Goal: Transaction & Acquisition: Purchase product/service

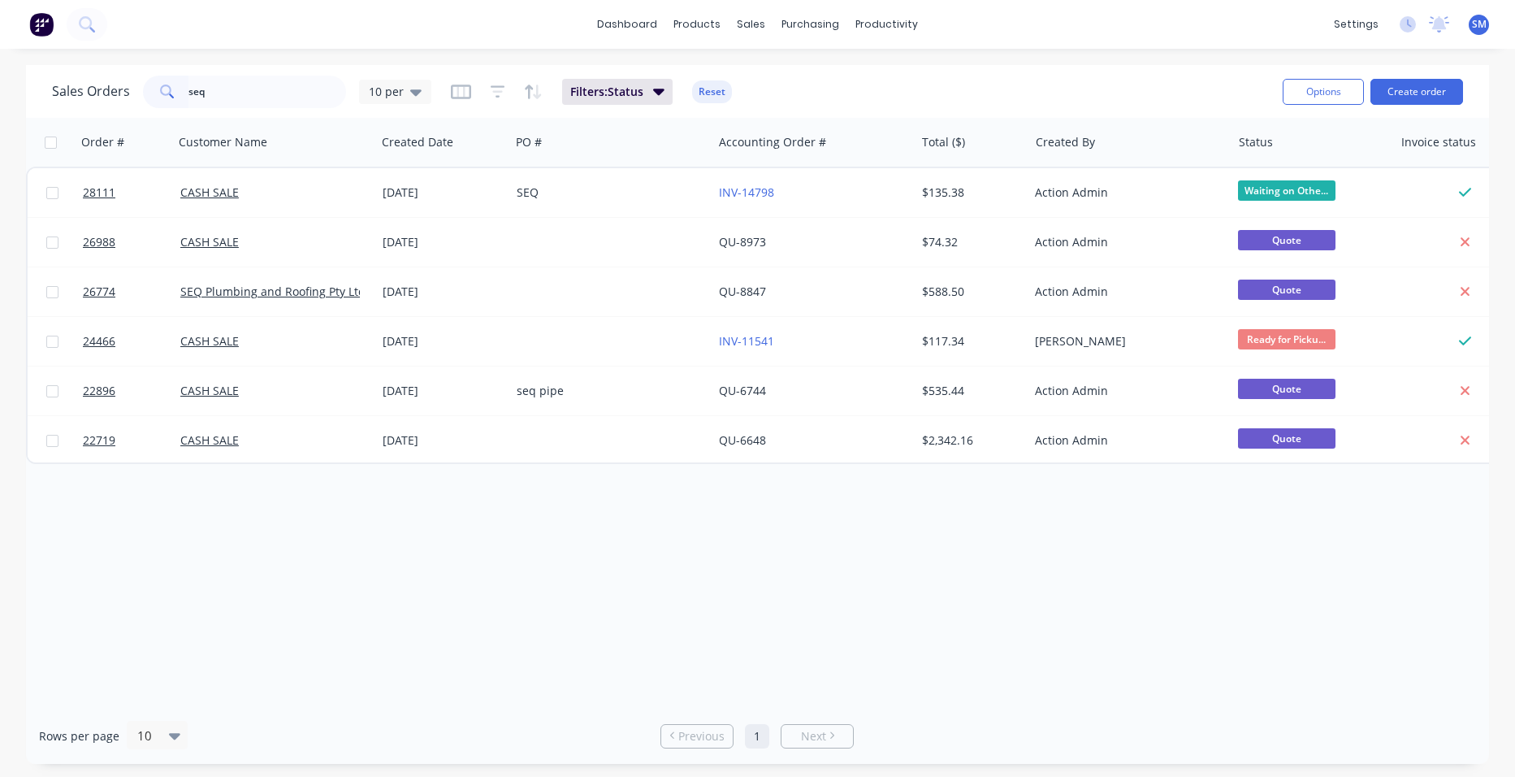
type input "seq"
click at [610, 188] on div "SEQ" at bounding box center [607, 192] width 180 height 16
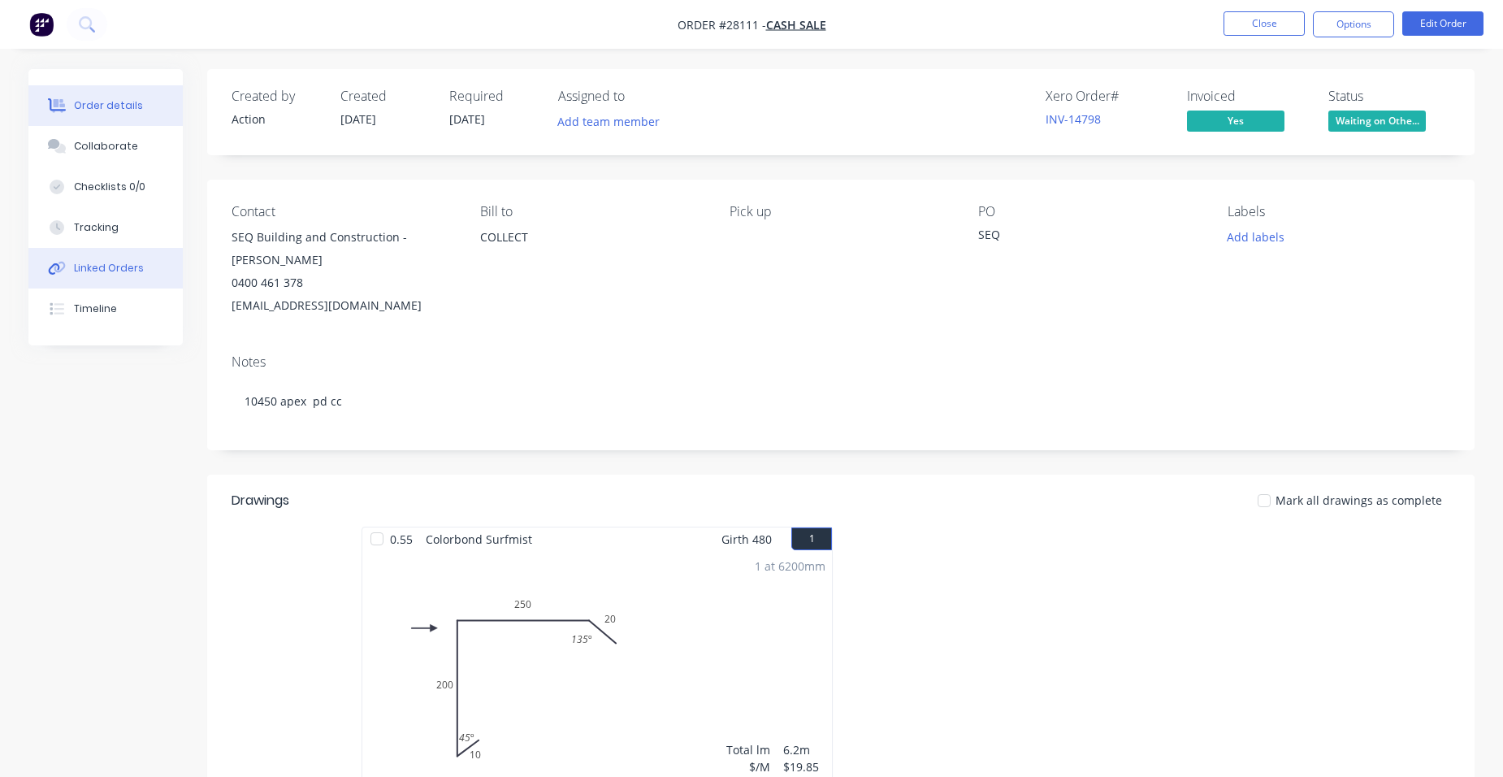
click at [124, 270] on div "Linked Orders" at bounding box center [109, 268] width 70 height 15
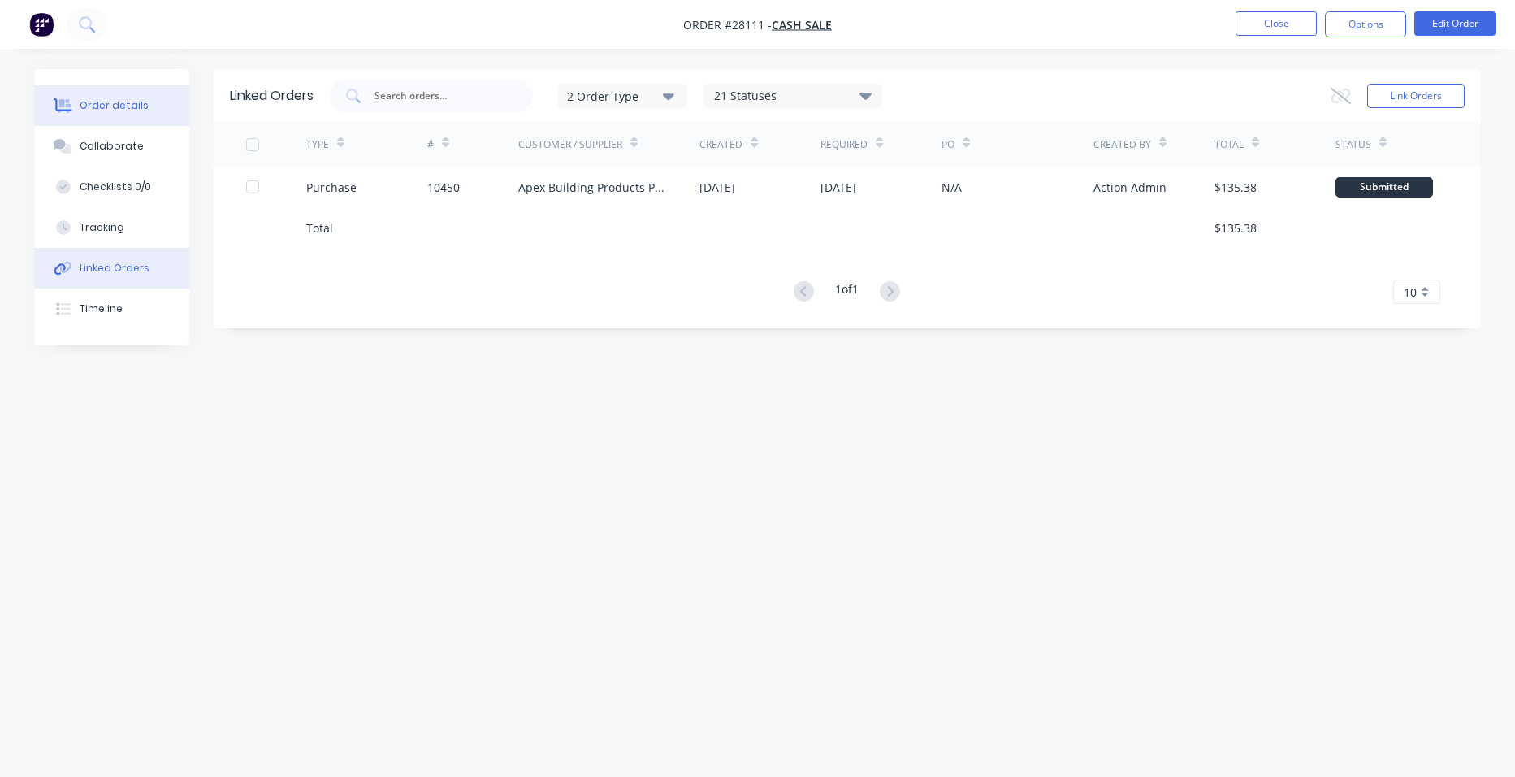
click at [124, 97] on button "Order details" at bounding box center [112, 105] width 154 height 41
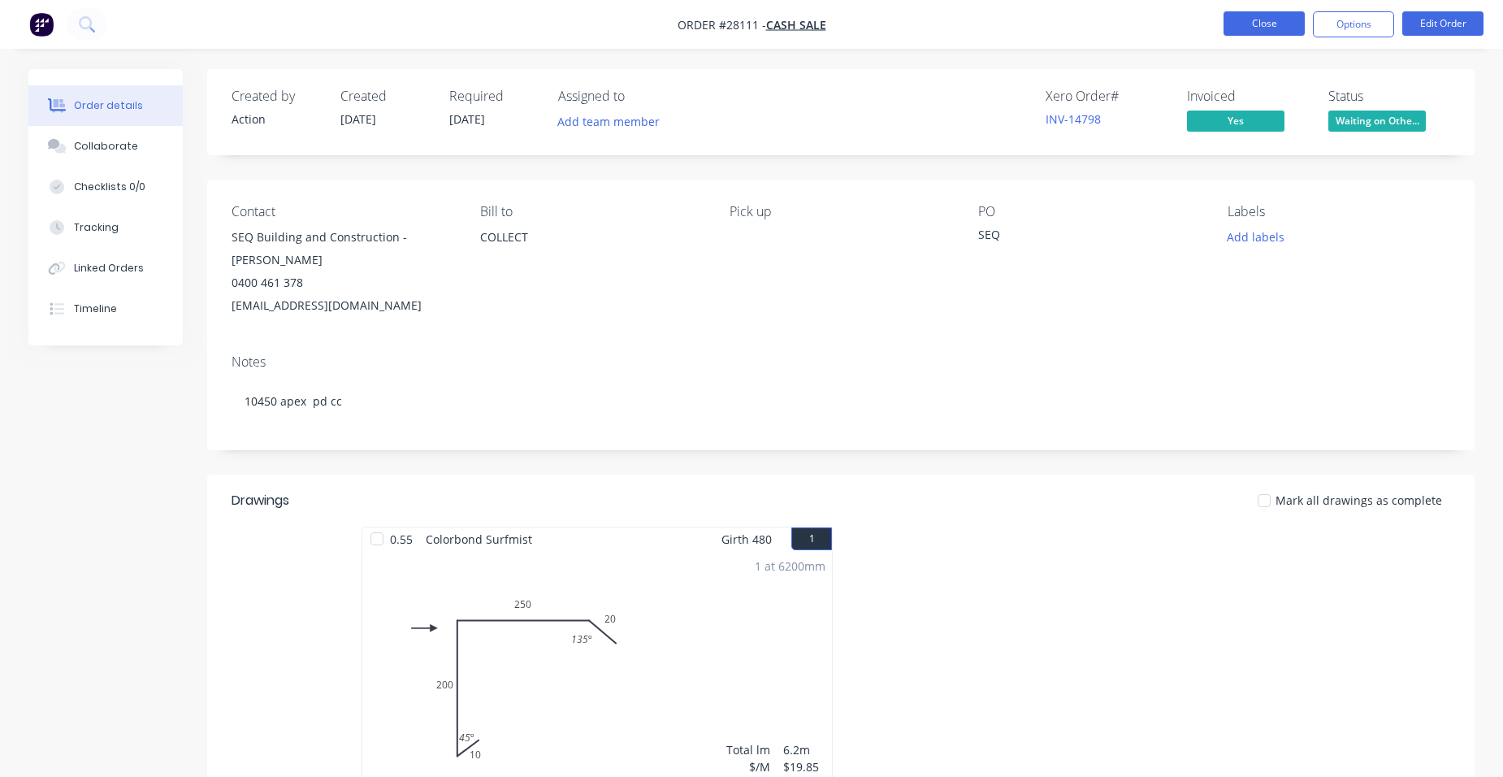
click at [1282, 15] on button "Close" at bounding box center [1263, 23] width 81 height 24
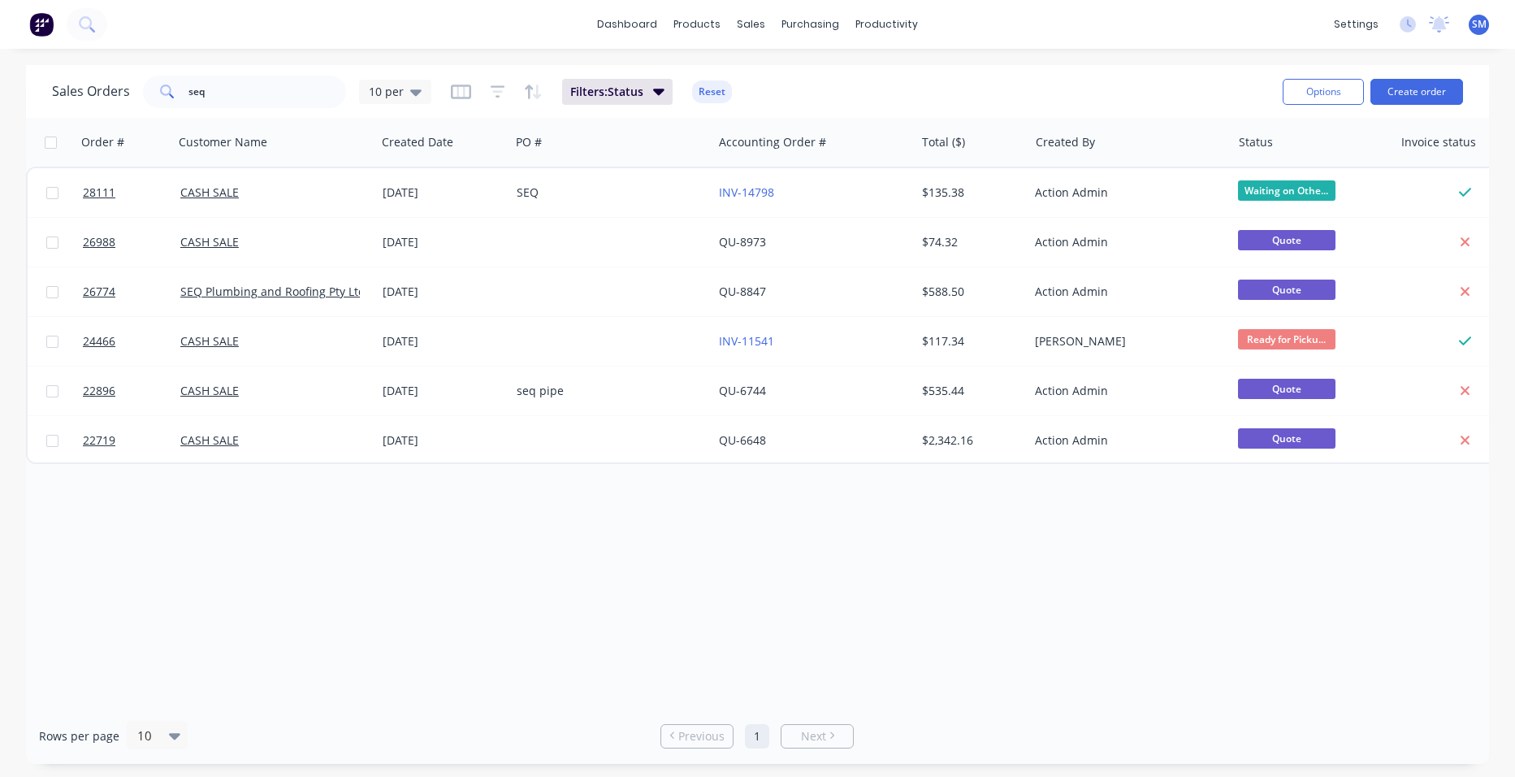
drag, startPoint x: 184, startPoint y: 89, endPoint x: 35, endPoint y: 45, distance: 155.2
click at [48, 75] on div "Sales Orders seq 10 per Filters: Status Reset Options Create order" at bounding box center [757, 91] width 1463 height 53
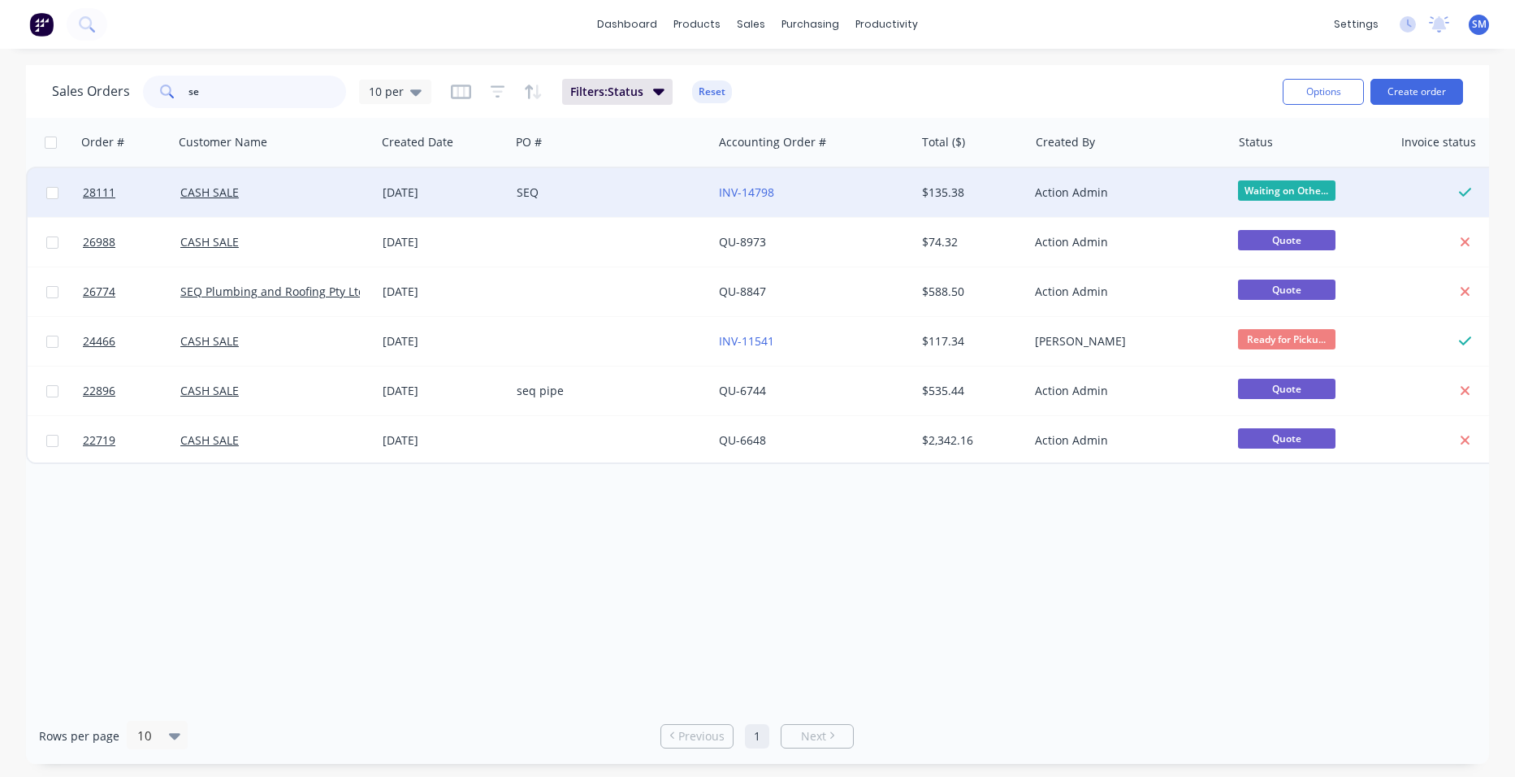
type input "s"
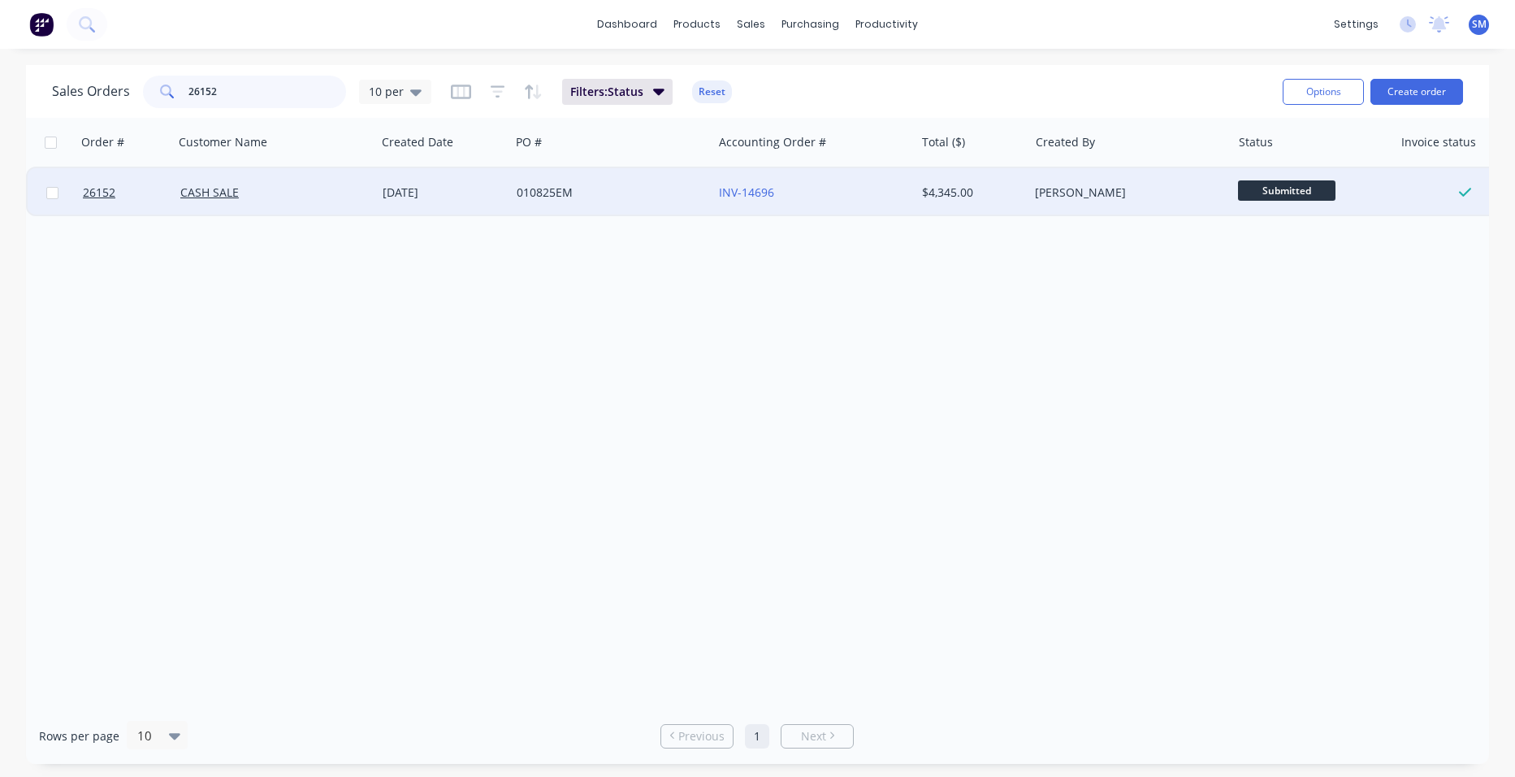
type input "26152"
click at [904, 197] on div "INV-14696" at bounding box center [813, 192] width 189 height 16
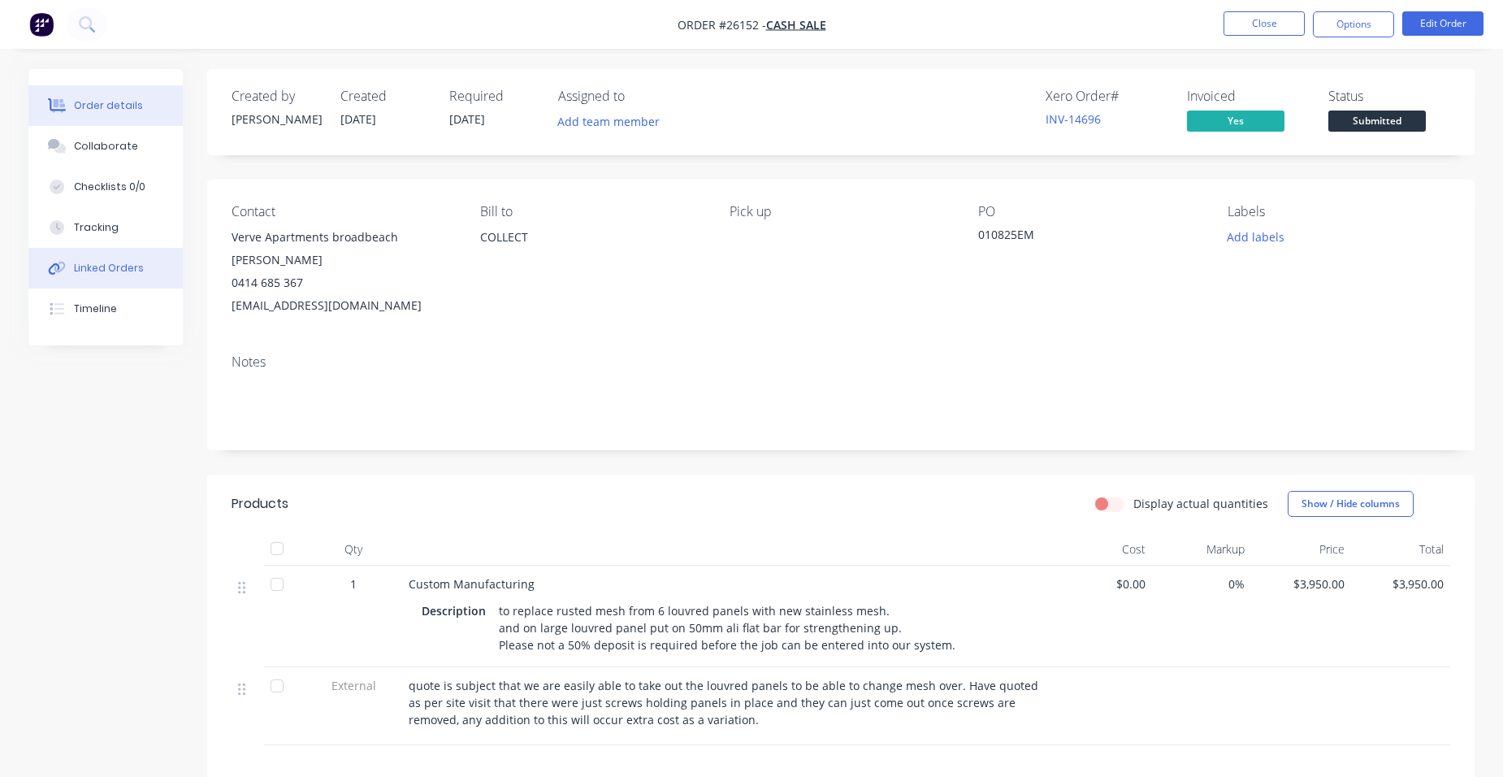
click at [132, 274] on div "Linked Orders" at bounding box center [109, 268] width 70 height 15
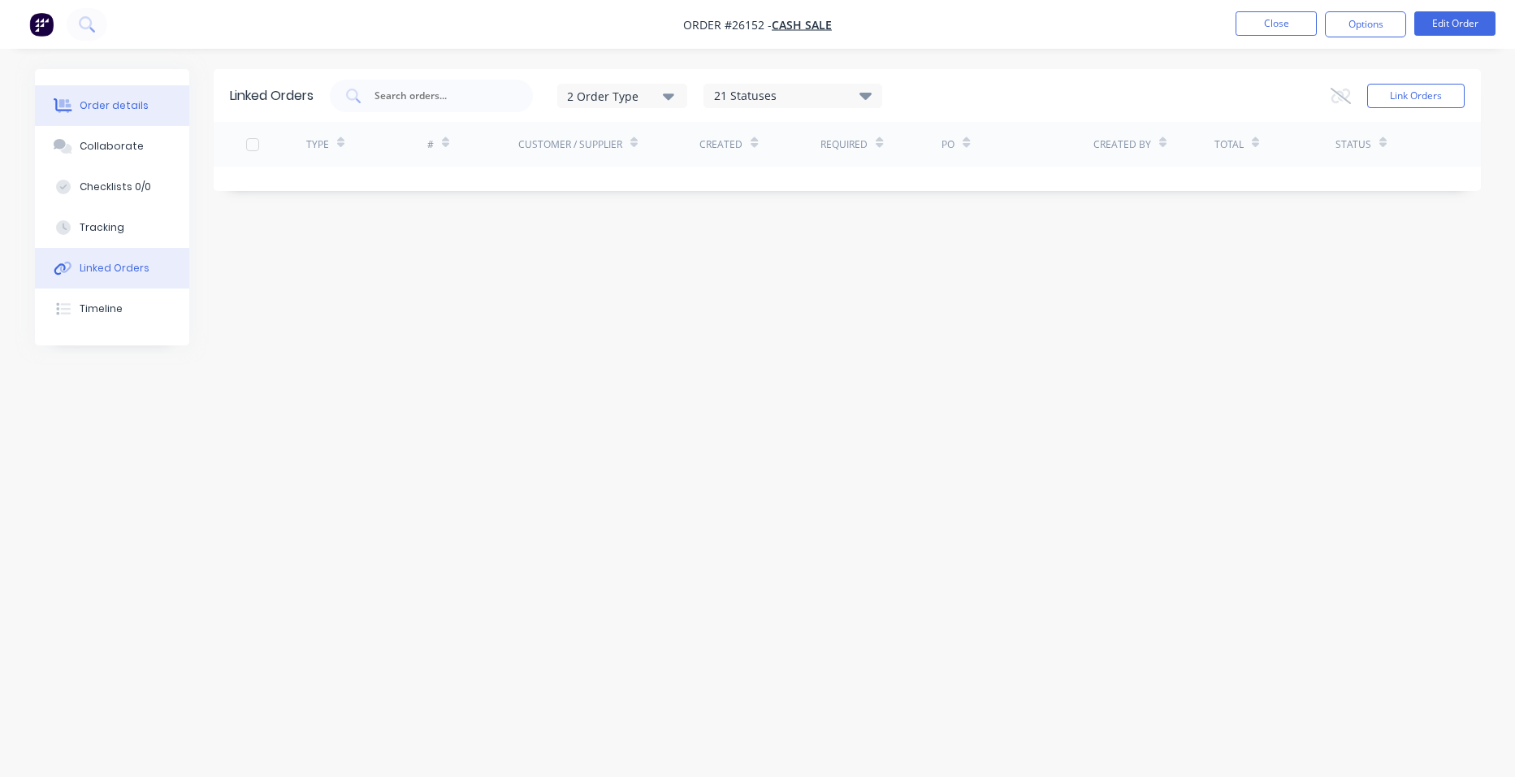
click at [132, 107] on div "Order details" at bounding box center [114, 105] width 69 height 15
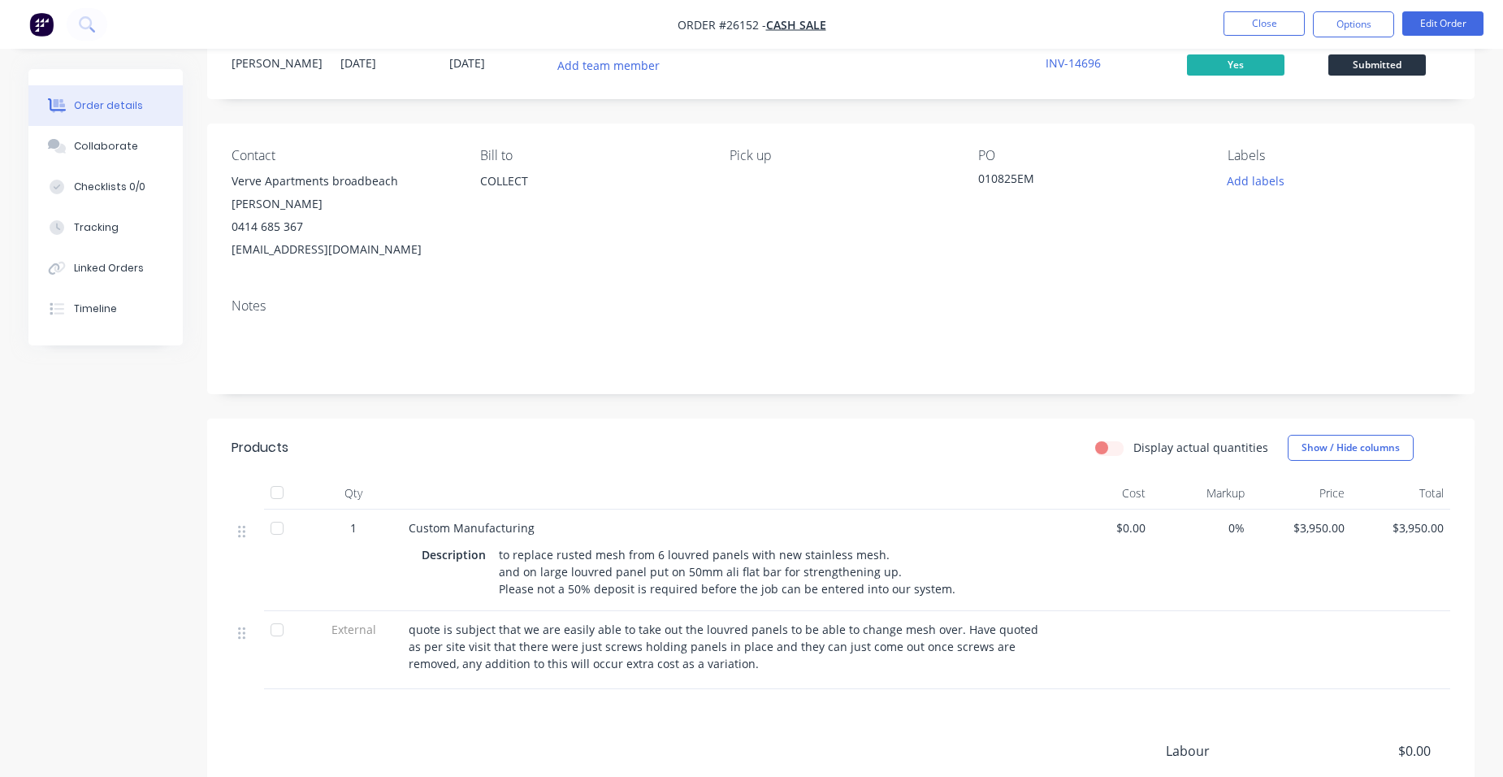
scroll to position [162, 0]
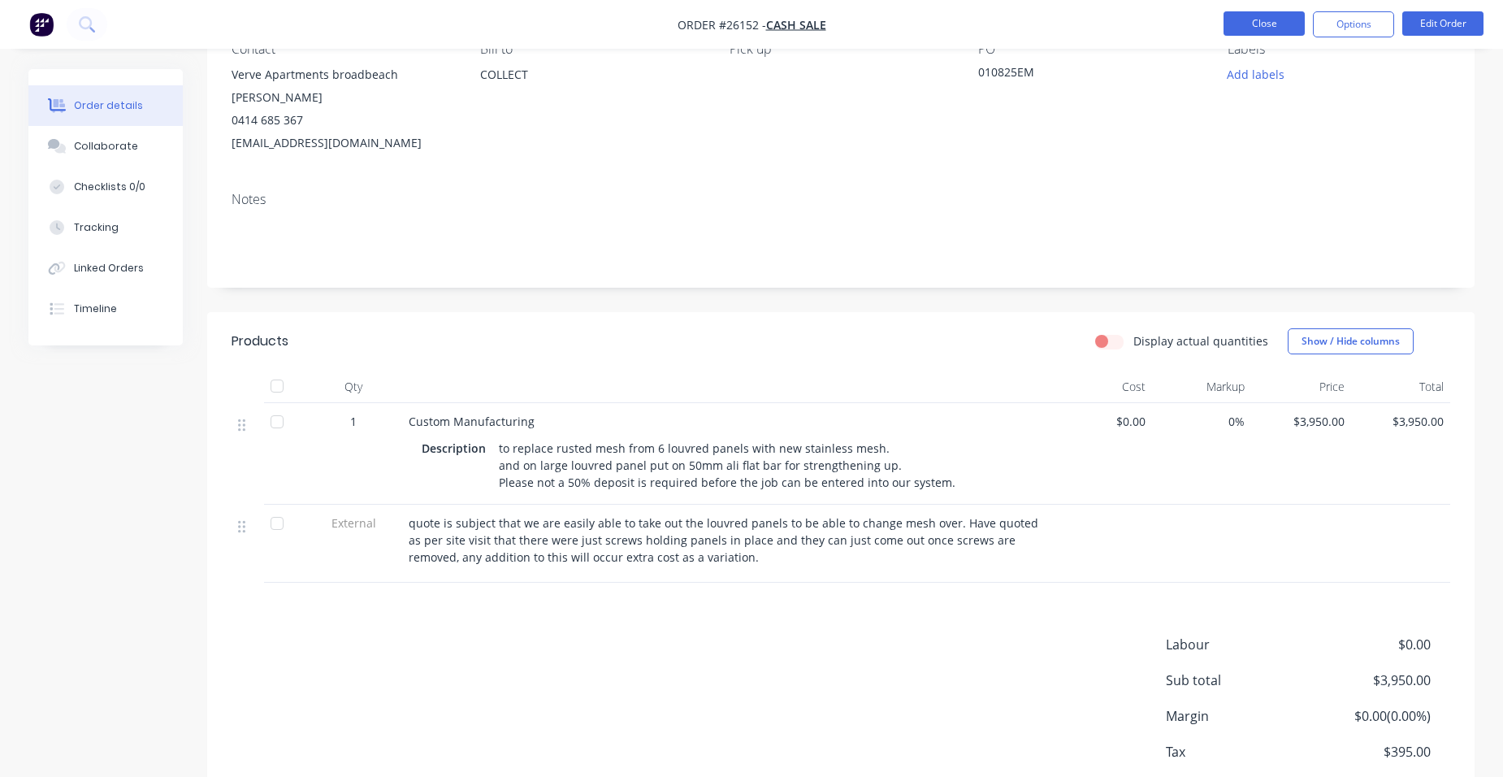
click at [1247, 26] on button "Close" at bounding box center [1263, 23] width 81 height 24
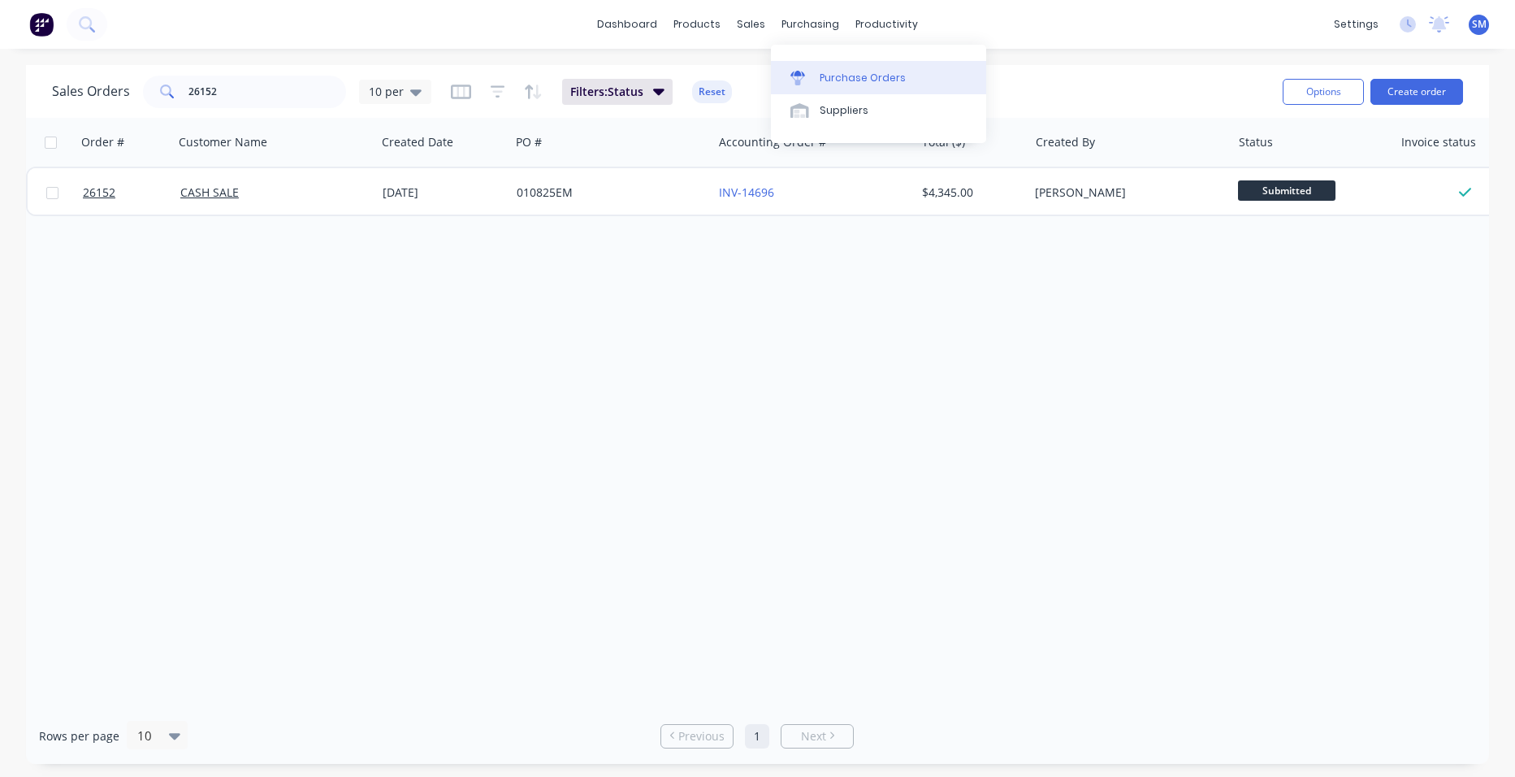
click at [842, 73] on div "Purchase Orders" at bounding box center [863, 78] width 86 height 15
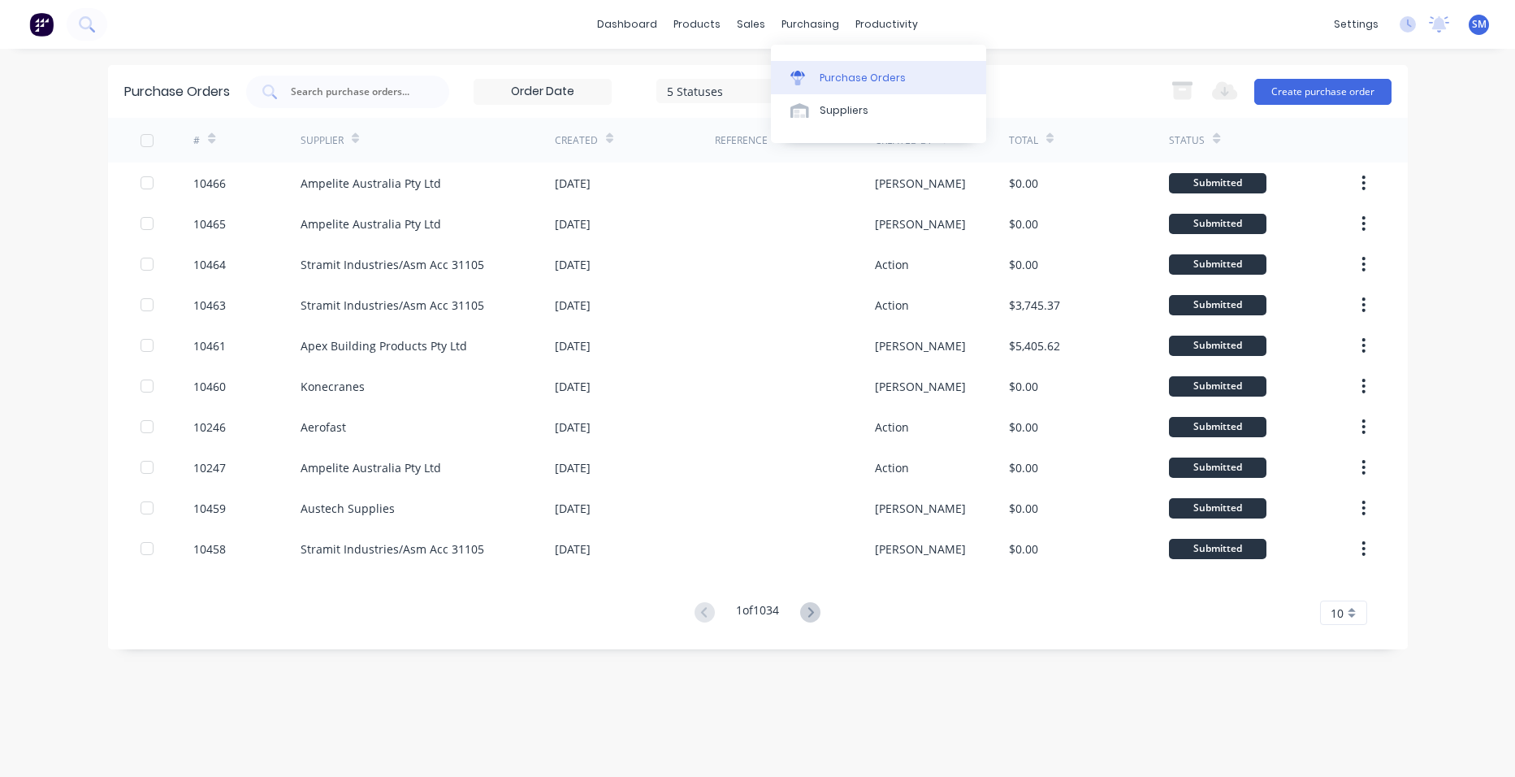
click at [829, 76] on div "Purchase Orders" at bounding box center [863, 78] width 86 height 15
click at [1279, 84] on button "Create purchase order" at bounding box center [1322, 92] width 137 height 26
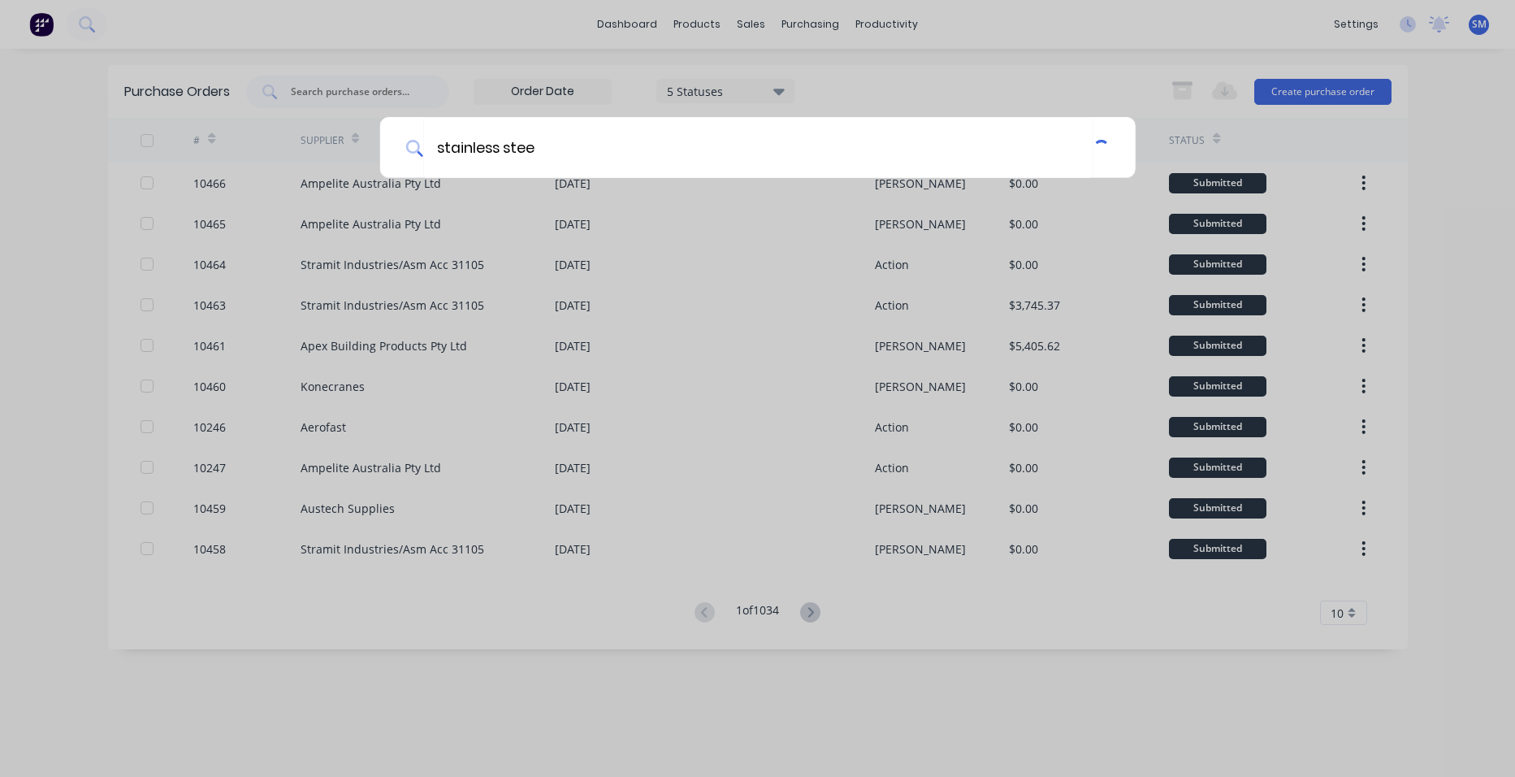
type input "stainless steel"
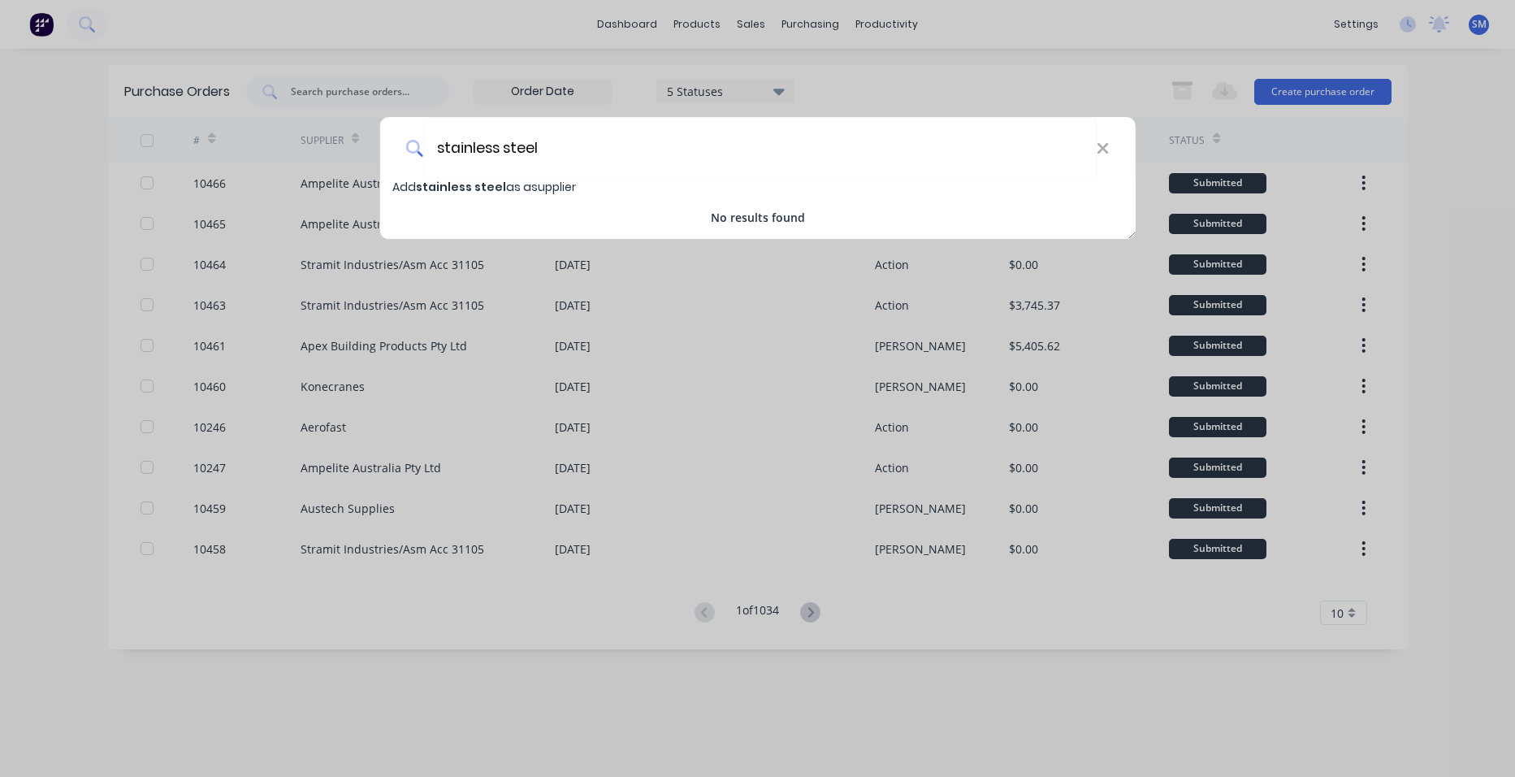
drag, startPoint x: 545, startPoint y: 154, endPoint x: 422, endPoint y: 149, distance: 123.6
click at [422, 149] on div "stainless steel" at bounding box center [757, 147] width 756 height 61
type input "sswm"
click at [1104, 158] on div "sswm" at bounding box center [757, 147] width 756 height 61
click at [1101, 155] on icon at bounding box center [1103, 149] width 13 height 18
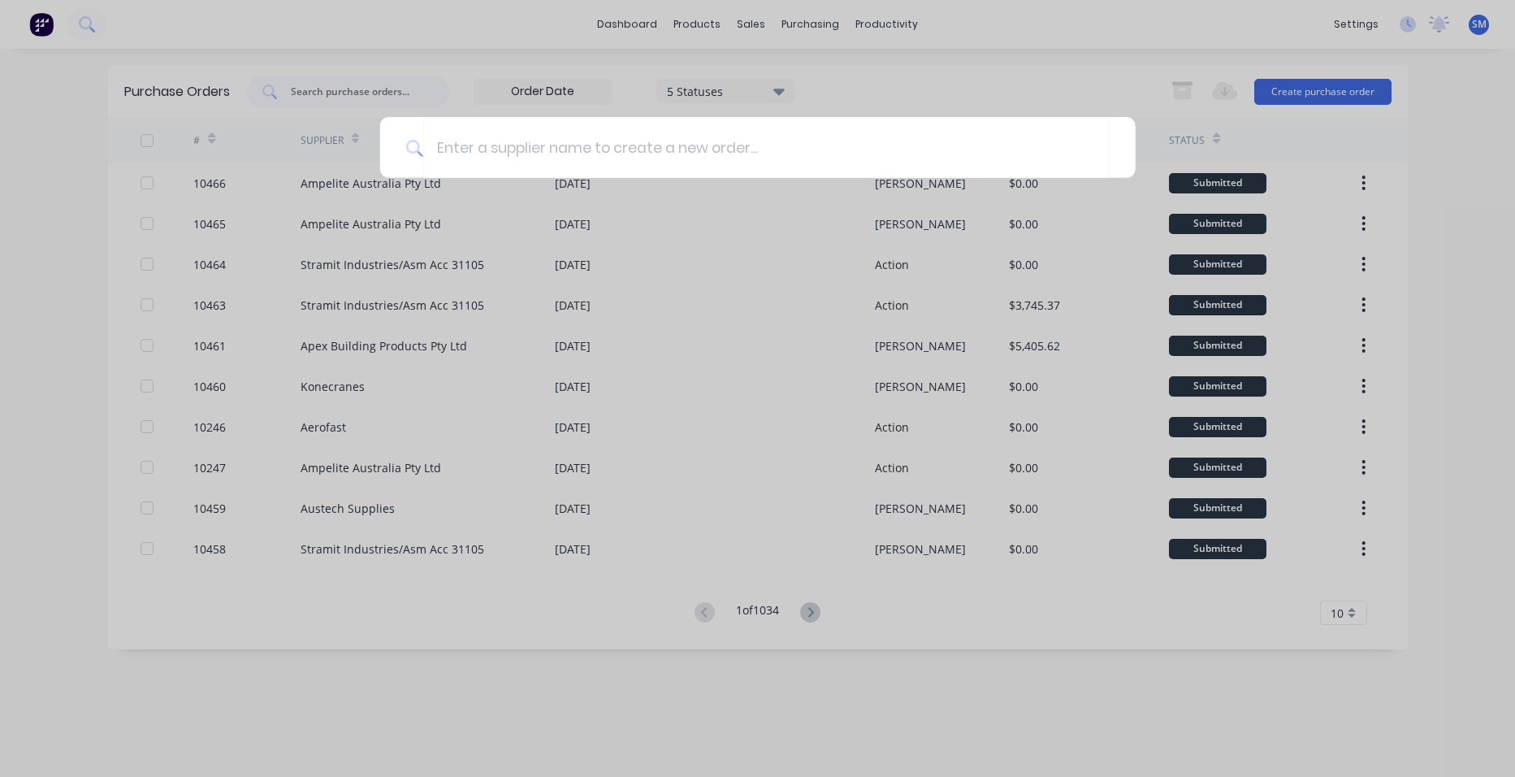
click at [749, 19] on div at bounding box center [757, 388] width 1515 height 777
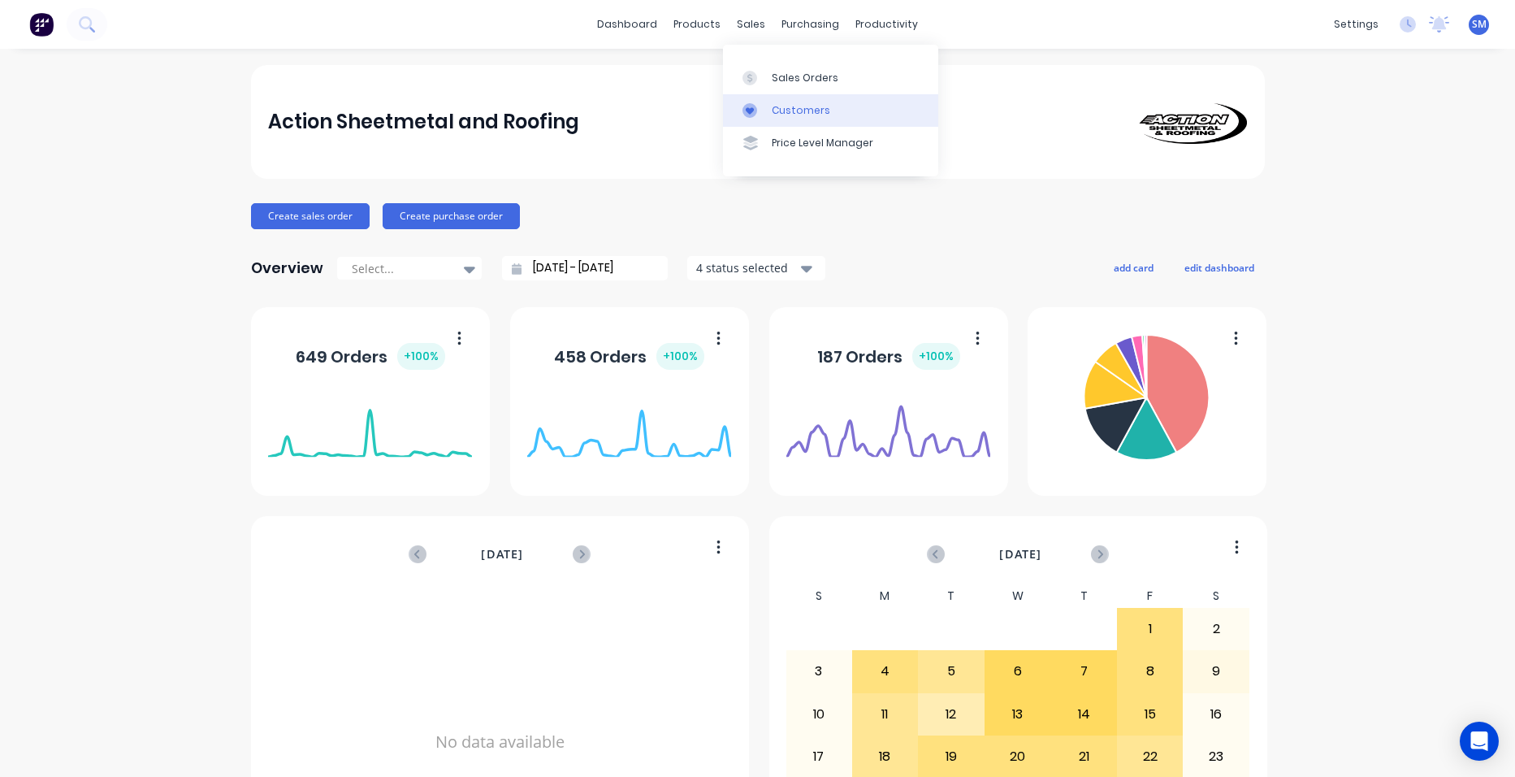
click at [801, 106] on div "Customers" at bounding box center [801, 110] width 58 height 15
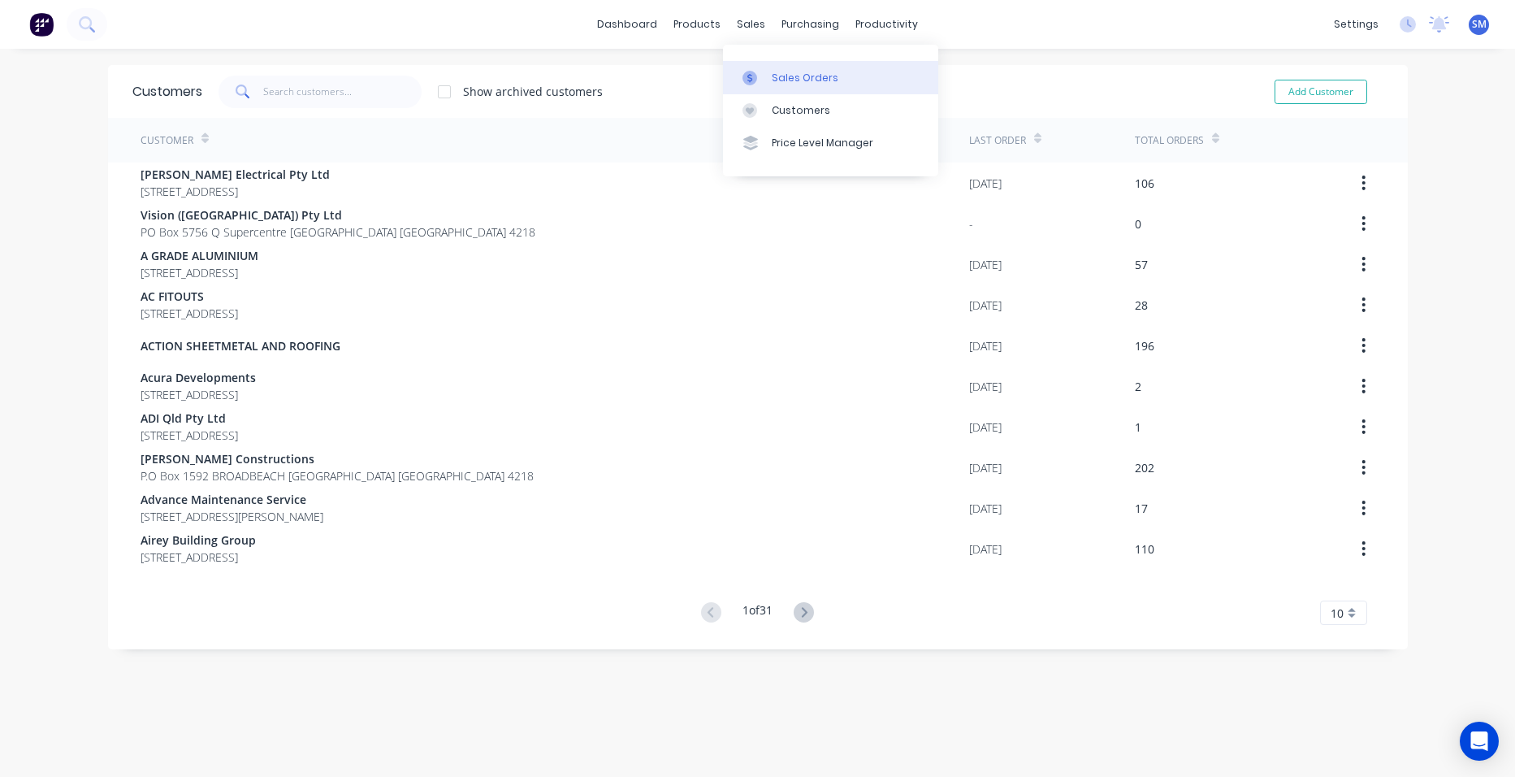
click at [827, 73] on div "Sales Orders" at bounding box center [805, 78] width 67 height 15
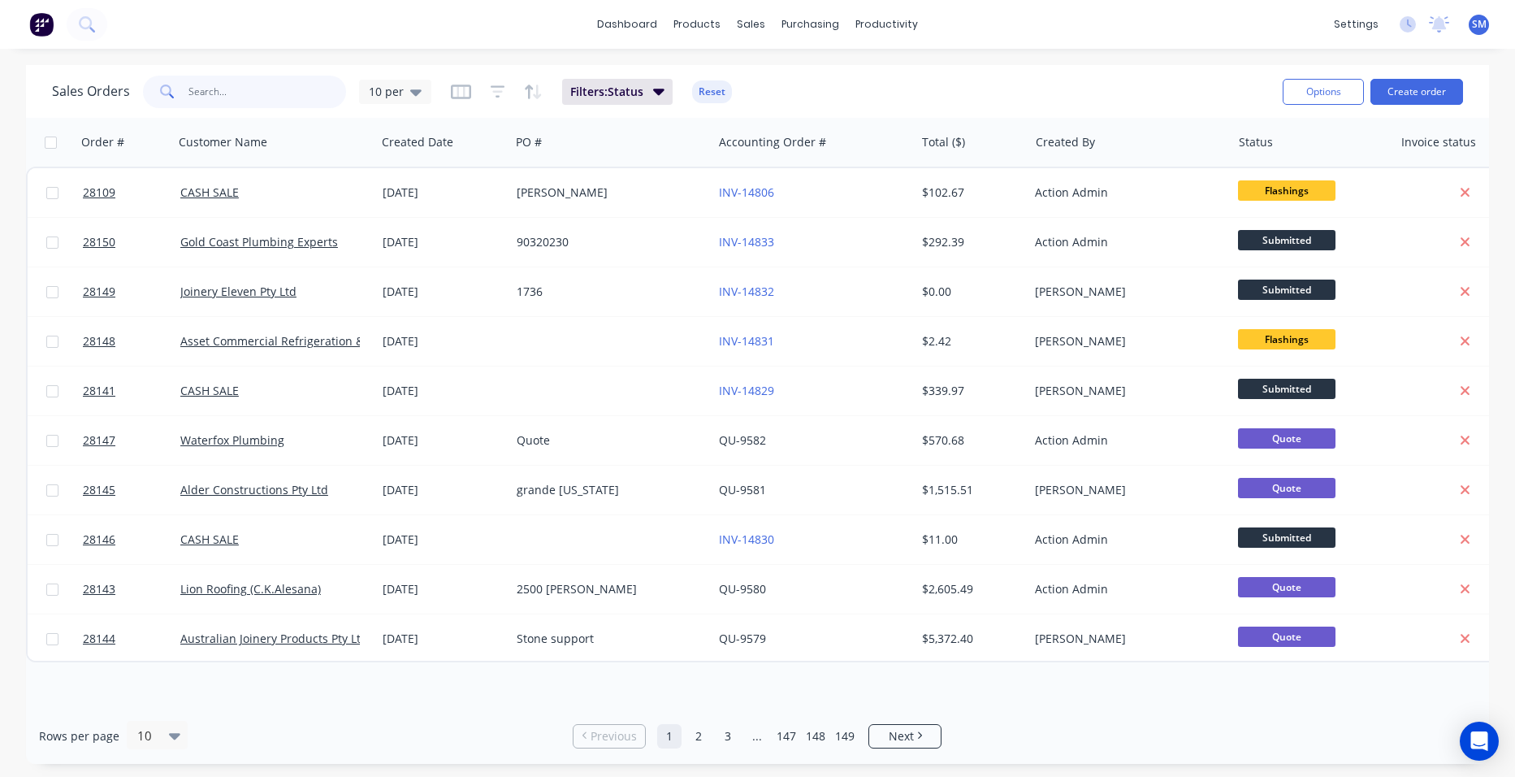
click at [271, 95] on input "text" at bounding box center [267, 92] width 158 height 32
type input "shaun"
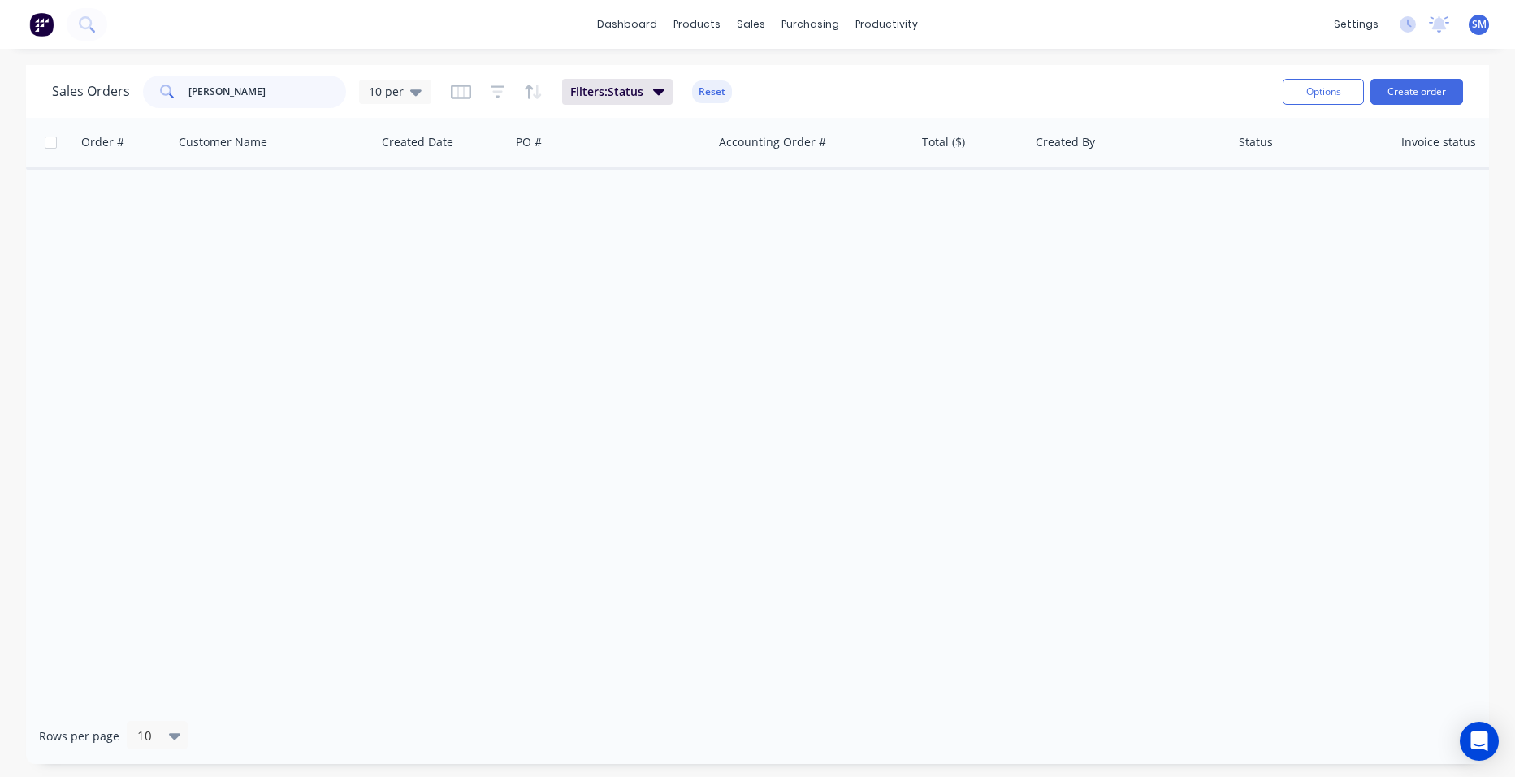
drag, startPoint x: 265, startPoint y: 97, endPoint x: 184, endPoint y: 93, distance: 80.5
click at [183, 92] on div "shaun" at bounding box center [244, 92] width 203 height 32
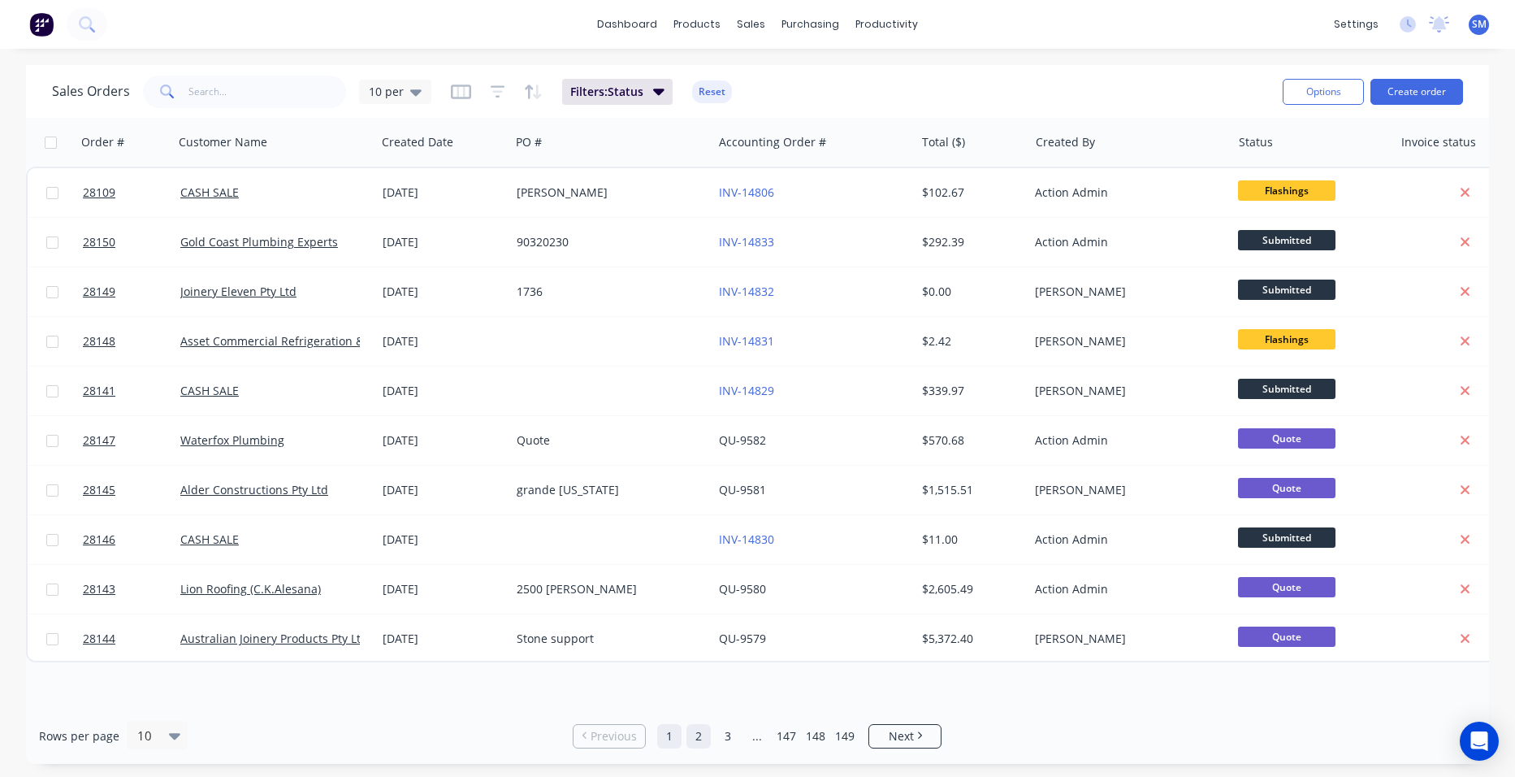
click at [699, 732] on link "2" at bounding box center [698, 736] width 24 height 24
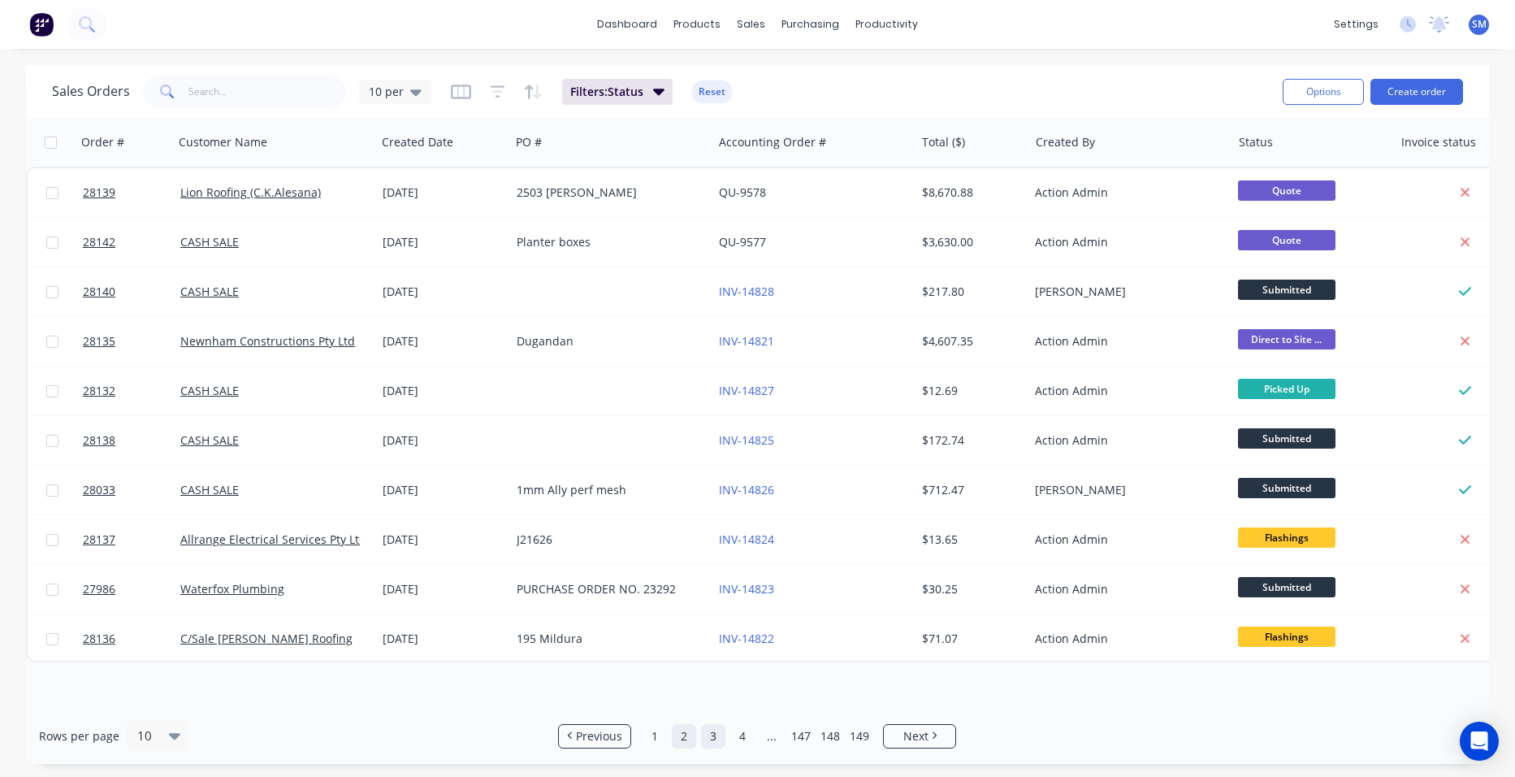
click at [712, 740] on link "3" at bounding box center [713, 736] width 24 height 24
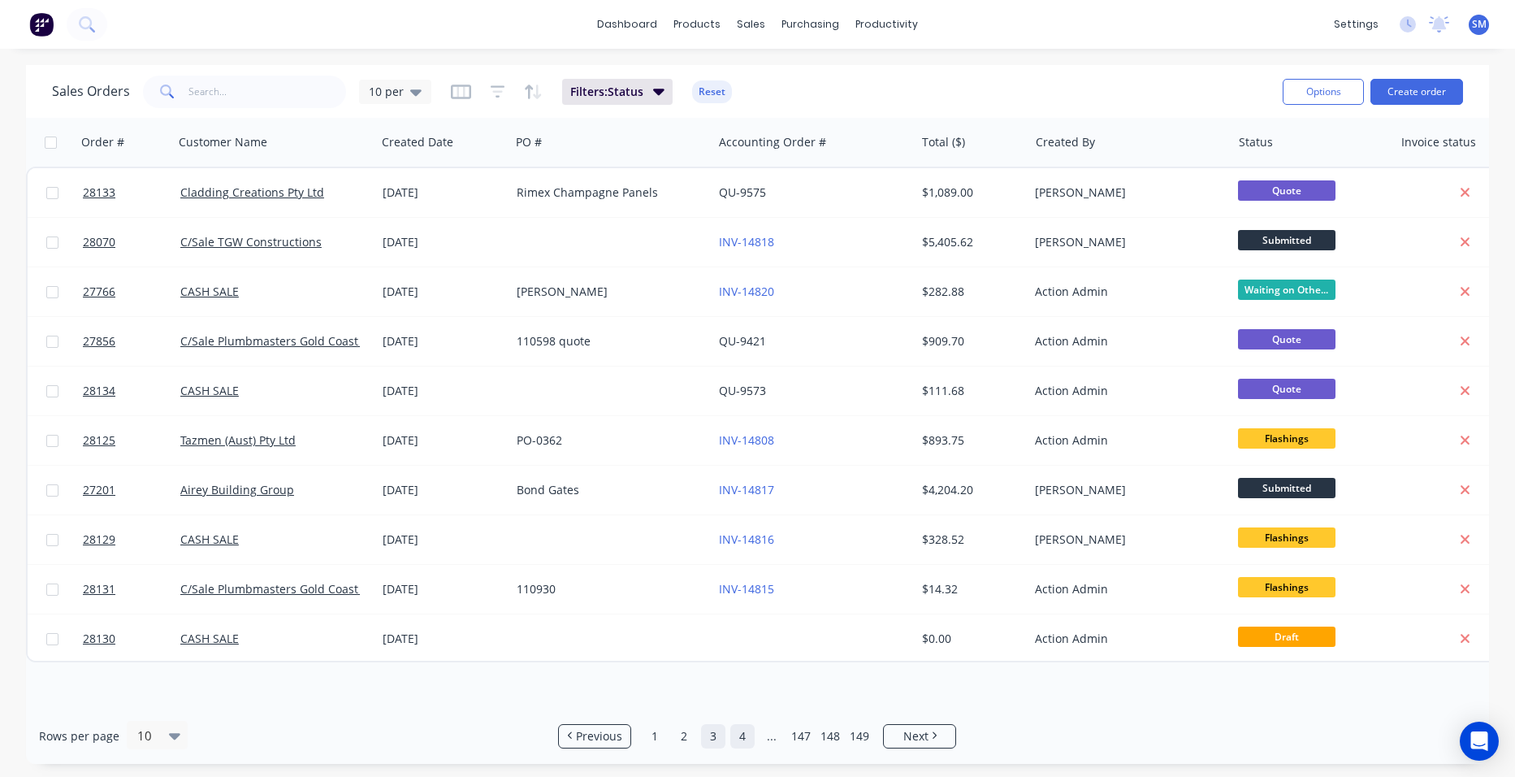
click at [738, 742] on link "4" at bounding box center [742, 736] width 24 height 24
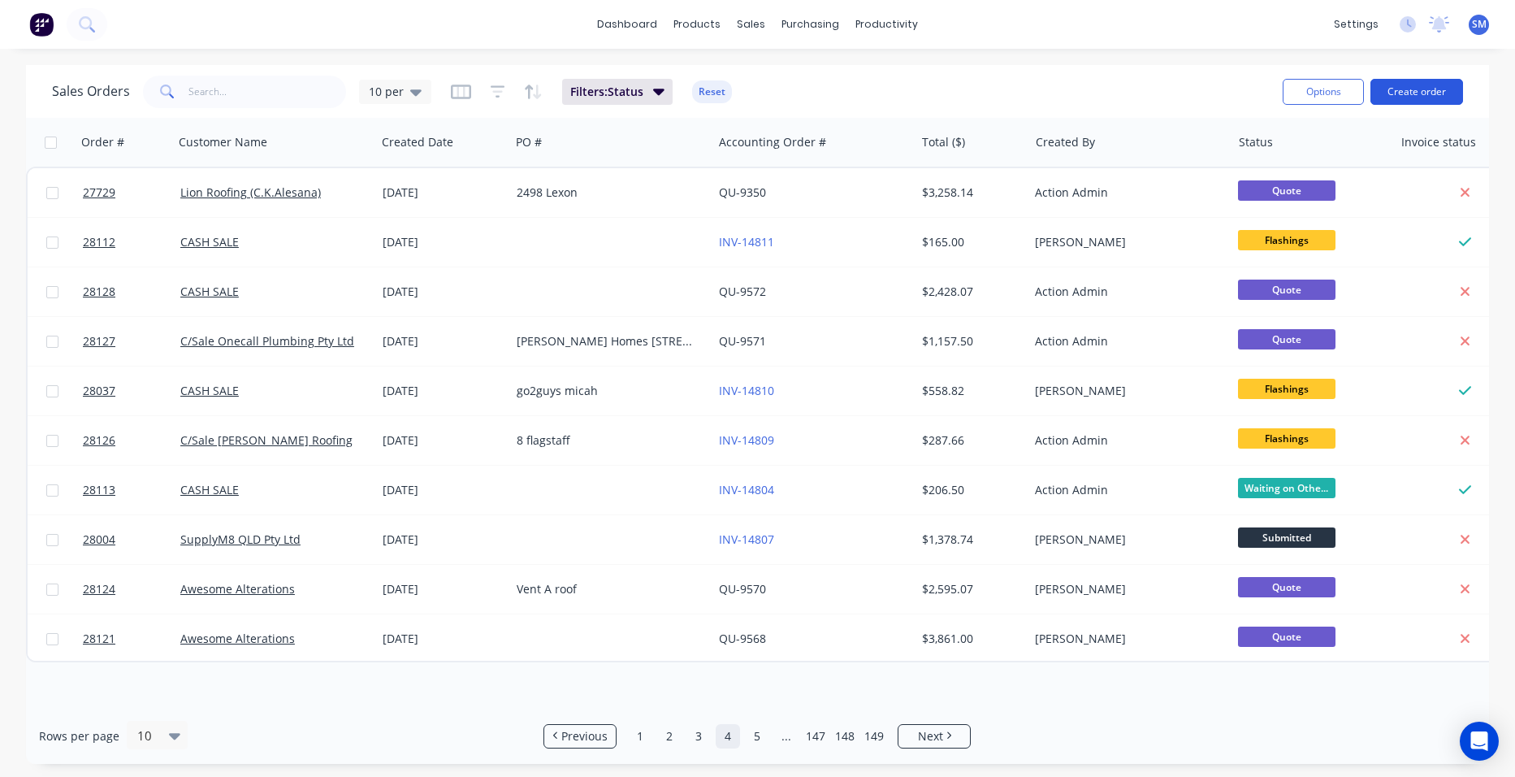
click at [1440, 96] on button "Create order" at bounding box center [1416, 92] width 93 height 26
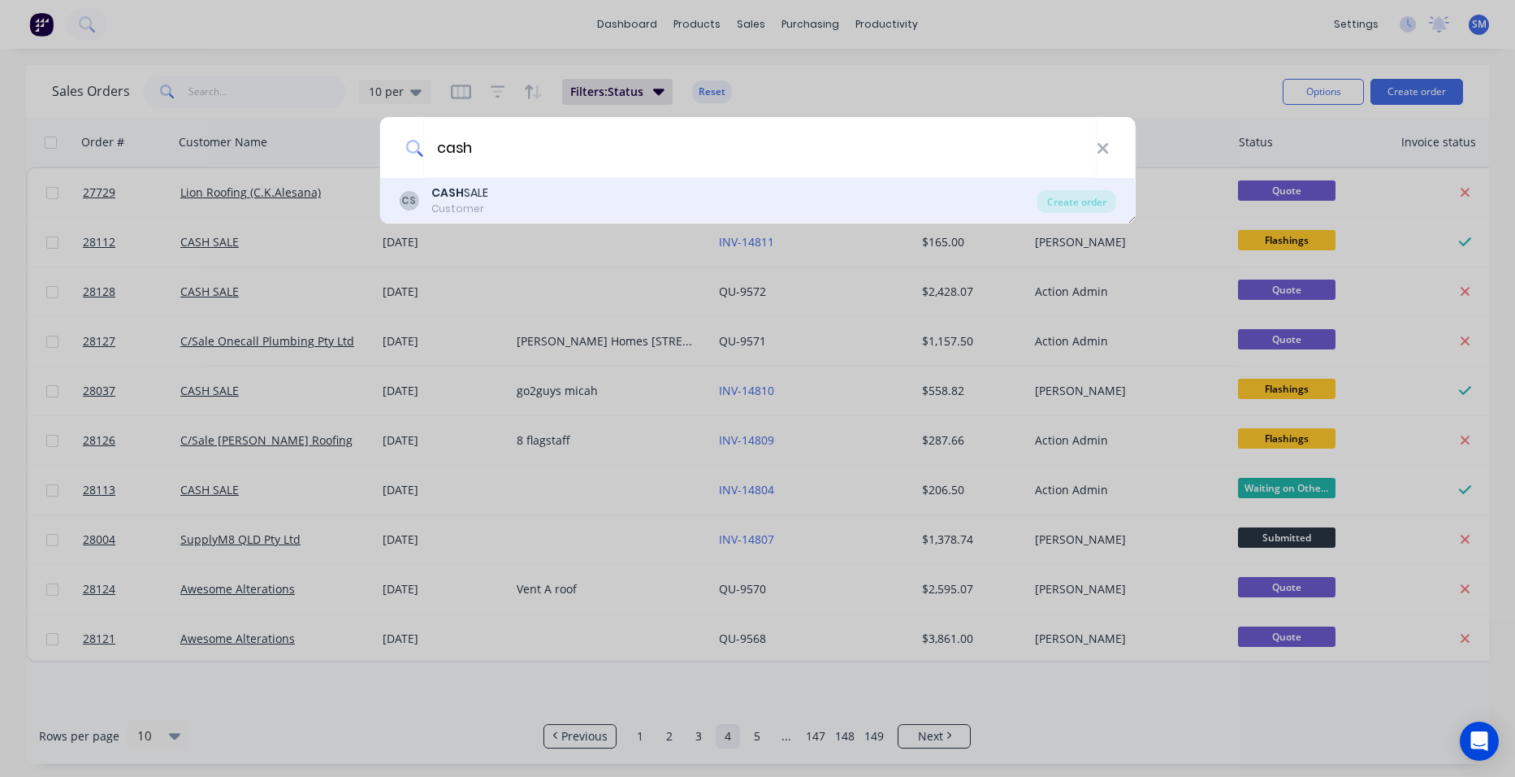
type input "cash"
click at [541, 199] on div "CS CASH SALE Customer" at bounding box center [718, 200] width 639 height 32
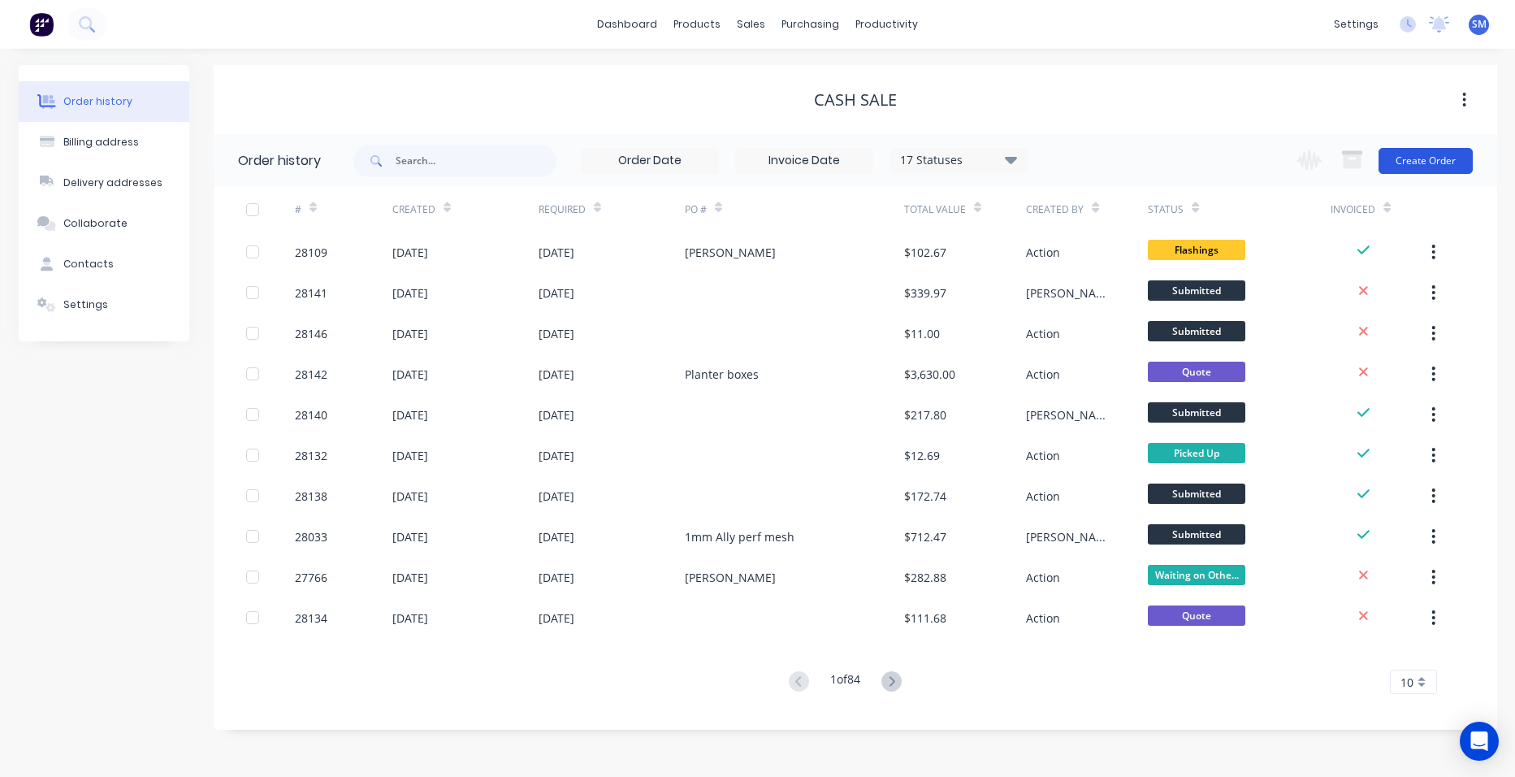
click at [1403, 160] on button "Create Order" at bounding box center [1426, 161] width 94 height 26
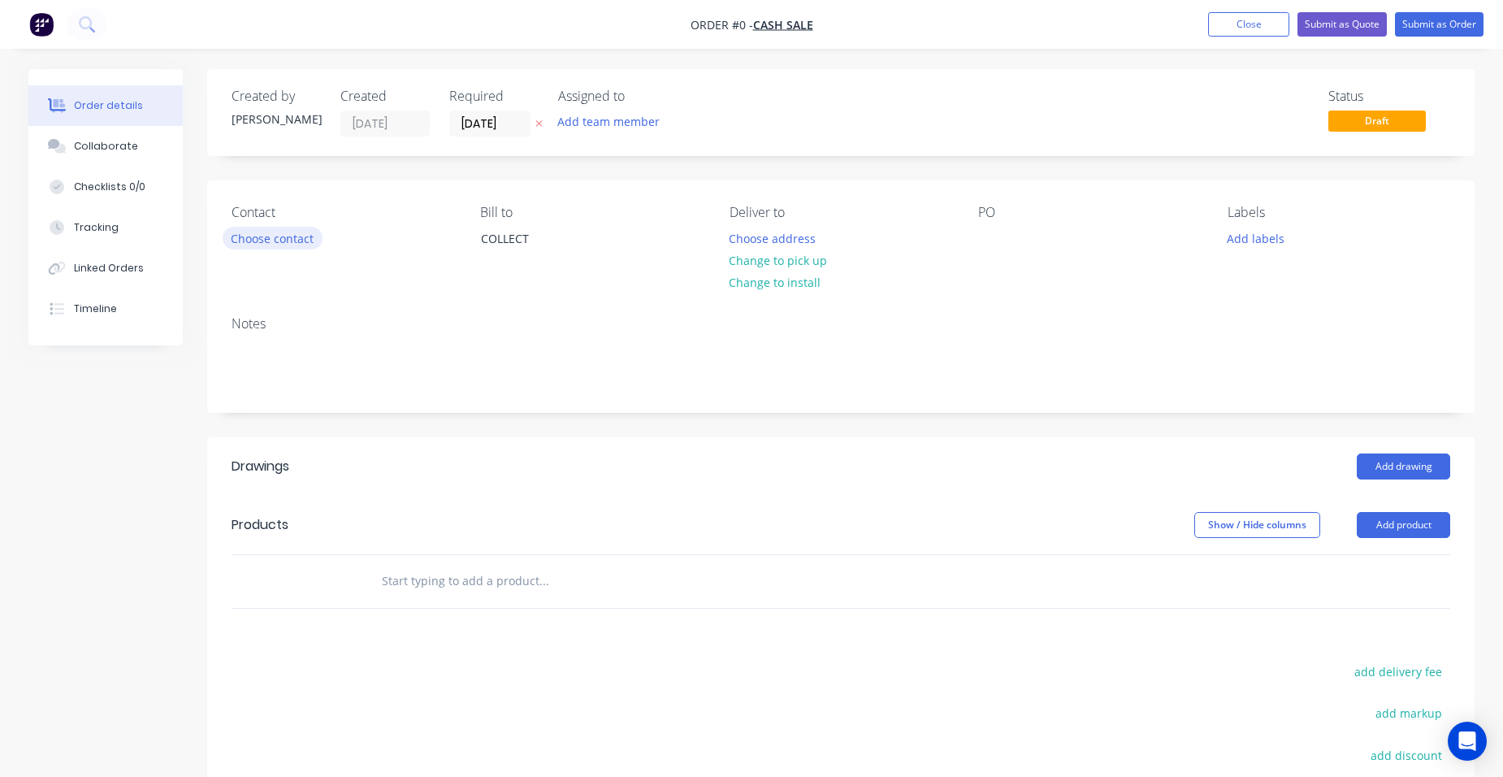
click at [249, 240] on button "Choose contact" at bounding box center [273, 238] width 100 height 22
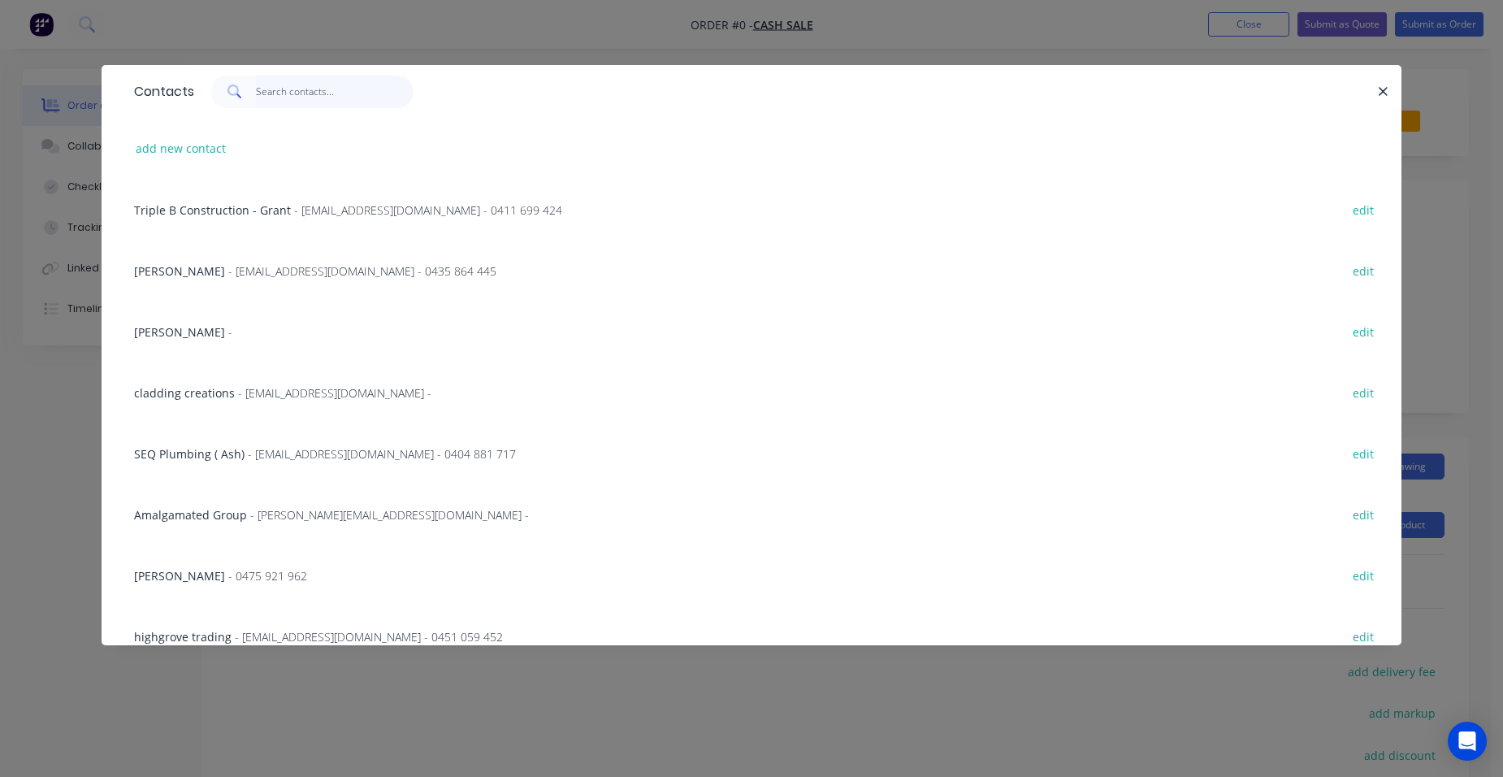
click at [276, 99] on input "text" at bounding box center [335, 92] width 158 height 32
click at [283, 90] on input "text" at bounding box center [335, 92] width 158 height 32
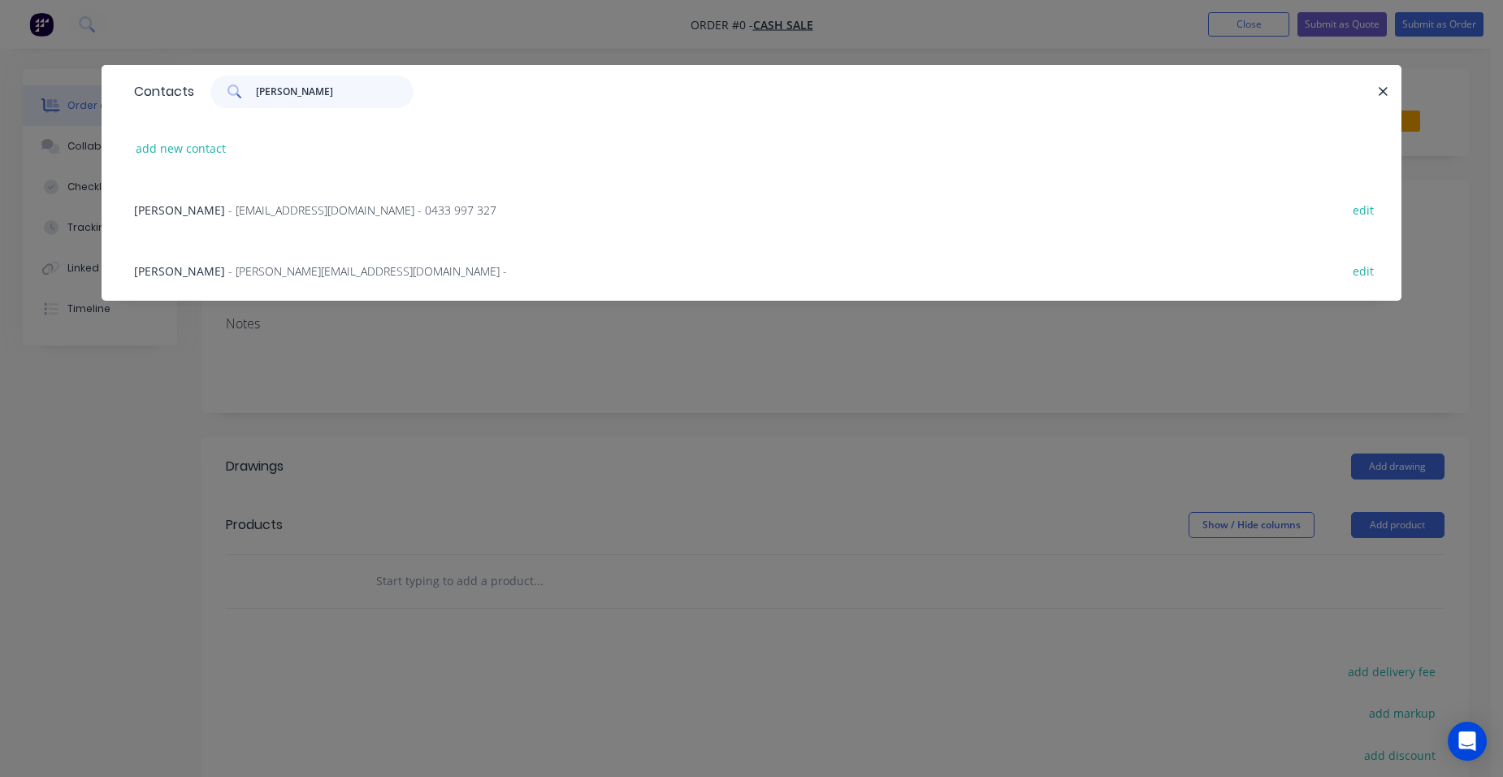
type input "shaun m"
click at [171, 148] on button "add new contact" at bounding box center [181, 148] width 107 height 22
select select "AU"
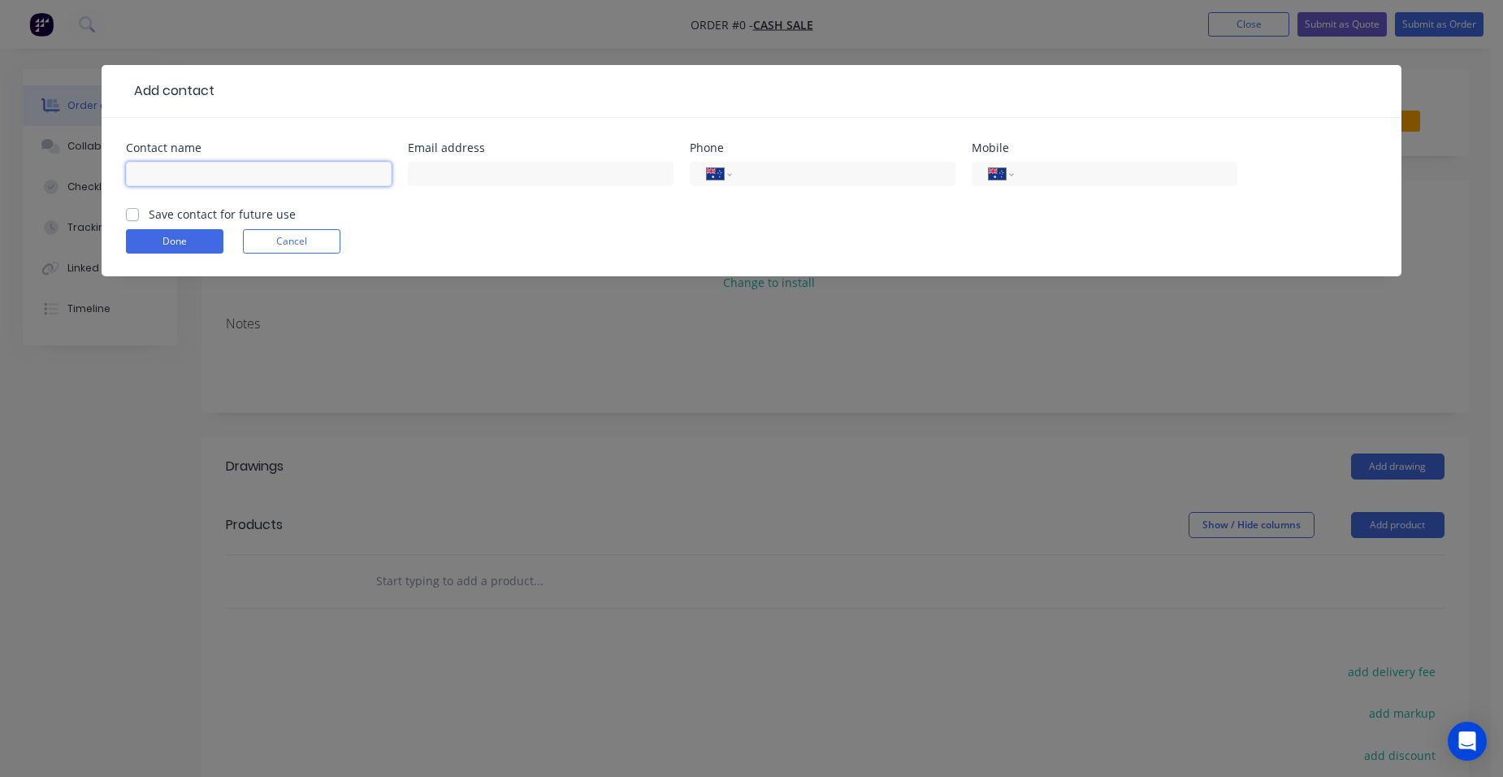
drag, startPoint x: 146, startPoint y: 181, endPoint x: 205, endPoint y: 219, distance: 69.4
click at [147, 181] on input "text" at bounding box center [259, 174] width 266 height 24
type input "Shaun Mckenzie"
type input "mckshaun@hotmail.com"
click at [1072, 177] on input "tel" at bounding box center [1122, 174] width 195 height 19
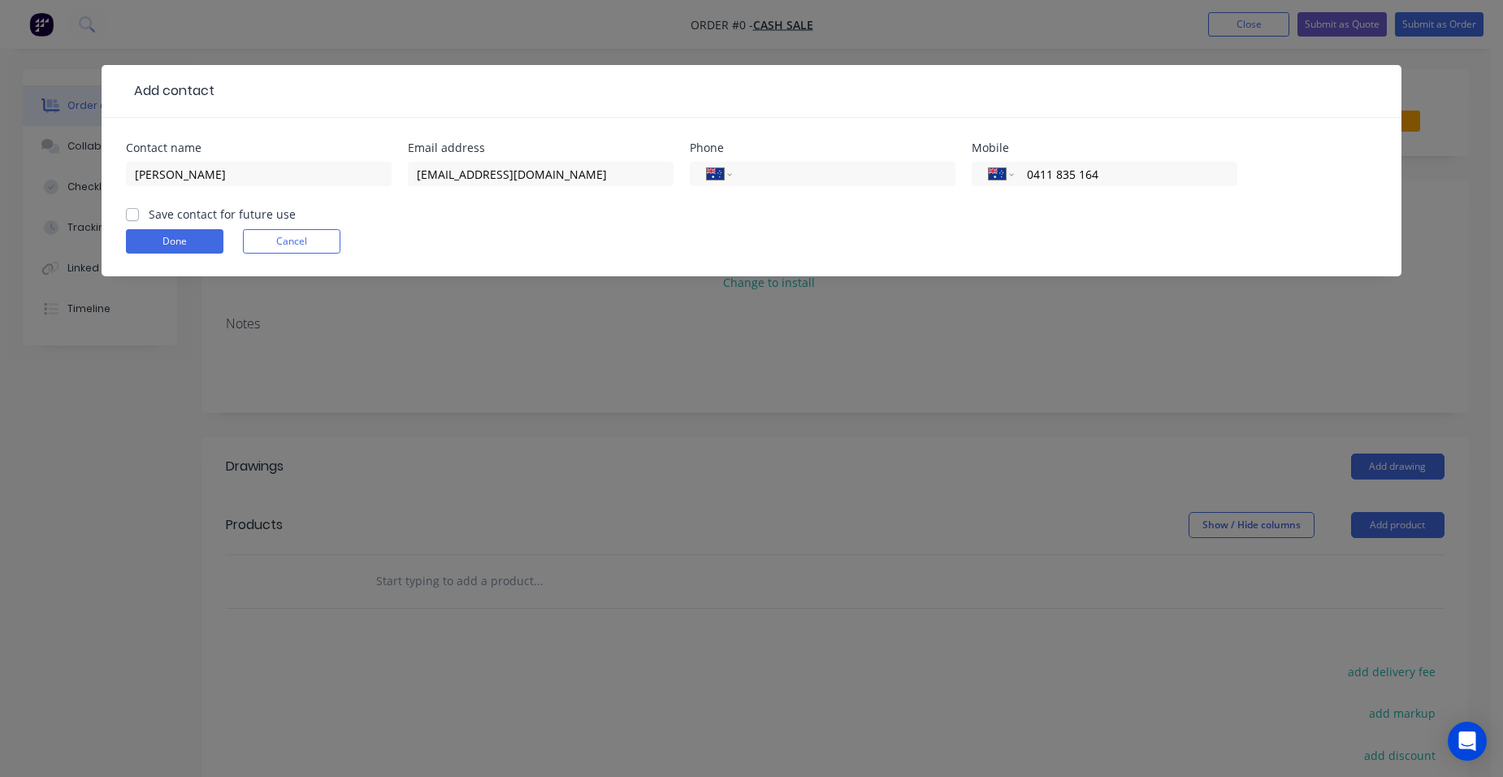
type input "0411 835 164"
click at [149, 212] on label "Save contact for future use" at bounding box center [222, 214] width 147 height 17
click at [136, 212] on input "Save contact for future use" at bounding box center [132, 213] width 13 height 15
checkbox input "true"
click at [192, 249] on button "Done" at bounding box center [174, 241] width 97 height 24
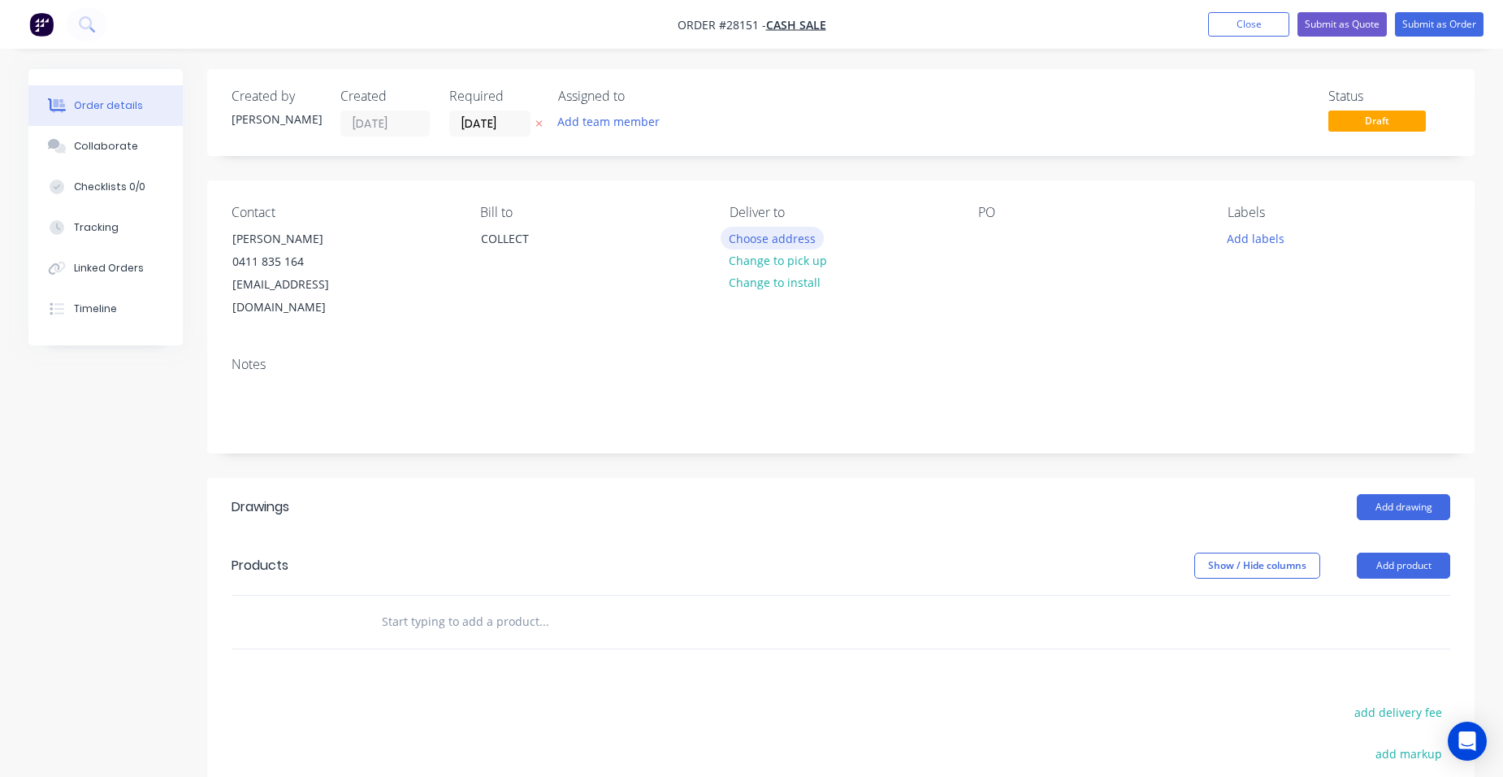
click at [749, 237] on button "Choose address" at bounding box center [773, 238] width 104 height 22
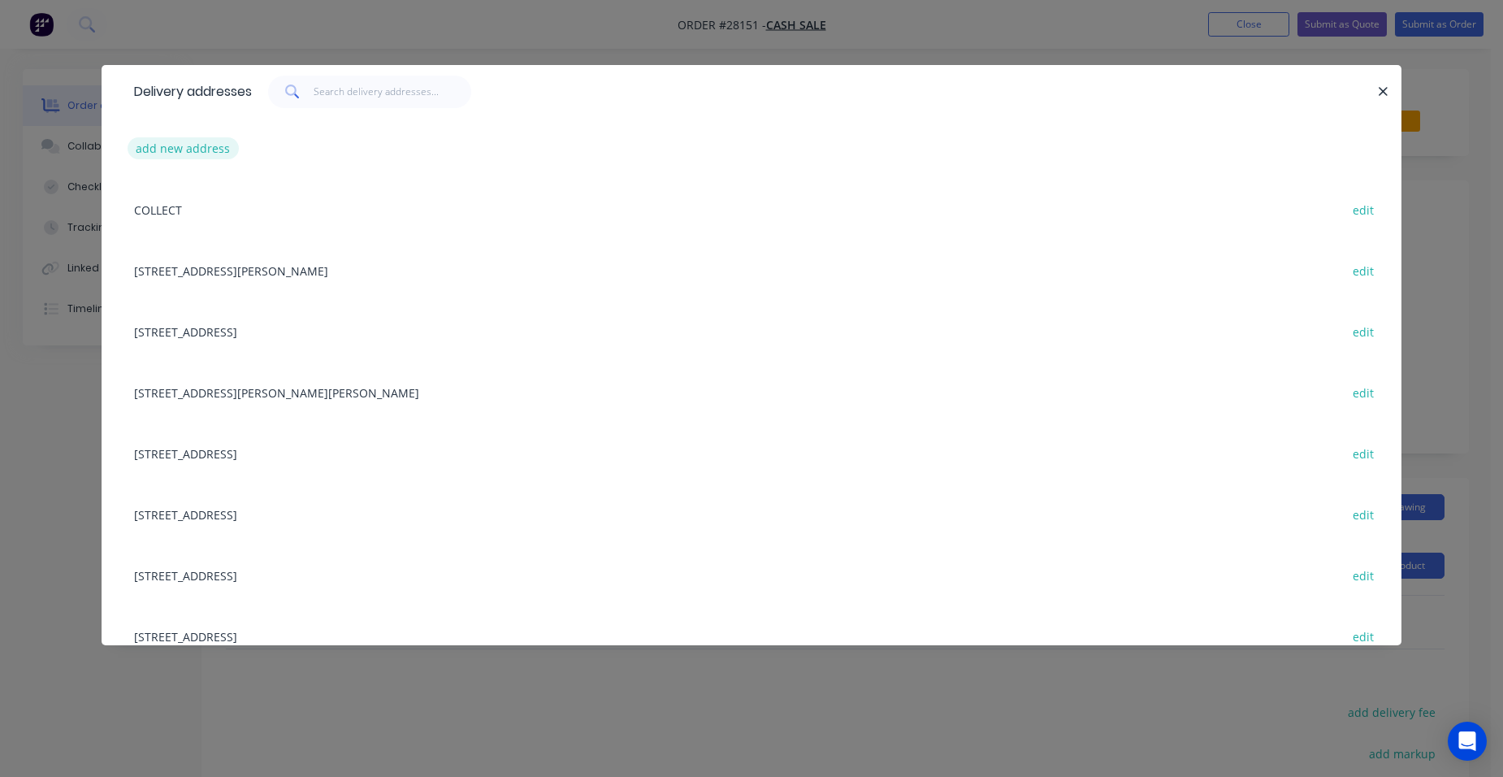
click at [193, 143] on button "add new address" at bounding box center [183, 148] width 111 height 22
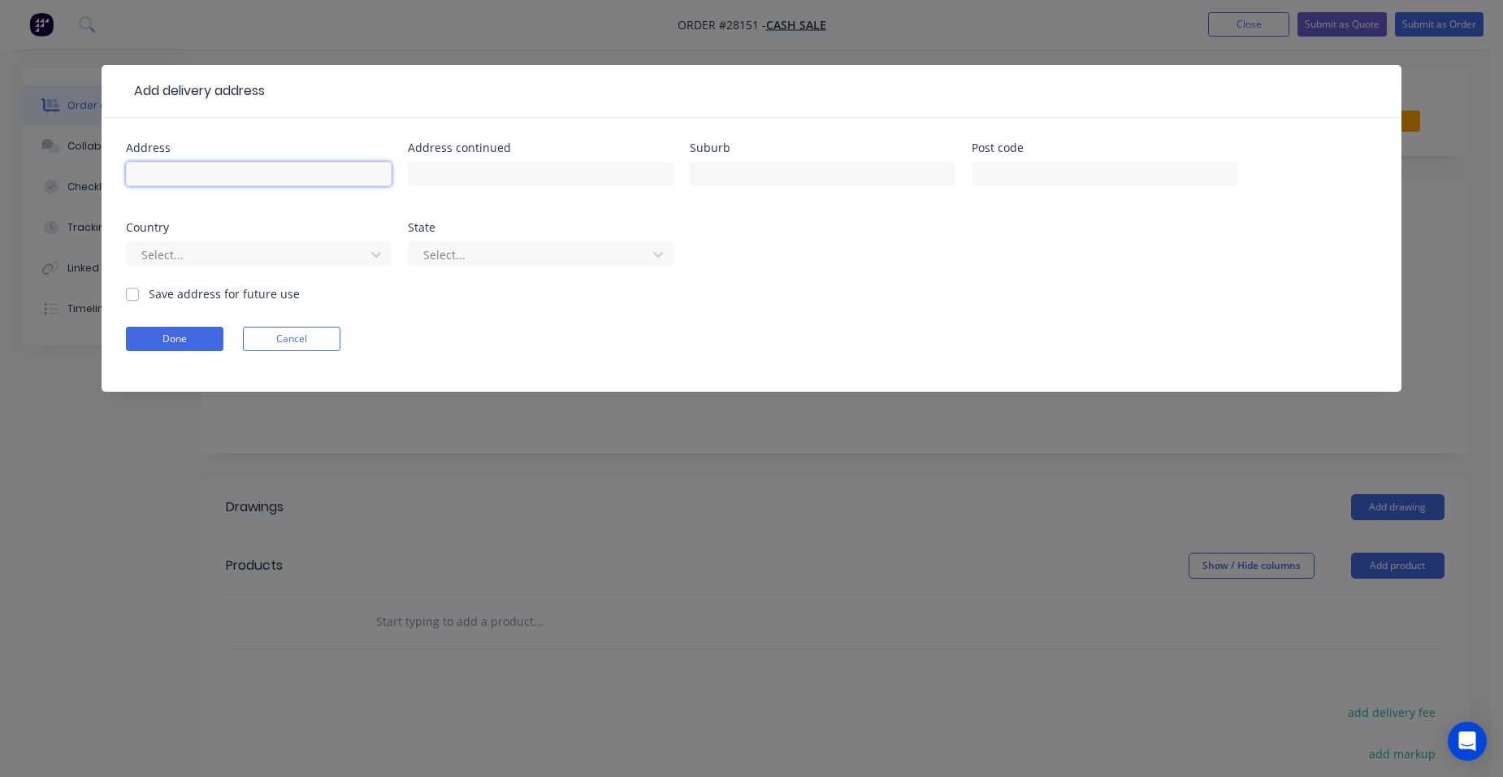
click at [185, 167] on input "text" at bounding box center [259, 174] width 266 height 24
type input "Worongary"
click at [258, 262] on div at bounding box center [248, 255] width 217 height 20
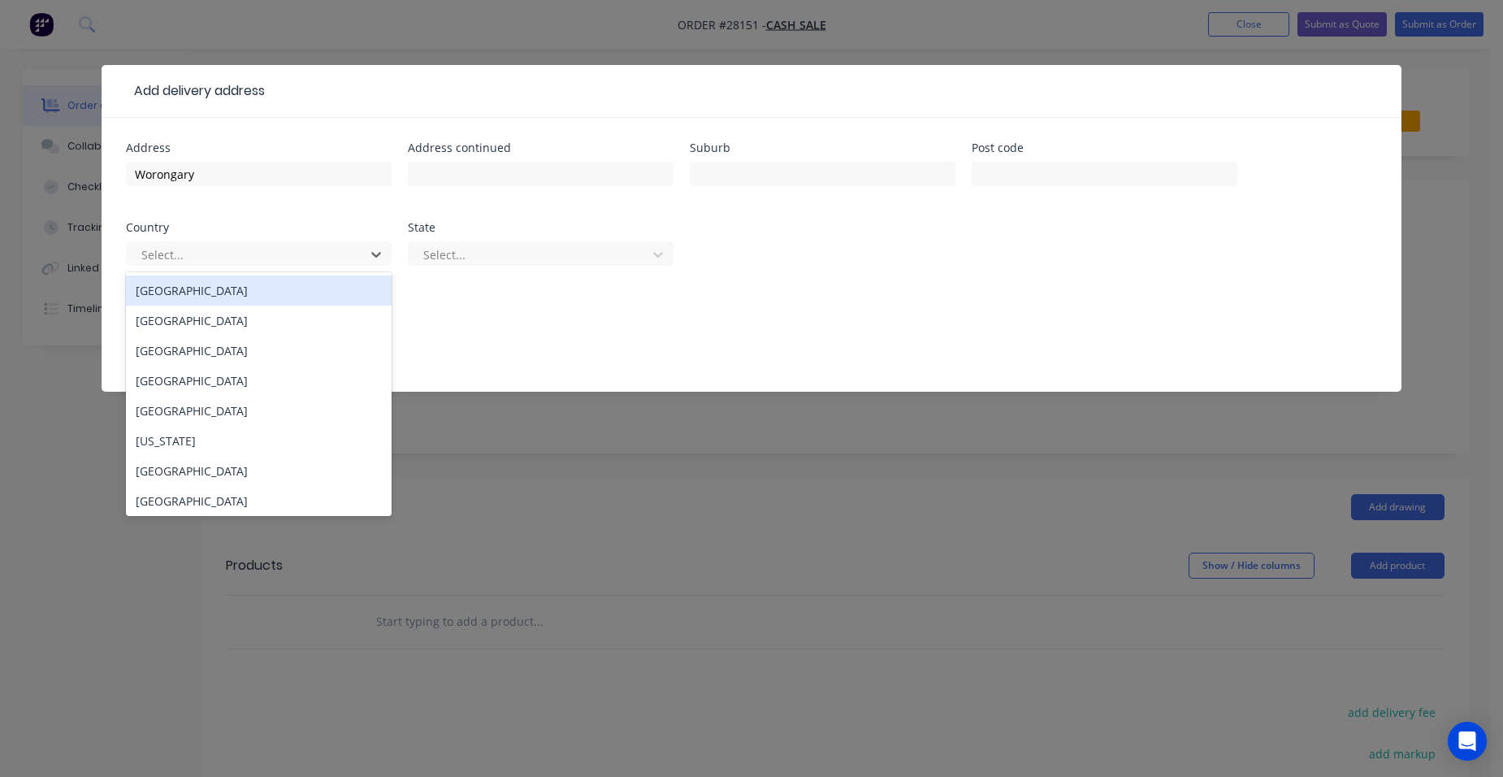
drag, startPoint x: 213, startPoint y: 290, endPoint x: 362, endPoint y: 316, distance: 150.9
click at [214, 292] on div "Australia" at bounding box center [259, 290] width 266 height 30
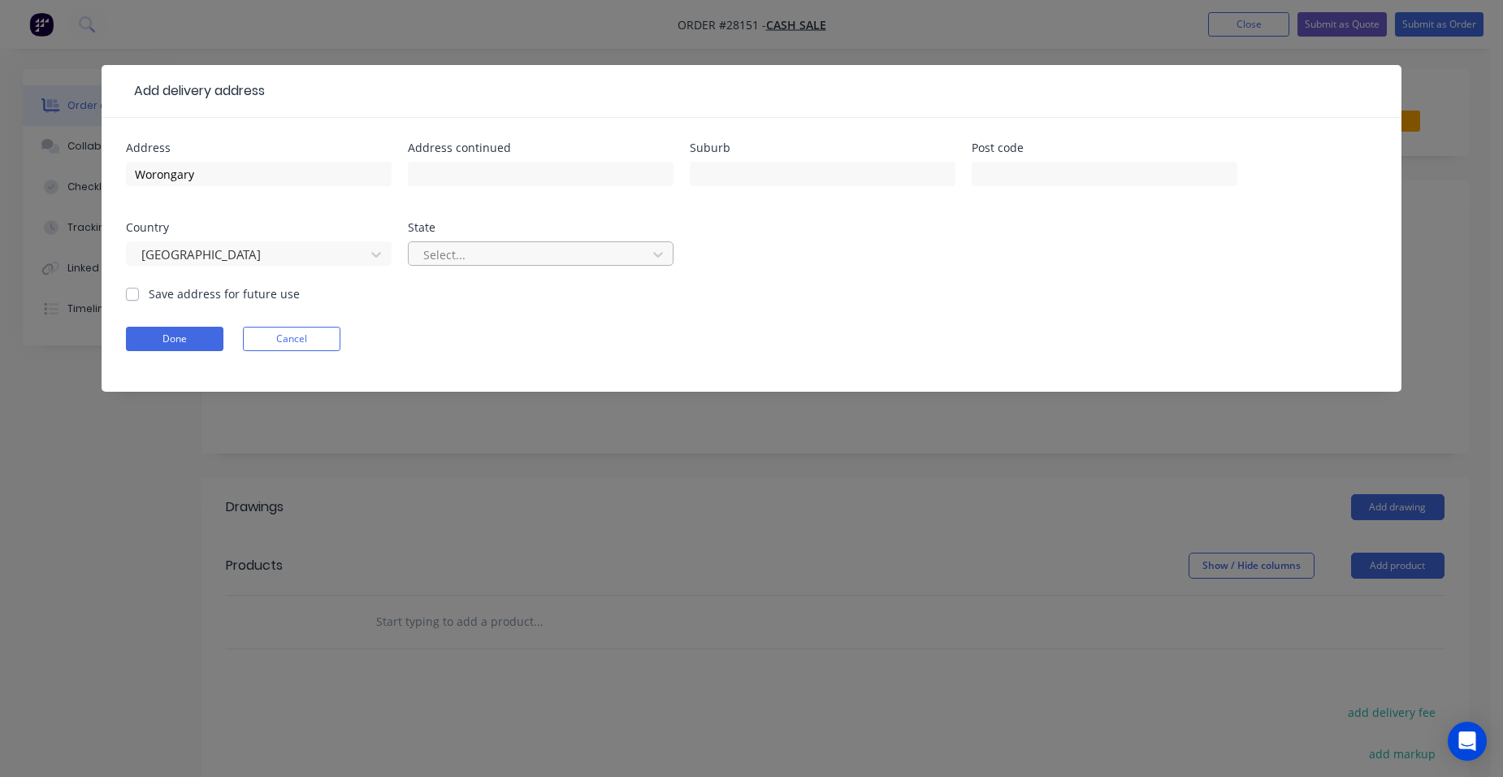
click at [435, 249] on div at bounding box center [530, 255] width 217 height 20
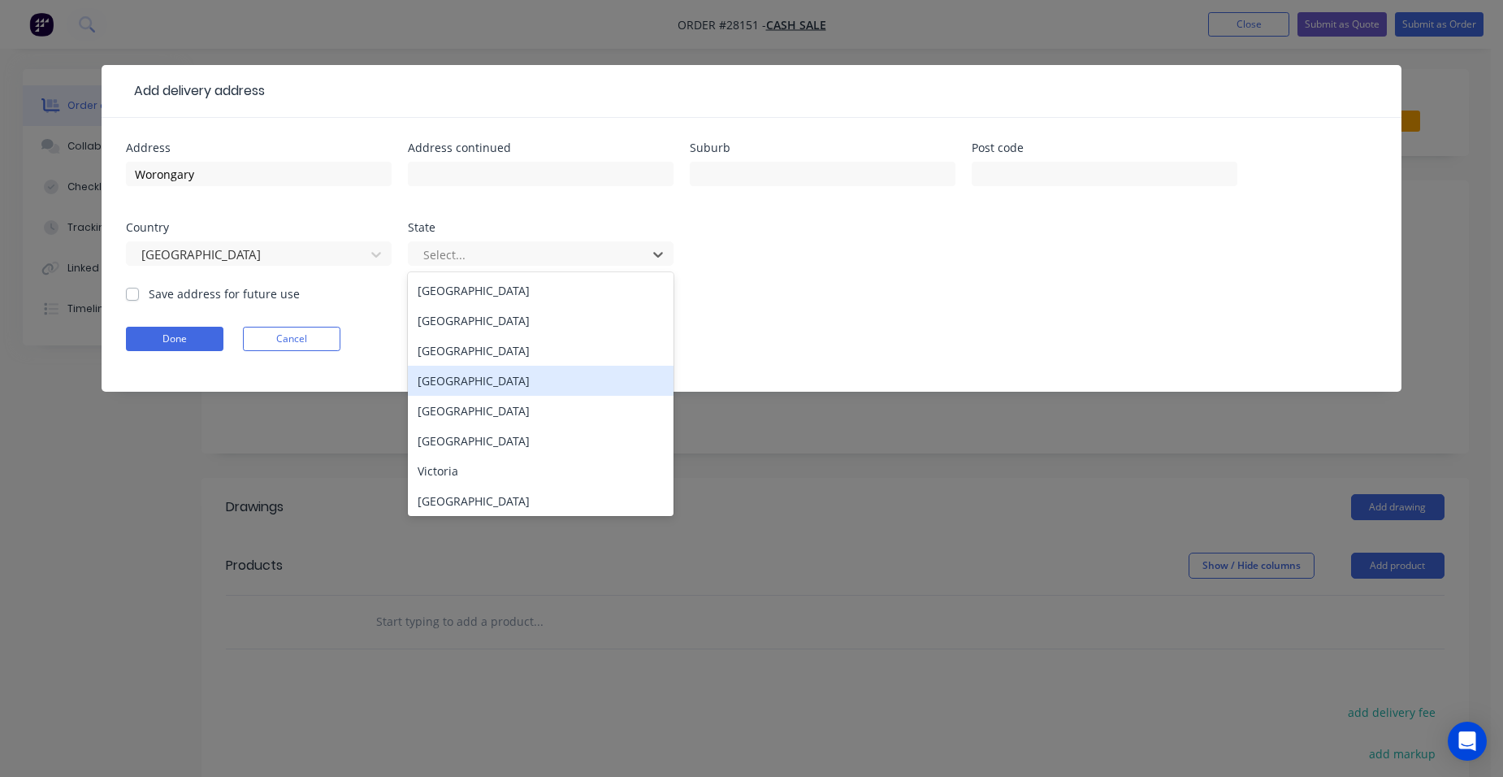
click at [456, 385] on div "Queensland" at bounding box center [541, 381] width 266 height 30
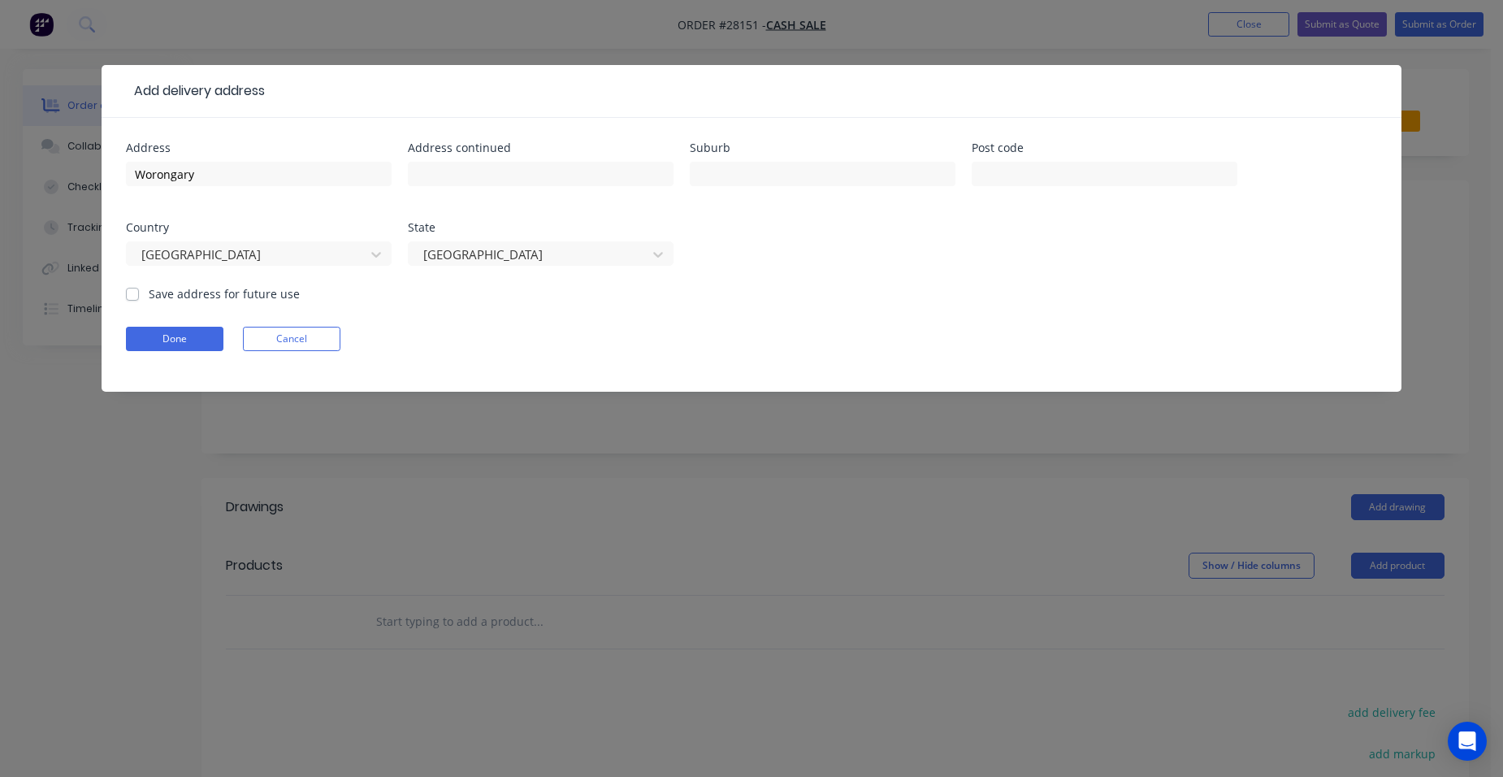
click at [149, 294] on label "Save address for future use" at bounding box center [224, 293] width 151 height 17
click at [135, 294] on input "Save address for future use" at bounding box center [132, 292] width 13 height 15
checkbox input "true"
click at [148, 330] on button "Done" at bounding box center [174, 339] width 97 height 24
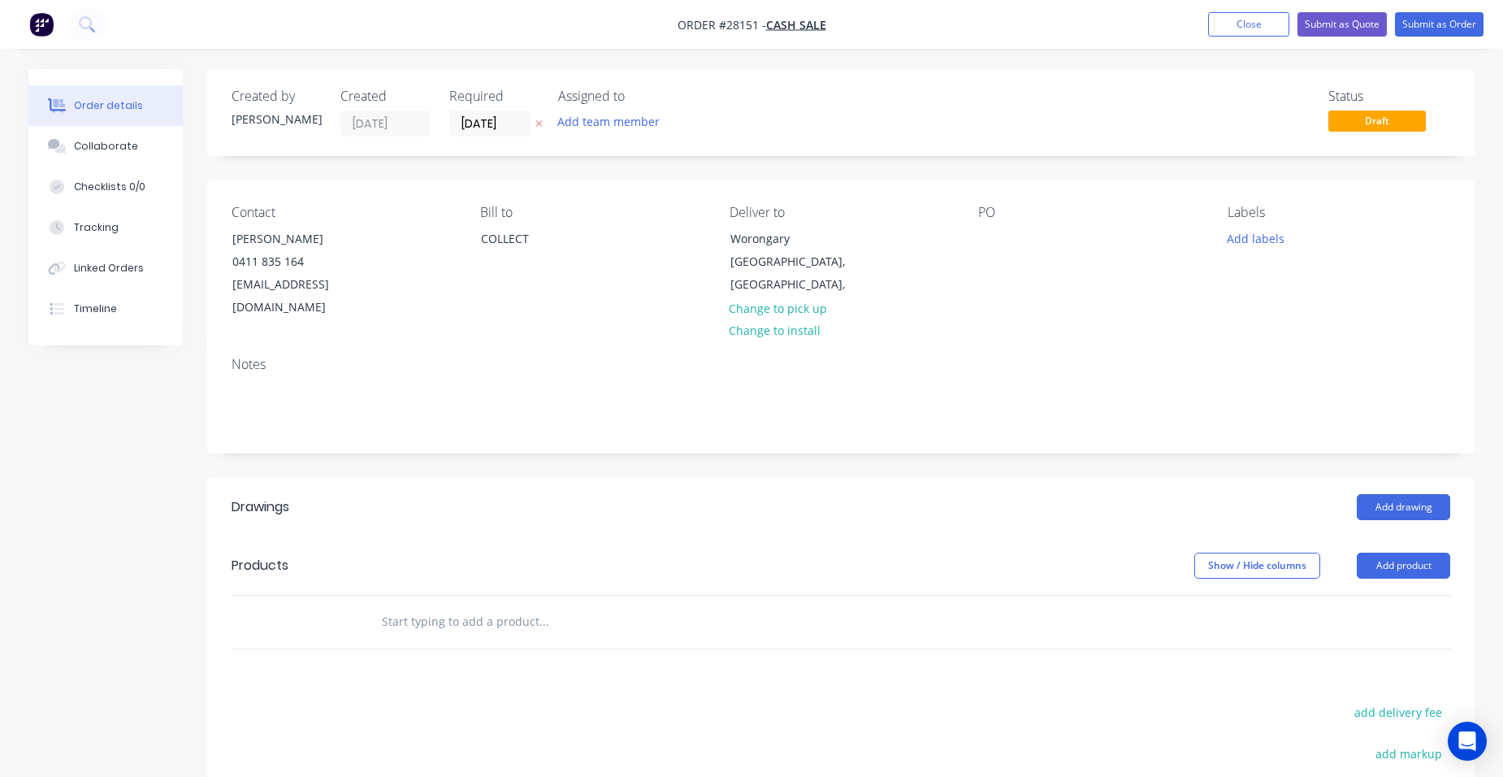
drag, startPoint x: 1399, startPoint y: 544, endPoint x: 1382, endPoint y: 556, distance: 21.0
click at [1398, 552] on button "Add product" at bounding box center [1403, 565] width 93 height 26
click at [1349, 595] on div "Product catalogue" at bounding box center [1372, 607] width 125 height 24
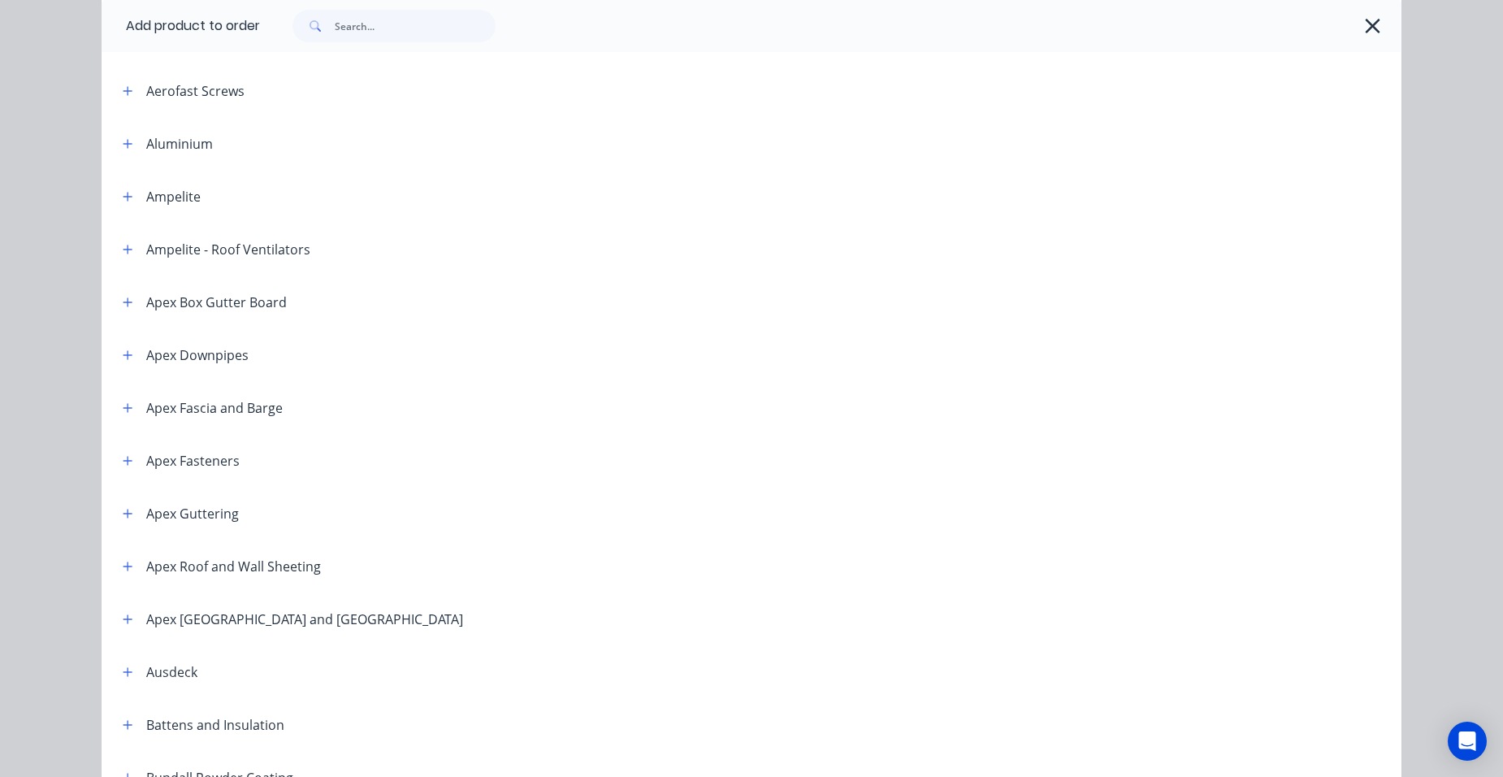
scroll to position [325, 0]
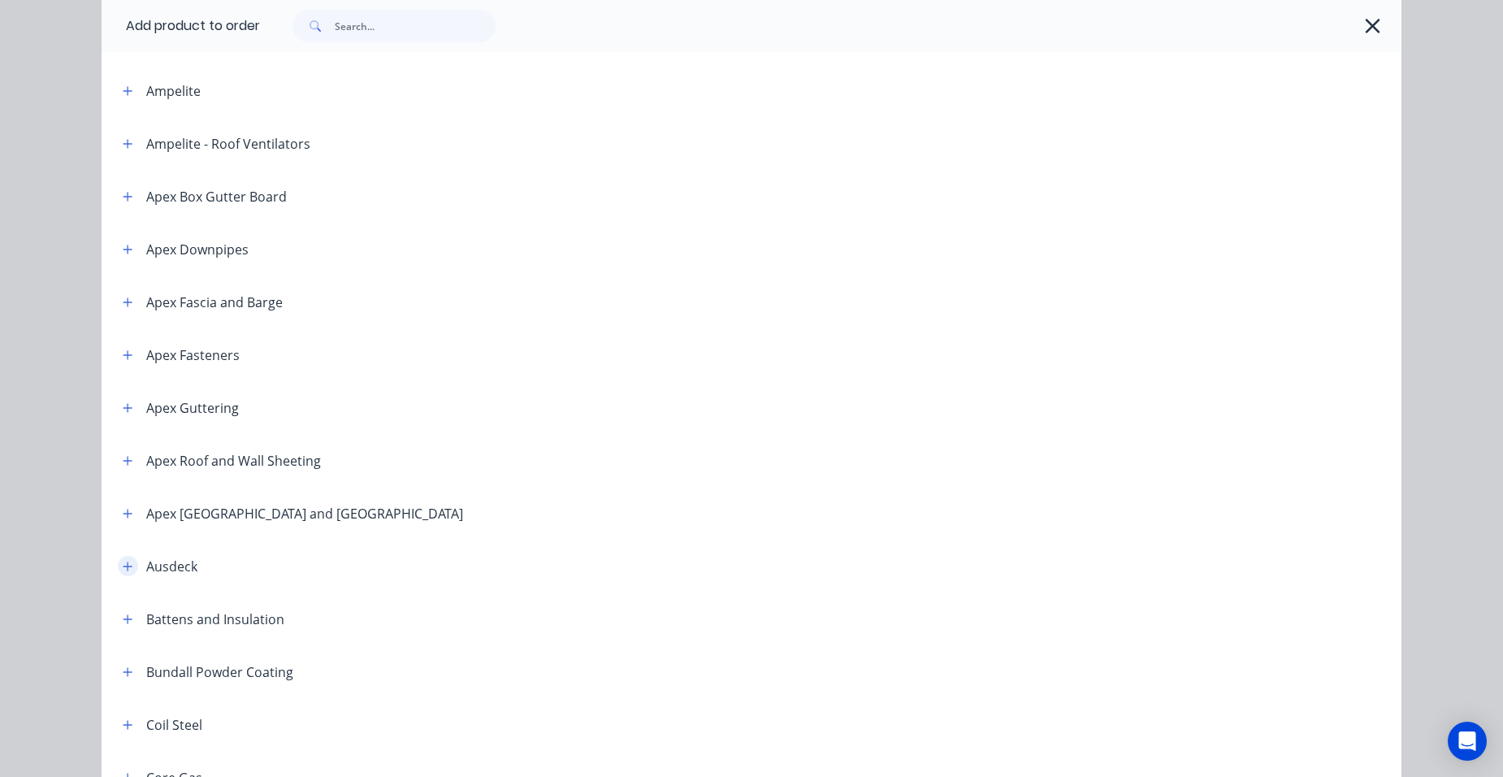
click at [123, 568] on icon "button" at bounding box center [128, 566] width 10 height 11
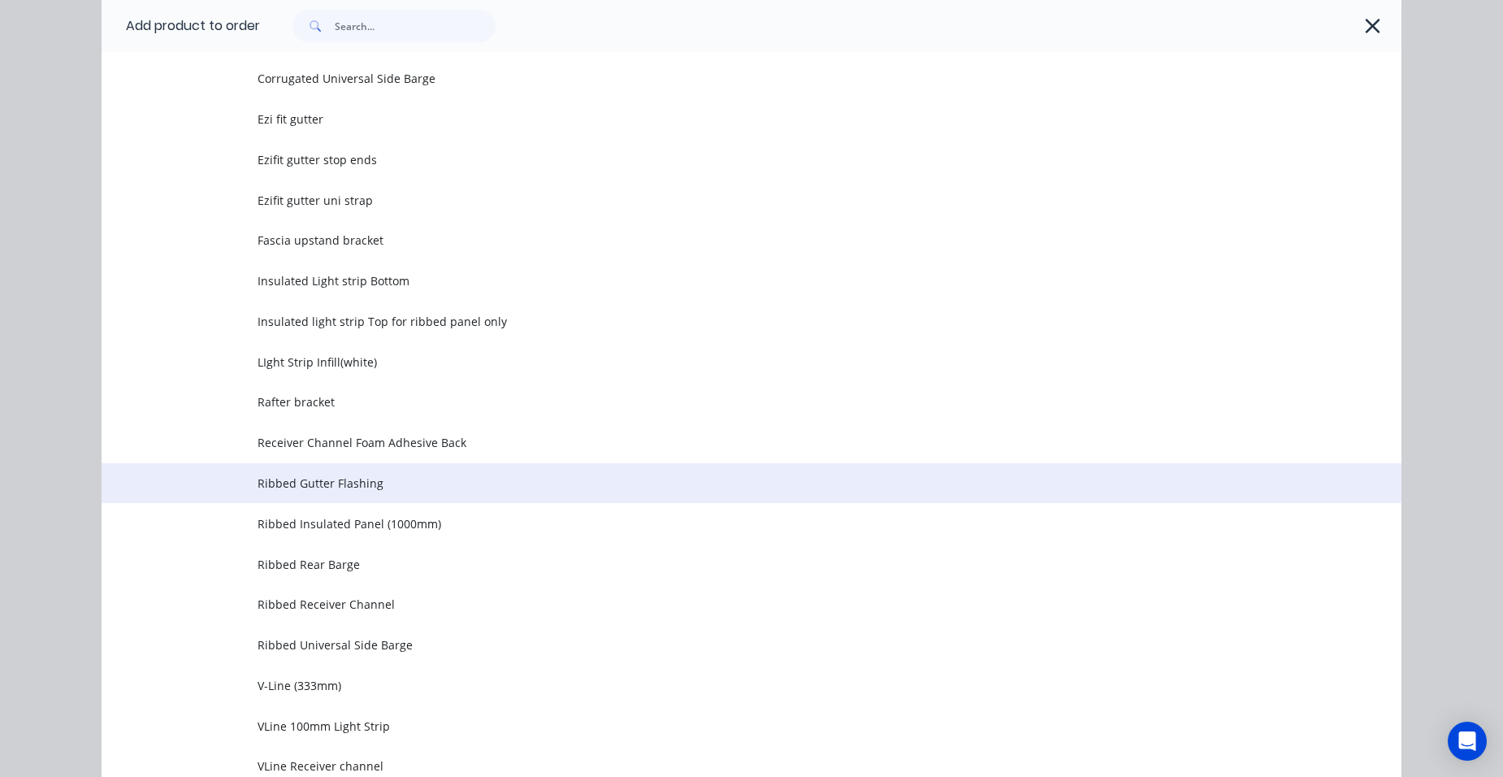
scroll to position [2437, 0]
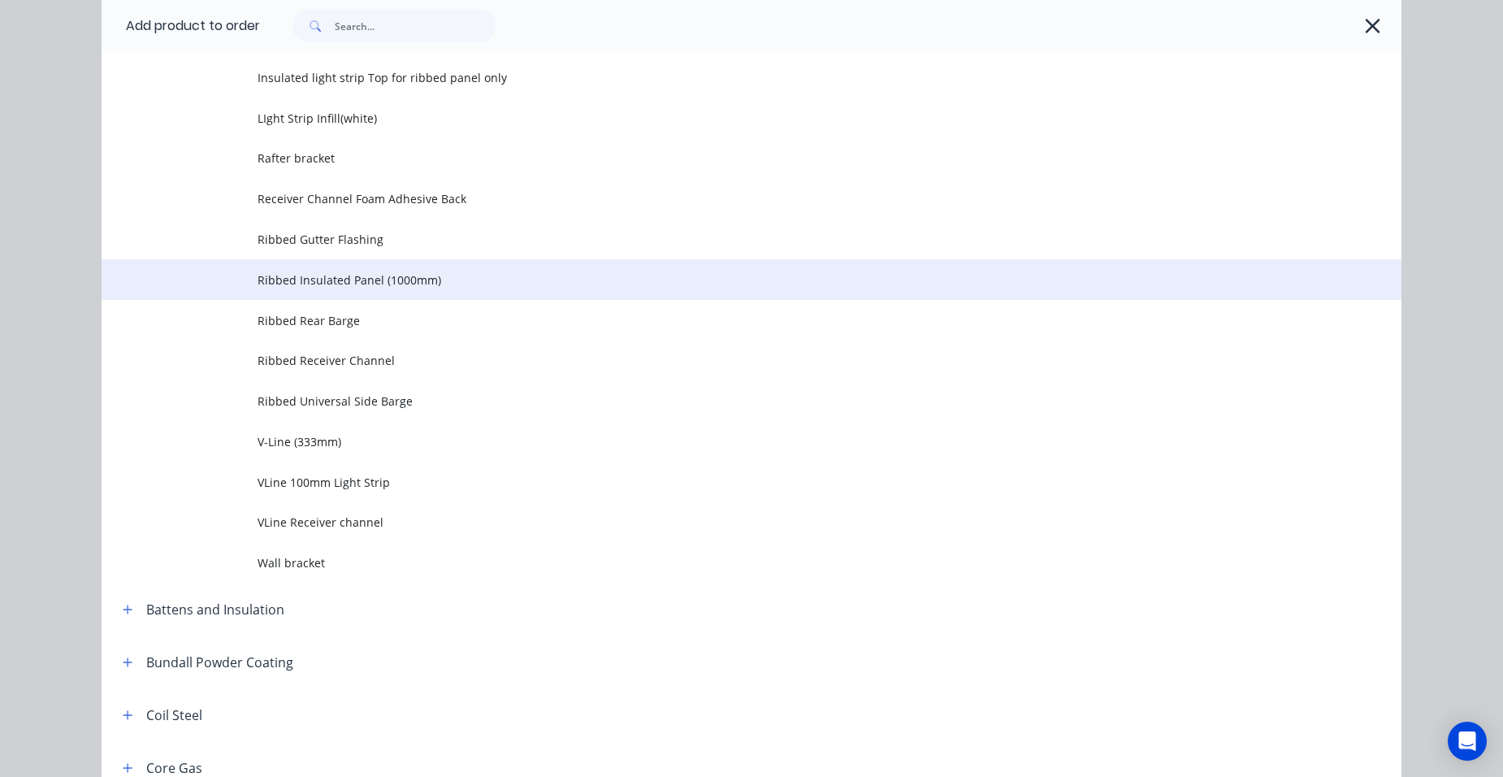
click at [347, 274] on span "Ribbed Insulated Panel (1000mm)" at bounding box center [715, 279] width 915 height 17
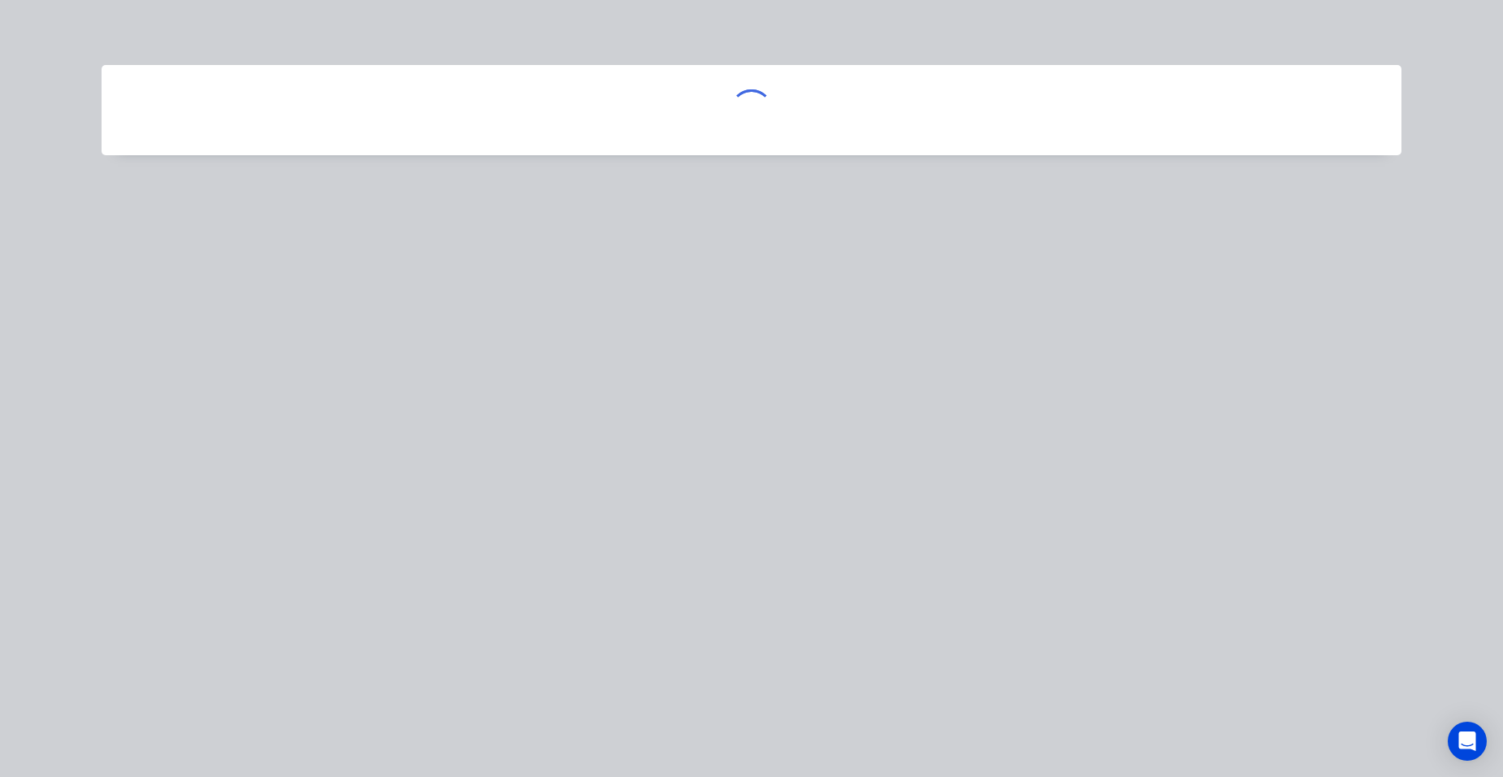
scroll to position [0, 0]
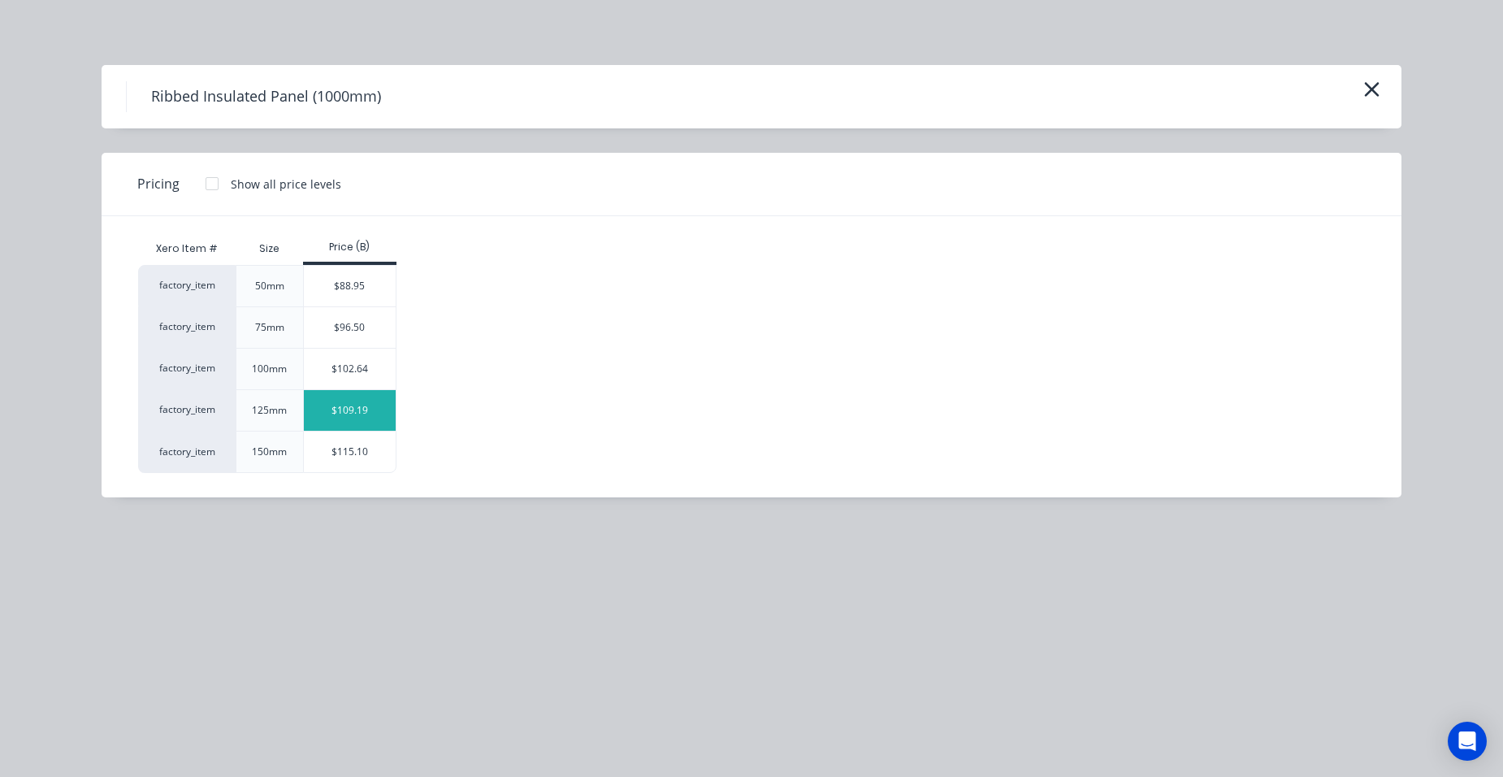
click at [359, 397] on div "$109.19" at bounding box center [350, 410] width 92 height 41
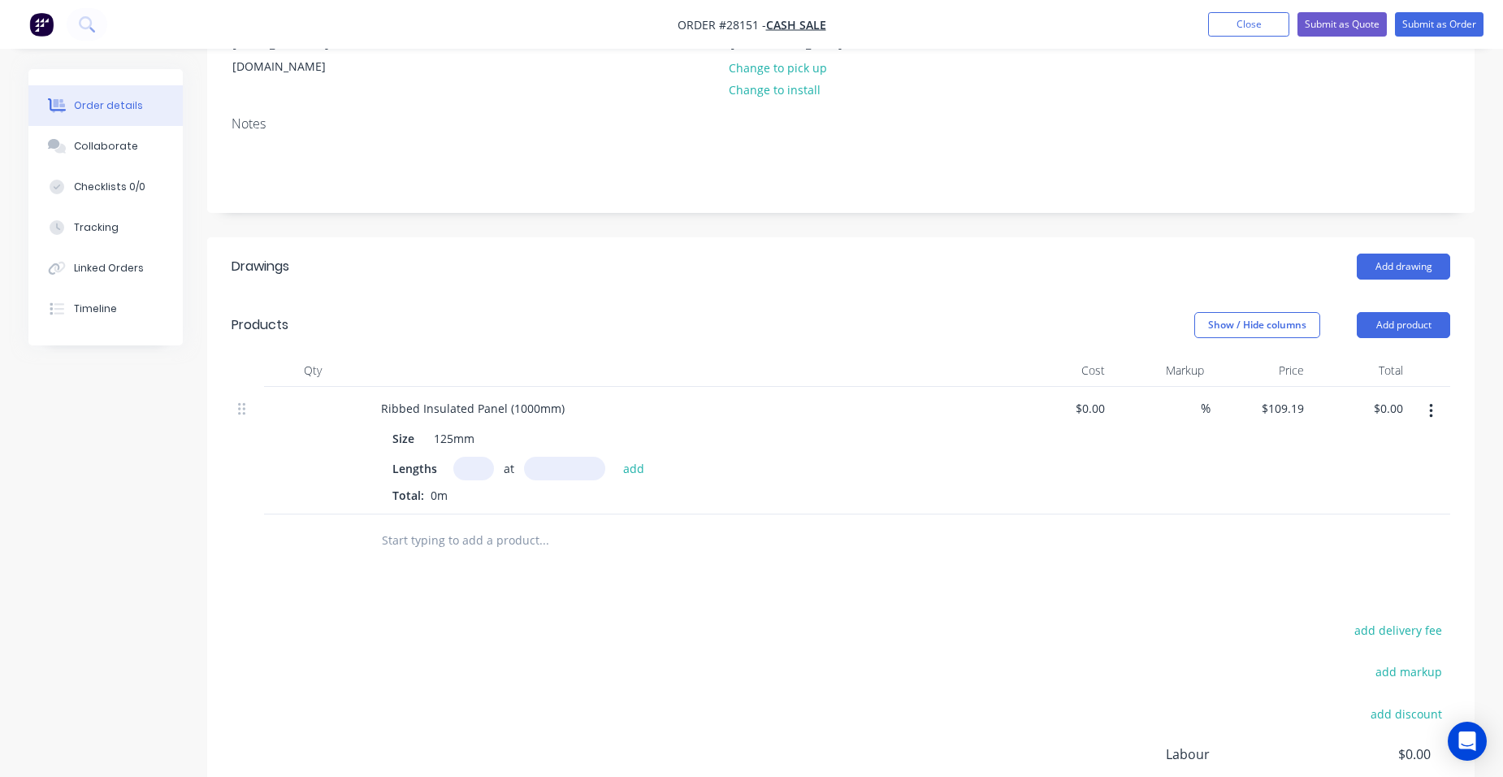
scroll to position [244, 0]
click at [478, 453] on input "text" at bounding box center [473, 465] width 41 height 24
type input "6"
click at [557, 453] on input "text" at bounding box center [564, 465] width 81 height 24
type input "7370mm"
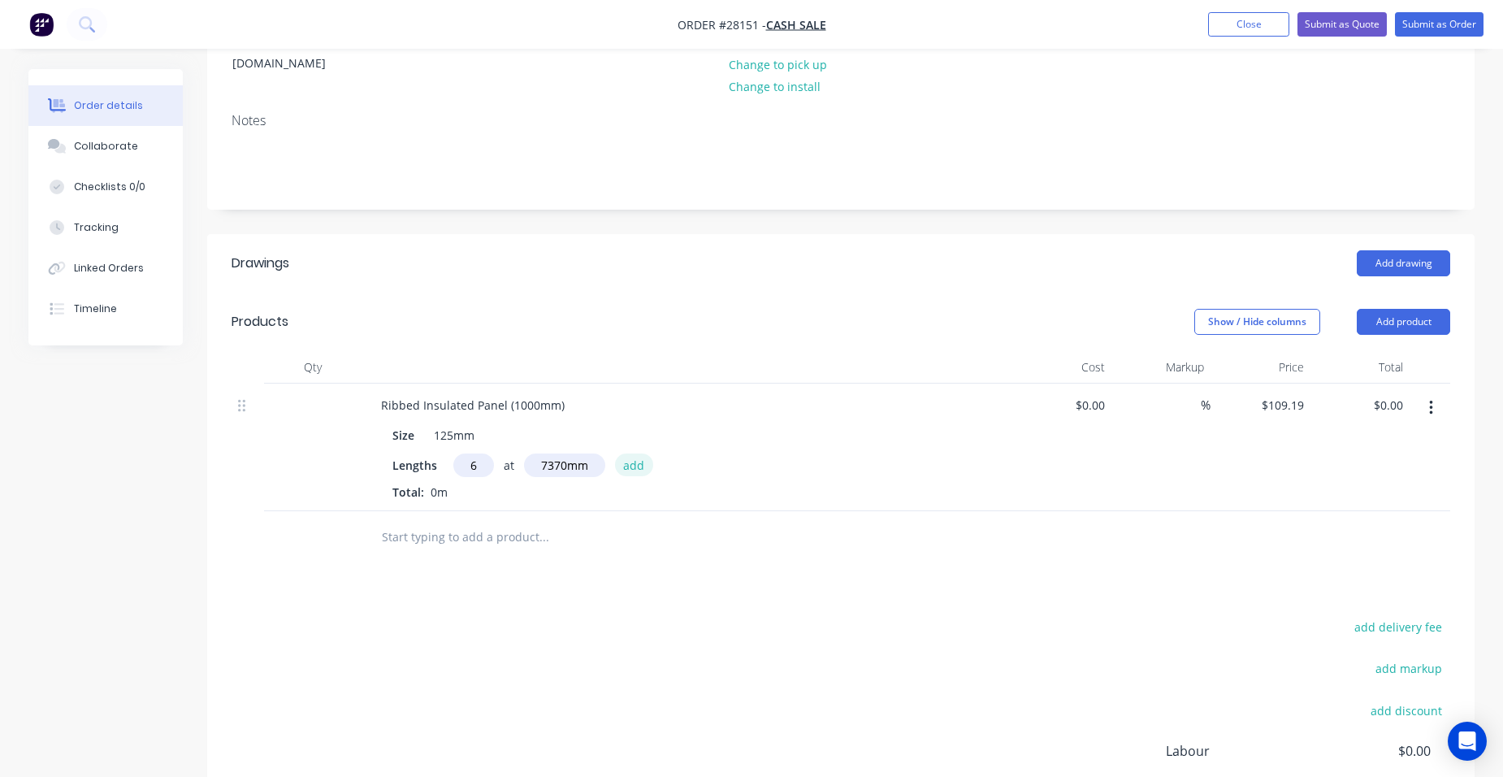
click at [634, 453] on button "add" at bounding box center [634, 464] width 38 height 22
type input "$4,828.38"
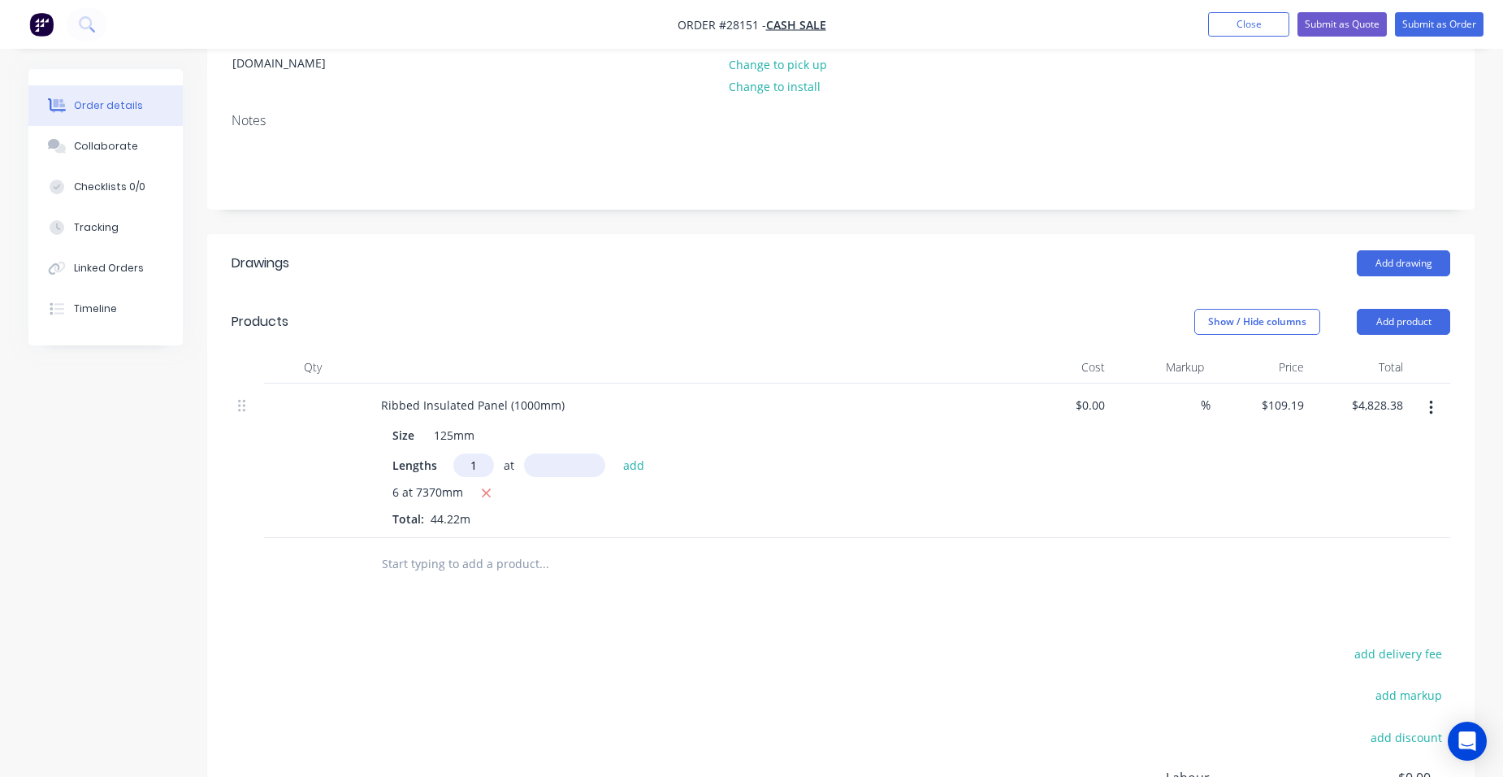
type input "1"
type input "6500"
click at [615, 453] on button "add" at bounding box center [634, 464] width 38 height 22
type input "$5,538.12"
type input "1"
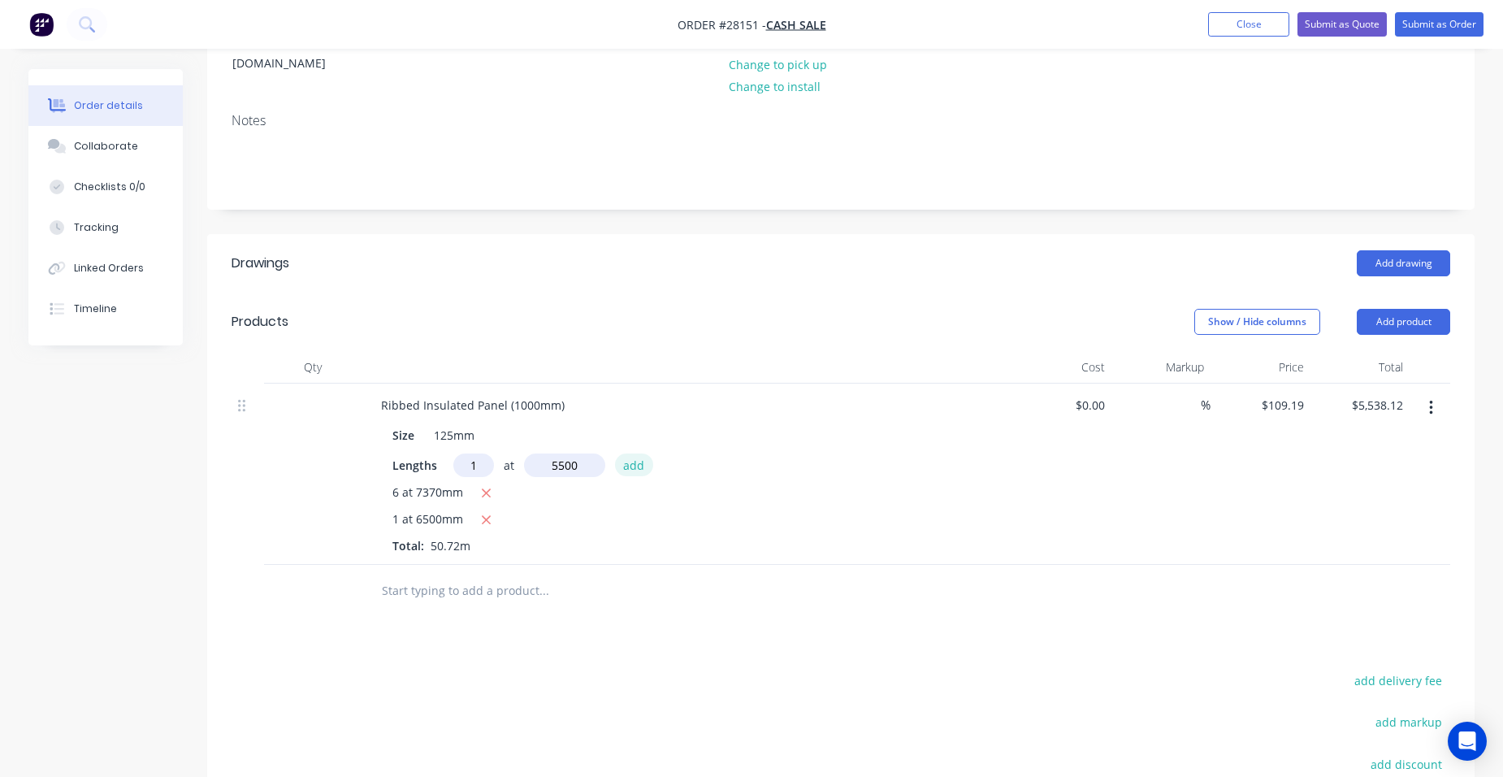
type input "5500mm"
click at [628, 453] on button "add" at bounding box center [634, 464] width 38 height 22
type input "$6,138.66"
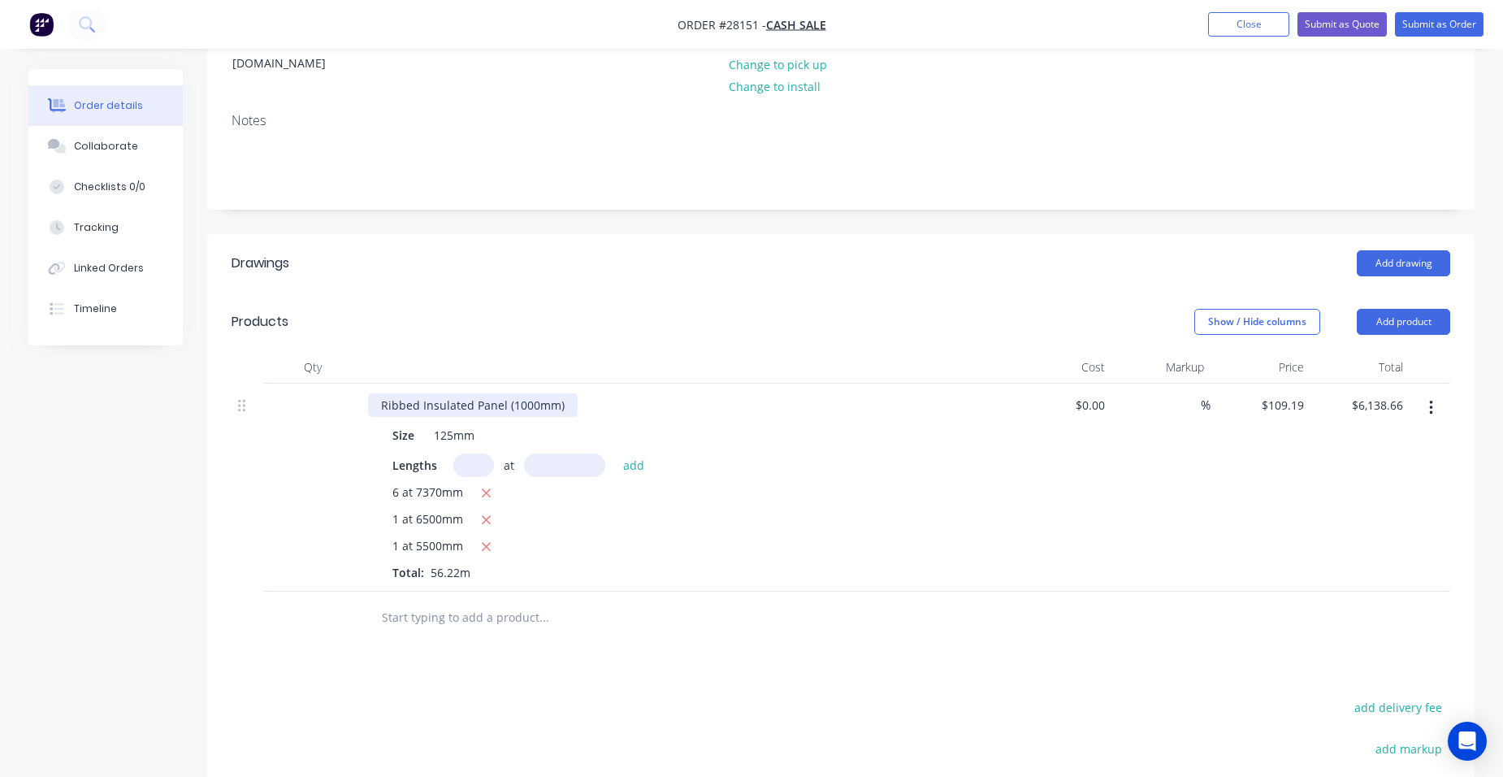
drag, startPoint x: 566, startPoint y: 383, endPoint x: 578, endPoint y: 383, distance: 11.4
click at [567, 393] on div "Ribbed Insulated Panel (1000mm)" at bounding box center [473, 405] width 210 height 24
click at [1404, 309] on button "Add product" at bounding box center [1403, 322] width 93 height 26
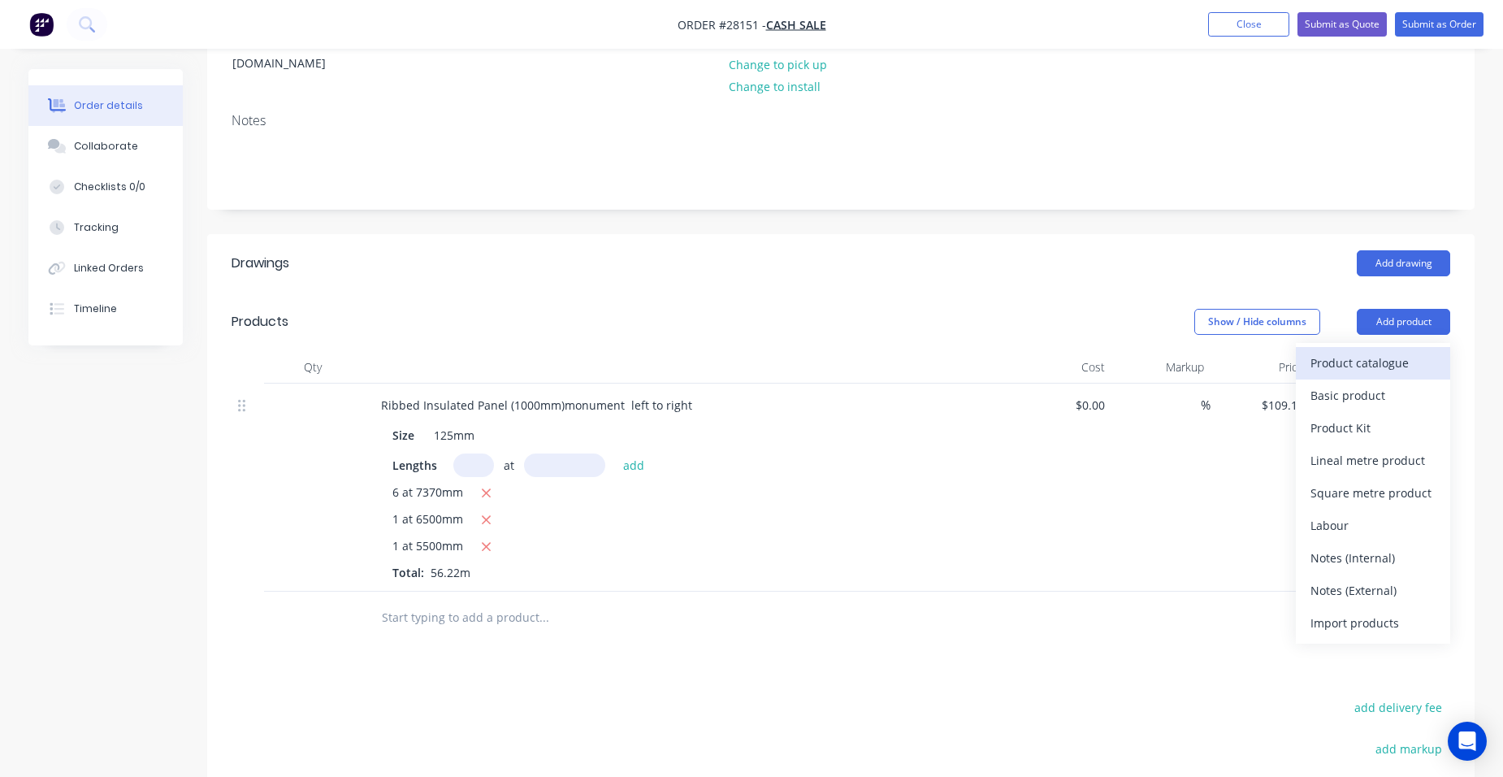
click at [1373, 351] on div "Product catalogue" at bounding box center [1372, 363] width 125 height 24
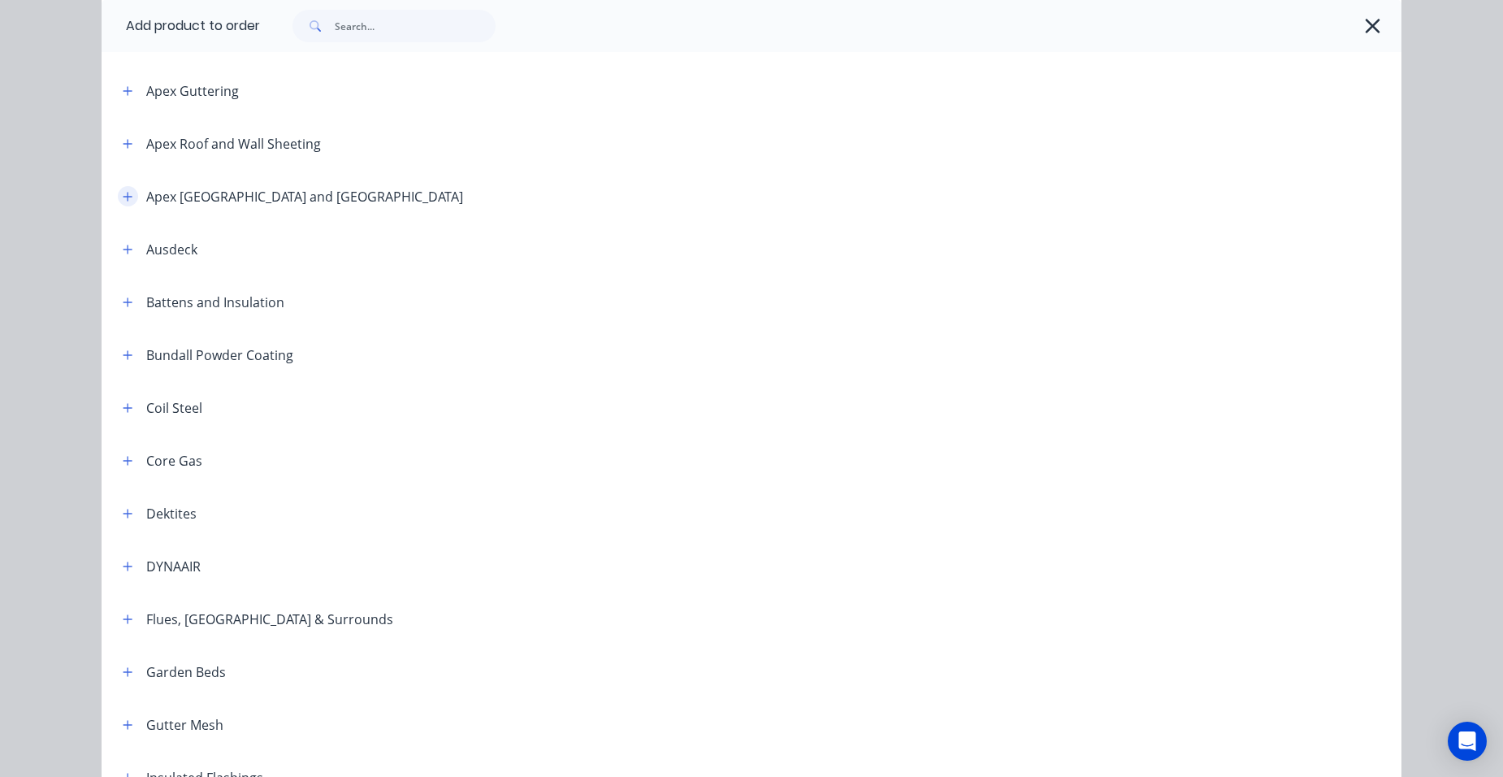
scroll to position [650, 0]
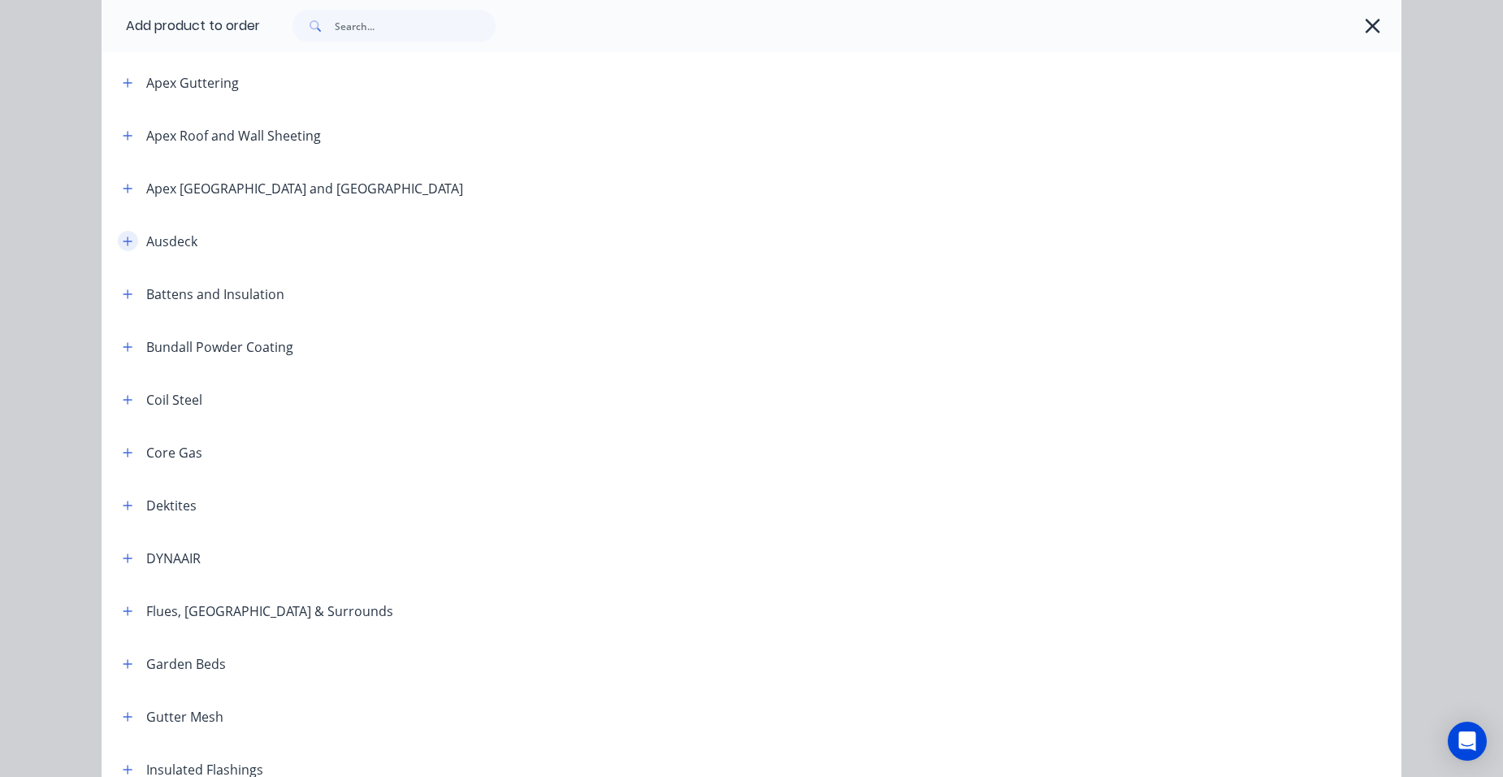
click at [123, 238] on icon "button" at bounding box center [128, 241] width 10 height 11
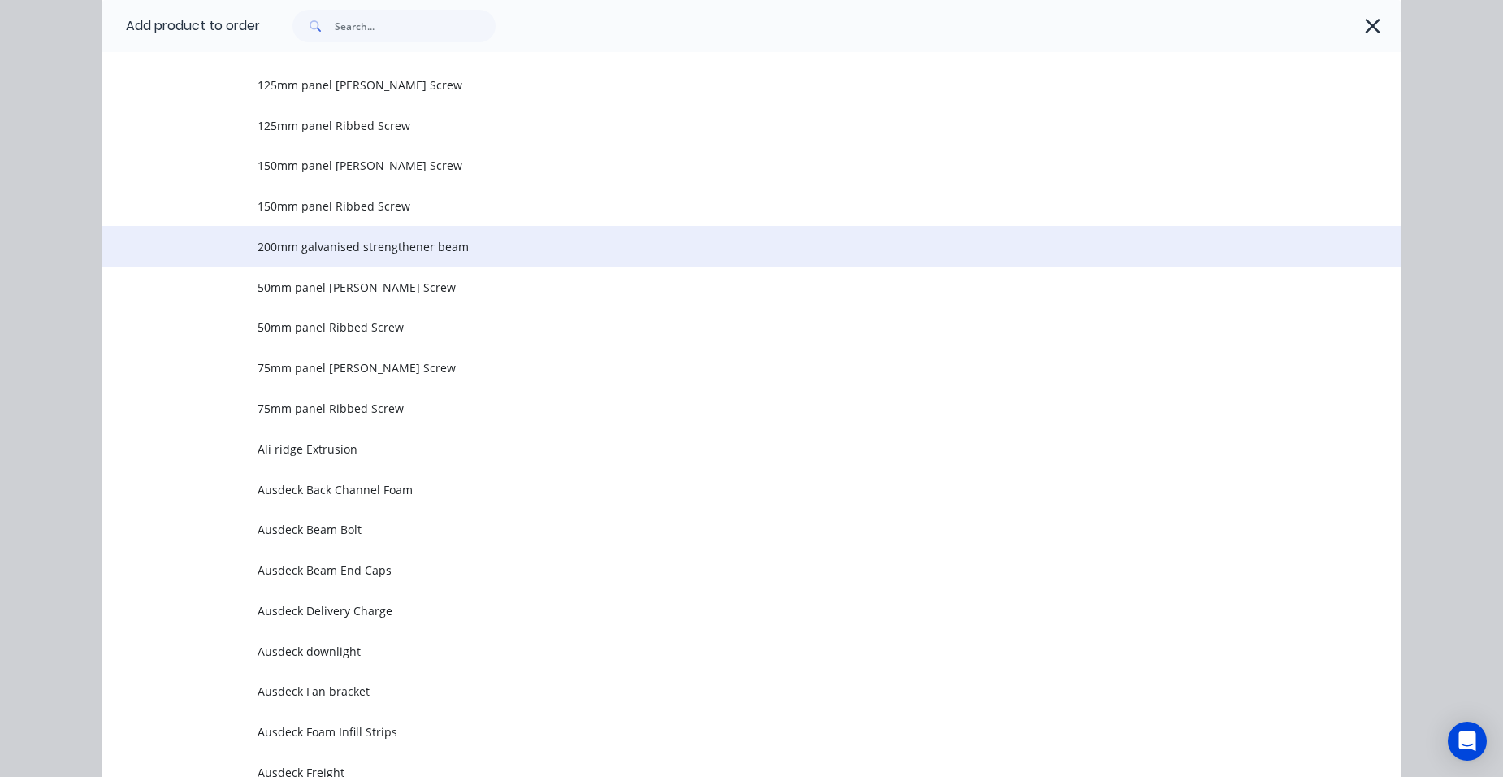
scroll to position [975, 0]
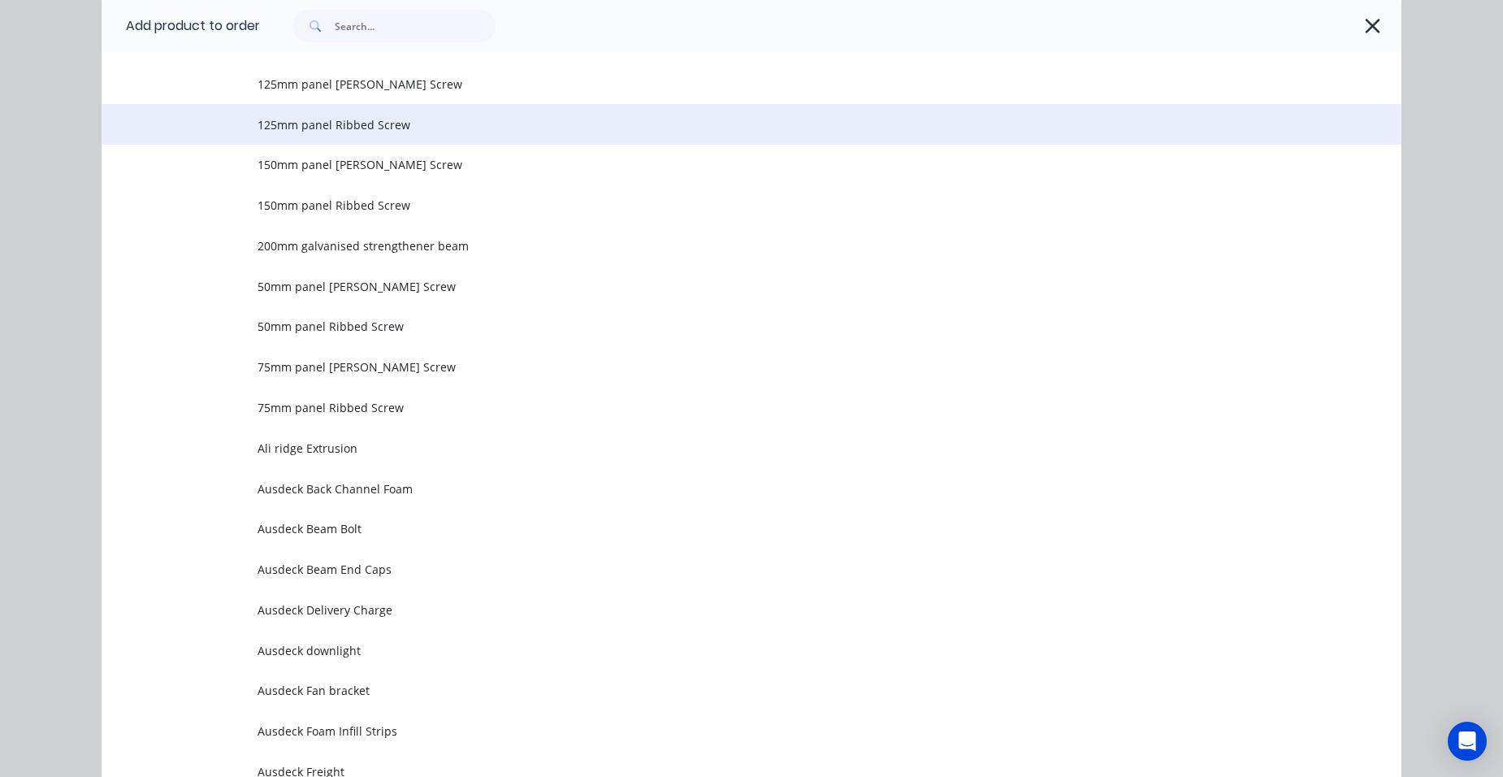
click at [439, 127] on span "125mm panel Ribbed Screw" at bounding box center [715, 124] width 915 height 17
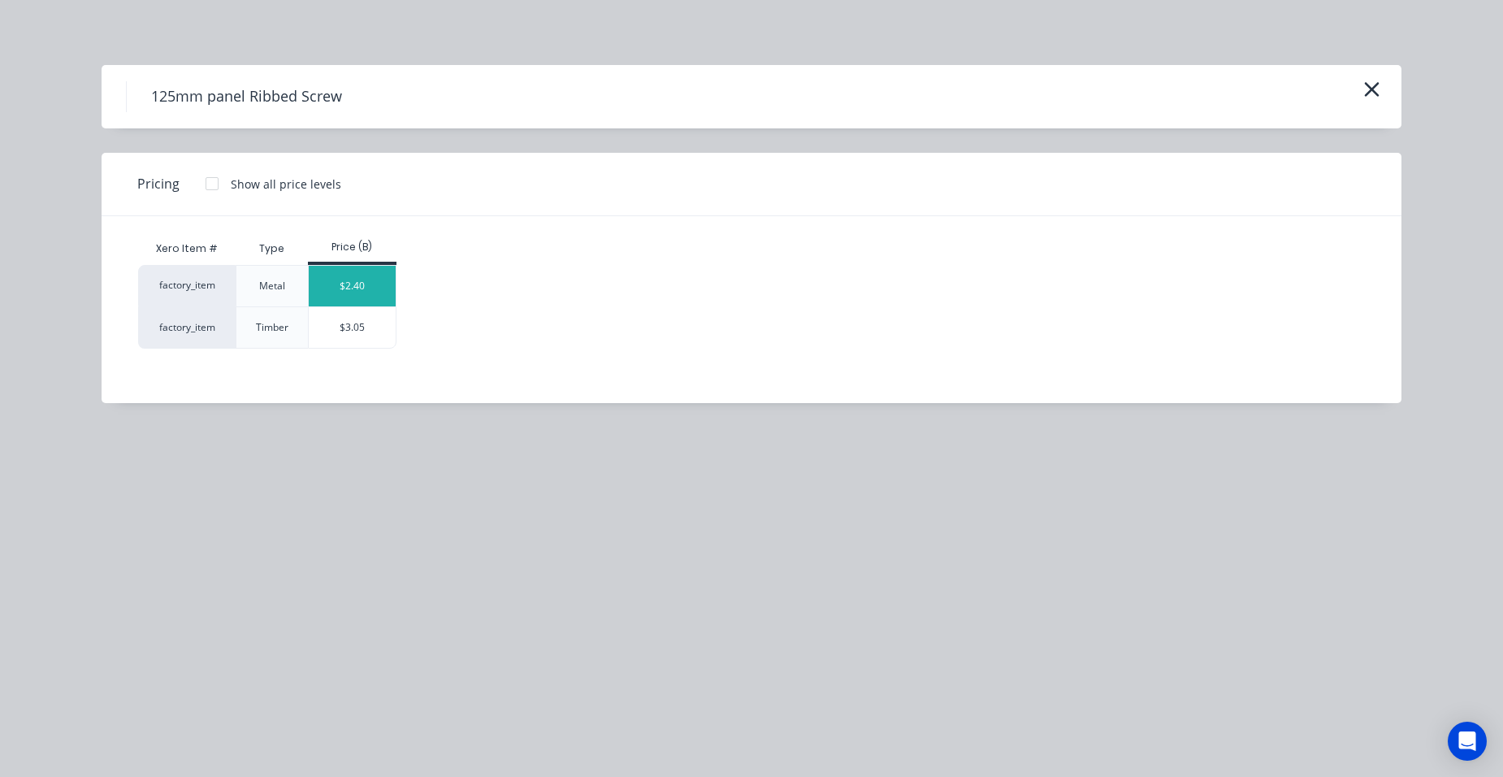
click at [357, 292] on div "$2.40" at bounding box center [352, 286] width 87 height 41
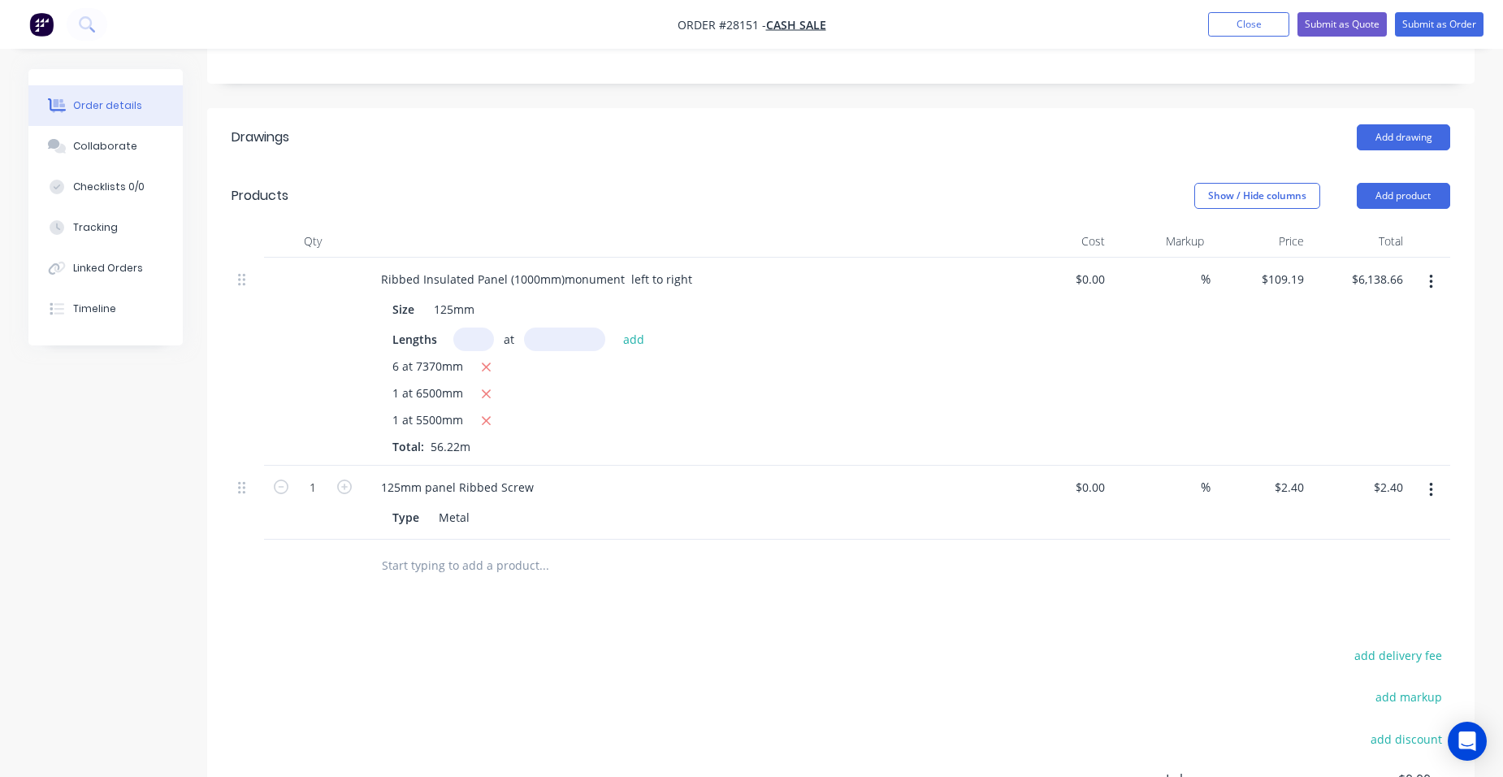
scroll to position [406, 0]
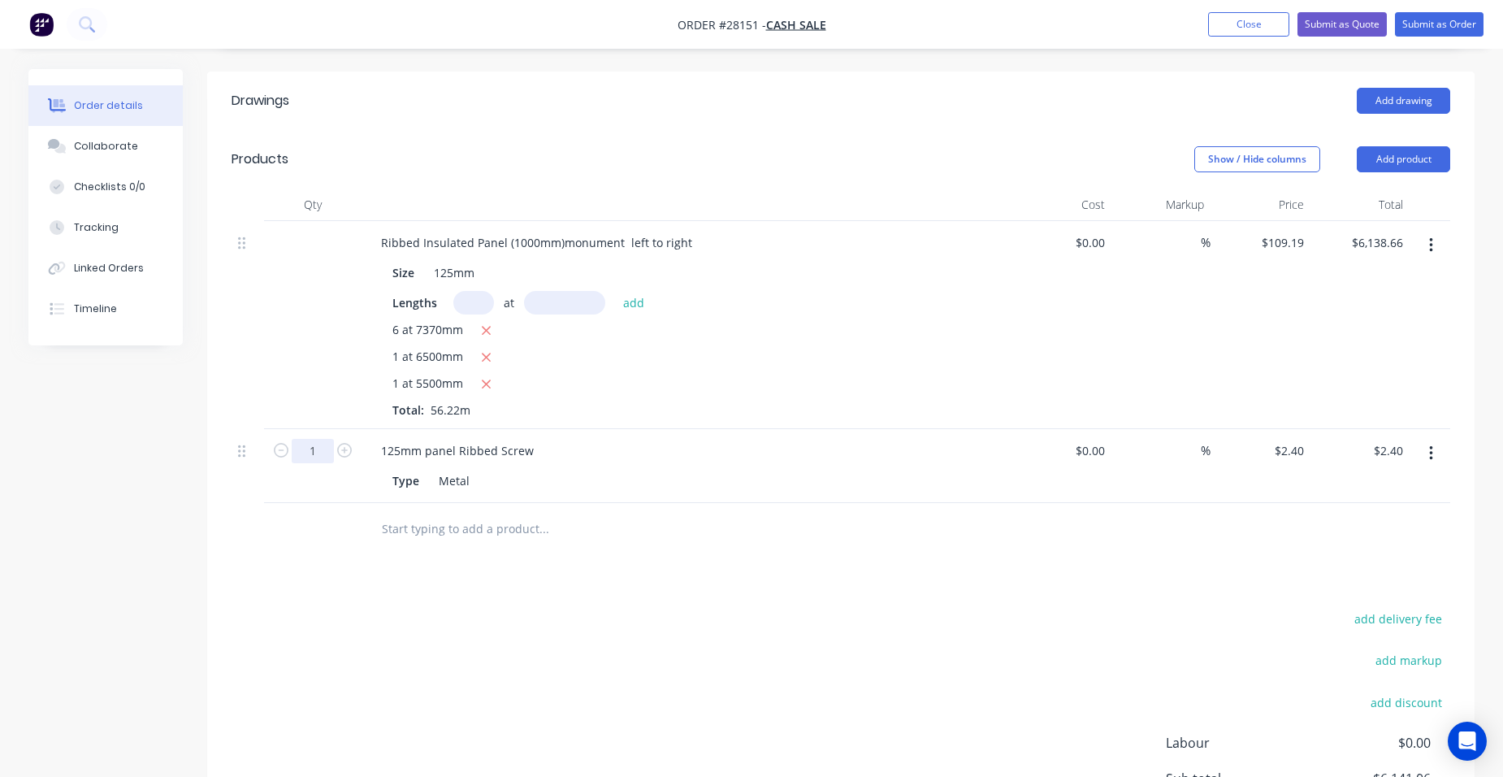
click at [312, 439] on input "1" at bounding box center [313, 451] width 42 height 24
type input "90"
type input "$216.00"
click at [577, 439] on div "125mm panel Ribbed Screw" at bounding box center [686, 451] width 637 height 24
click at [1431, 146] on button "Add product" at bounding box center [1403, 159] width 93 height 26
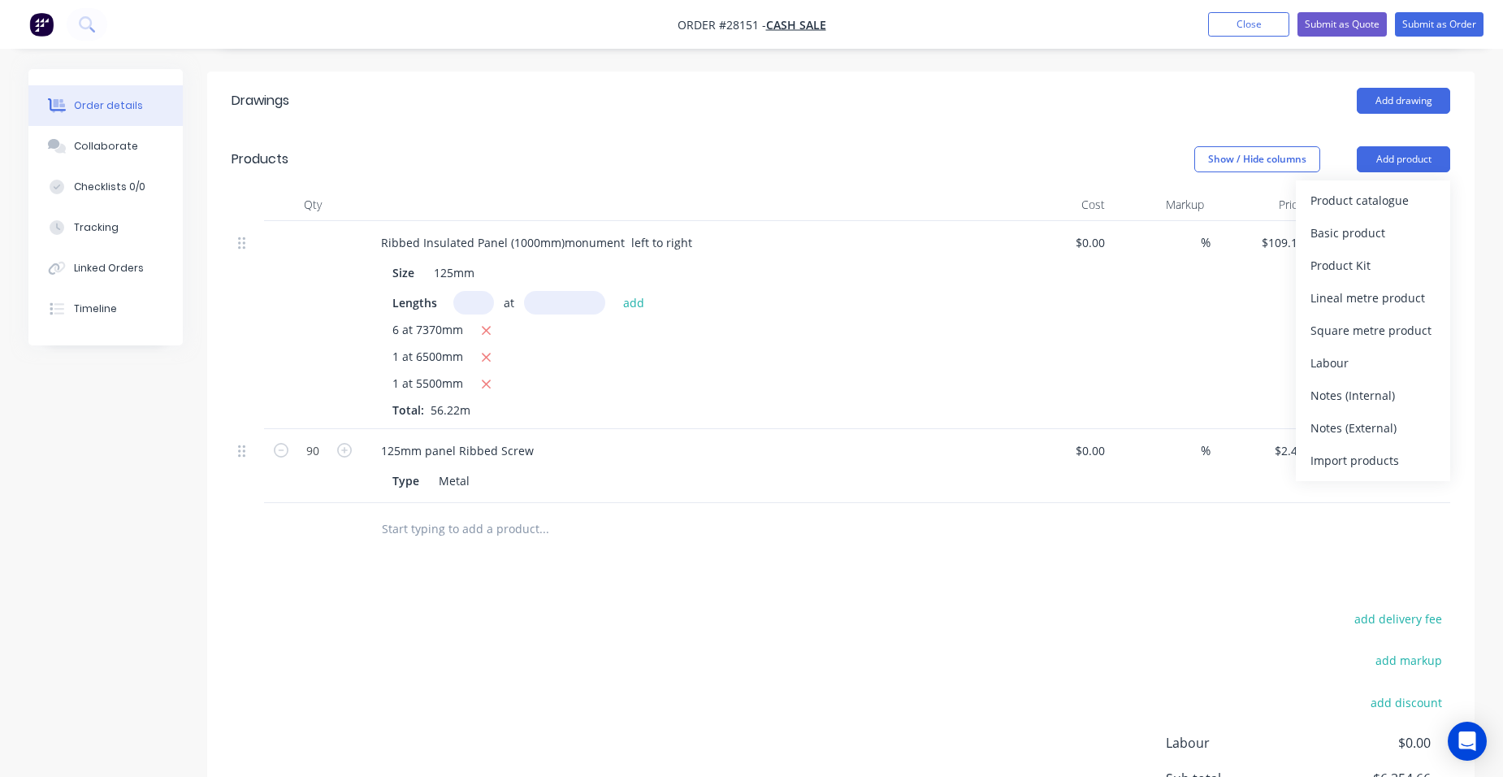
click at [1373, 188] on div "Product catalogue" at bounding box center [1372, 200] width 125 height 24
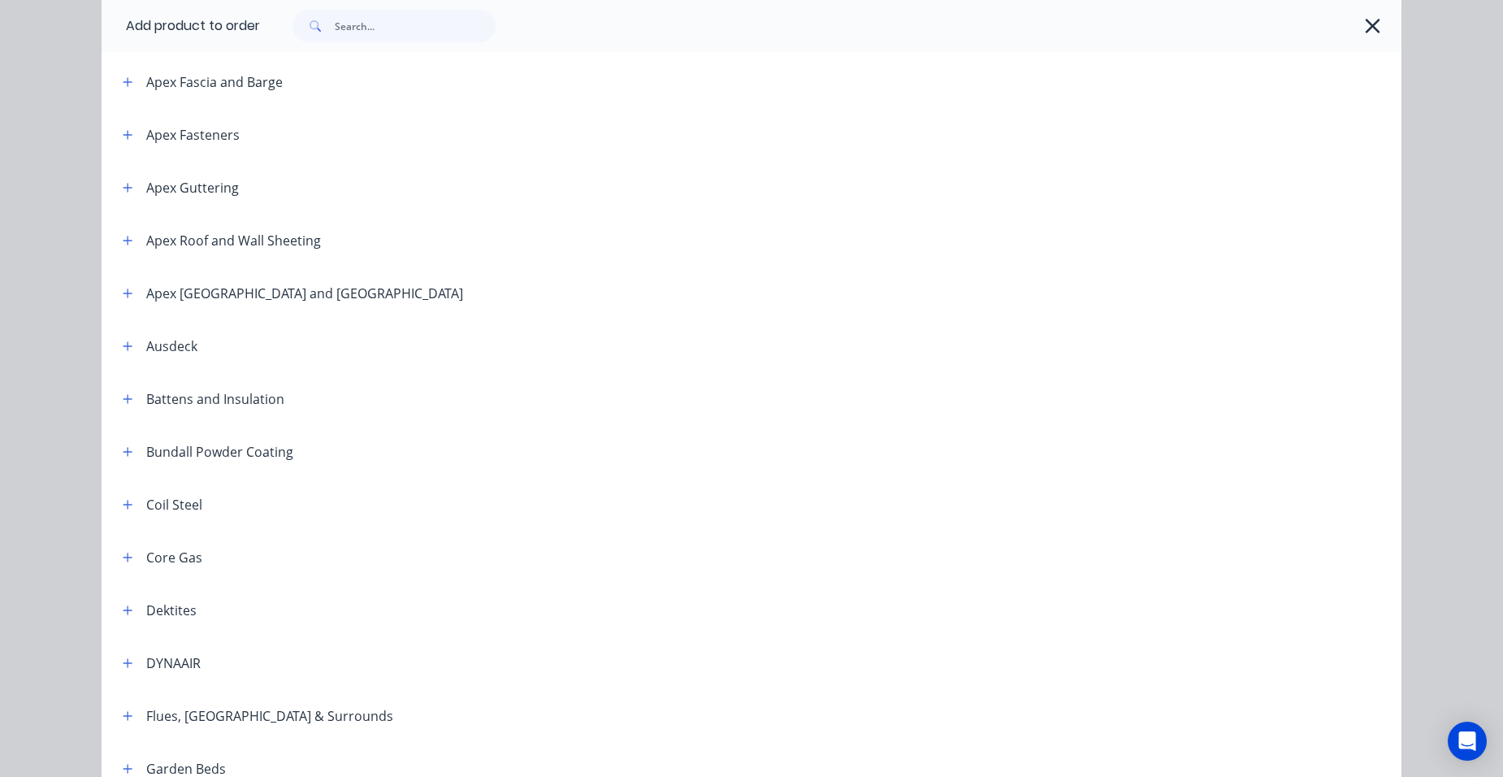
scroll to position [650, 0]
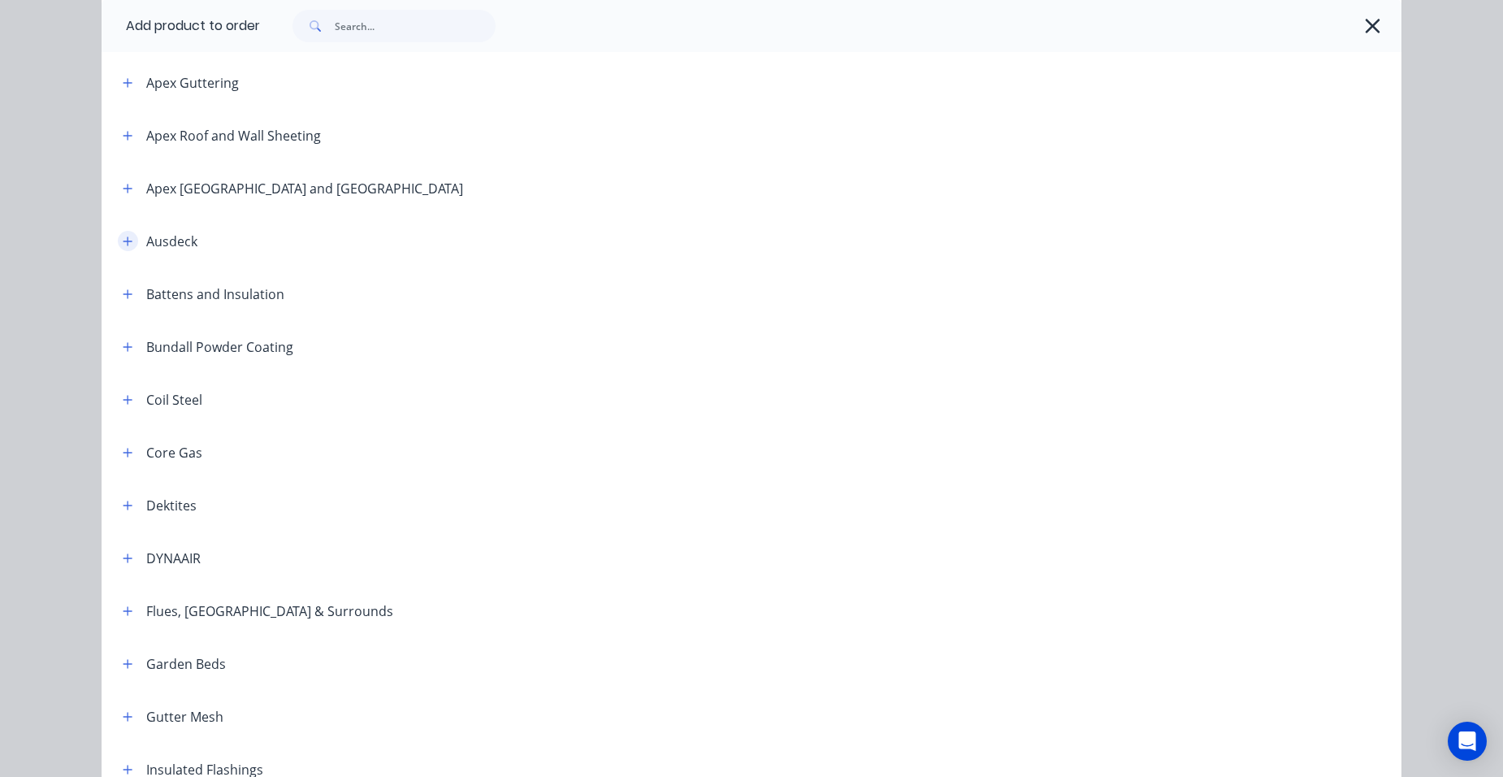
click at [125, 249] on button "button" at bounding box center [128, 241] width 20 height 20
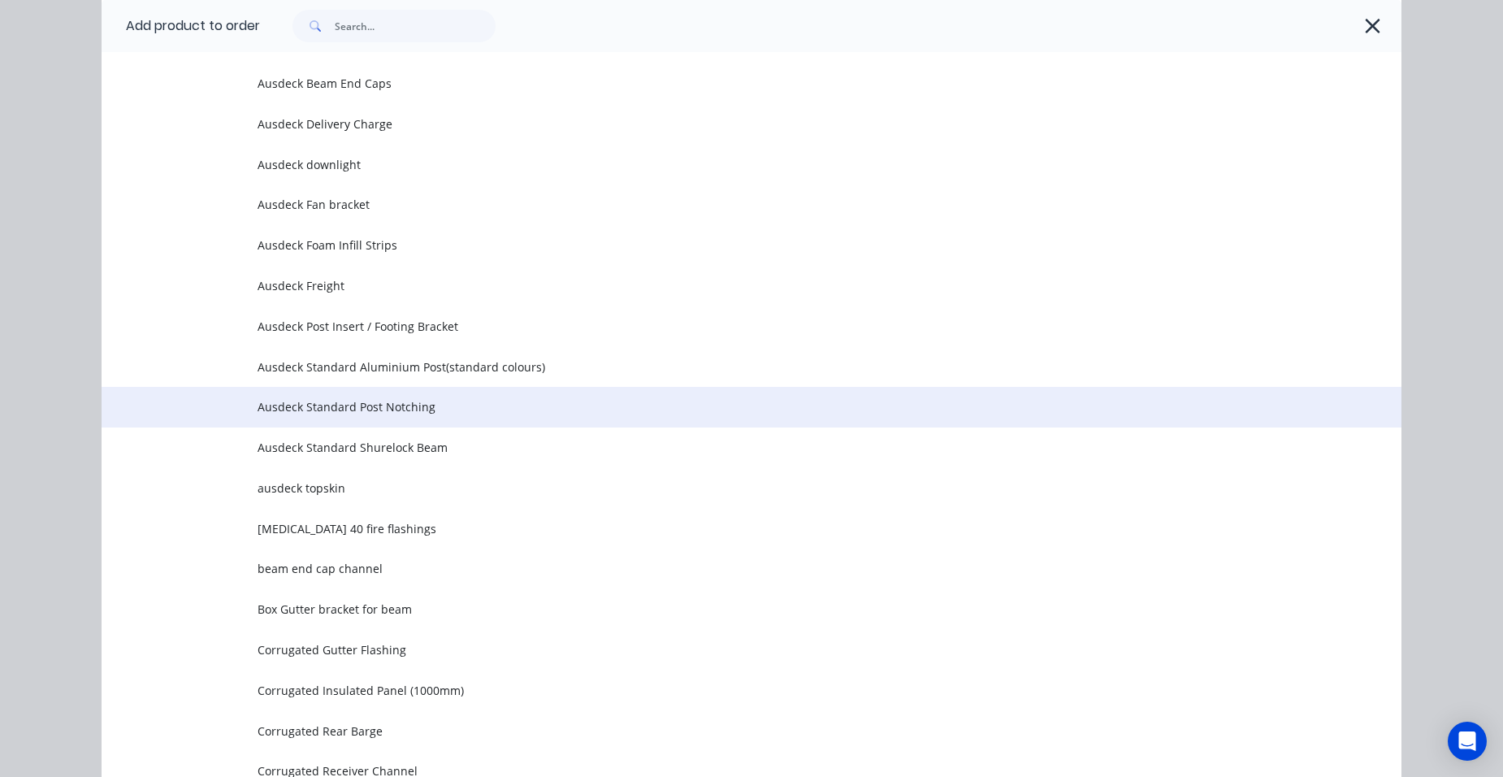
scroll to position [1462, 0]
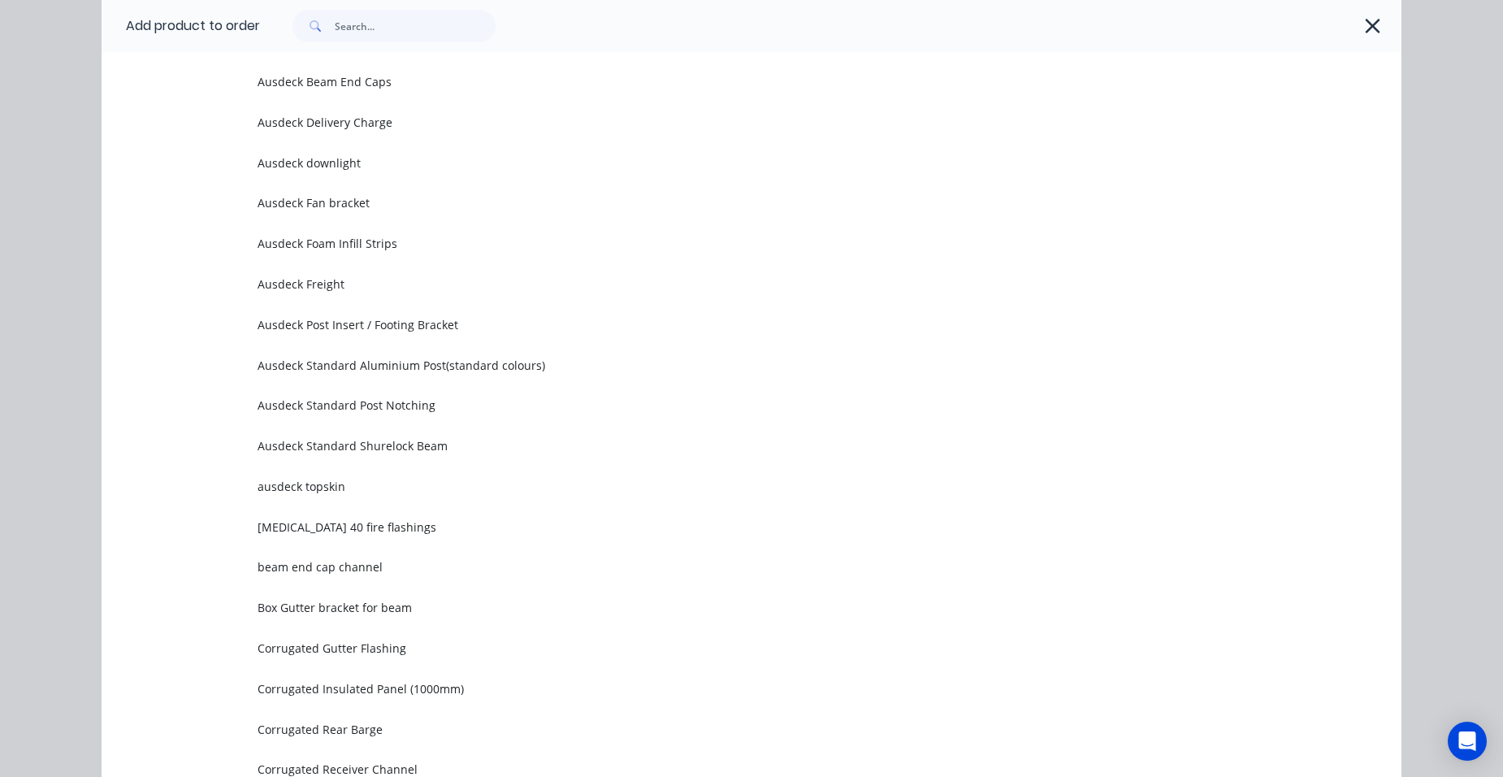
click at [402, 450] on span "Ausdeck Standard Shurelock Beam" at bounding box center [715, 445] width 915 height 17
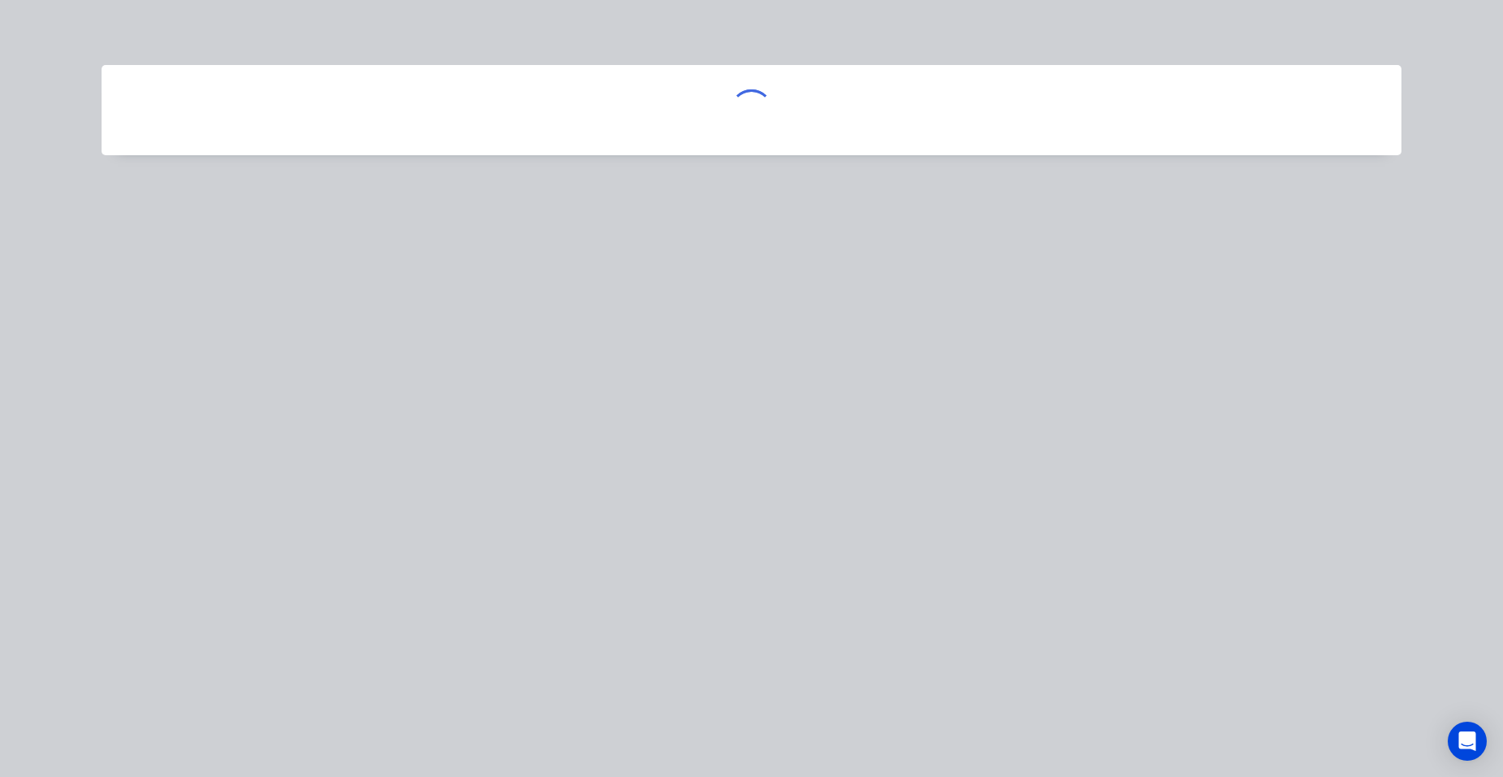
scroll to position [0, 0]
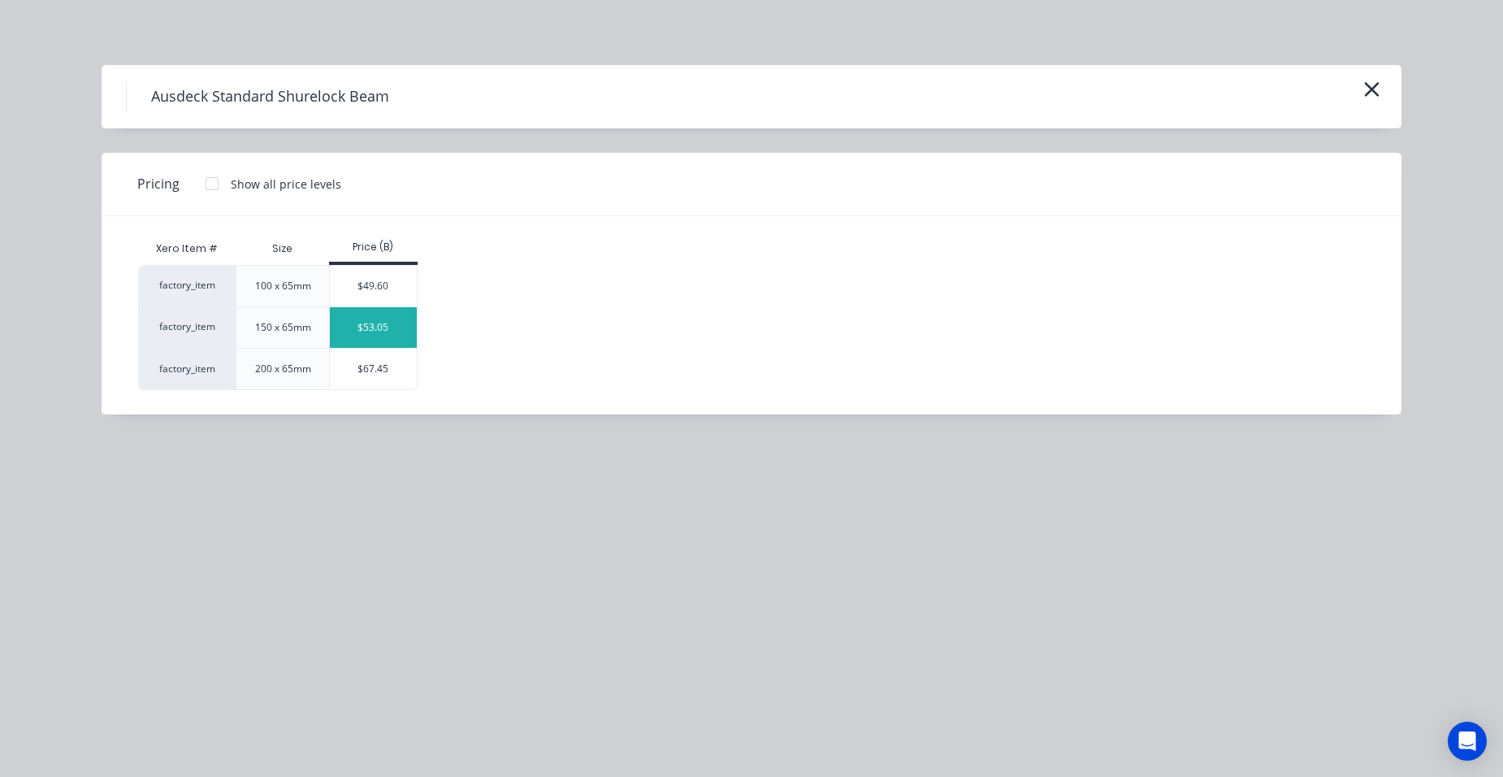
click at [392, 323] on div "$53.05" at bounding box center [373, 327] width 87 height 41
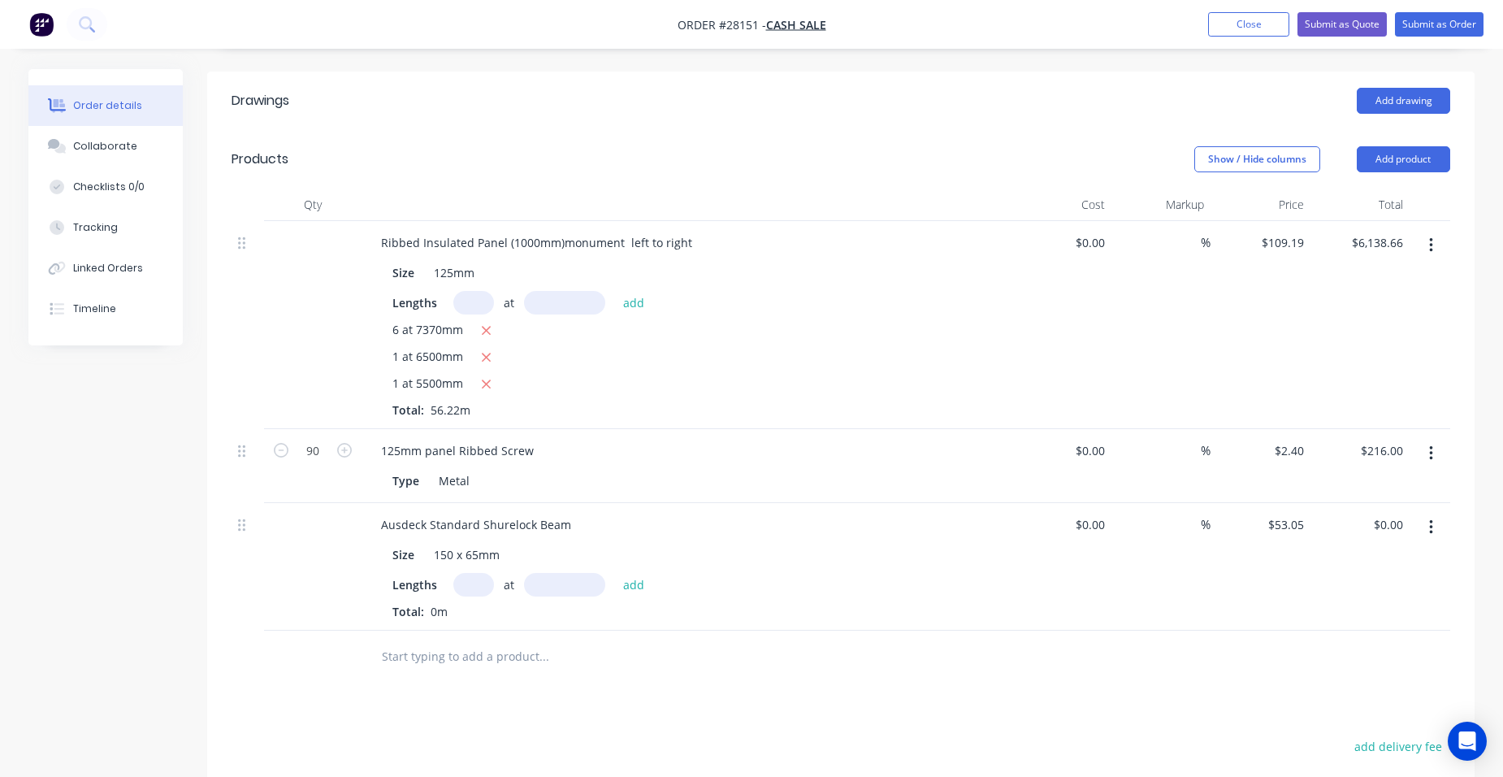
drag, startPoint x: 462, startPoint y: 561, endPoint x: 478, endPoint y: 565, distance: 16.0
click at [469, 573] on input "text" at bounding box center [473, 585] width 41 height 24
type input "1"
type input "8000"
click at [615, 573] on button "add" at bounding box center [634, 584] width 38 height 22
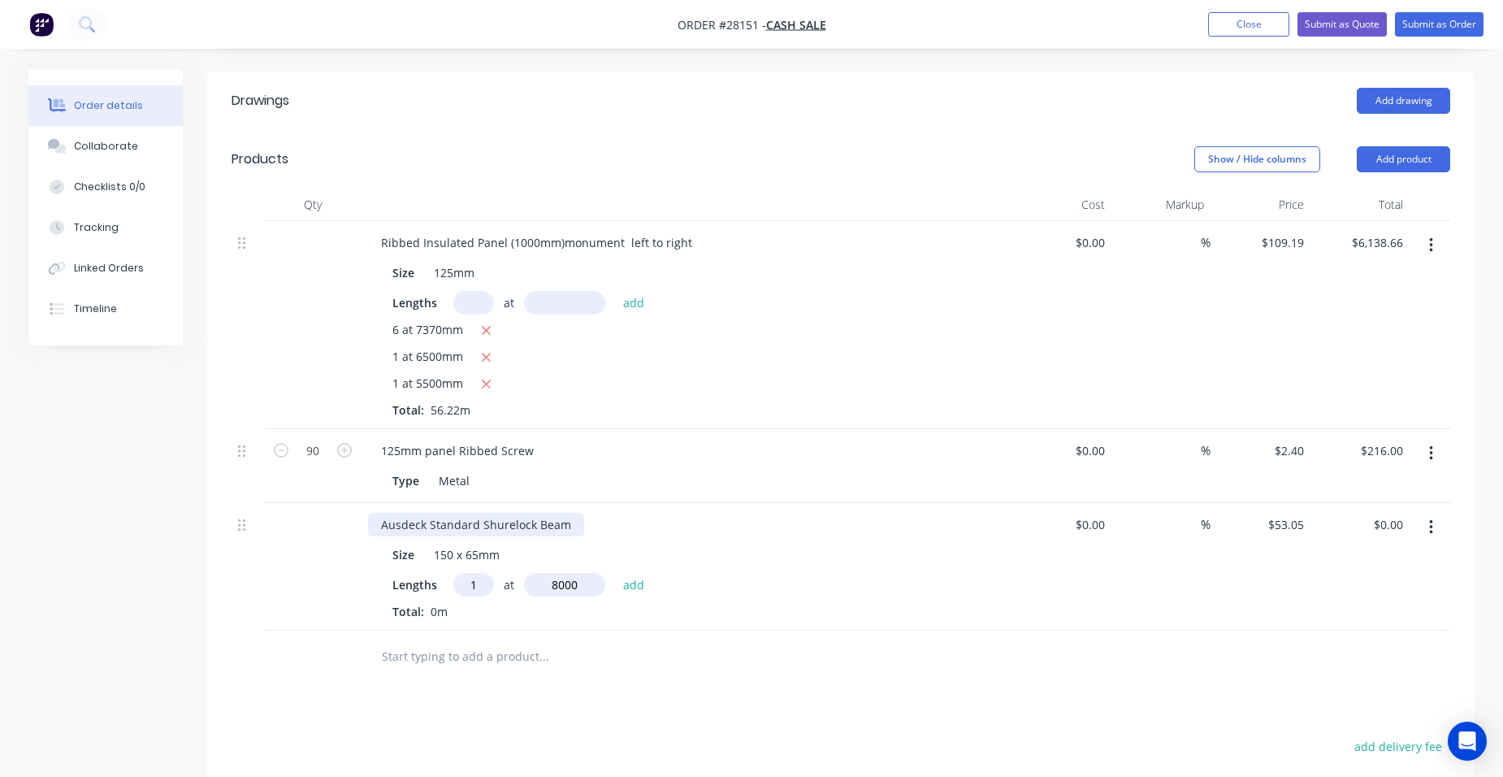
type input "$424.40"
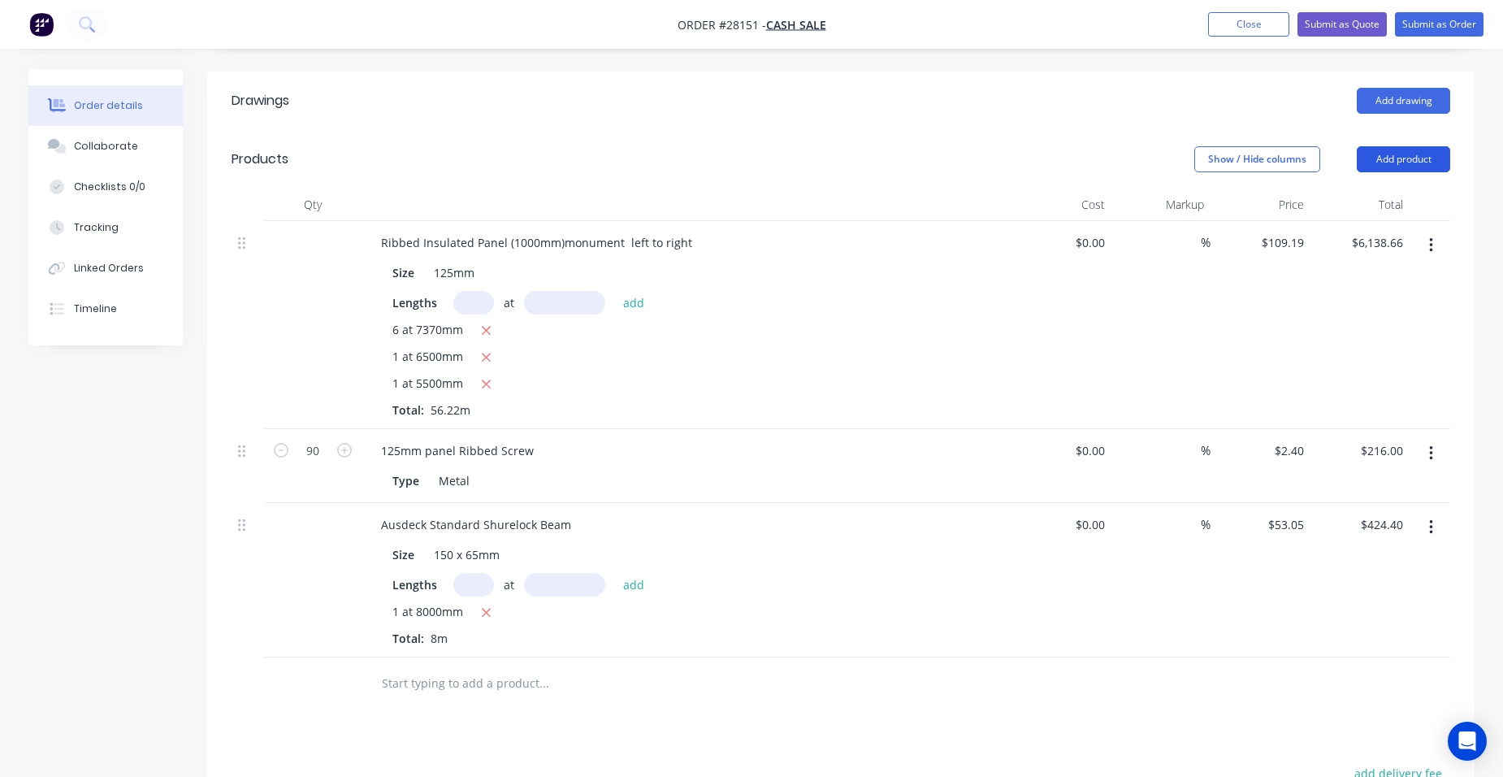
click at [1440, 146] on button "Add product" at bounding box center [1403, 159] width 93 height 26
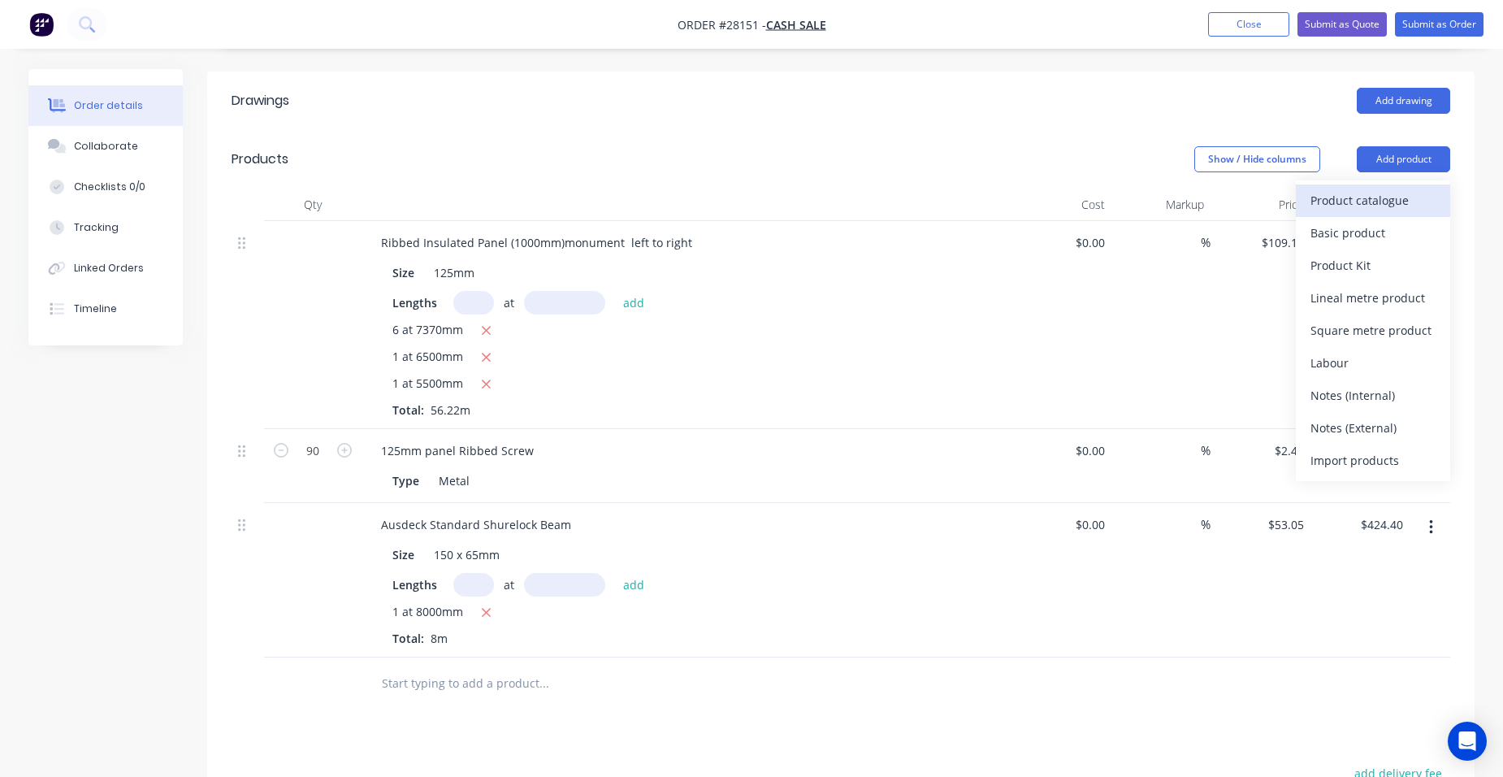
click at [1416, 188] on div "Product catalogue" at bounding box center [1372, 200] width 125 height 24
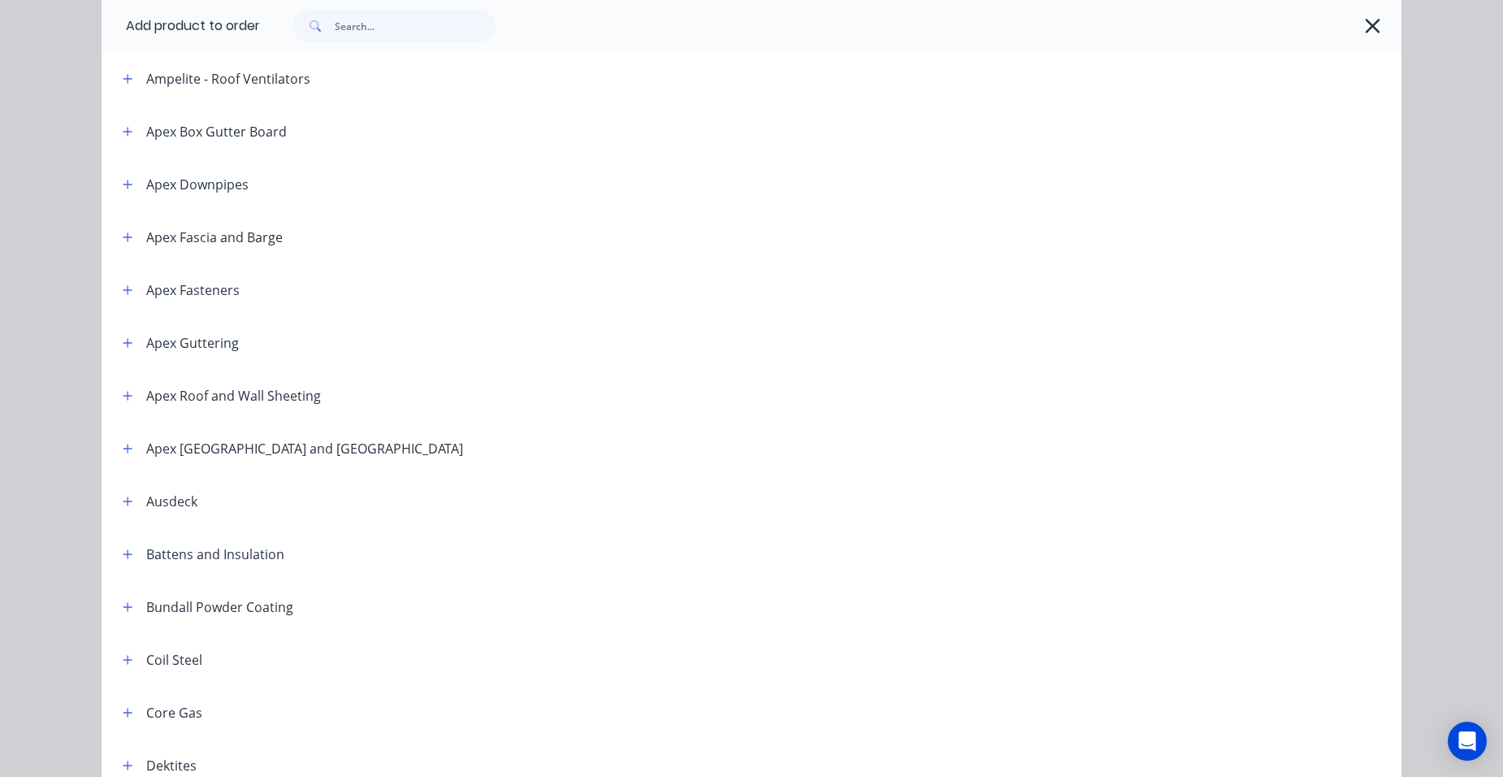
scroll to position [487, 0]
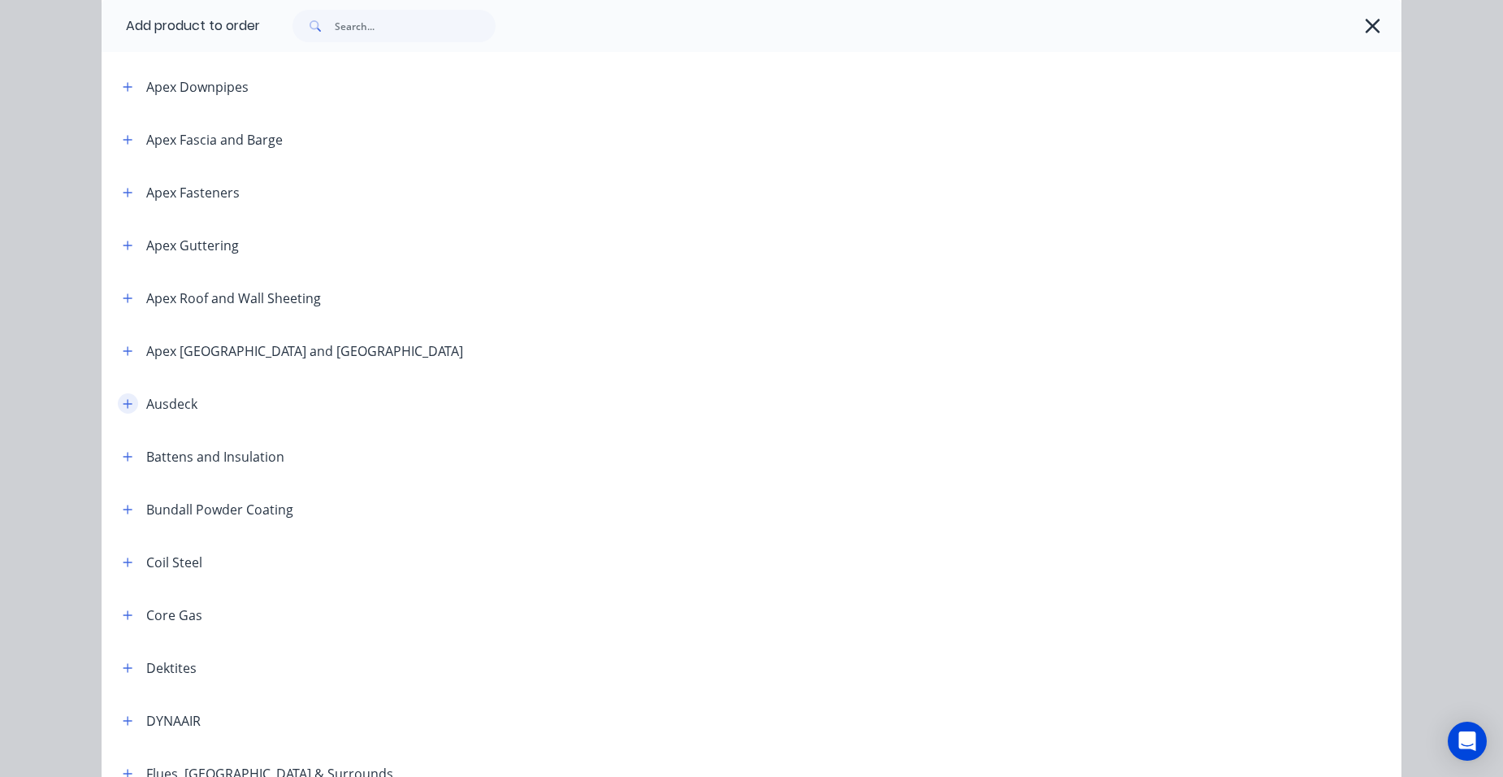
click at [131, 405] on button "button" at bounding box center [128, 403] width 20 height 20
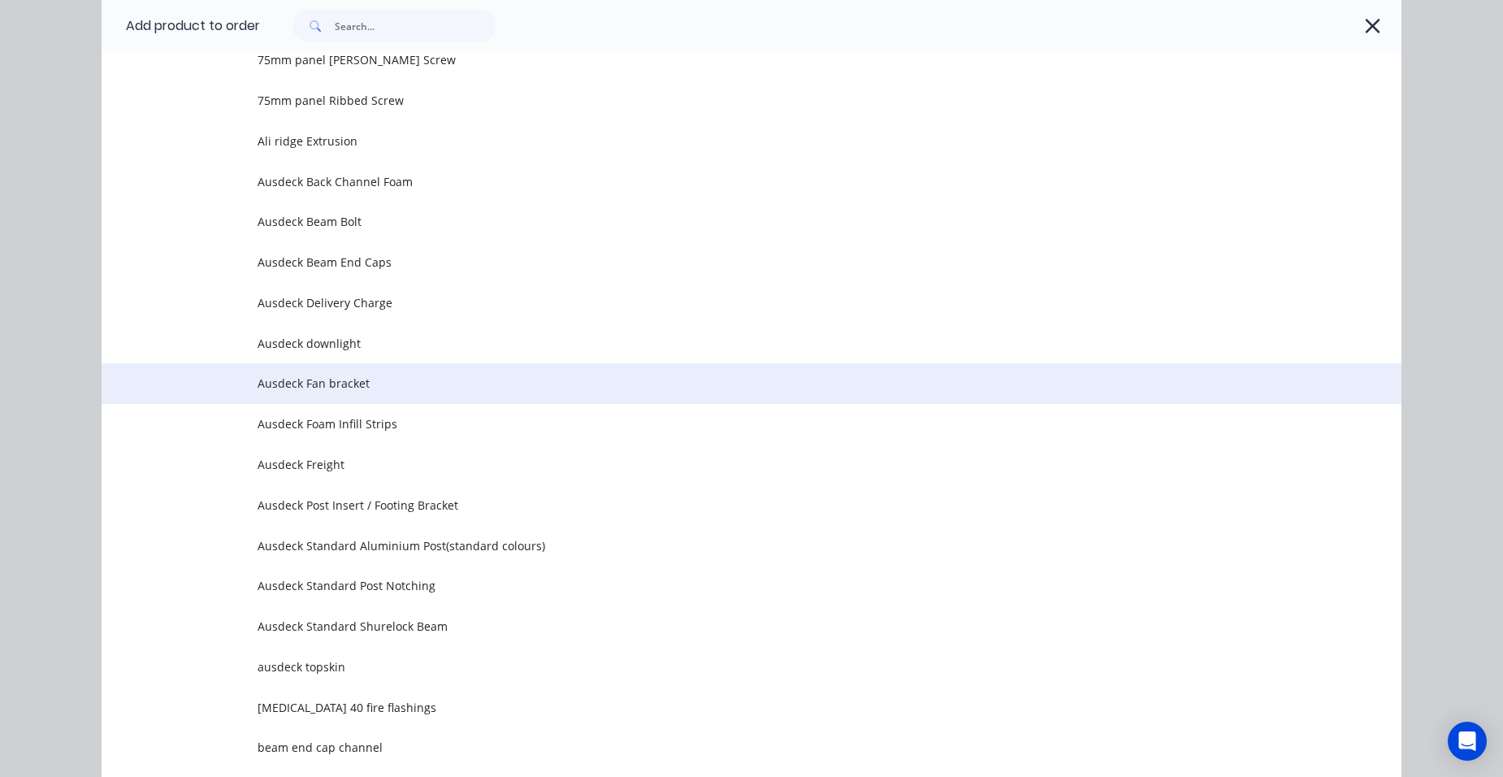
scroll to position [1300, 0]
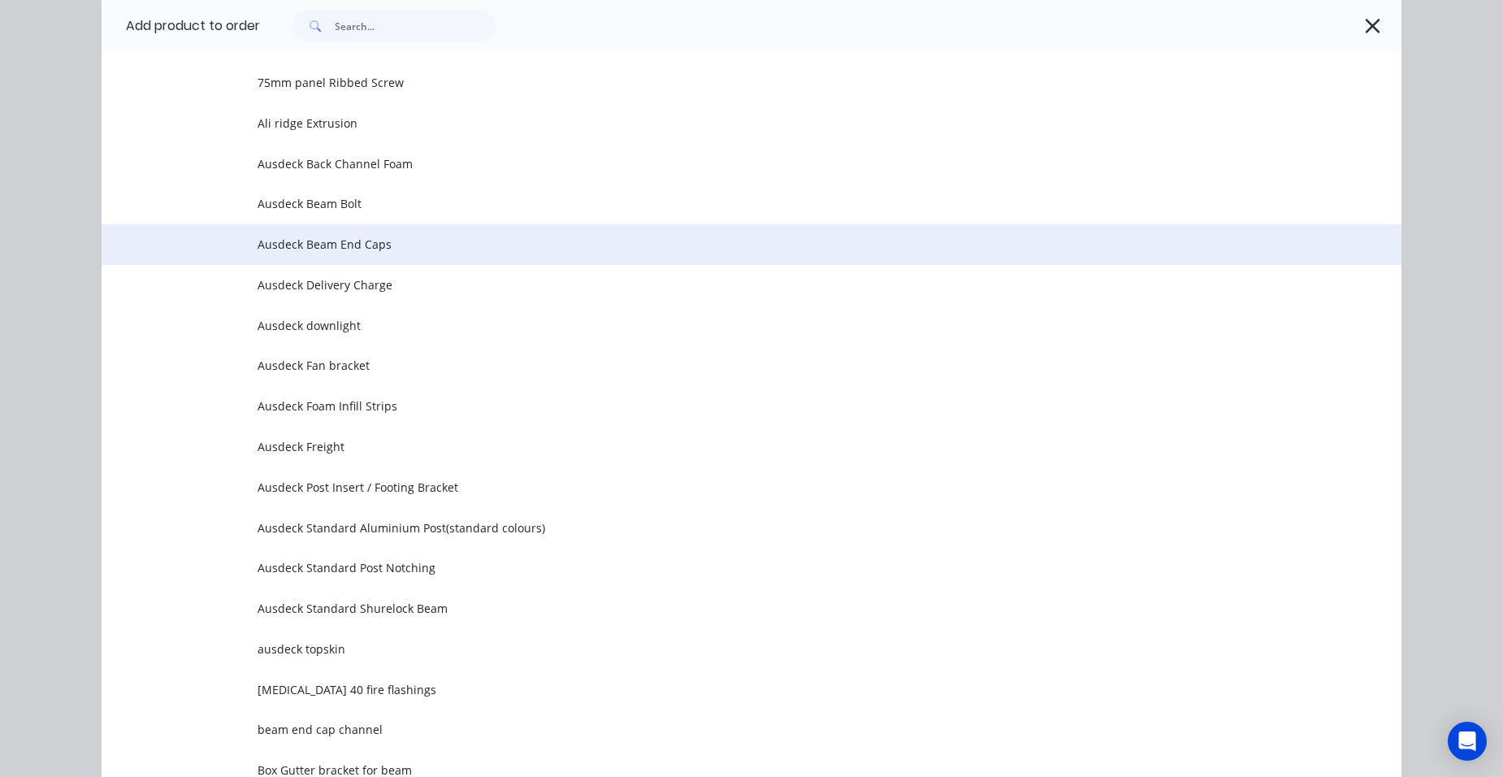
click at [378, 242] on span "Ausdeck Beam End Caps" at bounding box center [715, 244] width 915 height 17
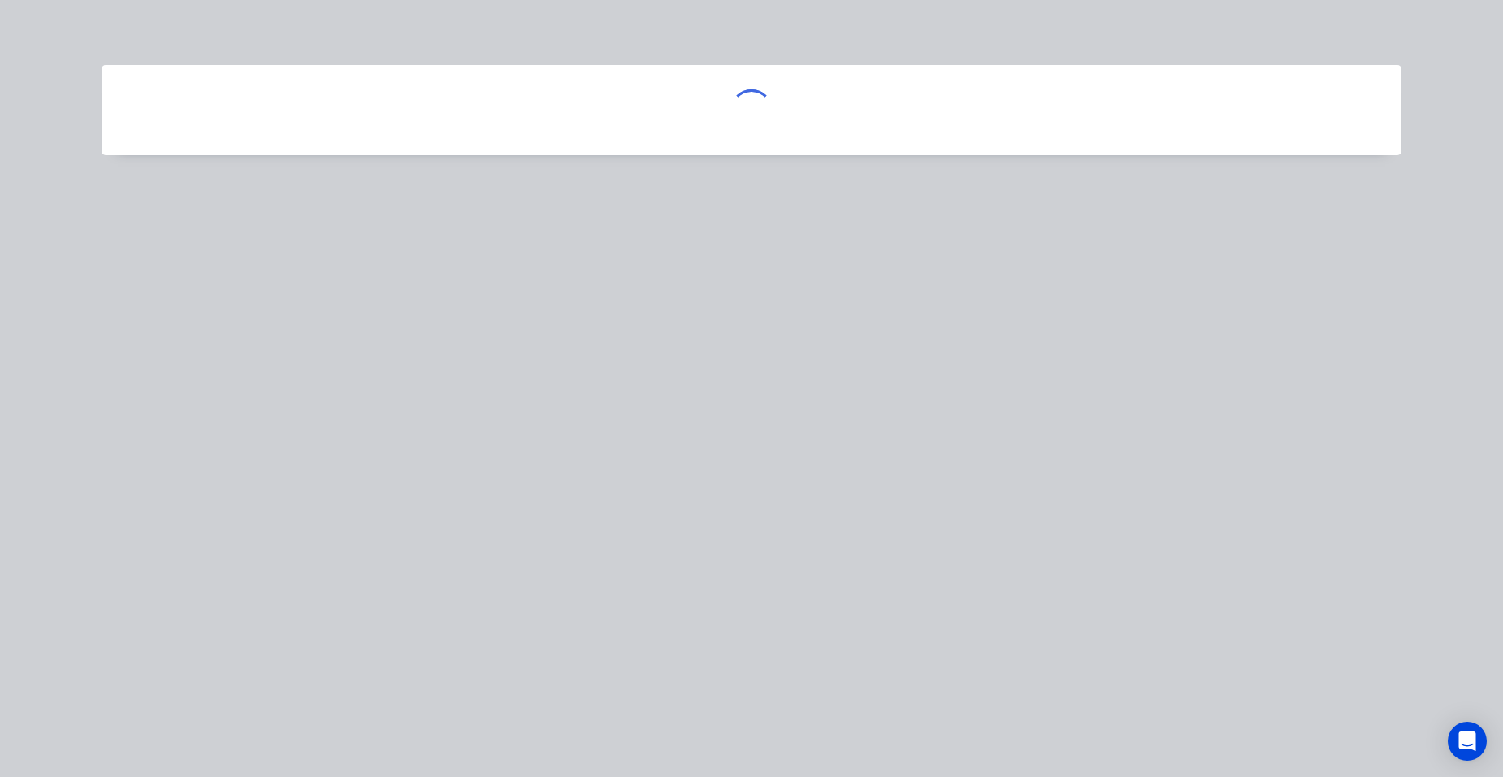
scroll to position [0, 0]
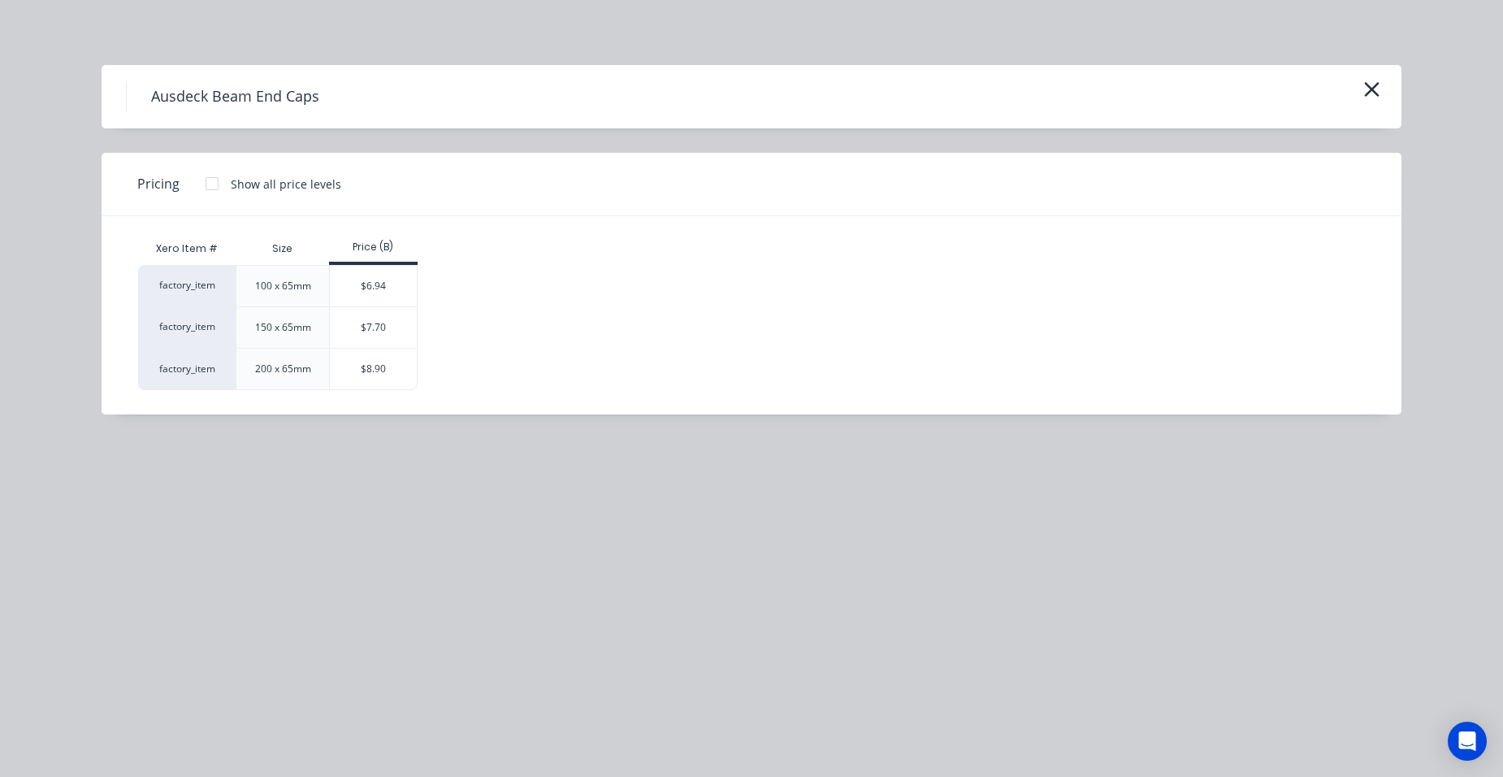
click at [388, 320] on div "$7.70" at bounding box center [373, 327] width 87 height 41
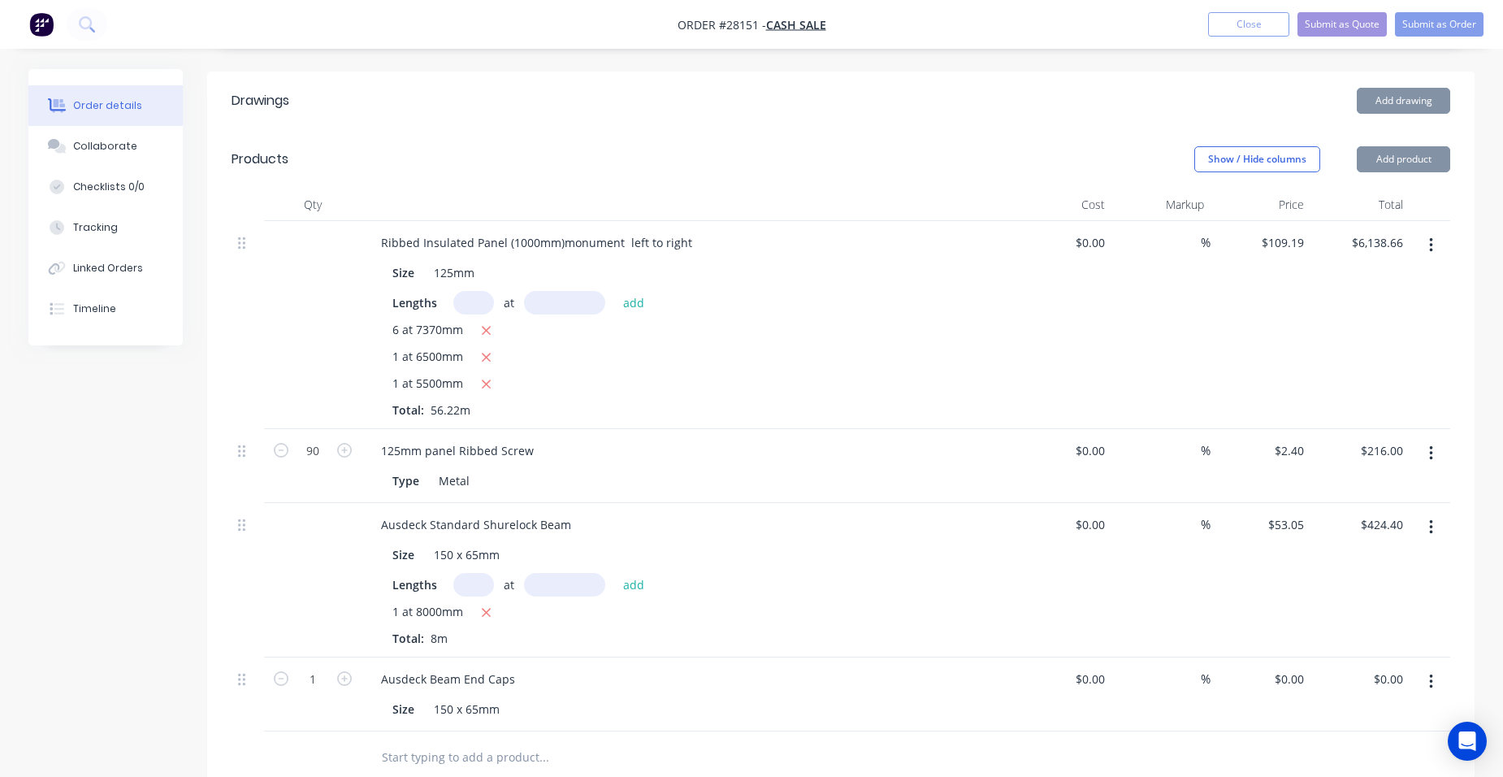
type input "$7.70"
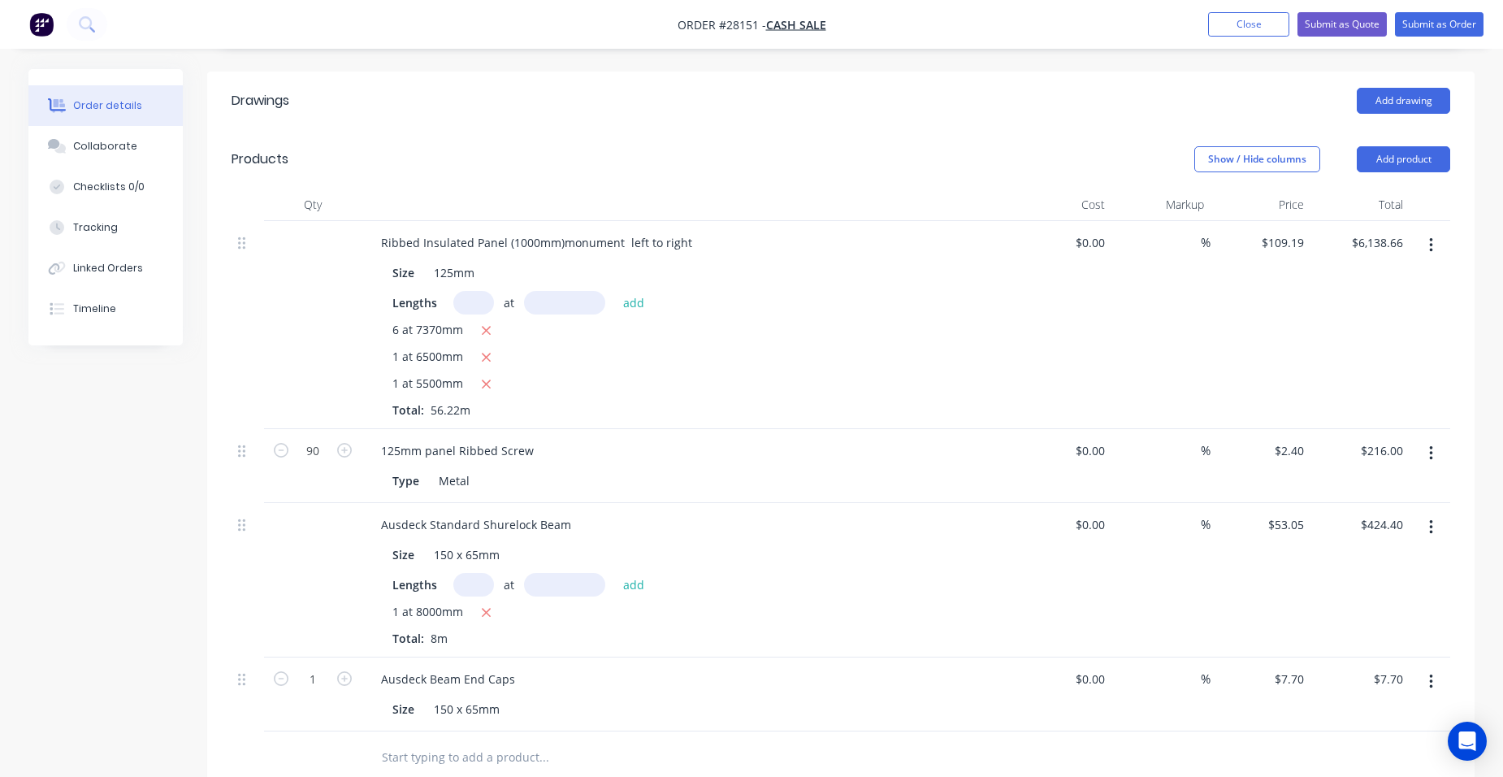
scroll to position [569, 0]
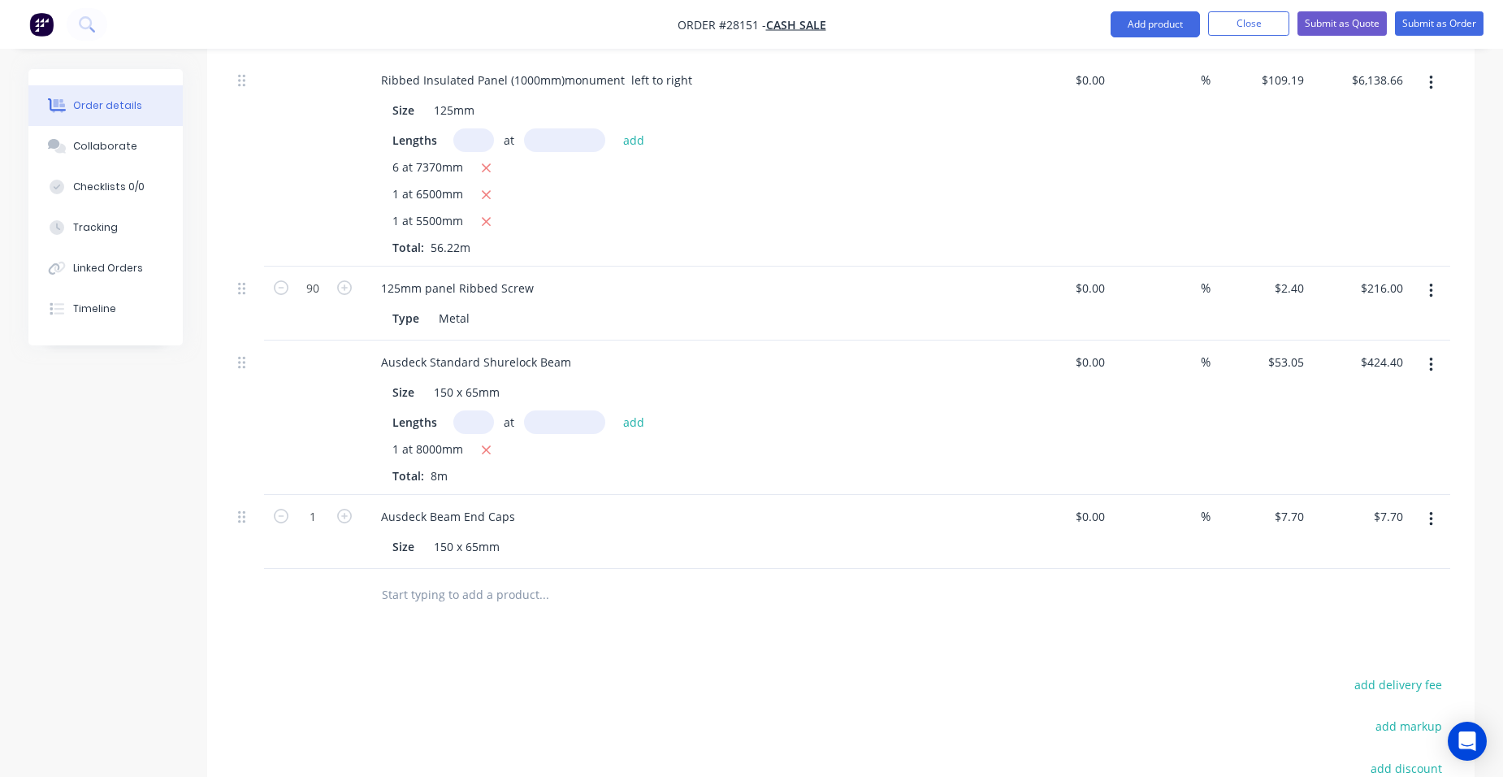
click at [344, 506] on button "button" at bounding box center [344, 514] width 21 height 17
type input "2"
type input "$15.40"
drag, startPoint x: 1435, startPoint y: 345, endPoint x: 1418, endPoint y: 357, distance: 21.6
click at [1435, 350] on button "button" at bounding box center [1431, 364] width 38 height 29
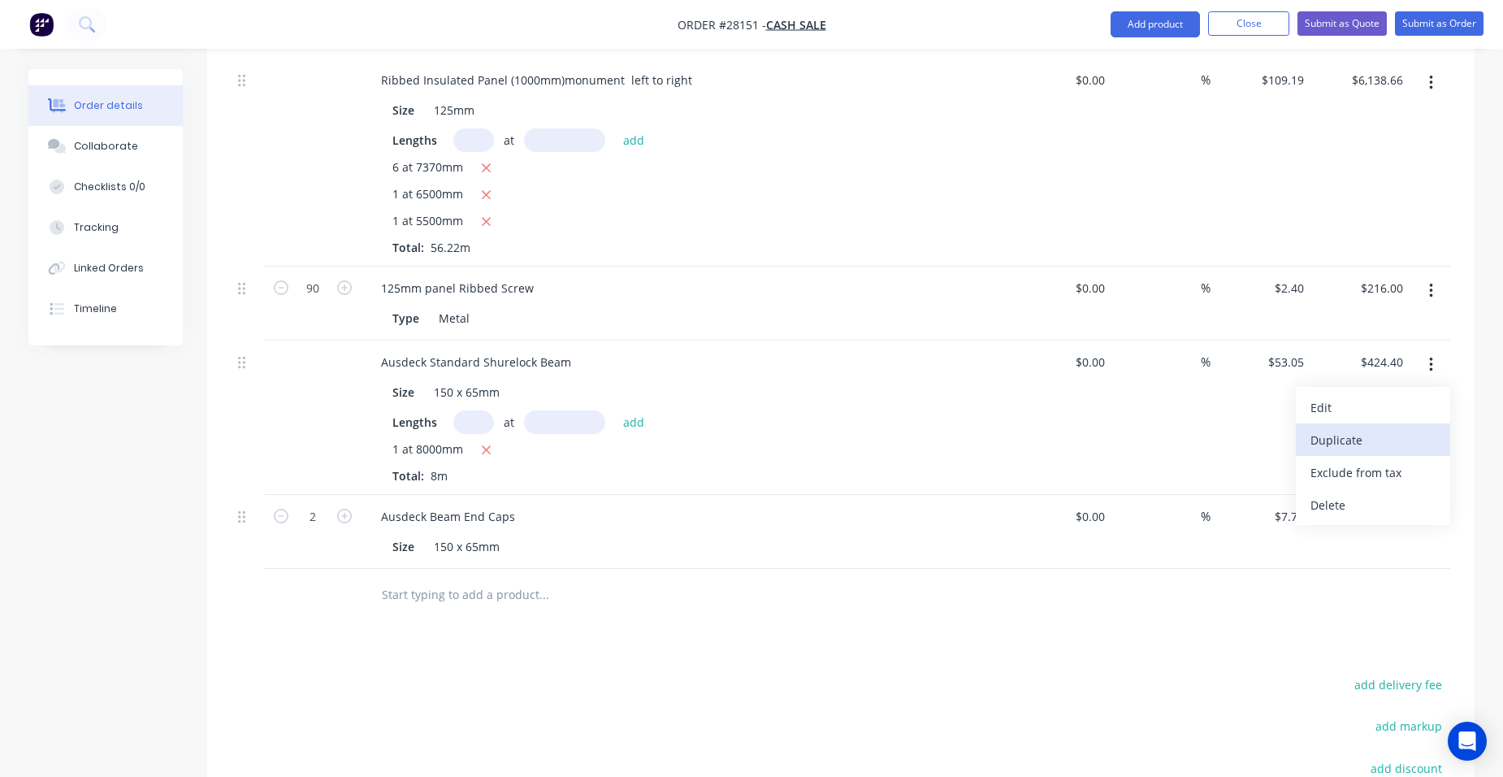
click at [1367, 428] on div "Duplicate" at bounding box center [1372, 440] width 125 height 24
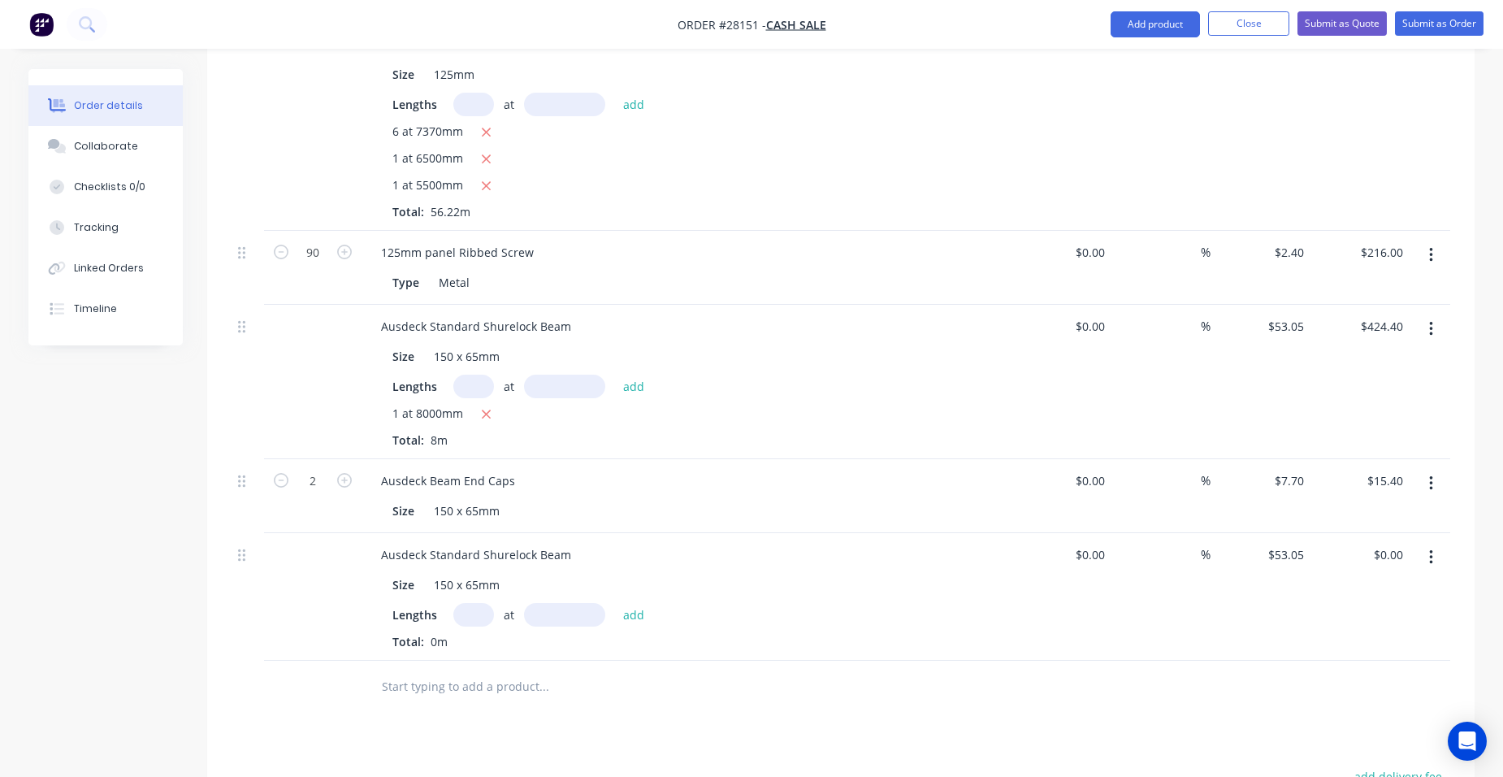
scroll to position [894, 0]
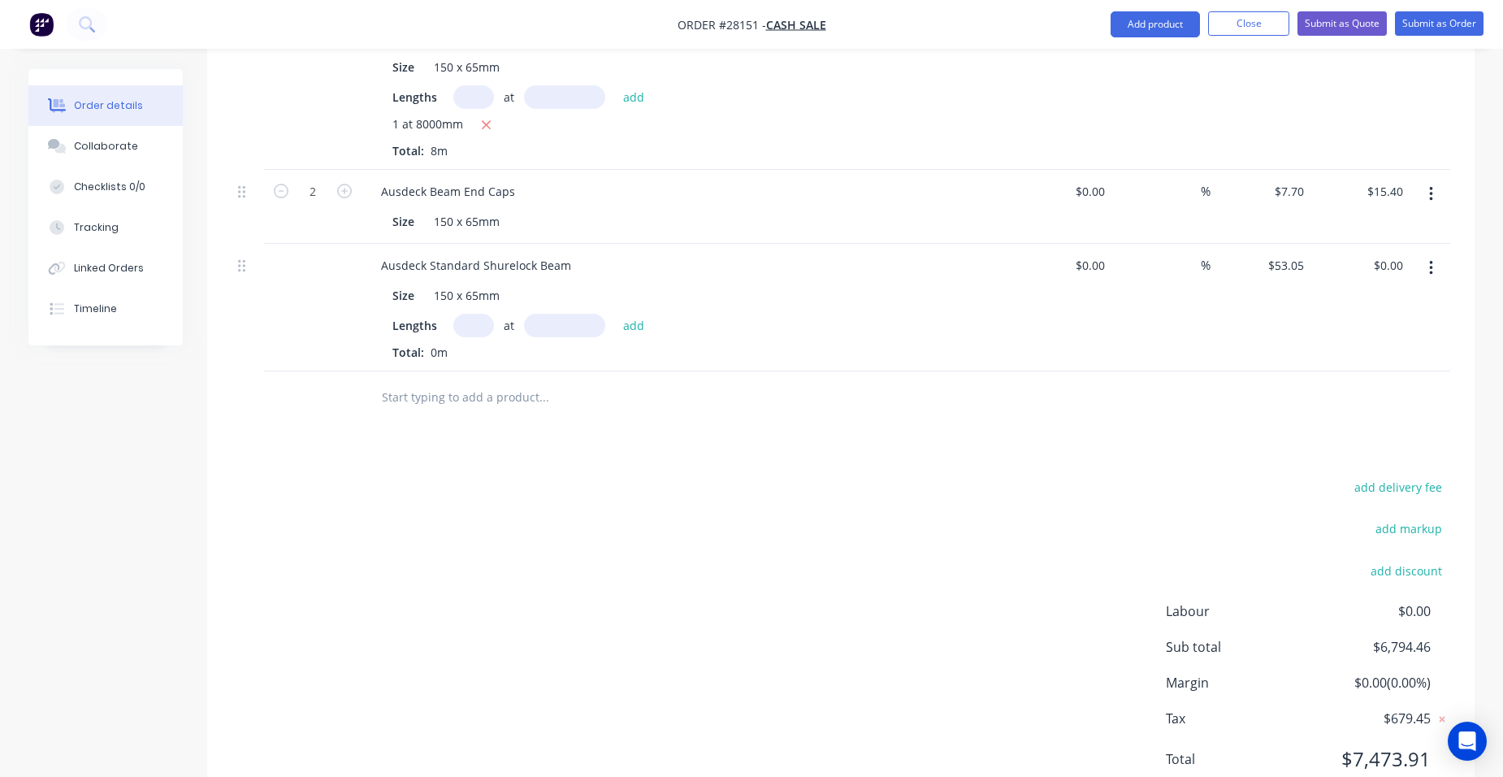
click at [1433, 253] on button "button" at bounding box center [1431, 267] width 38 height 29
click at [1383, 299] on div "Edit" at bounding box center [1372, 311] width 125 height 24
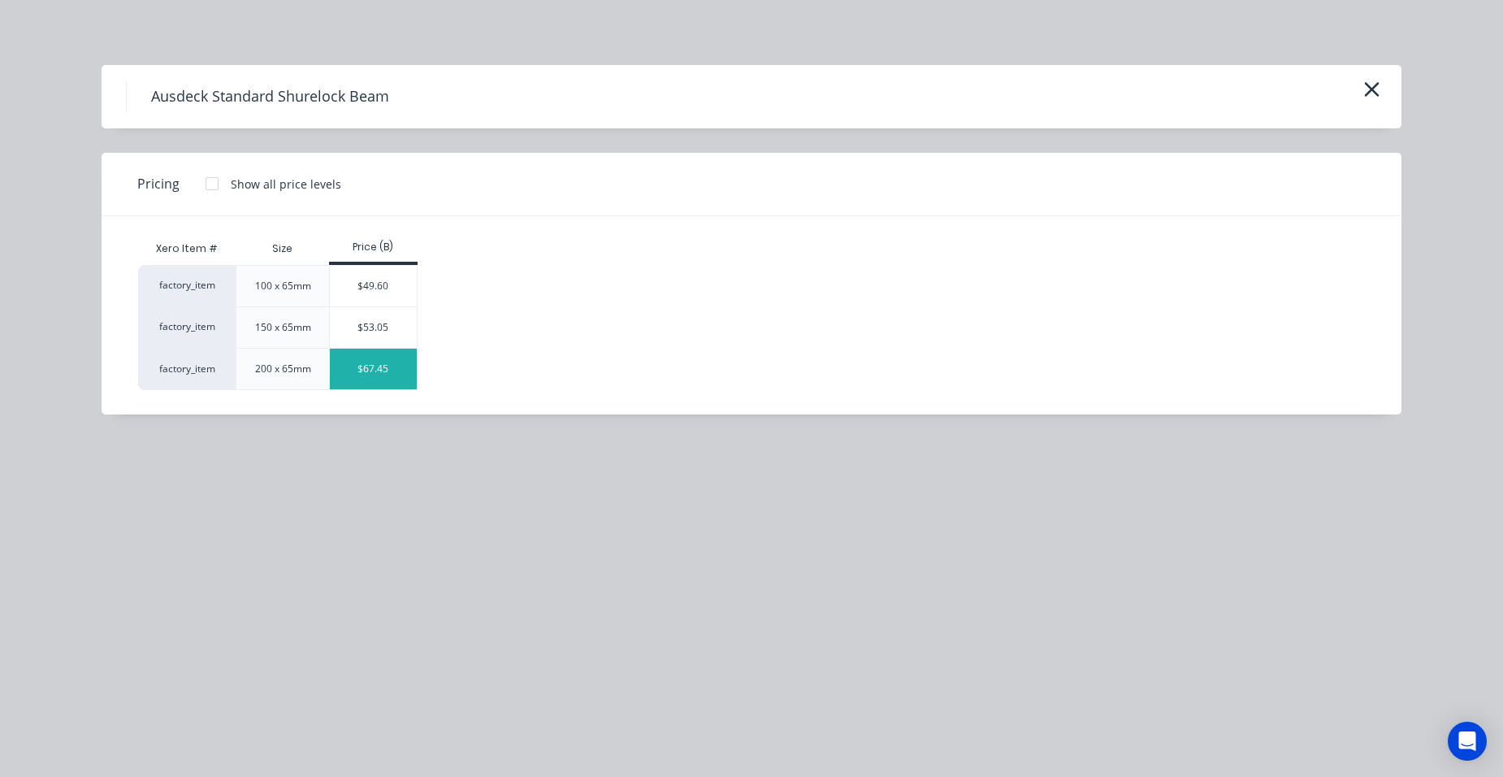
click at [352, 368] on div "$67.45" at bounding box center [373, 369] width 87 height 41
type input "$67.45"
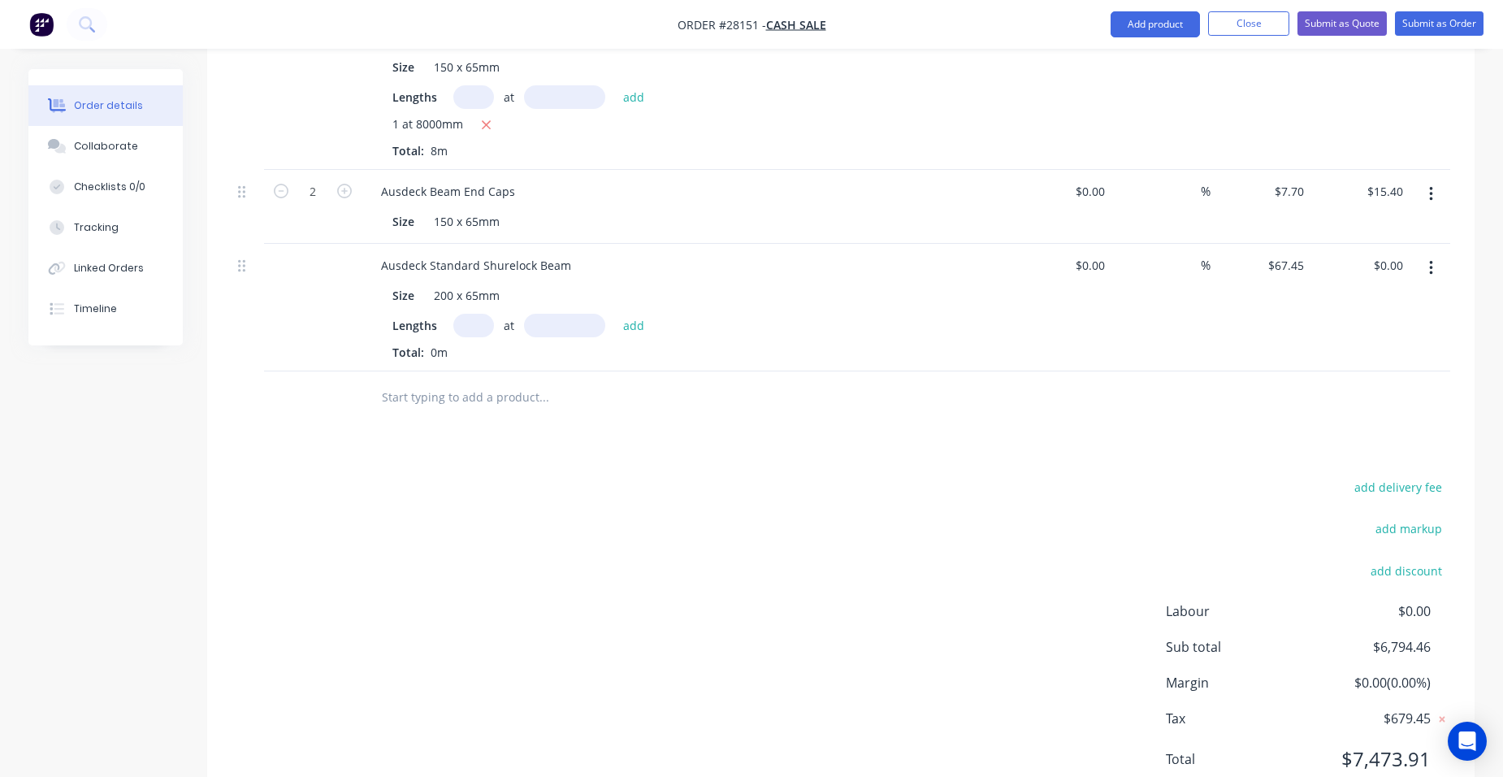
click at [475, 314] on input "text" at bounding box center [473, 326] width 41 height 24
type input "1"
type input "5000"
click at [615, 314] on button "add" at bounding box center [634, 325] width 38 height 22
type input "$337.25"
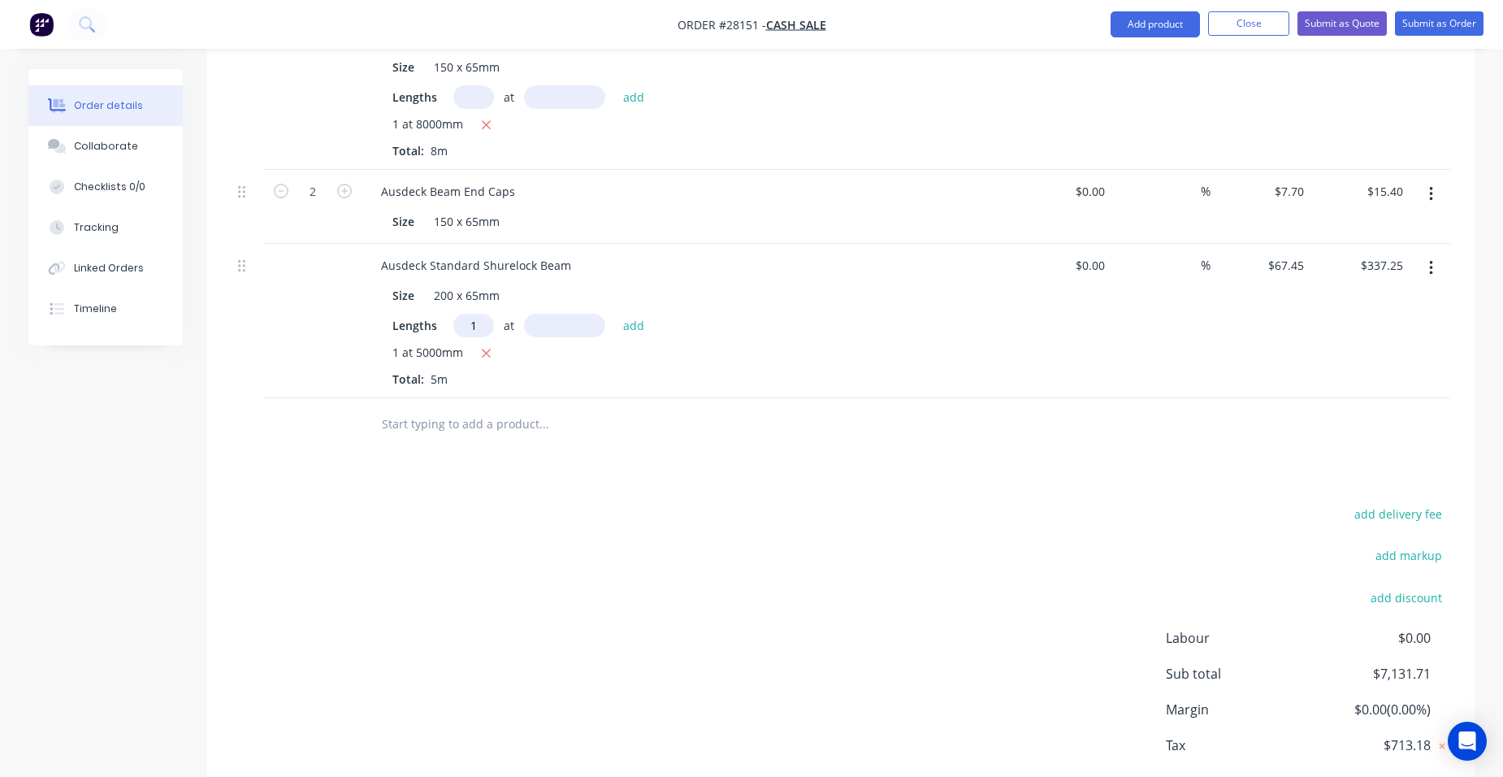
type input "1"
type input "4700"
click at [615, 314] on button "add" at bounding box center [634, 325] width 38 height 22
type input "$654.27"
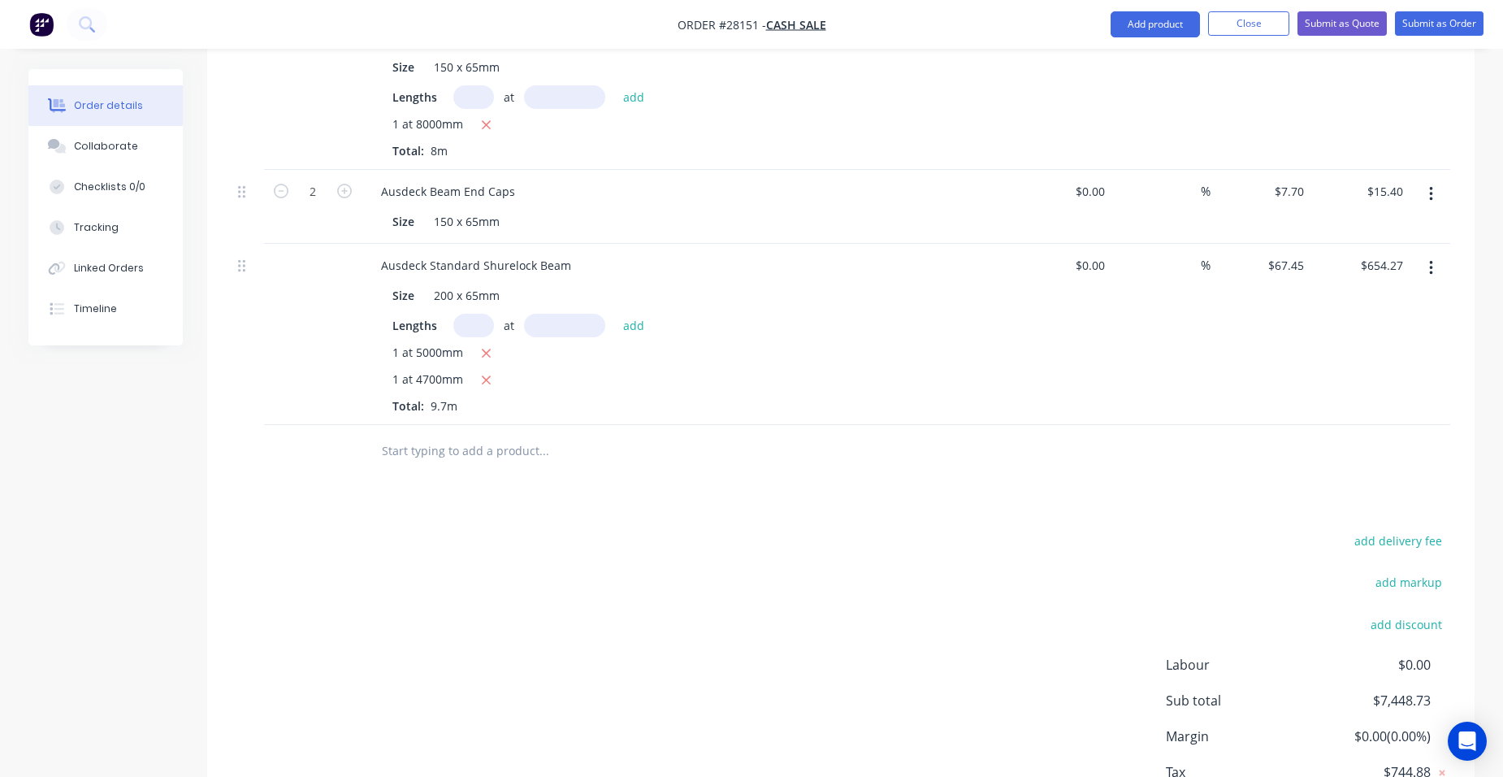
click at [1431, 185] on icon "button" at bounding box center [1431, 194] width 4 height 18
click at [1367, 258] on div "Duplicate" at bounding box center [1372, 270] width 125 height 24
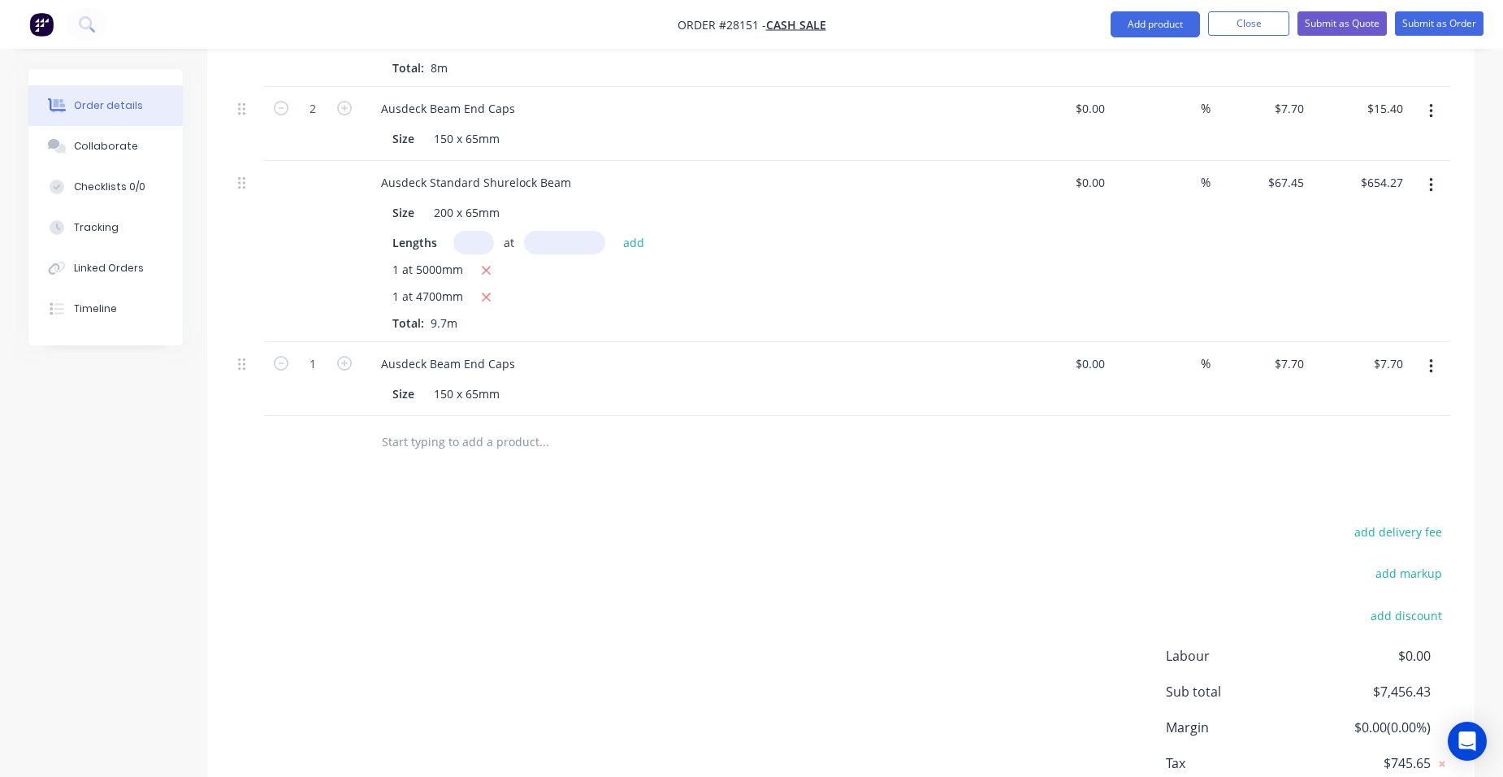
scroll to position [1056, 0]
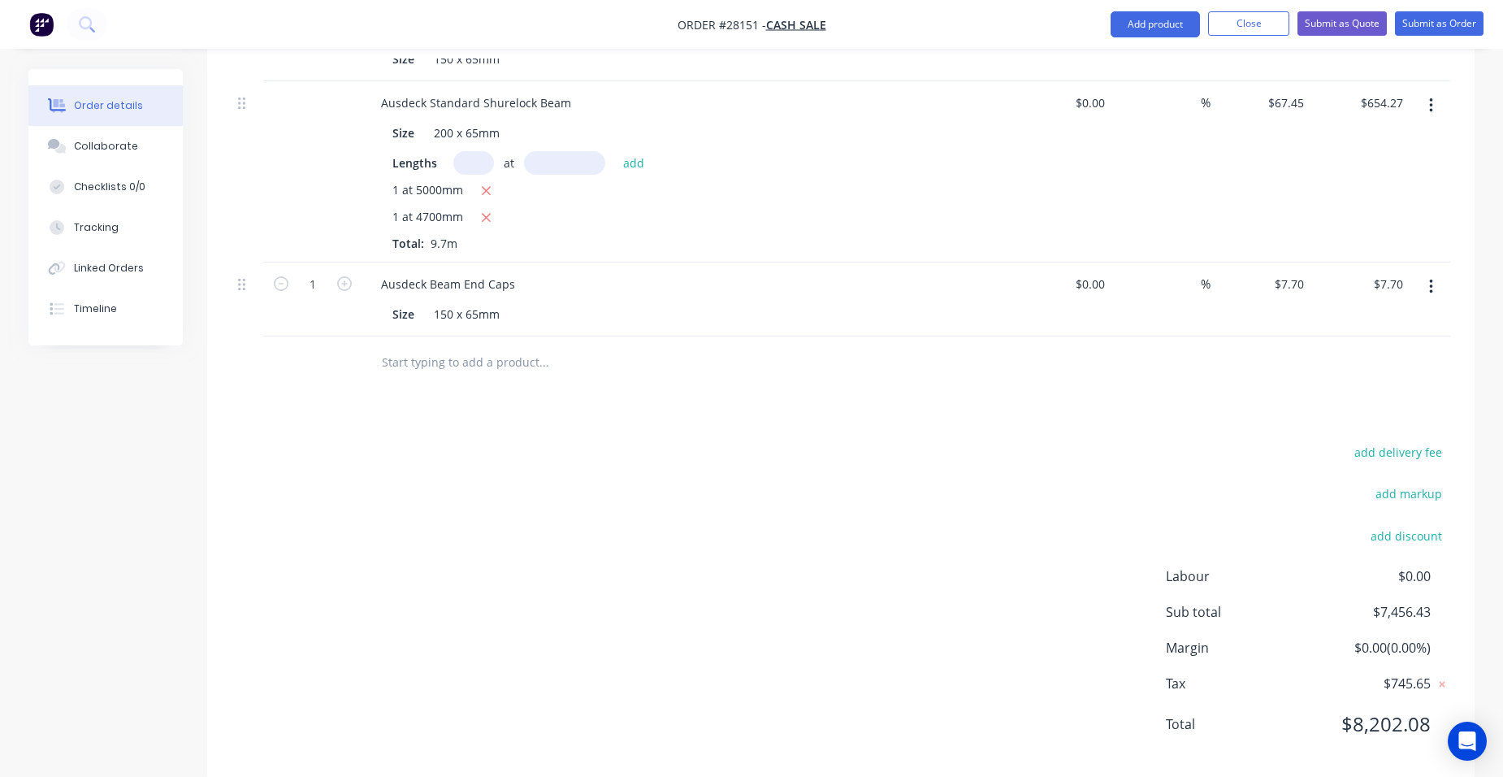
click at [1434, 272] on button "button" at bounding box center [1431, 286] width 38 height 29
click at [1393, 318] on div "Edit" at bounding box center [1372, 330] width 125 height 24
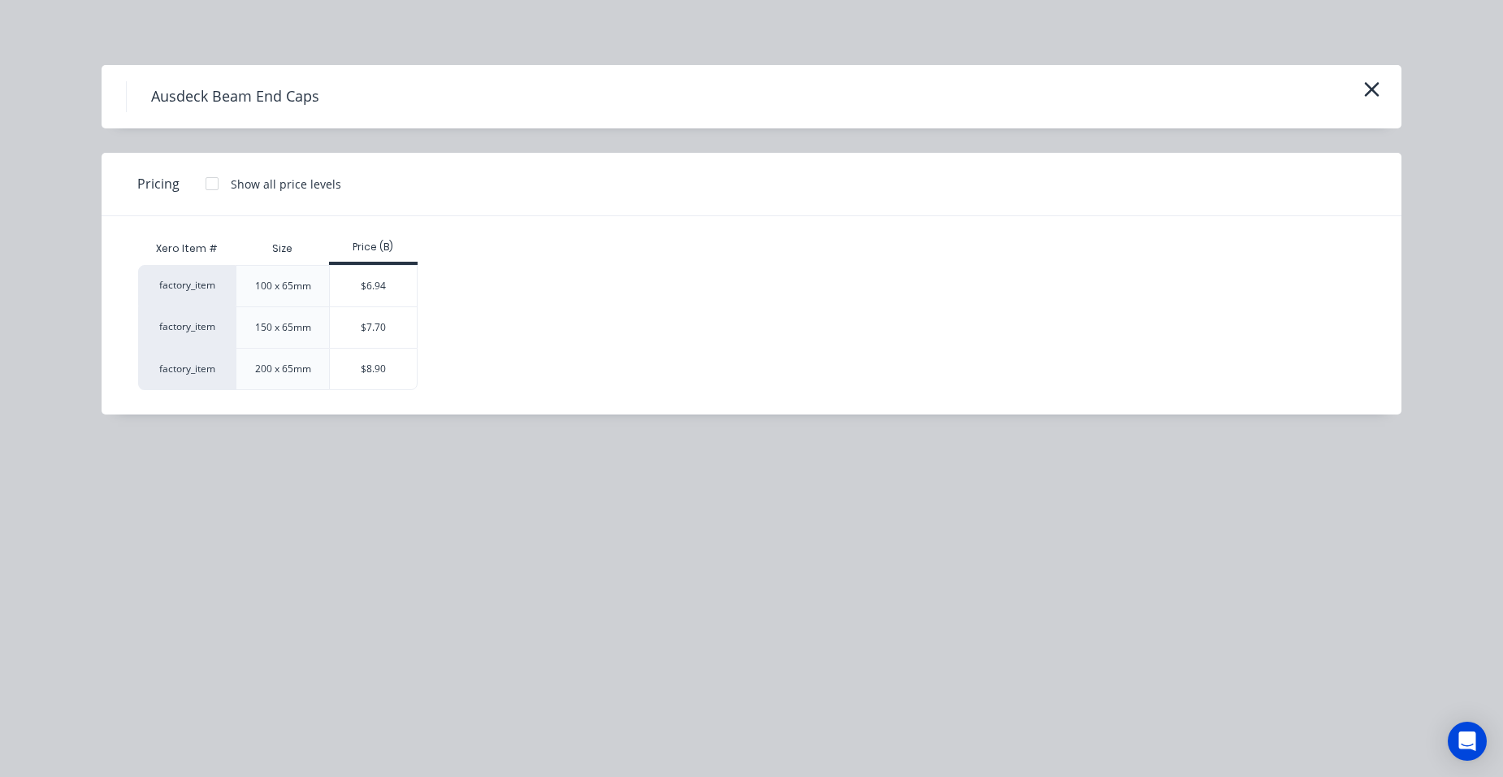
click at [409, 373] on div "$8.90" at bounding box center [373, 369] width 87 height 41
type input "$8.90"
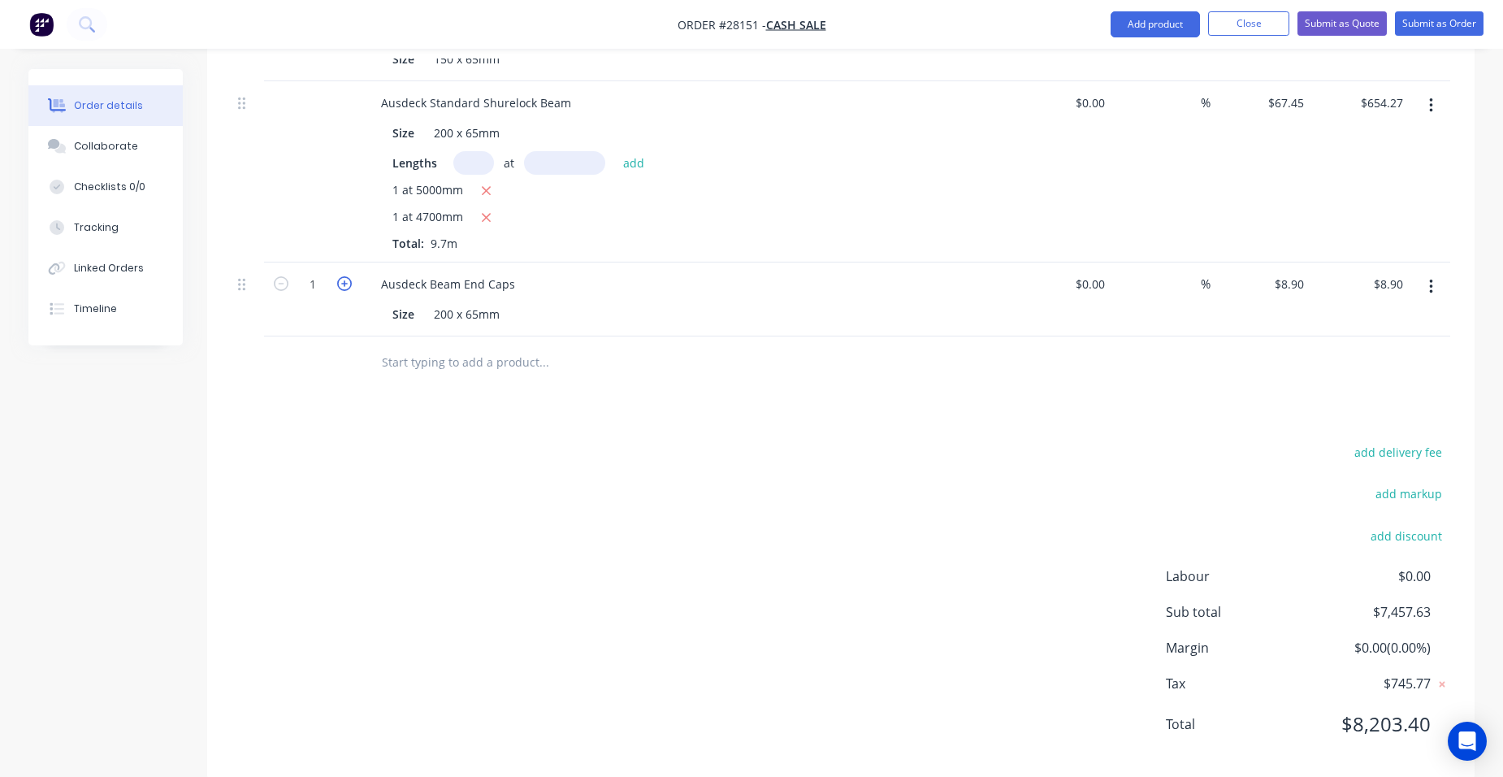
click at [348, 276] on icon "button" at bounding box center [344, 283] width 15 height 15
type input "2"
type input "$17.80"
click at [345, 276] on icon "button" at bounding box center [344, 283] width 15 height 15
type input "3"
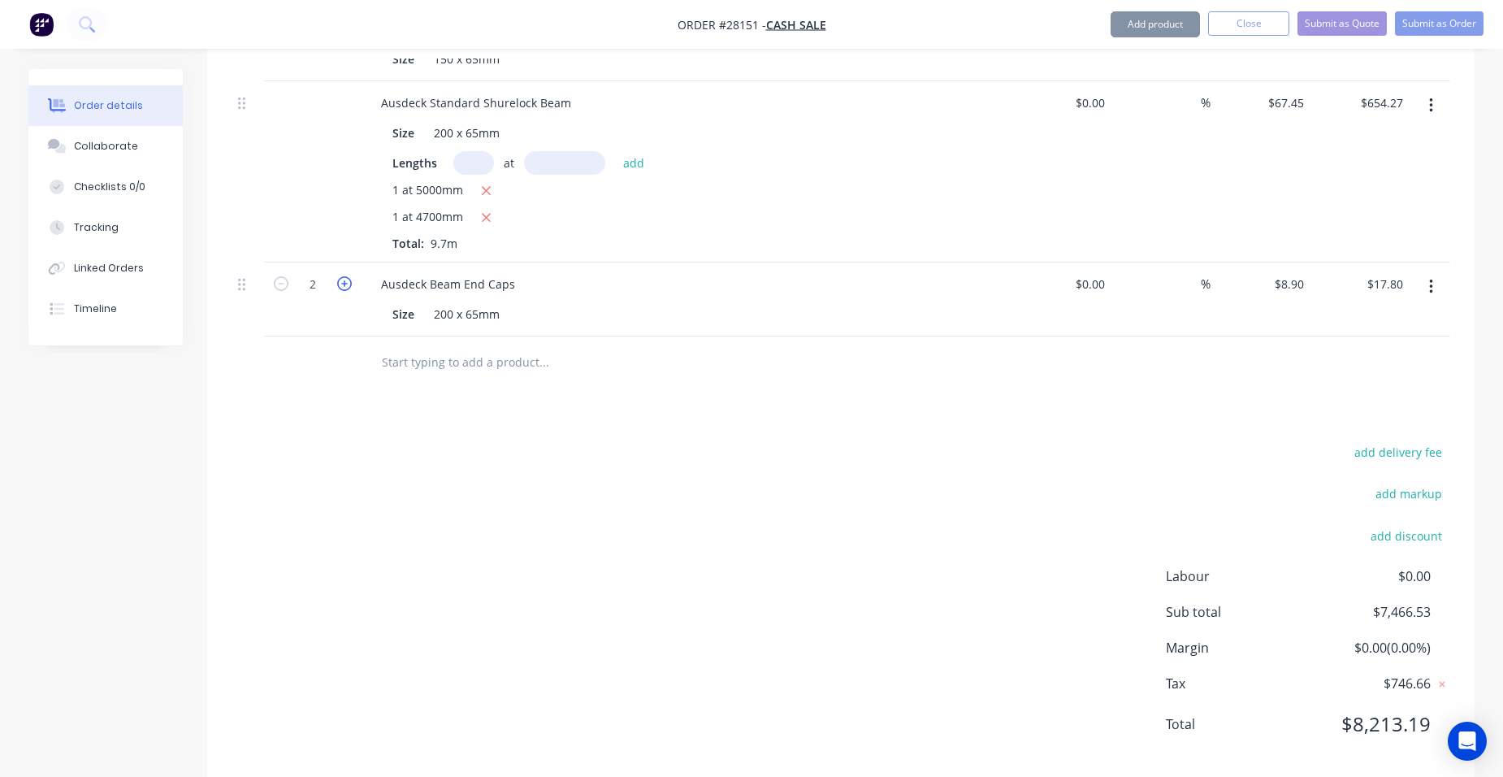
type input "$26.70"
click at [345, 276] on icon "button" at bounding box center [344, 283] width 15 height 15
type input "4"
type input "$35.60"
click at [285, 276] on icon "button" at bounding box center [281, 283] width 15 height 15
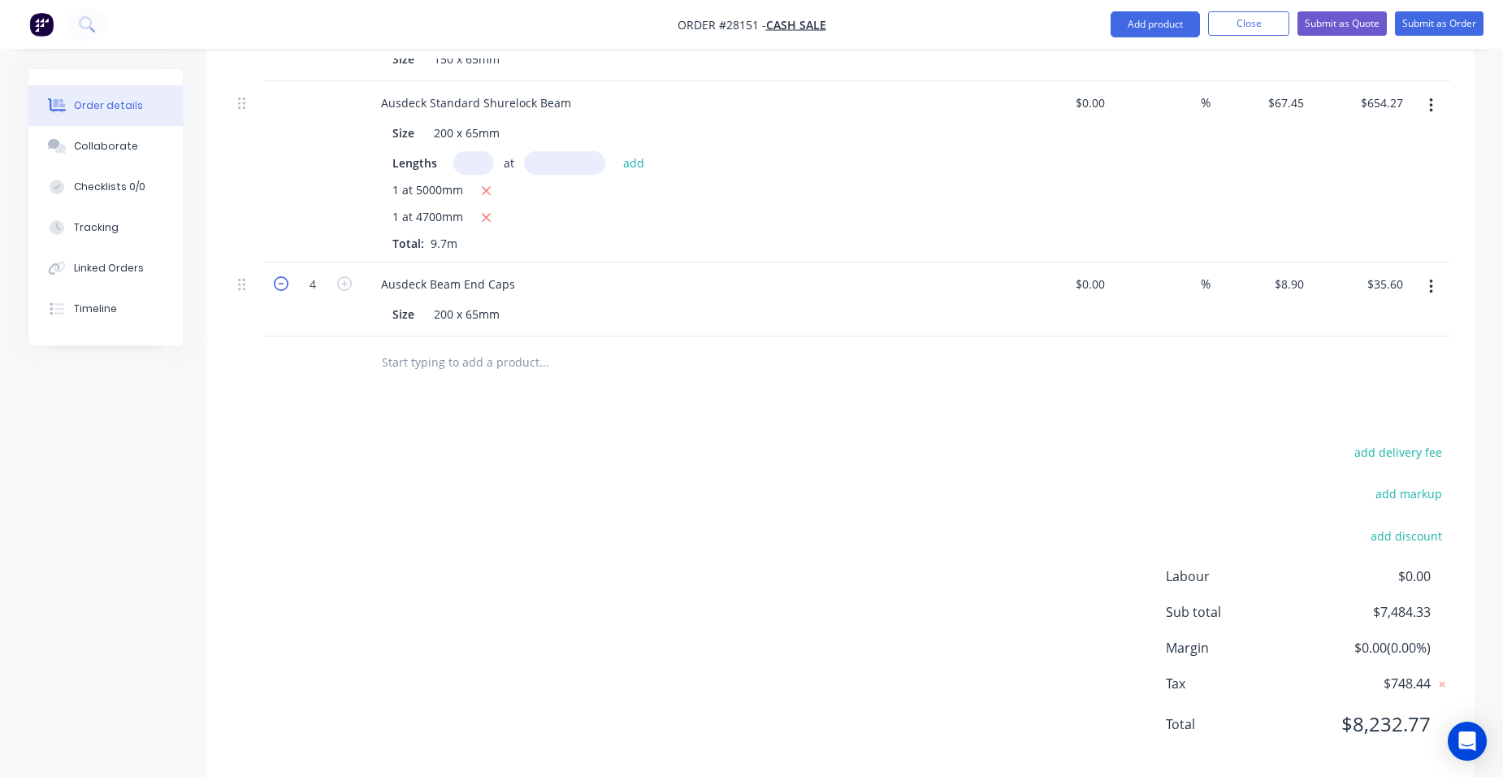
type input "3"
type input "$26.70"
click at [285, 276] on icon "button" at bounding box center [281, 283] width 15 height 15
type input "2"
type input "$17.80"
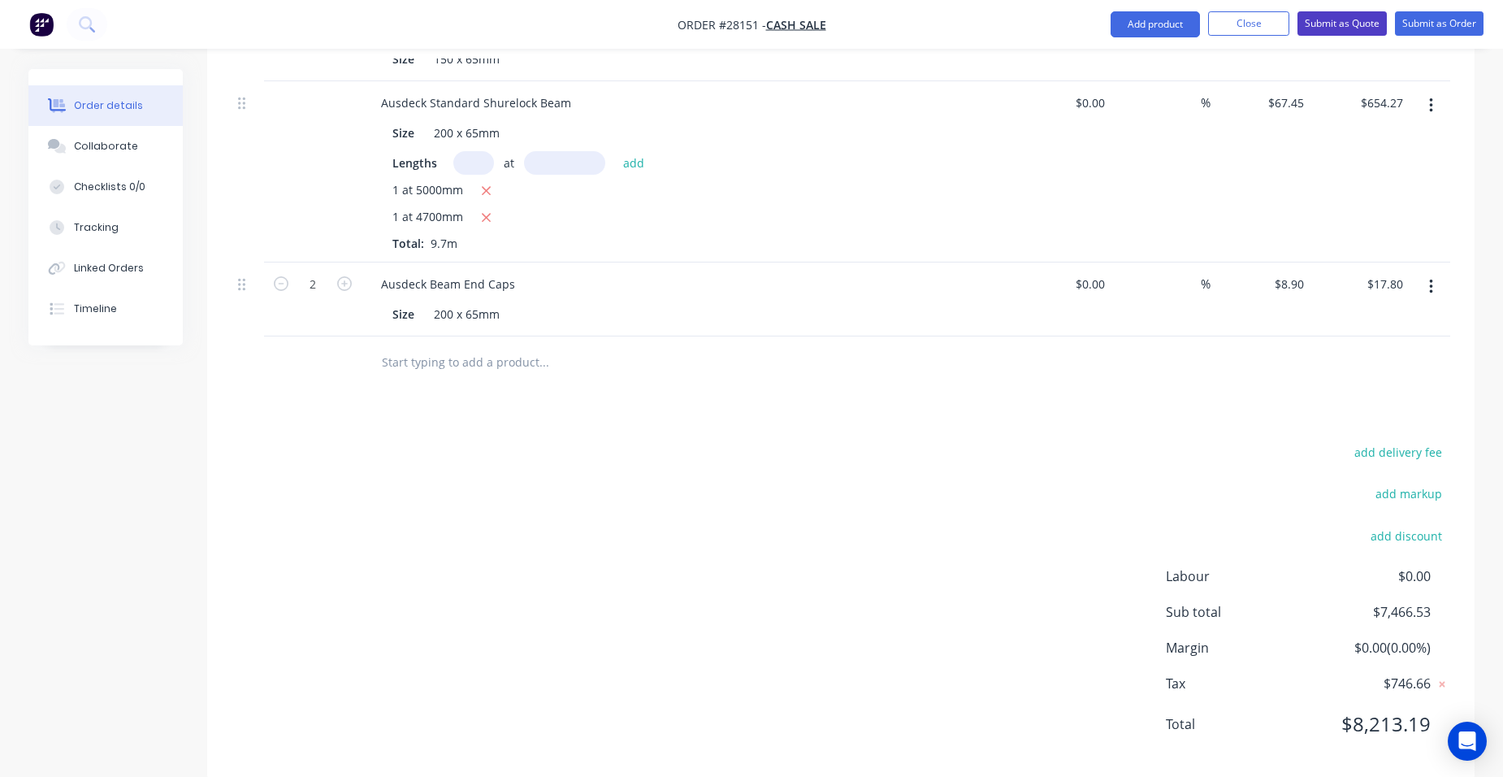
click at [1334, 24] on button "Submit as Quote" at bounding box center [1341, 23] width 89 height 24
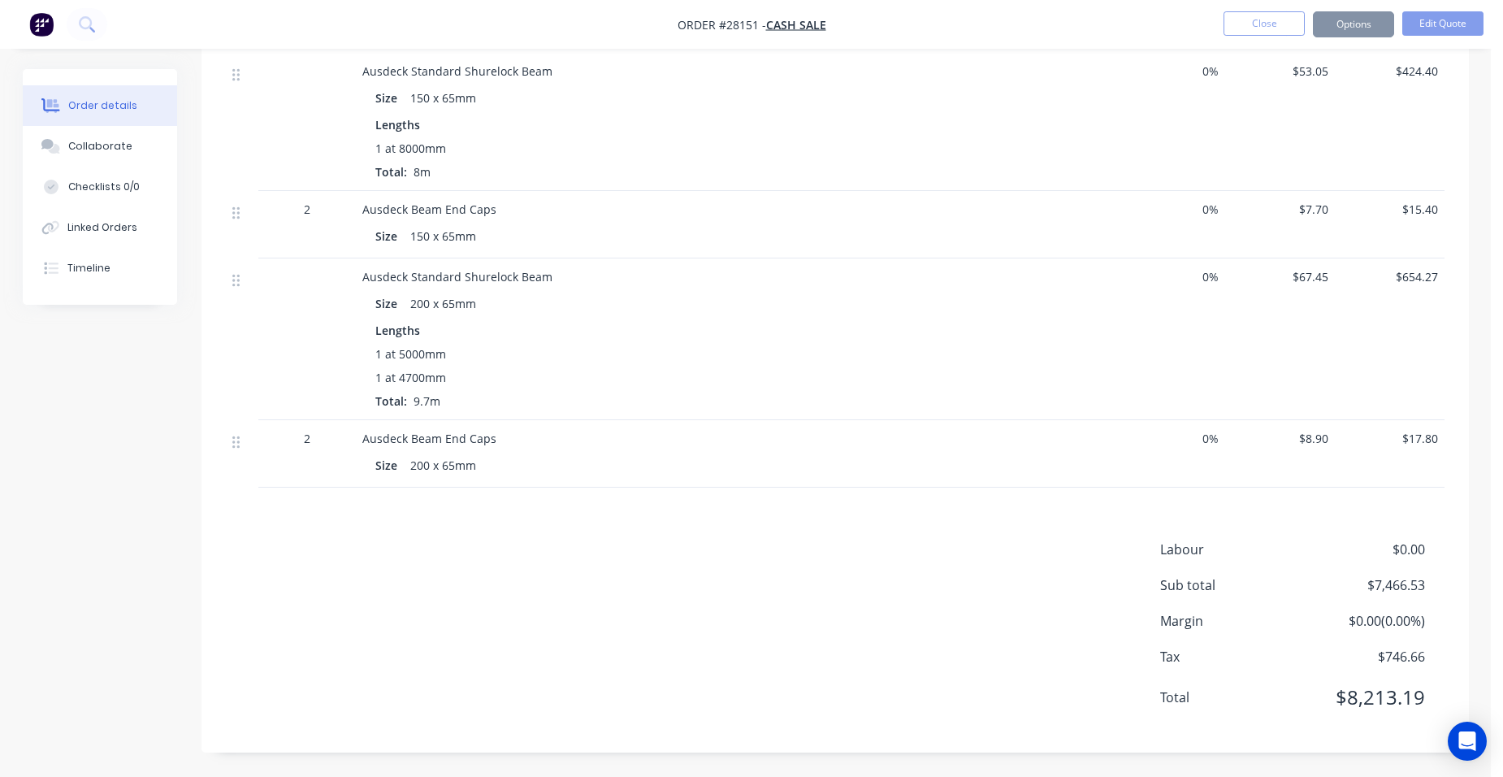
scroll to position [0, 0]
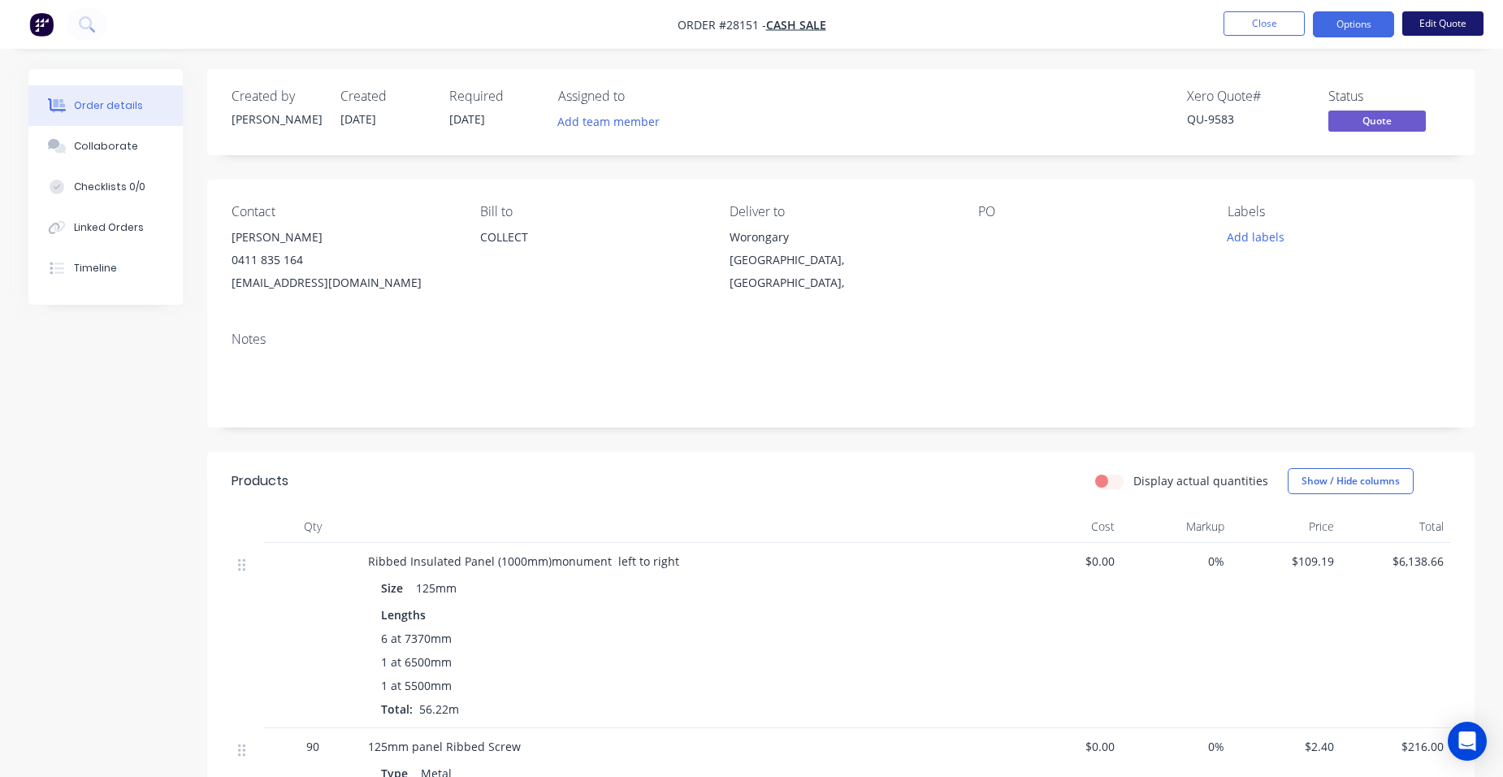
click at [1459, 21] on button "Edit Quote" at bounding box center [1442, 23] width 81 height 24
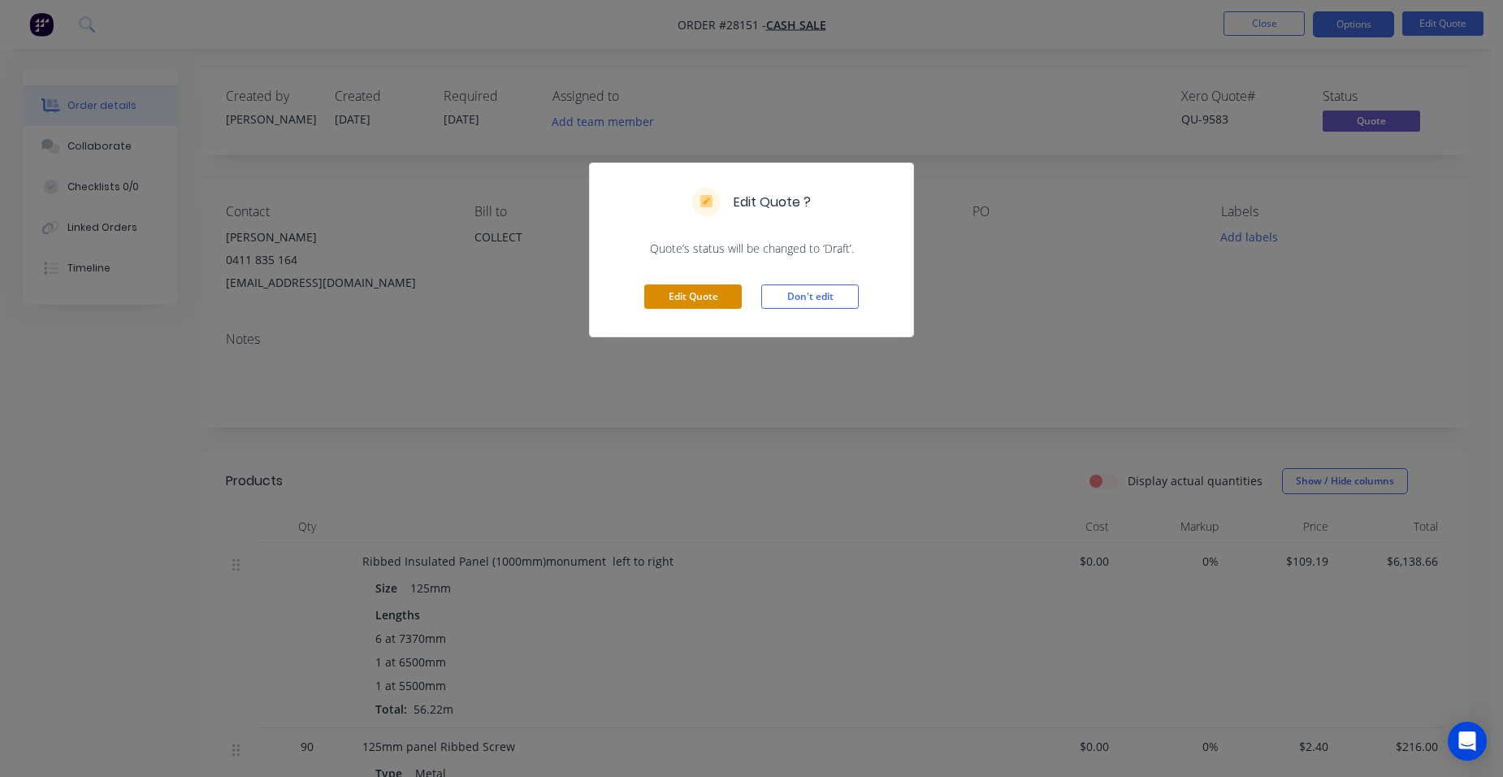
click at [696, 287] on button "Edit Quote" at bounding box center [692, 296] width 97 height 24
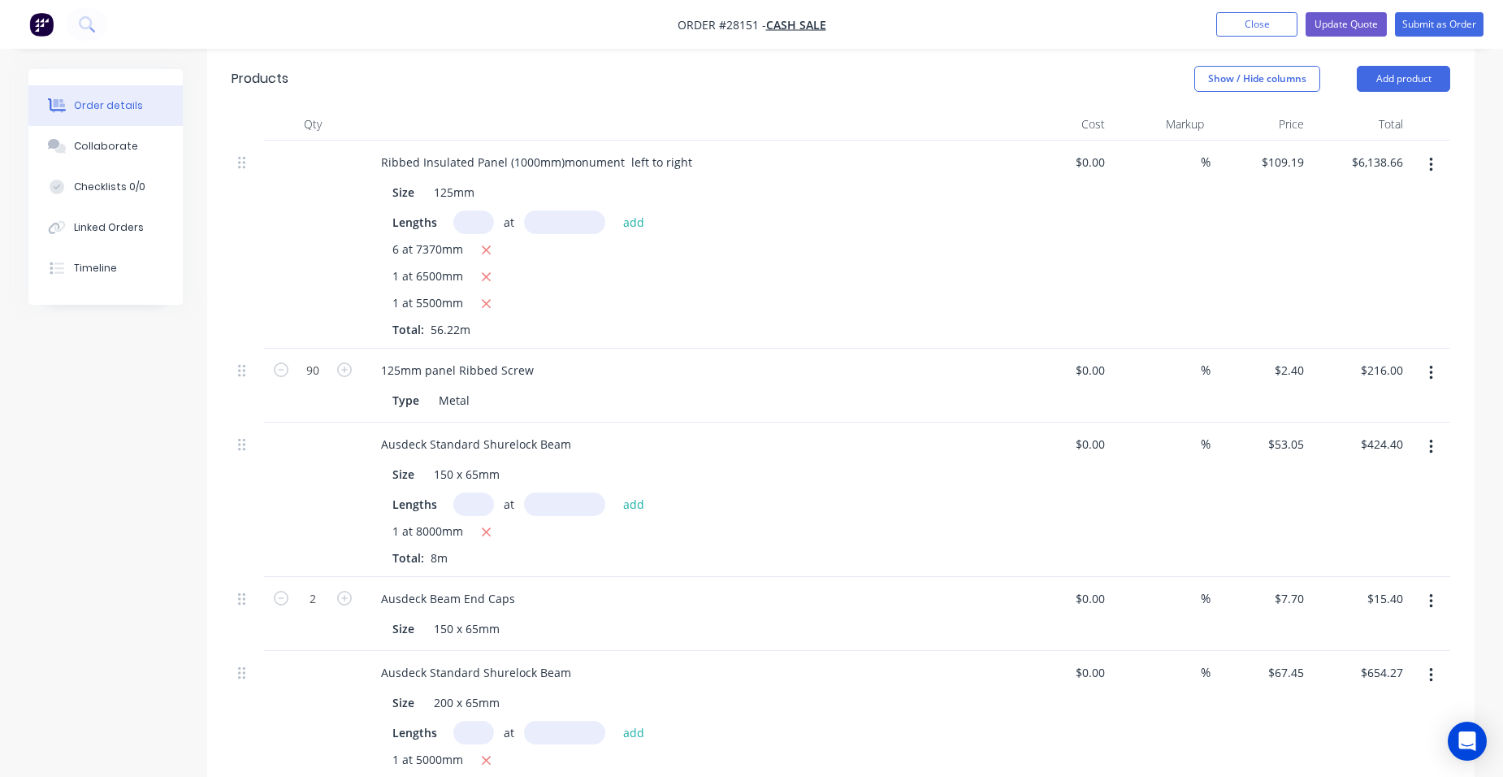
scroll to position [487, 0]
click at [1401, 65] on button "Add product" at bounding box center [1403, 78] width 93 height 26
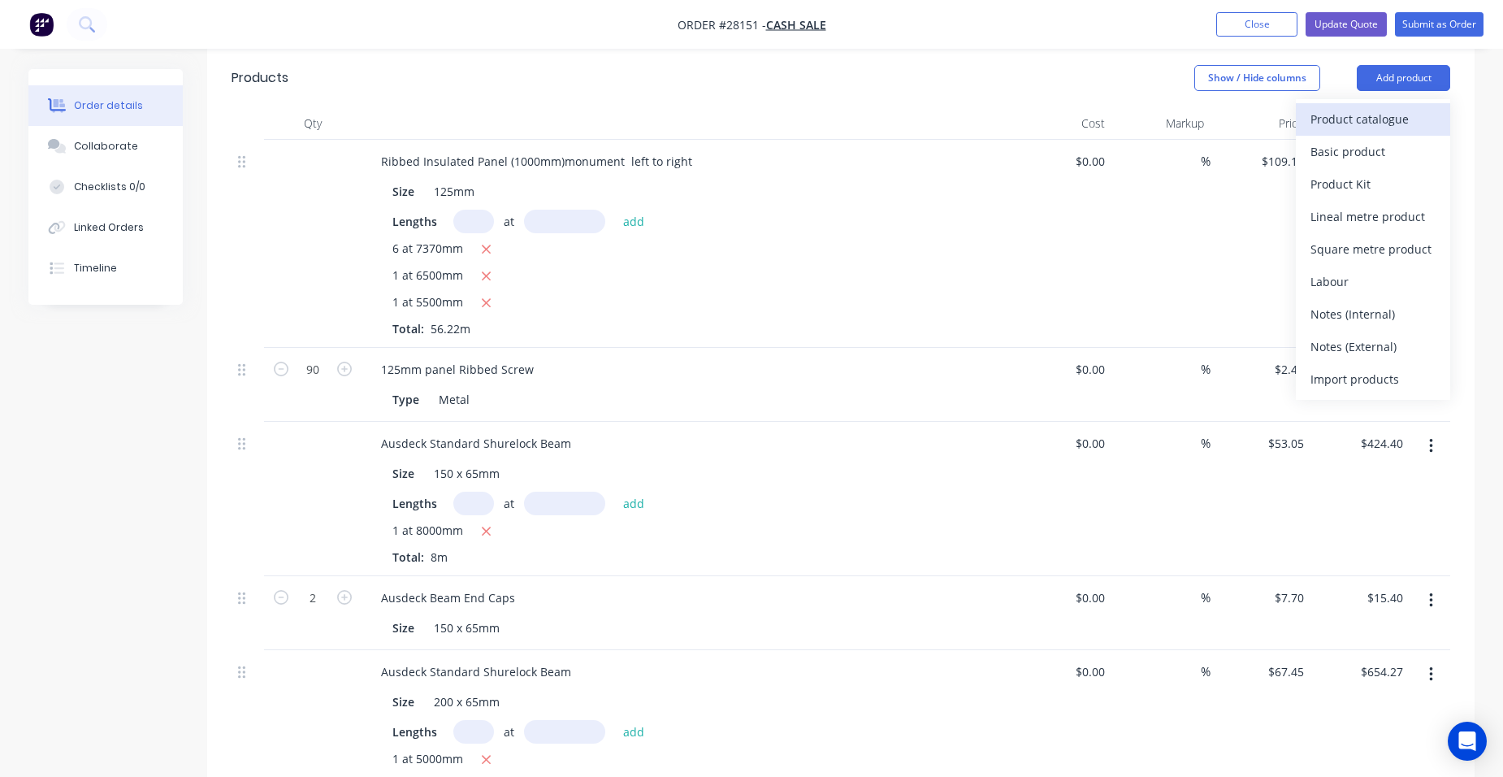
click at [1312, 111] on button "Product catalogue" at bounding box center [1373, 119] width 154 height 32
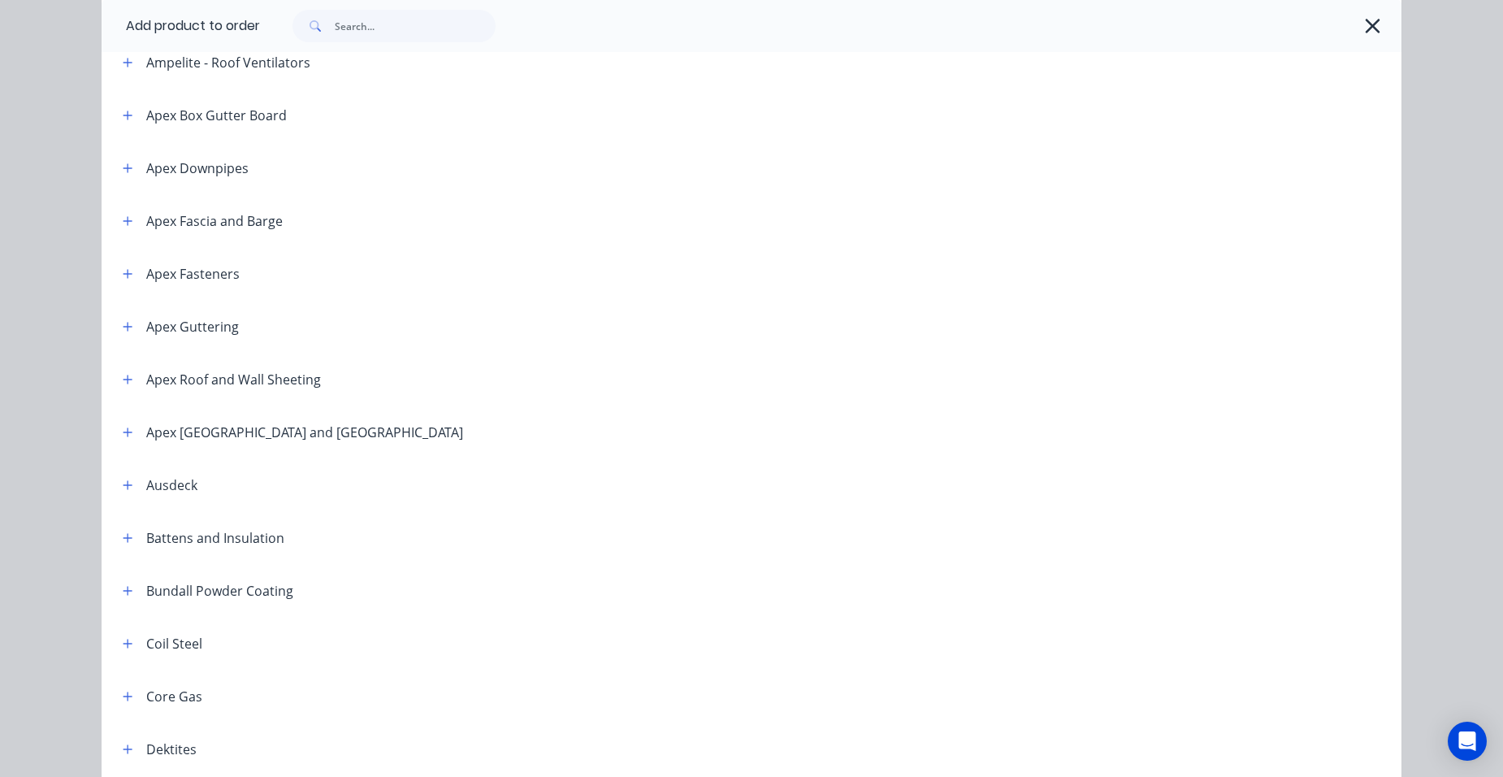
scroll to position [650, 0]
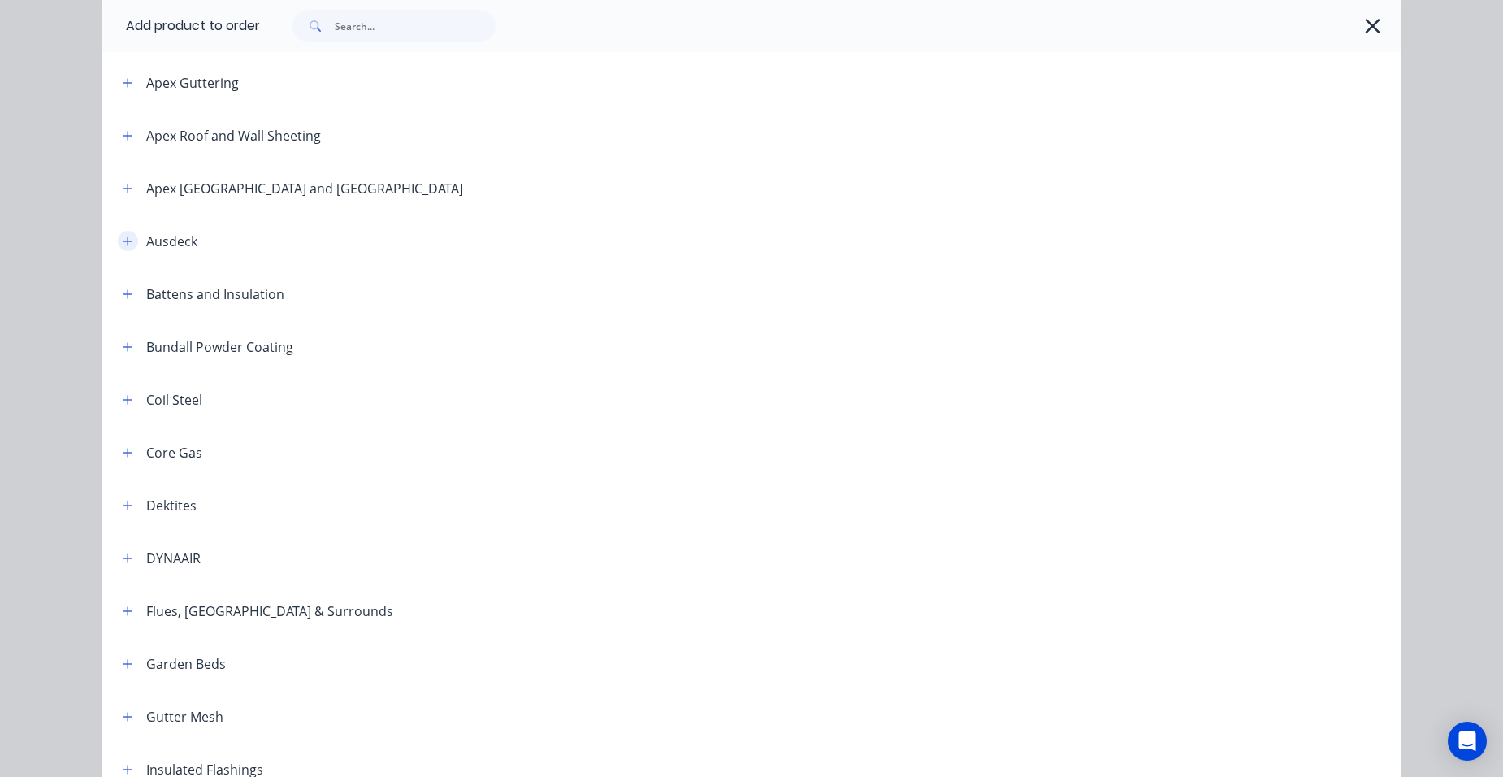
click at [123, 242] on icon "button" at bounding box center [128, 241] width 10 height 11
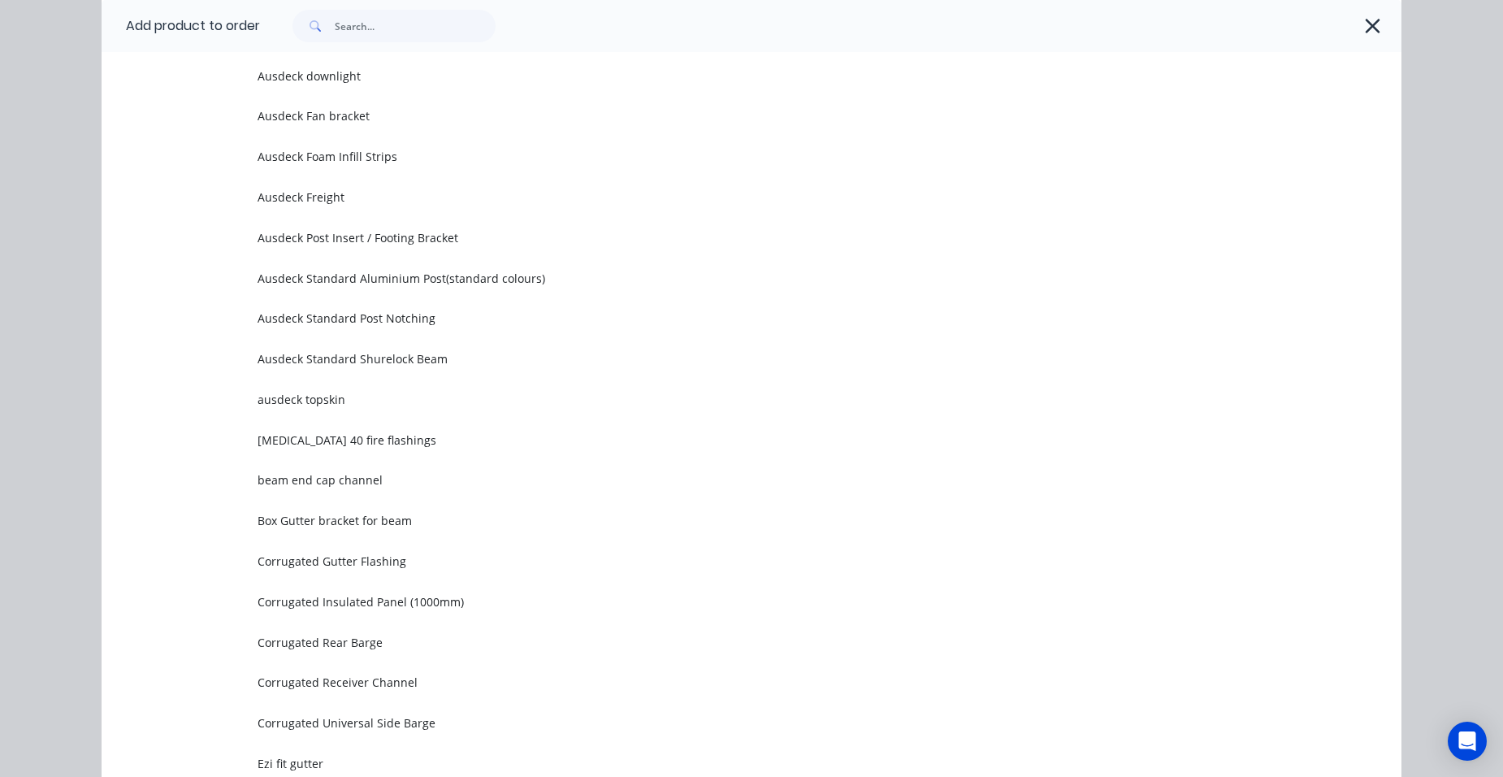
scroll to position [1544, 0]
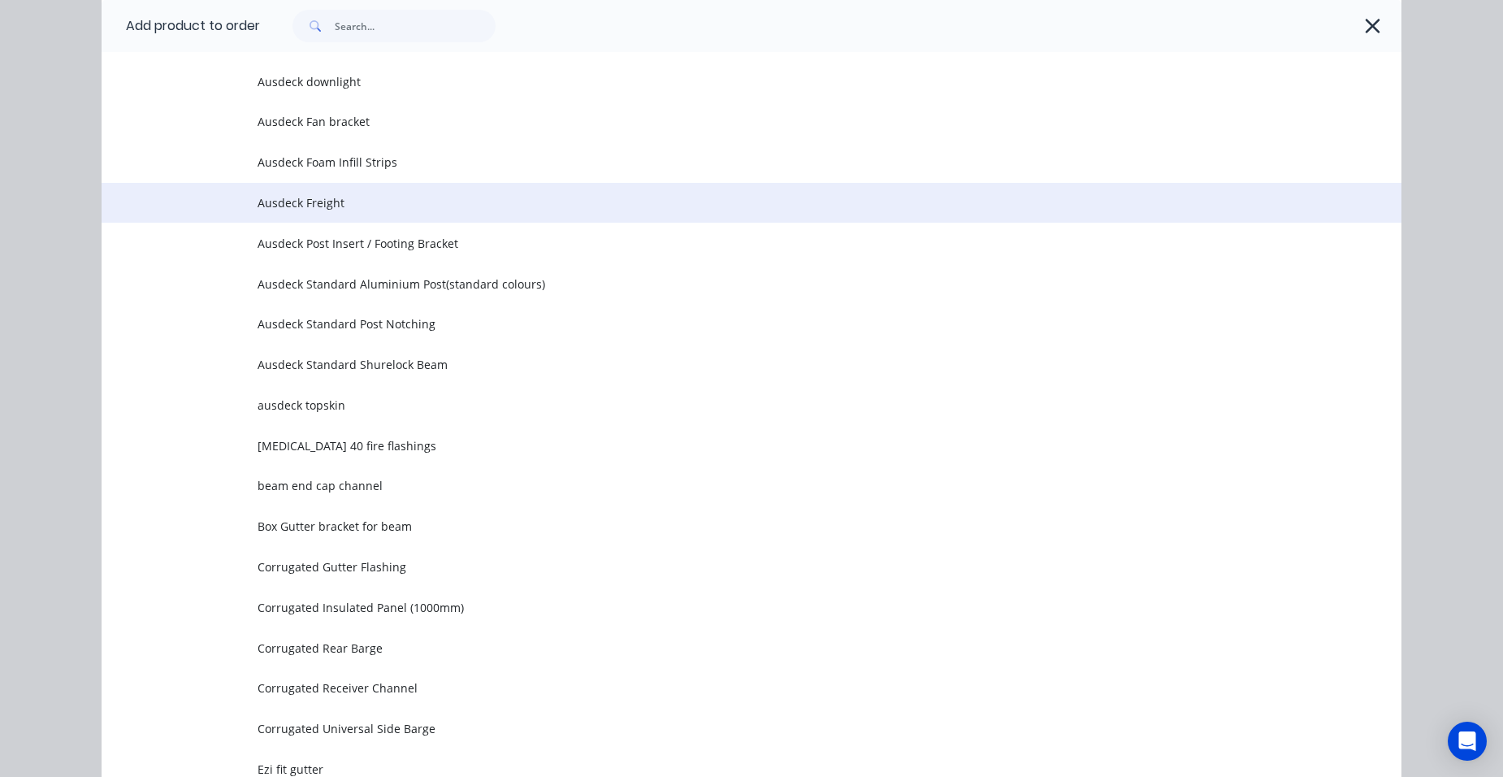
click at [399, 197] on span "Ausdeck Freight" at bounding box center [715, 202] width 915 height 17
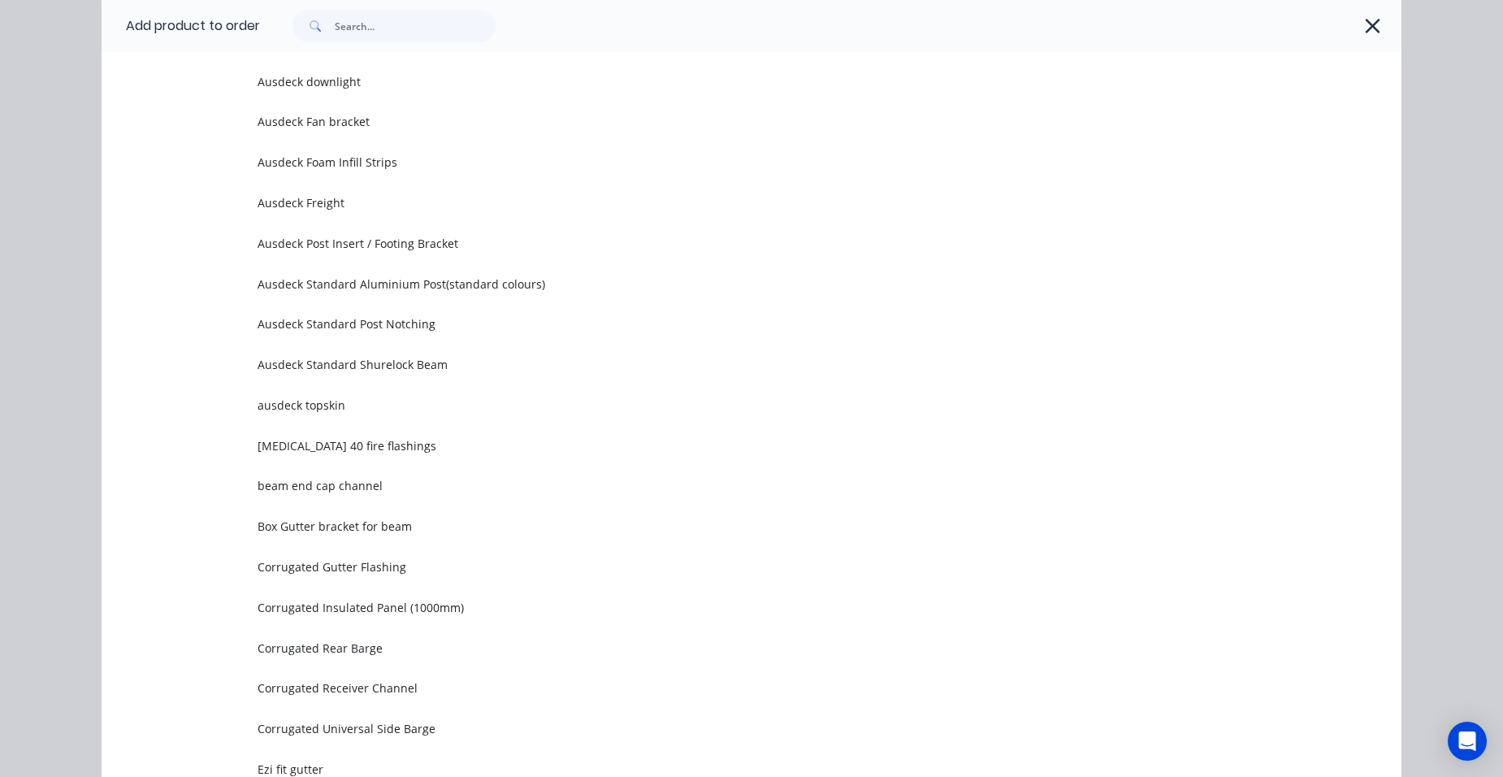
scroll to position [0, 0]
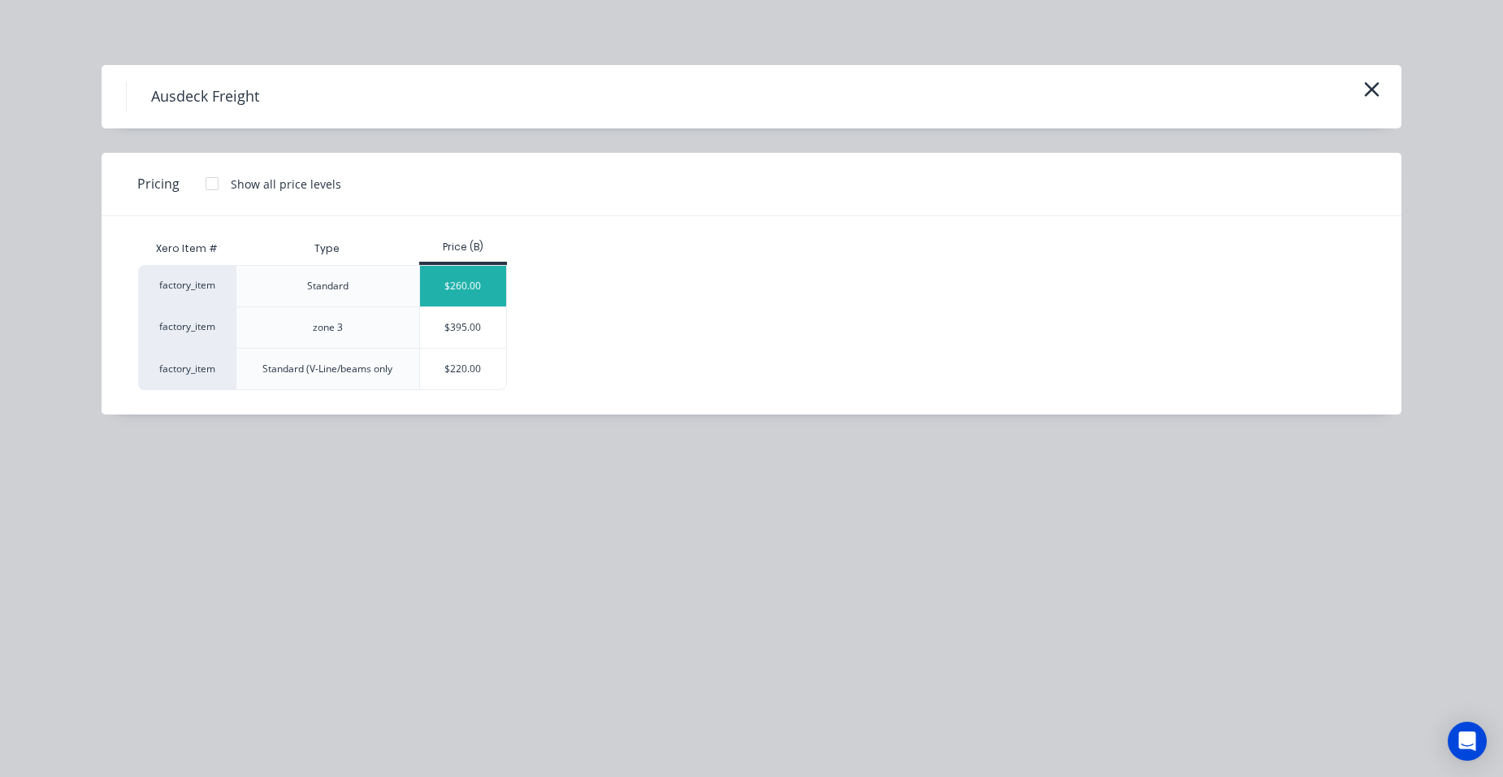
click at [484, 290] on div "$260.00" at bounding box center [463, 286] width 87 height 41
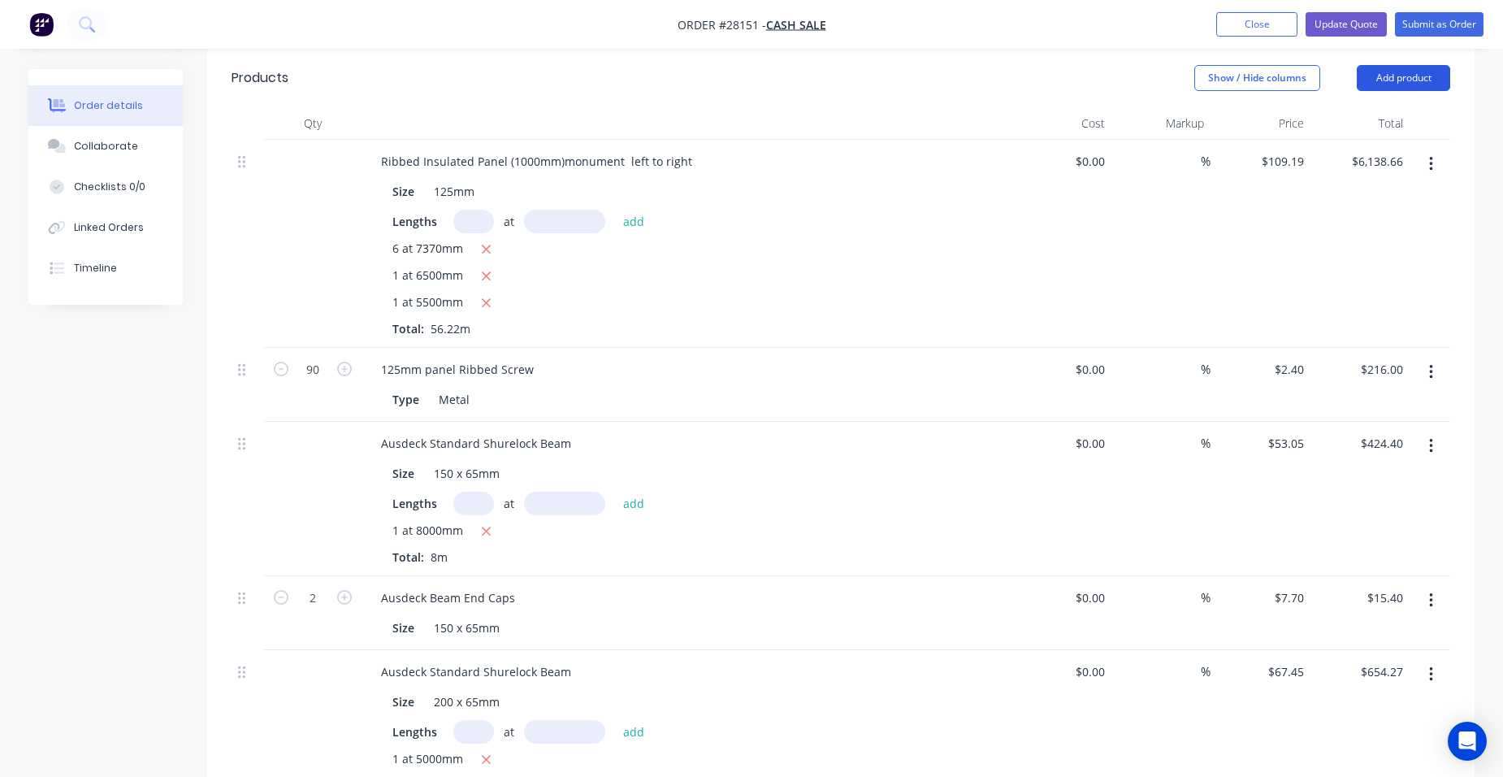
click at [1381, 65] on button "Add product" at bounding box center [1403, 78] width 93 height 26
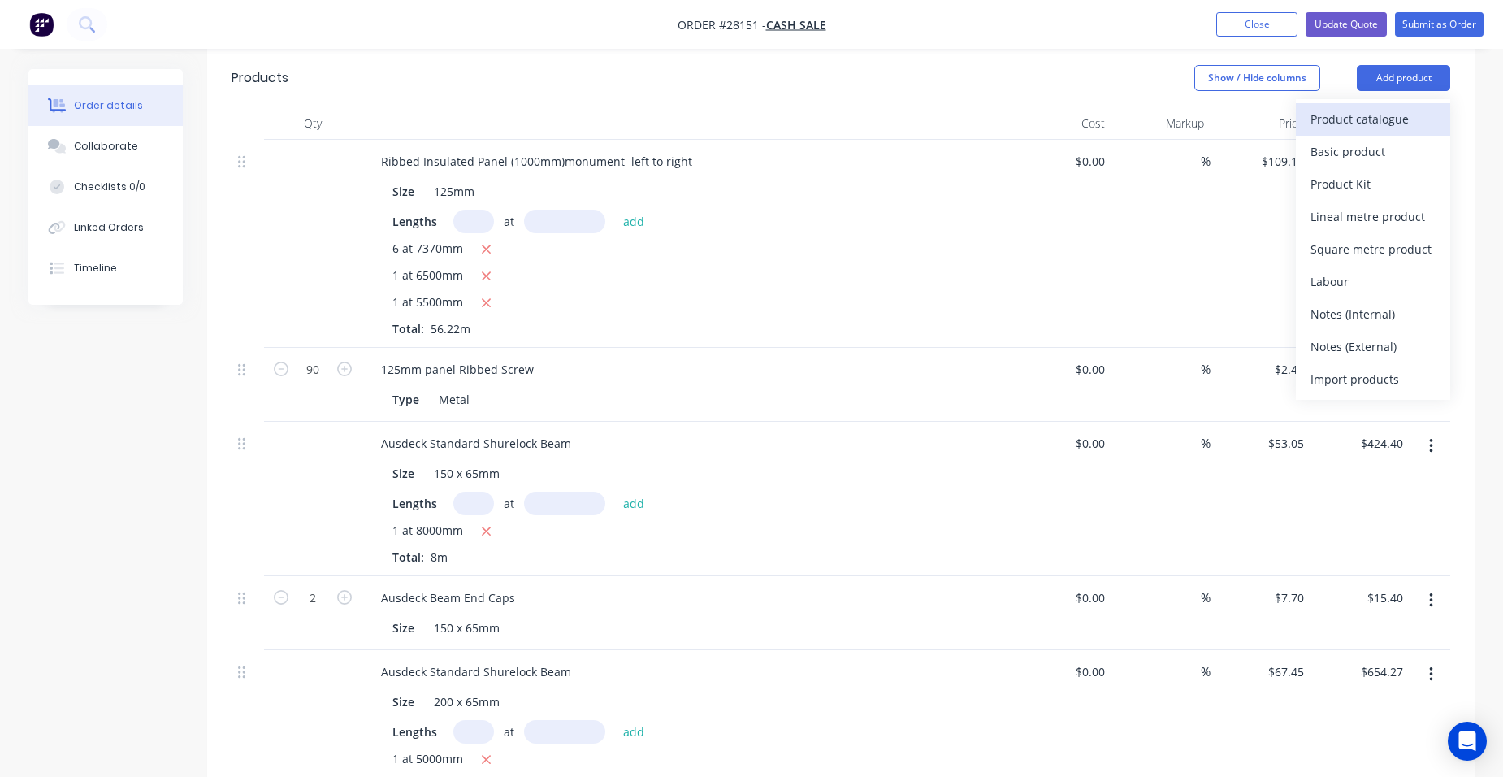
click at [1387, 107] on div "Product catalogue" at bounding box center [1372, 119] width 125 height 24
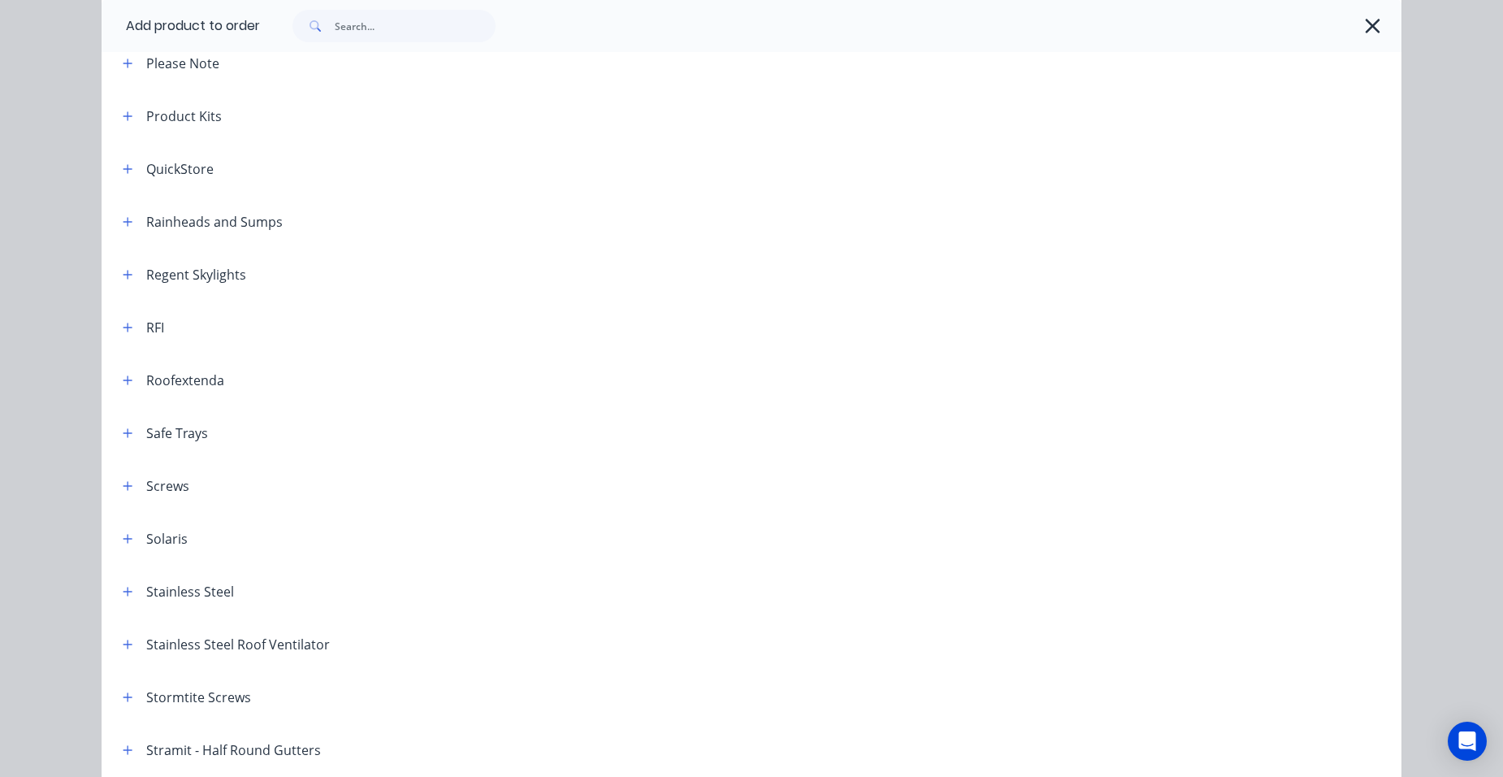
scroll to position [2031, 0]
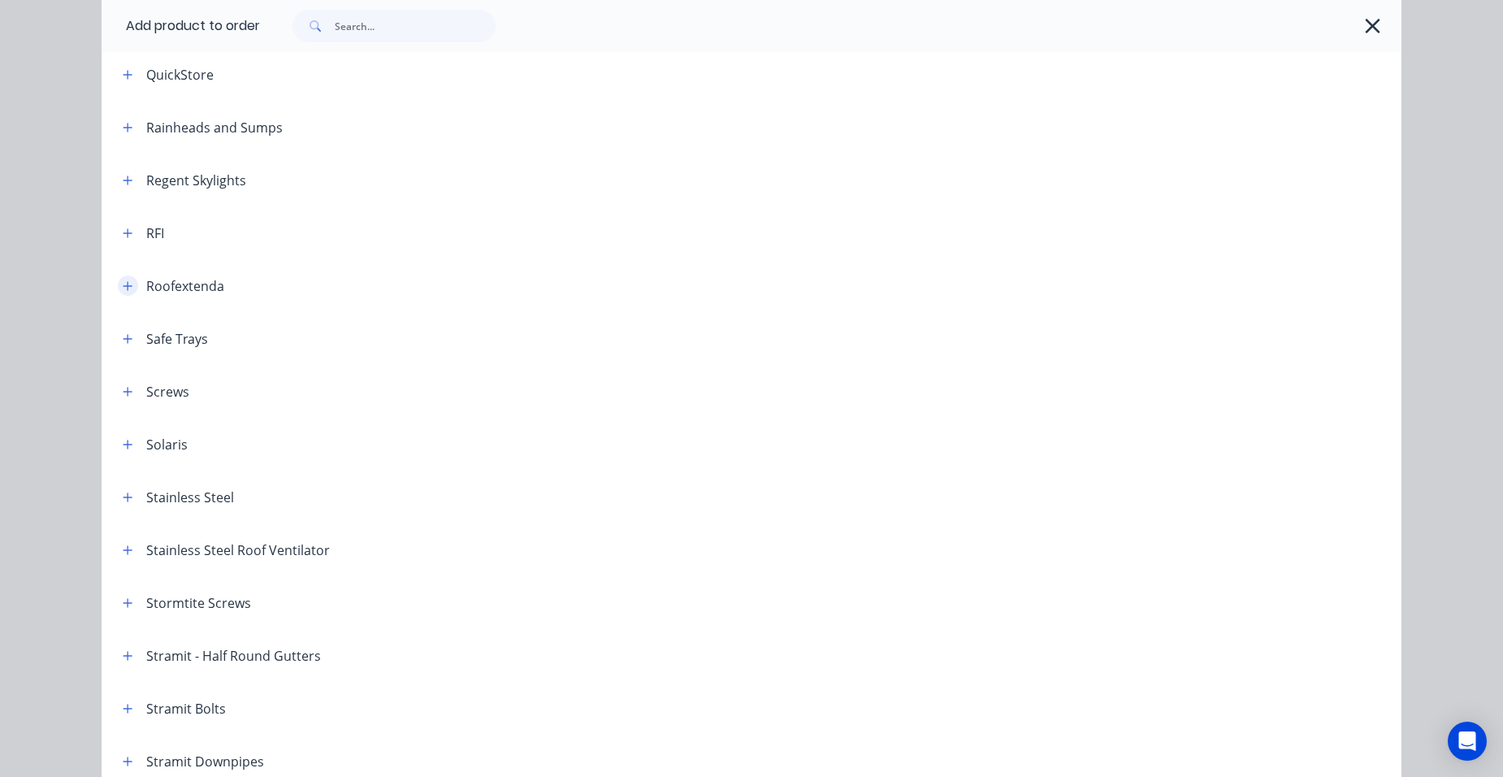
click at [124, 281] on icon "button" at bounding box center [128, 285] width 10 height 11
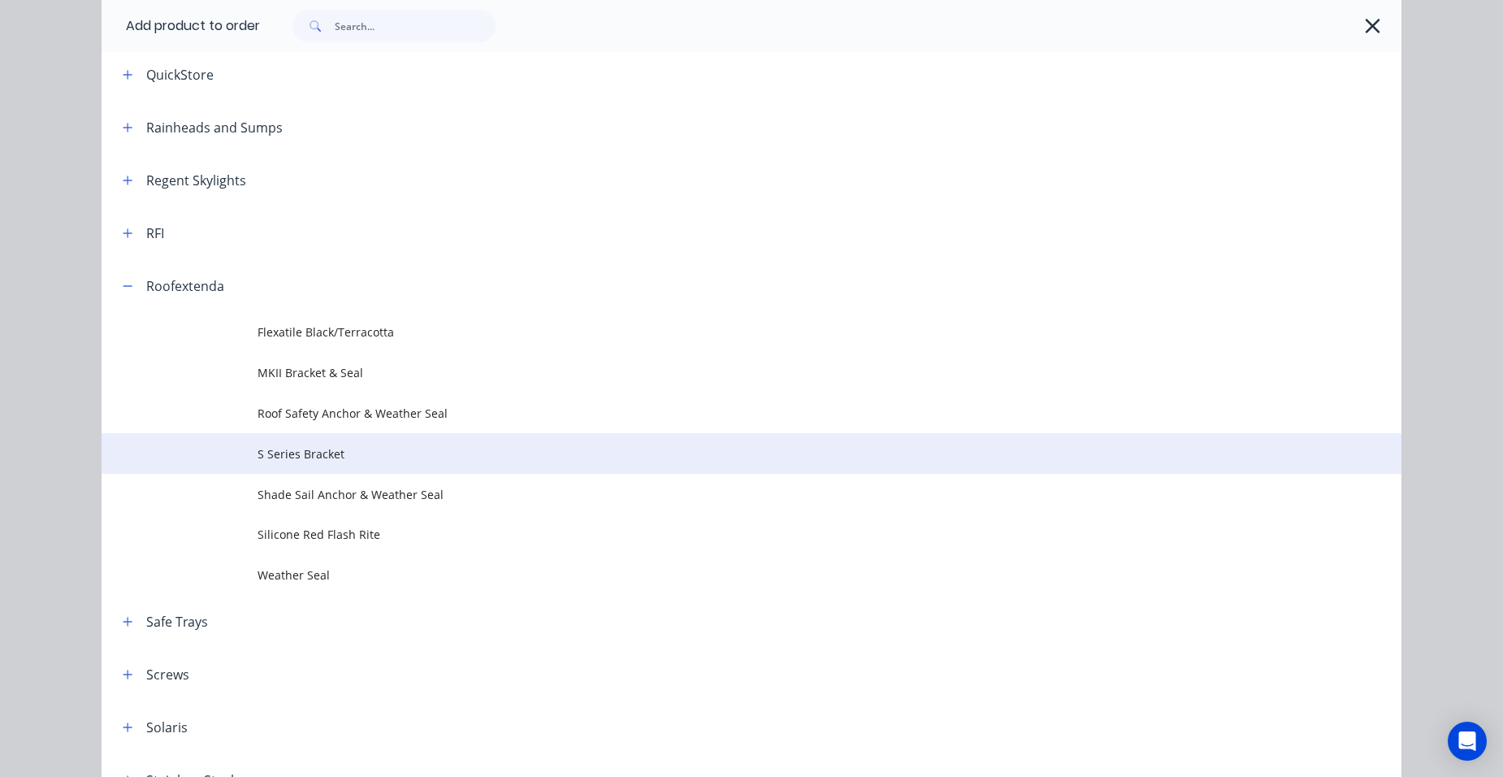
click at [338, 457] on span "S Series Bracket" at bounding box center [715, 453] width 915 height 17
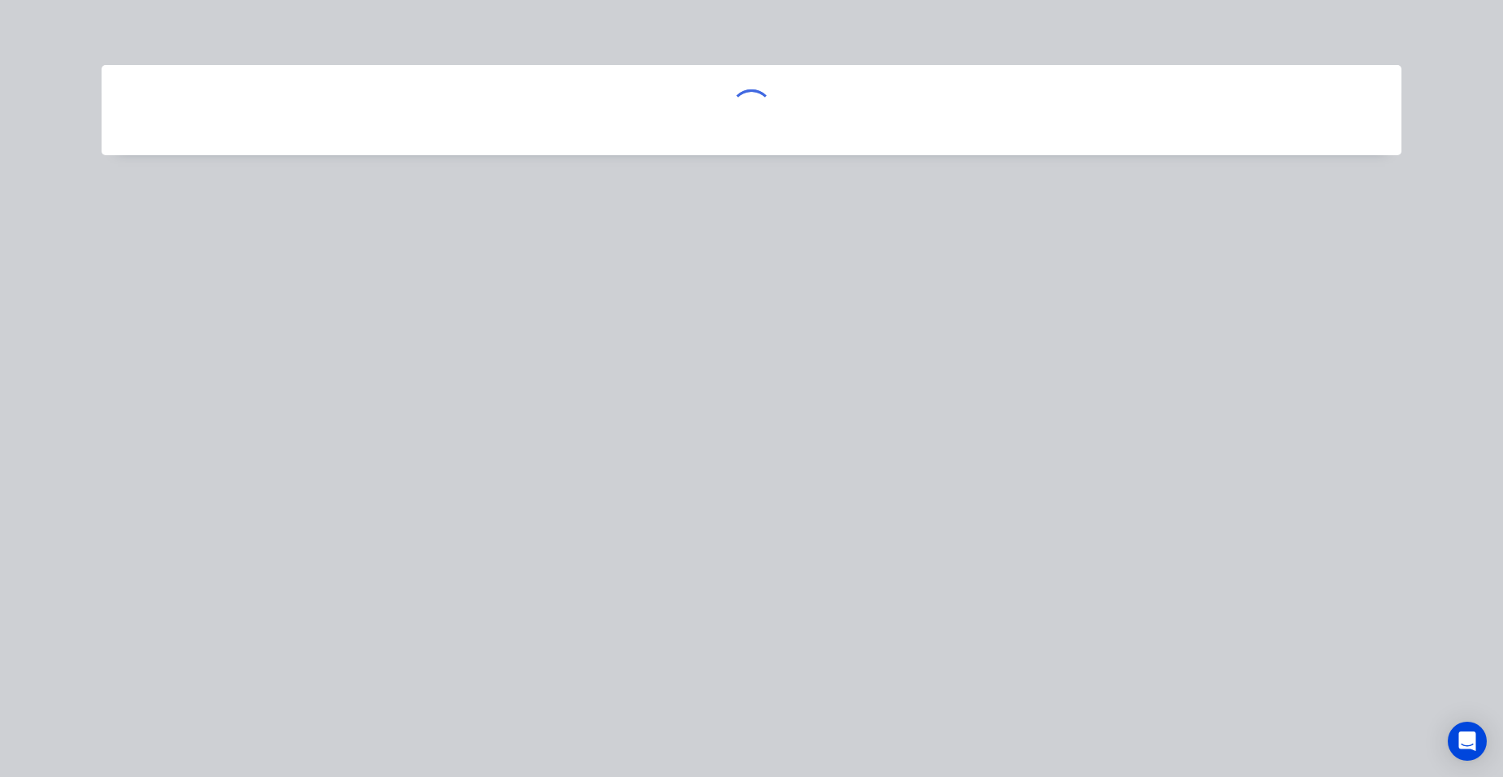
scroll to position [0, 0]
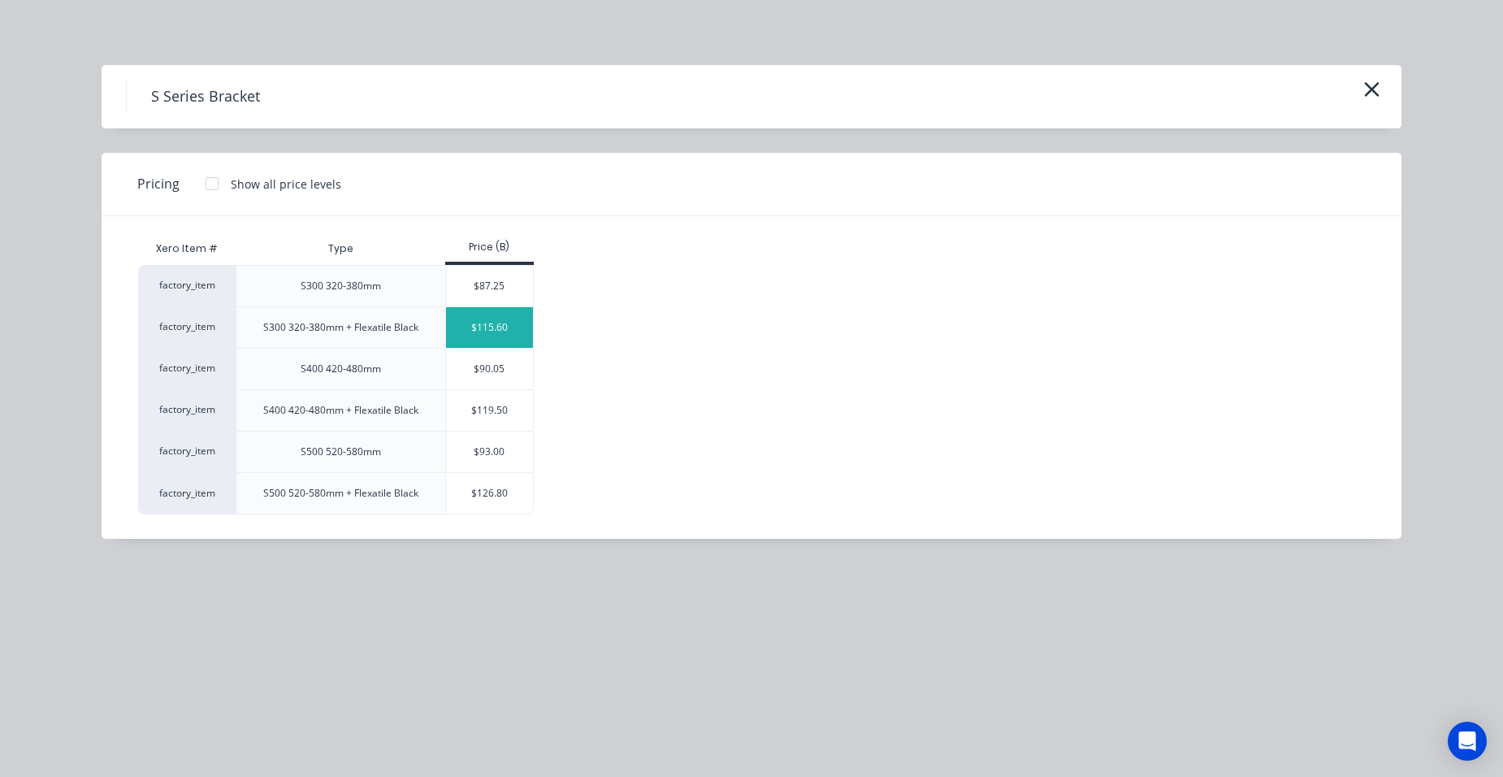
click at [493, 316] on div "$115.60" at bounding box center [489, 327] width 87 height 41
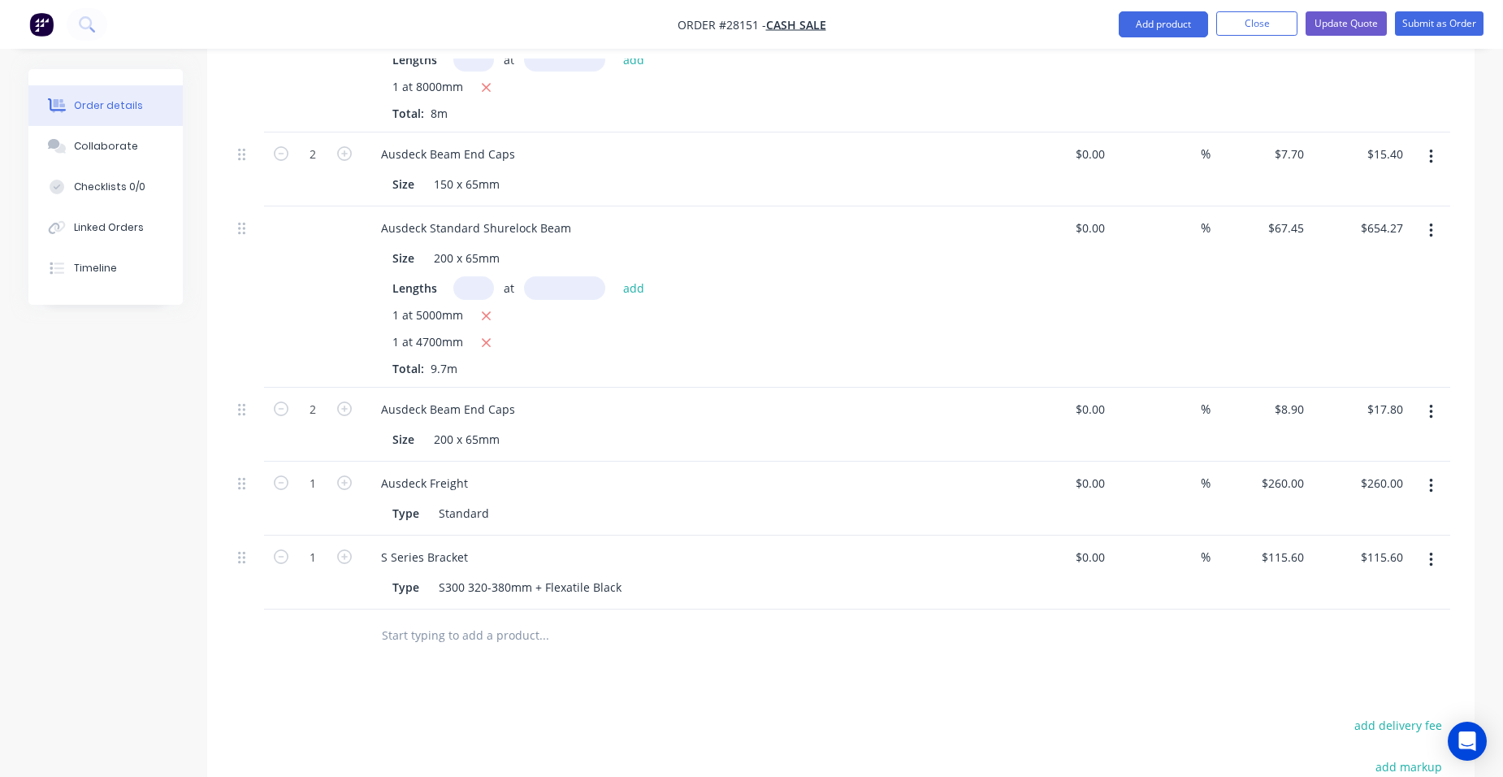
scroll to position [1137, 0]
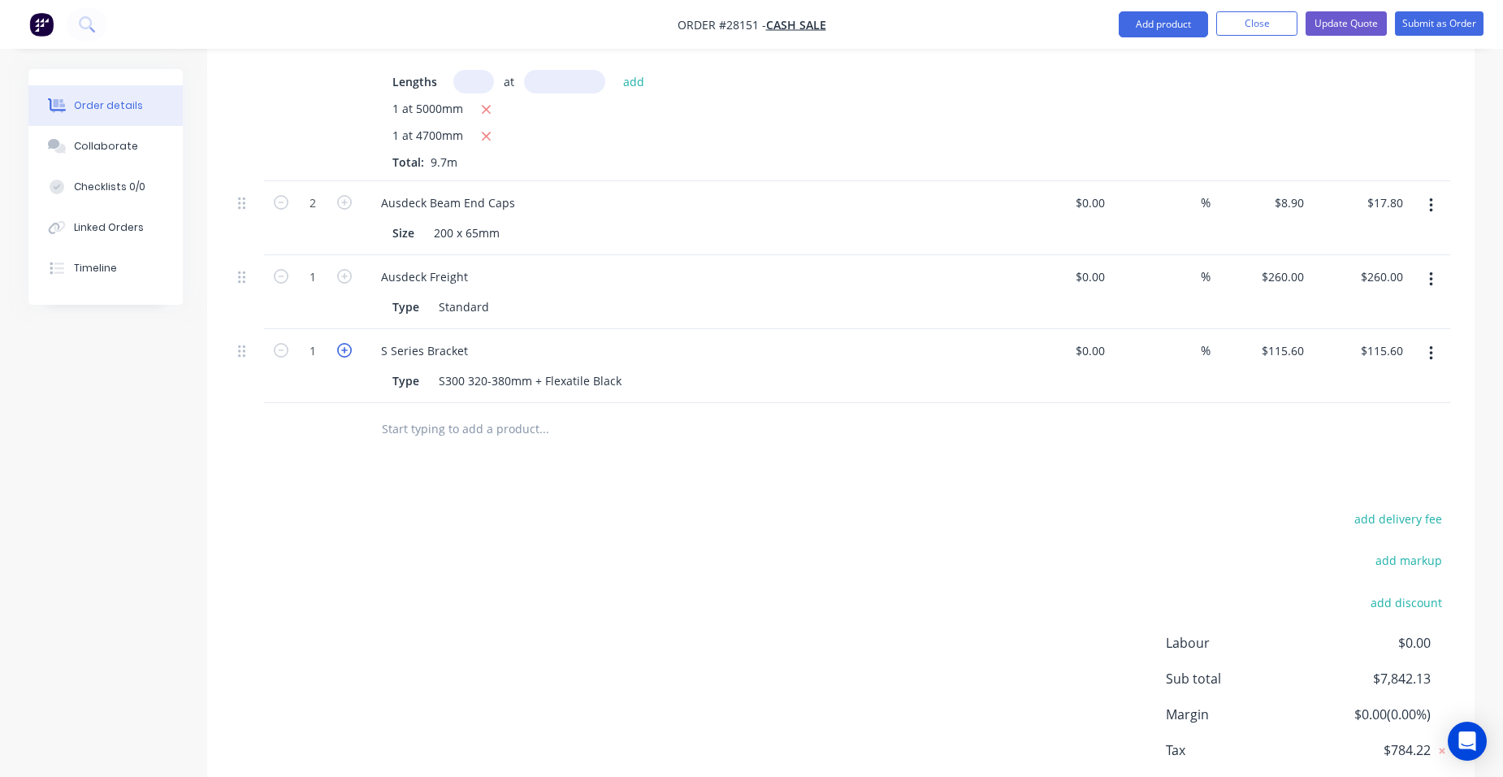
click at [341, 343] on icon "button" at bounding box center [344, 350] width 15 height 15
type input "2"
type input "$231.20"
click at [341, 343] on icon "button" at bounding box center [344, 350] width 15 height 15
type input "3"
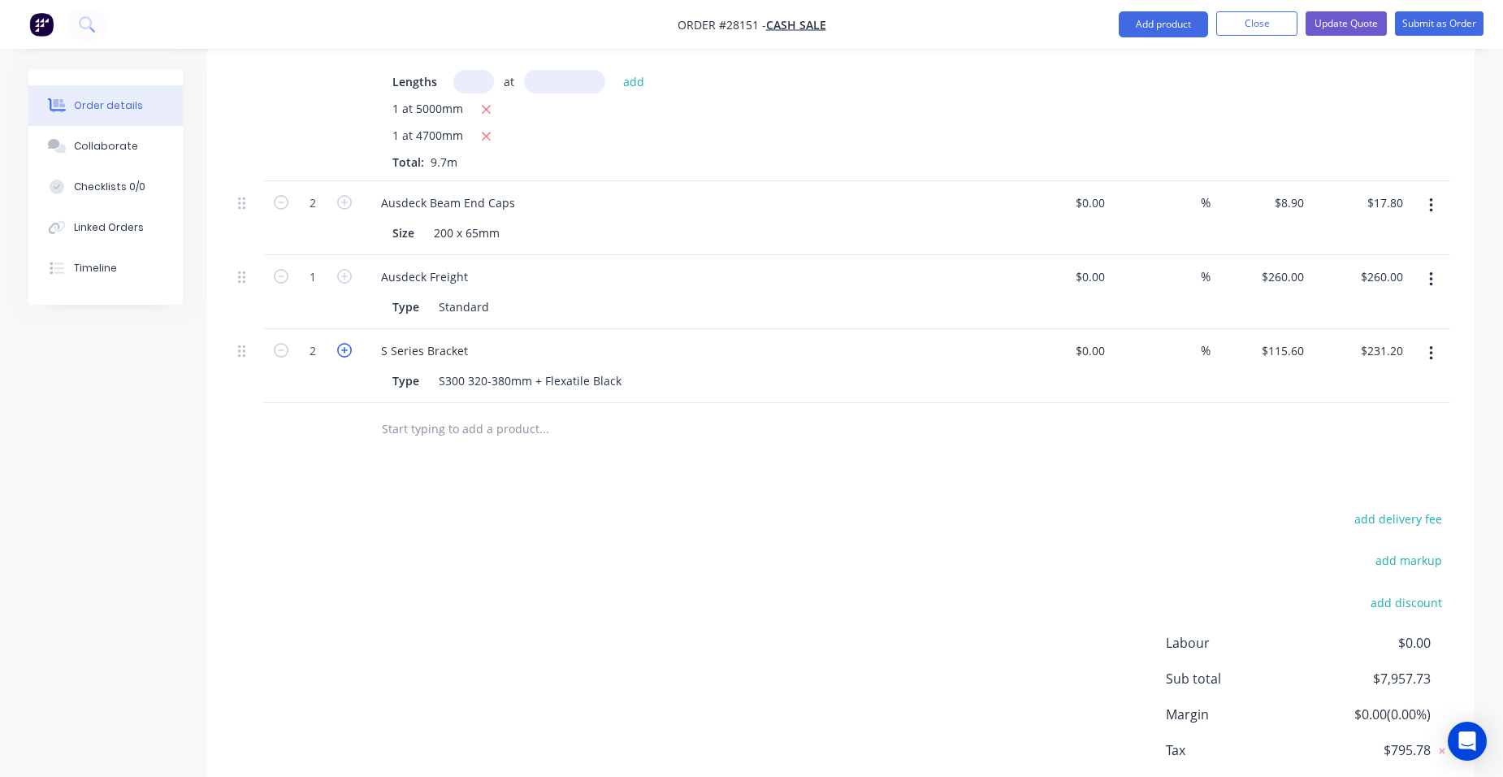
type input "$346.80"
click at [341, 343] on icon "button" at bounding box center [344, 350] width 15 height 15
type input "4"
type input "$462.40"
click at [341, 343] on icon "button" at bounding box center [344, 350] width 15 height 15
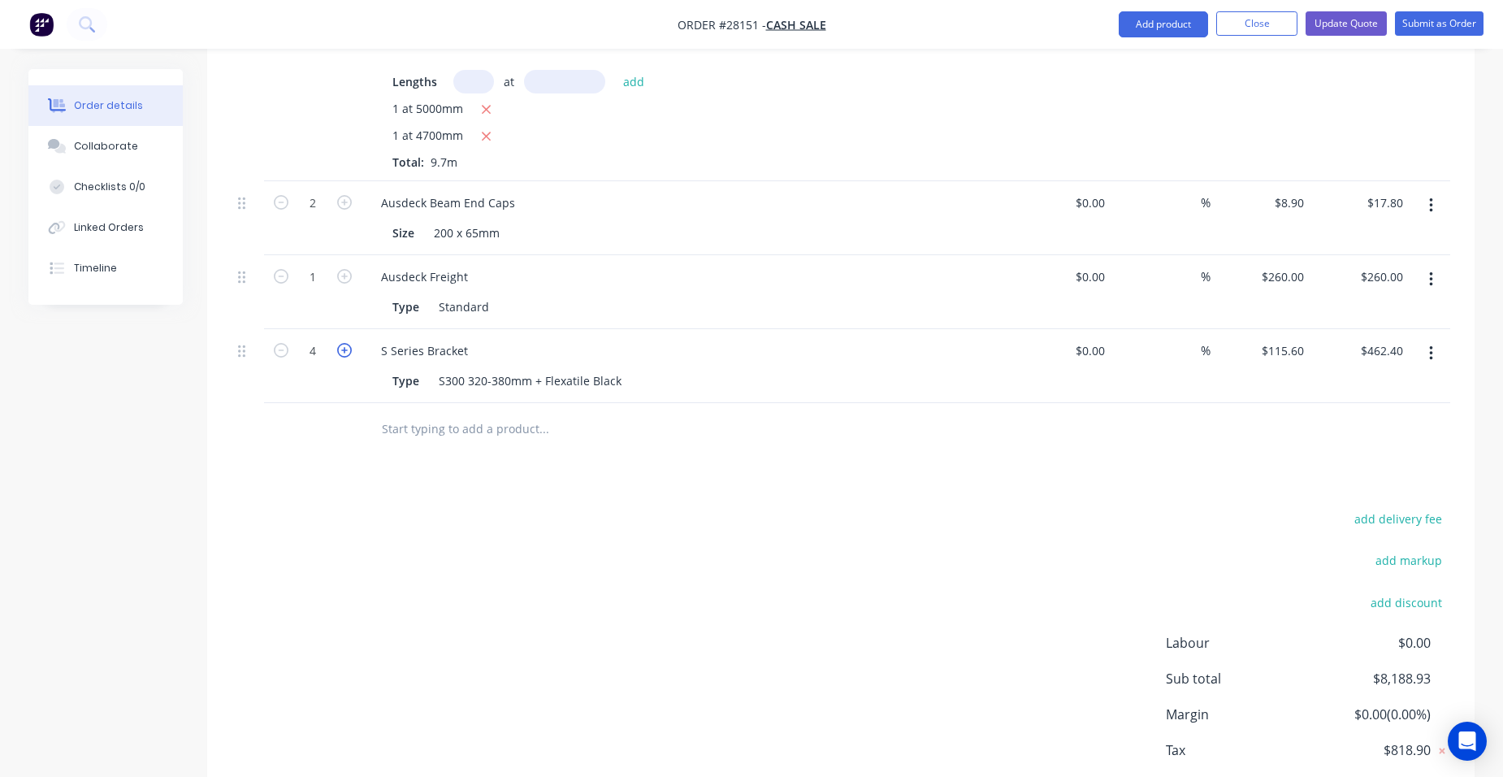
type input "5"
type input "$578.00"
drag, startPoint x: 1440, startPoint y: 327, endPoint x: 1427, endPoint y: 349, distance: 26.2
click at [1439, 339] on button "button" at bounding box center [1431, 353] width 38 height 29
click at [1389, 417] on div "Duplicate" at bounding box center [1372, 429] width 125 height 24
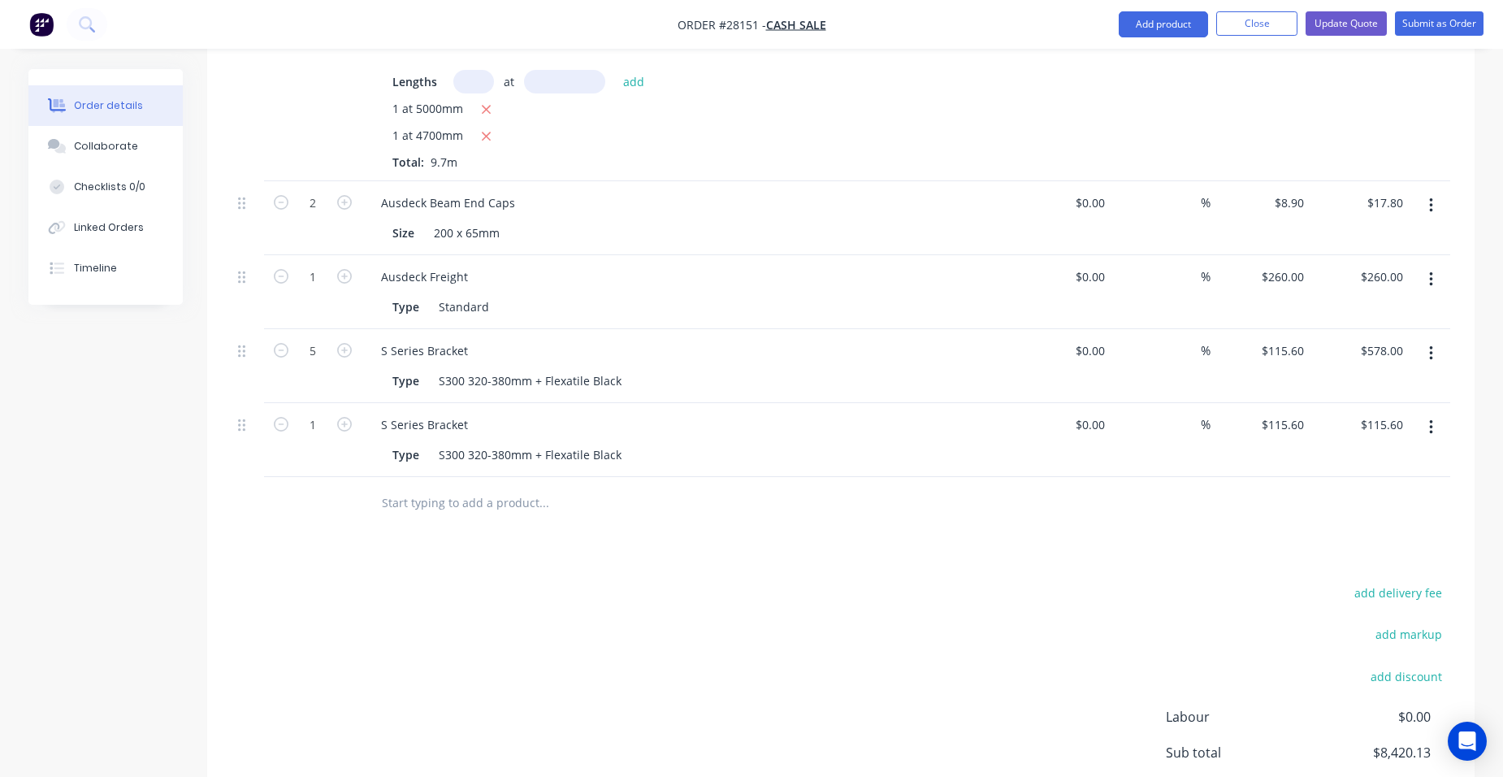
drag, startPoint x: 1435, startPoint y: 393, endPoint x: 1426, endPoint y: 421, distance: 29.3
click at [1433, 413] on button "button" at bounding box center [1431, 427] width 38 height 29
click at [1414, 458] on div "Edit" at bounding box center [1372, 470] width 125 height 24
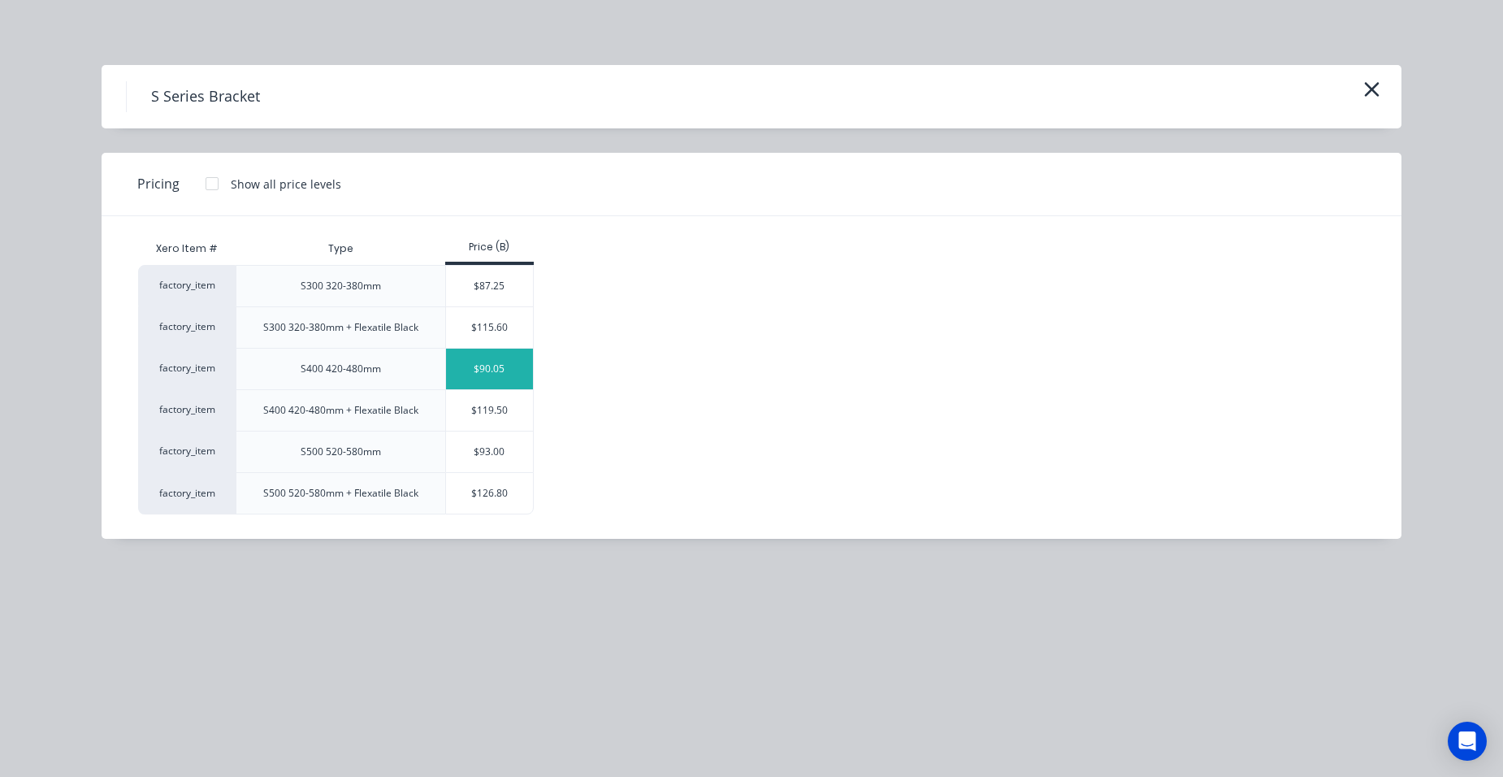
click at [477, 358] on div "$90.05" at bounding box center [489, 369] width 87 height 41
type input "$90.05"
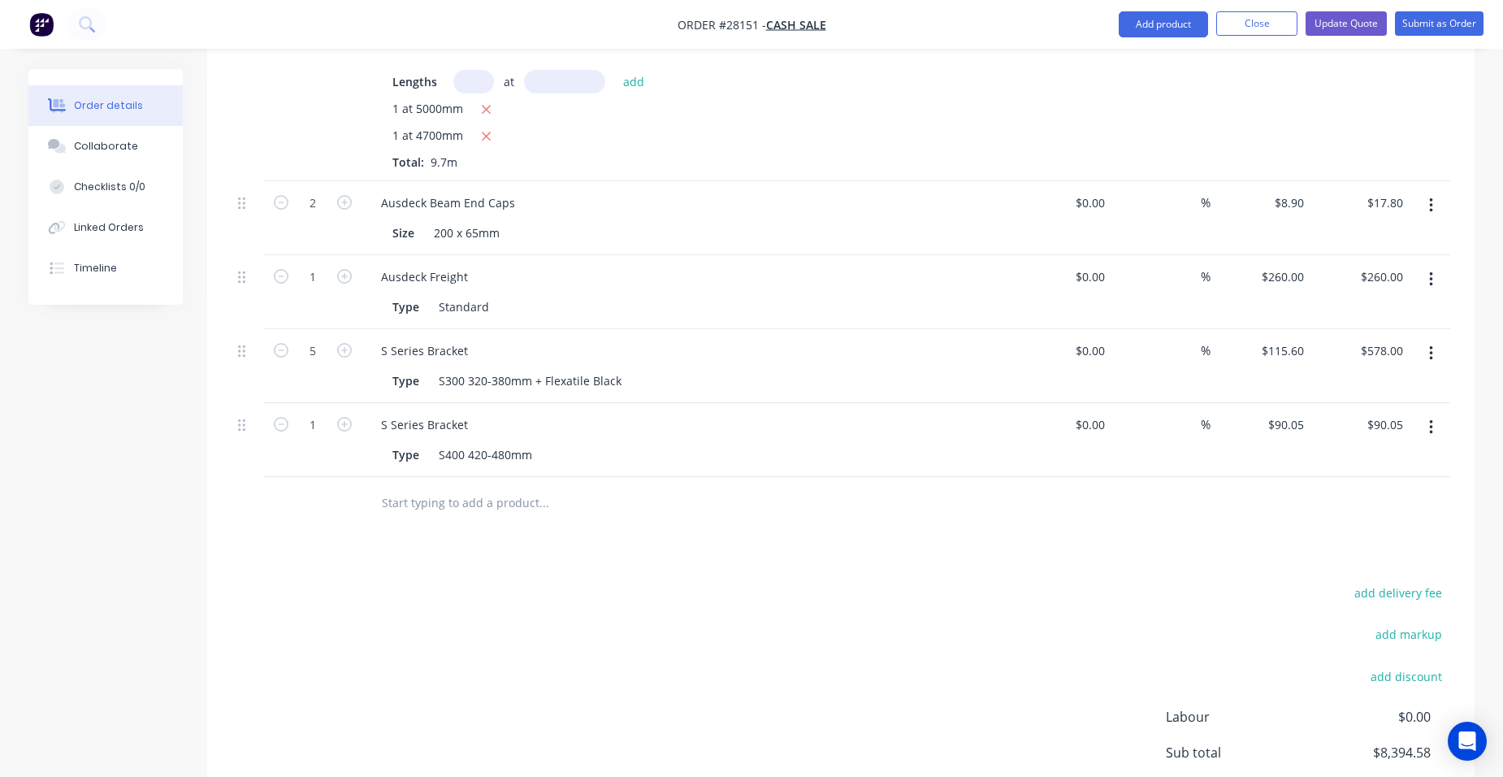
click at [1432, 418] on icon "button" at bounding box center [1431, 427] width 4 height 18
click at [1386, 458] on div "Edit" at bounding box center [1372, 470] width 125 height 24
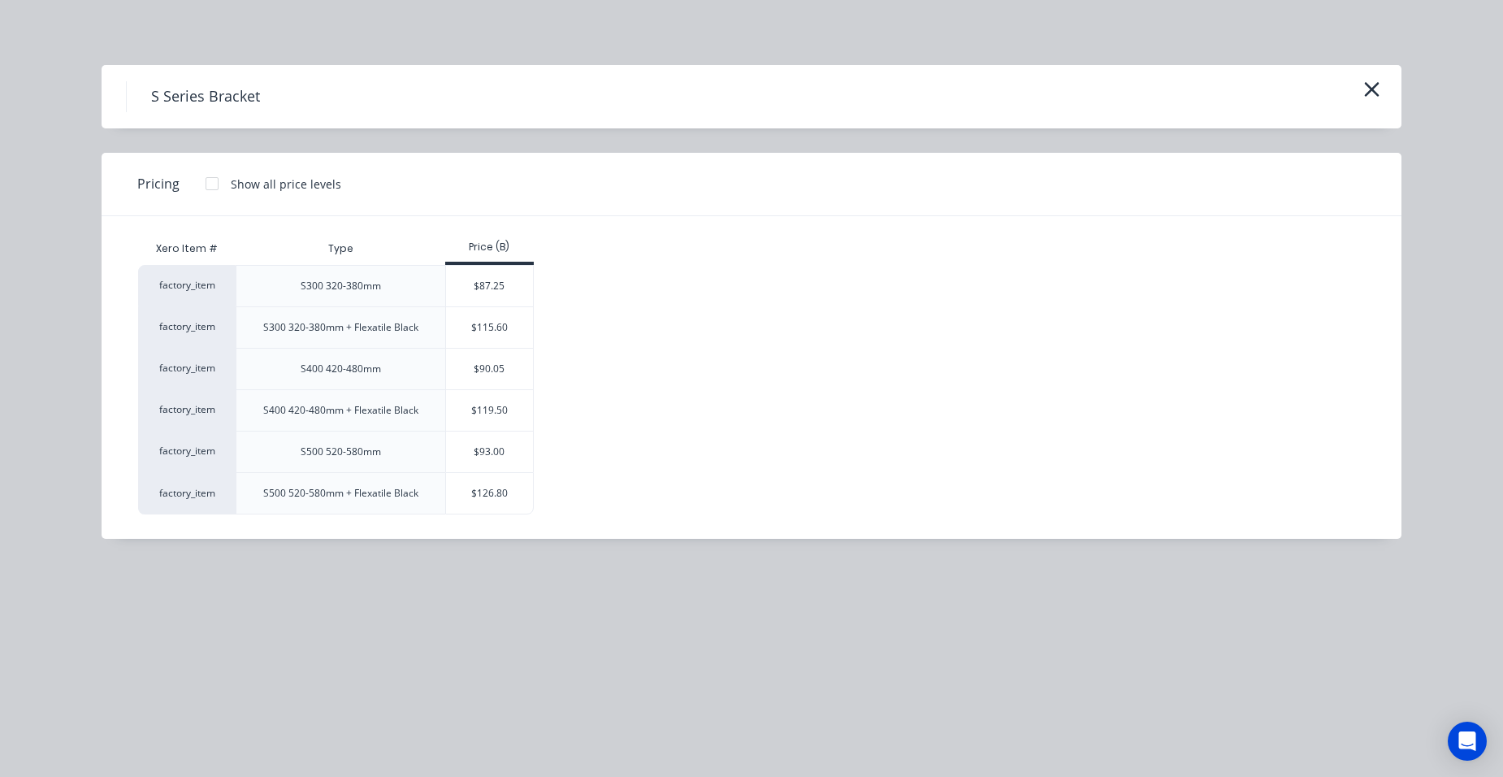
click at [209, 183] on div at bounding box center [212, 183] width 32 height 32
drag, startPoint x: 476, startPoint y: 416, endPoint x: 485, endPoint y: 416, distance: 8.9
click at [476, 417] on div "$112.50" at bounding box center [492, 410] width 93 height 41
type input "$112.50"
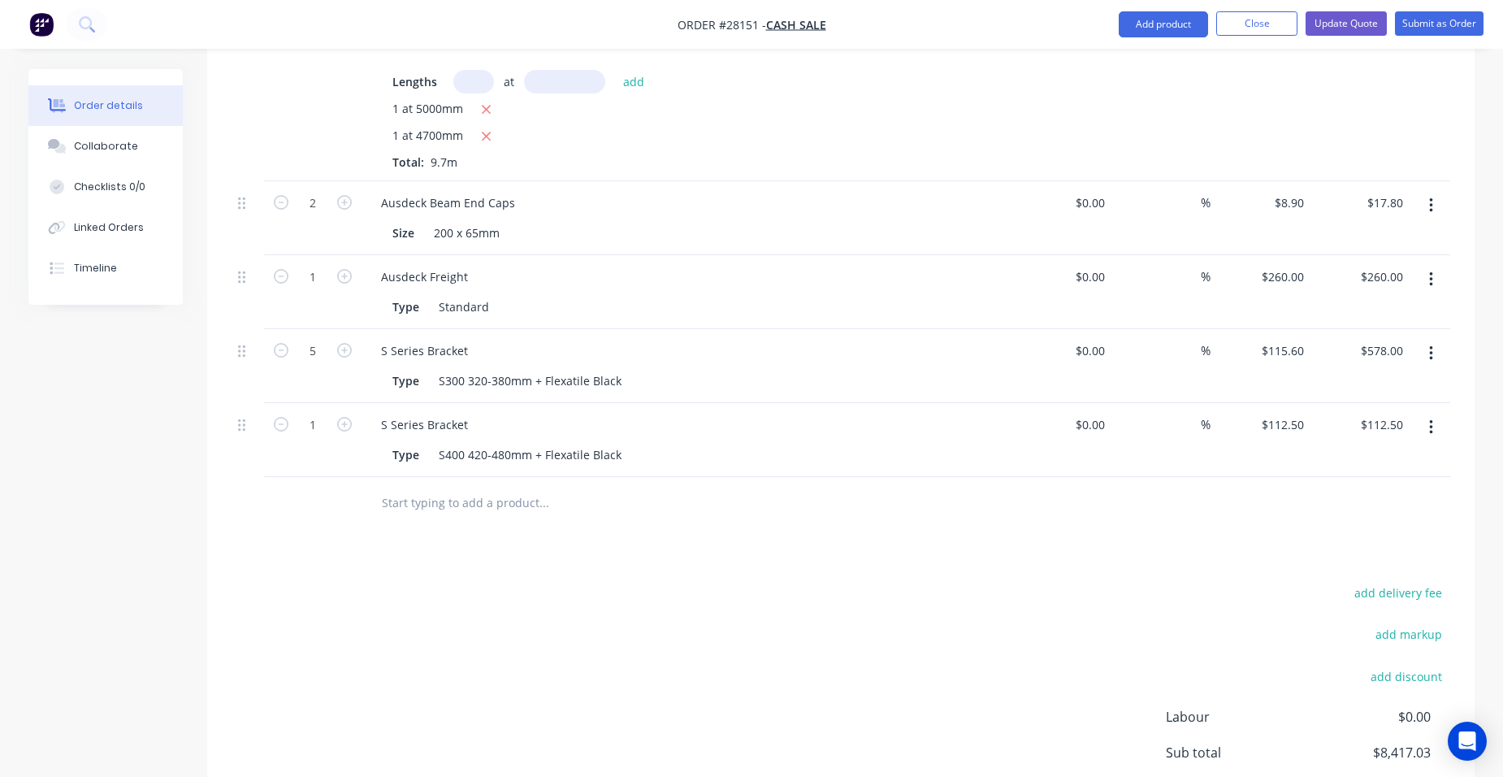
click at [1433, 339] on button "button" at bounding box center [1431, 353] width 38 height 29
click at [1387, 384] on div "Edit" at bounding box center [1372, 396] width 125 height 24
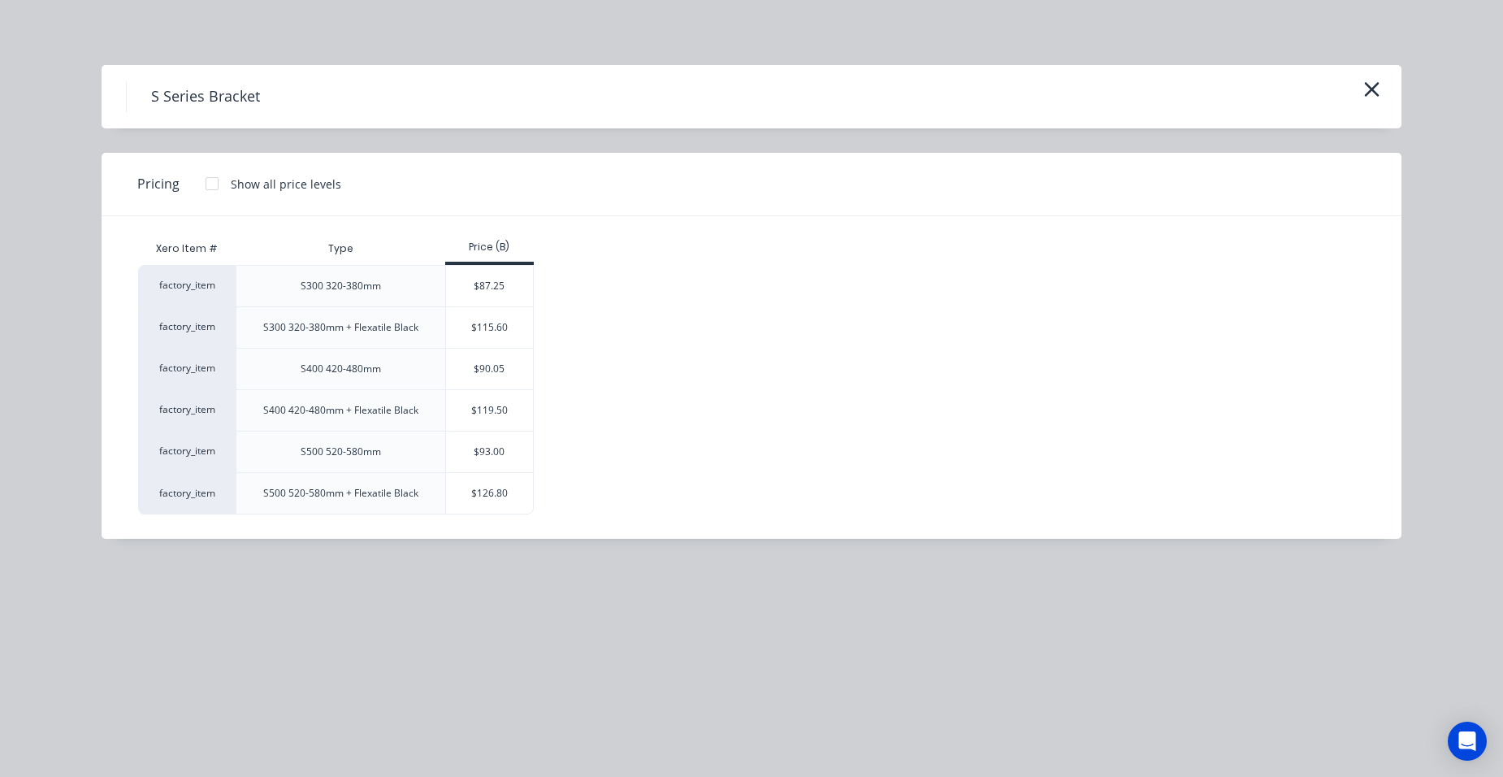
click at [207, 183] on div at bounding box center [212, 183] width 32 height 32
click at [475, 334] on div "$109.00" at bounding box center [492, 327] width 93 height 41
type input "$109.00"
type input "$545.00"
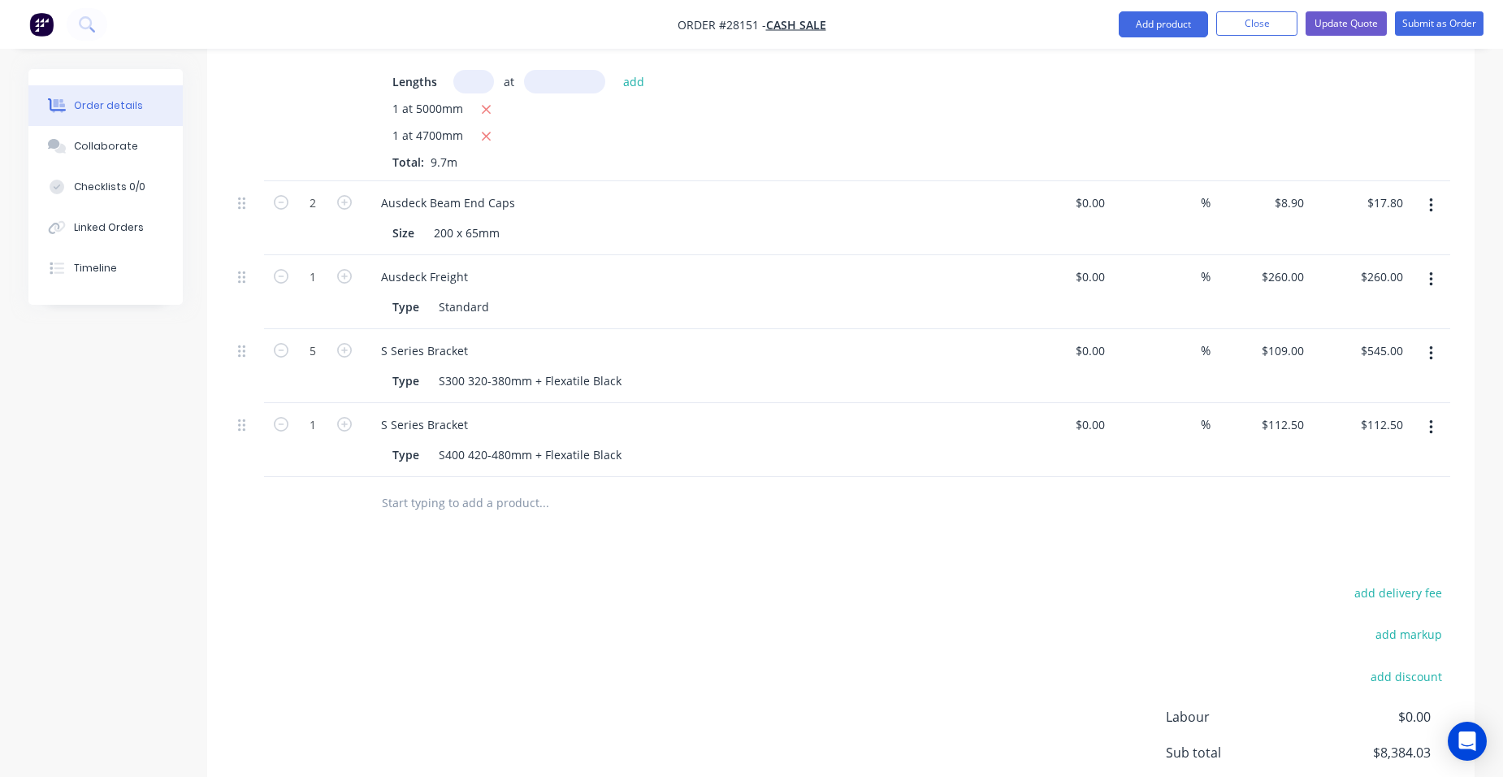
drag, startPoint x: 1188, startPoint y: 24, endPoint x: 1184, endPoint y: 44, distance: 19.9
click at [1188, 24] on button "Add product" at bounding box center [1163, 24] width 89 height 26
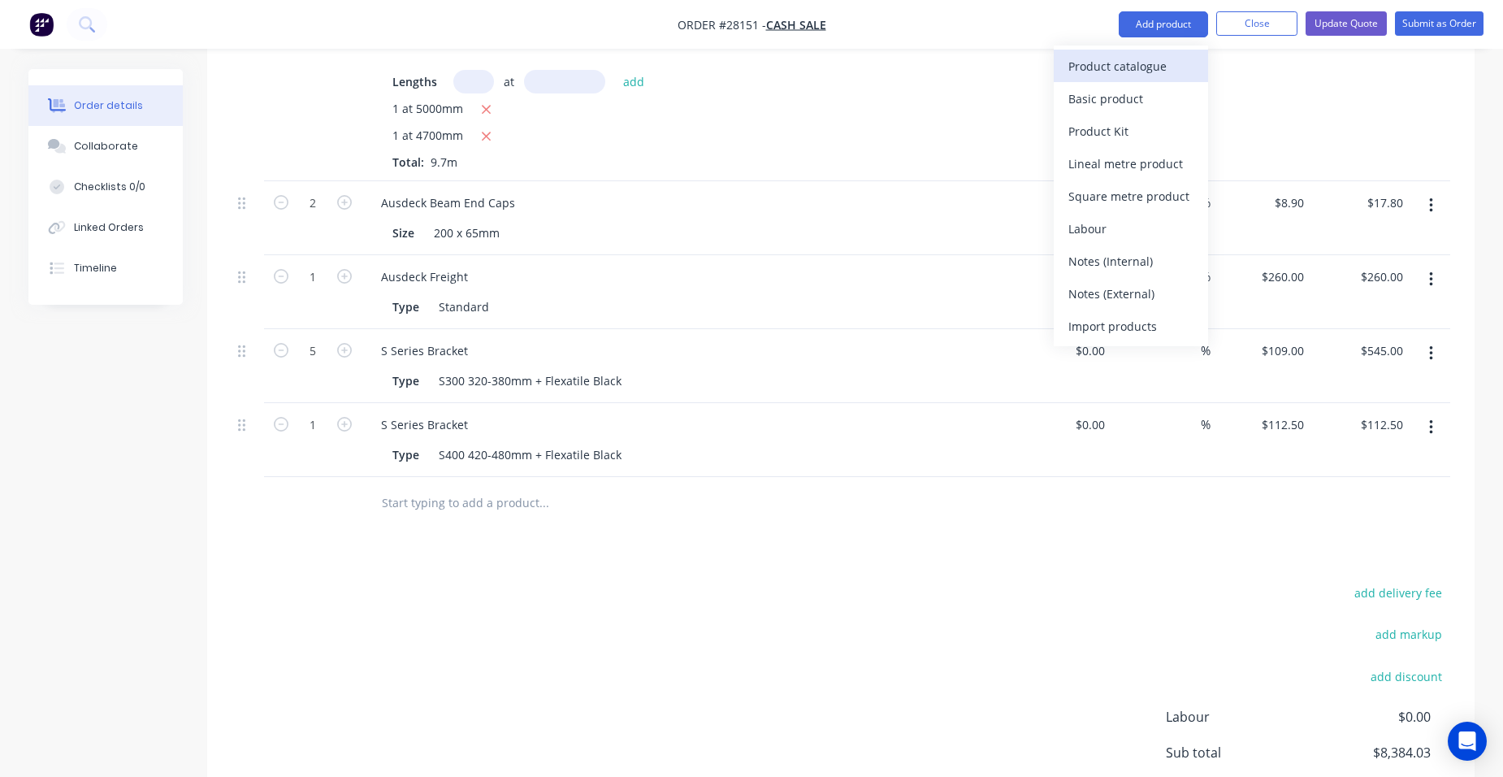
click at [1177, 70] on div "Product catalogue" at bounding box center [1130, 66] width 125 height 24
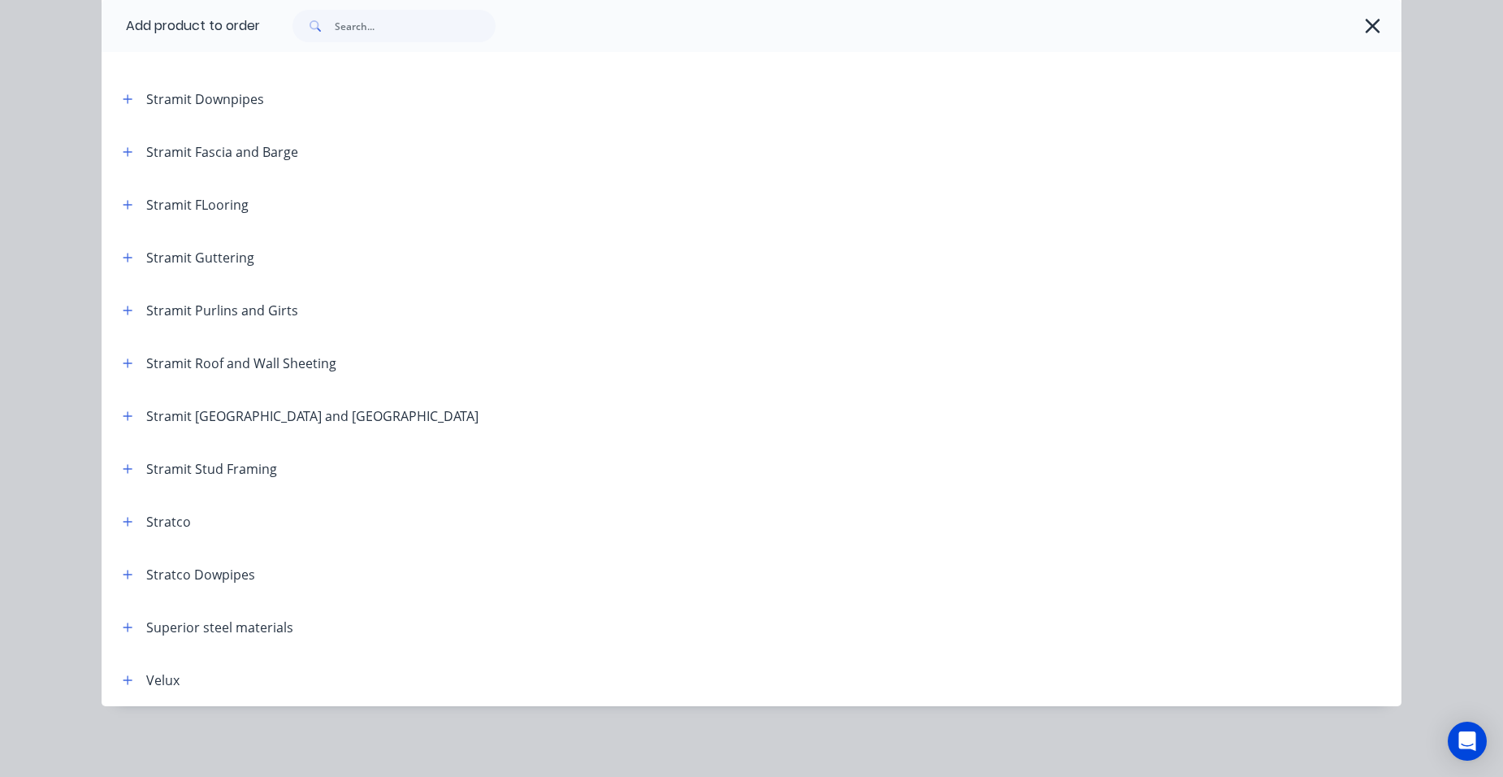
scroll to position [2694, 0]
click at [123, 262] on icon "button" at bounding box center [128, 256] width 10 height 11
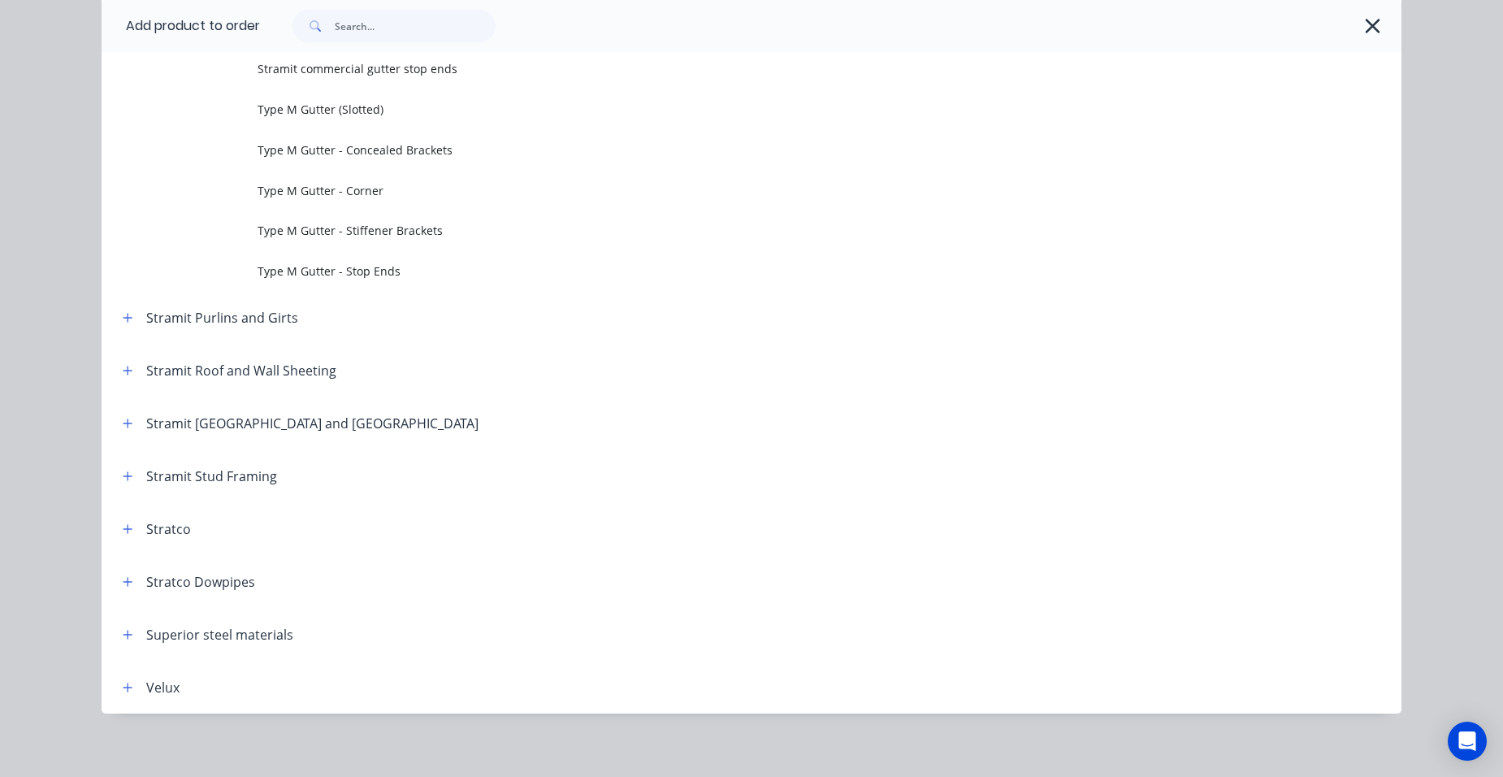
scroll to position [5565, 0]
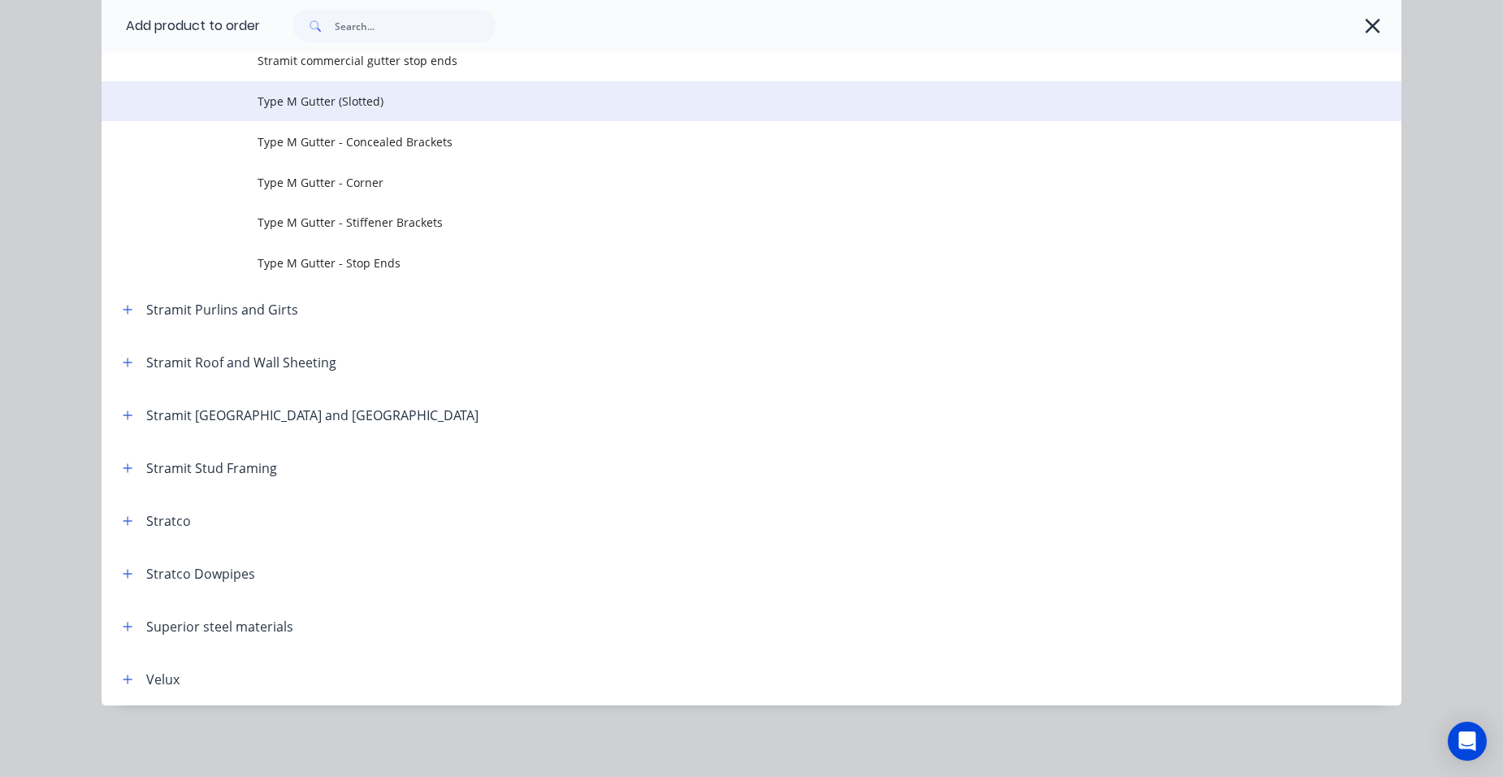
click at [342, 104] on span "Type M Gutter (Slotted)" at bounding box center [715, 101] width 915 height 17
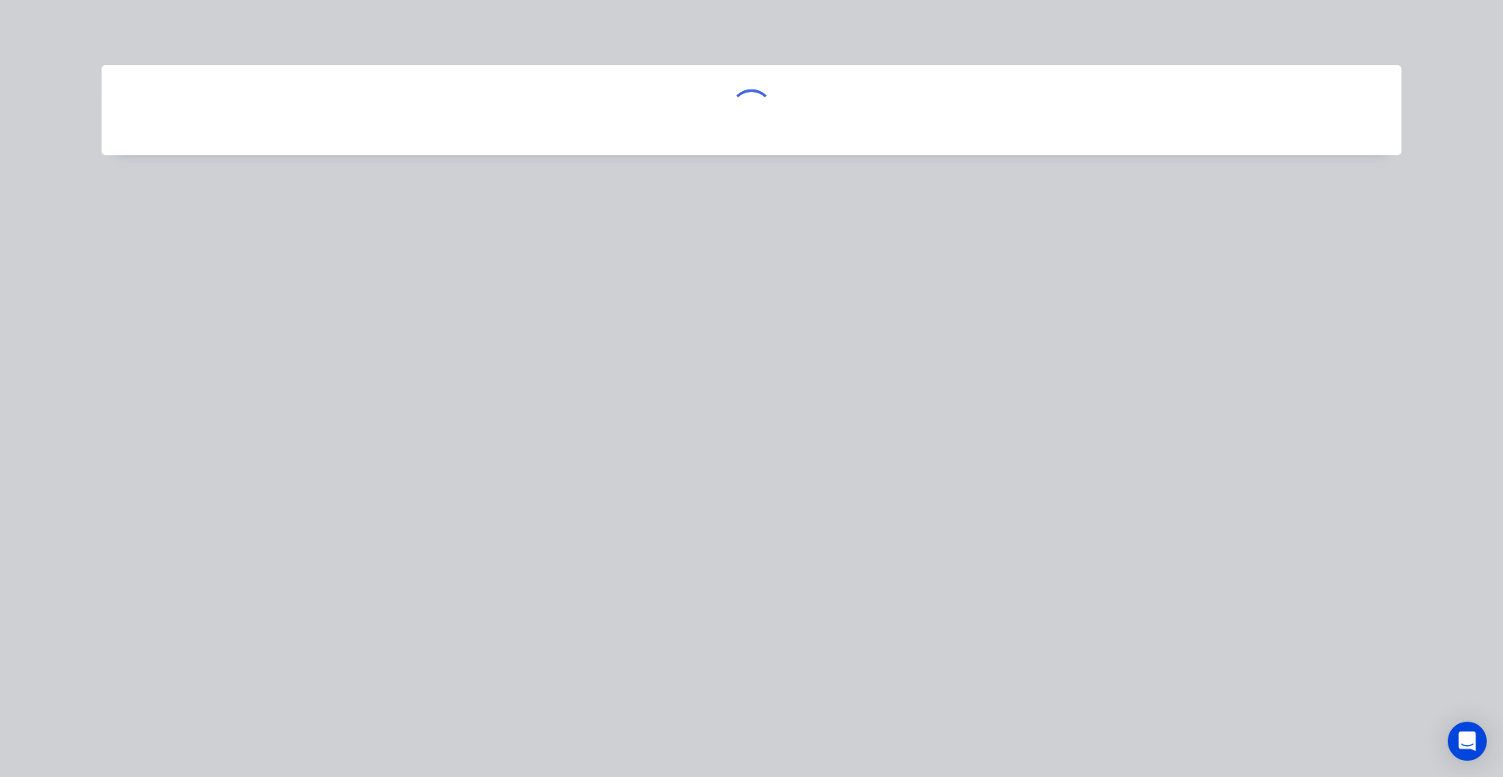
scroll to position [0, 0]
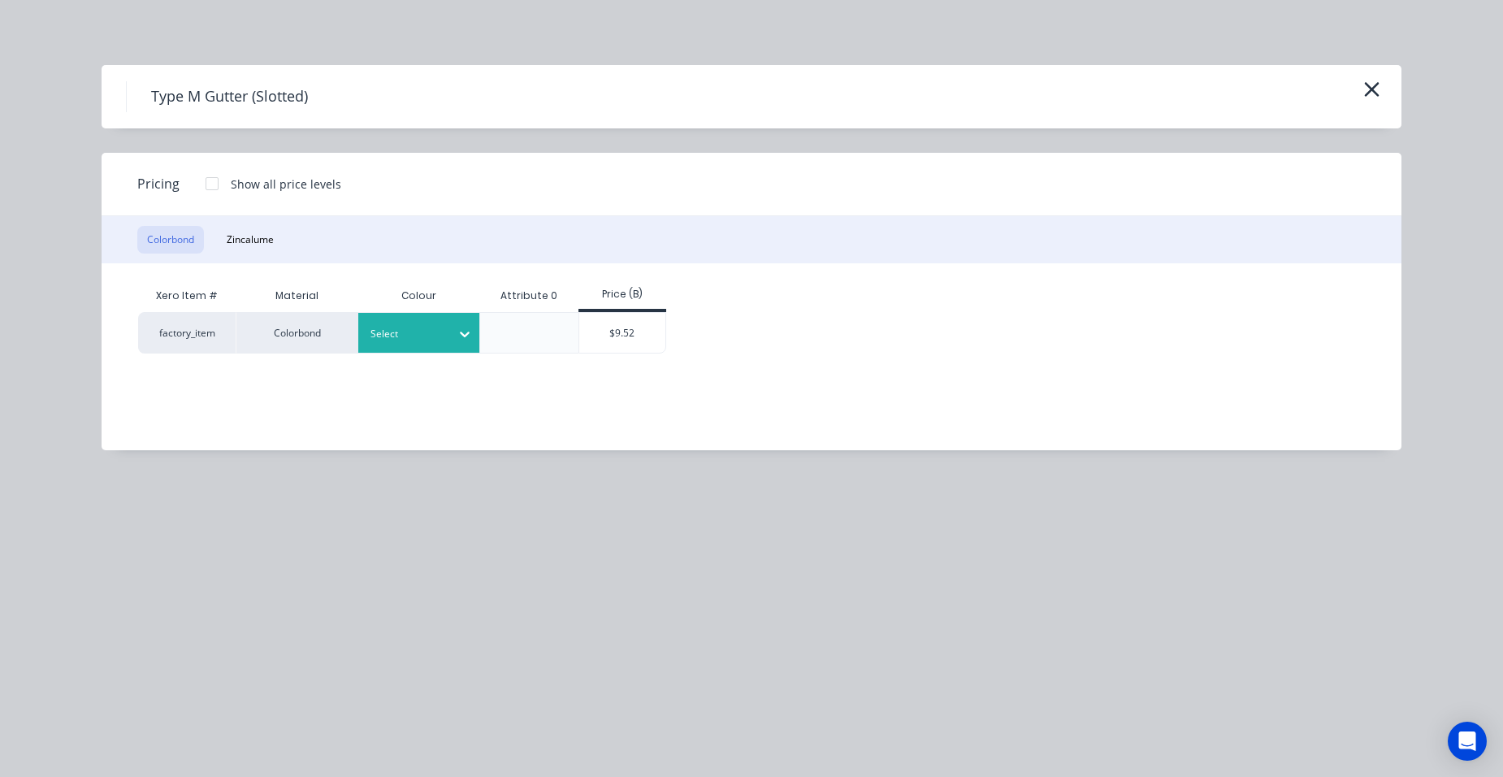
click at [379, 343] on div "Select" at bounding box center [404, 333] width 91 height 21
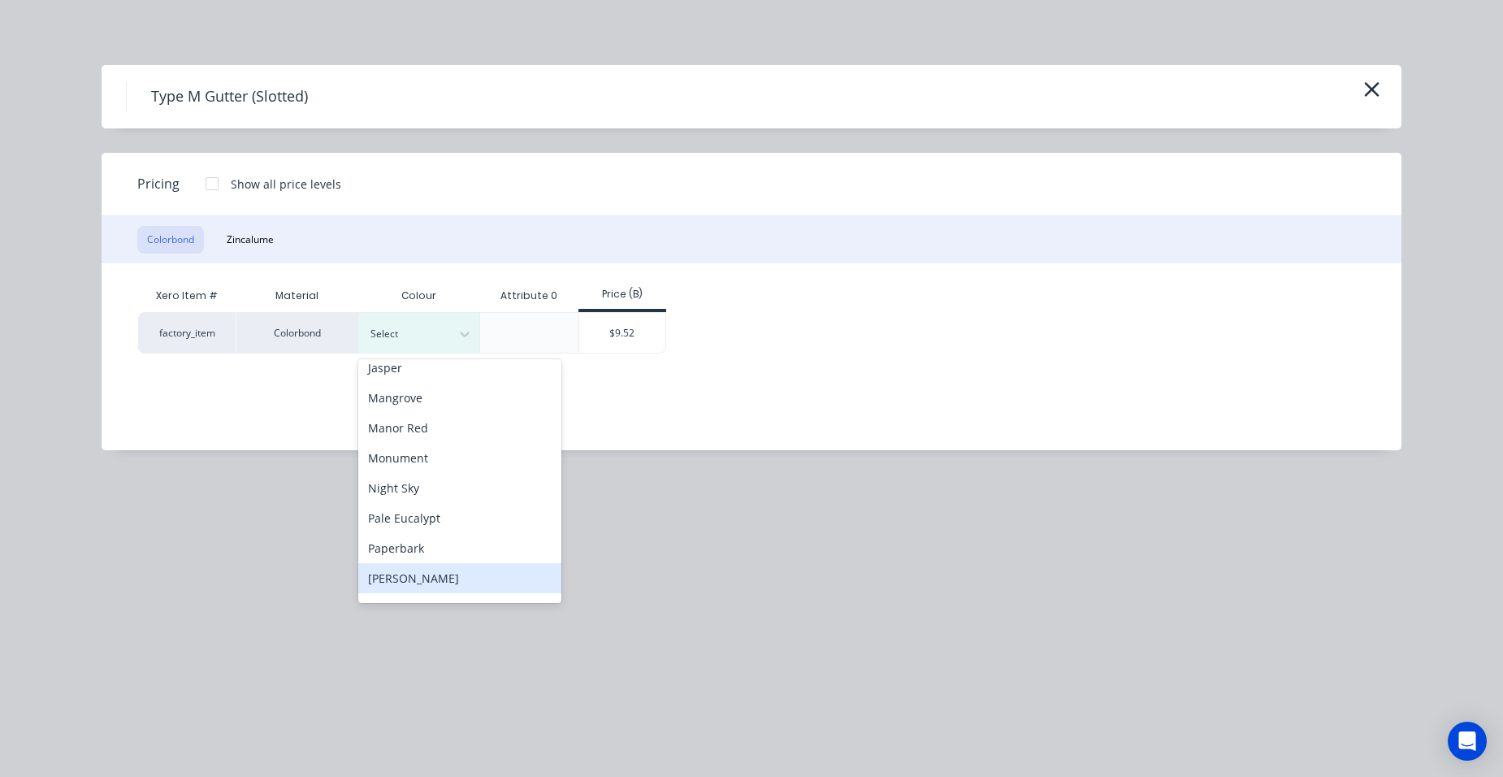
scroll to position [400, 0]
click at [436, 450] on div "Monument" at bounding box center [459, 459] width 203 height 30
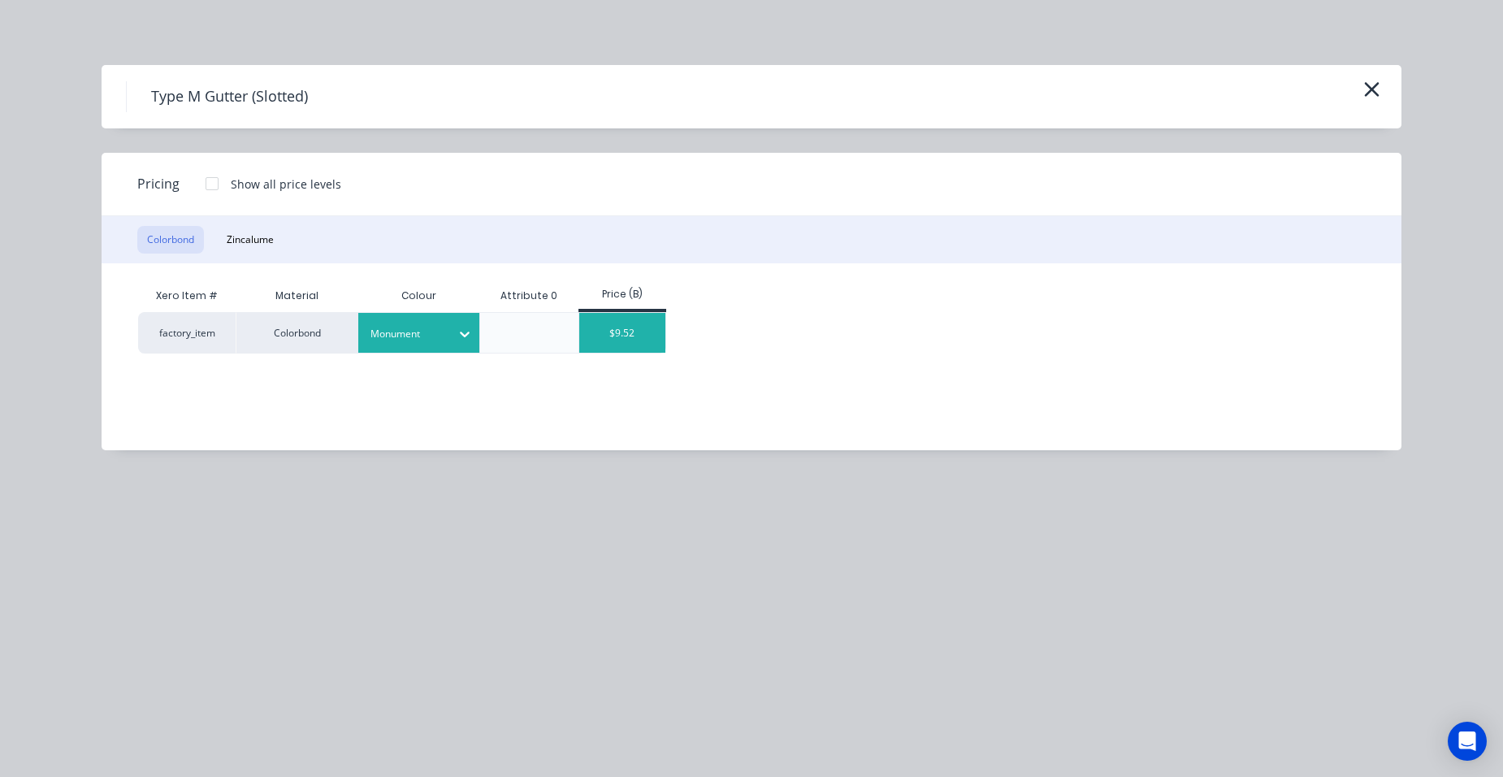
click at [593, 336] on div "$9.52" at bounding box center [622, 333] width 87 height 40
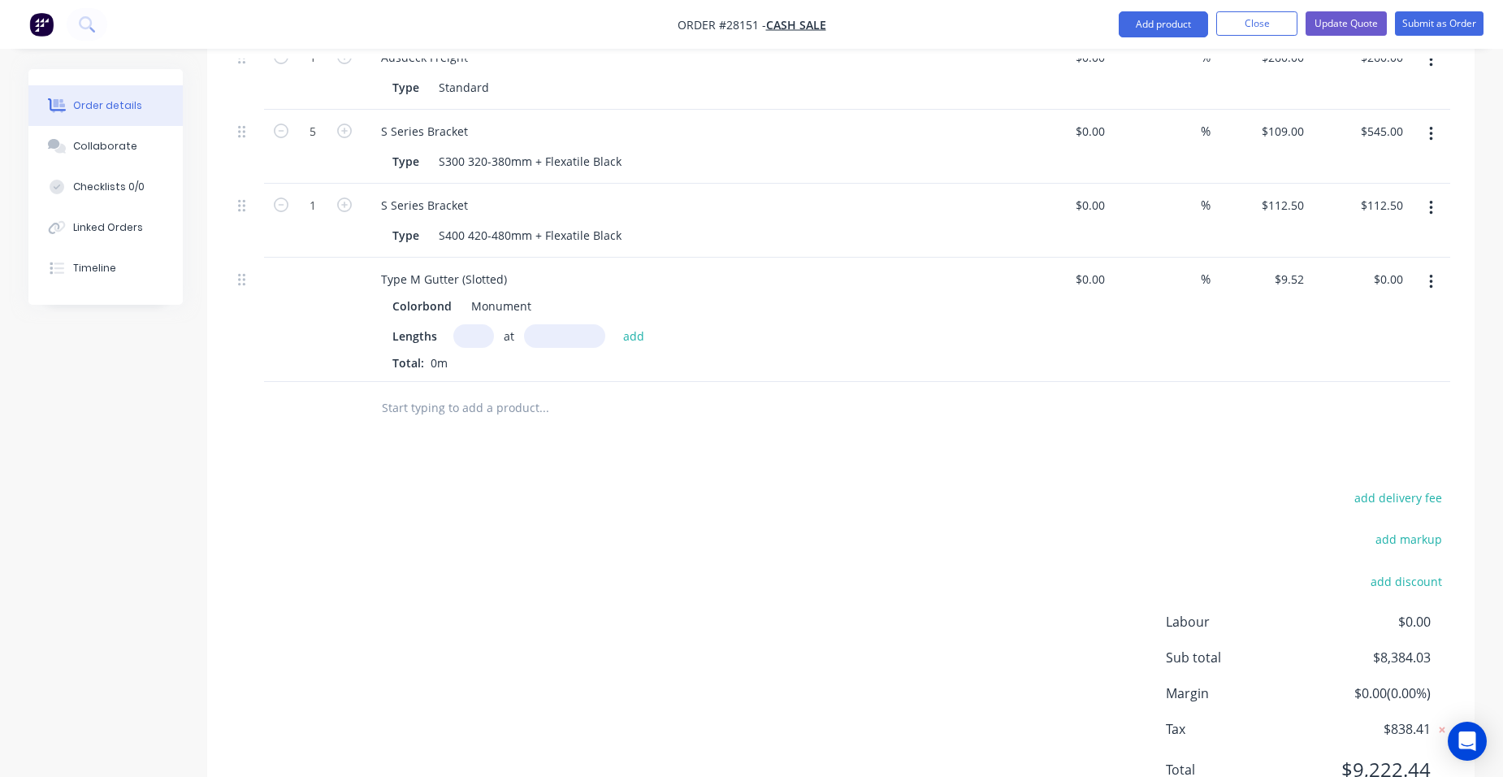
scroll to position [1406, 0]
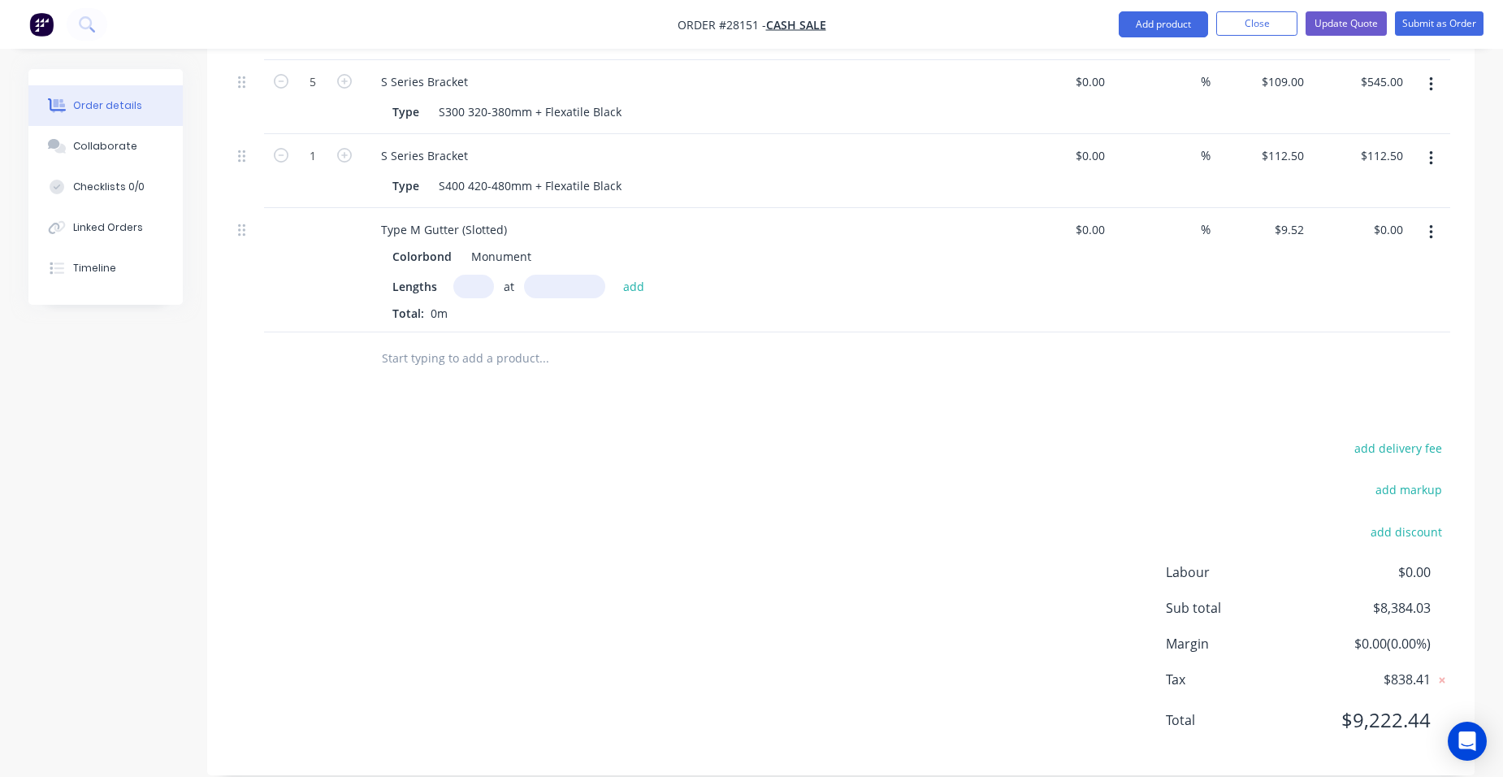
click at [469, 275] on input "text" at bounding box center [473, 287] width 41 height 24
type input "1"
type input "8050mm"
click at [630, 275] on button "add" at bounding box center [634, 286] width 38 height 22
type input "$76.64"
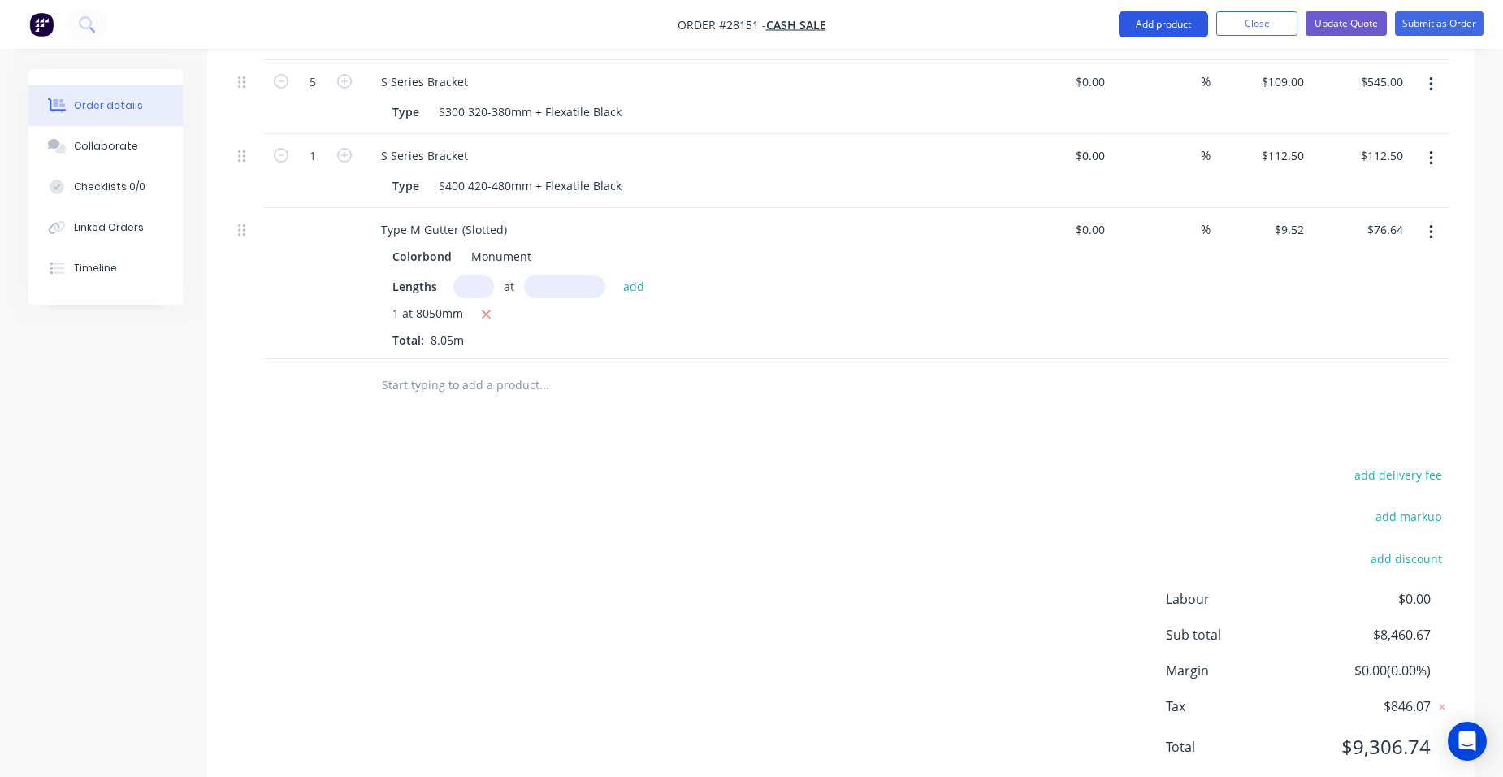
click at [1190, 23] on button "Add product" at bounding box center [1163, 24] width 89 height 26
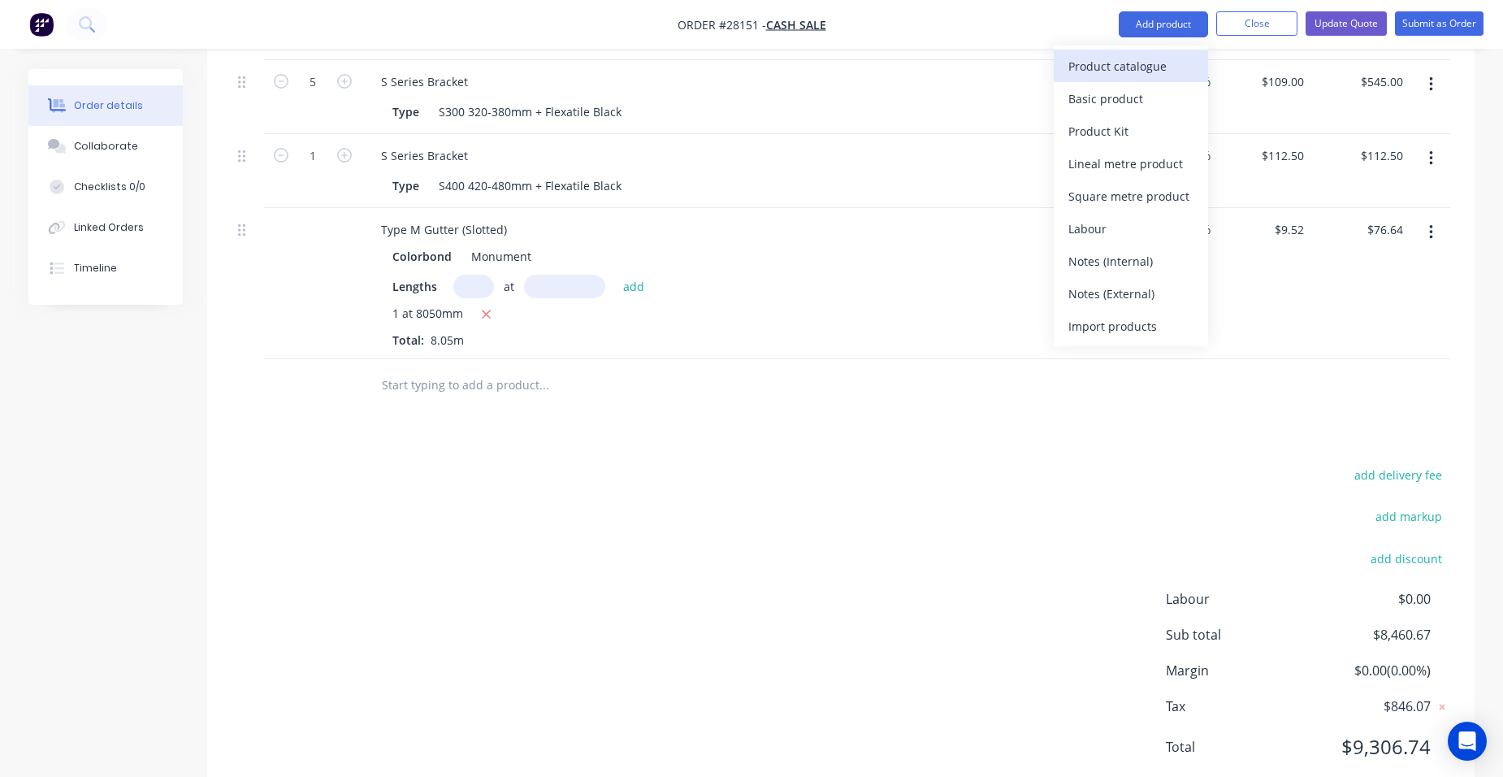
click at [1163, 75] on div "Product catalogue" at bounding box center [1130, 66] width 125 height 24
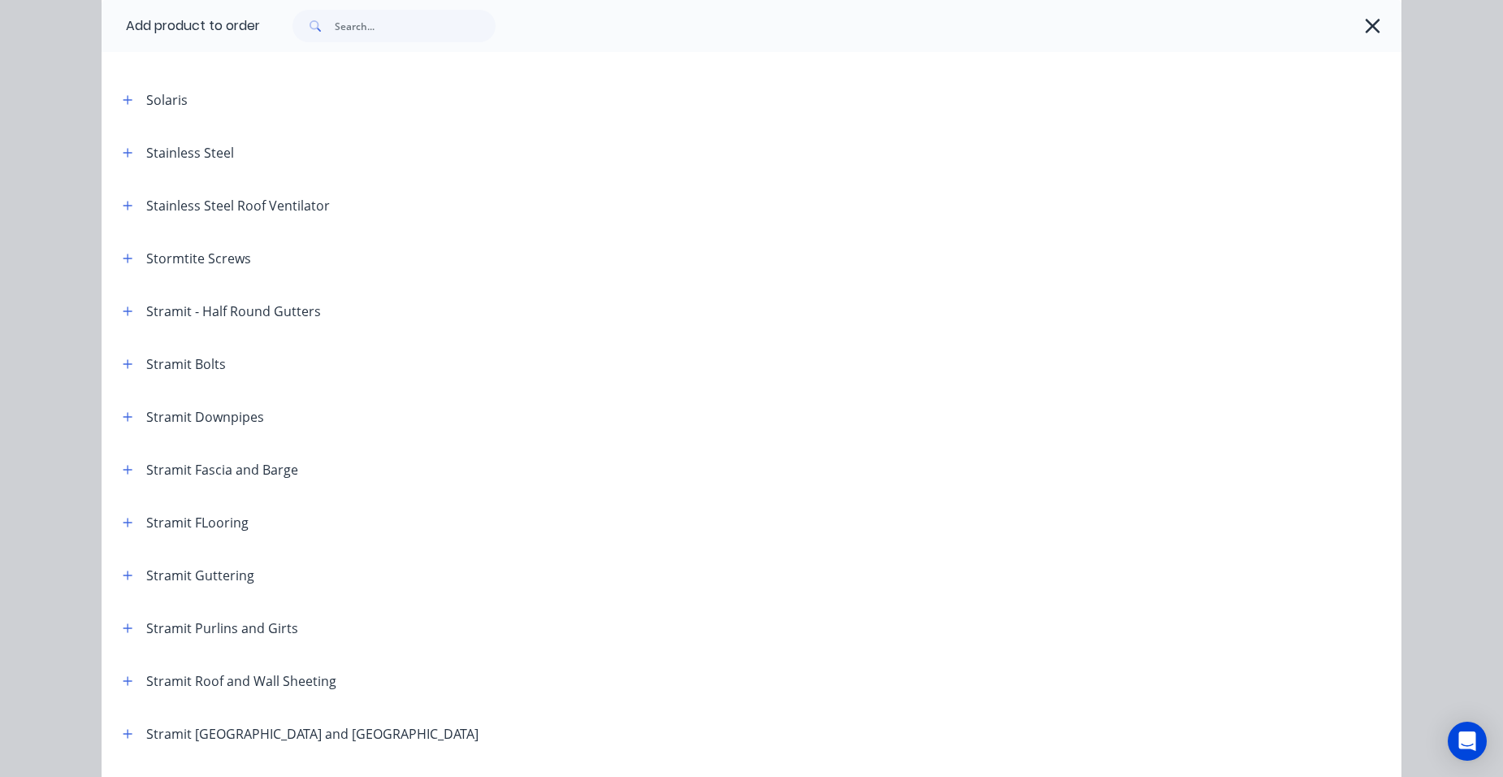
scroll to position [2518, 0]
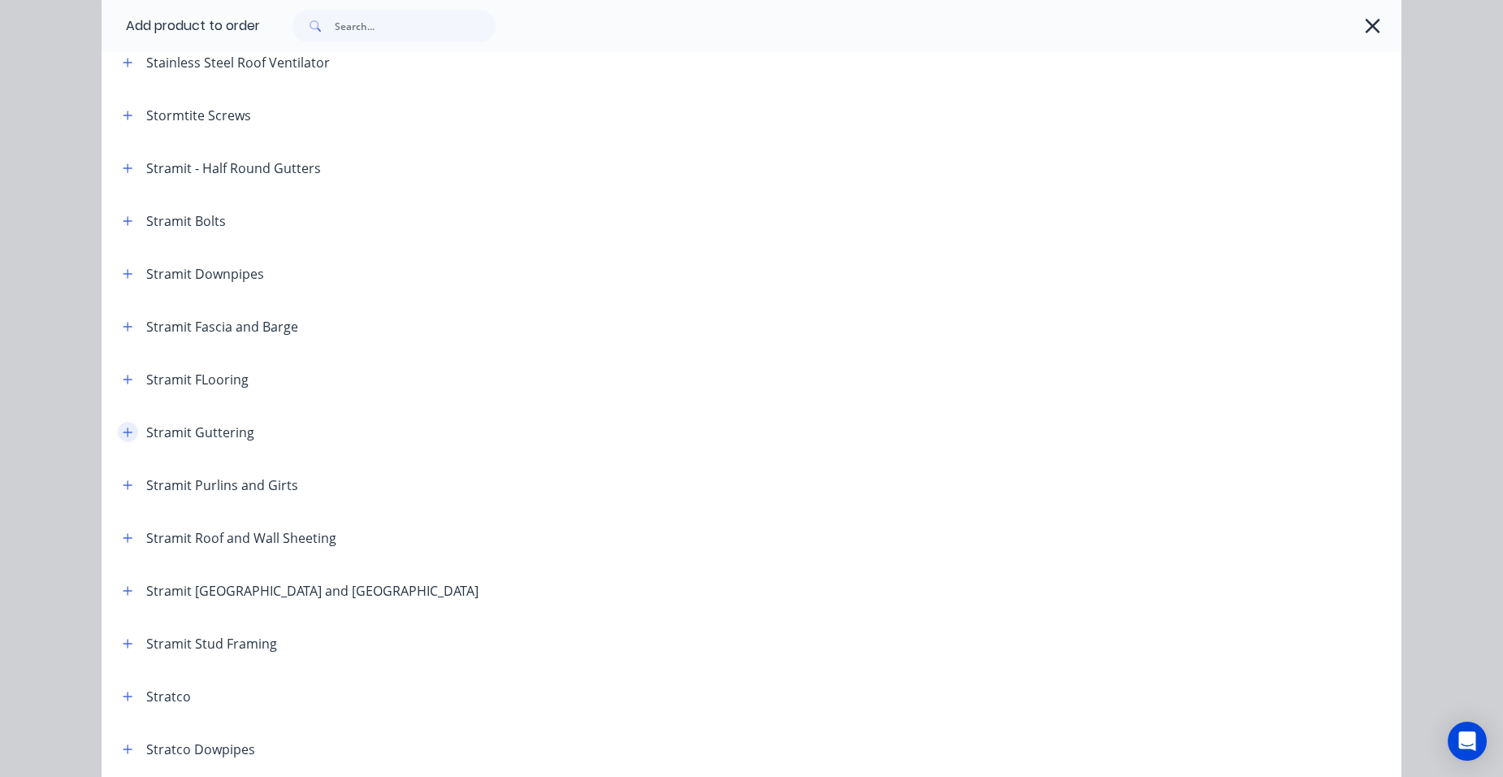
click at [123, 424] on button "button" at bounding box center [128, 432] width 20 height 20
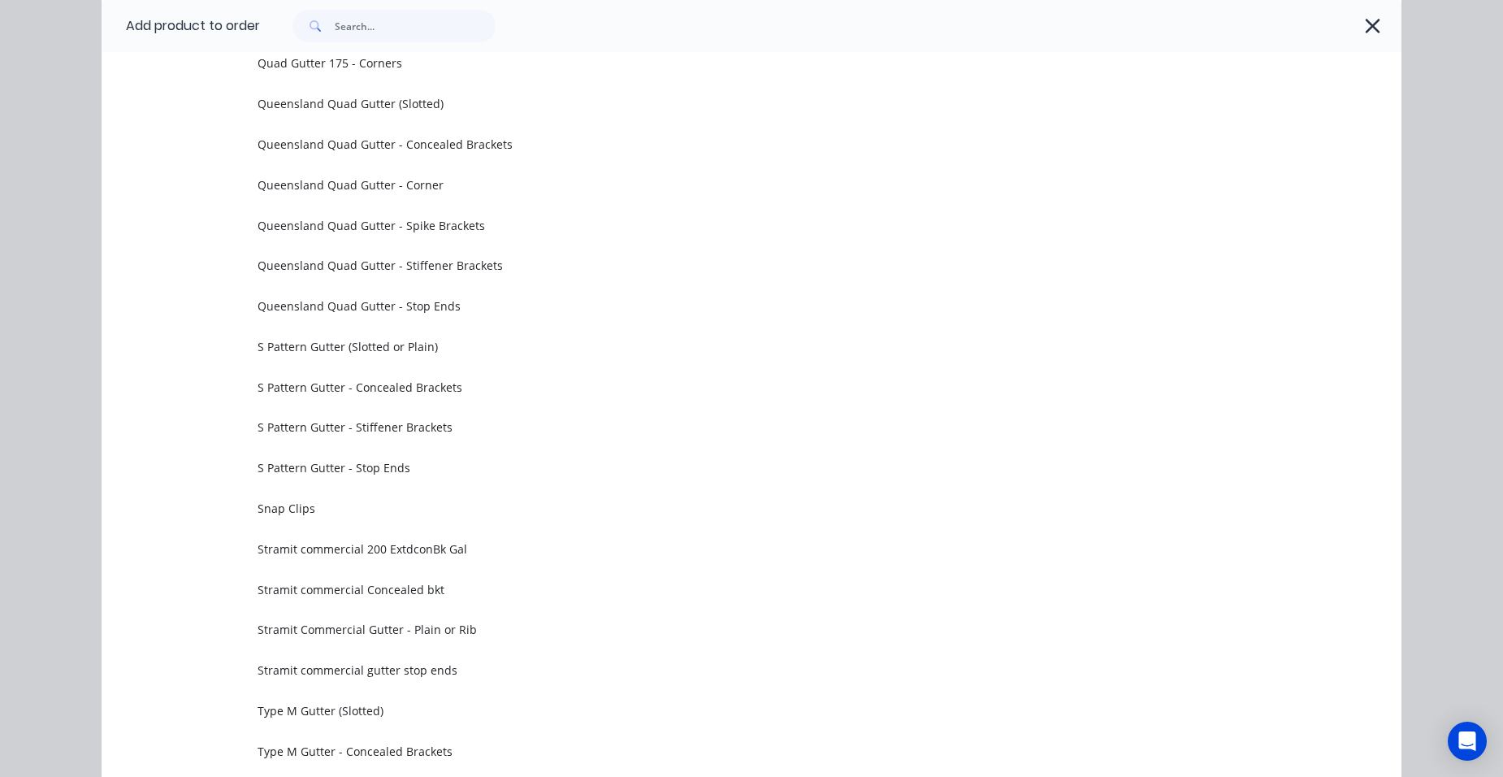
scroll to position [5280, 0]
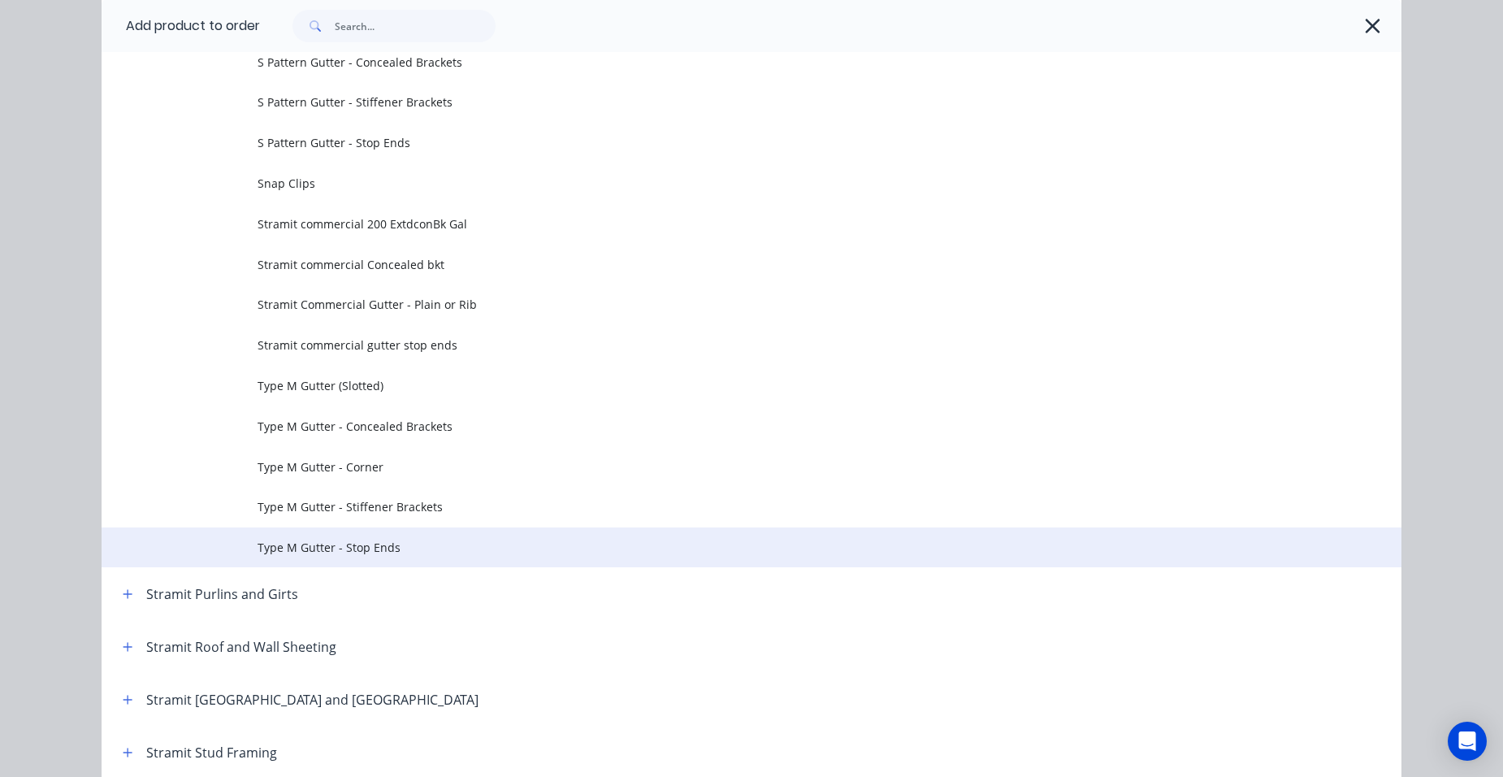
click at [328, 544] on span "Type M Gutter - Stop Ends" at bounding box center [715, 547] width 915 height 17
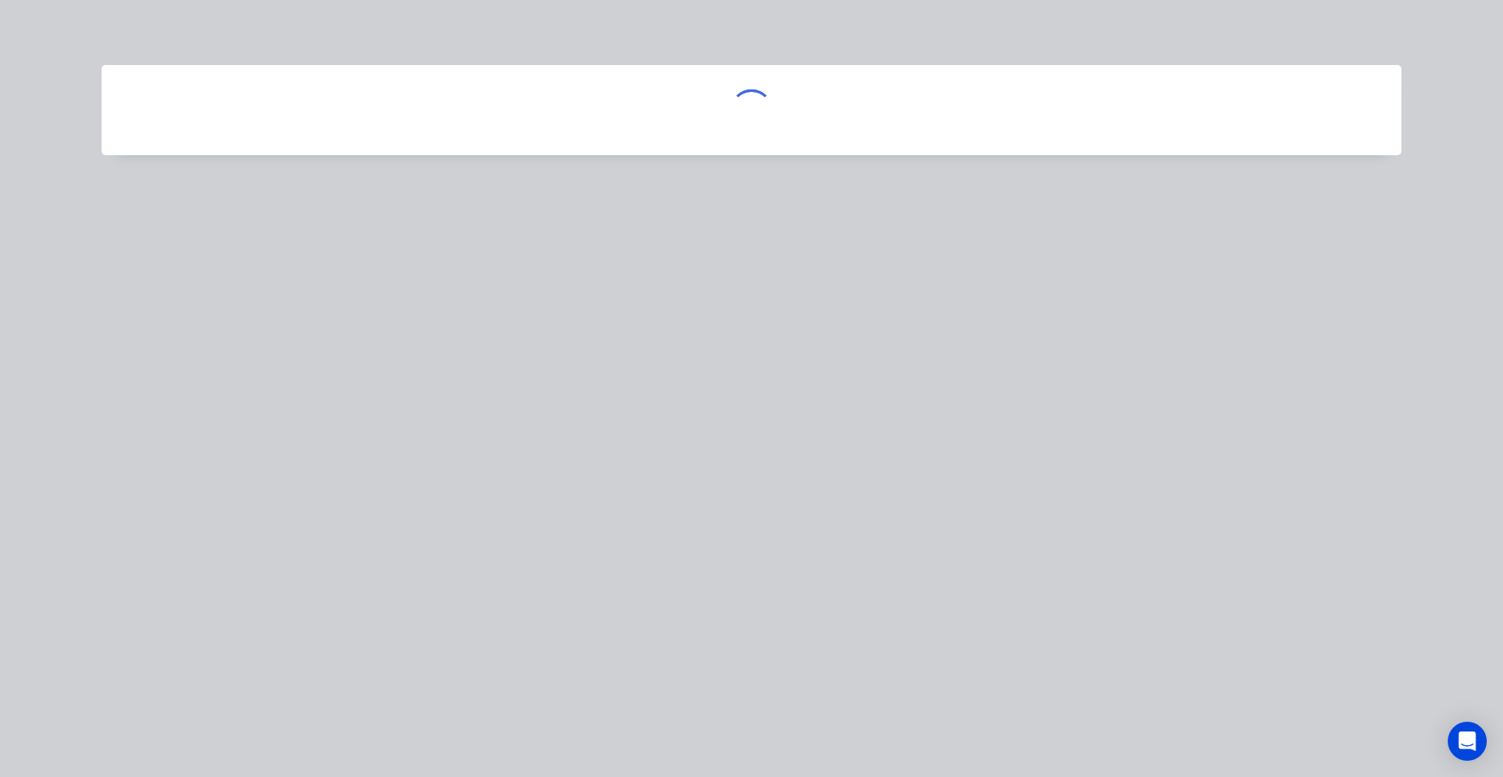
scroll to position [0, 0]
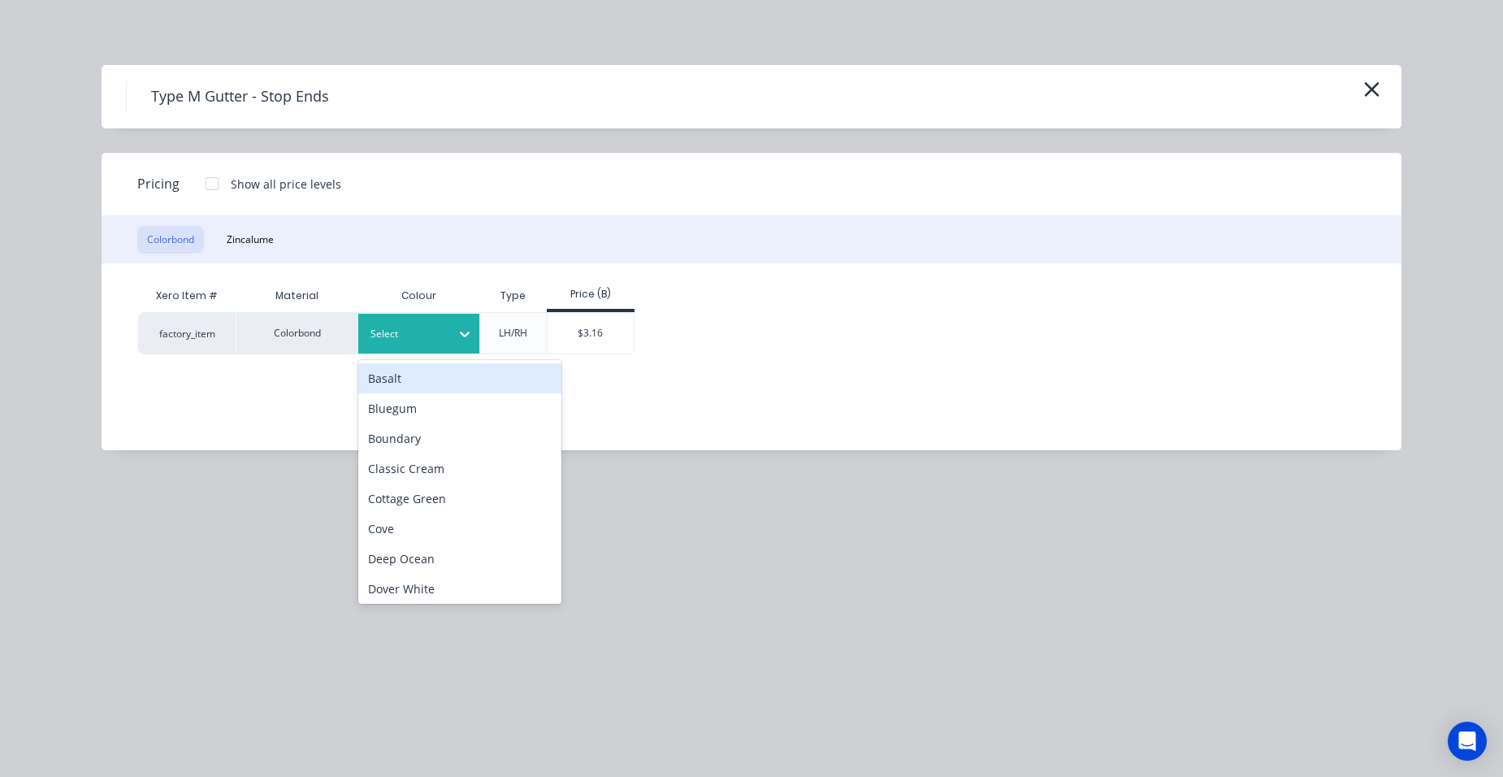
click at [366, 336] on div "Select" at bounding box center [404, 333] width 91 height 21
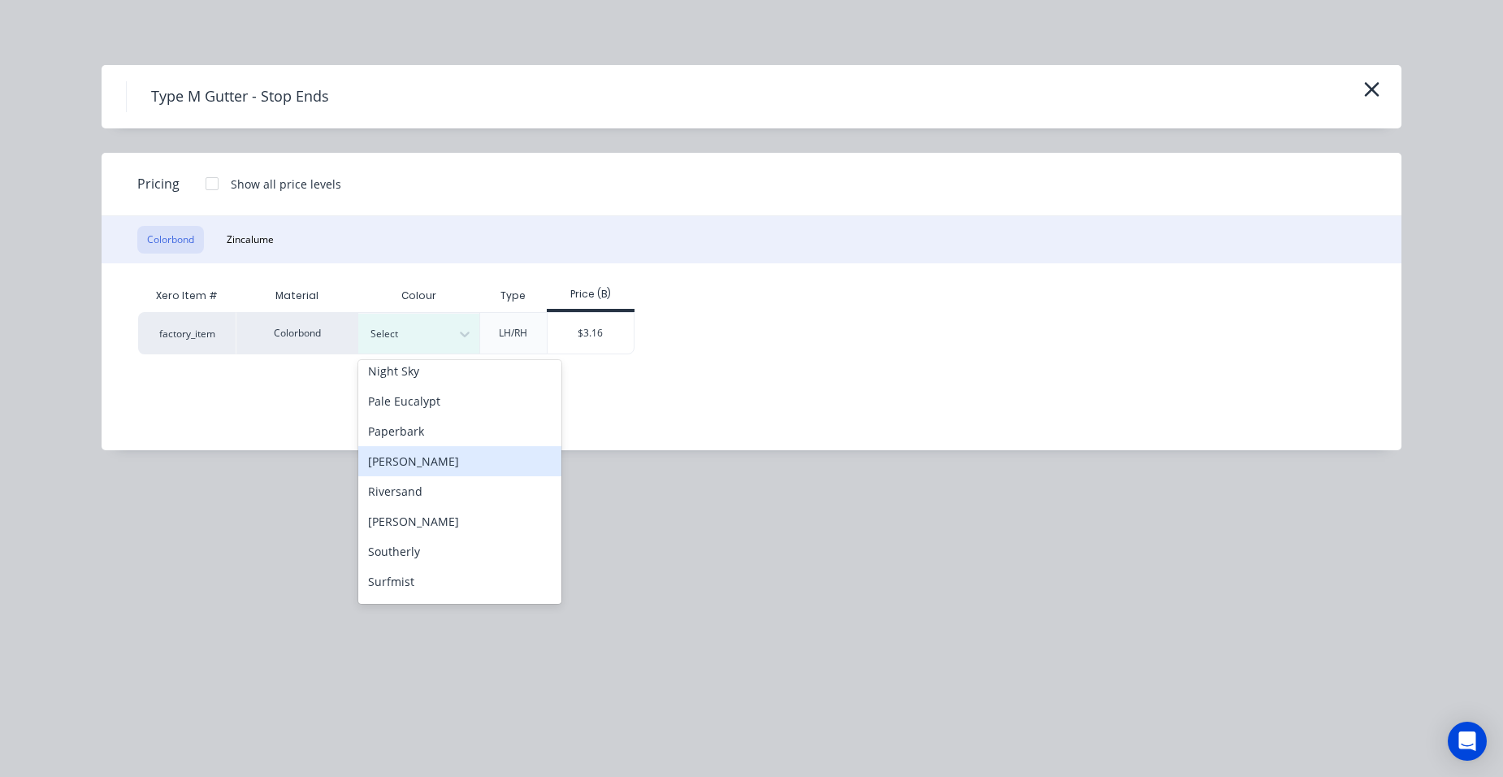
scroll to position [481, 0]
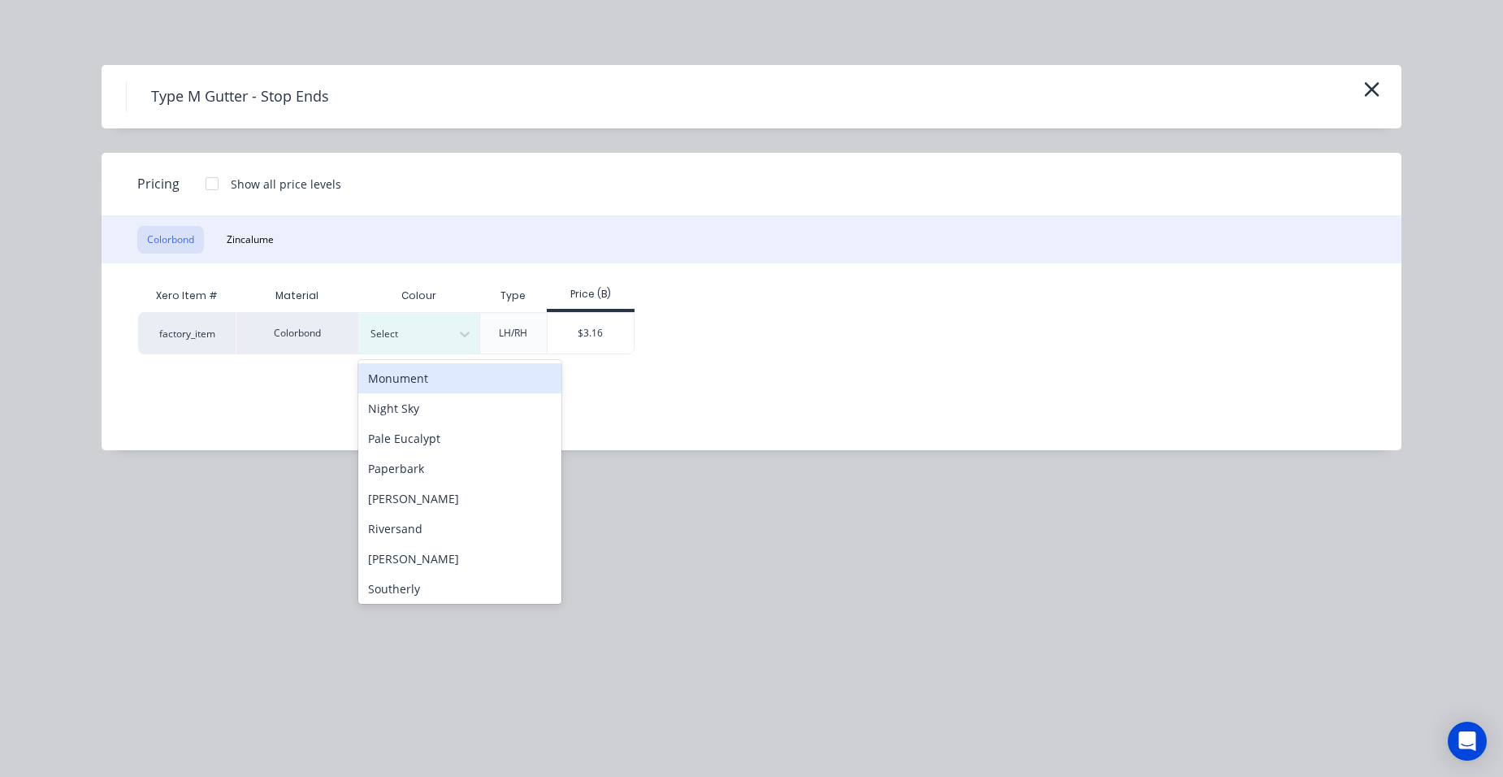
click at [426, 383] on div "Monument" at bounding box center [459, 378] width 203 height 30
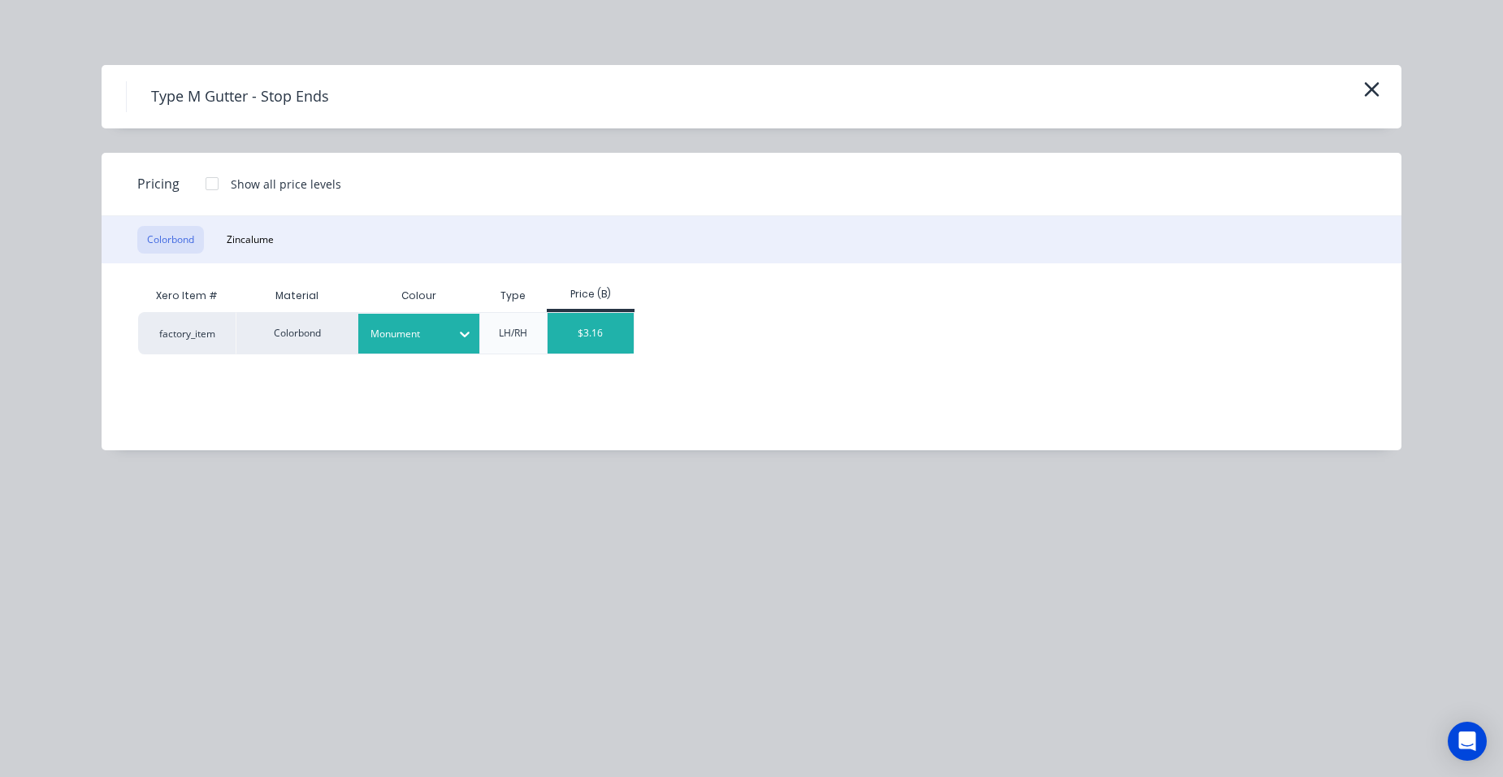
click at [586, 333] on div "$3.16" at bounding box center [591, 333] width 87 height 41
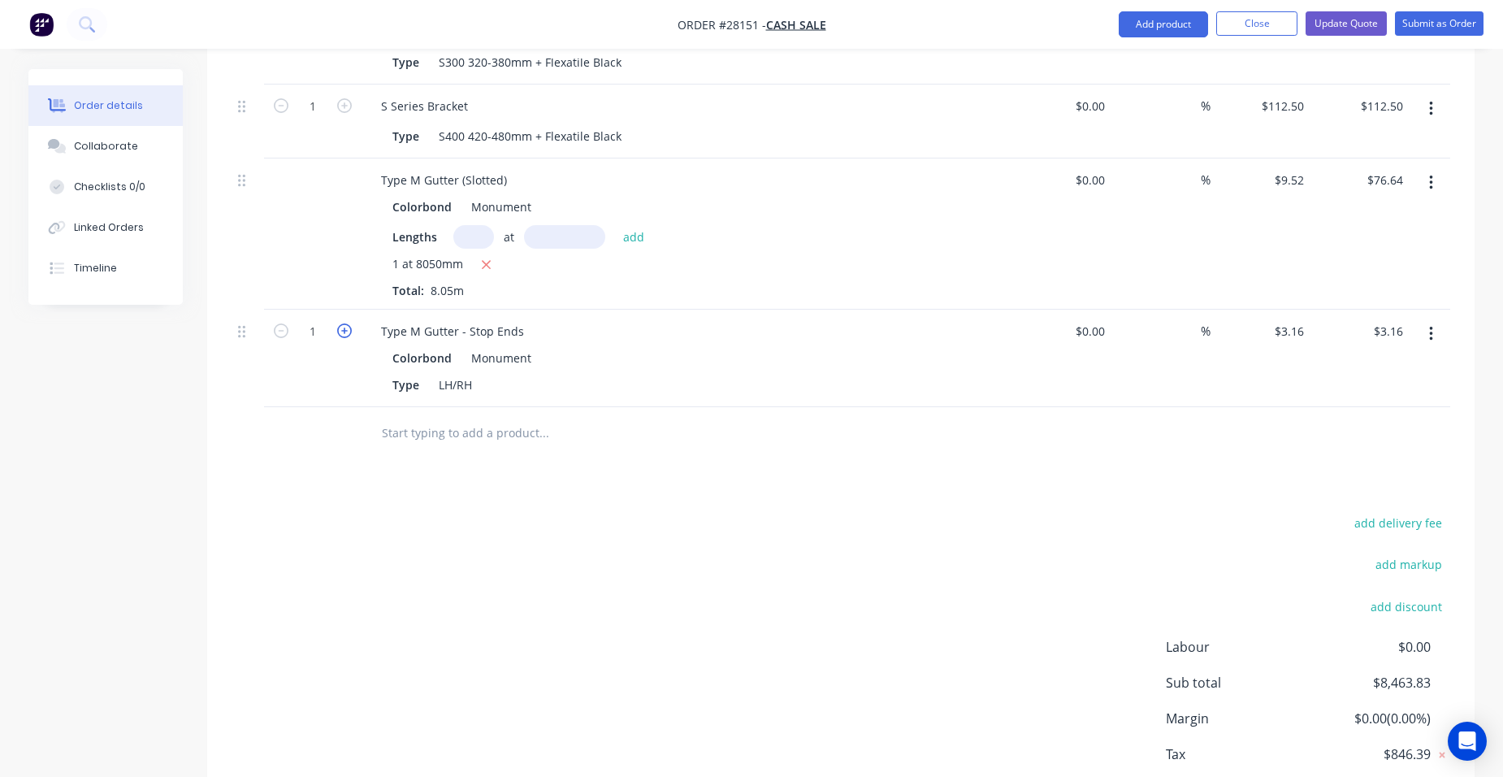
click at [338, 323] on icon "button" at bounding box center [344, 330] width 15 height 15
type input "2"
type input "$6.32"
click at [1170, 28] on button "Add product" at bounding box center [1163, 24] width 89 height 26
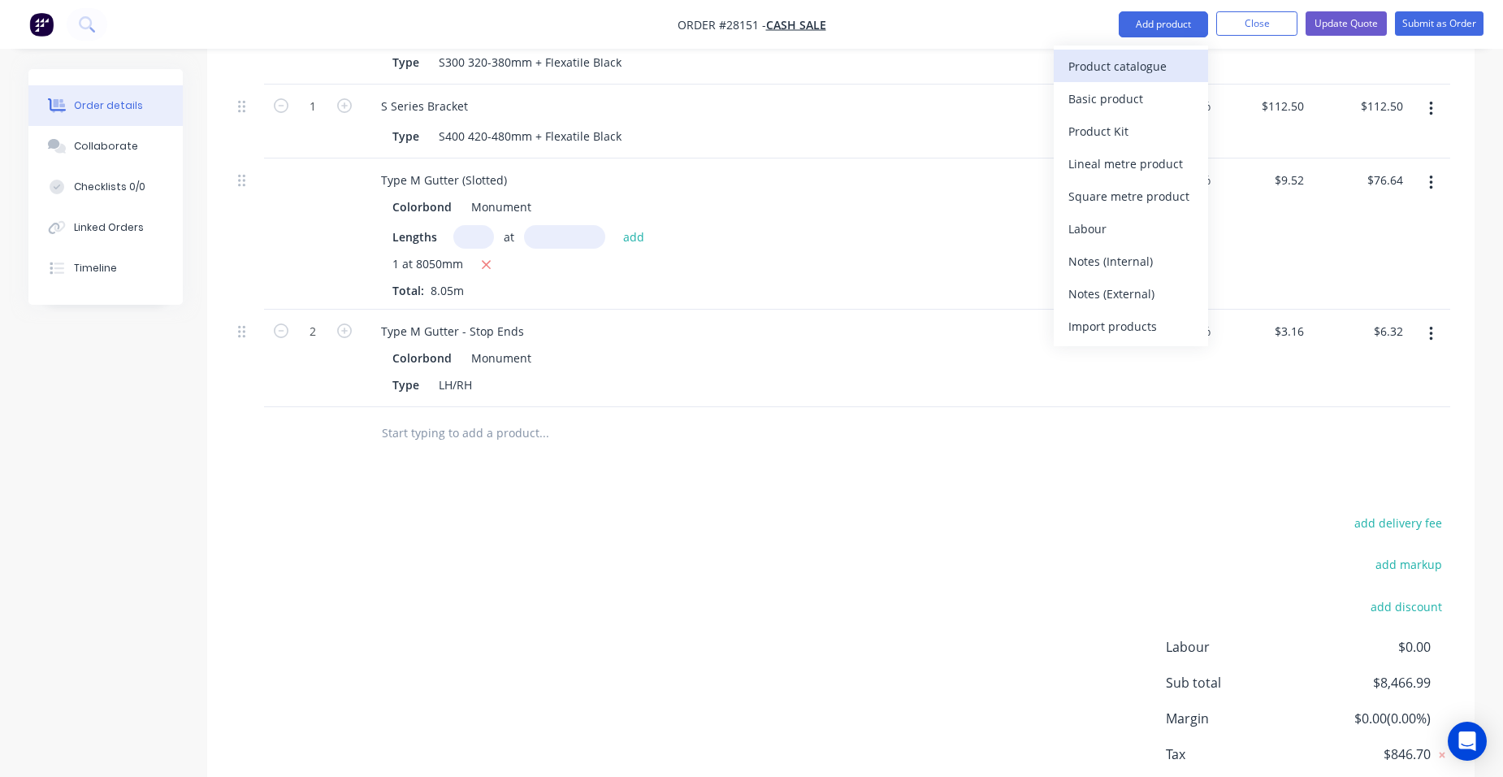
drag, startPoint x: 1143, startPoint y: 61, endPoint x: 1137, endPoint y: 67, distance: 8.6
click at [1137, 67] on div "Product catalogue" at bounding box center [1130, 66] width 125 height 24
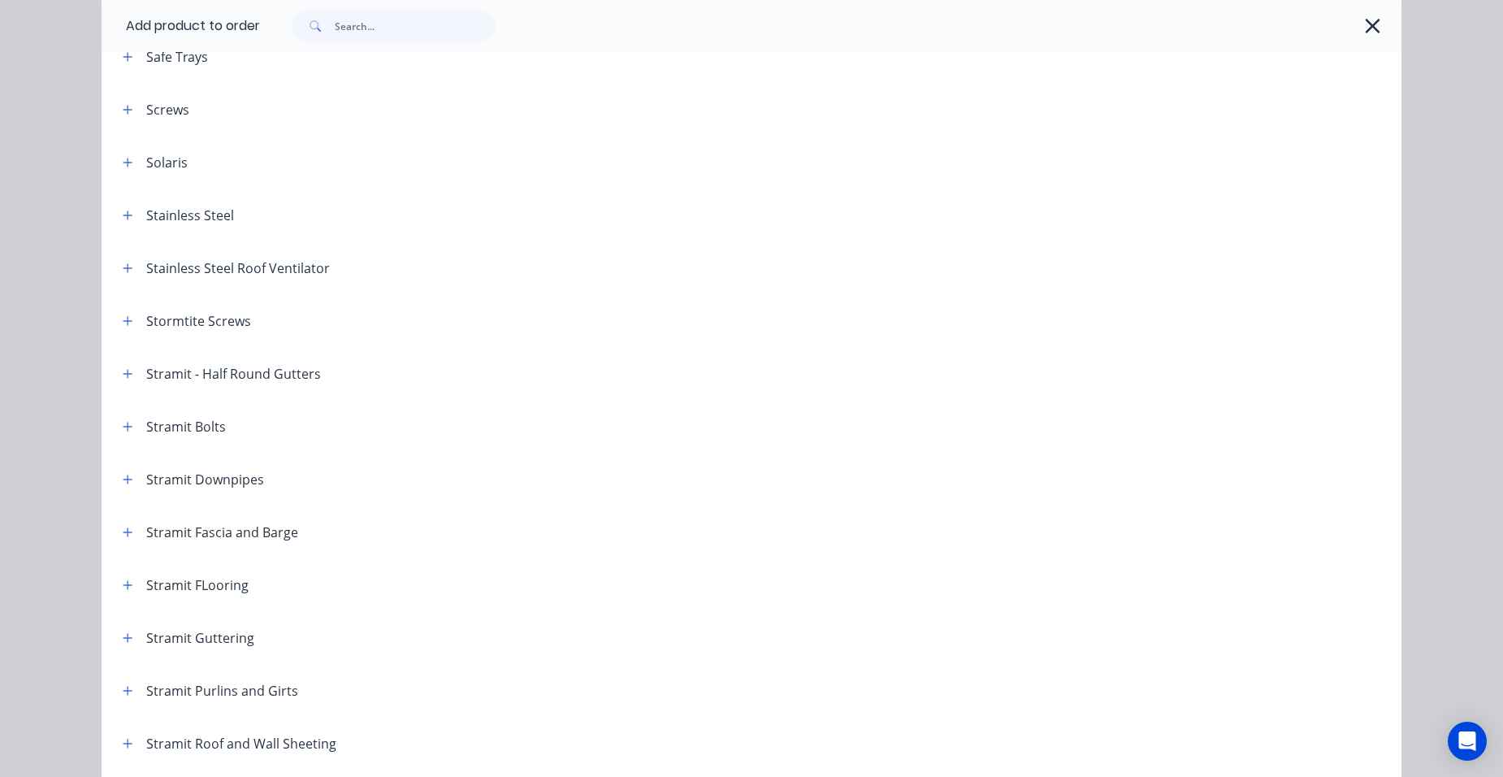
scroll to position [2437, 0]
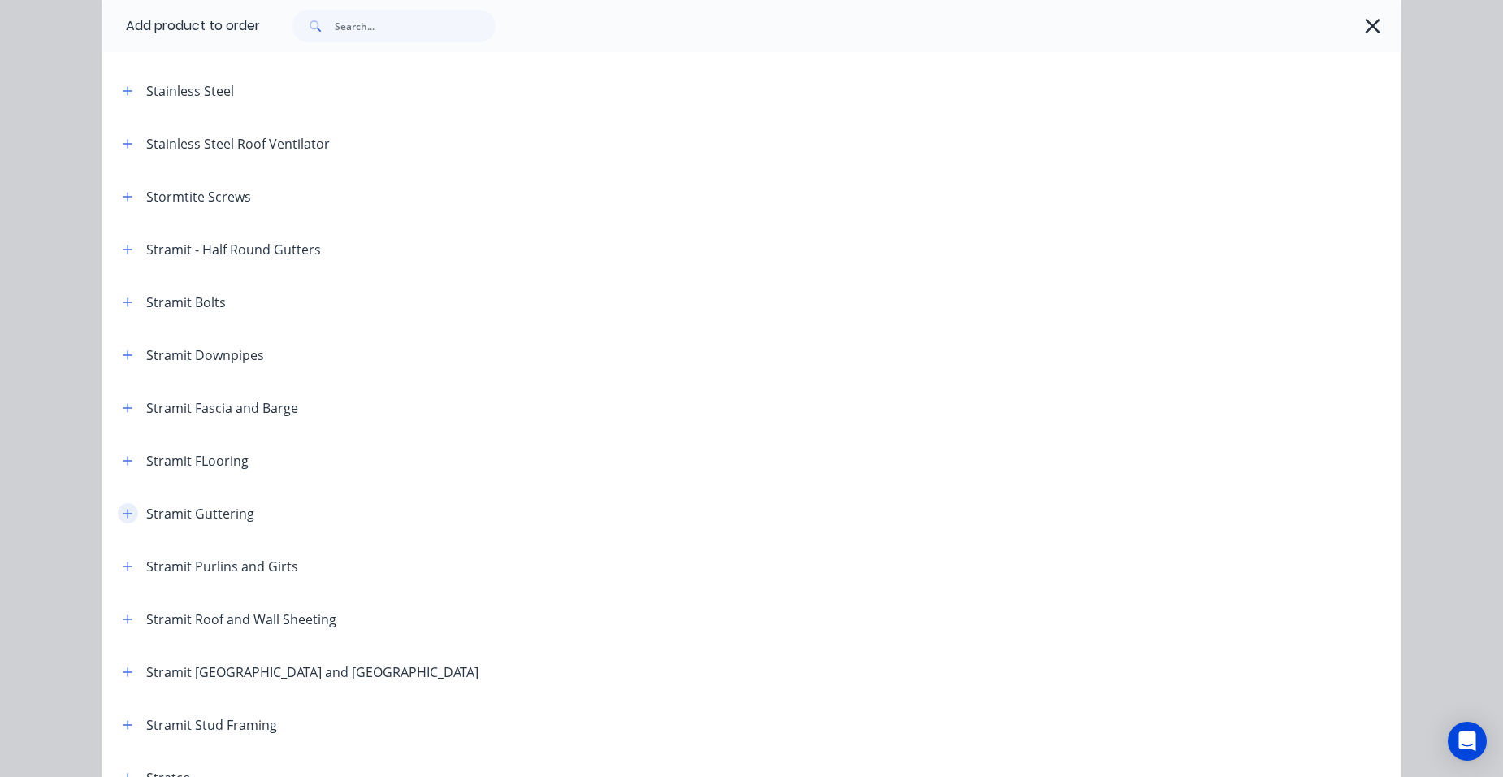
click at [123, 515] on icon "button" at bounding box center [128, 513] width 10 height 11
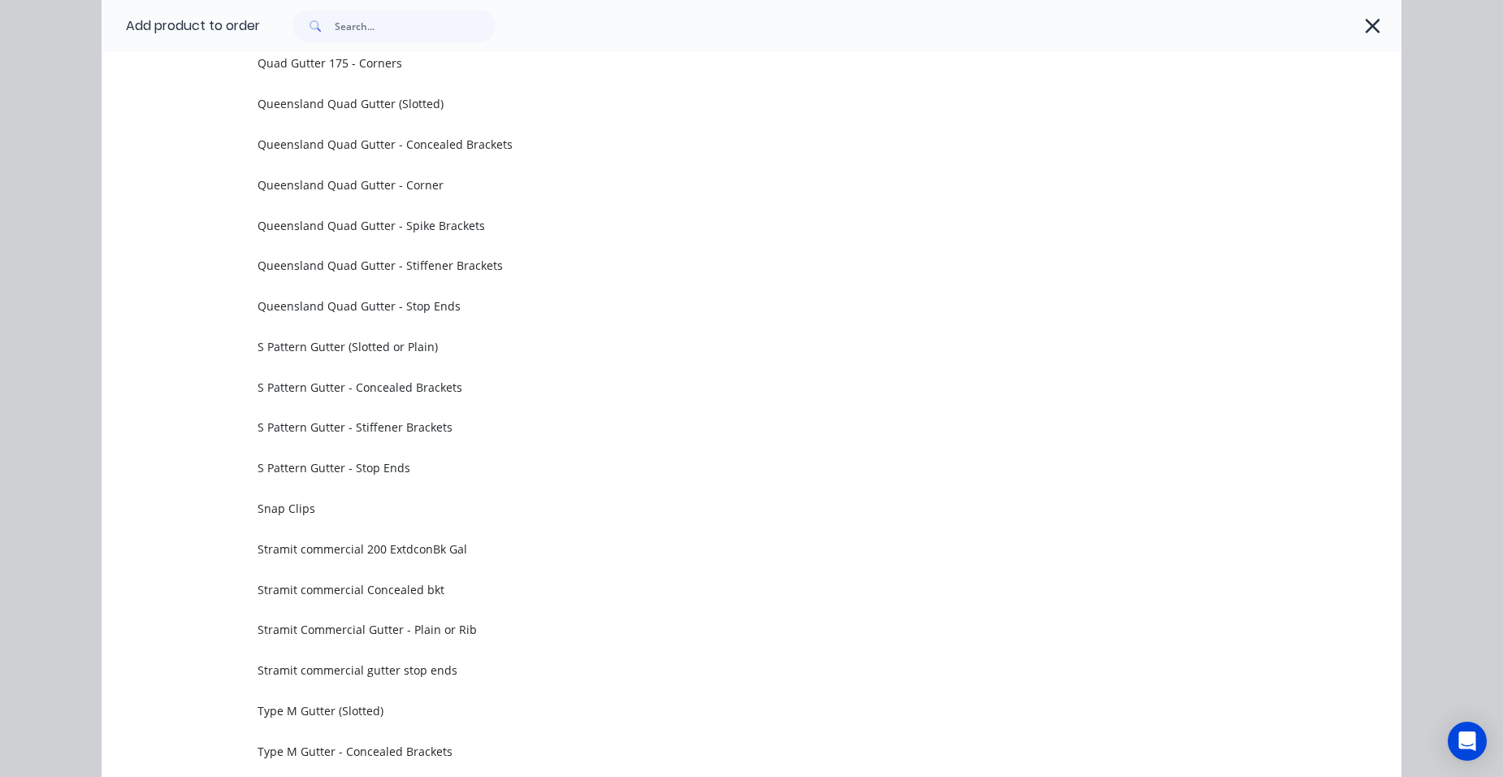
scroll to position [5199, 0]
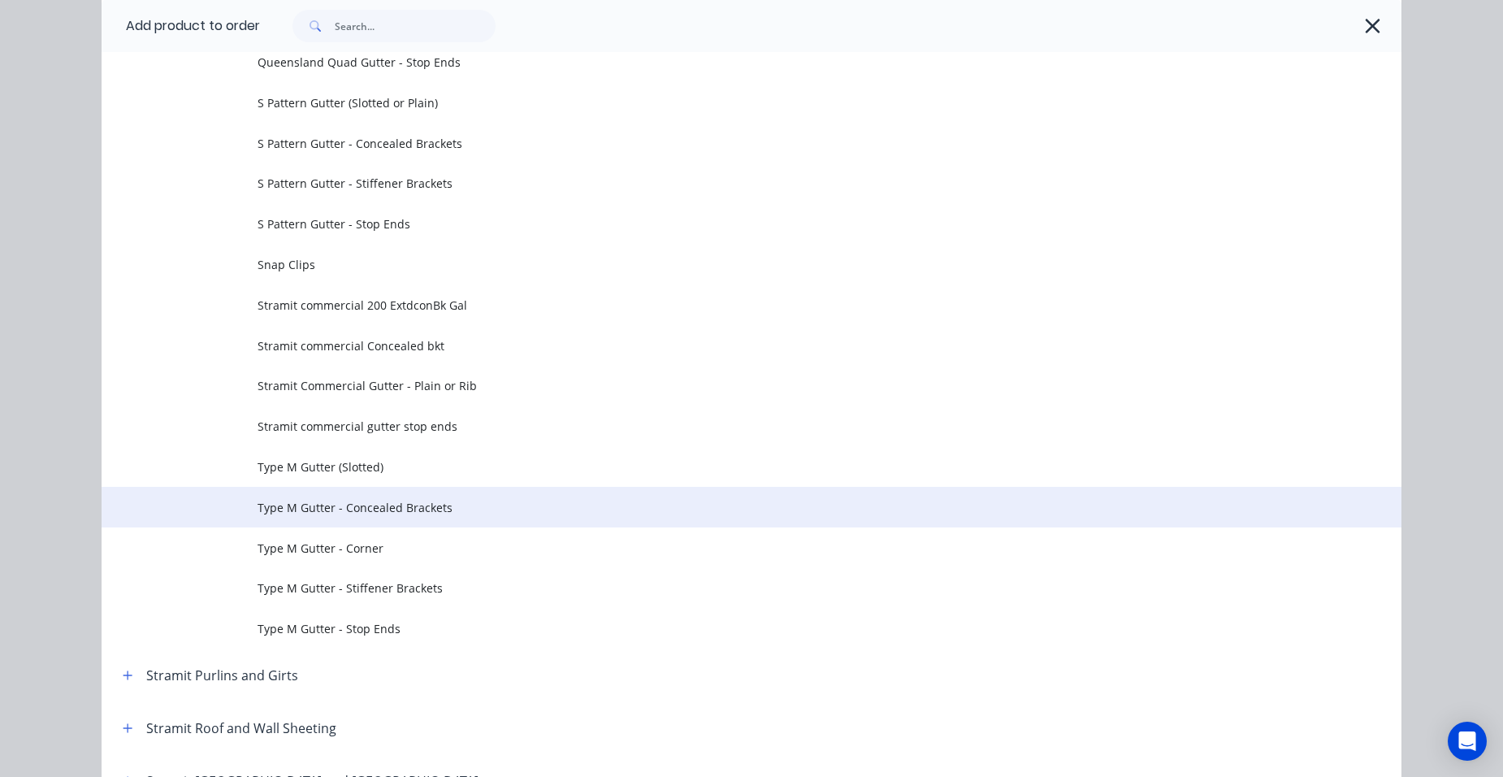
click at [436, 512] on span "Type M Gutter - Concealed Brackets" at bounding box center [715, 507] width 915 height 17
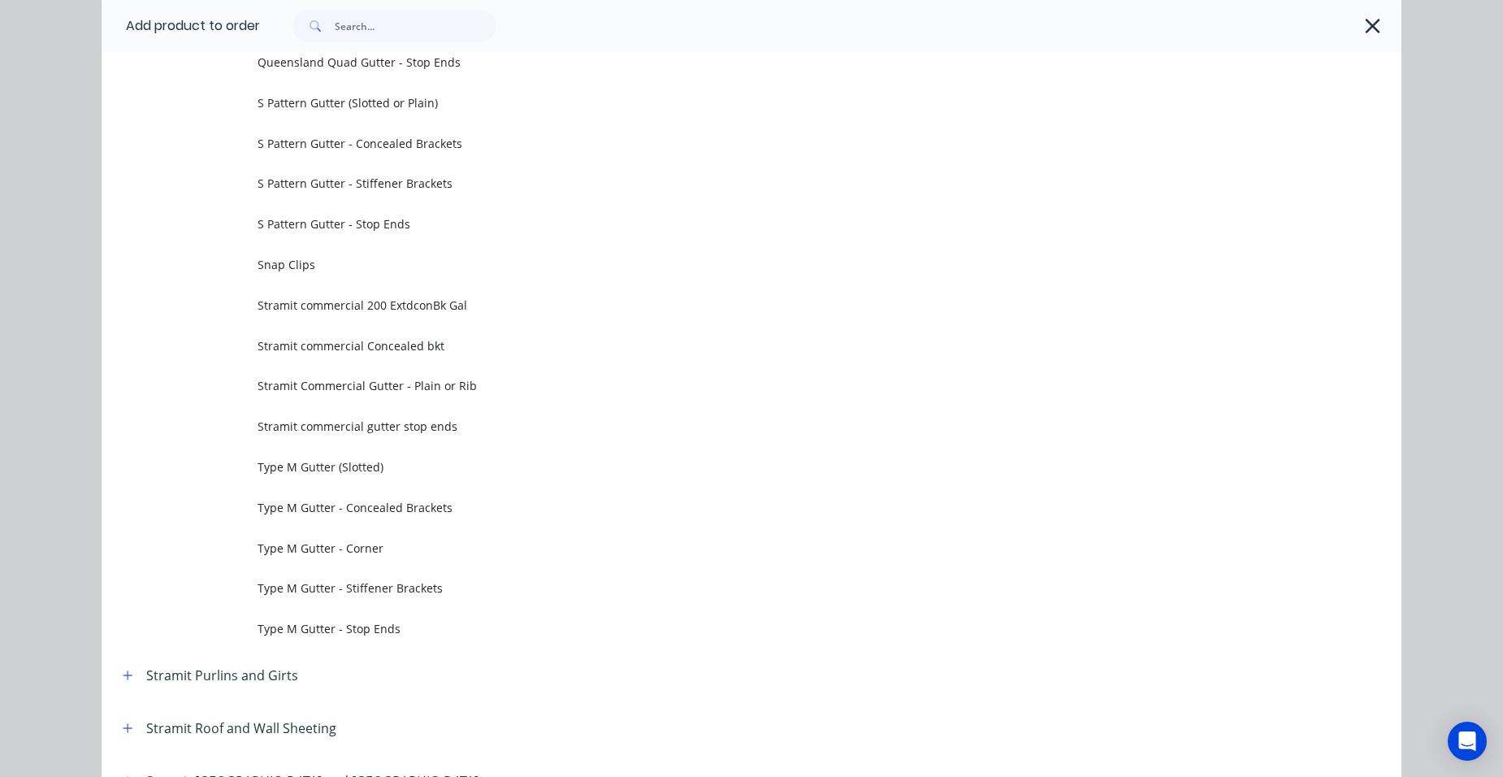
scroll to position [0, 0]
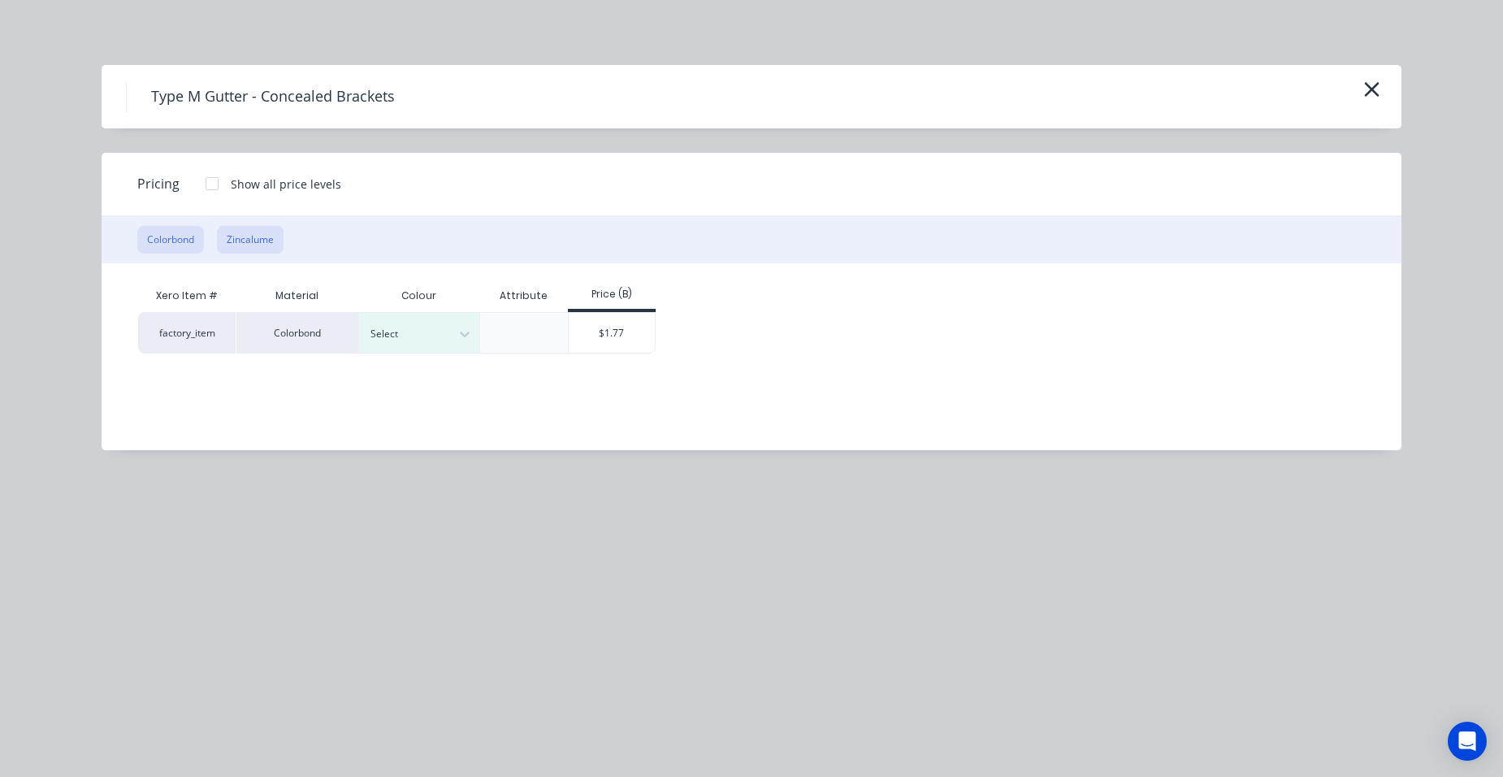
click at [264, 234] on button "Zincalume" at bounding box center [250, 240] width 67 height 28
click at [521, 335] on div "$1.50" at bounding box center [500, 332] width 87 height 39
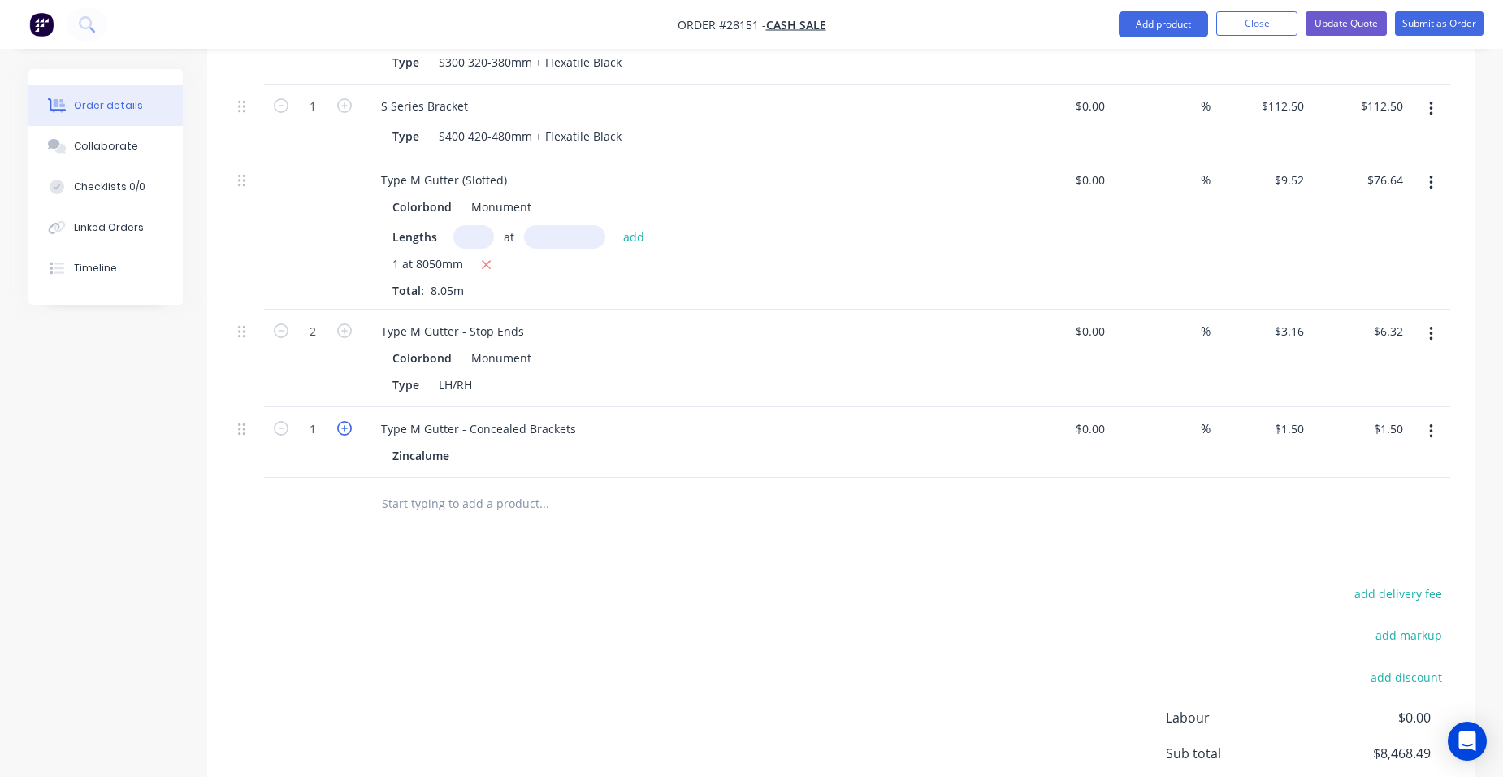
click at [346, 421] on icon "button" at bounding box center [344, 428] width 15 height 15
type input "2"
type input "$3.00"
click at [346, 421] on icon "button" at bounding box center [344, 428] width 15 height 15
type input "3"
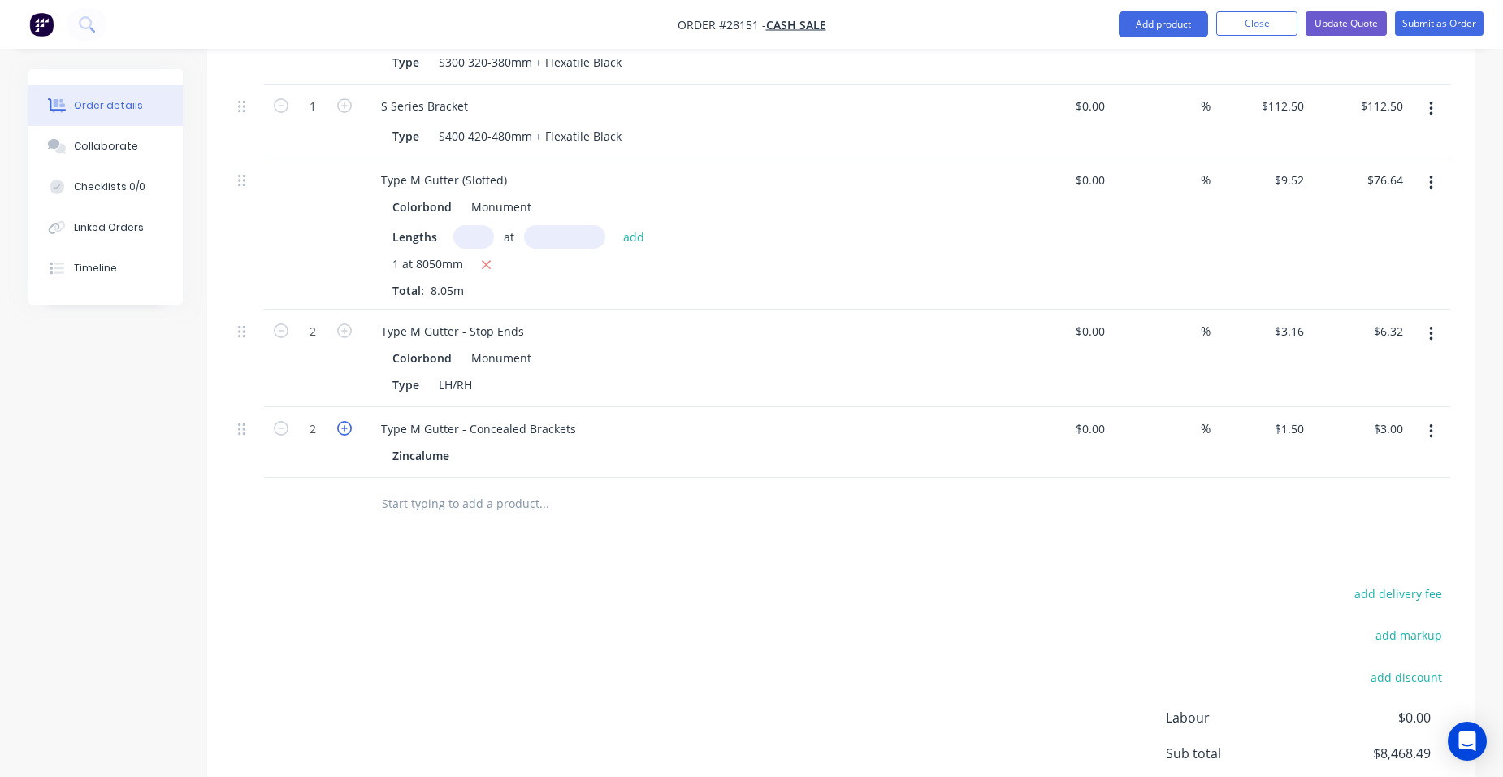
type input "$4.50"
click at [346, 421] on icon "button" at bounding box center [344, 428] width 15 height 15
type input "4"
type input "$6.00"
click at [346, 421] on icon "button" at bounding box center [344, 428] width 15 height 15
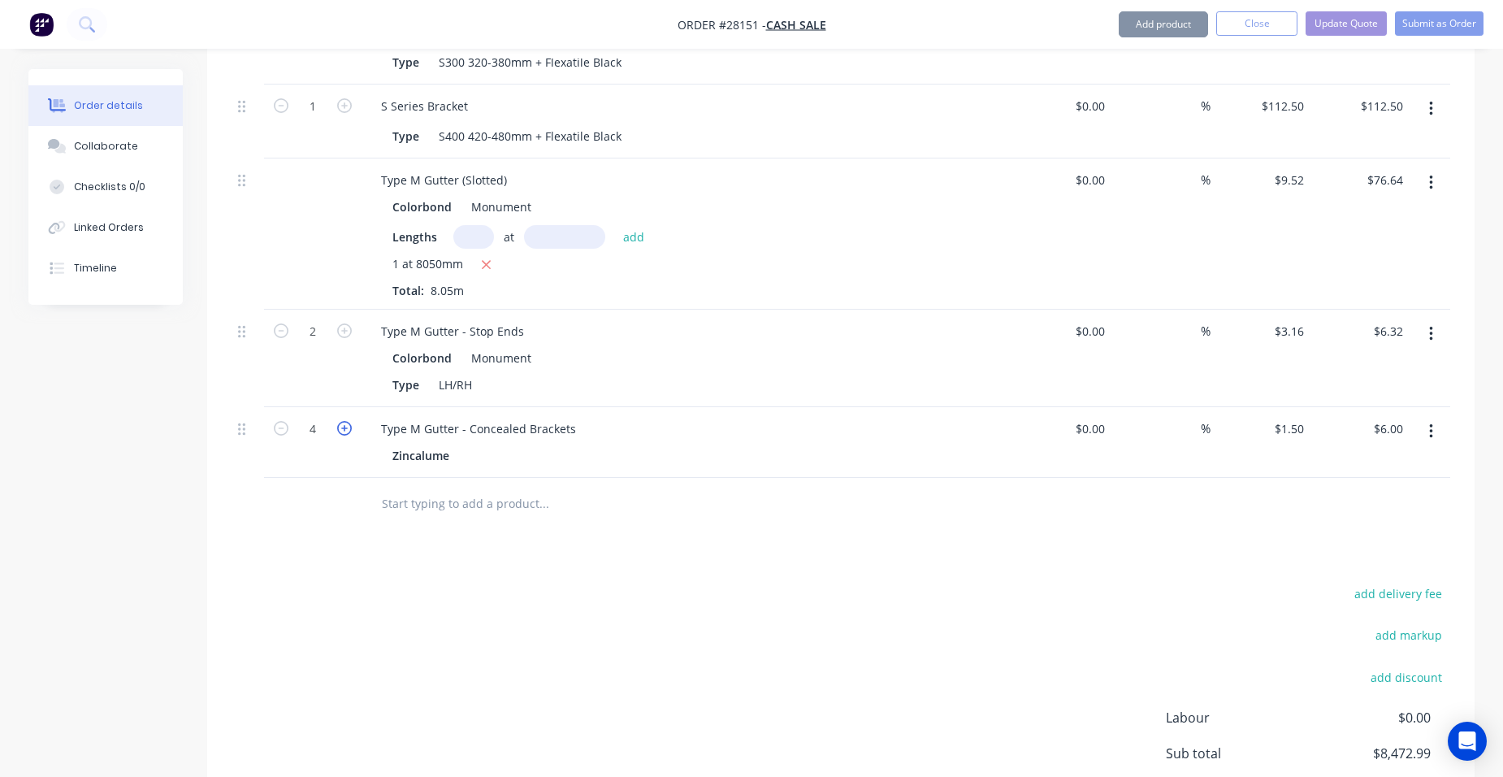
type input "5"
type input "$7.50"
click at [346, 421] on icon "button" at bounding box center [344, 428] width 15 height 15
type input "6"
type input "$9.00"
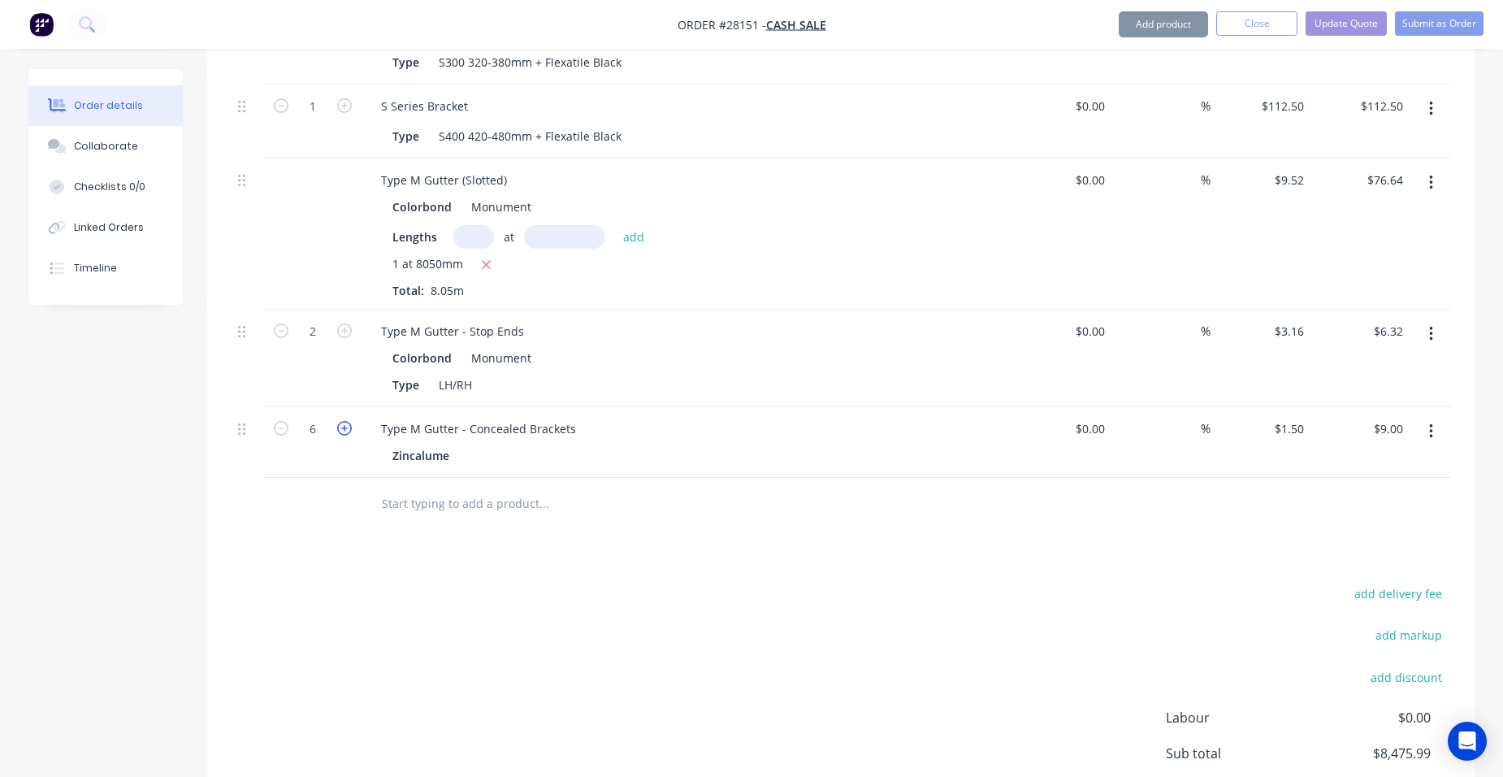
click at [346, 421] on icon "button" at bounding box center [344, 428] width 15 height 15
type input "7"
type input "$10.50"
click at [346, 421] on icon "button" at bounding box center [344, 428] width 15 height 15
type input "8"
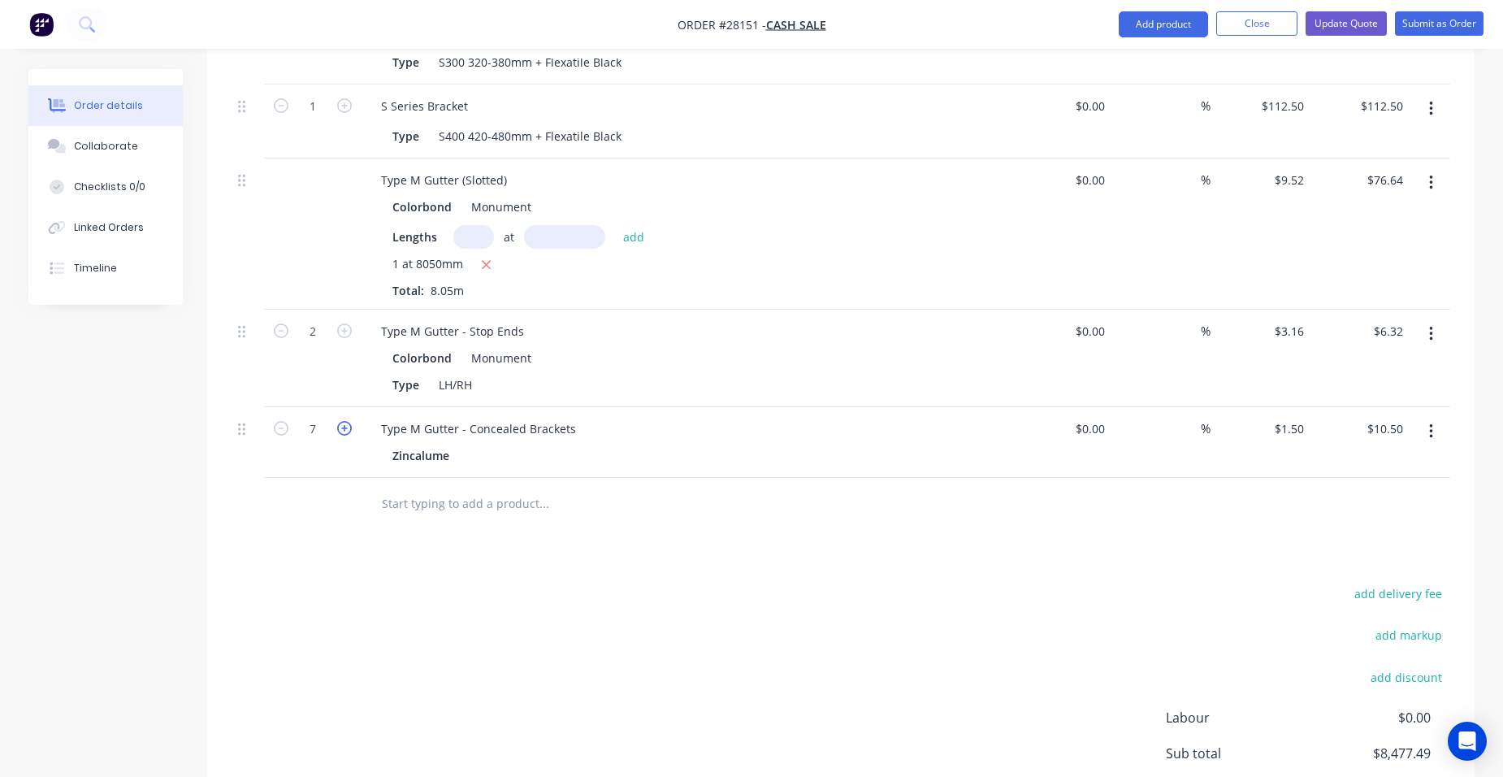
type input "$12.00"
click at [346, 421] on icon "button" at bounding box center [344, 428] width 15 height 15
type input "9"
type input "$13.50"
click at [1174, 20] on button "Add product" at bounding box center [1163, 24] width 89 height 26
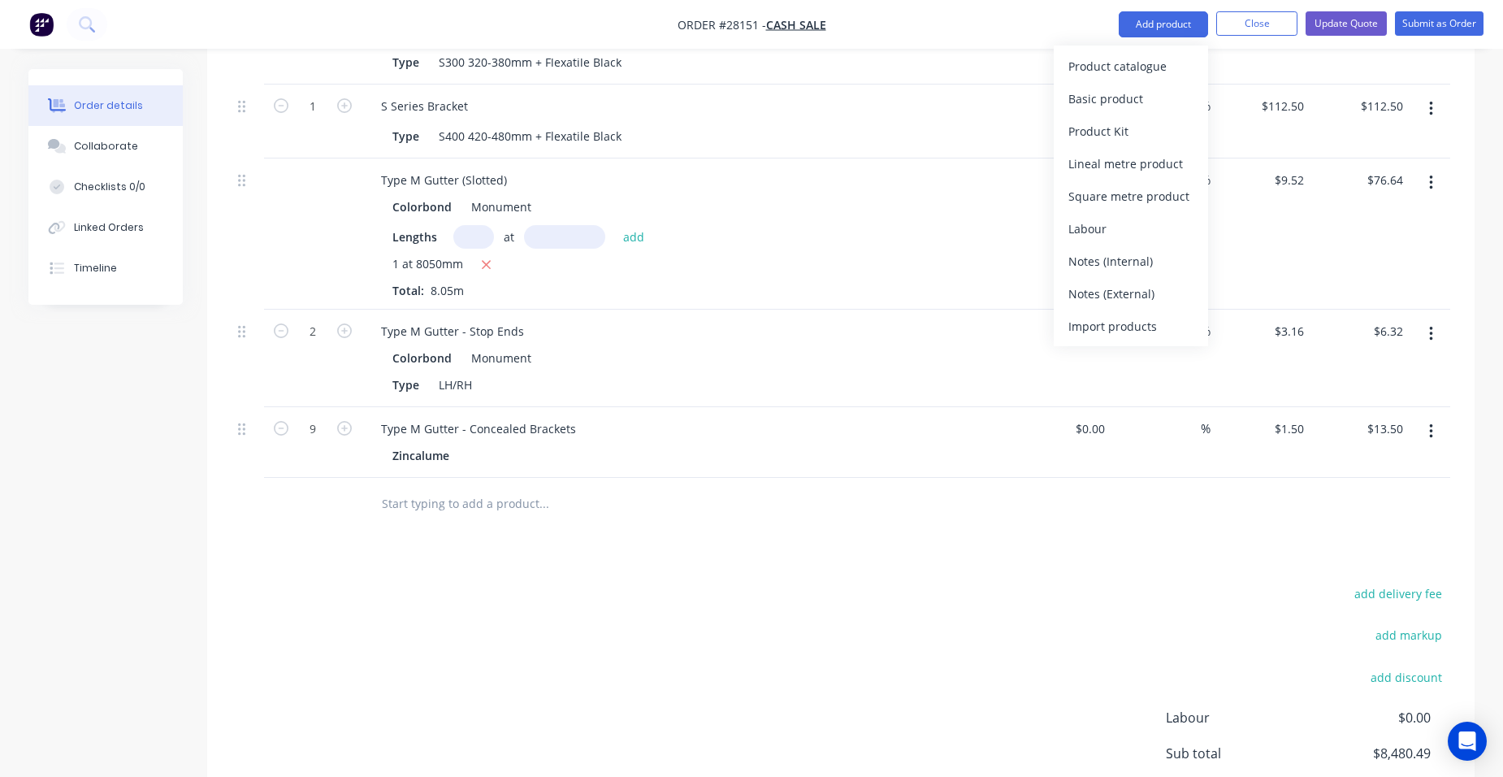
drag, startPoint x: 1152, startPoint y: 43, endPoint x: 1143, endPoint y: 55, distance: 15.1
click at [1143, 55] on div "Product catalogue" at bounding box center [1130, 66] width 125 height 24
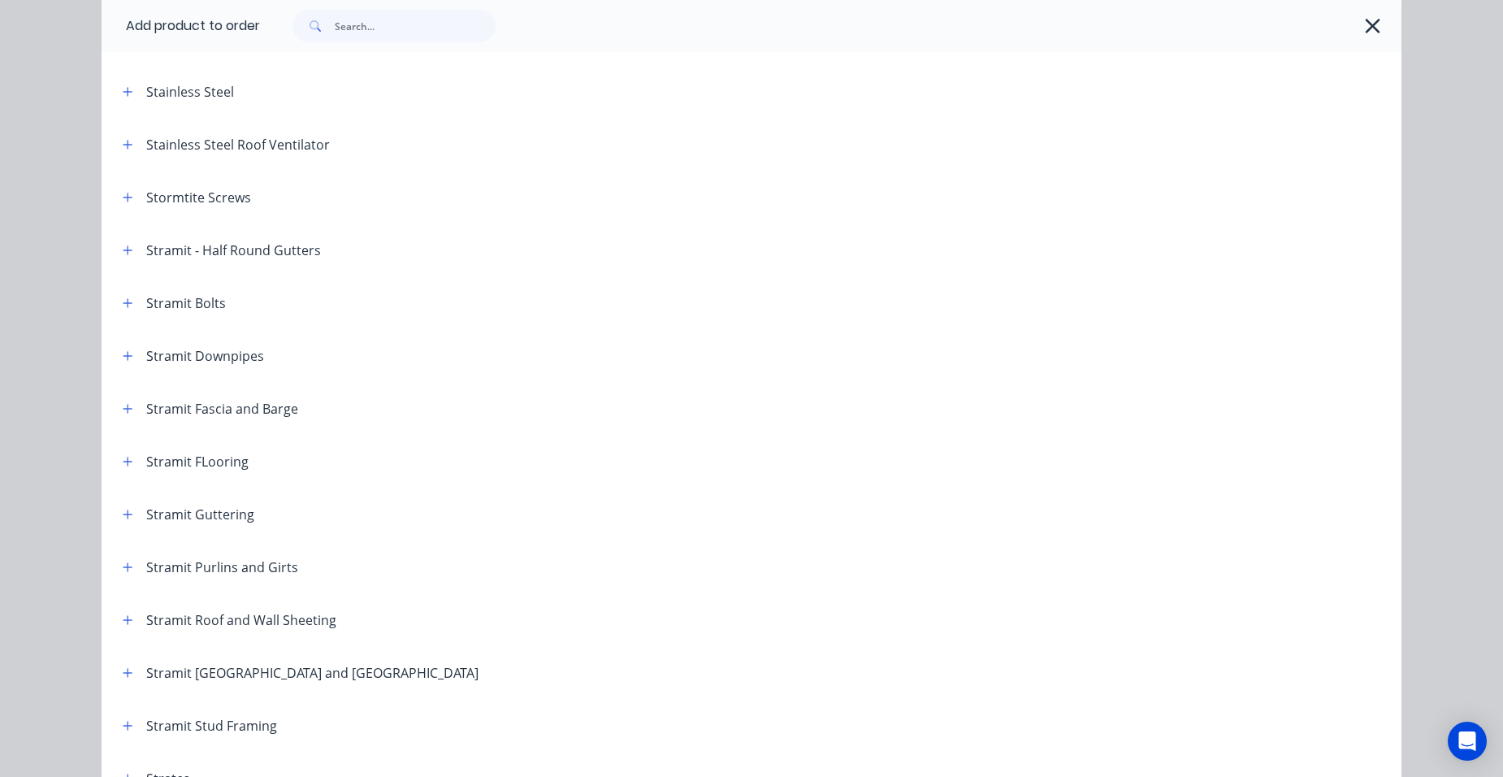
scroll to position [2600, 0]
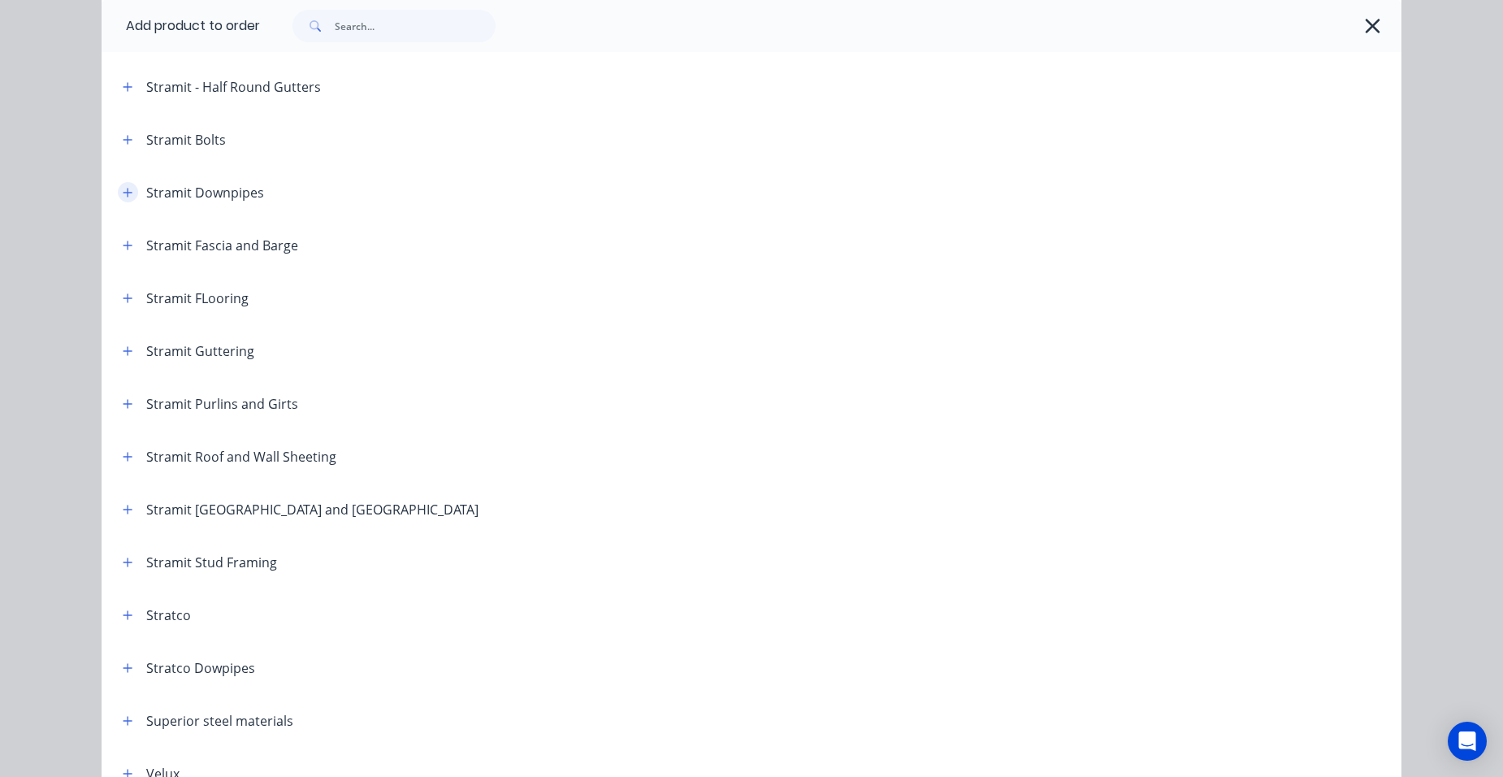
click at [118, 194] on button "button" at bounding box center [128, 192] width 20 height 20
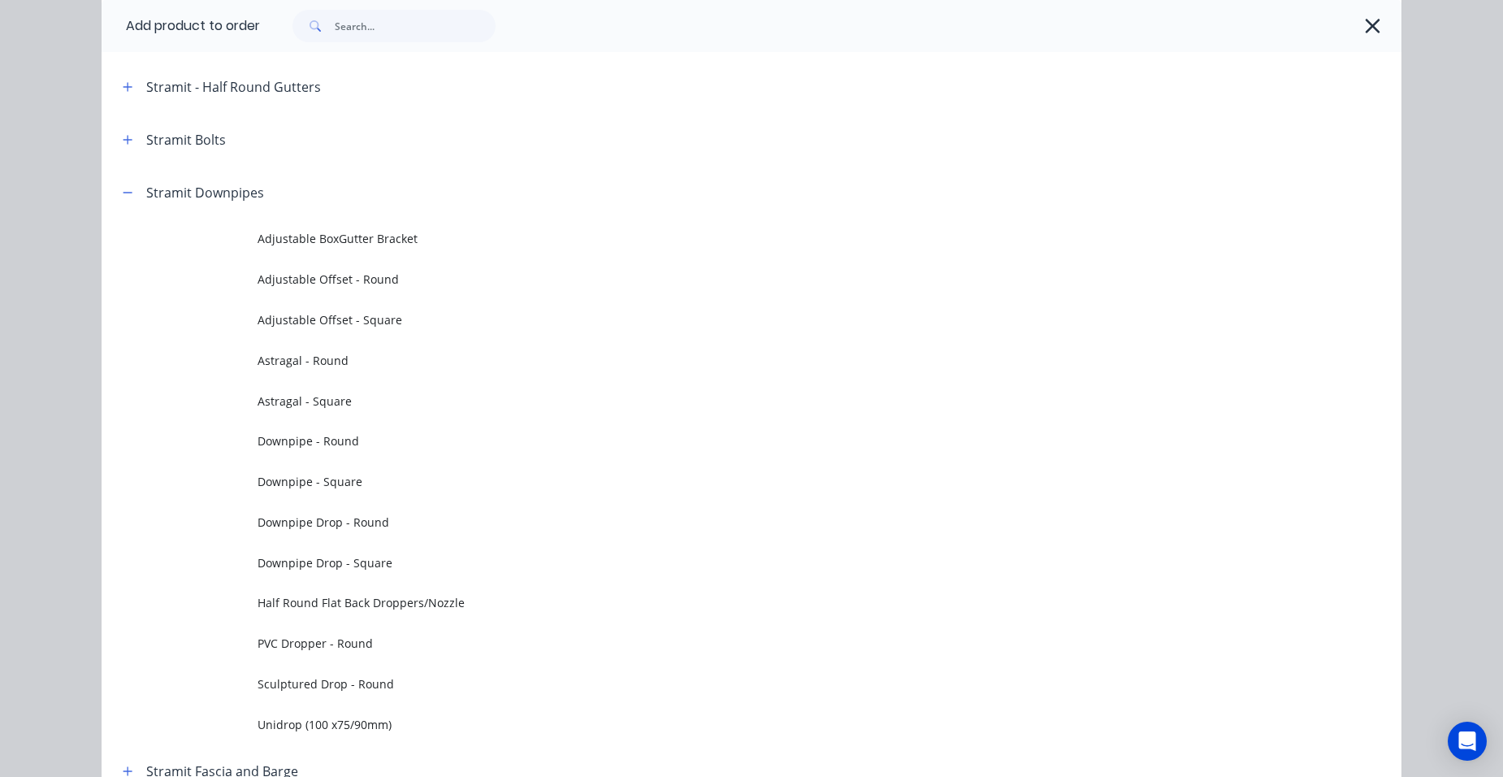
click at [384, 524] on span "Downpipe Drop - Round" at bounding box center [715, 521] width 915 height 17
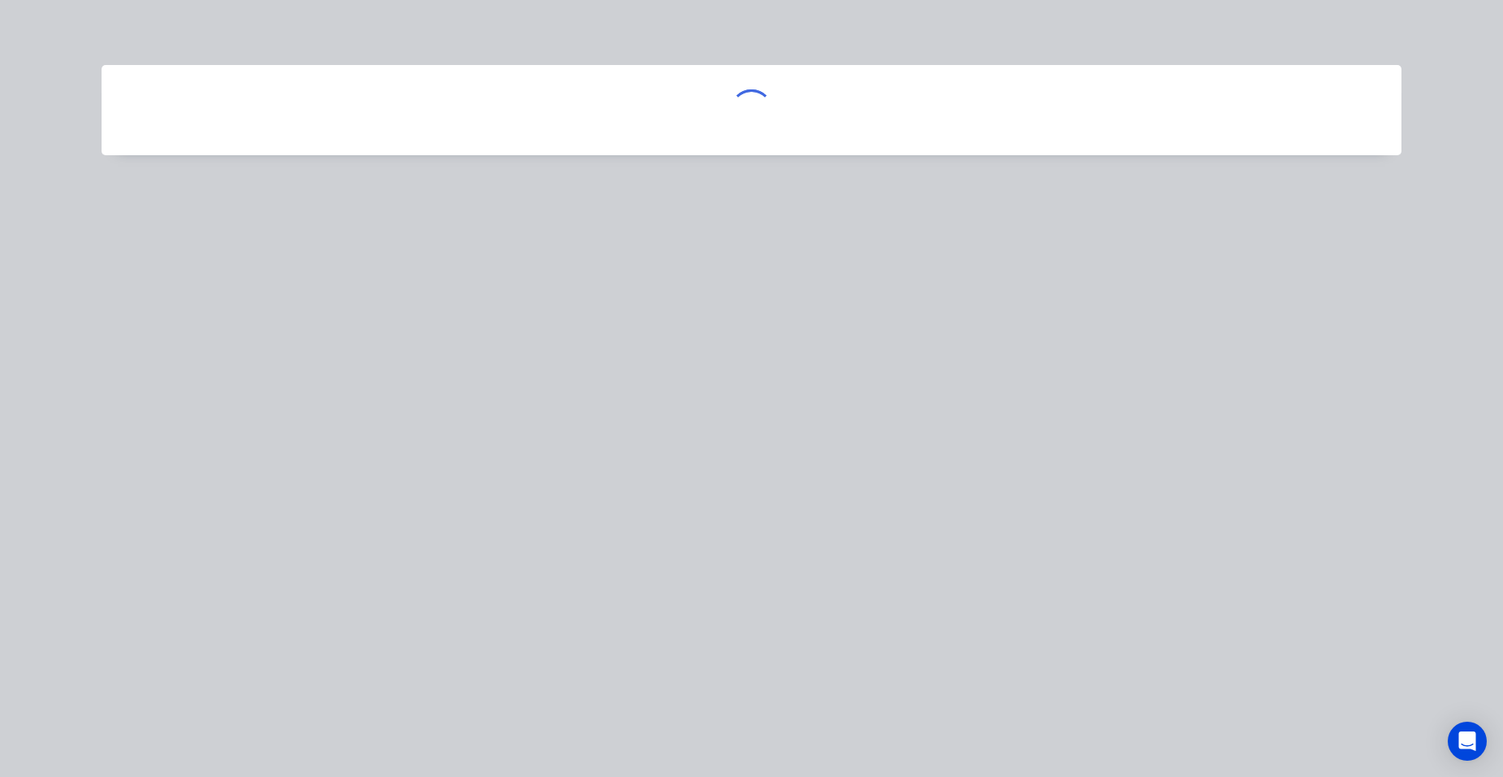
scroll to position [0, 0]
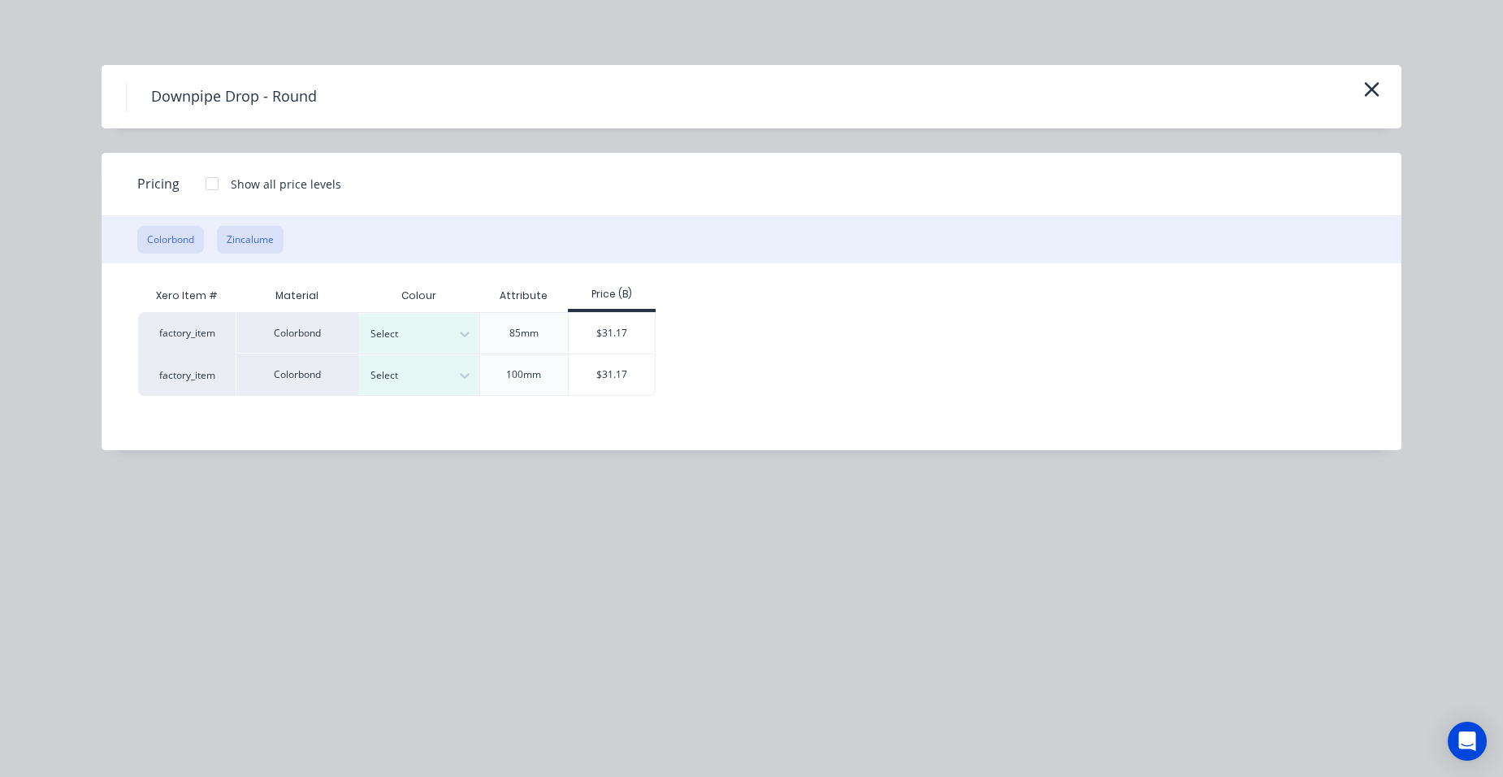
click at [243, 240] on button "Zincalume" at bounding box center [250, 240] width 67 height 28
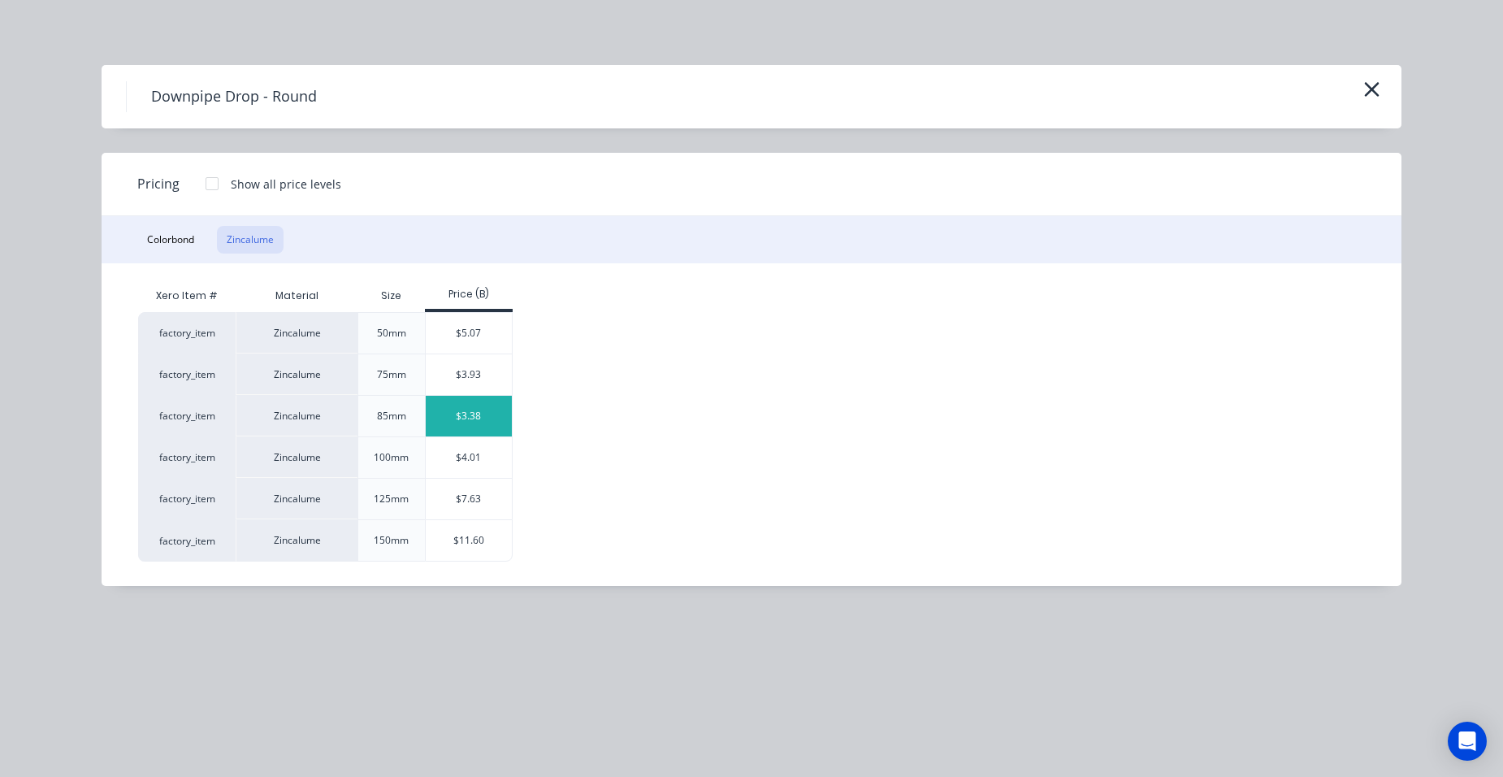
click at [459, 427] on div "$3.38" at bounding box center [469, 416] width 87 height 41
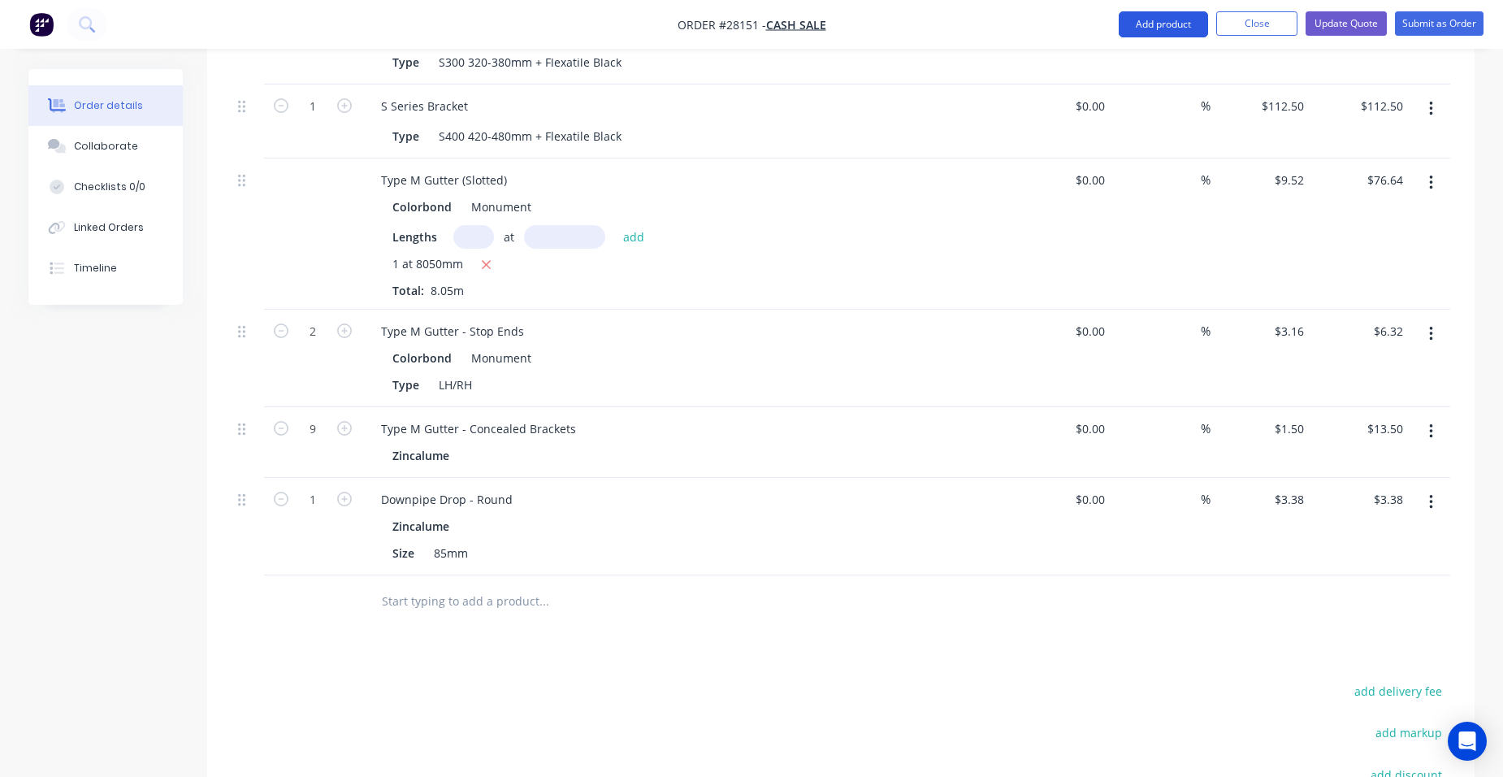
click at [1122, 16] on button "Add product" at bounding box center [1163, 24] width 89 height 26
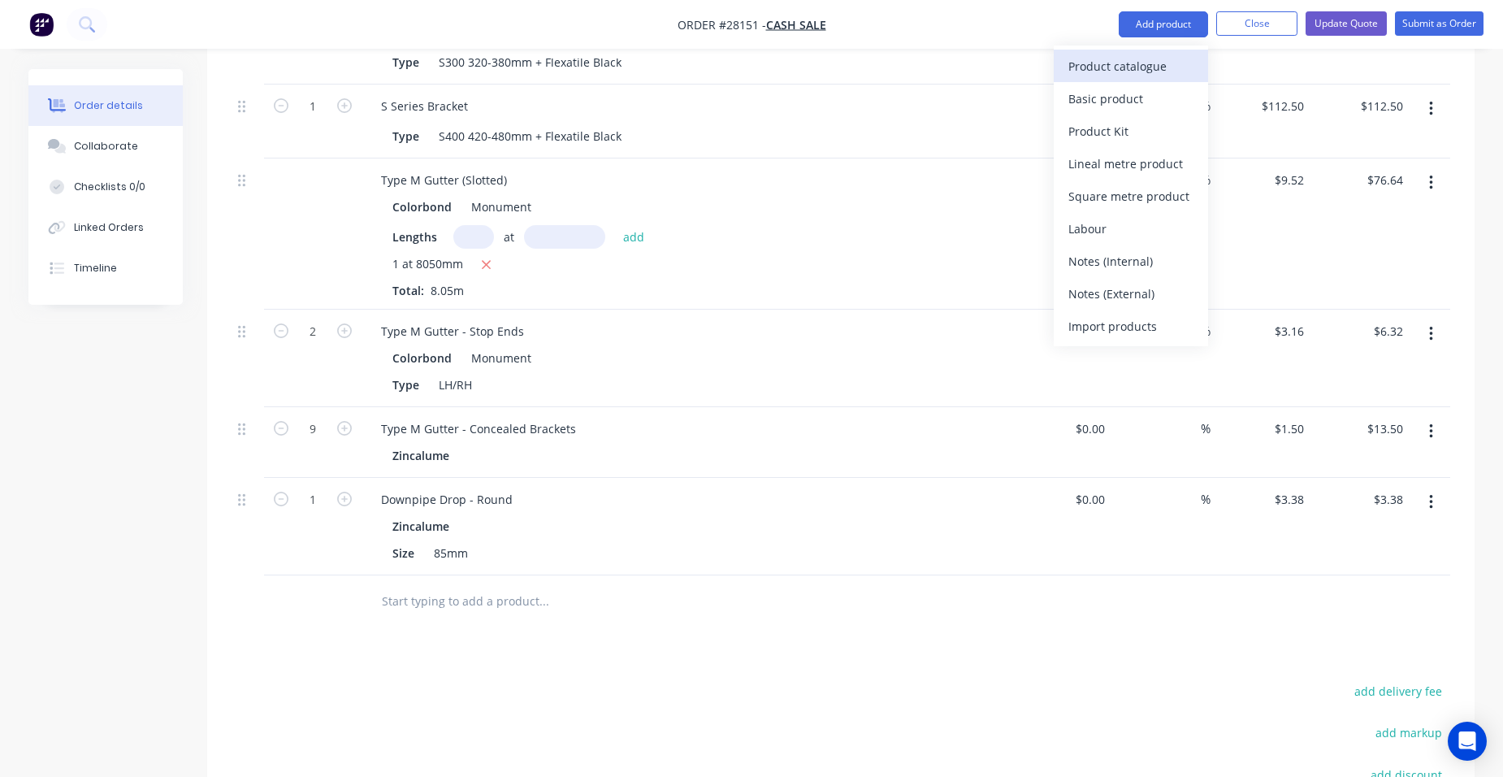
click at [1113, 62] on div "Product catalogue" at bounding box center [1130, 66] width 125 height 24
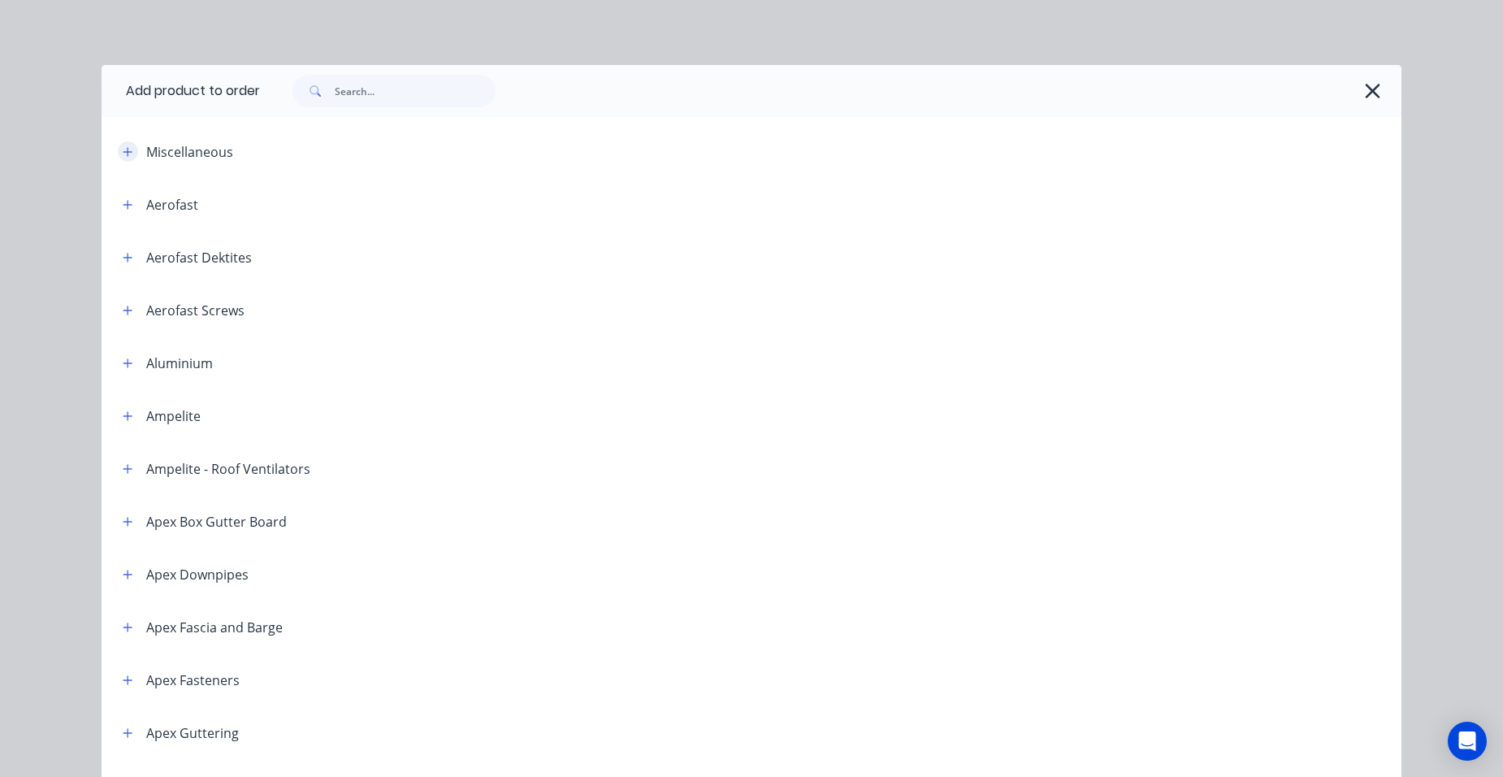
click at [125, 152] on icon "button" at bounding box center [128, 151] width 10 height 11
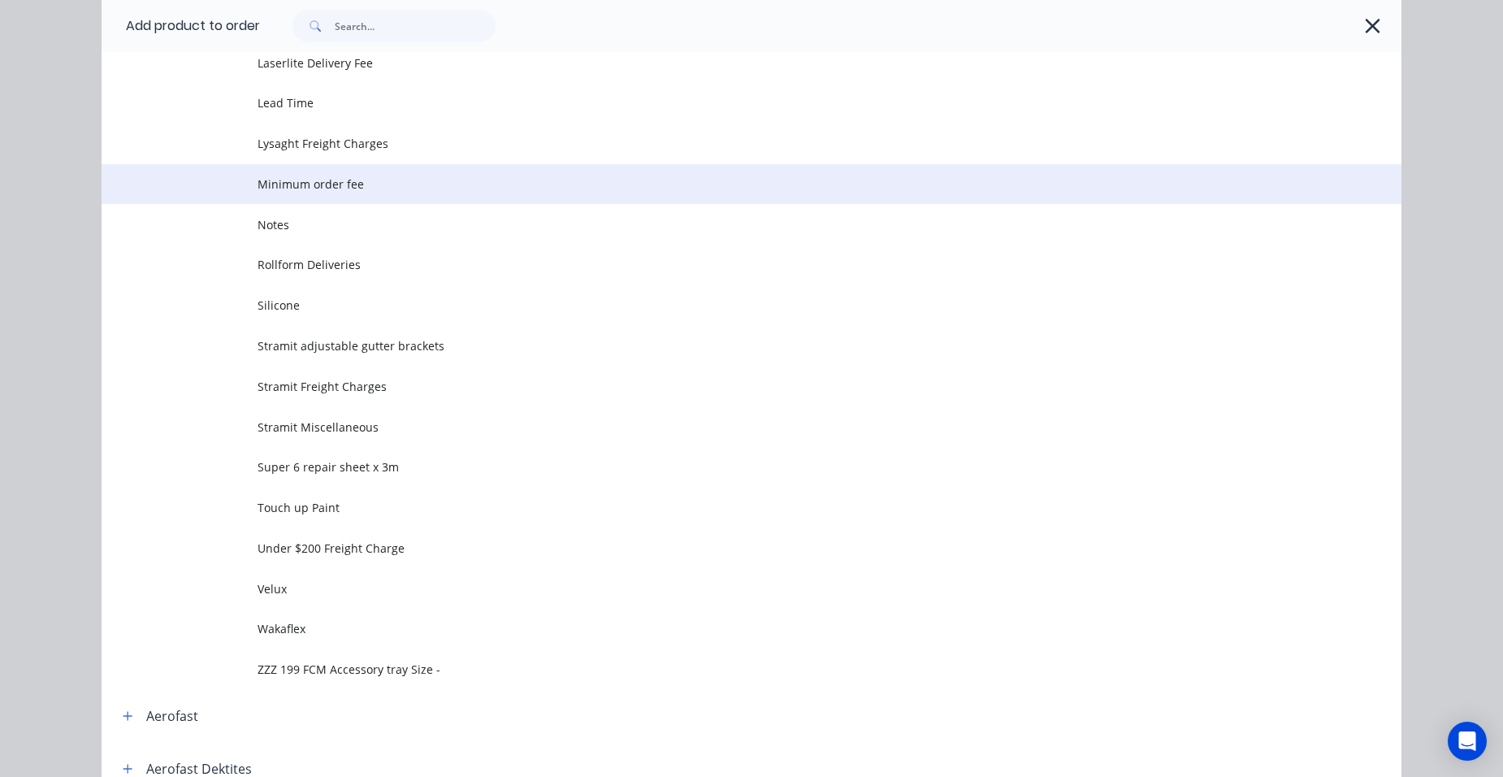
scroll to position [894, 0]
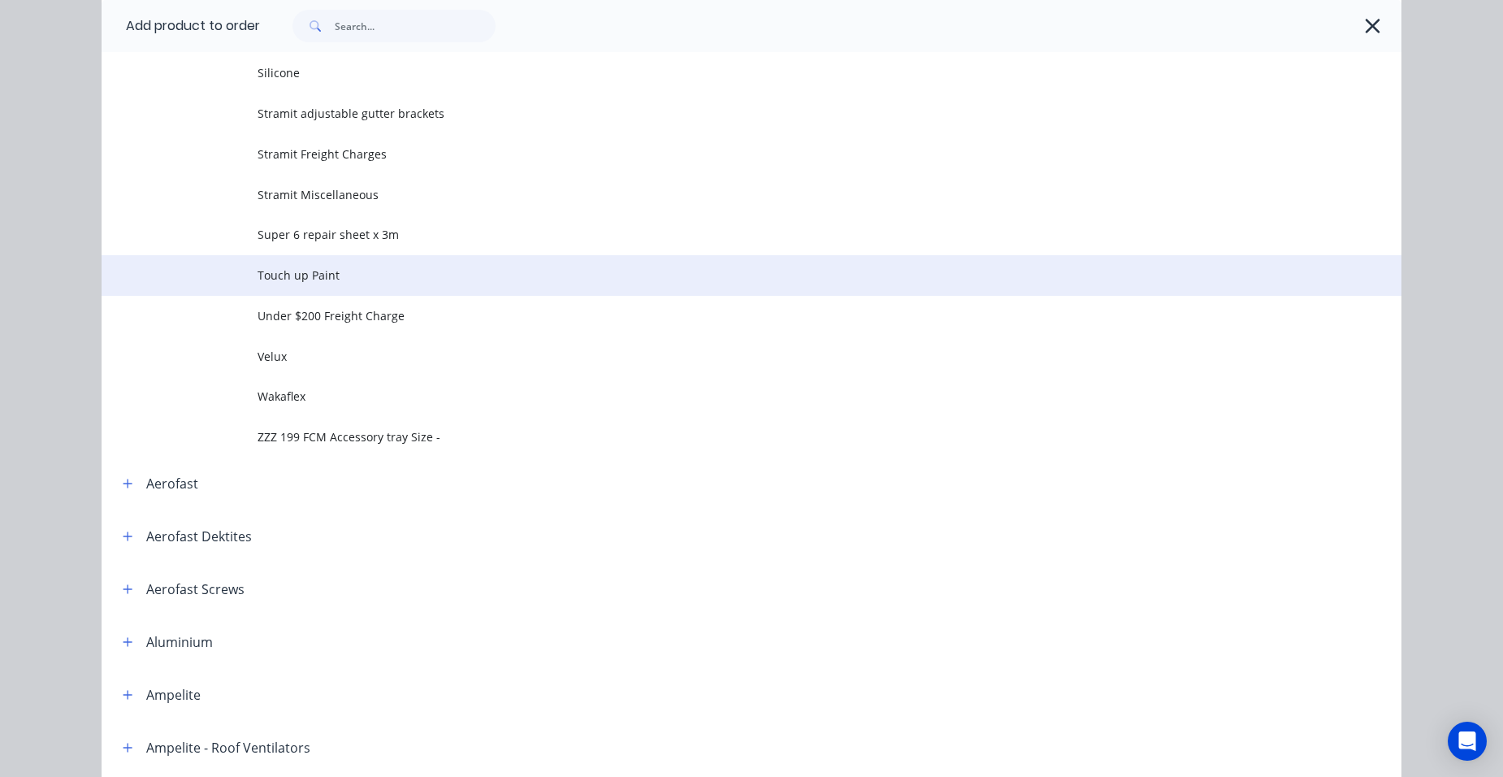
click at [324, 287] on td "Touch up Paint" at bounding box center [830, 275] width 1144 height 41
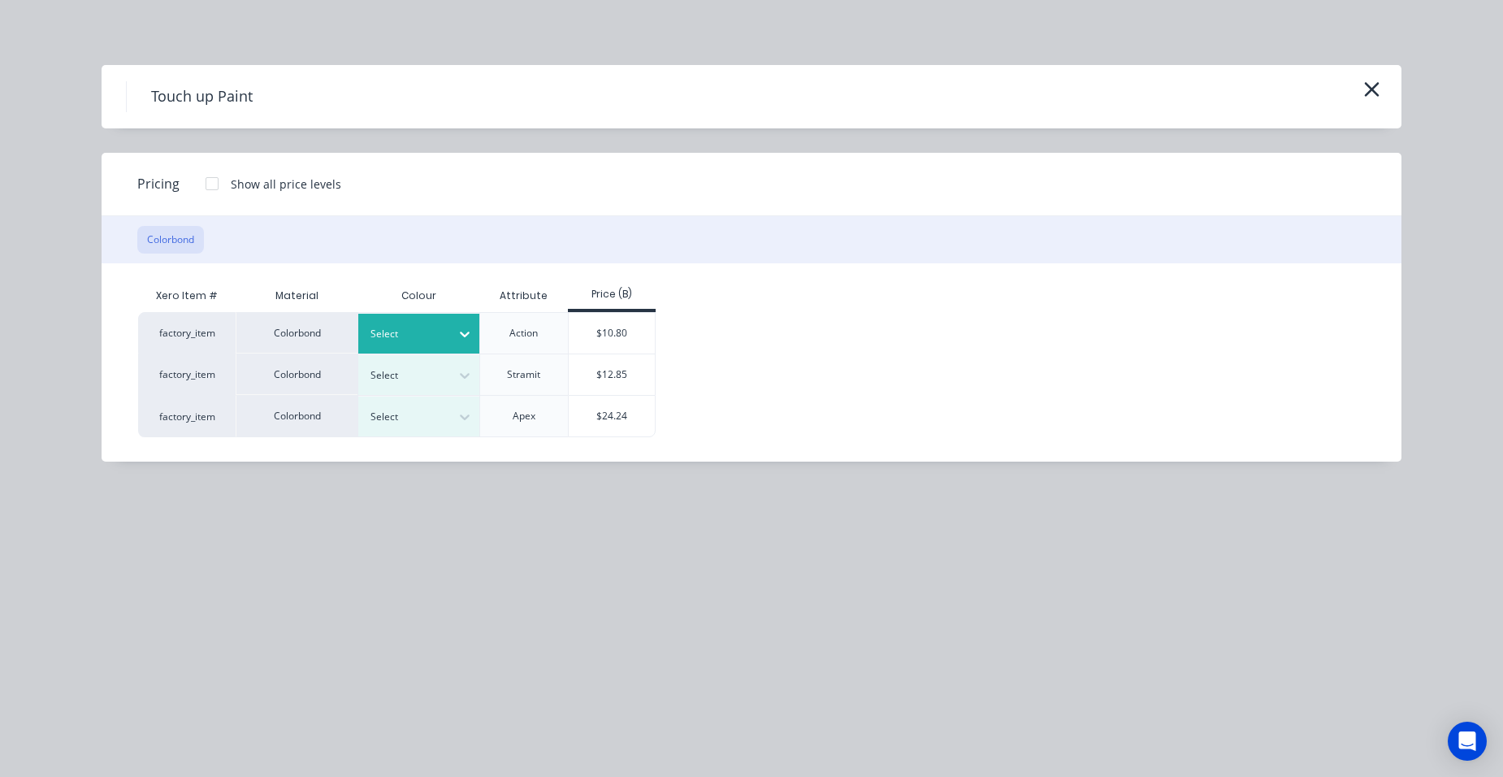
drag, startPoint x: 397, startPoint y: 316, endPoint x: 406, endPoint y: 331, distance: 17.8
click at [397, 317] on div "Select" at bounding box center [419, 334] width 122 height 40
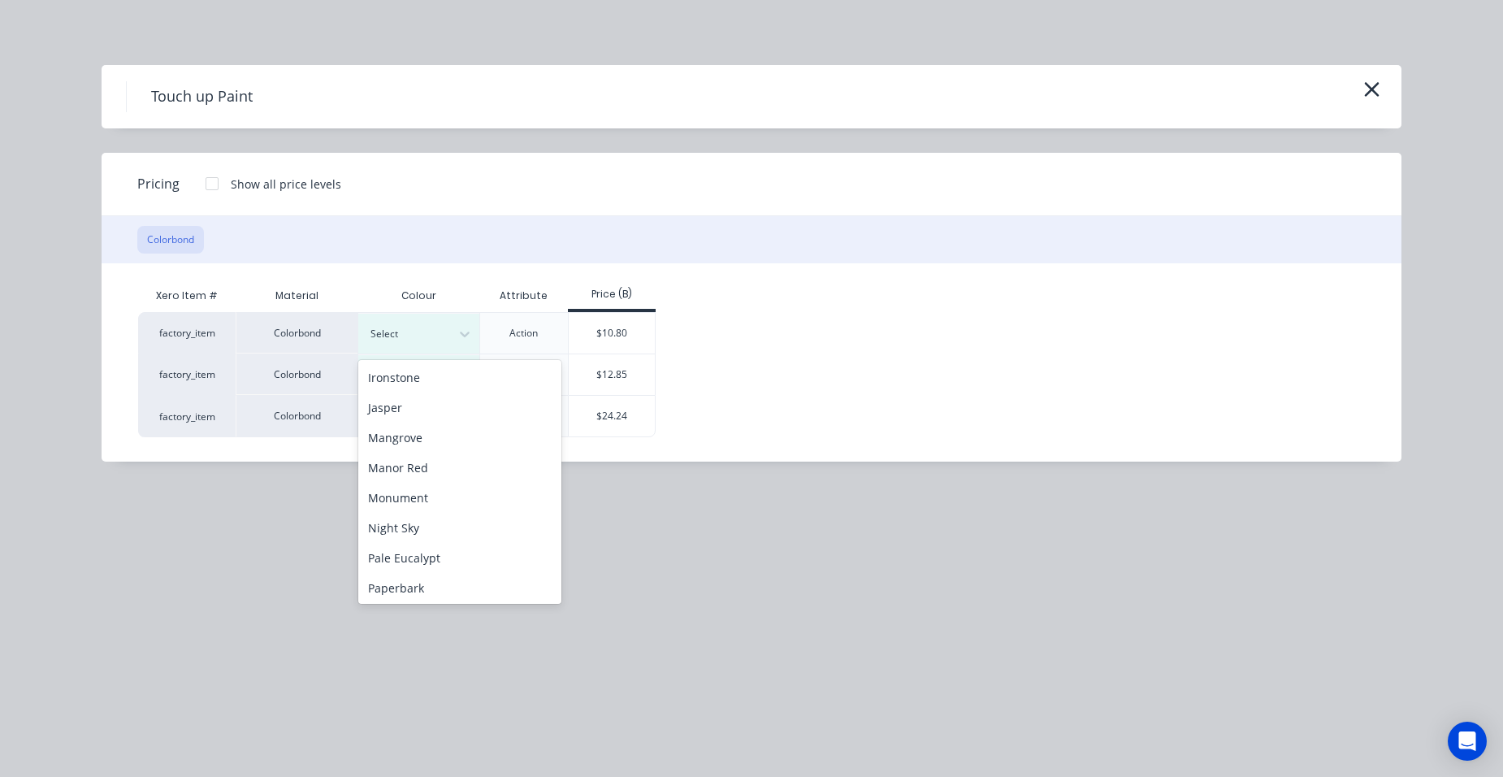
scroll to position [406, 0]
click at [435, 465] on div "Monument" at bounding box center [459, 453] width 203 height 30
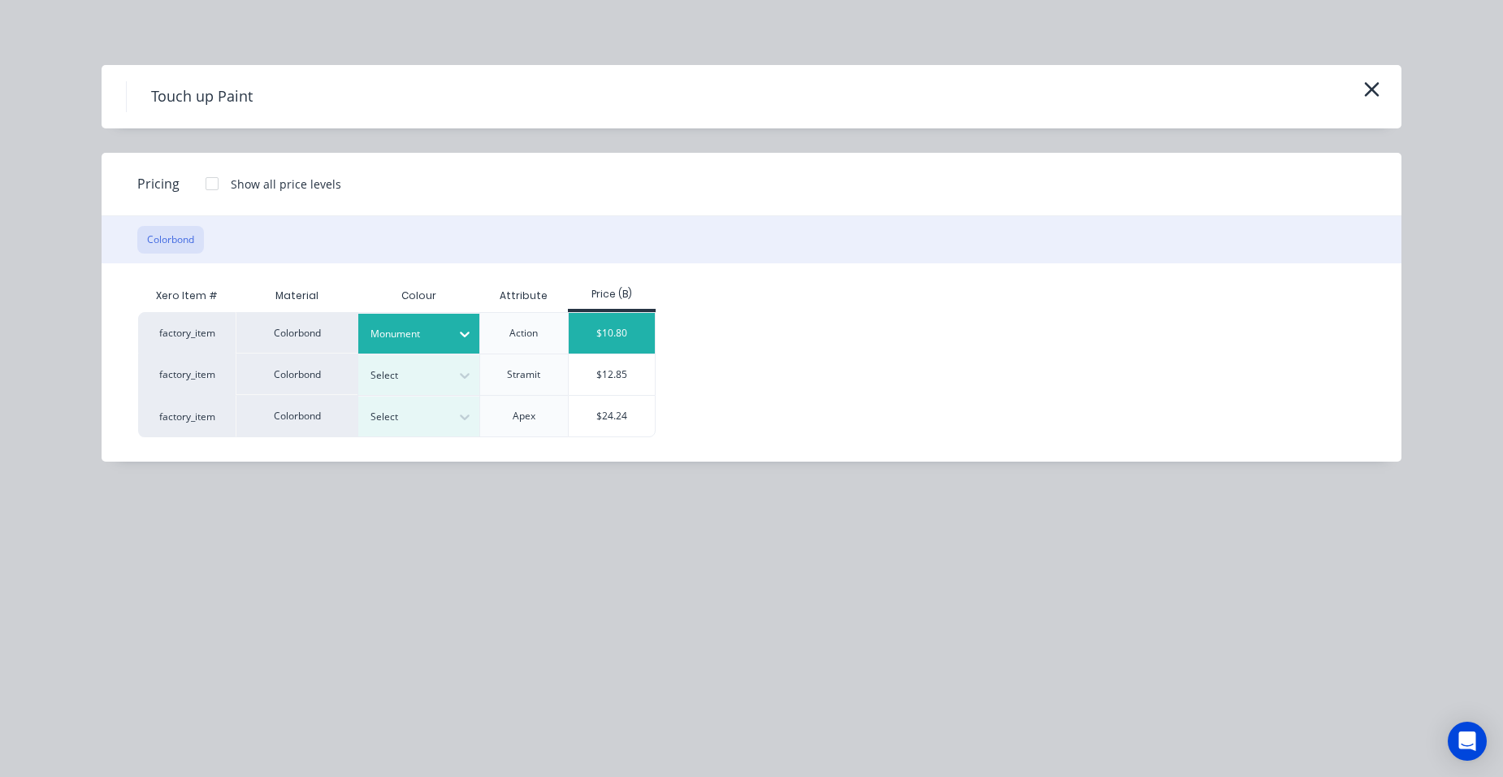
click at [587, 336] on div "$10.80" at bounding box center [612, 333] width 87 height 41
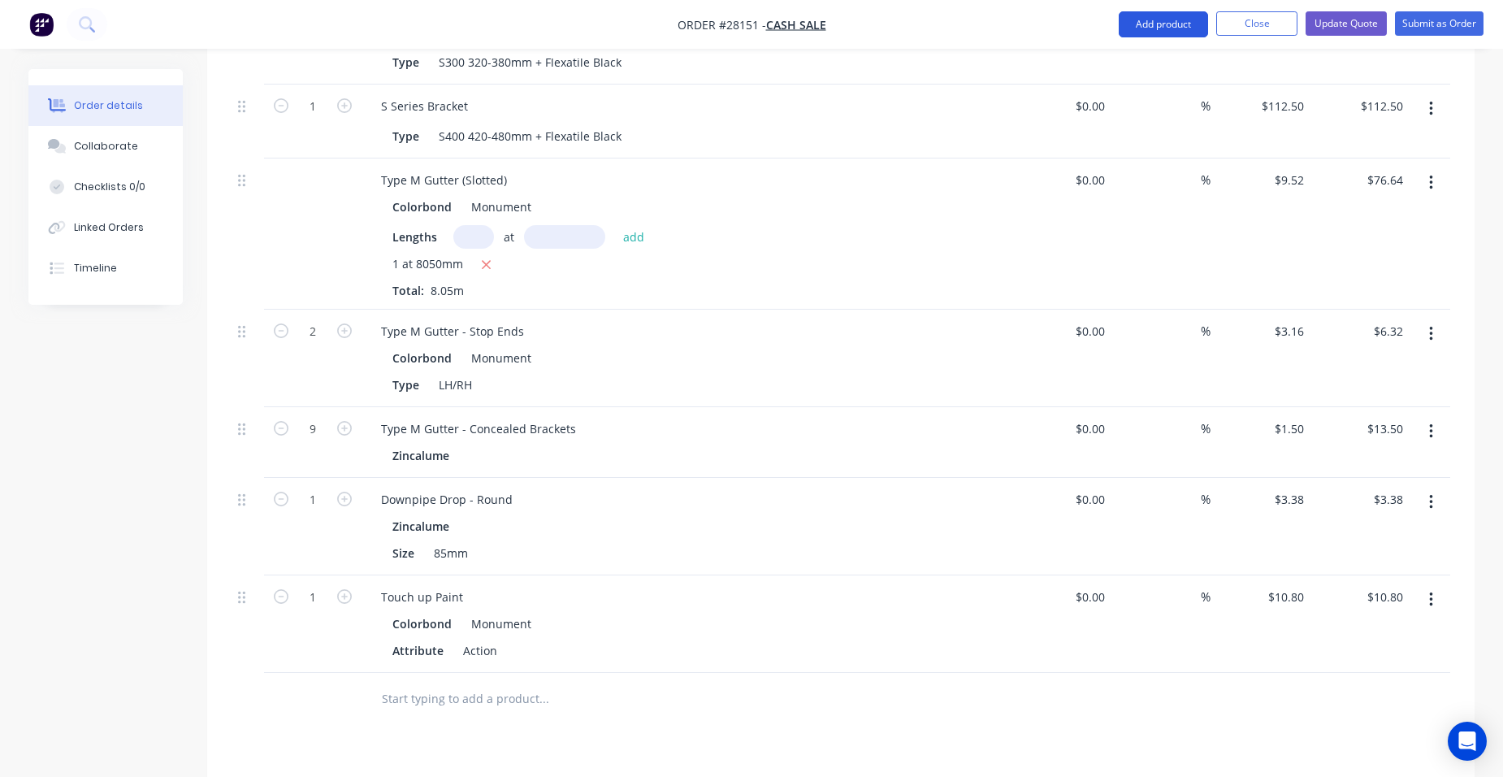
click at [1180, 24] on button "Add product" at bounding box center [1163, 24] width 89 height 26
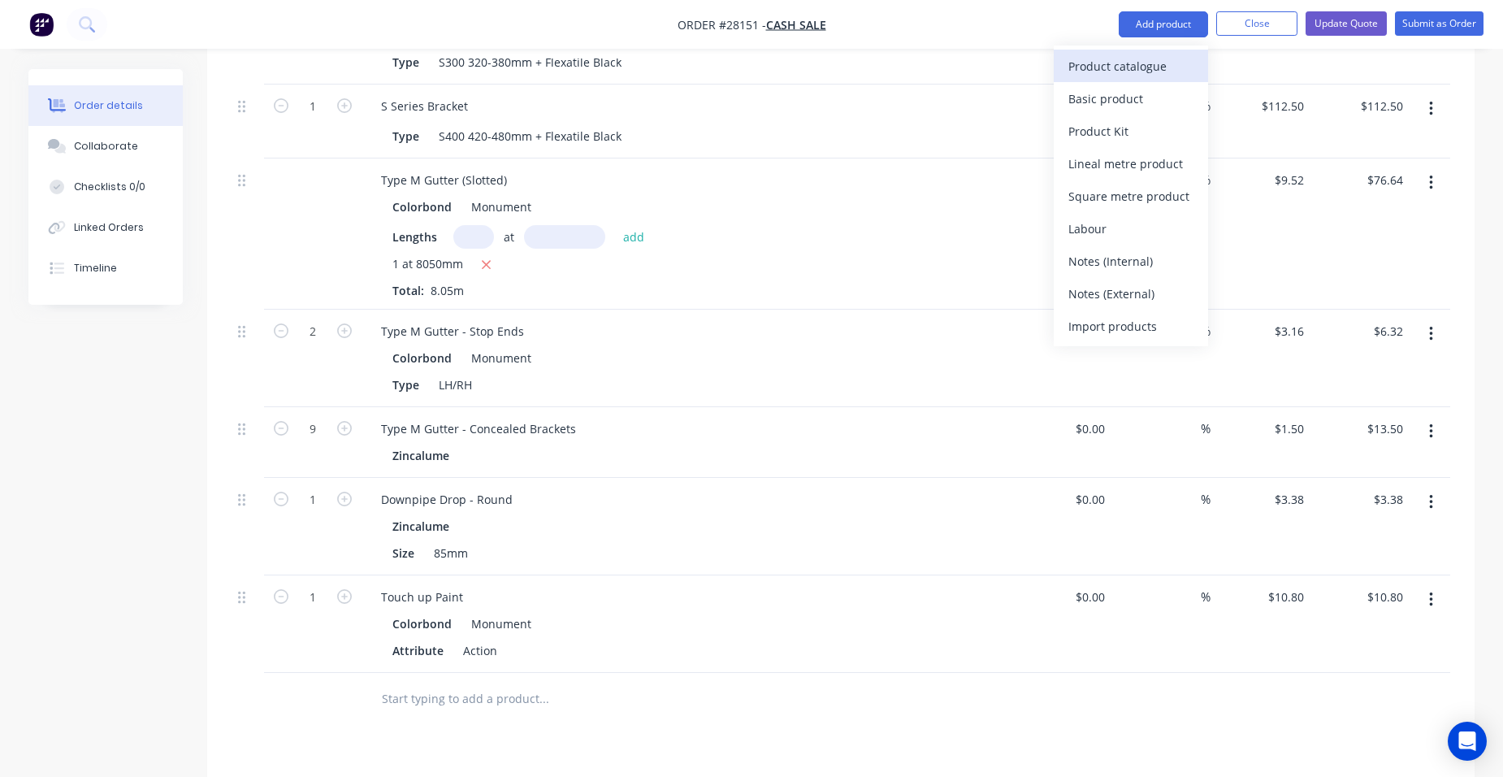
click at [1158, 55] on div "Product catalogue" at bounding box center [1130, 66] width 125 height 24
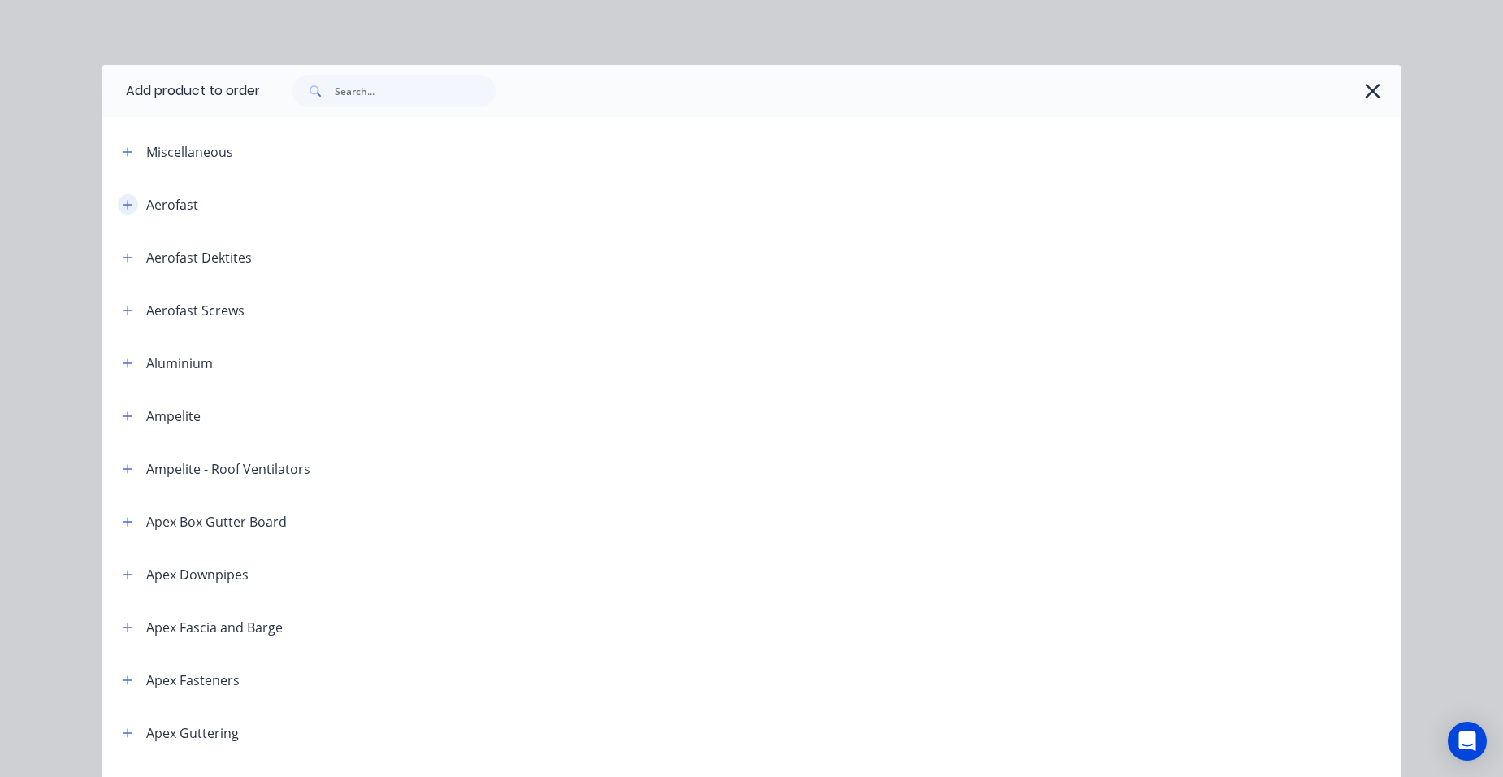
click at [123, 201] on icon "button" at bounding box center [128, 204] width 10 height 11
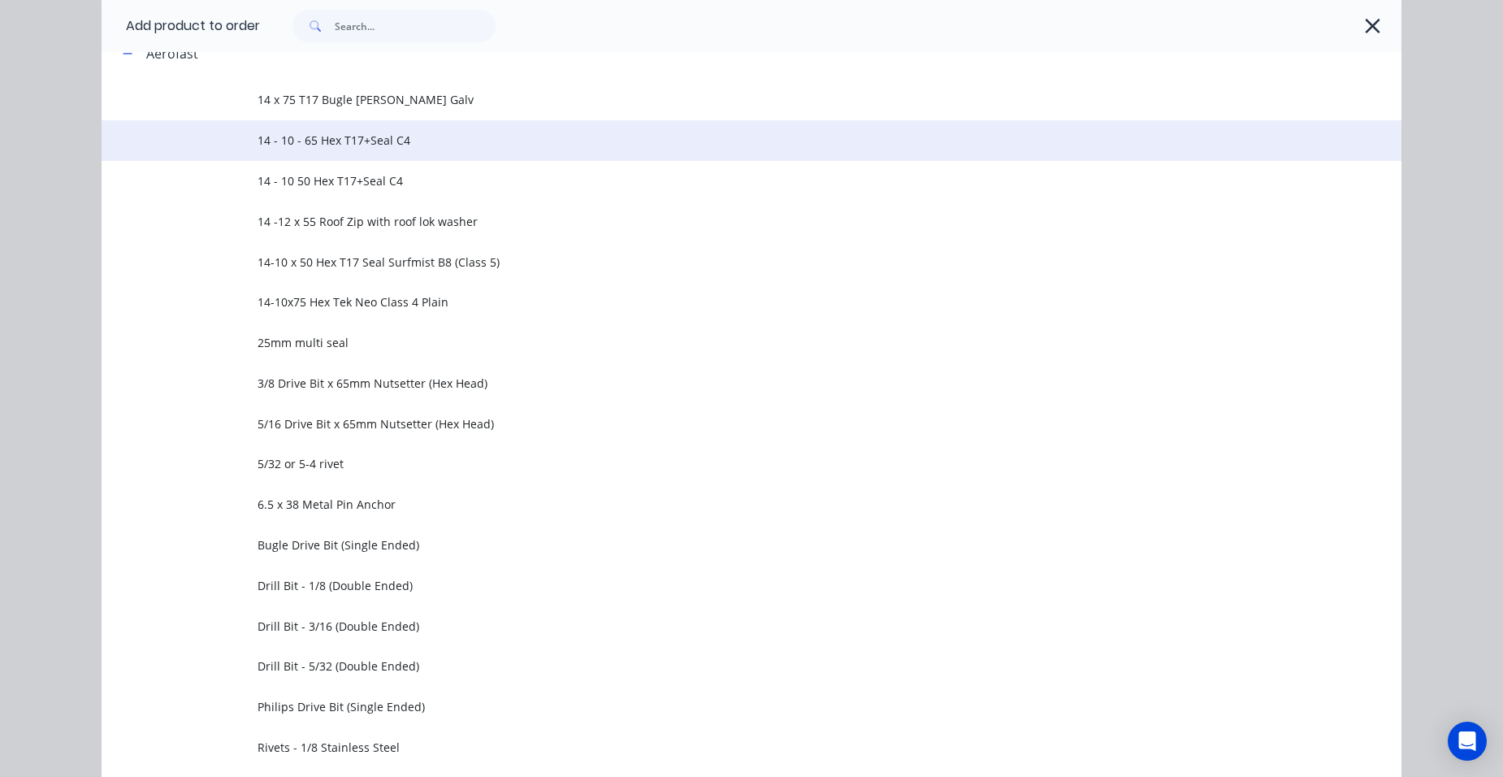
scroll to position [325, 0]
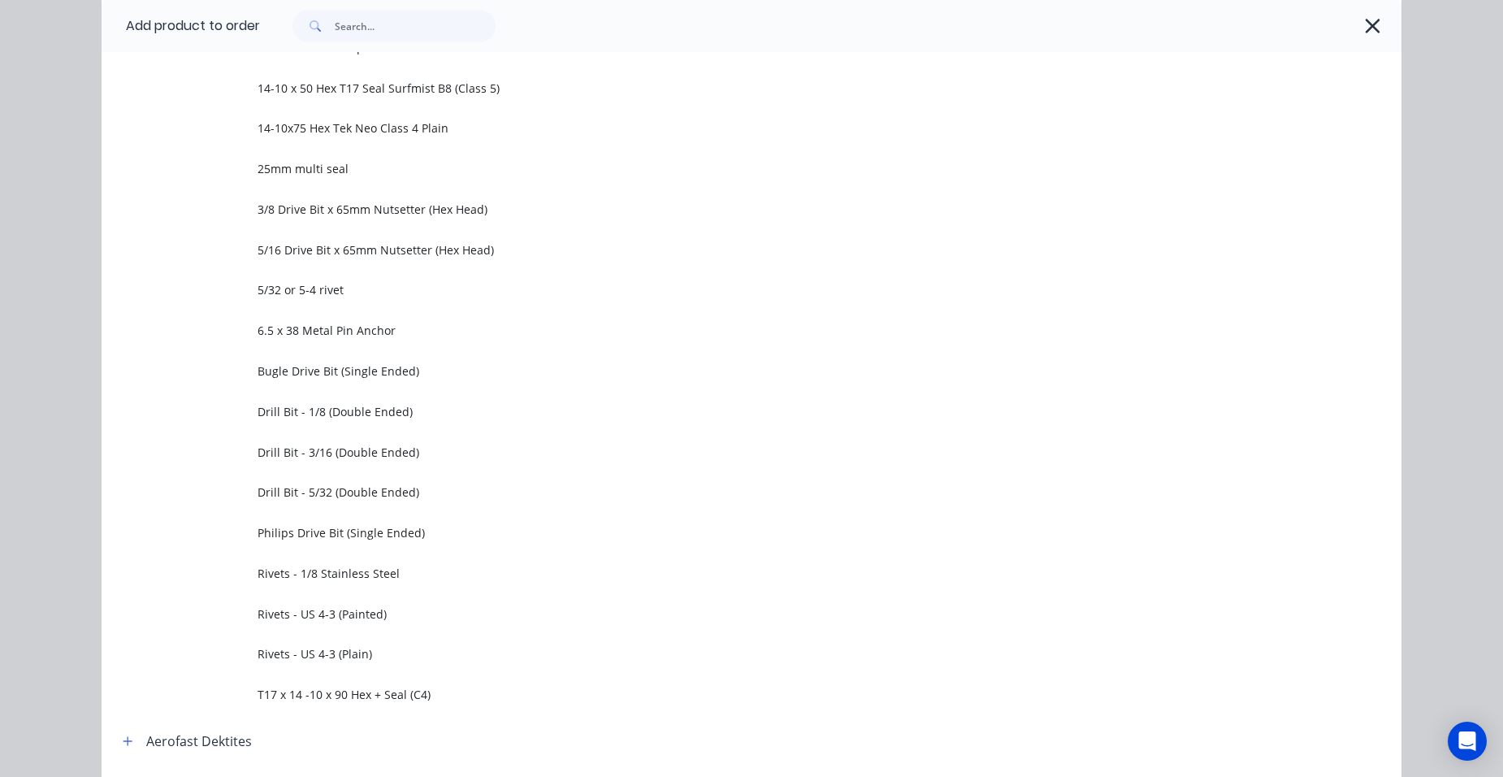
click at [340, 607] on span "Rivets - US 4-3 (Painted)" at bounding box center [715, 613] width 915 height 17
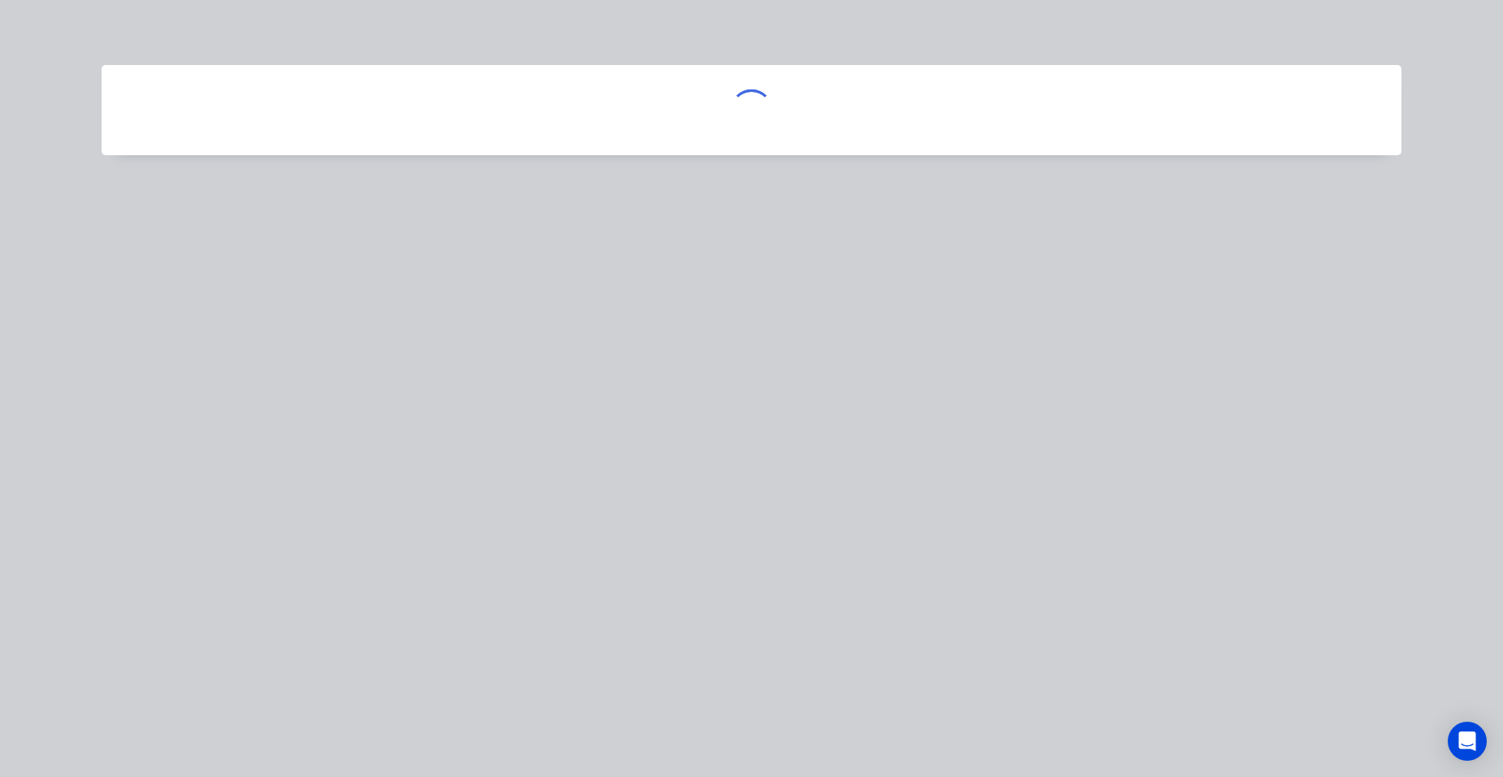
scroll to position [0, 0]
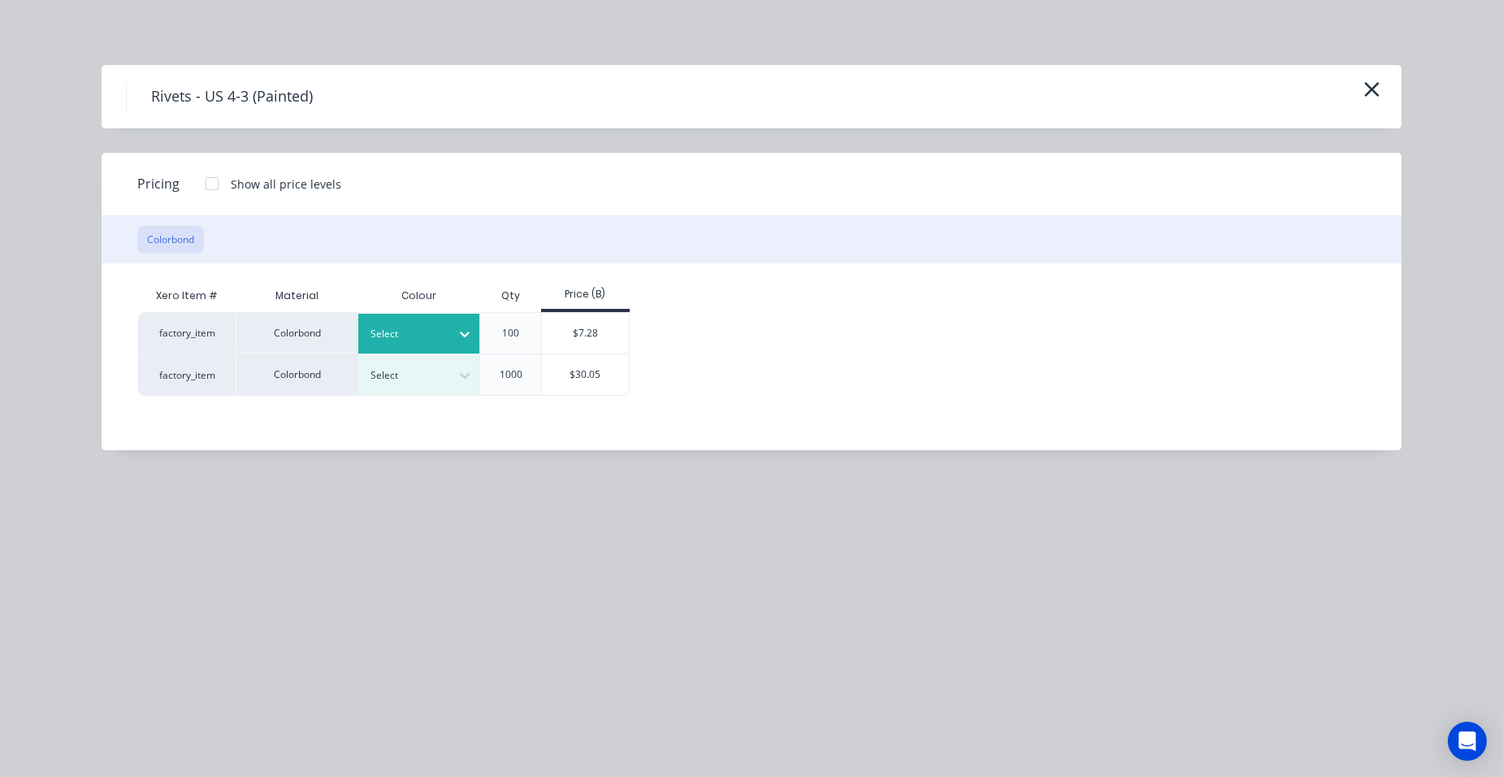
click at [407, 336] on div at bounding box center [406, 334] width 73 height 18
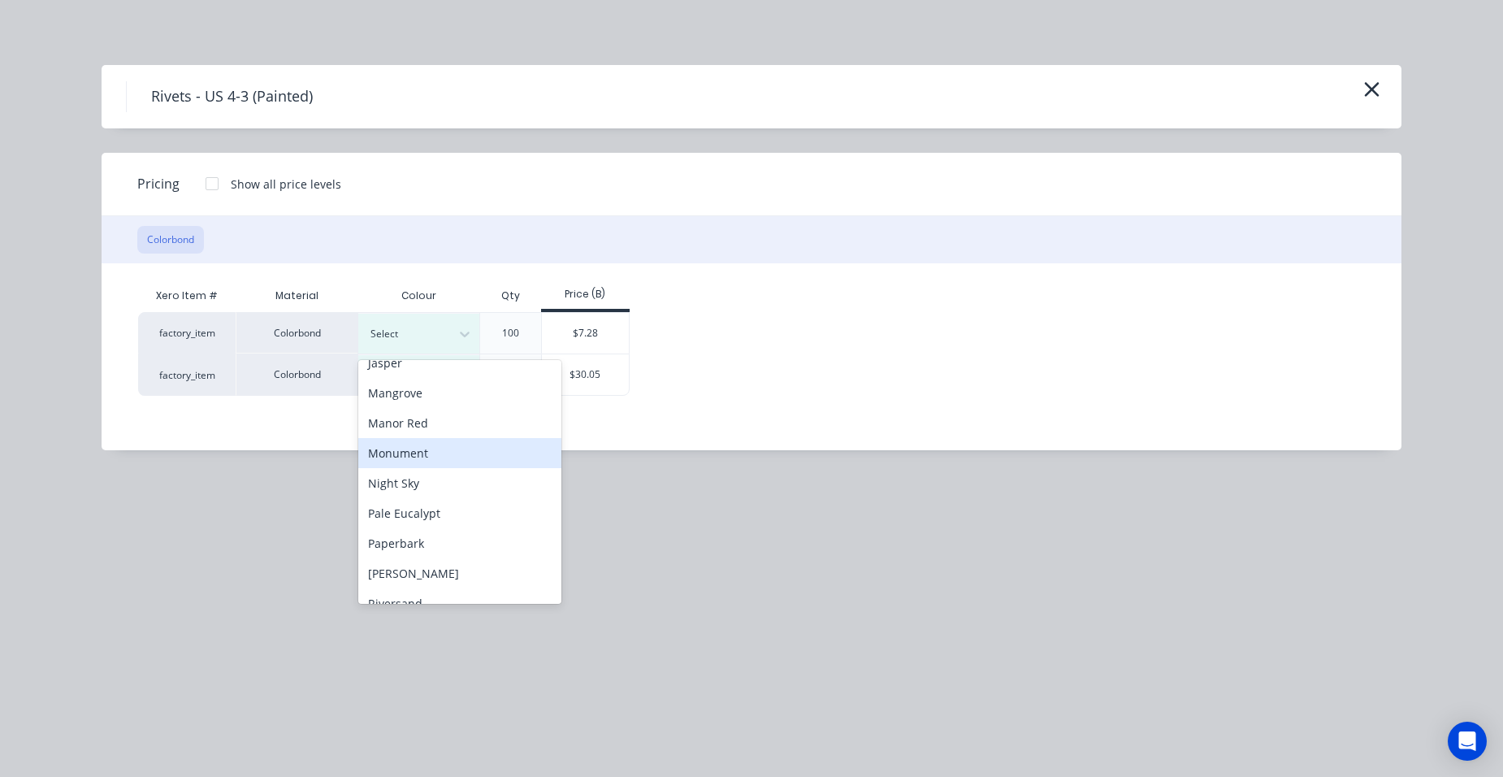
scroll to position [487, 0]
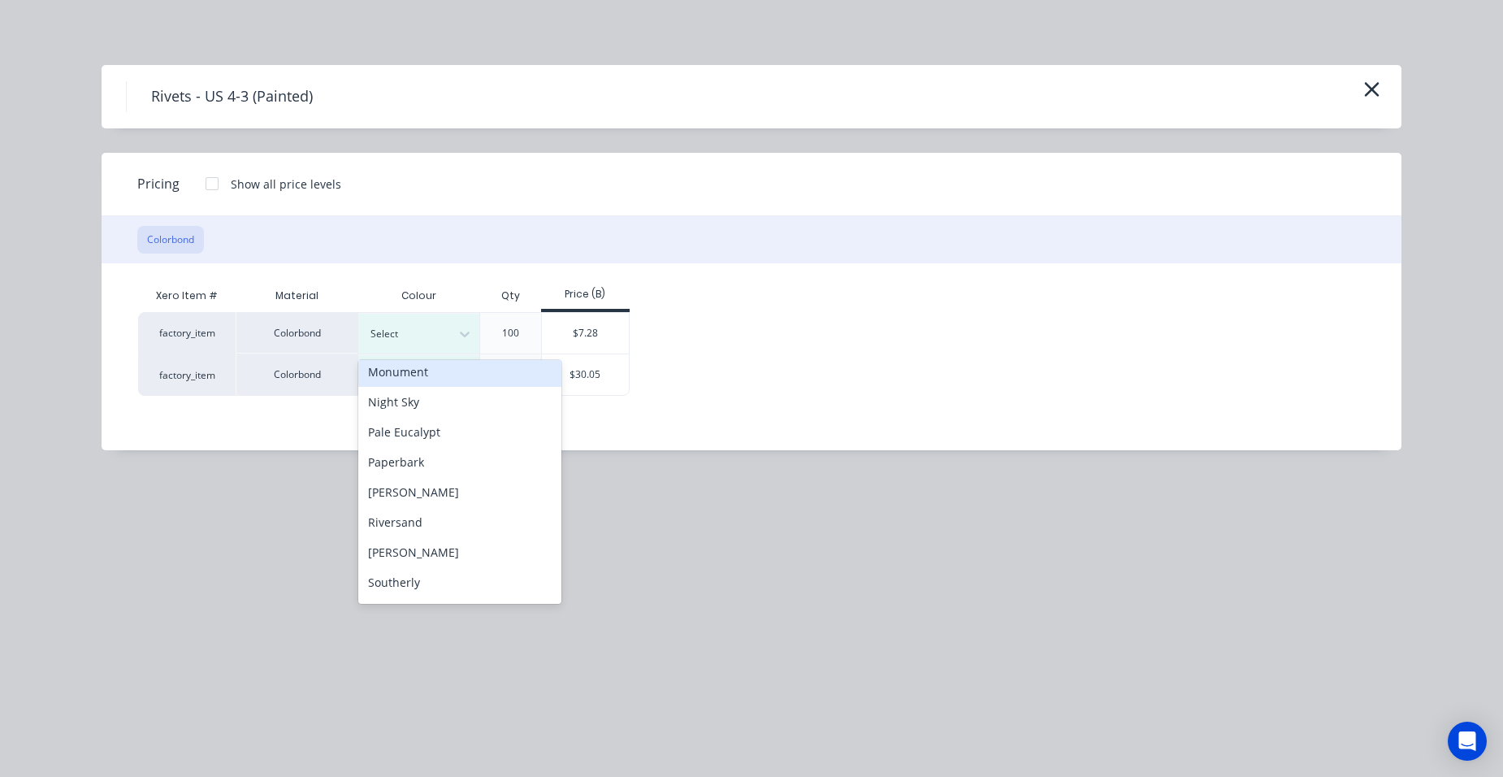
click at [435, 377] on div "Monument" at bounding box center [459, 372] width 203 height 30
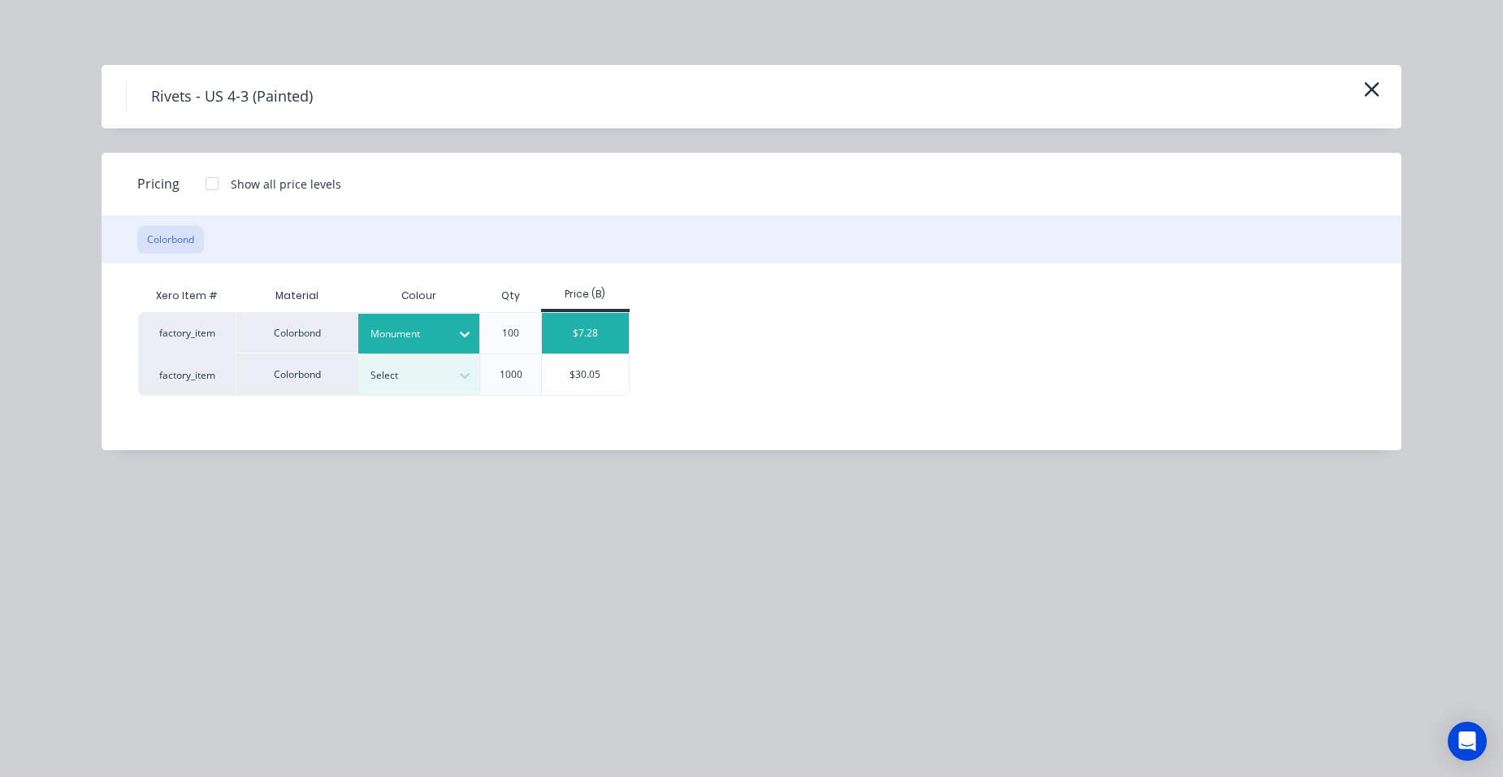
click at [582, 334] on div "$7.28" at bounding box center [585, 333] width 87 height 41
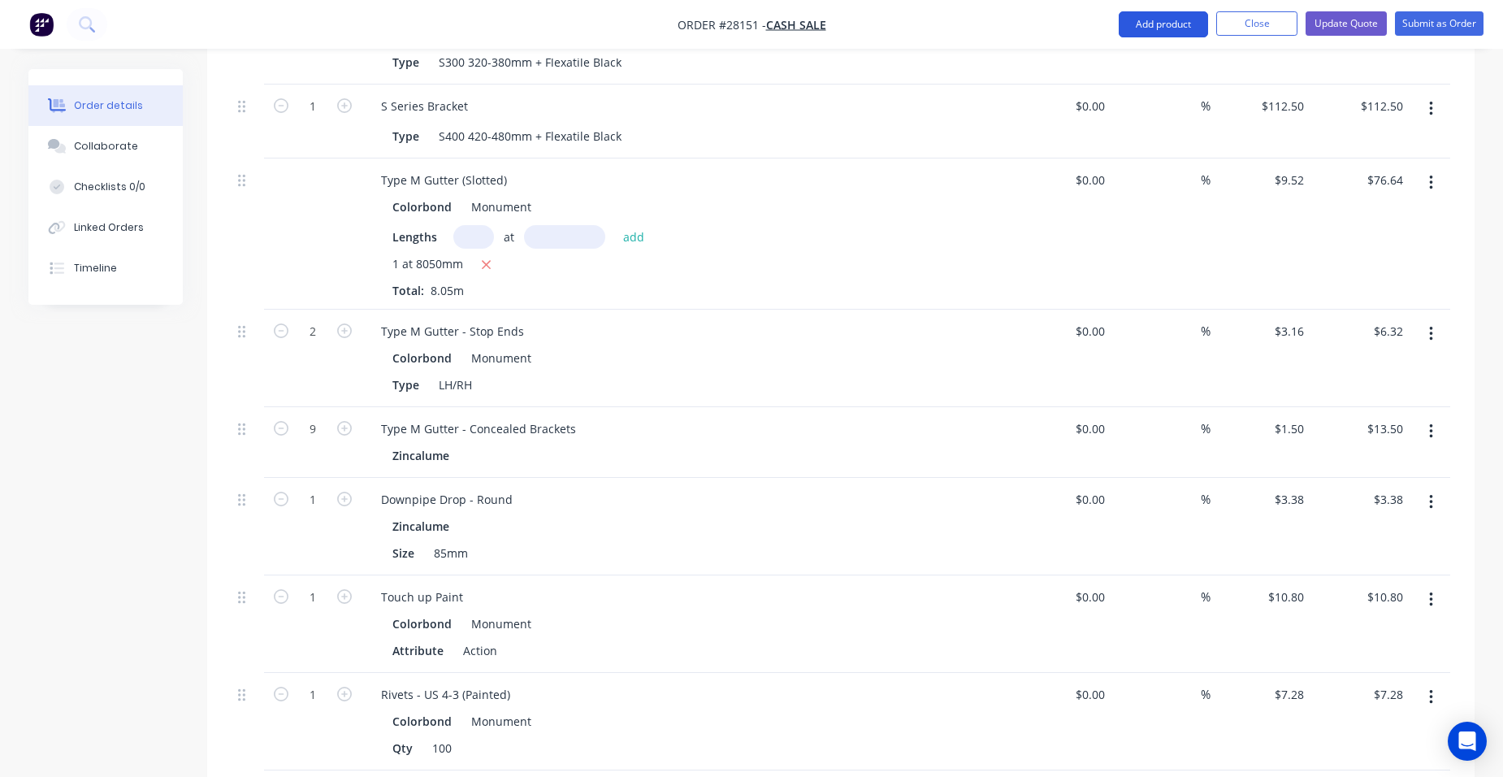
click at [1124, 17] on button "Add product" at bounding box center [1163, 24] width 89 height 26
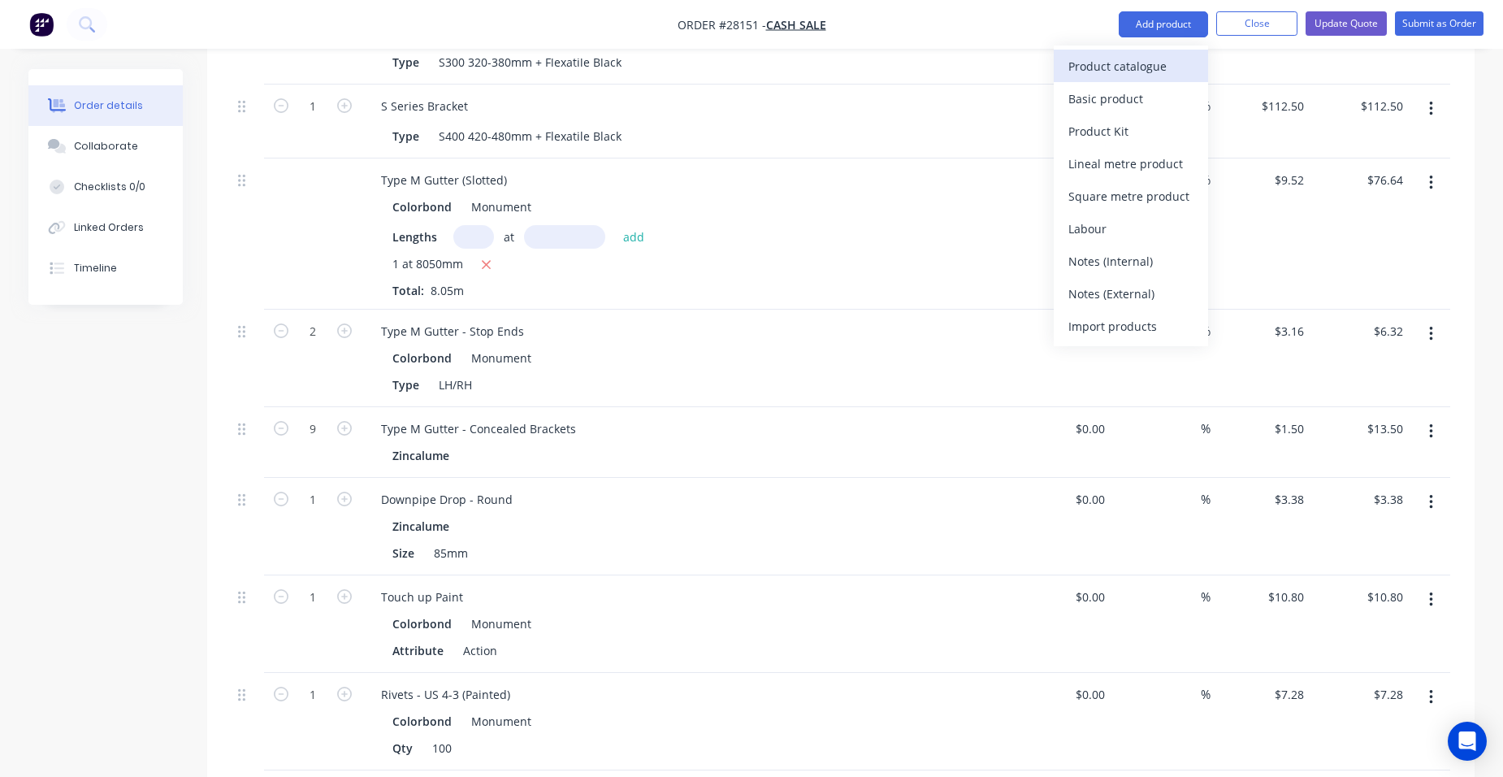
click at [1128, 54] on div "Product catalogue" at bounding box center [1130, 66] width 125 height 24
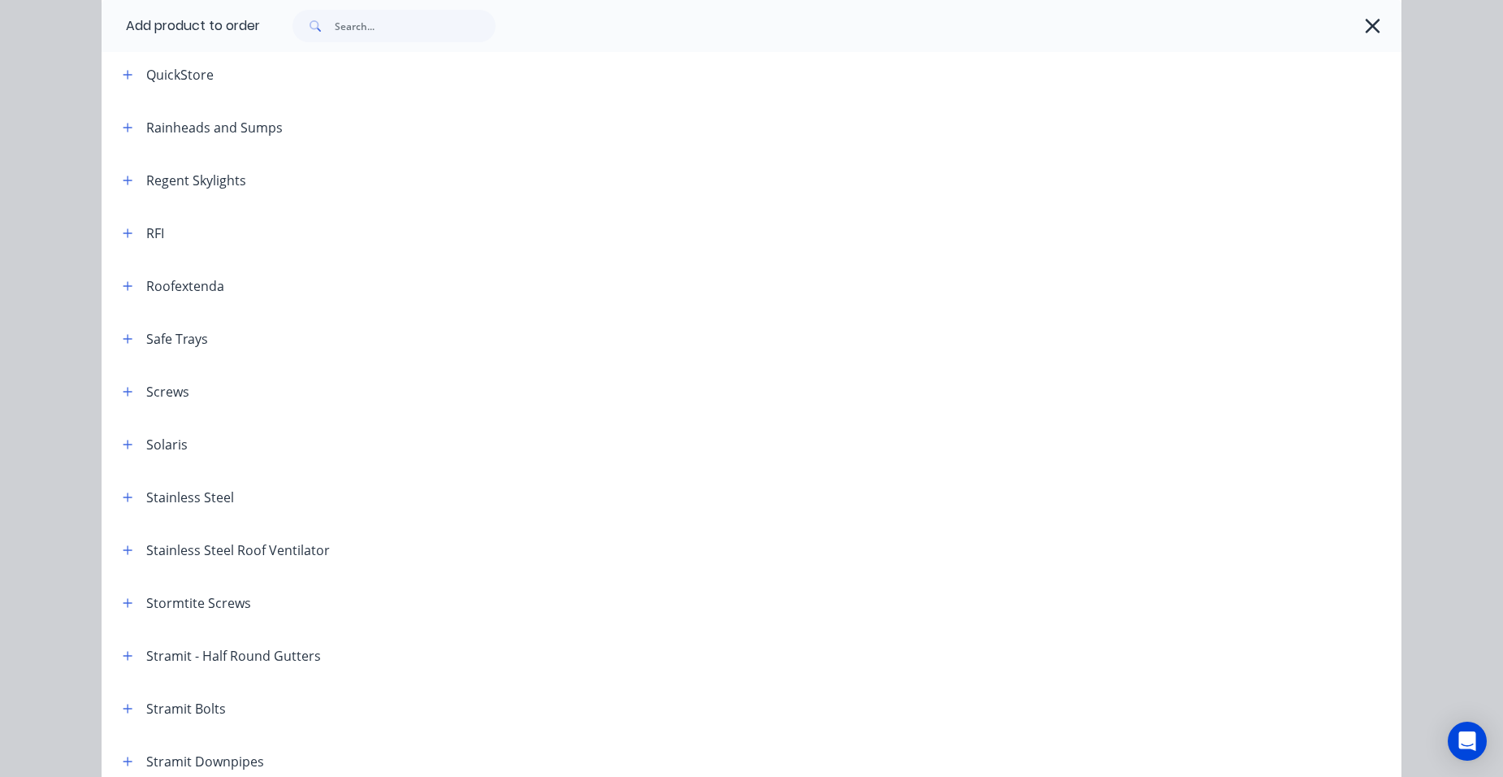
scroll to position [2193, 0]
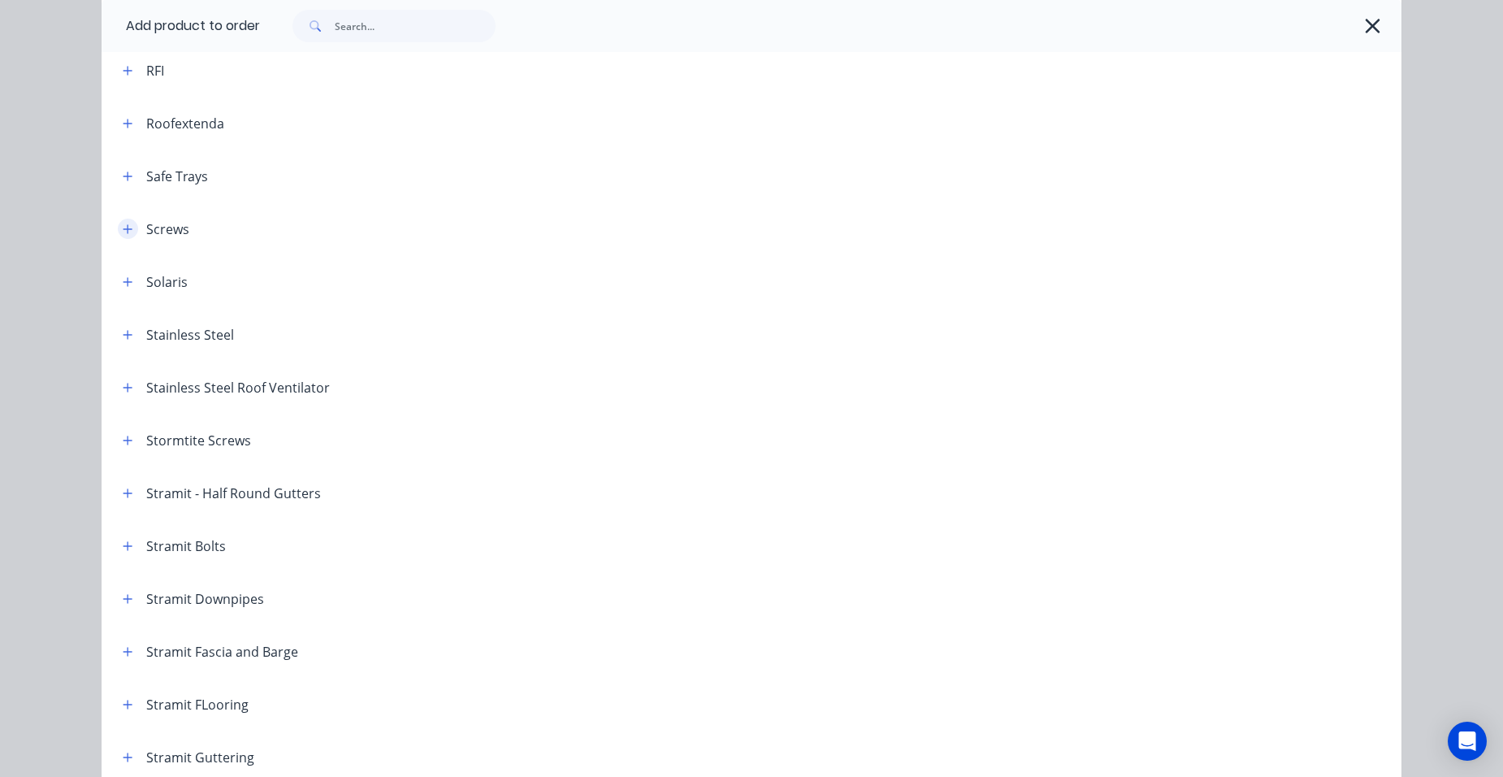
click at [123, 231] on icon "button" at bounding box center [127, 228] width 9 height 9
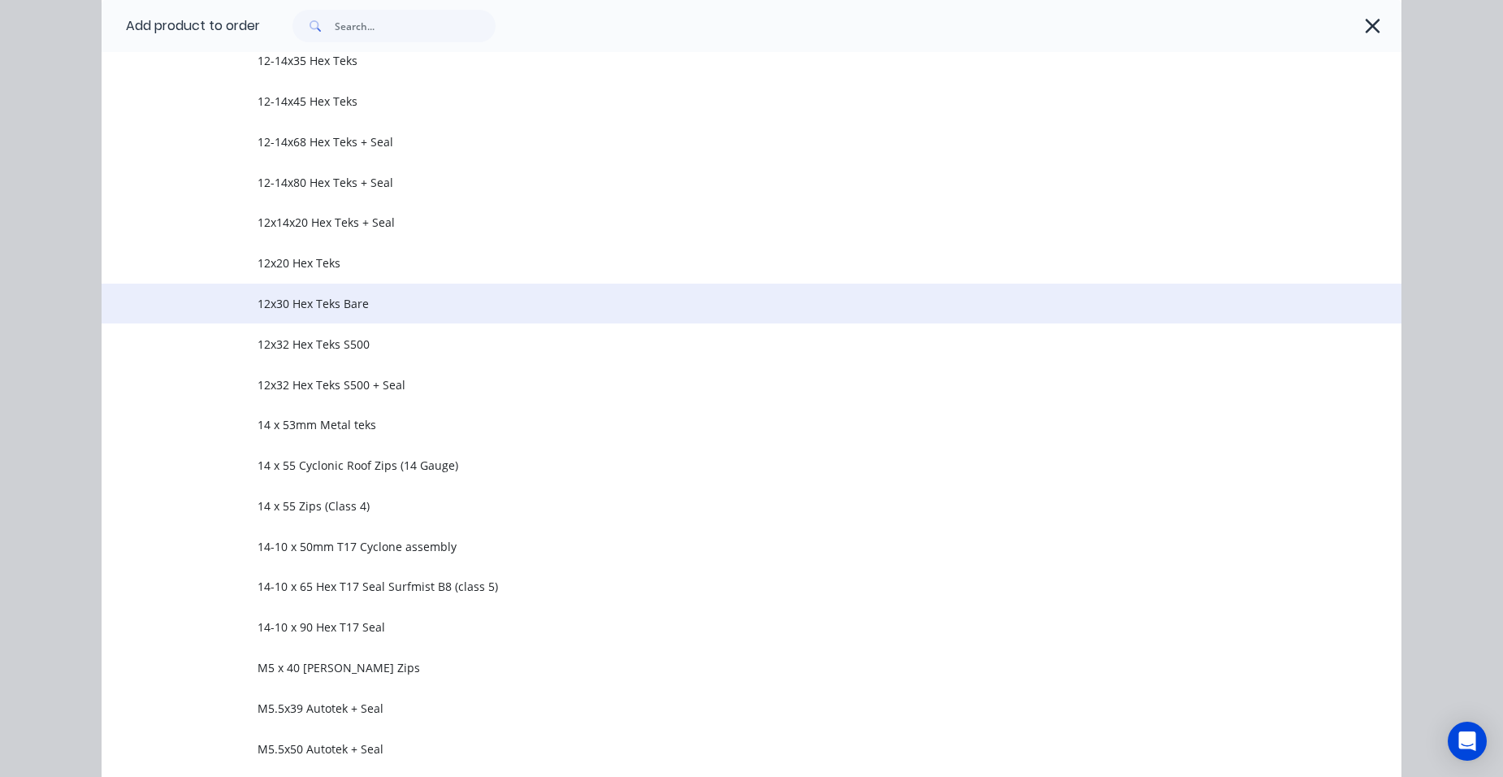
scroll to position [2600, 0]
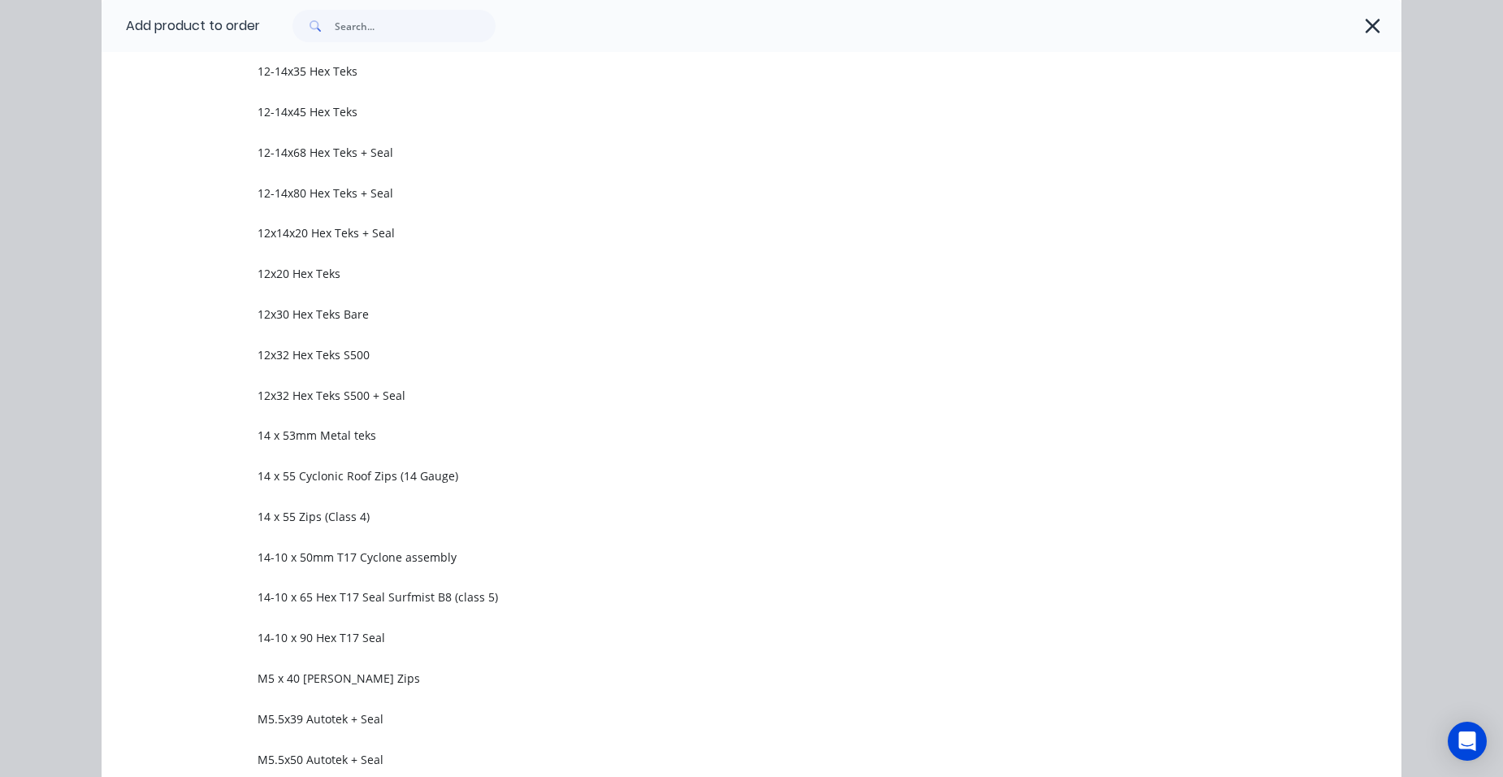
click at [367, 227] on span "12x14x20 Hex Teks + Seal" at bounding box center [715, 232] width 915 height 17
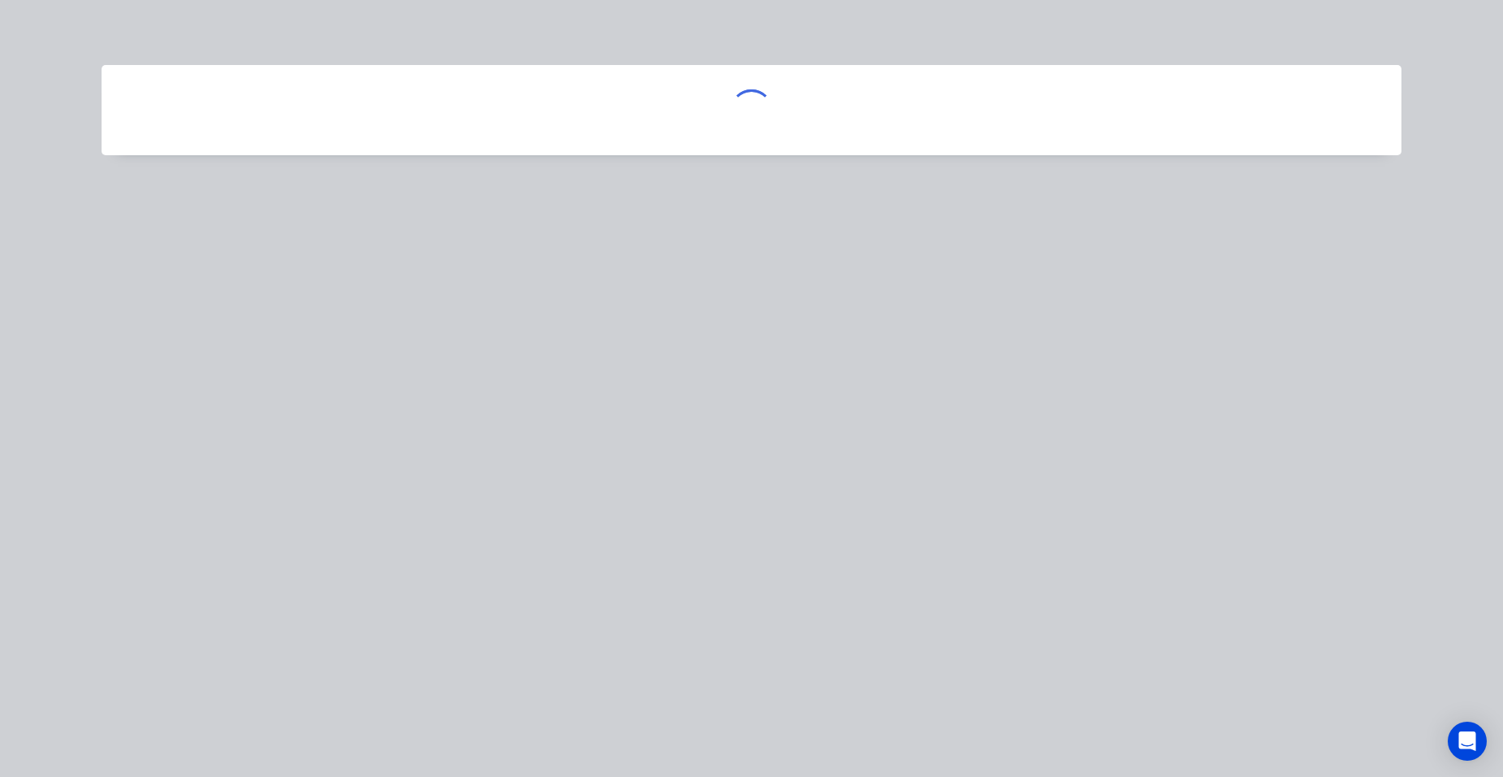
scroll to position [0, 0]
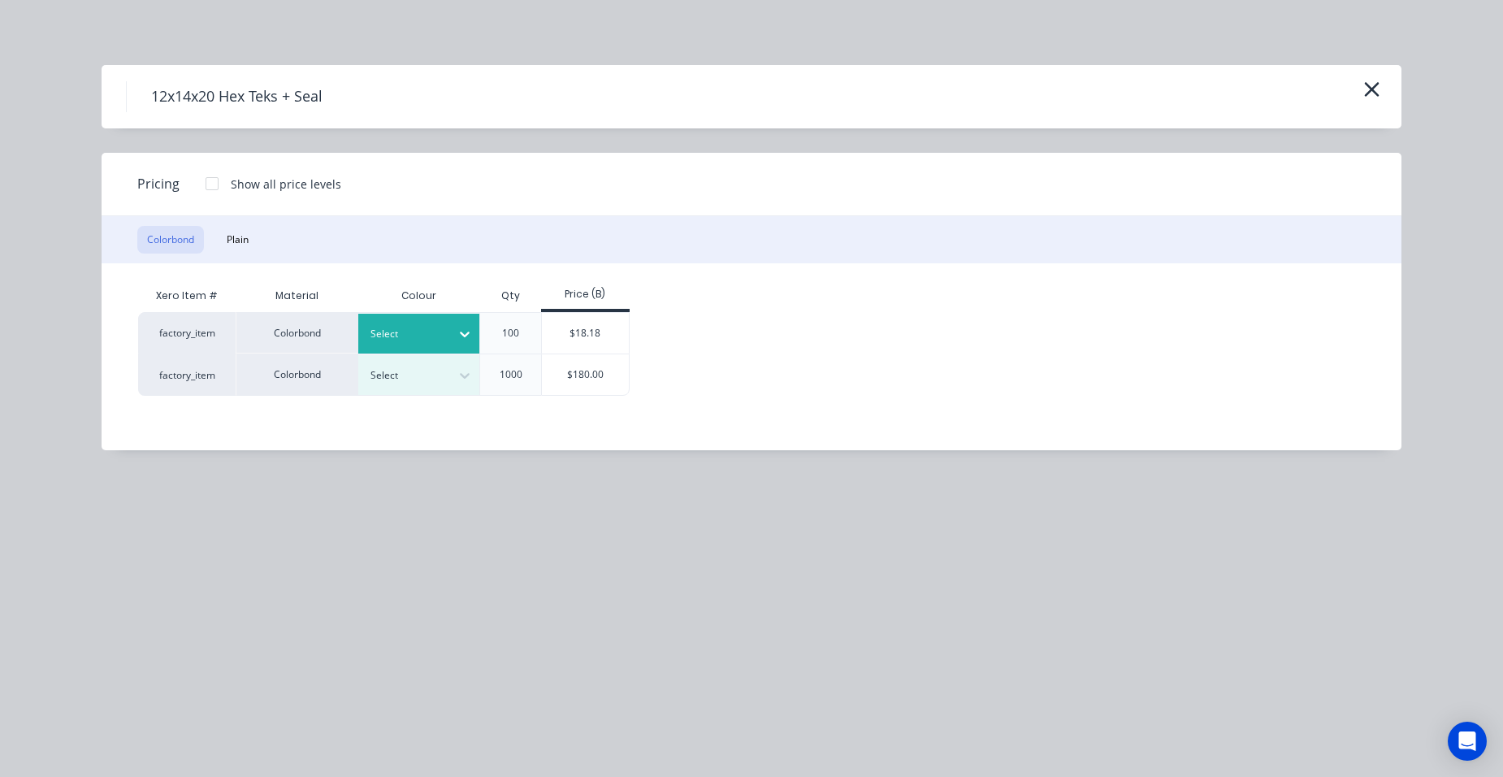
click at [379, 342] on div at bounding box center [406, 334] width 73 height 18
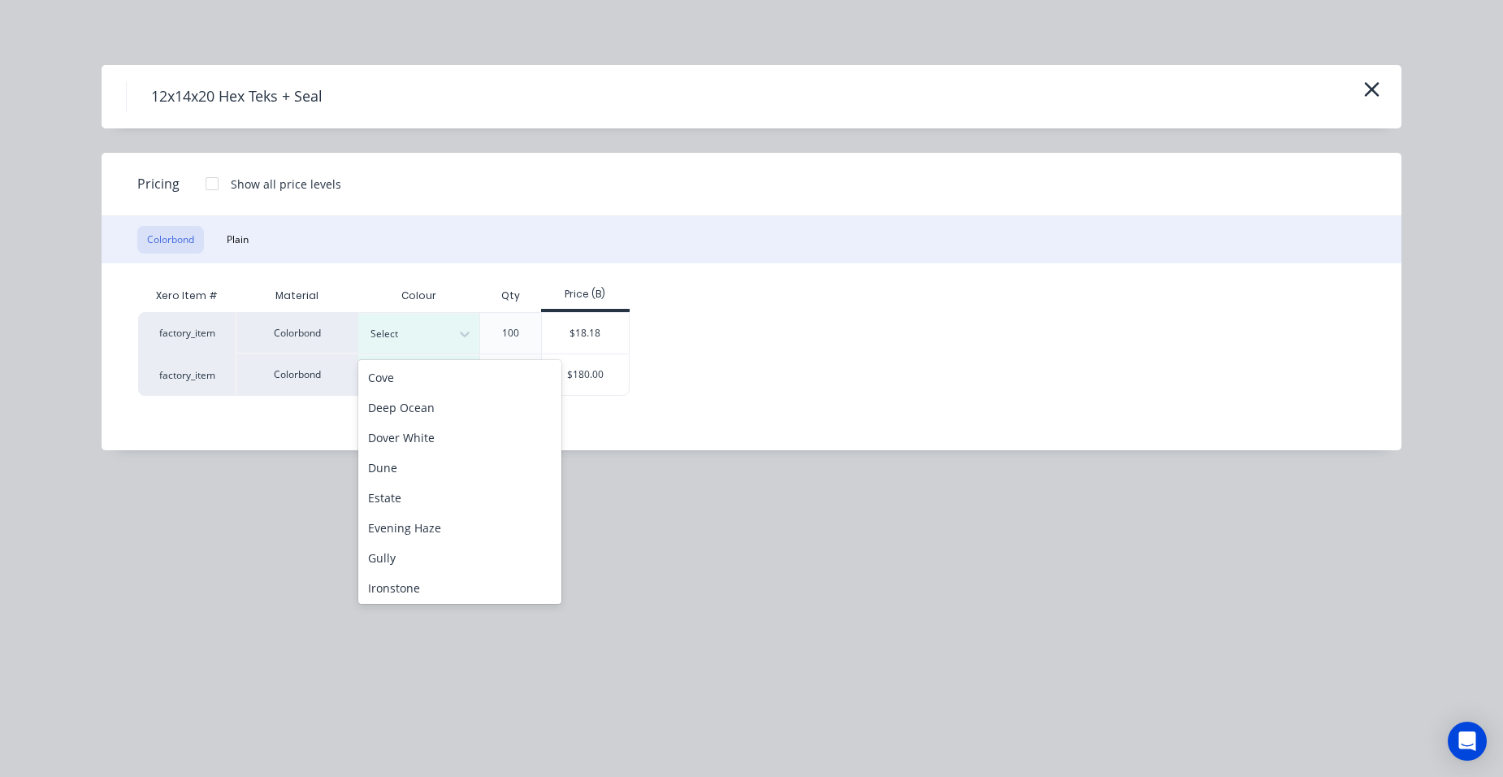
scroll to position [325, 0]
click at [417, 540] on div "Monument" at bounding box center [459, 534] width 203 height 30
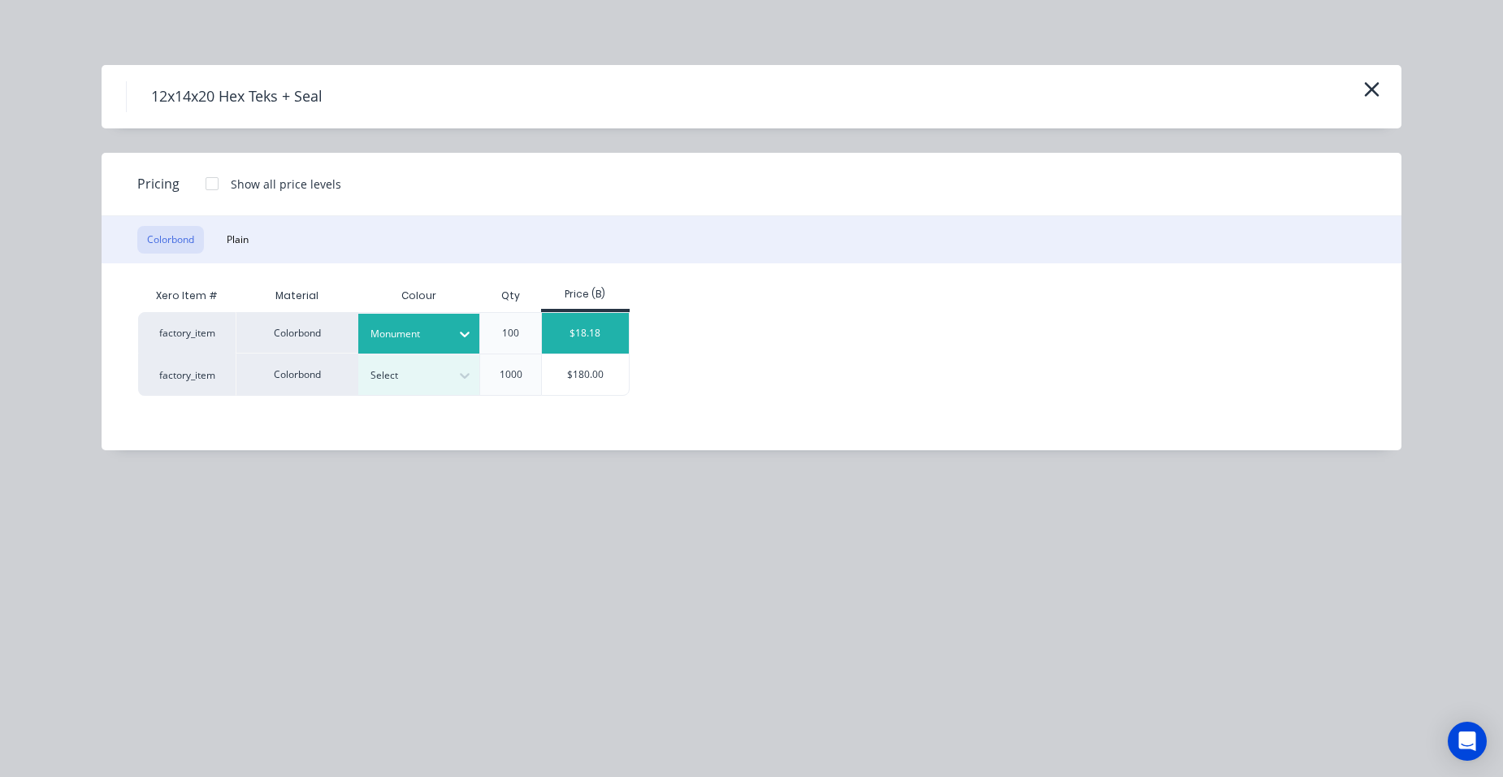
click at [550, 329] on div "$18.18" at bounding box center [585, 333] width 87 height 41
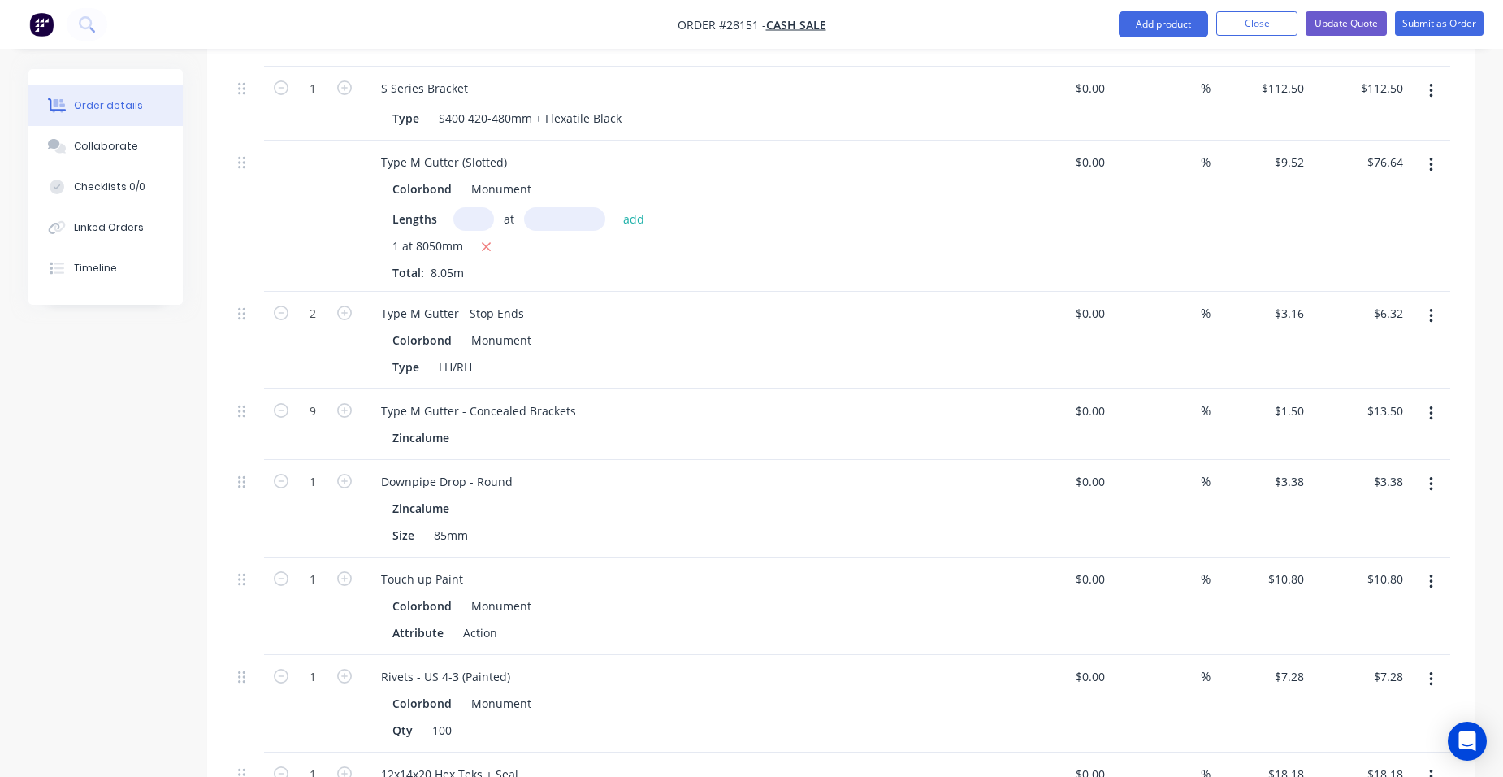
scroll to position [1781, 0]
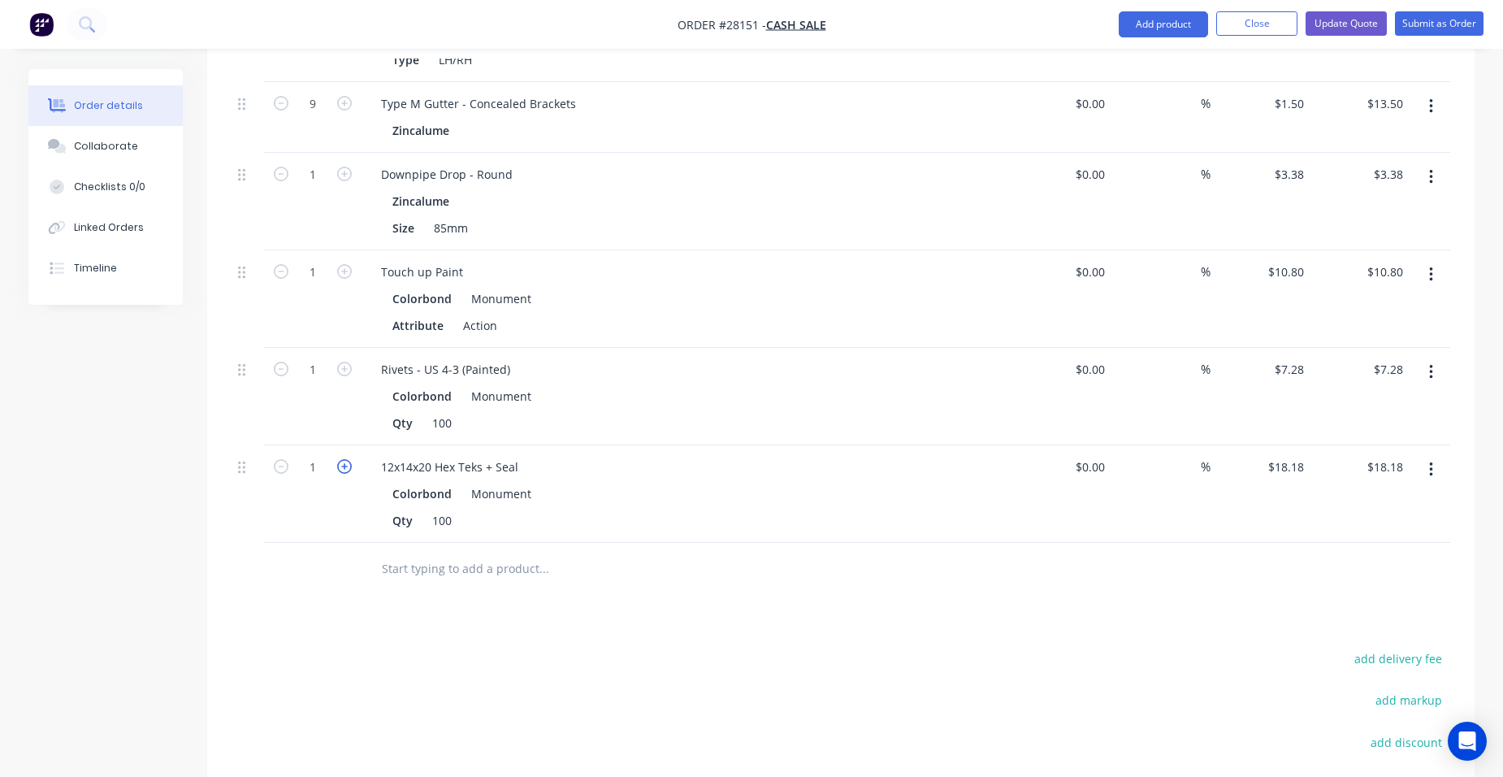
click at [340, 459] on icon "button" at bounding box center [344, 466] width 15 height 15
type input "2"
type input "$36.36"
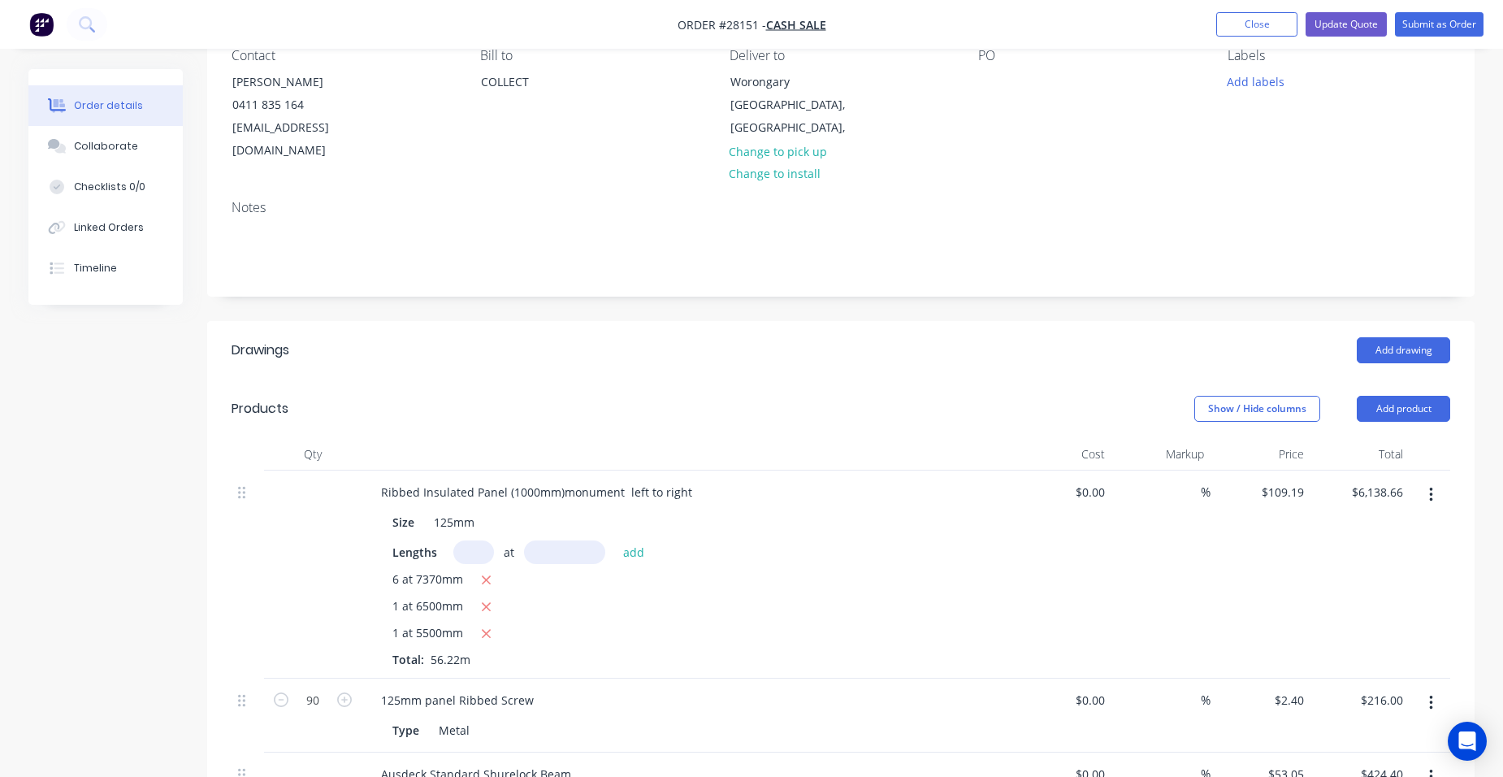
scroll to position [156, 0]
click at [1379, 338] on button "Add drawing" at bounding box center [1403, 351] width 93 height 26
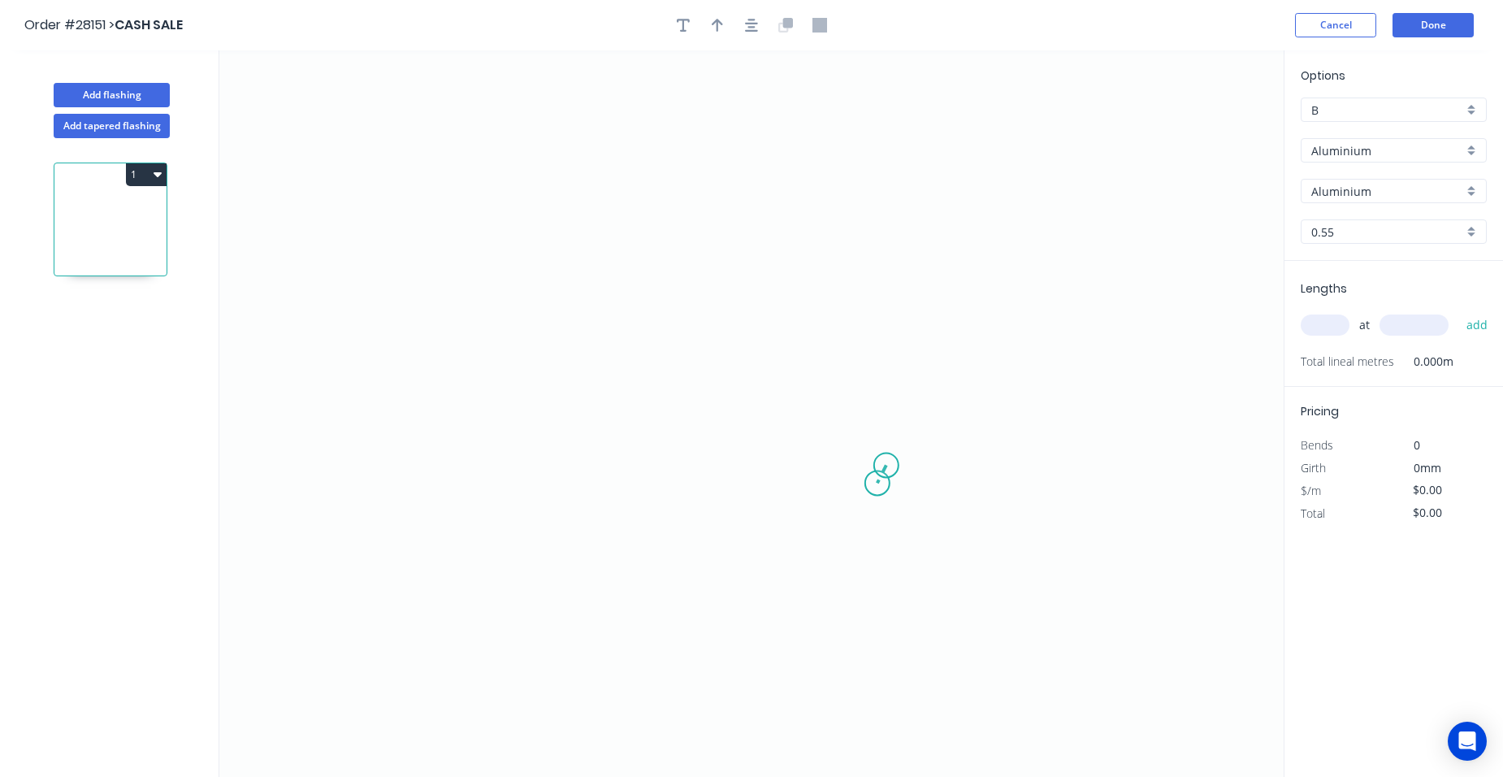
drag, startPoint x: 886, startPoint y: 465, endPoint x: 877, endPoint y: 483, distance: 20.0
click at [877, 483] on icon "0" at bounding box center [751, 413] width 1064 height 726
click at [883, 480] on circle at bounding box center [877, 482] width 24 height 24
click at [911, 499] on div "Delete point" at bounding box center [964, 501] width 163 height 33
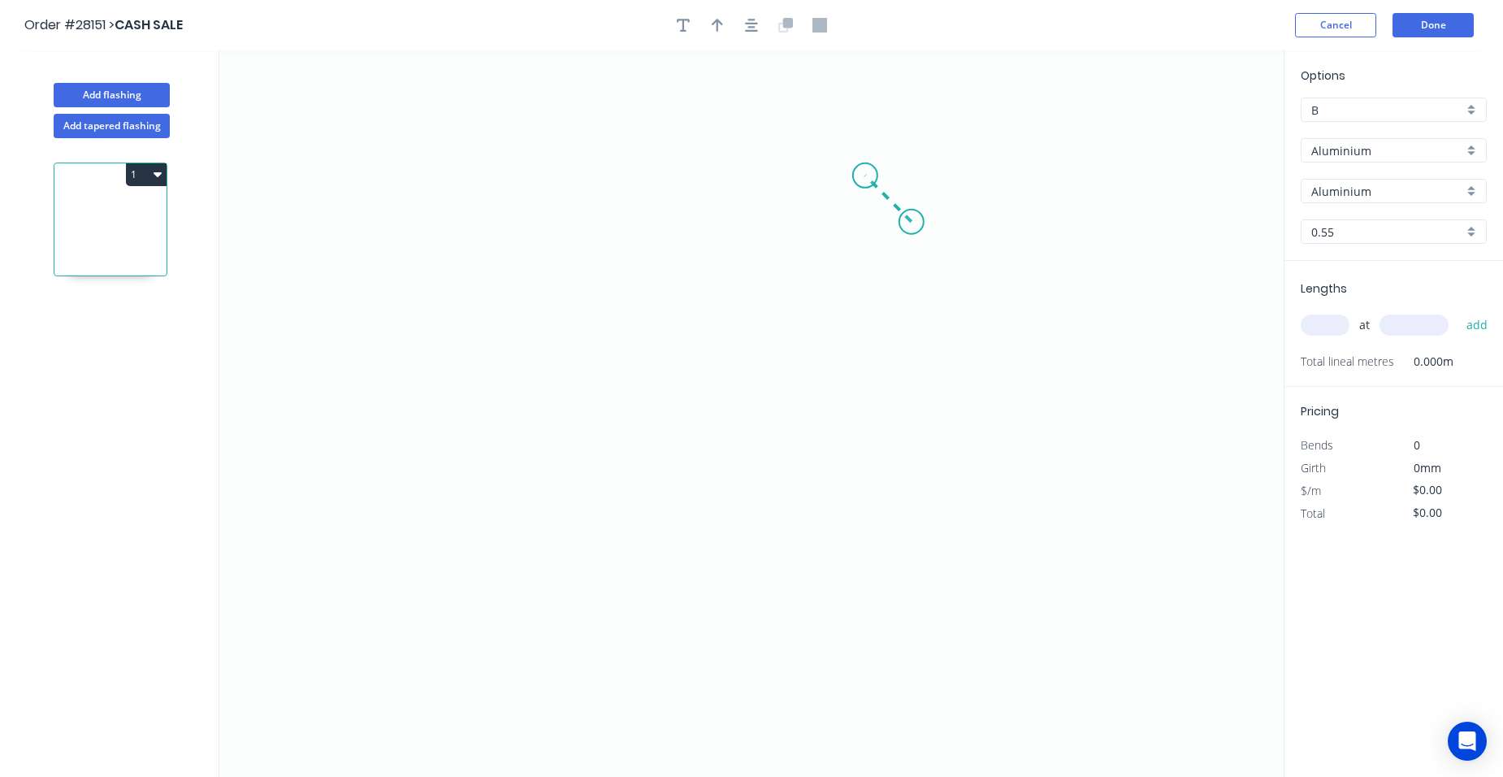
drag, startPoint x: 911, startPoint y: 222, endPoint x: 865, endPoint y: 178, distance: 63.8
click at [865, 178] on icon "0" at bounding box center [751, 413] width 1064 height 726
click at [514, 157] on icon "0 ?" at bounding box center [751, 413] width 1064 height 726
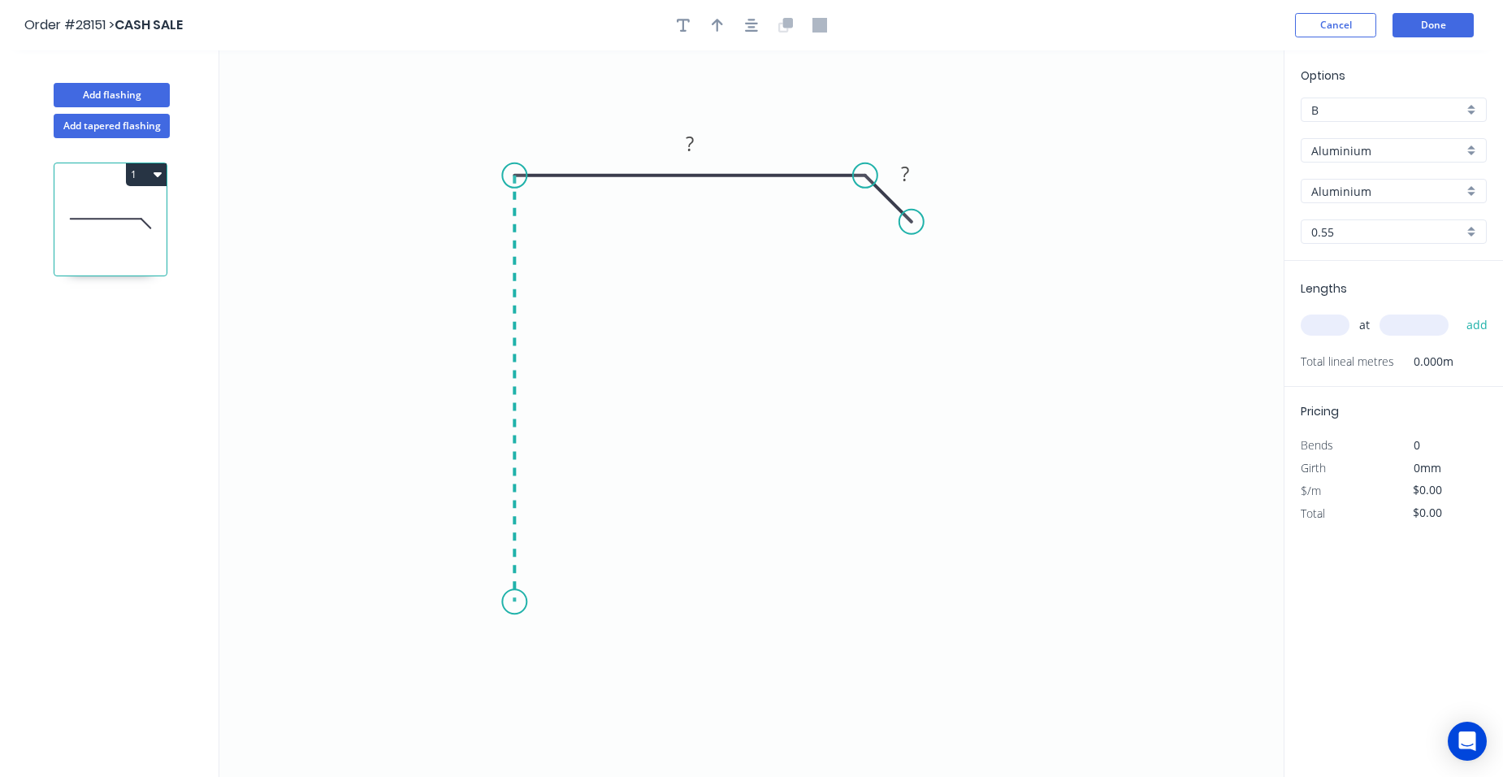
drag, startPoint x: 525, startPoint y: 603, endPoint x: 542, endPoint y: 602, distance: 17.1
click at [526, 602] on icon "0 ? ?" at bounding box center [751, 413] width 1064 height 726
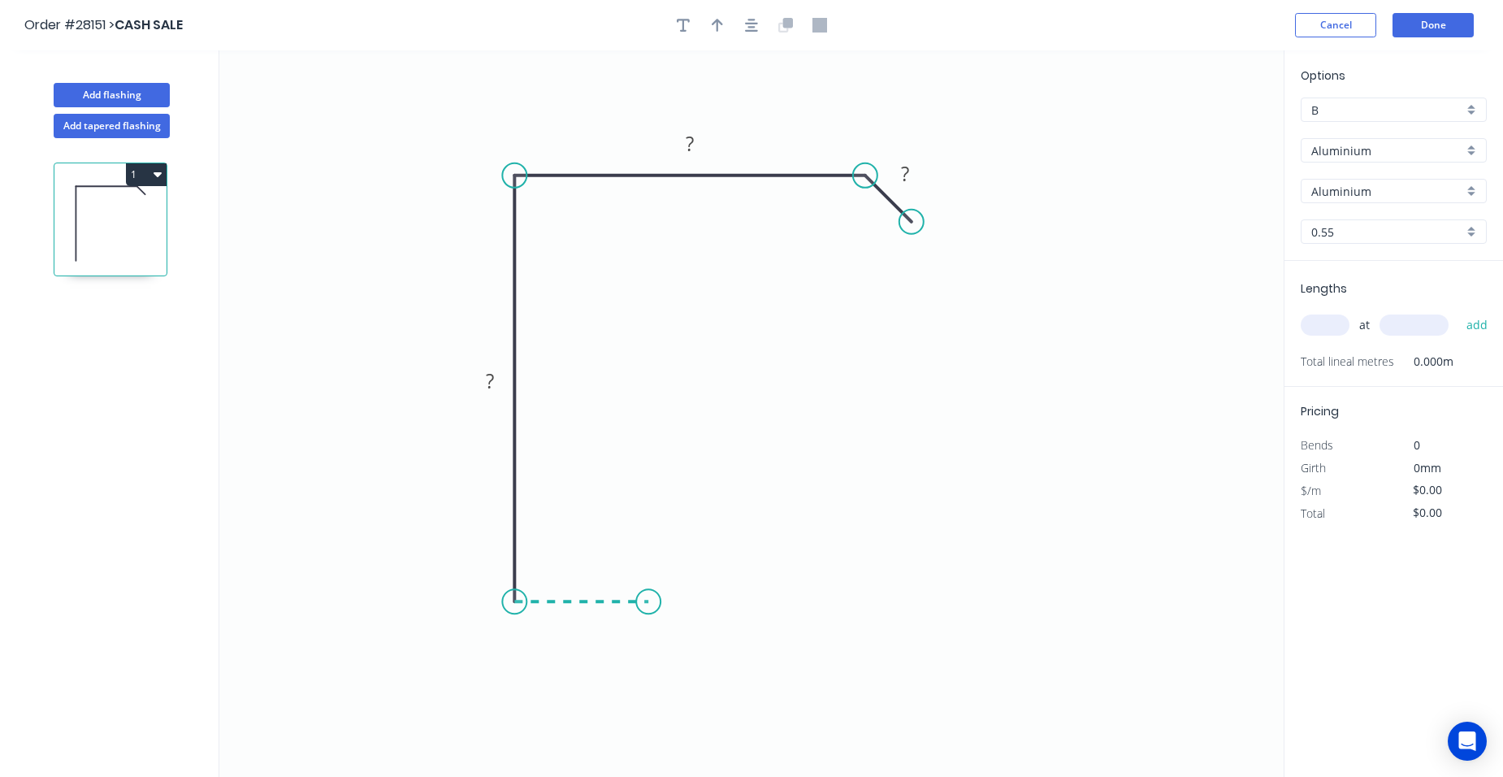
click at [648, 606] on icon "0 ? ? ?" at bounding box center [751, 413] width 1064 height 726
click at [652, 496] on icon "0 ? ? ? ?" at bounding box center [751, 413] width 1064 height 726
click at [793, 496] on icon "0 ? ? ? ? ?" at bounding box center [751, 413] width 1064 height 726
click at [823, 483] on icon at bounding box center [808, 489] width 30 height 14
click at [823, 483] on circle at bounding box center [823, 482] width 24 height 24
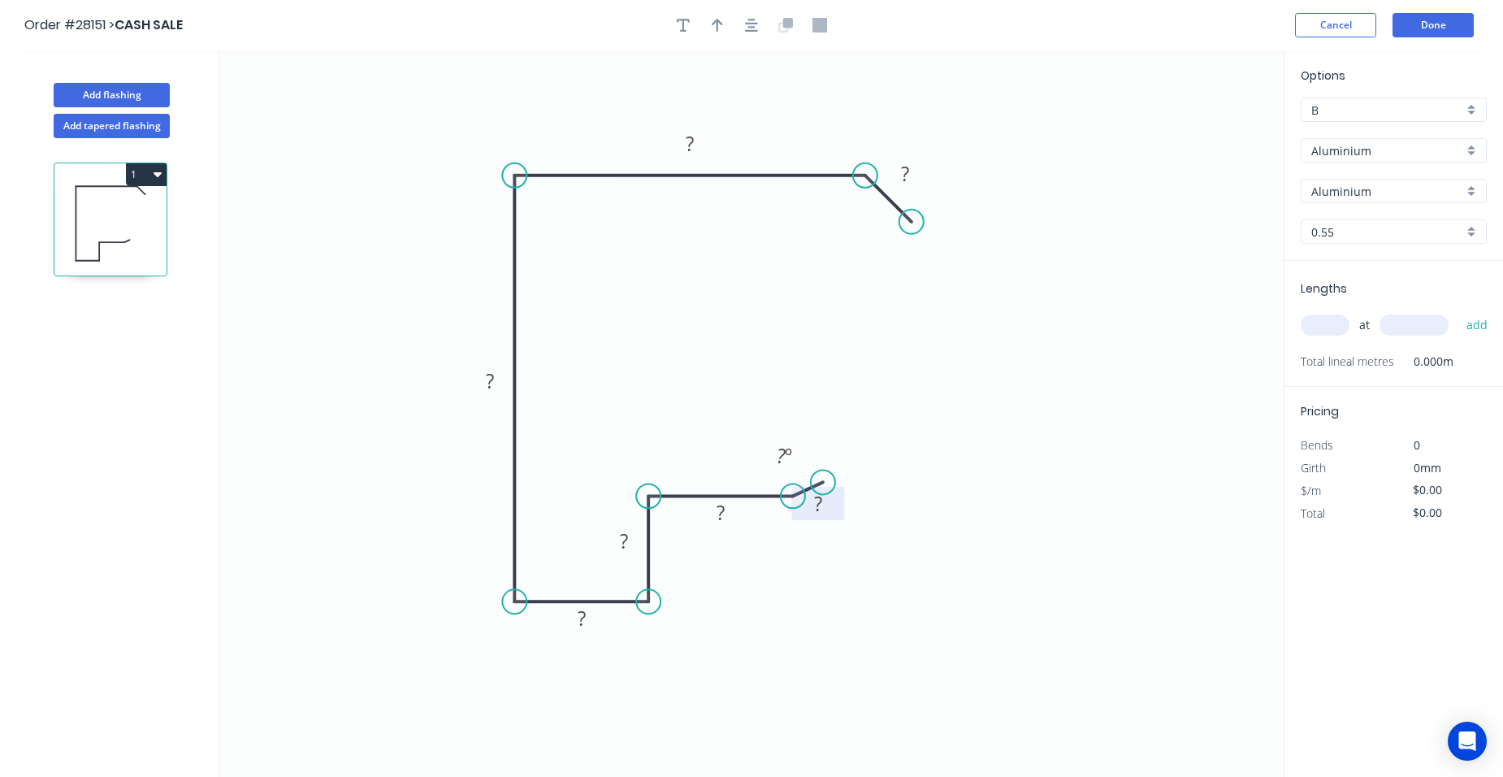
click at [820, 497] on tspan "?" at bounding box center [818, 503] width 8 height 27
drag, startPoint x: 784, startPoint y: 455, endPoint x: 828, endPoint y: 416, distance: 58.7
click at [785, 455] on tspan "º" at bounding box center [788, 455] width 7 height 27
click at [916, 171] on rect at bounding box center [906, 174] width 32 height 23
click at [699, 141] on rect at bounding box center [689, 144] width 32 height 23
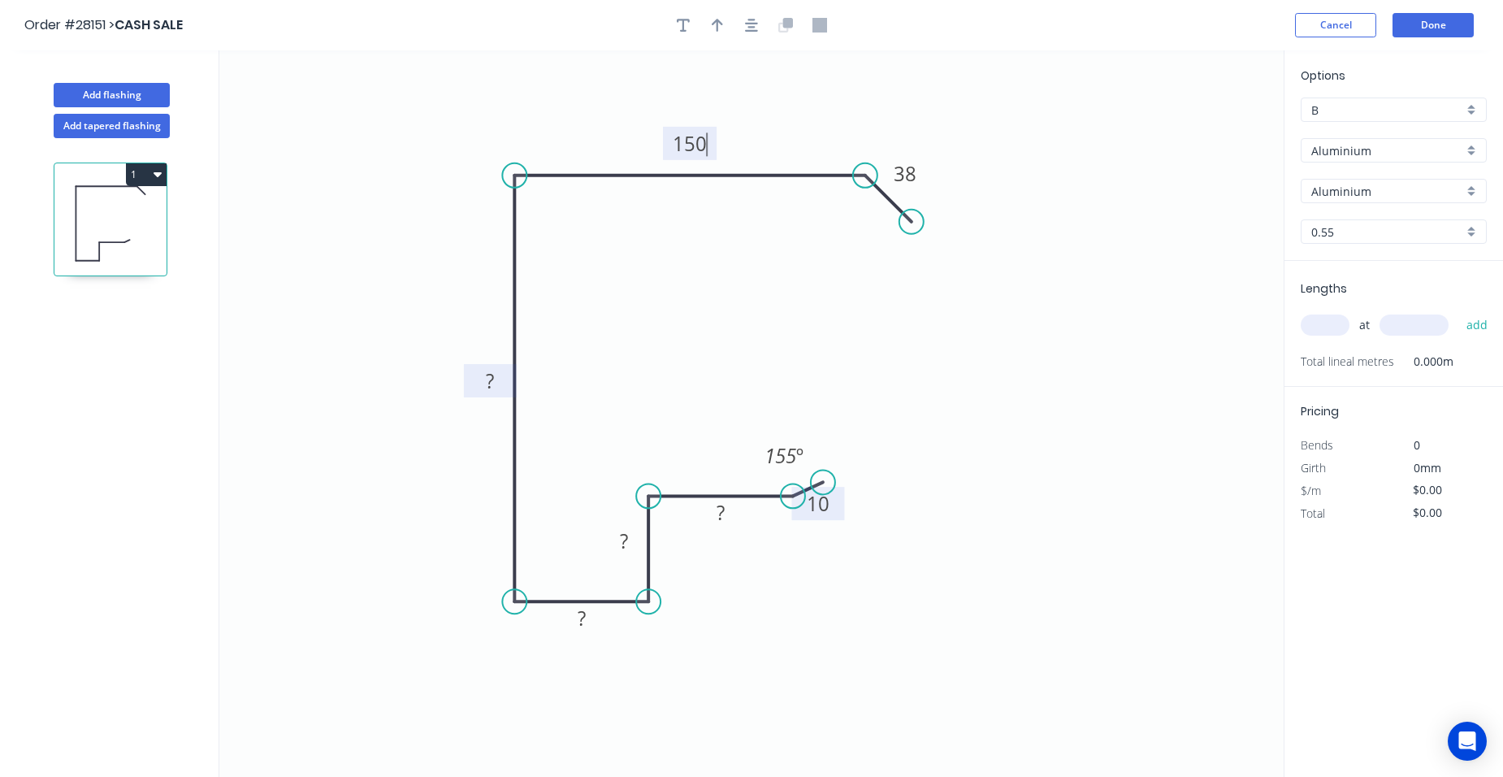
click at [495, 376] on rect at bounding box center [490, 381] width 32 height 23
click at [493, 383] on tspan "?" at bounding box center [490, 380] width 8 height 27
click at [474, 385] on tspan "?205" at bounding box center [490, 380] width 42 height 27
click at [588, 615] on rect at bounding box center [581, 619] width 32 height 23
click at [638, 541] on rect at bounding box center [624, 541] width 32 height 23
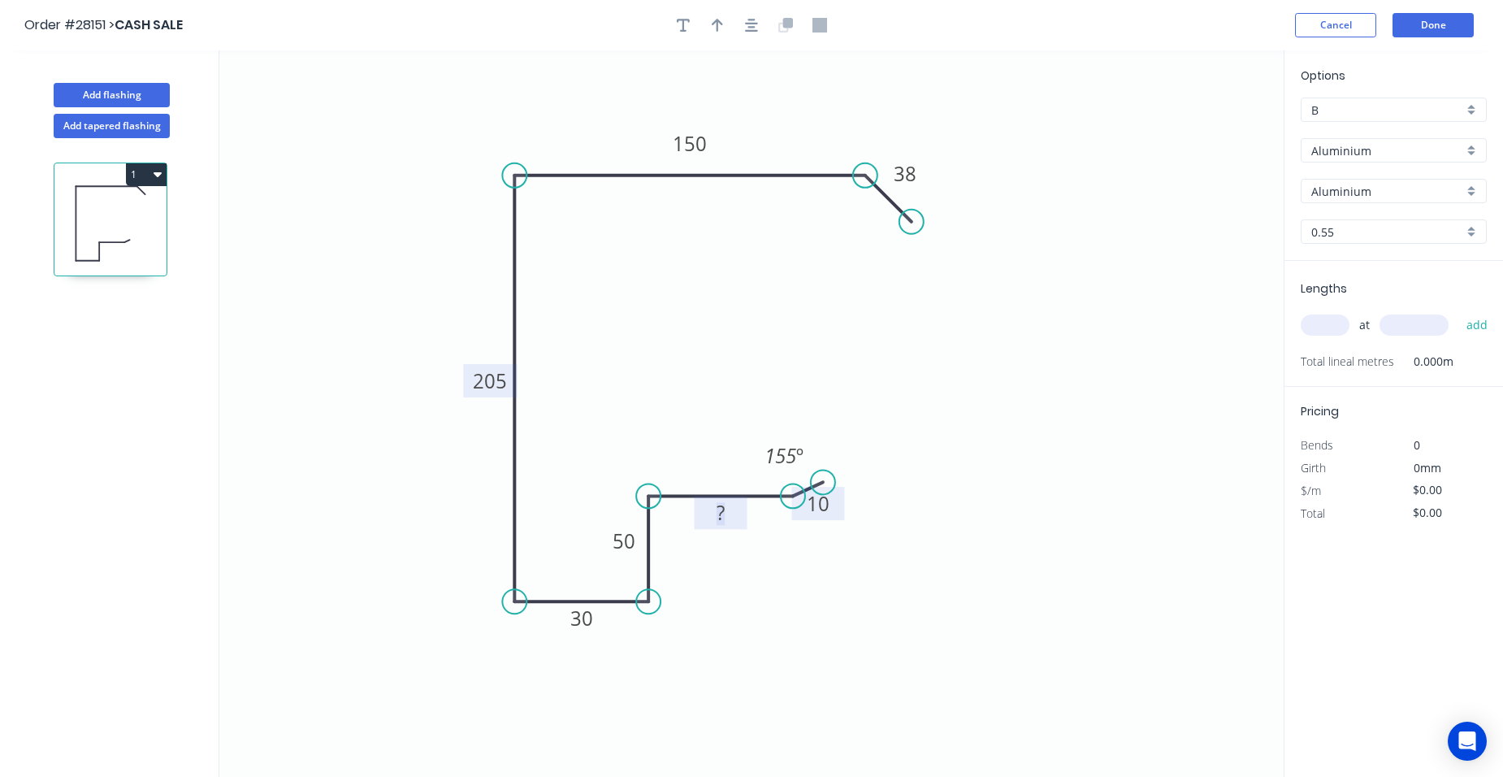
click at [721, 517] on tspan "?" at bounding box center [721, 512] width 8 height 27
drag, startPoint x: 911, startPoint y: 219, endPoint x: 903, endPoint y: 223, distance: 9.1
click at [922, 229] on circle at bounding box center [926, 236] width 24 height 24
type input "$1.00"
click at [886, 236] on div "Show angle" at bounding box center [941, 235] width 163 height 33
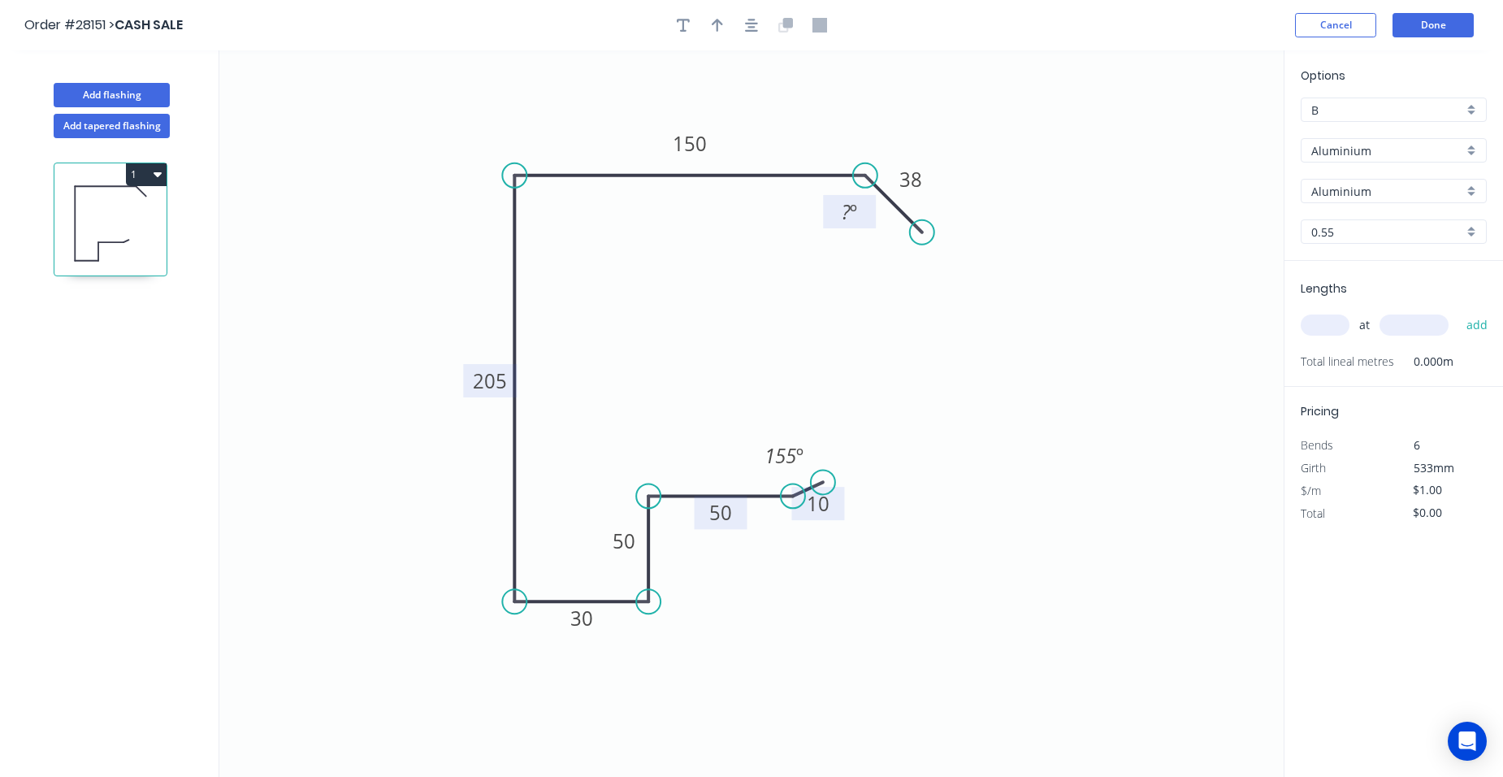
click at [854, 212] on tspan "º" at bounding box center [853, 211] width 7 height 27
click at [1475, 150] on div "Aluminium" at bounding box center [1394, 150] width 186 height 24
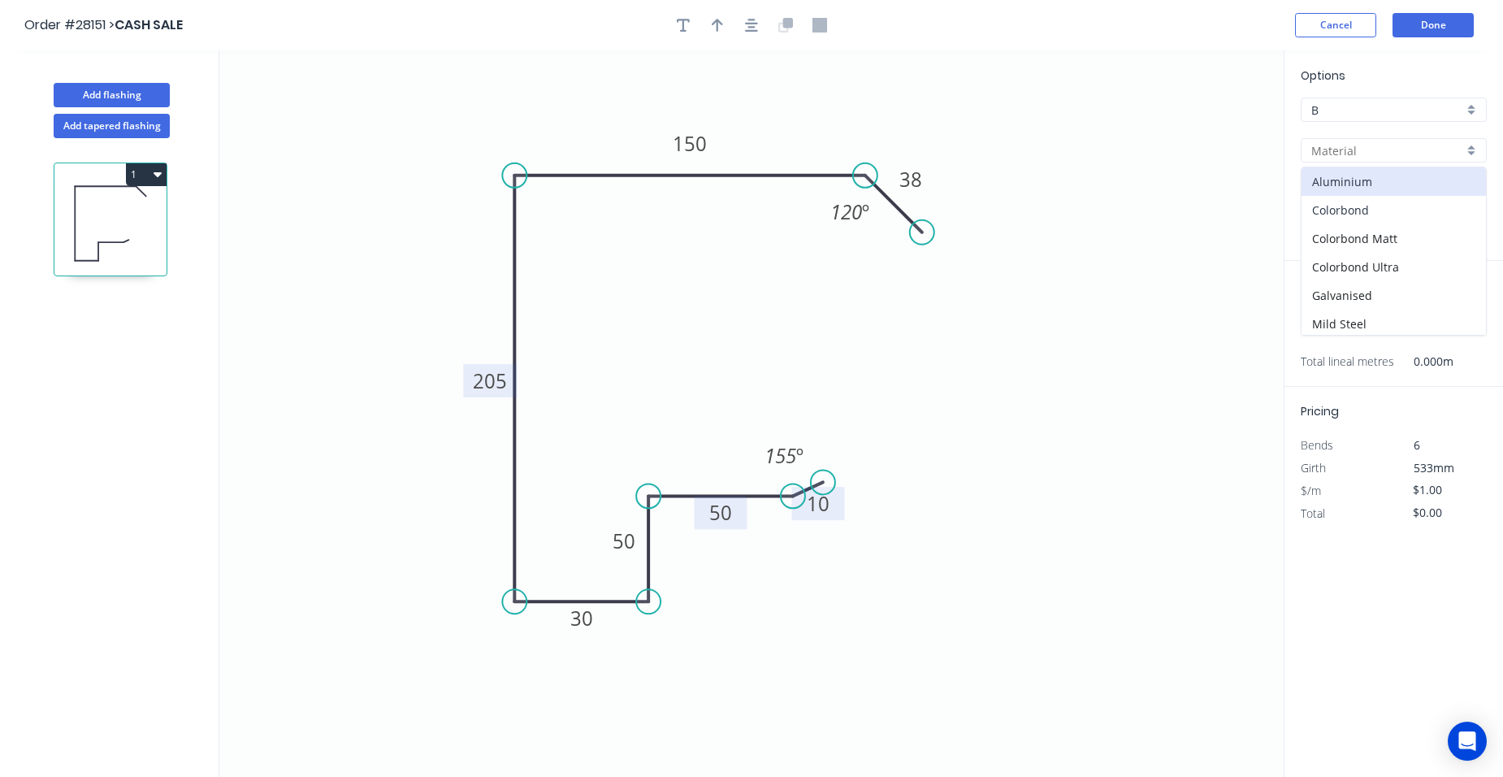
click at [1441, 201] on div "Colorbond" at bounding box center [1393, 210] width 184 height 28
type input "Colorbond"
type input "Basalt"
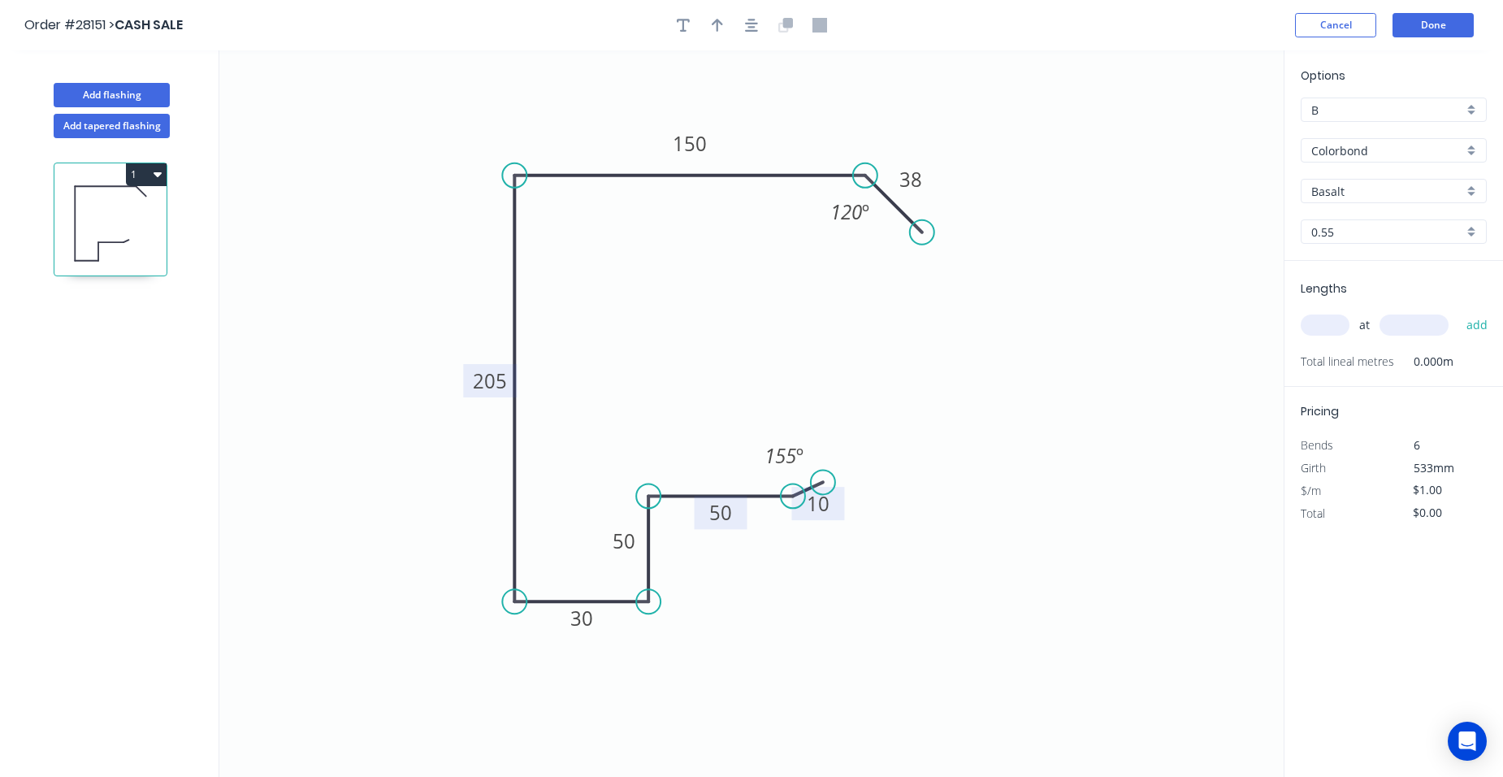
type input "$24.78"
click at [1475, 185] on div "Basalt" at bounding box center [1394, 191] width 186 height 24
click at [1383, 296] on div "Monument" at bounding box center [1393, 295] width 184 height 28
type input "Monument"
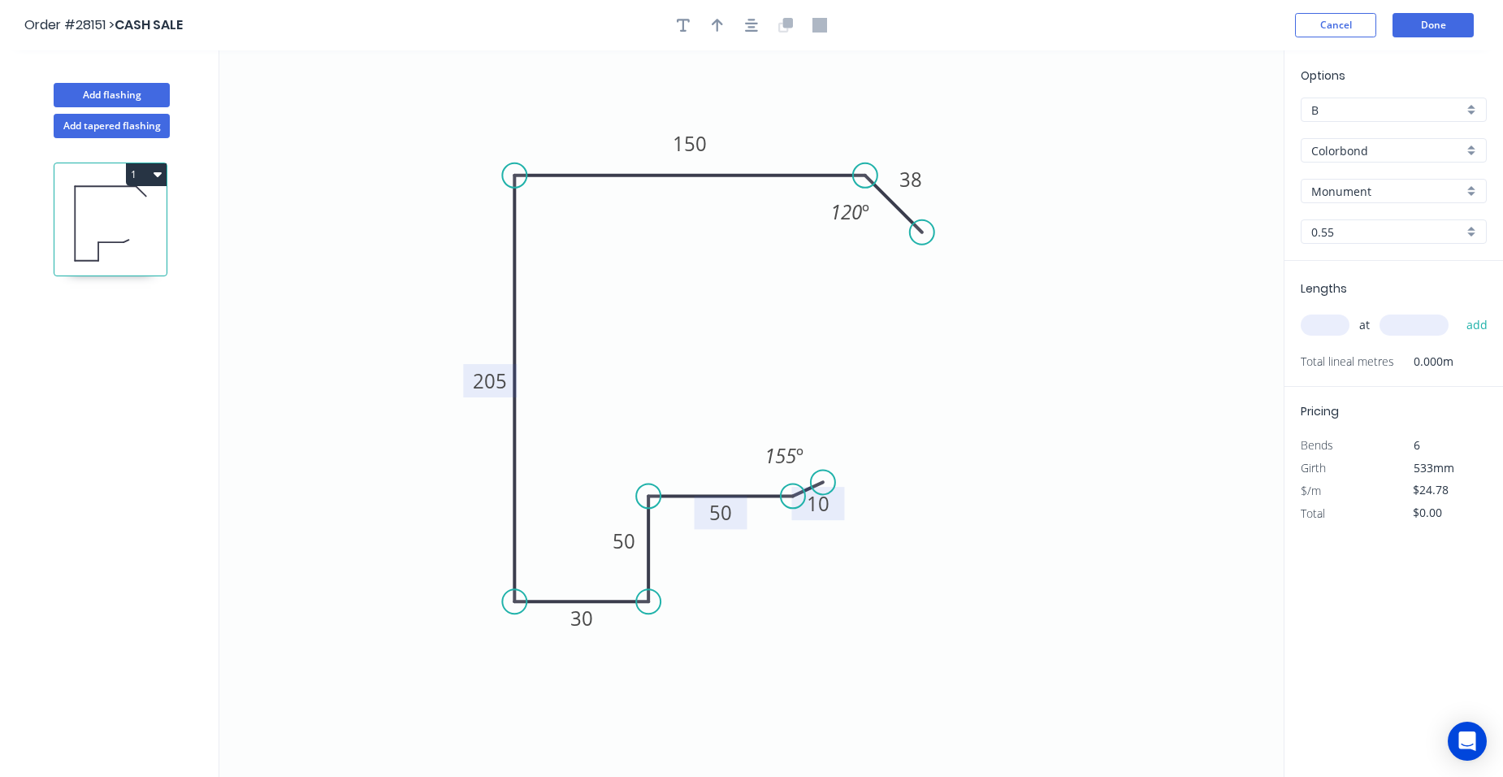
click at [1328, 329] on input "text" at bounding box center [1325, 324] width 49 height 21
type input "1"
type input "5300"
click at [1458, 311] on button "add" at bounding box center [1477, 325] width 38 height 28
type input "$131.33"
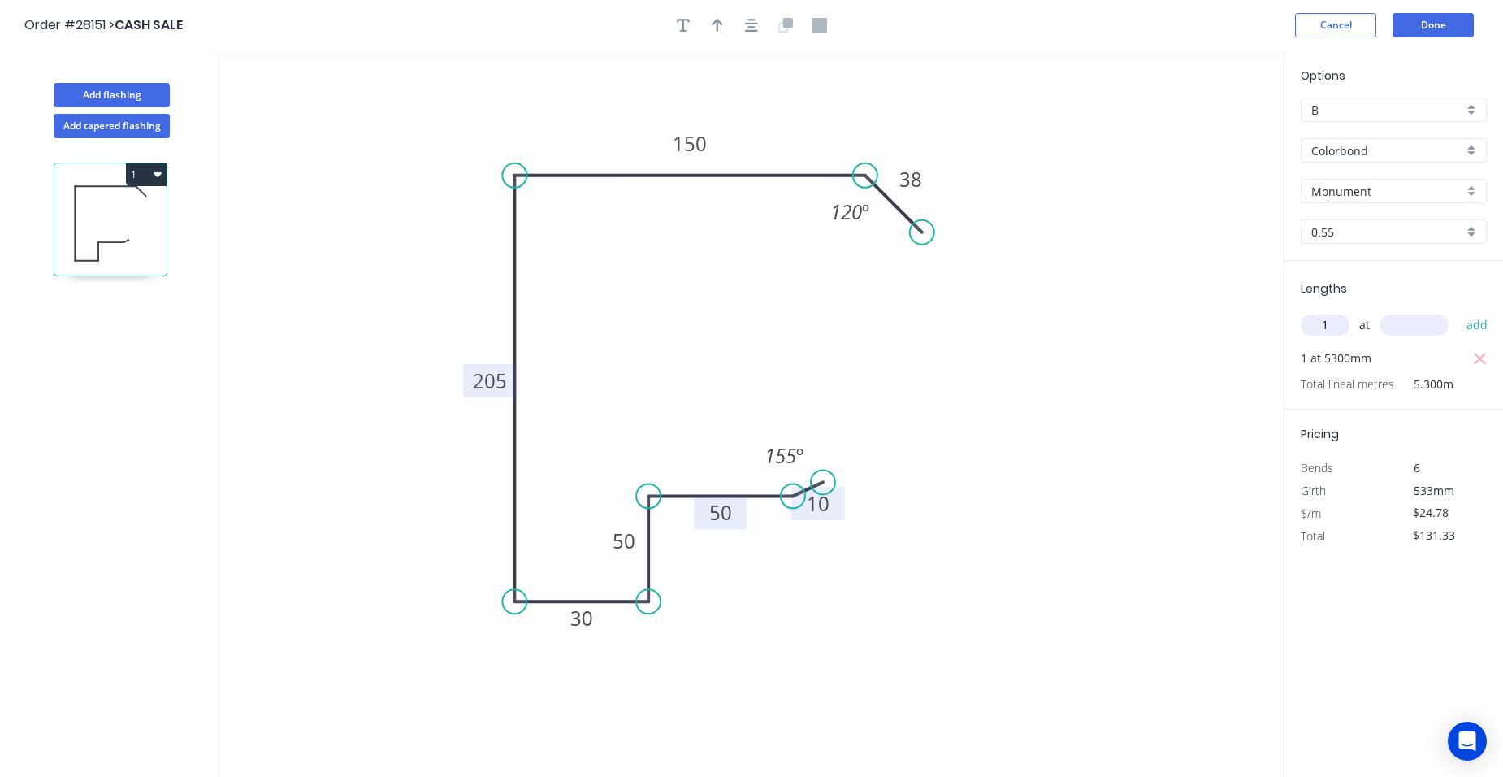
type input "1"
type input "4700"
click at [1458, 311] on button "add" at bounding box center [1477, 325] width 38 height 28
click at [162, 172] on button "1" at bounding box center [146, 174] width 41 height 23
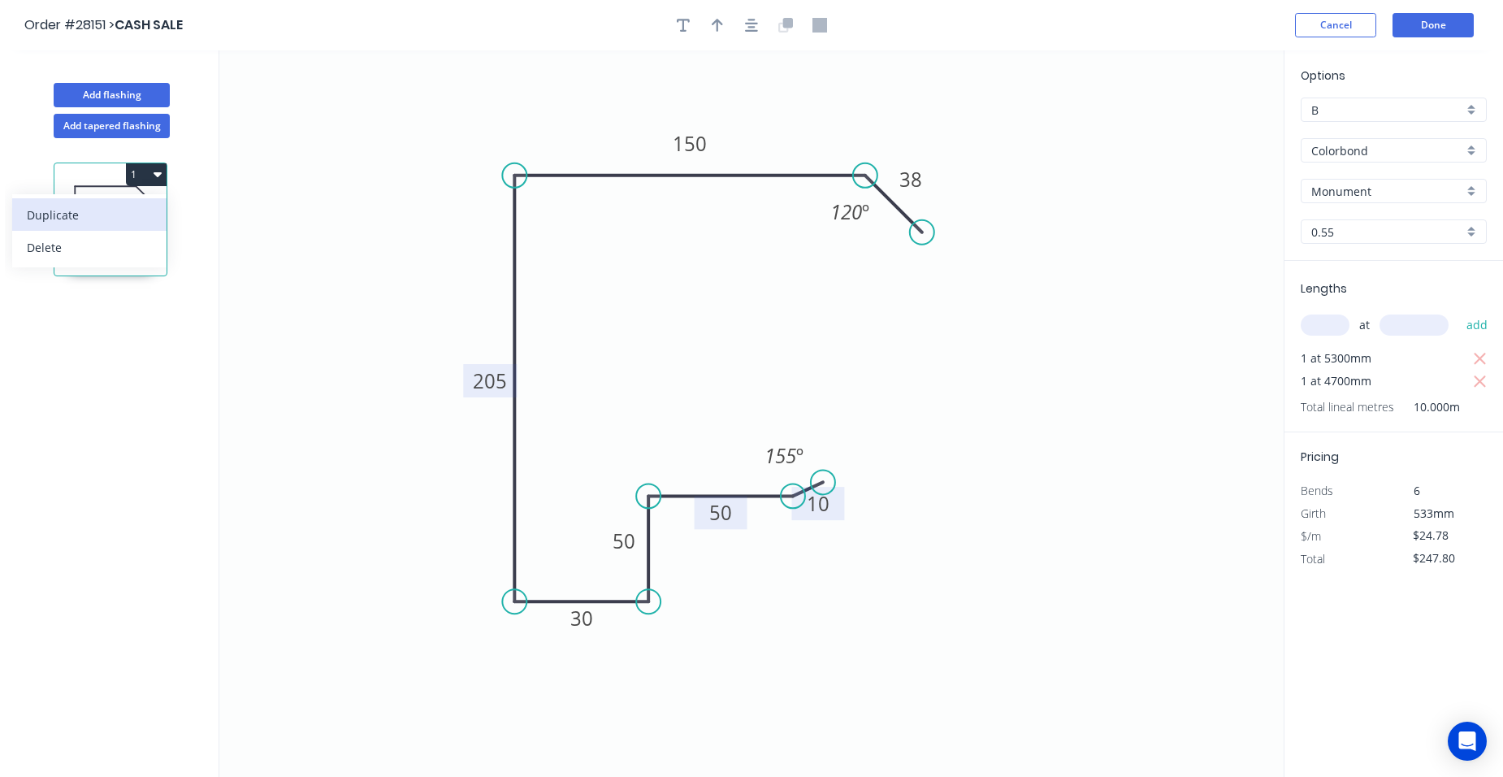
click at [137, 214] on div "Duplicate" at bounding box center [89, 215] width 125 height 24
type input "$0.00"
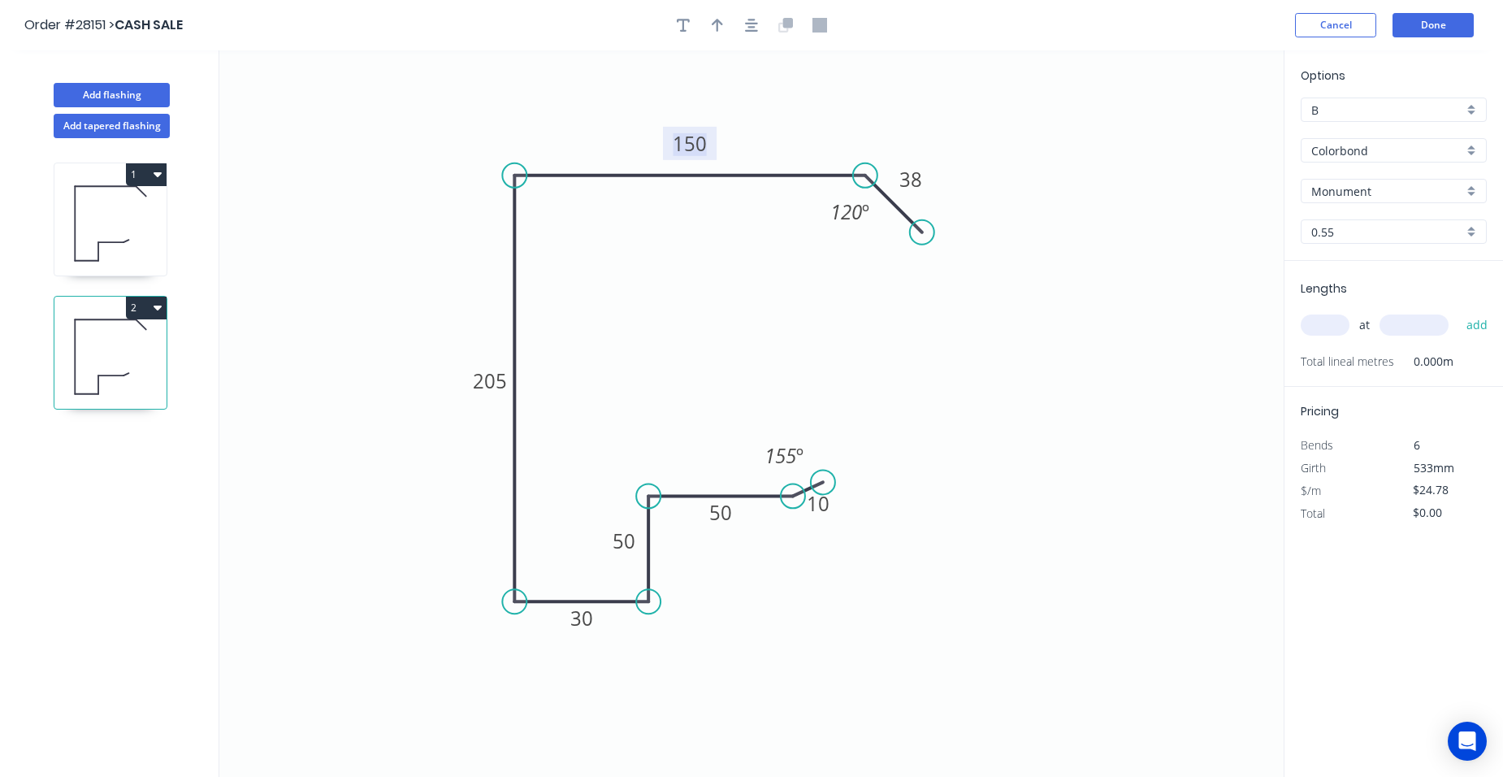
click at [687, 146] on tspan "150" at bounding box center [690, 143] width 34 height 27
click at [1318, 335] on input "text" at bounding box center [1325, 324] width 49 height 21
type input "$29.47"
type input "1"
type input "7600"
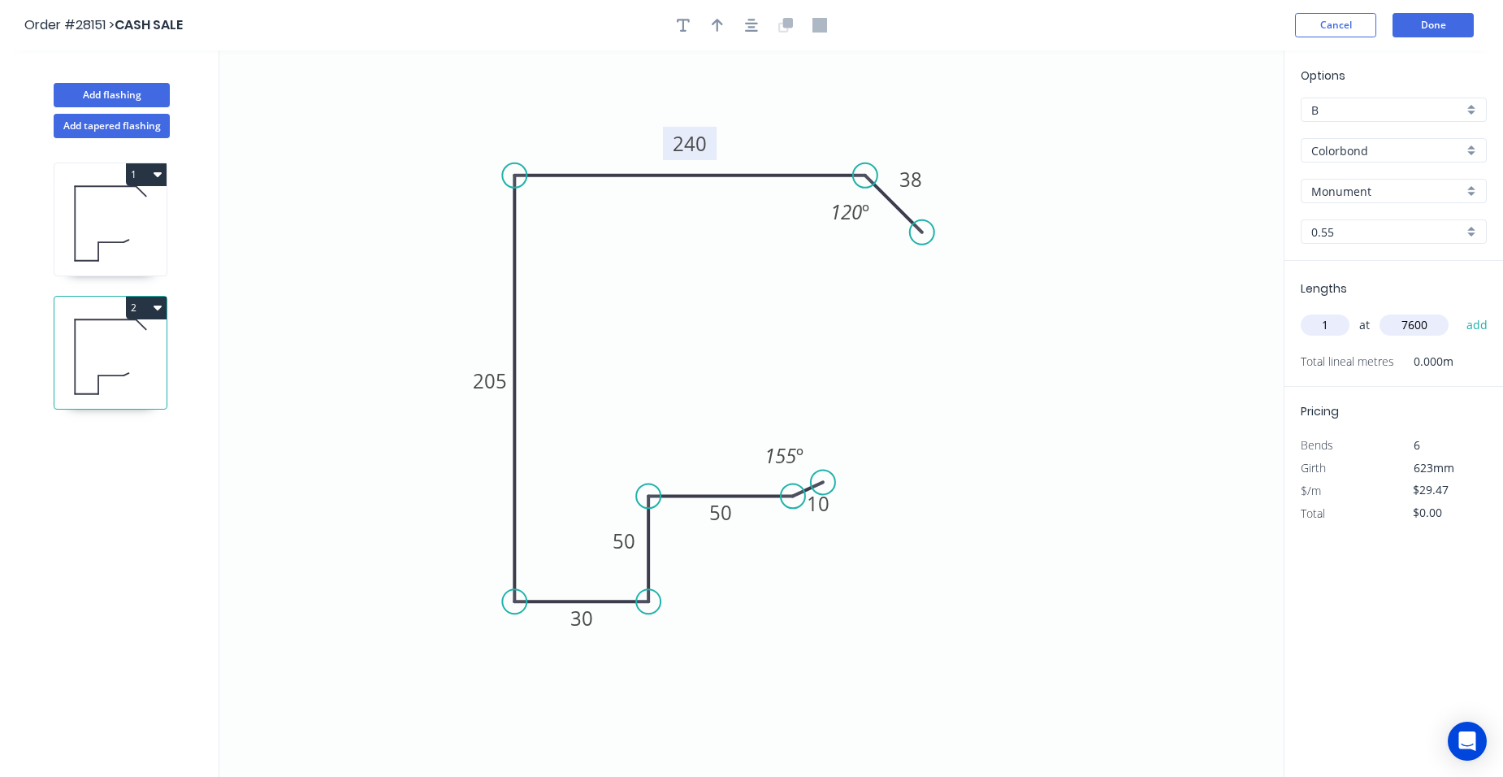
click at [1458, 311] on button "add" at bounding box center [1477, 325] width 38 height 28
drag, startPoint x: 164, startPoint y: 296, endPoint x: 73, endPoint y: 353, distance: 107.7
click at [162, 299] on div "2" at bounding box center [111, 353] width 114 height 114
click at [140, 301] on button "2" at bounding box center [146, 308] width 41 height 23
click at [110, 342] on div "Duplicate" at bounding box center [89, 348] width 125 height 24
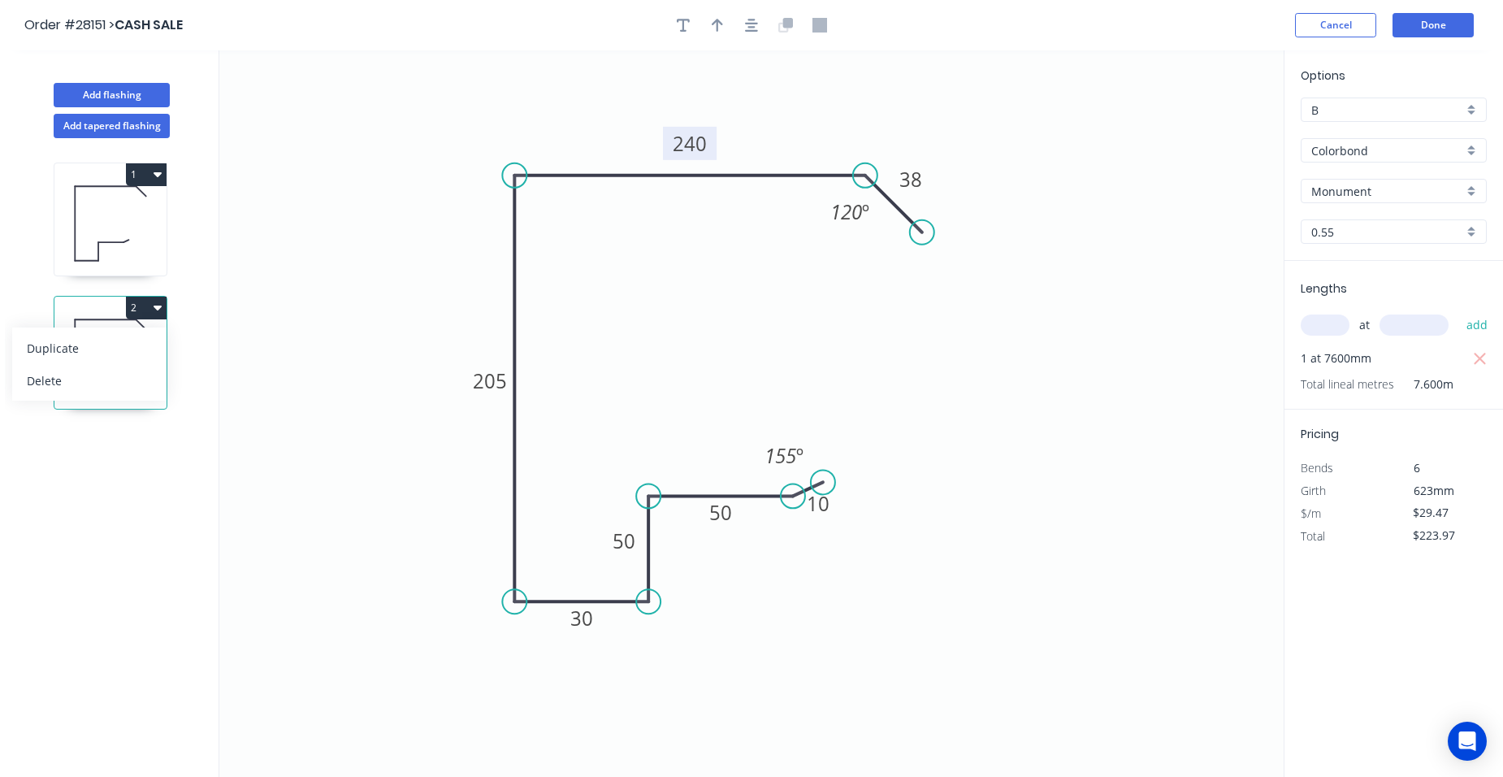
type input "$0.00"
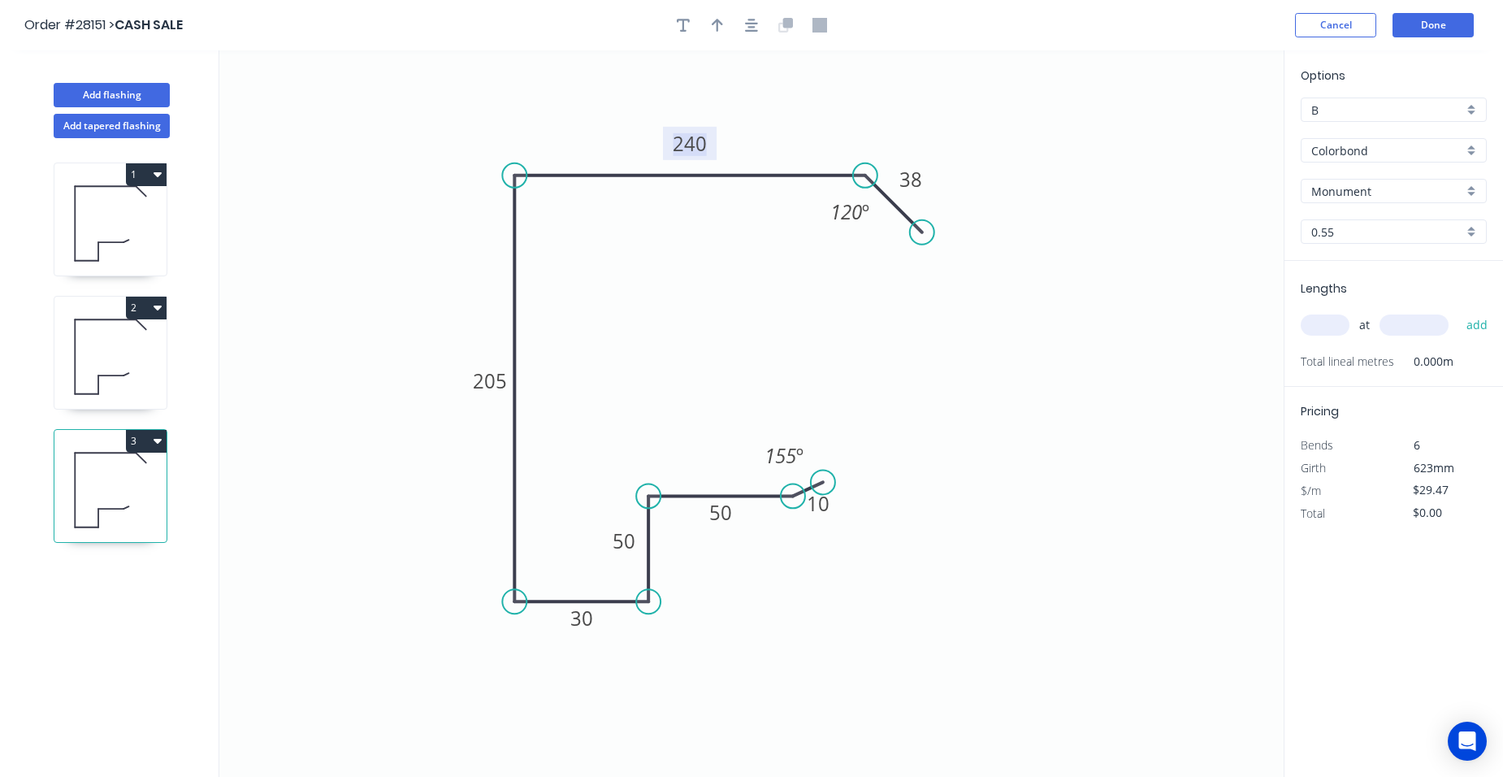
click at [696, 148] on tspan "240" at bounding box center [690, 143] width 34 height 27
click at [1312, 319] on input "text" at bounding box center [1325, 324] width 49 height 21
type input "1"
type input "4700"
click at [1458, 311] on button "add" at bounding box center [1477, 325] width 38 height 28
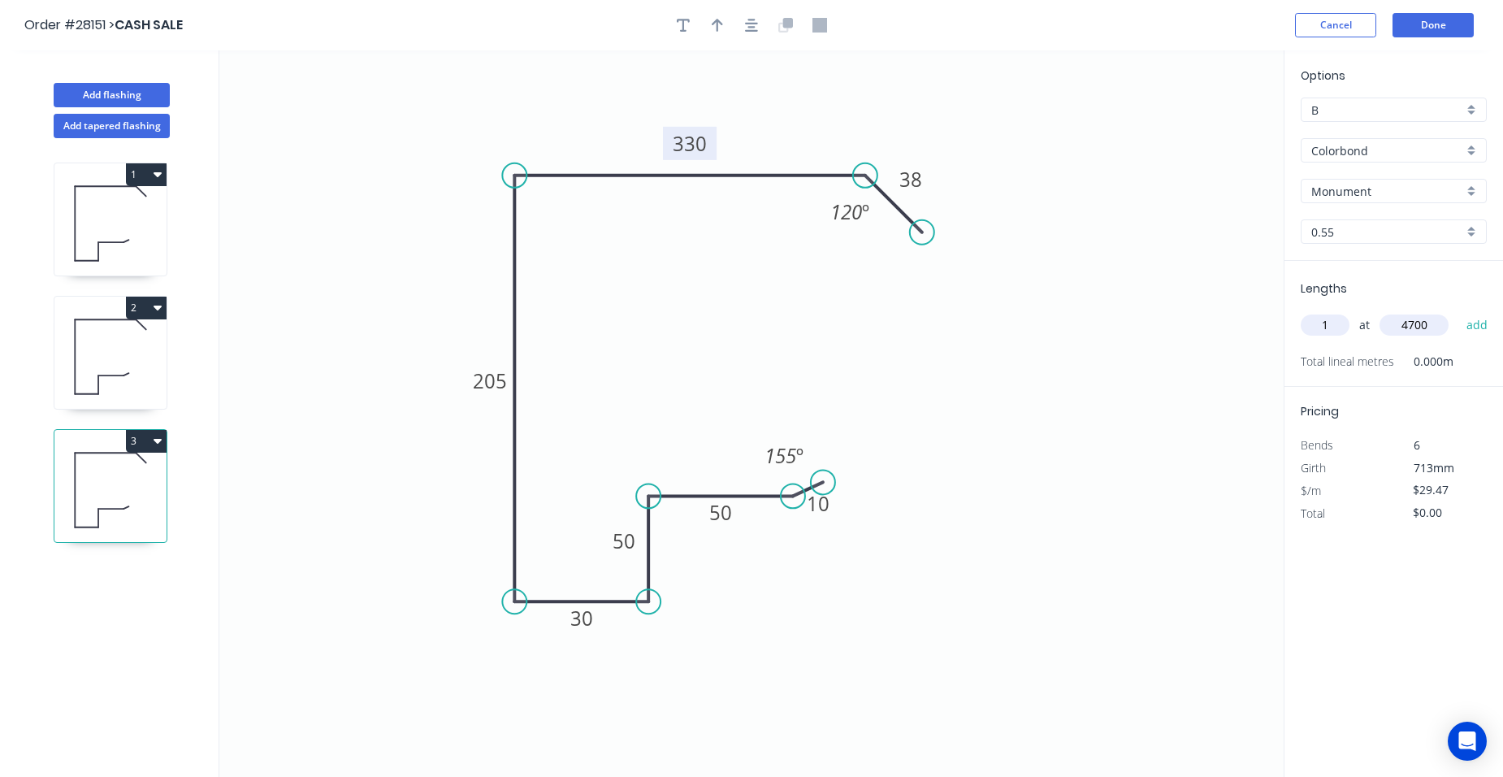
type input "$138.51"
click at [120, 89] on button "Add flashing" at bounding box center [112, 95] width 116 height 24
type input "$0.00"
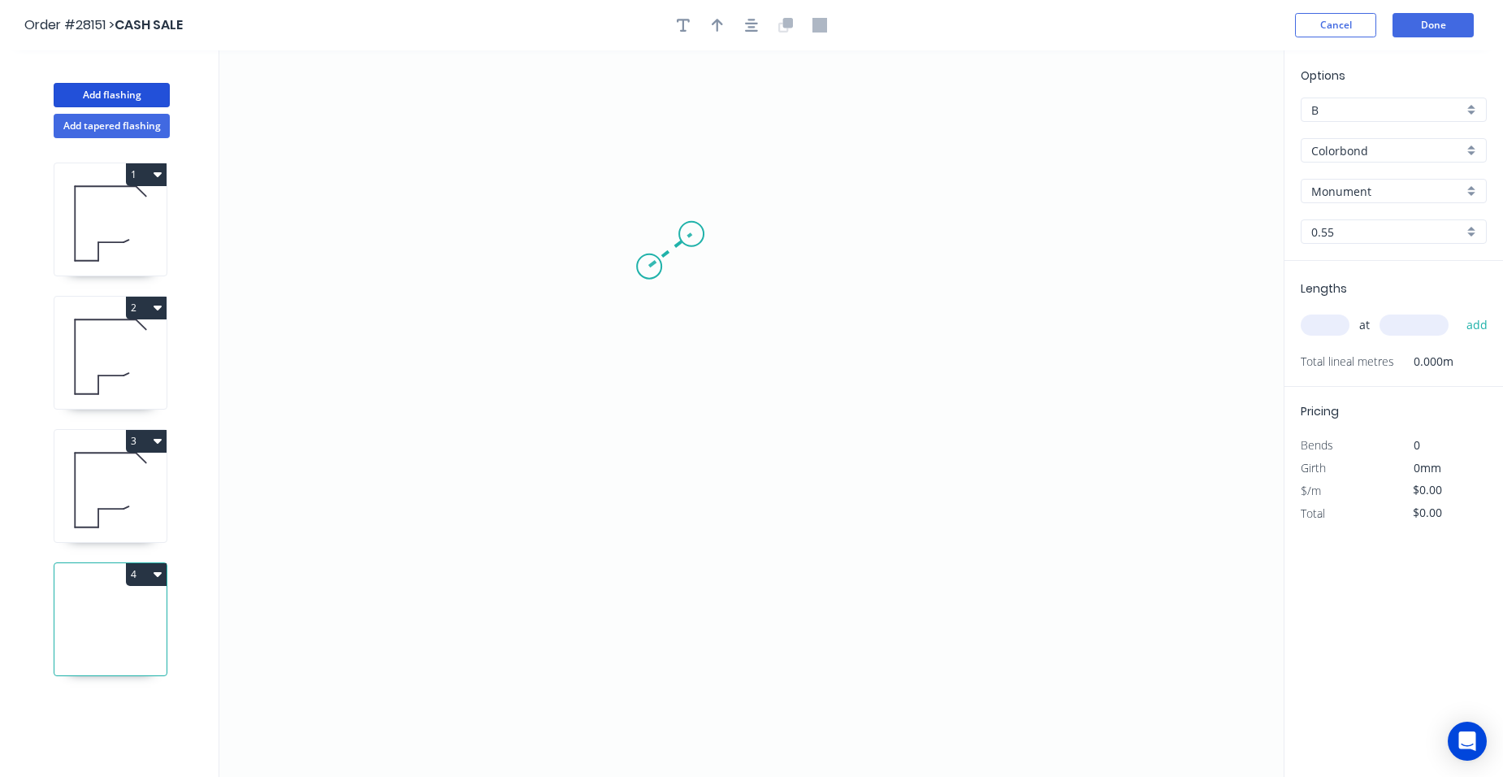
drag, startPoint x: 649, startPoint y: 266, endPoint x: 691, endPoint y: 234, distance: 53.3
click at [691, 234] on icon "0" at bounding box center [751, 413] width 1064 height 726
click at [686, 611] on icon "0 ?" at bounding box center [751, 413] width 1064 height 726
click at [802, 604] on icon "0 ? ? ? º" at bounding box center [751, 413] width 1064 height 726
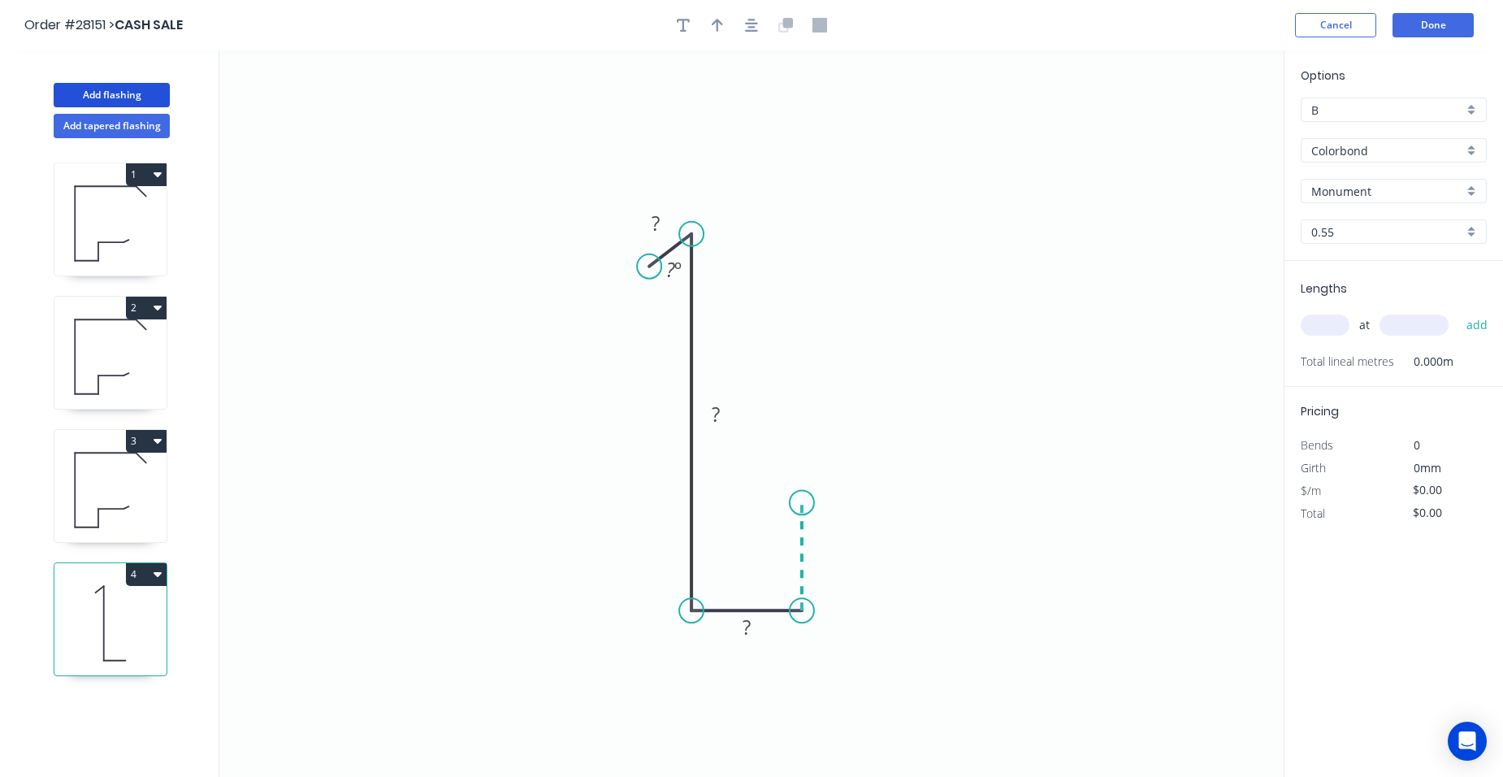
click at [806, 503] on icon "0 ? ? ? ? º" at bounding box center [751, 413] width 1064 height 726
click at [920, 493] on icon "0 ? ? ? ? ? º" at bounding box center [751, 413] width 1064 height 726
click at [940, 481] on icon at bounding box center [929, 486] width 19 height 11
click at [941, 481] on circle at bounding box center [941, 480] width 24 height 24
click at [955, 501] on rect at bounding box center [943, 501] width 32 height 23
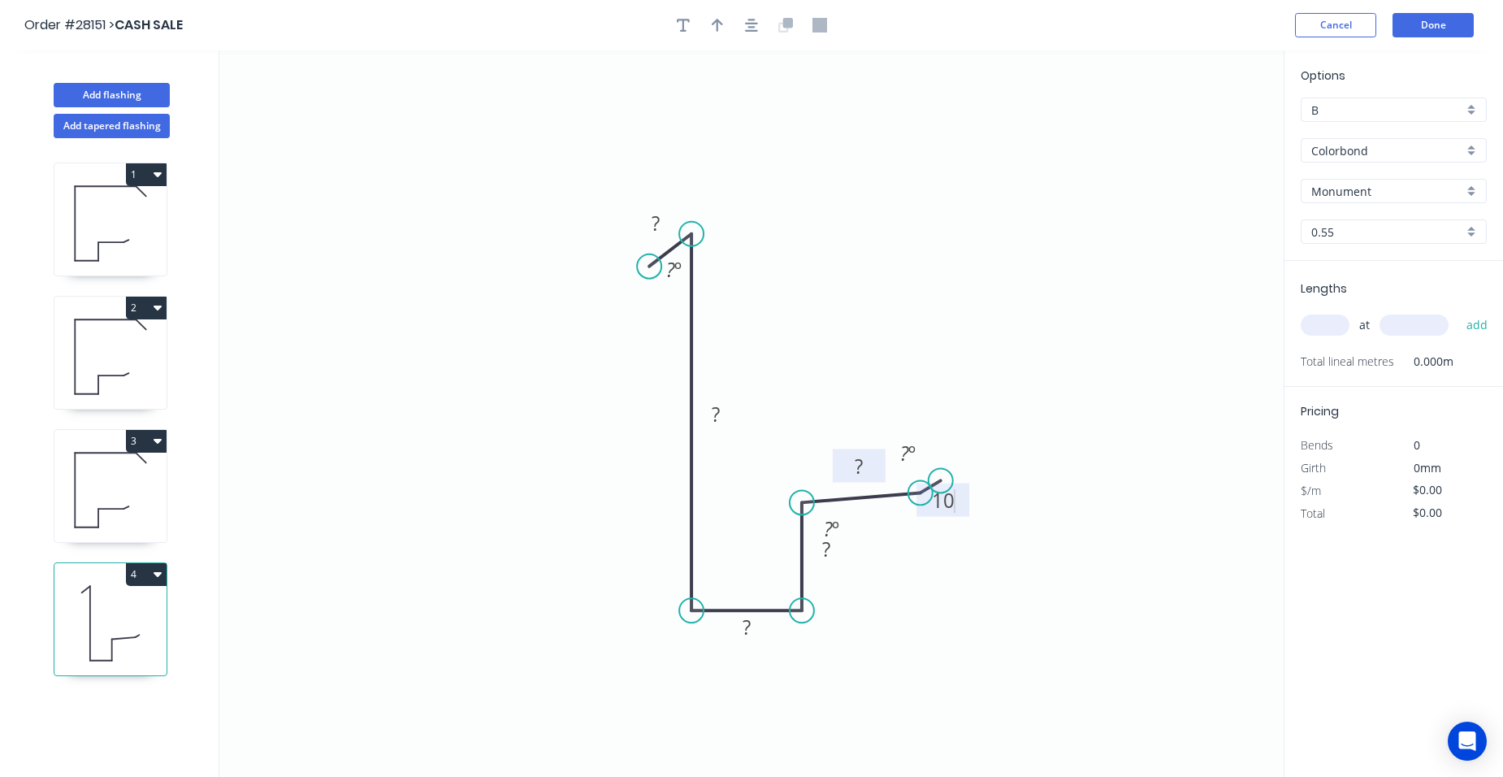
click at [868, 466] on rect at bounding box center [858, 467] width 32 height 23
drag, startPoint x: 833, startPoint y: 556, endPoint x: 873, endPoint y: 481, distance: 85.1
click at [832, 555] on rect at bounding box center [826, 550] width 32 height 23
click at [756, 622] on rect at bounding box center [746, 628] width 32 height 23
click at [721, 414] on rect at bounding box center [715, 416] width 32 height 23
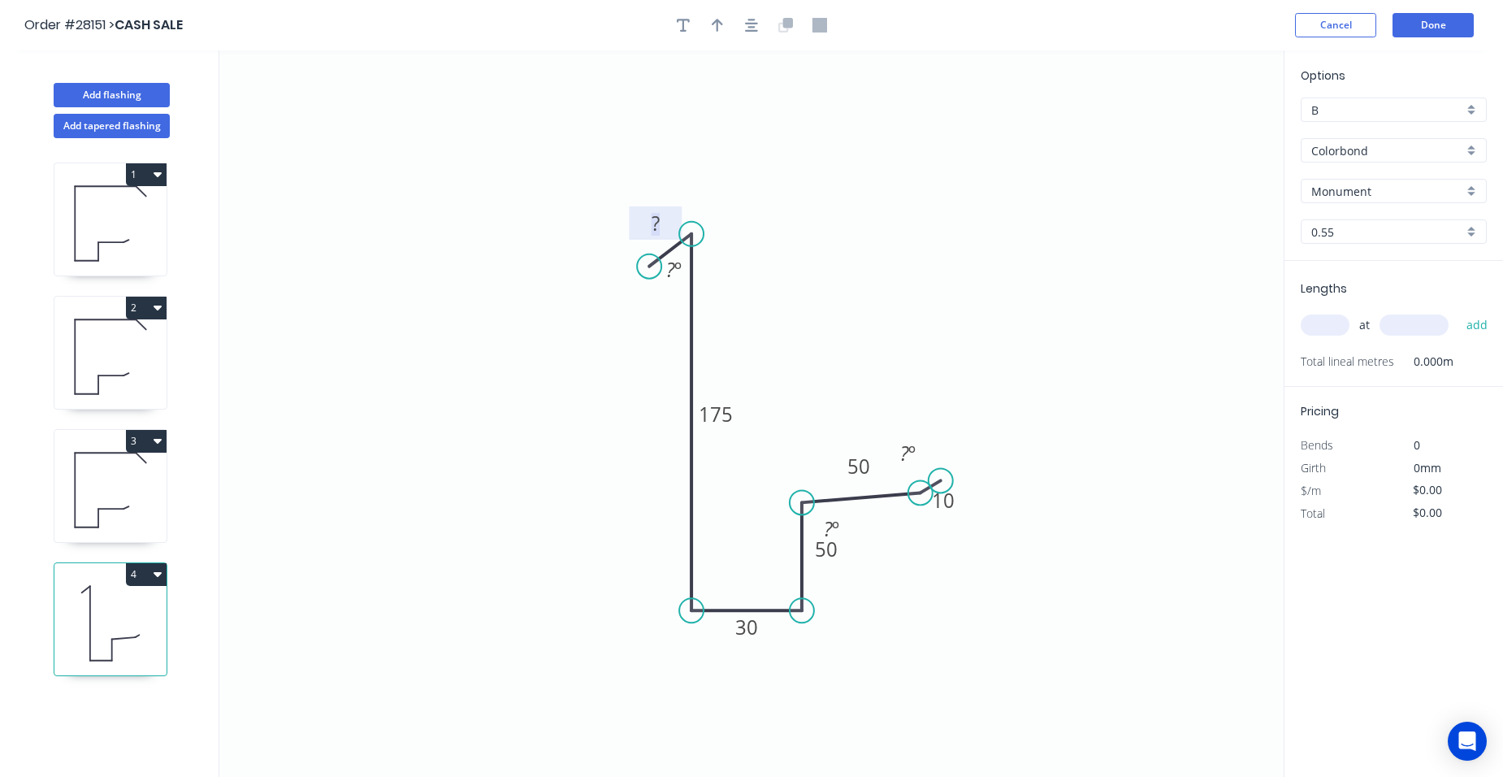
drag, startPoint x: 657, startPoint y: 224, endPoint x: 783, endPoint y: 200, distance: 128.3
click at [658, 224] on tspan "?" at bounding box center [656, 223] width 8 height 27
type input "$17.08"
click at [674, 275] on tspan "º" at bounding box center [677, 269] width 7 height 27
click at [835, 522] on tspan "º" at bounding box center [835, 528] width 7 height 27
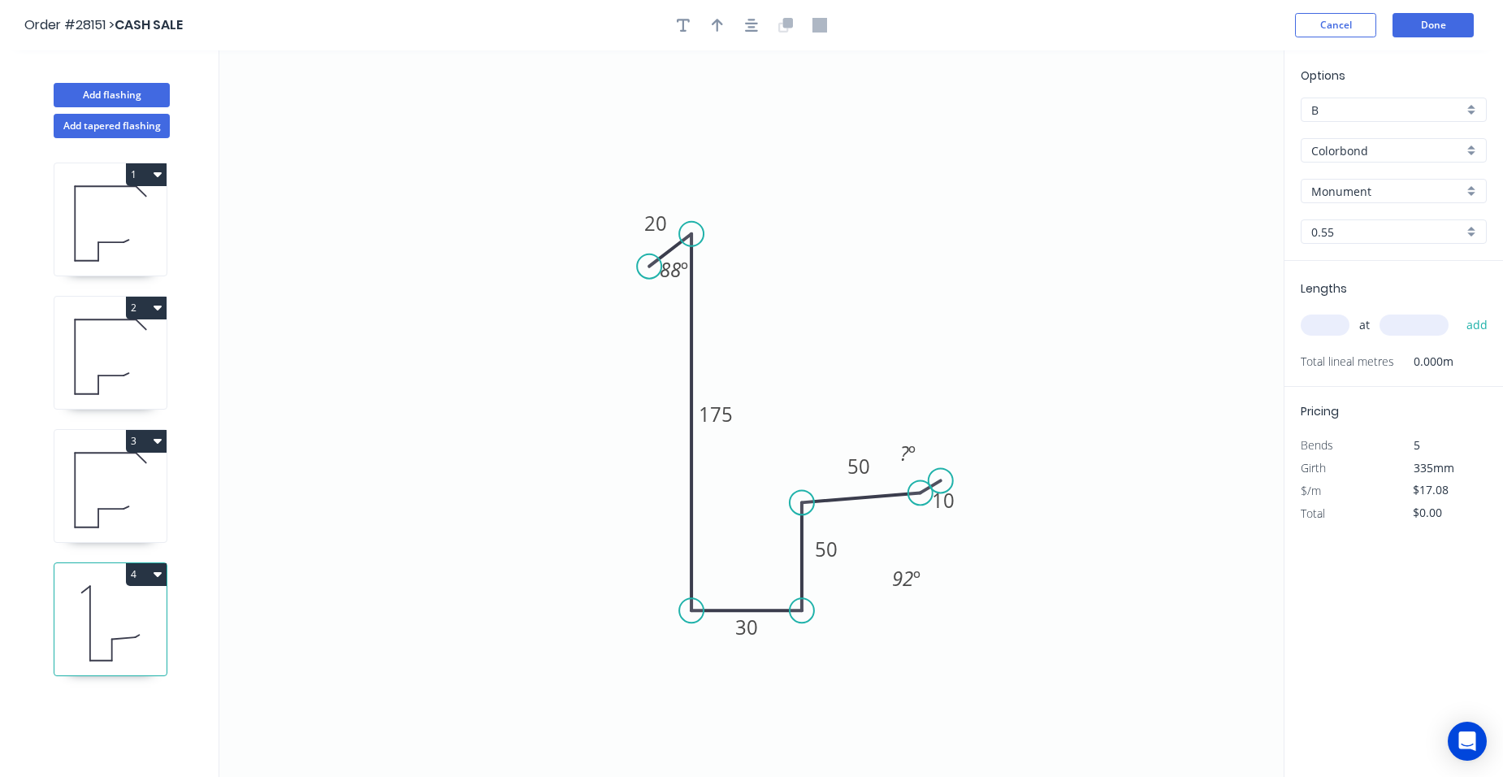
drag, startPoint x: 850, startPoint y: 537, endPoint x: 915, endPoint y: 485, distance: 83.2
click at [924, 577] on rect at bounding box center [906, 577] width 53 height 33
click at [911, 449] on tspan "º" at bounding box center [911, 452] width 7 height 27
click at [718, 23] on icon "button" at bounding box center [717, 25] width 11 height 13
drag, startPoint x: 1202, startPoint y: 128, endPoint x: 639, endPoint y: 431, distance: 640.1
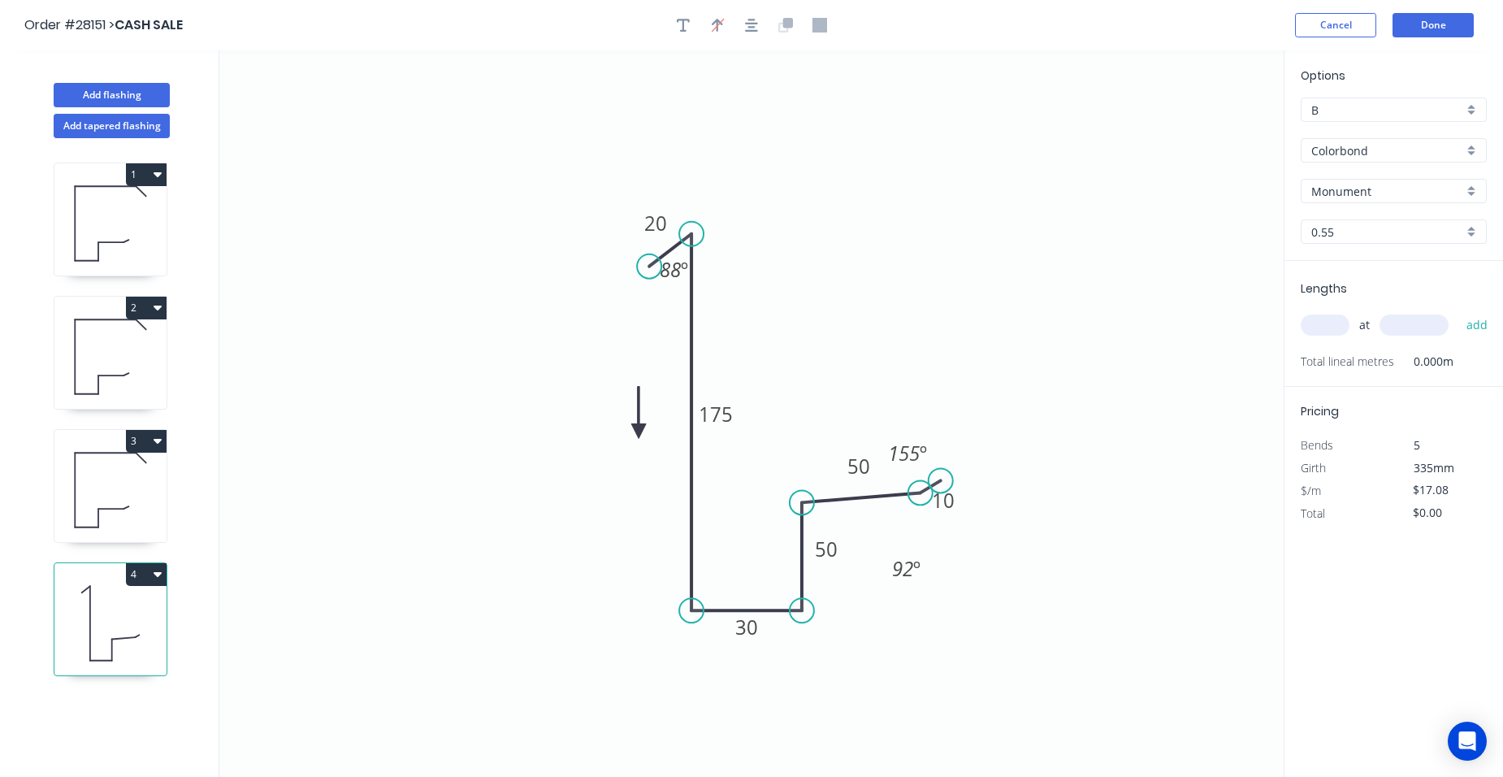
click at [639, 431] on icon at bounding box center [638, 413] width 15 height 52
click at [1320, 332] on input "text" at bounding box center [1325, 324] width 49 height 21
type input "2"
type input "4200"
click at [1458, 311] on button "add" at bounding box center [1477, 325] width 38 height 28
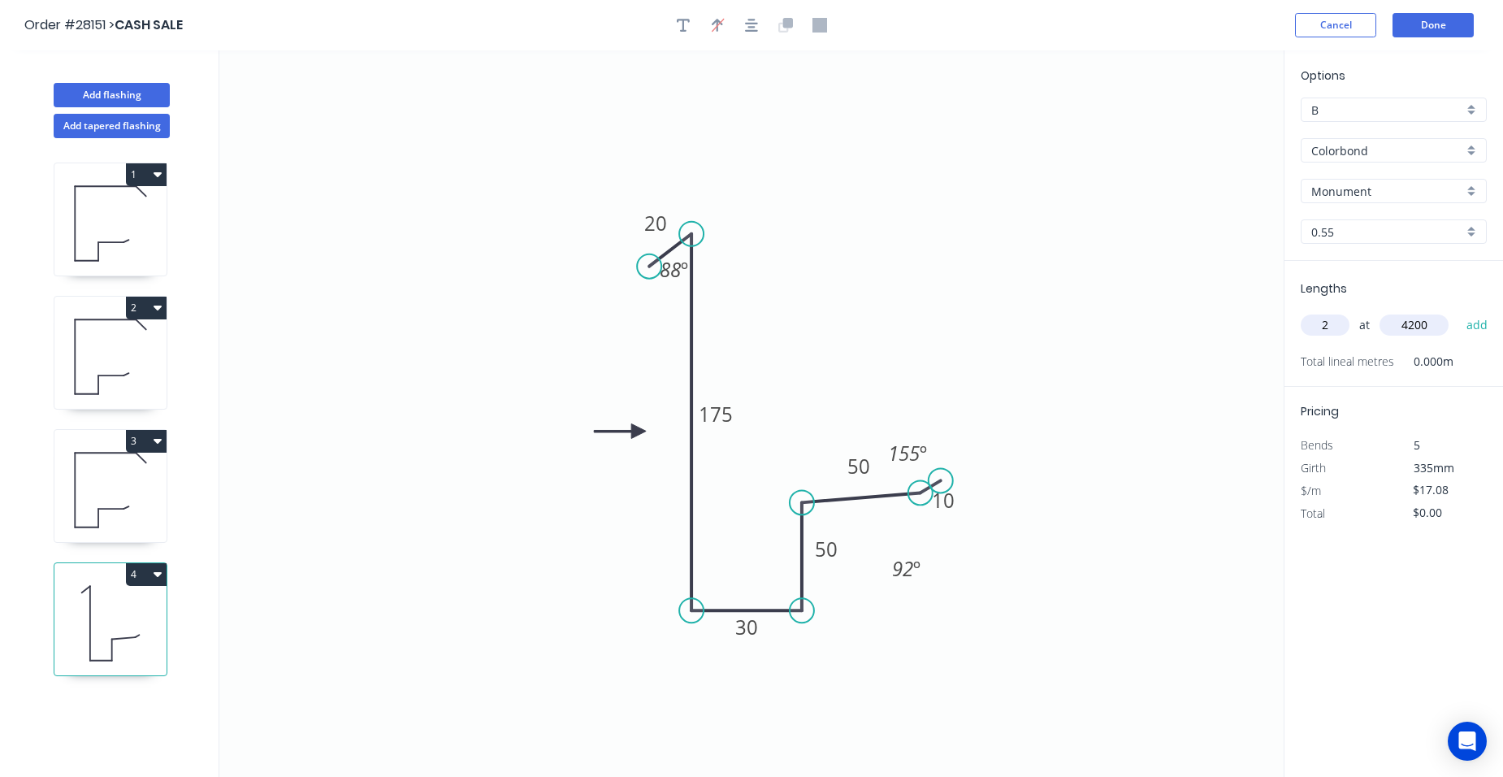
type input "$143.47"
click at [1450, 28] on button "Done" at bounding box center [1432, 25] width 81 height 24
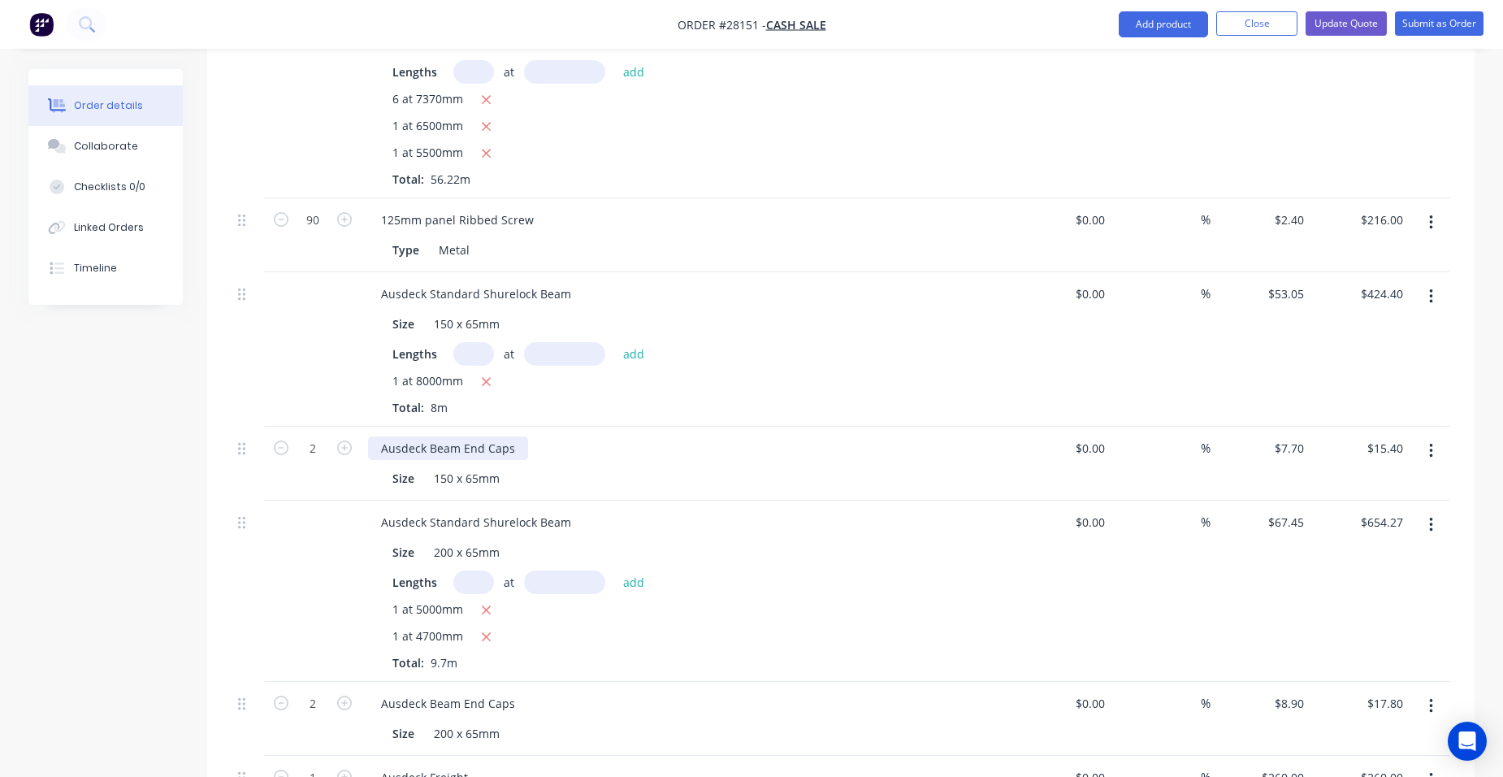
scroll to position [1219, 0]
click at [472, 339] on input "text" at bounding box center [473, 351] width 41 height 24
type input "1"
type input "7800"
click at [615, 339] on button "add" at bounding box center [634, 350] width 38 height 22
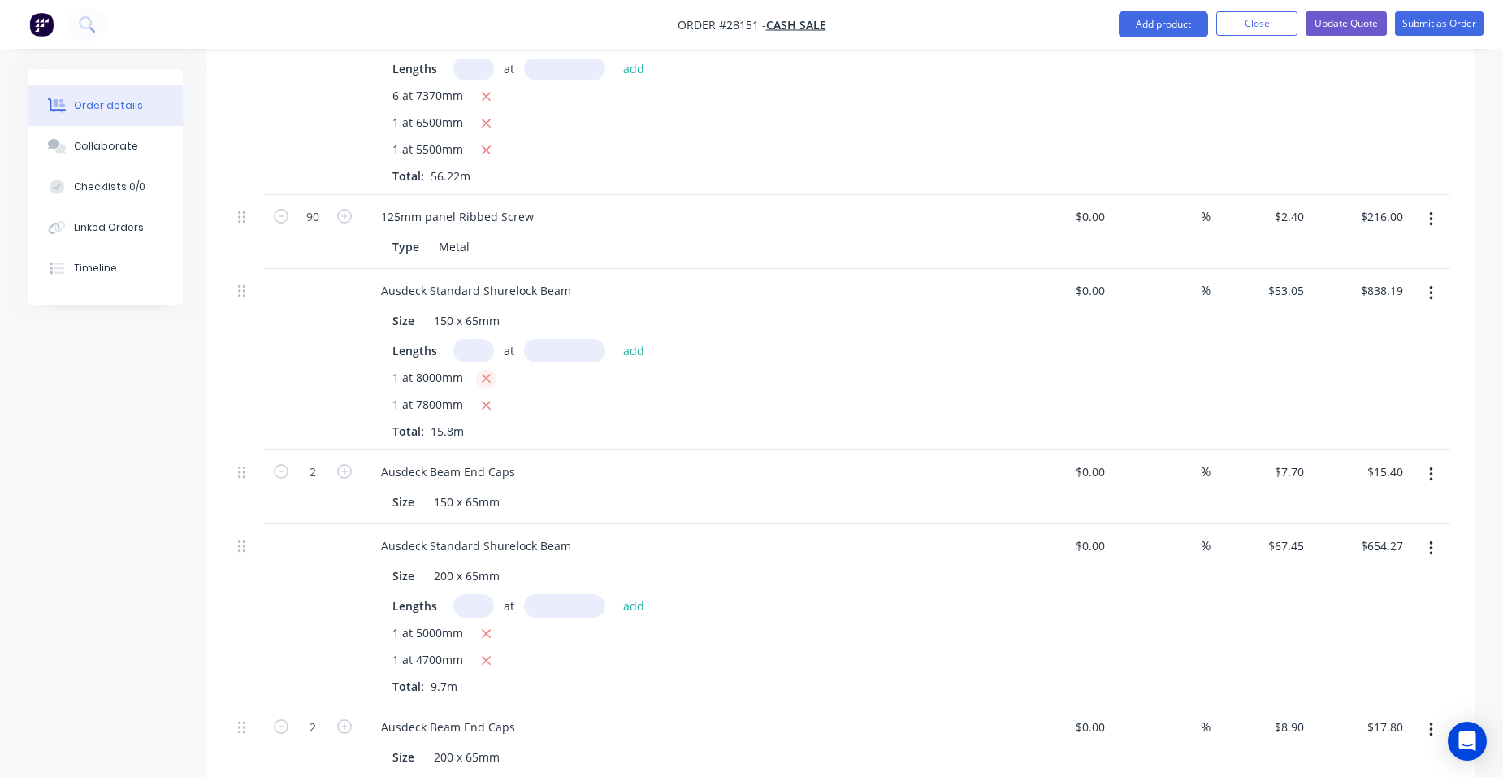
click at [483, 375] on icon "button" at bounding box center [486, 379] width 9 height 9
type input "$413.79"
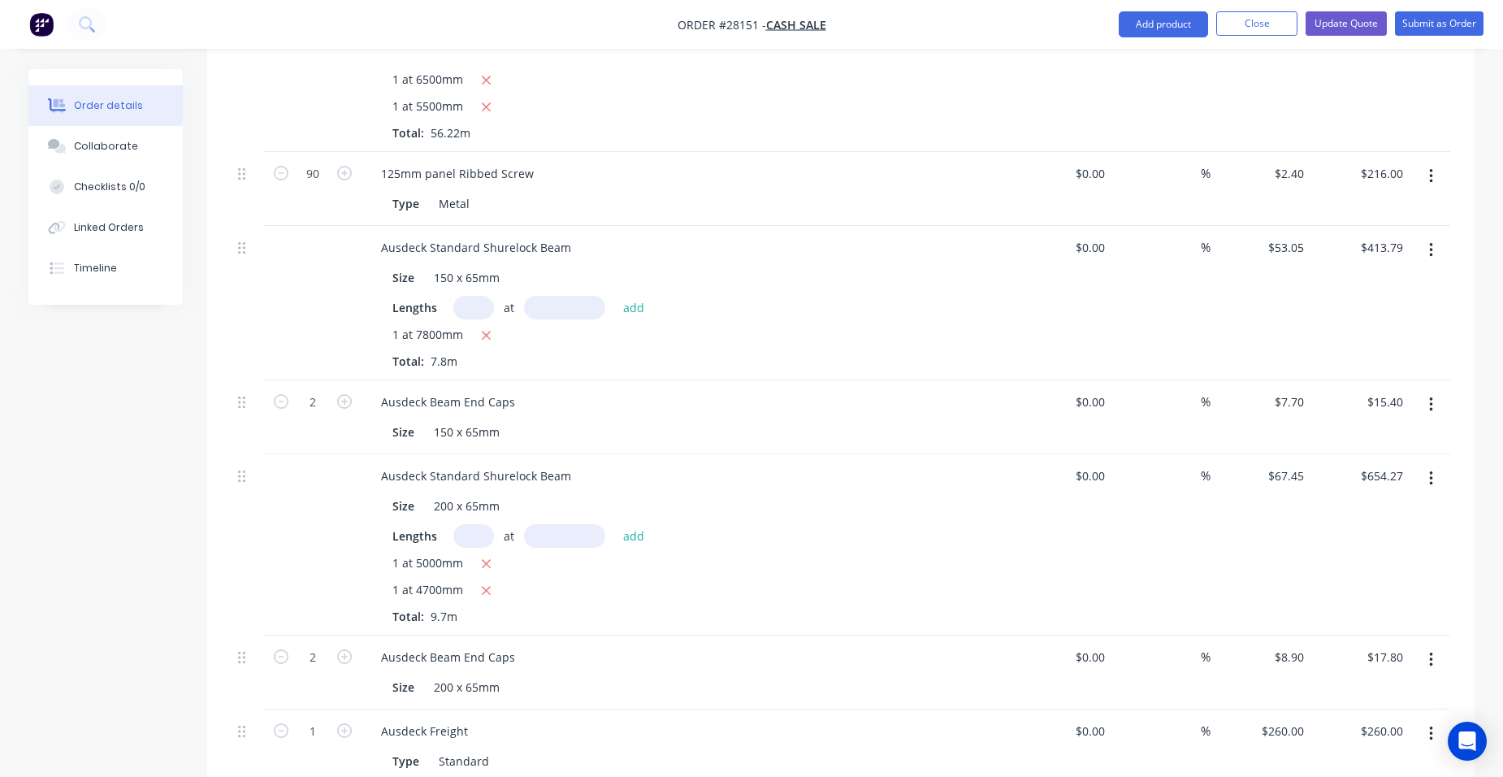
scroll to position [1300, 0]
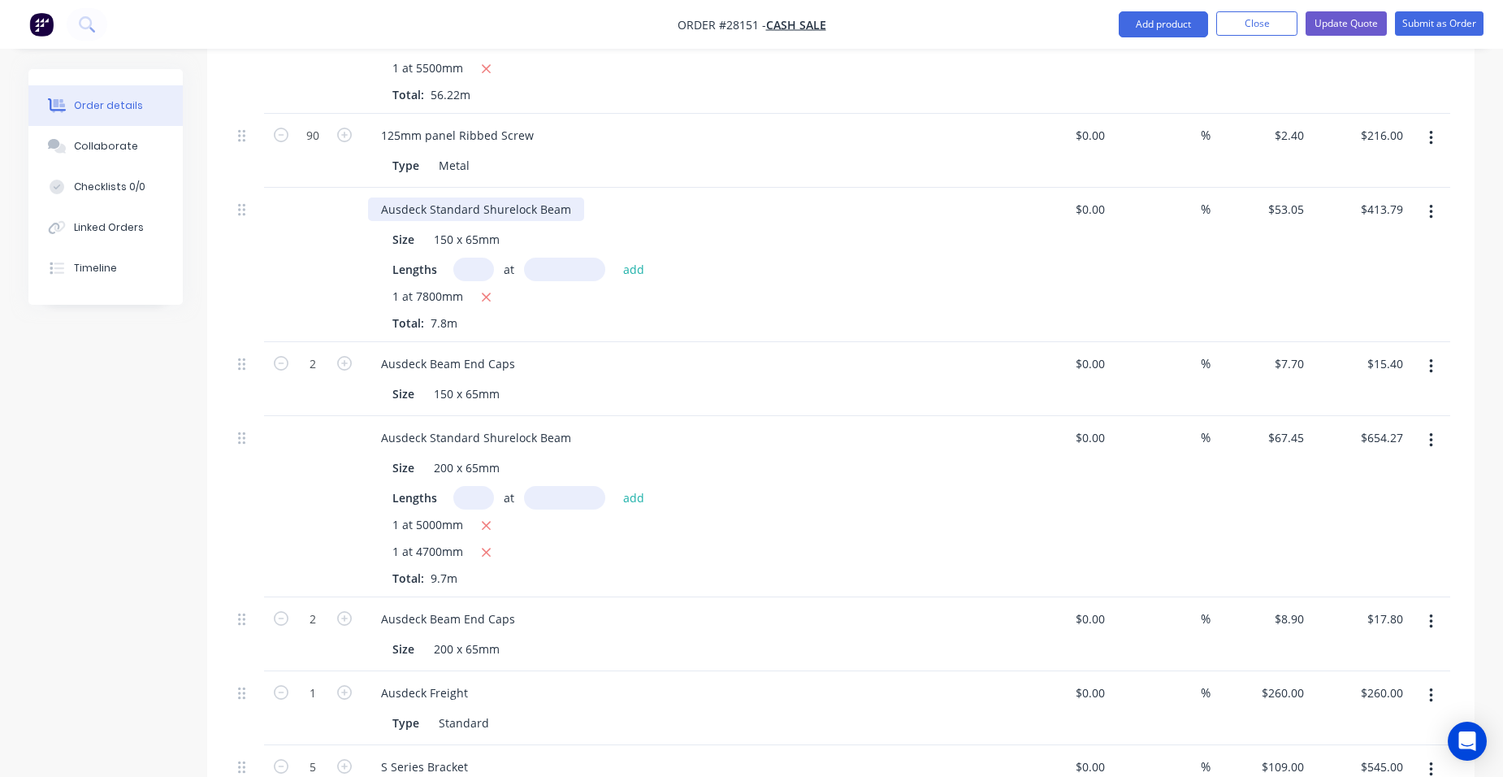
click at [574, 197] on div "Ausdeck Standard Shurelock Beam" at bounding box center [476, 209] width 216 height 24
drag, startPoint x: 567, startPoint y: 417, endPoint x: 579, endPoint y: 418, distance: 12.2
click at [568, 426] on div "Ausdeck Standard Shurelock Beam" at bounding box center [476, 438] width 216 height 24
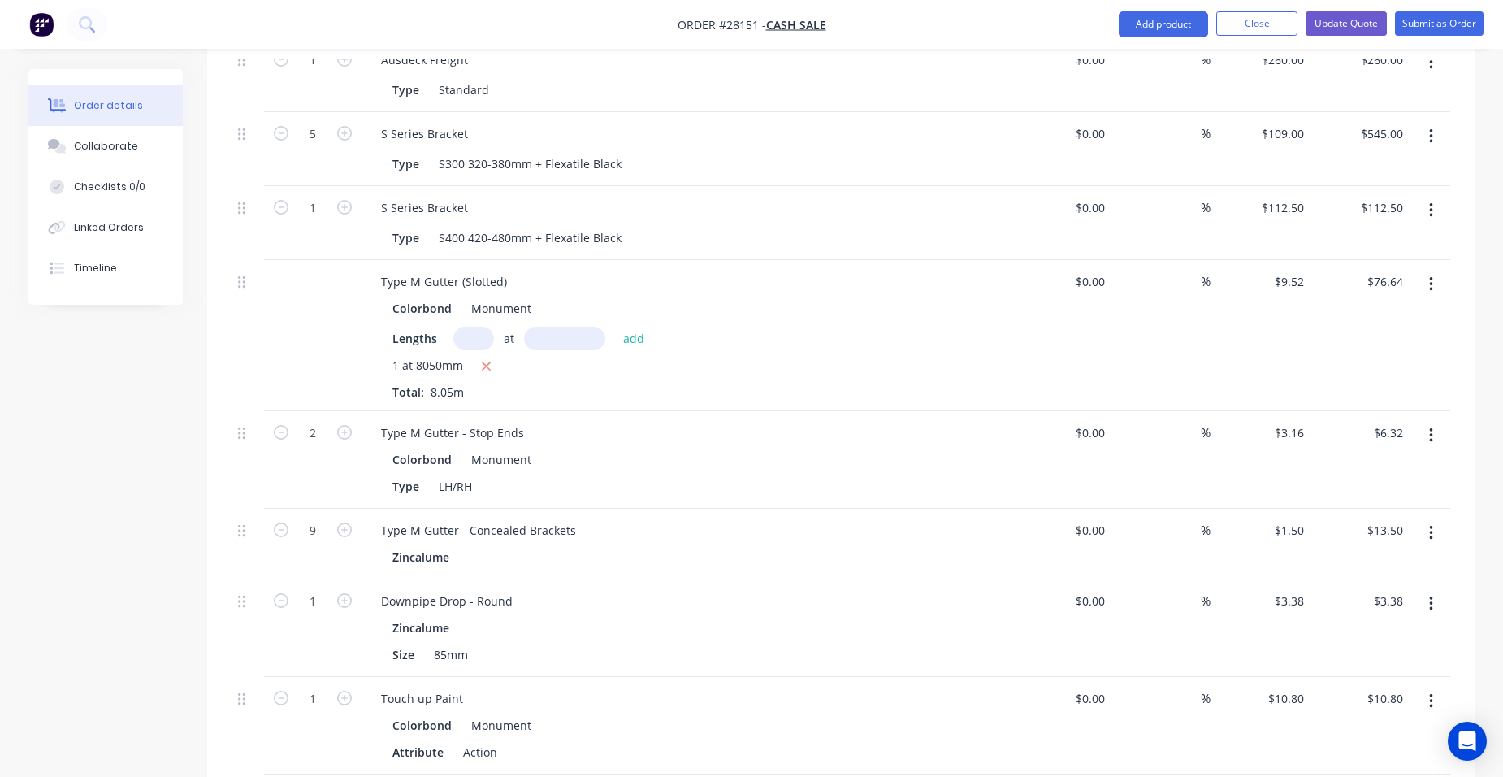
scroll to position [1979, 0]
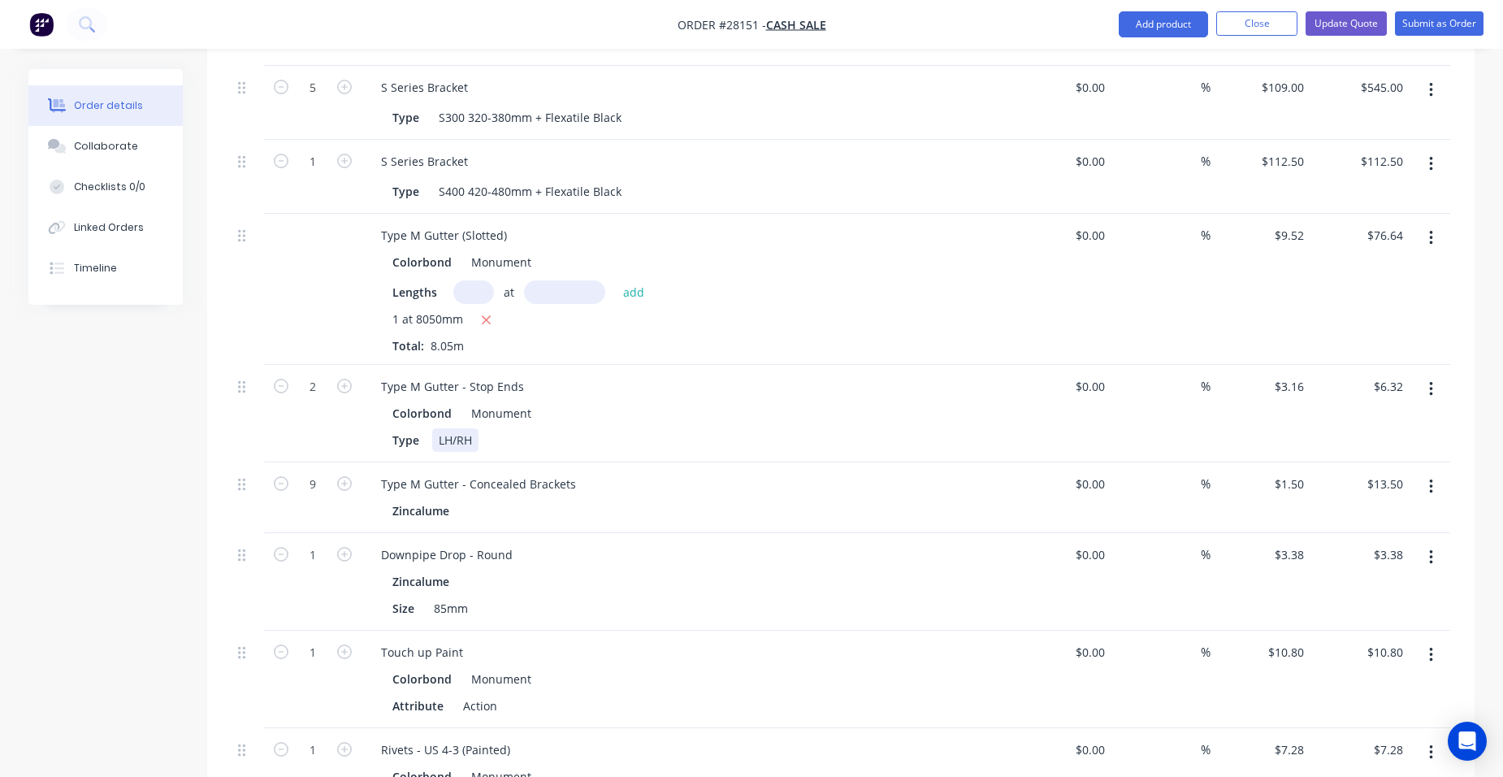
click at [649, 428] on div "Type LH/RH" at bounding box center [683, 440] width 595 height 24
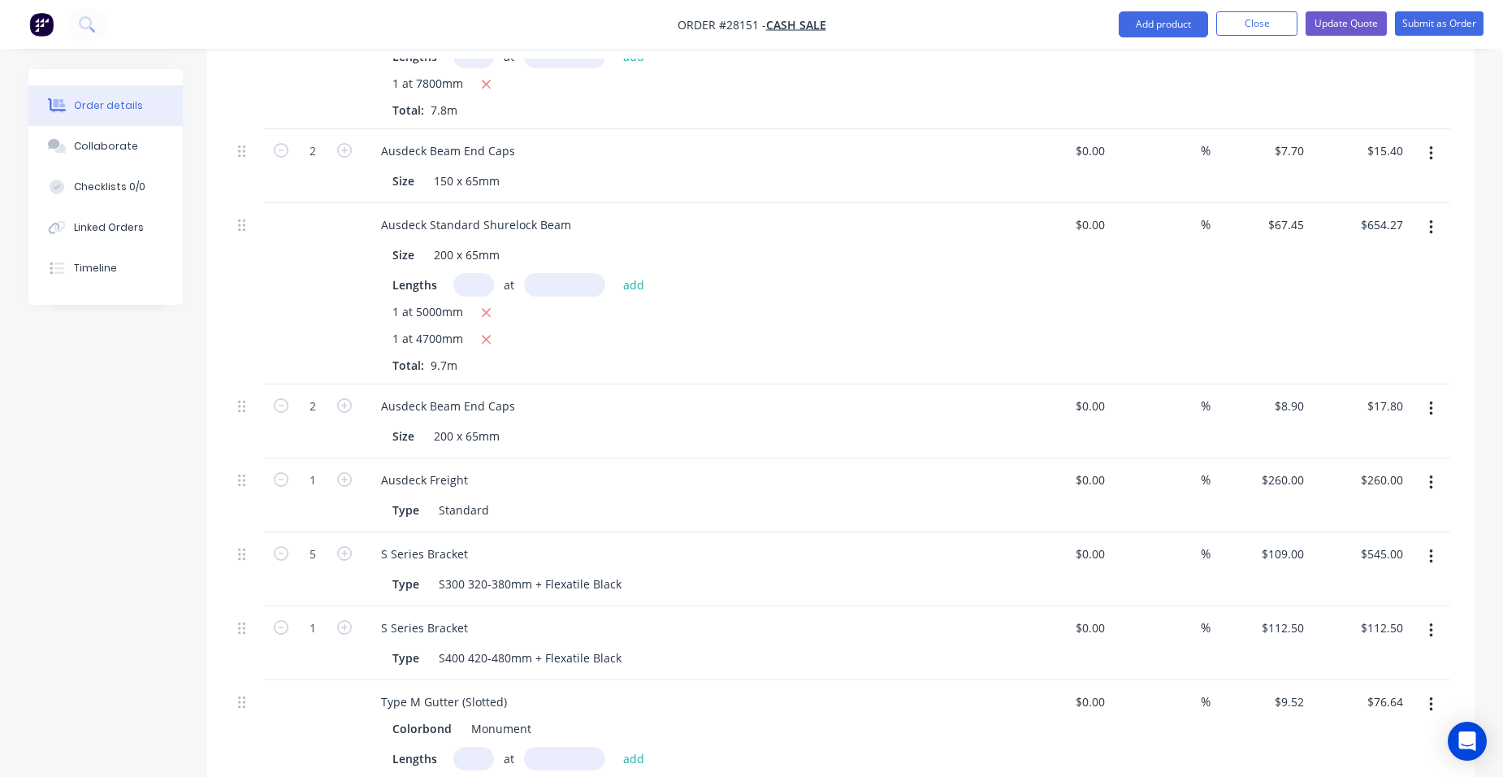
scroll to position [1410, 0]
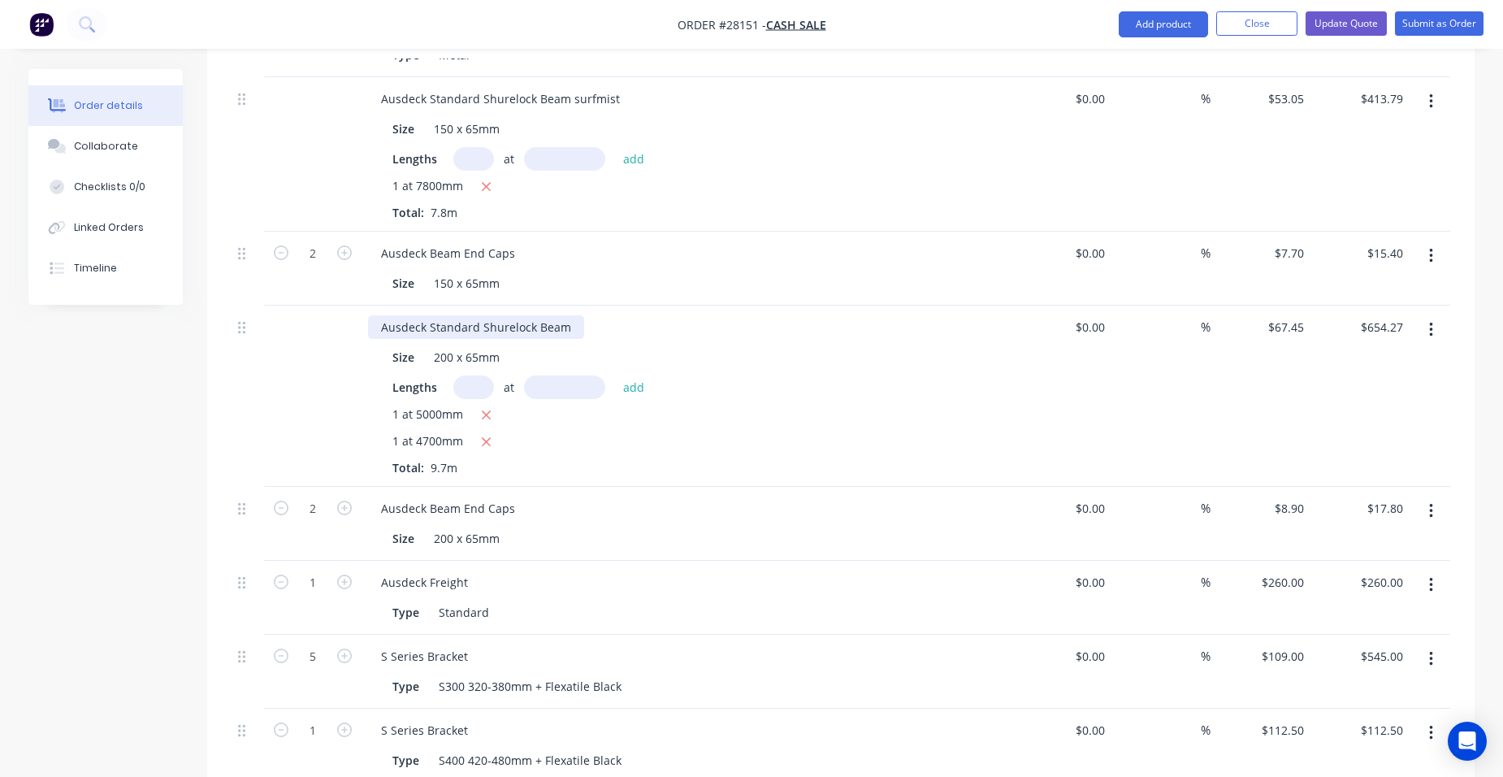
click at [572, 315] on div "Ausdeck Standard Shurelock Beam" at bounding box center [476, 327] width 216 height 24
click at [789, 271] on div "Size 150 x 65mm" at bounding box center [683, 283] width 595 height 24
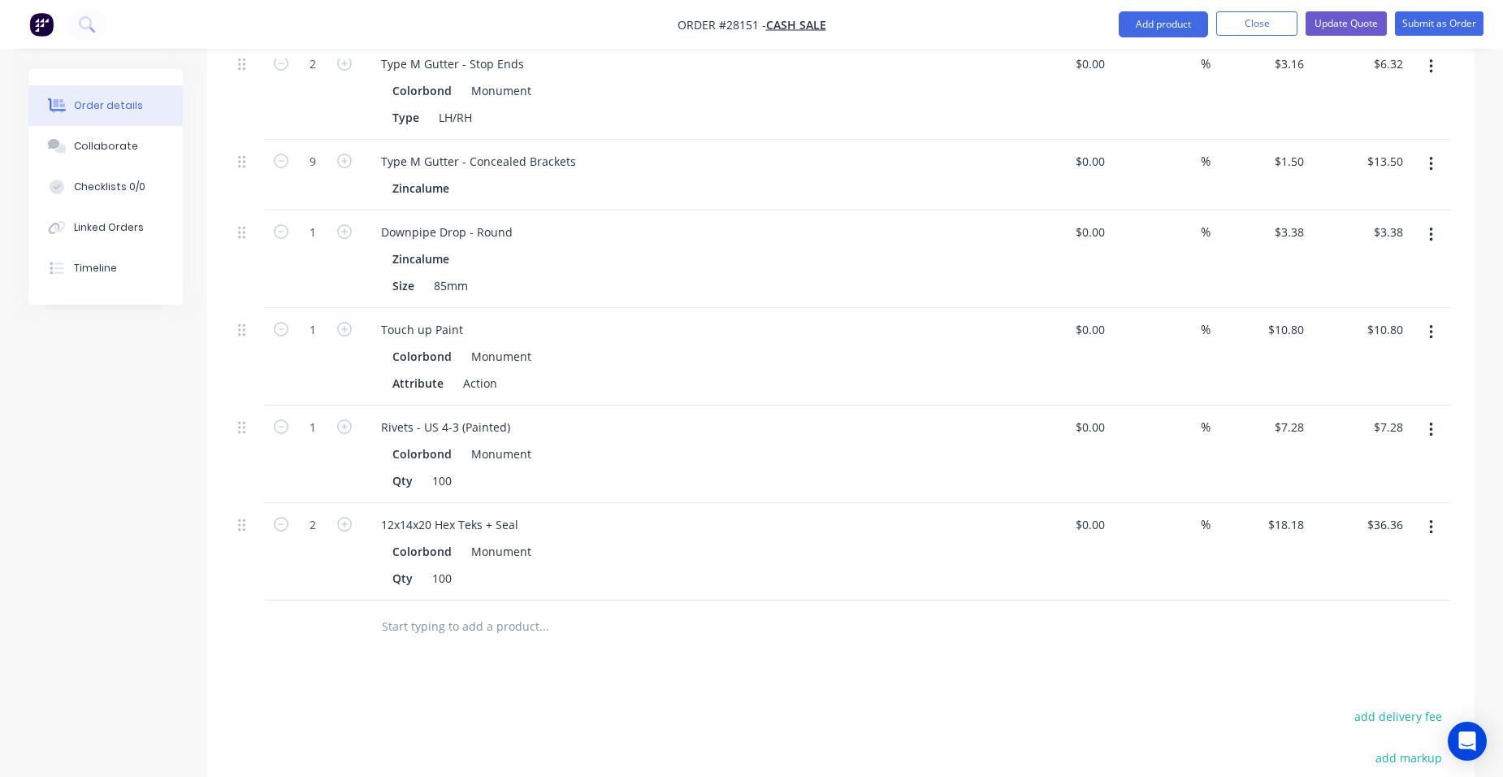
scroll to position [2304, 0]
click at [1148, 28] on button "Add product" at bounding box center [1163, 24] width 89 height 26
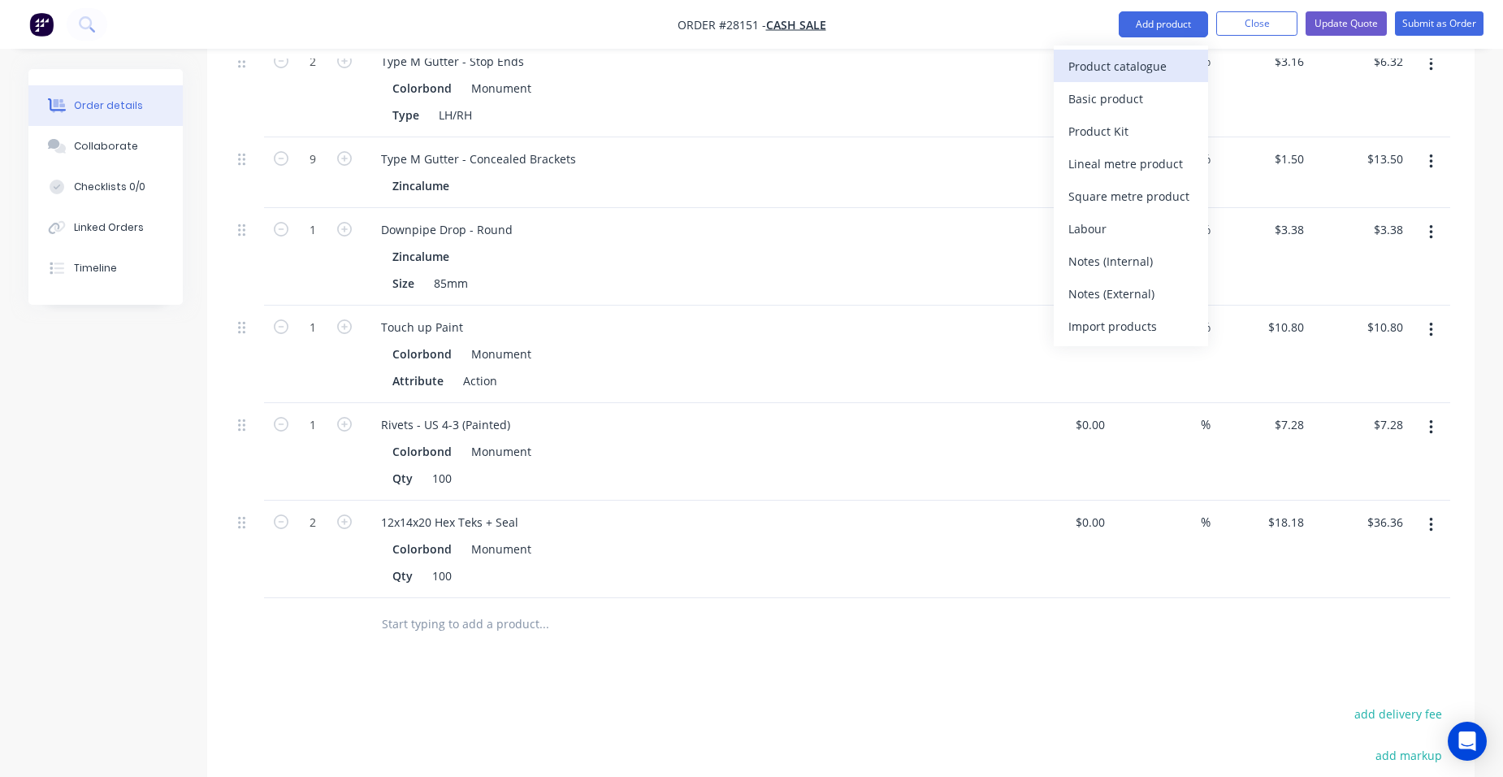
click at [1135, 62] on div "Product catalogue" at bounding box center [1130, 66] width 125 height 24
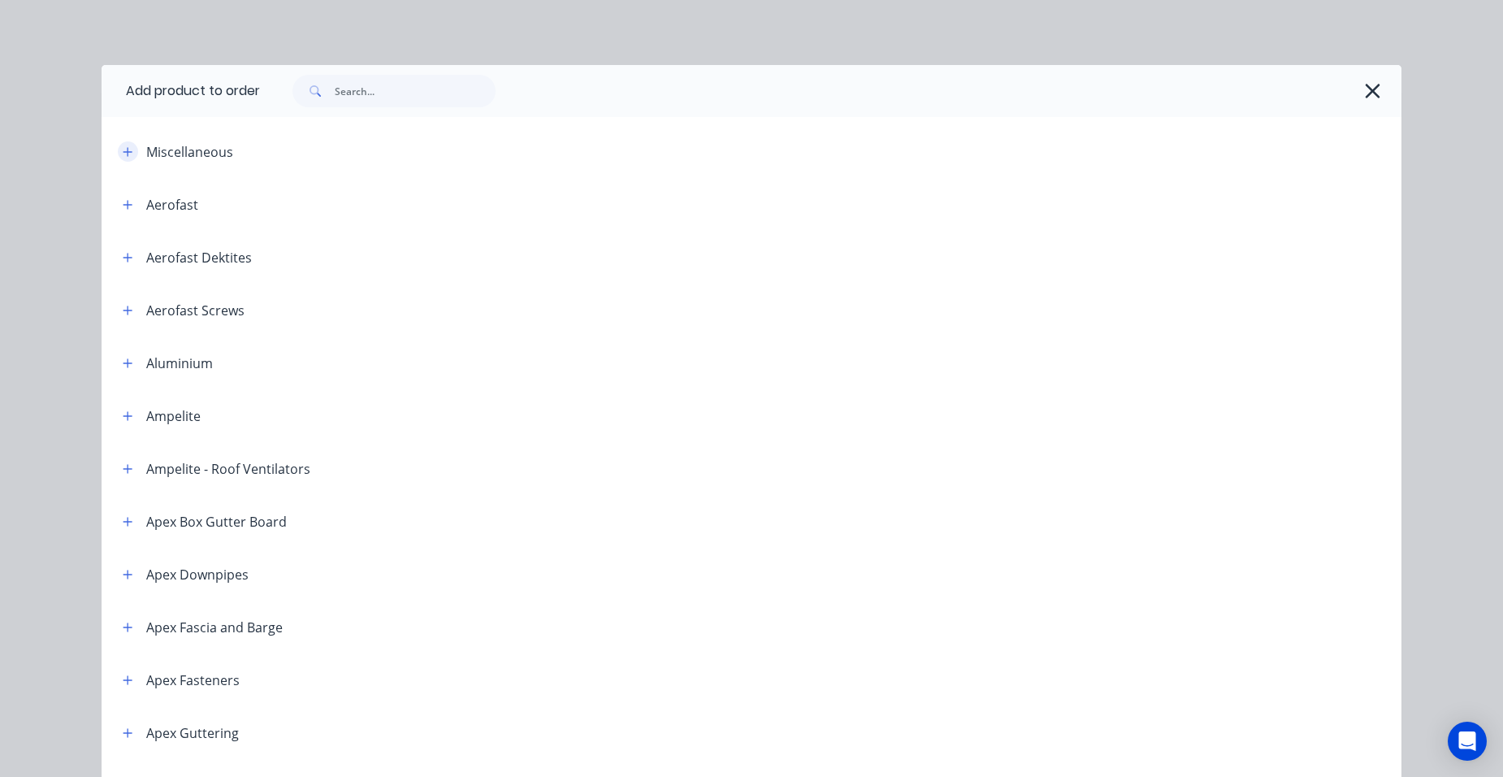
click at [126, 156] on icon "button" at bounding box center [128, 151] width 10 height 11
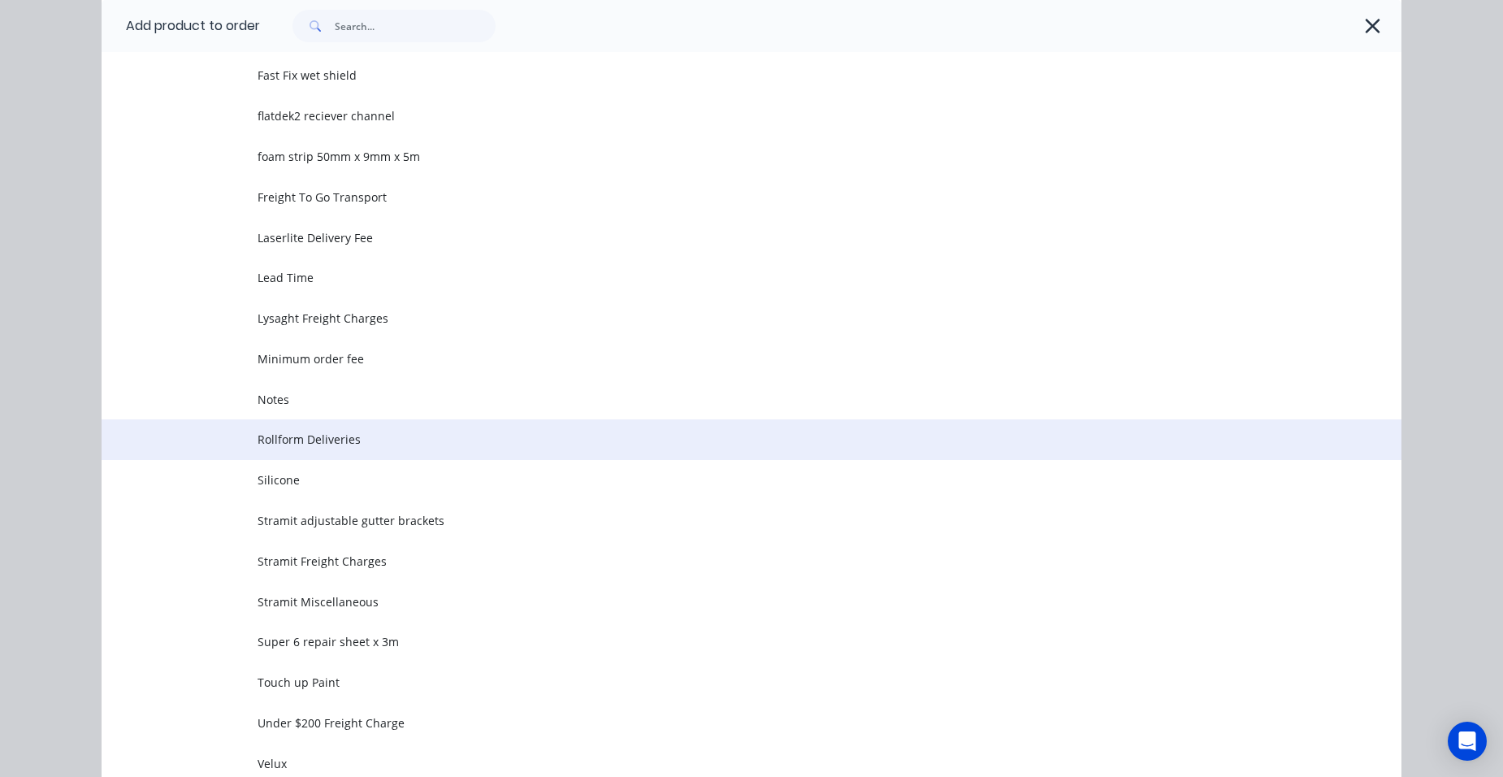
scroll to position [487, 0]
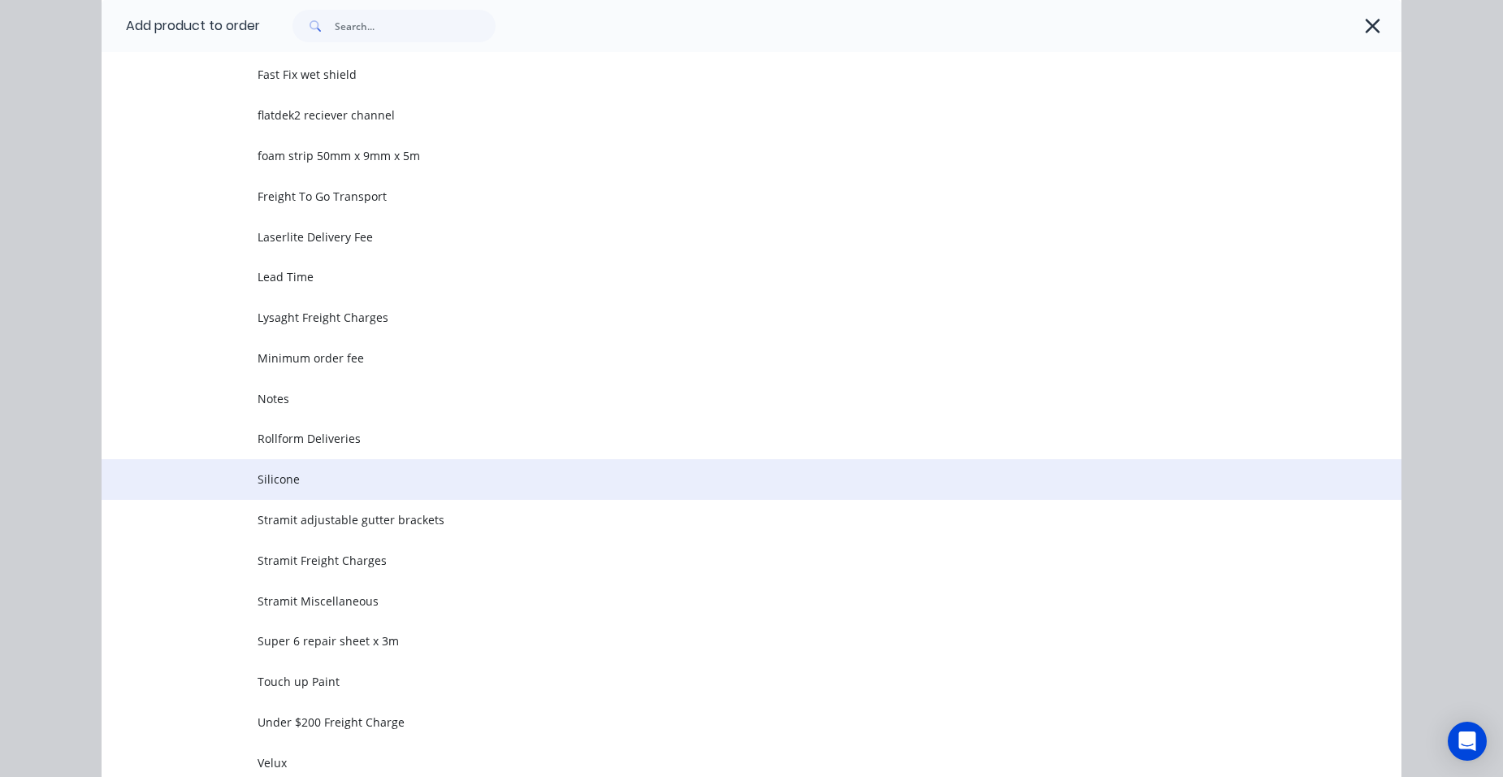
click at [301, 470] on td "Silicone" at bounding box center [830, 479] width 1144 height 41
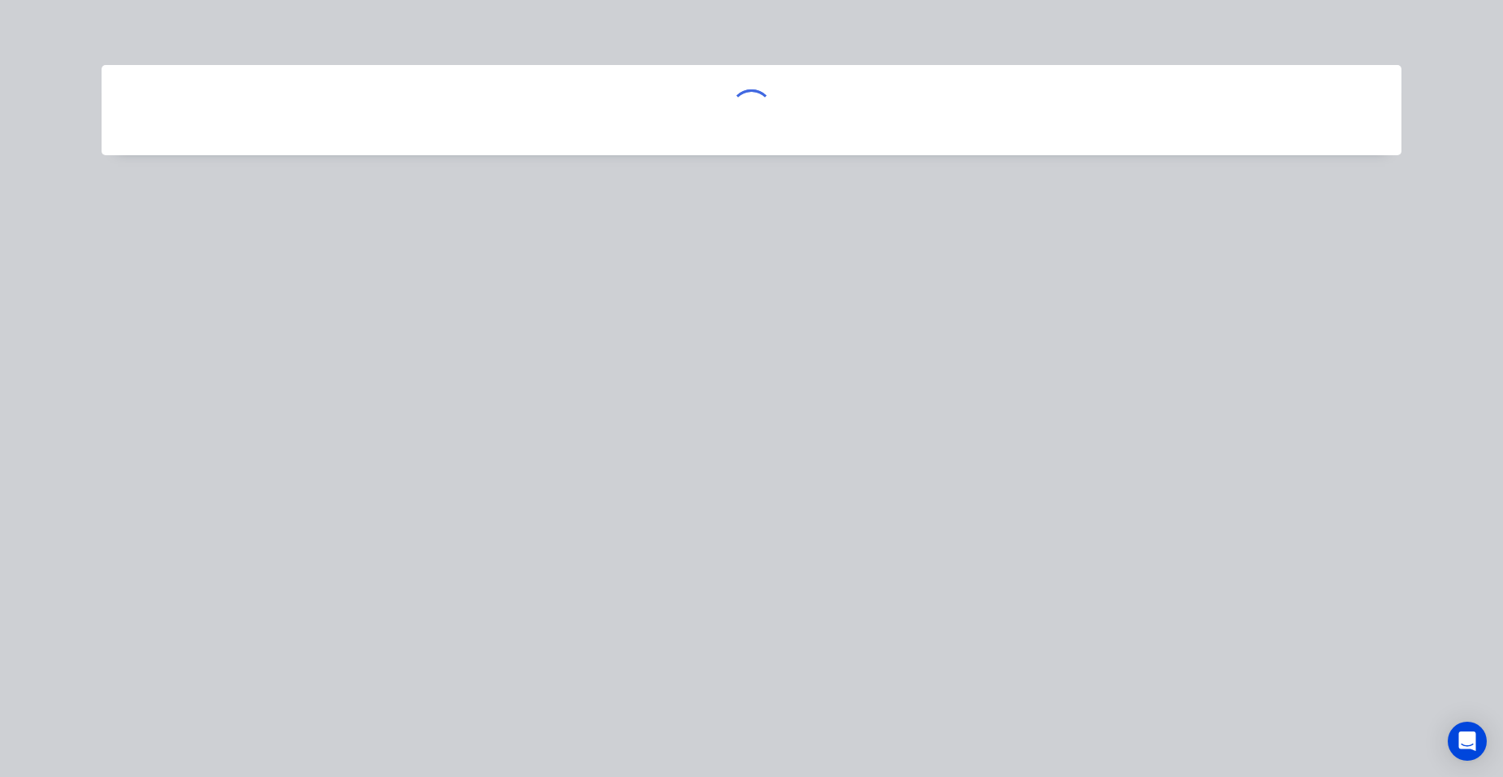
scroll to position [0, 0]
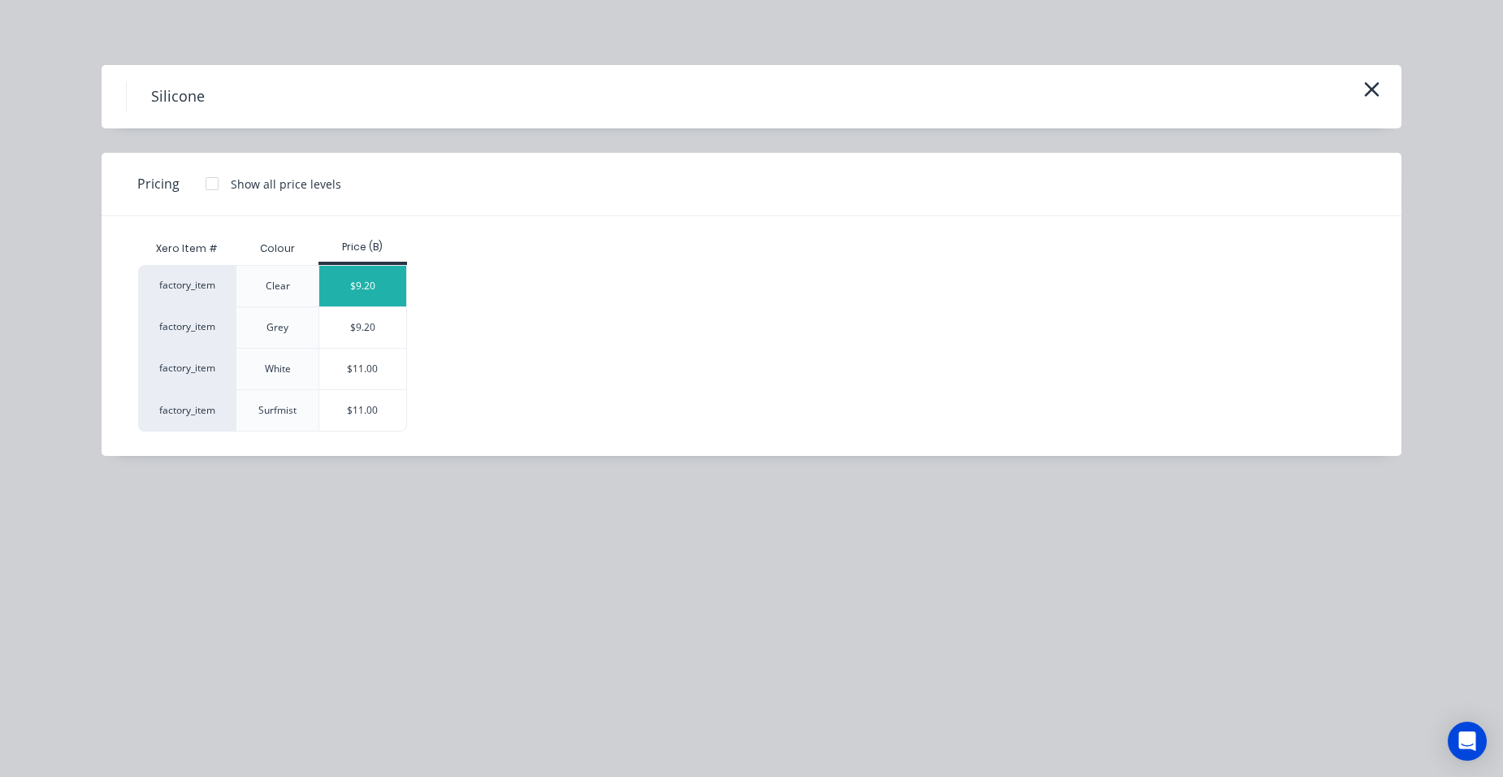
click at [347, 292] on div "$9.20" at bounding box center [362, 286] width 87 height 41
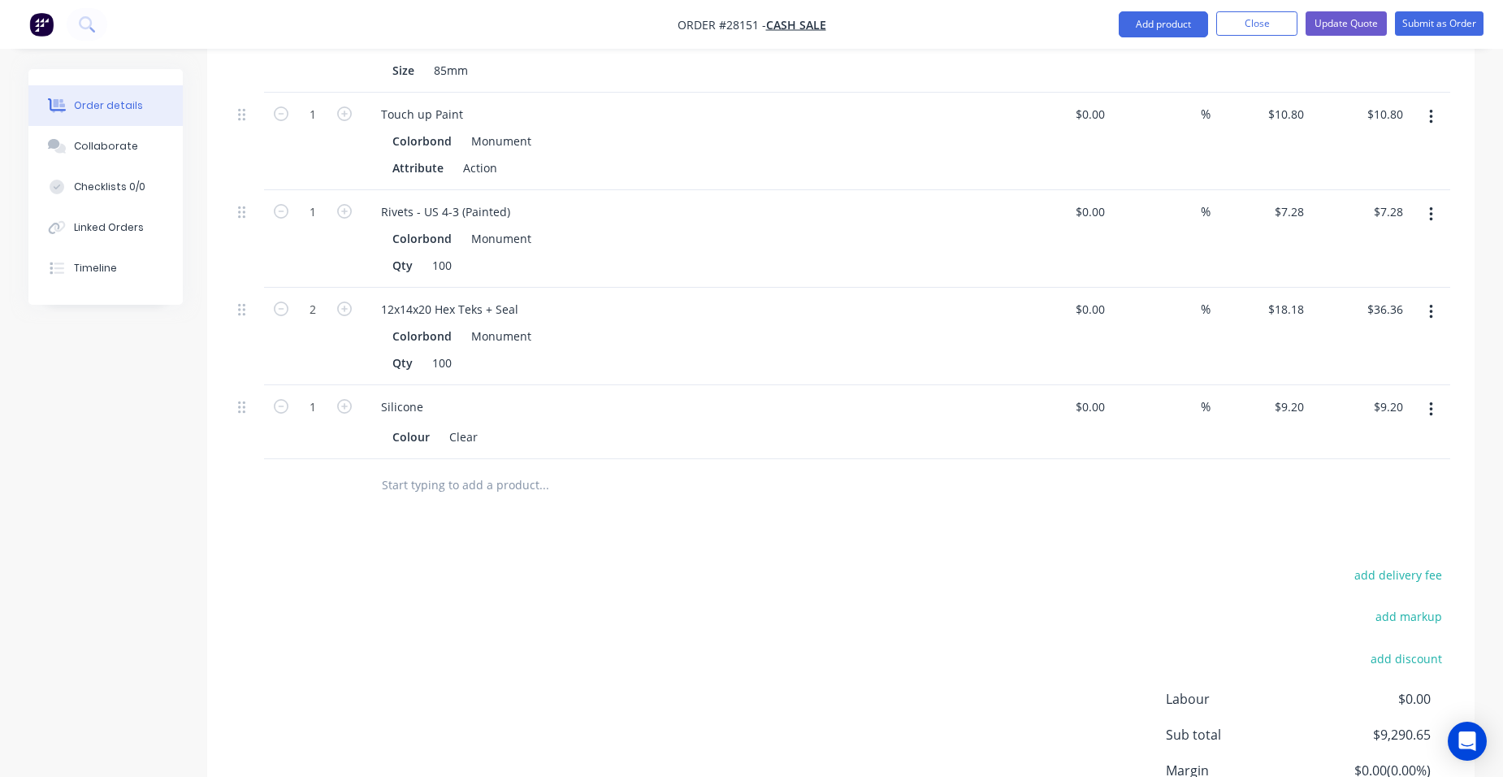
scroll to position [2643, 0]
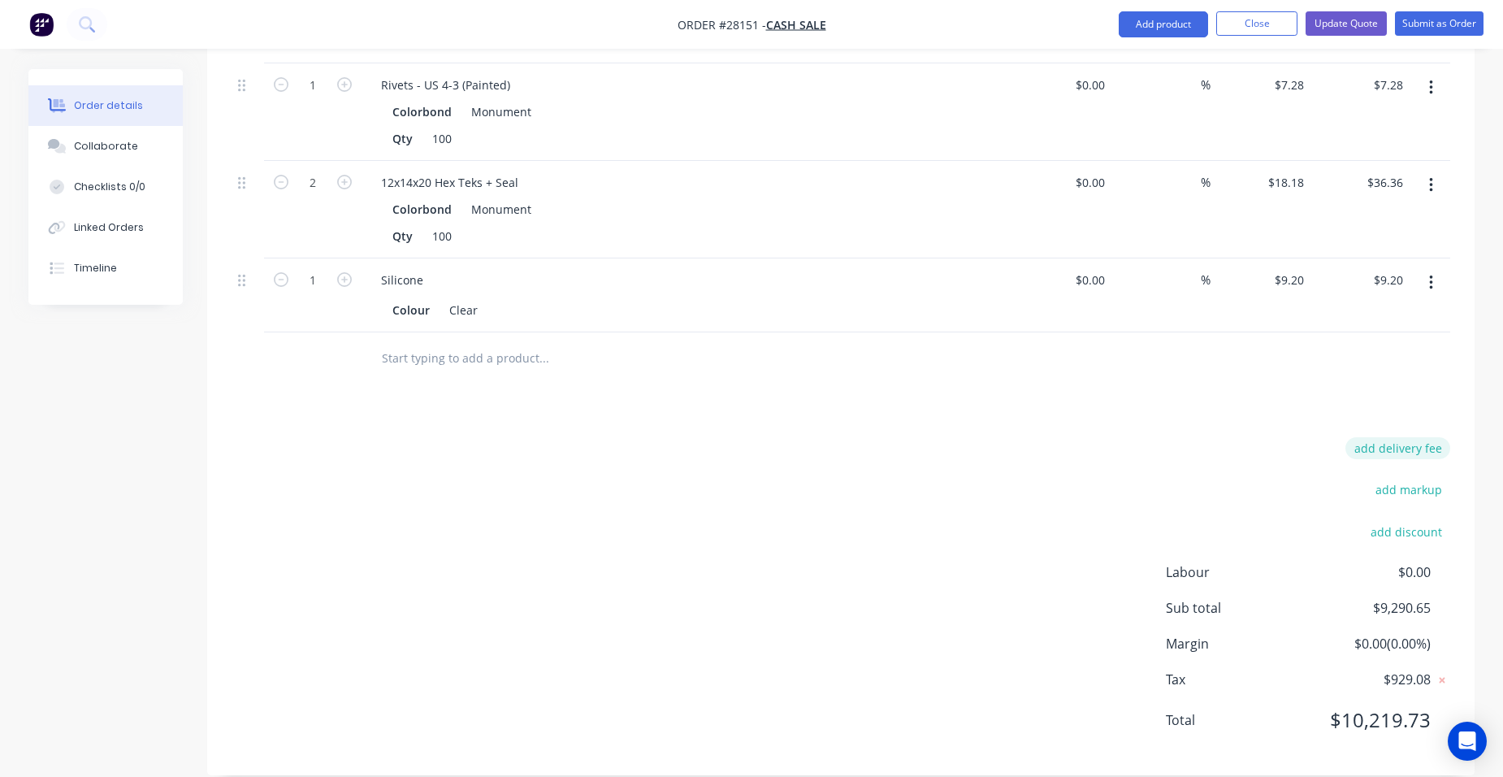
click at [1412, 437] on button "add delivery fee" at bounding box center [1397, 448] width 105 height 22
type input "150"
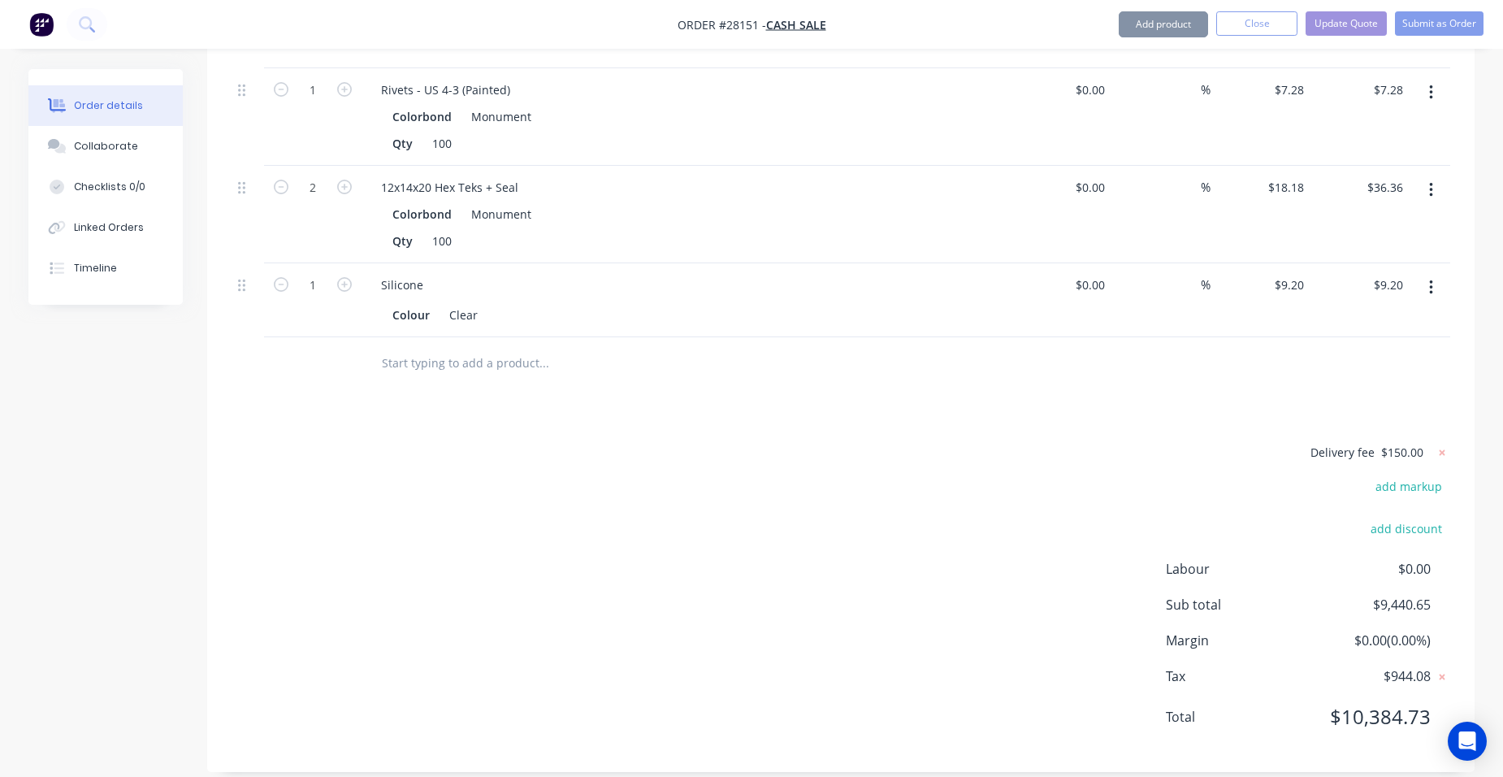
scroll to position [2635, 0]
click at [1138, 26] on button "Add product" at bounding box center [1163, 24] width 89 height 26
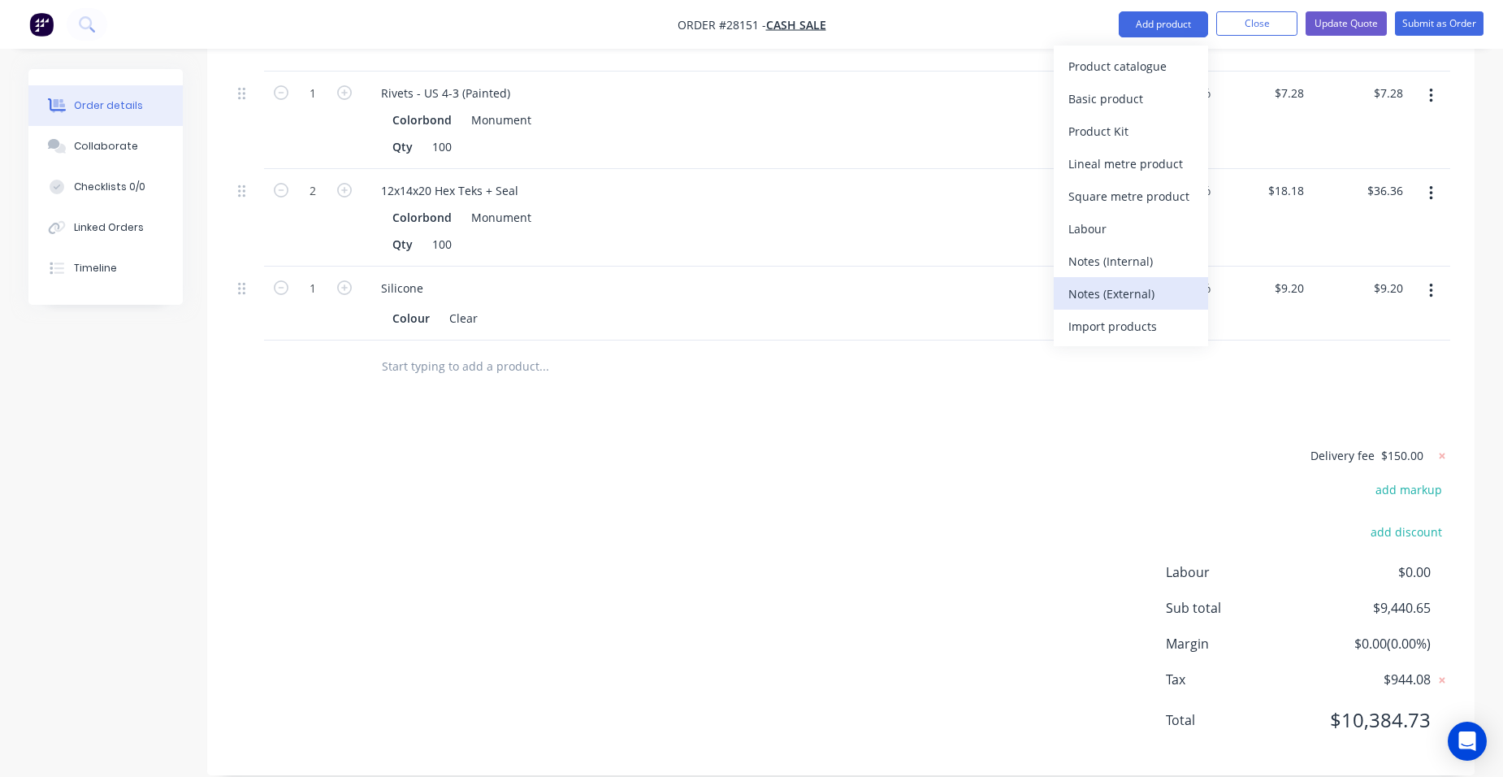
click at [1158, 283] on div "Notes (External)" at bounding box center [1130, 294] width 125 height 24
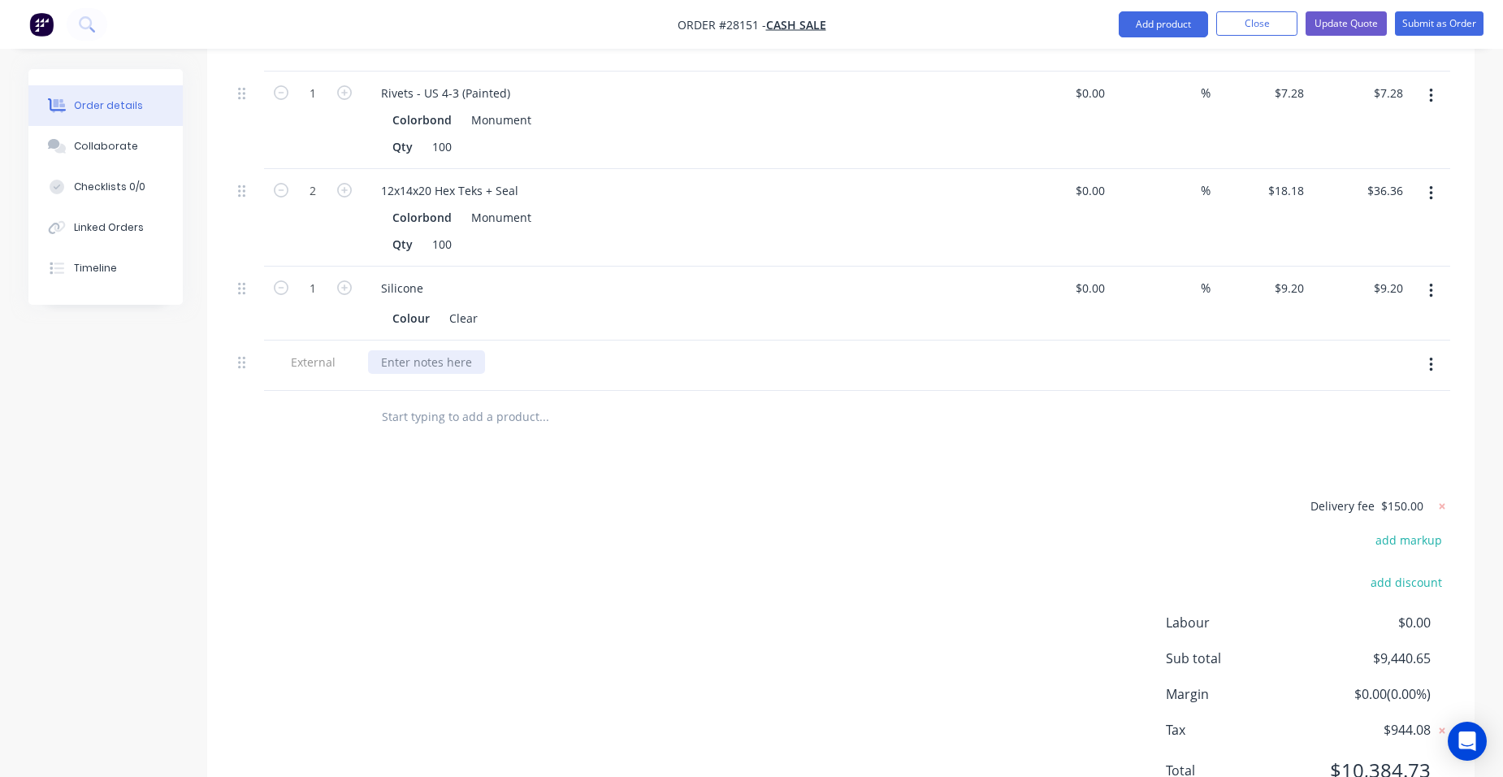
click at [422, 350] on div at bounding box center [426, 362] width 117 height 24
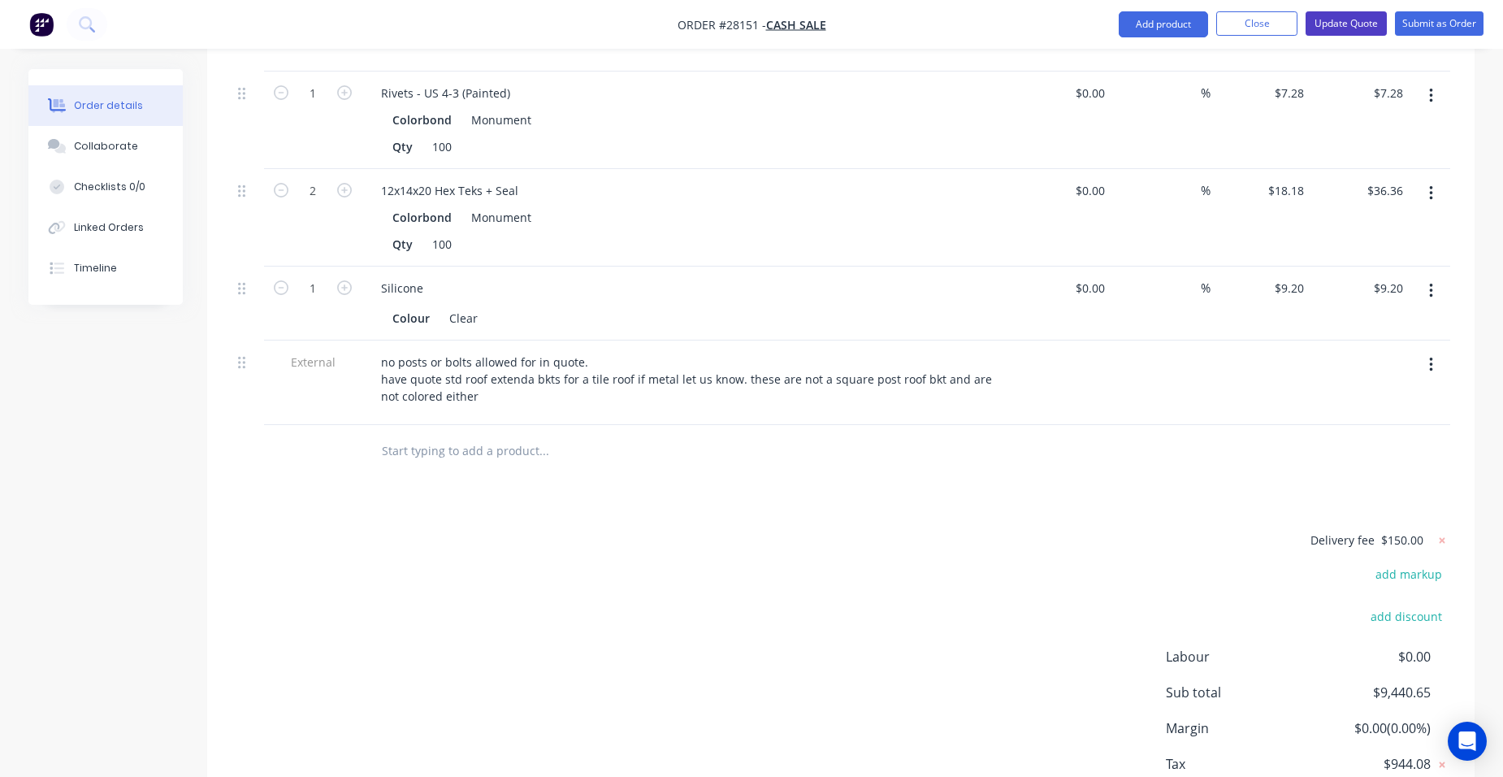
click at [1349, 19] on button "Update Quote" at bounding box center [1345, 23] width 81 height 24
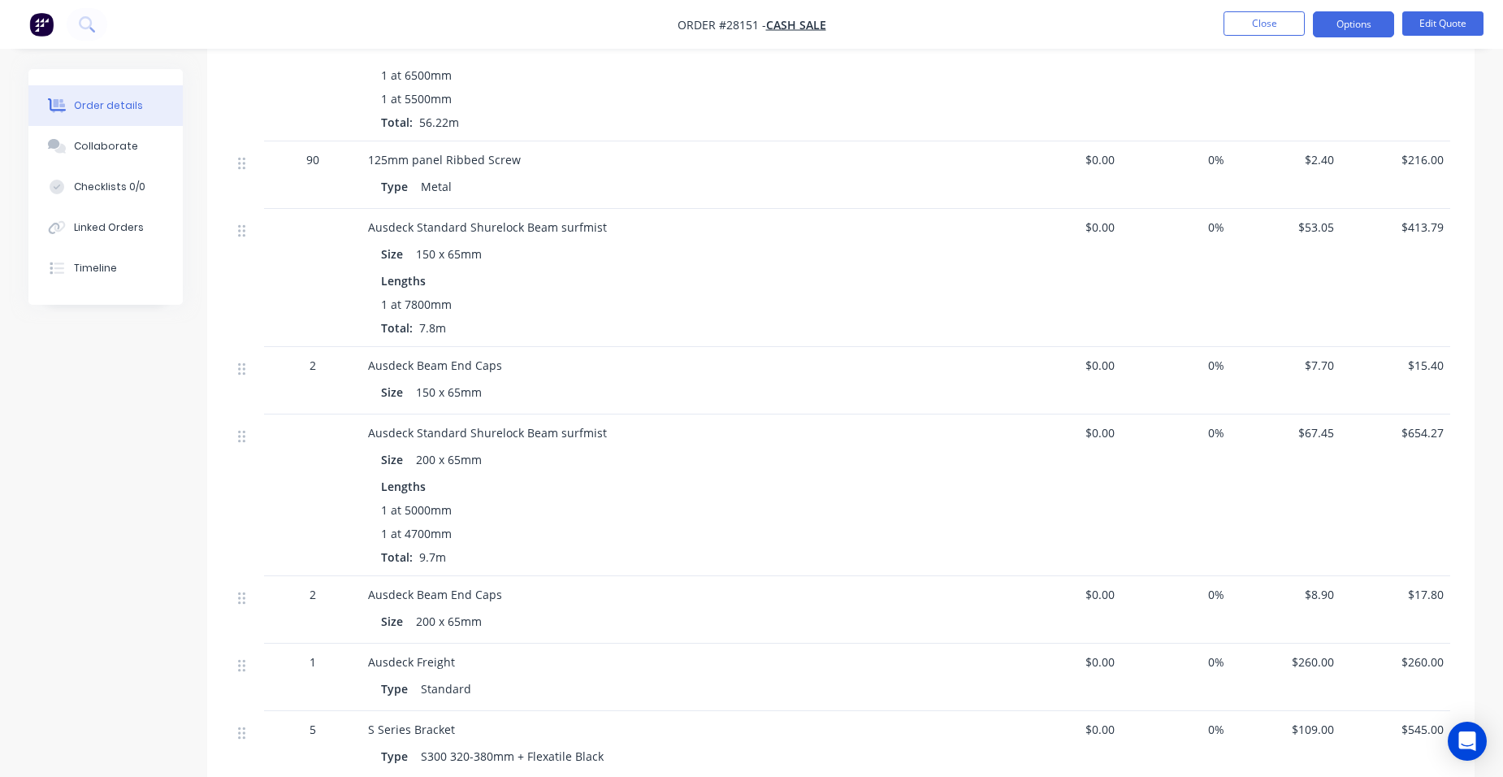
scroll to position [1137, 0]
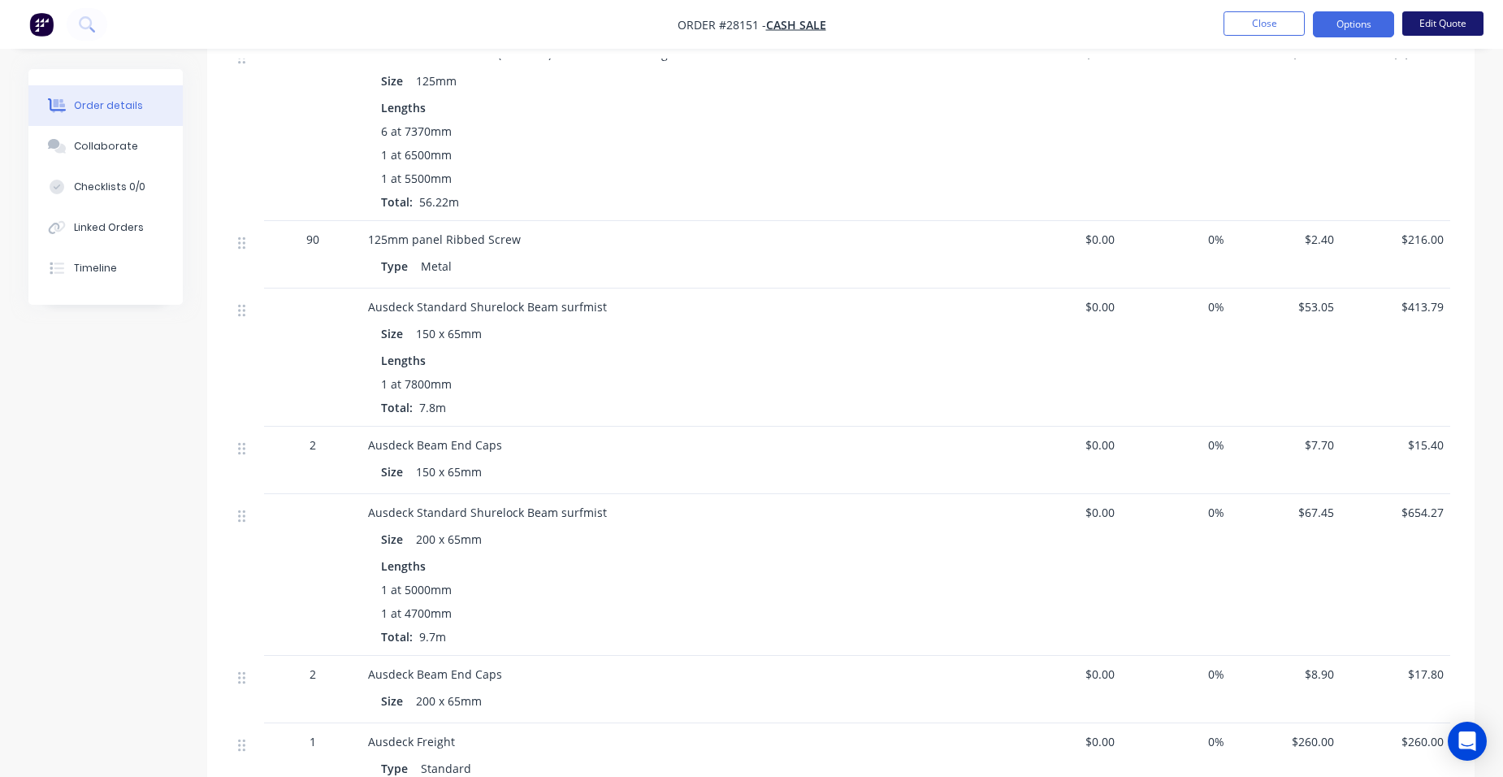
click at [1462, 21] on button "Edit Quote" at bounding box center [1442, 23] width 81 height 24
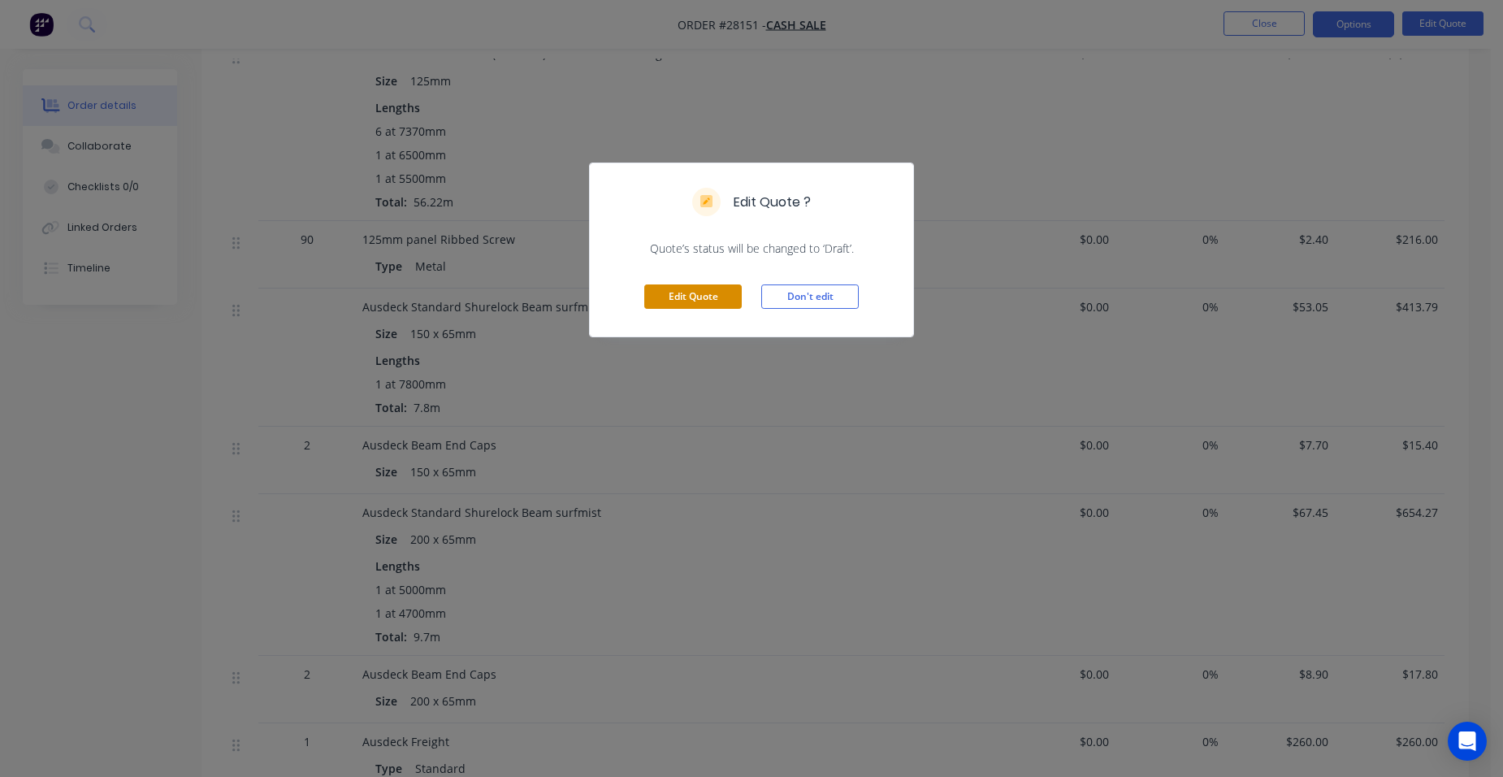
click at [682, 294] on button "Edit Quote" at bounding box center [692, 296] width 97 height 24
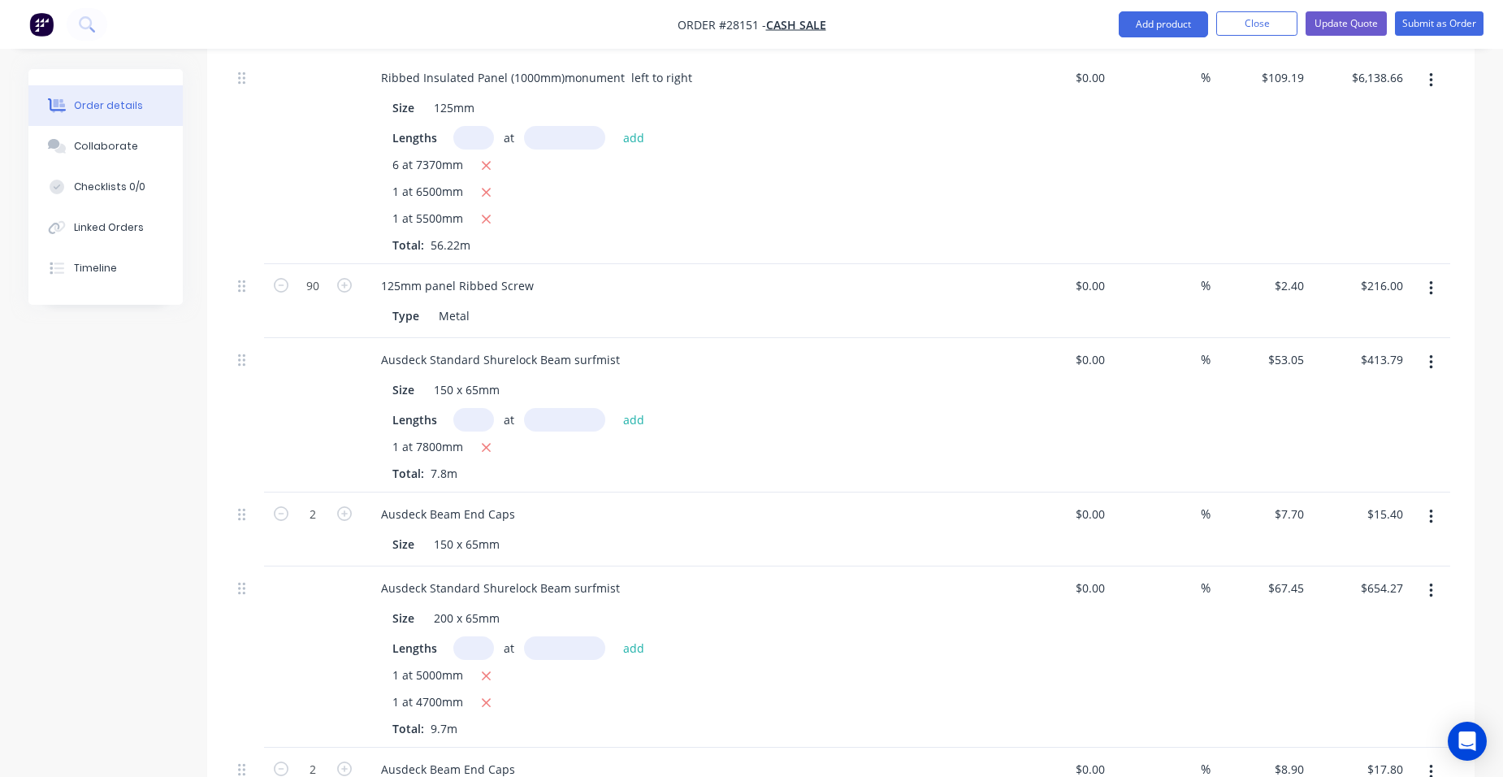
scroll to position [1300, 0]
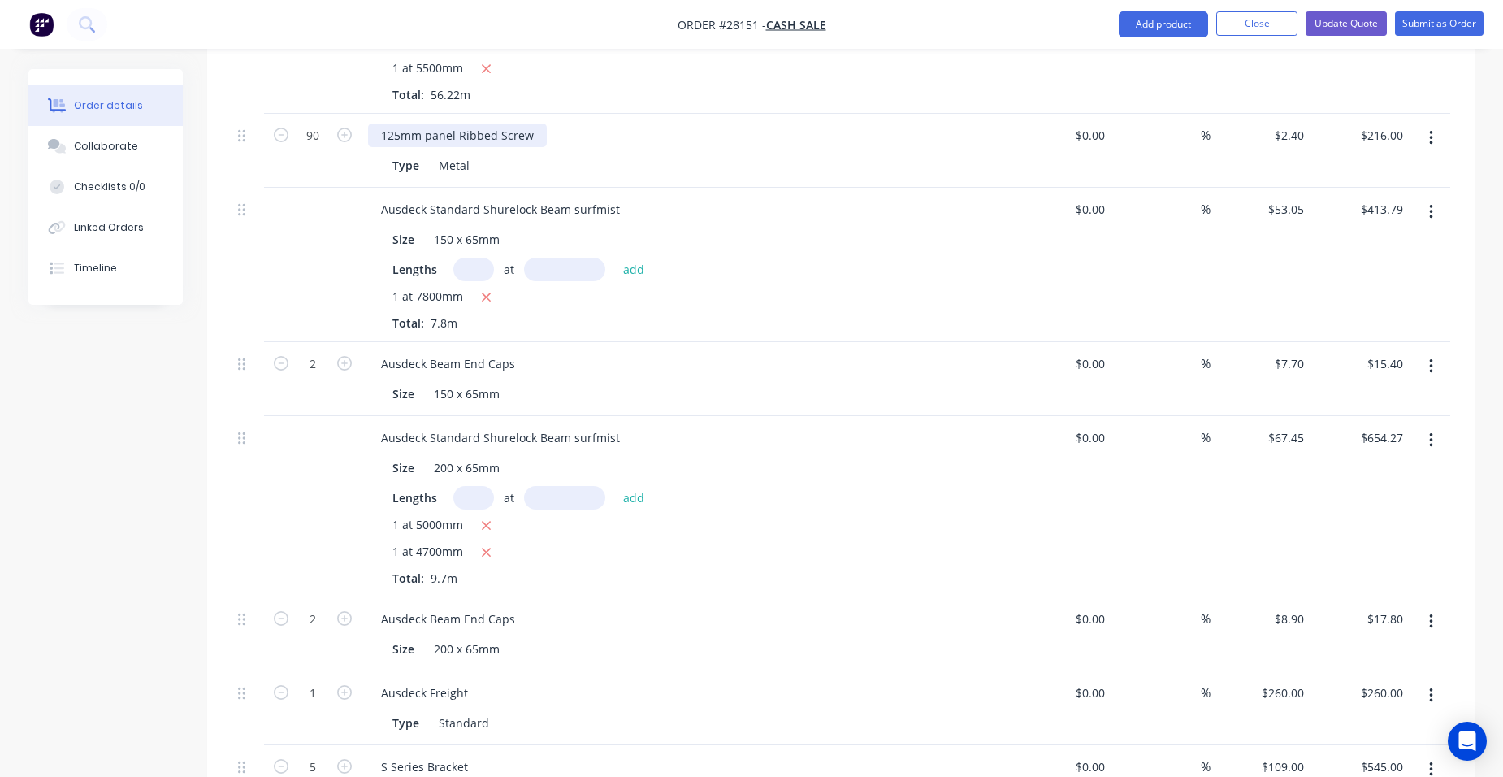
click at [540, 123] on div "125mm panel Ribbed Screw" at bounding box center [457, 135] width 179 height 24
click at [1364, 24] on button "Update Quote" at bounding box center [1345, 23] width 81 height 24
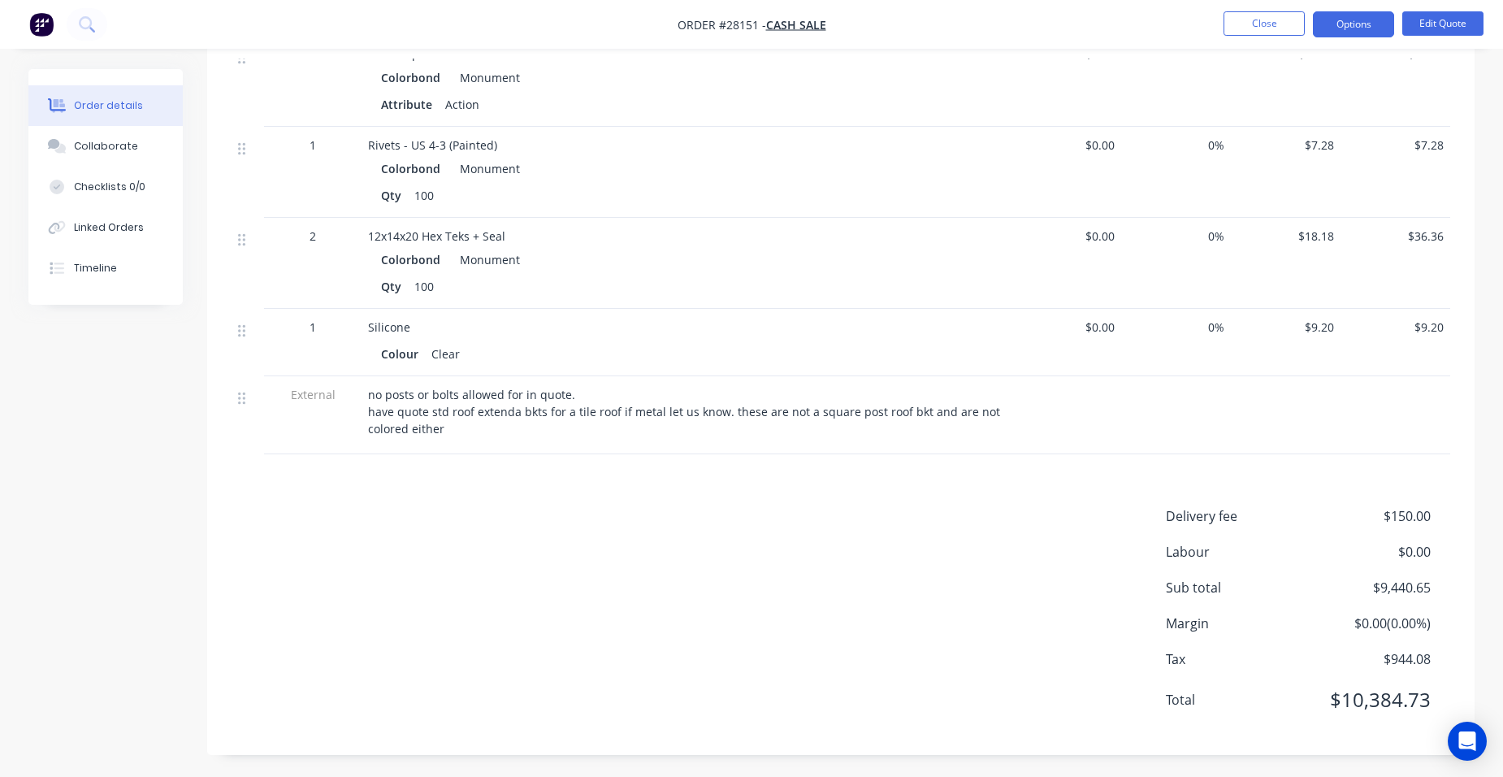
scroll to position [2410, 0]
click at [1379, 23] on button "Options" at bounding box center [1353, 24] width 81 height 26
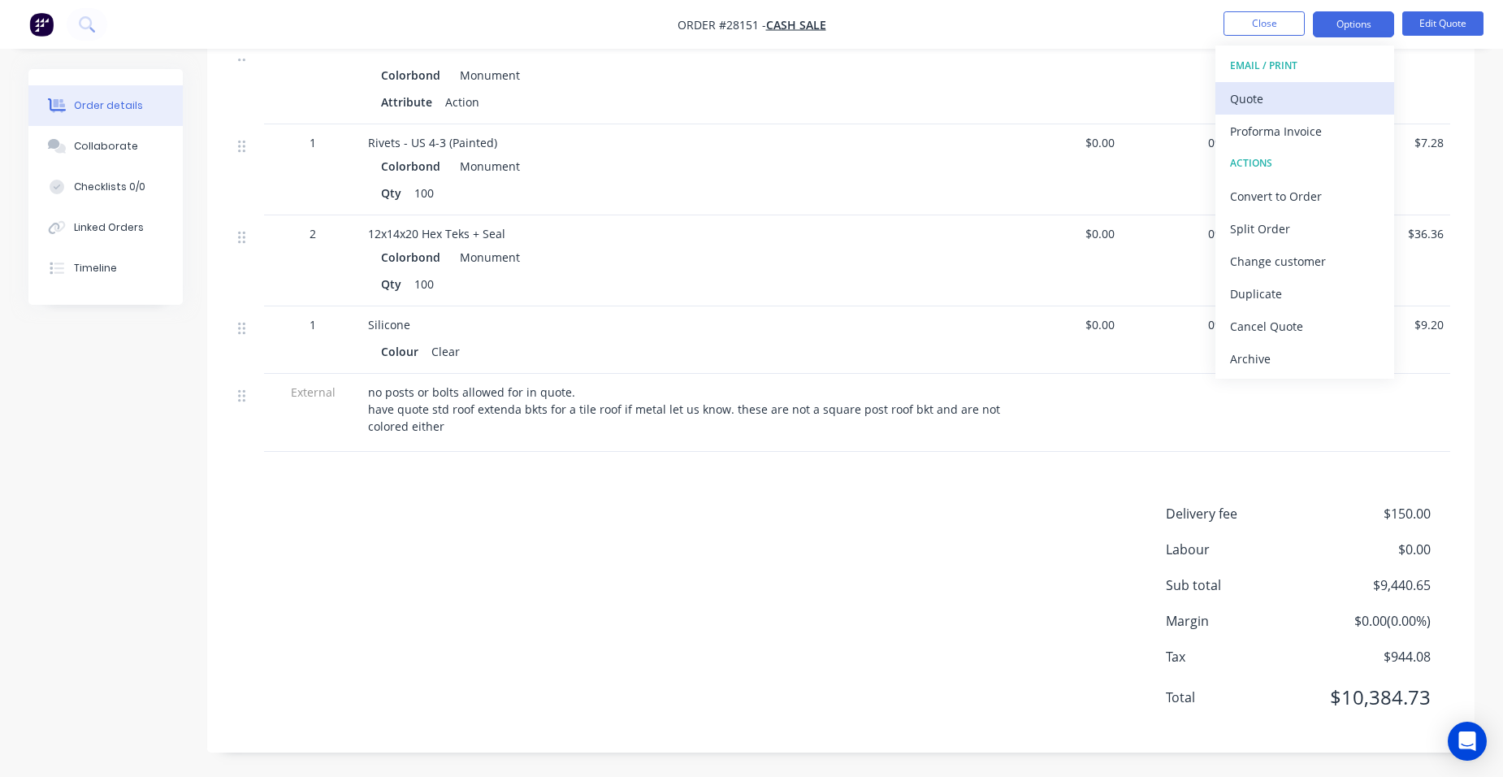
click at [1328, 93] on div "Quote" at bounding box center [1304, 99] width 149 height 24
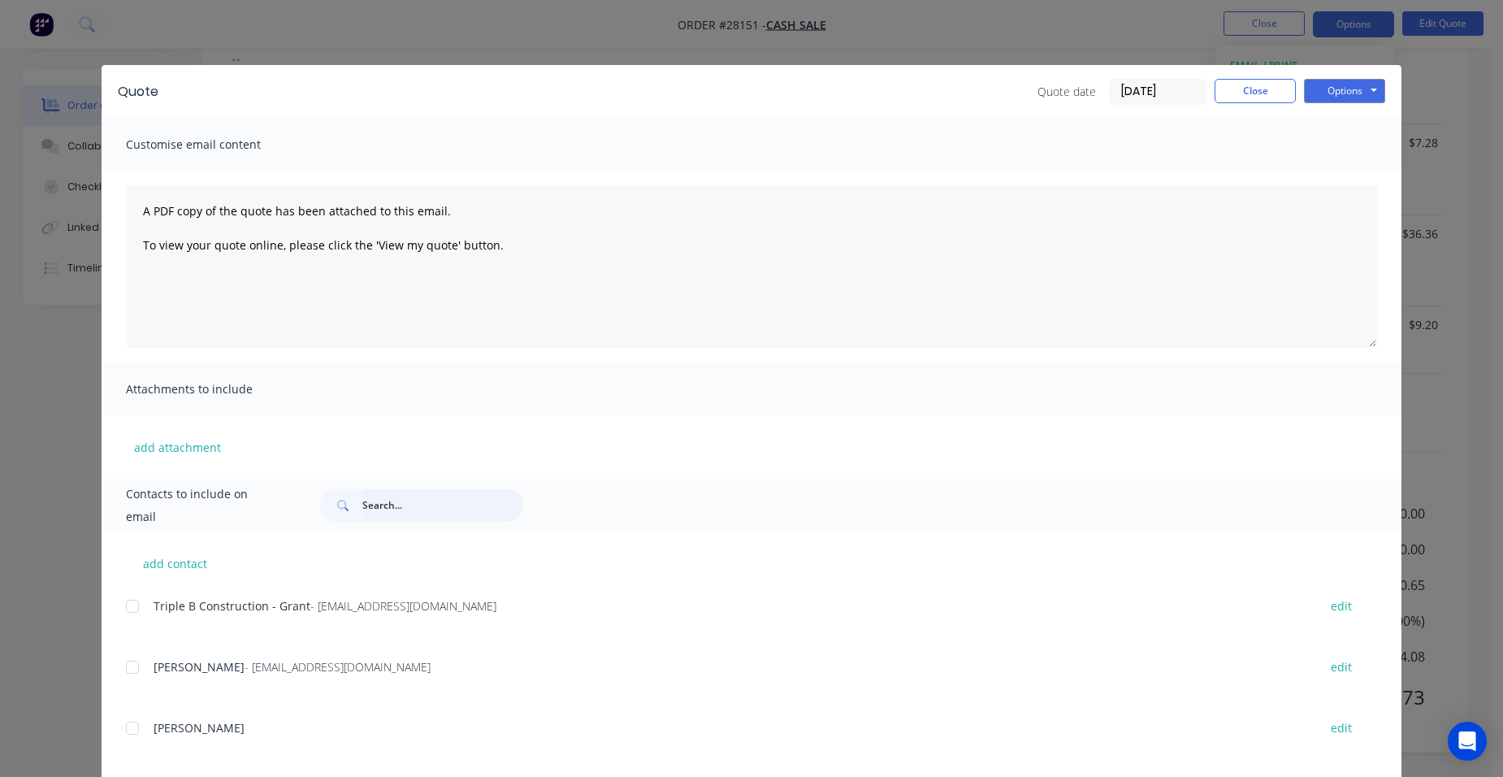
click at [372, 511] on input "text" at bounding box center [442, 505] width 161 height 32
click at [127, 730] on div at bounding box center [132, 728] width 32 height 32
type input "shaun m"
click at [1327, 97] on button "Options" at bounding box center [1344, 91] width 81 height 24
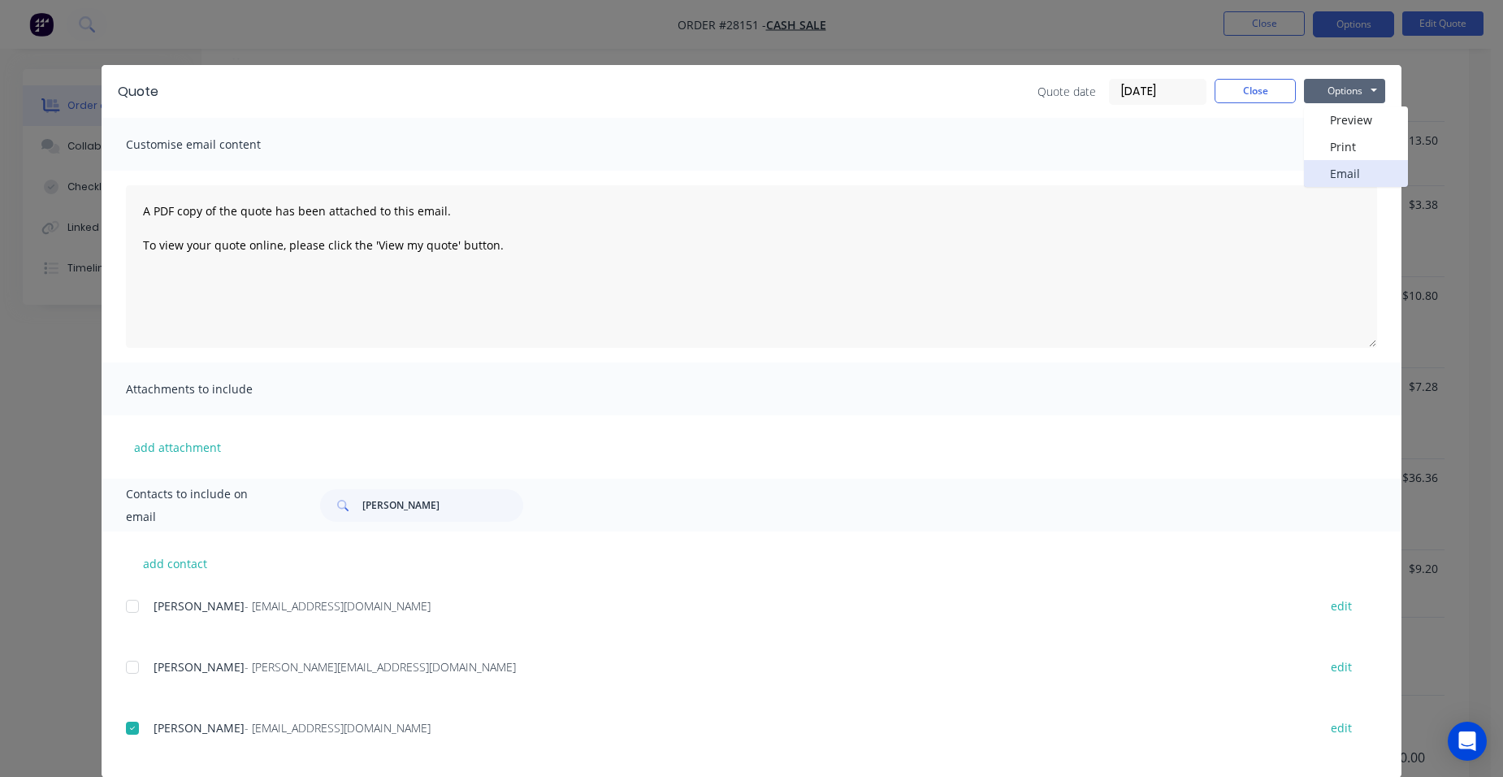
click at [1328, 179] on button "Email" at bounding box center [1356, 173] width 104 height 27
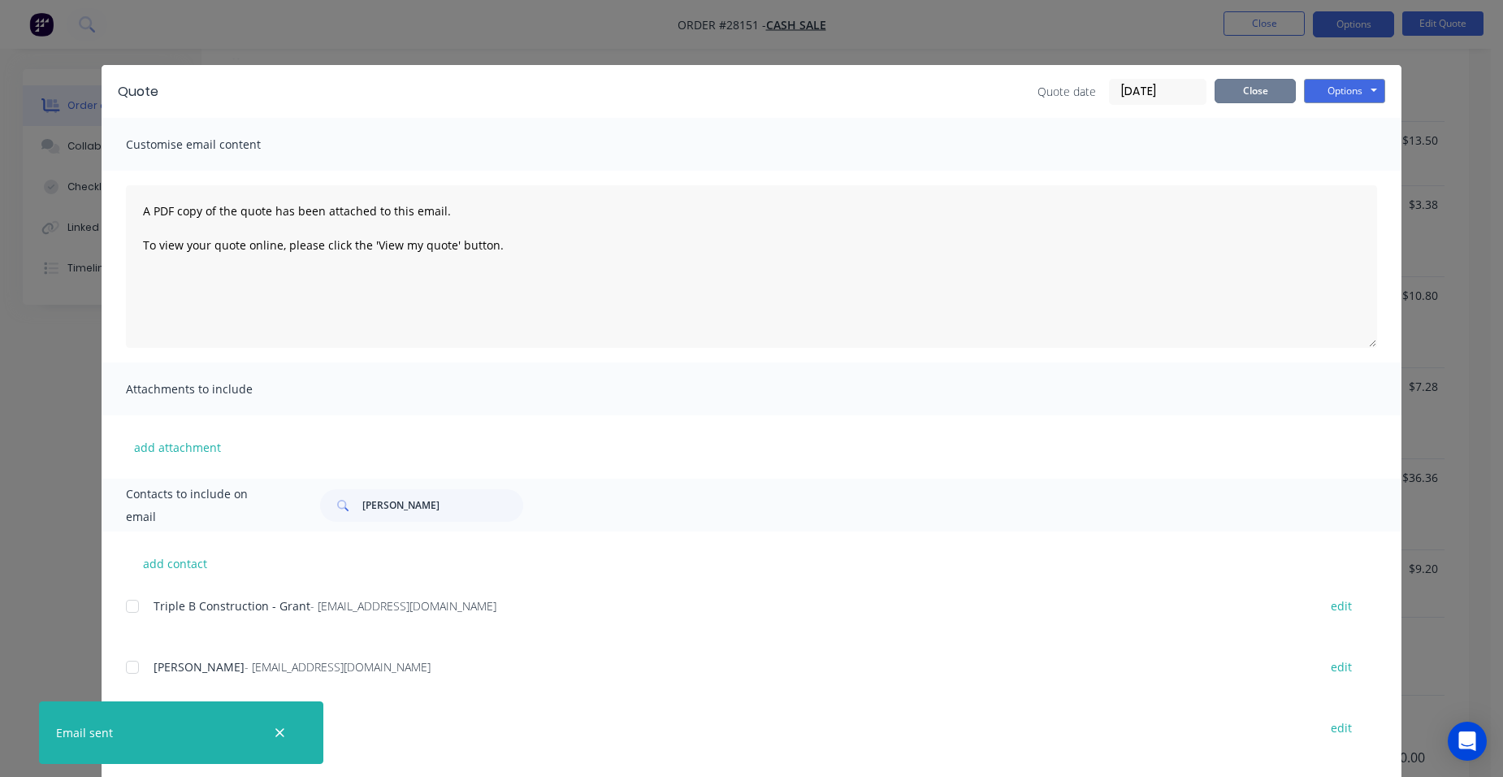
click at [1228, 94] on button "Close" at bounding box center [1254, 91] width 81 height 24
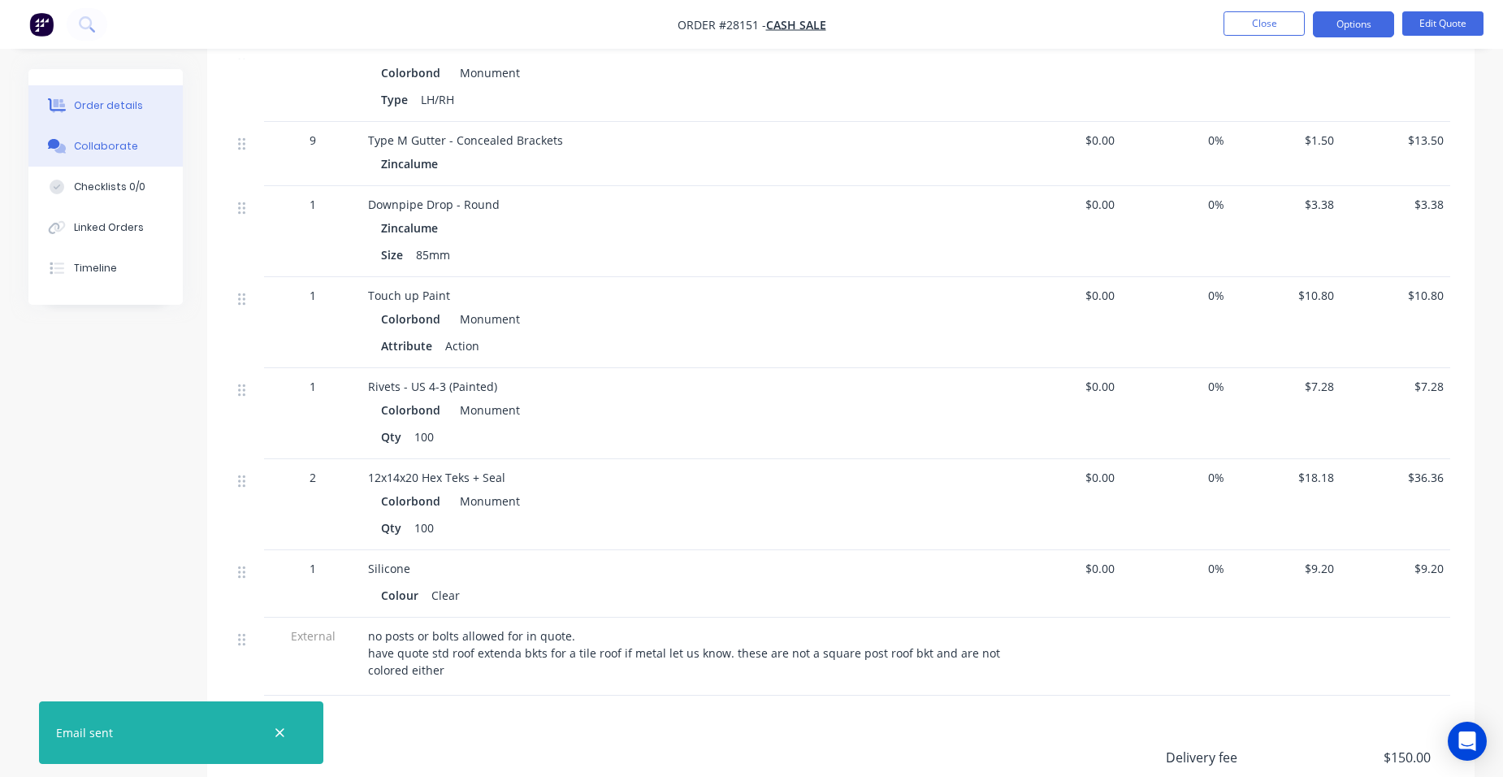
click at [129, 147] on div "Collaborate" at bounding box center [106, 146] width 64 height 15
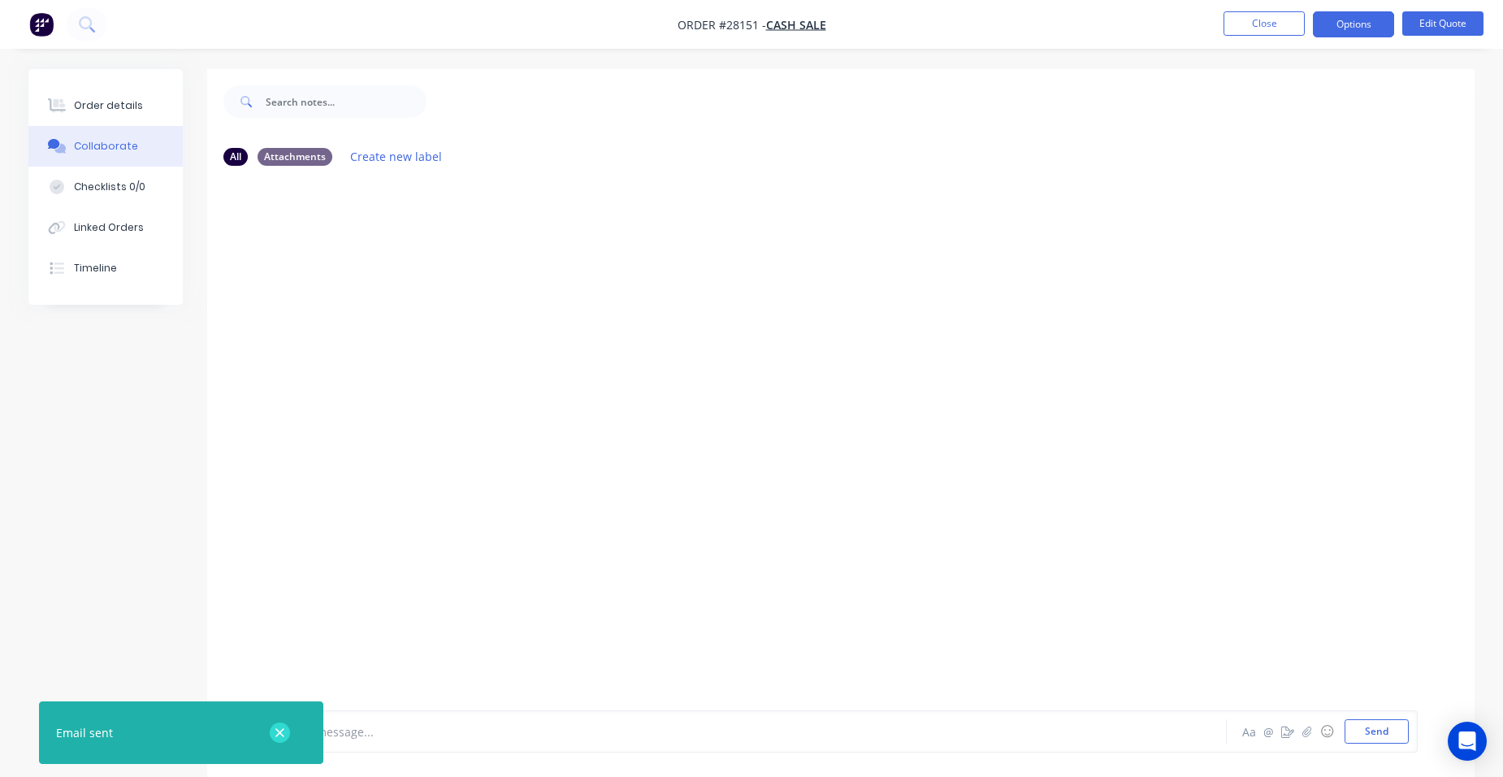
click at [275, 733] on icon "button" at bounding box center [280, 732] width 11 height 15
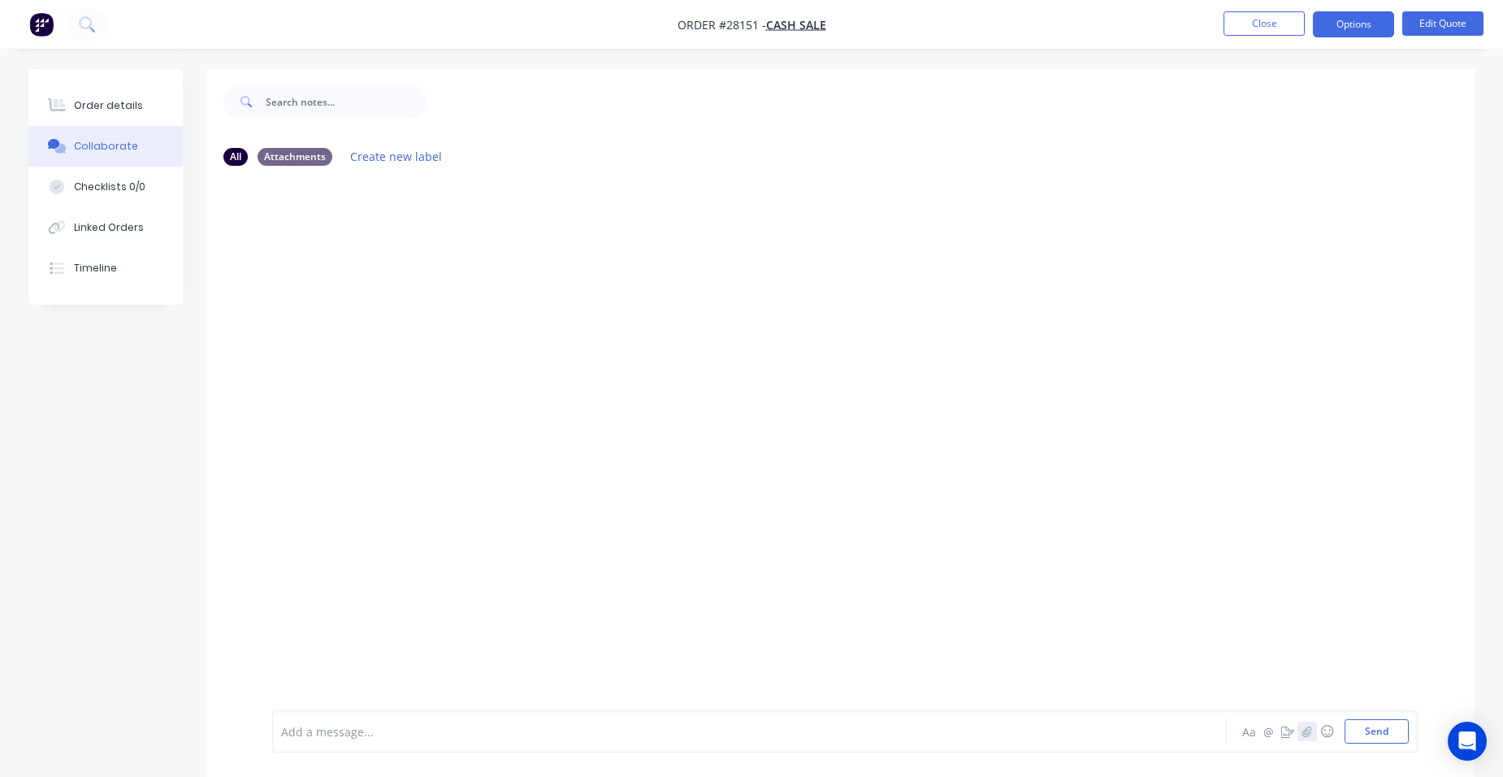
click at [1307, 726] on icon "button" at bounding box center [1307, 730] width 10 height 11
click at [1386, 727] on button "Send" at bounding box center [1376, 731] width 64 height 24
click at [314, 734] on div at bounding box center [704, 731] width 845 height 17
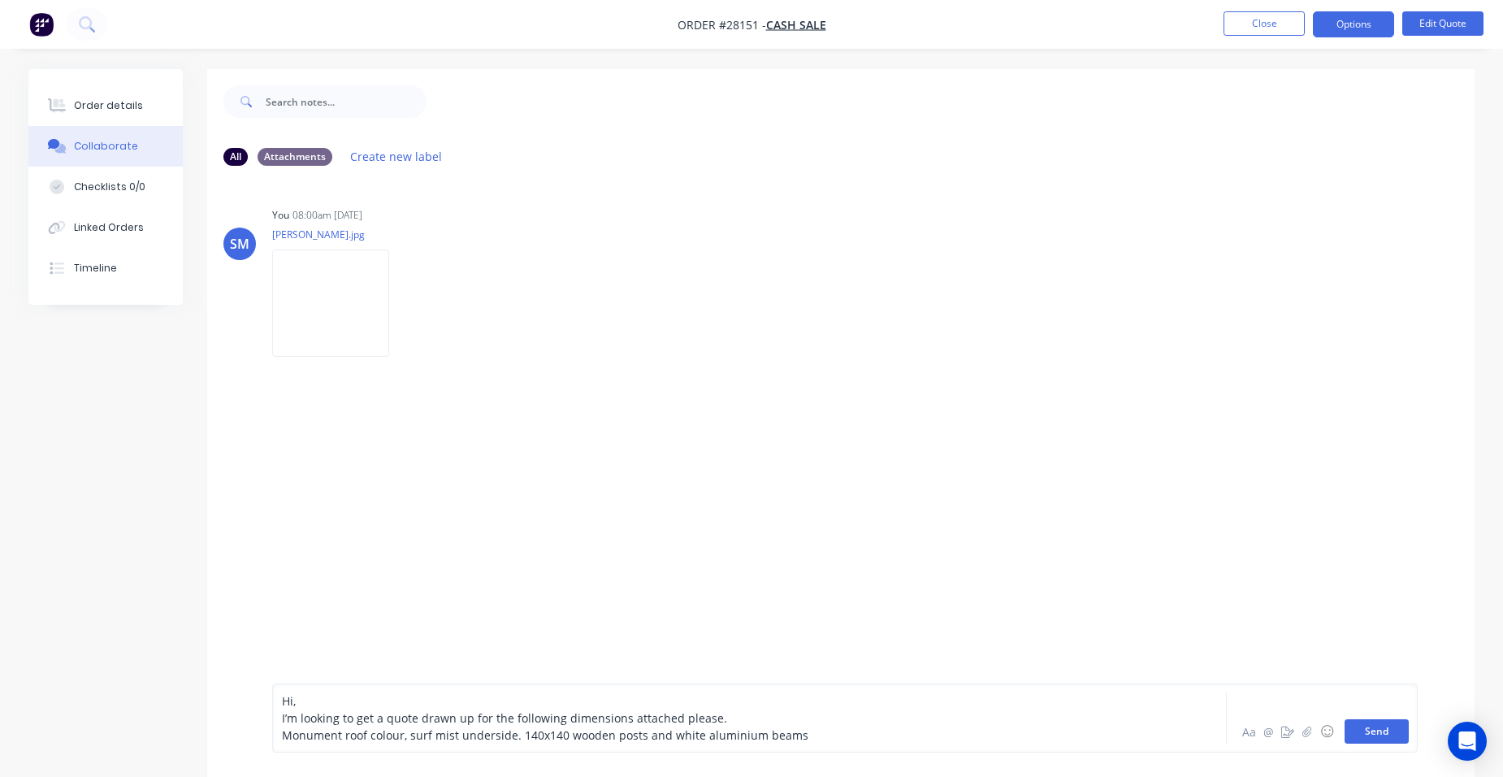
click at [1388, 739] on button "Send" at bounding box center [1376, 731] width 64 height 24
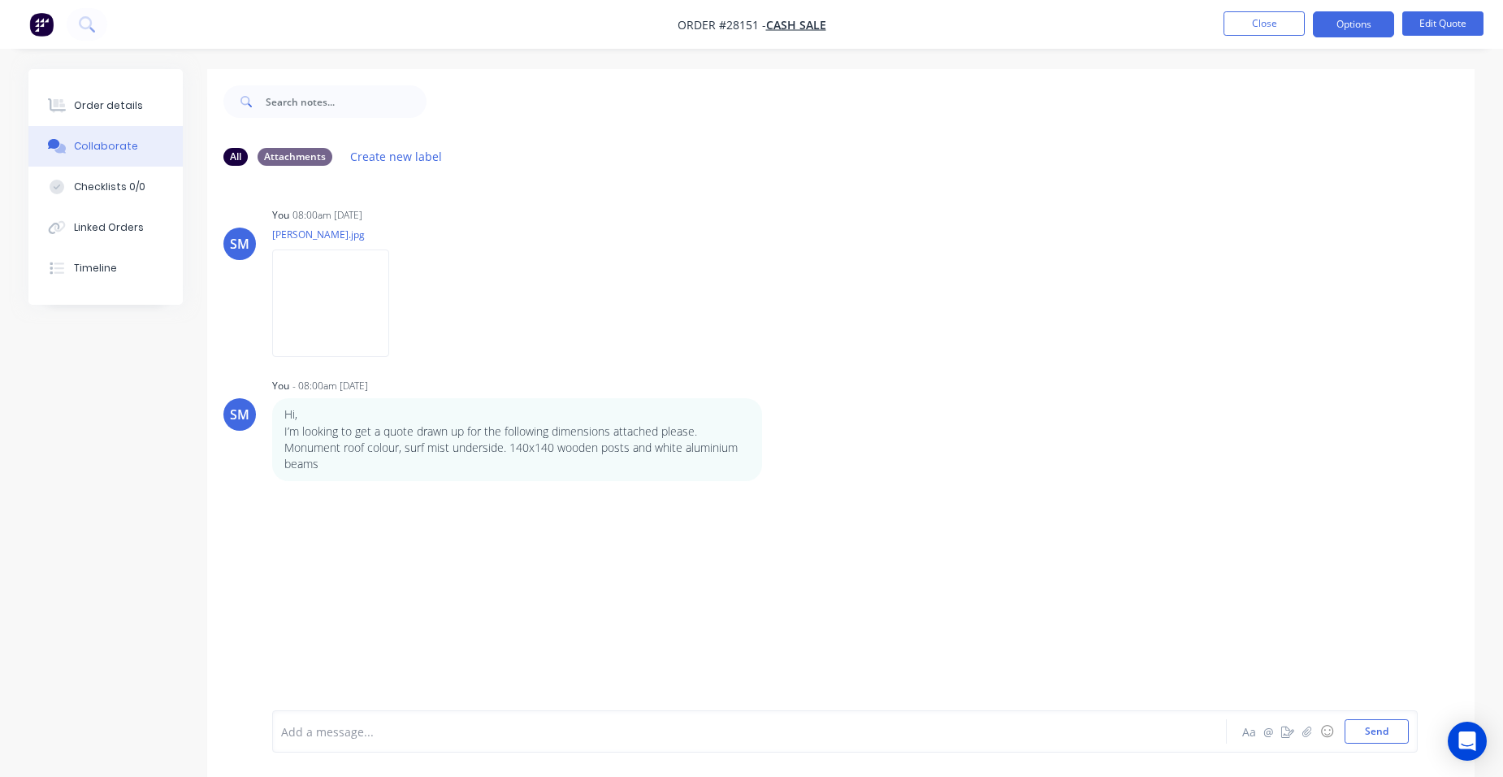
drag, startPoint x: 123, startPoint y: 104, endPoint x: 183, endPoint y: 110, distance: 59.7
click at [125, 102] on div "Order details" at bounding box center [108, 105] width 69 height 15
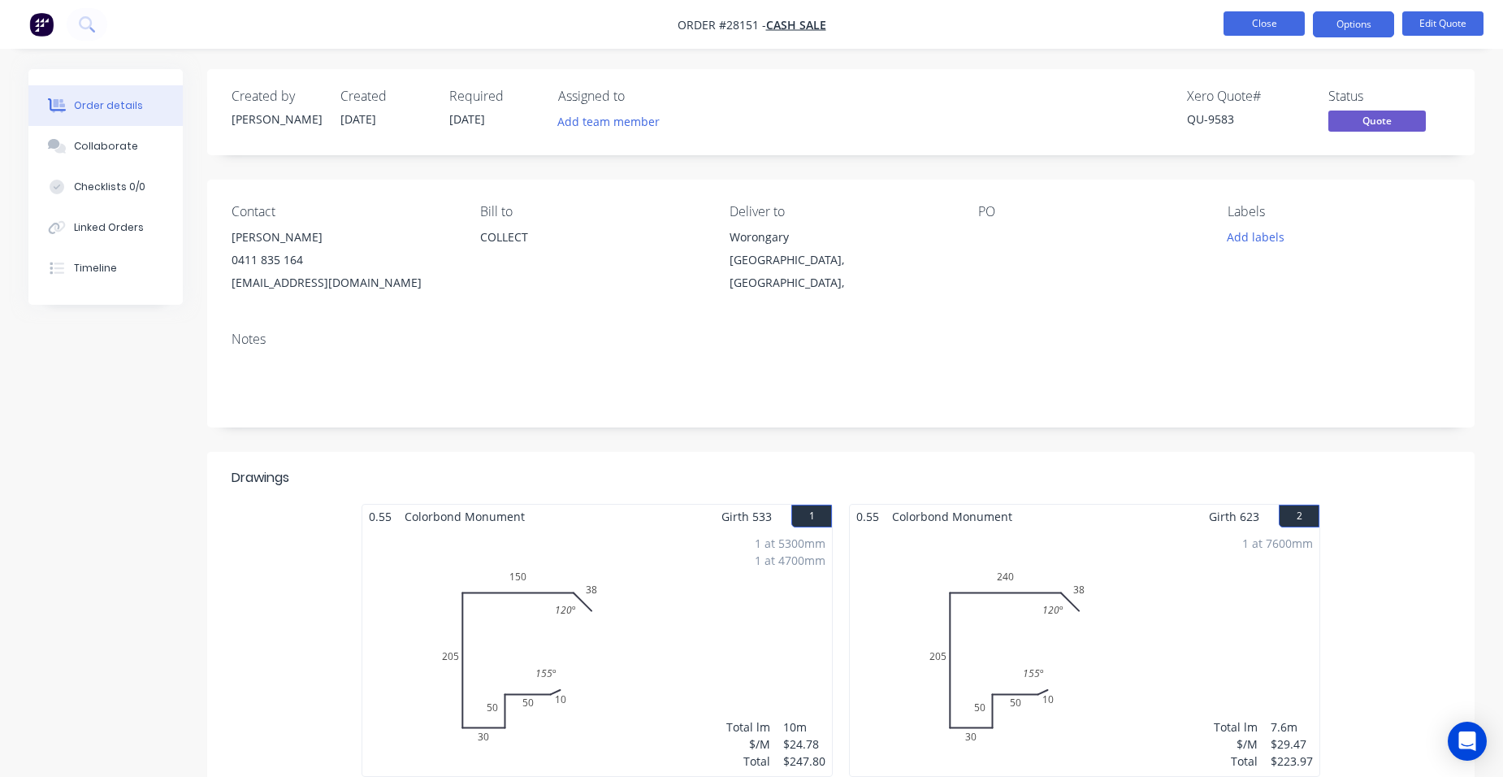
click at [1293, 24] on button "Close" at bounding box center [1263, 23] width 81 height 24
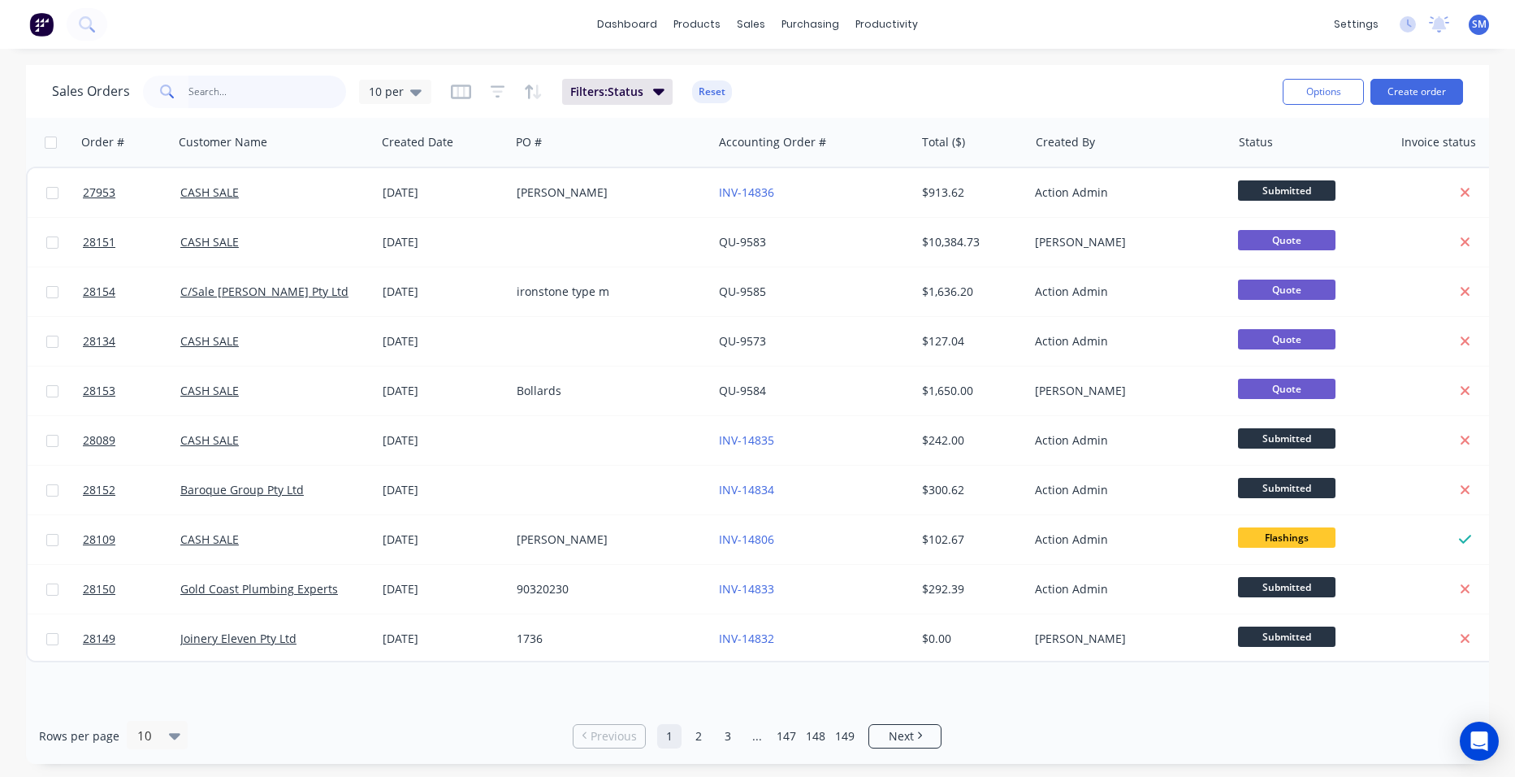
click at [276, 92] on input "text" at bounding box center [267, 92] width 158 height 32
drag, startPoint x: 827, startPoint y: 67, endPoint x: 806, endPoint y: 87, distance: 28.7
click at [827, 70] on link "Purchase Orders" at bounding box center [878, 77] width 215 height 32
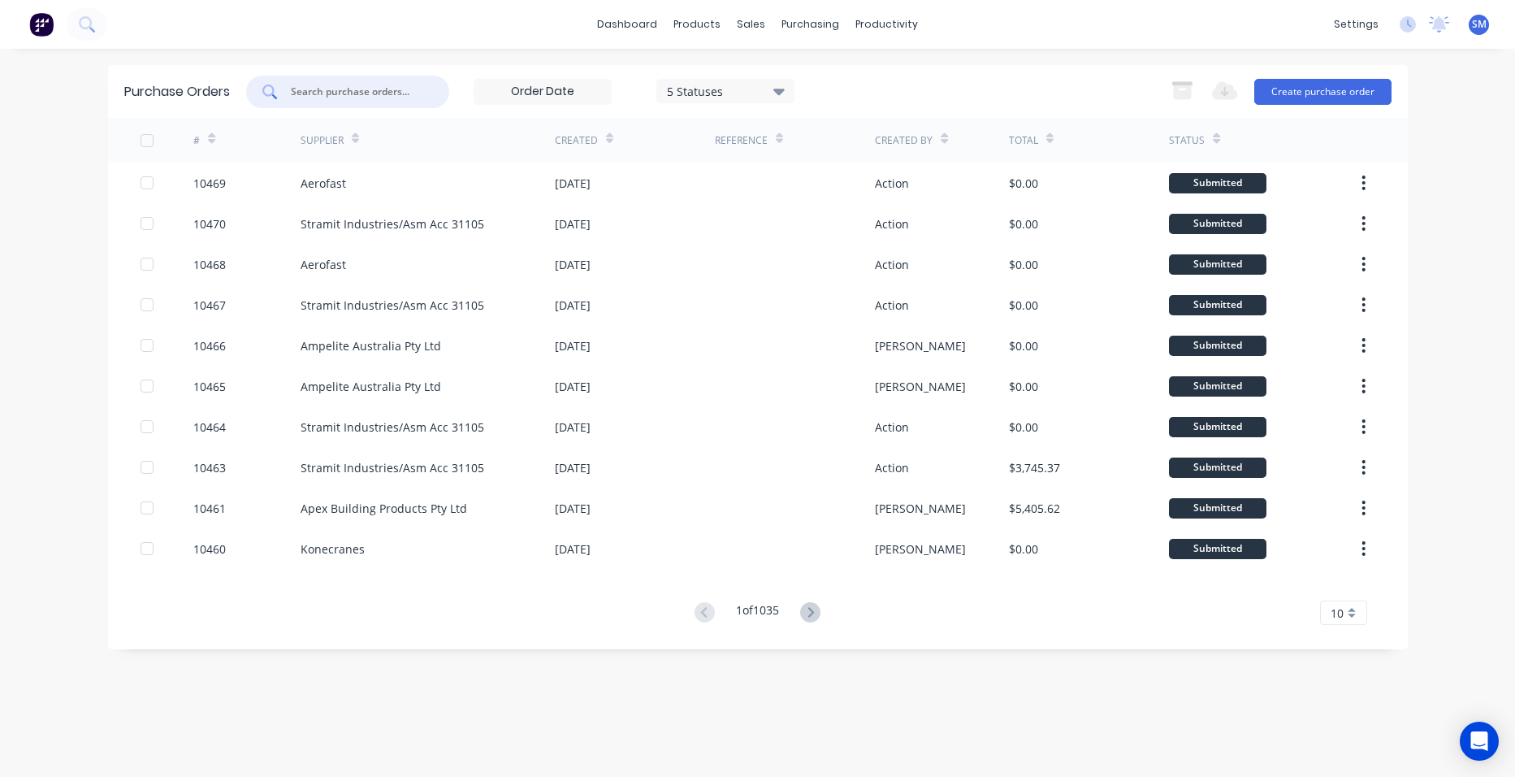
click at [344, 89] on input "text" at bounding box center [356, 92] width 135 height 16
click at [1345, 97] on button "Create purchase order" at bounding box center [1322, 92] width 137 height 26
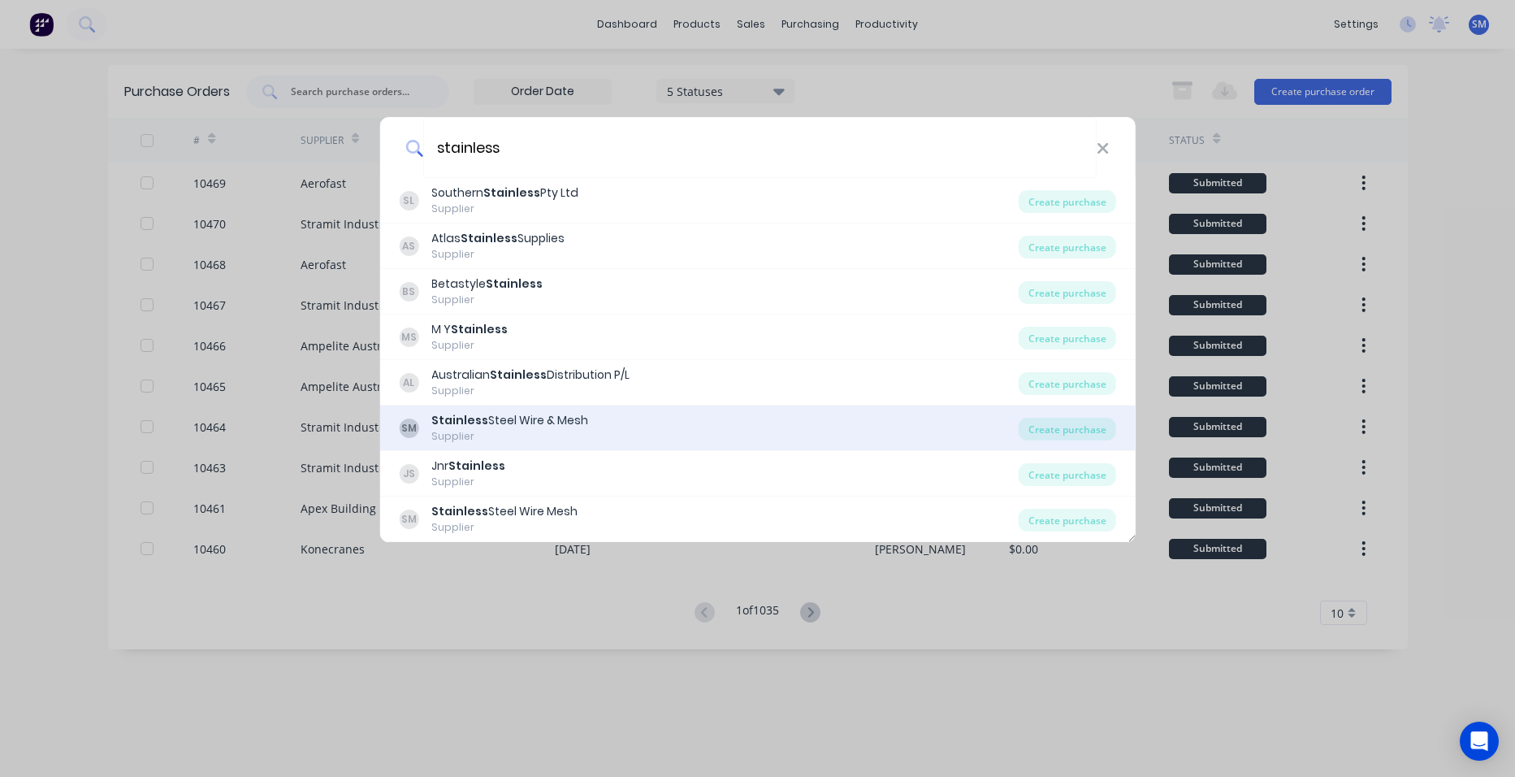
type input "stainless"
click at [565, 424] on div "Stainless Steel Wire & Mesh" at bounding box center [509, 420] width 157 height 17
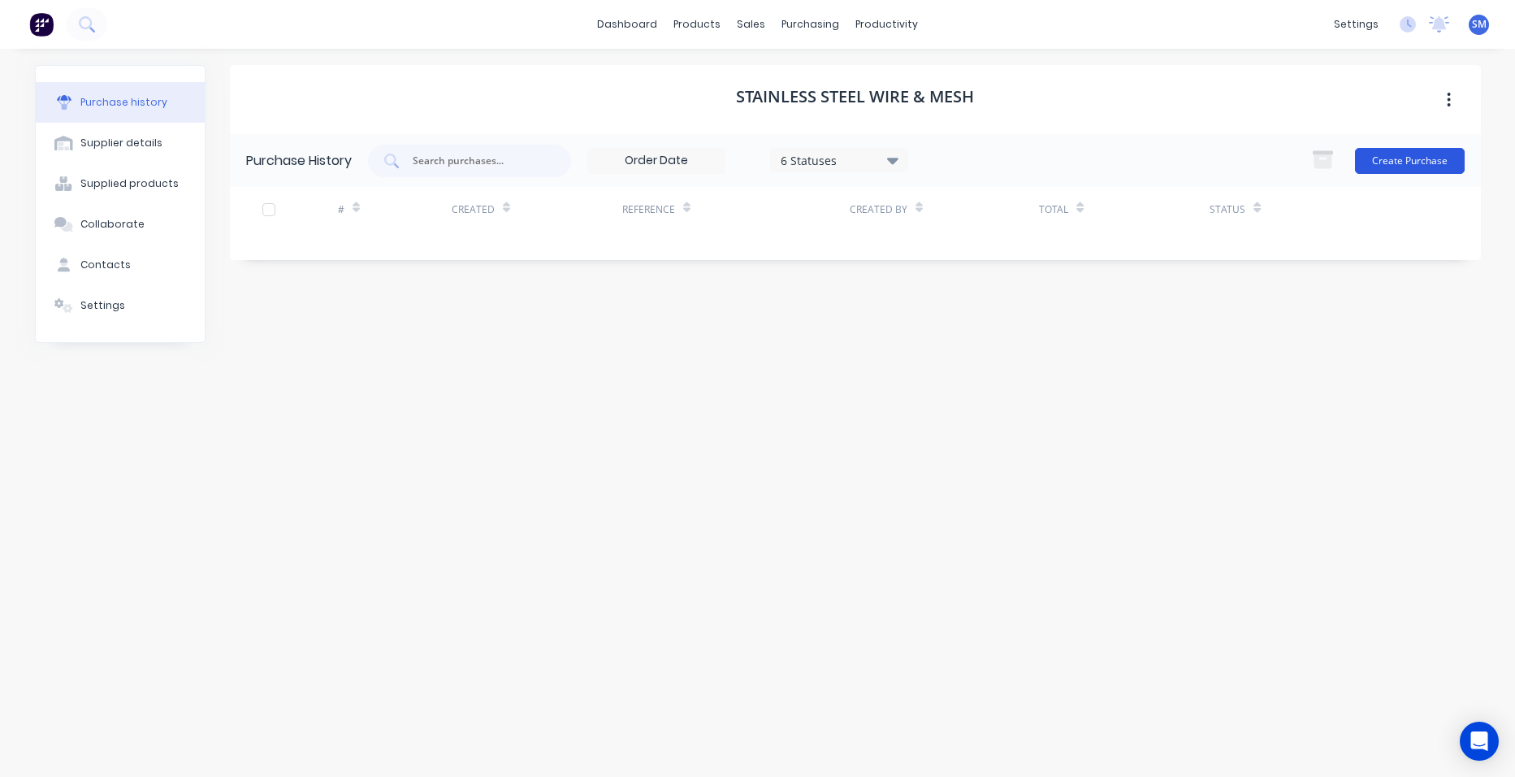
click at [1390, 153] on button "Create Purchase" at bounding box center [1410, 161] width 110 height 26
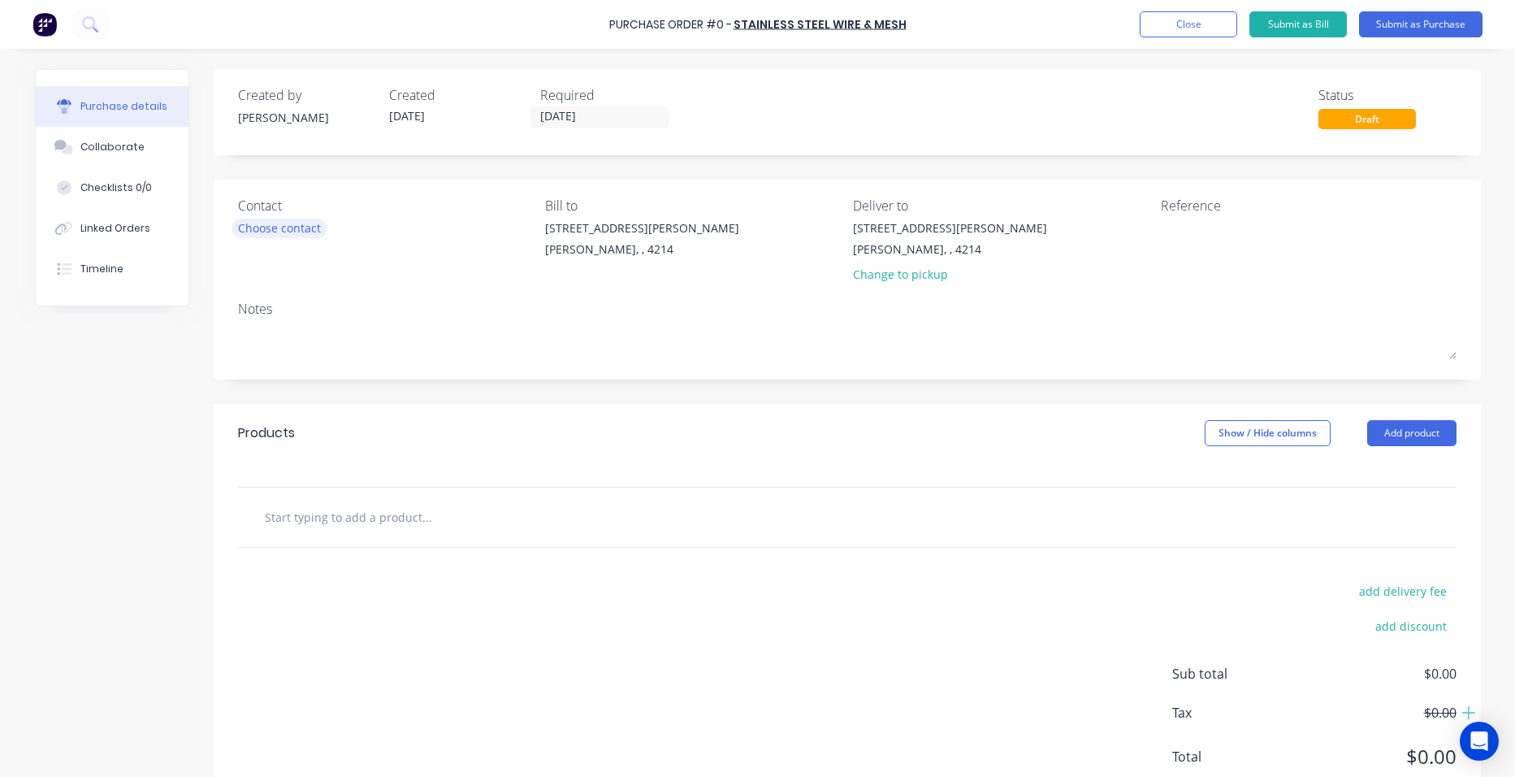
click at [306, 223] on div "Choose contact" at bounding box center [279, 227] width 83 height 17
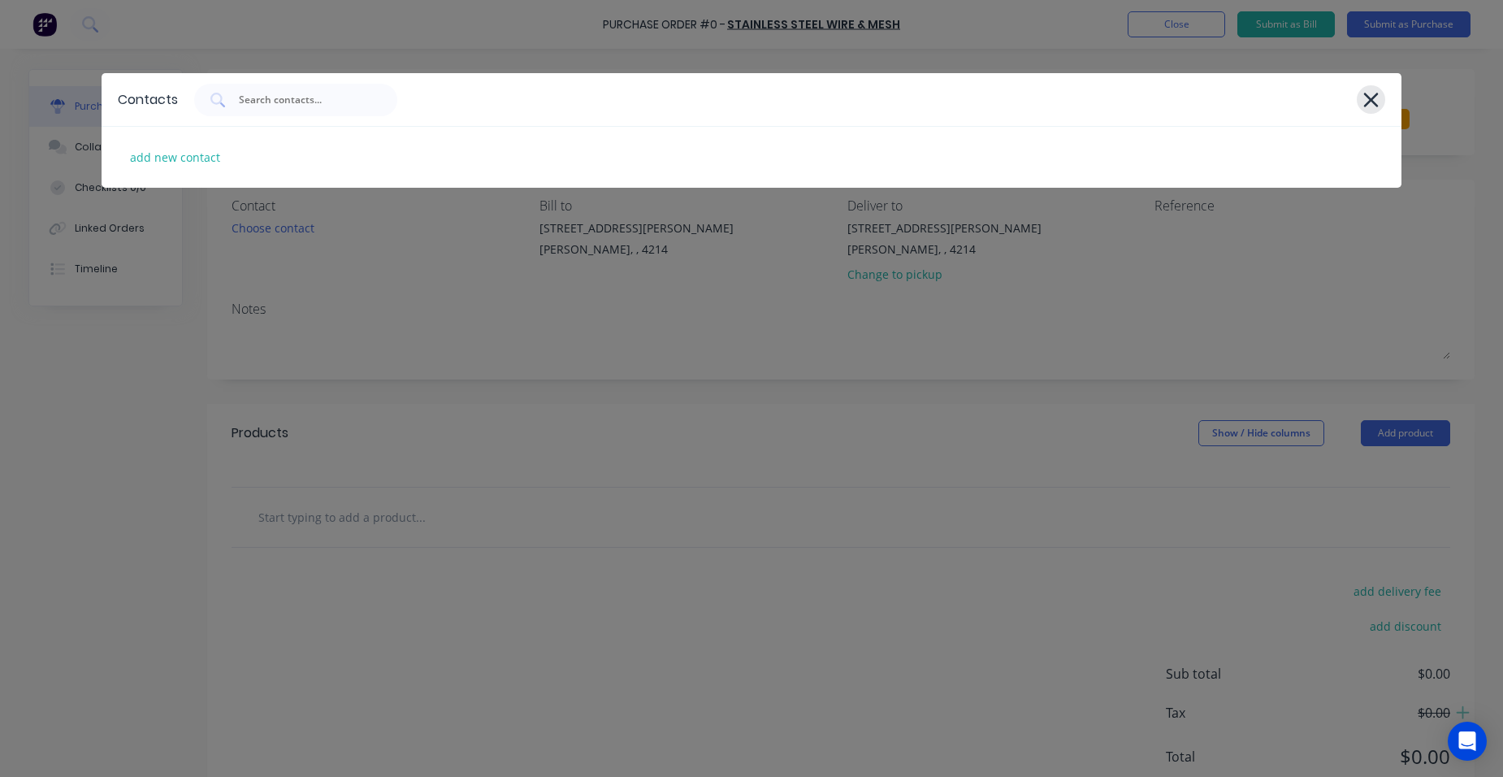
click at [1374, 97] on icon at bounding box center [1371, 100] width 15 height 15
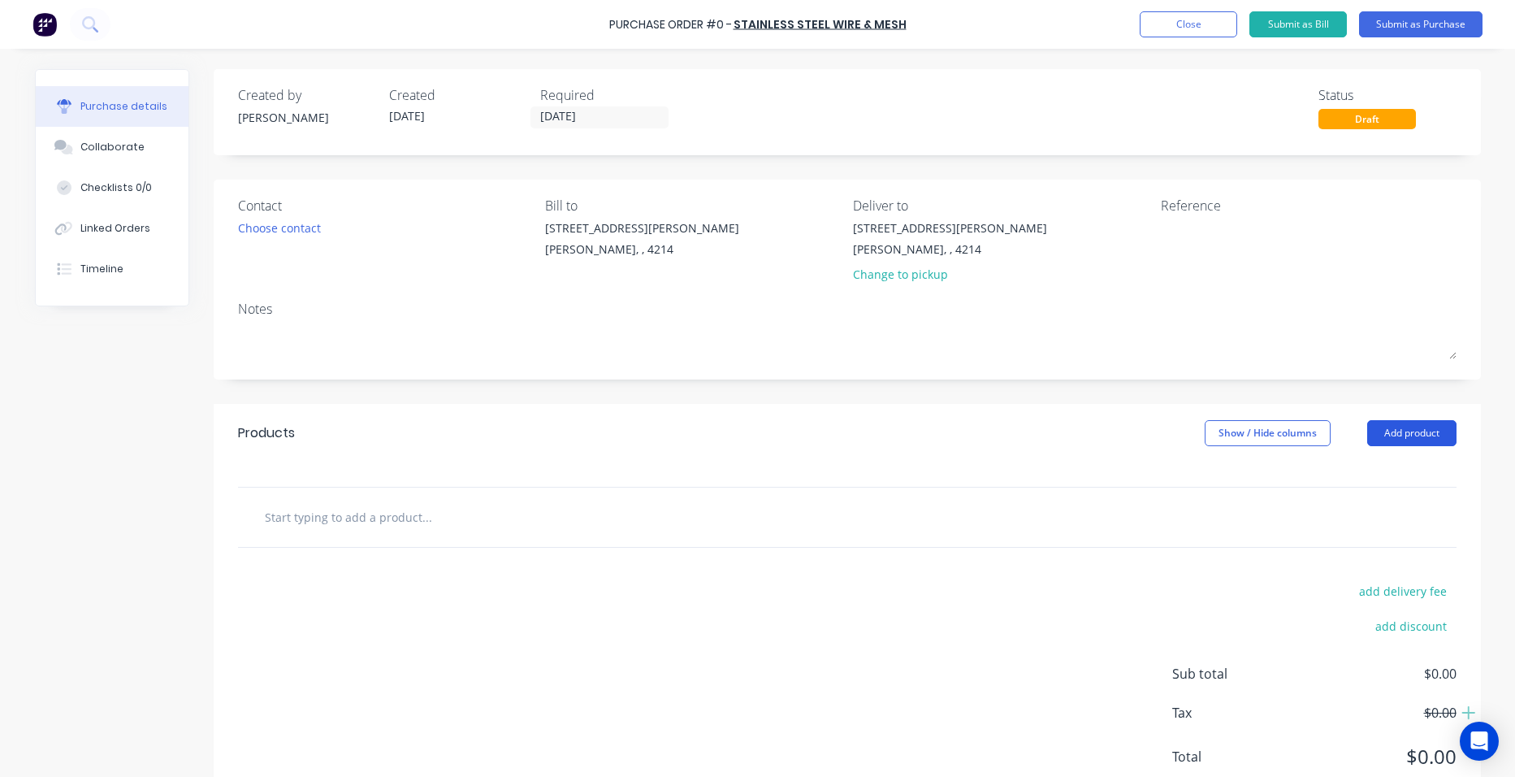
click at [1394, 431] on button "Add product" at bounding box center [1411, 433] width 89 height 26
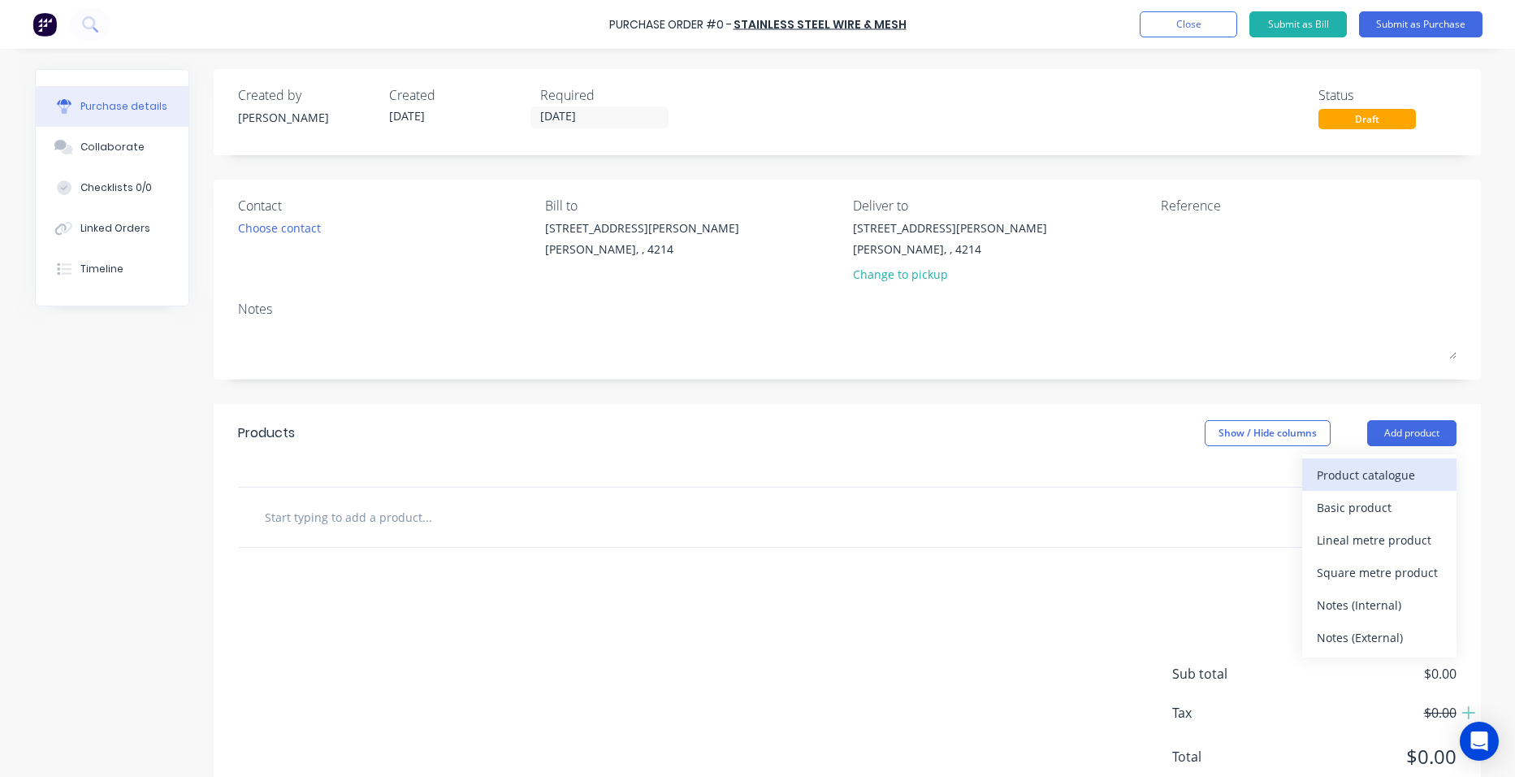
click at [1370, 471] on div "Product catalogue" at bounding box center [1379, 475] width 125 height 24
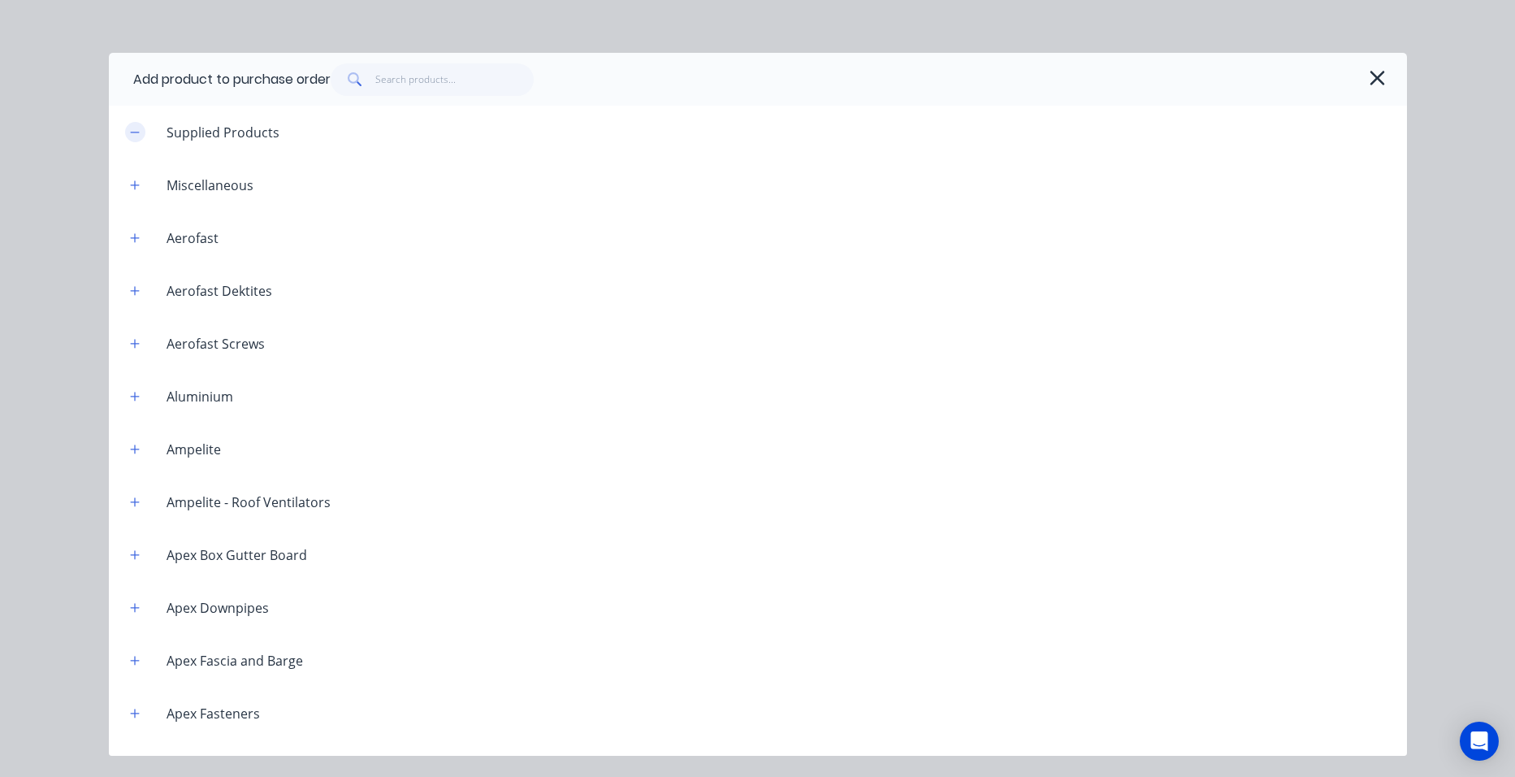
click at [130, 132] on icon "button" at bounding box center [135, 132] width 10 height 11
click at [138, 180] on icon "button" at bounding box center [135, 185] width 10 height 11
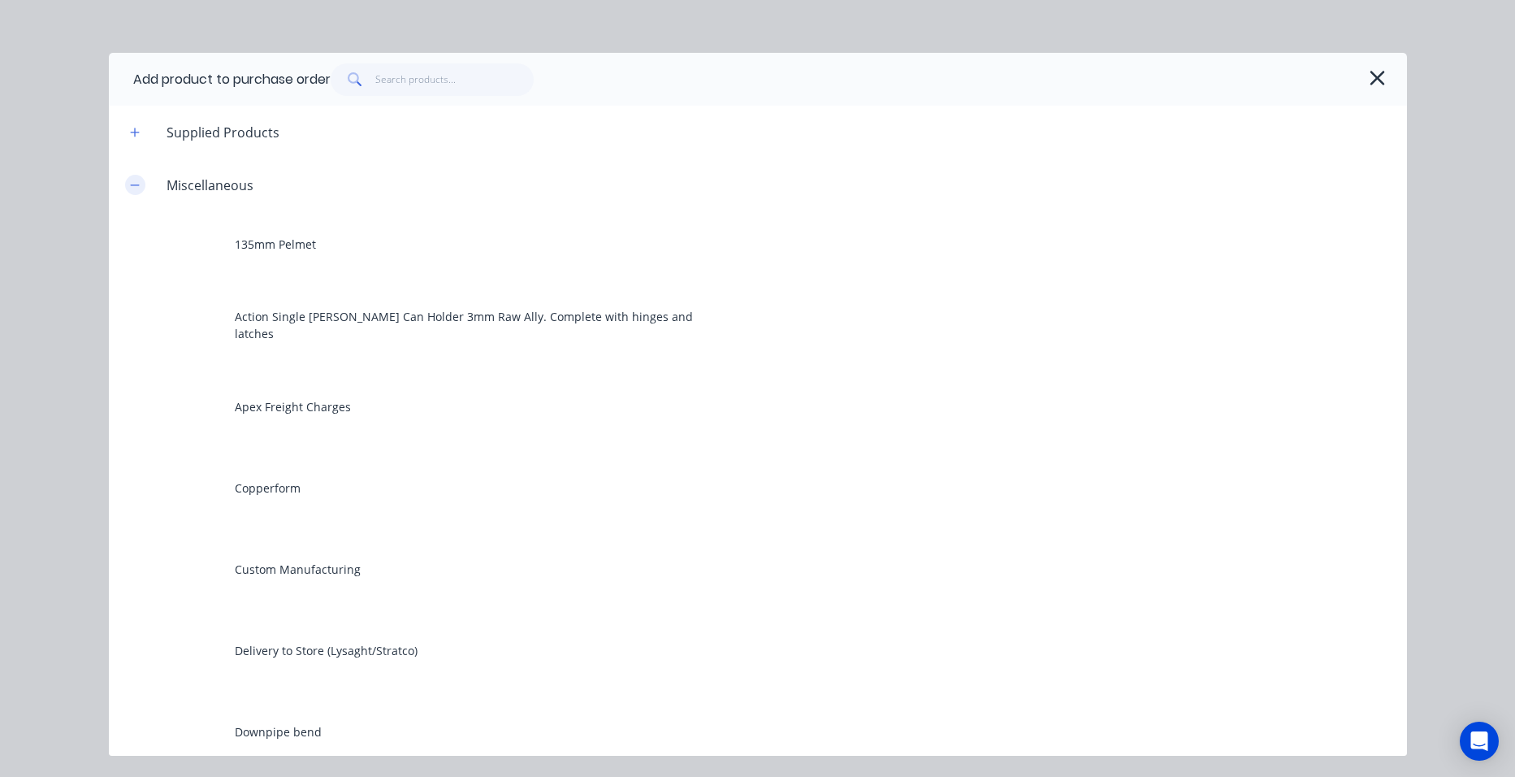
click at [134, 180] on icon "button" at bounding box center [135, 185] width 10 height 11
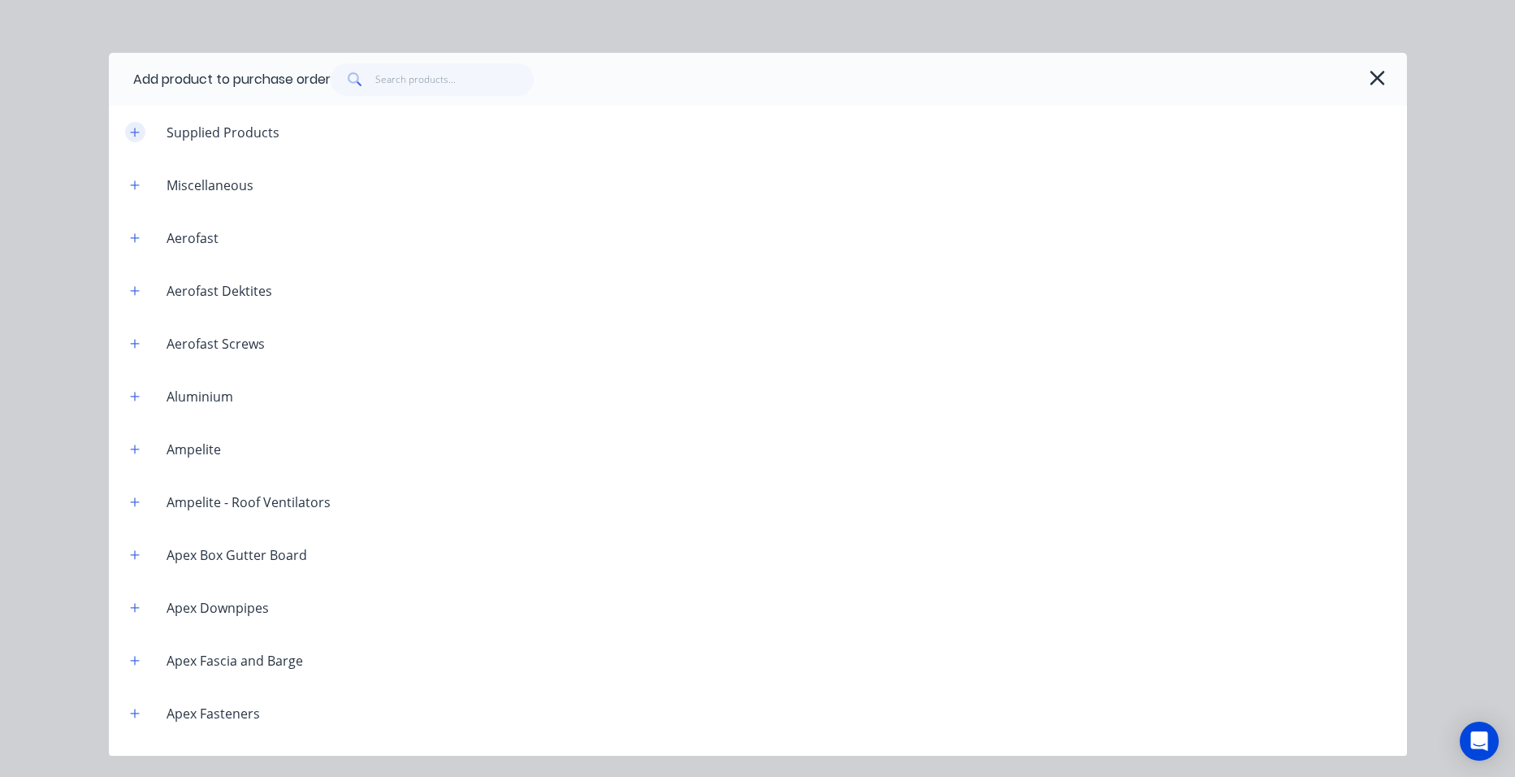
click at [134, 134] on icon "button" at bounding box center [135, 132] width 10 height 11
click at [178, 137] on div "Supplied Products" at bounding box center [223, 132] width 139 height 19
click at [132, 134] on icon "button" at bounding box center [135, 132] width 10 height 11
click at [134, 180] on icon "button" at bounding box center [135, 185] width 10 height 11
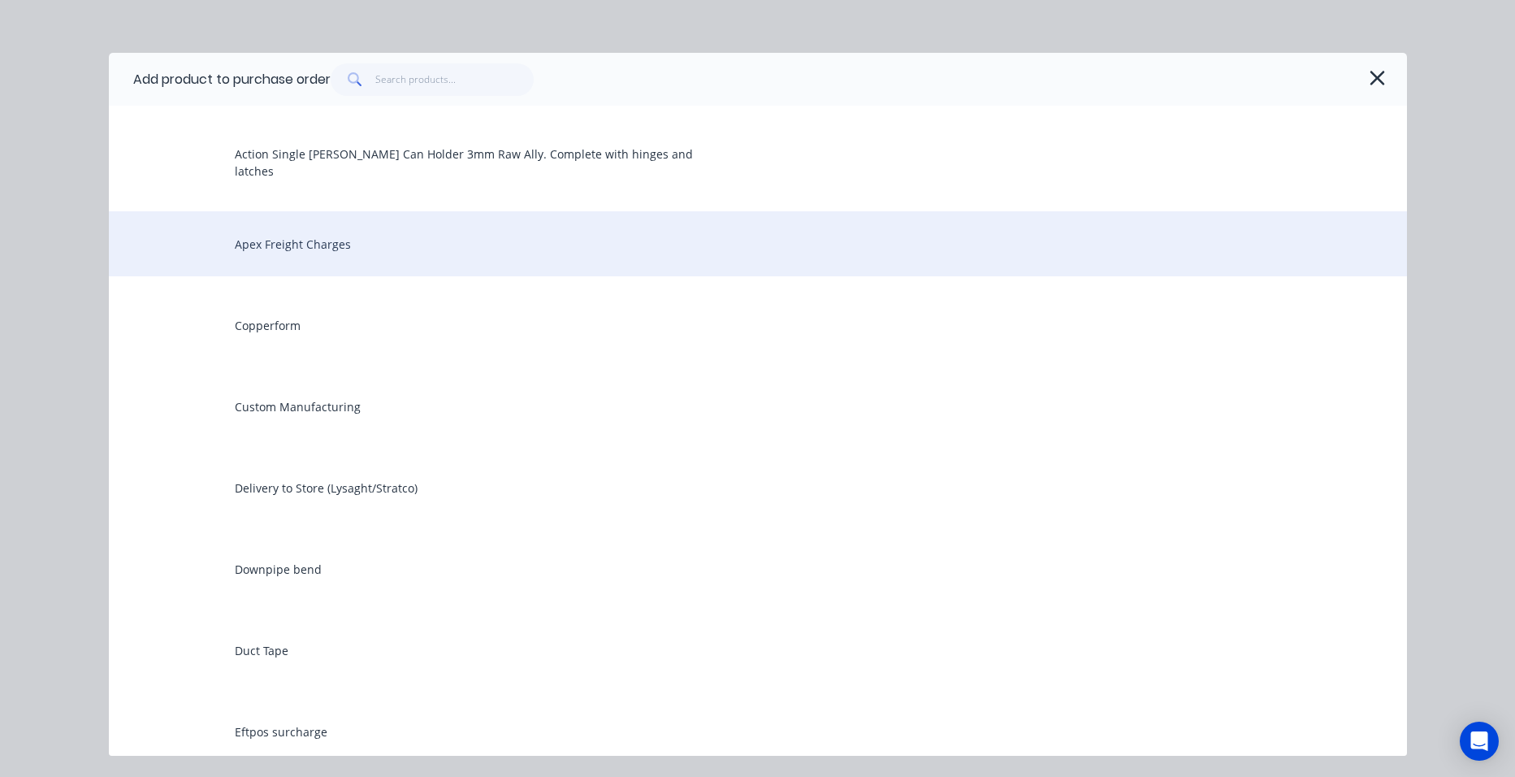
scroll to position [325, 0]
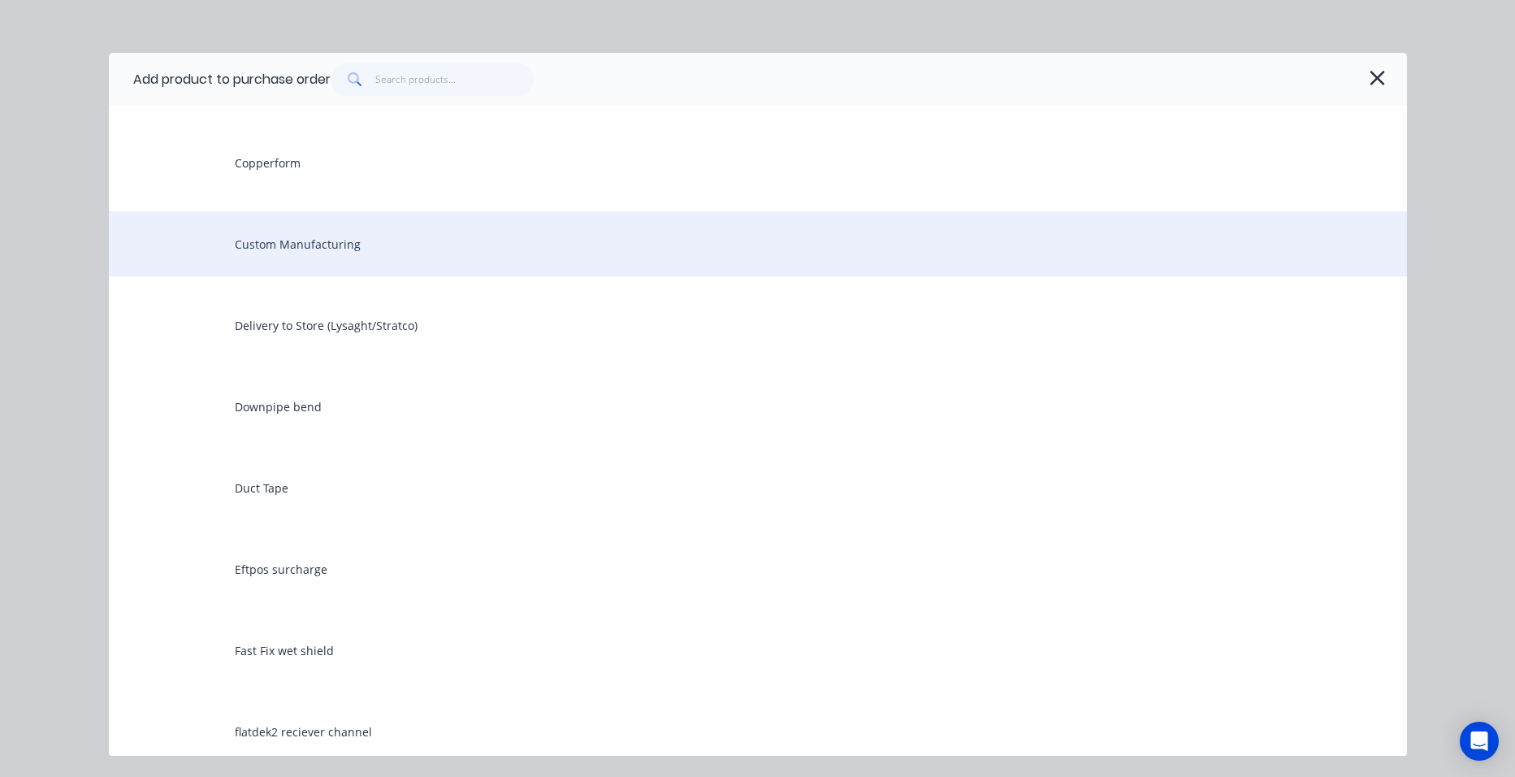
click at [363, 238] on div "Custom Manufacturing" at bounding box center [758, 243] width 1298 height 65
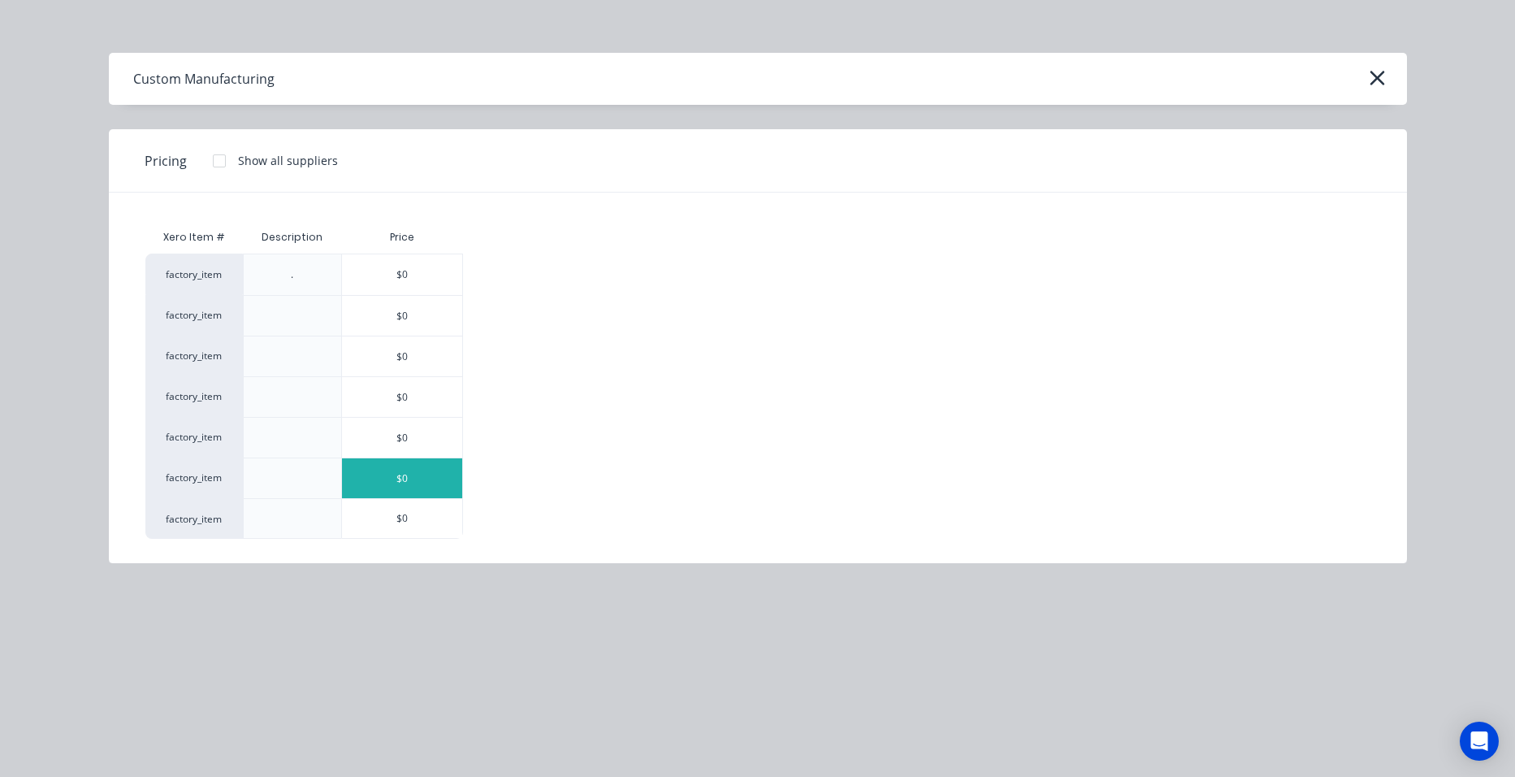
click at [392, 479] on div "$0" at bounding box center [402, 478] width 120 height 40
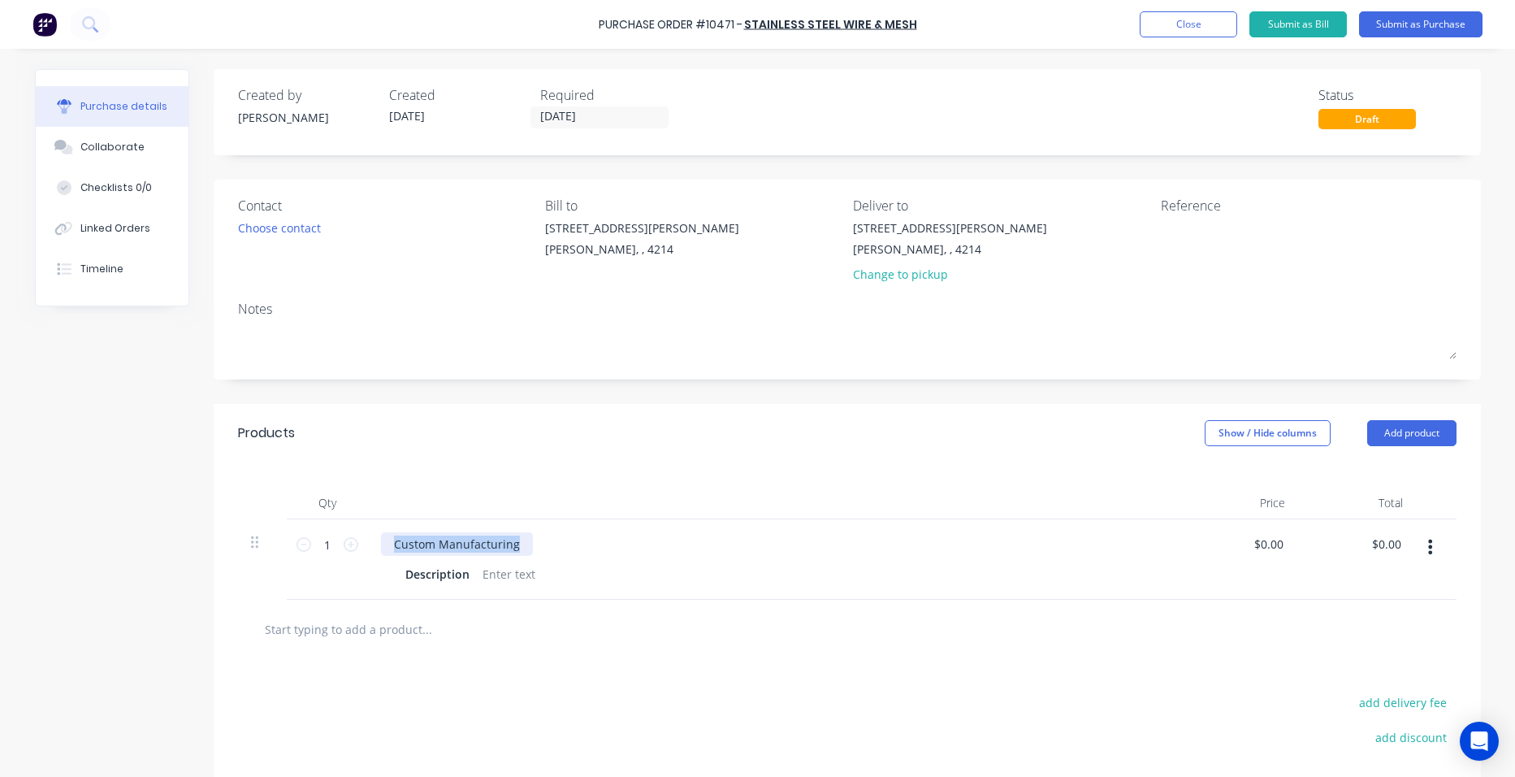
drag, startPoint x: 509, startPoint y: 544, endPoint x: 367, endPoint y: 535, distance: 141.7
click at [368, 535] on div "Custom Manufacturing Description" at bounding box center [774, 559] width 812 height 80
click at [507, 570] on div at bounding box center [509, 574] width 66 height 24
click at [1390, 24] on button "Submit as Purchase" at bounding box center [1420, 24] width 123 height 26
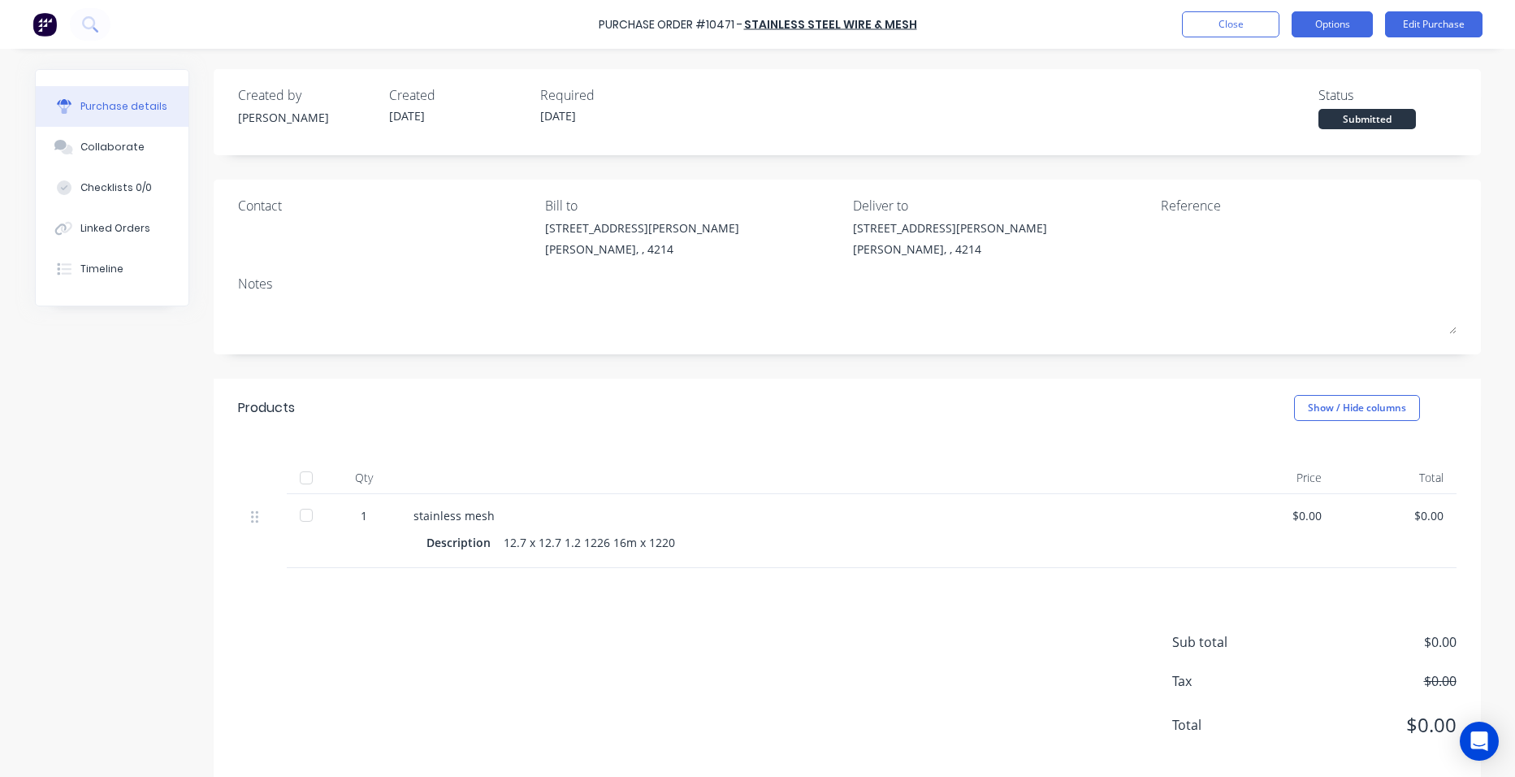
click at [1349, 21] on button "Options" at bounding box center [1332, 24] width 81 height 26
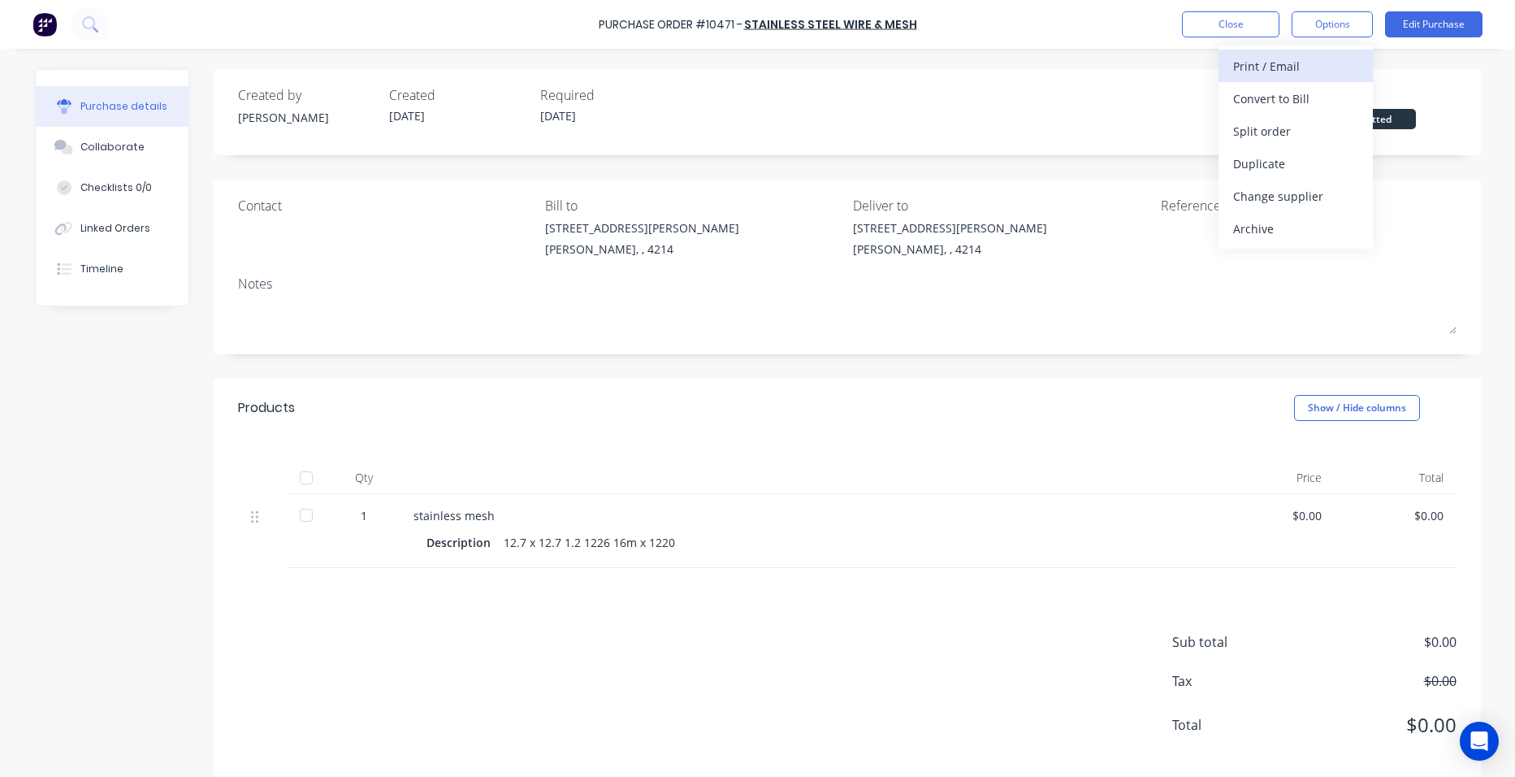
click at [1327, 54] on div "Print / Email" at bounding box center [1295, 66] width 125 height 24
click at [1334, 123] on div "Without pricing" at bounding box center [1295, 131] width 125 height 24
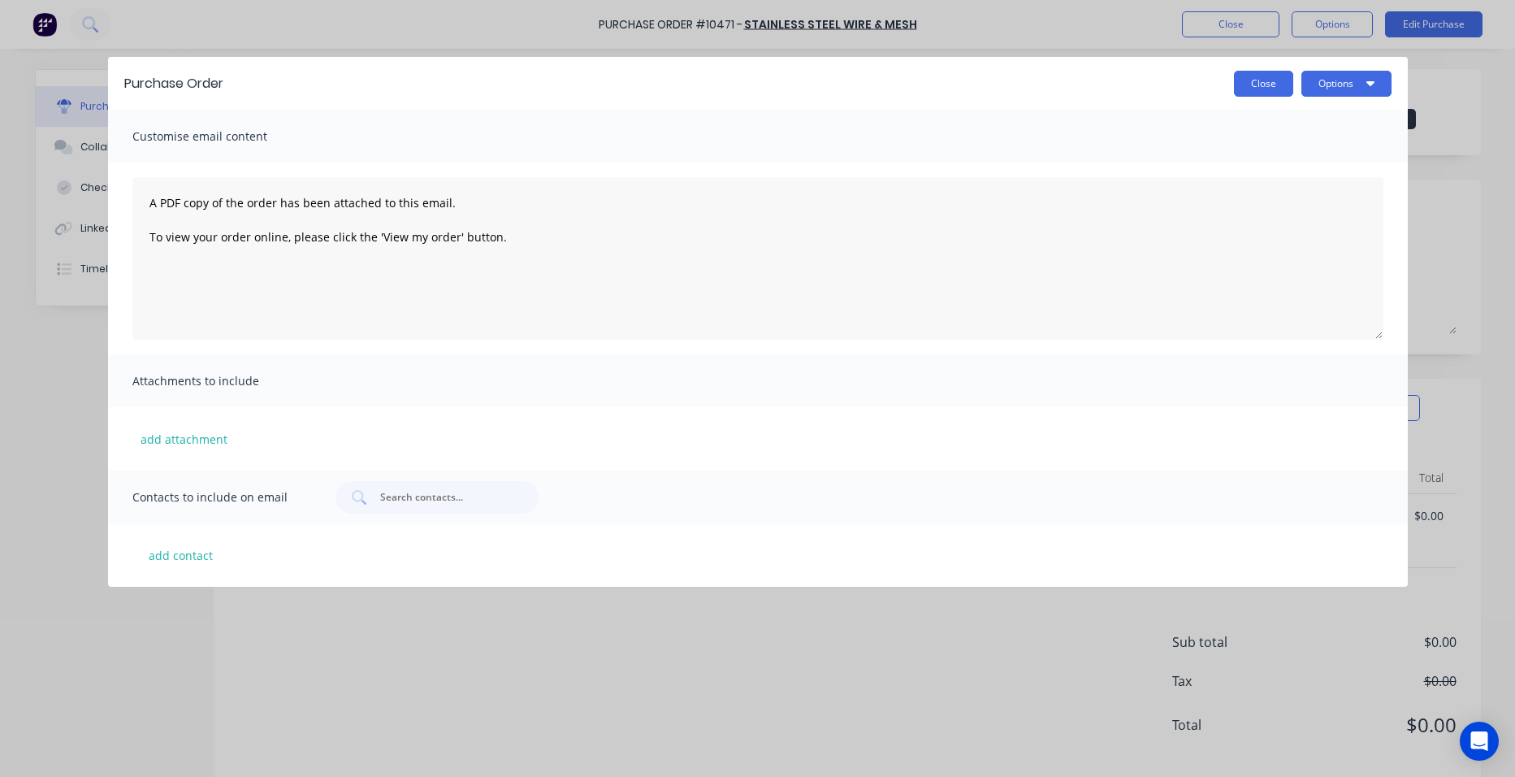
click at [1279, 81] on button "Close" at bounding box center [1263, 84] width 59 height 26
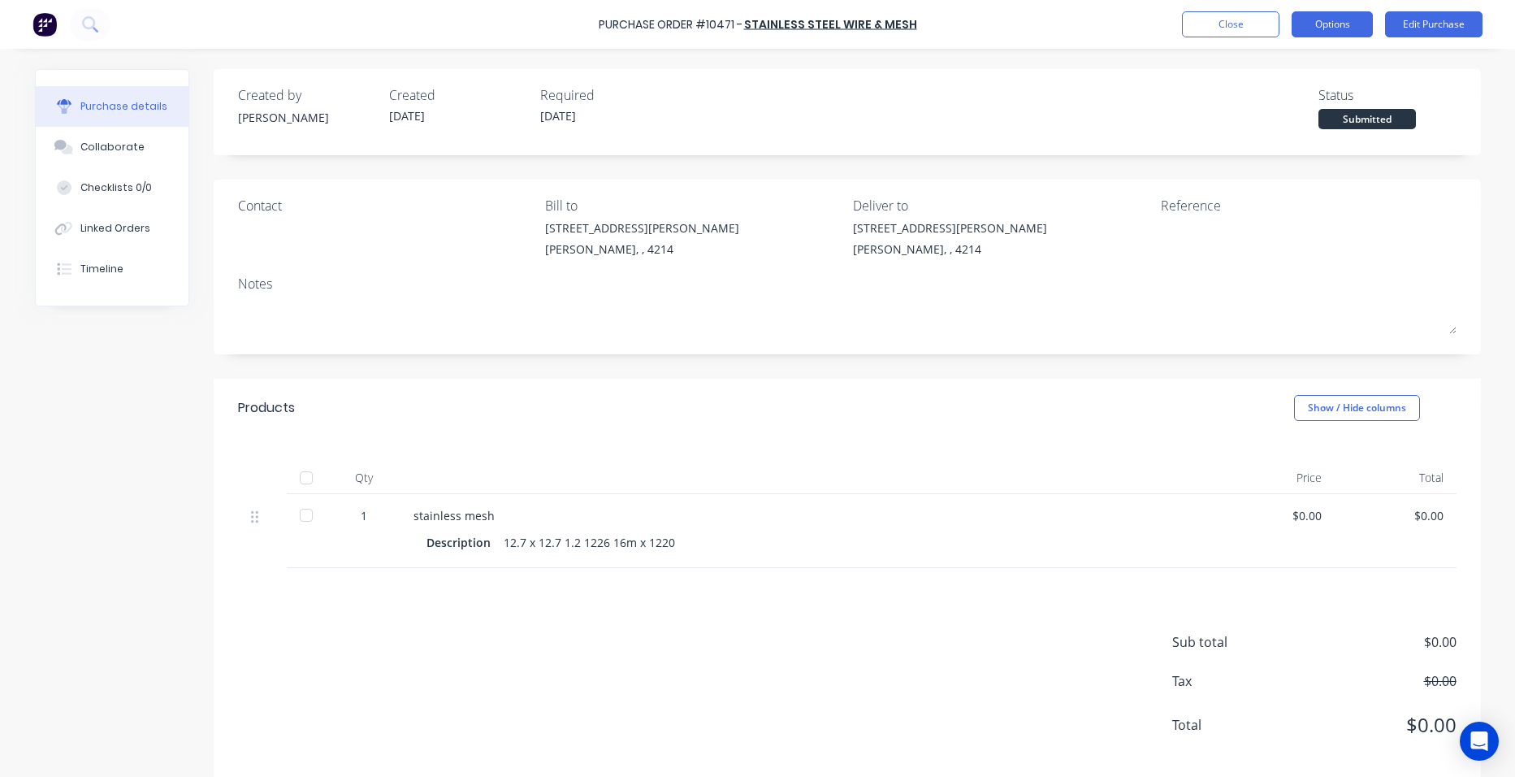
click at [1310, 28] on button "Options" at bounding box center [1332, 24] width 81 height 26
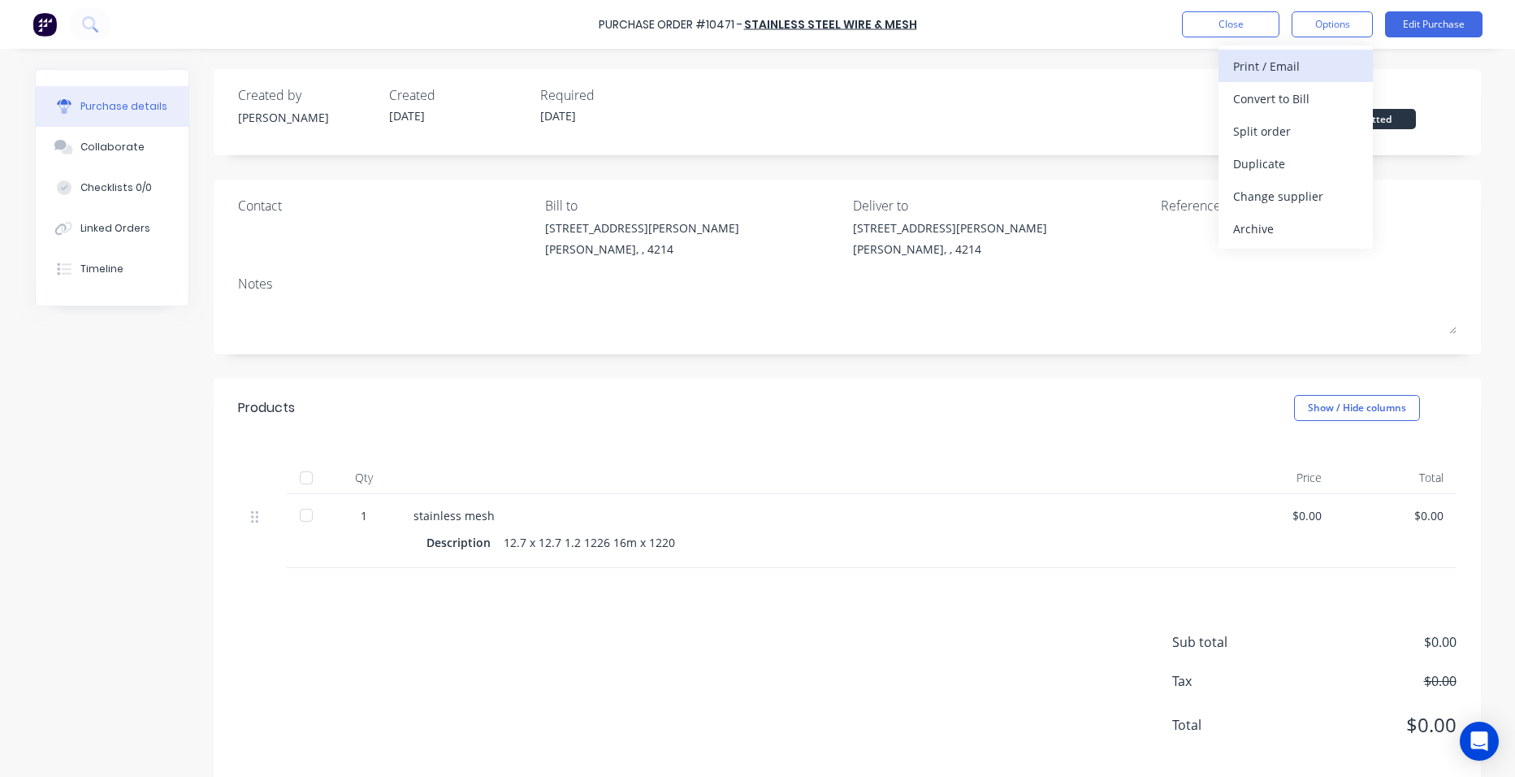
click at [1294, 73] on div "Print / Email" at bounding box center [1295, 66] width 125 height 24
click at [1308, 127] on div "Without pricing" at bounding box center [1295, 131] width 125 height 24
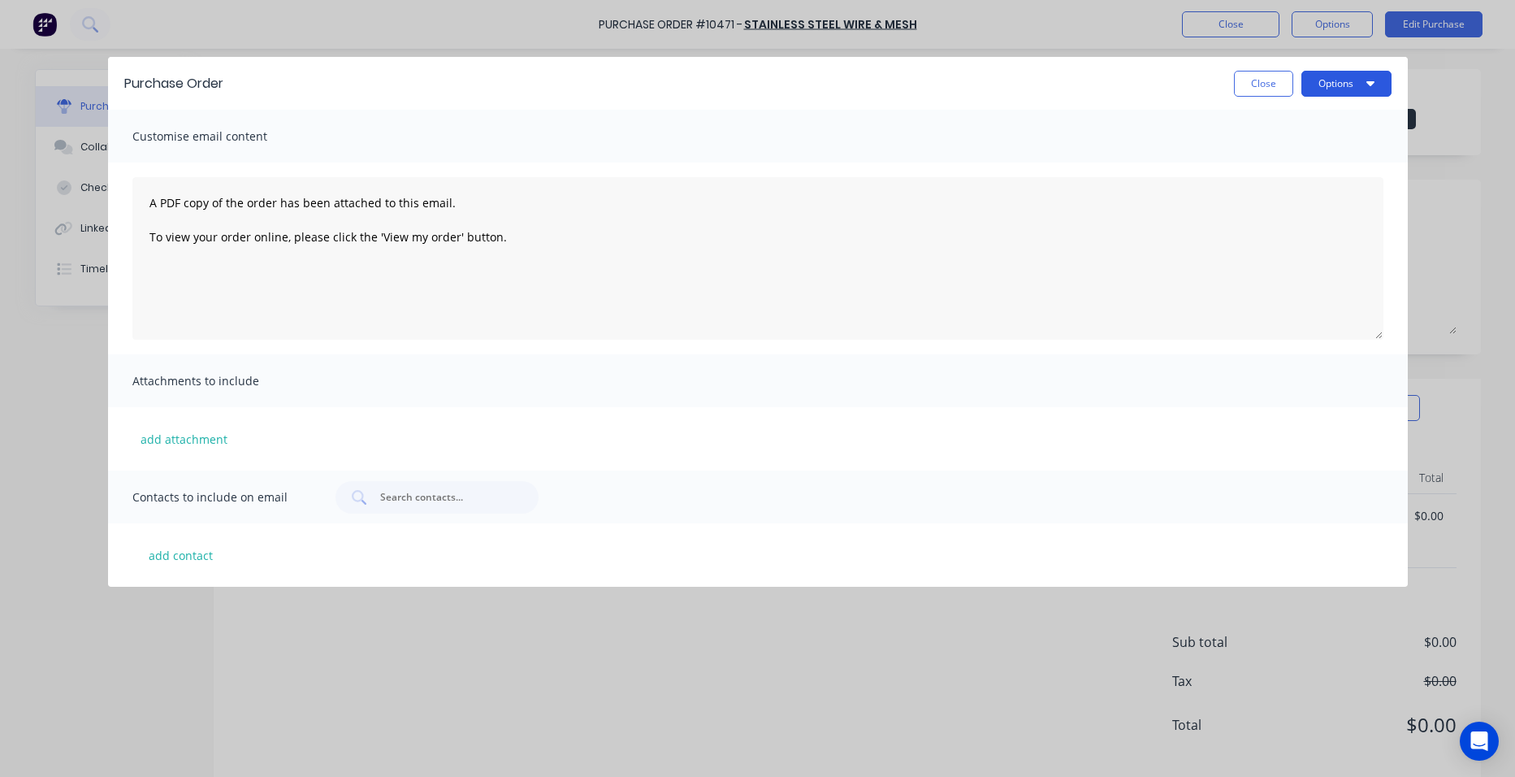
click at [1336, 79] on button "Options" at bounding box center [1346, 84] width 90 height 26
click at [1332, 120] on div "Print" at bounding box center [1314, 125] width 125 height 24
click at [1261, 82] on button "Close" at bounding box center [1263, 84] width 59 height 26
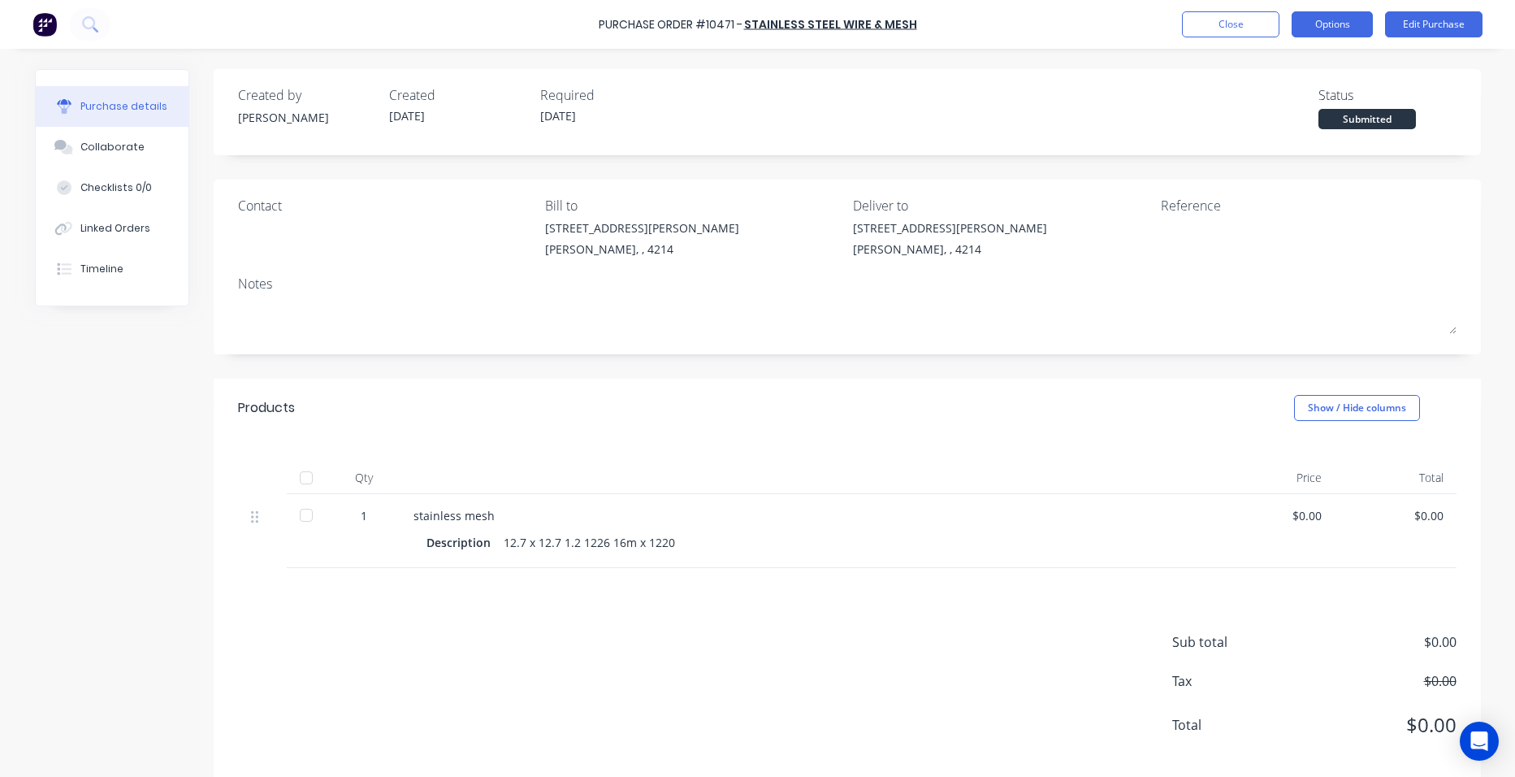
click at [1323, 26] on button "Options" at bounding box center [1332, 24] width 81 height 26
click at [80, 228] on div "Linked Orders" at bounding box center [115, 228] width 70 height 15
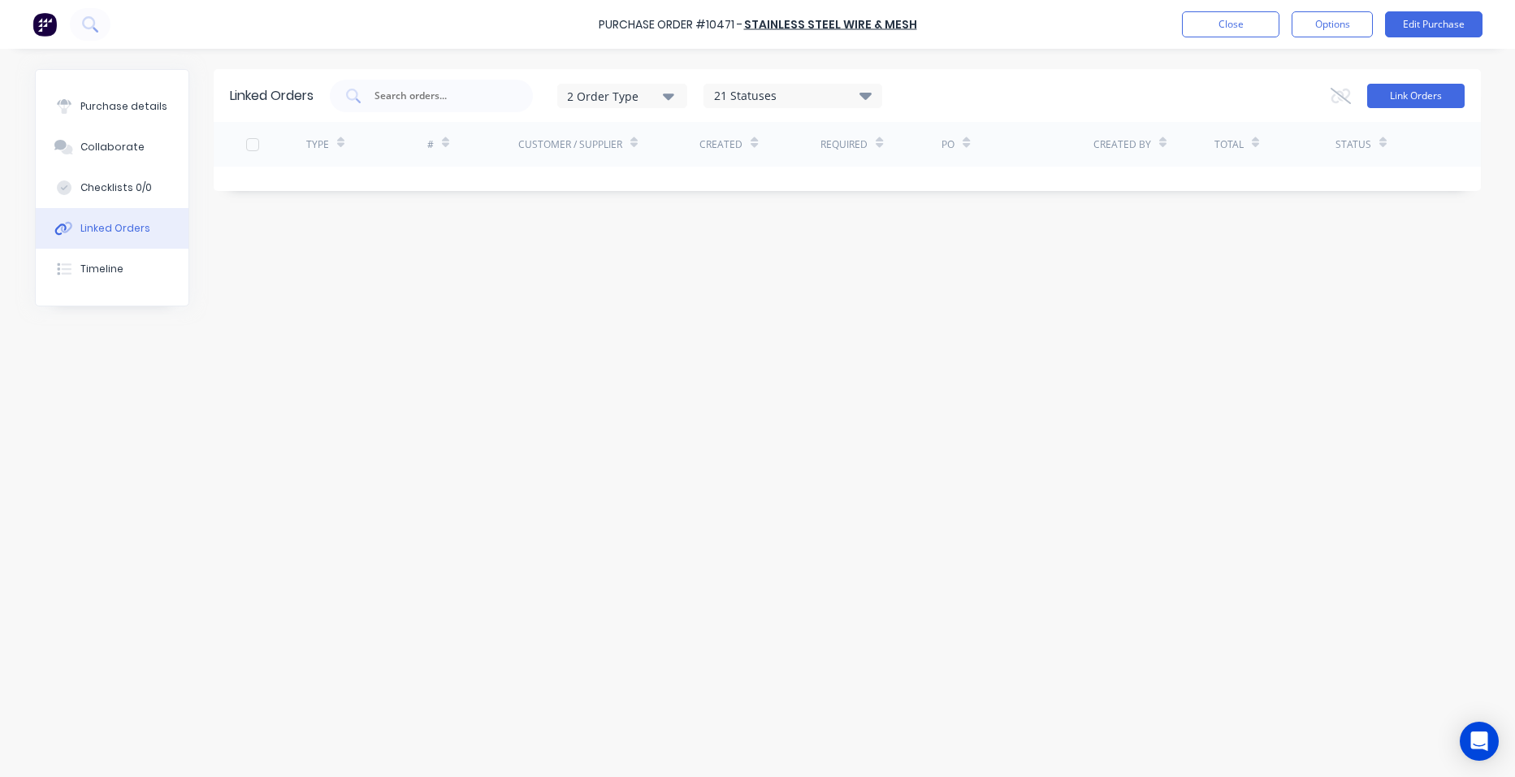
click at [1404, 92] on button "Link Orders" at bounding box center [1415, 96] width 97 height 24
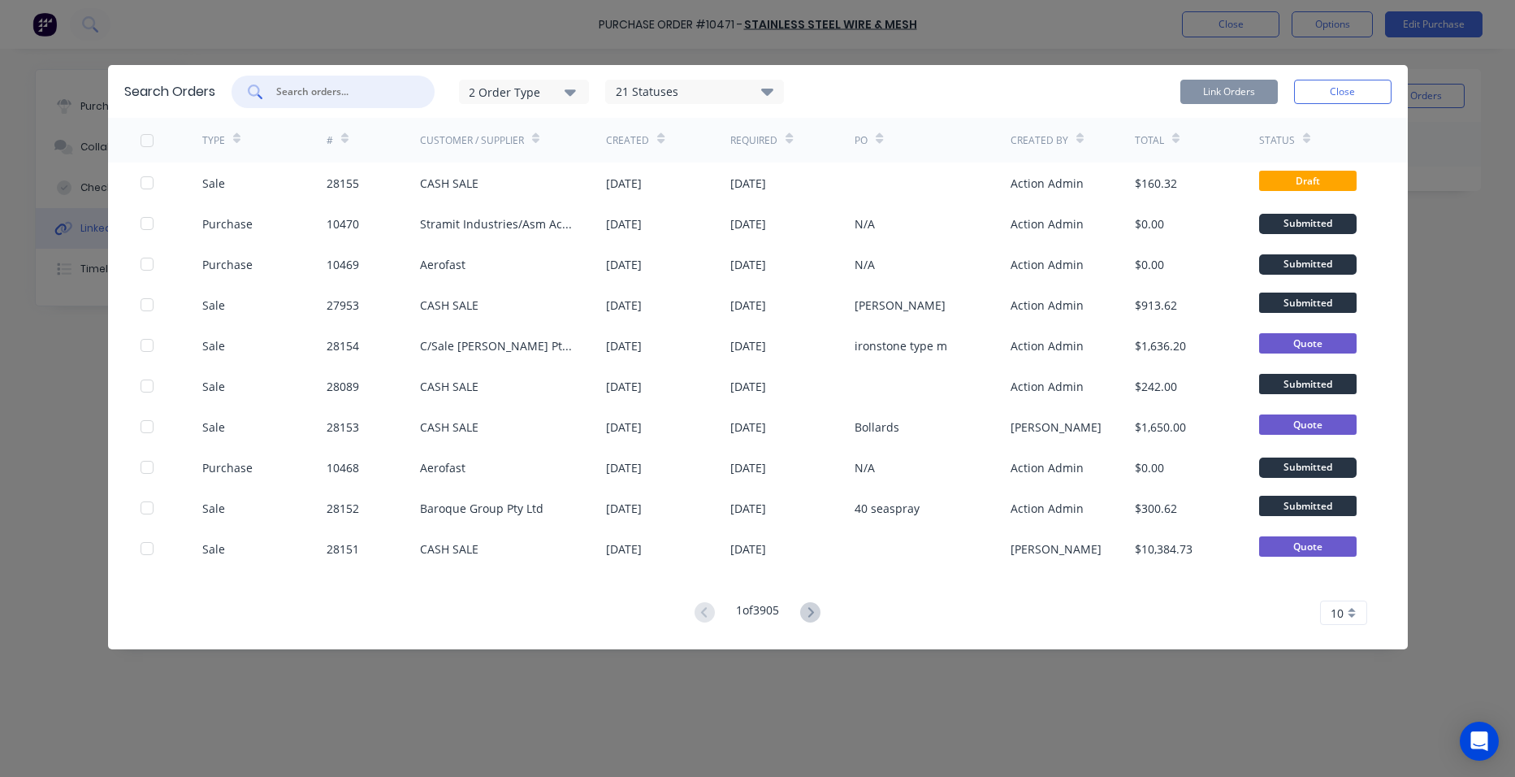
click at [310, 96] on input "text" at bounding box center [342, 92] width 135 height 16
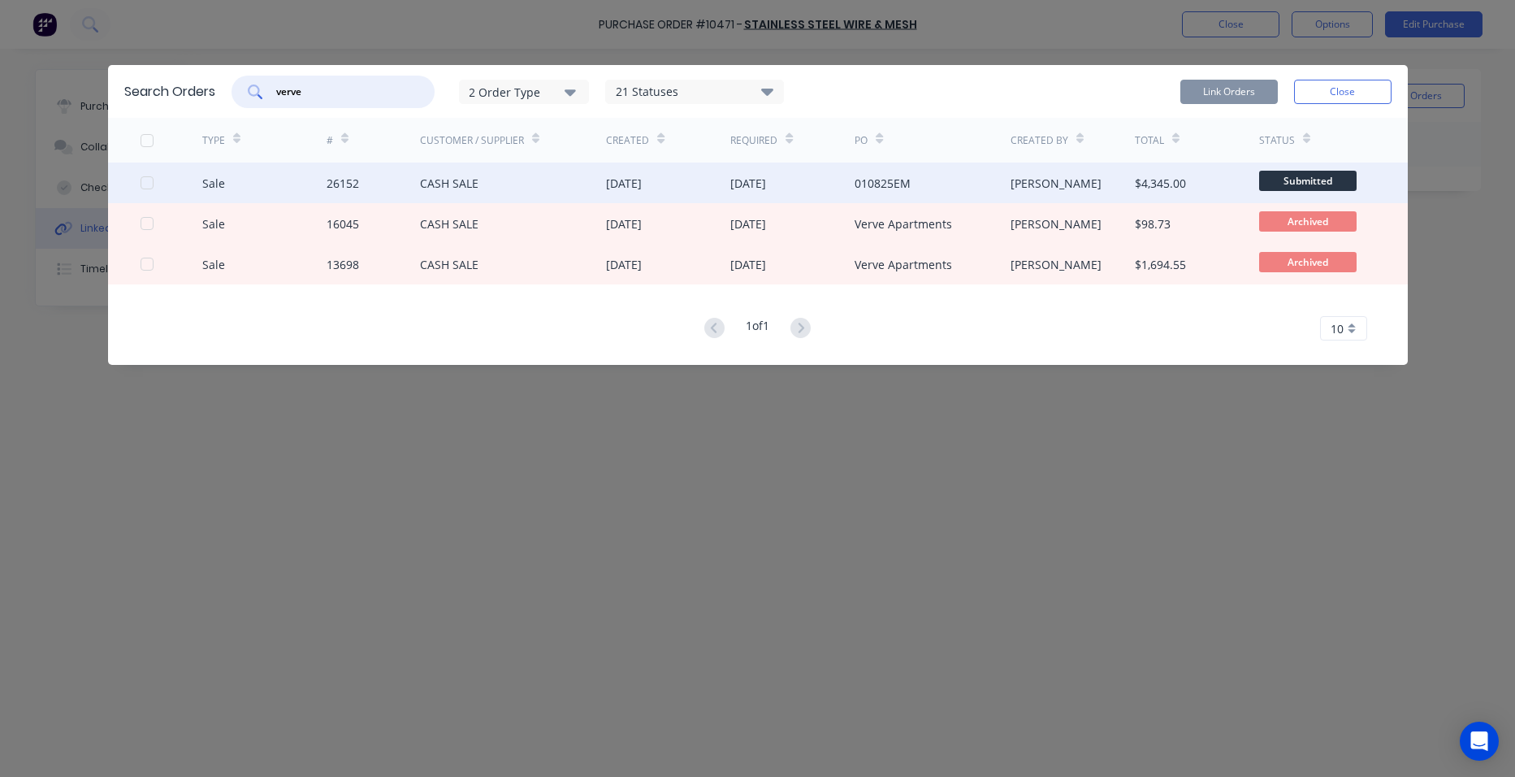
type input "verve"
click at [699, 183] on div "[DATE]" at bounding box center [668, 182] width 124 height 41
drag, startPoint x: 1289, startPoint y: 167, endPoint x: 1229, endPoint y: 169, distance: 60.1
click at [1232, 167] on div "$4,345.00" at bounding box center [1197, 182] width 124 height 41
click at [1229, 169] on div "$4,345.00" at bounding box center [1197, 182] width 124 height 41
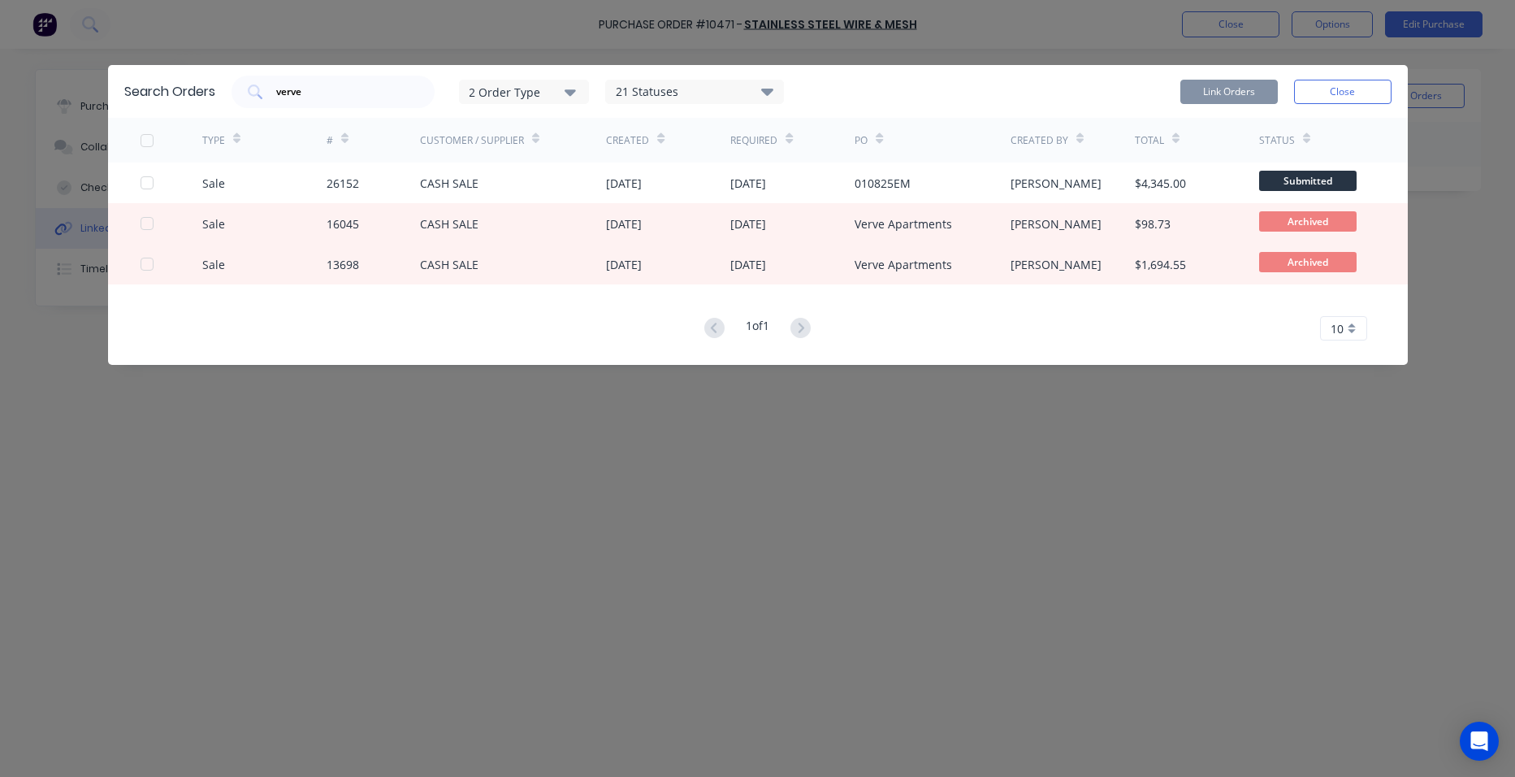
click at [763, 90] on icon at bounding box center [767, 90] width 12 height 19
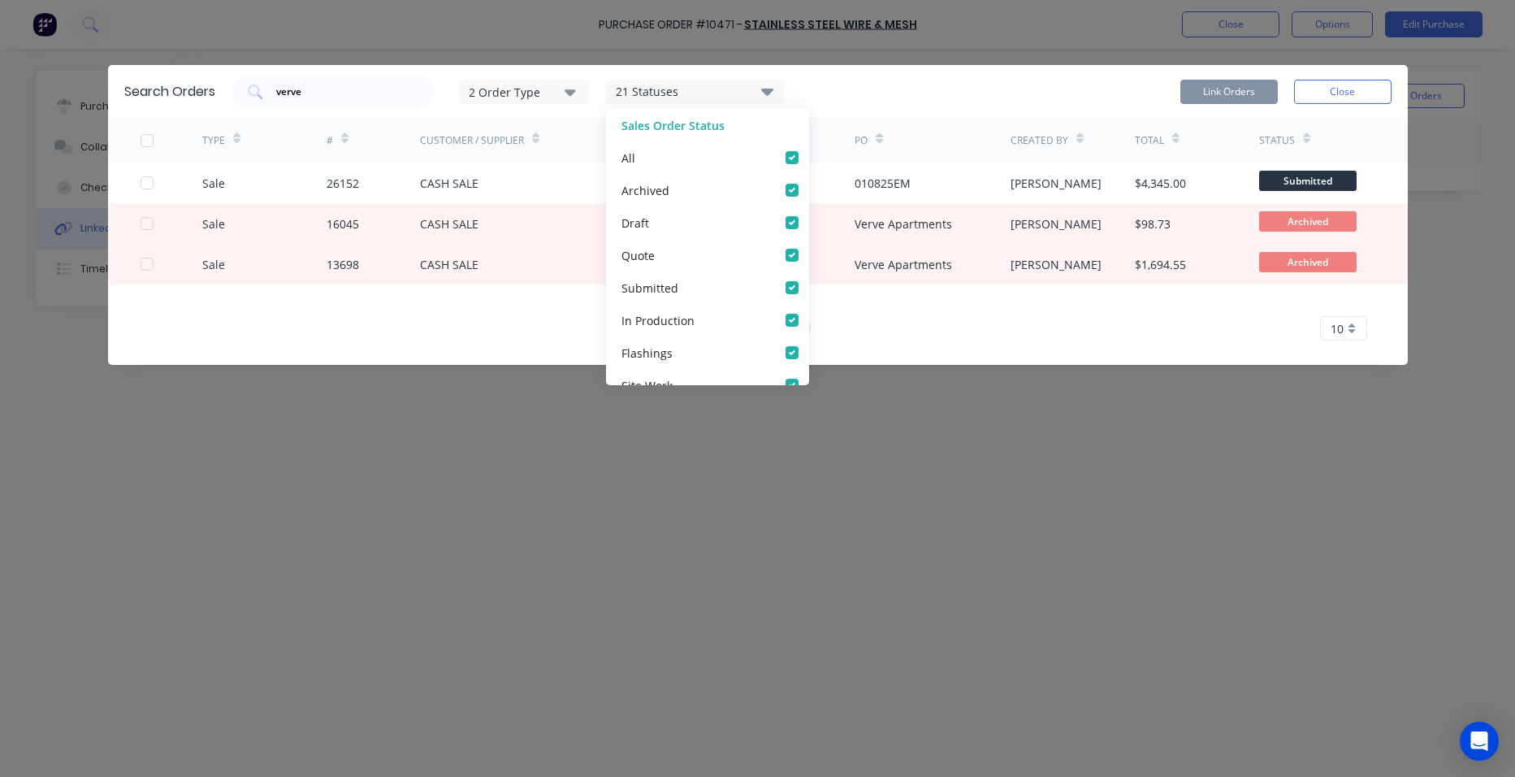
click at [917, 62] on div "Search Orders verve 2 Order Type 21 Statuses Sales Order Status All Archived Dr…" at bounding box center [757, 388] width 1515 height 777
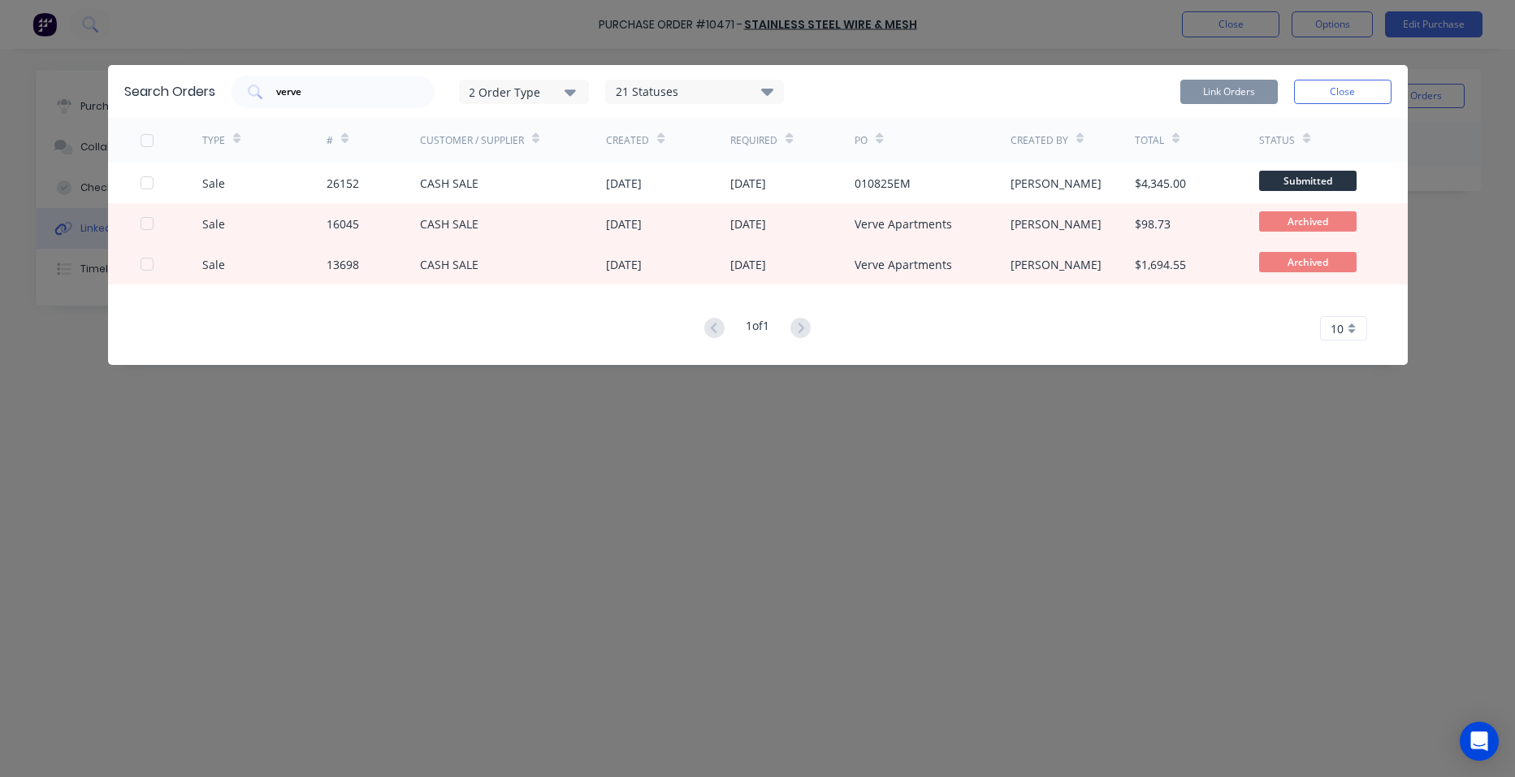
click at [565, 86] on div "2 Order Type" at bounding box center [523, 91] width 109 height 17
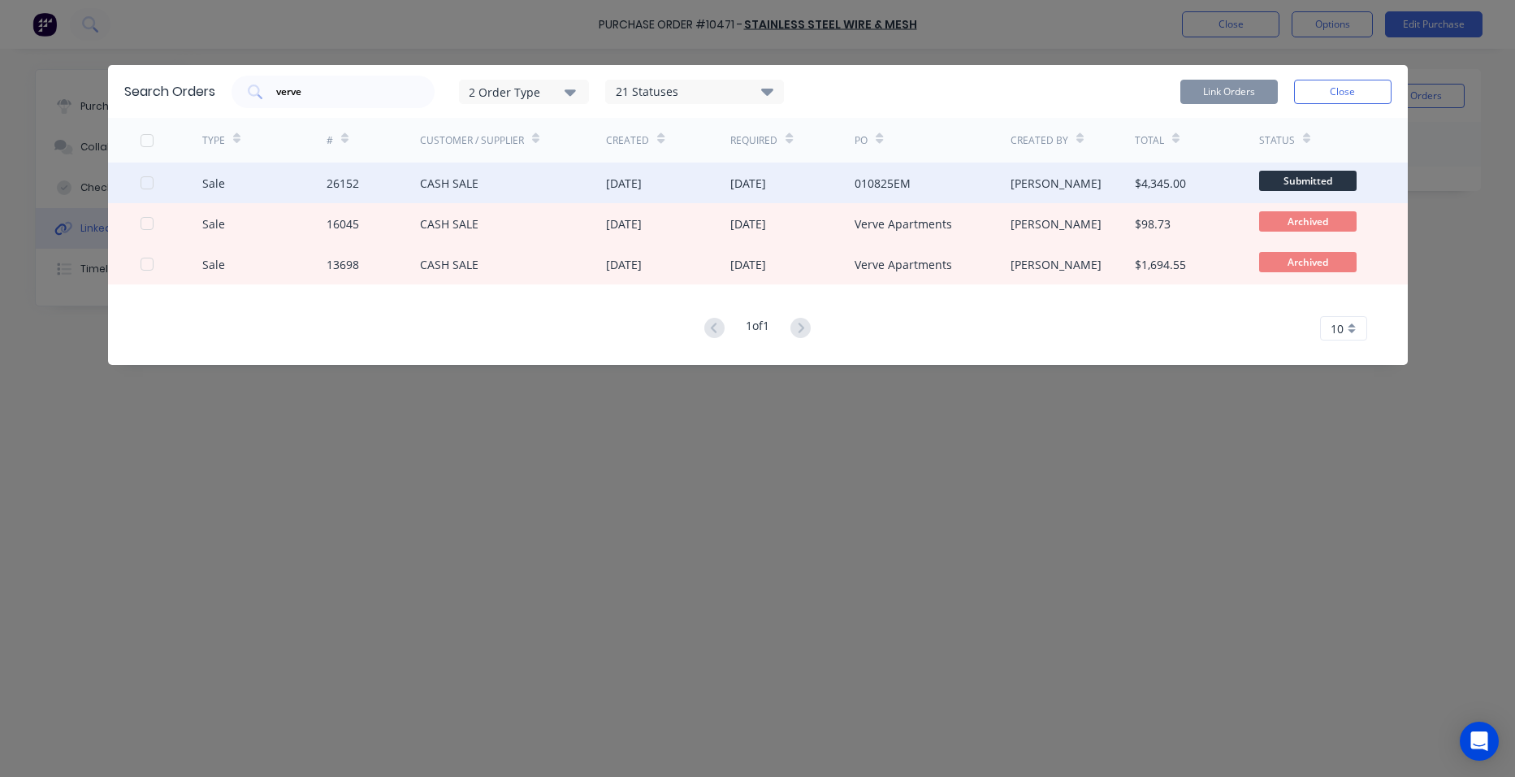
click at [470, 175] on div "CASH SALE" at bounding box center [449, 183] width 58 height 17
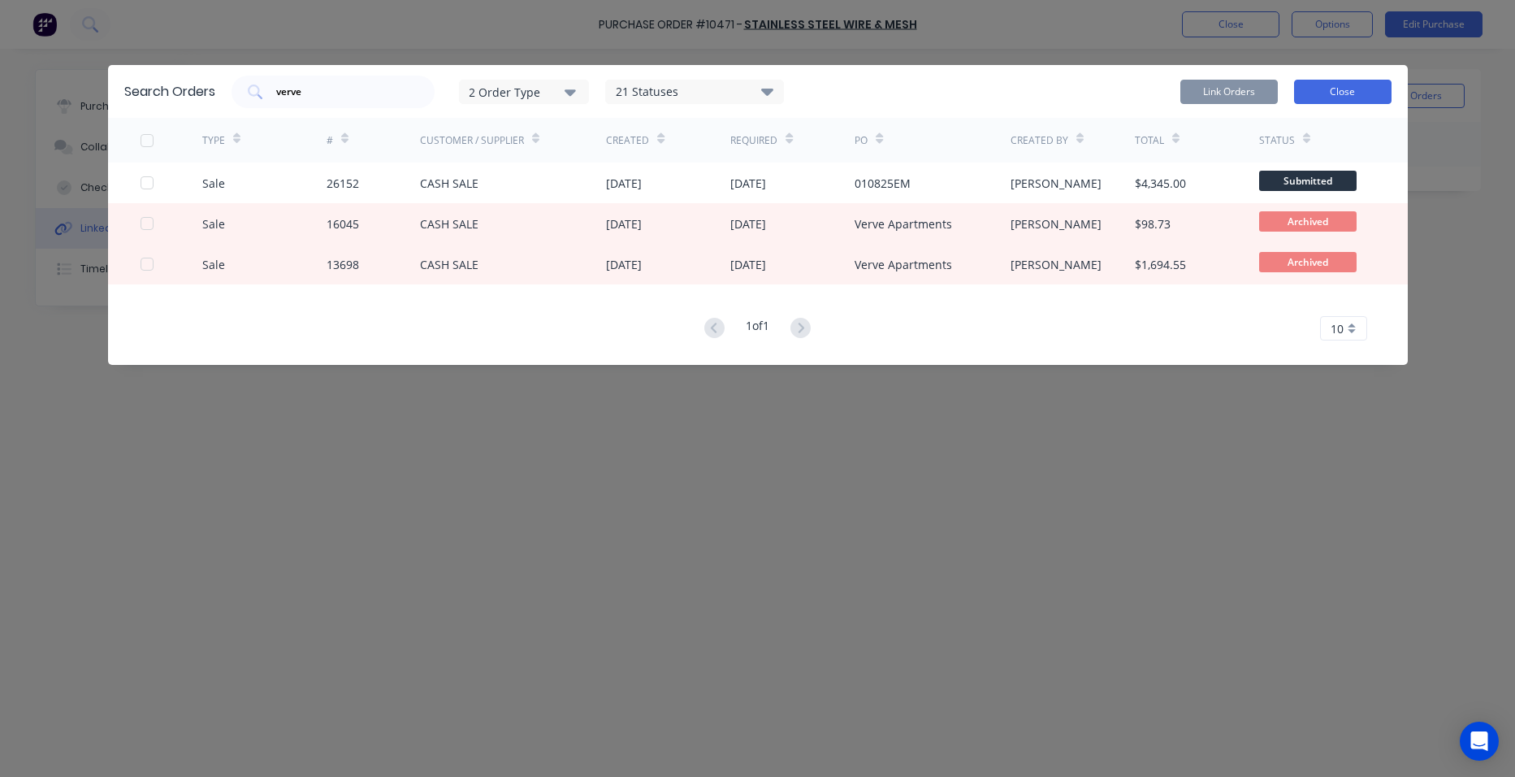
click at [1340, 89] on button "Close" at bounding box center [1342, 92] width 97 height 24
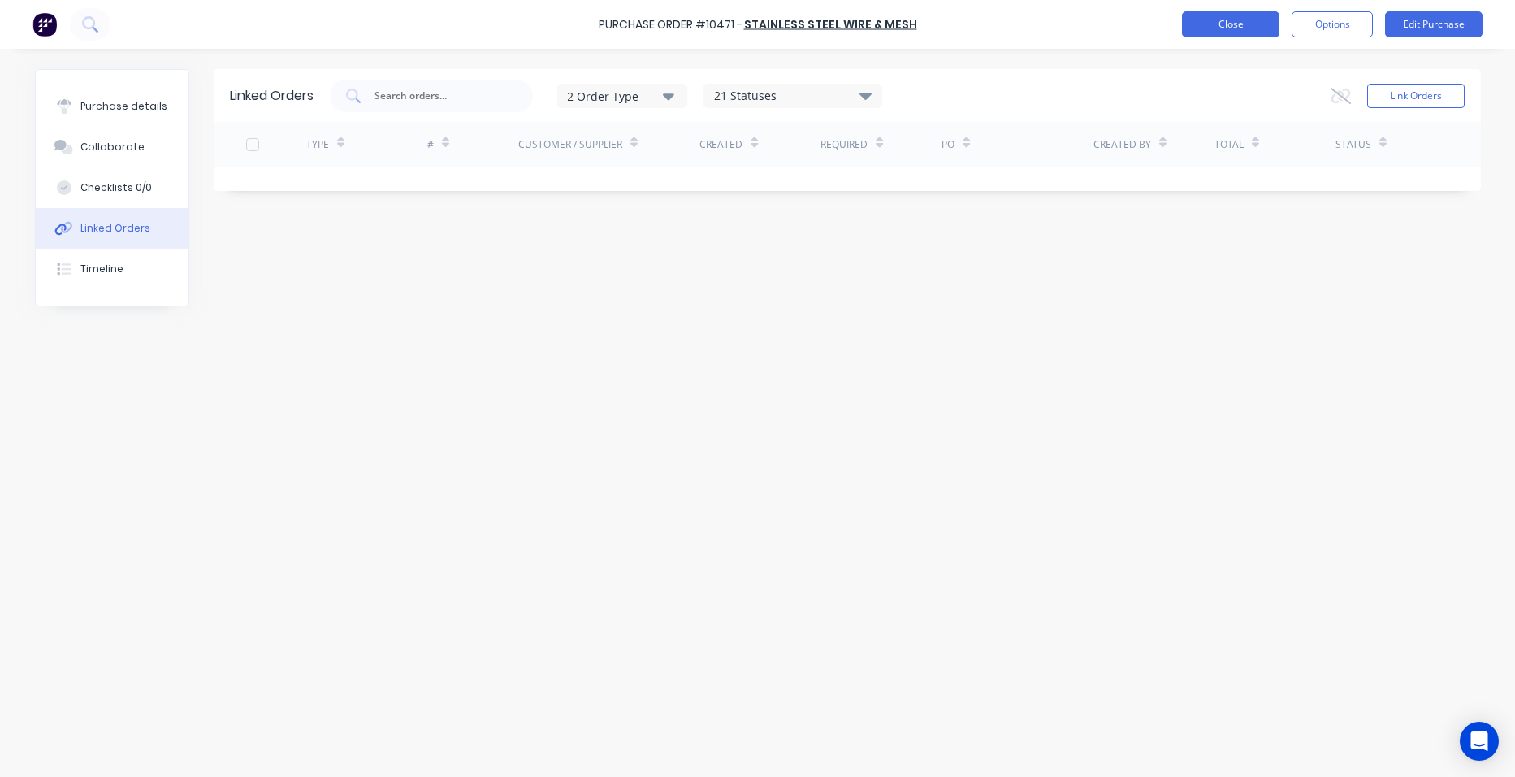
click at [1244, 25] on button "Close" at bounding box center [1230, 24] width 97 height 26
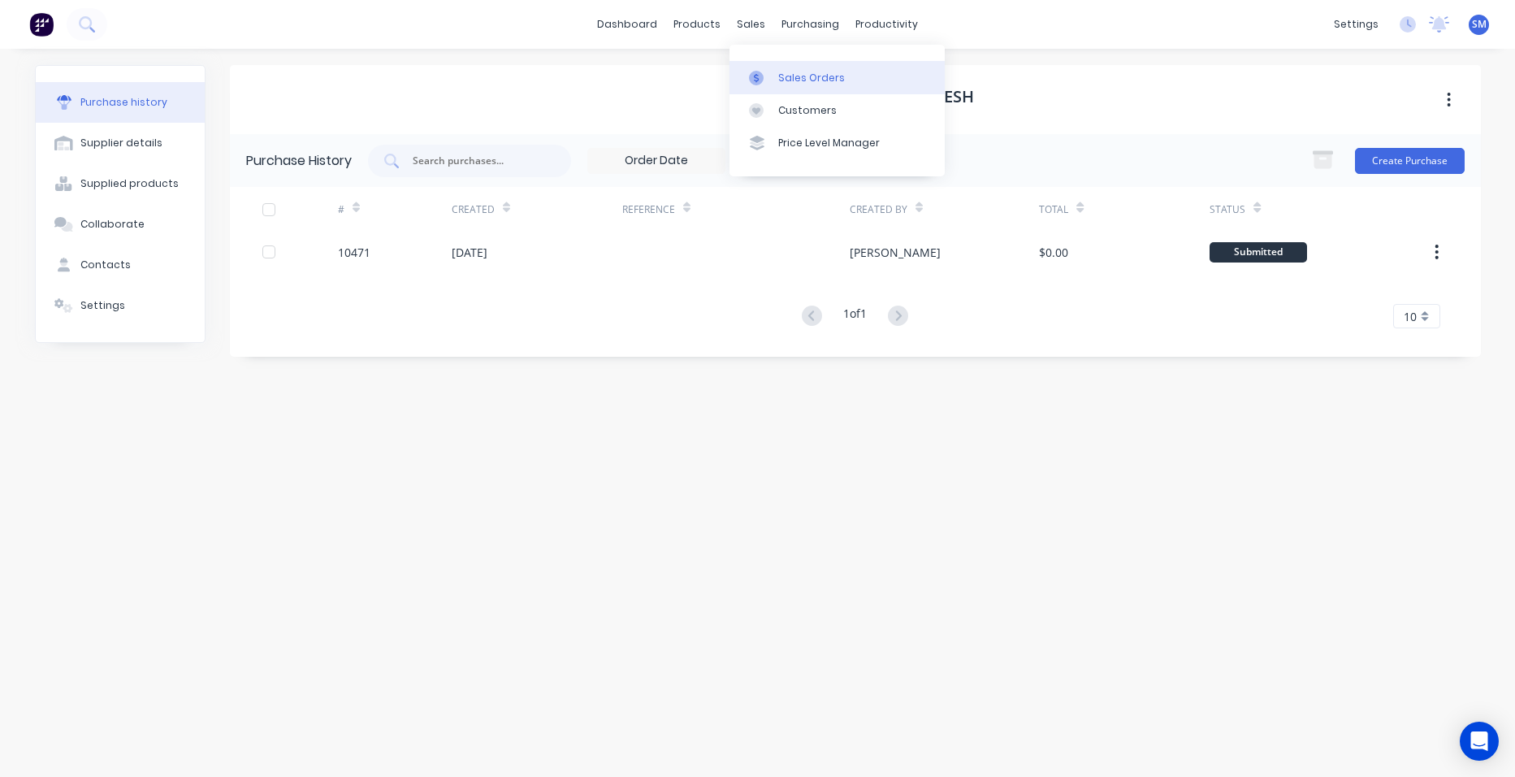
click at [784, 77] on div "Sales Orders" at bounding box center [811, 78] width 67 height 15
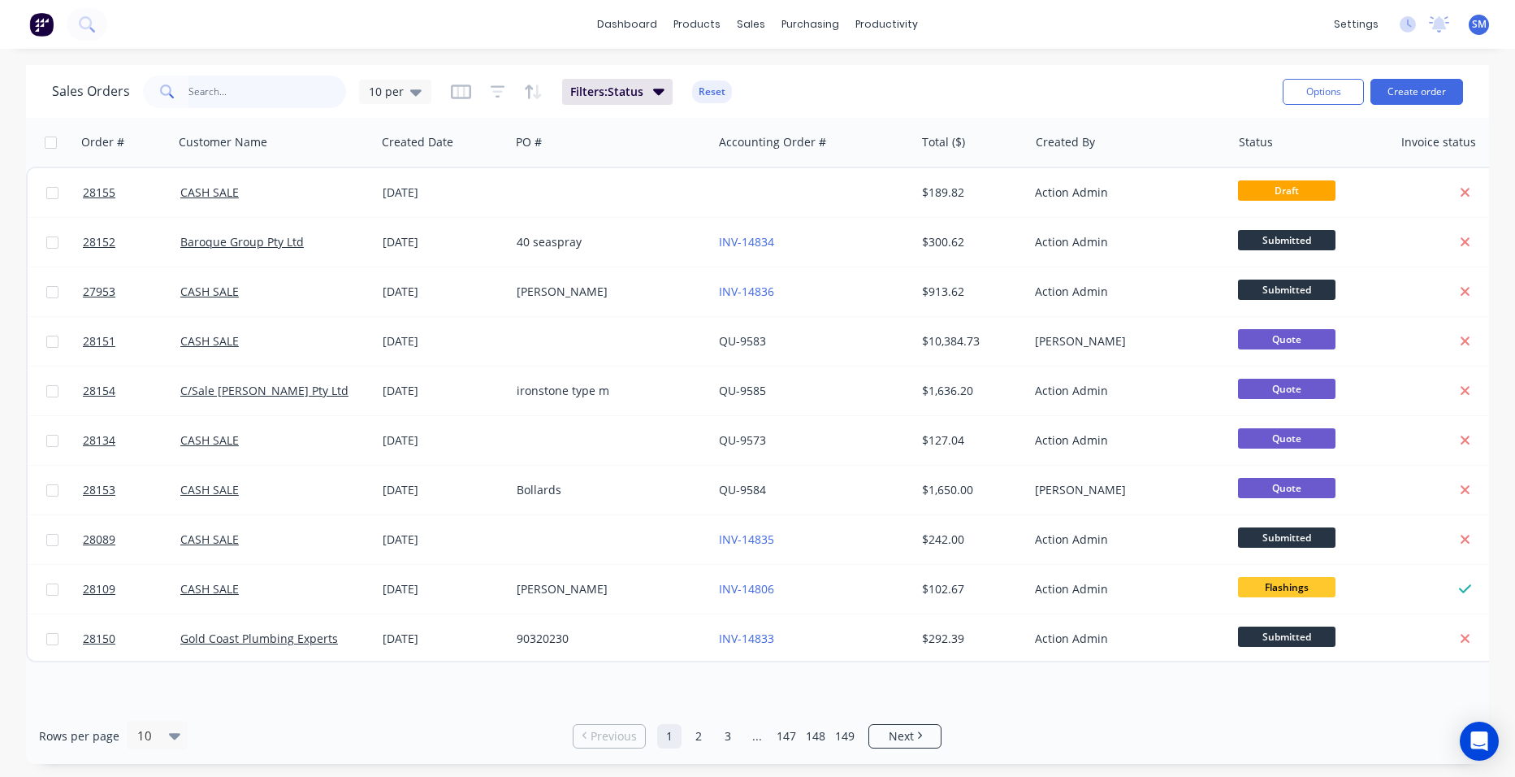
click at [250, 97] on input "text" at bounding box center [267, 92] width 158 height 32
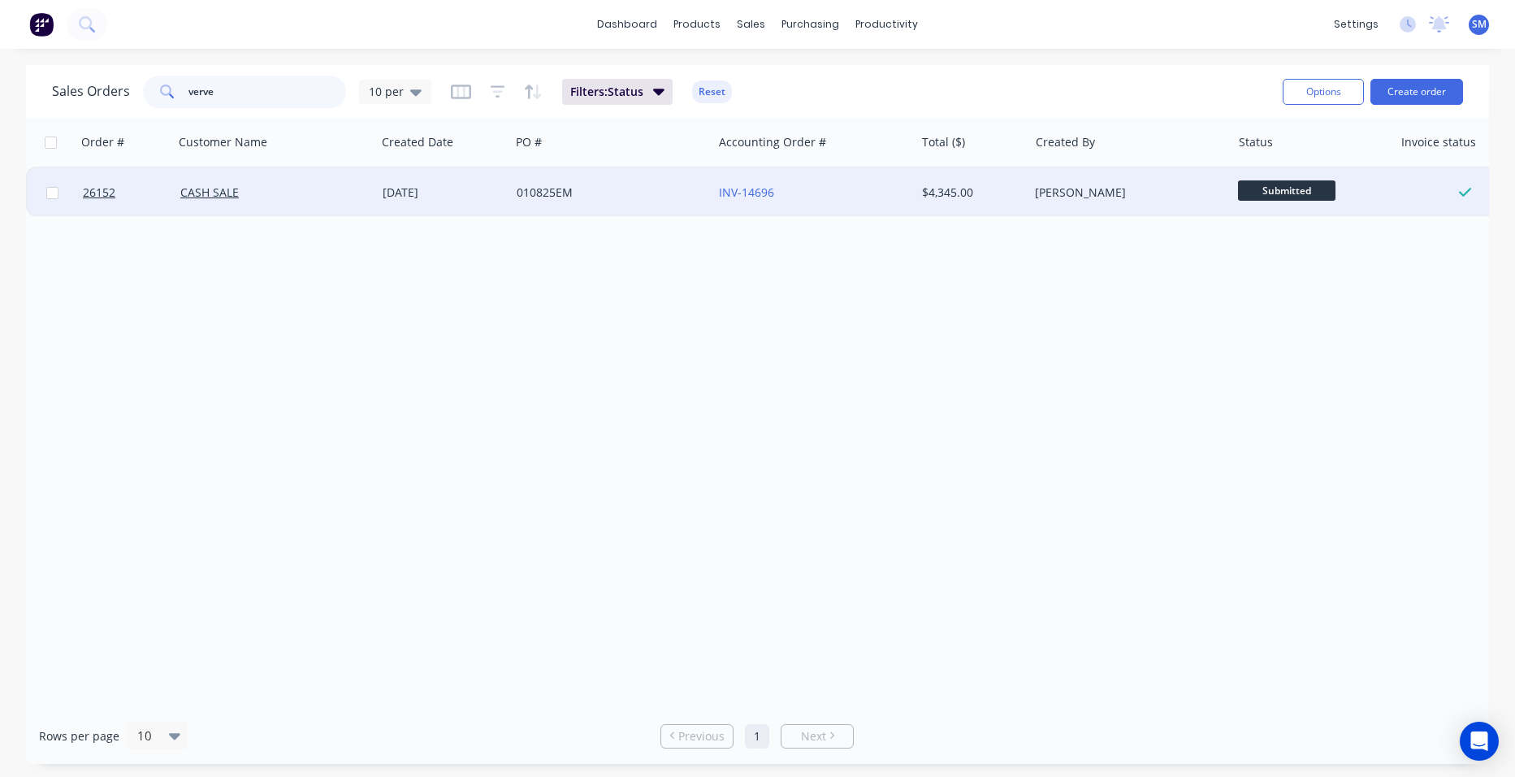
type input "verve"
click at [648, 200] on div "010825EM" at bounding box center [607, 192] width 180 height 16
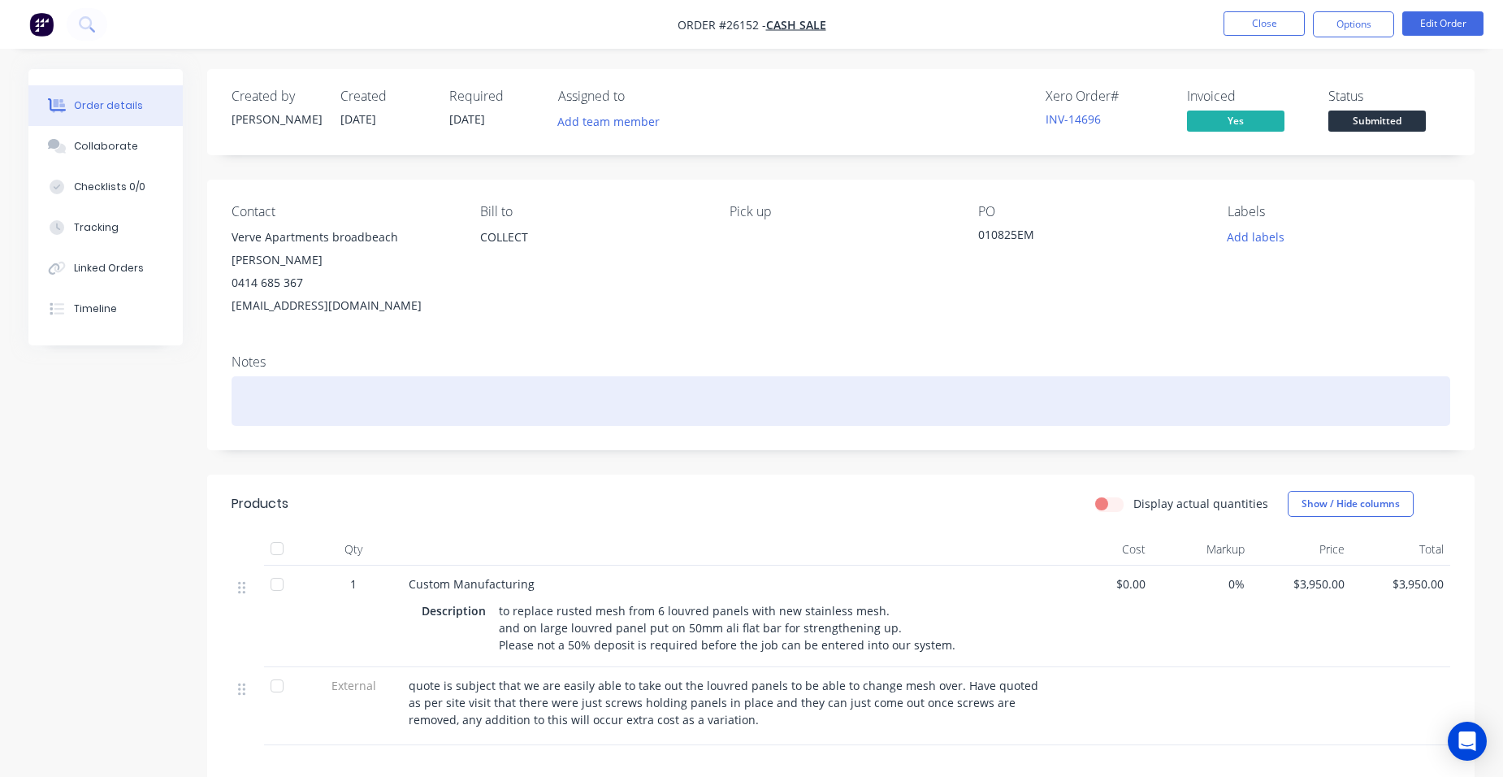
click at [266, 376] on div at bounding box center [841, 401] width 1219 height 50
click at [296, 376] on div "sswm" at bounding box center [841, 401] width 1219 height 50
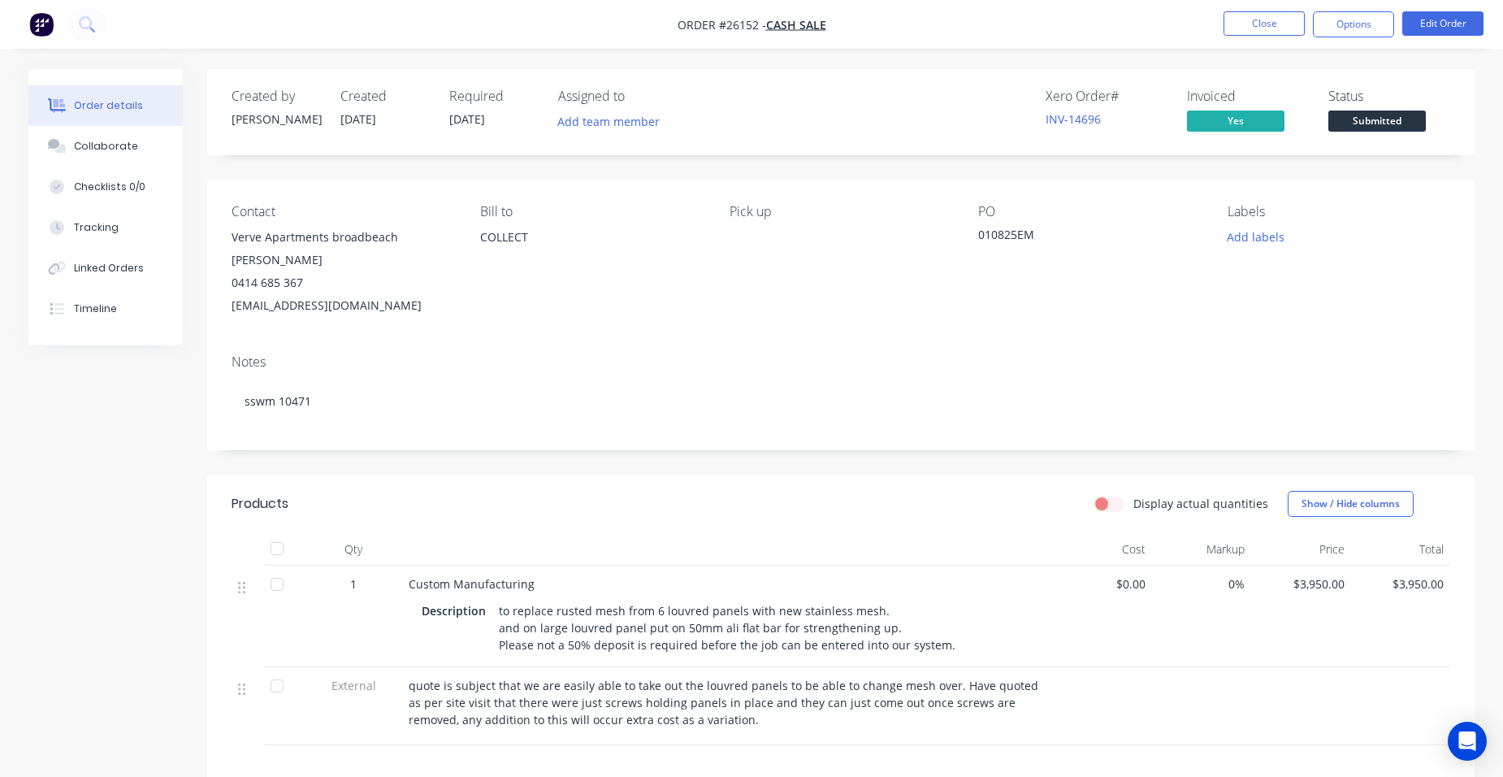
click at [500, 274] on div "COLLECT" at bounding box center [591, 252] width 223 height 52
click at [138, 139] on button "Collaborate" at bounding box center [105, 146] width 154 height 41
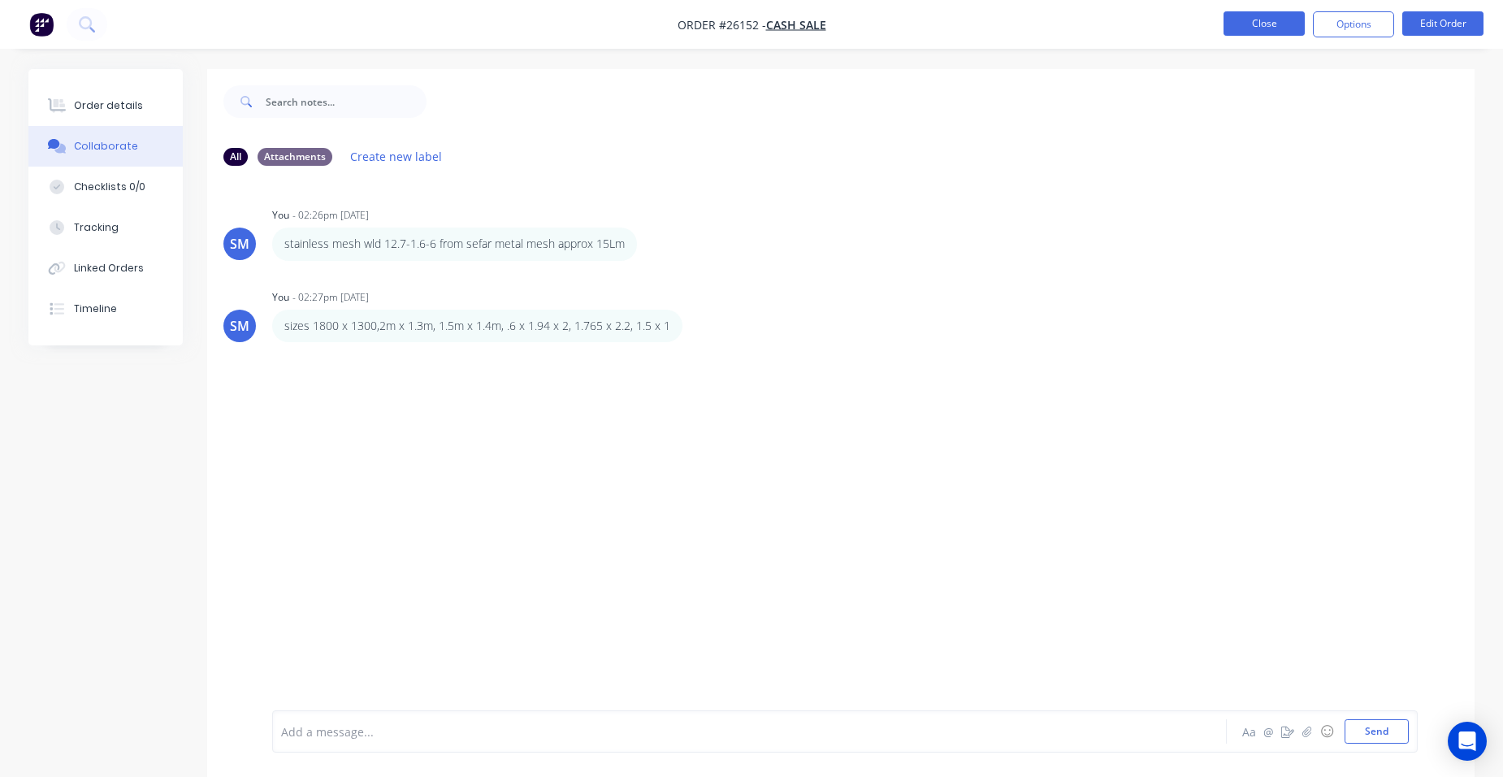
click at [1237, 19] on button "Close" at bounding box center [1263, 23] width 81 height 24
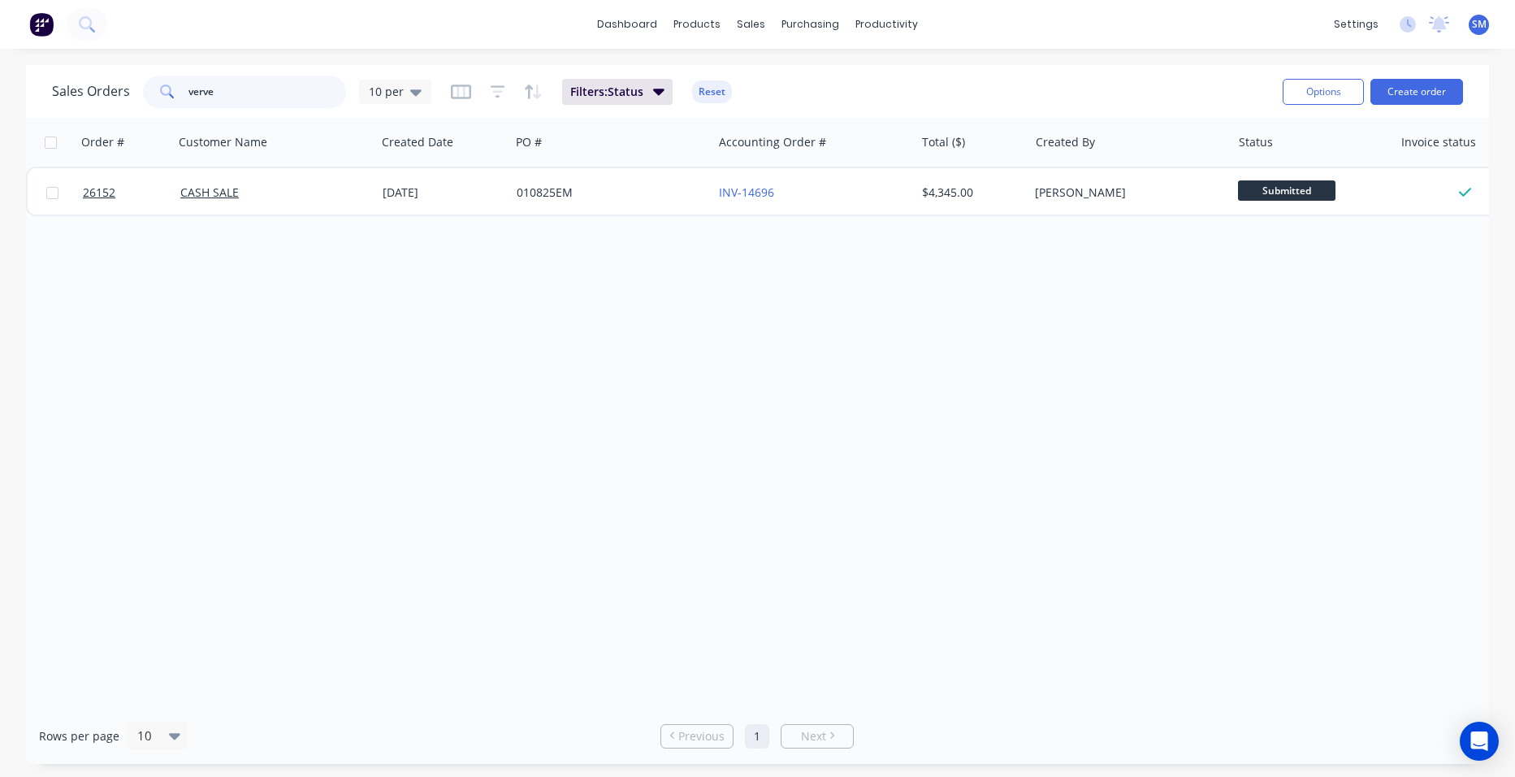
drag, startPoint x: 225, startPoint y: 100, endPoint x: 120, endPoint y: 89, distance: 105.4
click at [125, 89] on div "Sales Orders verve 10 per" at bounding box center [241, 92] width 379 height 32
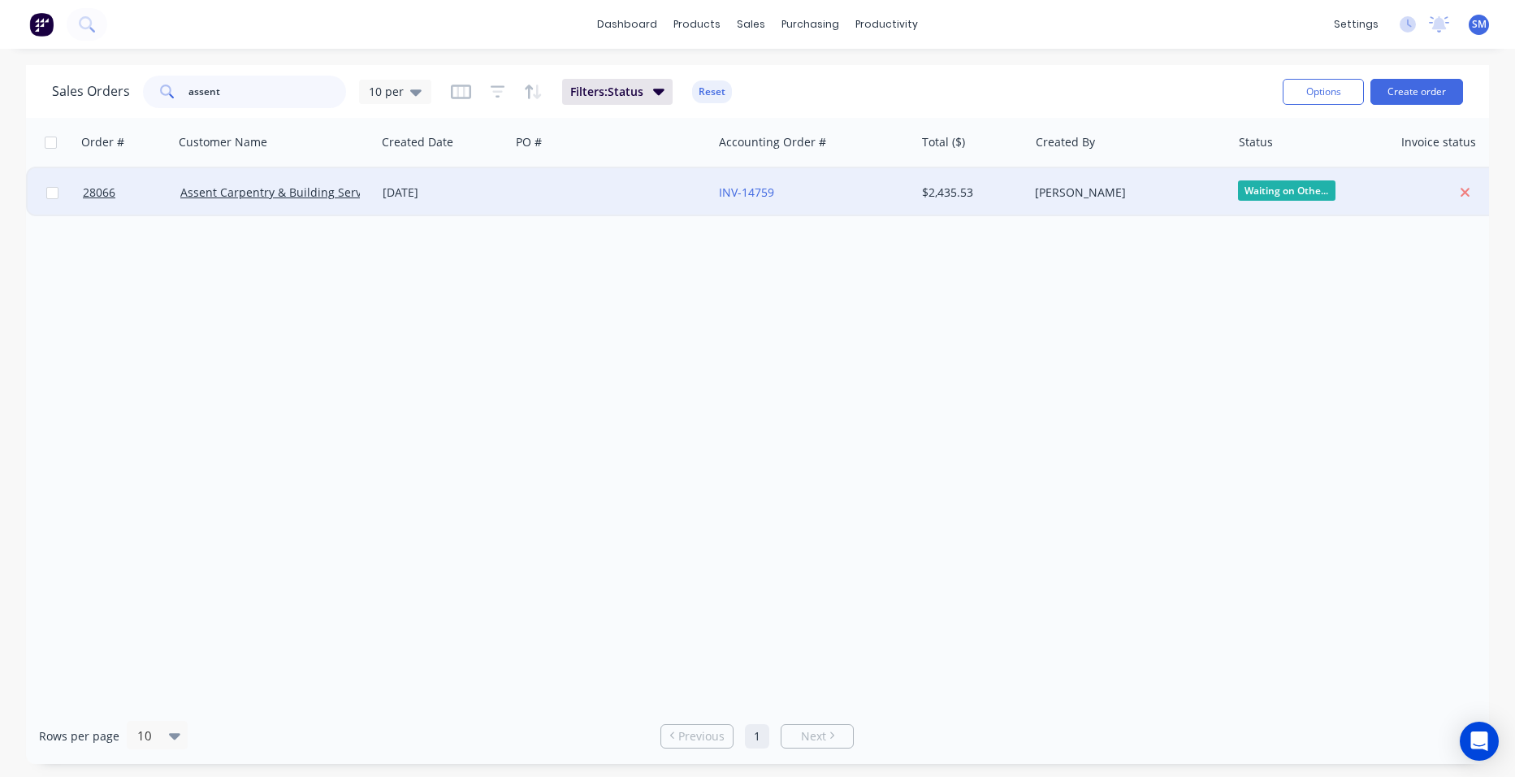
type input "assent"
click at [679, 185] on div at bounding box center [611, 192] width 202 height 49
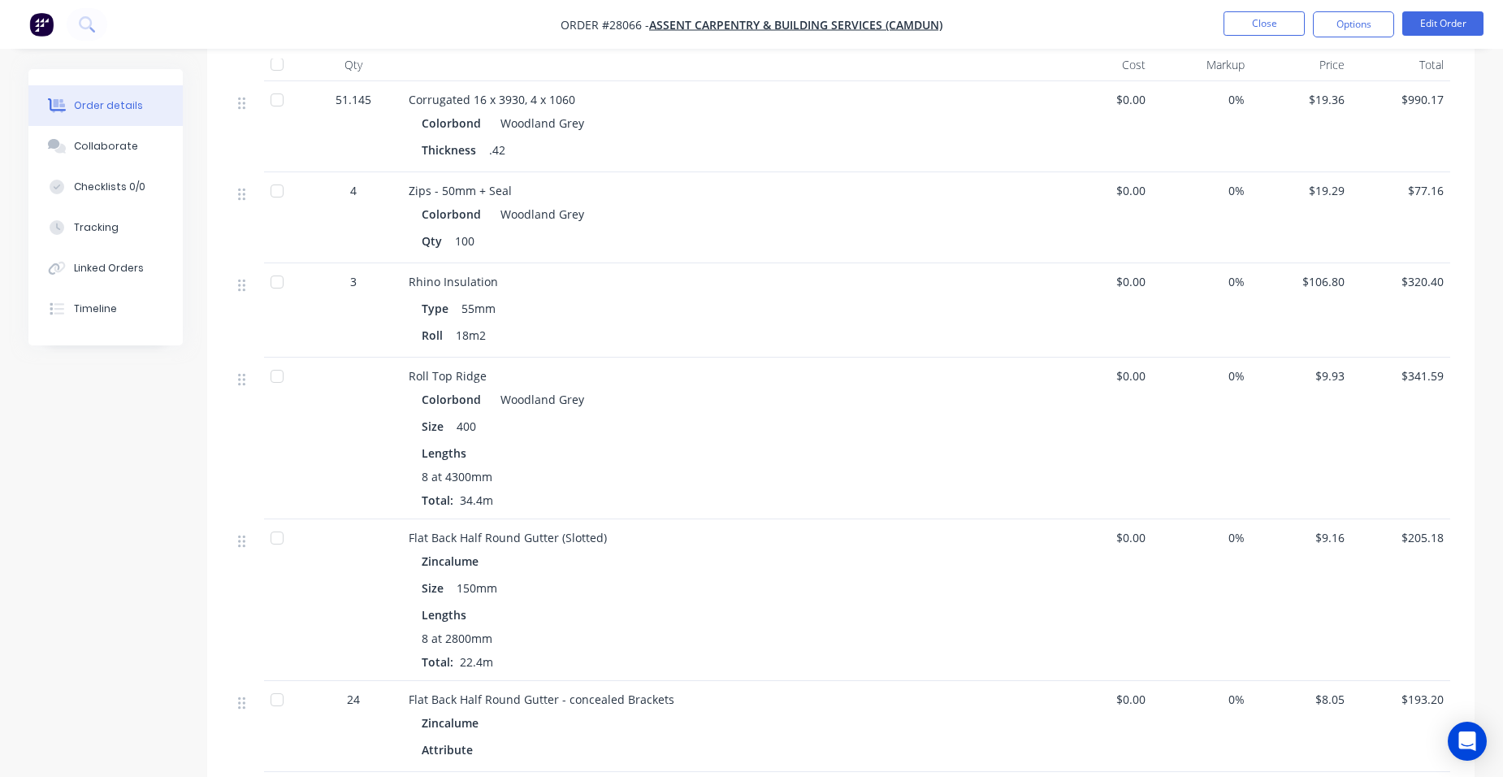
scroll to position [975, 0]
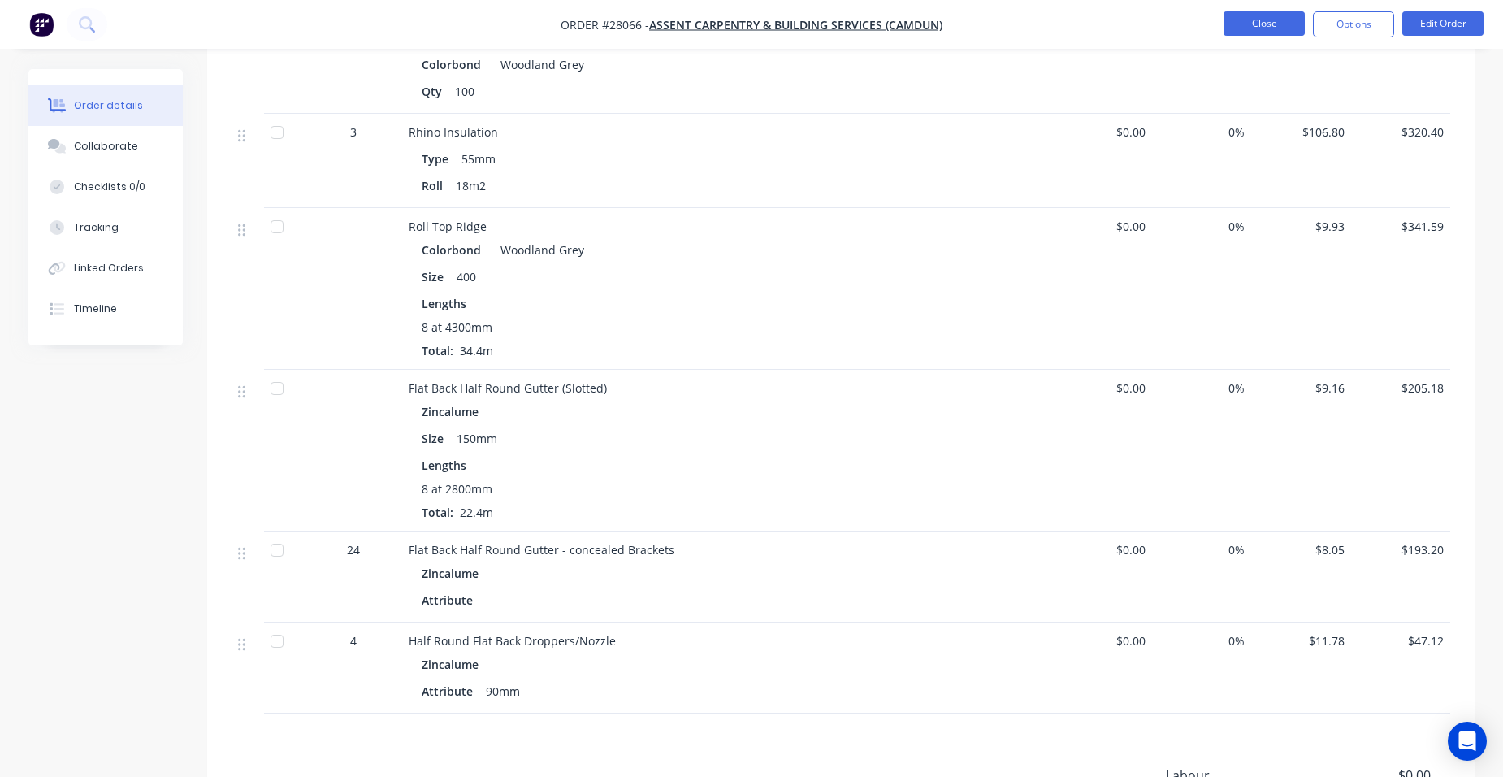
click at [1256, 32] on button "Close" at bounding box center [1263, 23] width 81 height 24
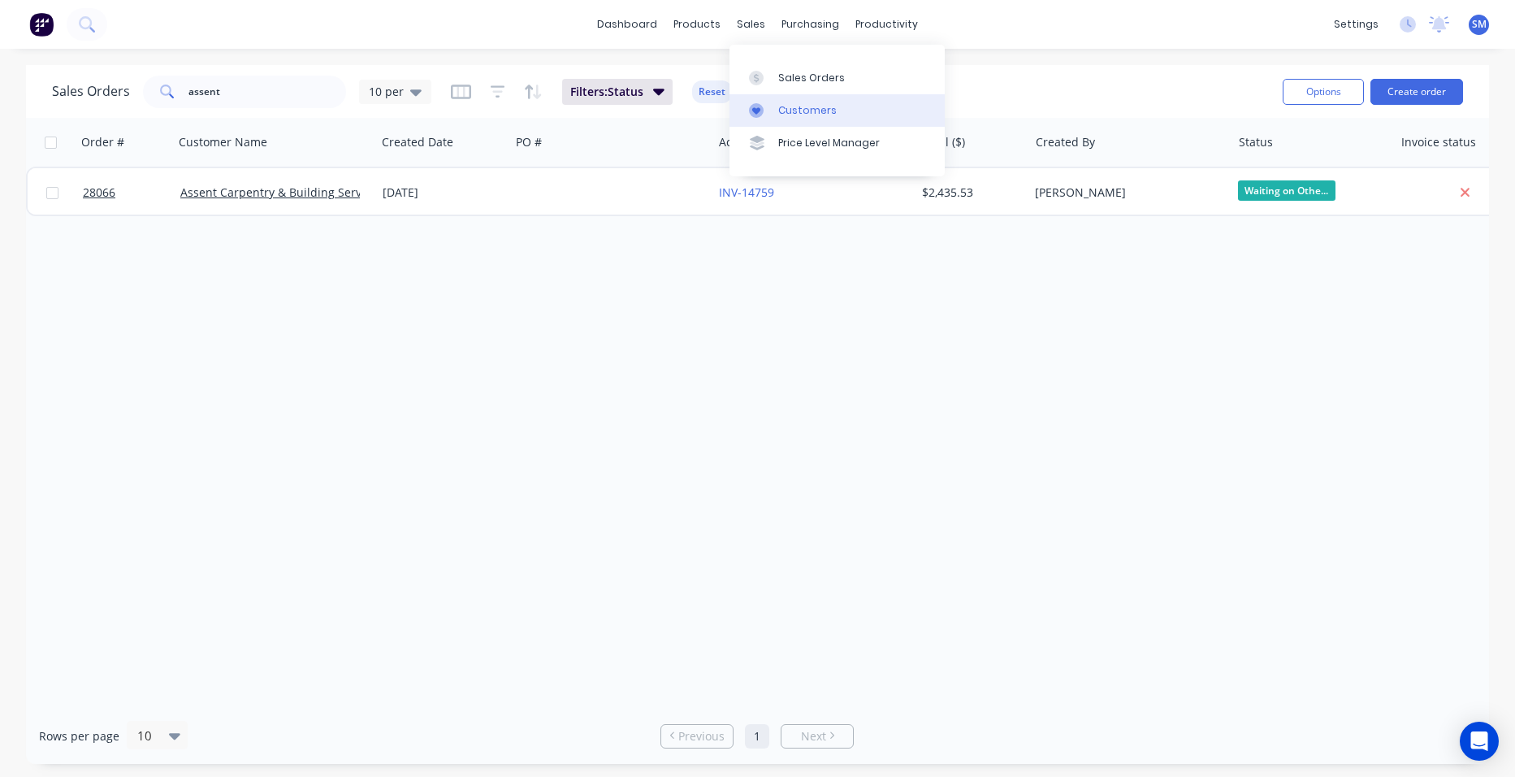
click at [794, 109] on div "Customers" at bounding box center [807, 110] width 58 height 15
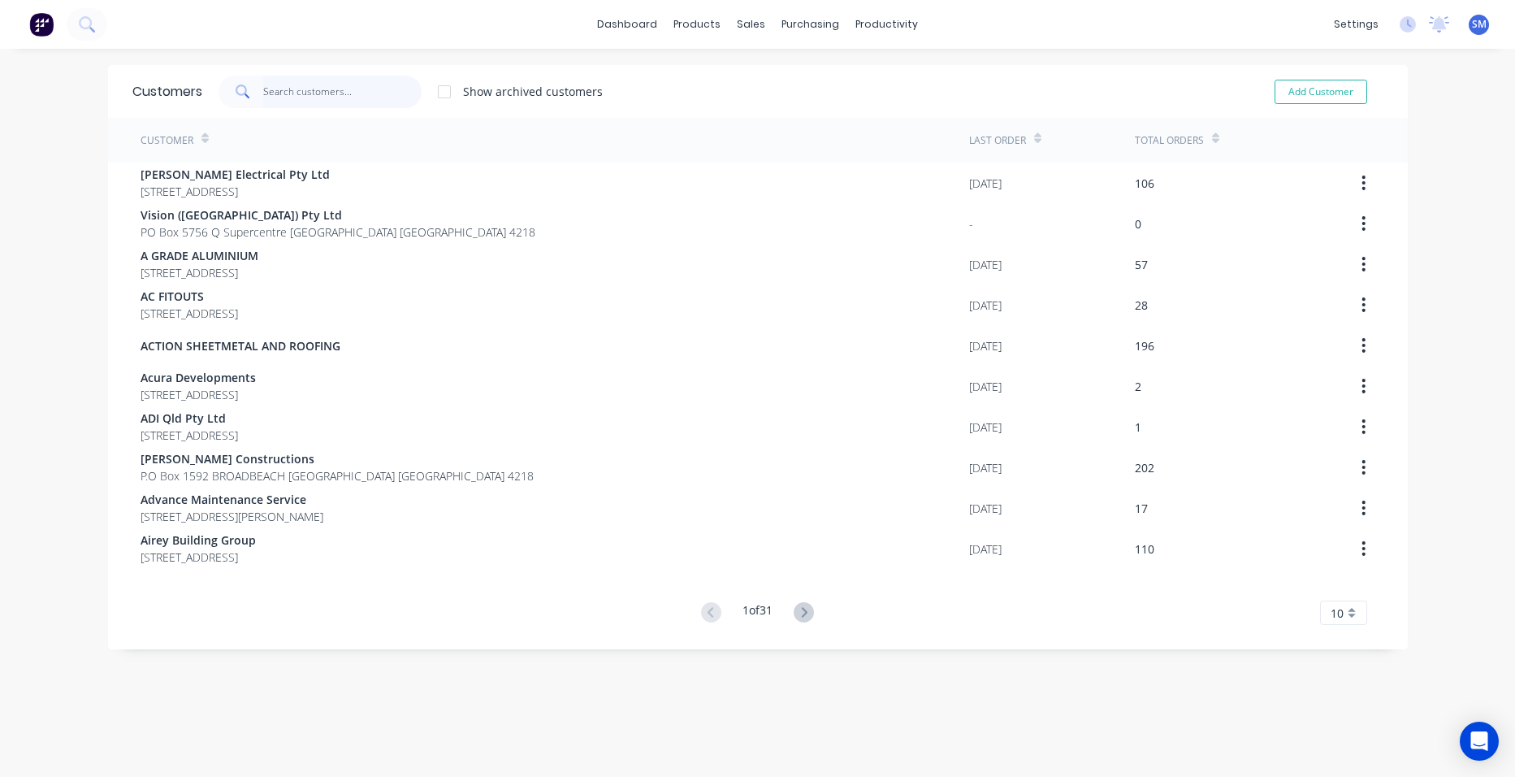
click at [332, 97] on input "text" at bounding box center [342, 92] width 158 height 32
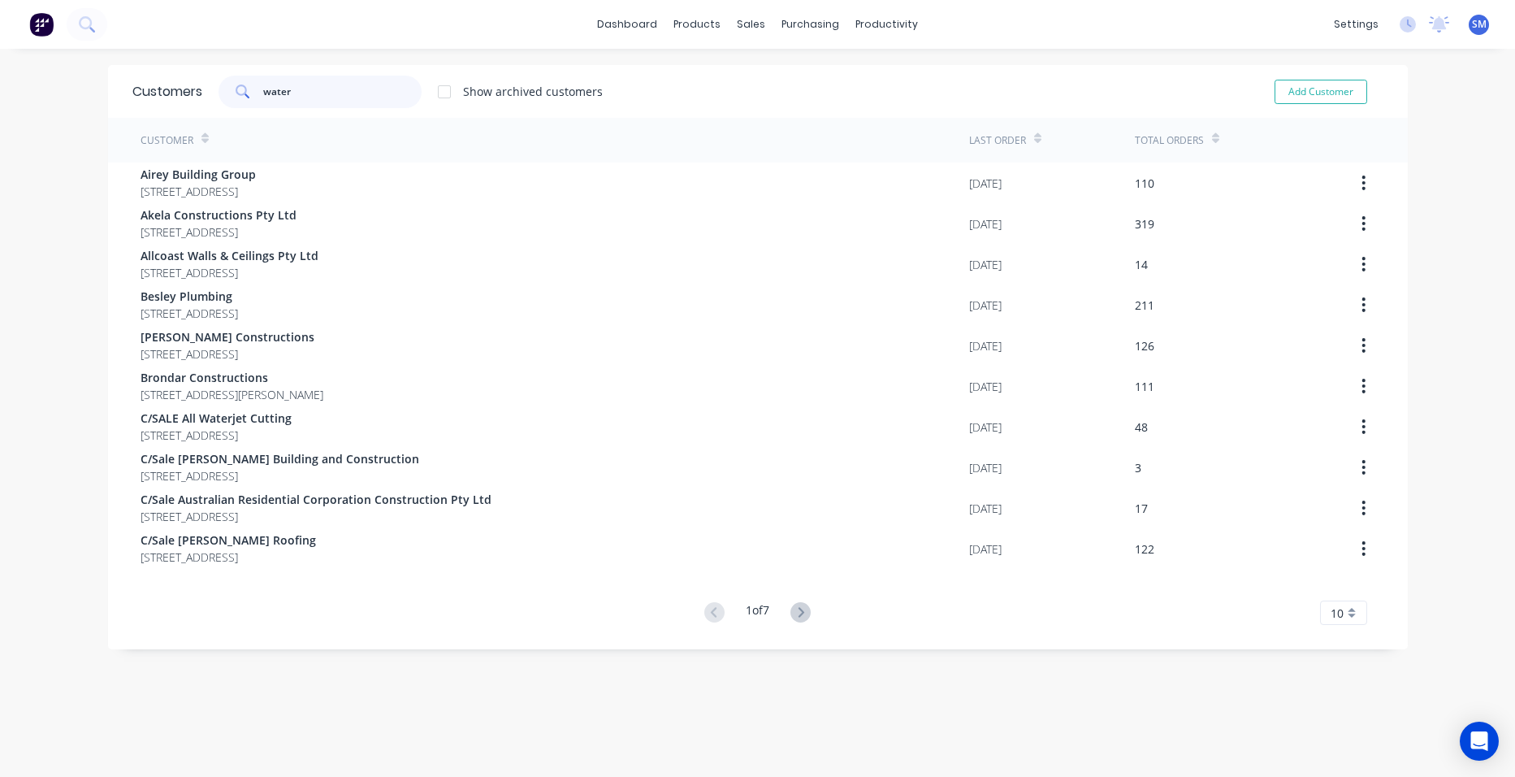
drag, startPoint x: 291, startPoint y: 92, endPoint x: 231, endPoint y: 91, distance: 60.1
click at [231, 91] on div "water" at bounding box center [320, 92] width 203 height 32
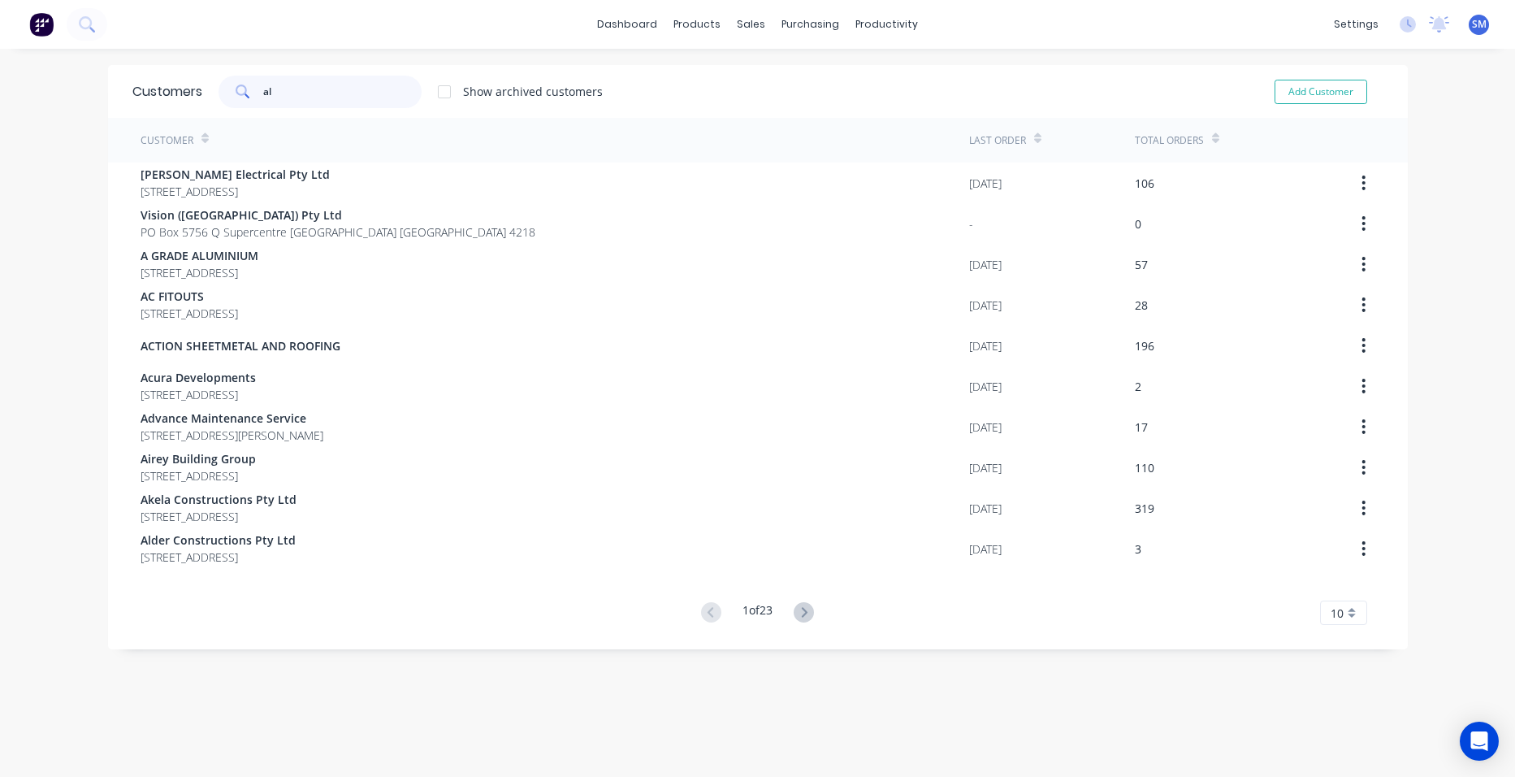
type input "a"
type input "c"
click at [797, 608] on icon at bounding box center [804, 612] width 20 height 20
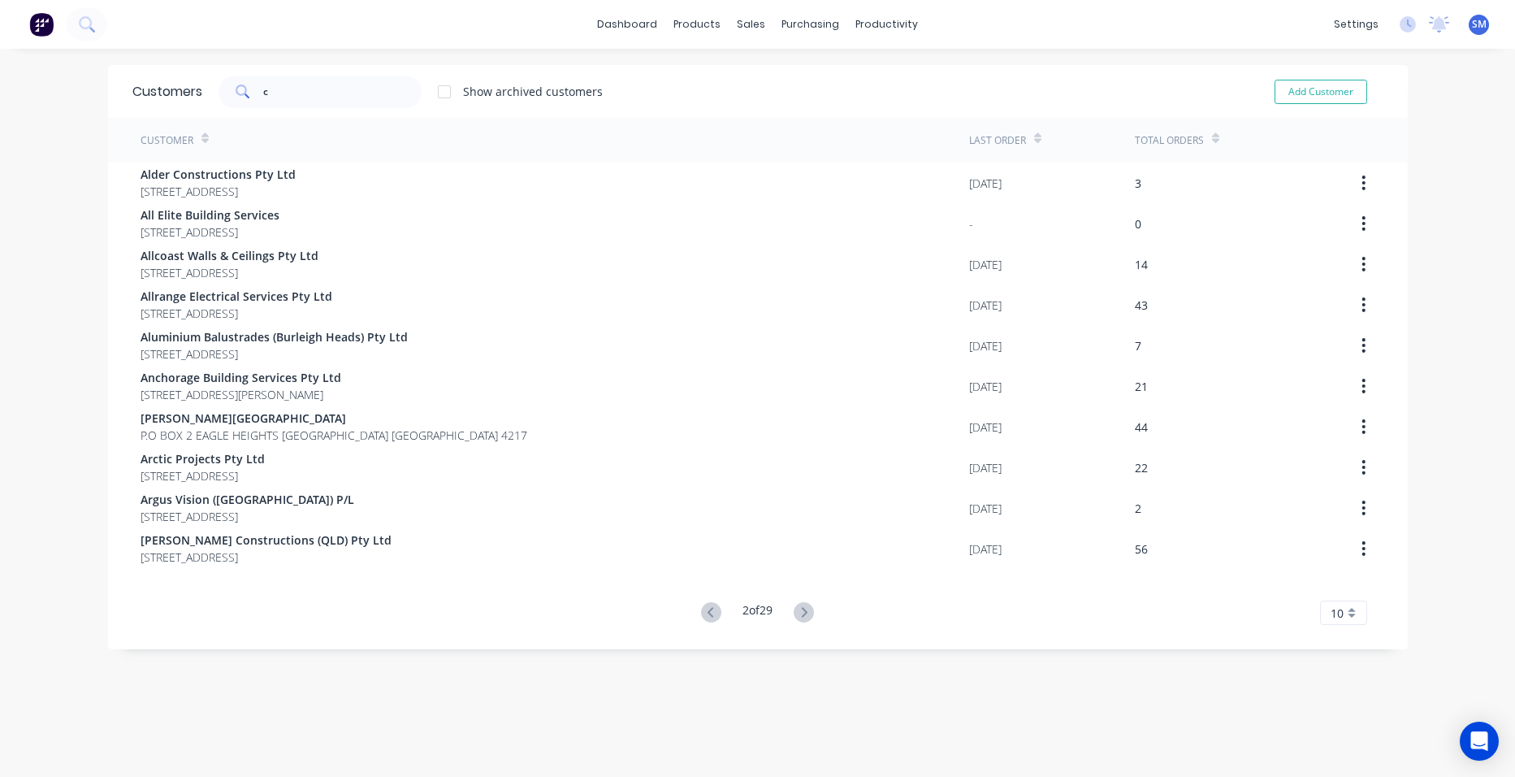
click at [797, 609] on icon at bounding box center [804, 612] width 20 height 20
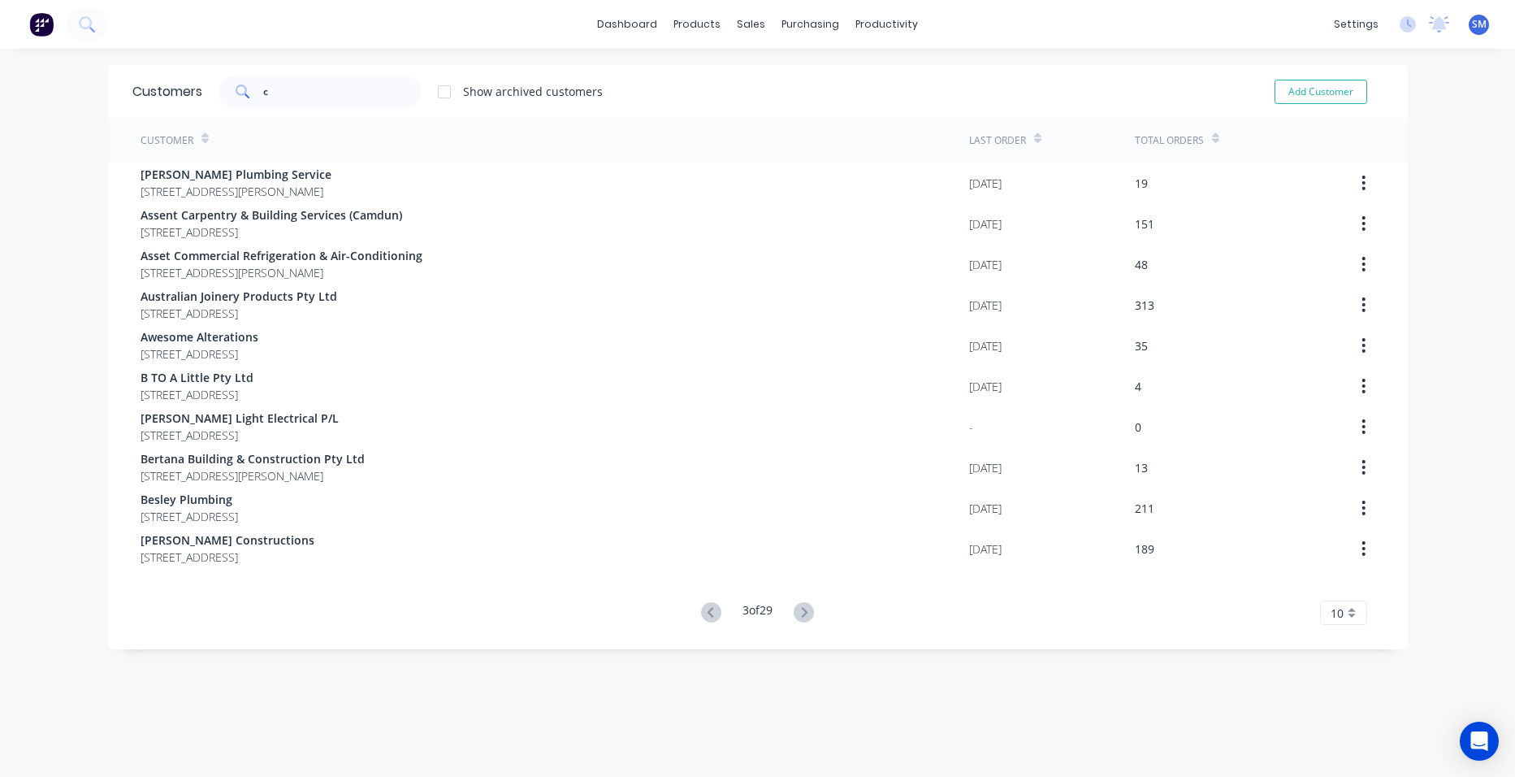
click at [797, 609] on icon at bounding box center [804, 612] width 20 height 20
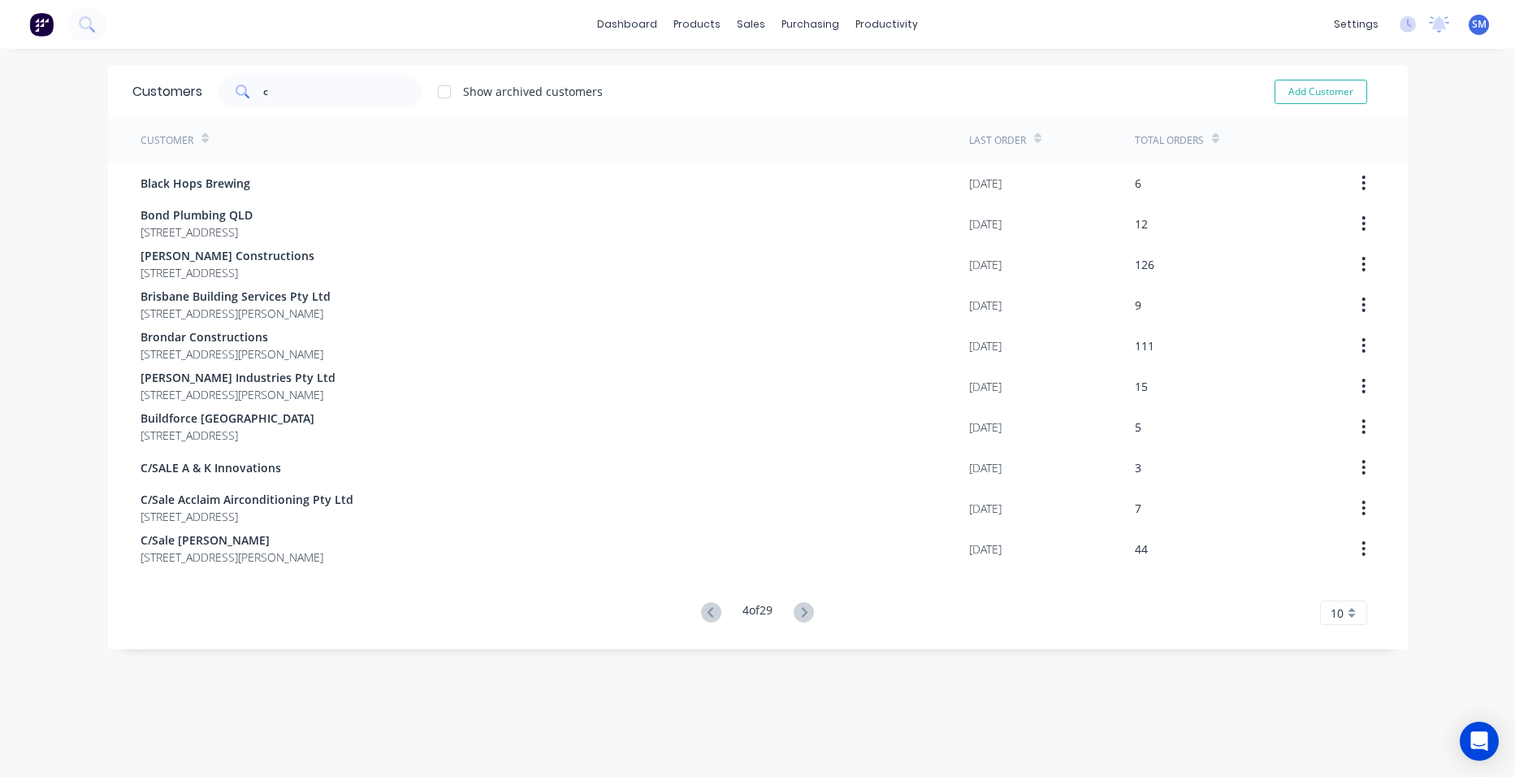
click at [797, 609] on icon at bounding box center [804, 612] width 20 height 20
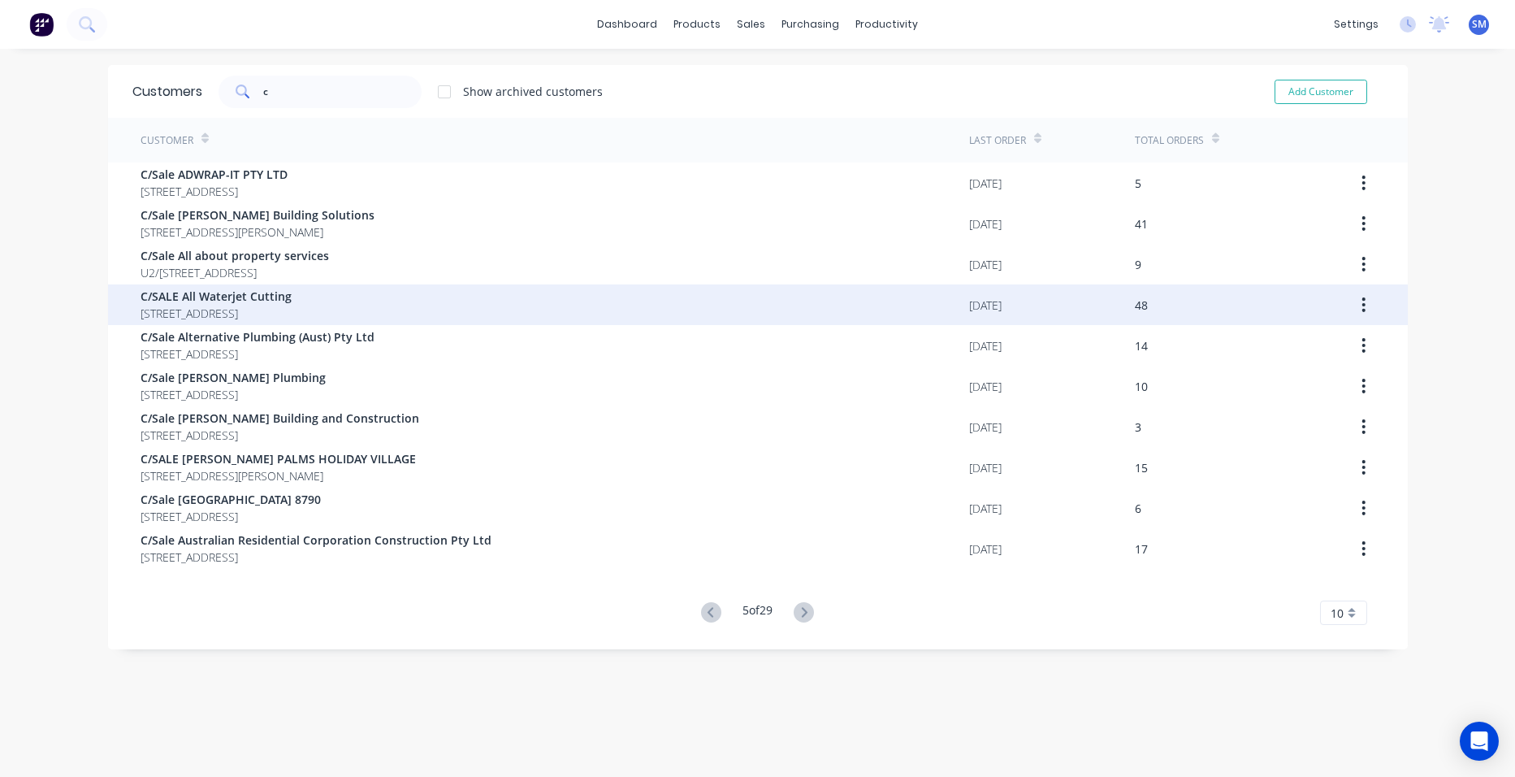
click at [272, 300] on span "C/SALE All Waterjet Cutting" at bounding box center [216, 296] width 151 height 17
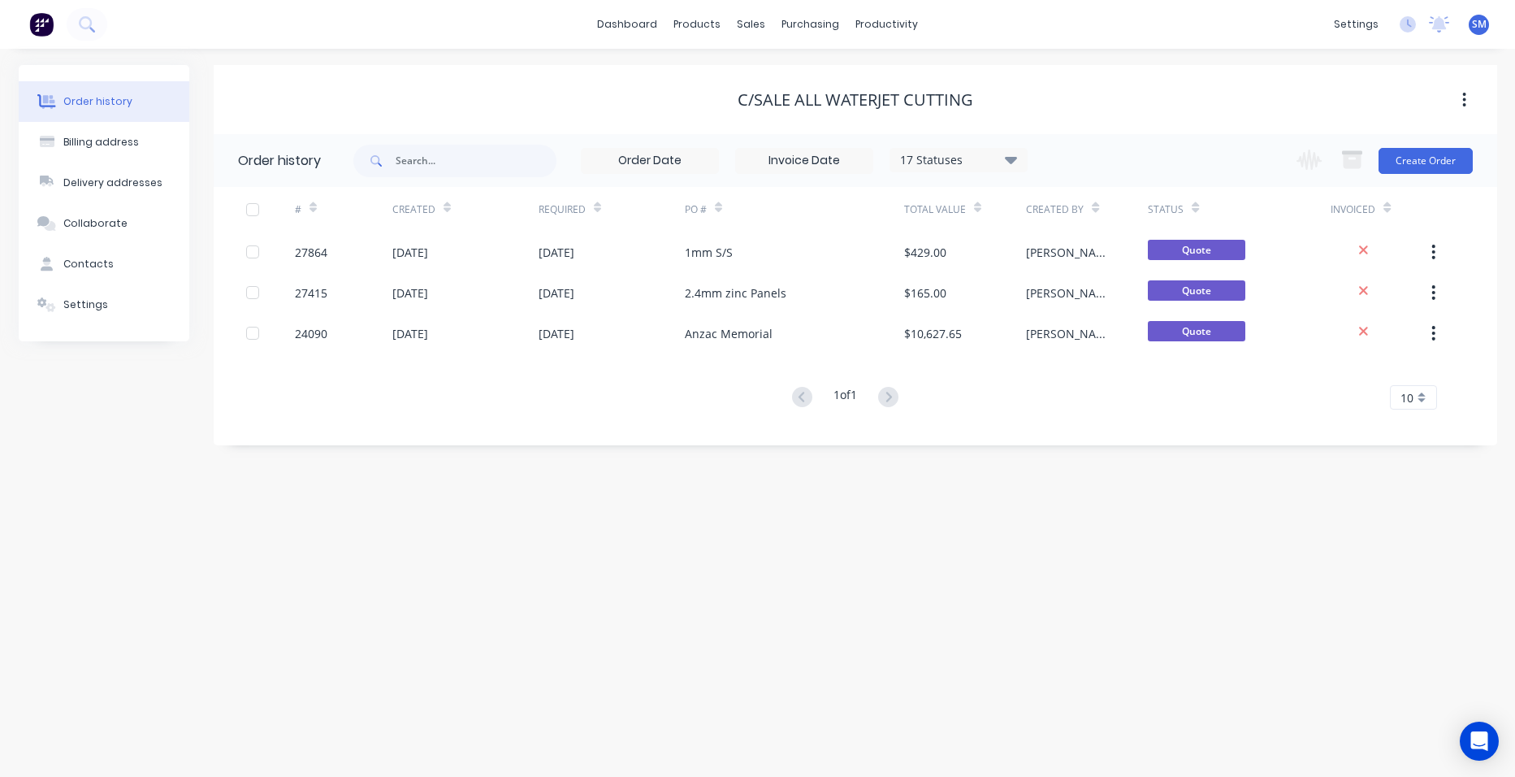
drag, startPoint x: 1402, startPoint y: 146, endPoint x: 1327, endPoint y: 187, distance: 85.1
click at [1403, 146] on div "Change order status Submitted In Production Flashings Site Work Ready for Picku…" at bounding box center [1379, 160] width 185 height 53
click at [1443, 154] on button "Create Order" at bounding box center [1426, 161] width 94 height 26
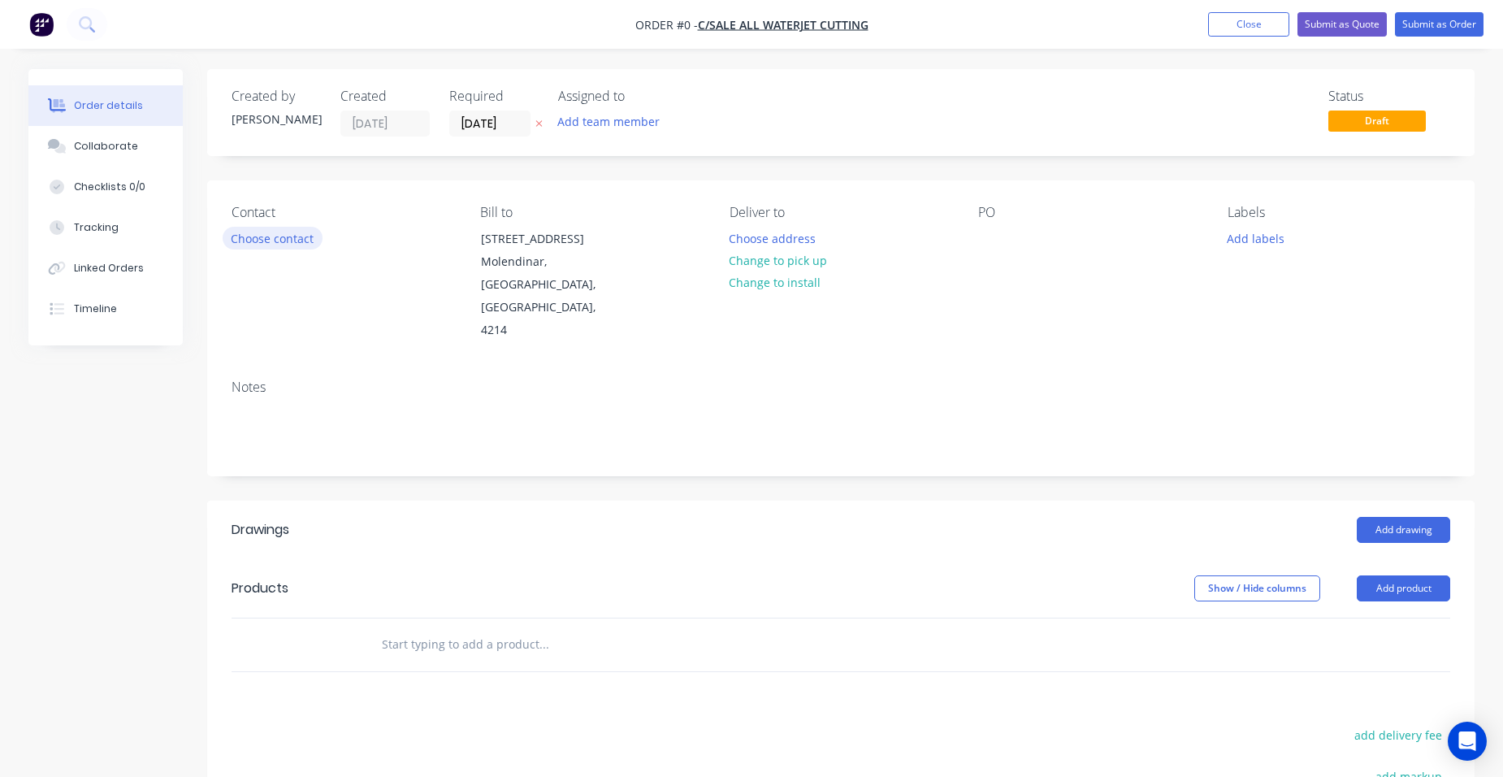
click at [267, 237] on button "Choose contact" at bounding box center [273, 238] width 100 height 22
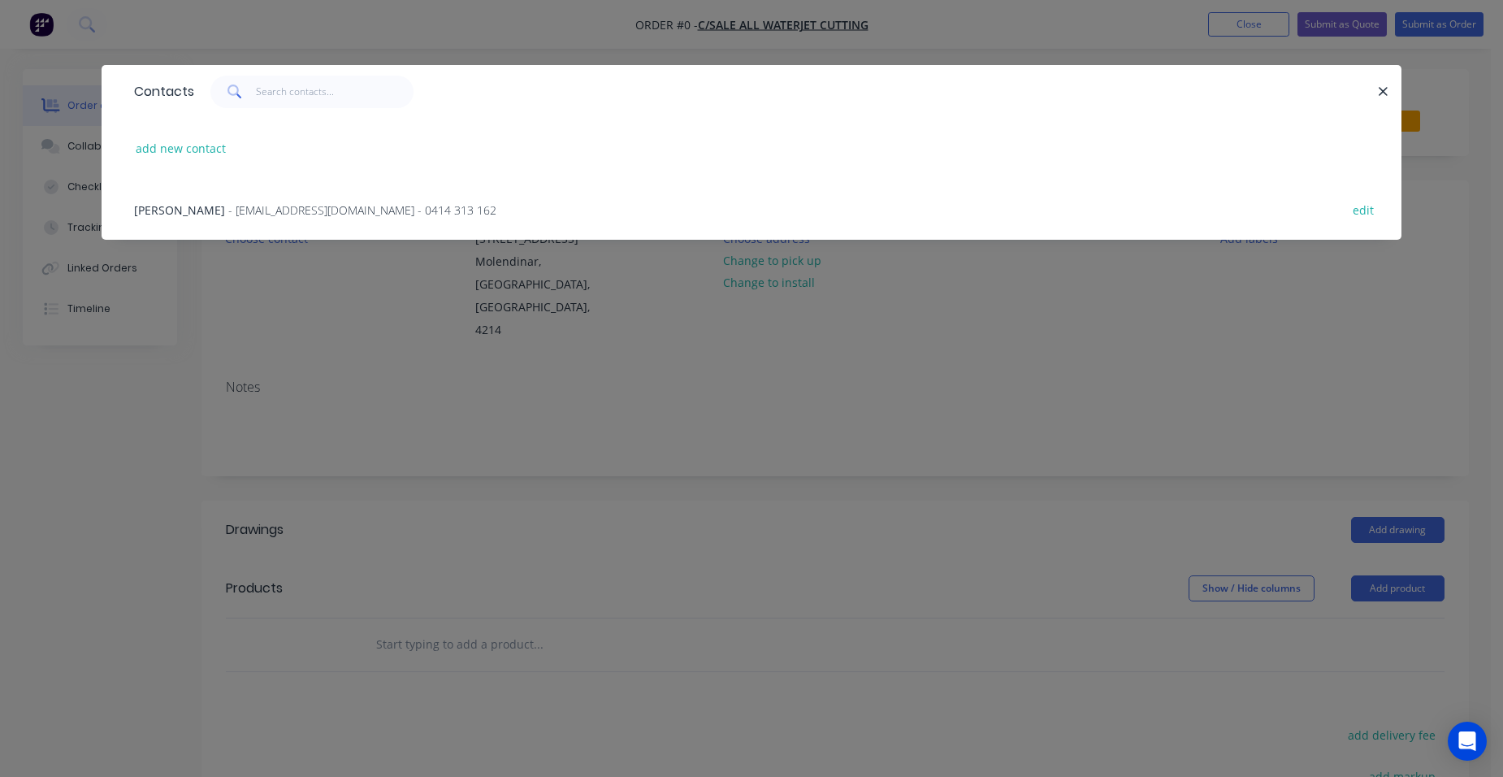
click at [255, 205] on span "- info@allwaterjetcutting.com.au - 0414 313 162" at bounding box center [362, 209] width 268 height 15
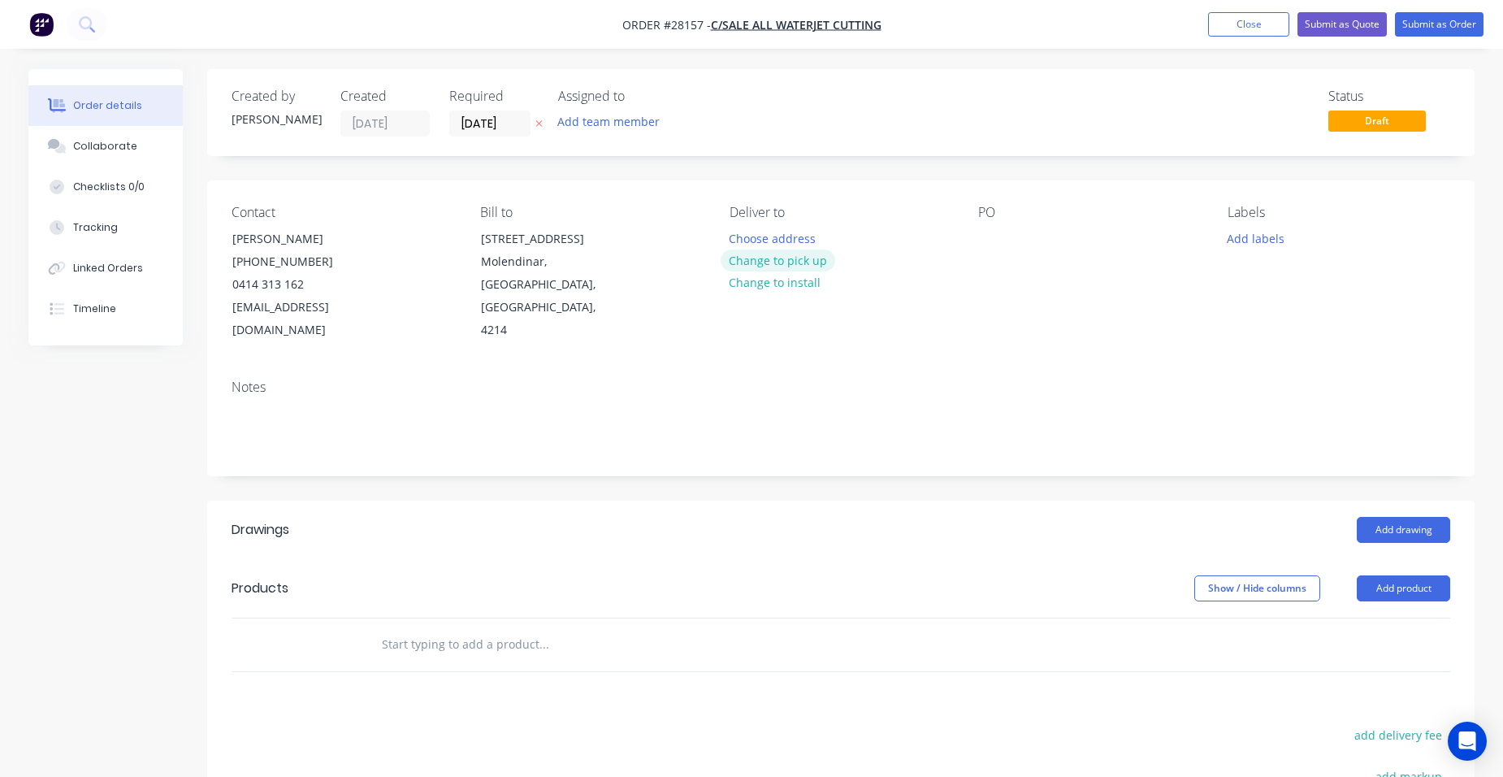
click at [734, 259] on button "Change to pick up" at bounding box center [778, 260] width 115 height 22
drag, startPoint x: 1379, startPoint y: 570, endPoint x: 1366, endPoint y: 572, distance: 13.1
click at [1378, 575] on button "Add product" at bounding box center [1403, 588] width 93 height 26
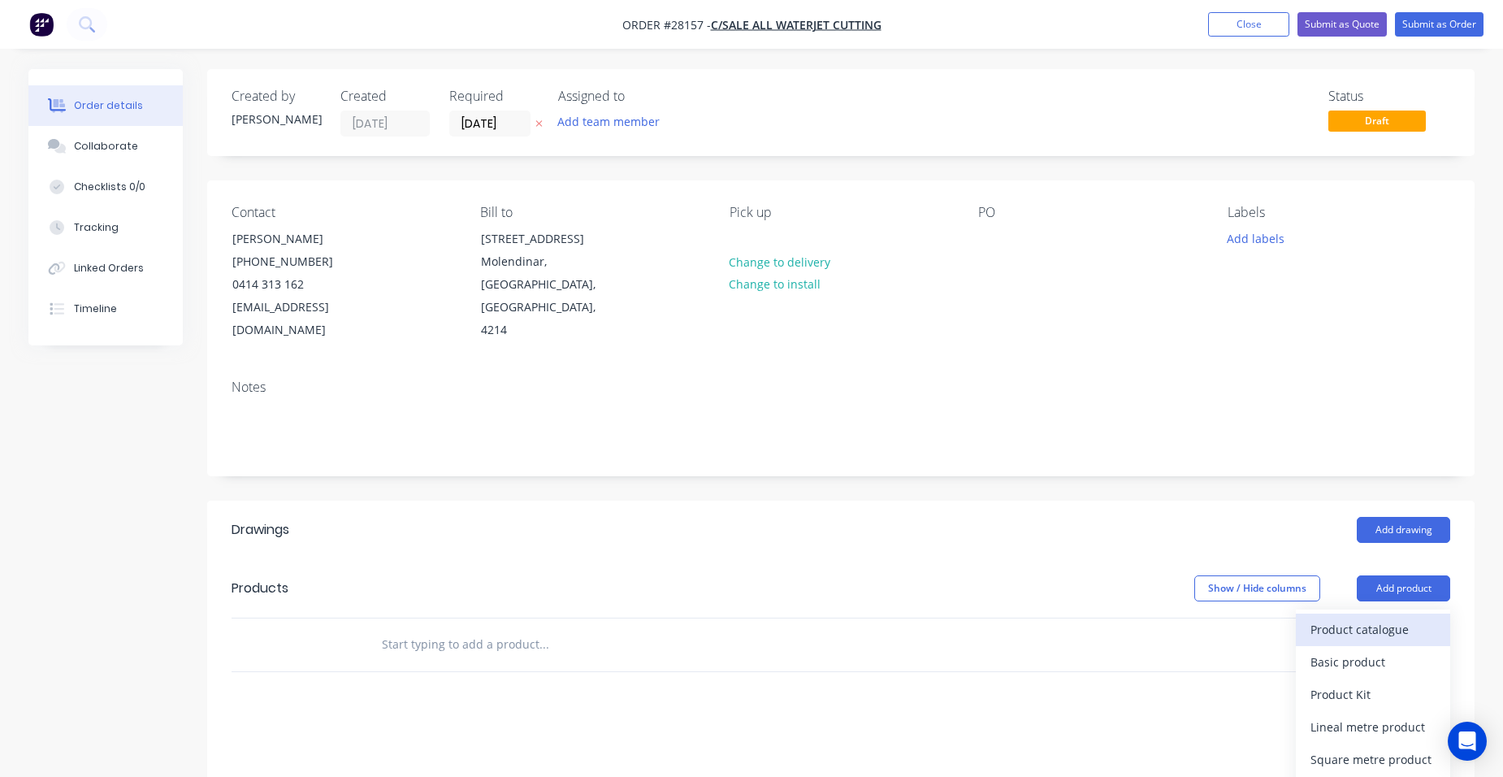
click at [1336, 617] on div "Product catalogue" at bounding box center [1372, 629] width 125 height 24
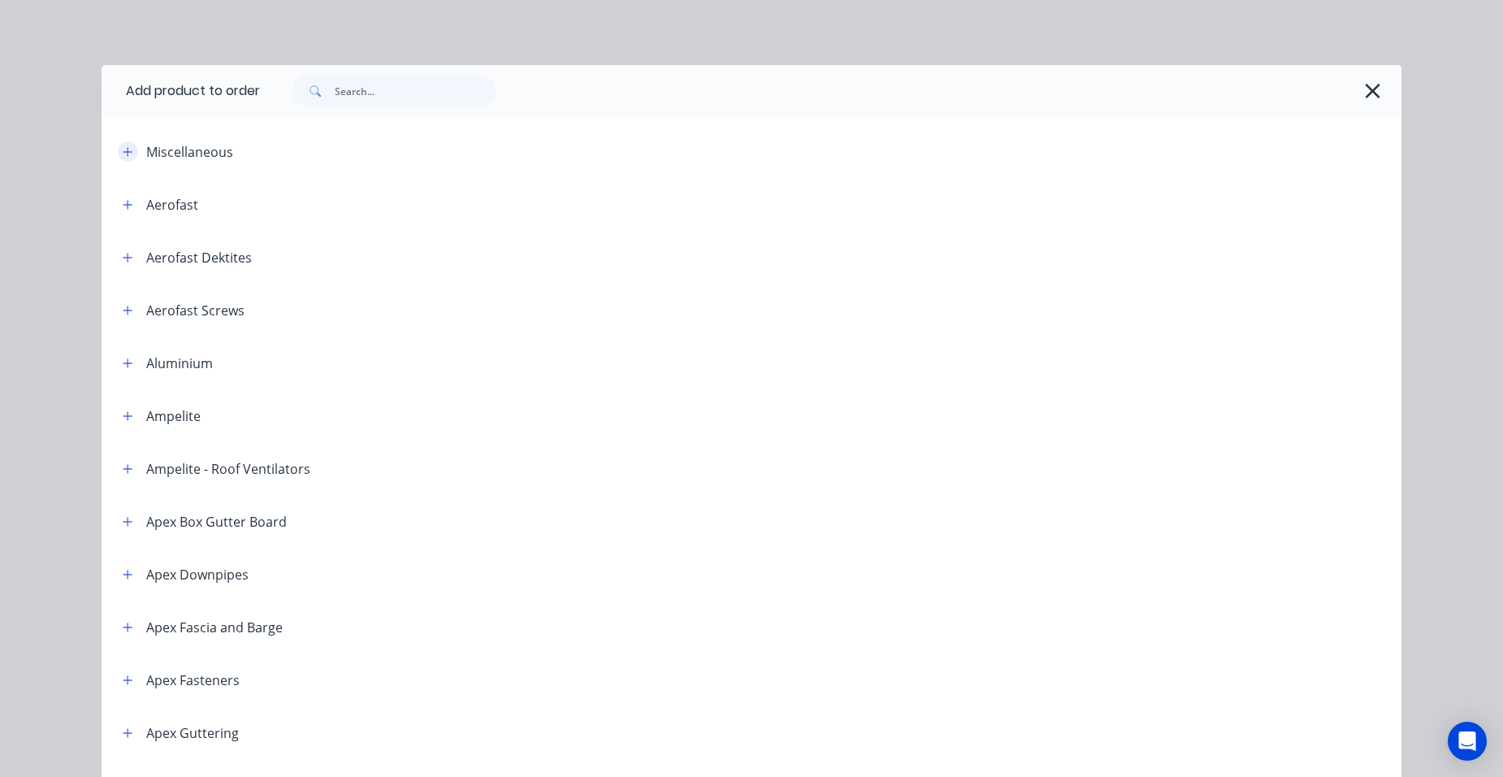
click at [123, 155] on icon "button" at bounding box center [127, 151] width 9 height 9
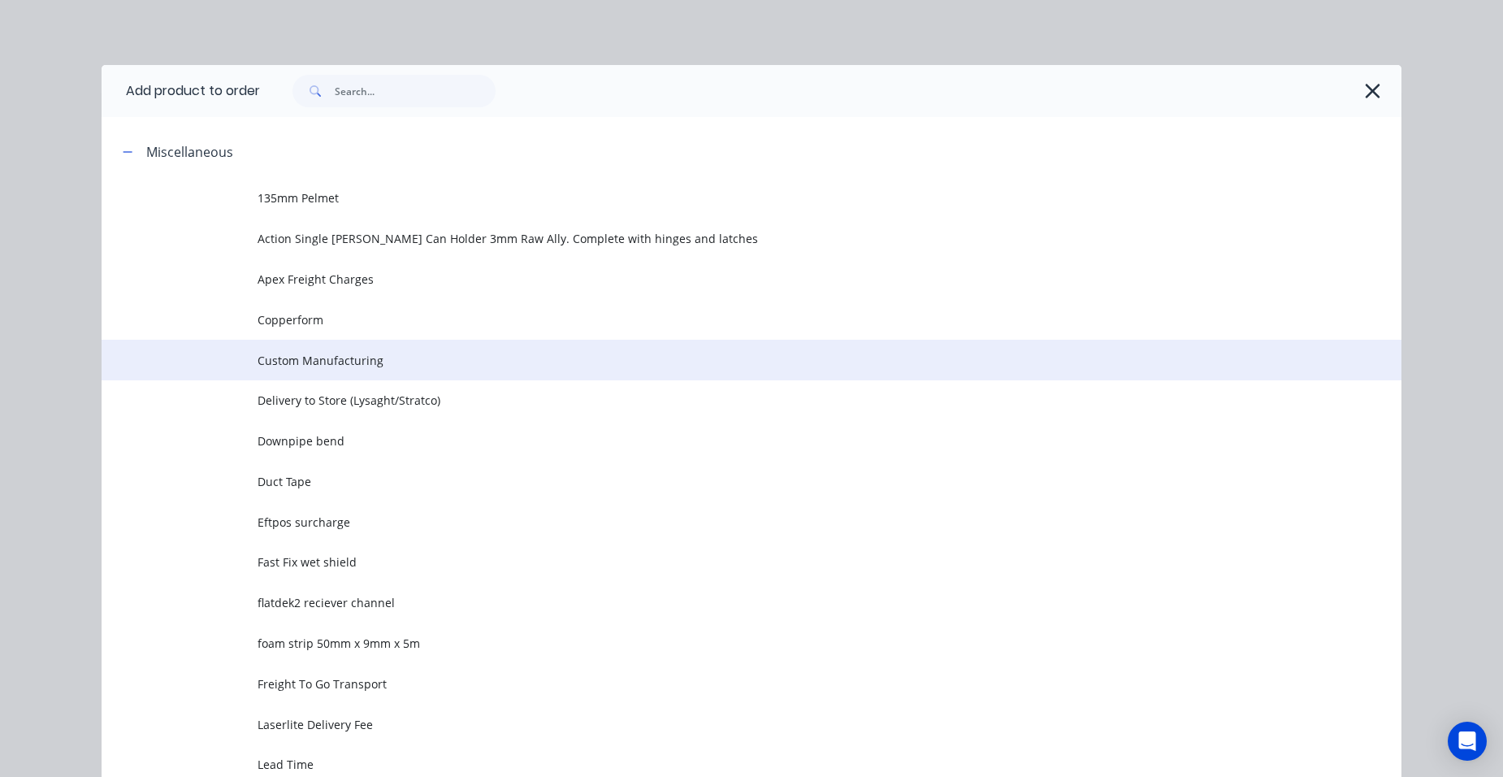
click at [409, 370] on td "Custom Manufacturing" at bounding box center [830, 360] width 1144 height 41
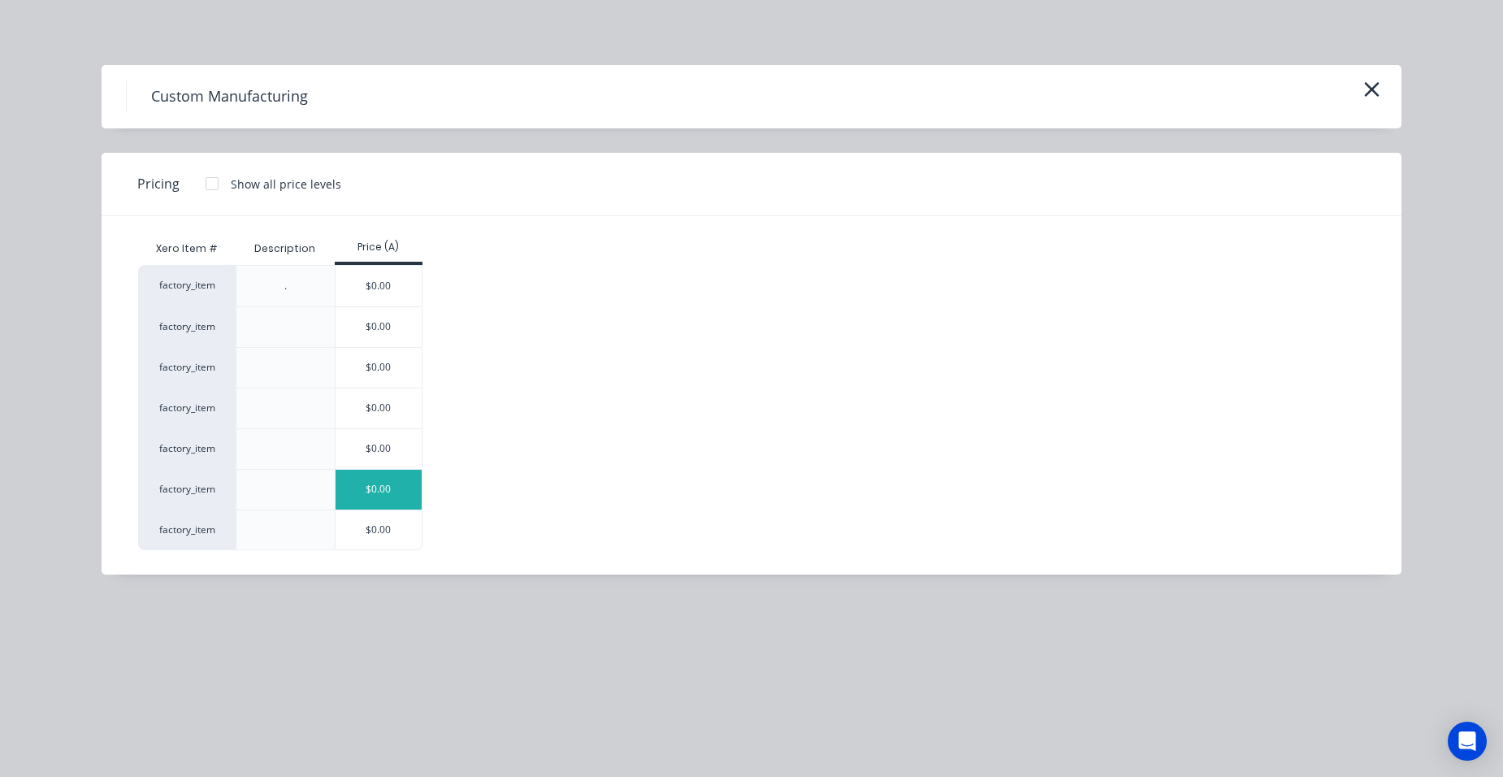
click at [347, 470] on div "$0.00" at bounding box center [379, 490] width 87 height 40
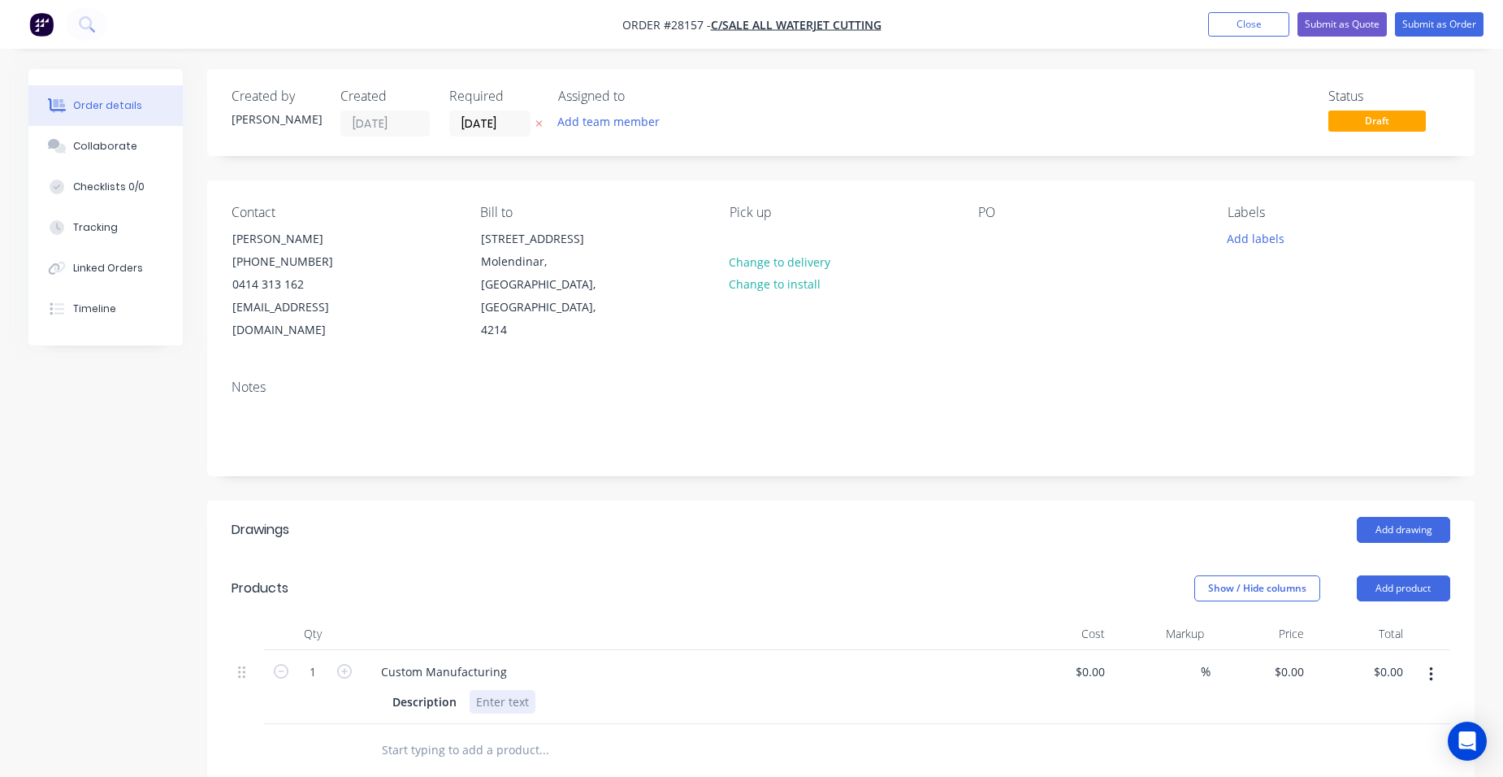
click at [479, 690] on div at bounding box center [503, 702] width 66 height 24
click at [1300, 660] on input "0" at bounding box center [1291, 672] width 37 height 24
type input "$100.00"
click at [1245, 650] on div "$100.00 100" at bounding box center [1260, 687] width 100 height 74
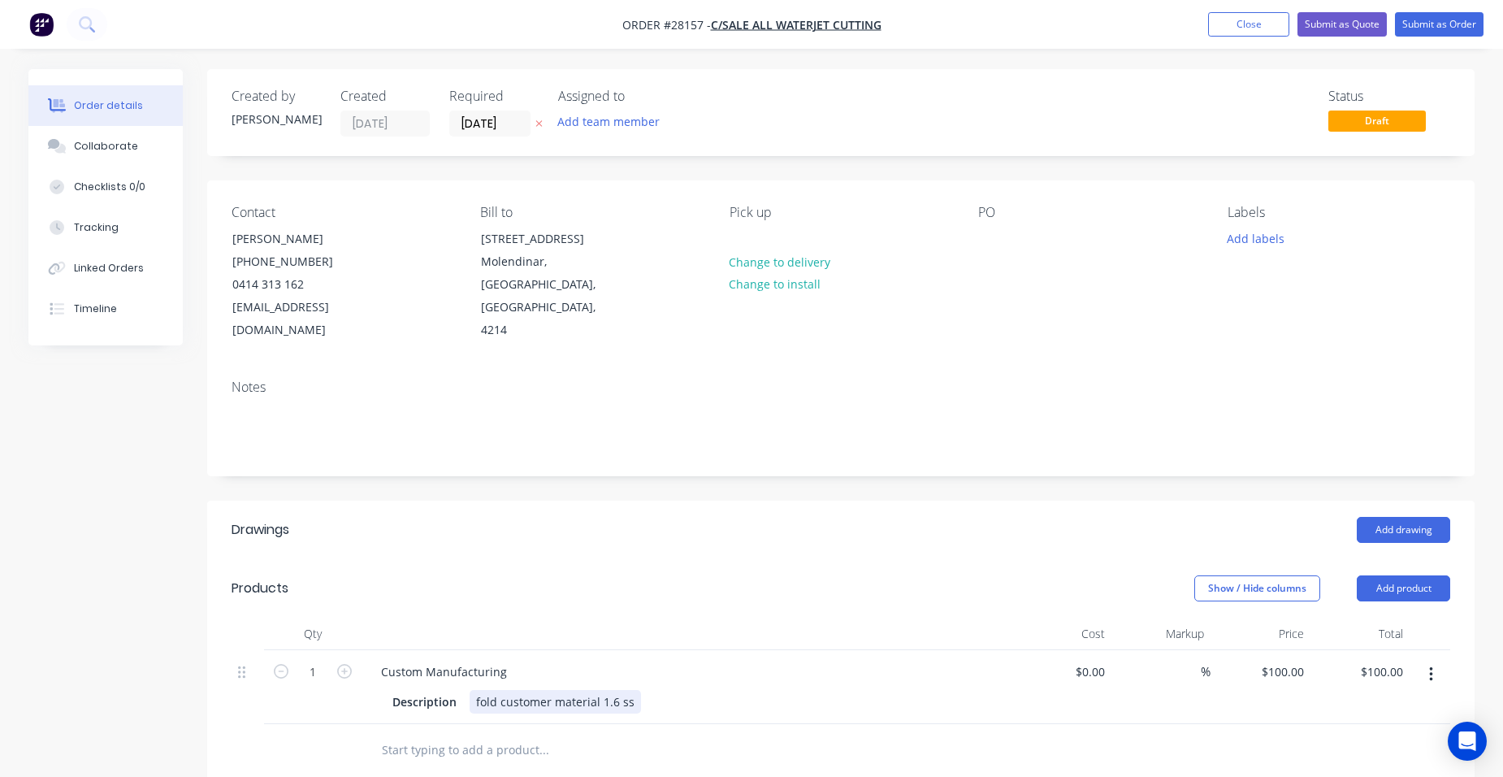
click at [647, 690] on div "Description fold customer material 1.6 ss" at bounding box center [683, 702] width 595 height 24
click at [738, 617] on div at bounding box center [687, 633] width 650 height 32
click at [1354, 14] on button "Submit as Quote" at bounding box center [1341, 24] width 89 height 24
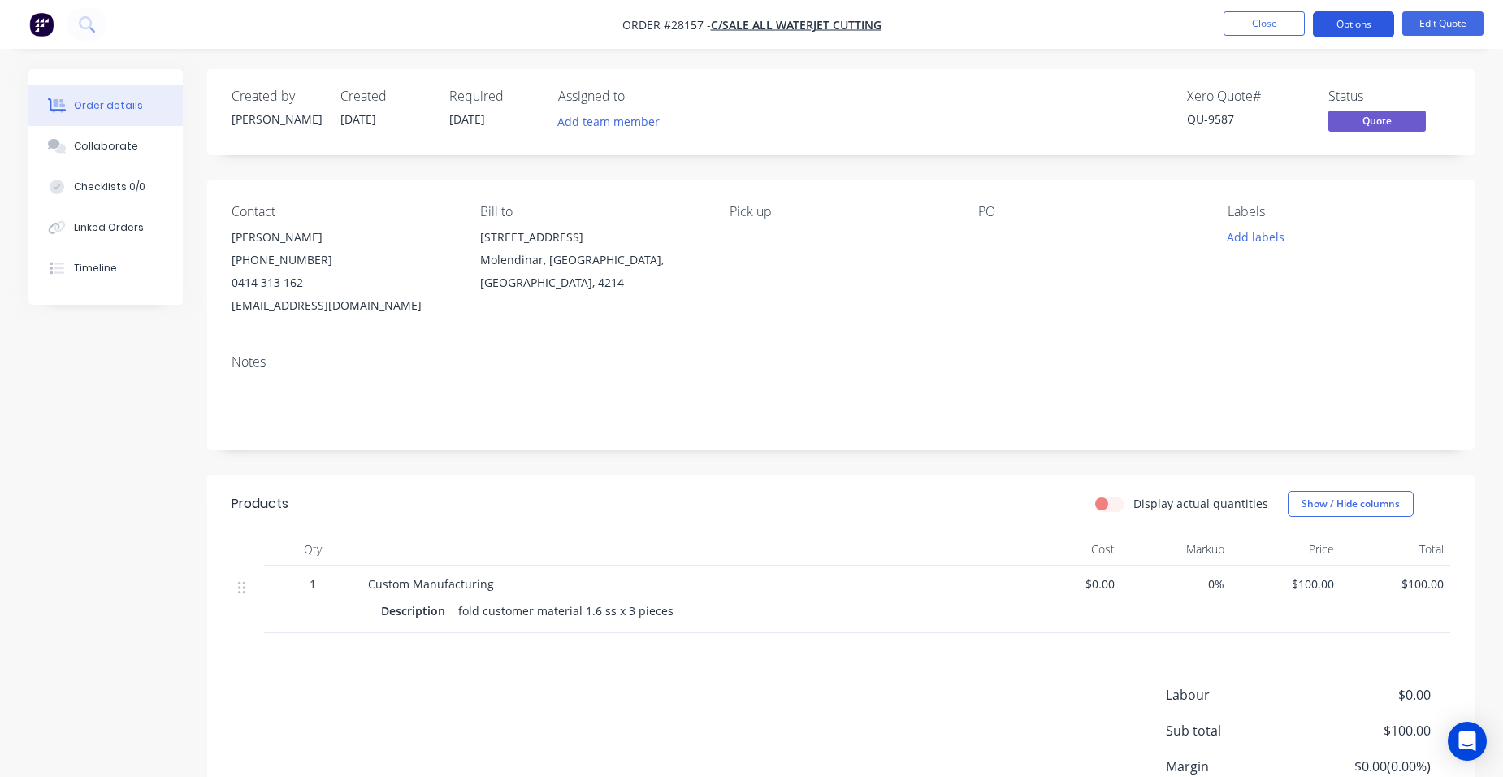
click at [1349, 30] on button "Options" at bounding box center [1353, 24] width 81 height 26
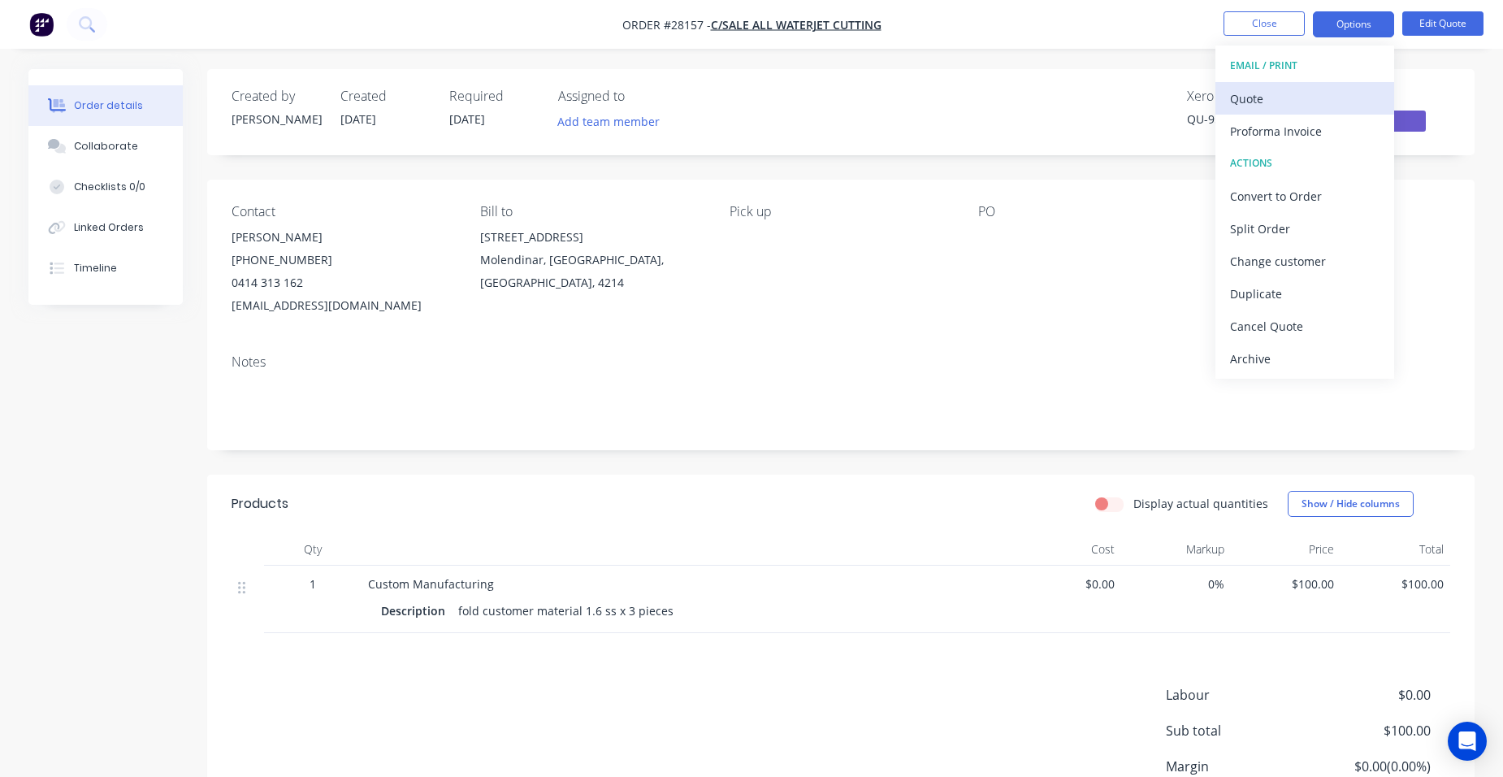
click at [1294, 89] on div "Quote" at bounding box center [1304, 99] width 149 height 24
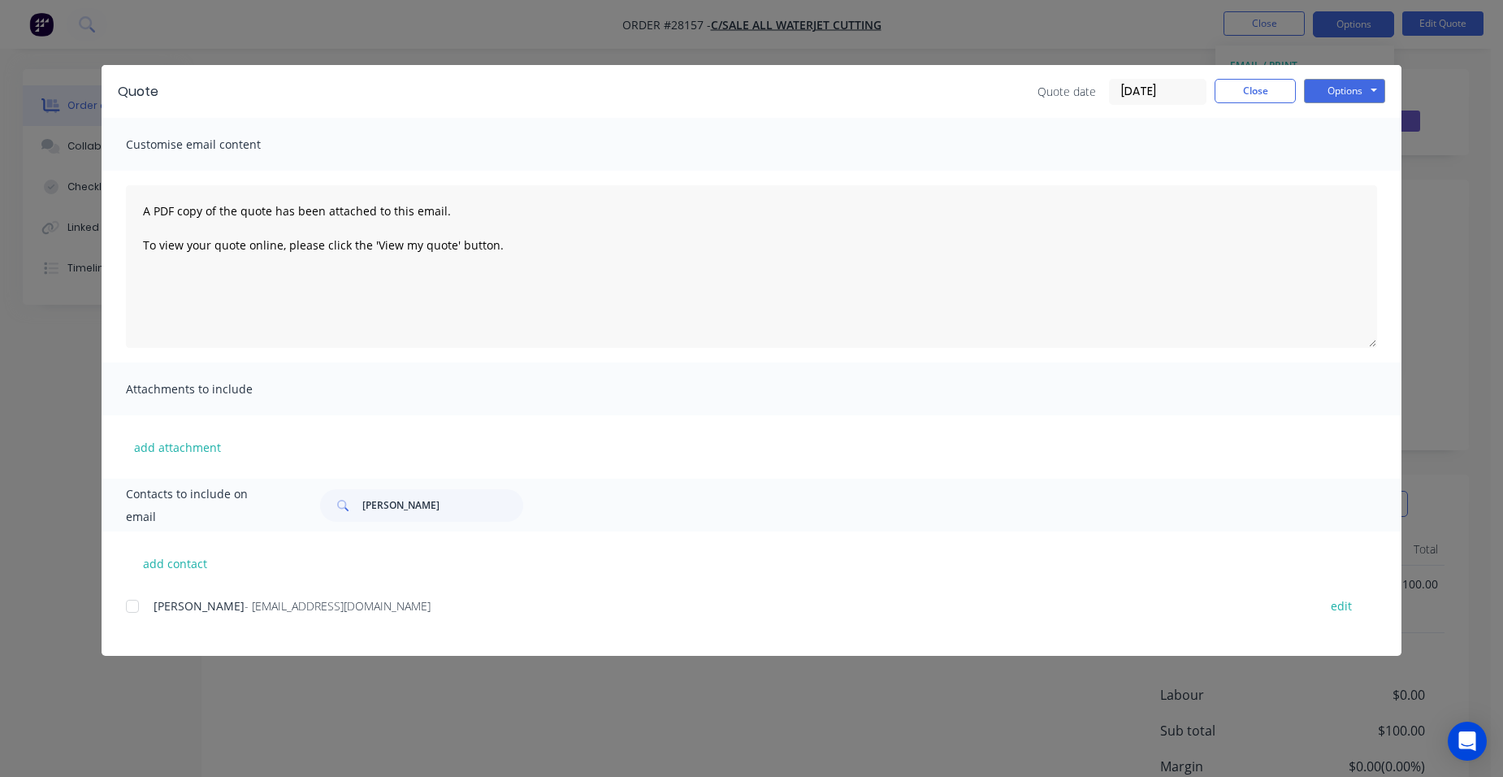
click at [136, 603] on div at bounding box center [132, 606] width 32 height 32
click at [1331, 83] on button "Options" at bounding box center [1344, 91] width 81 height 24
click at [1338, 174] on button "Email" at bounding box center [1356, 173] width 104 height 27
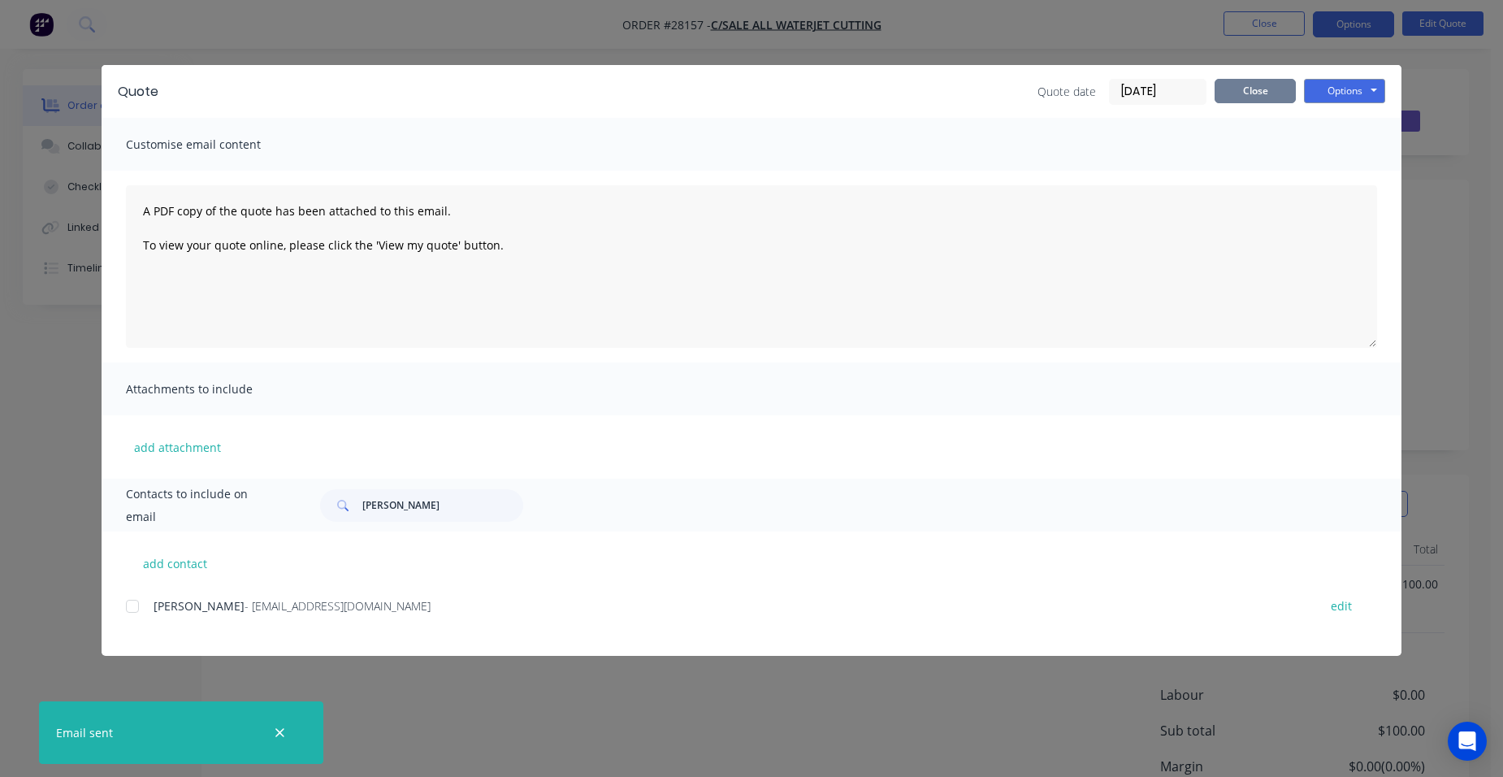
click at [1261, 100] on button "Close" at bounding box center [1254, 91] width 81 height 24
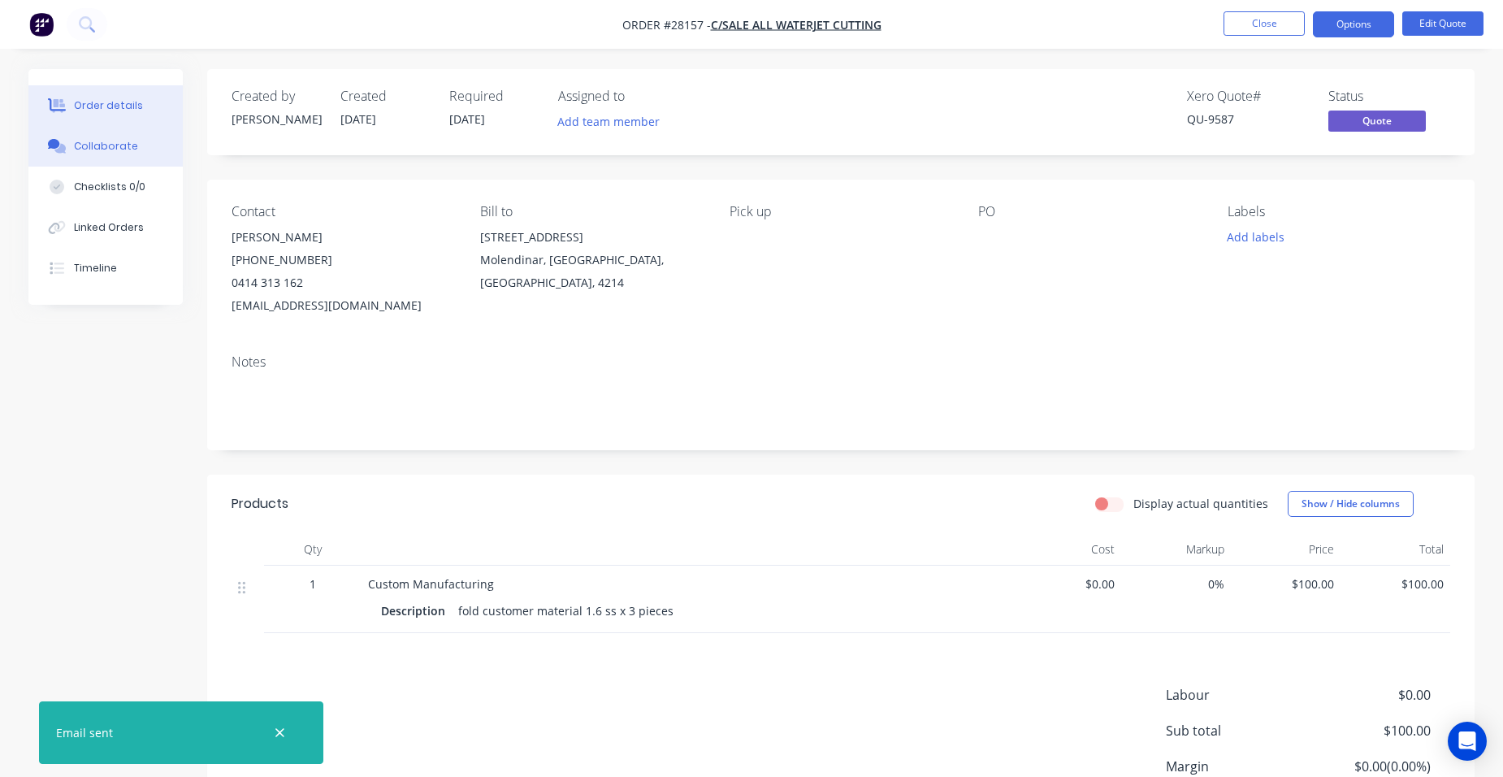
click at [92, 149] on div "Collaborate" at bounding box center [106, 146] width 64 height 15
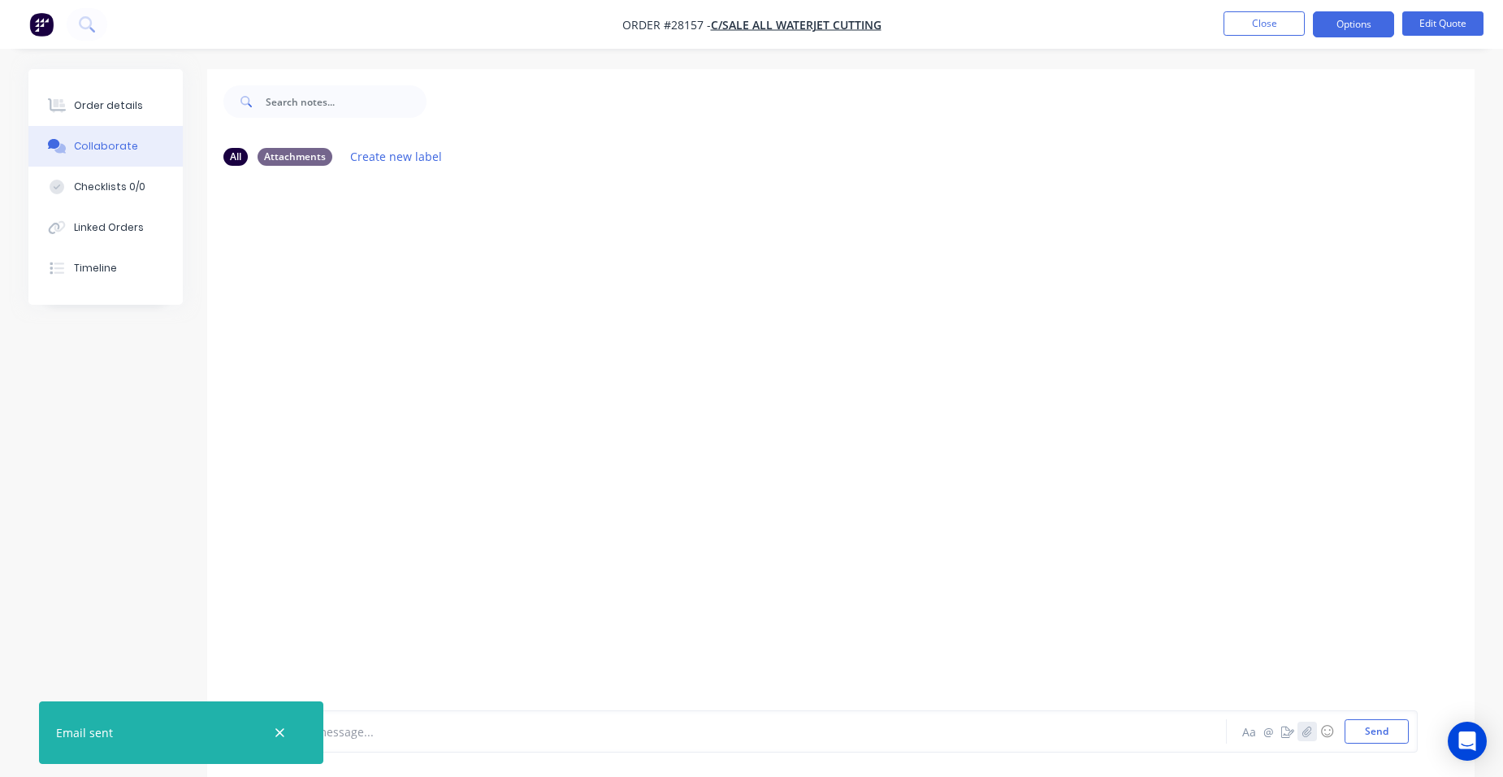
click at [1309, 729] on icon "button" at bounding box center [1306, 730] width 9 height 11
click at [1367, 725] on button "Send" at bounding box center [1376, 731] width 64 height 24
drag, startPoint x: 88, startPoint y: 106, endPoint x: 161, endPoint y: 119, distance: 74.4
click at [88, 105] on div "Order details" at bounding box center [108, 105] width 69 height 15
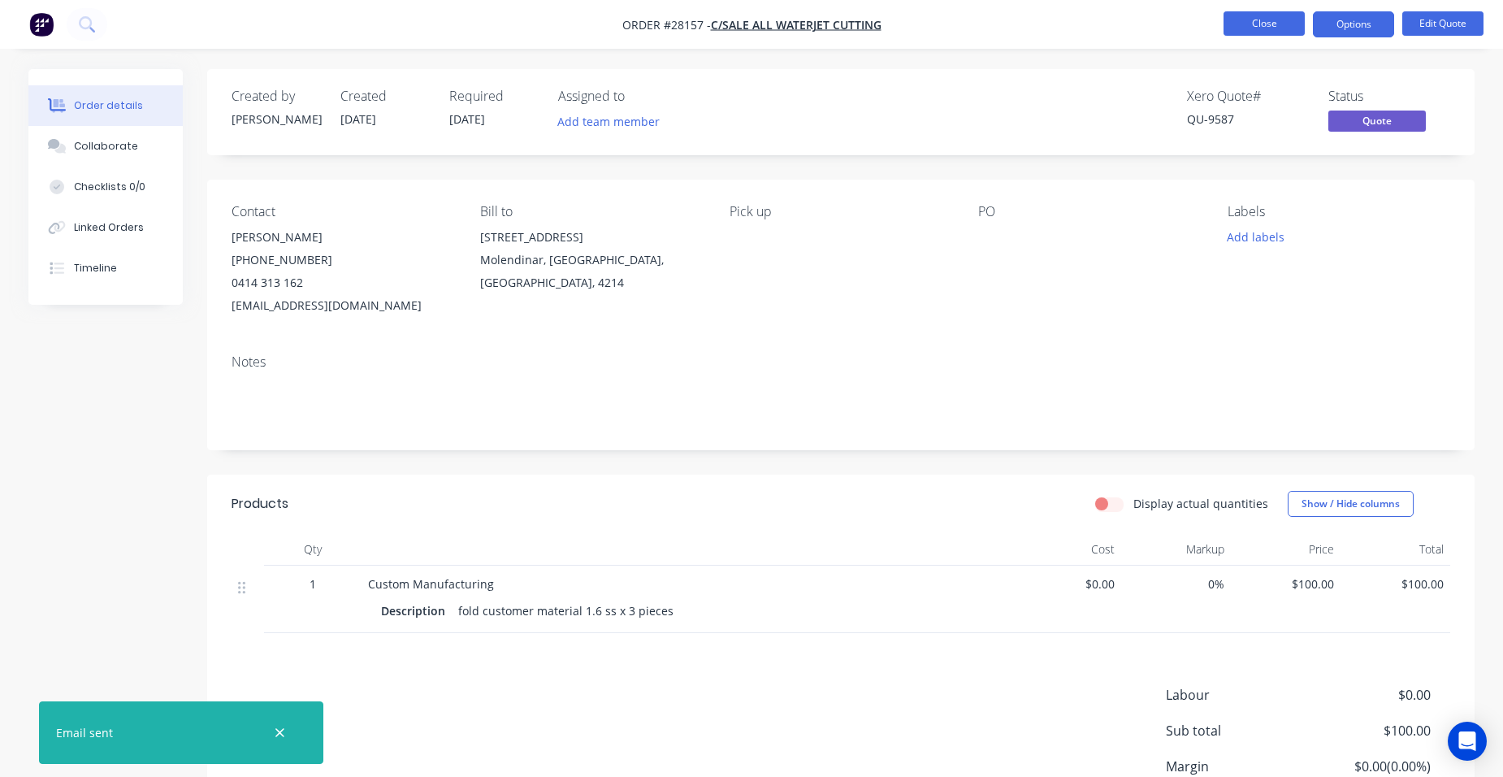
click at [1261, 13] on button "Close" at bounding box center [1263, 23] width 81 height 24
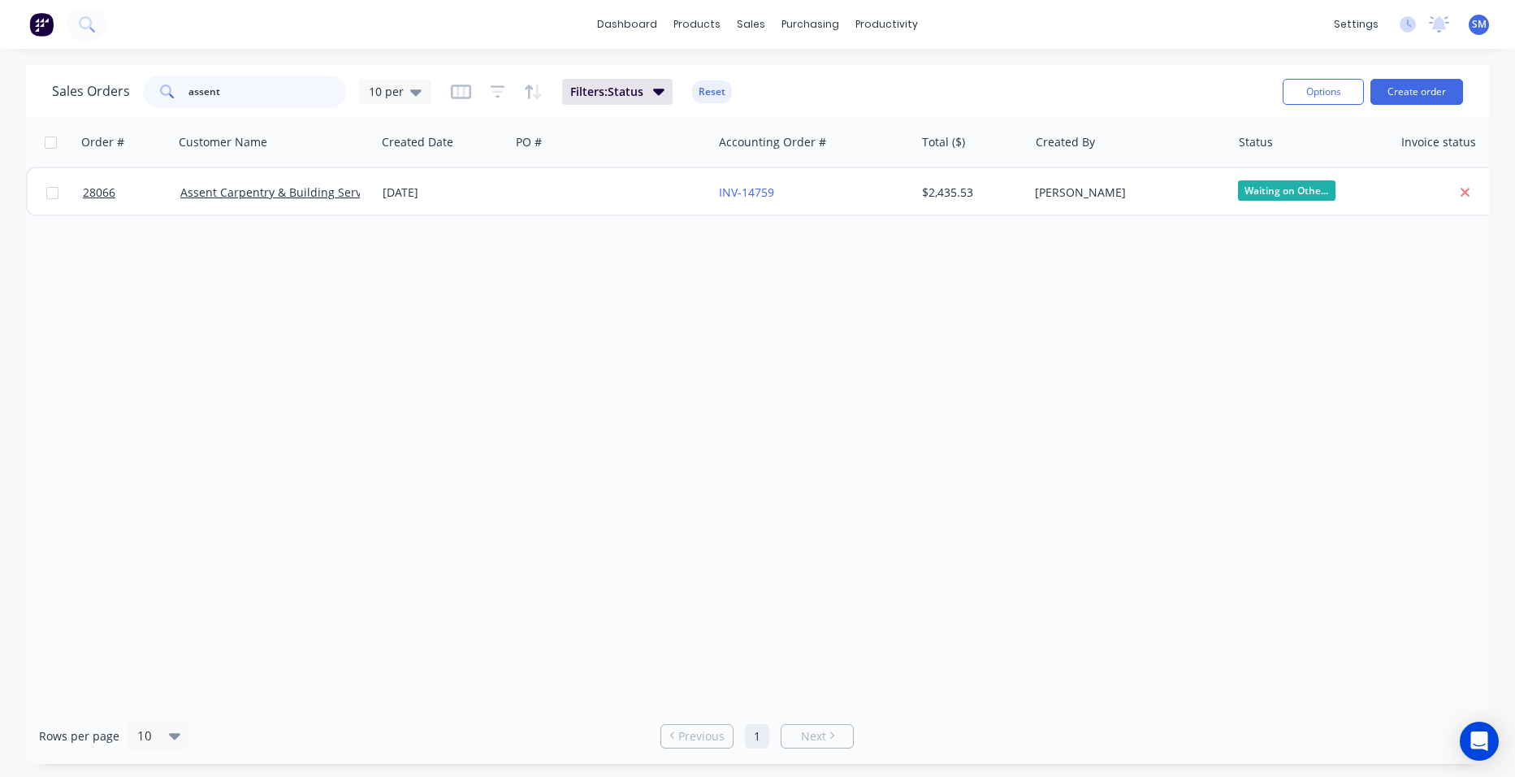
drag, startPoint x: 172, startPoint y: 100, endPoint x: 155, endPoint y: 48, distance: 54.7
click at [136, 97] on div "Sales Orders assent 10 per" at bounding box center [241, 92] width 379 height 32
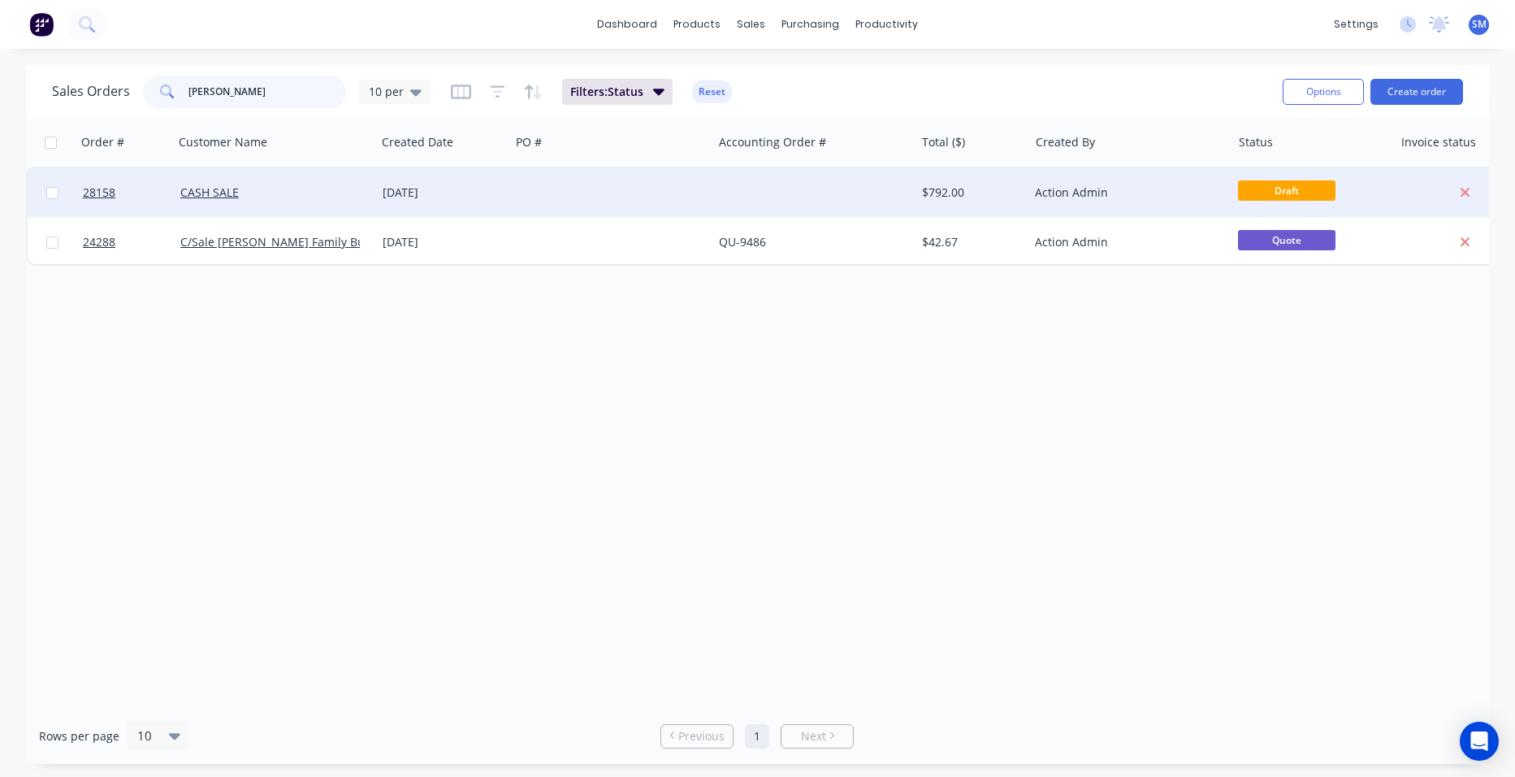
type input "newton"
click at [769, 180] on div at bounding box center [813, 192] width 202 height 49
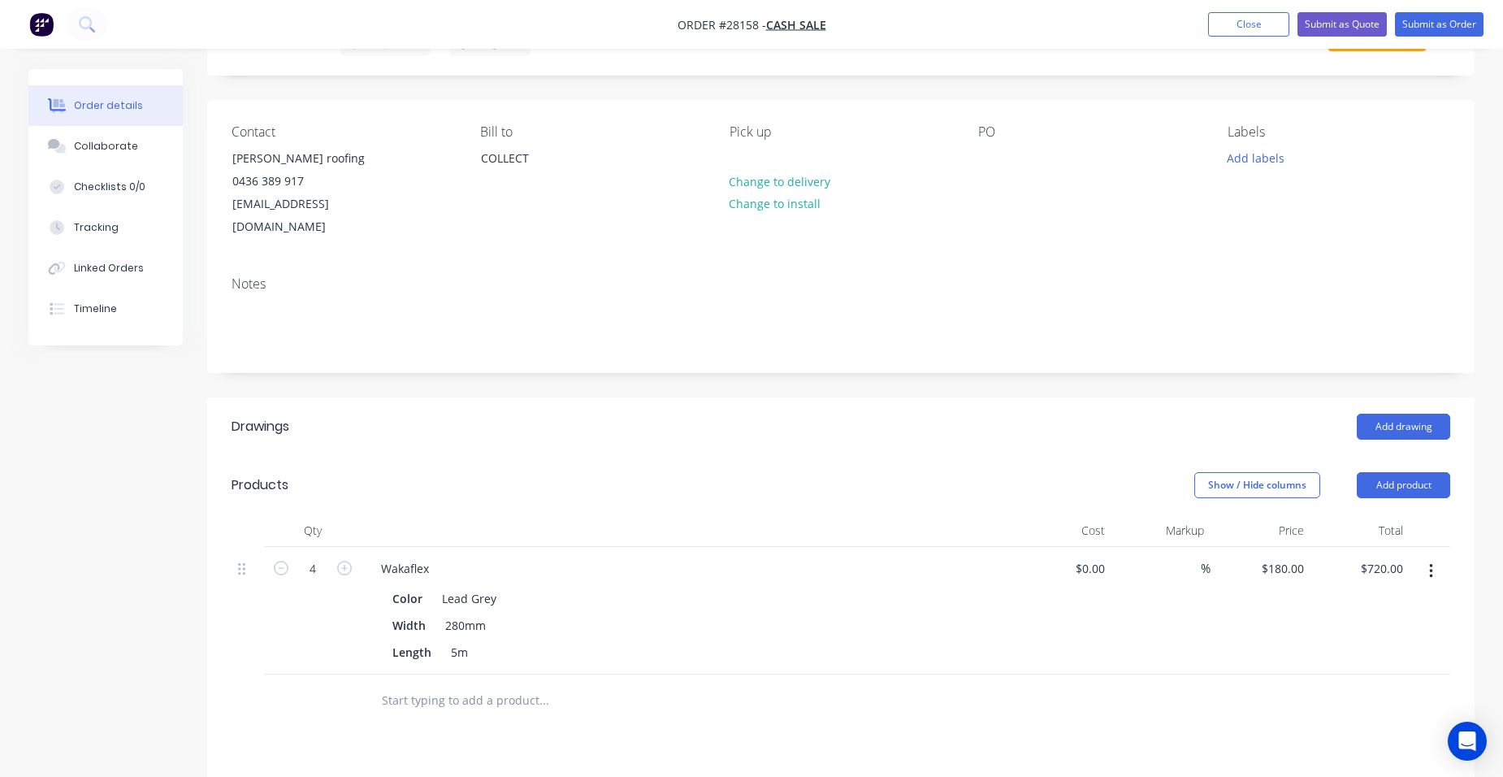
scroll to position [81, 0]
click at [1448, 30] on button "Submit as Order" at bounding box center [1439, 24] width 89 height 24
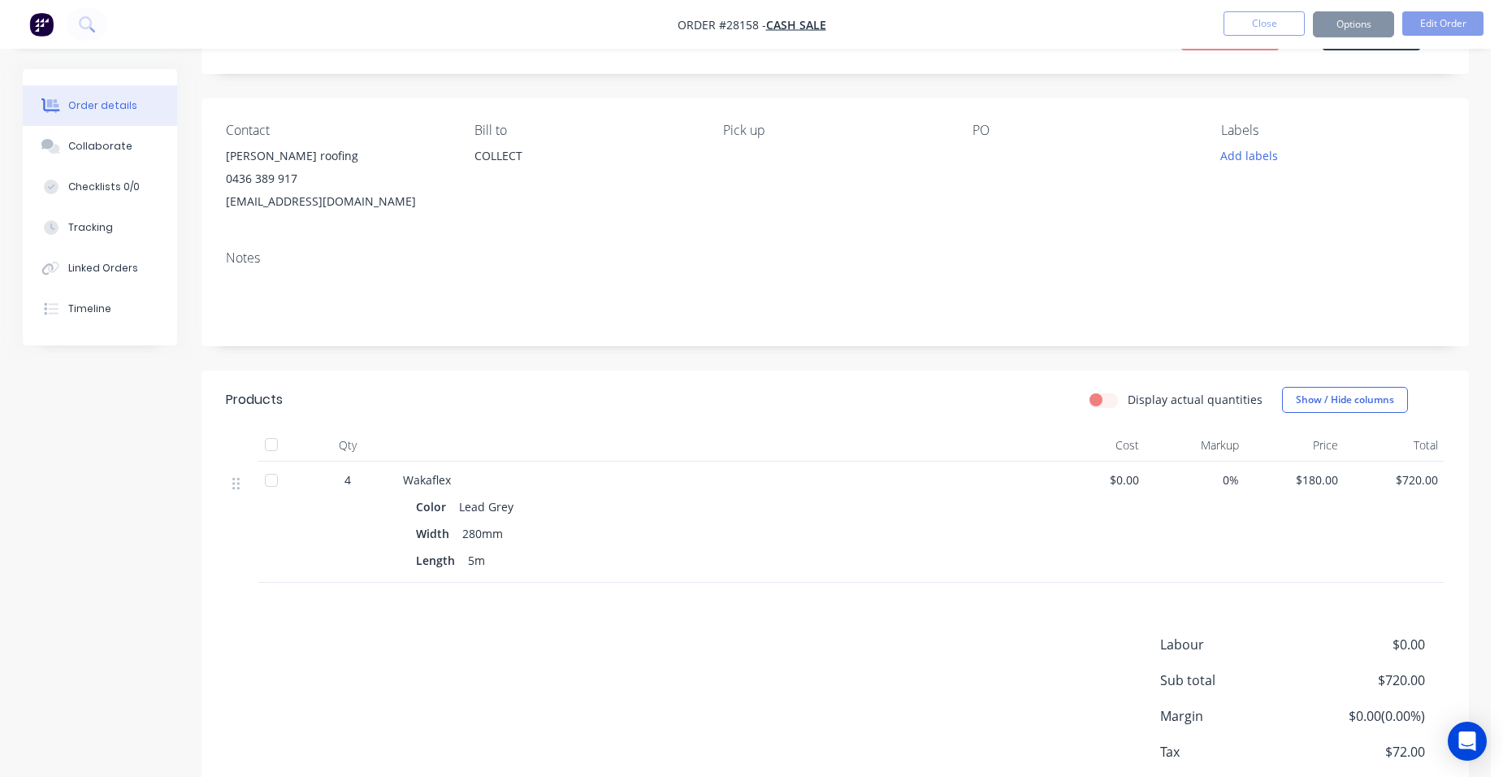
scroll to position [0, 0]
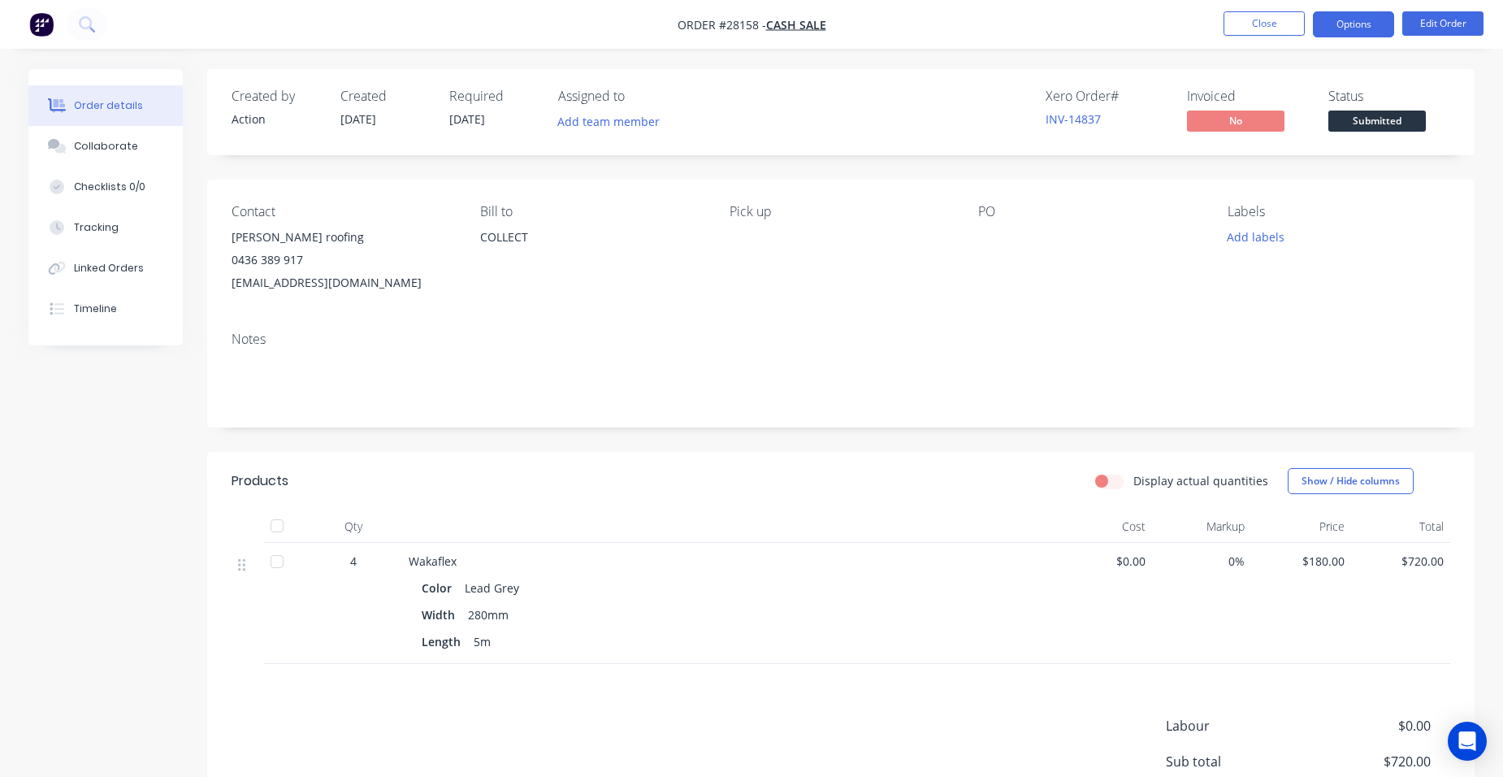
click at [1364, 27] on button "Options" at bounding box center [1353, 24] width 81 height 26
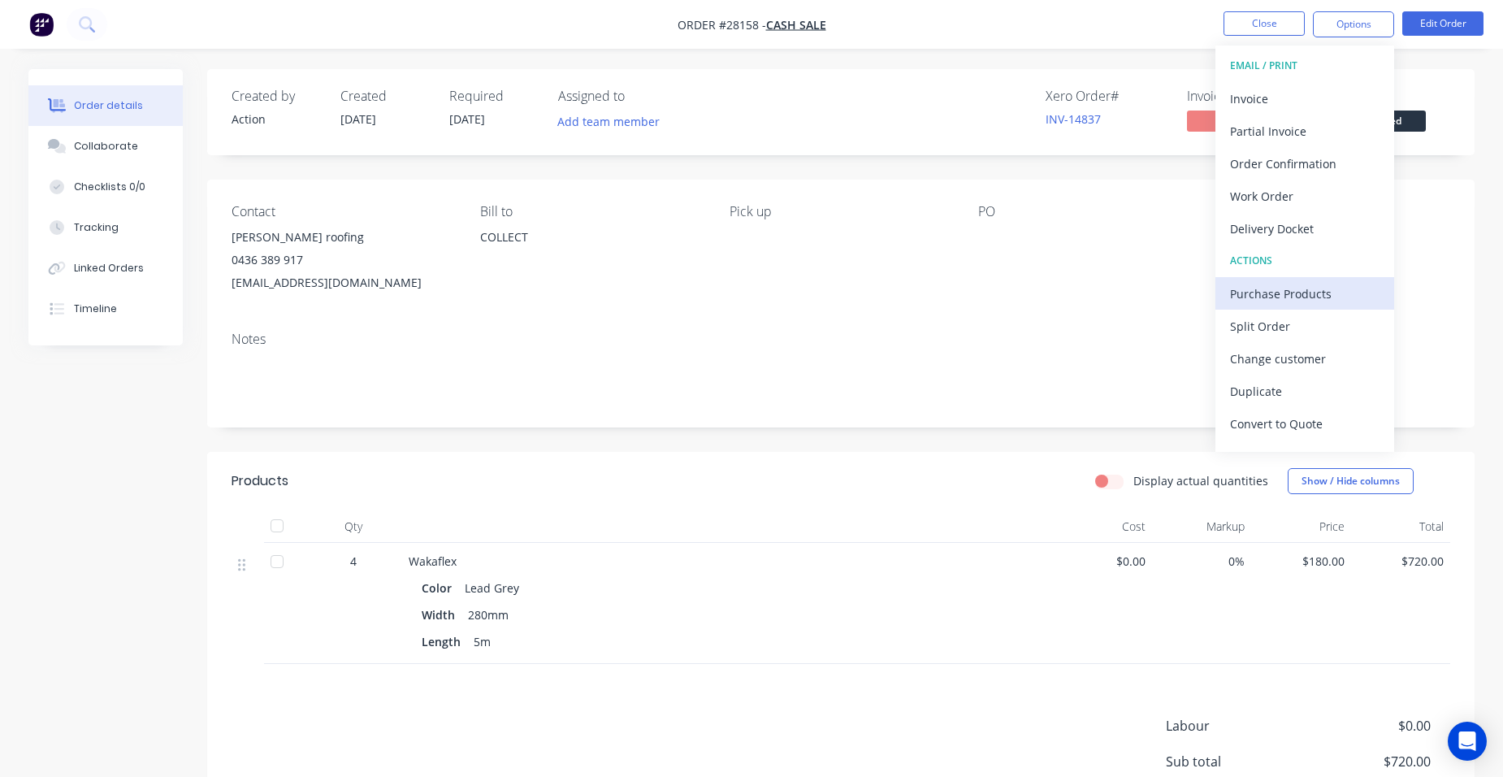
click at [1315, 295] on div "Purchase Products" at bounding box center [1304, 294] width 149 height 24
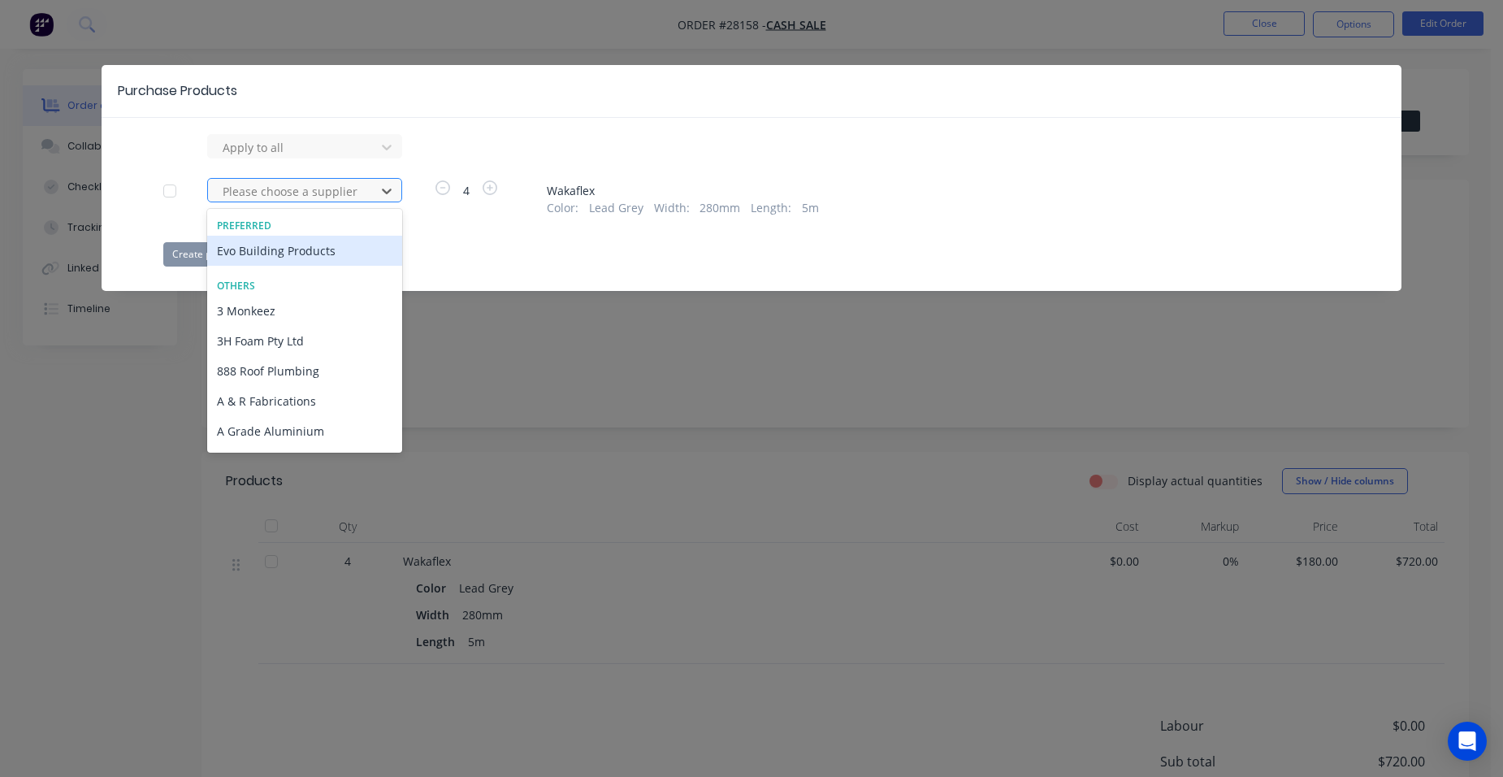
click at [321, 188] on div at bounding box center [294, 191] width 146 height 20
click at [281, 252] on div "Evo Building Products" at bounding box center [304, 251] width 195 height 30
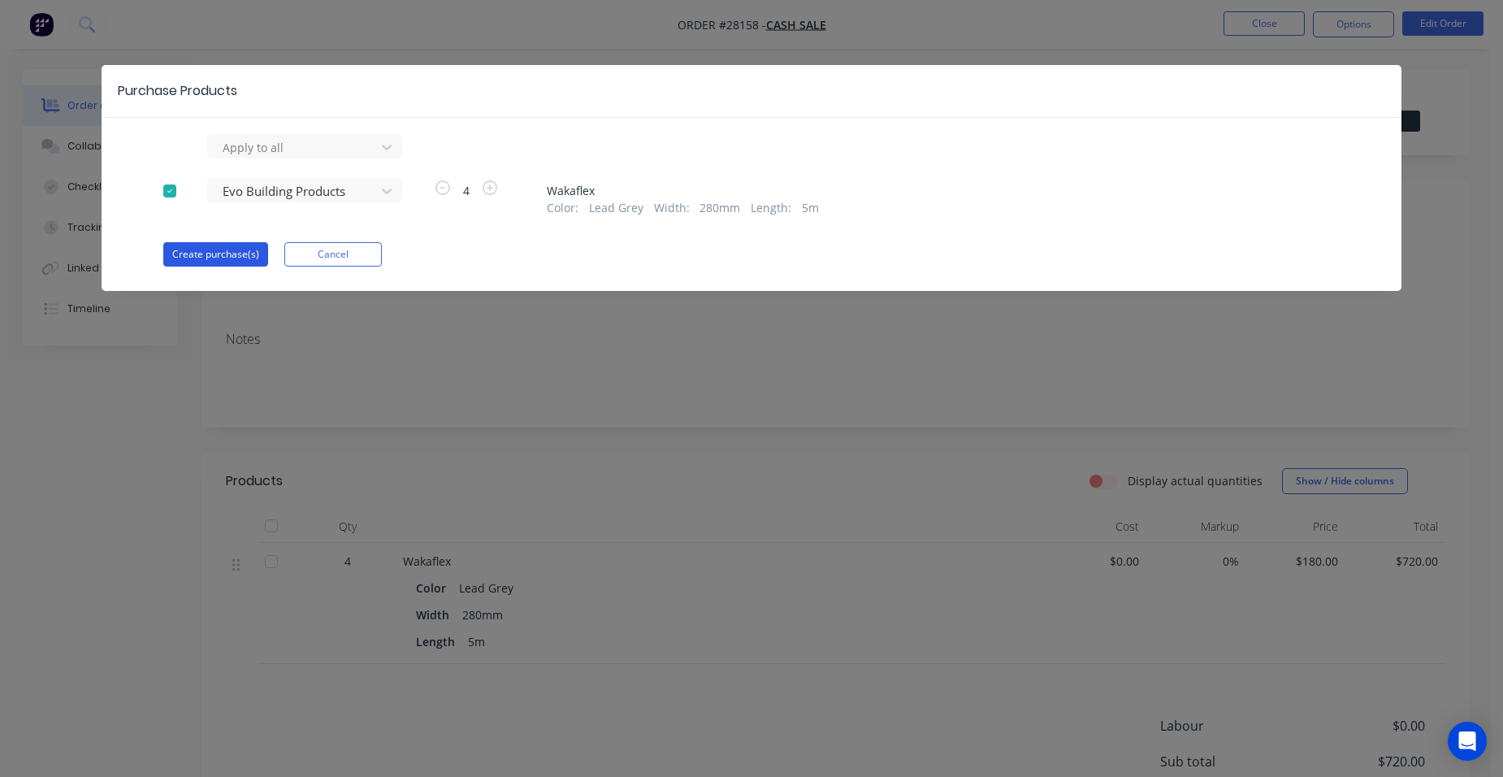
click at [205, 251] on button "Create purchase(s)" at bounding box center [215, 254] width 105 height 24
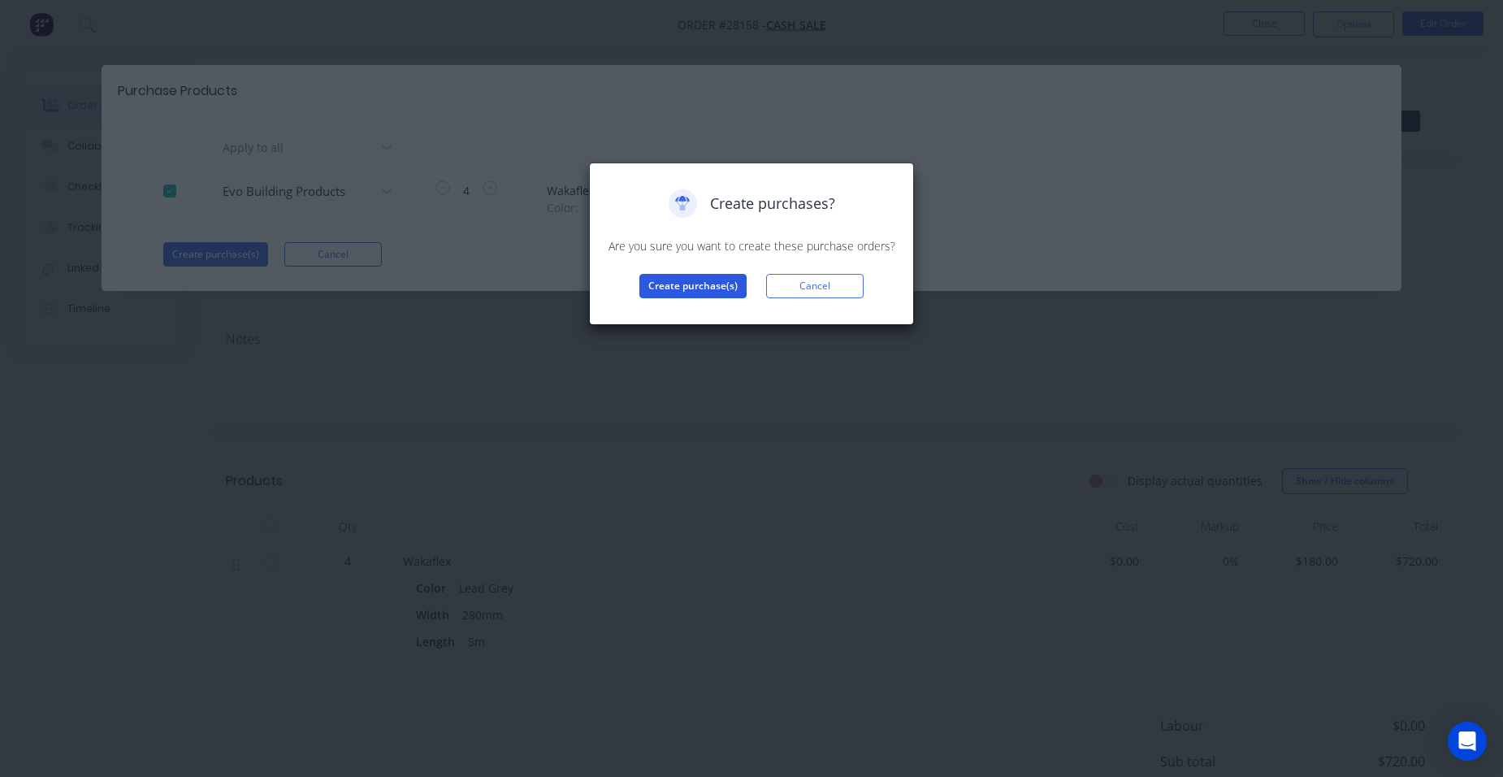
click at [708, 291] on button "Create purchase(s)" at bounding box center [692, 286] width 107 height 24
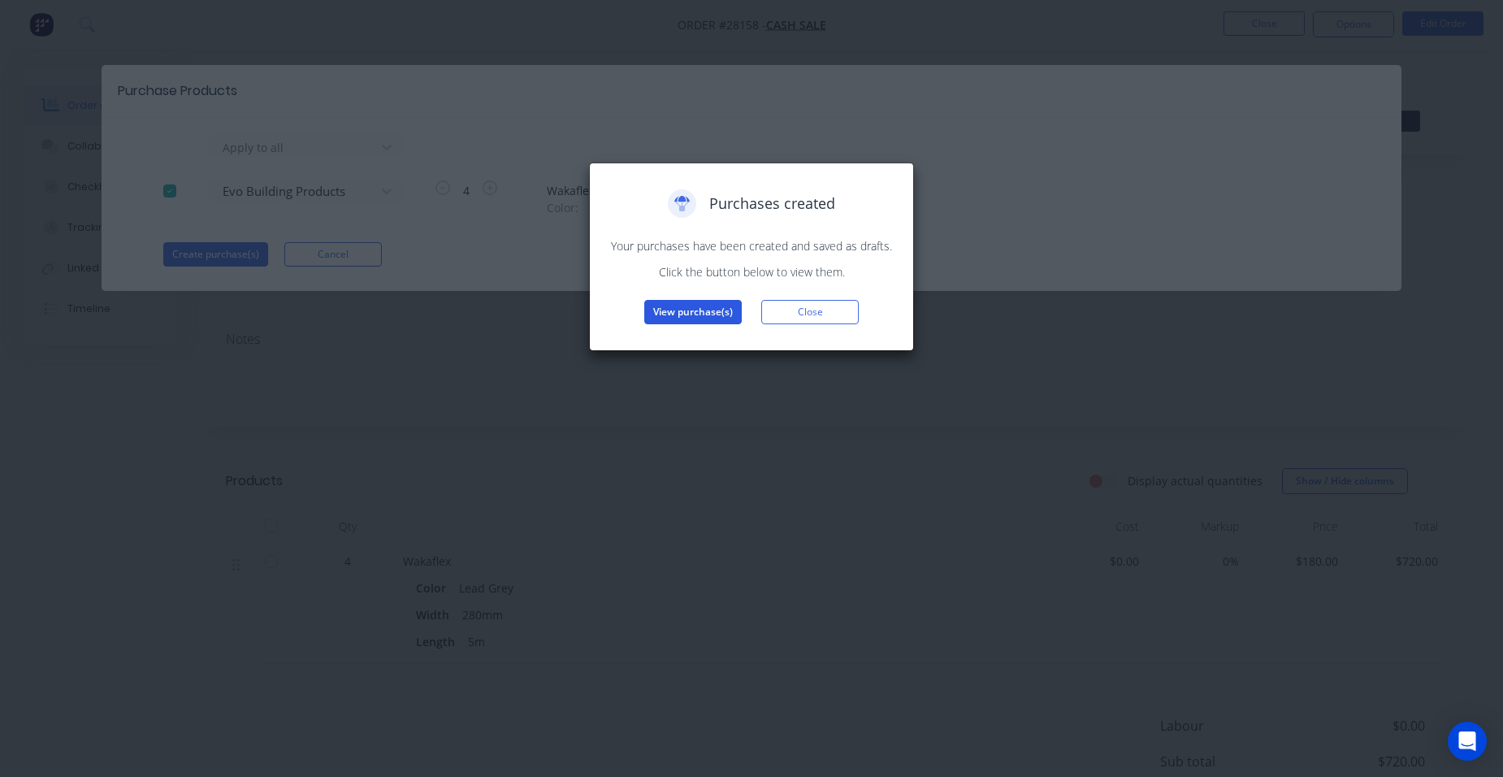
click at [717, 314] on button "View purchase(s)" at bounding box center [692, 312] width 97 height 24
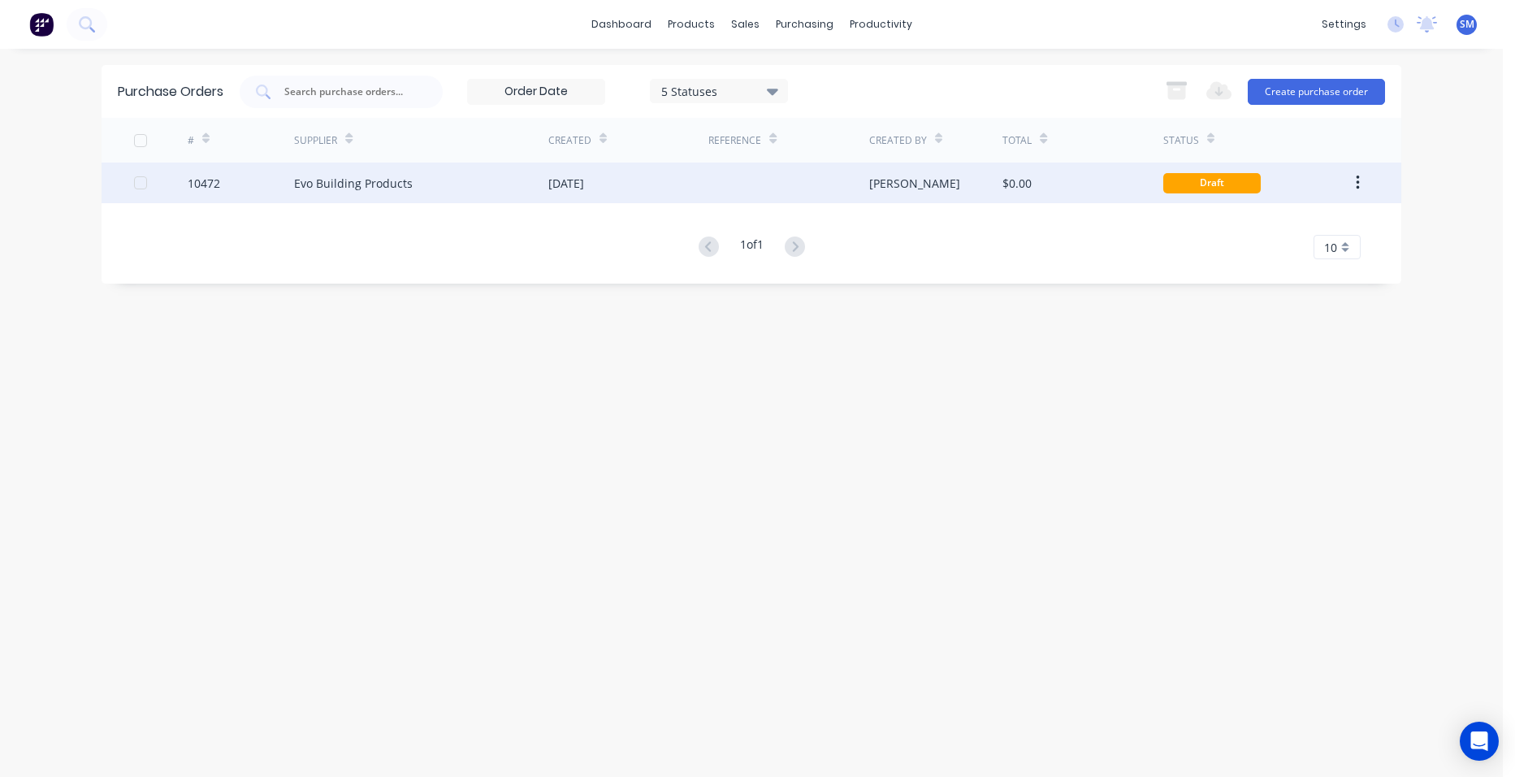
click at [703, 190] on div "[DATE]" at bounding box center [628, 182] width 160 height 41
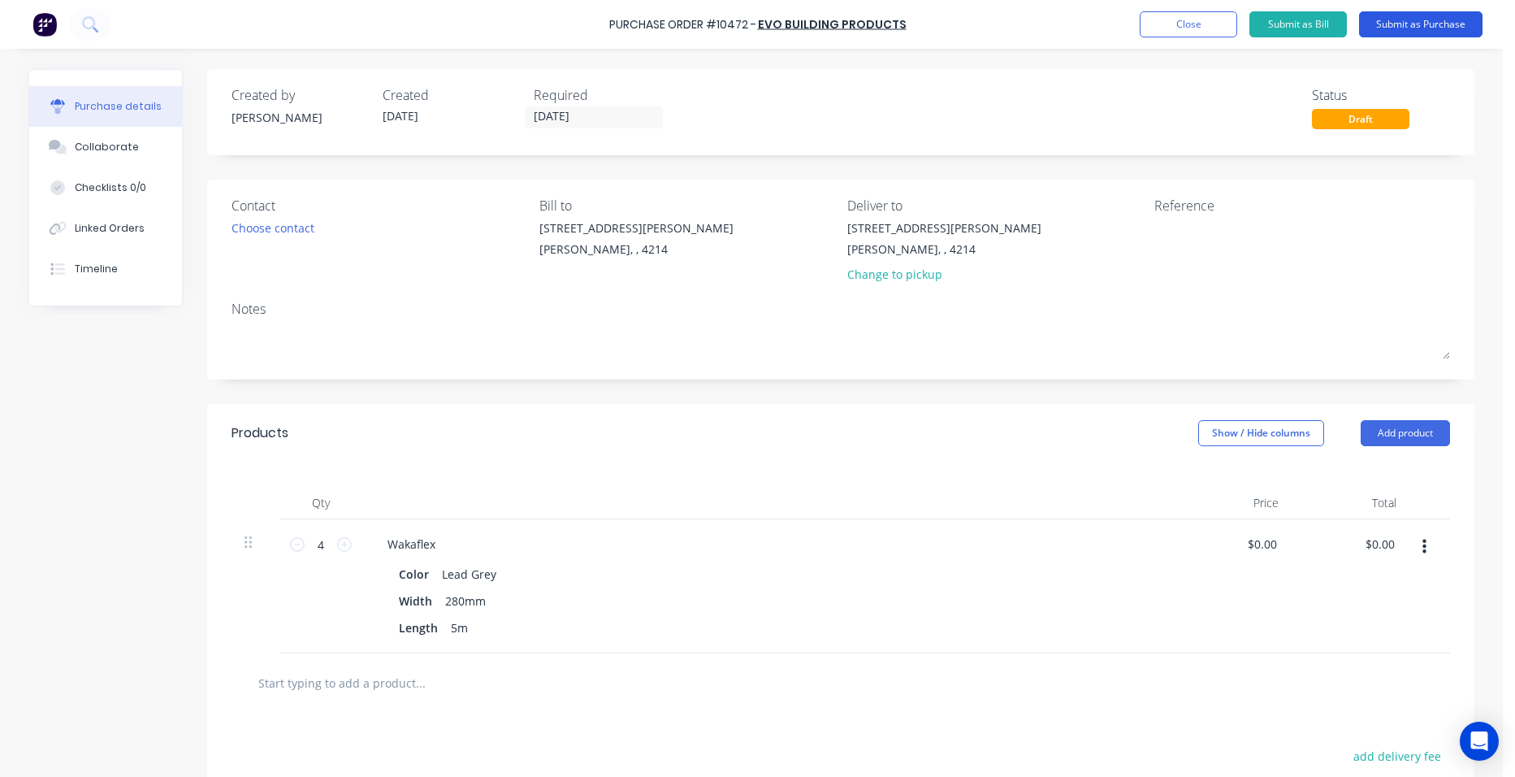
click at [1399, 18] on button "Submit as Purchase" at bounding box center [1420, 24] width 123 height 26
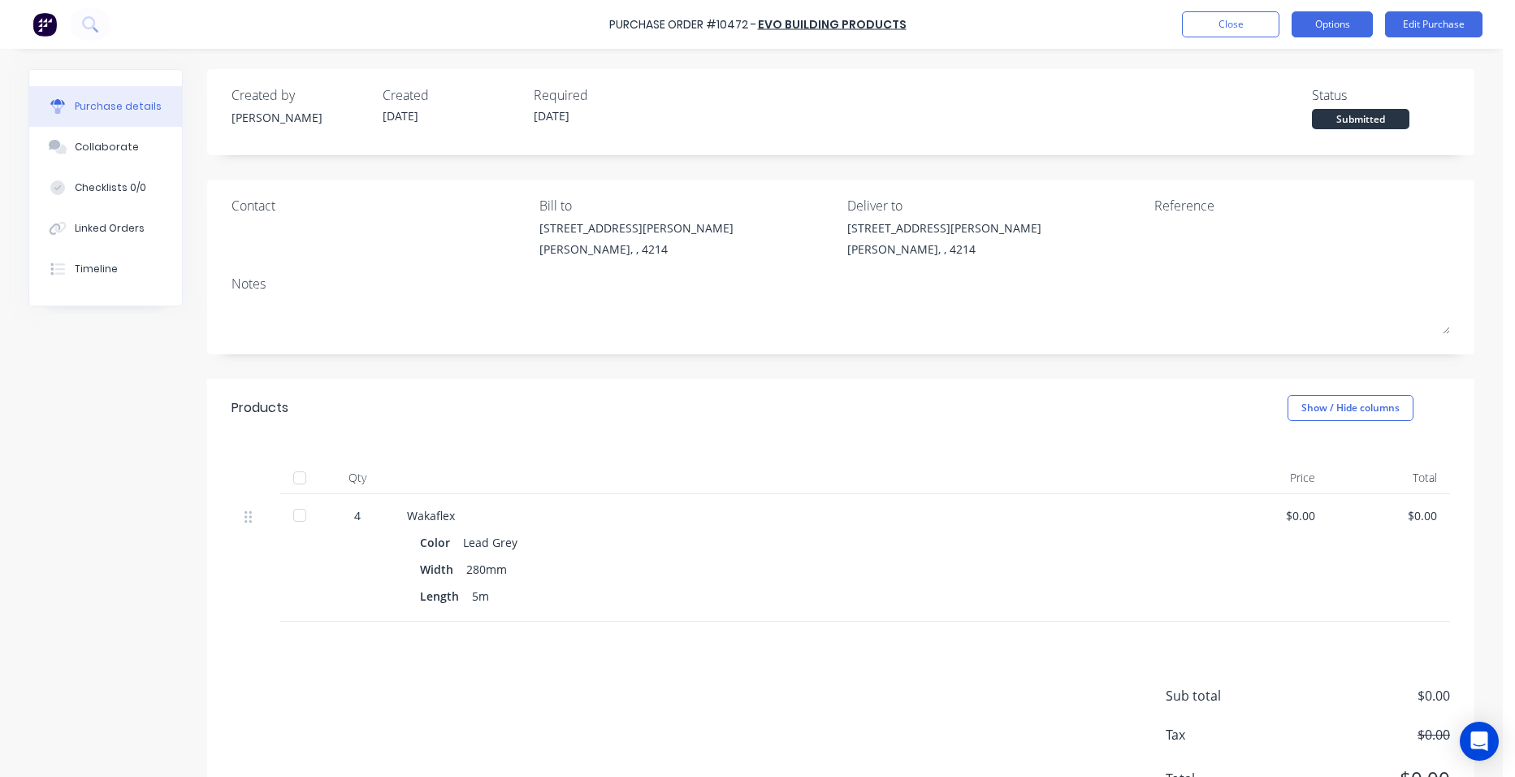
click at [1298, 35] on button "Options" at bounding box center [1332, 24] width 81 height 26
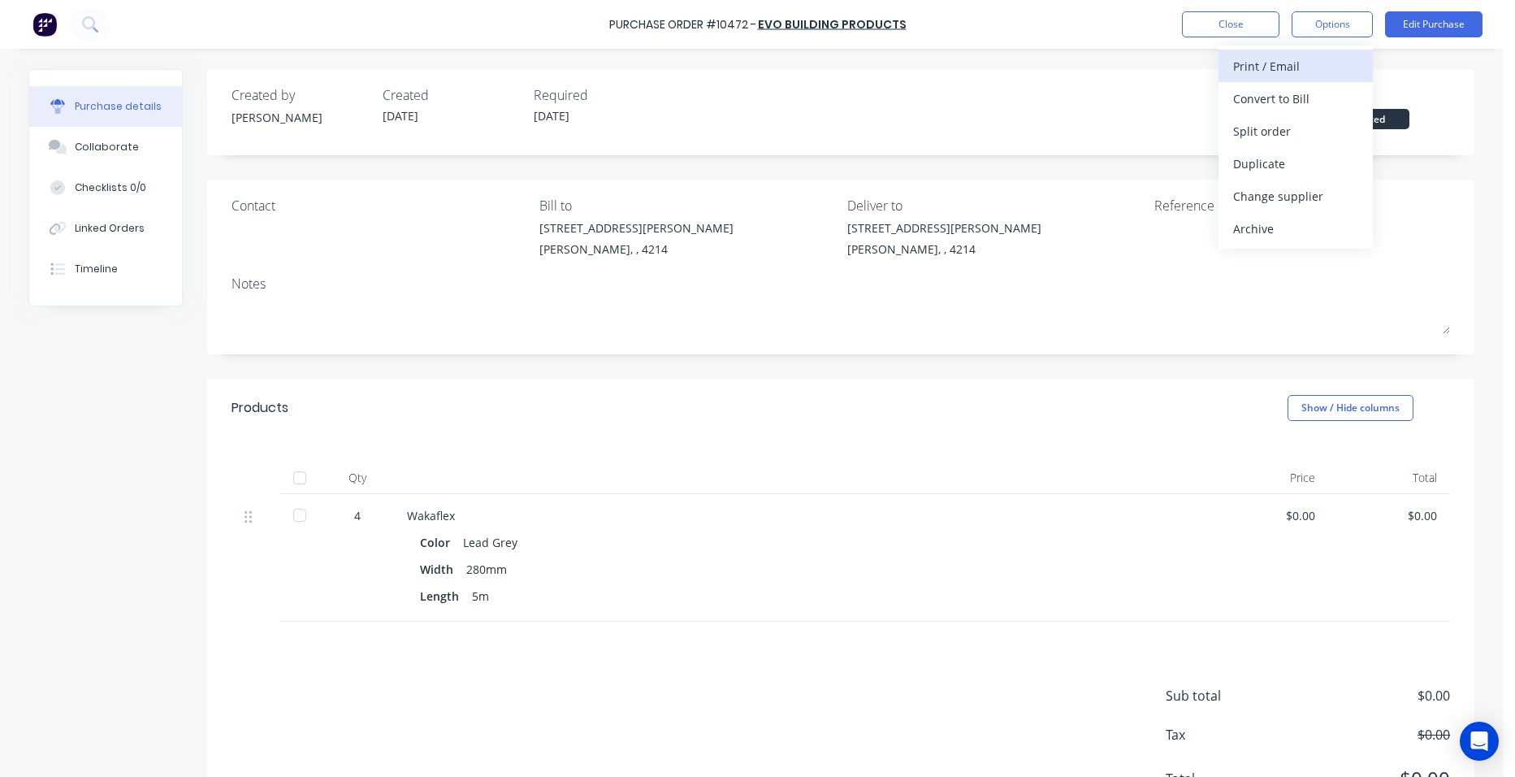
click at [1291, 56] on div "Print / Email" at bounding box center [1295, 66] width 125 height 24
click at [1294, 121] on div "Without pricing" at bounding box center [1295, 131] width 125 height 24
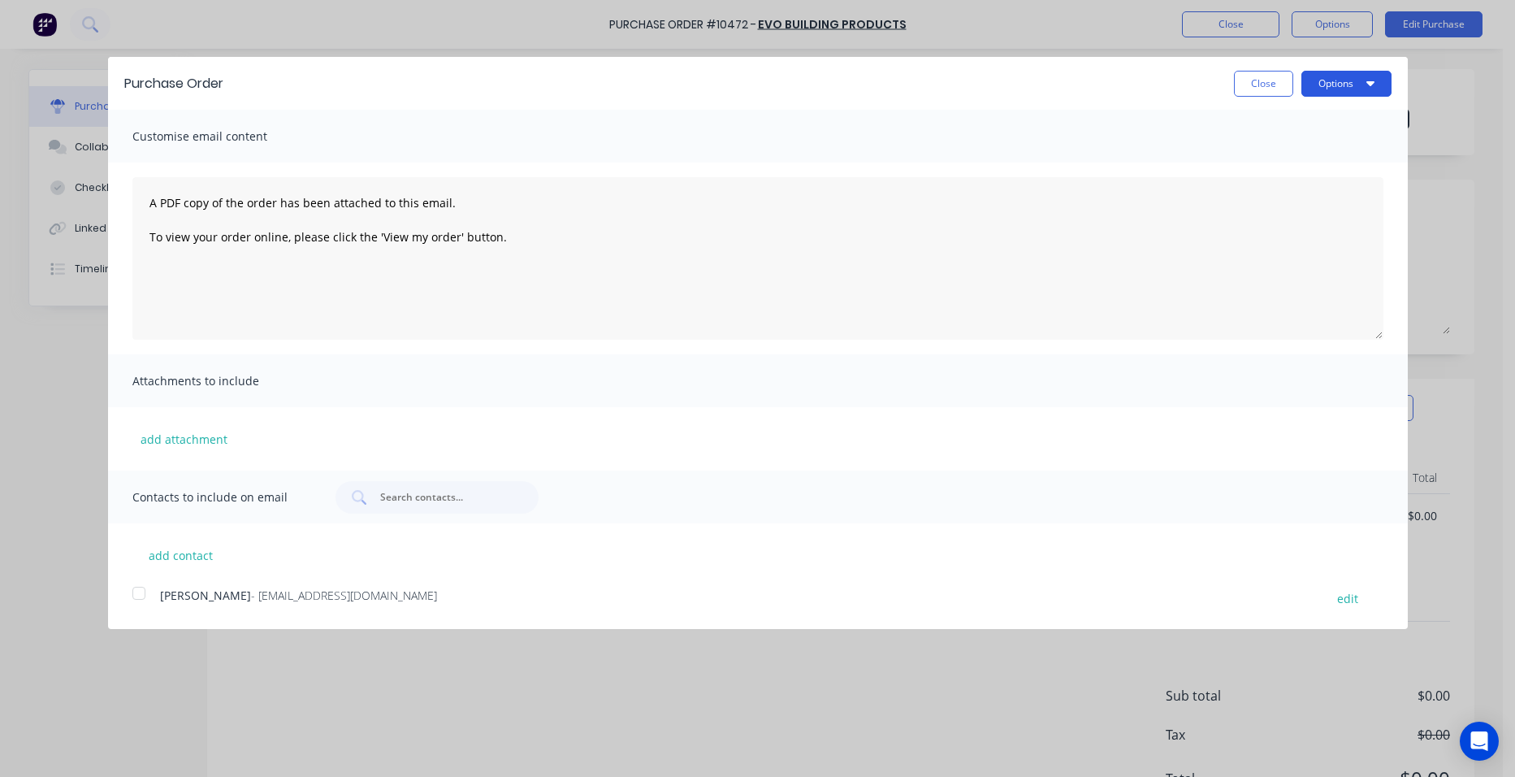
click at [1344, 77] on button "Options" at bounding box center [1346, 84] width 90 height 26
click at [1328, 117] on div "Print" at bounding box center [1314, 125] width 125 height 24
click at [1281, 78] on button "Close" at bounding box center [1263, 84] width 59 height 26
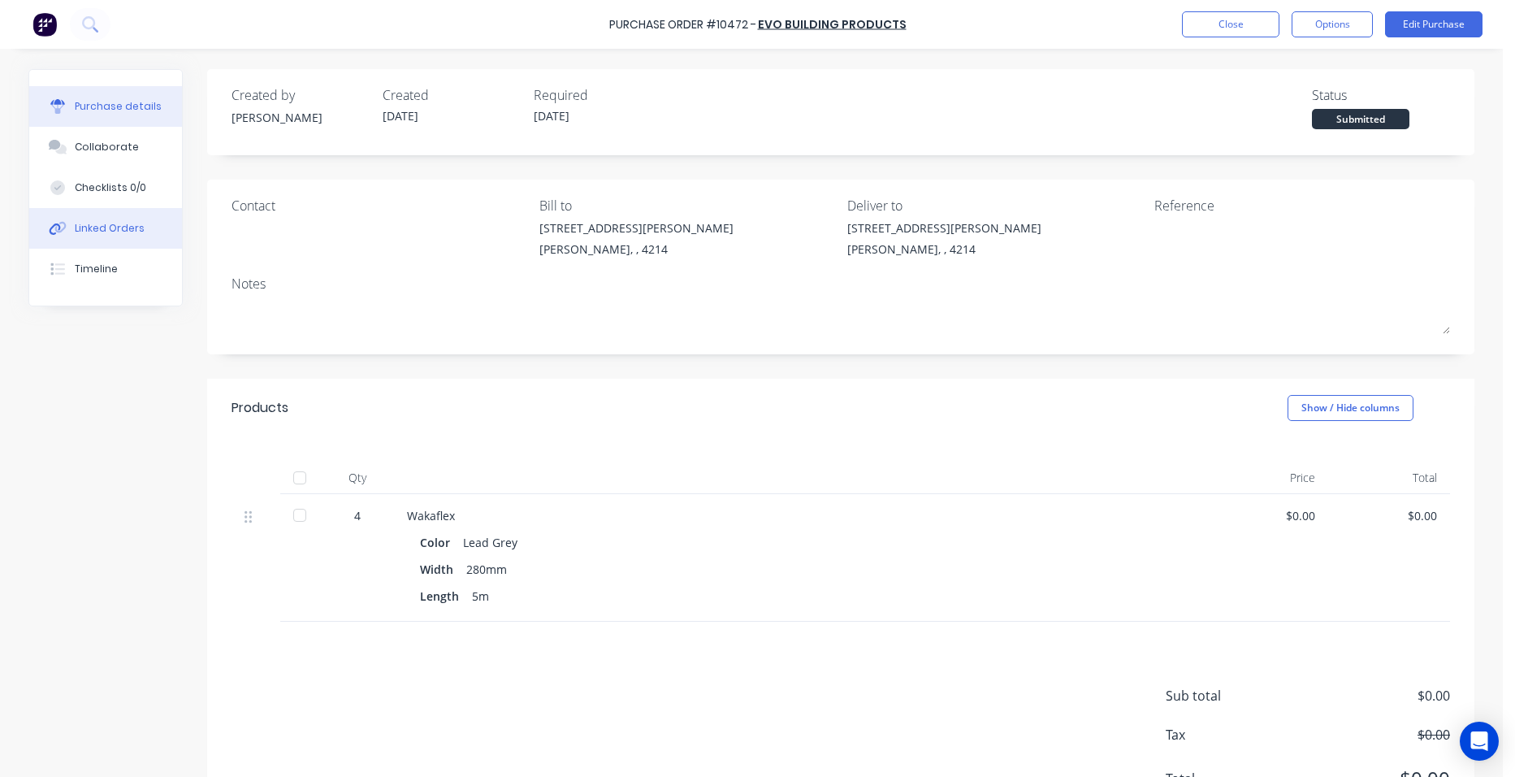
drag, startPoint x: 117, startPoint y: 227, endPoint x: 171, endPoint y: 216, distance: 55.6
click at [118, 227] on div "Linked Orders" at bounding box center [110, 228] width 70 height 15
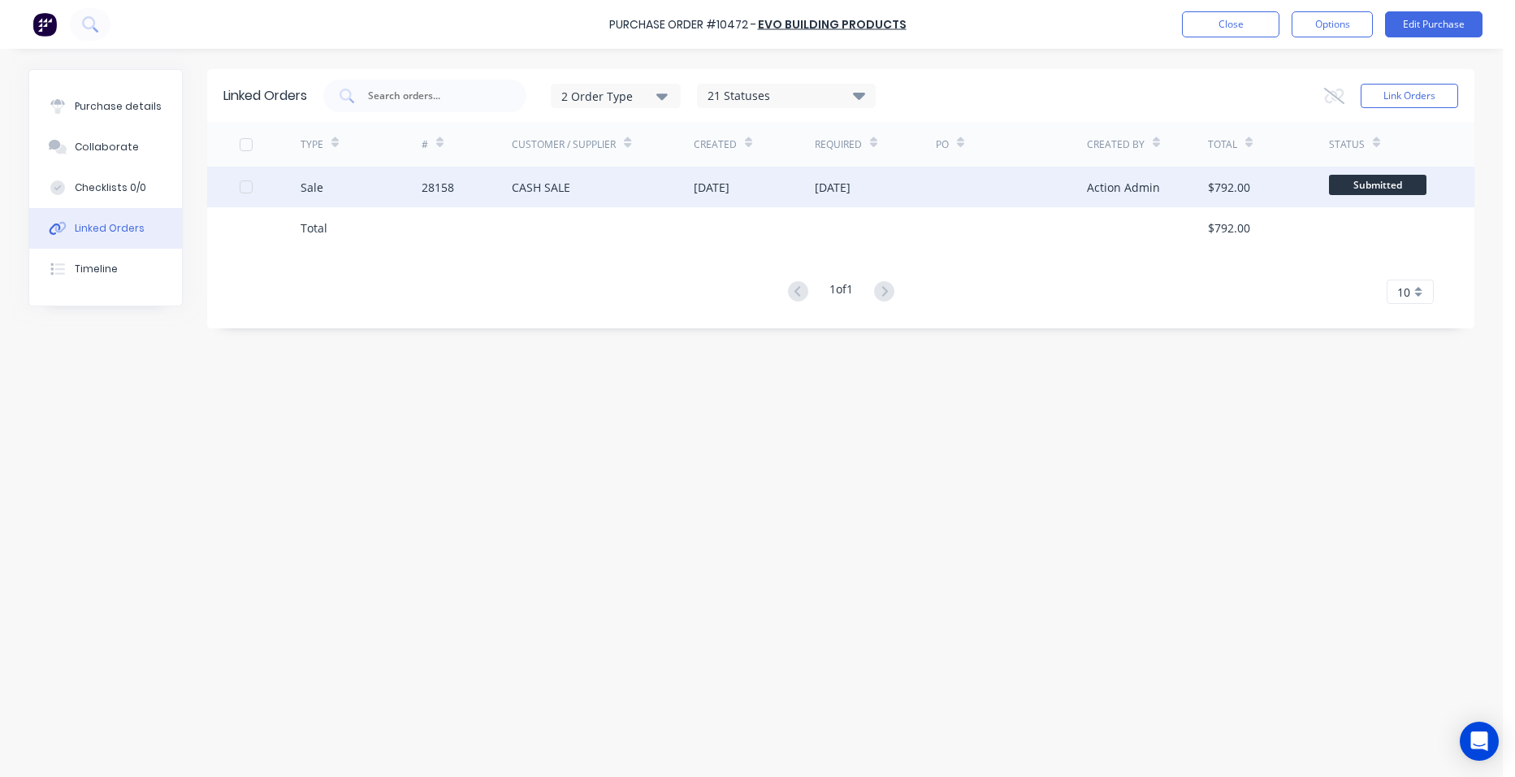
click at [880, 180] on div "01 Sep 2025" at bounding box center [875, 187] width 121 height 41
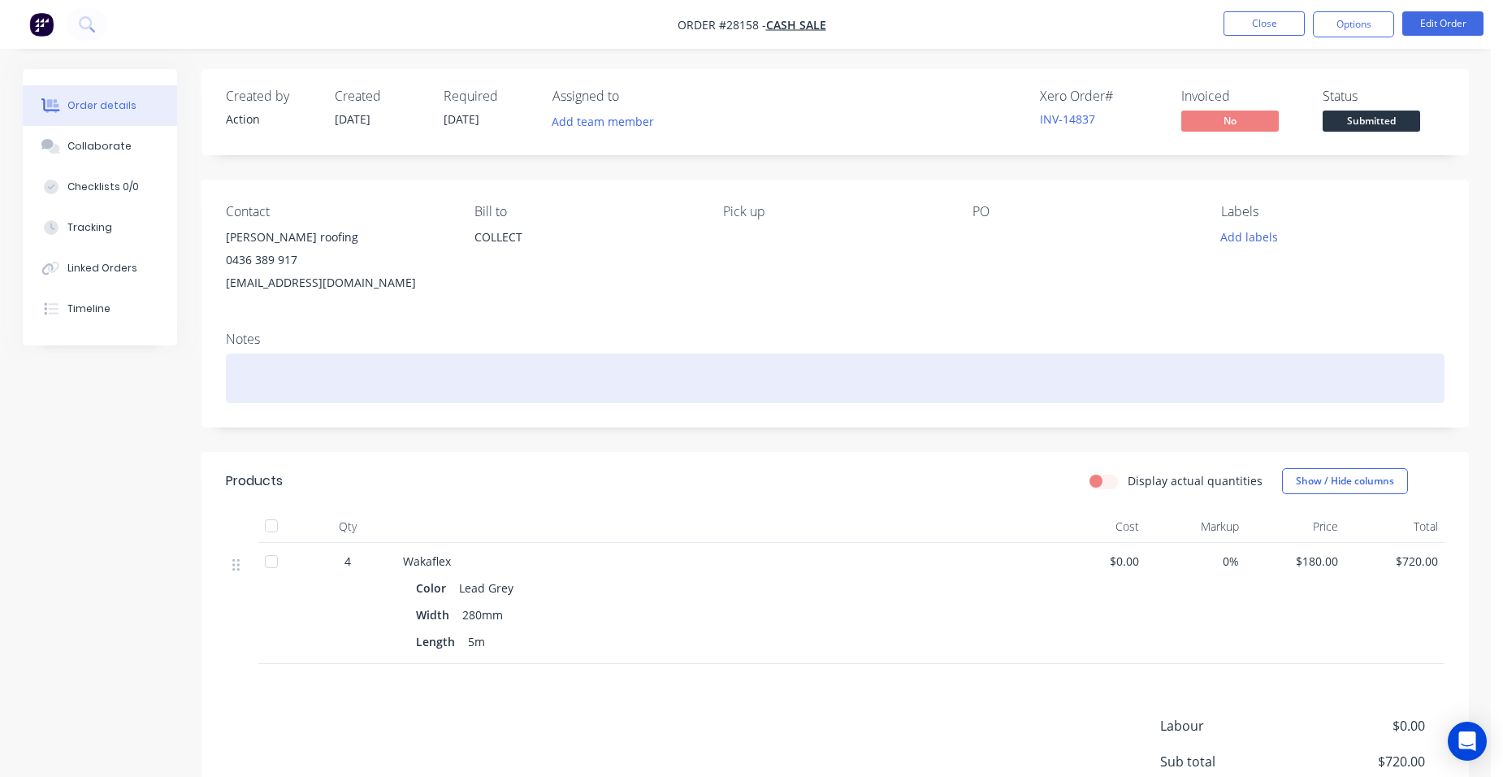
click at [279, 366] on div at bounding box center [835, 378] width 1219 height 50
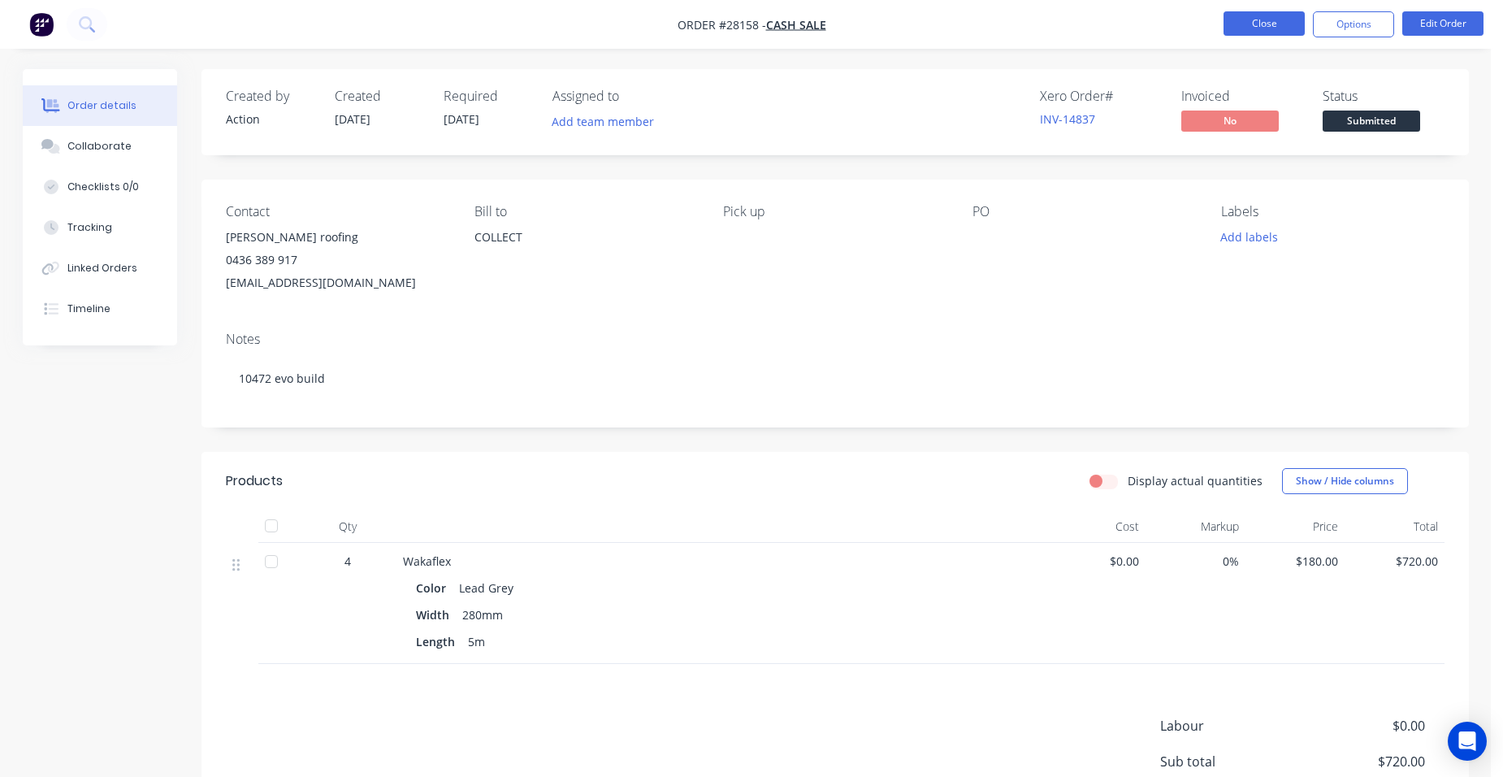
click at [1246, 28] on button "Close" at bounding box center [1263, 23] width 81 height 24
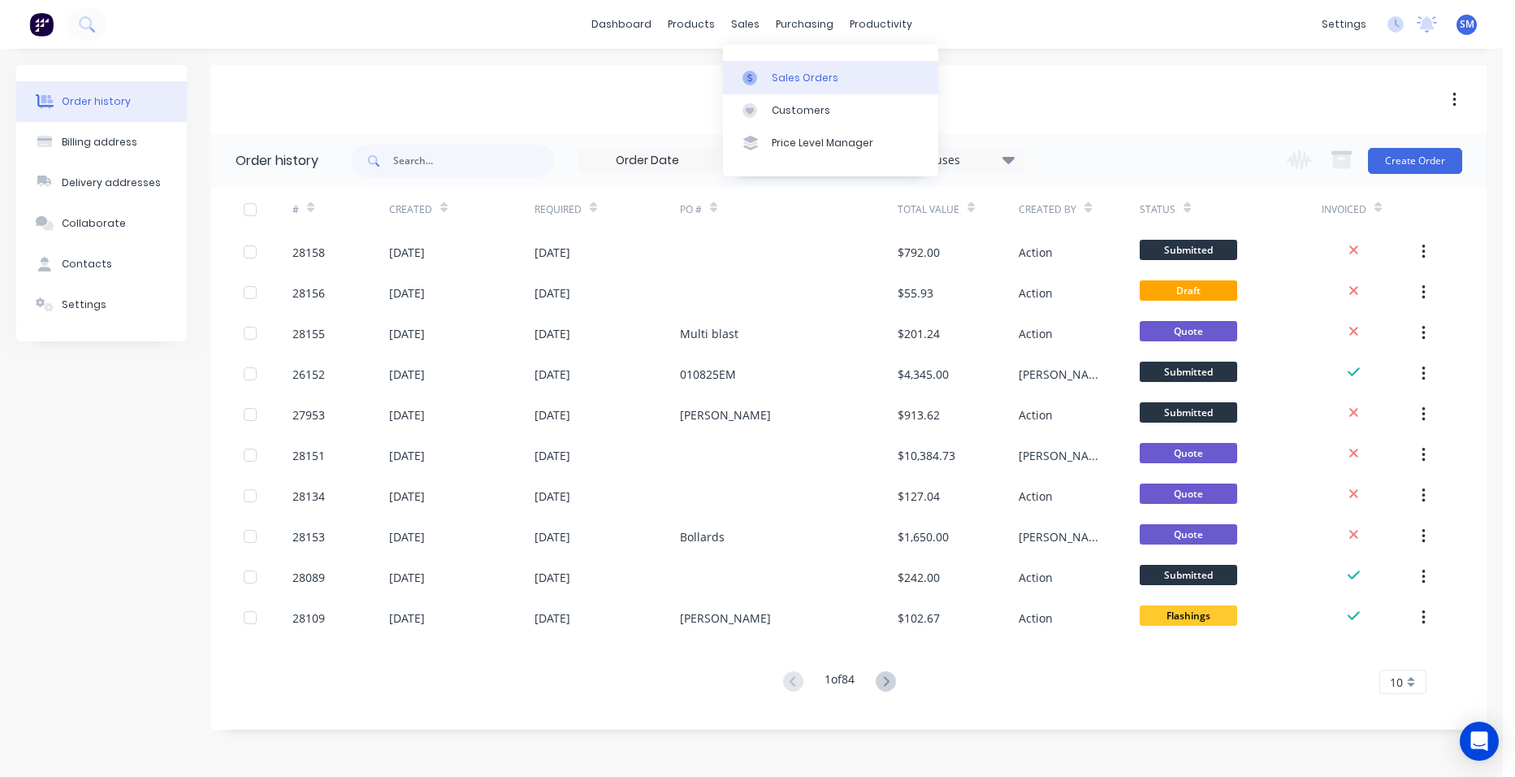
click at [775, 69] on link "Sales Orders" at bounding box center [830, 77] width 215 height 32
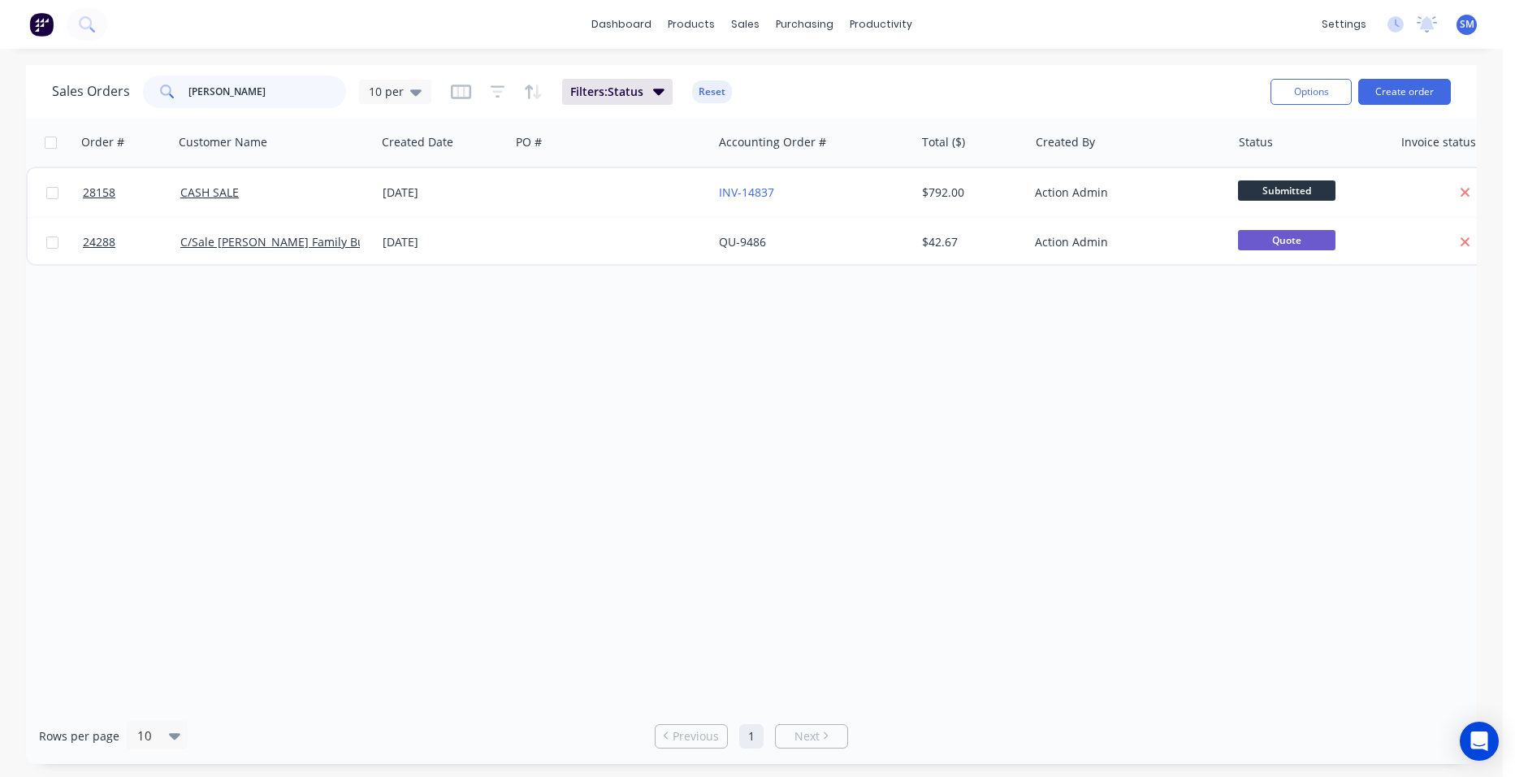
drag, startPoint x: 228, startPoint y: 96, endPoint x: 7, endPoint y: 71, distance: 222.4
click at [19, 76] on div "Sales Orders newton 10 per Filters: Status Reset Options Create order Order # C…" at bounding box center [751, 414] width 1503 height 699
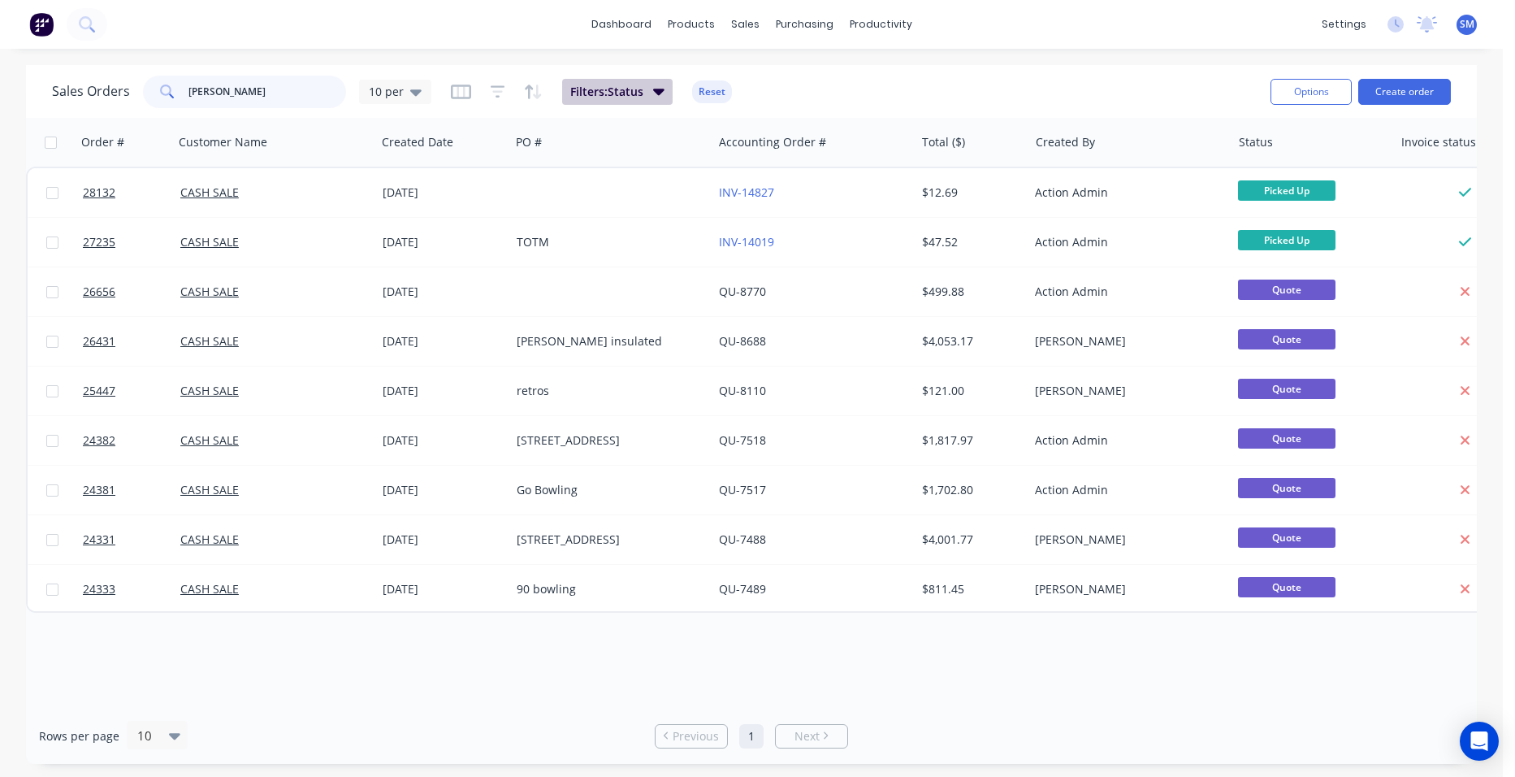
type input "peter hatfield"
click at [634, 90] on span "Filters: Status" at bounding box center [606, 92] width 73 height 16
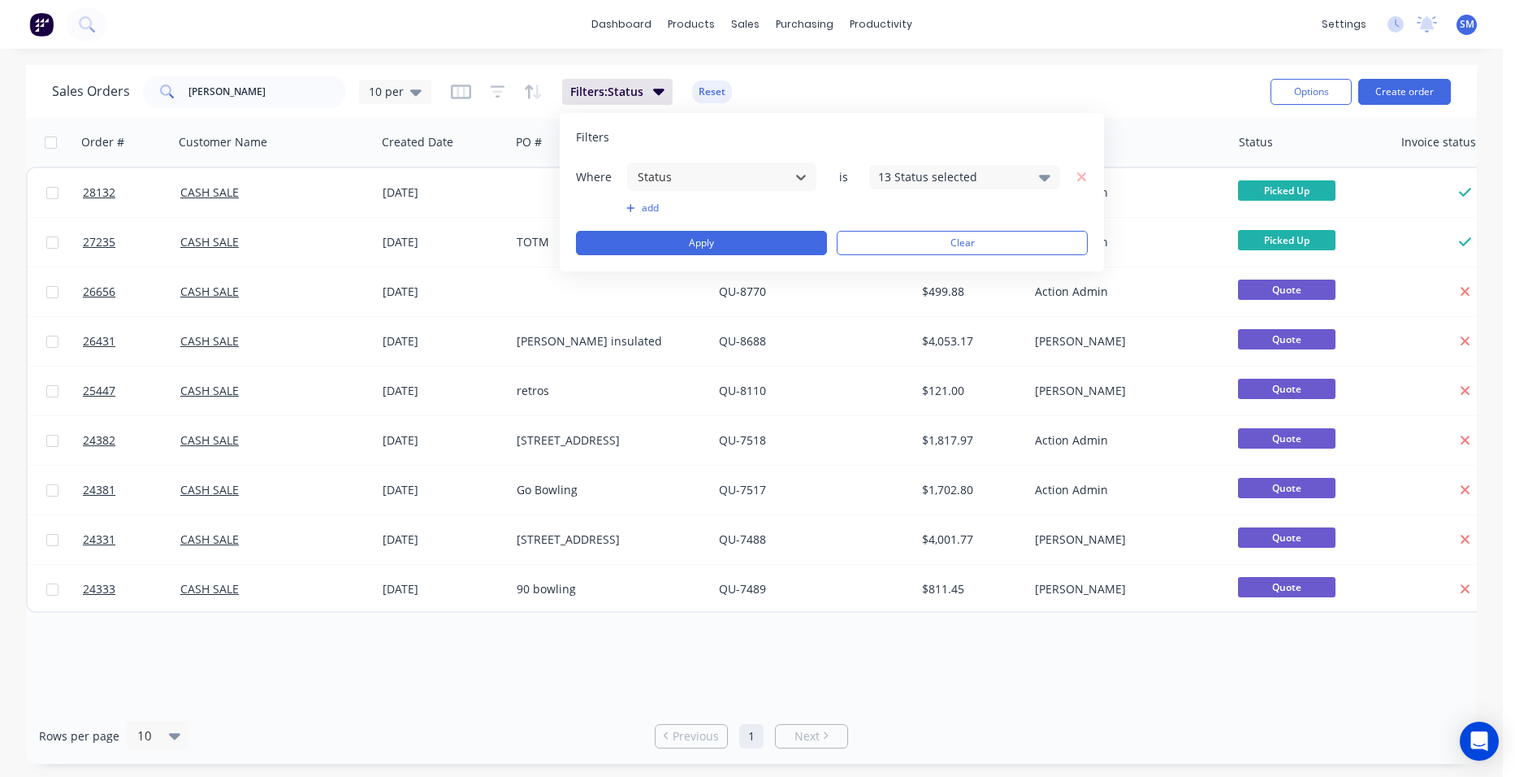
click at [955, 178] on div "13 Status selected" at bounding box center [951, 176] width 147 height 17
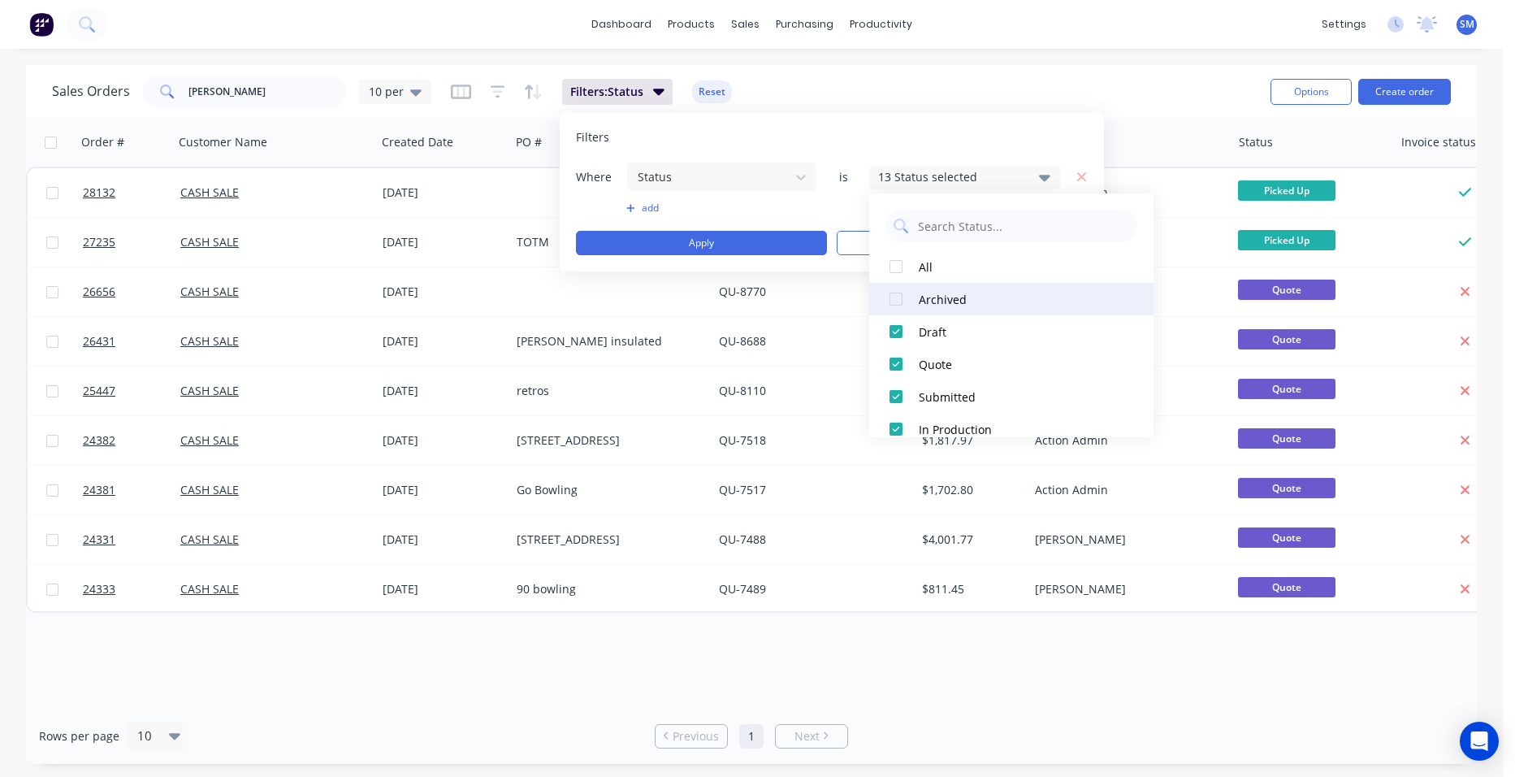
click at [898, 294] on div at bounding box center [896, 299] width 32 height 32
click at [942, 80] on div "Sales Orders peter hatfield 10 per Filters: Status Reset" at bounding box center [655, 91] width 1206 height 40
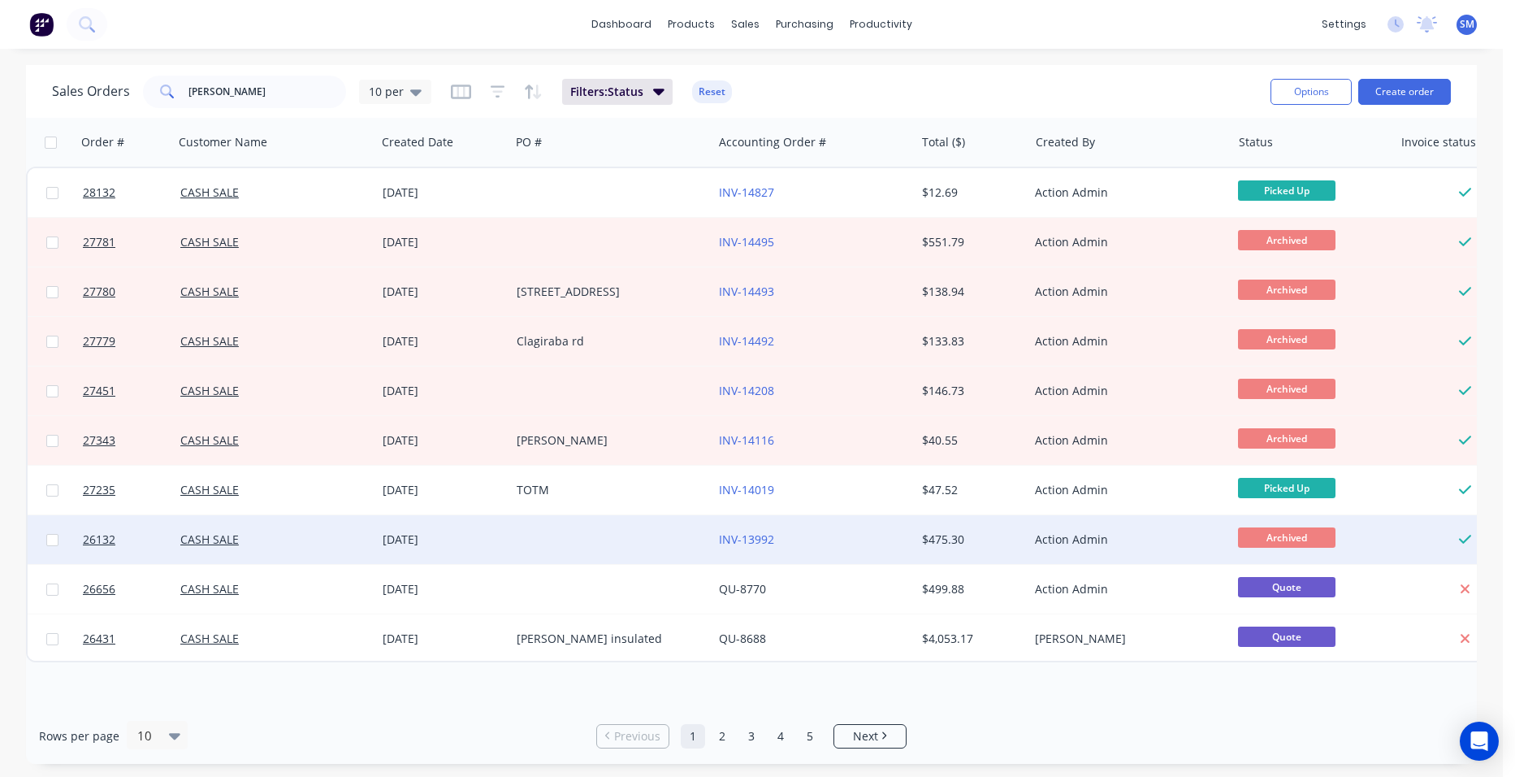
click at [619, 533] on div at bounding box center [611, 539] width 202 height 49
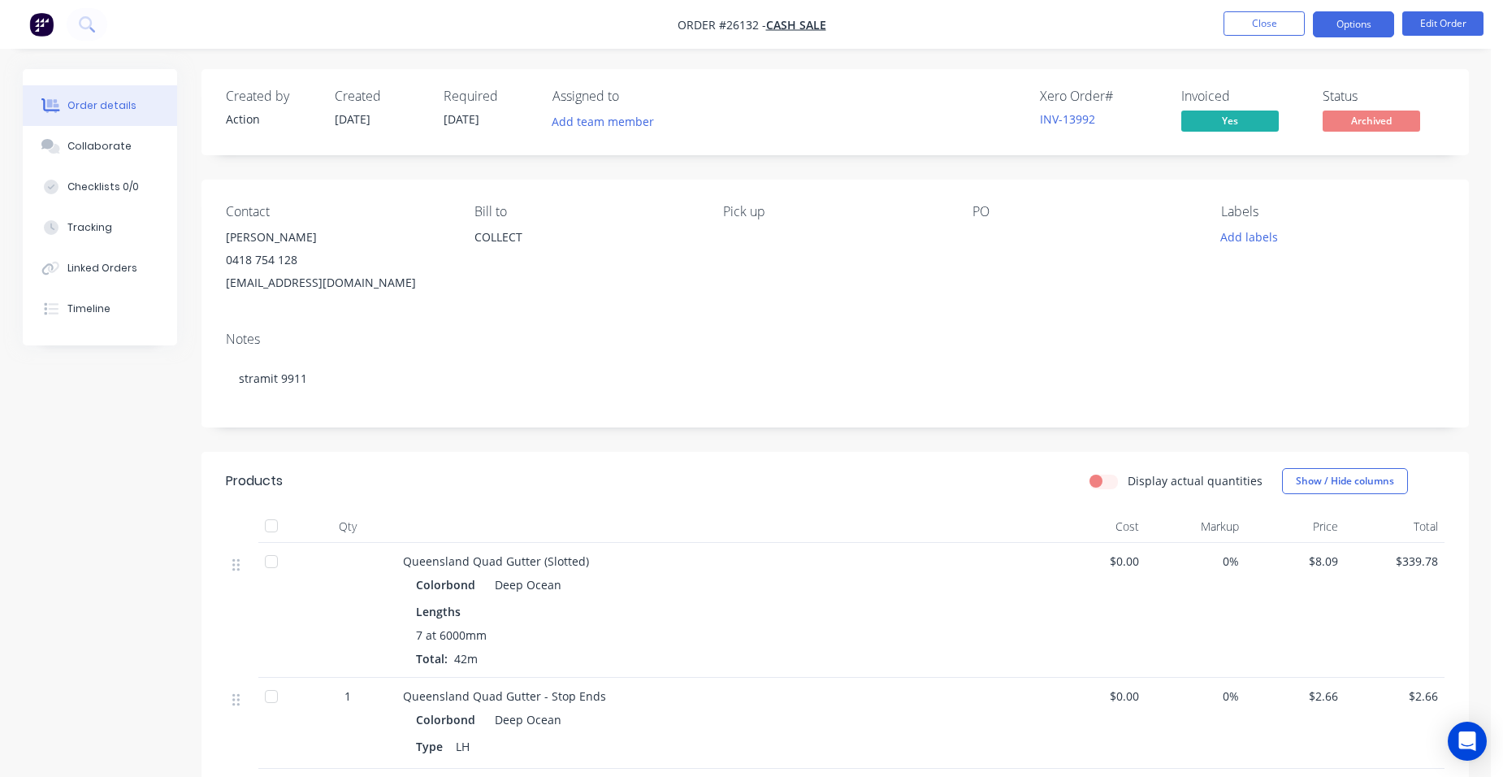
click at [1352, 24] on button "Options" at bounding box center [1353, 24] width 81 height 26
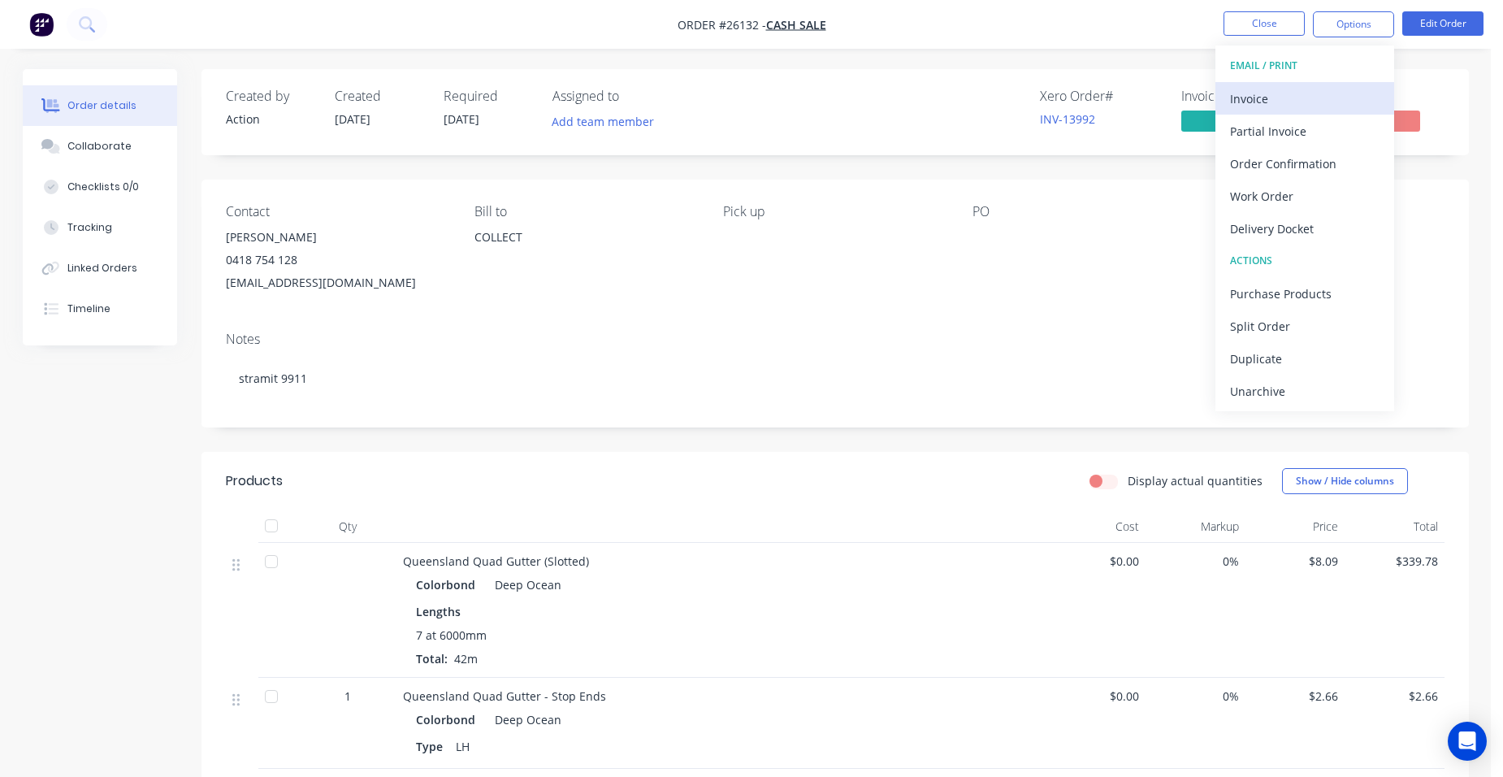
click at [1327, 100] on div "Invoice" at bounding box center [1304, 99] width 149 height 24
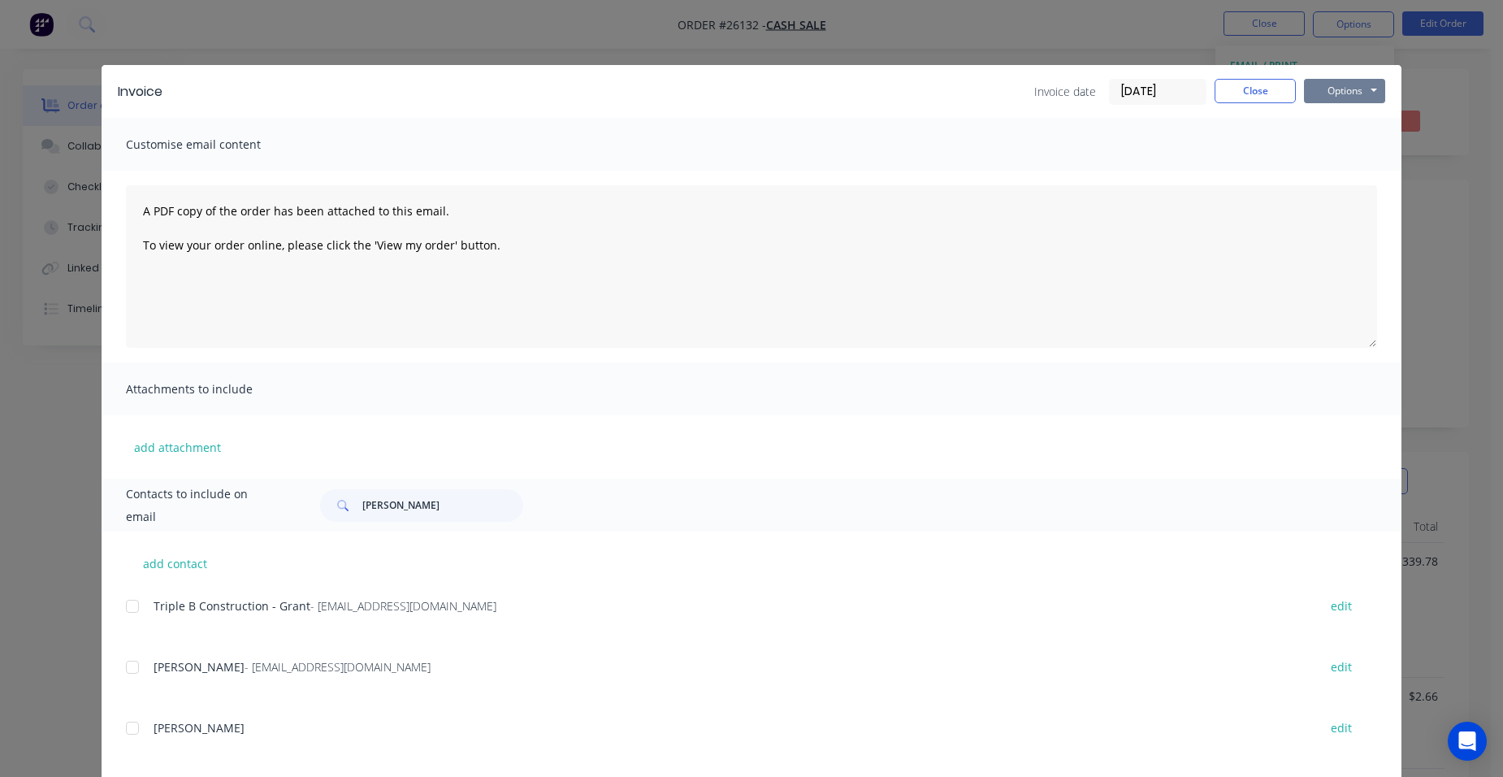
click at [1347, 92] on button "Options" at bounding box center [1344, 91] width 81 height 24
click at [1351, 141] on button "Print" at bounding box center [1356, 146] width 104 height 27
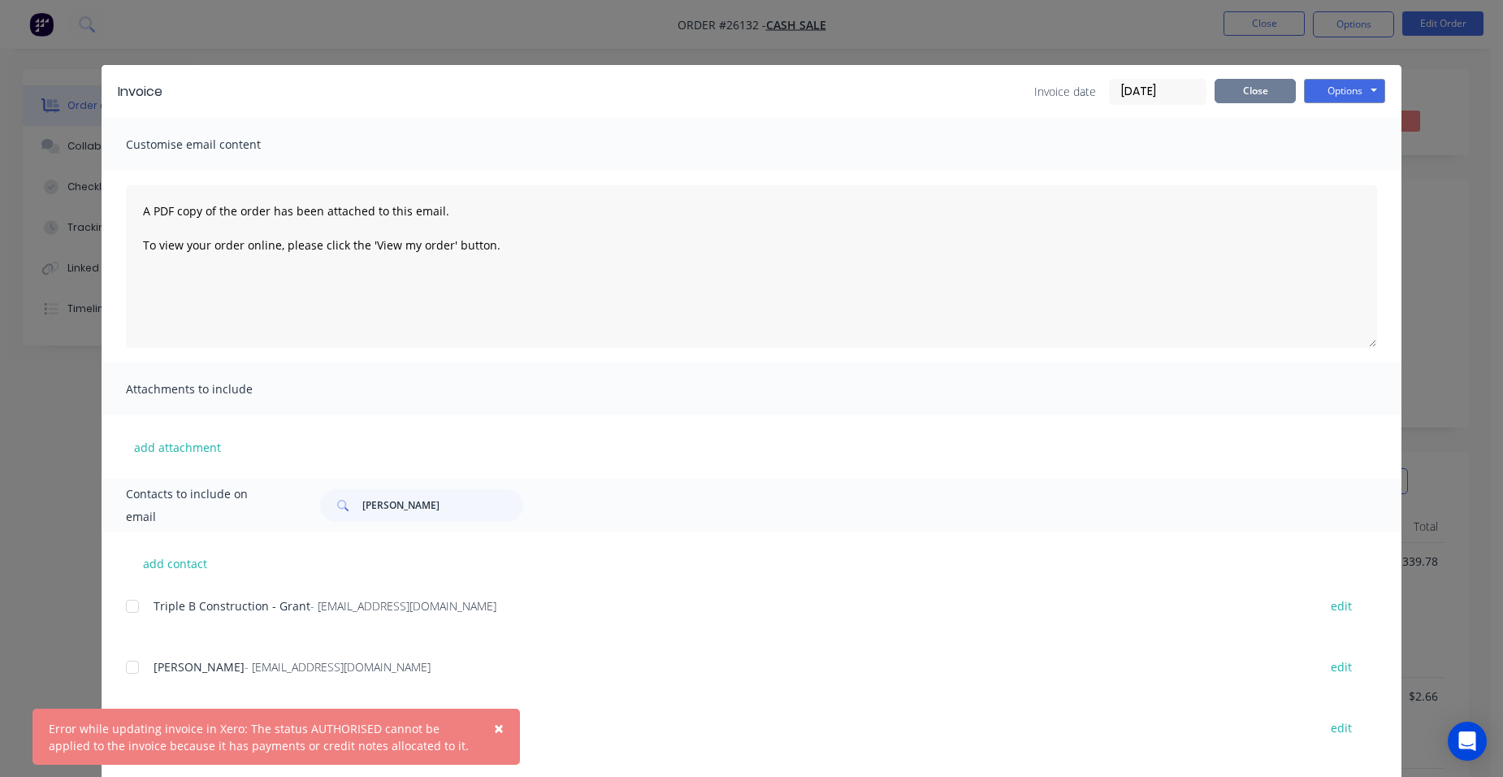
click at [1236, 81] on button "Close" at bounding box center [1254, 91] width 81 height 24
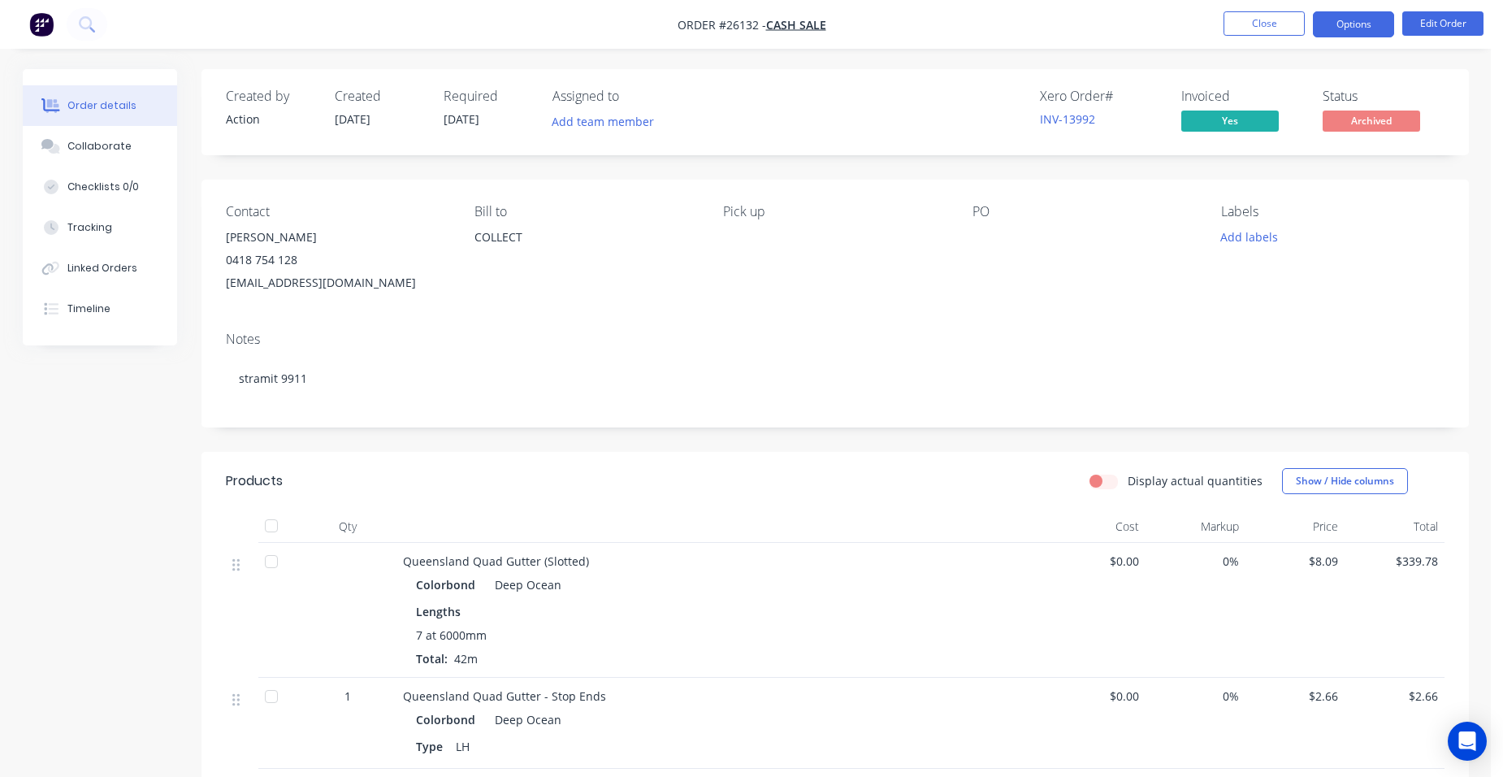
click at [1370, 22] on button "Options" at bounding box center [1353, 24] width 81 height 26
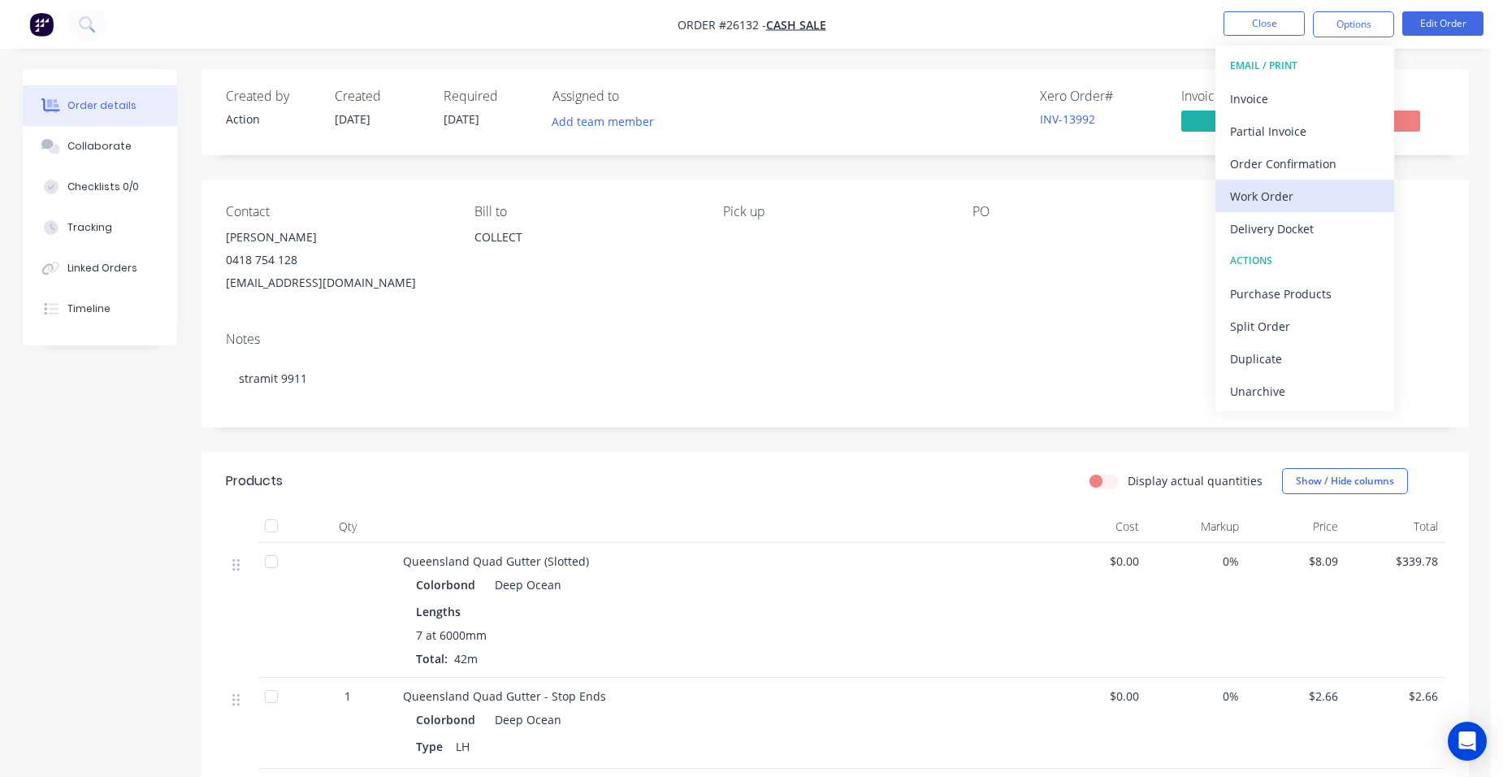
click at [1337, 180] on button "Work Order" at bounding box center [1304, 196] width 179 height 32
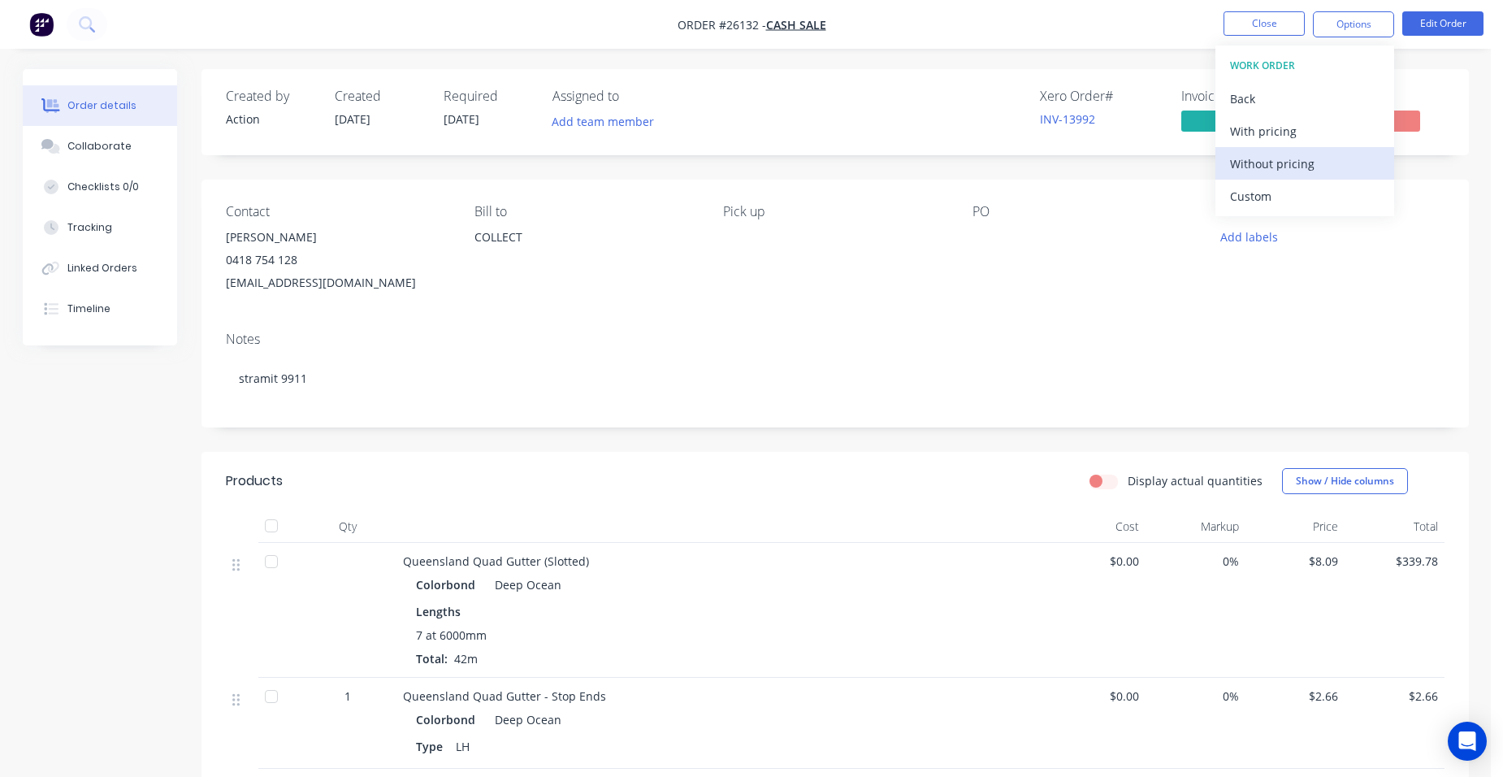
click at [1340, 155] on div "Without pricing" at bounding box center [1304, 164] width 149 height 24
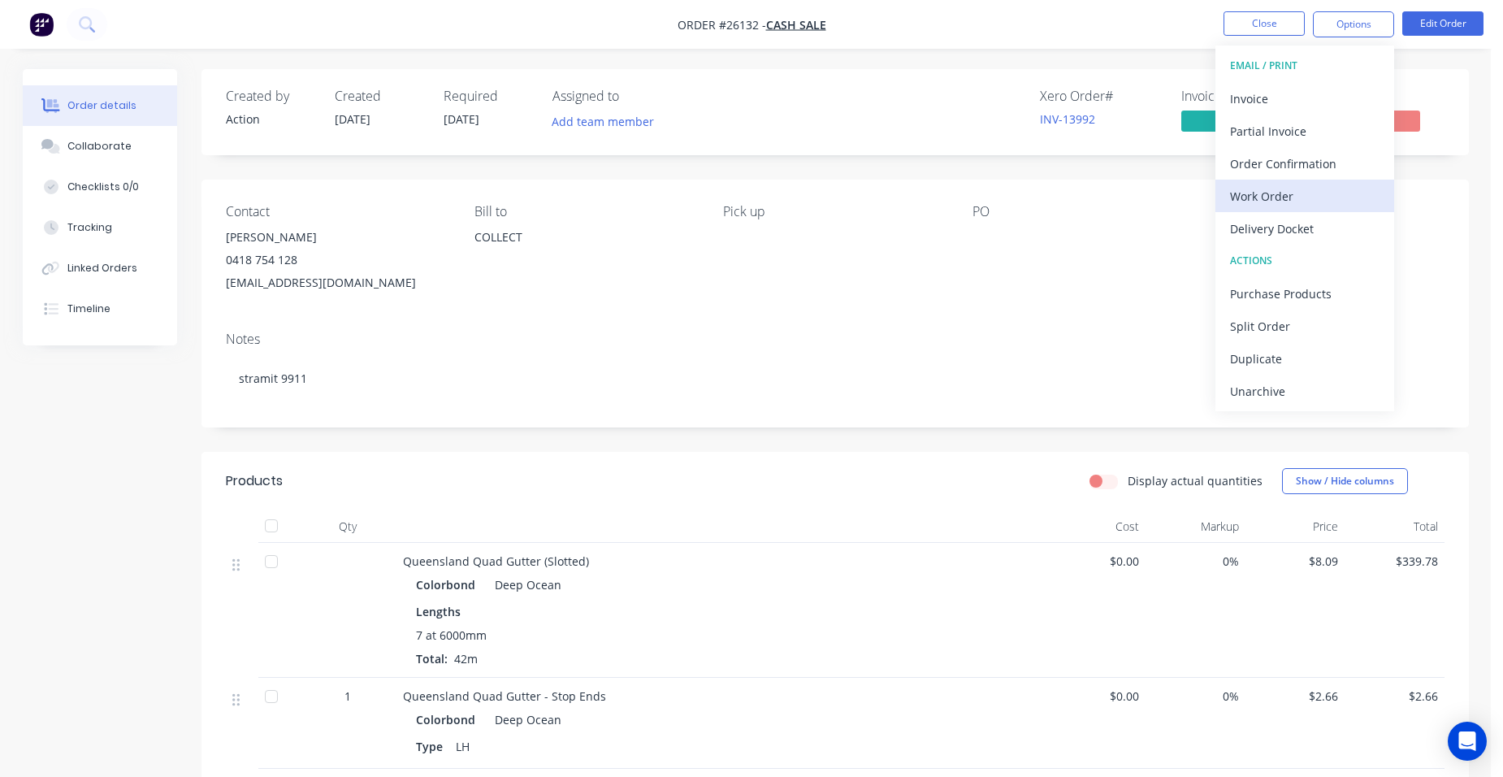
click at [1314, 201] on div "Work Order" at bounding box center [1304, 196] width 149 height 24
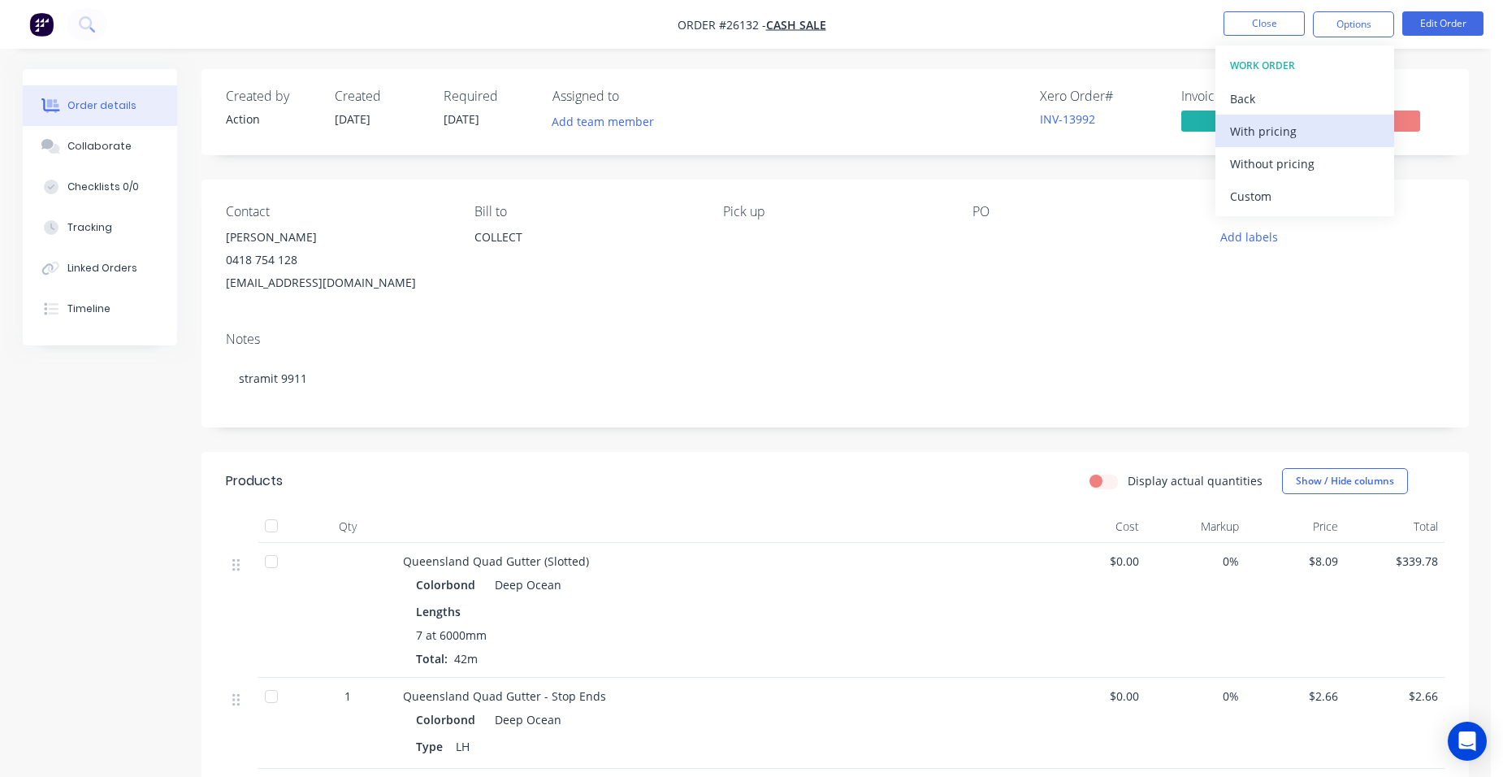
click at [1305, 121] on div "With pricing" at bounding box center [1304, 131] width 149 height 24
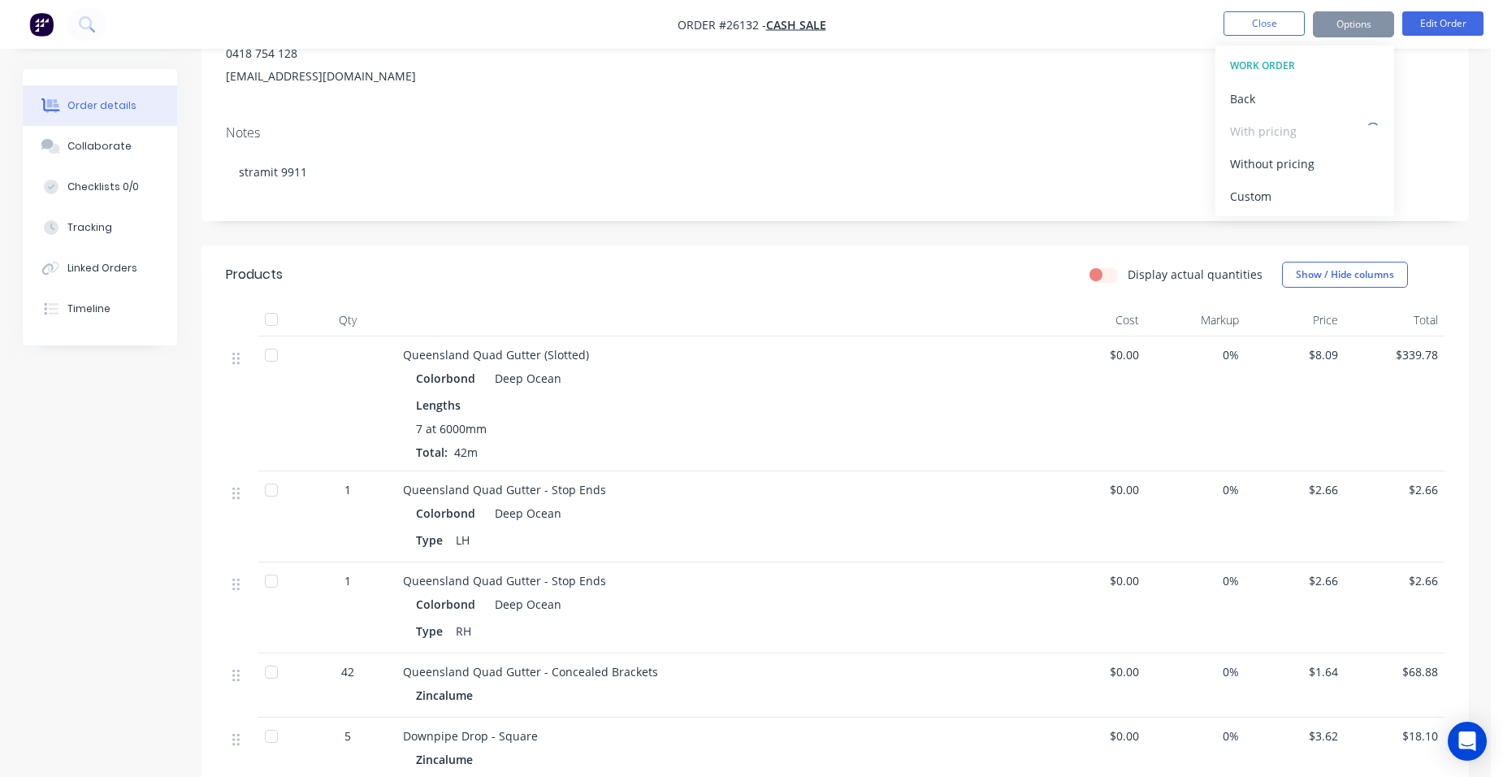
scroll to position [325, 0]
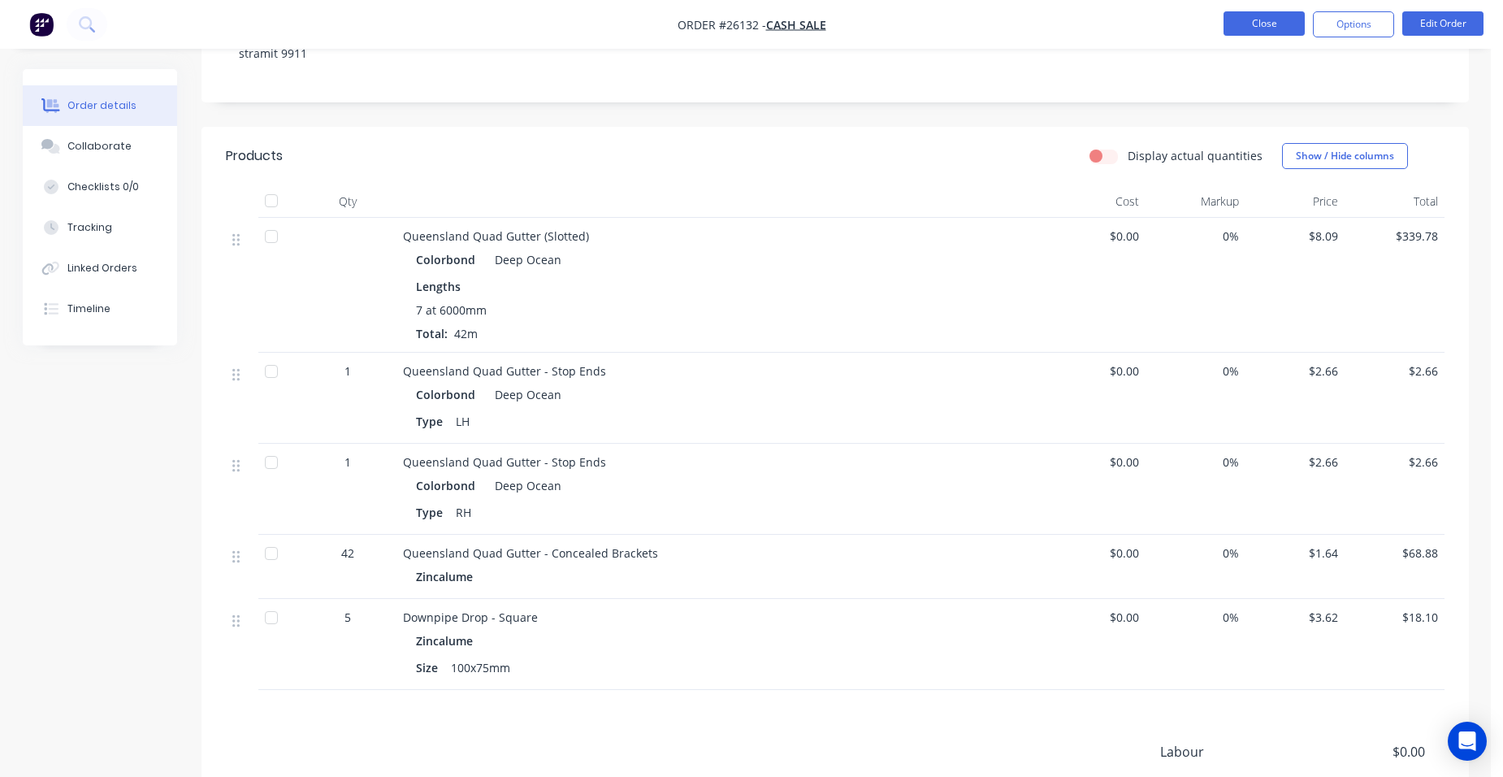
click at [1248, 25] on button "Close" at bounding box center [1263, 23] width 81 height 24
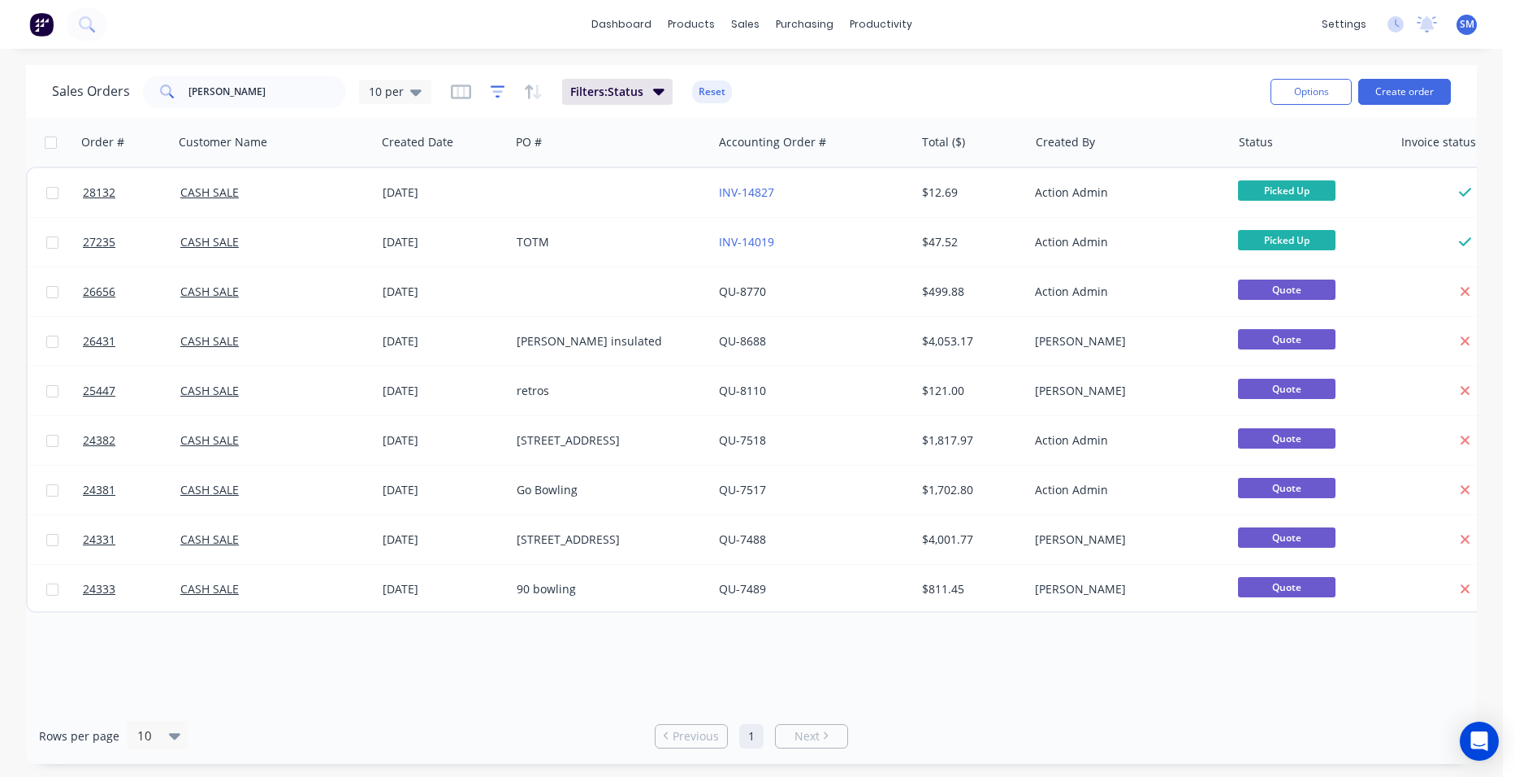
click at [494, 95] on icon "button" at bounding box center [498, 92] width 15 height 16
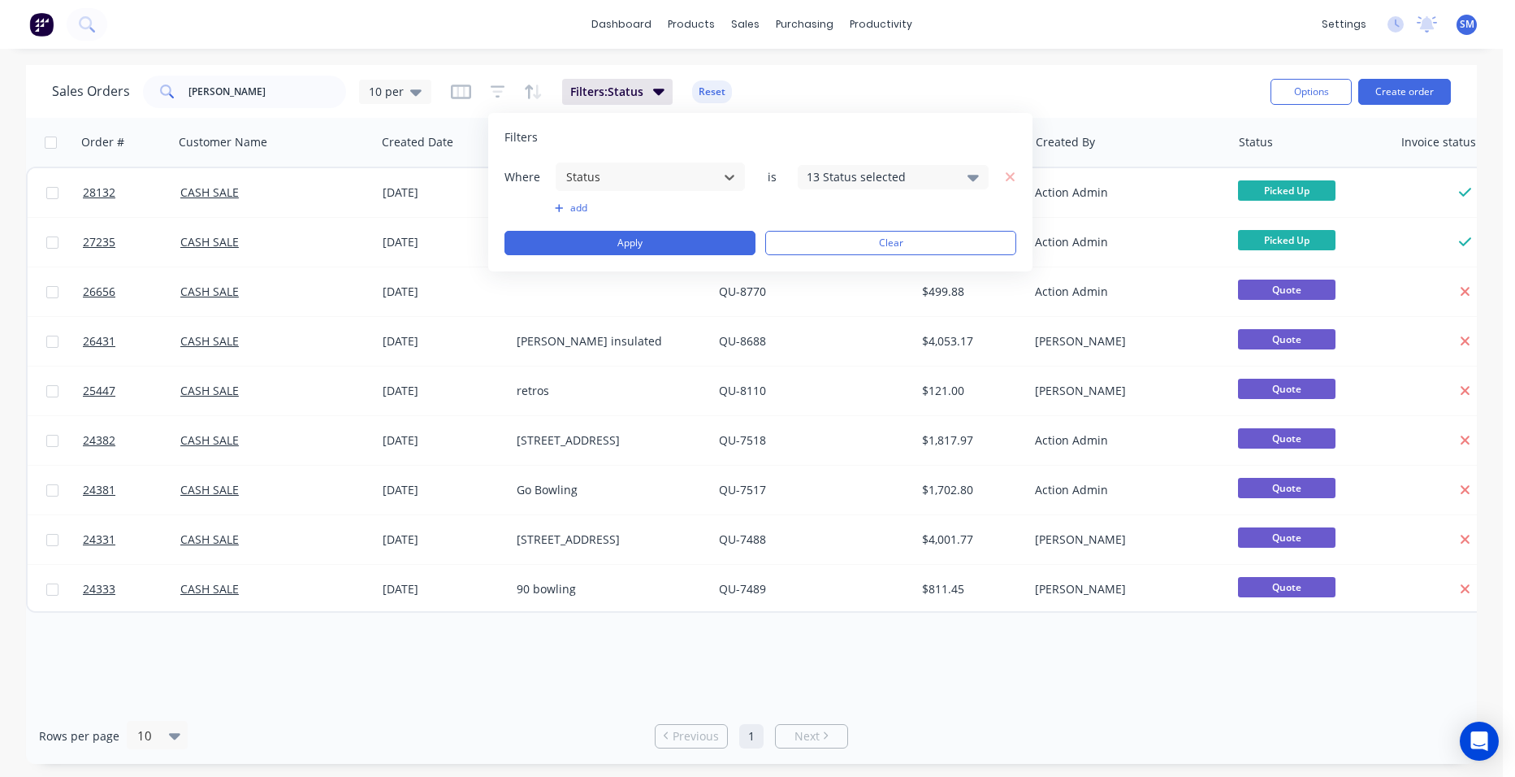
click at [832, 169] on div "13 Status selected" at bounding box center [880, 176] width 147 height 17
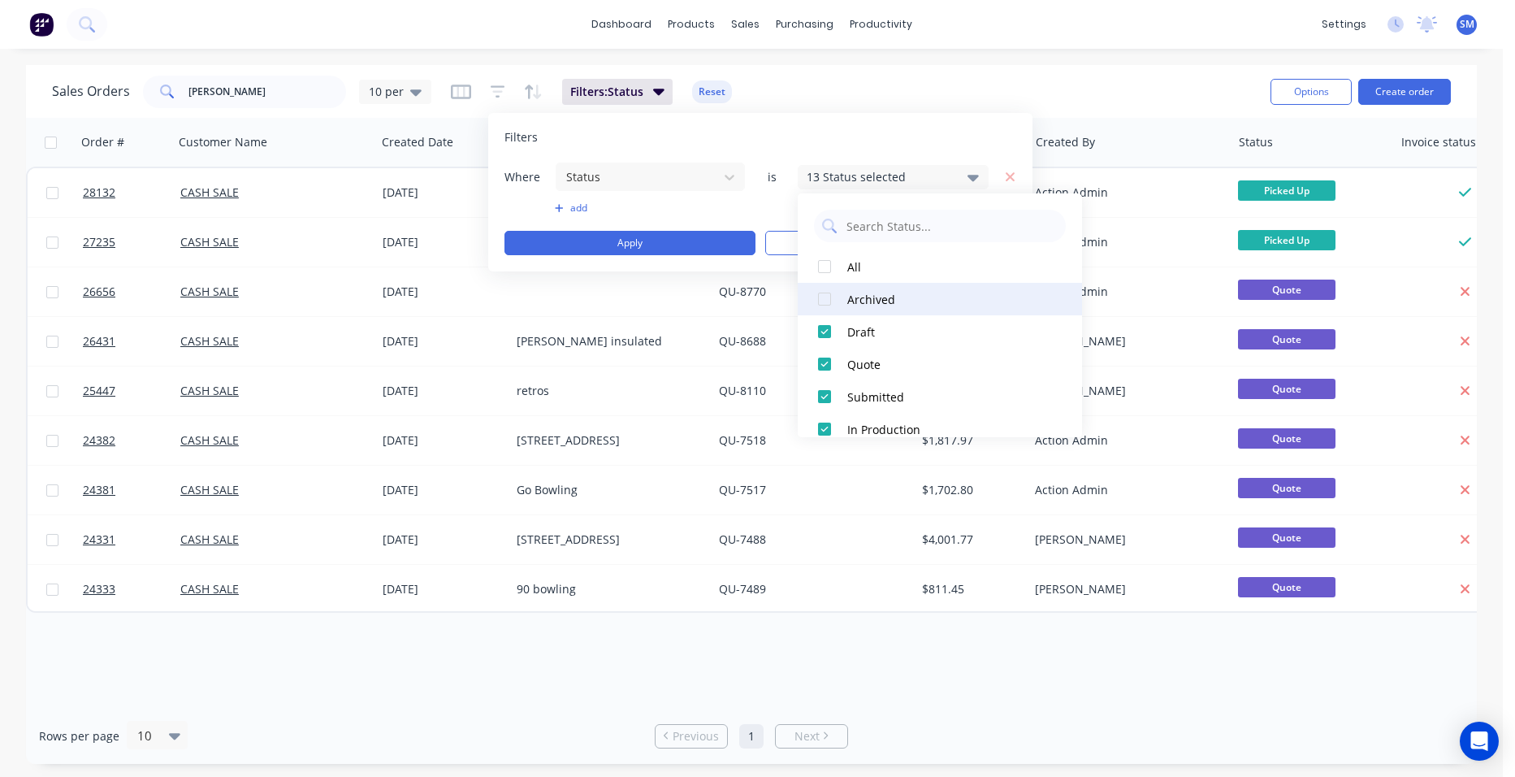
drag, startPoint x: 827, startPoint y: 297, endPoint x: 868, endPoint y: 244, distance: 67.8
click at [827, 298] on div at bounding box center [824, 299] width 32 height 32
click at [959, 14] on div "dashboard products sales purchasing productivity dashboard products Product Cat…" at bounding box center [751, 24] width 1503 height 49
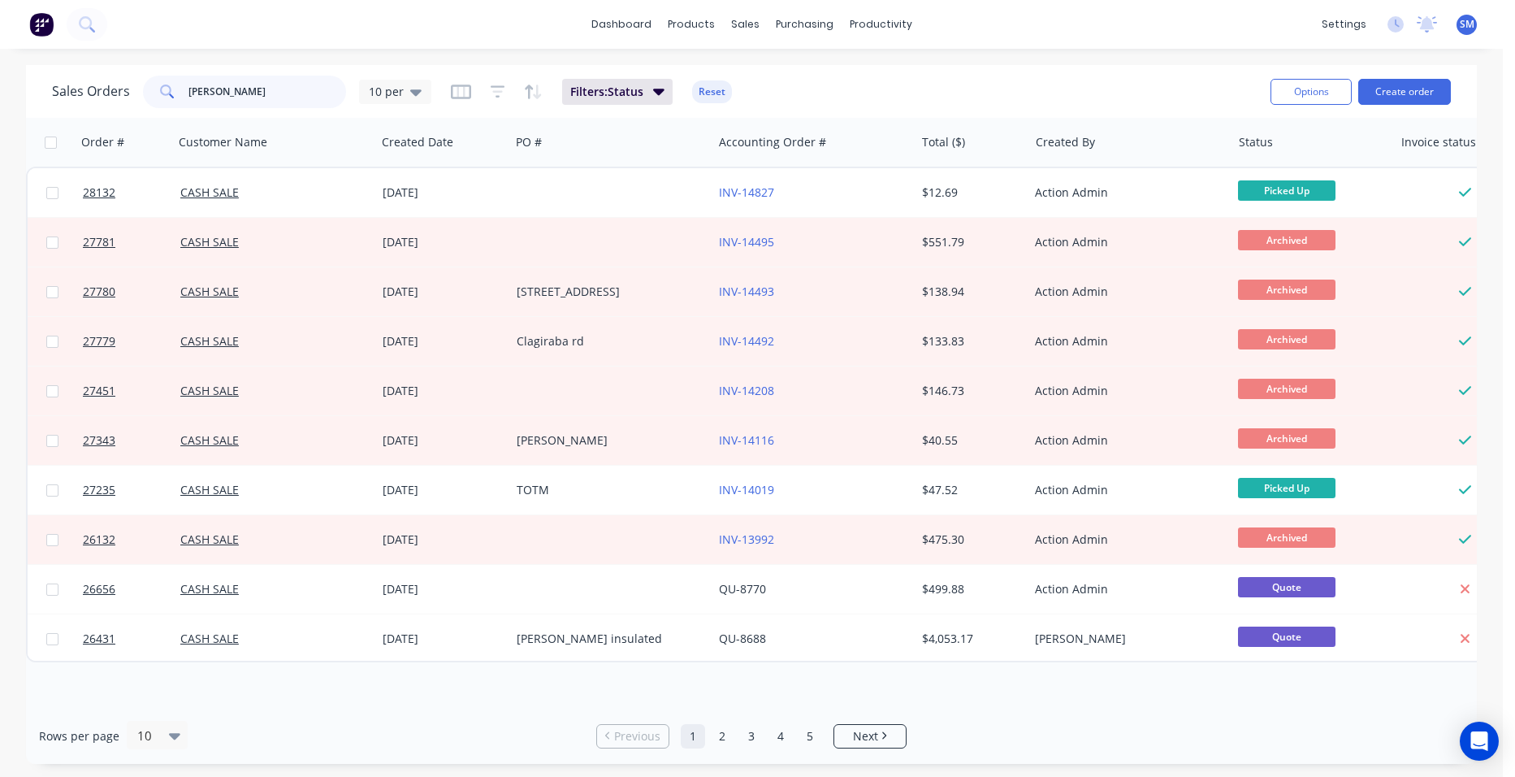
drag, startPoint x: 226, startPoint y: 93, endPoint x: 155, endPoint y: 89, distance: 70.8
click at [155, 89] on div "peter hatfield" at bounding box center [244, 92] width 203 height 32
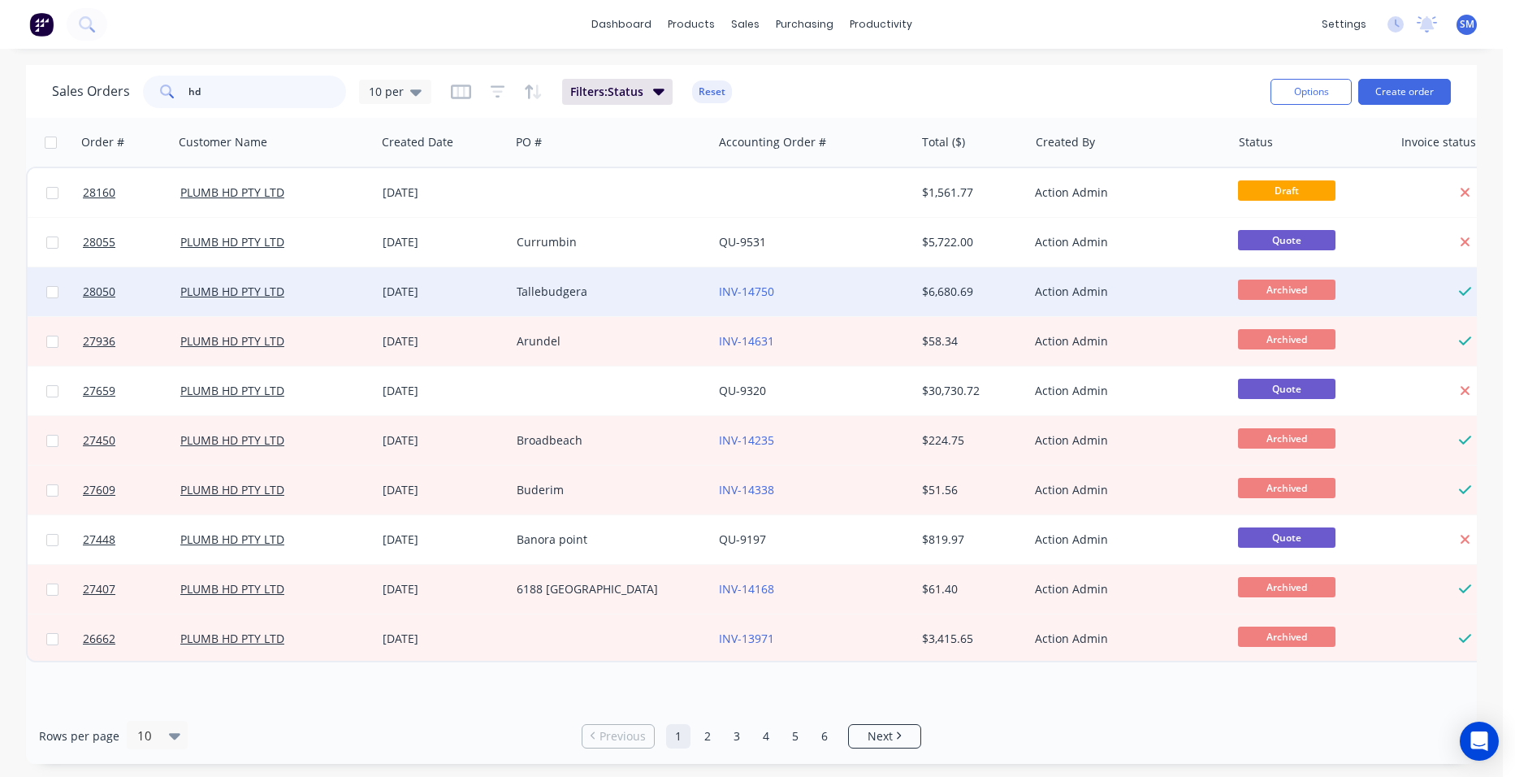
type input "hd"
click at [802, 293] on div "INV-14750" at bounding box center [809, 292] width 180 height 16
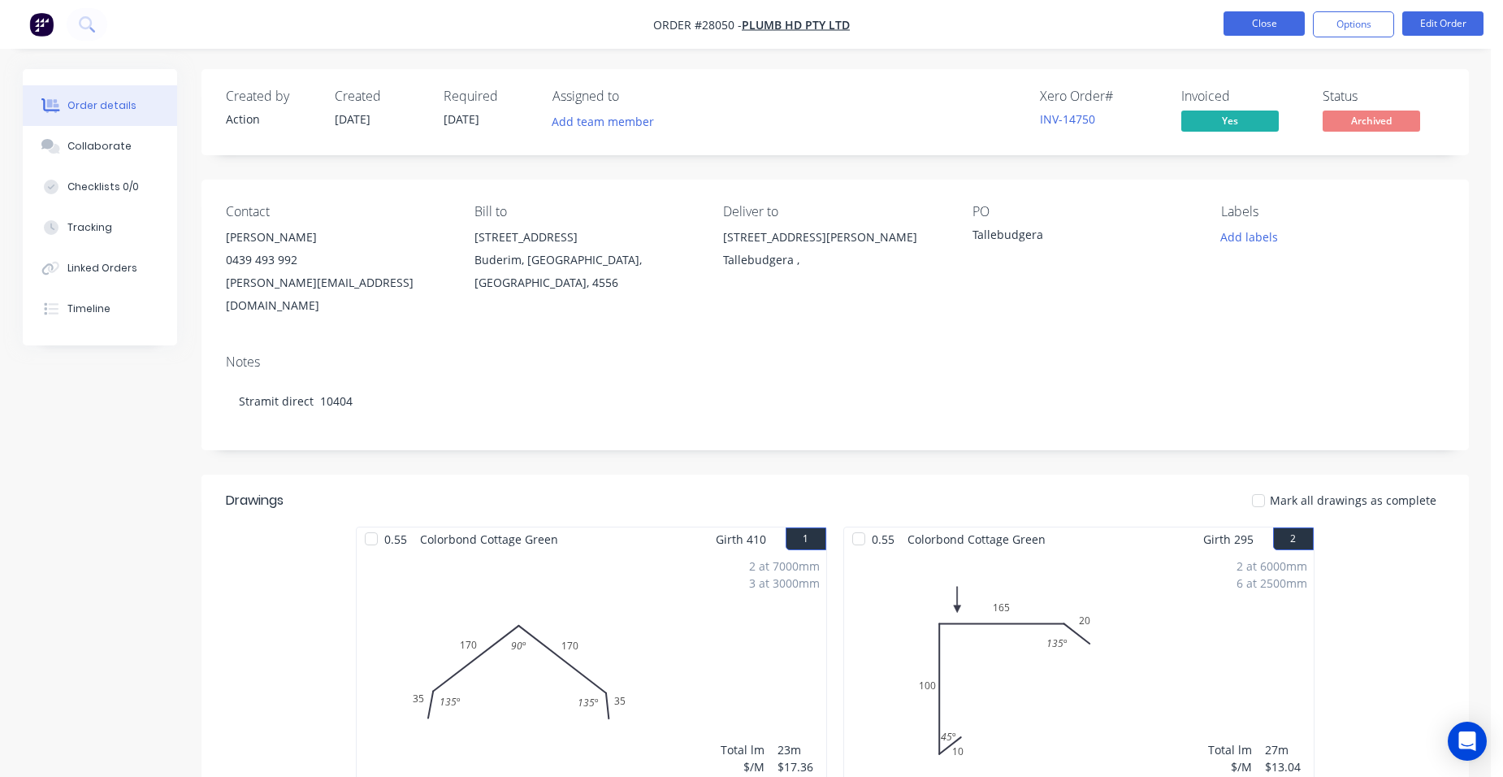
click at [1270, 17] on button "Close" at bounding box center [1263, 23] width 81 height 24
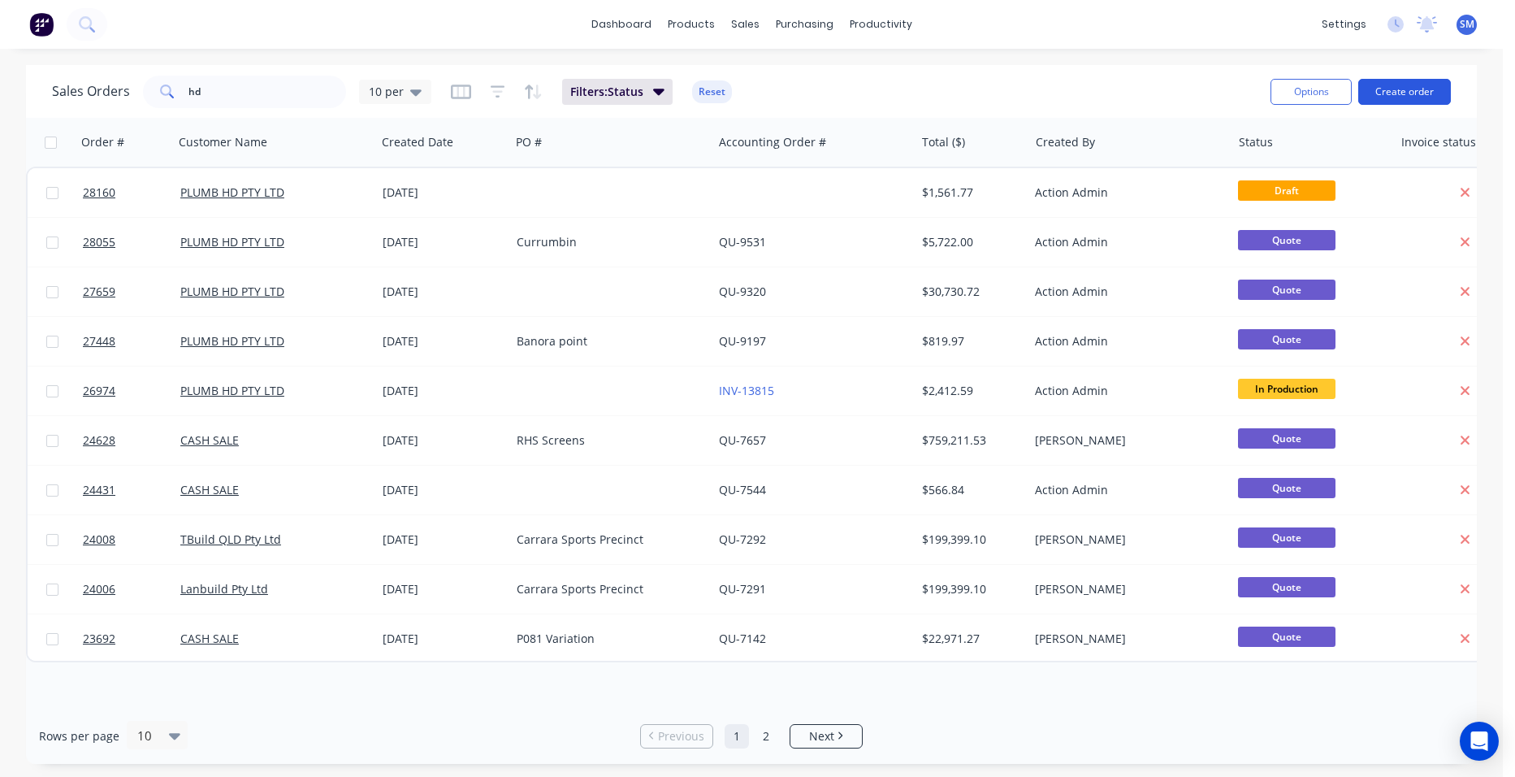
click at [1424, 92] on button "Create order" at bounding box center [1404, 92] width 93 height 26
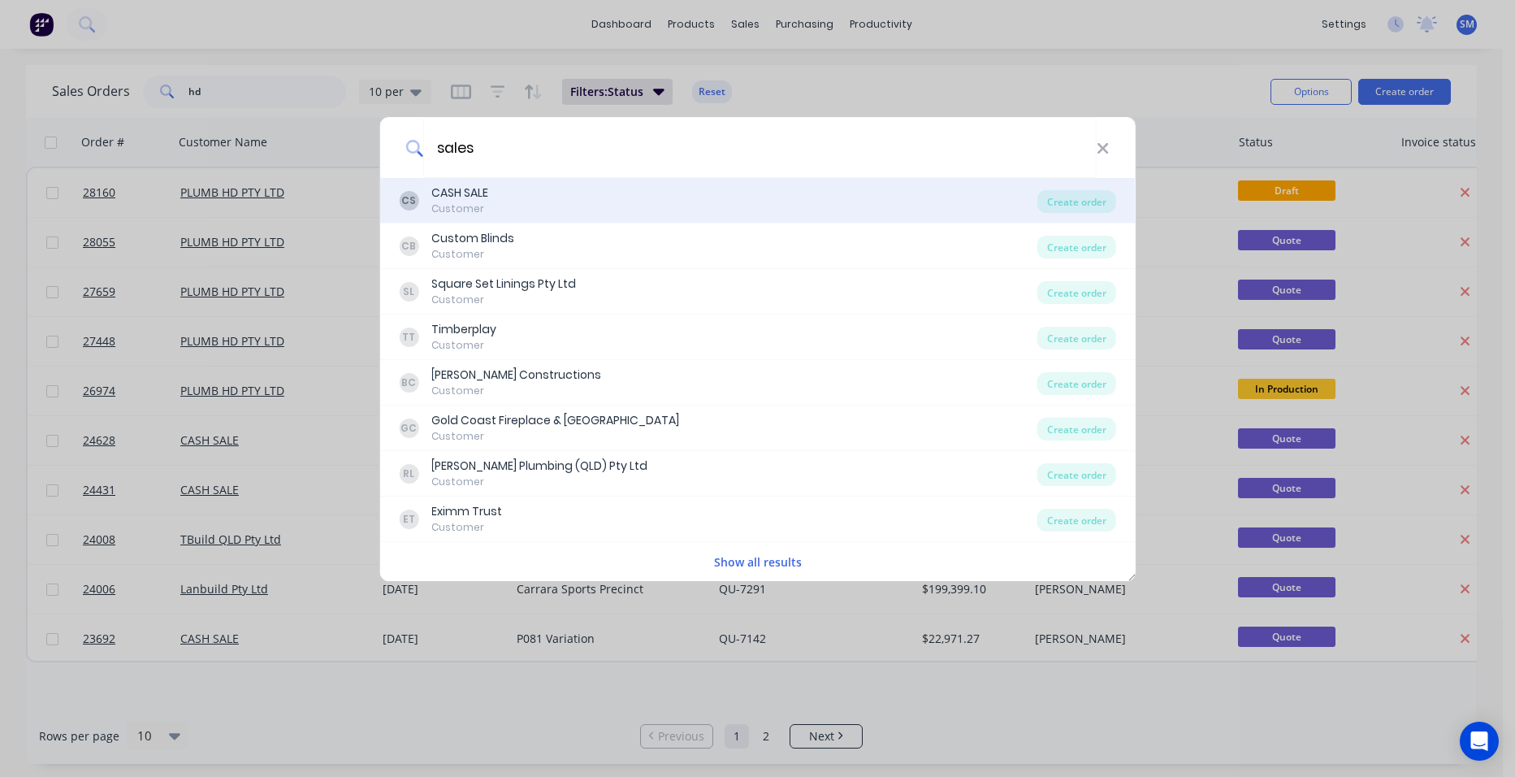
type input "sales"
click at [480, 206] on div "Customer" at bounding box center [459, 208] width 57 height 15
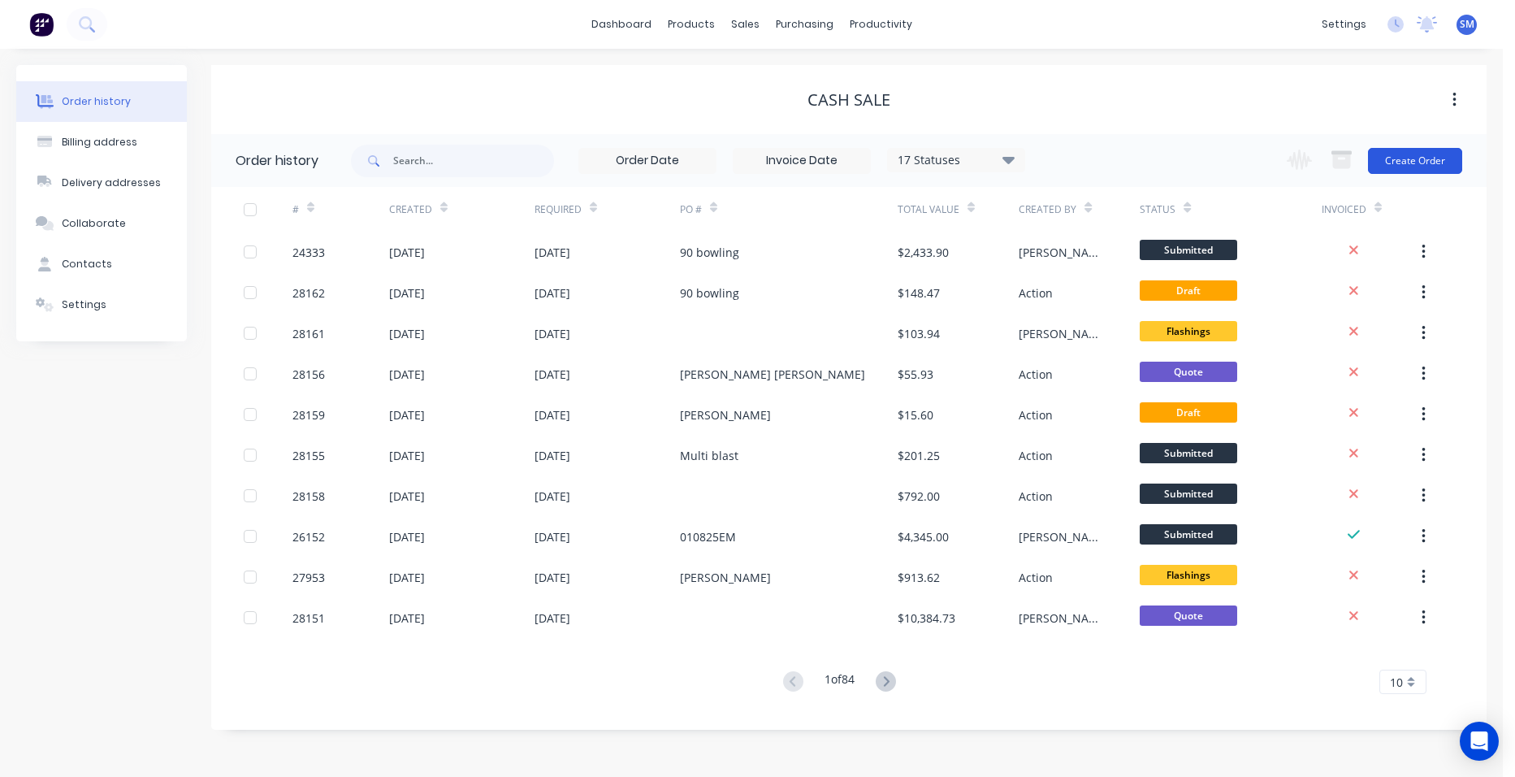
click at [1408, 150] on button "Create Order" at bounding box center [1415, 161] width 94 height 26
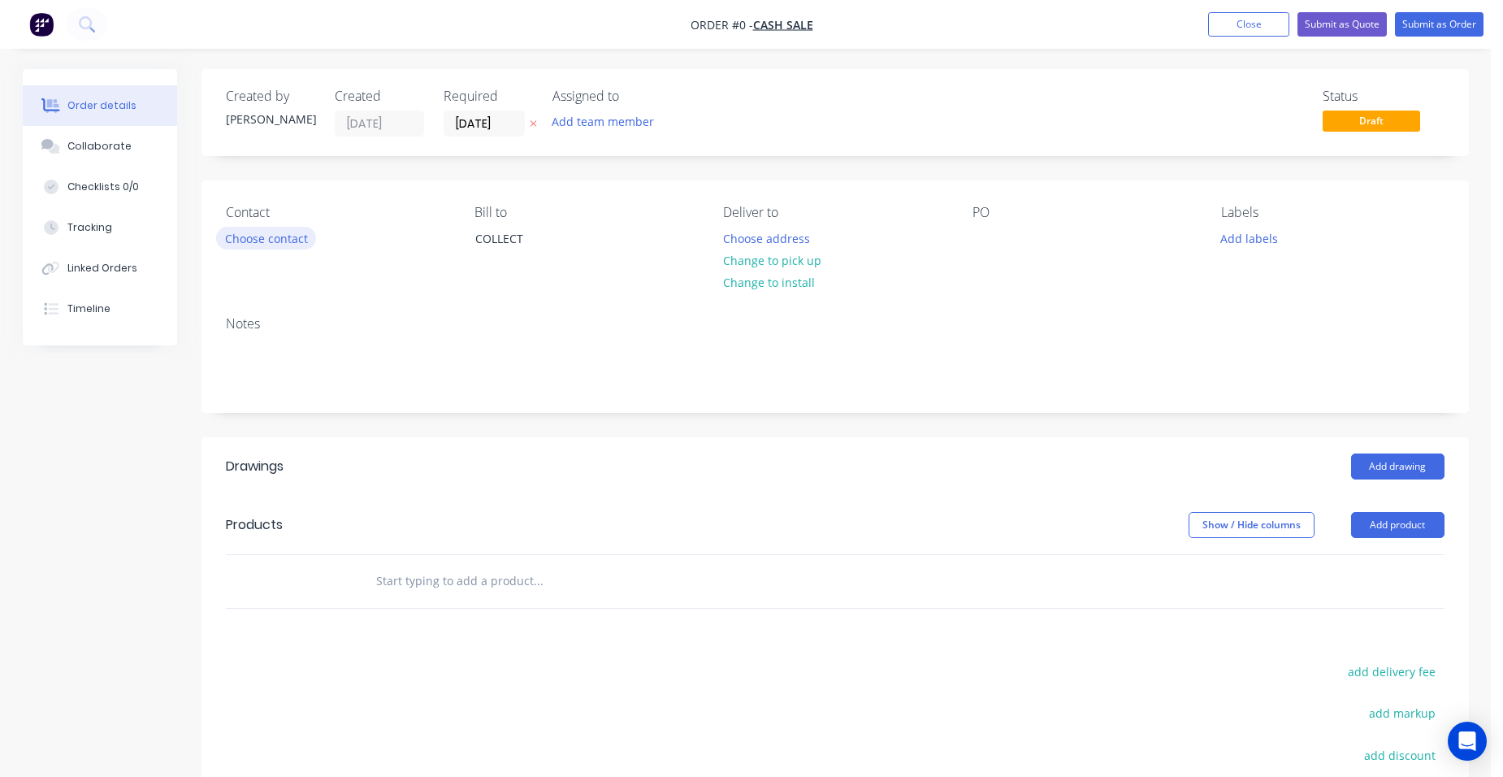
click at [303, 229] on button "Choose contact" at bounding box center [266, 238] width 100 height 22
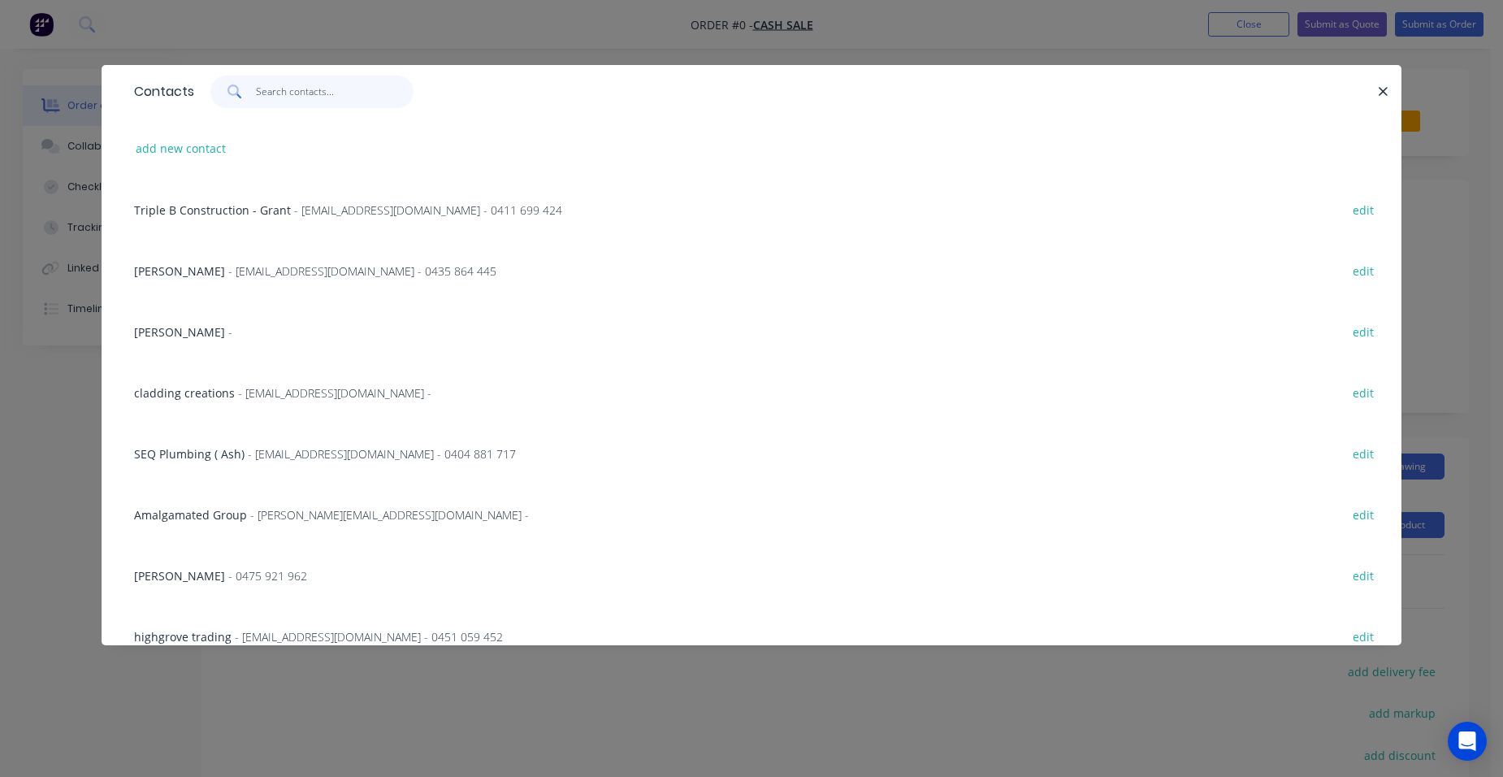
click at [263, 95] on input "text" at bounding box center [335, 92] width 158 height 32
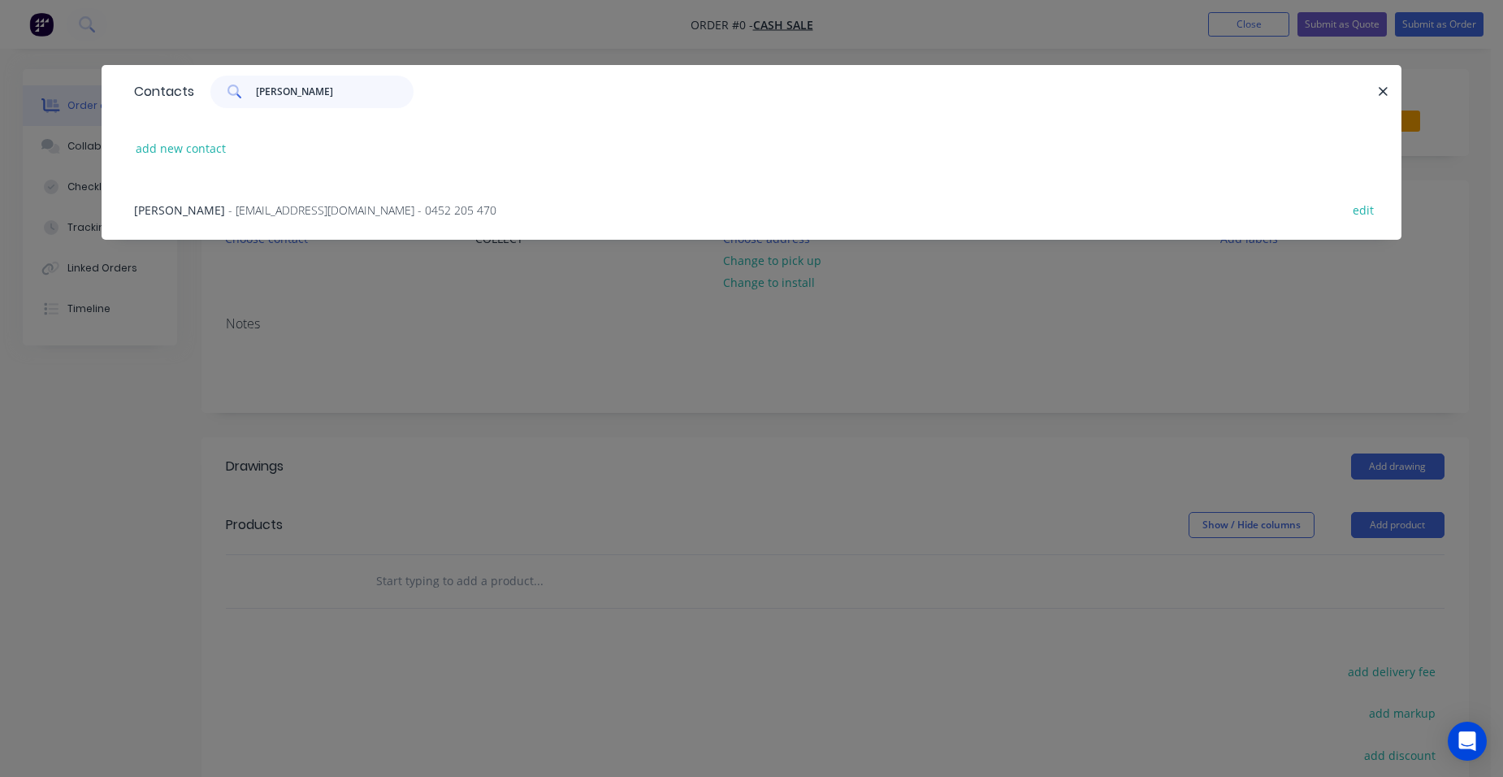
type input "jim gol"
click at [206, 210] on span "Jim goldsworthy" at bounding box center [179, 209] width 91 height 15
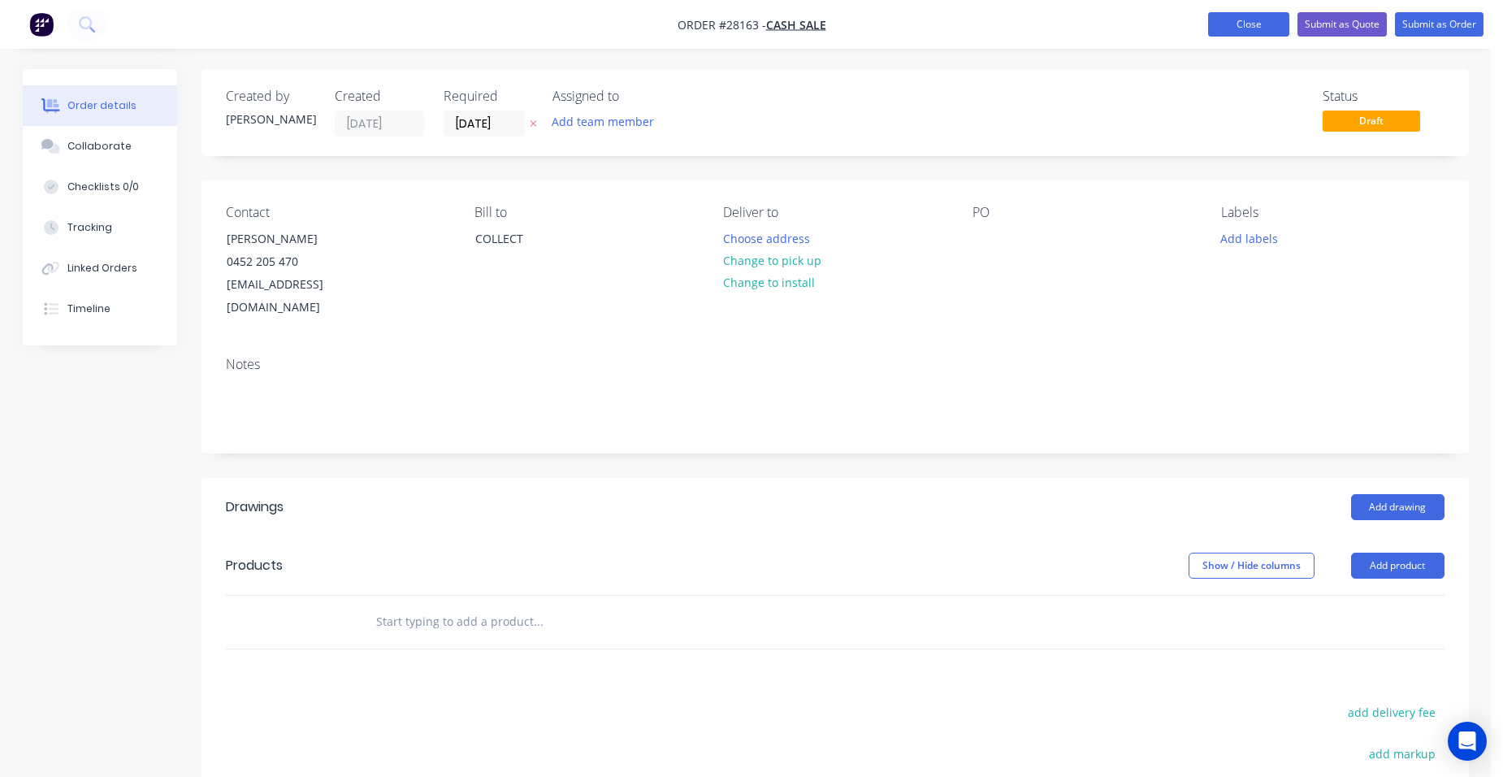
click at [1219, 24] on button "Close" at bounding box center [1248, 24] width 81 height 24
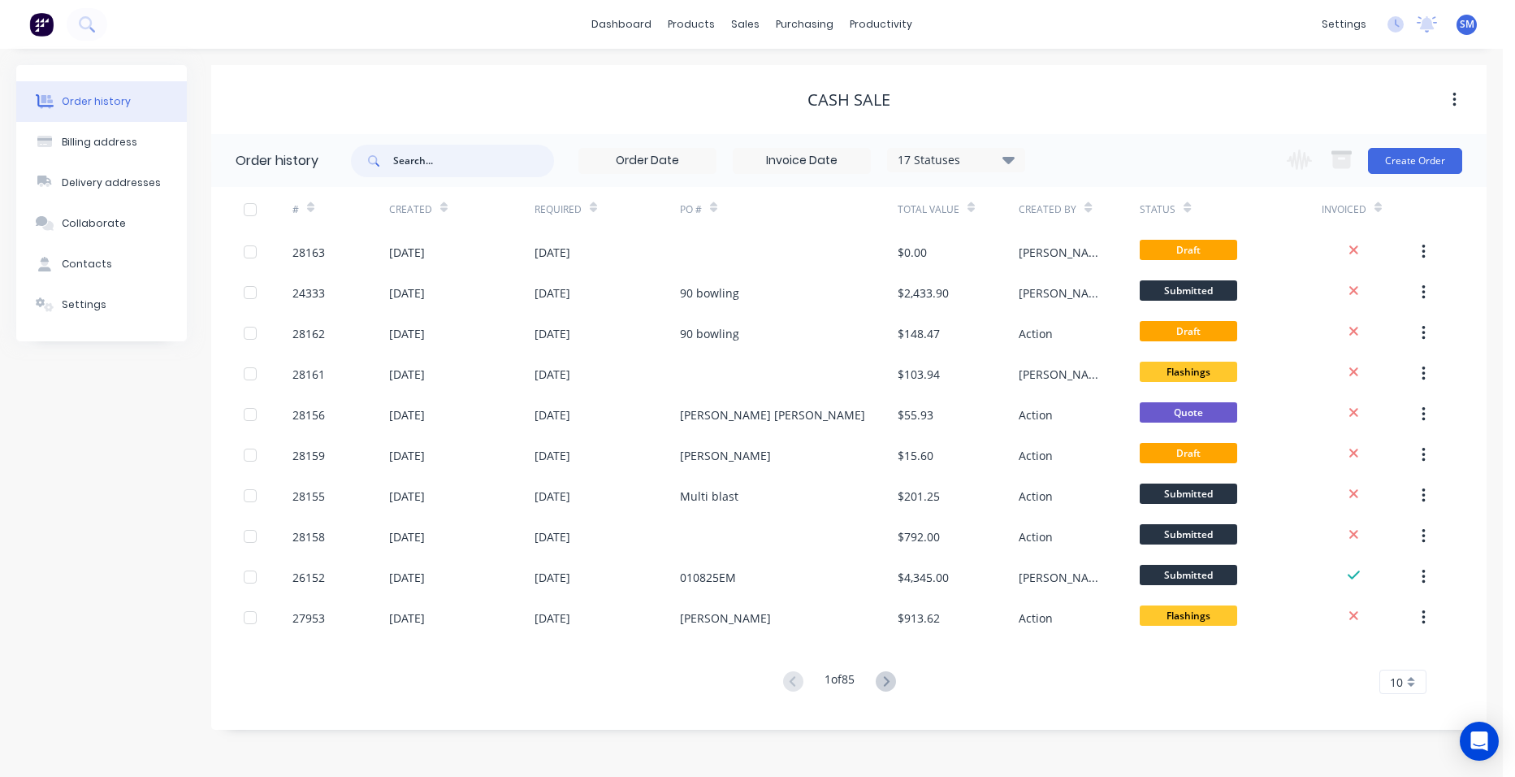
click at [511, 168] on input "text" at bounding box center [473, 161] width 161 height 32
type input "jim gold"
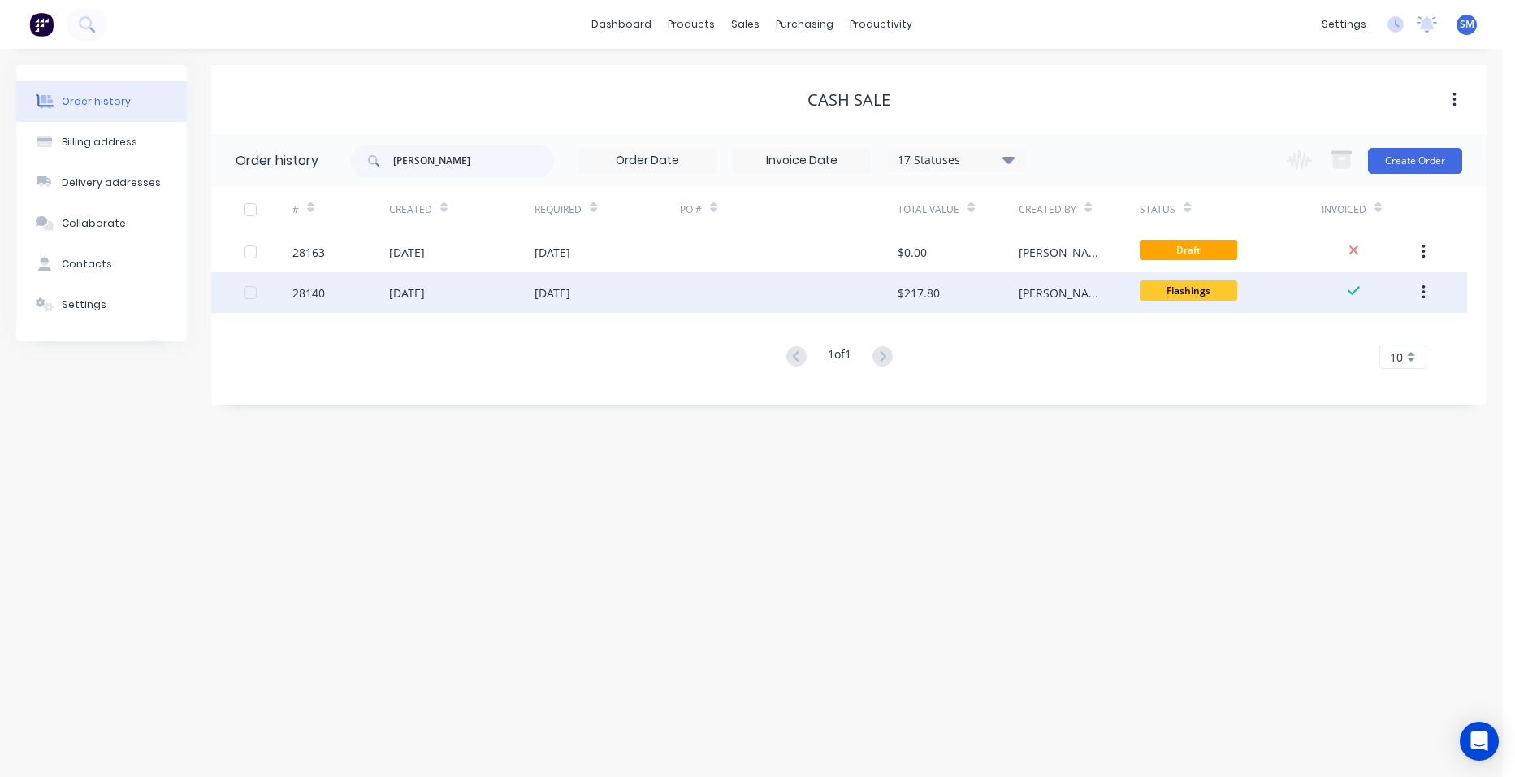
click at [777, 280] on div at bounding box center [789, 292] width 218 height 41
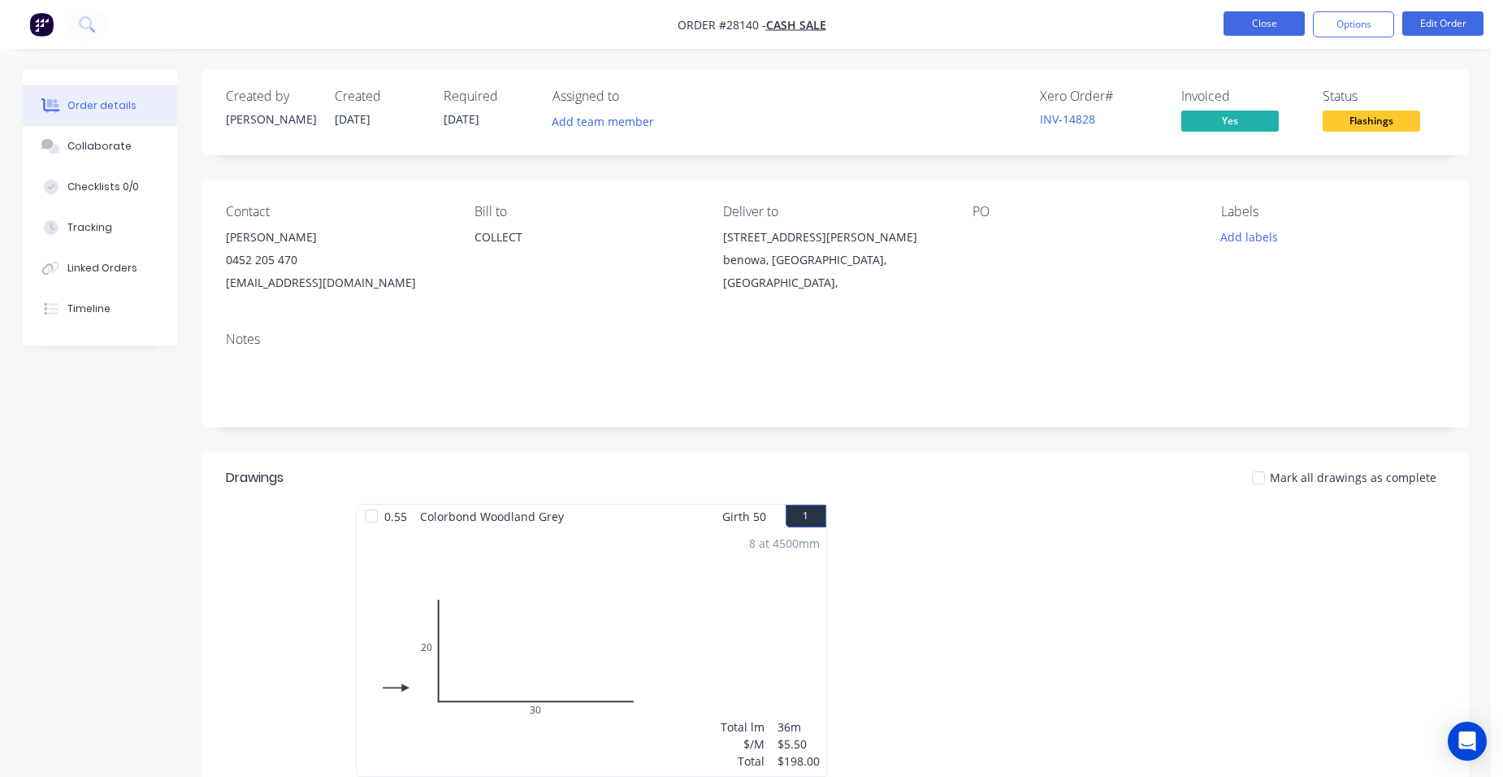
click at [1253, 16] on button "Close" at bounding box center [1263, 23] width 81 height 24
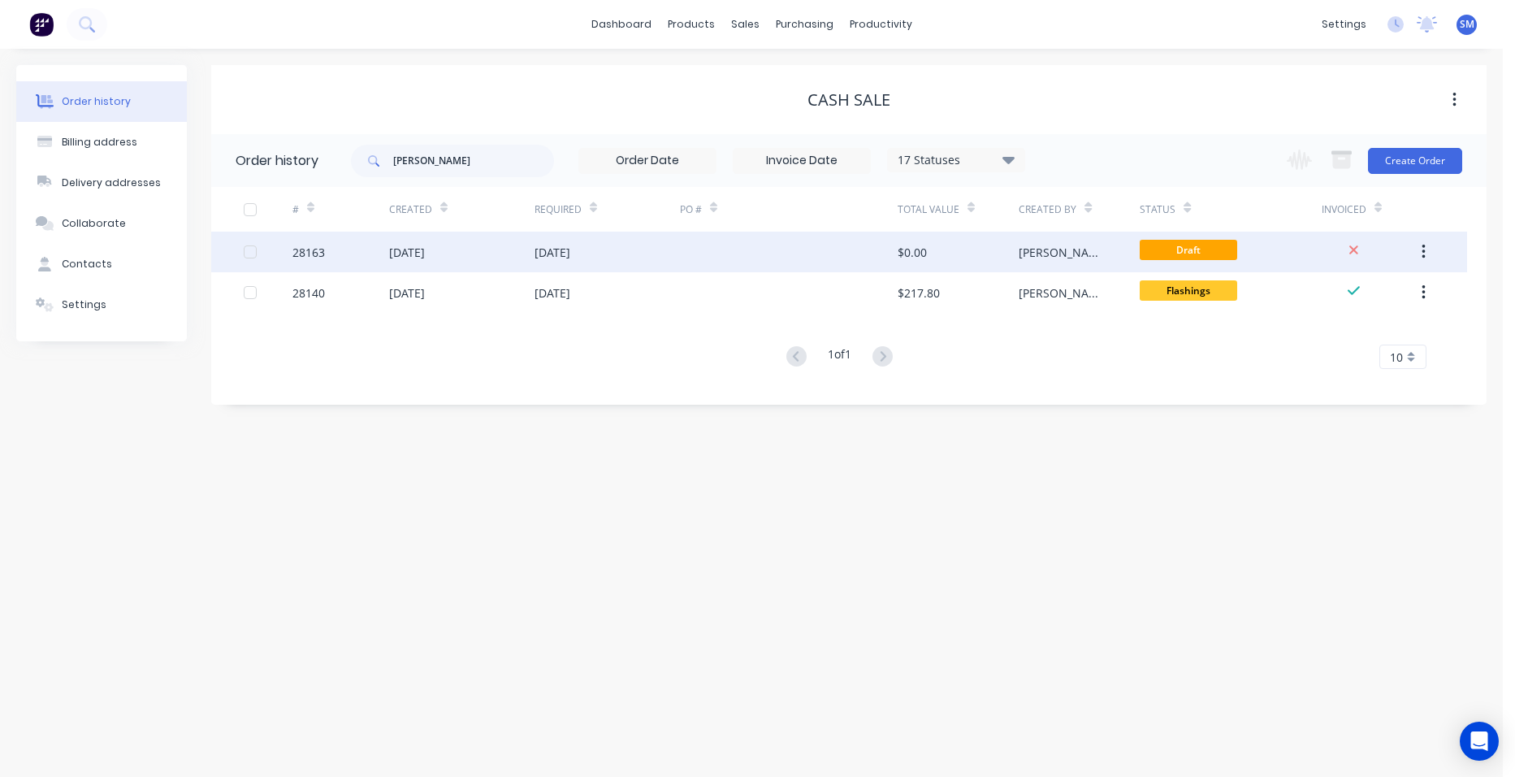
click at [796, 260] on div at bounding box center [789, 252] width 218 height 41
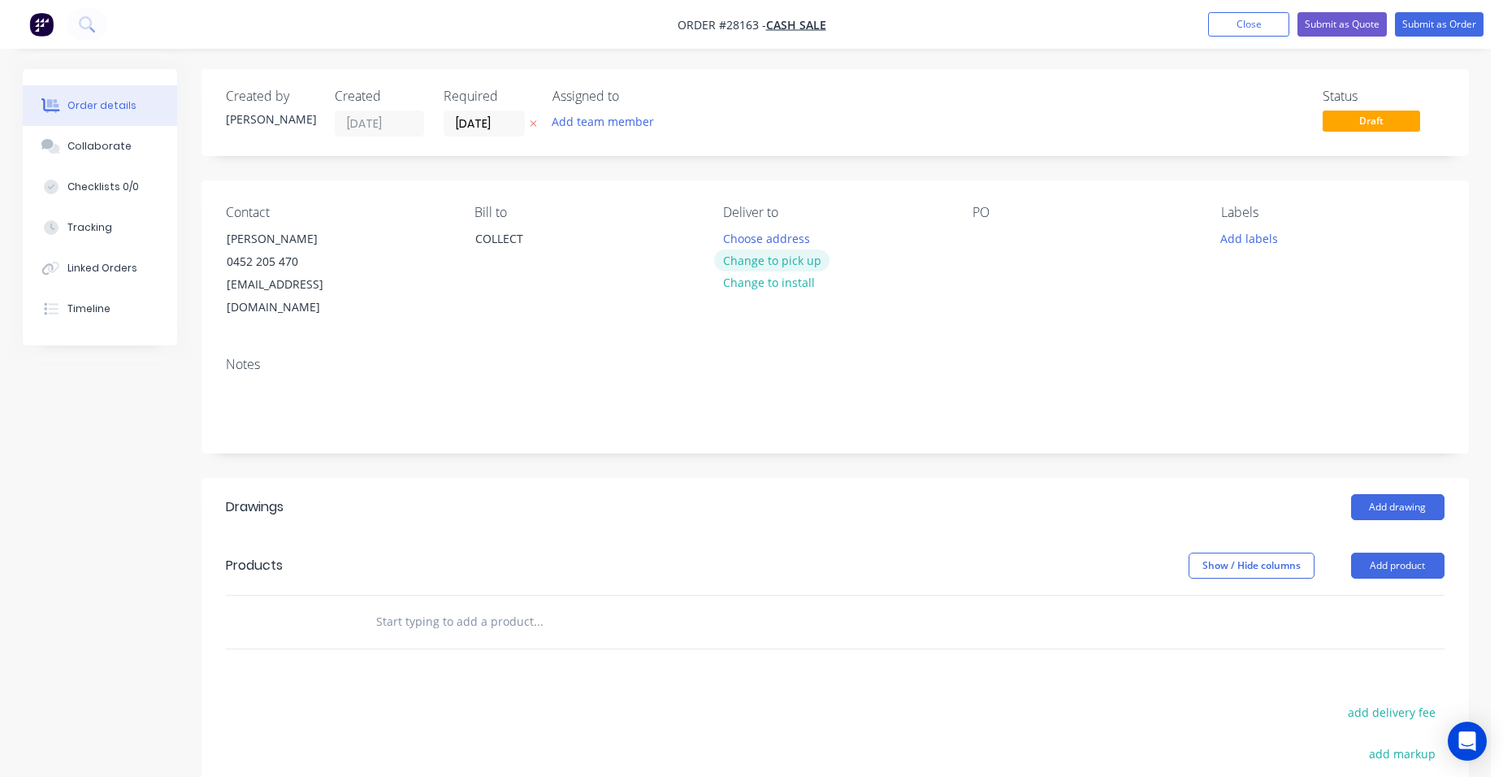
click at [785, 262] on button "Change to pick up" at bounding box center [771, 260] width 115 height 22
click at [790, 266] on button "Change to delivery" at bounding box center [773, 261] width 119 height 22
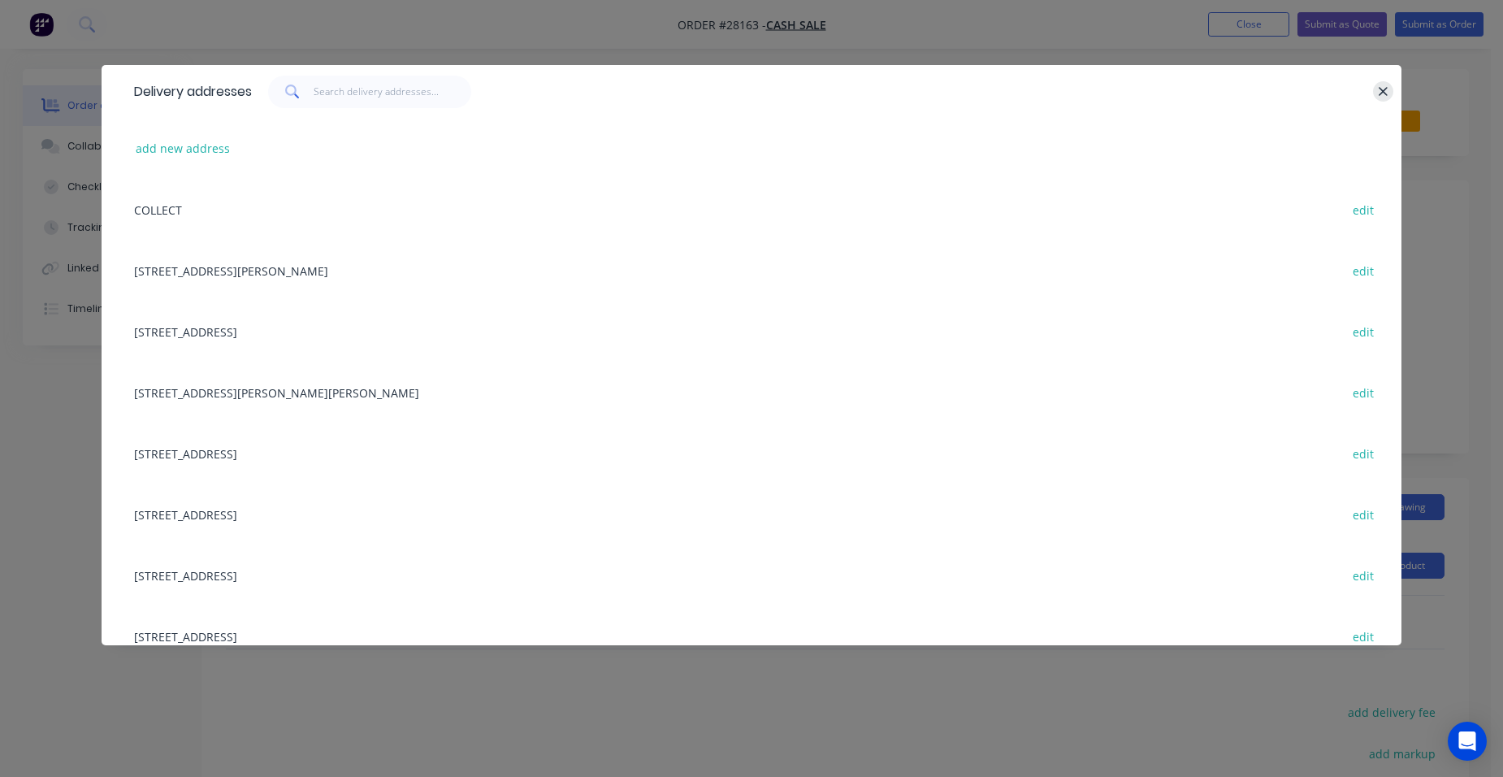
click at [1379, 89] on icon "button" at bounding box center [1383, 91] width 11 height 15
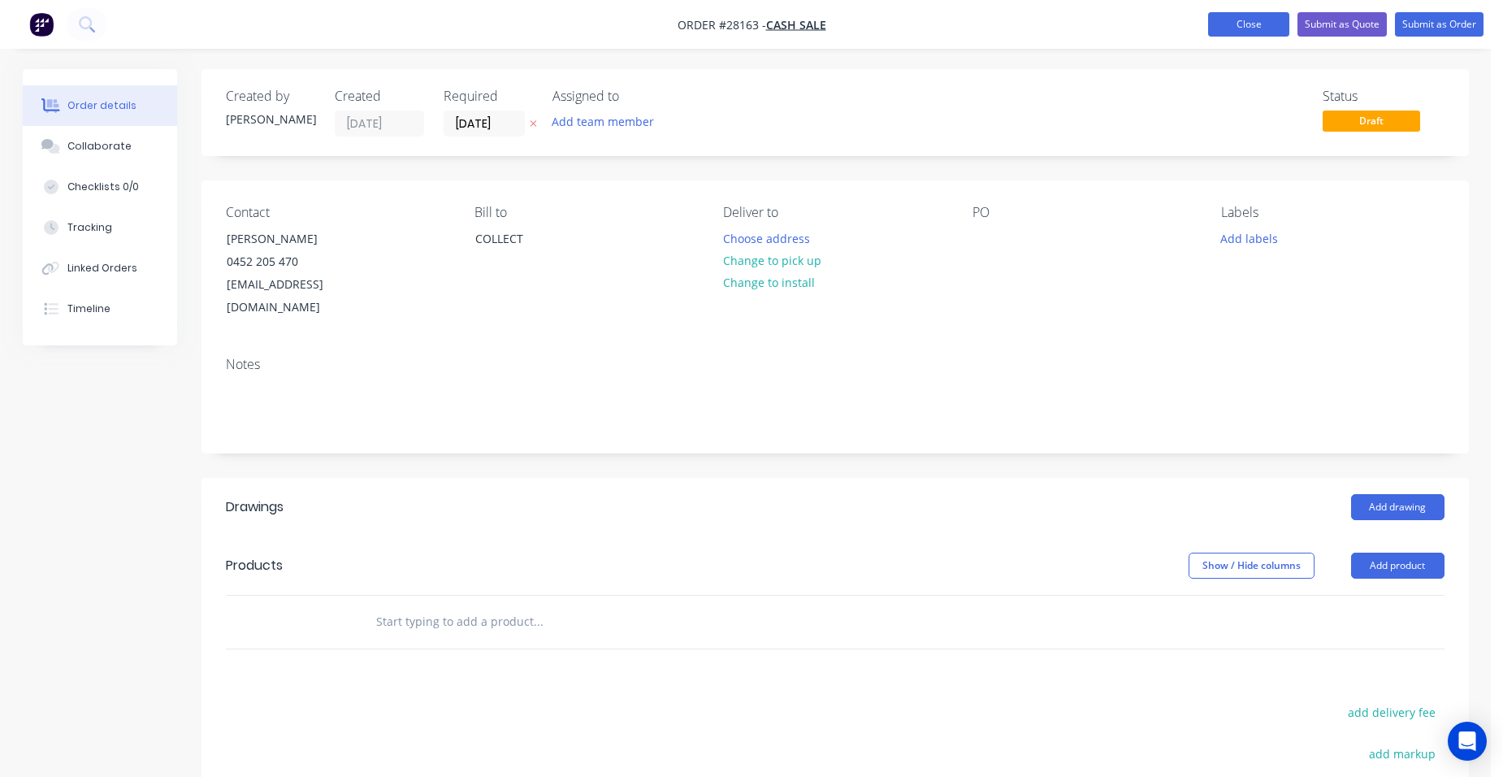
click at [1265, 17] on button "Close" at bounding box center [1248, 24] width 81 height 24
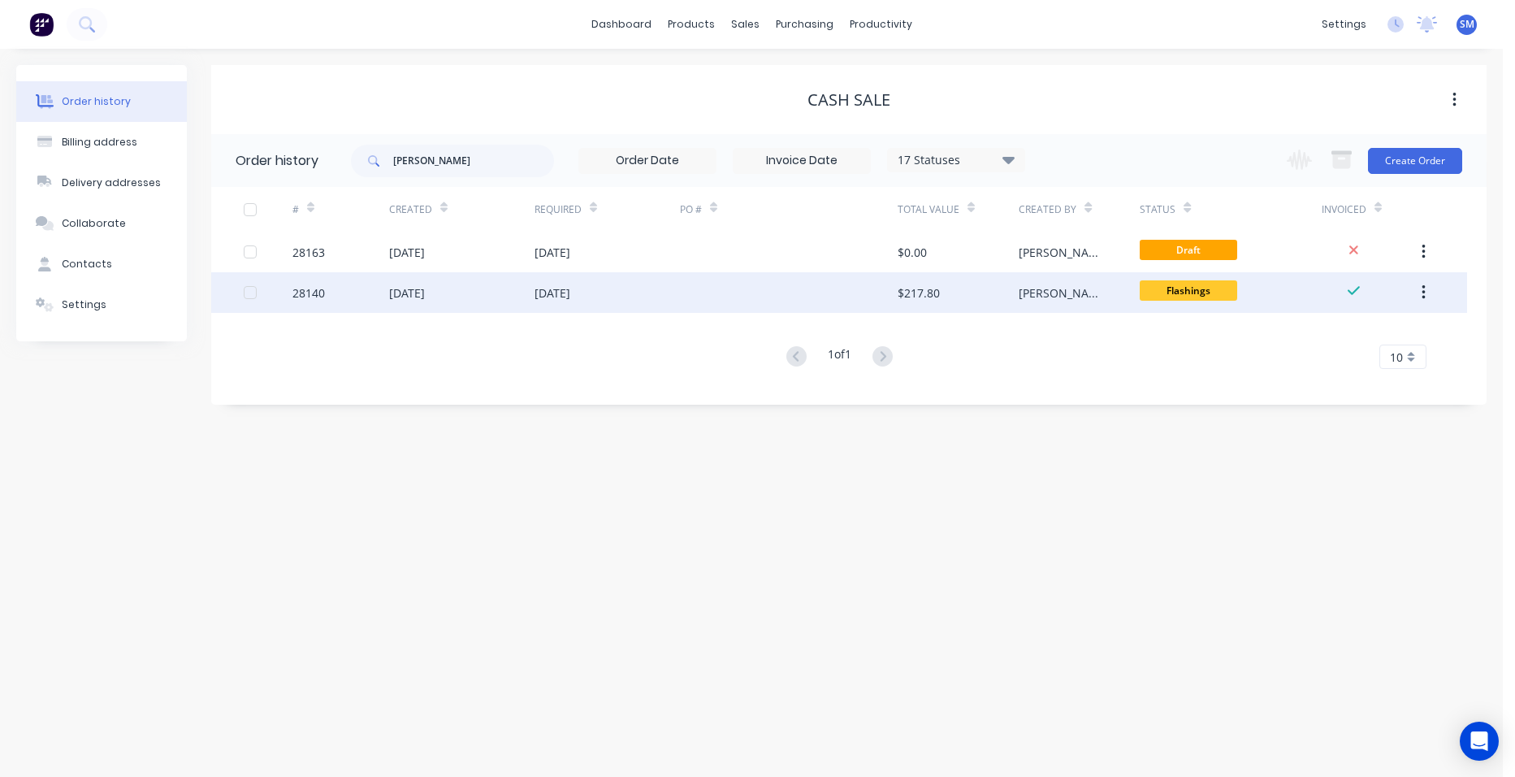
click at [760, 281] on div at bounding box center [789, 292] width 218 height 41
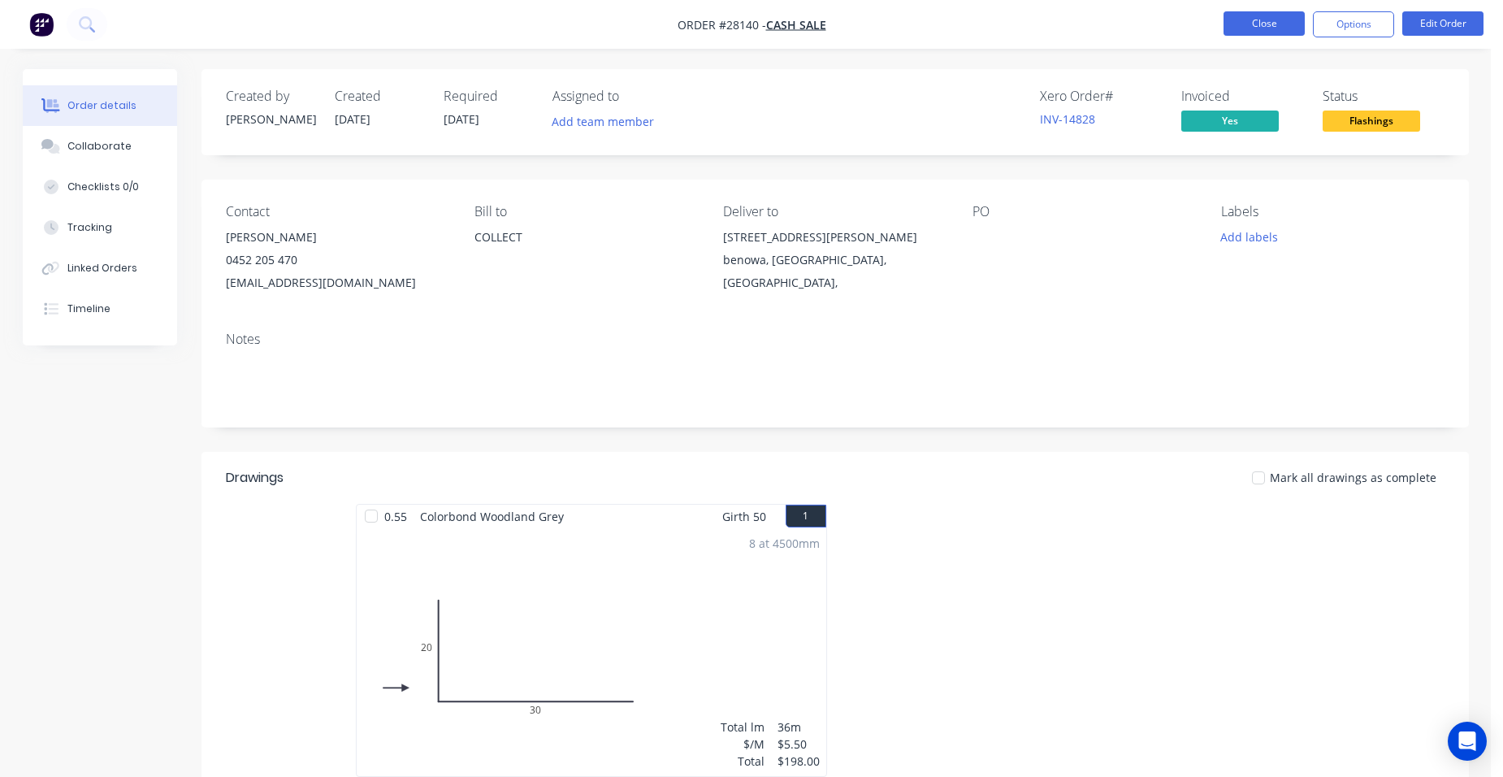
click at [1268, 12] on button "Close" at bounding box center [1263, 23] width 81 height 24
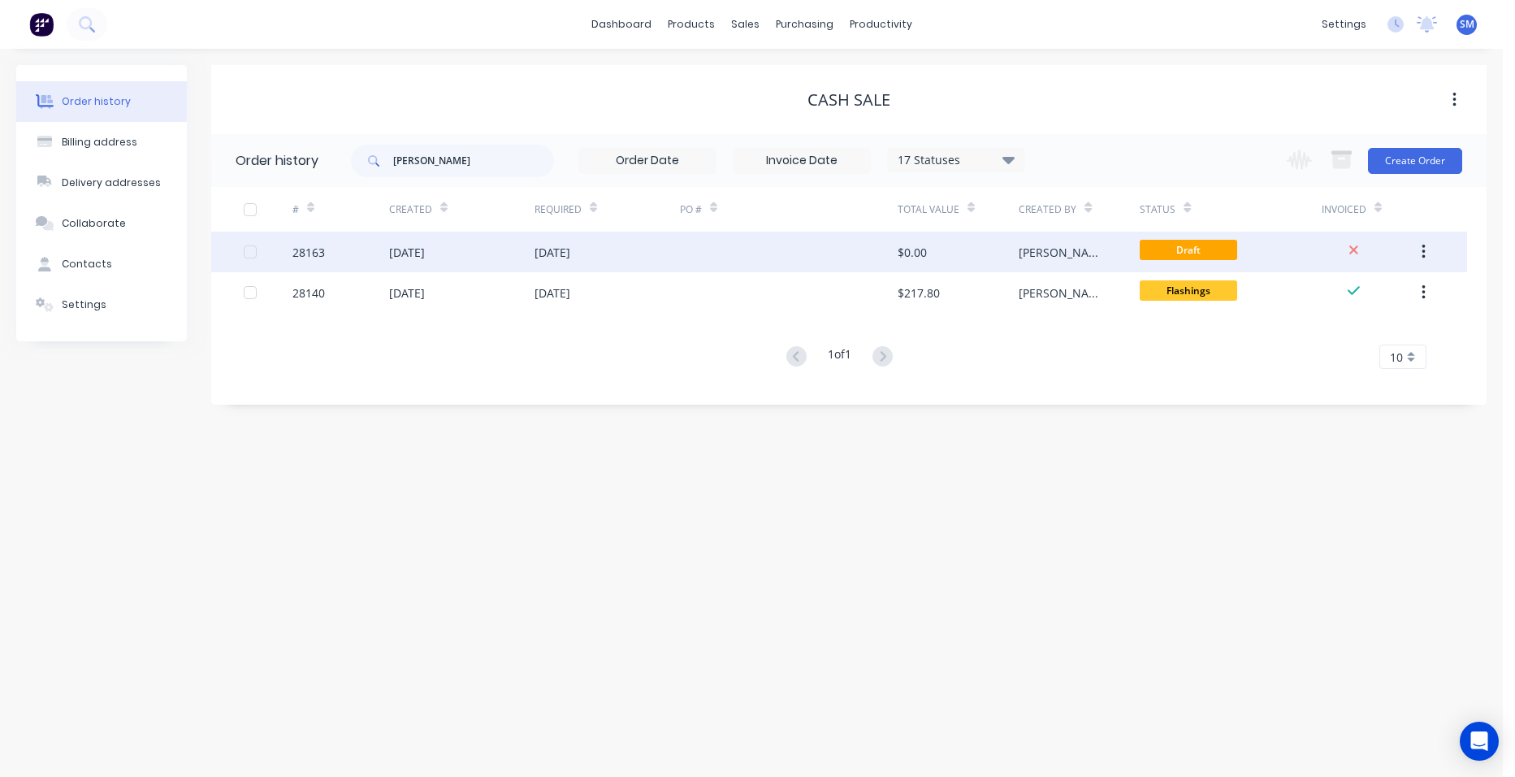
click at [699, 249] on div at bounding box center [789, 252] width 218 height 41
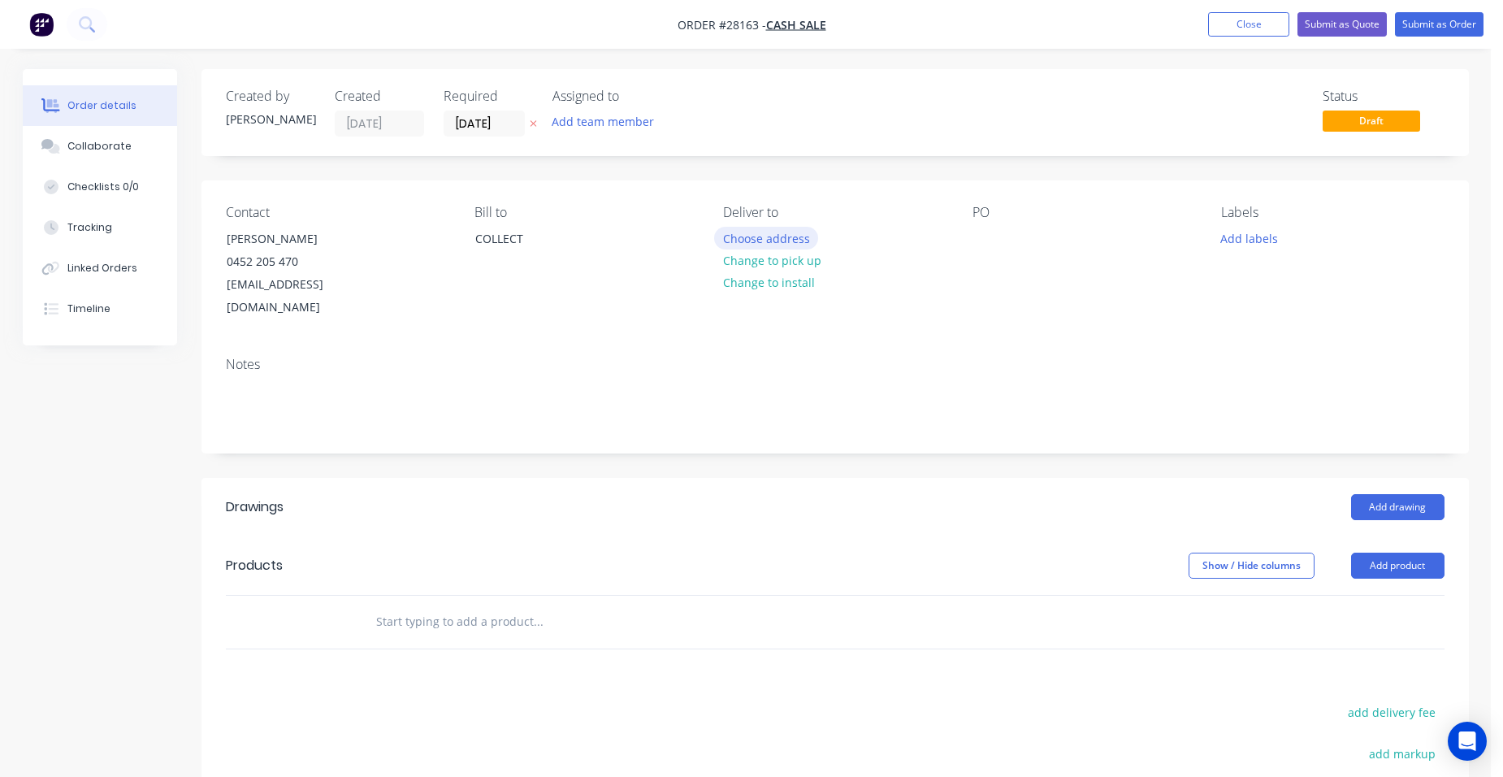
click at [772, 233] on button "Choose address" at bounding box center [766, 238] width 104 height 22
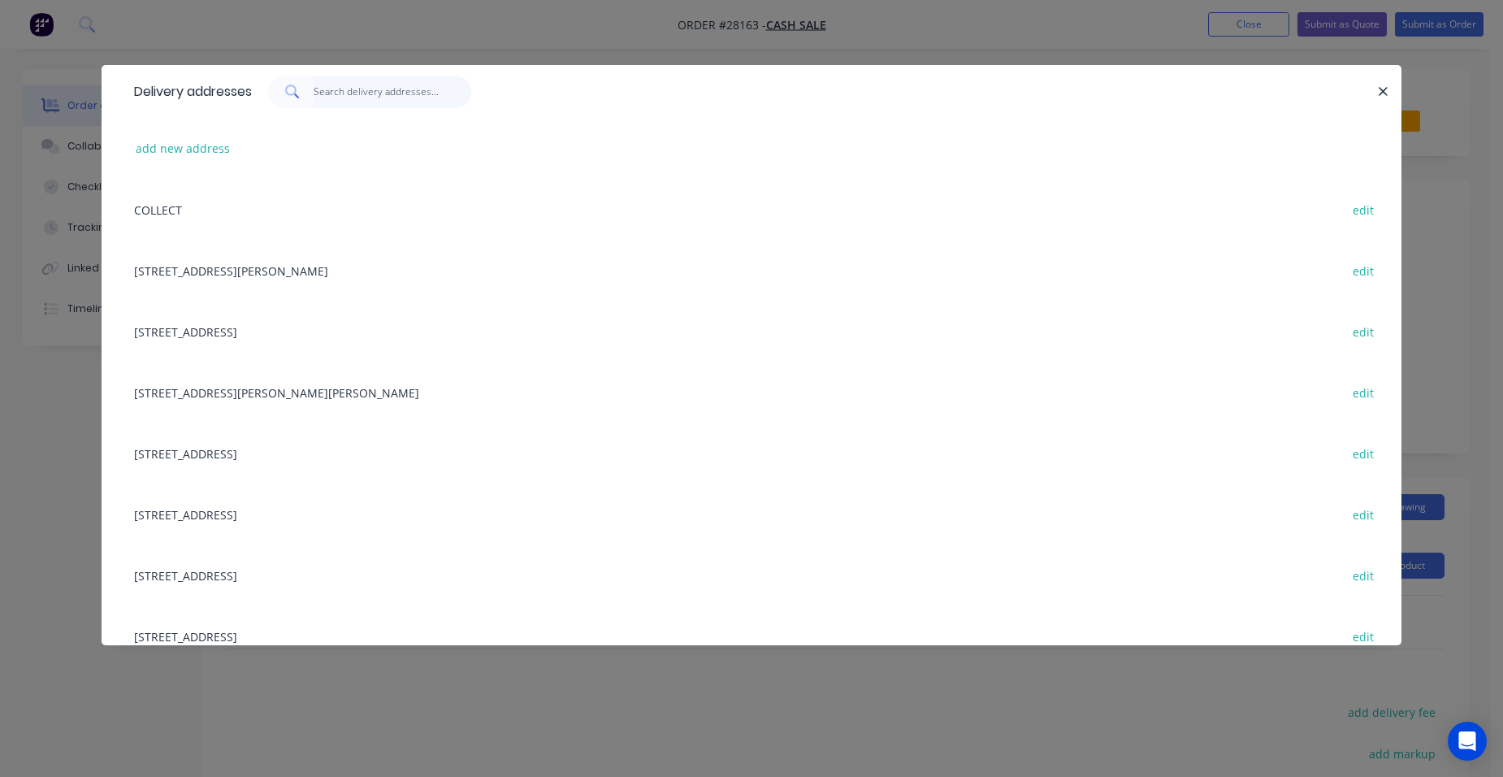
click at [362, 93] on input "text" at bounding box center [393, 92] width 158 height 32
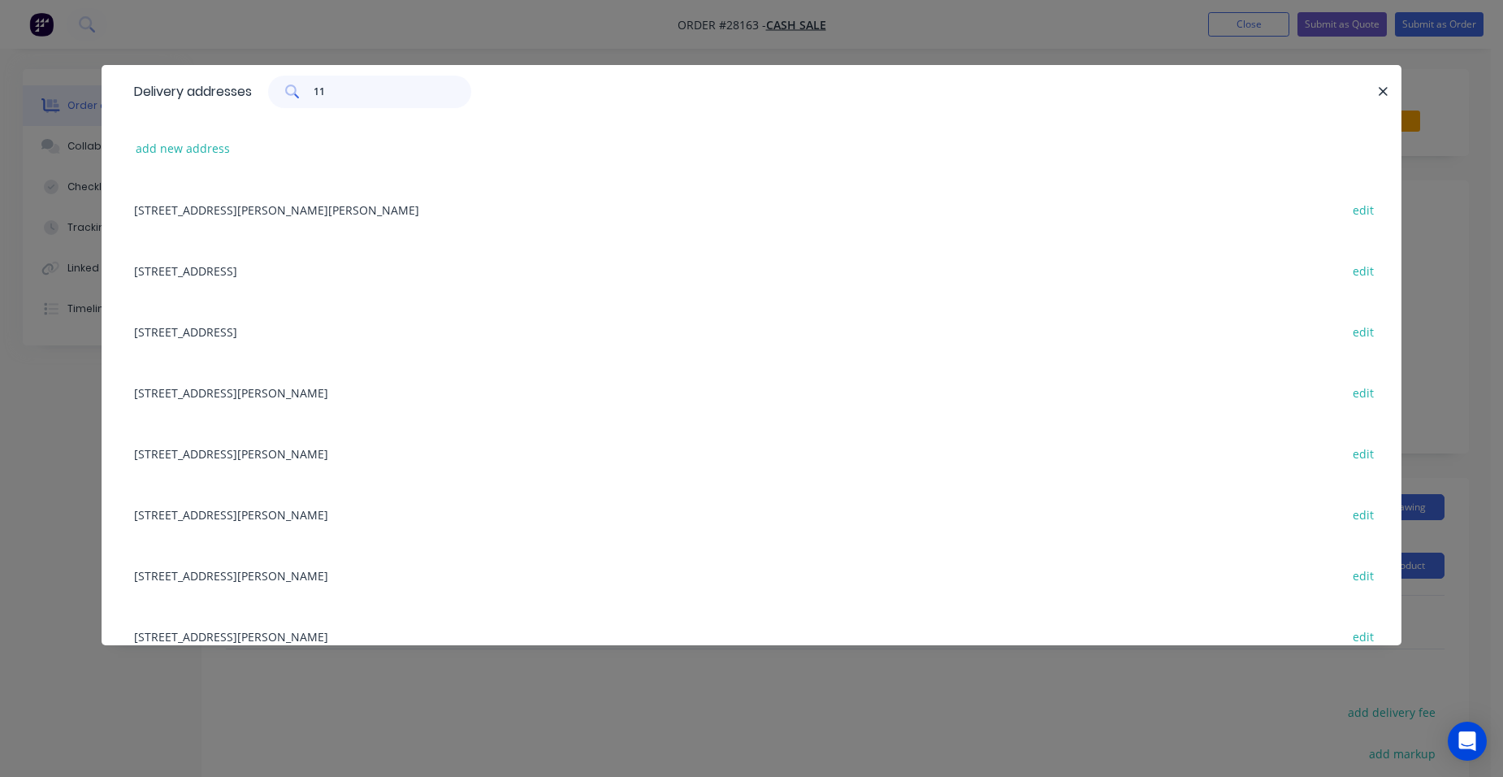
type input "1"
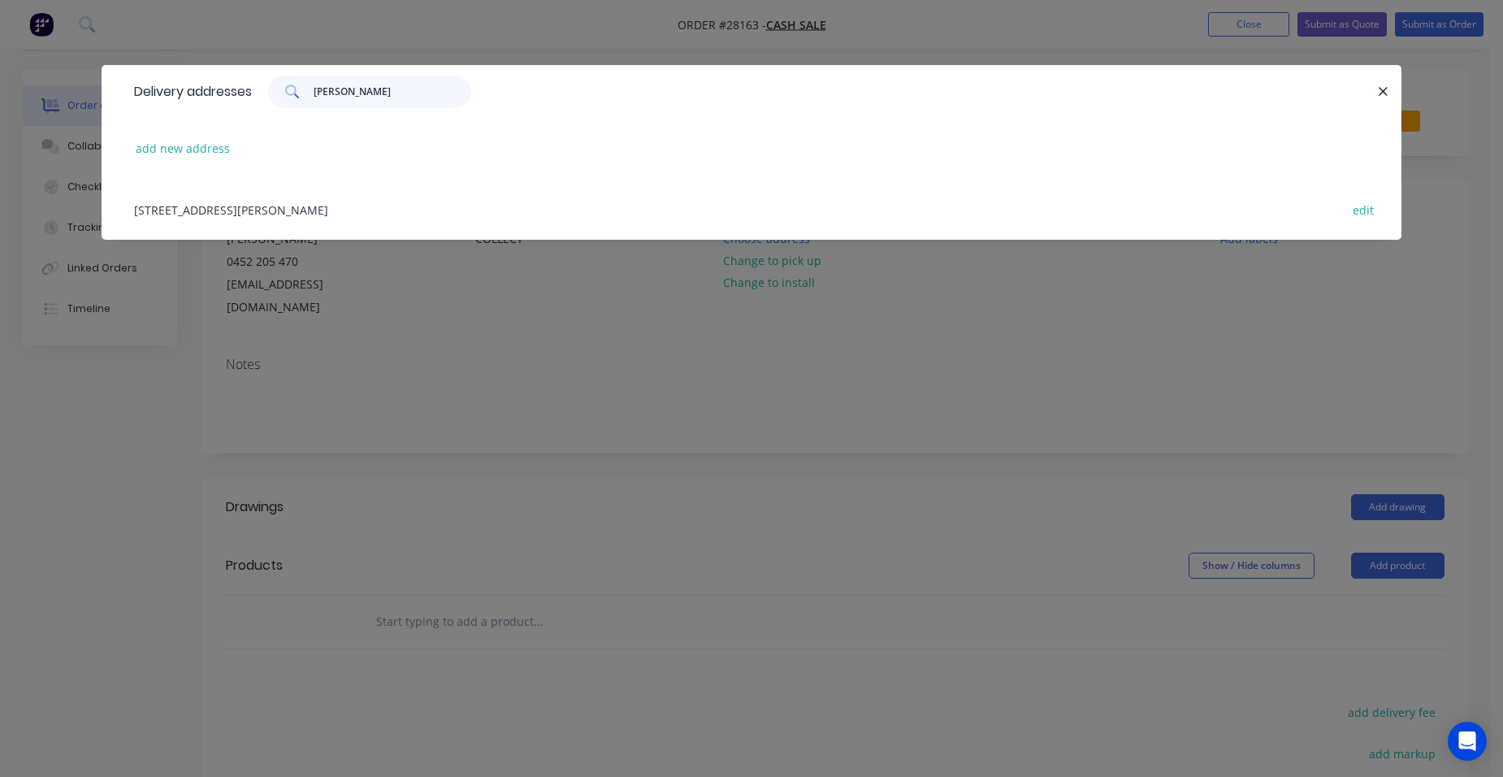
type input "marj"
click at [201, 216] on div "11b marjorie crescent, benowa, Queensland, Australia edit" at bounding box center [751, 209] width 1251 height 61
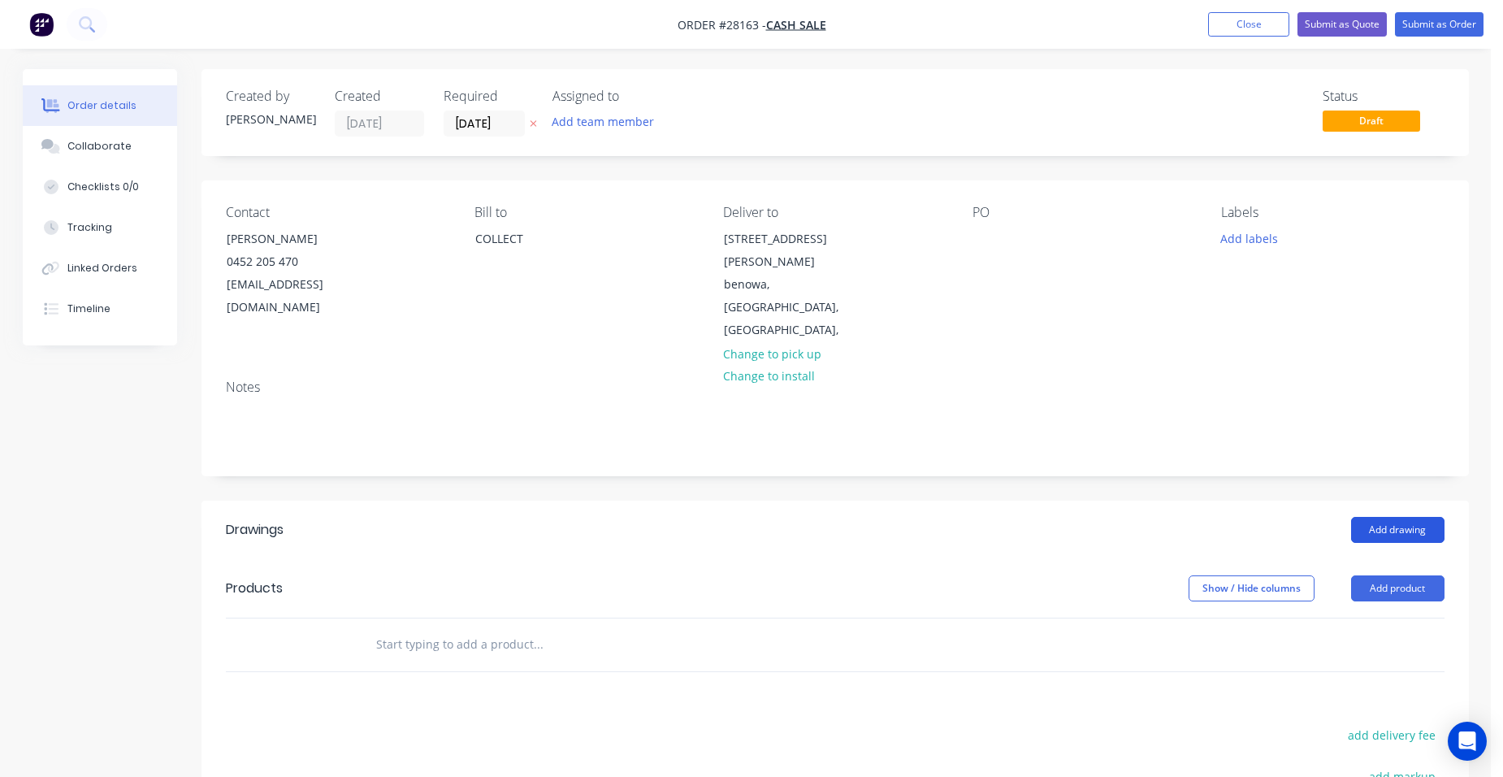
click at [1398, 517] on button "Add drawing" at bounding box center [1397, 530] width 93 height 26
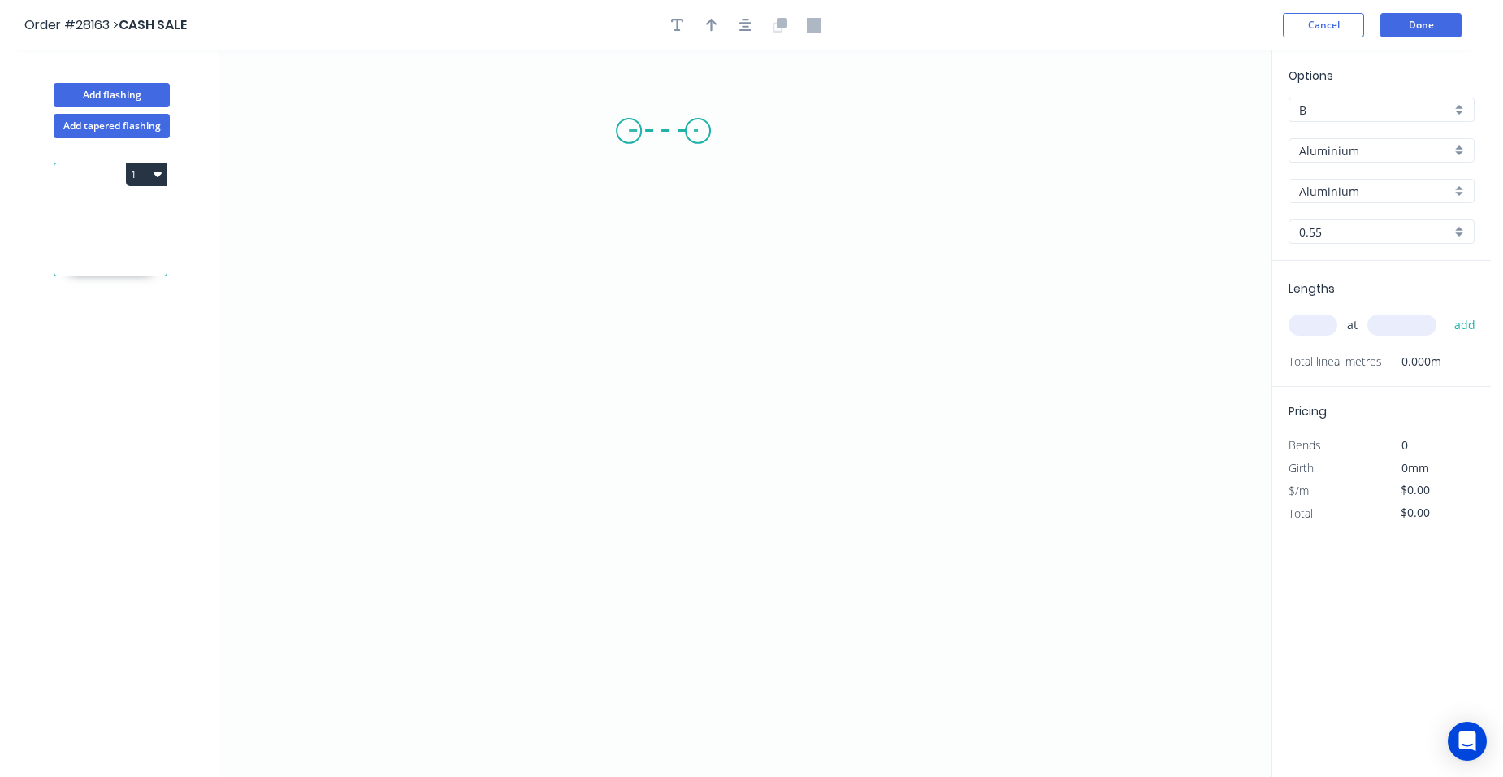
drag, startPoint x: 629, startPoint y: 131, endPoint x: 698, endPoint y: 135, distance: 69.2
click at [698, 135] on icon "0" at bounding box center [745, 413] width 1052 height 726
click at [704, 417] on icon "0 ?" at bounding box center [745, 413] width 1052 height 726
drag, startPoint x: 605, startPoint y: 411, endPoint x: 602, endPoint y: 385, distance: 26.2
click at [605, 412] on icon "0 ? ?" at bounding box center [745, 413] width 1052 height 726
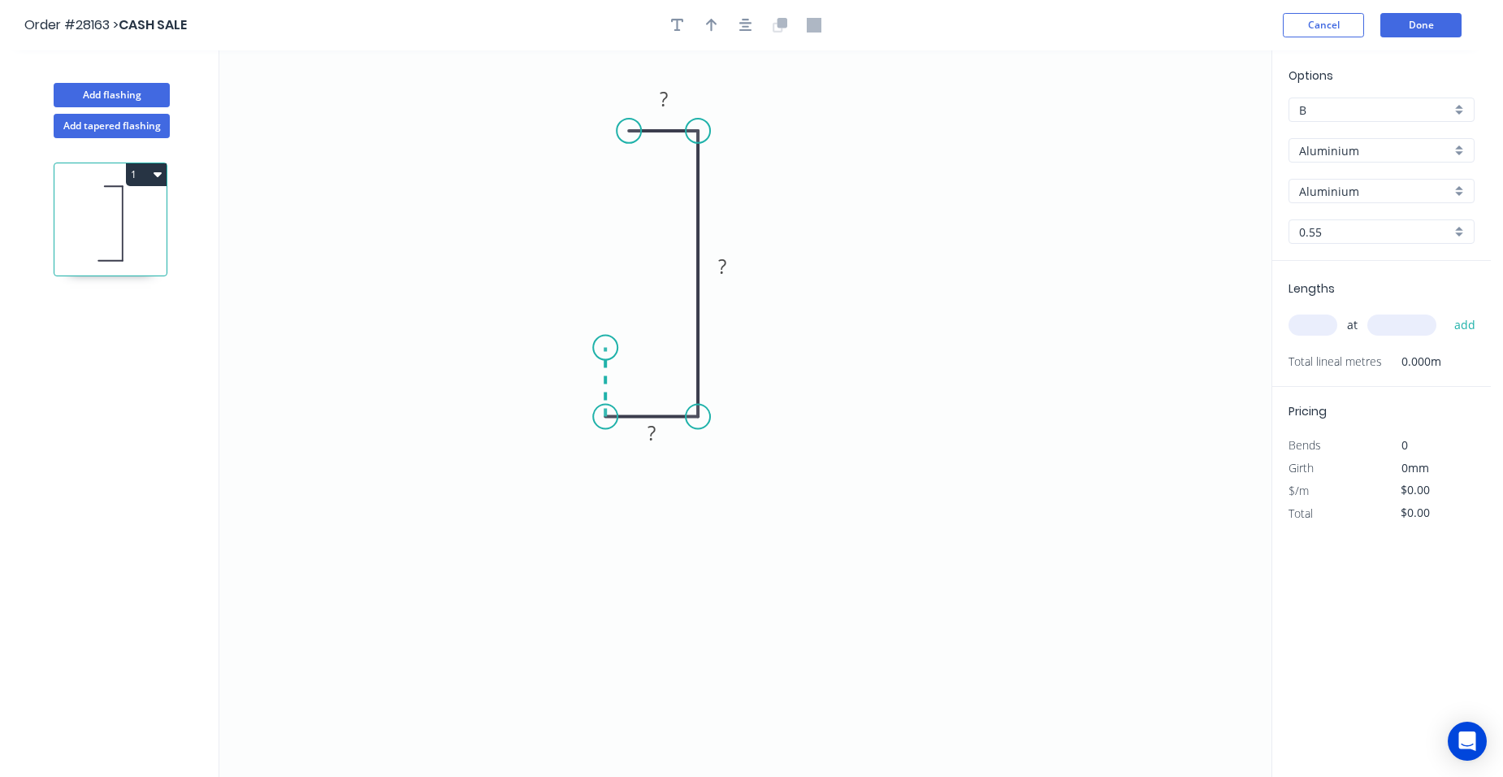
click at [605, 348] on icon at bounding box center [605, 382] width 0 height 69
click at [527, 344] on icon "0 ? ? ? ?" at bounding box center [745, 413] width 1052 height 726
click at [525, 526] on icon "0 ? ? ? ? ?" at bounding box center [745, 413] width 1052 height 726
click at [524, 526] on circle at bounding box center [527, 525] width 24 height 24
click at [506, 416] on tspan "?" at bounding box center [503, 428] width 8 height 27
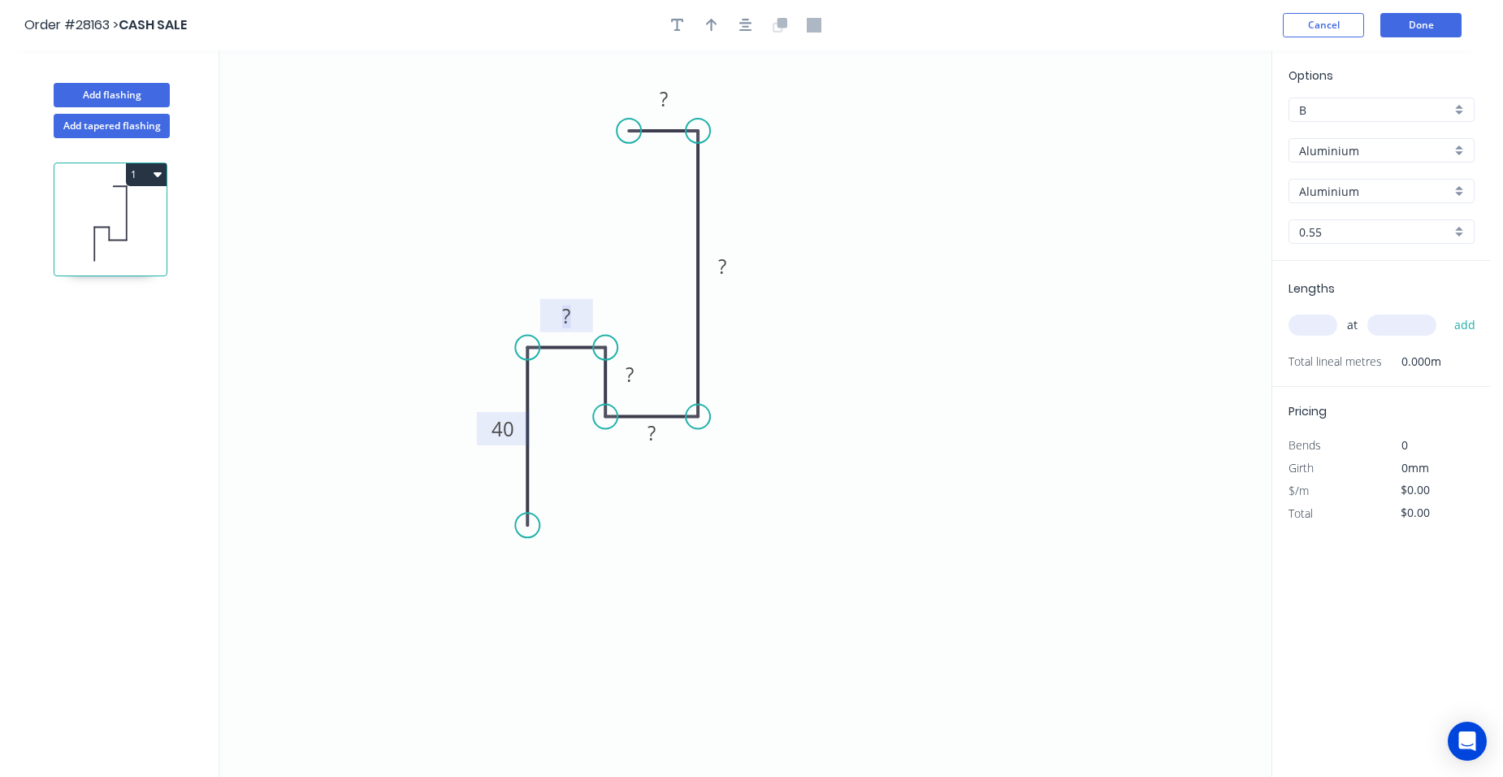
click at [570, 316] on tspan "?" at bounding box center [566, 315] width 8 height 27
click at [635, 370] on rect at bounding box center [629, 375] width 32 height 23
click at [659, 432] on rect at bounding box center [651, 433] width 32 height 23
click at [725, 486] on icon "0 40 18 15 17 ? ?" at bounding box center [745, 413] width 1052 height 726
click at [727, 263] on rect at bounding box center [722, 267] width 32 height 23
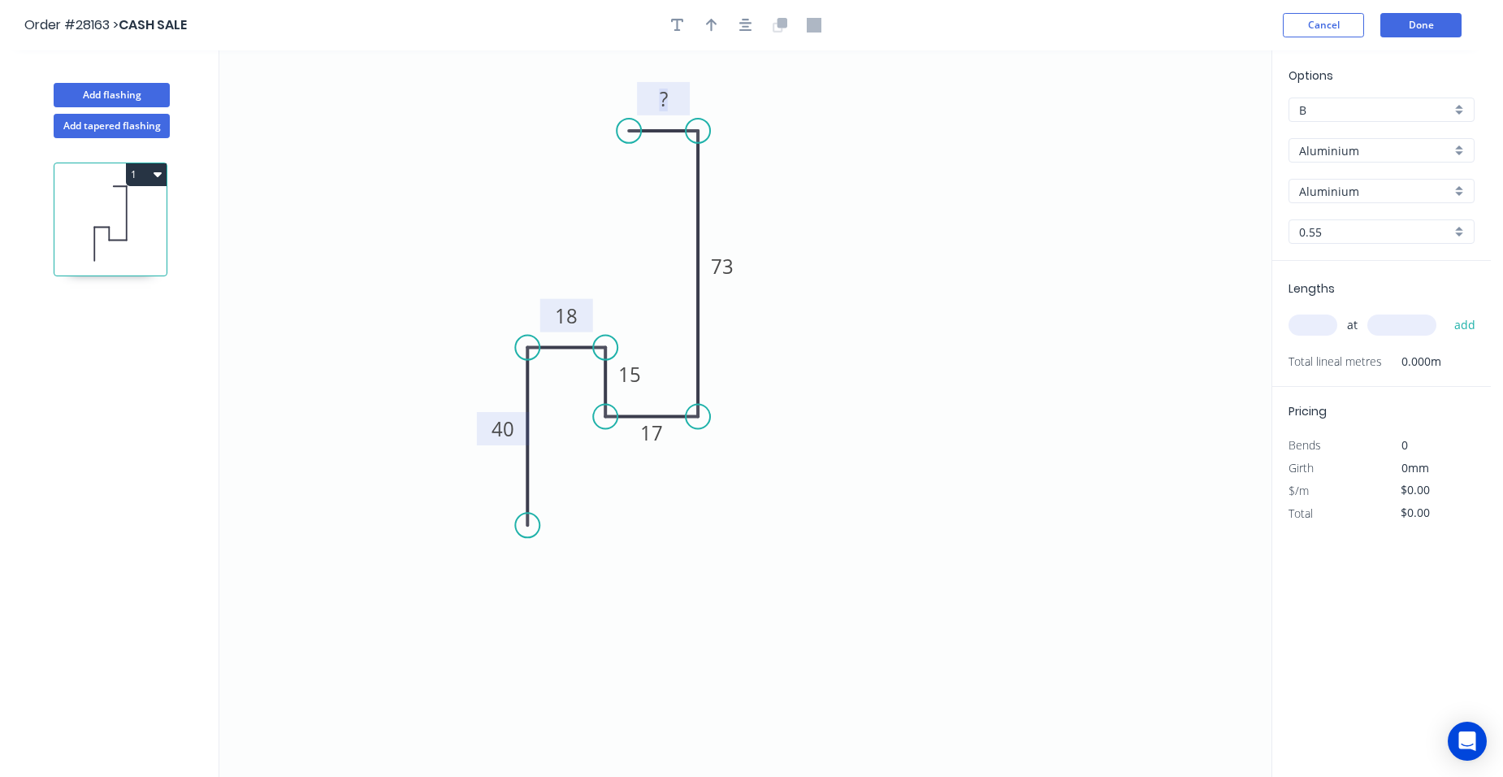
click at [666, 96] on tspan "?" at bounding box center [664, 98] width 8 height 27
click at [840, 206] on icon "0 40 18 15 17 73 15" at bounding box center [745, 413] width 1052 height 726
type input "$1.00"
click at [709, 22] on icon "button" at bounding box center [711, 25] width 11 height 13
drag, startPoint x: 1192, startPoint y: 125, endPoint x: 796, endPoint y: 218, distance: 406.3
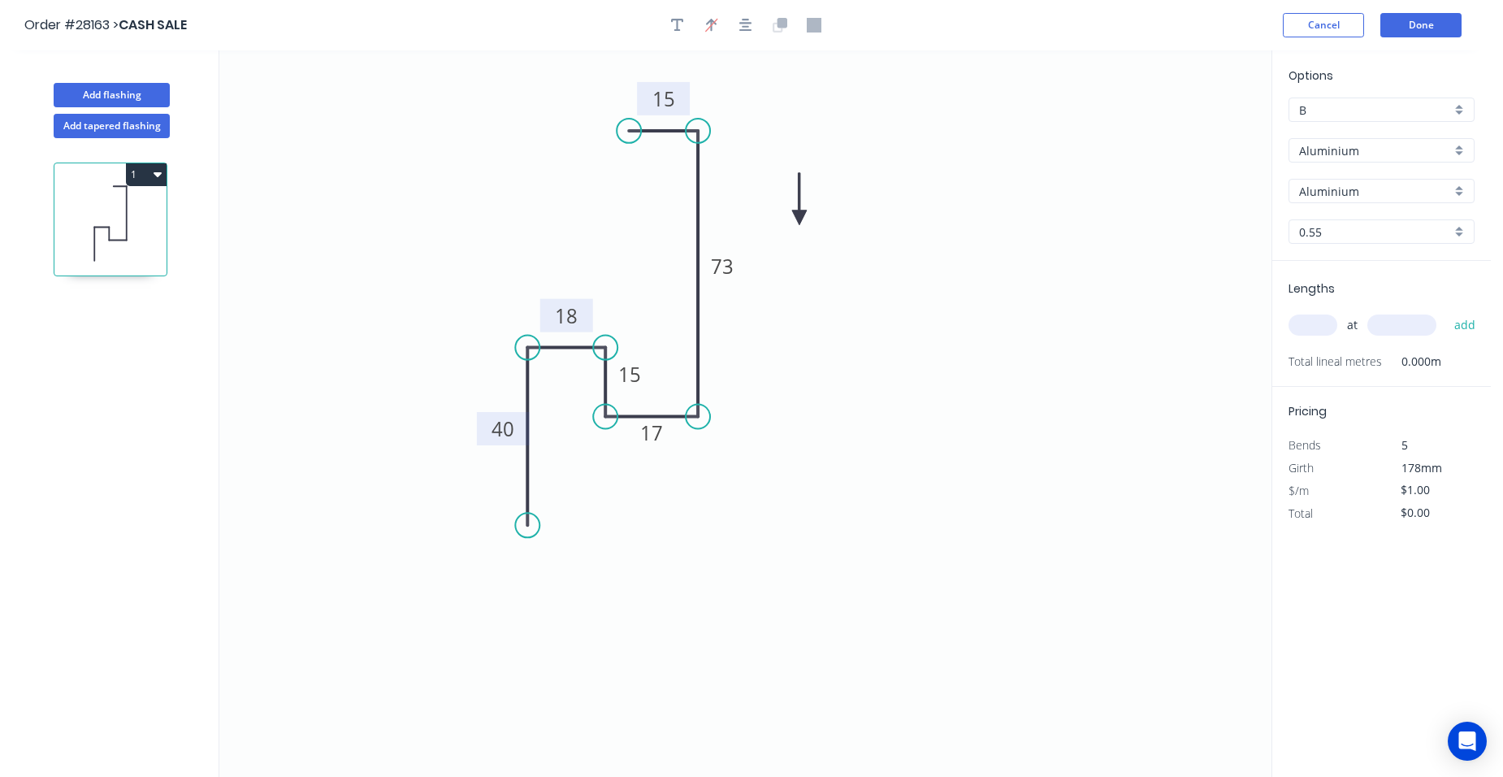
click at [797, 218] on icon at bounding box center [799, 199] width 15 height 52
click at [796, 218] on icon at bounding box center [797, 199] width 15 height 52
click at [796, 218] on icon at bounding box center [809, 204] width 47 height 47
click at [1454, 146] on div "Aluminium" at bounding box center [1381, 150] width 186 height 24
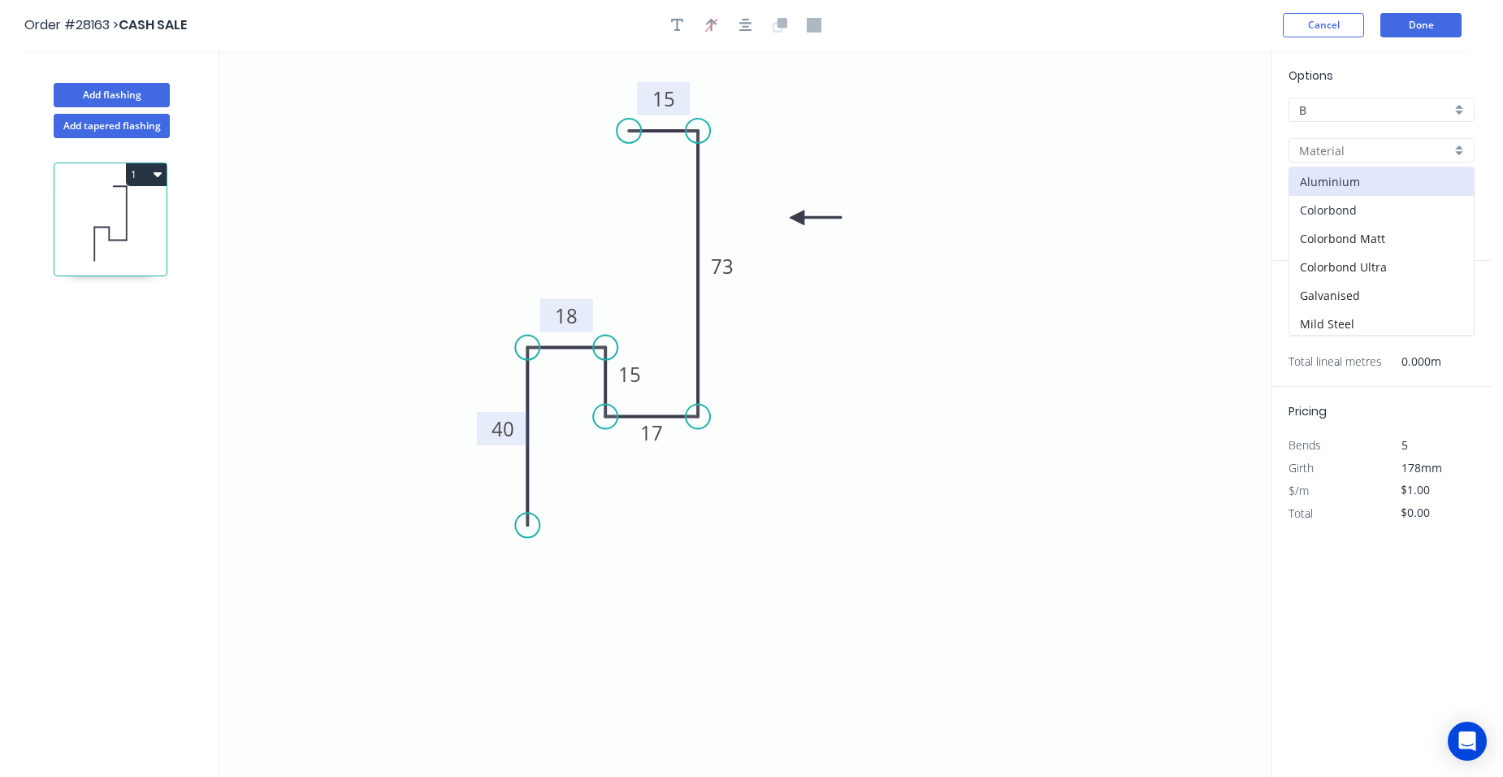
click at [1391, 199] on div "Colorbond" at bounding box center [1381, 210] width 184 height 28
type input "Colorbond"
type input "Basalt"
type input "$11.67"
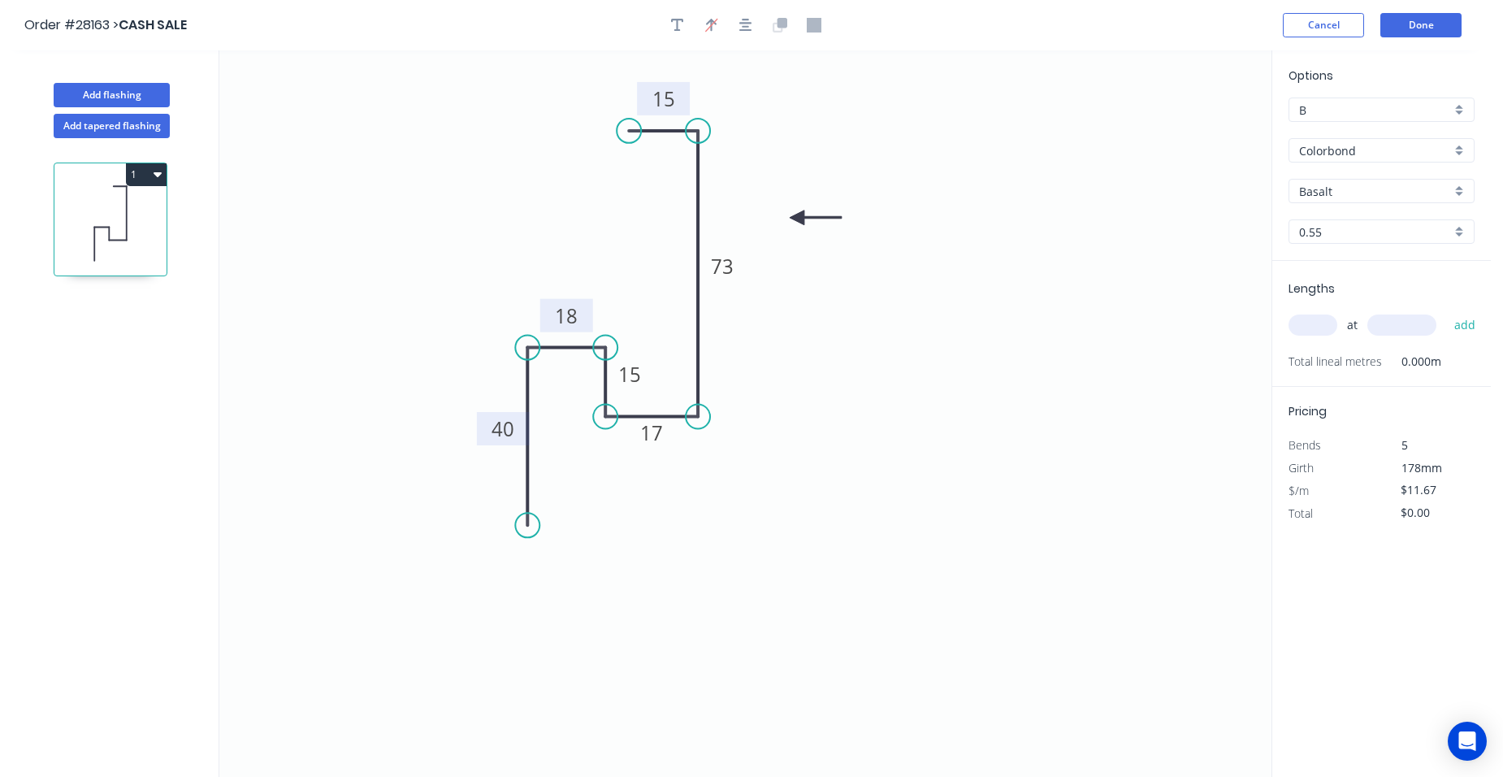
click at [1461, 188] on div "Basalt" at bounding box center [1381, 191] width 186 height 24
click at [1404, 352] on div "Woodland Grey" at bounding box center [1381, 361] width 184 height 28
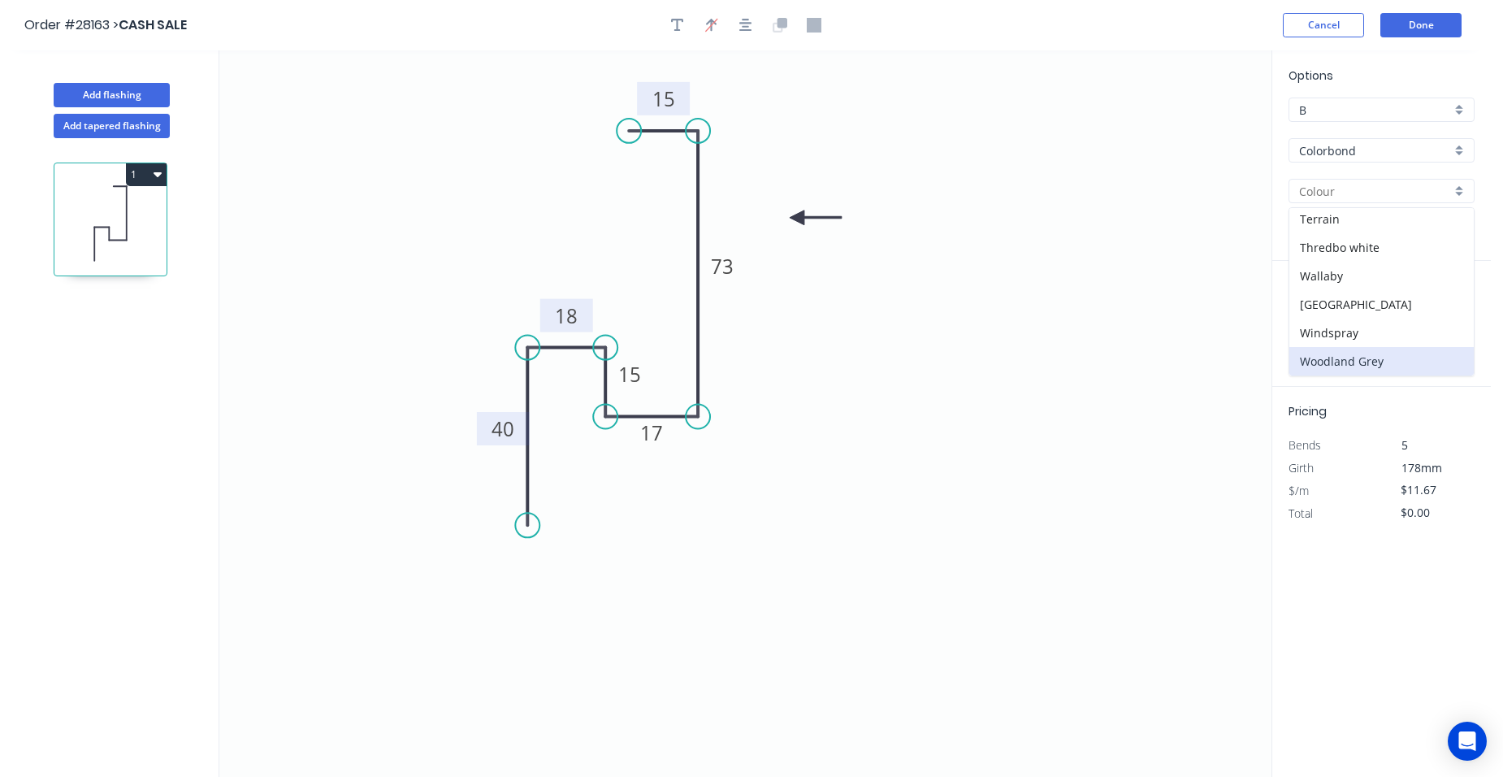
type input "Woodland Grey"
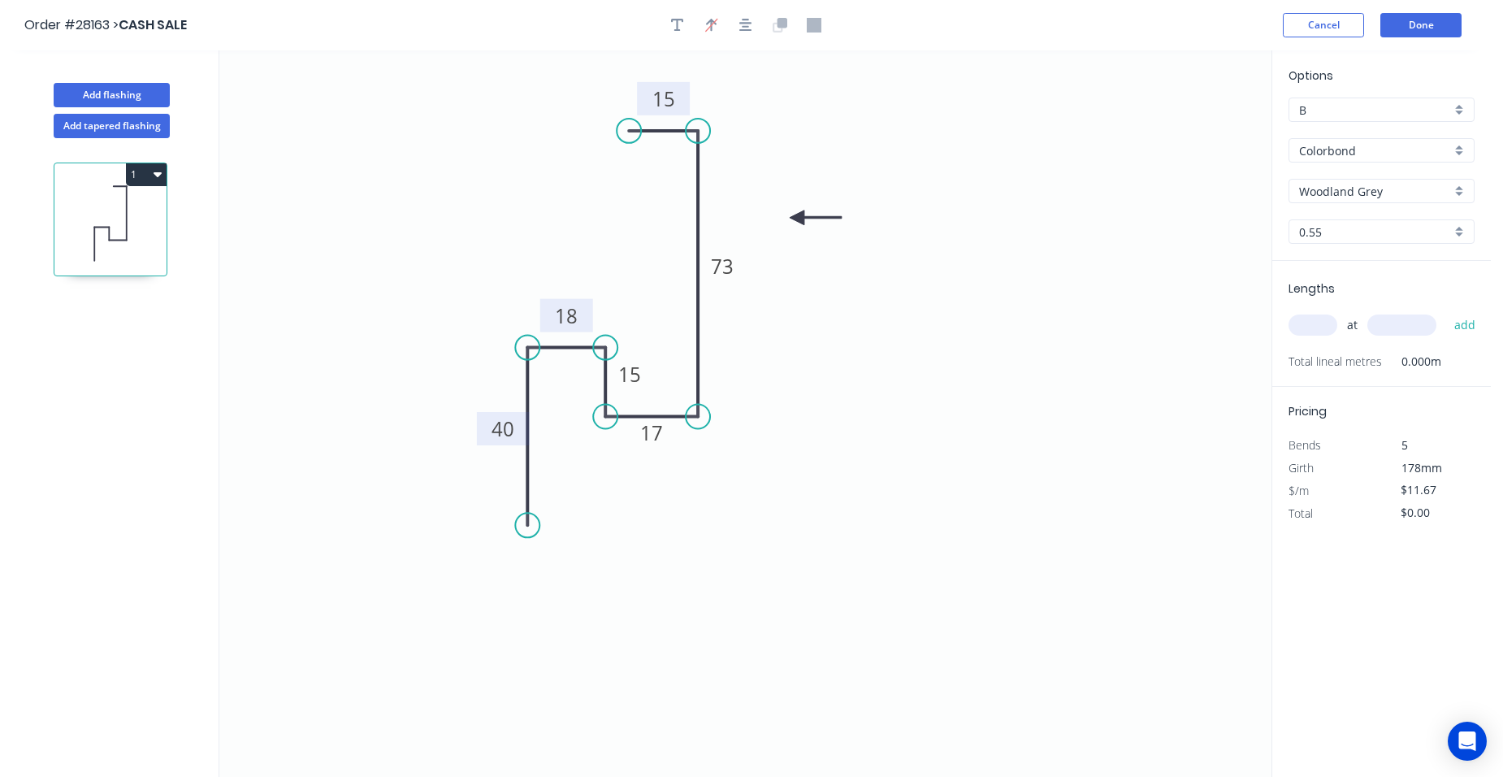
click at [1317, 331] on input "text" at bounding box center [1312, 324] width 49 height 21
type input "8"
type input "3000"
click at [1446, 311] on button "add" at bounding box center [1465, 325] width 38 height 28
type input "$280.08"
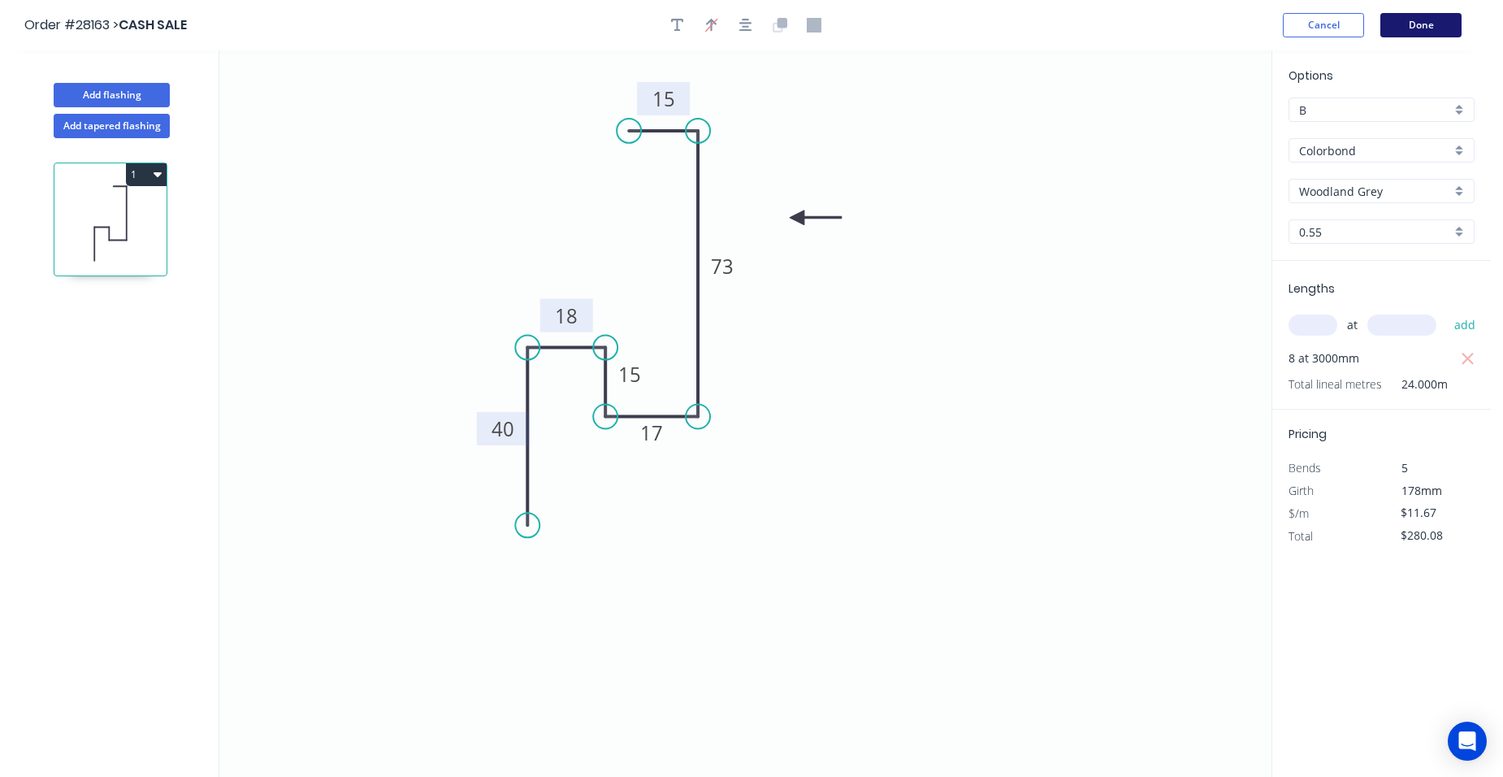
click at [1422, 32] on button "Done" at bounding box center [1420, 25] width 81 height 24
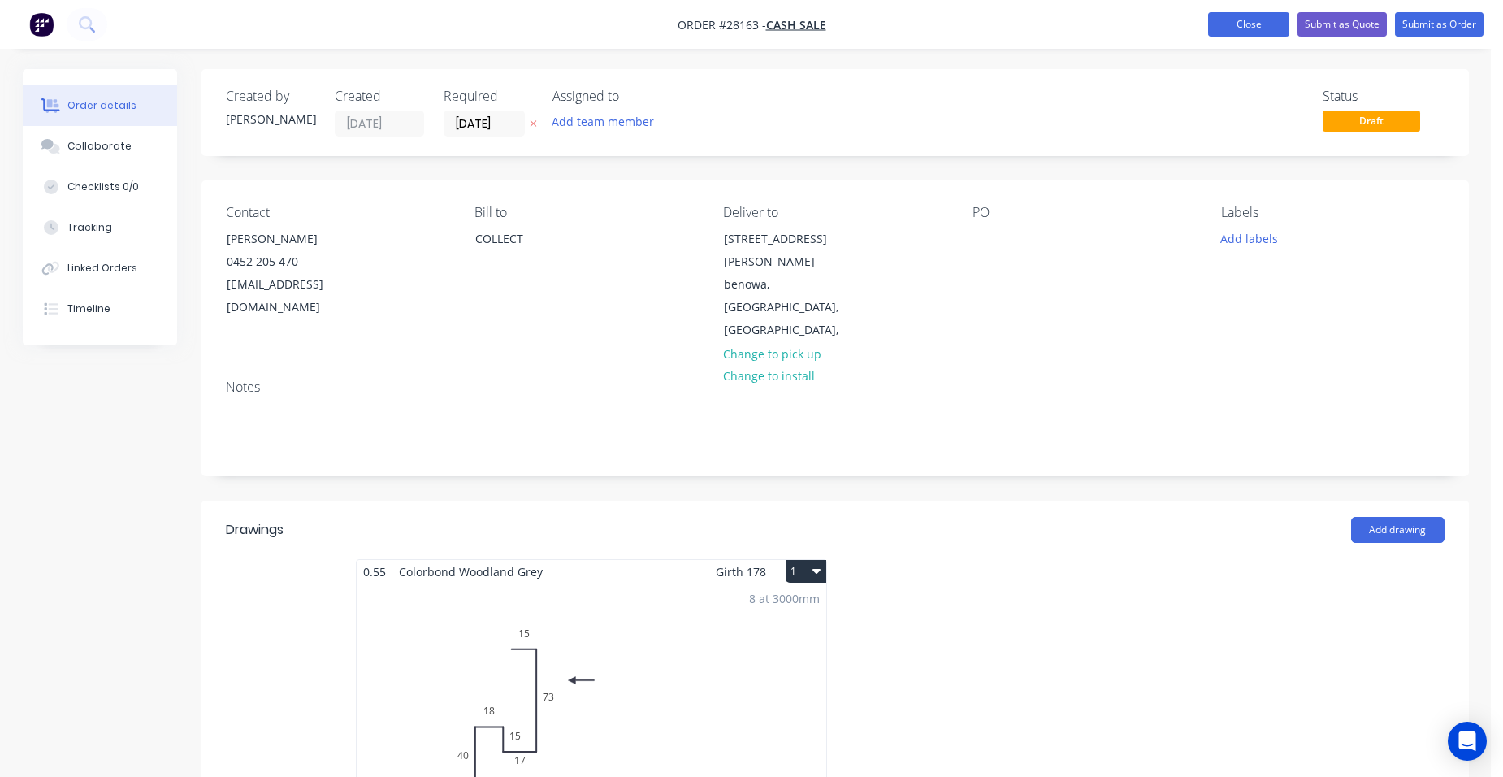
click at [1259, 28] on button "Close" at bounding box center [1248, 24] width 81 height 24
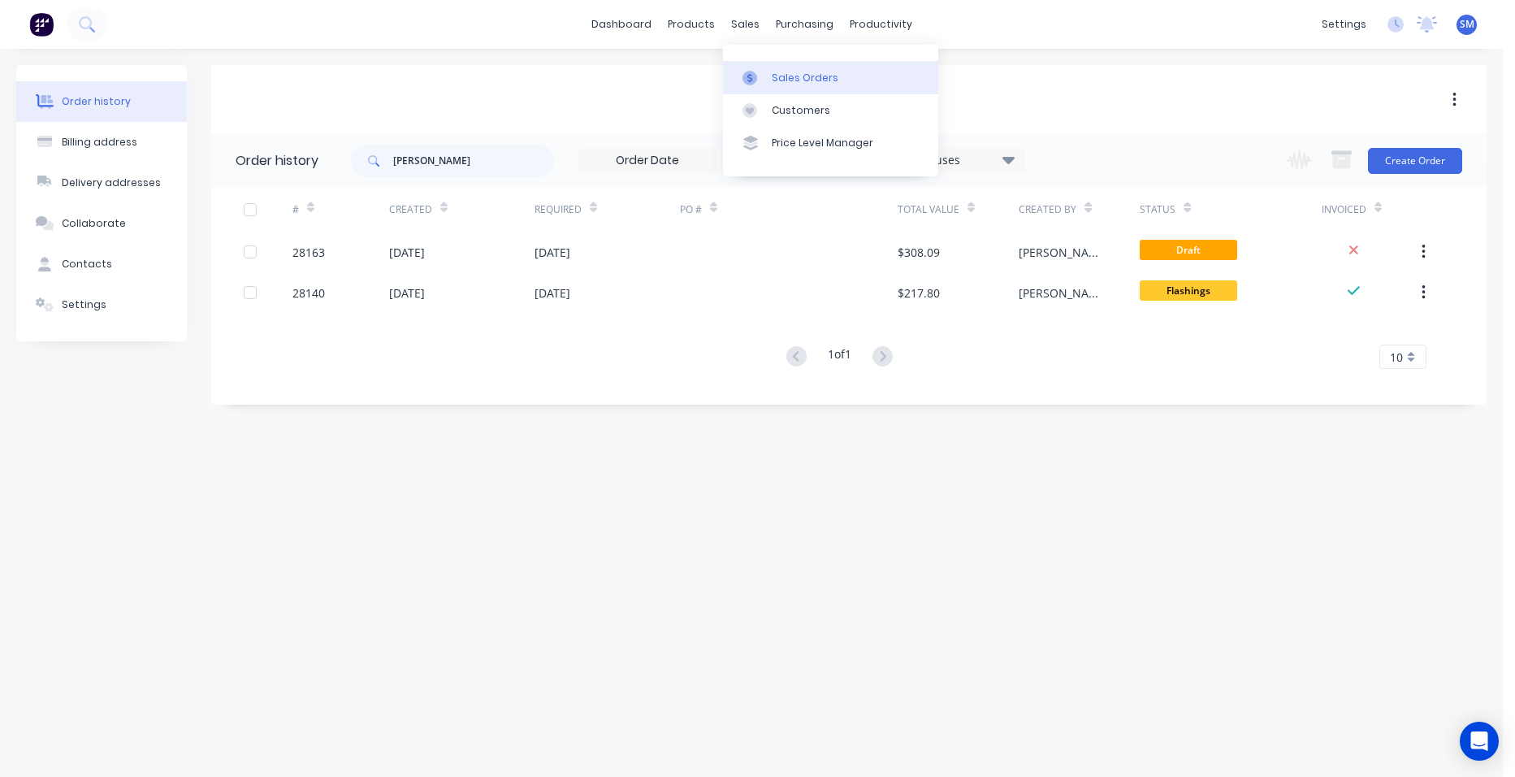
click at [780, 75] on div "Sales Orders" at bounding box center [805, 78] width 67 height 15
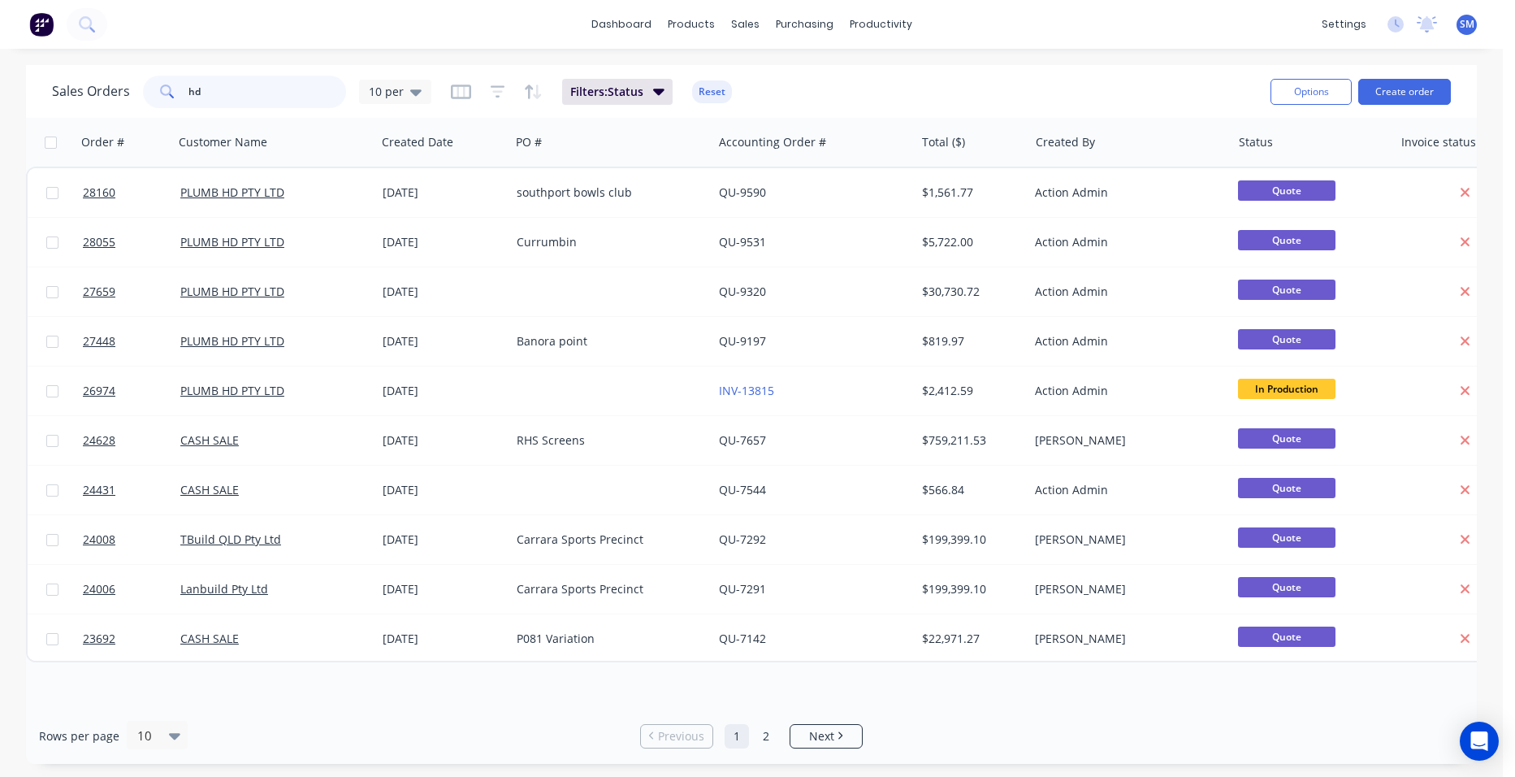
drag, startPoint x: 217, startPoint y: 93, endPoint x: 158, endPoint y: 88, distance: 59.6
click at [158, 88] on div "hd" at bounding box center [244, 92] width 203 height 32
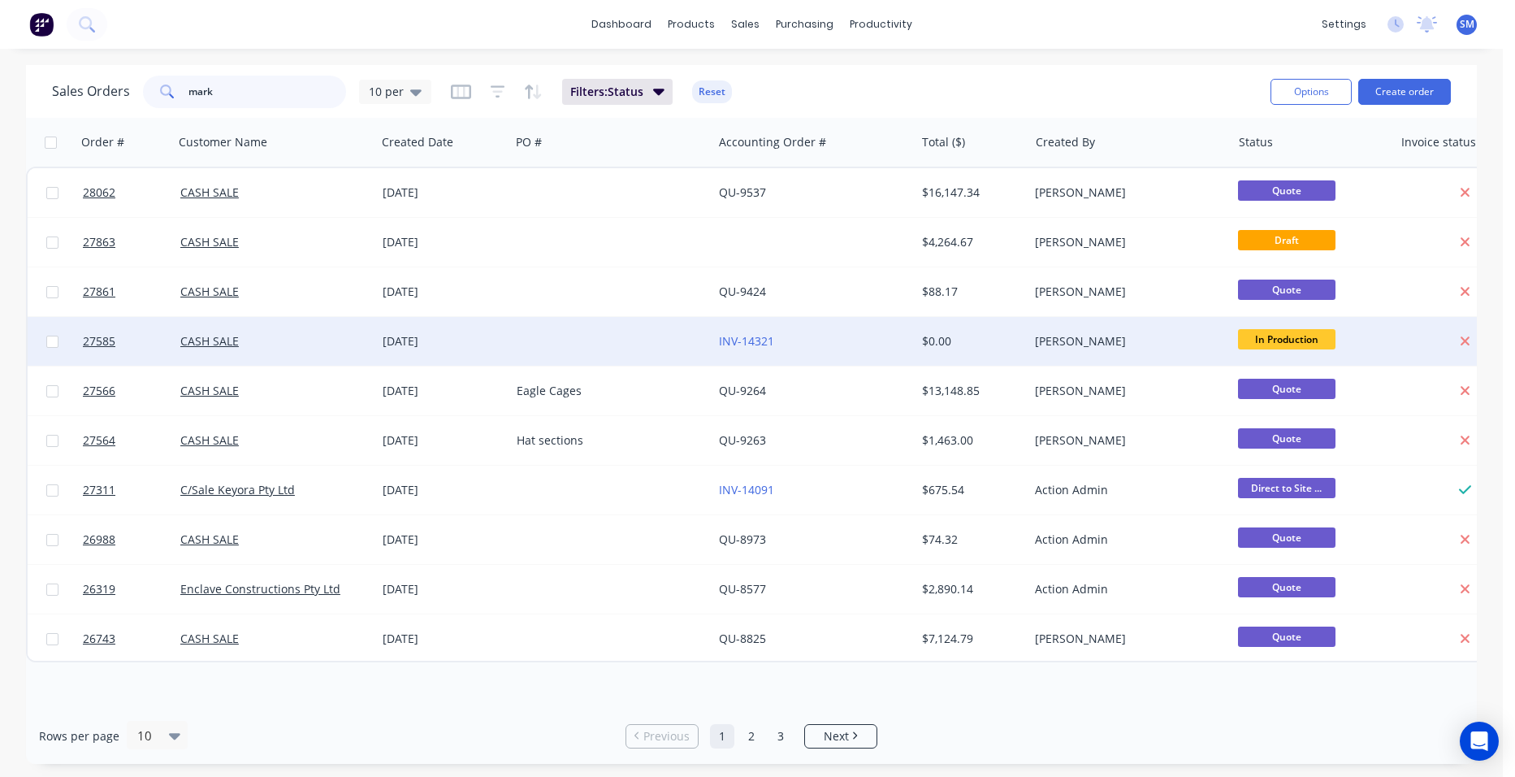
type input "mark"
click at [590, 348] on div at bounding box center [611, 341] width 202 height 49
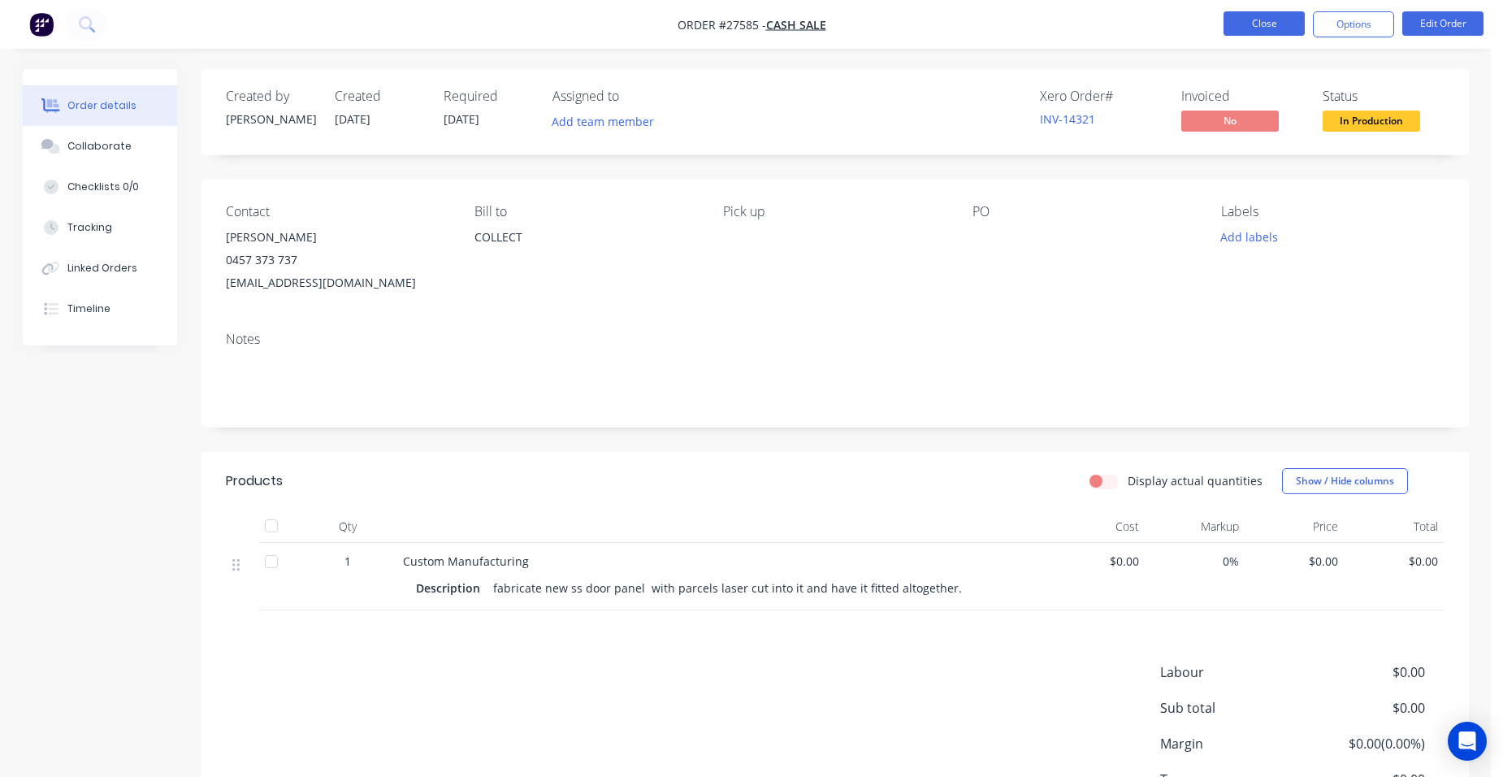
click at [1282, 15] on button "Close" at bounding box center [1263, 23] width 81 height 24
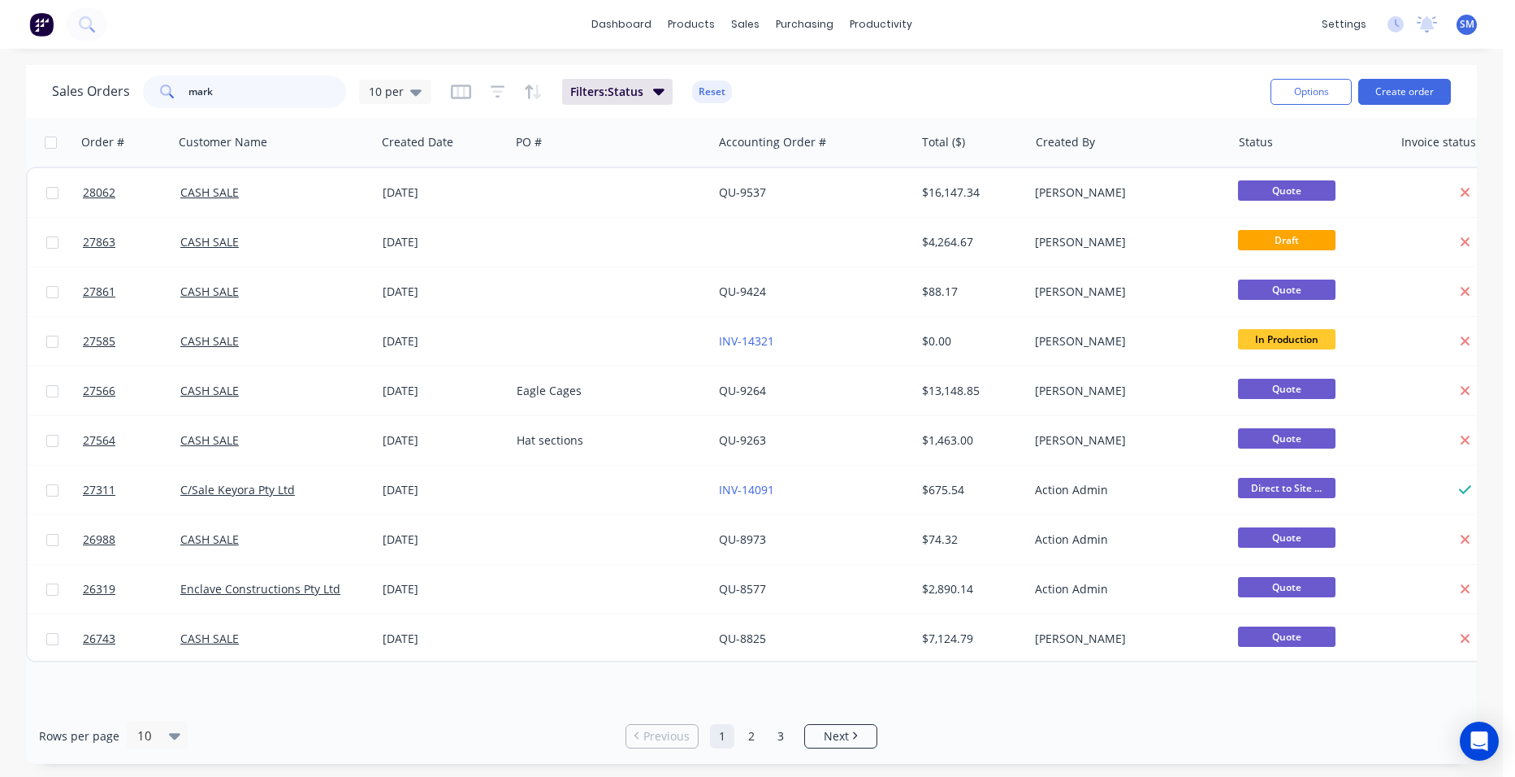
drag, startPoint x: 141, startPoint y: 80, endPoint x: 167, endPoint y: 103, distance: 34.5
click at [136, 80] on div "Sales Orders mark 10 per" at bounding box center [241, 92] width 379 height 32
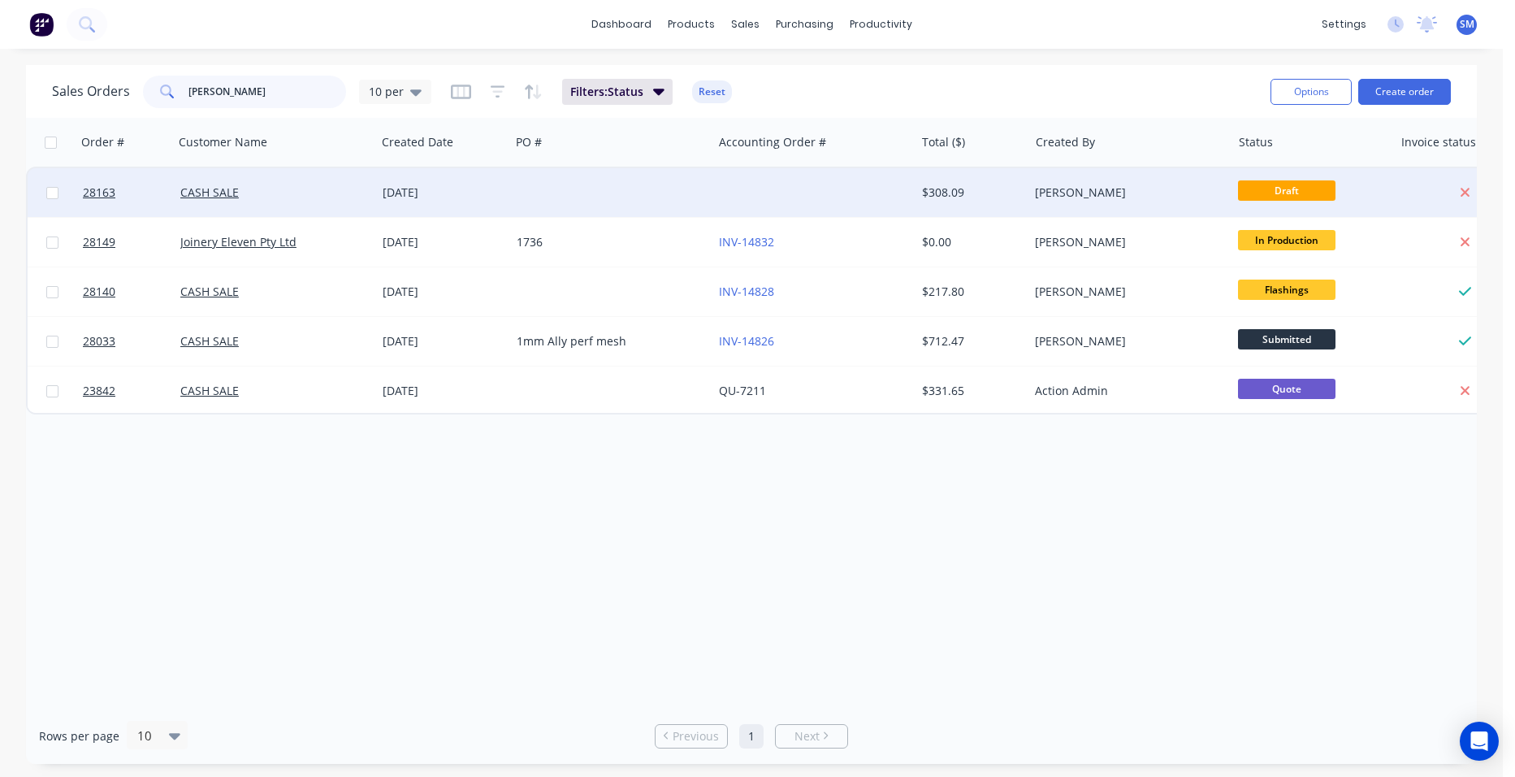
type input "jim"
click at [730, 178] on div at bounding box center [813, 192] width 202 height 49
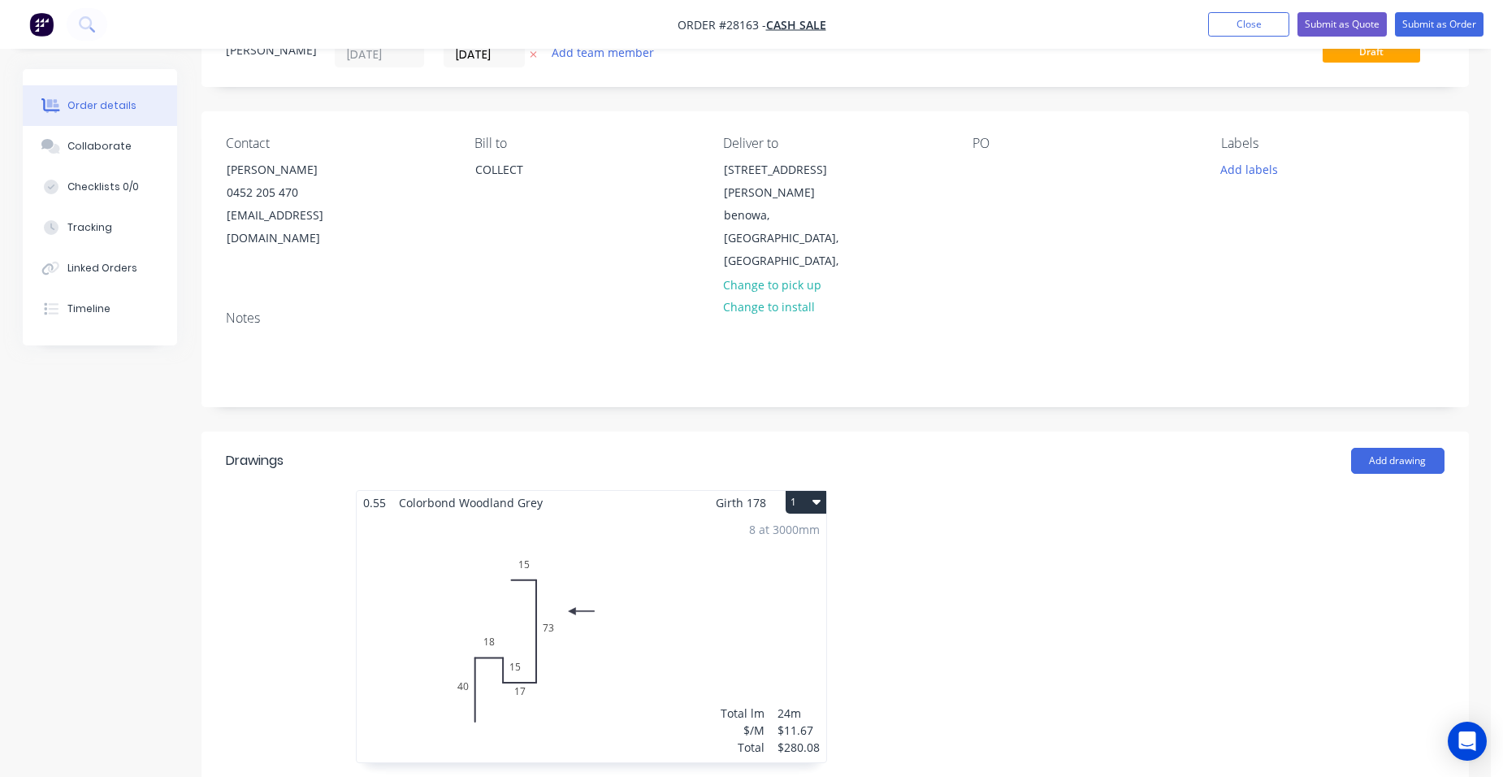
scroll to position [244, 0]
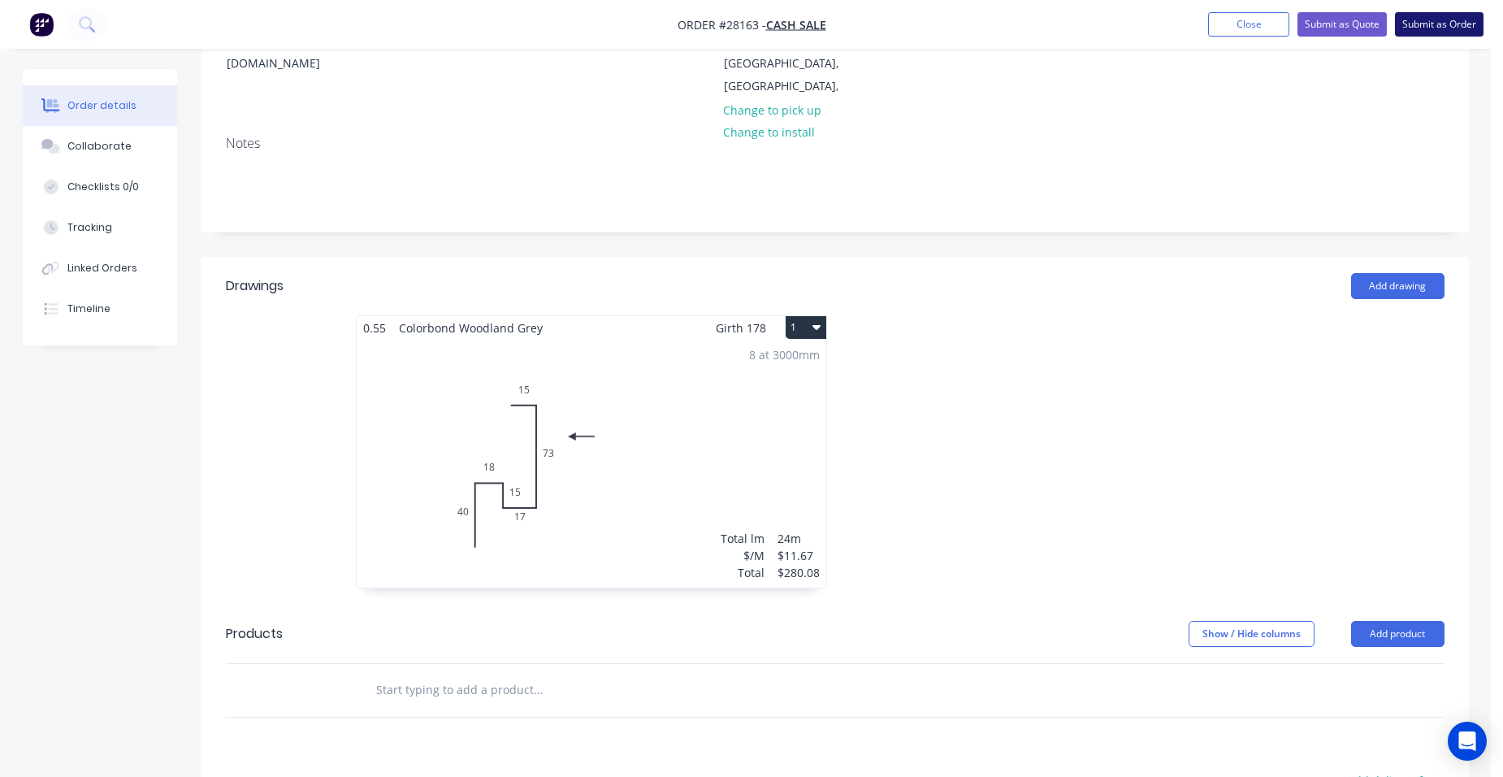
click at [1457, 25] on button "Submit as Order" at bounding box center [1439, 24] width 89 height 24
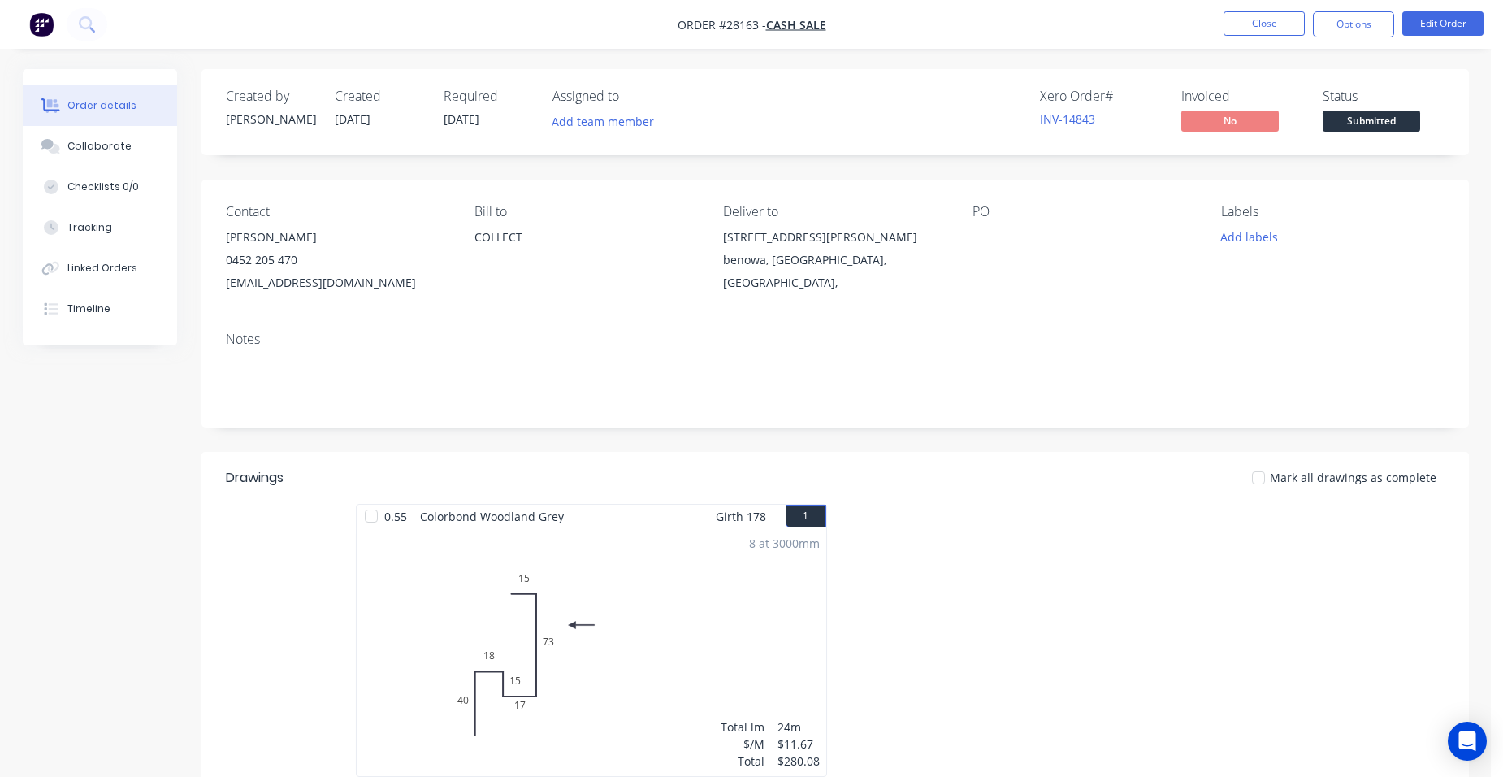
click at [675, 575] on div "8 at 3000mm Total lm $/M Total 24m $11.67 $280.08" at bounding box center [592, 652] width 470 height 248
click at [1358, 17] on button "Options" at bounding box center [1353, 24] width 81 height 26
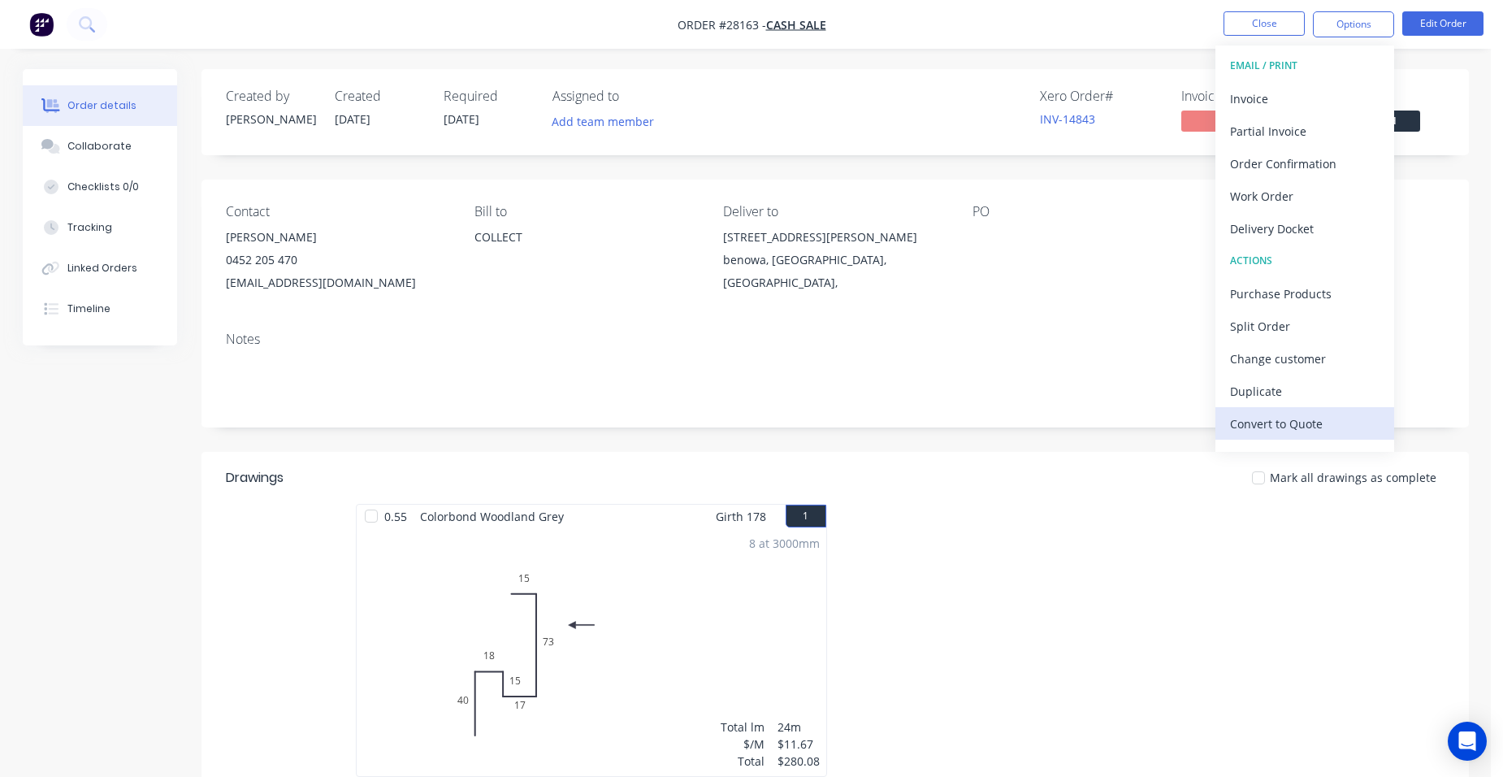
click at [1316, 422] on div "Convert to Quote" at bounding box center [1304, 424] width 149 height 24
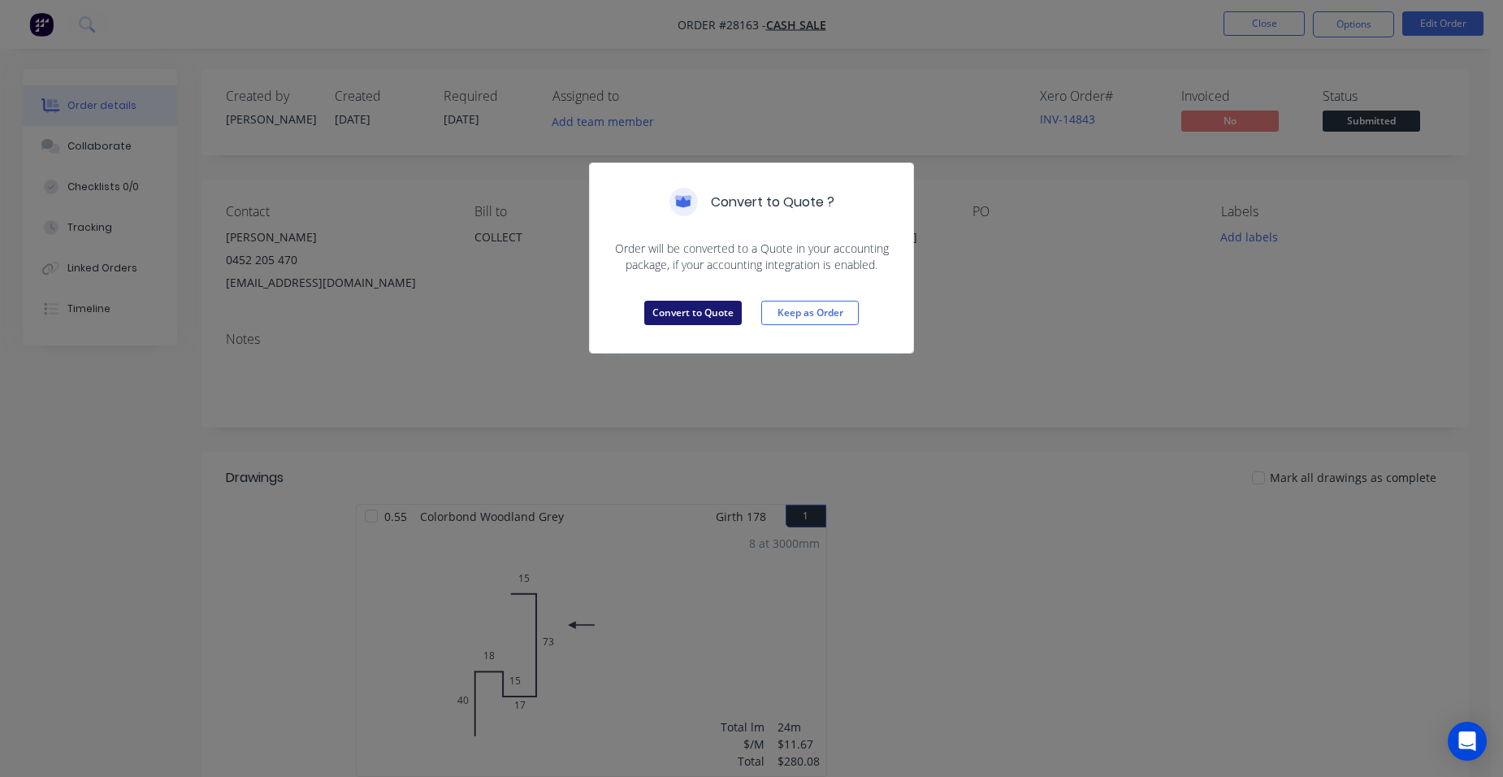
click at [699, 310] on button "Convert to Quote" at bounding box center [692, 313] width 97 height 24
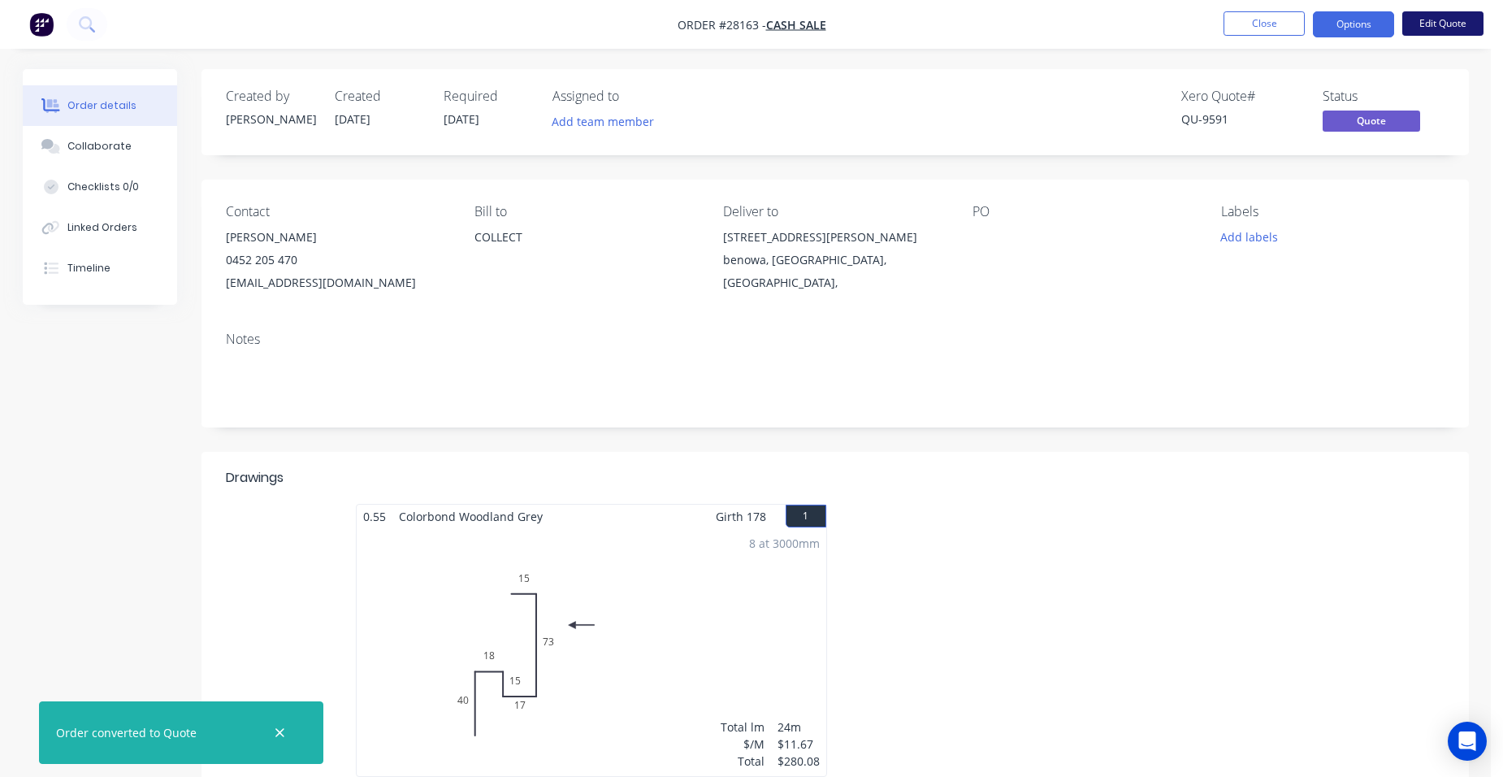
click at [1435, 27] on button "Edit Quote" at bounding box center [1442, 23] width 81 height 24
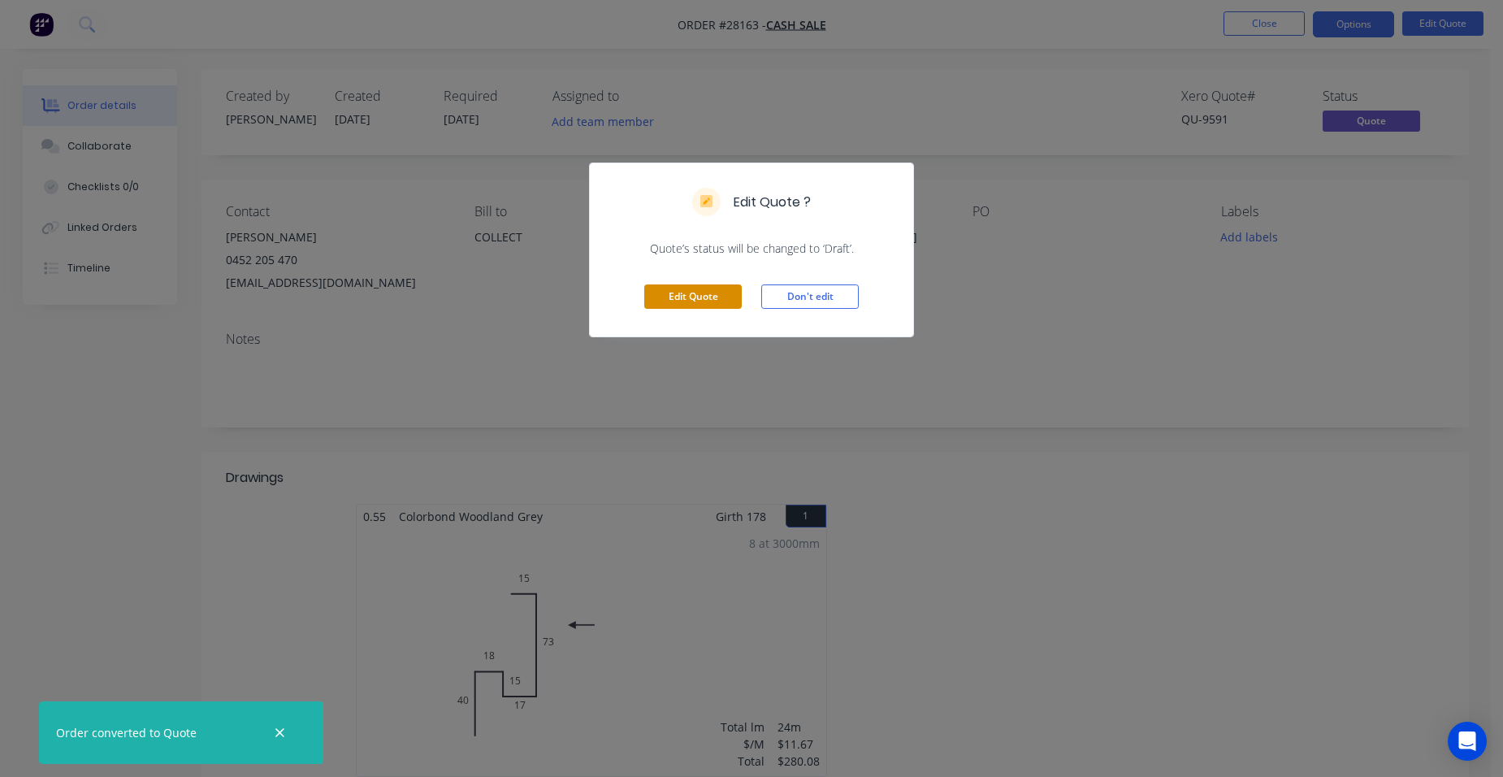
click at [701, 303] on button "Edit Quote" at bounding box center [692, 296] width 97 height 24
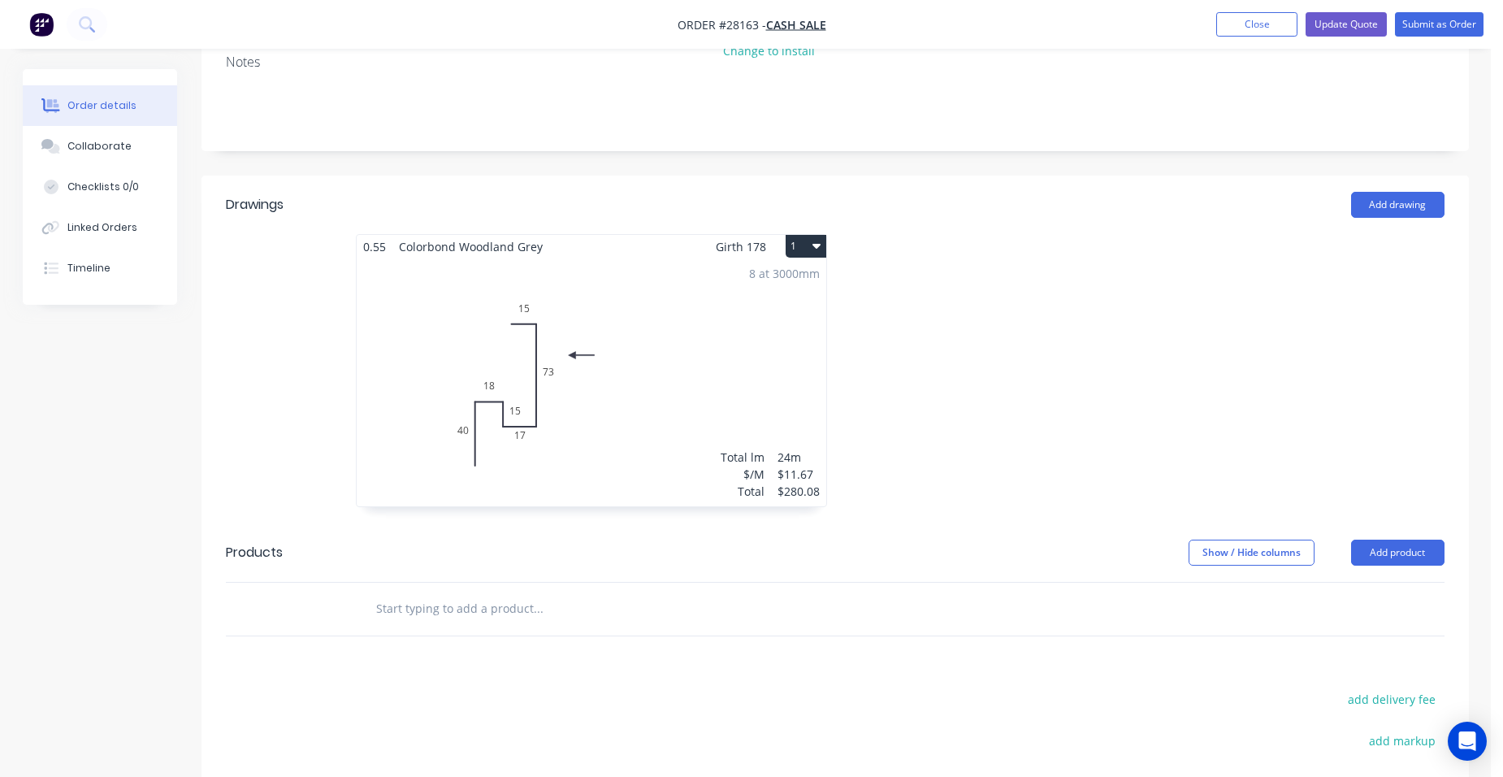
click at [700, 313] on div "8 at 3000mm Total lm $/M Total 24m $11.67 $280.08" at bounding box center [592, 382] width 470 height 248
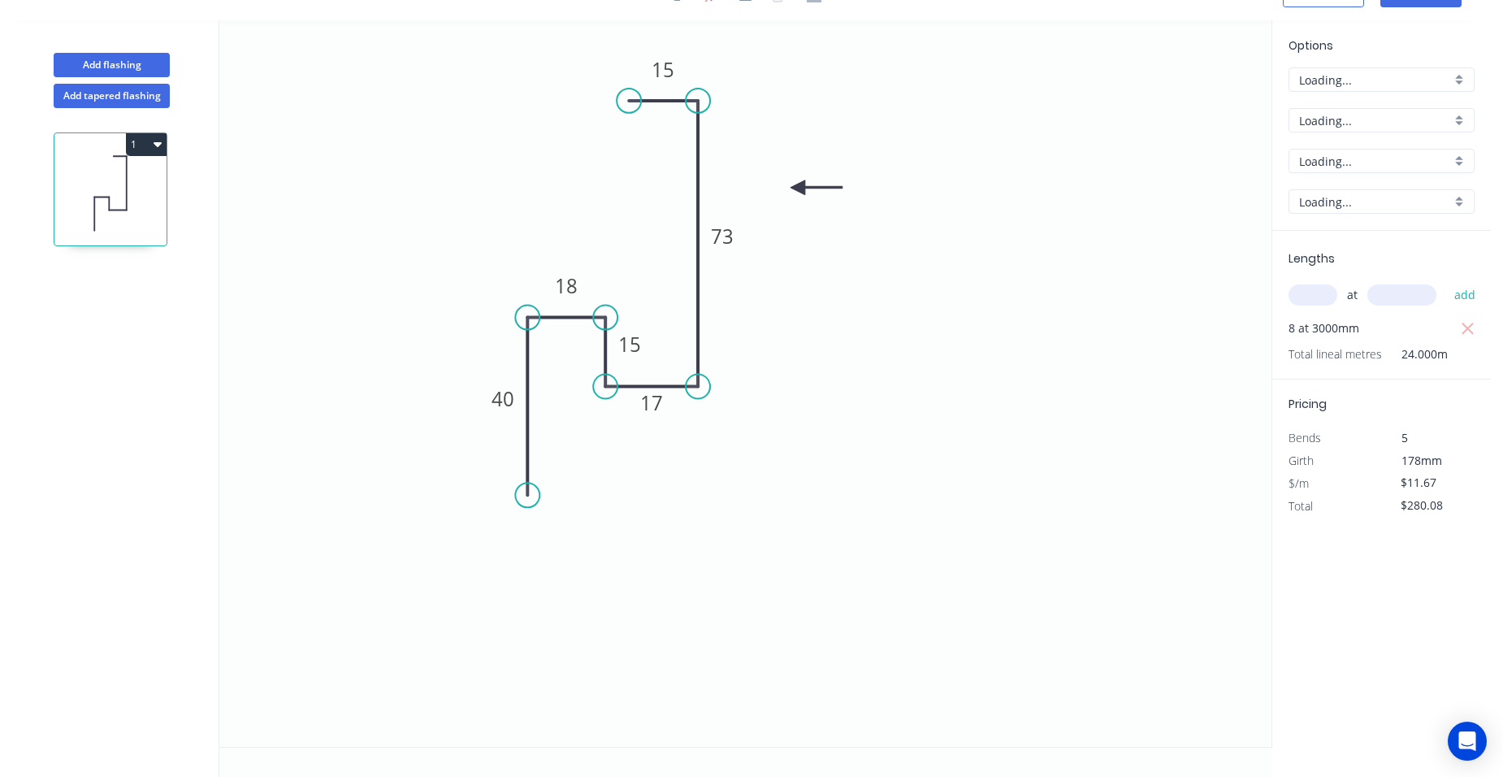
scroll to position [30, 0]
drag, startPoint x: 1470, startPoint y: 325, endPoint x: 1331, endPoint y: 305, distance: 140.4
click at [1469, 324] on icon "button" at bounding box center [1468, 328] width 15 height 19
type input "$0.00"
click at [1317, 304] on input "text" at bounding box center [1312, 294] width 49 height 21
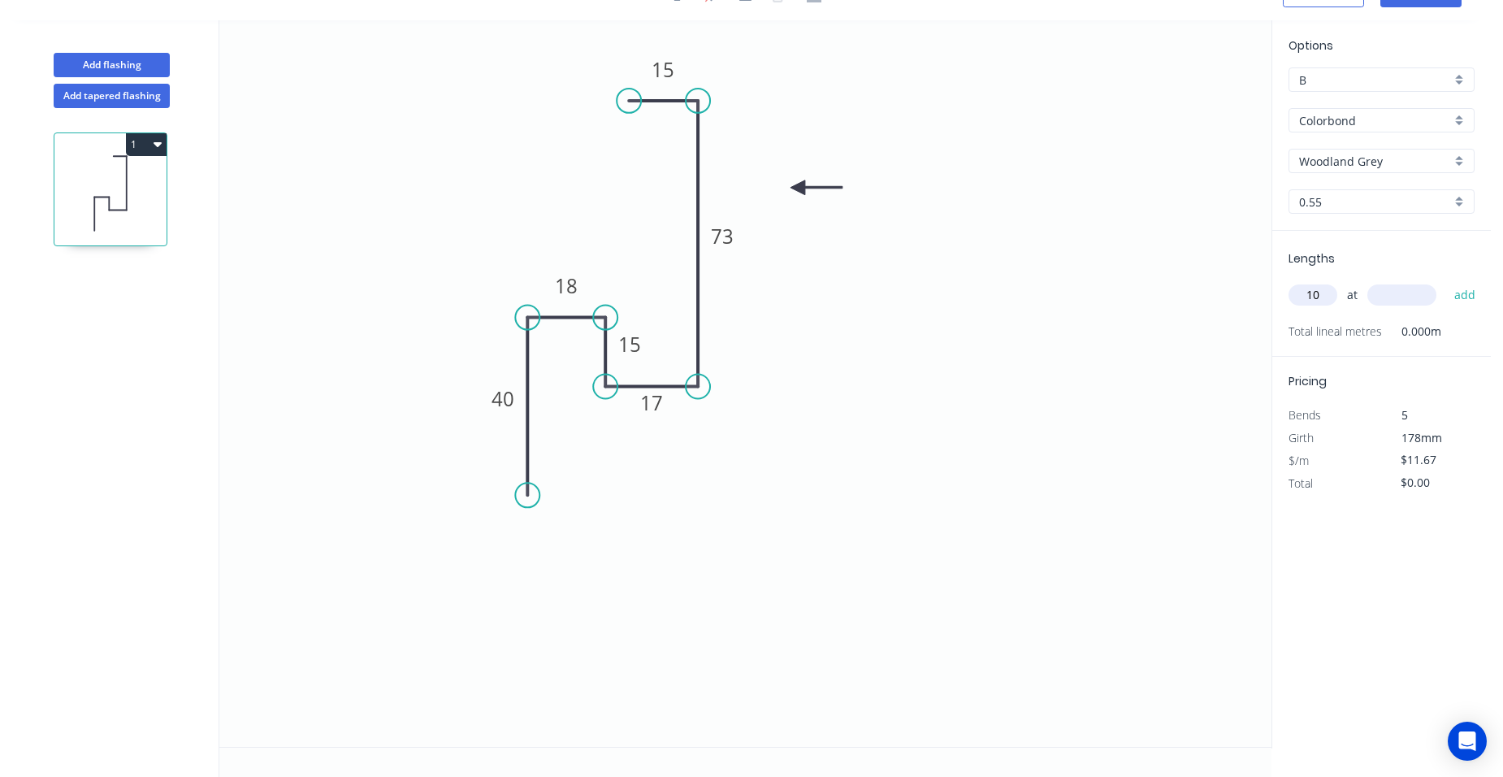
type input "10"
type input "3000"
click at [1446, 281] on button "add" at bounding box center [1465, 295] width 38 height 28
type input "$350.10"
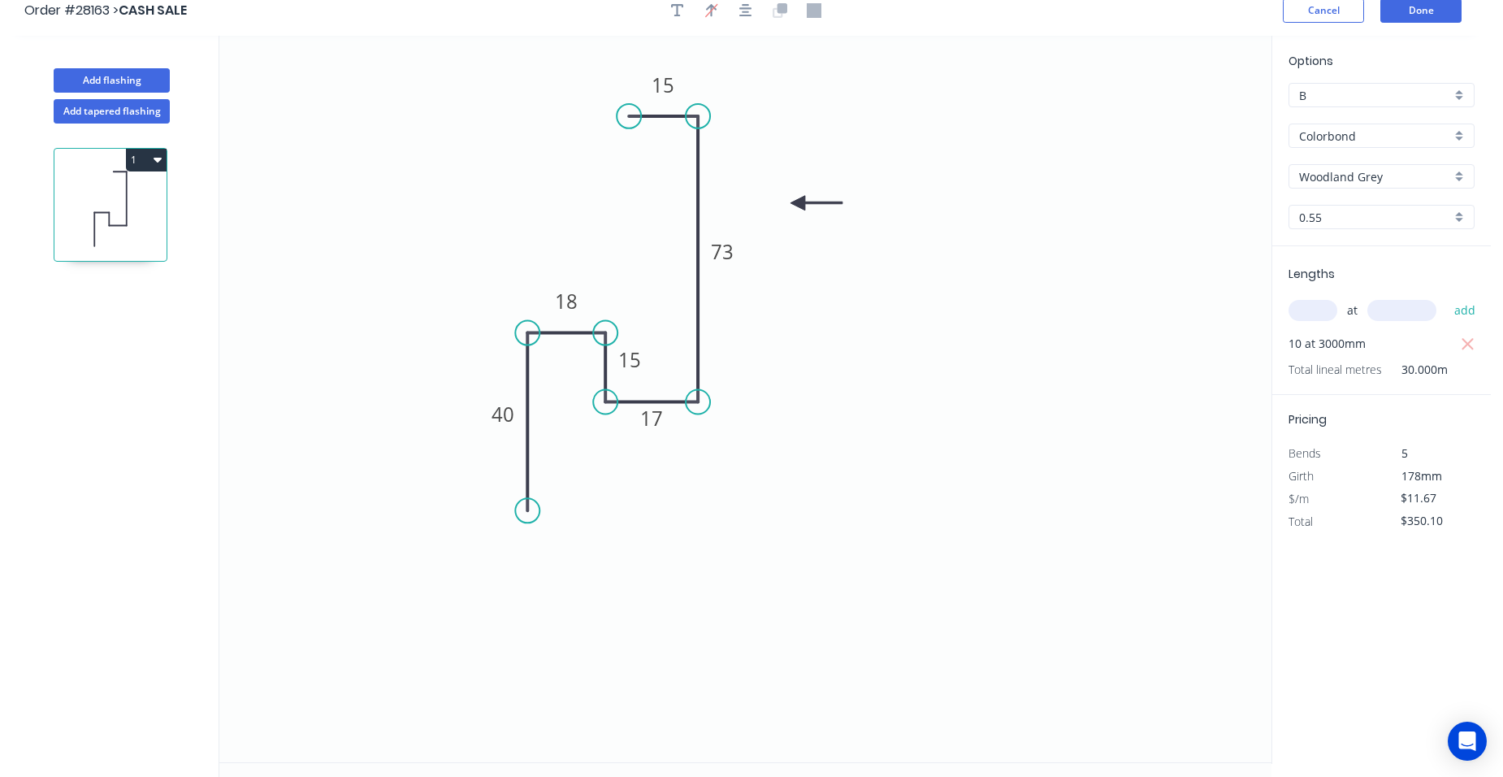
scroll to position [0, 0]
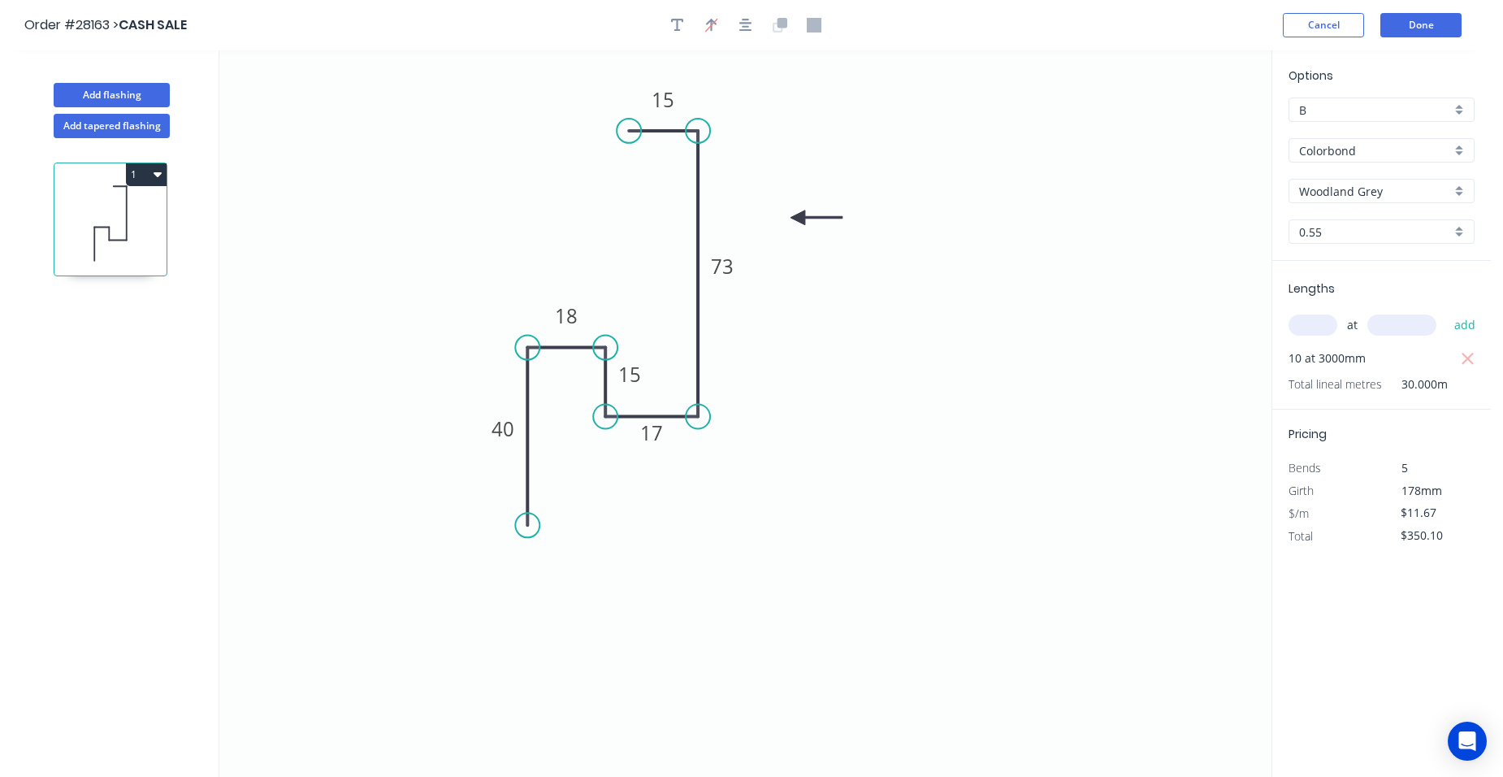
click at [1454, 110] on div "B" at bounding box center [1381, 109] width 186 height 24
click at [1330, 136] on div "A" at bounding box center [1381, 141] width 184 height 28
type input "A"
type input "$11.22"
type input "$336.60"
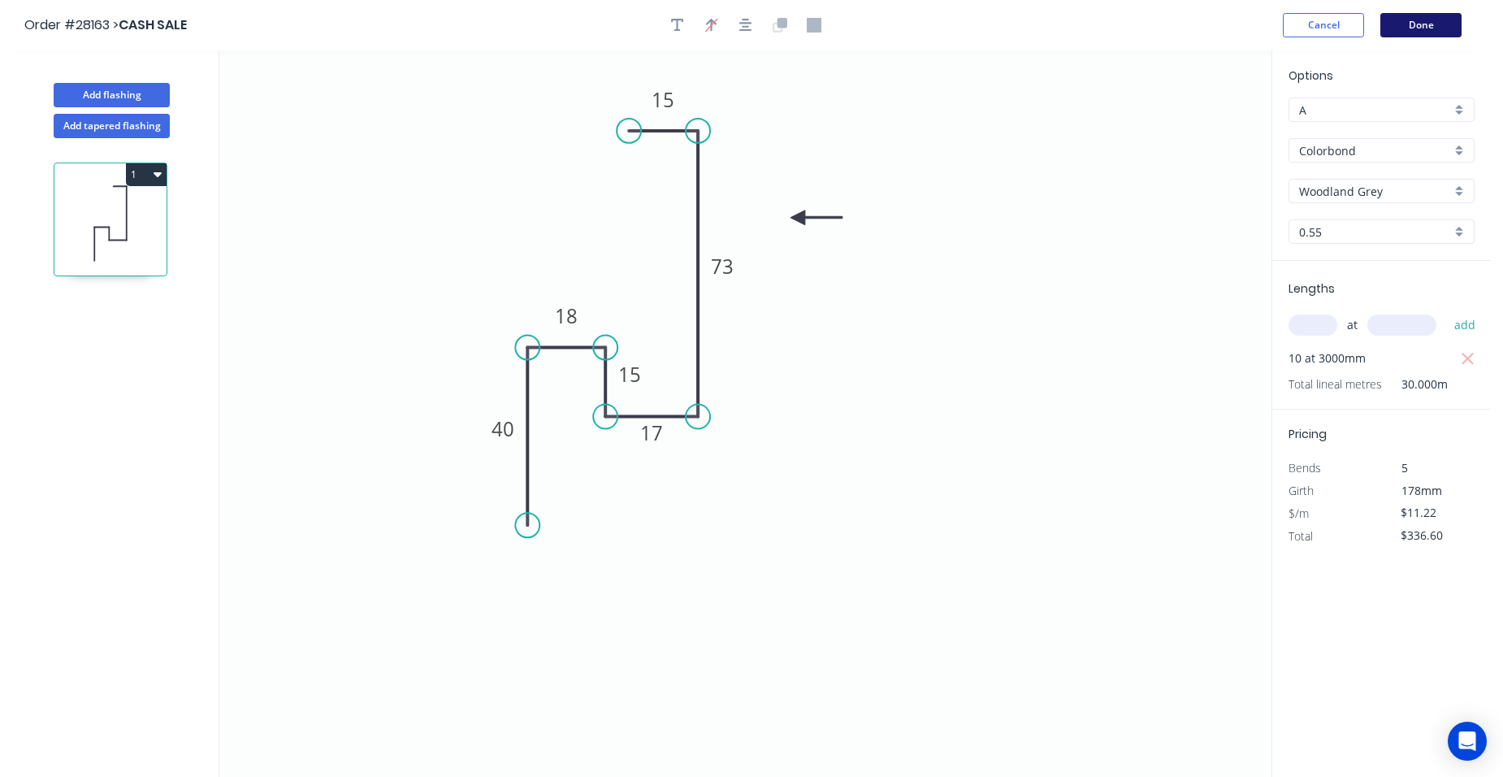
click at [1434, 22] on button "Done" at bounding box center [1420, 25] width 81 height 24
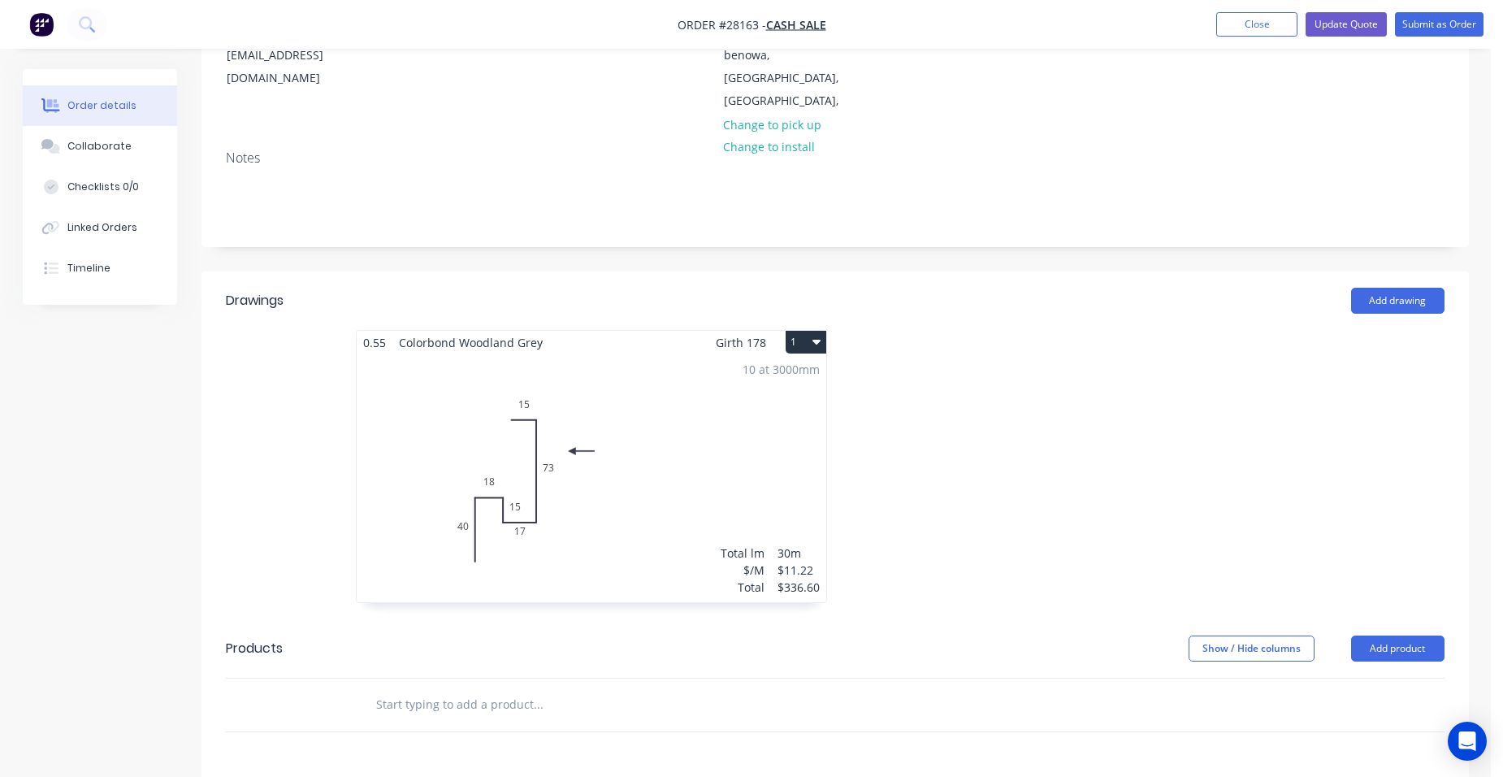
scroll to position [66, 0]
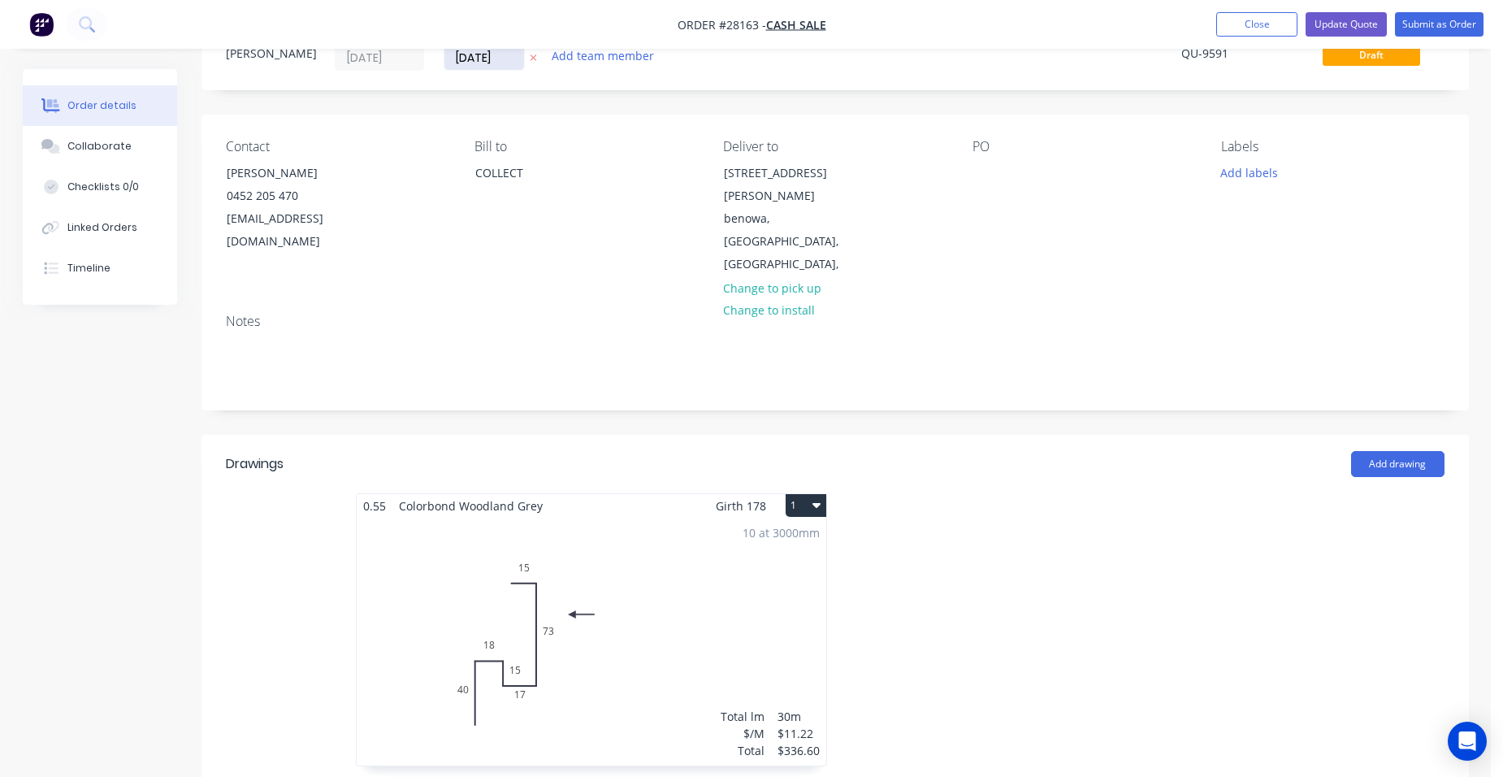
click at [513, 63] on input "[DATE]" at bounding box center [484, 57] width 80 height 24
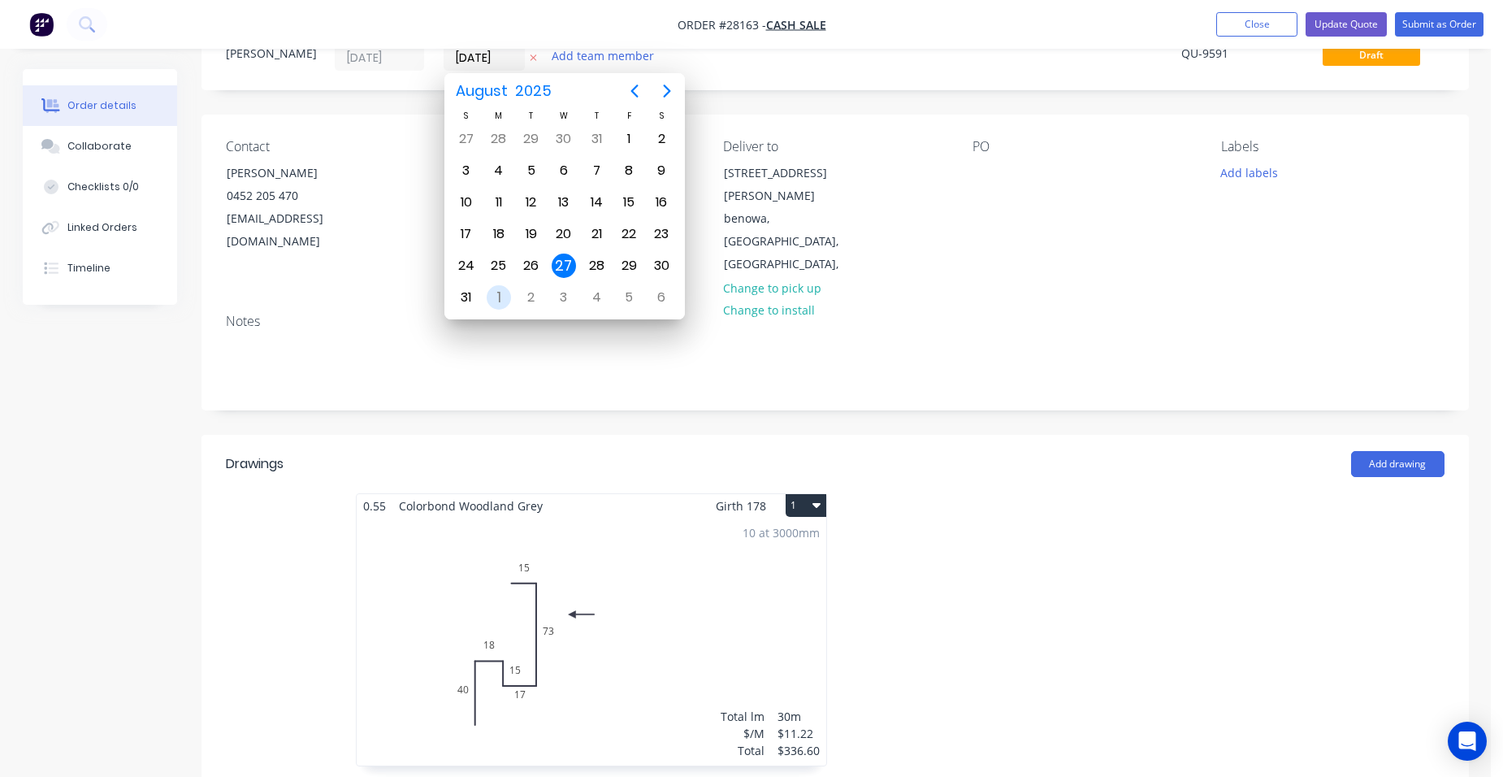
click at [496, 298] on div "1" at bounding box center [499, 297] width 24 height 24
type input "[DATE]"
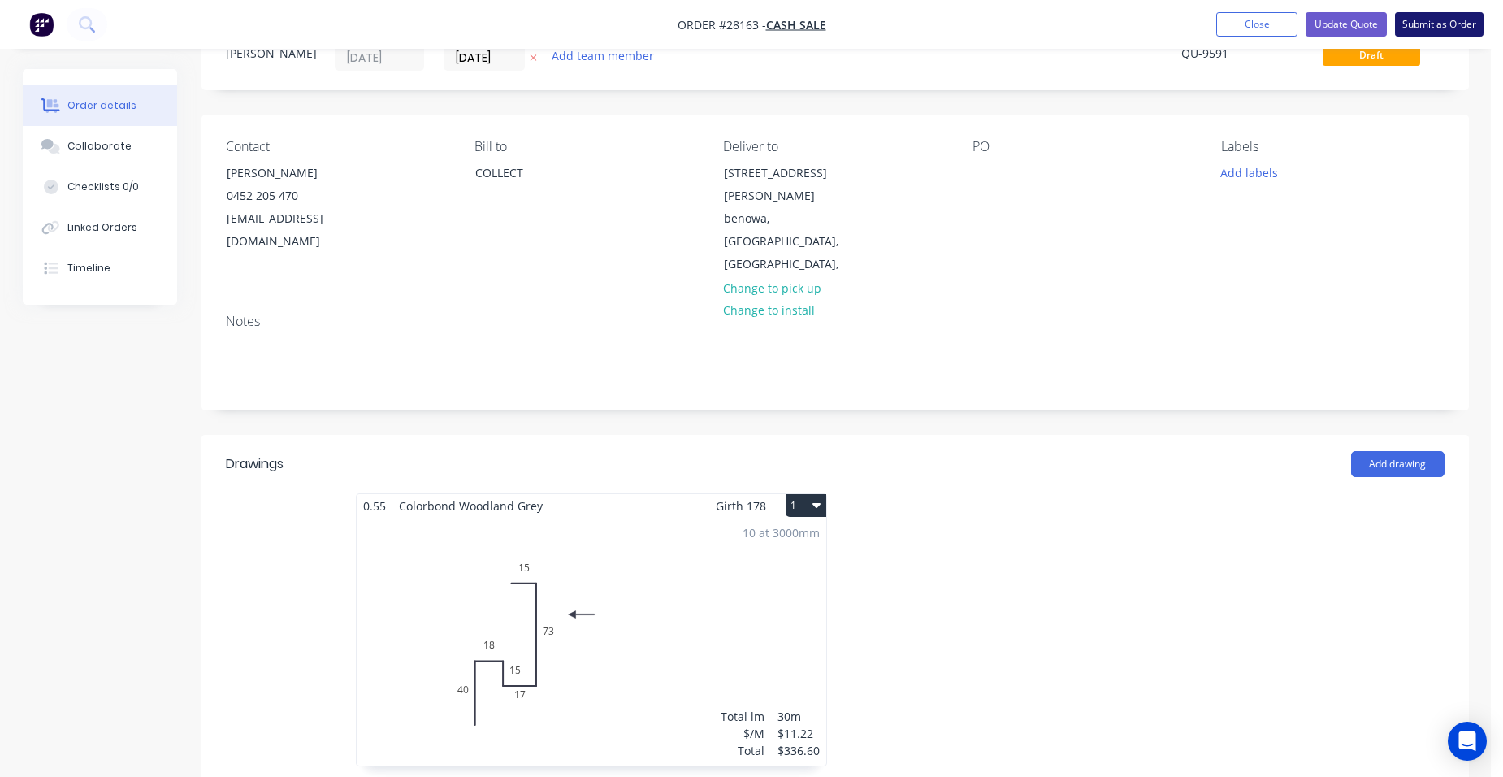
click at [1427, 28] on button "Submit as Order" at bounding box center [1439, 24] width 89 height 24
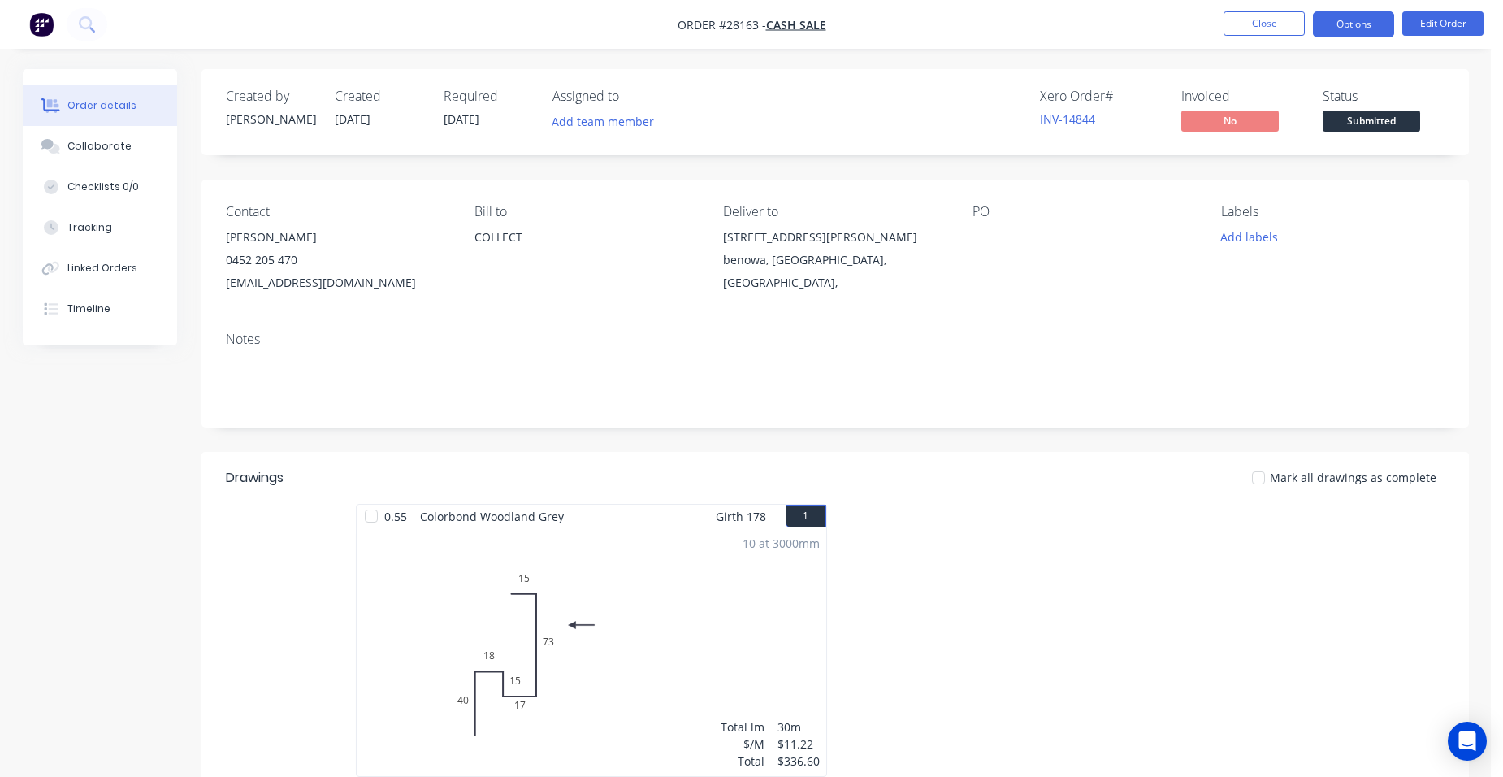
click at [1375, 34] on button "Options" at bounding box center [1353, 24] width 81 height 26
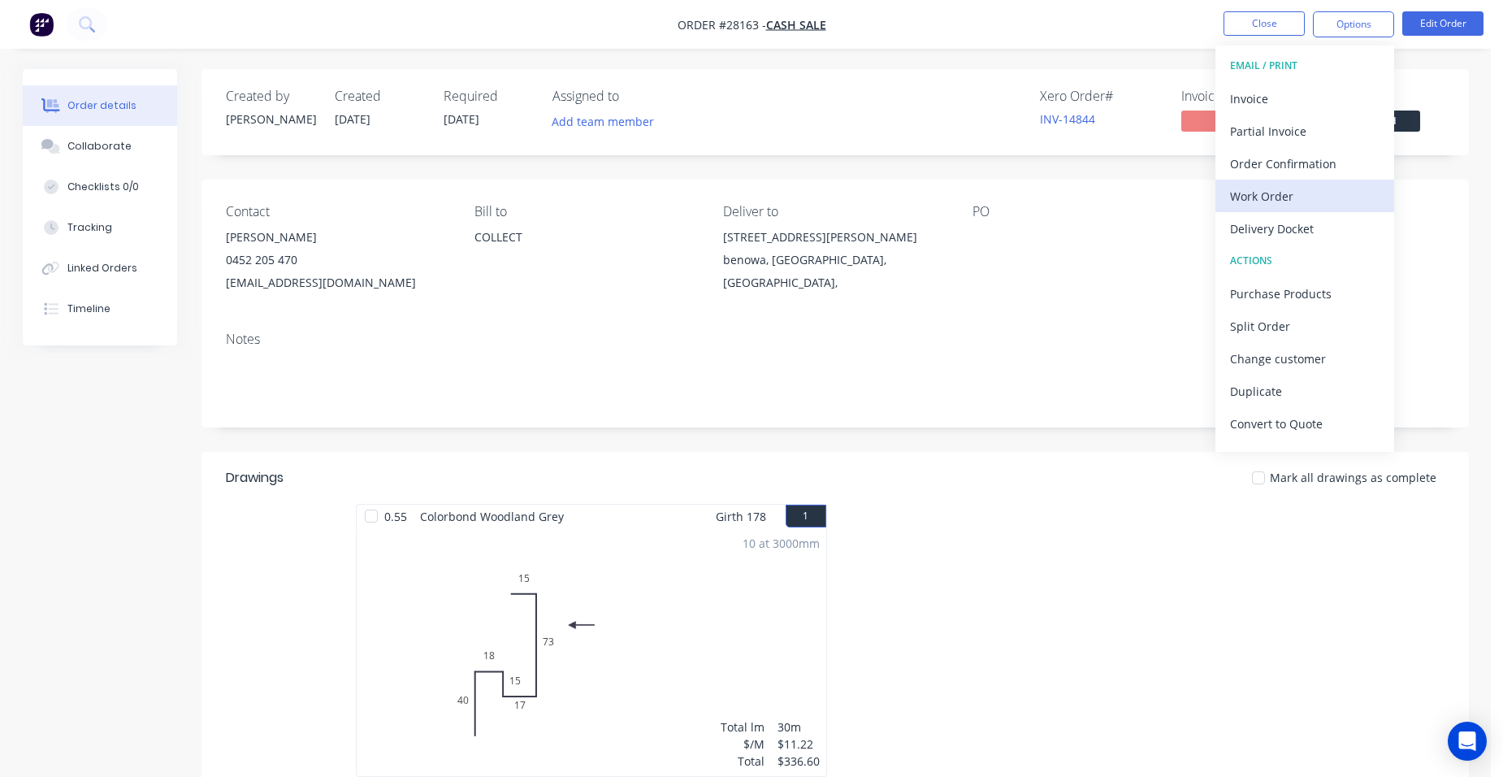
click at [1336, 201] on div "Work Order" at bounding box center [1304, 196] width 149 height 24
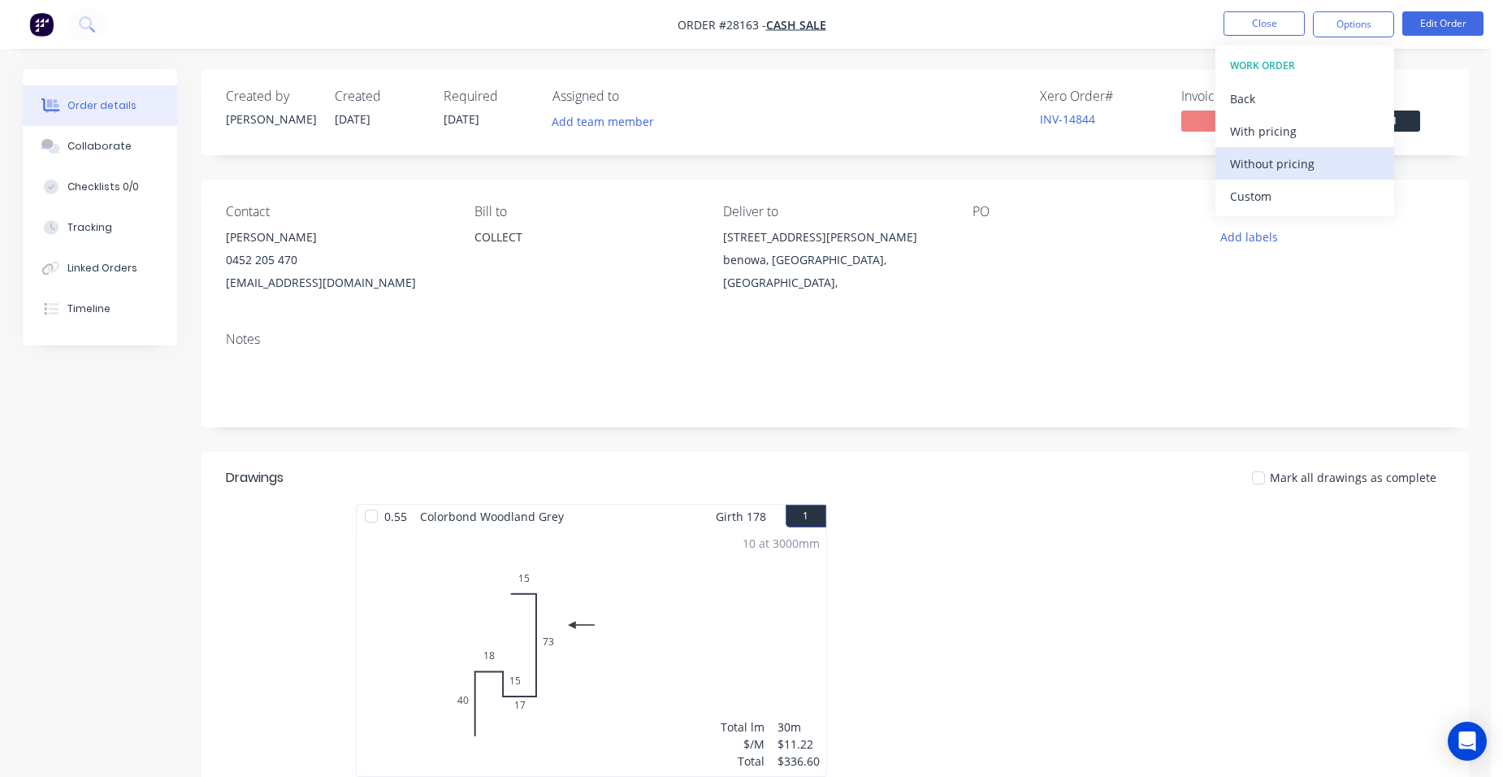
click at [1336, 161] on div "Without pricing" at bounding box center [1304, 164] width 149 height 24
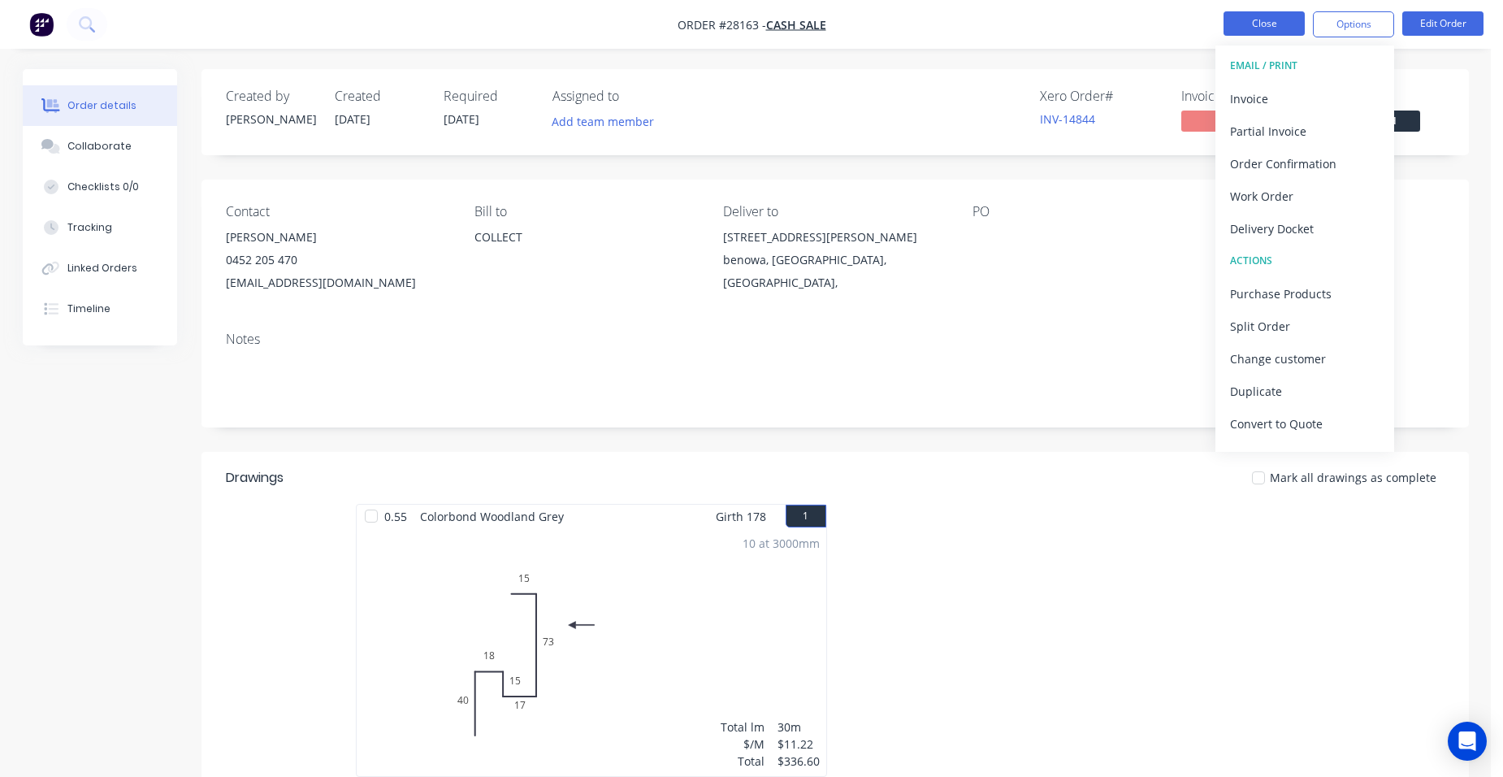
click at [1254, 23] on button "Close" at bounding box center [1263, 23] width 81 height 24
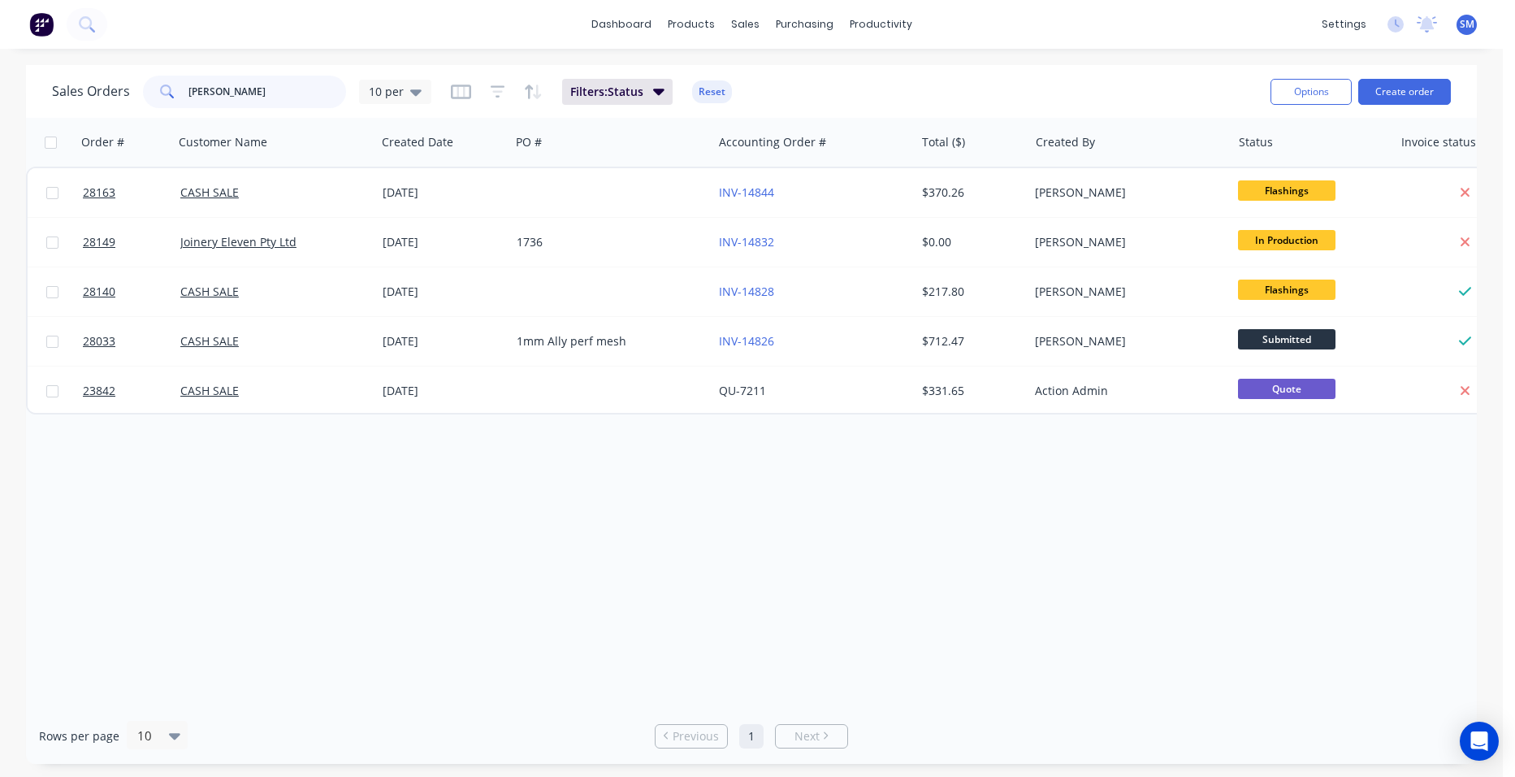
drag, startPoint x: 186, startPoint y: 93, endPoint x: 229, endPoint y: 90, distance: 43.2
click at [164, 91] on div "jim" at bounding box center [244, 92] width 203 height 32
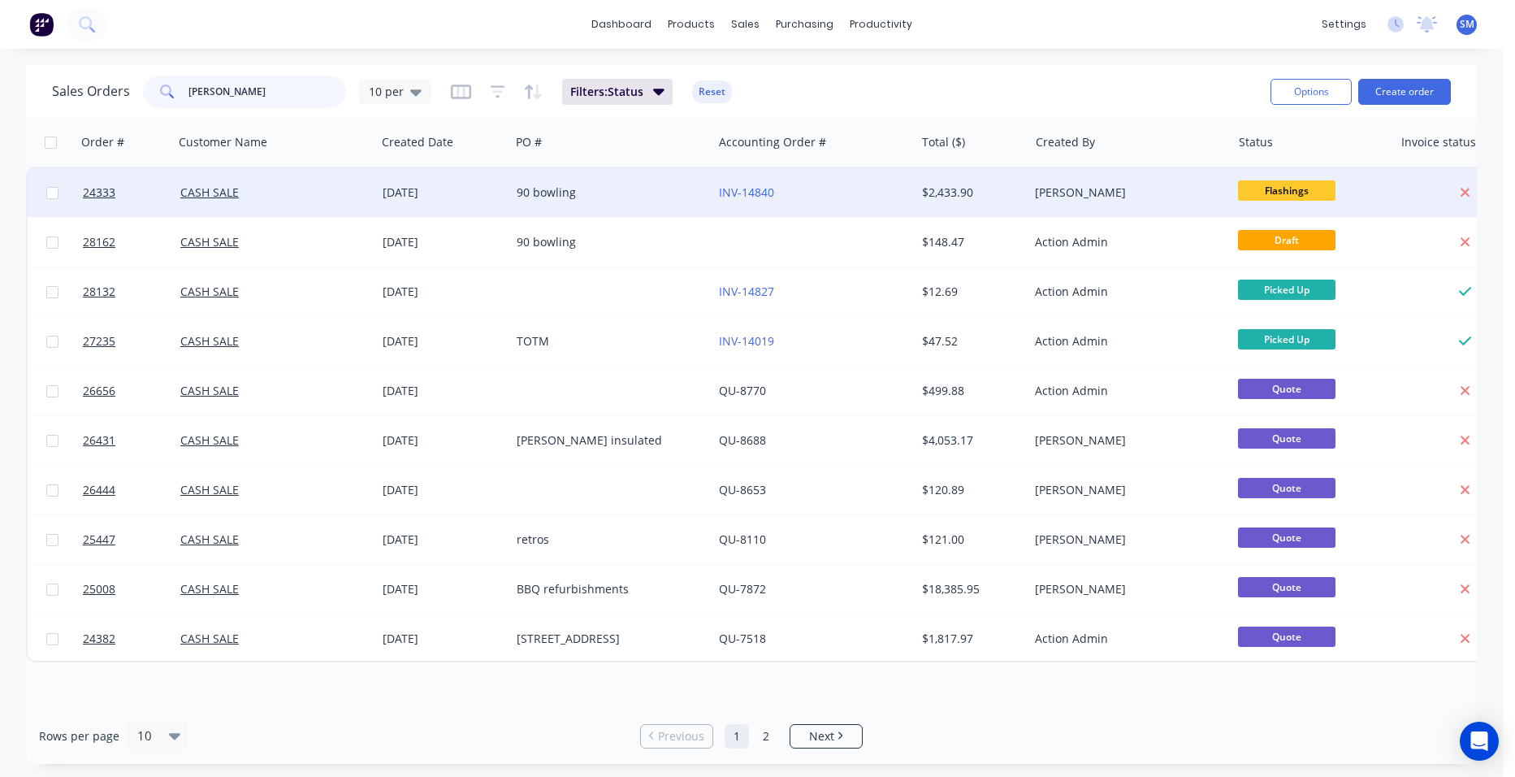
type input "peter h"
click at [823, 190] on div "INV-14840" at bounding box center [809, 192] width 180 height 16
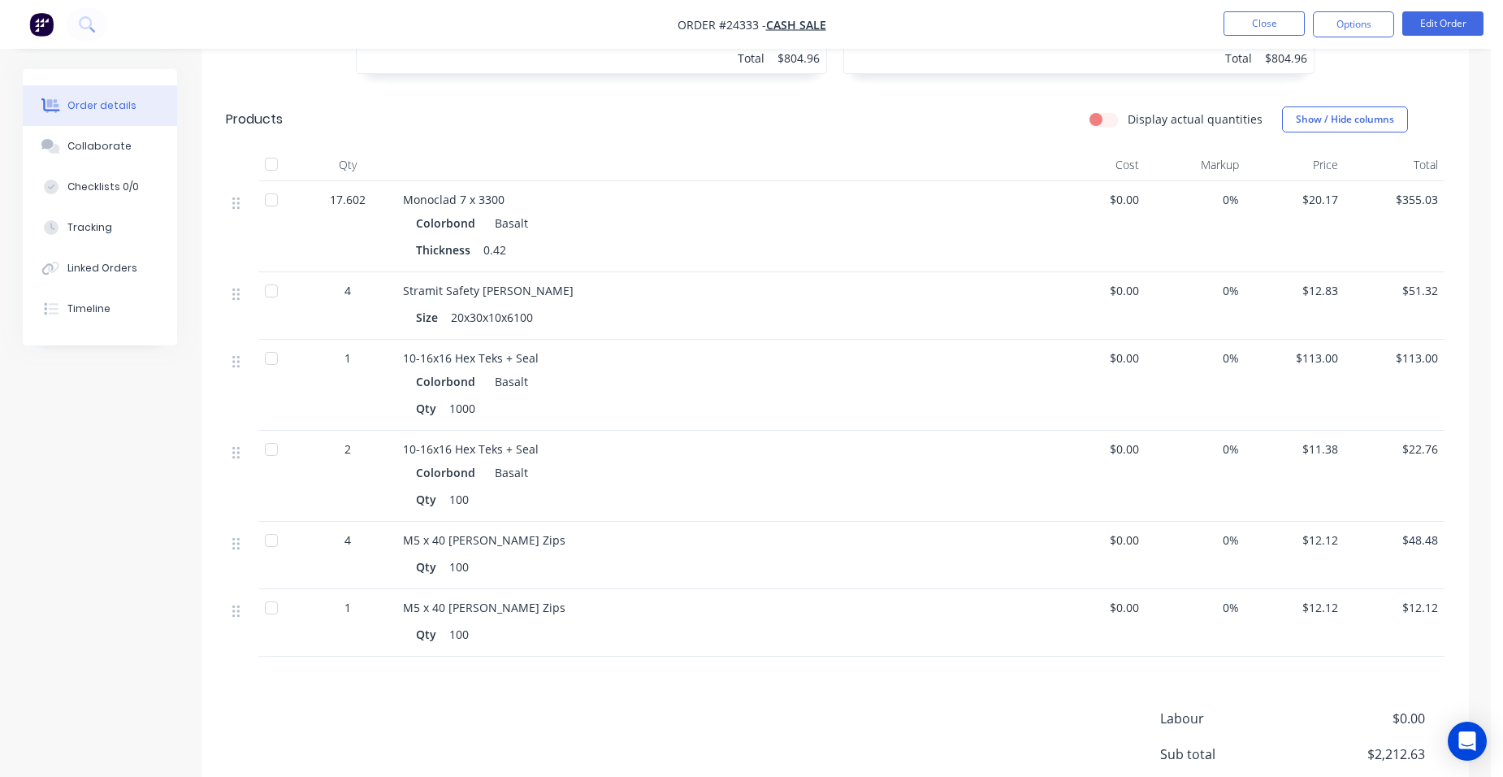
scroll to position [731, 0]
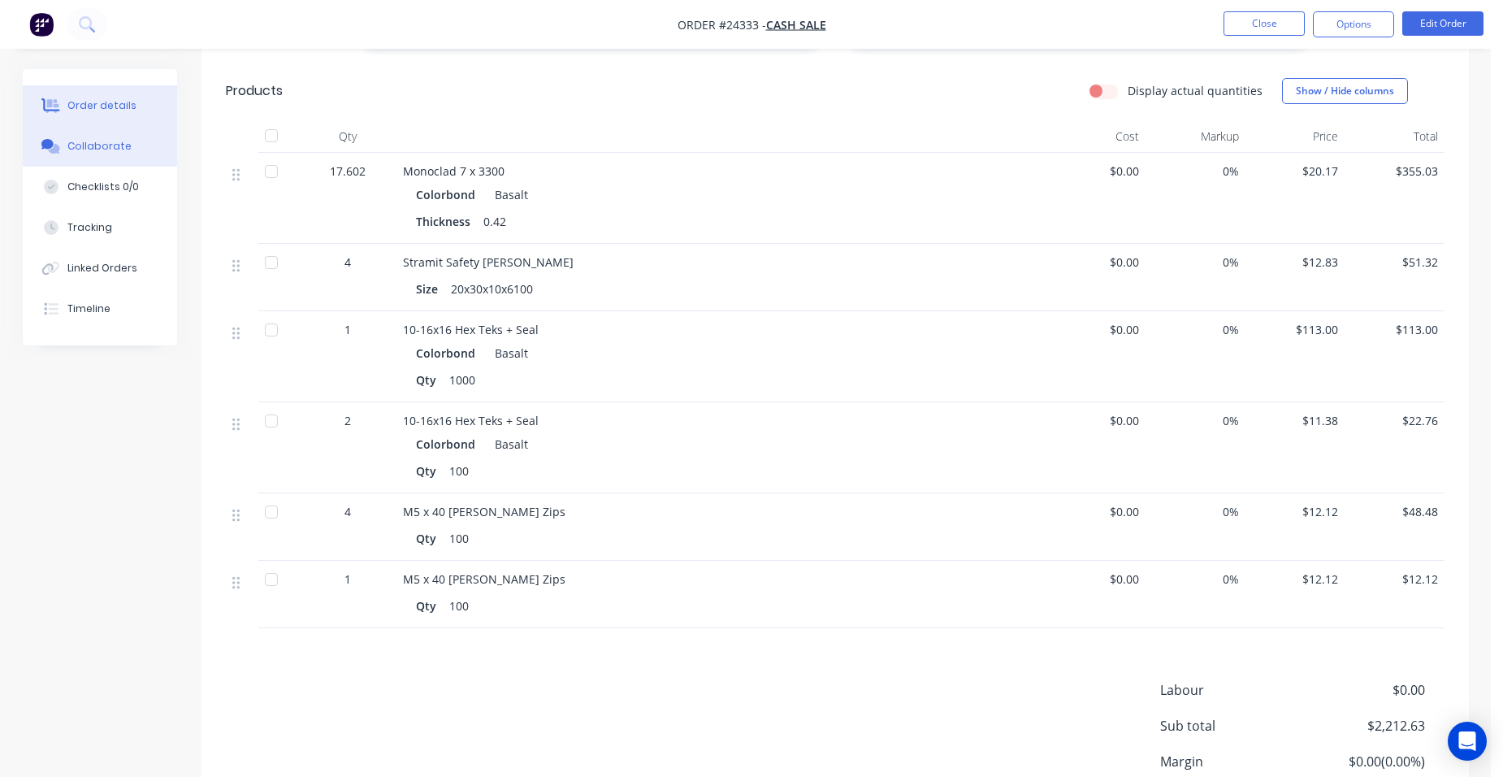
click at [57, 145] on icon at bounding box center [53, 149] width 11 height 10
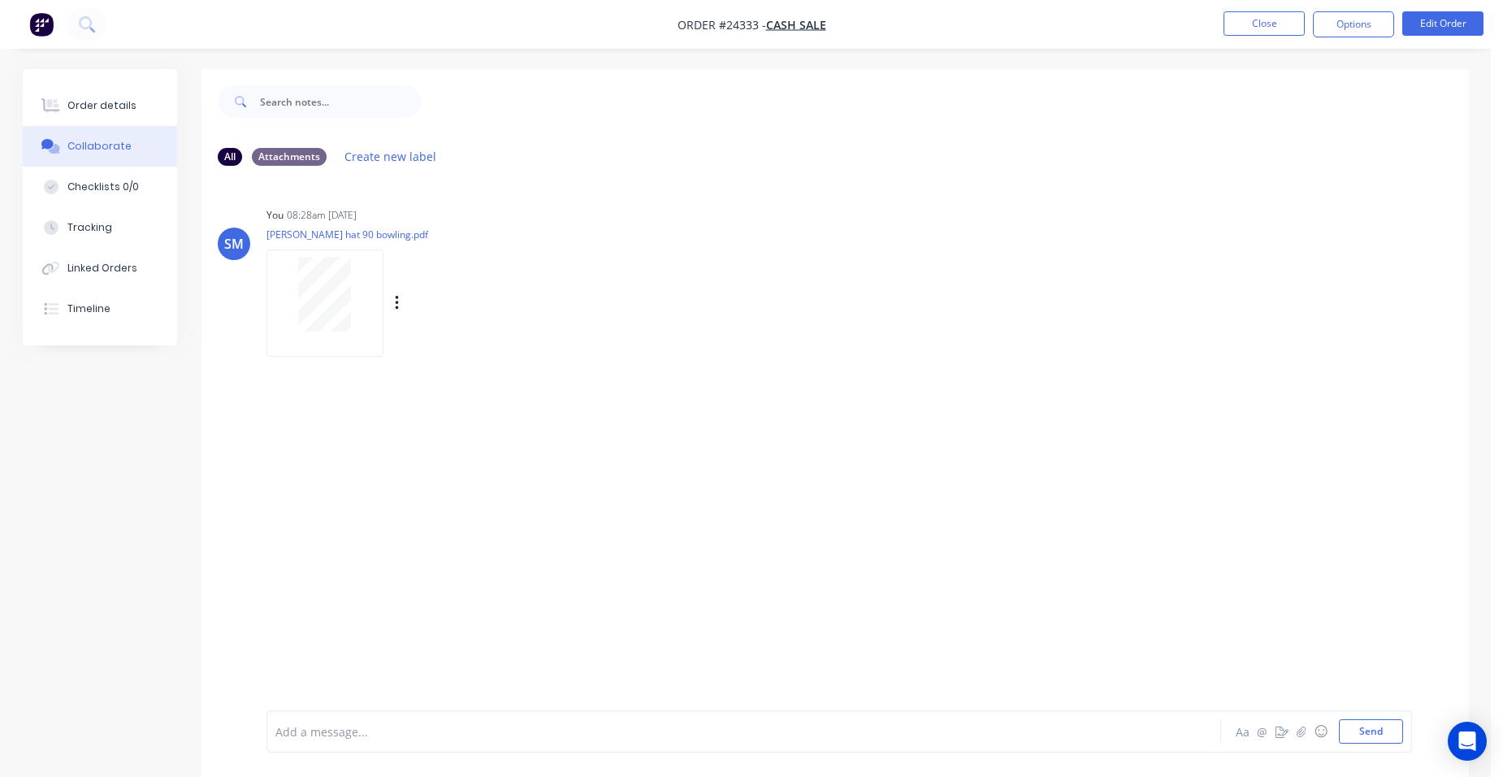
click at [290, 289] on div at bounding box center [325, 294] width 102 height 75
click at [93, 102] on div "Order details" at bounding box center [101, 105] width 69 height 15
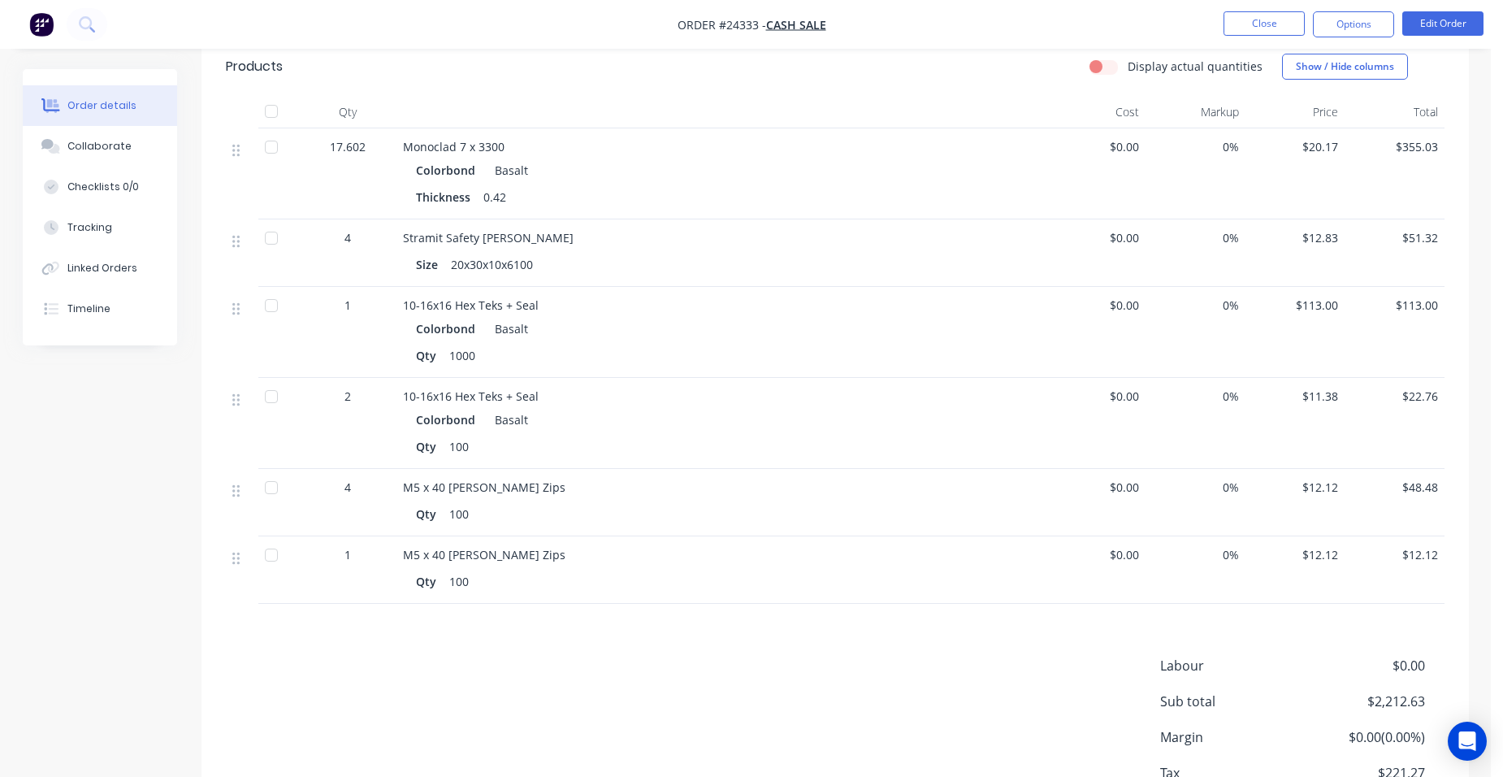
scroll to position [731, 0]
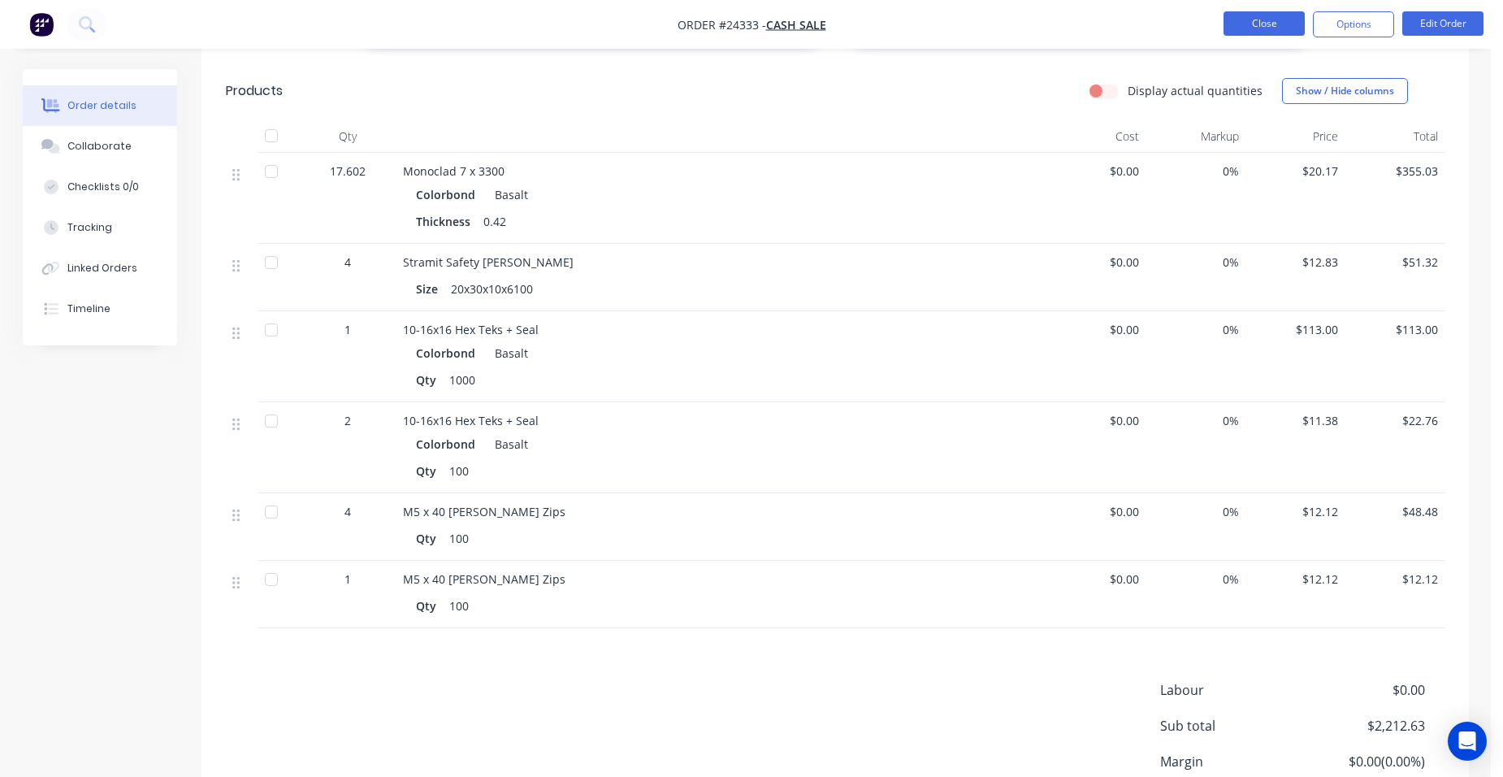
click at [1236, 20] on button "Close" at bounding box center [1263, 23] width 81 height 24
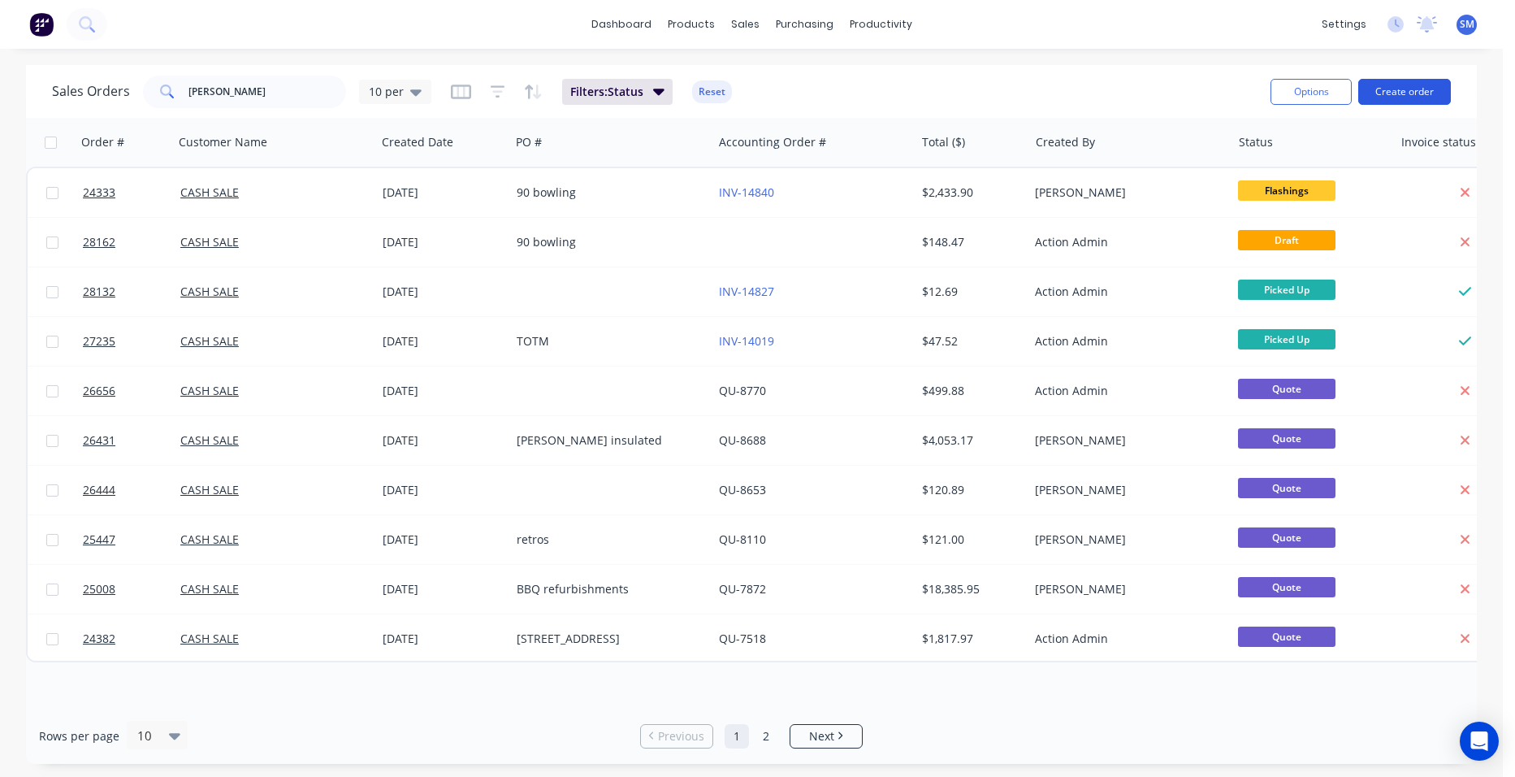
click at [1391, 89] on button "Create order" at bounding box center [1404, 92] width 93 height 26
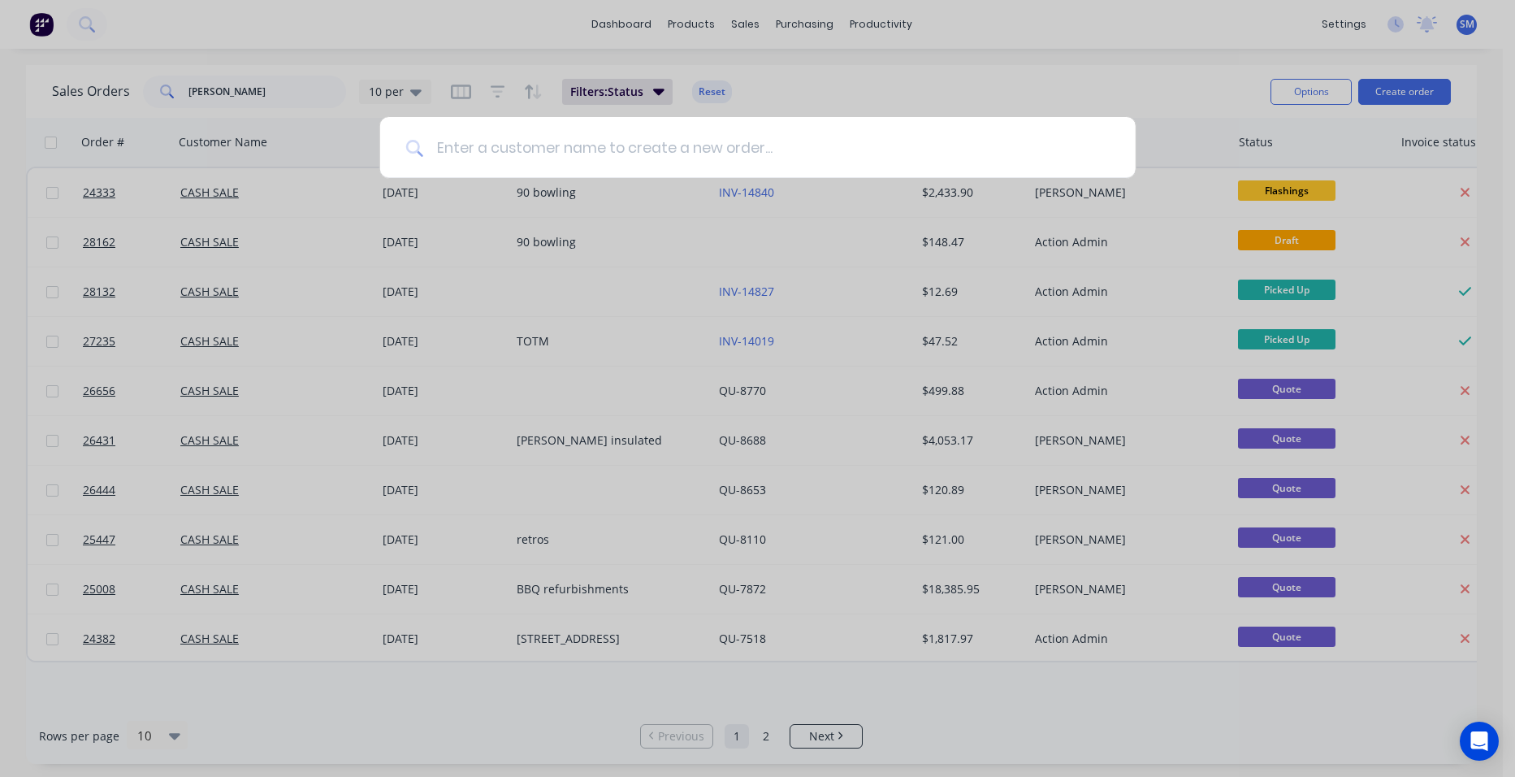
click at [548, 141] on input at bounding box center [766, 147] width 686 height 61
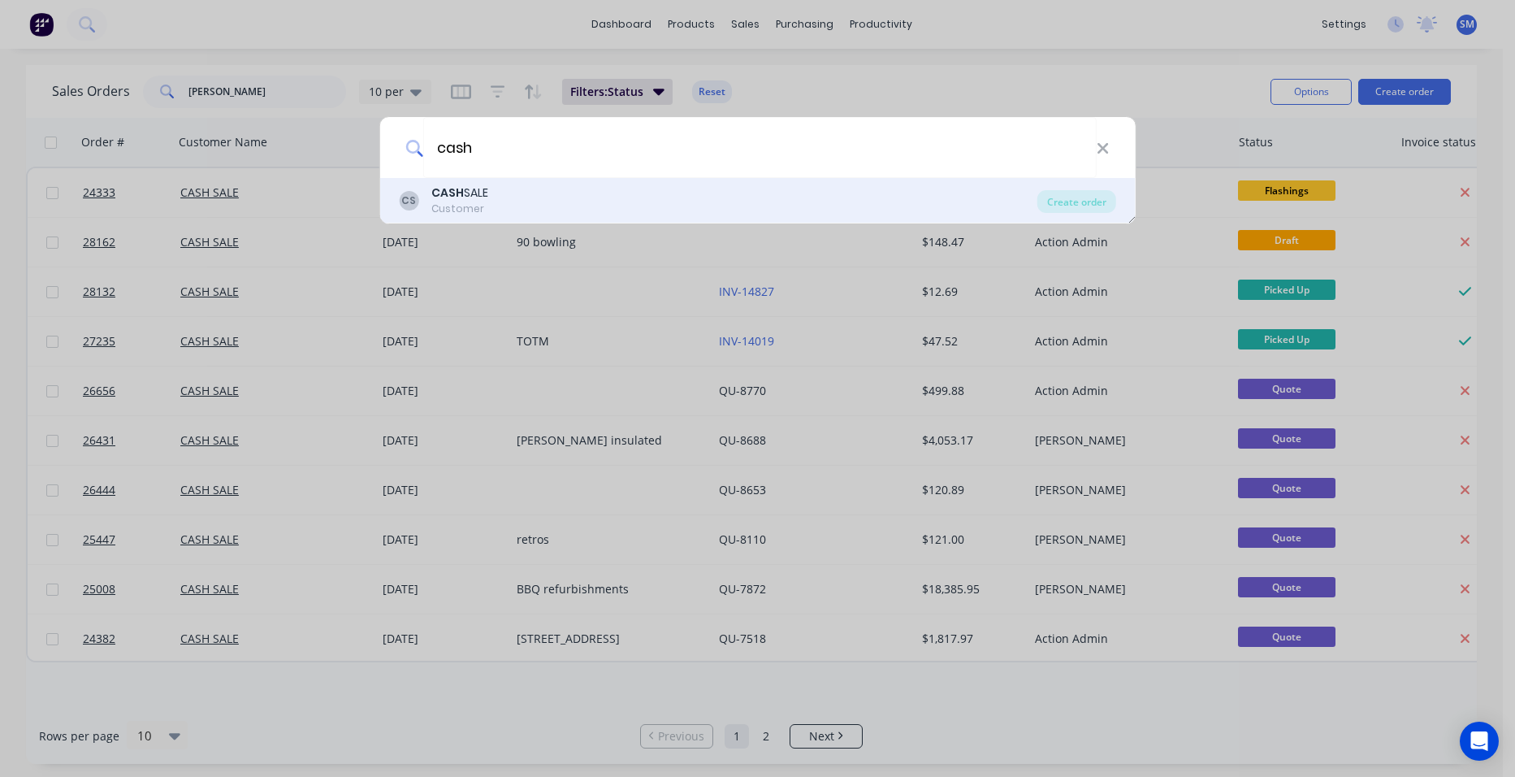
type input "cash"
click at [474, 198] on div "CASH SALE" at bounding box center [459, 192] width 57 height 17
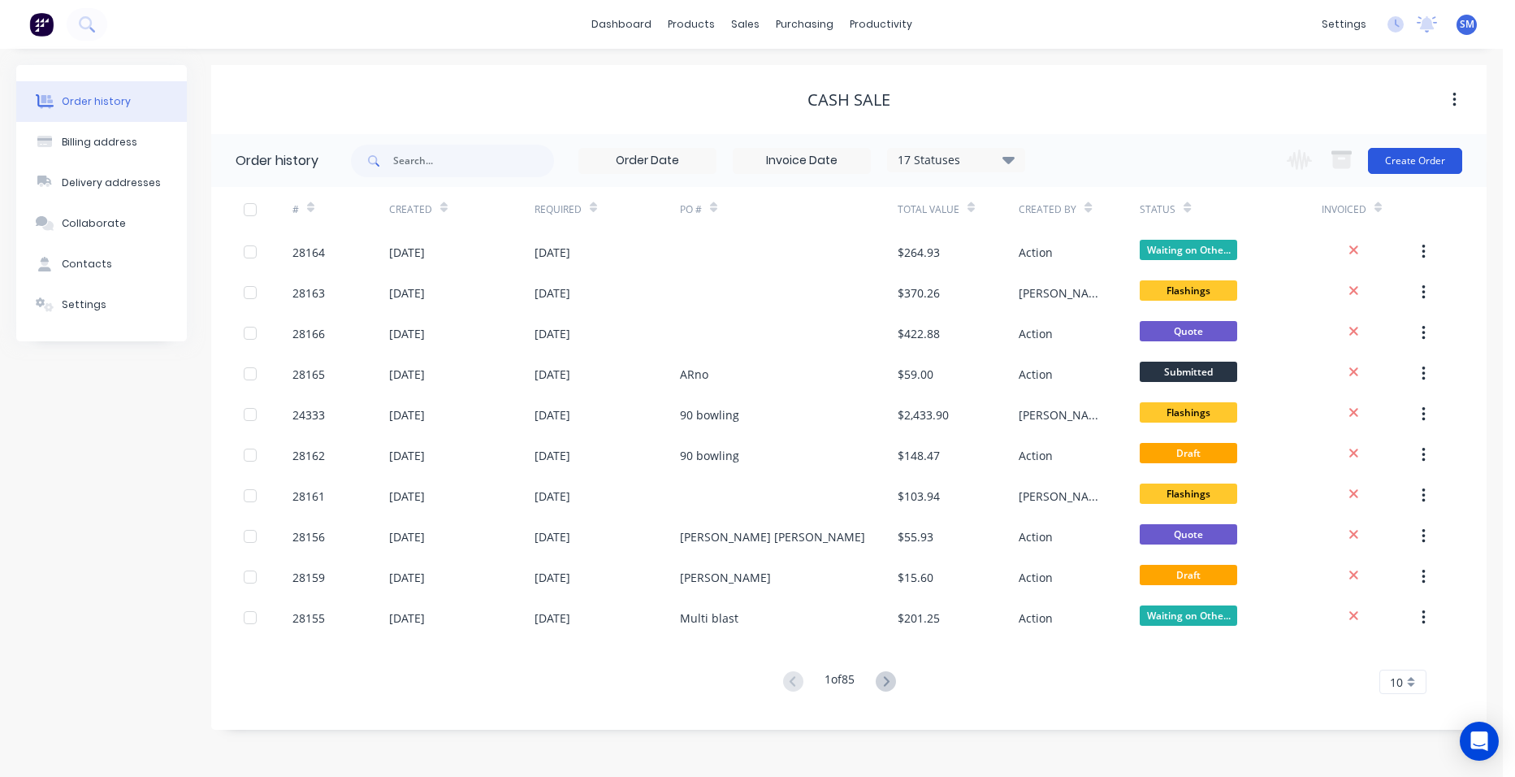
click at [1432, 162] on button "Create Order" at bounding box center [1415, 161] width 94 height 26
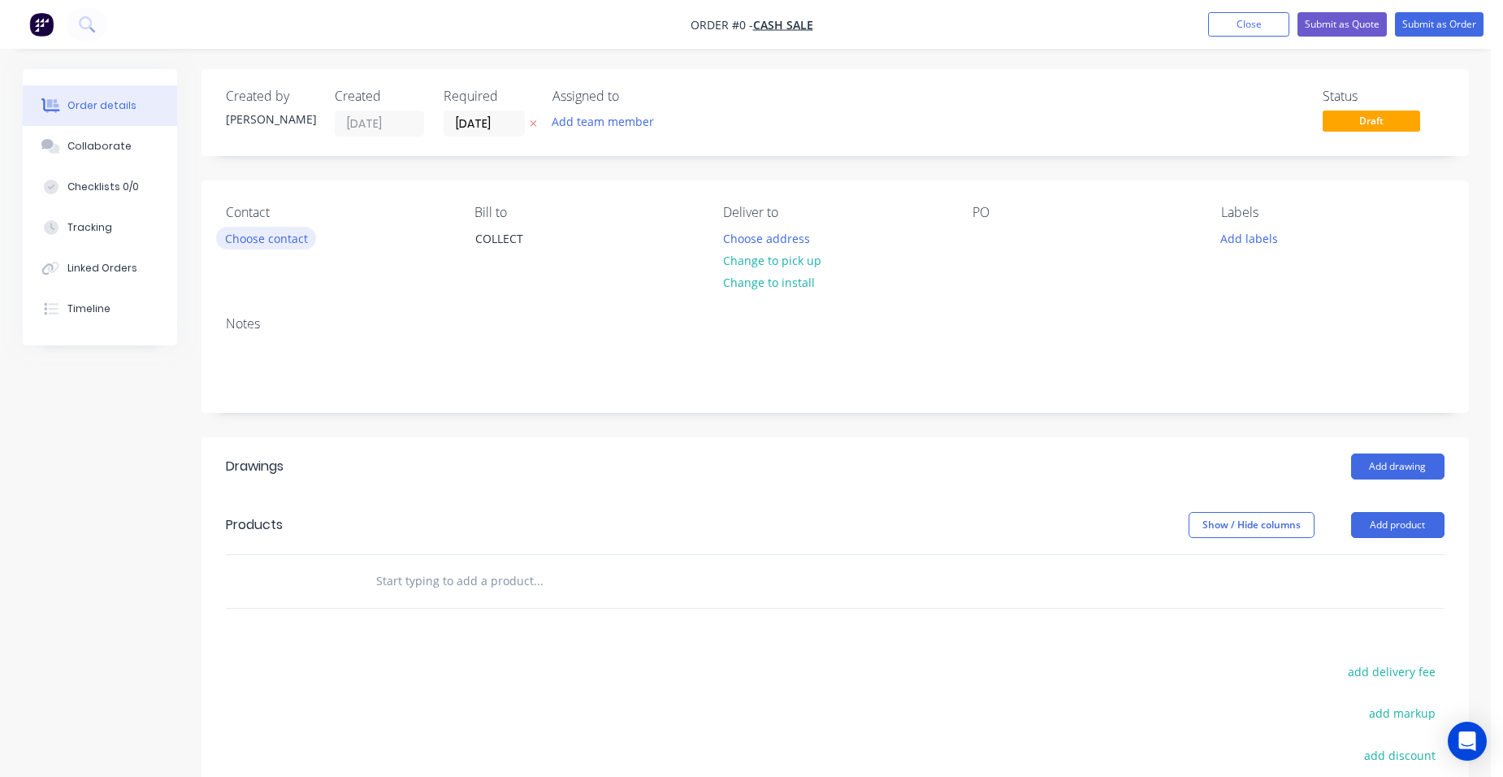
click at [270, 233] on button "Choose contact" at bounding box center [266, 238] width 100 height 22
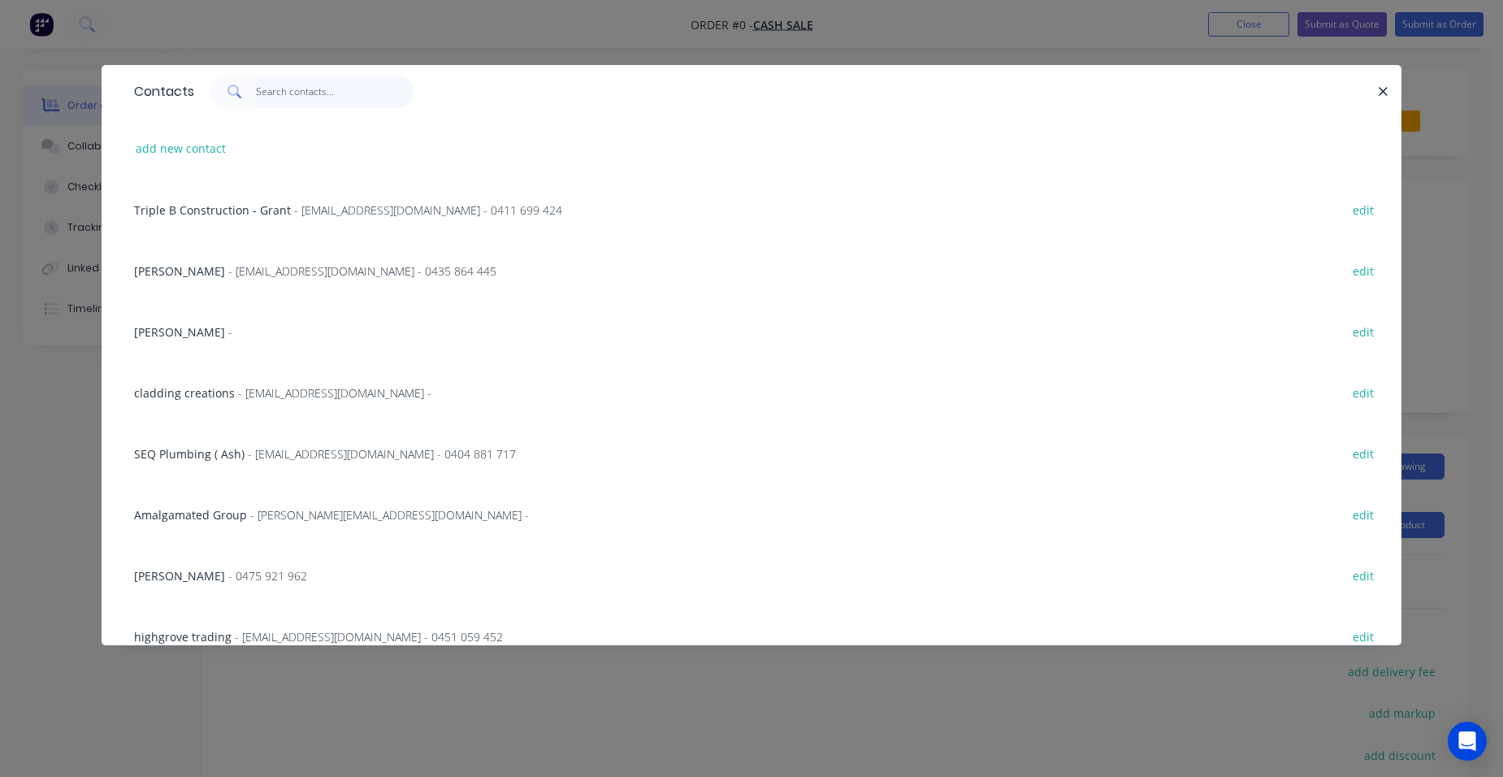
click at [284, 93] on input "text" at bounding box center [335, 92] width 158 height 32
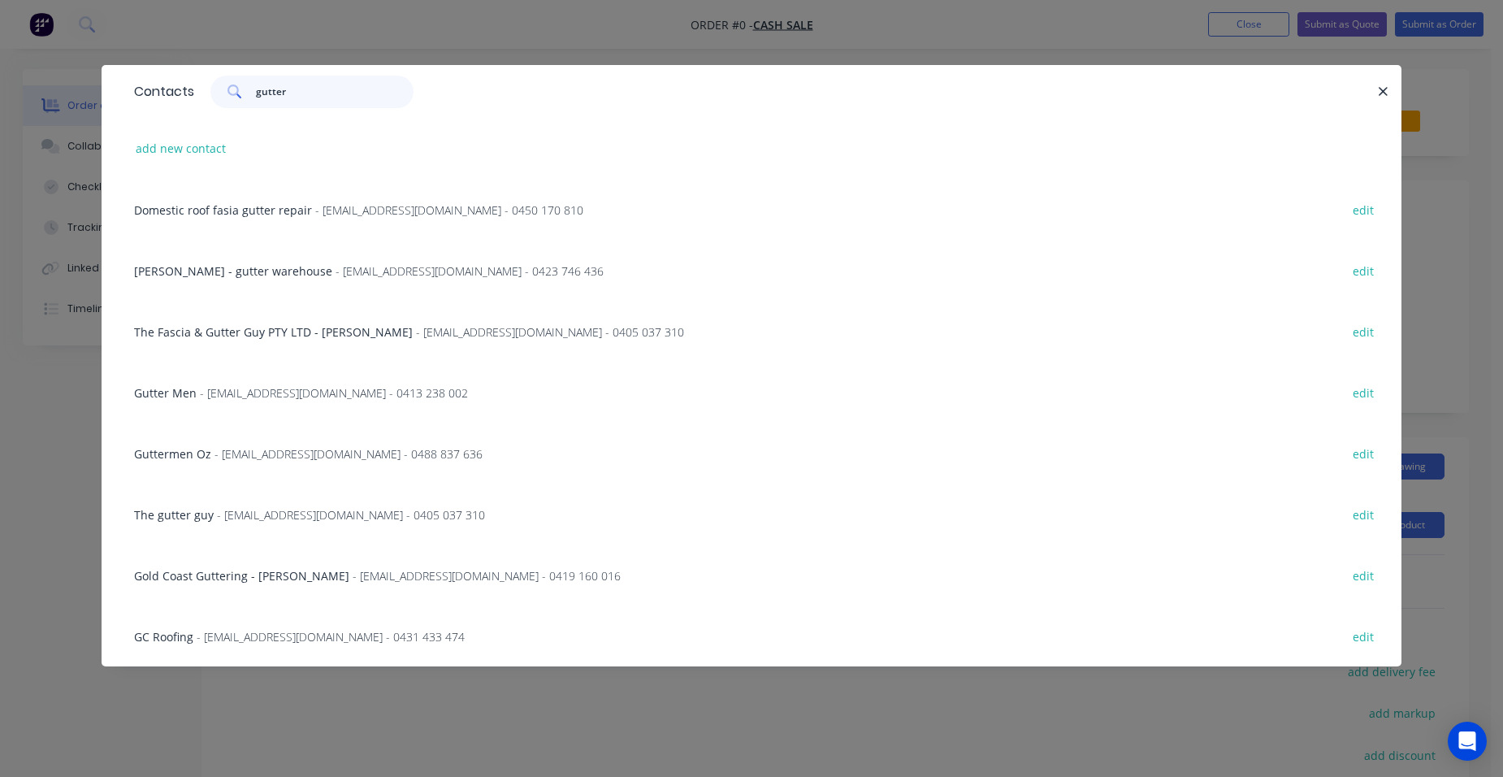
type input "gutter"
click at [504, 272] on span "- contact@gutterguardwarehouse.com.au - 0423 746 436" at bounding box center [470, 270] width 268 height 15
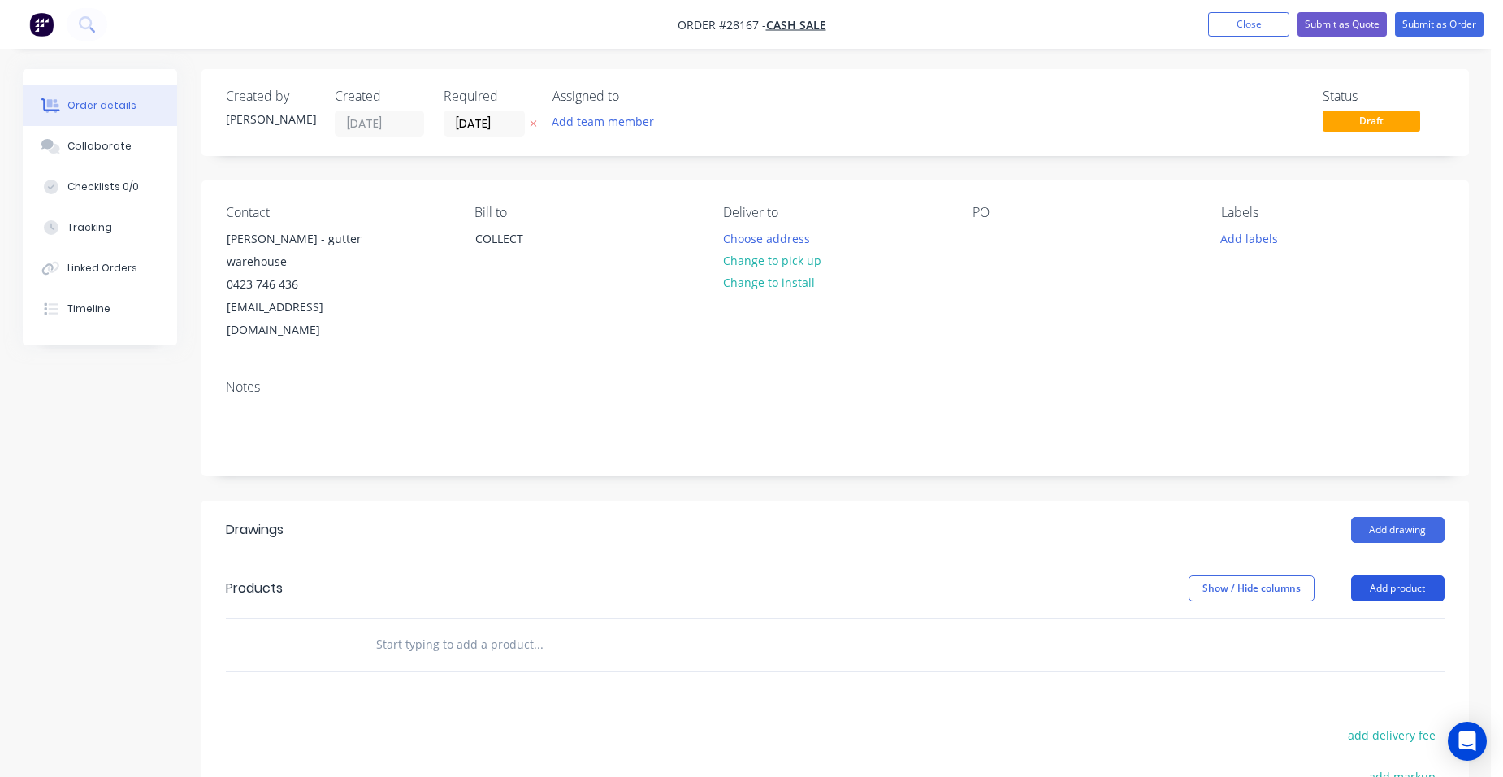
click at [1401, 575] on button "Add product" at bounding box center [1397, 588] width 93 height 26
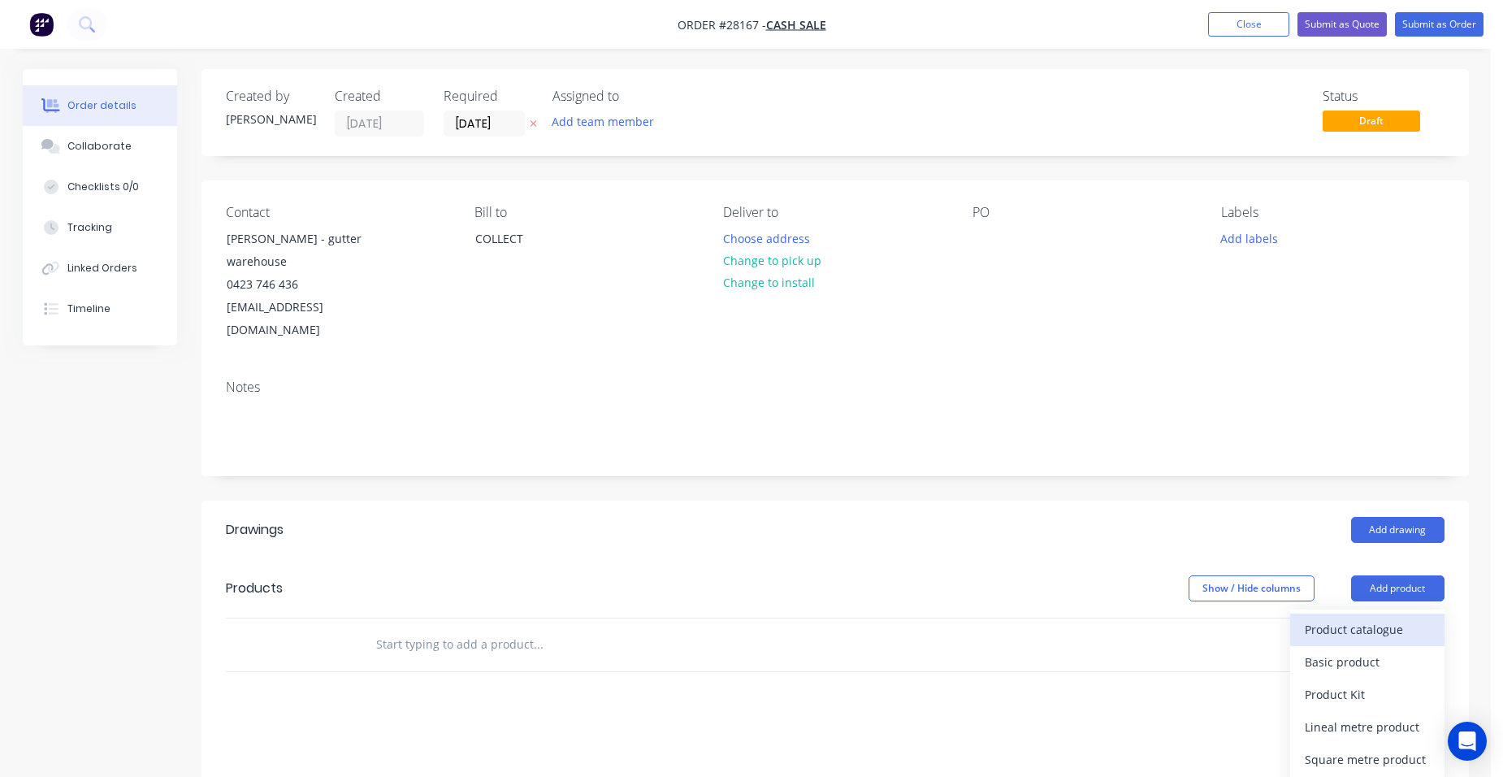
click at [1361, 617] on div "Product catalogue" at bounding box center [1367, 629] width 125 height 24
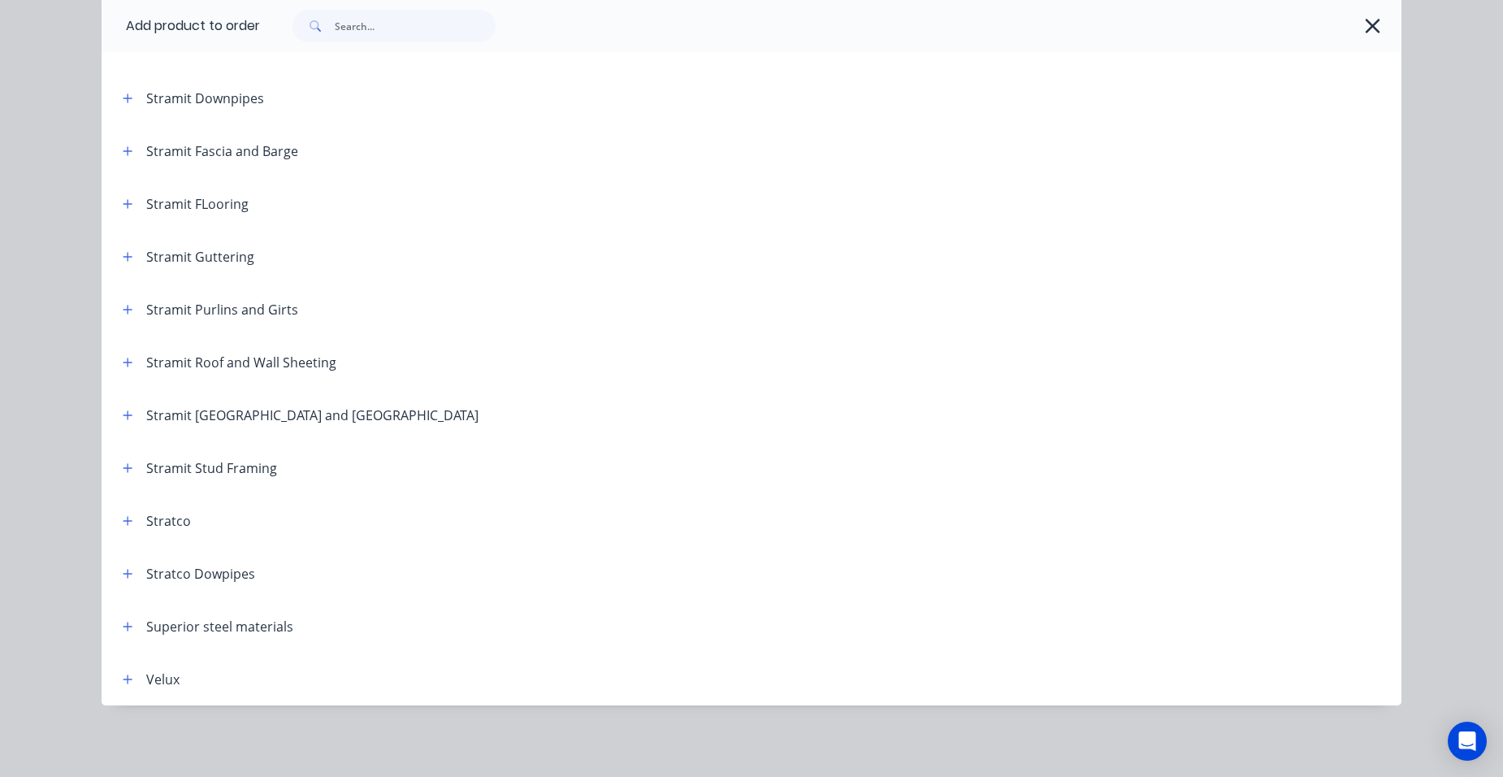
scroll to position [310, 0]
click at [123, 256] on icon "button" at bounding box center [127, 256] width 9 height 9
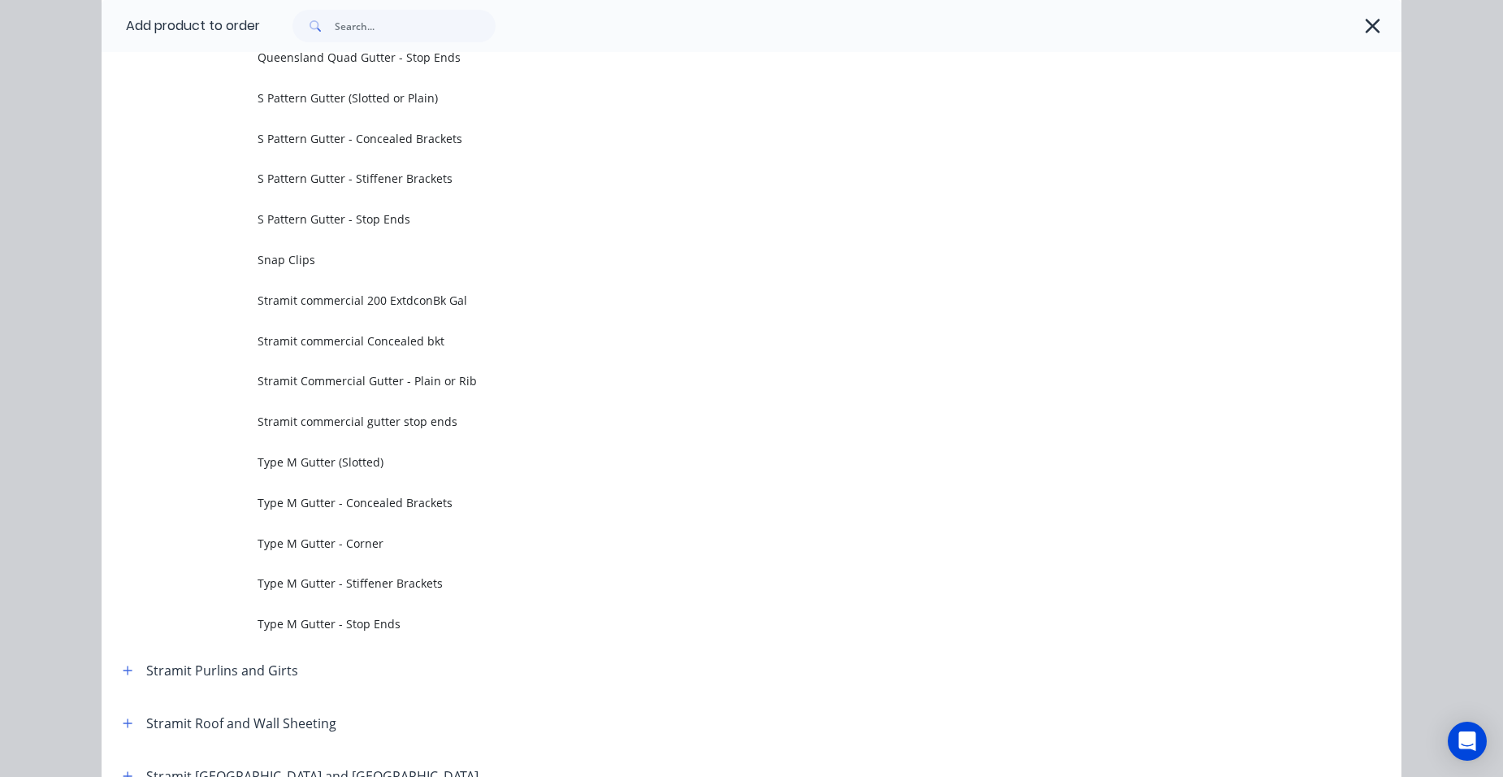
scroll to position [5537, 0]
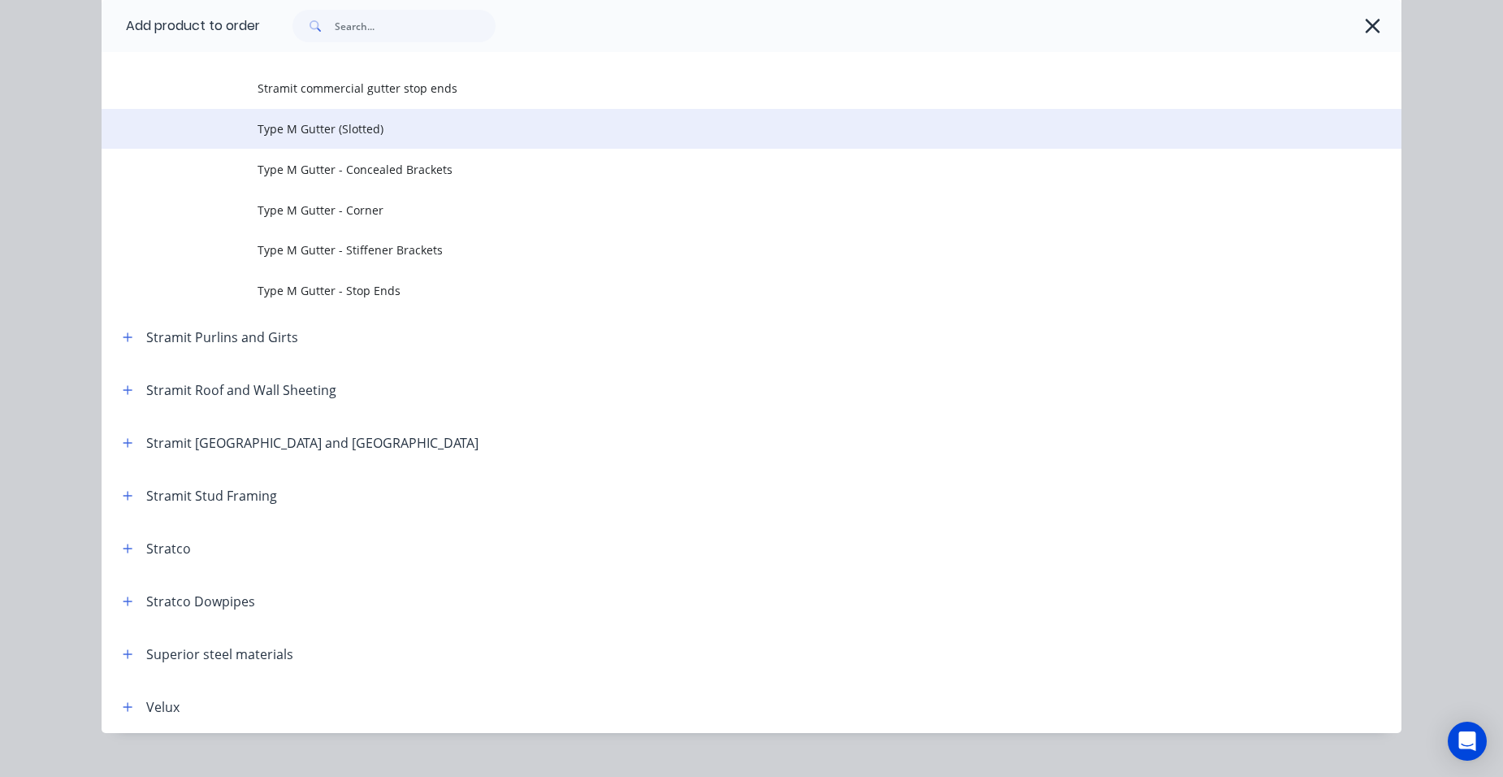
click at [366, 139] on td "Type M Gutter (Slotted)" at bounding box center [830, 129] width 1144 height 41
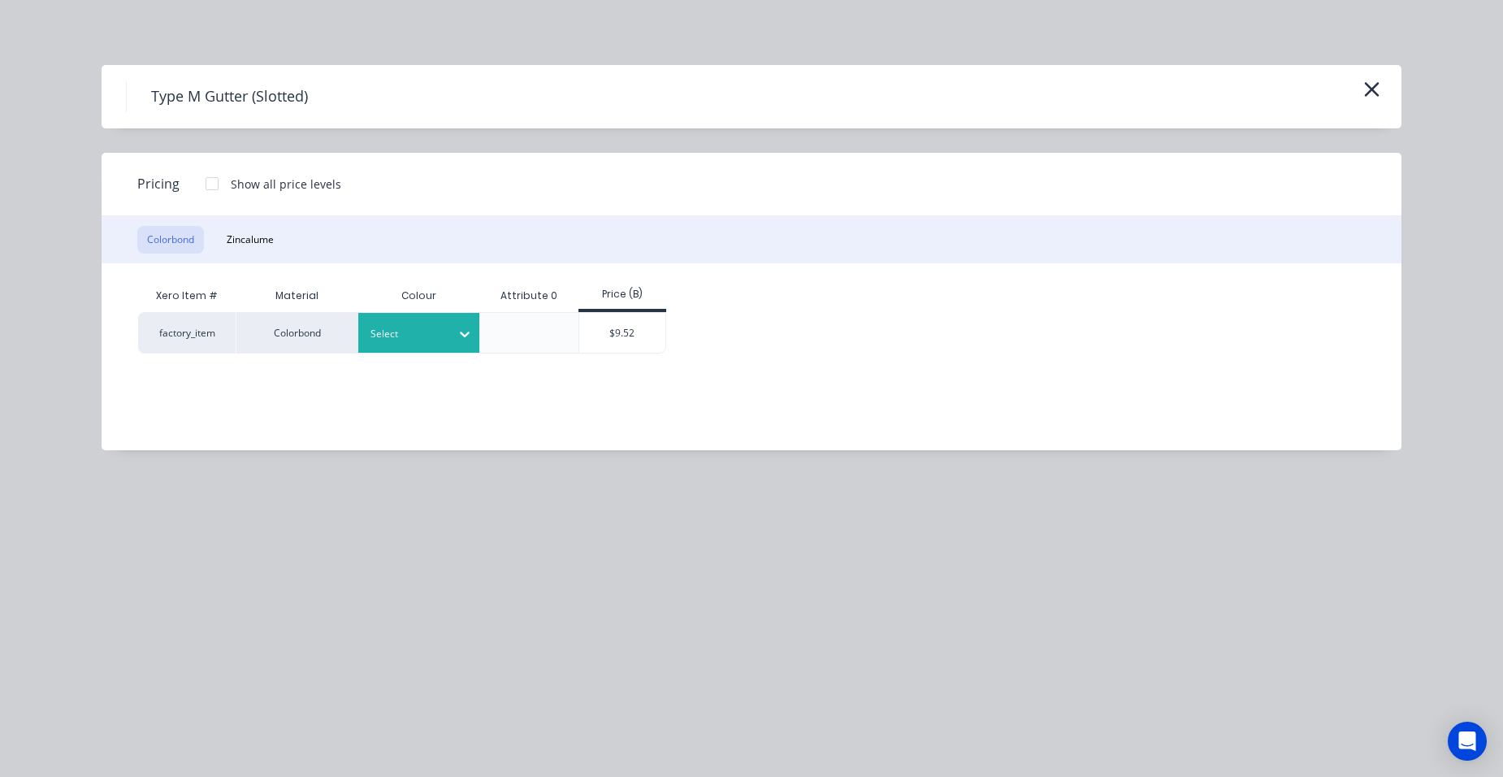
click at [409, 337] on div at bounding box center [406, 334] width 73 height 18
click at [203, 477] on div "Basalt" at bounding box center [101, 492] width 203 height 30
click at [650, 328] on div "$9.52" at bounding box center [622, 333] width 87 height 40
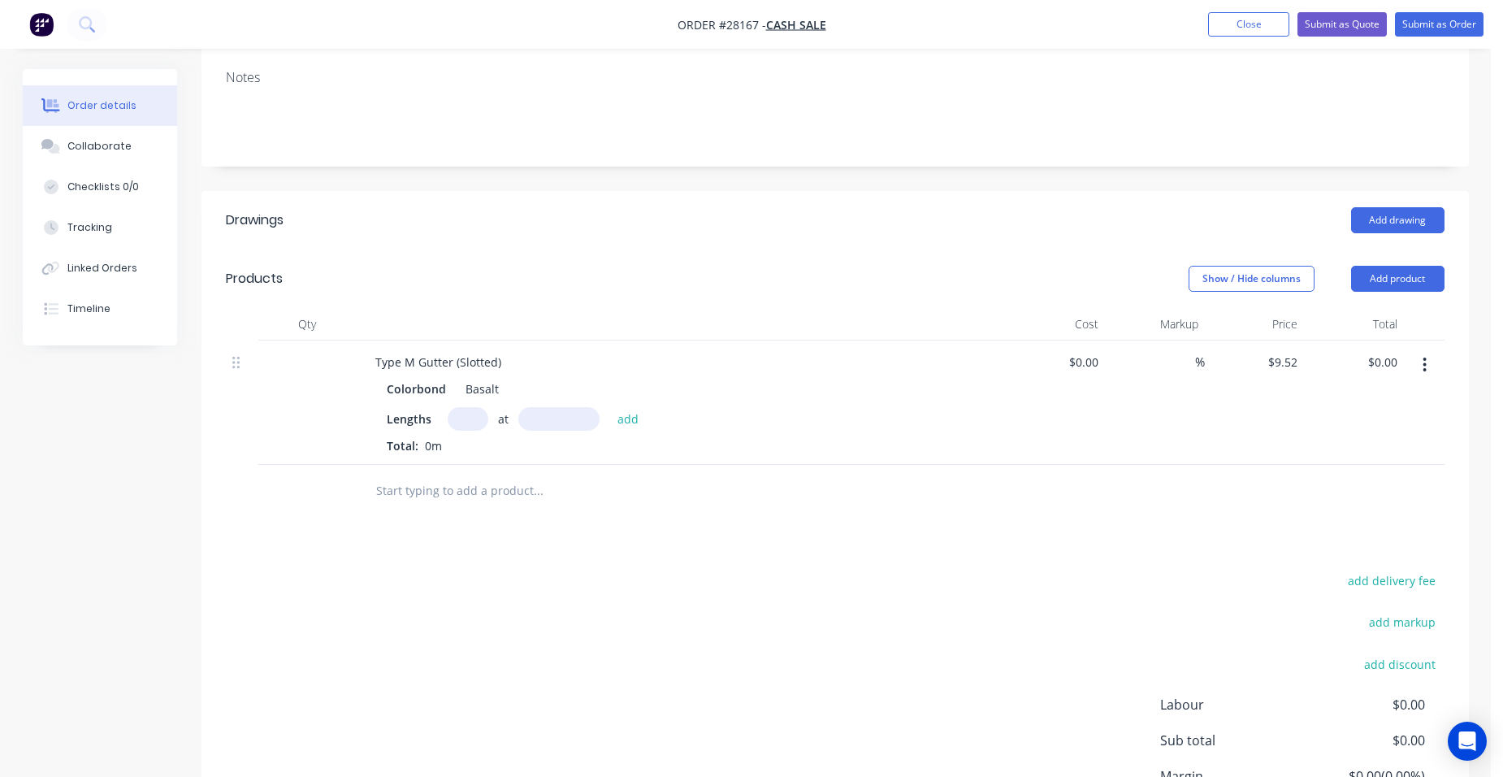
click at [465, 407] on input "text" at bounding box center [468, 419] width 41 height 24
type input "2"
type input "5100"
click at [609, 407] on button "add" at bounding box center [628, 418] width 38 height 22
type input "$97.10"
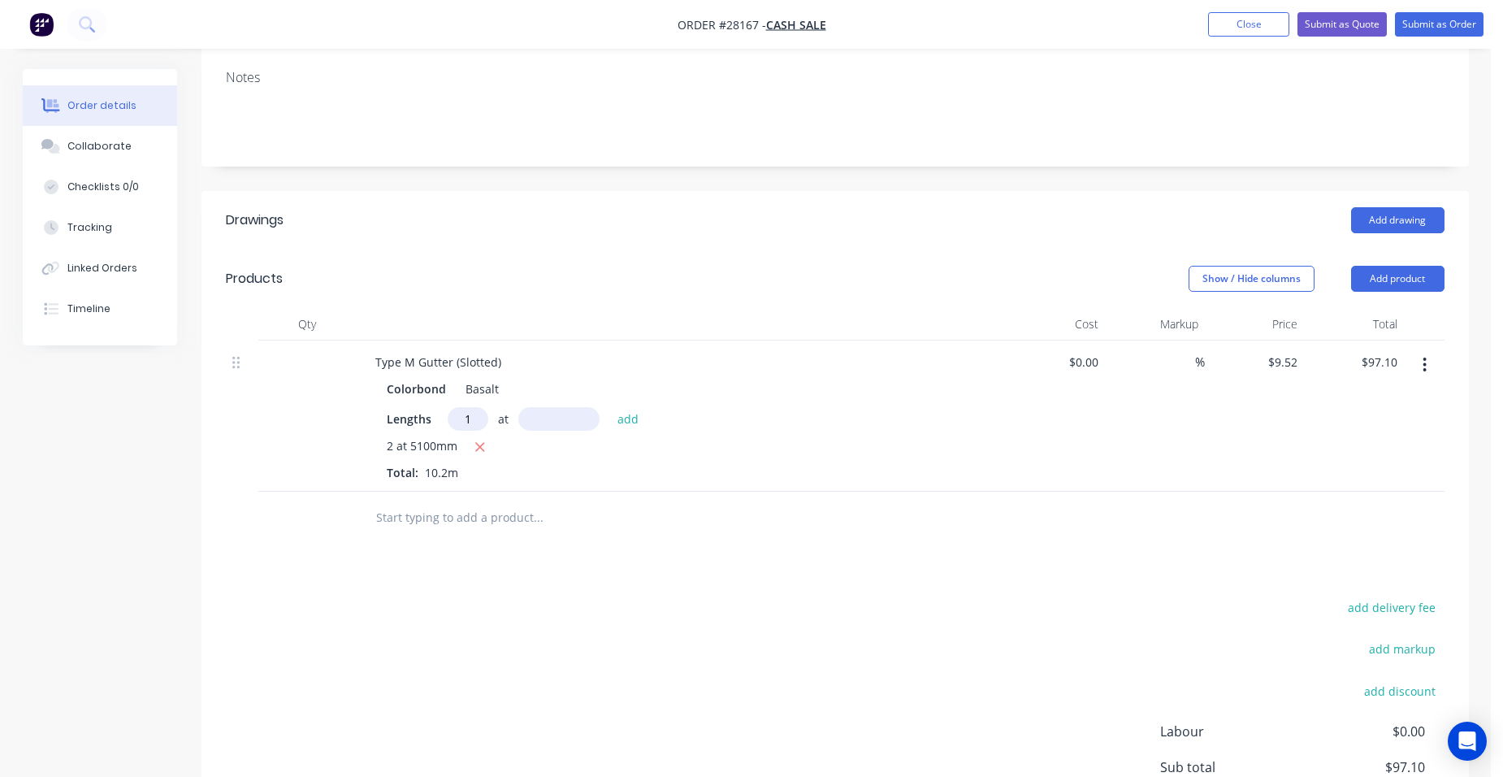
type input "1"
type input "1800"
click at [609, 407] on button "add" at bounding box center [628, 418] width 38 height 22
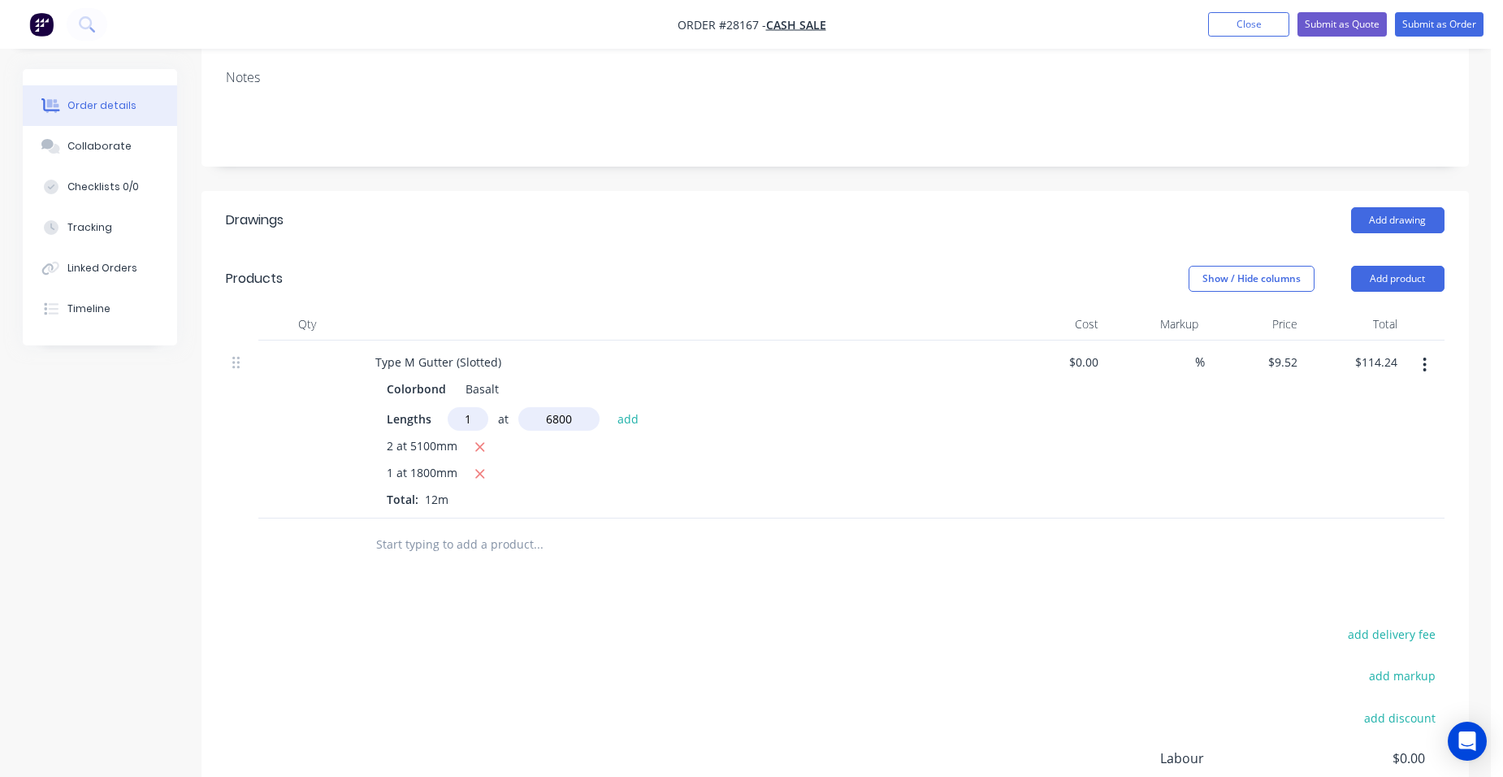
click at [609, 407] on button "add" at bounding box center [628, 418] width 38 height 22
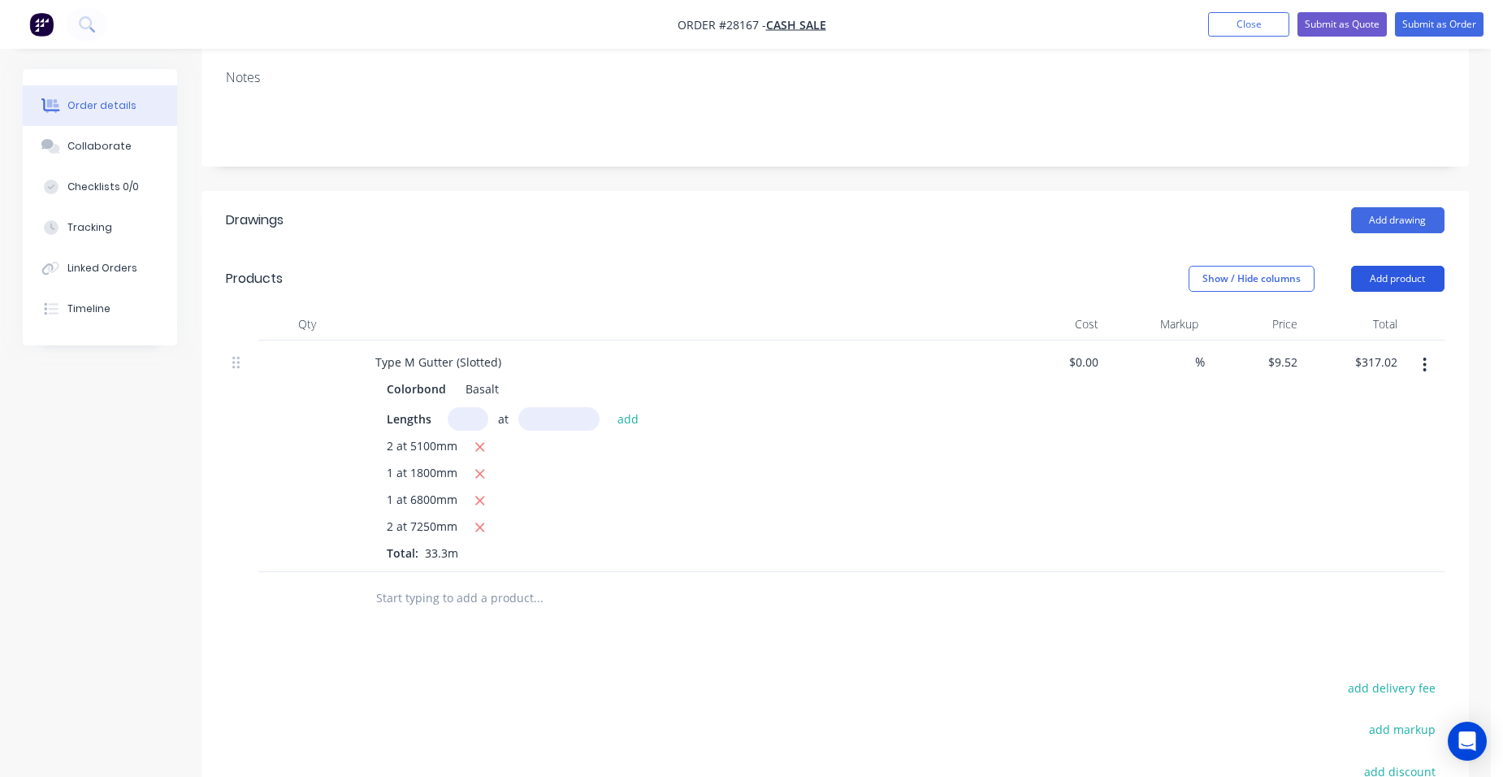
click at [1365, 266] on button "Add product" at bounding box center [1397, 279] width 93 height 26
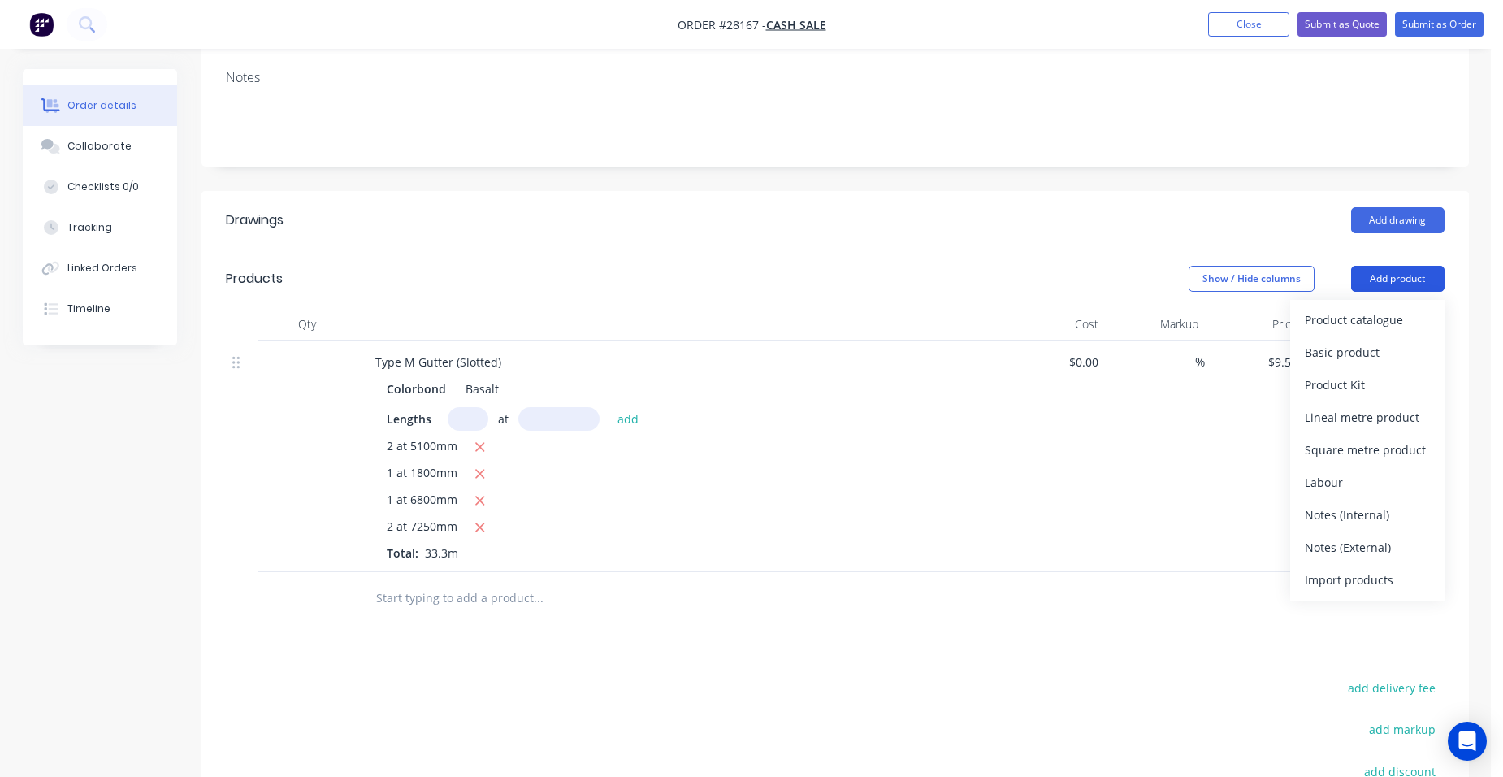
click at [1405, 266] on button "Add product" at bounding box center [1397, 279] width 93 height 26
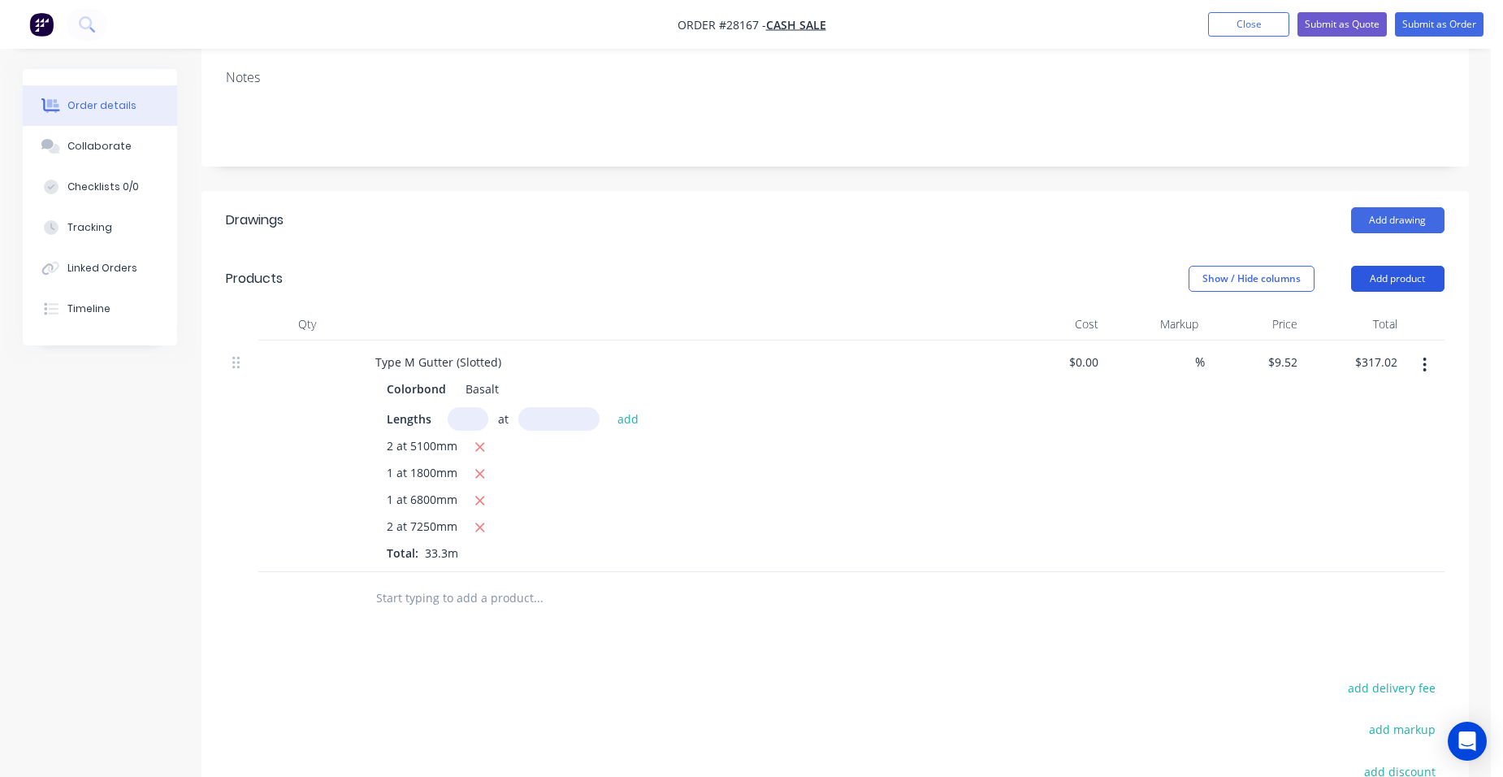
click at [1405, 266] on button "Add product" at bounding box center [1397, 279] width 93 height 26
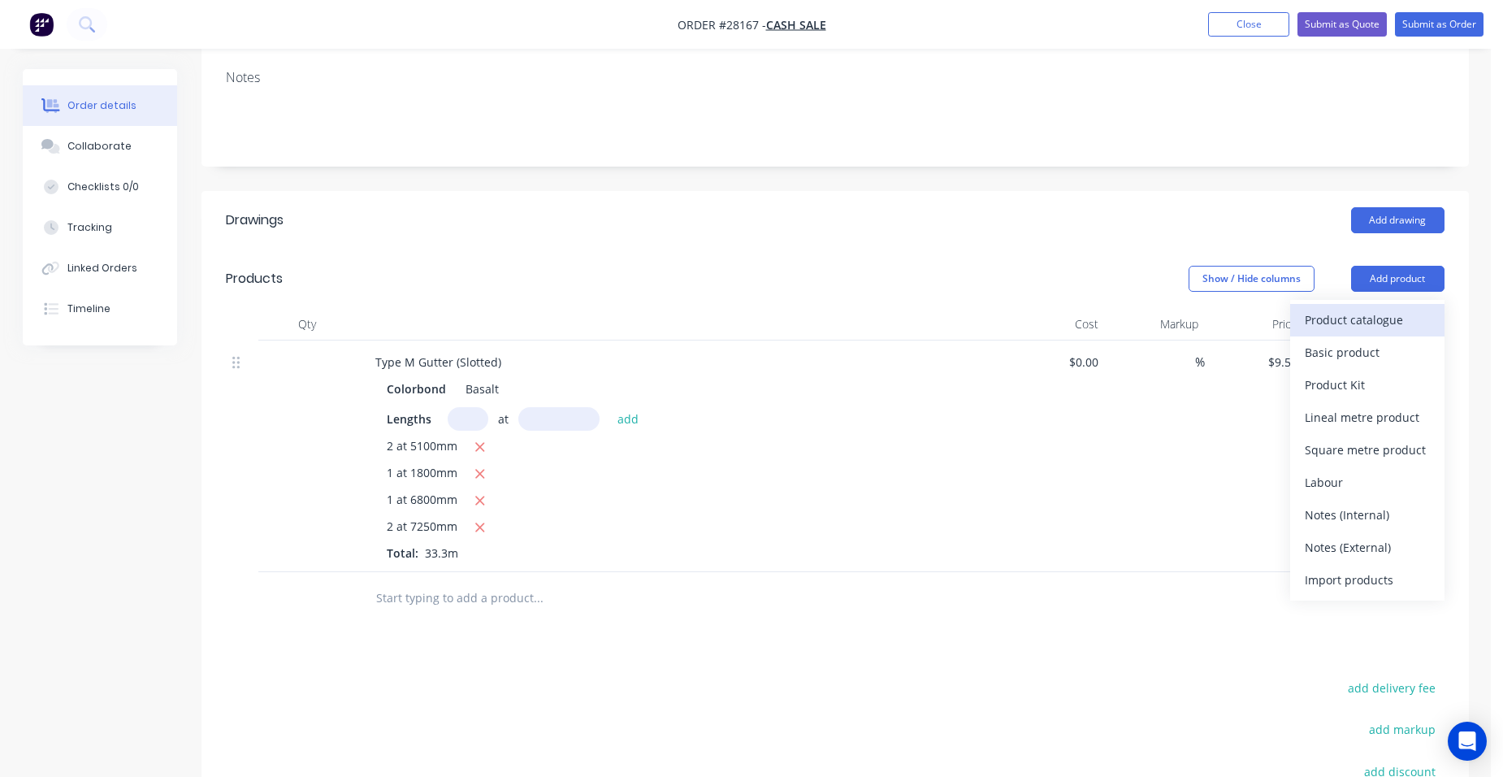
click at [1416, 308] on div "Product catalogue" at bounding box center [1367, 320] width 125 height 24
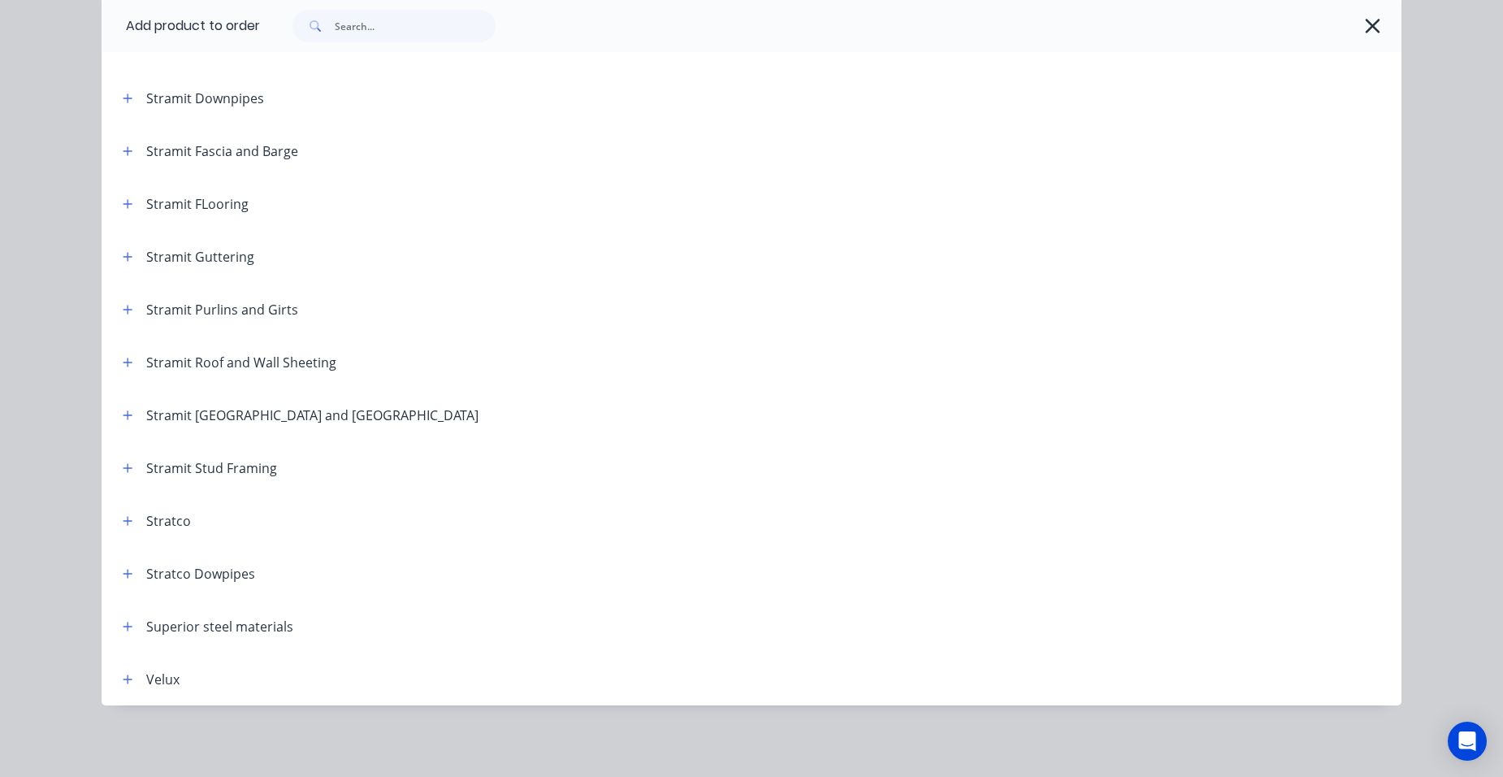
scroll to position [572, 0]
click at [123, 261] on icon "button" at bounding box center [128, 256] width 10 height 11
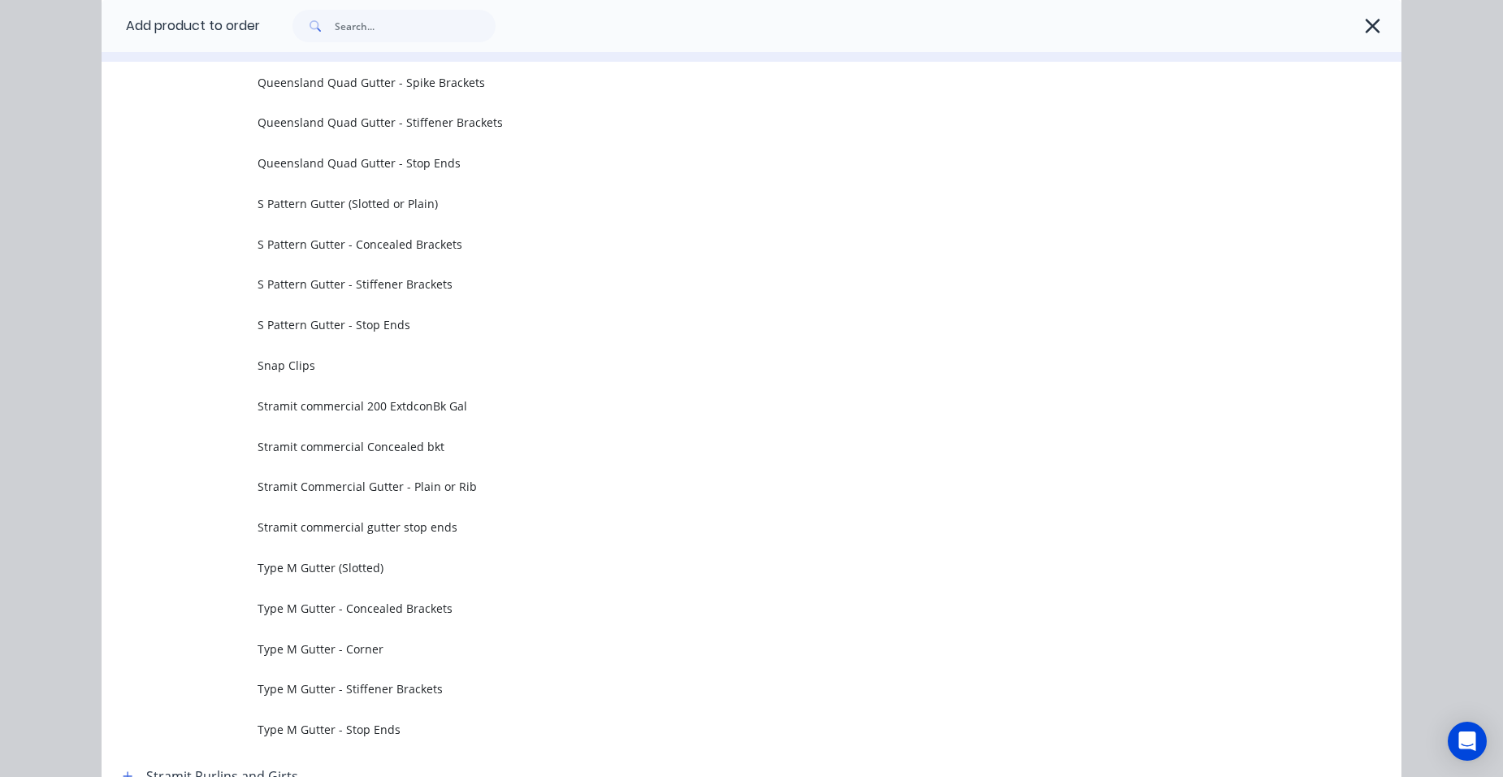
scroll to position [5212, 0]
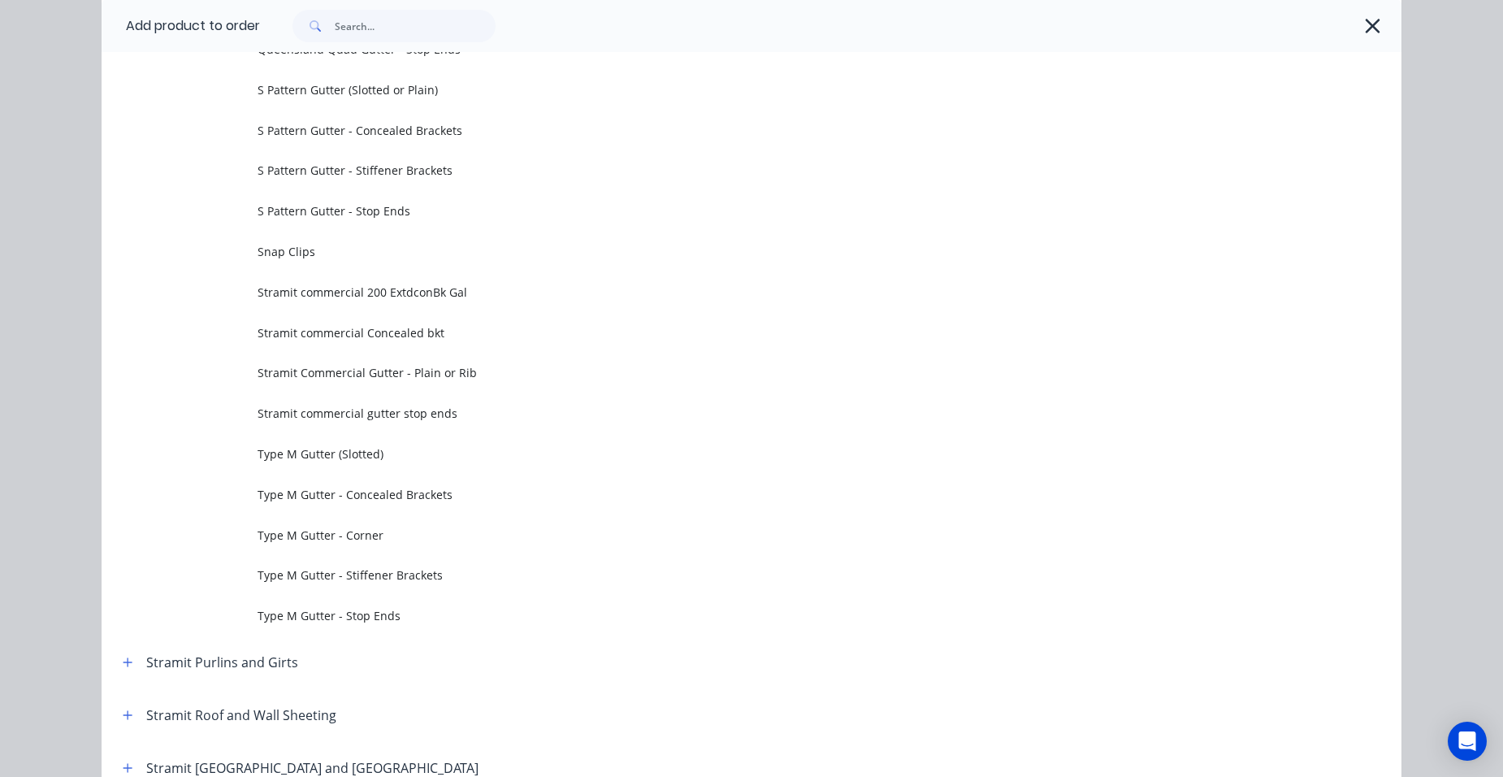
click at [406, 493] on span "Type M Gutter - Concealed Brackets" at bounding box center [715, 494] width 915 height 17
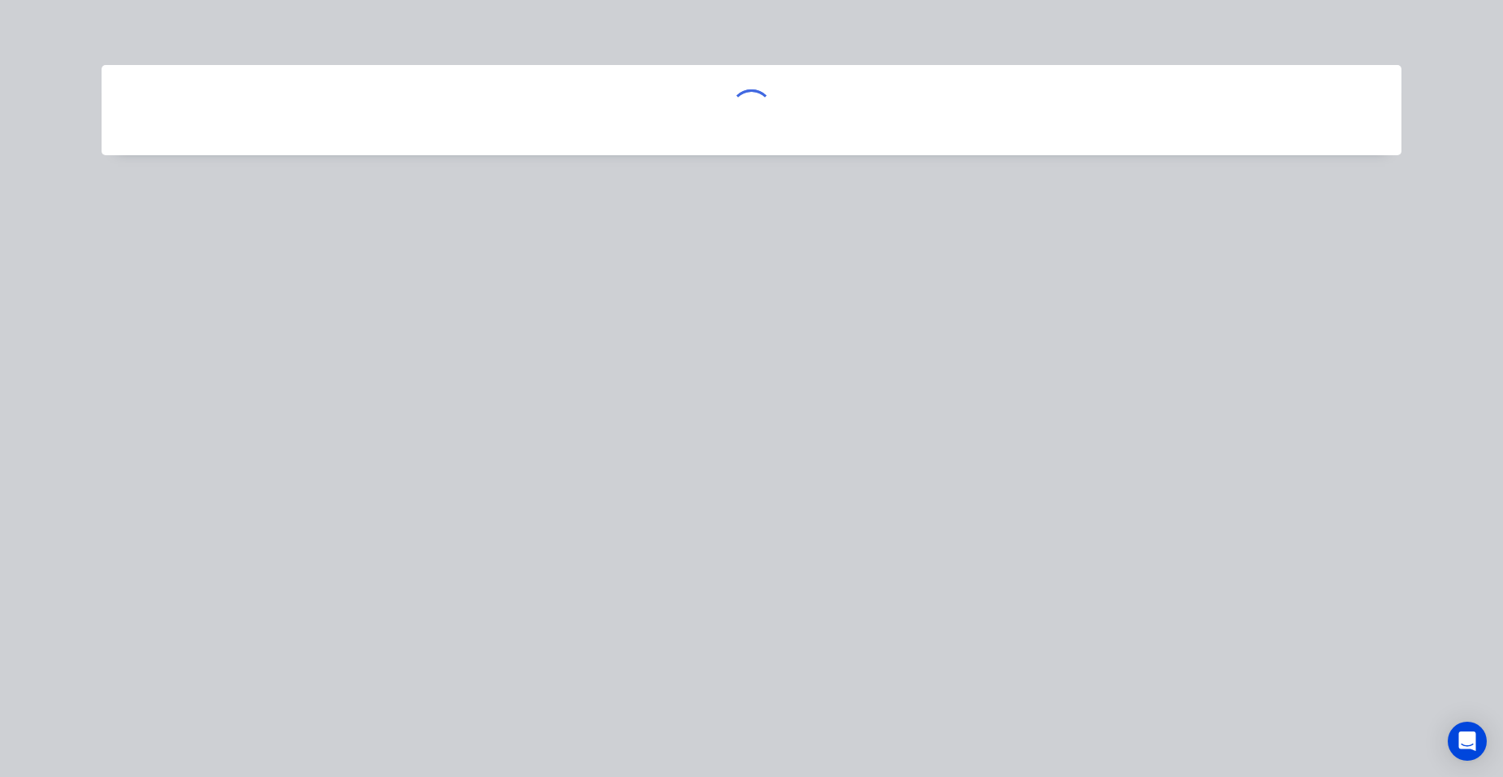
scroll to position [0, 0]
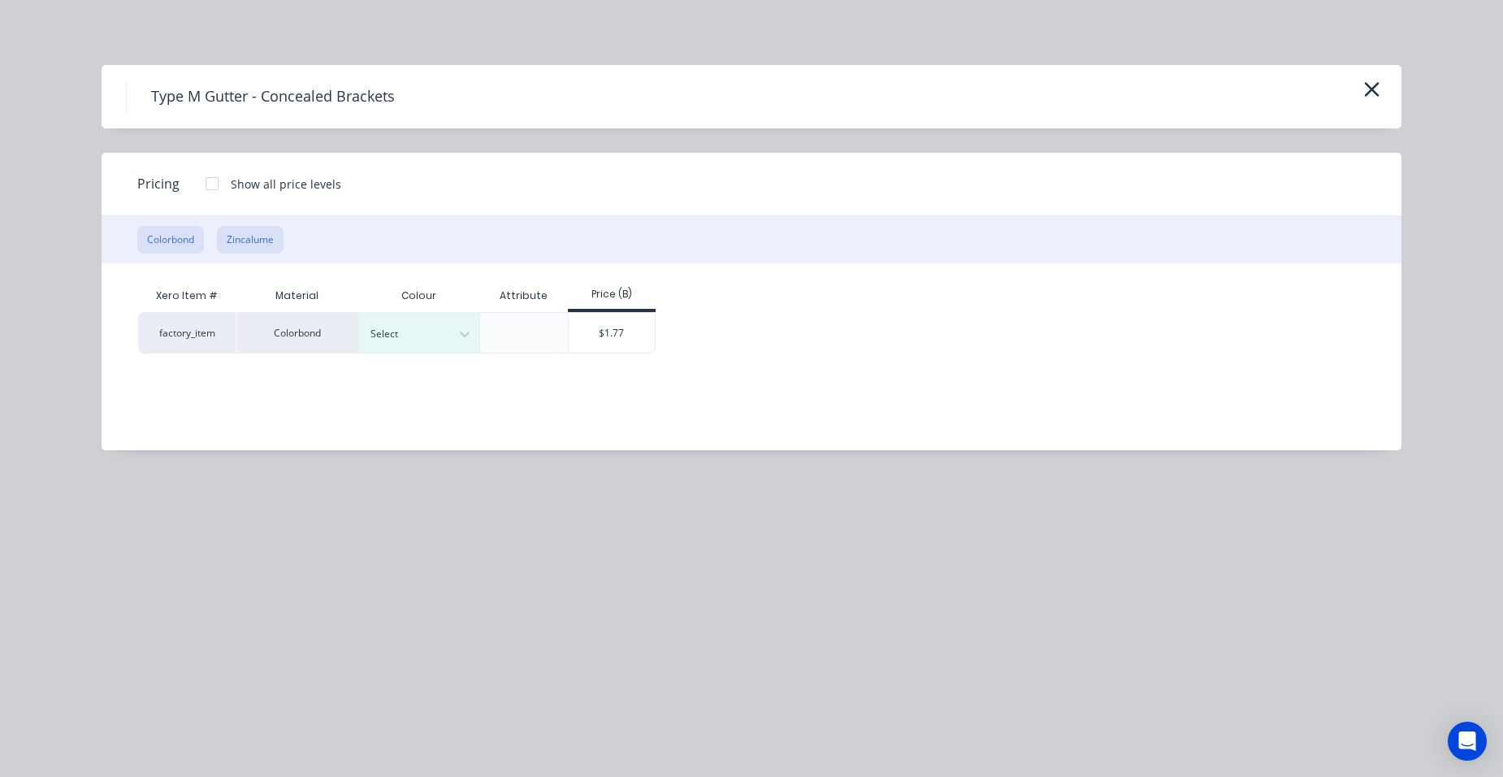
click at [255, 234] on button "Zincalume" at bounding box center [250, 240] width 67 height 28
click at [483, 328] on div "$1.50" at bounding box center [500, 332] width 87 height 39
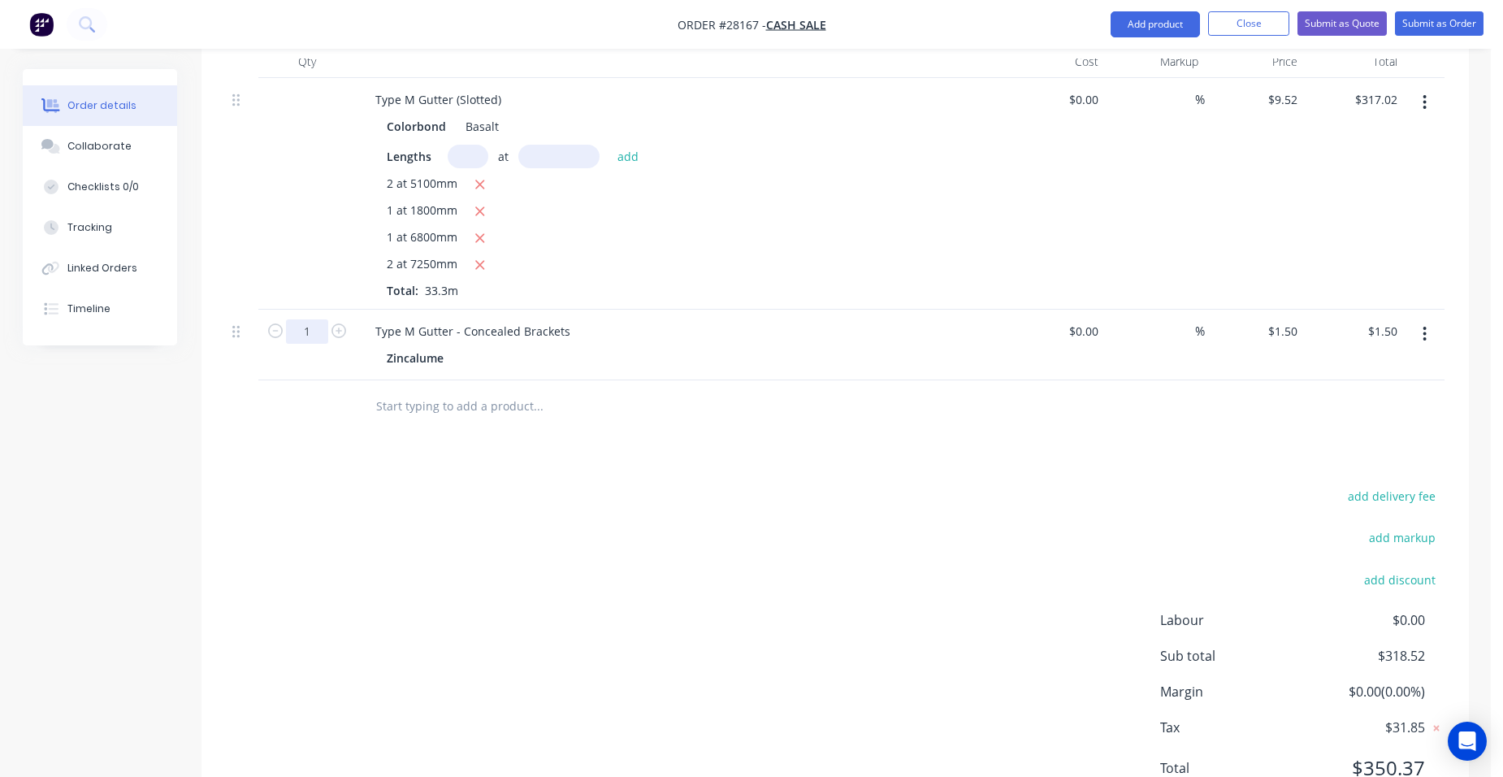
click at [324, 319] on input "1" at bounding box center [307, 331] width 42 height 24
drag, startPoint x: 781, startPoint y: 278, endPoint x: 798, endPoint y: 278, distance: 17.1
click at [787, 278] on div "Type M Gutter (Slotted) Colorbond Basalt Lengths at add 2 at 5100mm 1 at 1800mm…" at bounding box center [681, 194] width 650 height 232
drag, startPoint x: 1142, startPoint y: 21, endPoint x: 1142, endPoint y: 39, distance: 17.9
click at [1145, 21] on button "Add product" at bounding box center [1155, 24] width 89 height 26
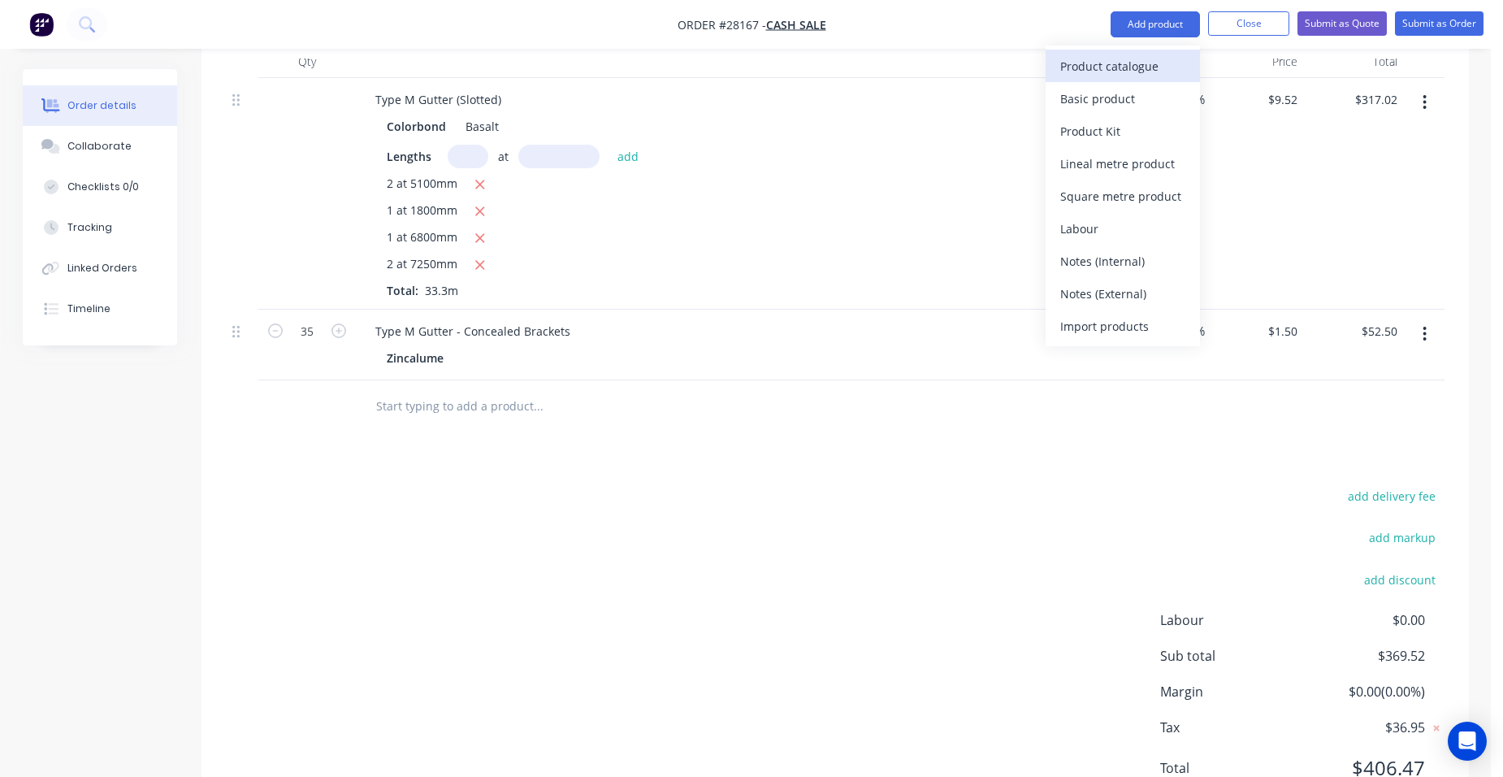
click at [1135, 71] on div "Product catalogue" at bounding box center [1122, 66] width 125 height 24
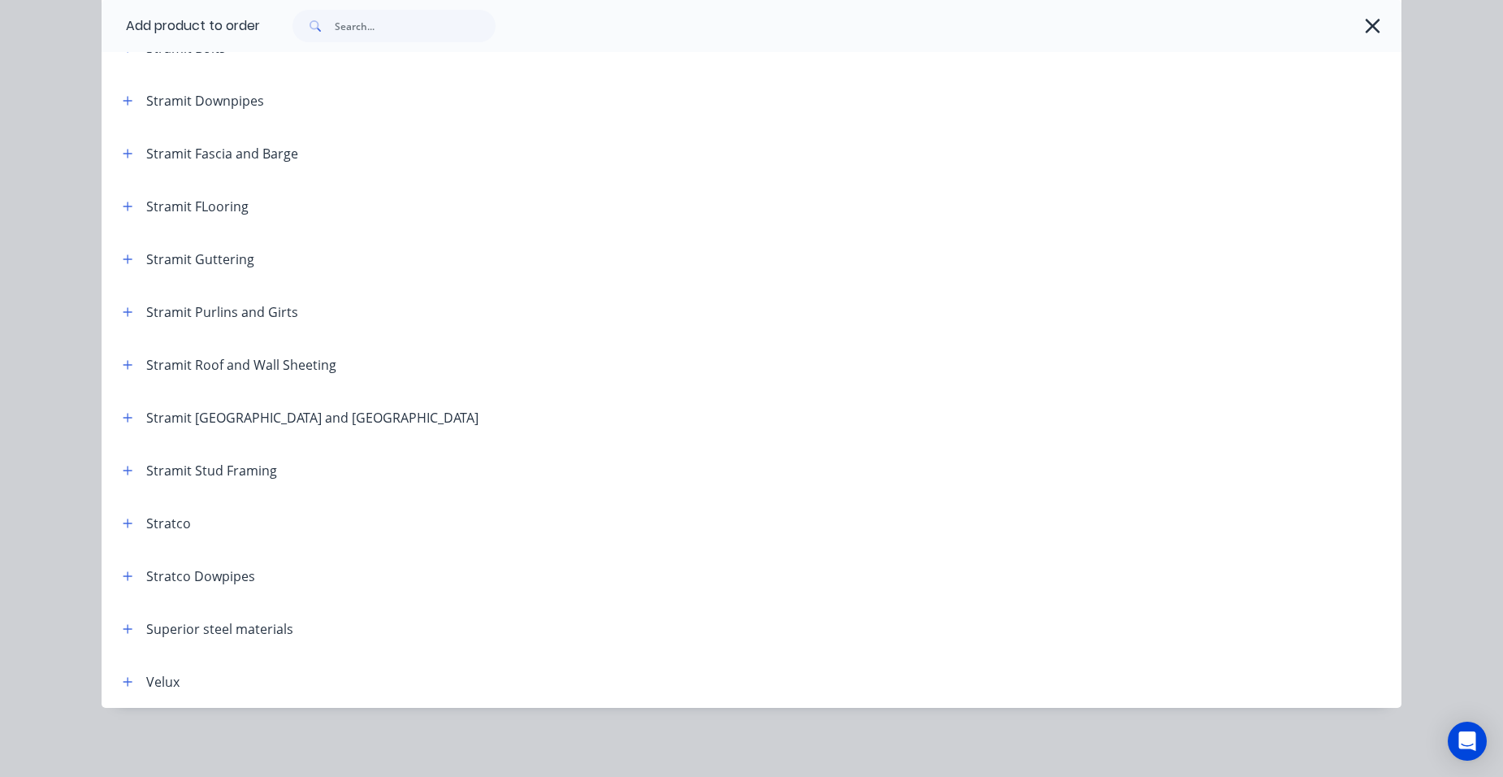
scroll to position [2694, 0]
drag, startPoint x: 119, startPoint y: 258, endPoint x: 132, endPoint y: 270, distance: 17.3
click at [123, 259] on icon "button" at bounding box center [128, 256] width 10 height 11
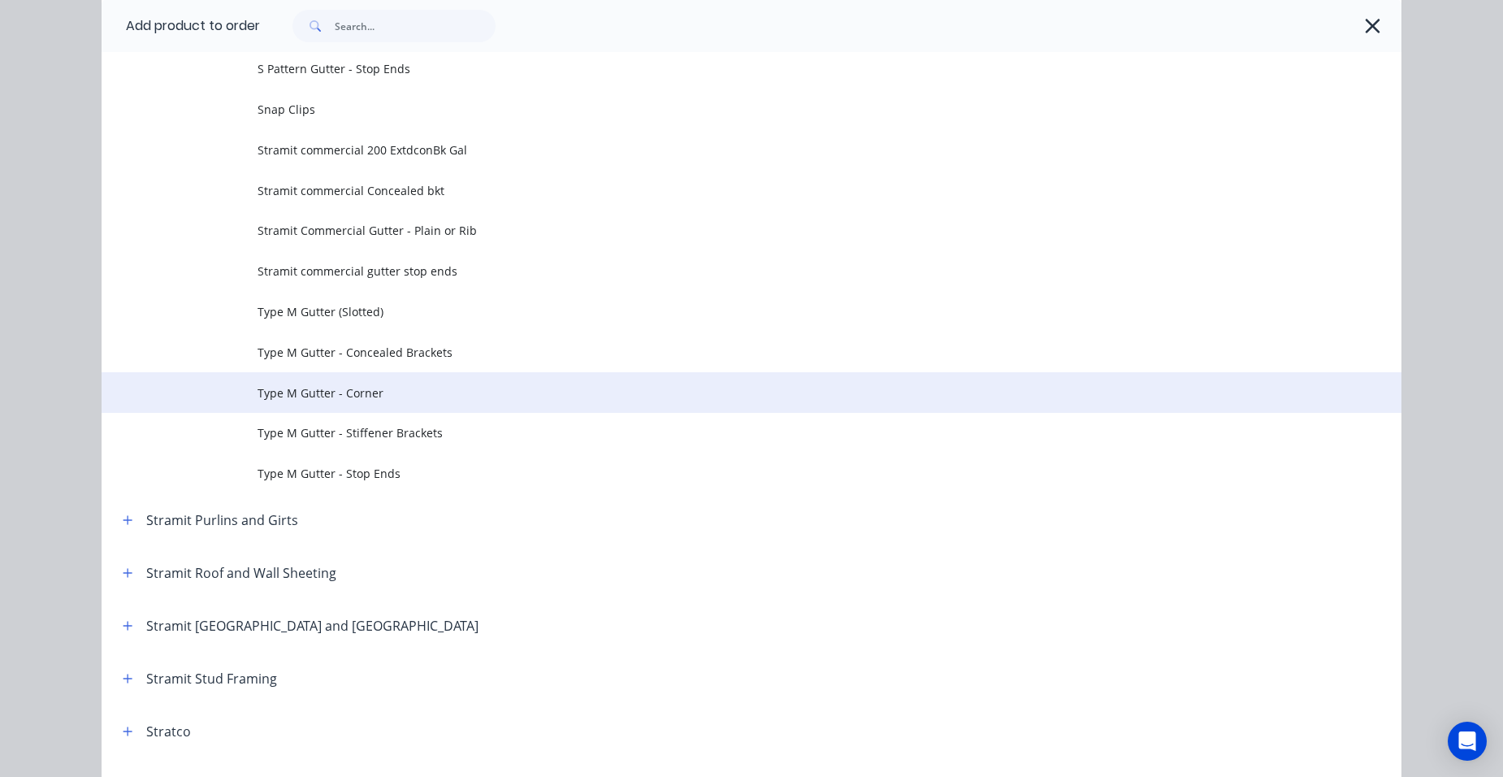
scroll to position [5375, 0]
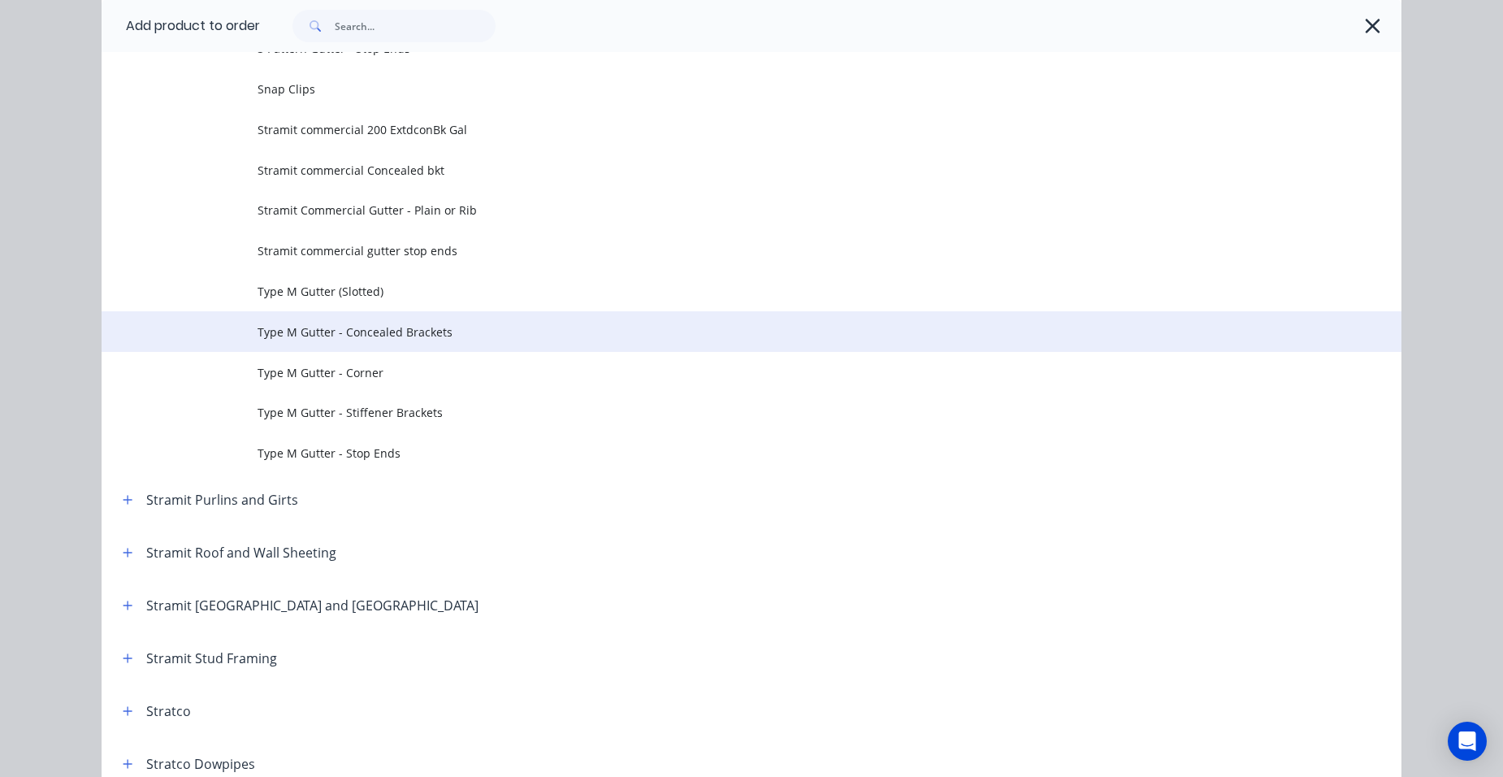
click at [345, 327] on span "Type M Gutter - Concealed Brackets" at bounding box center [715, 331] width 915 height 17
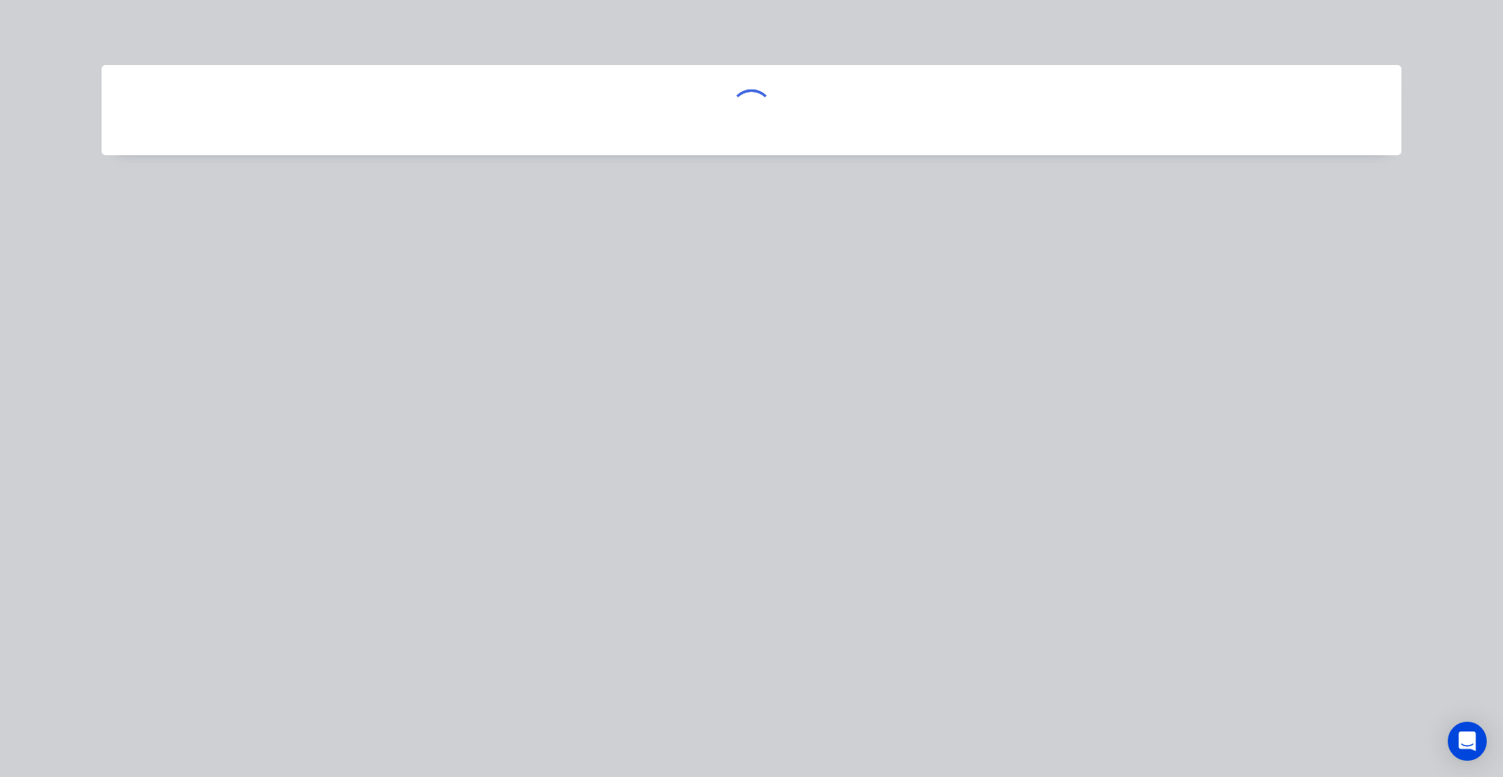
scroll to position [0, 0]
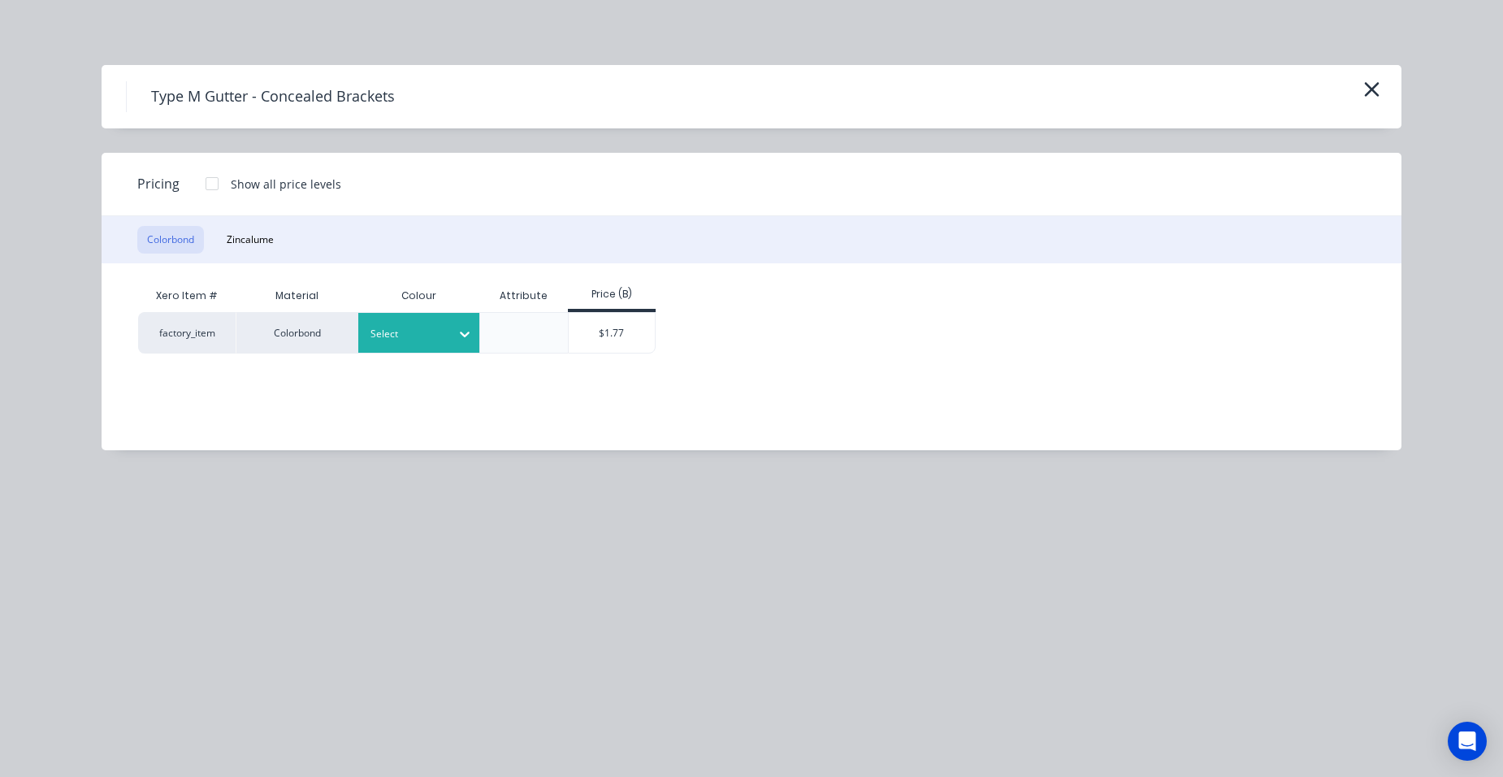
click at [385, 336] on div at bounding box center [406, 334] width 73 height 18
click at [203, 245] on div "Basalt" at bounding box center [101, 229] width 203 height 30
click at [1382, 93] on button "button" at bounding box center [1371, 90] width 27 height 26
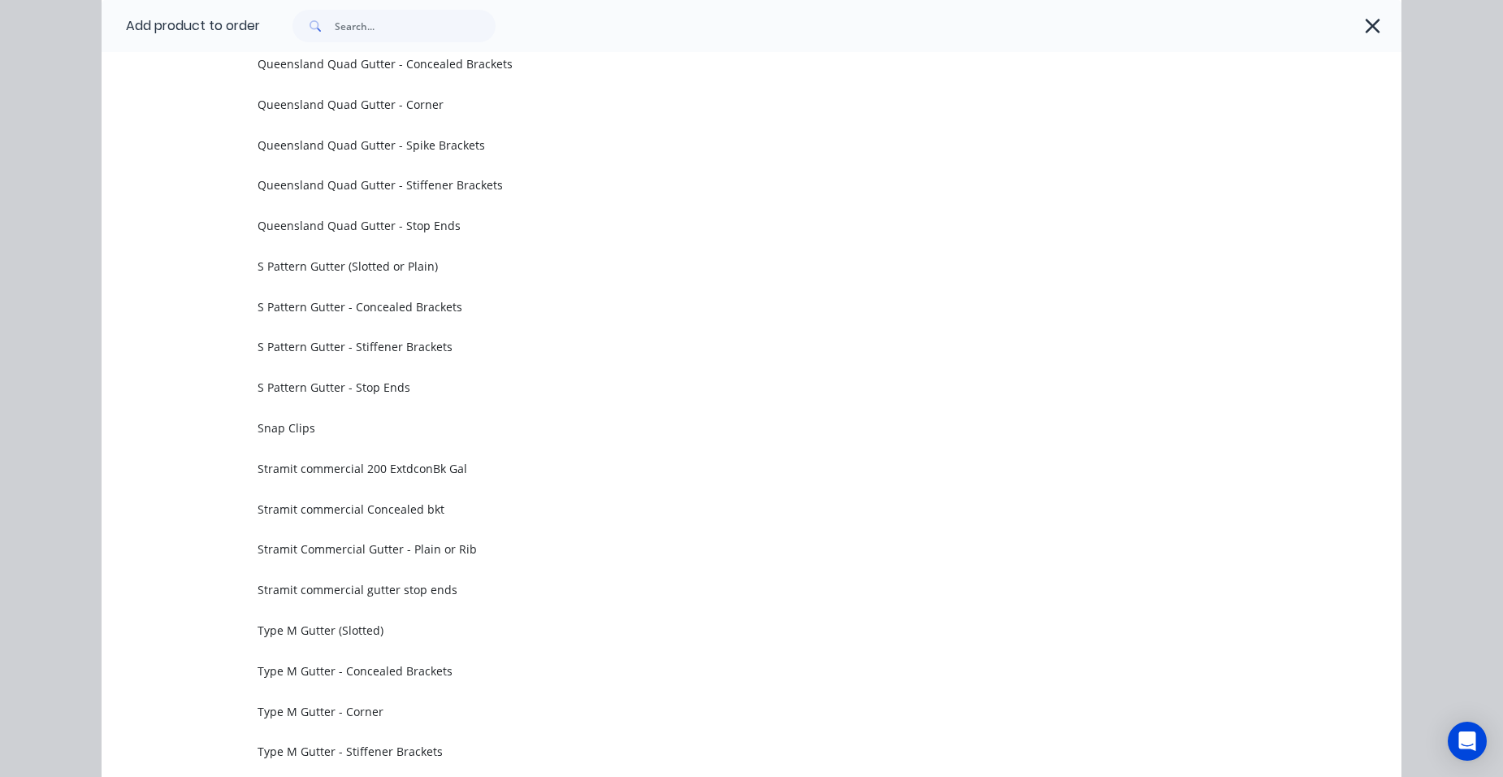
scroll to position [5523, 0]
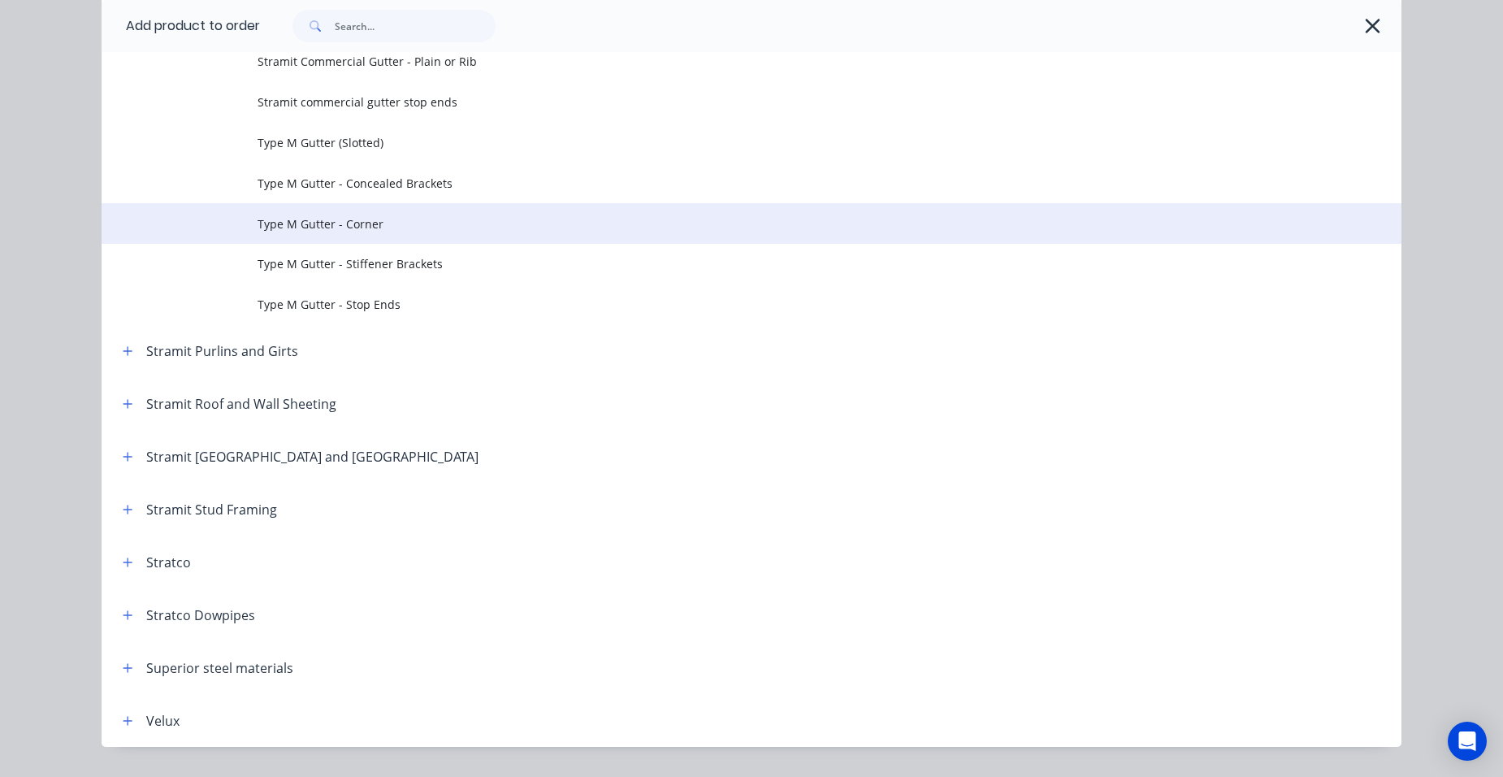
click at [394, 219] on span "Type M Gutter - Corner" at bounding box center [715, 223] width 915 height 17
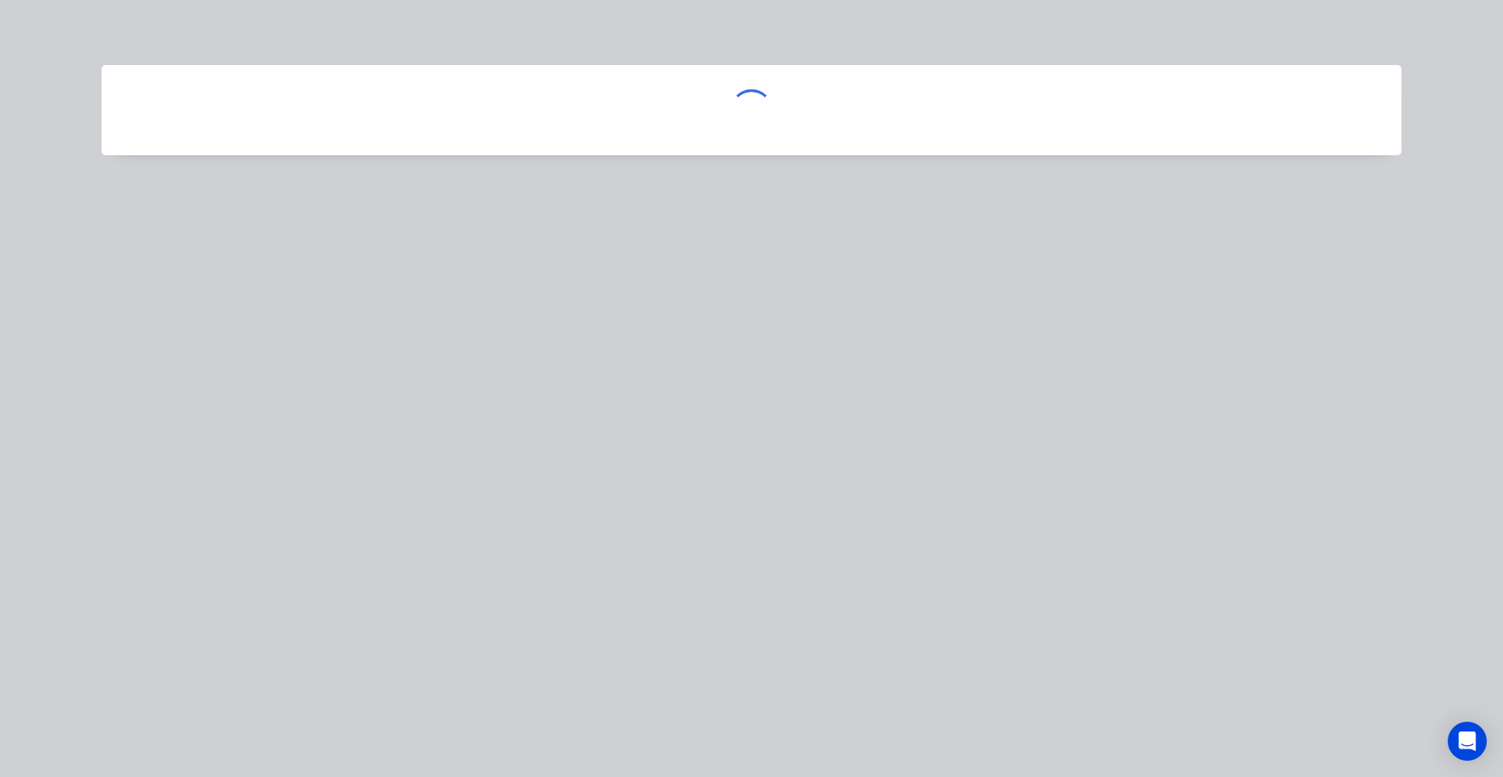
scroll to position [0, 0]
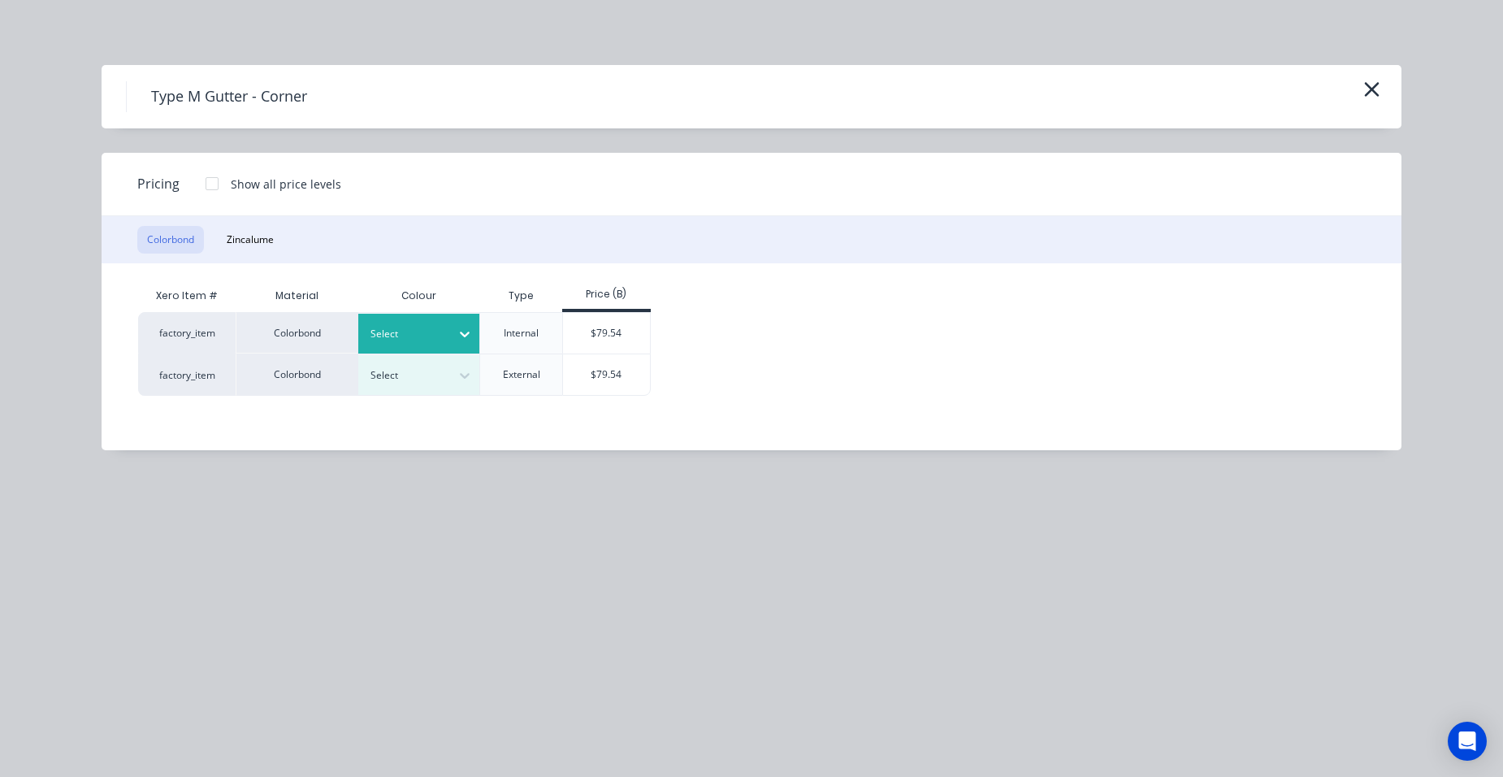
click at [378, 326] on div at bounding box center [406, 334] width 73 height 18
click at [203, 245] on div "Basalt" at bounding box center [101, 229] width 203 height 30
click at [585, 323] on div "$79.54" at bounding box center [606, 333] width 87 height 41
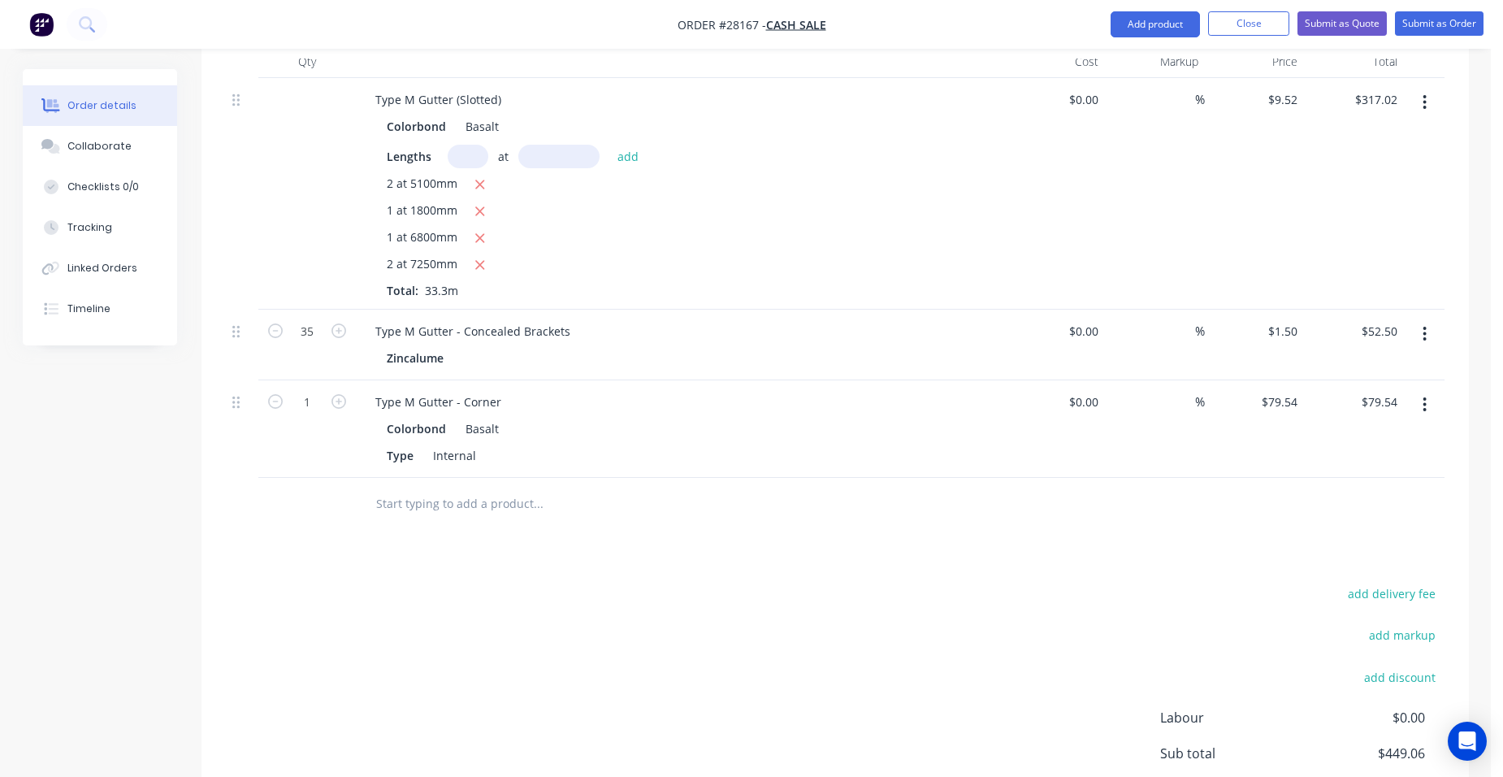
click at [1432, 390] on button "button" at bounding box center [1424, 404] width 38 height 29
click at [1375, 468] on div "Duplicate" at bounding box center [1367, 480] width 125 height 24
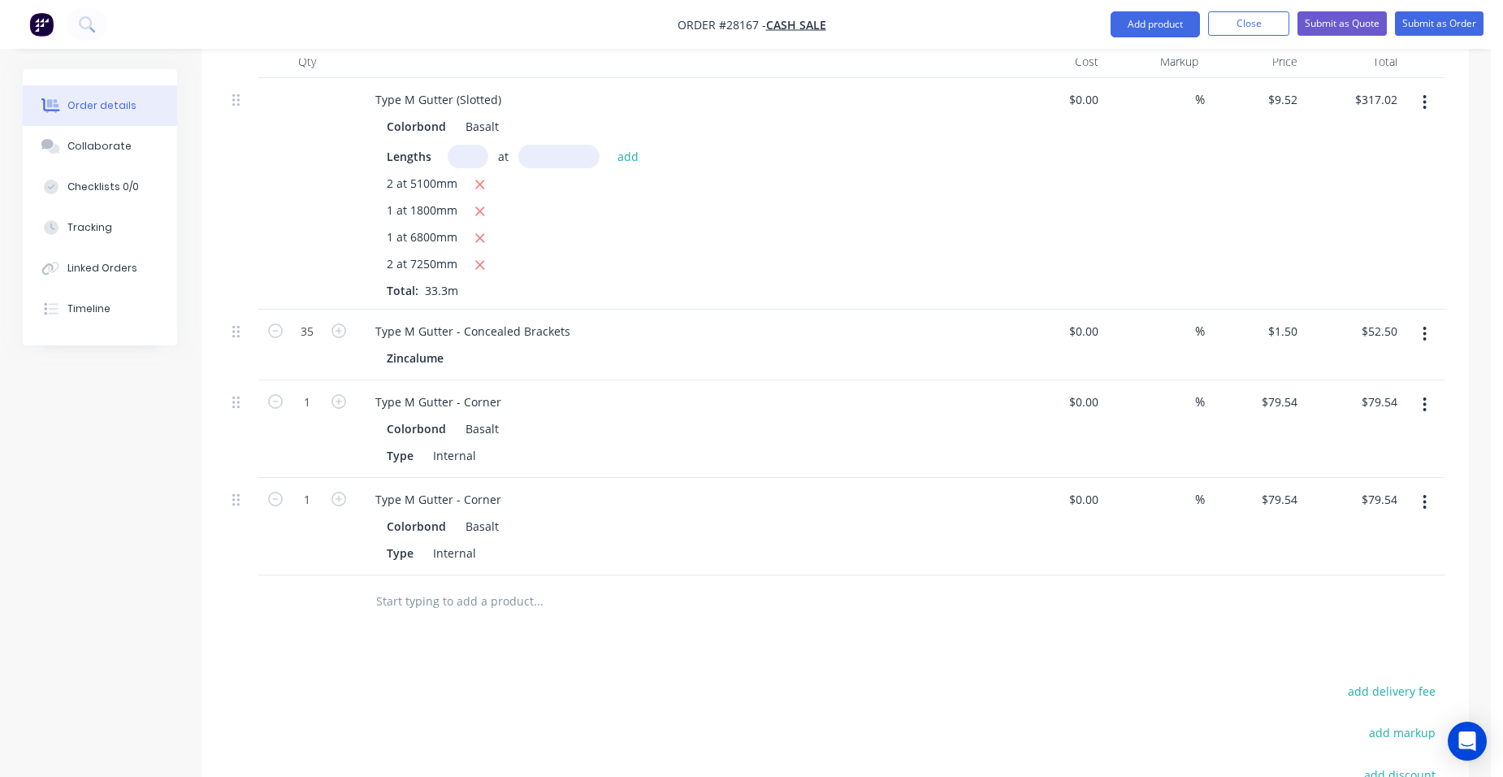
click at [1419, 487] on button "button" at bounding box center [1424, 501] width 38 height 29
click at [1380, 533] on div "Edit" at bounding box center [1367, 545] width 125 height 24
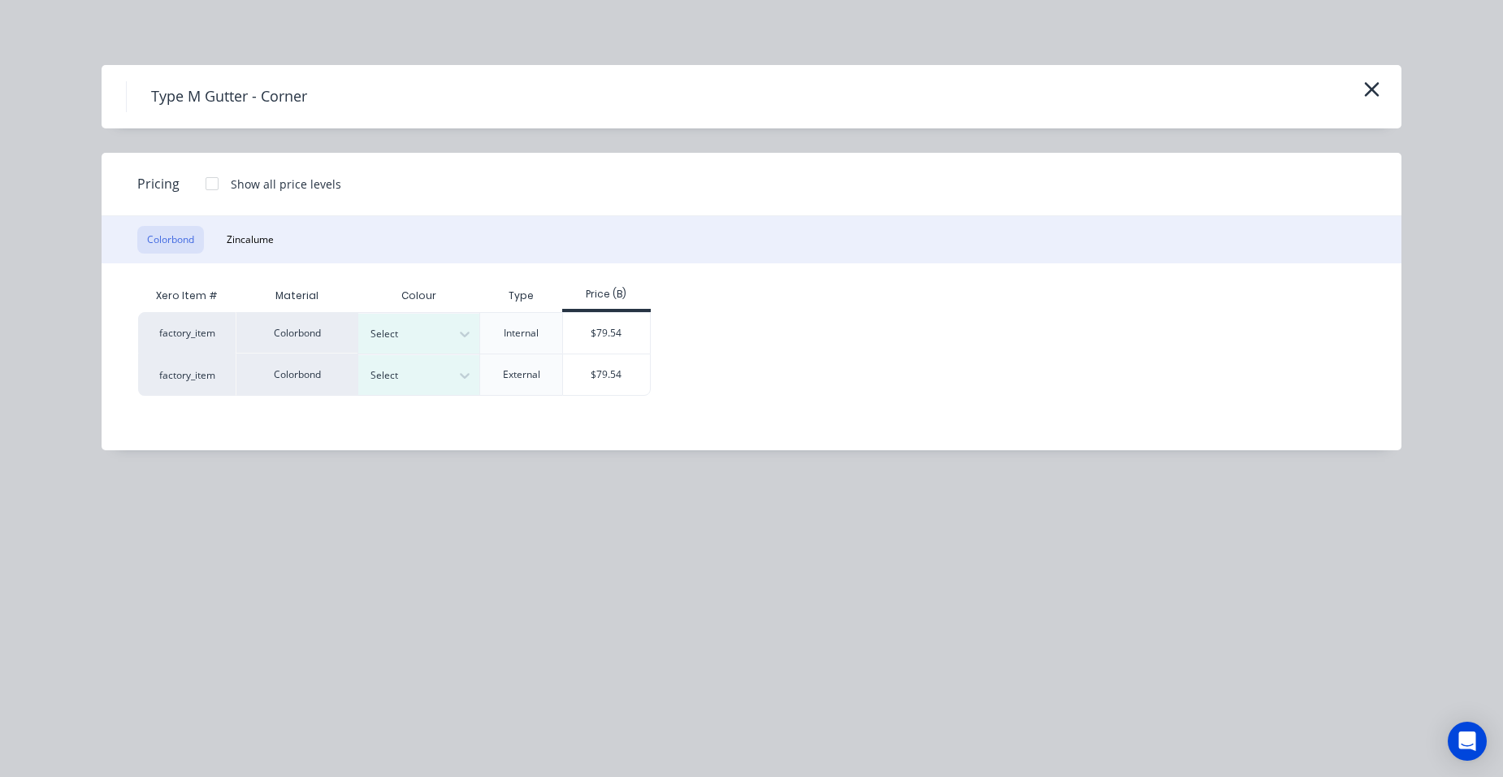
drag, startPoint x: 364, startPoint y: 383, endPoint x: 377, endPoint y: 398, distance: 20.2
click at [365, 383] on div "Select" at bounding box center [404, 375] width 91 height 21
drag, startPoint x: 395, startPoint y: 418, endPoint x: 457, endPoint y: 426, distance: 63.2
click at [203, 245] on div "Basalt" at bounding box center [101, 229] width 203 height 30
click at [578, 378] on div "$79.54" at bounding box center [606, 374] width 87 height 41
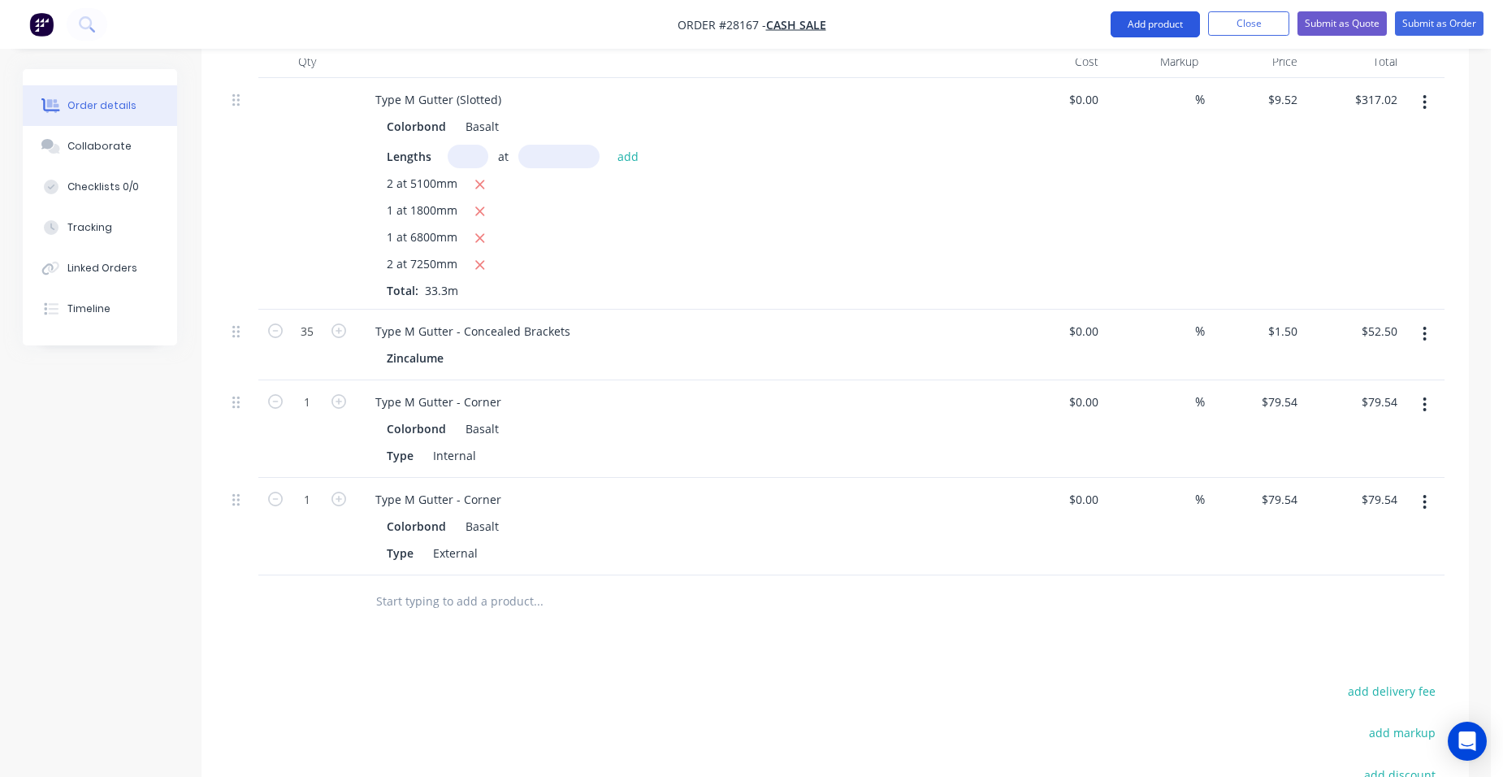
click at [1140, 18] on button "Add product" at bounding box center [1155, 24] width 89 height 26
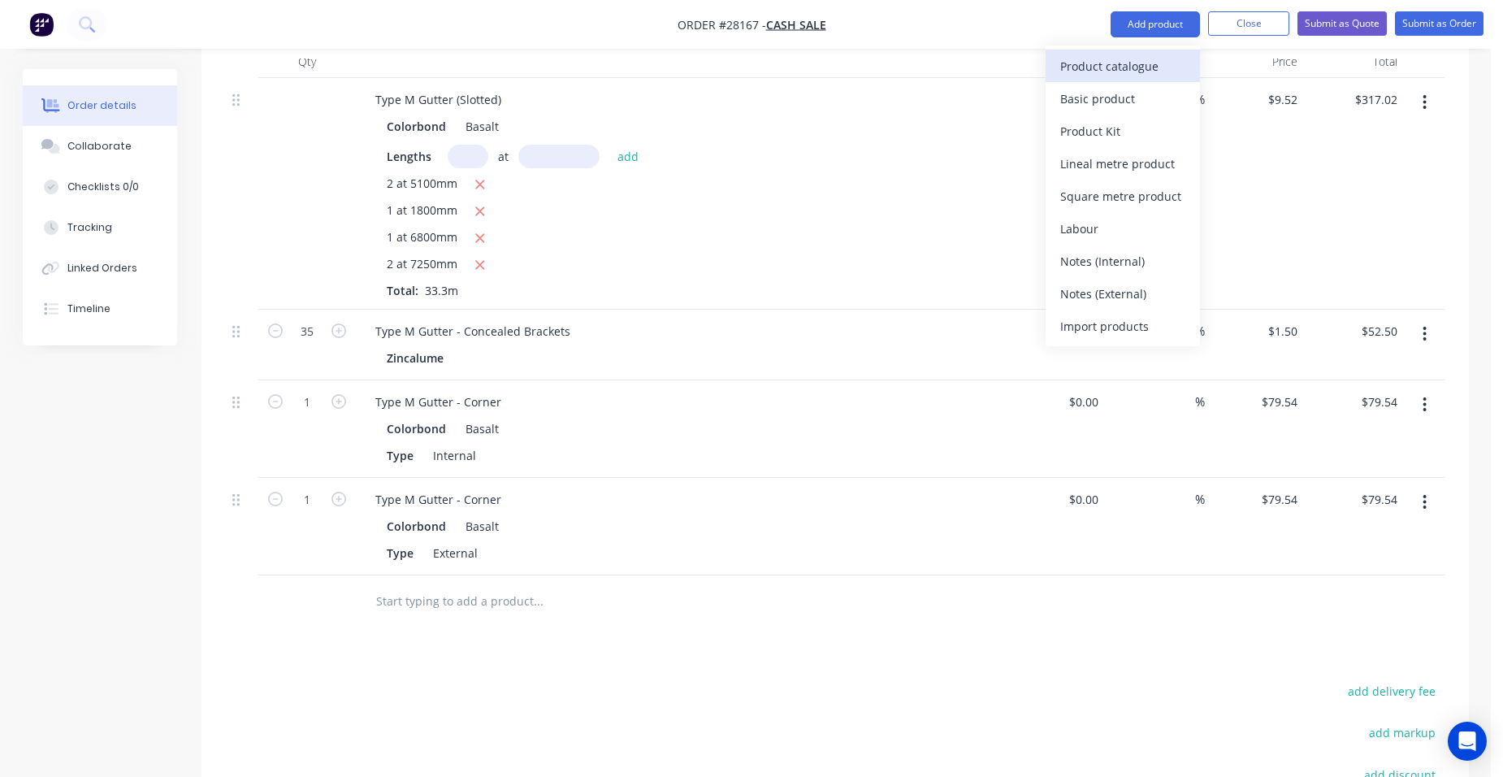
click at [1137, 58] on div "Product catalogue" at bounding box center [1122, 66] width 125 height 24
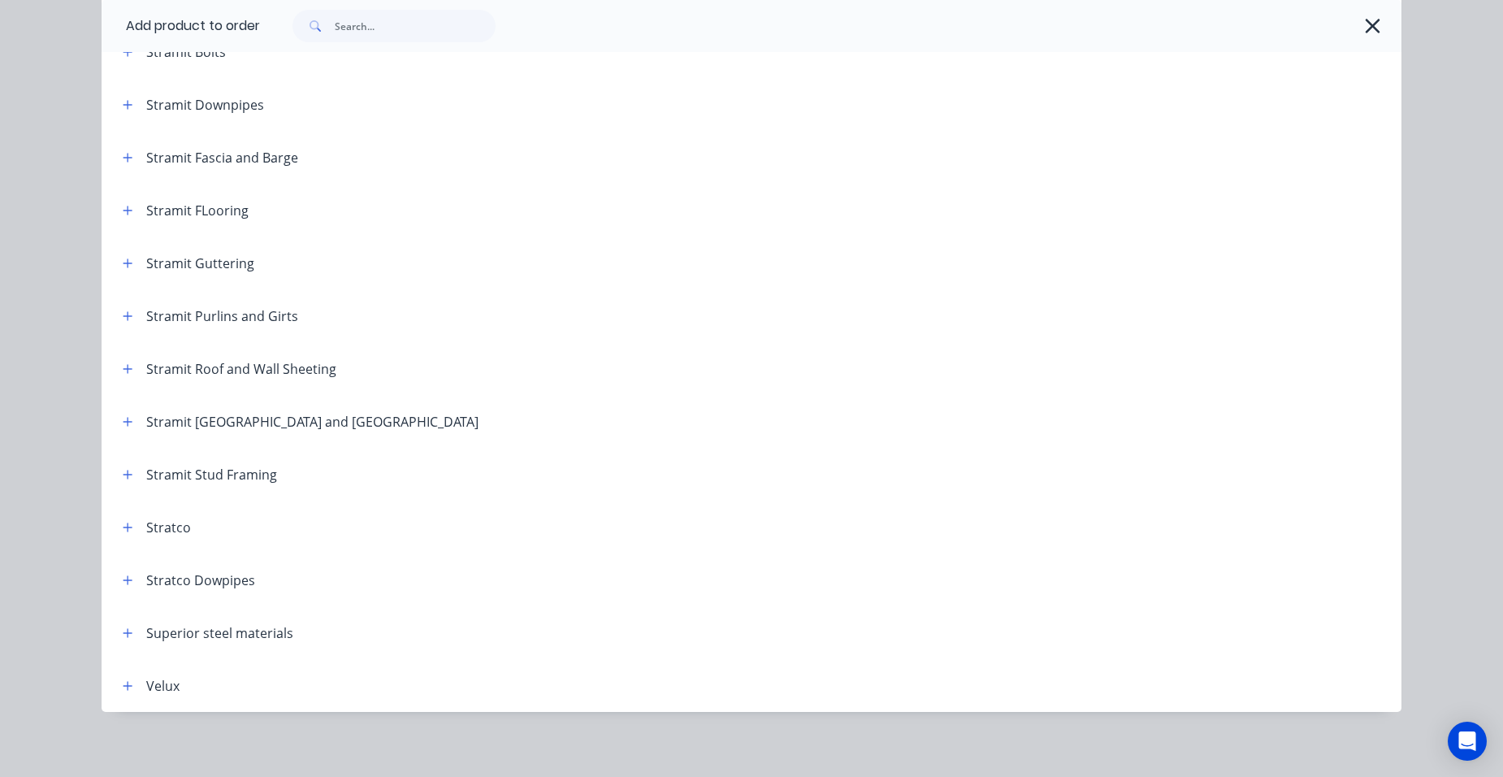
scroll to position [2694, 0]
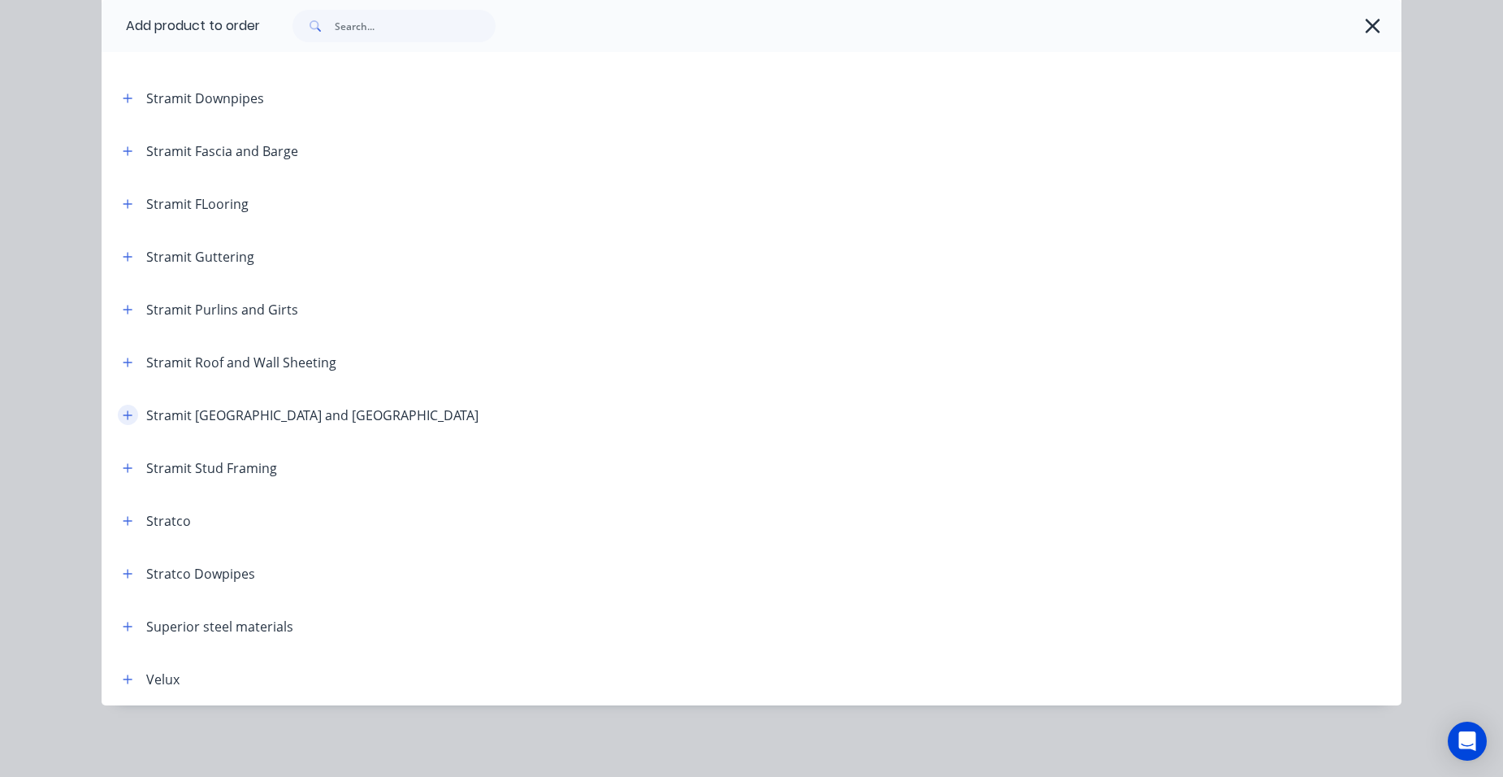
click at [131, 411] on button "button" at bounding box center [128, 415] width 20 height 20
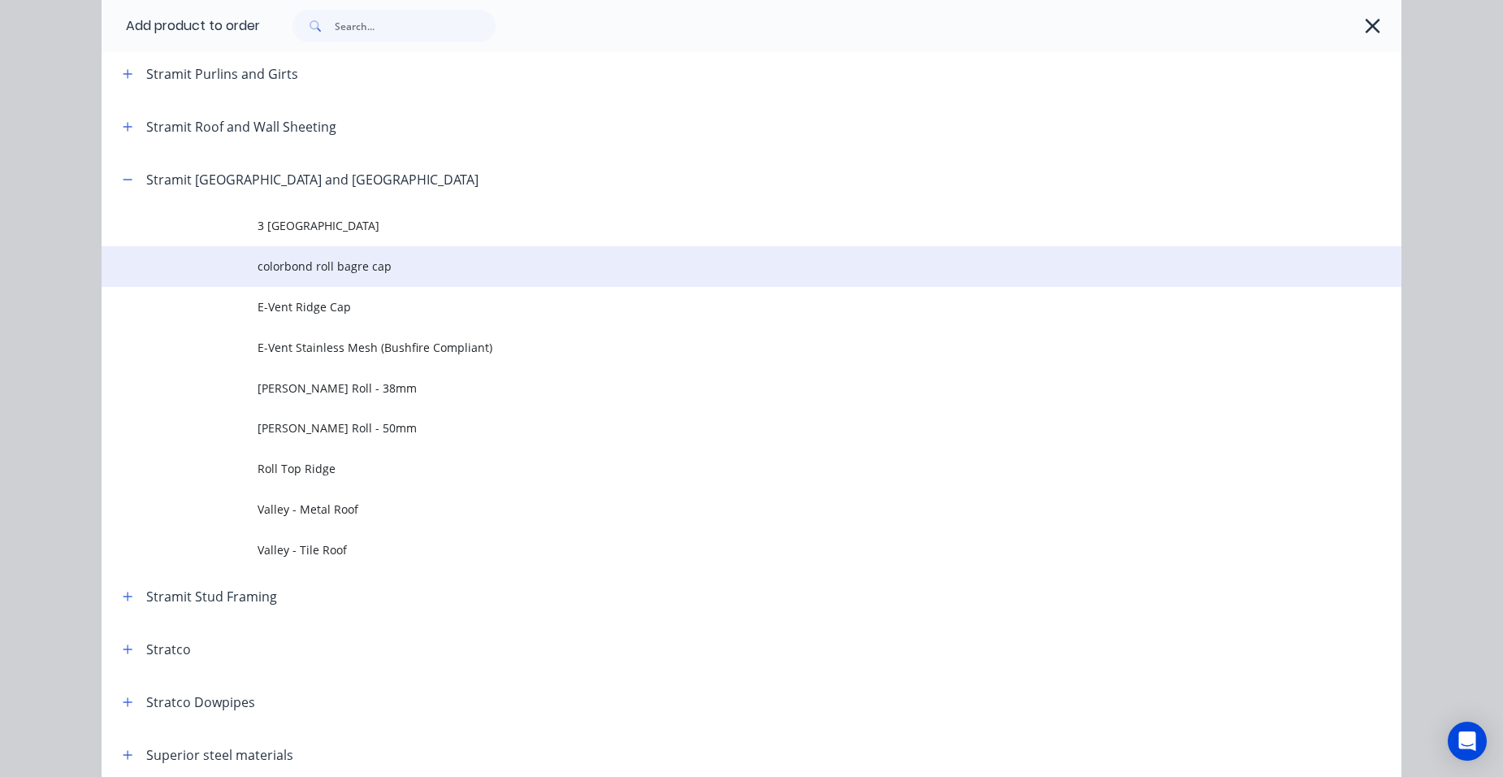
scroll to position [3019, 0]
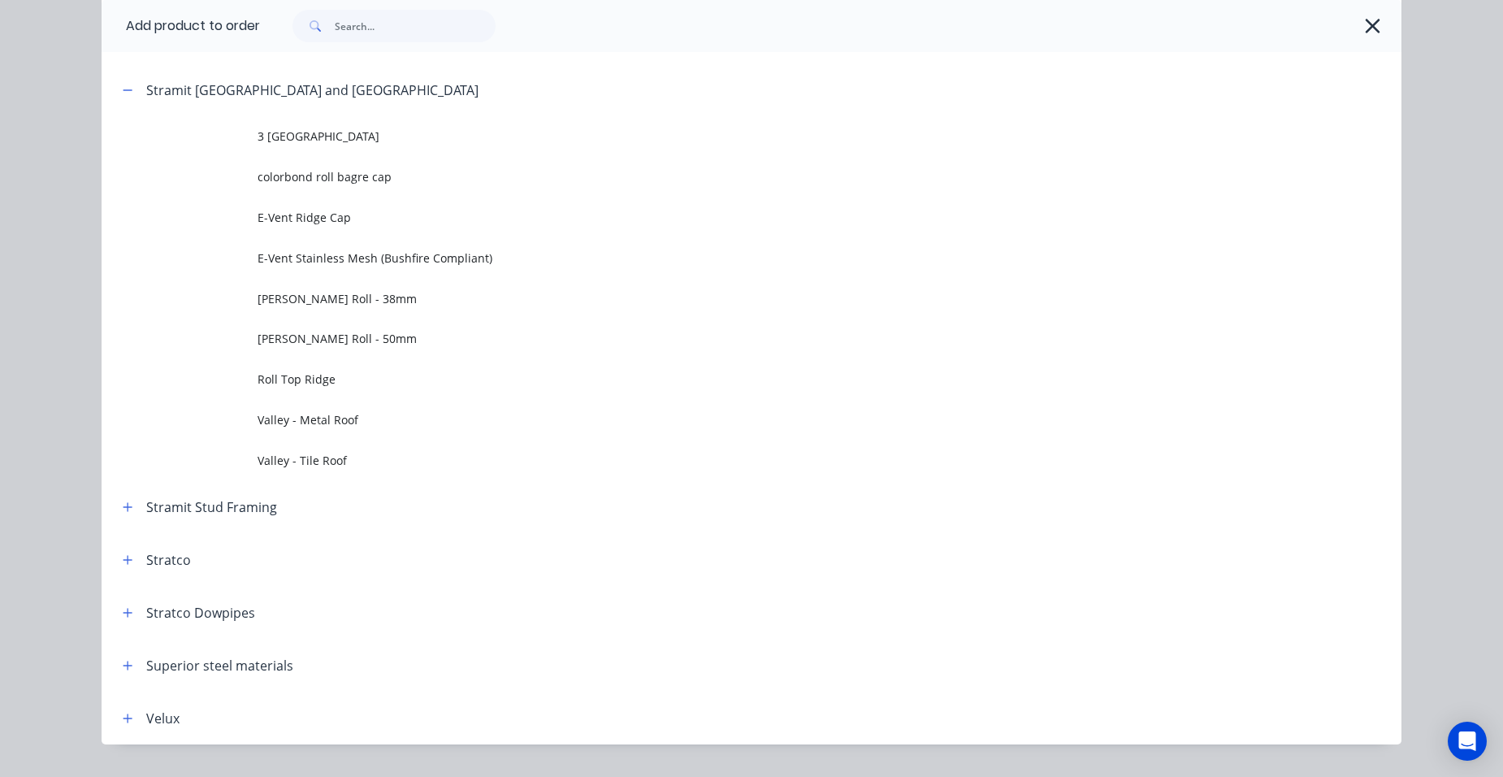
drag, startPoint x: 348, startPoint y: 455, endPoint x: 356, endPoint y: 454, distance: 8.2
click at [356, 454] on span "Valley - Tile Roof" at bounding box center [715, 460] width 915 height 17
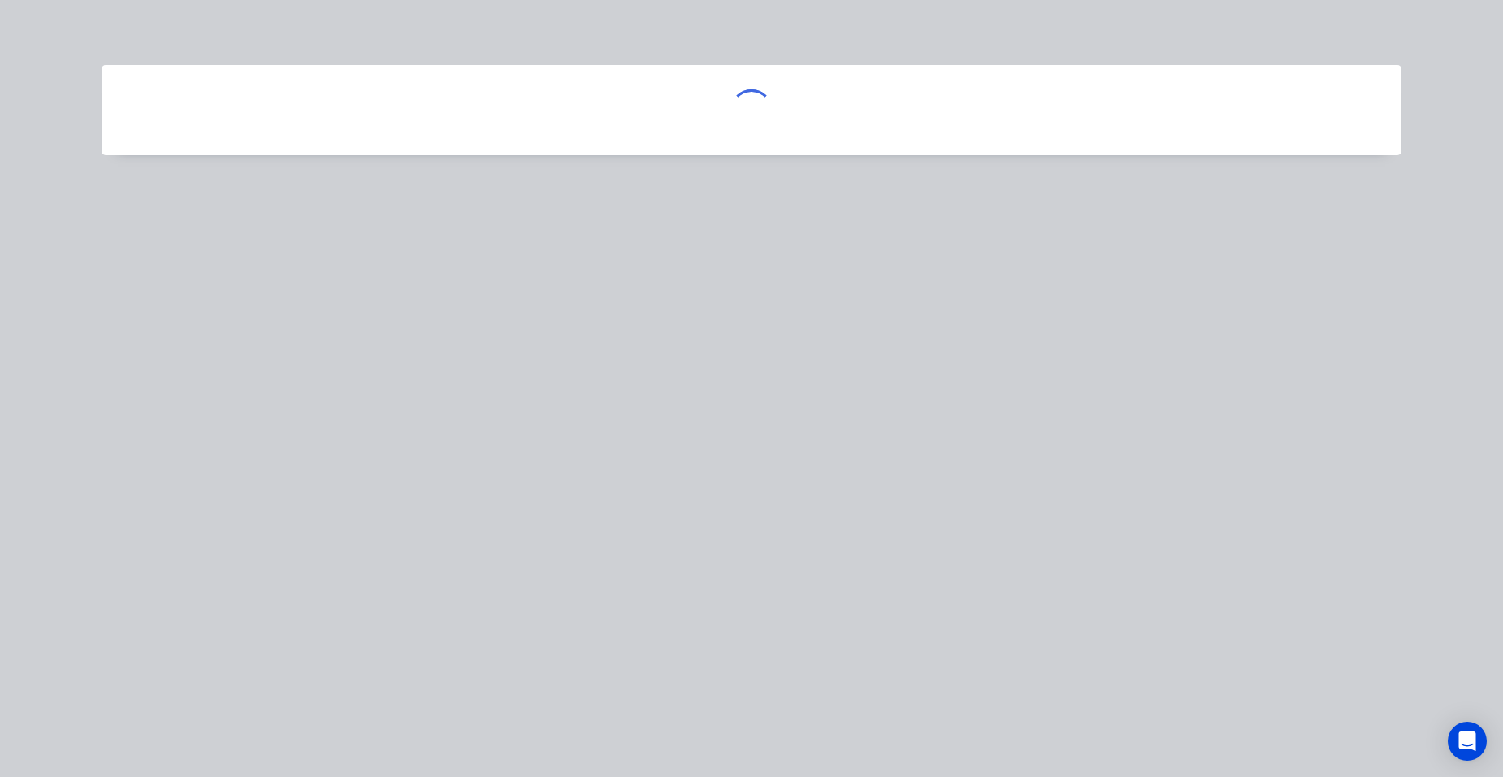
scroll to position [0, 0]
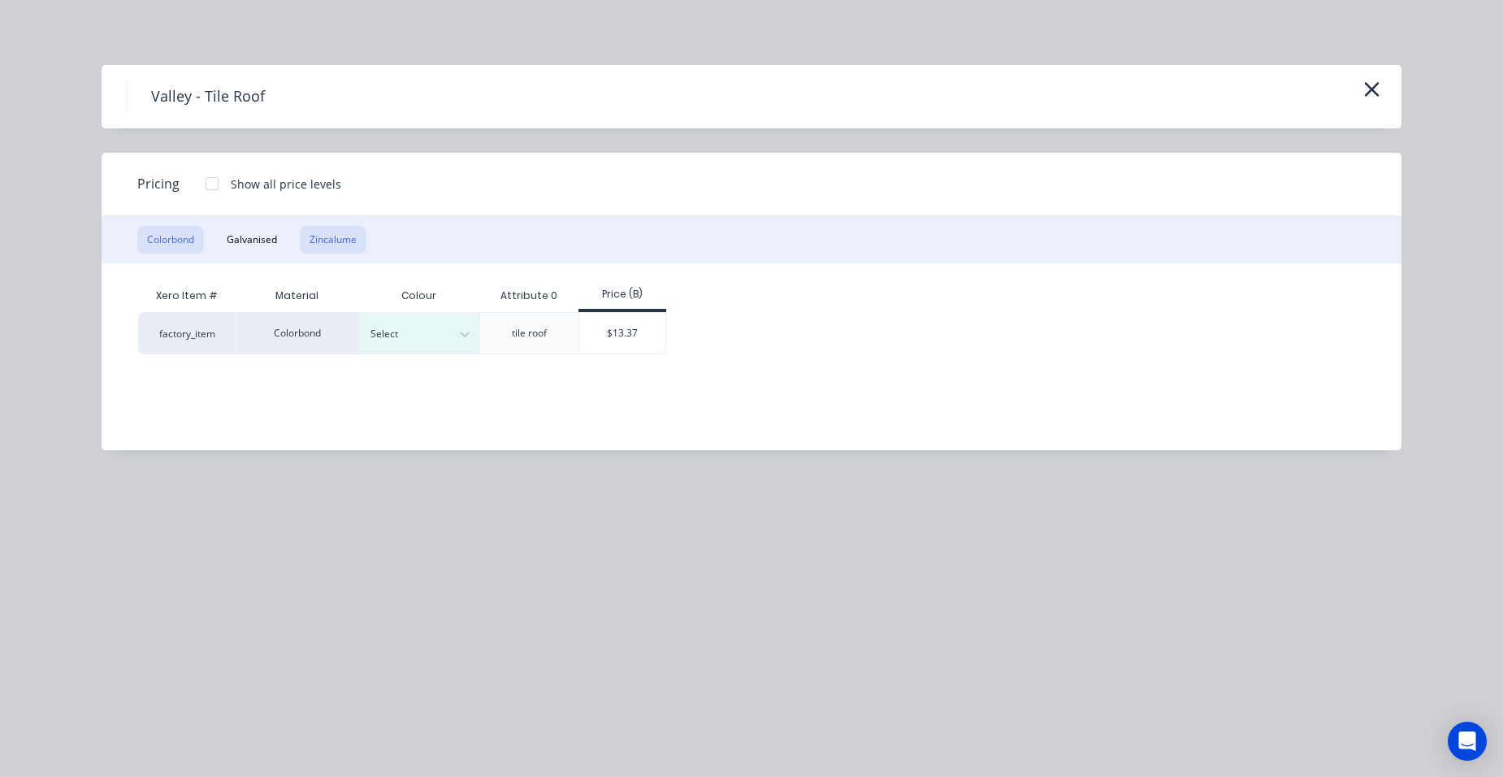
click at [305, 235] on button "Zincalume" at bounding box center [333, 240] width 67 height 28
click at [489, 327] on div "$10.91" at bounding box center [500, 333] width 87 height 41
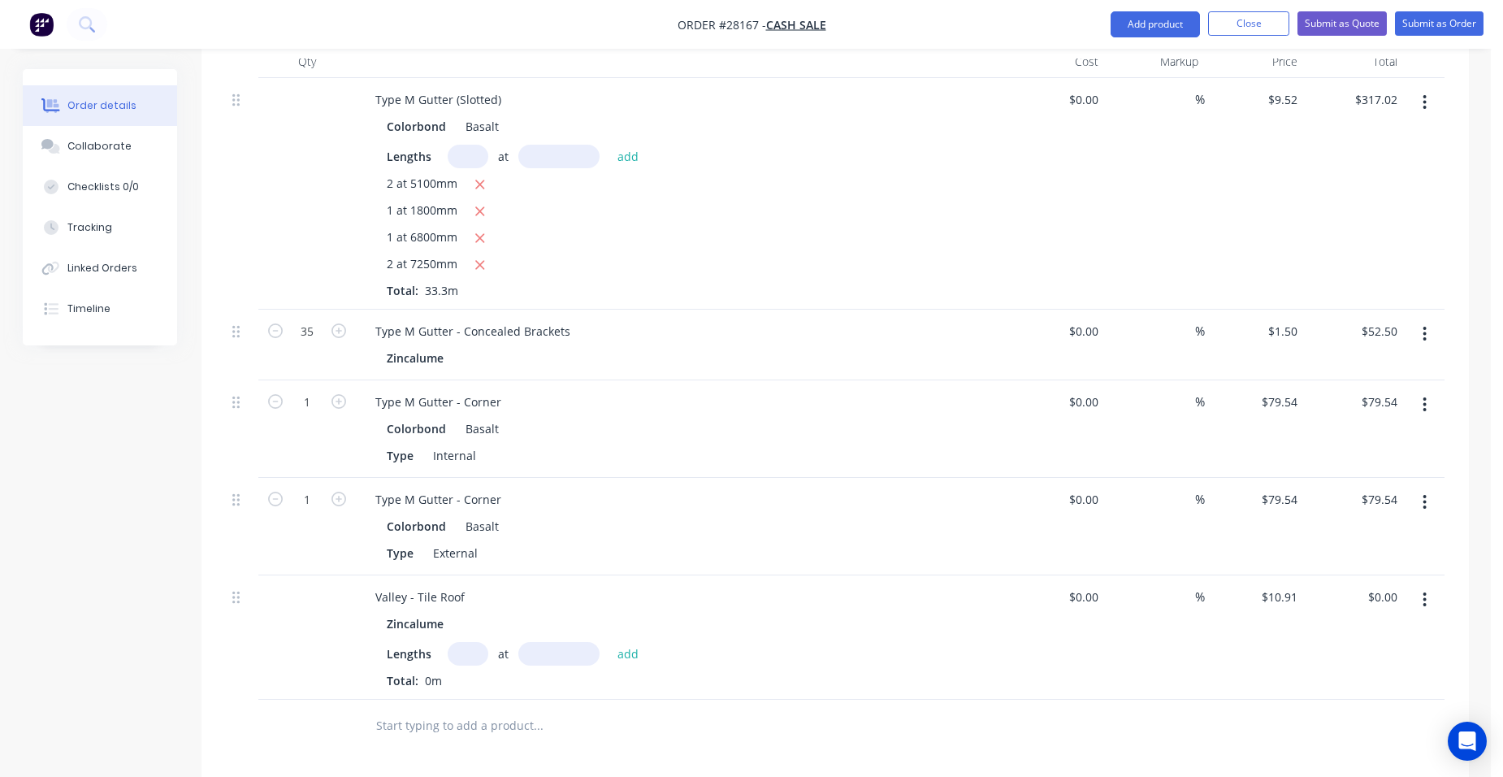
click at [461, 642] on input "text" at bounding box center [468, 654] width 41 height 24
click at [609, 642] on button "add" at bounding box center [628, 653] width 38 height 22
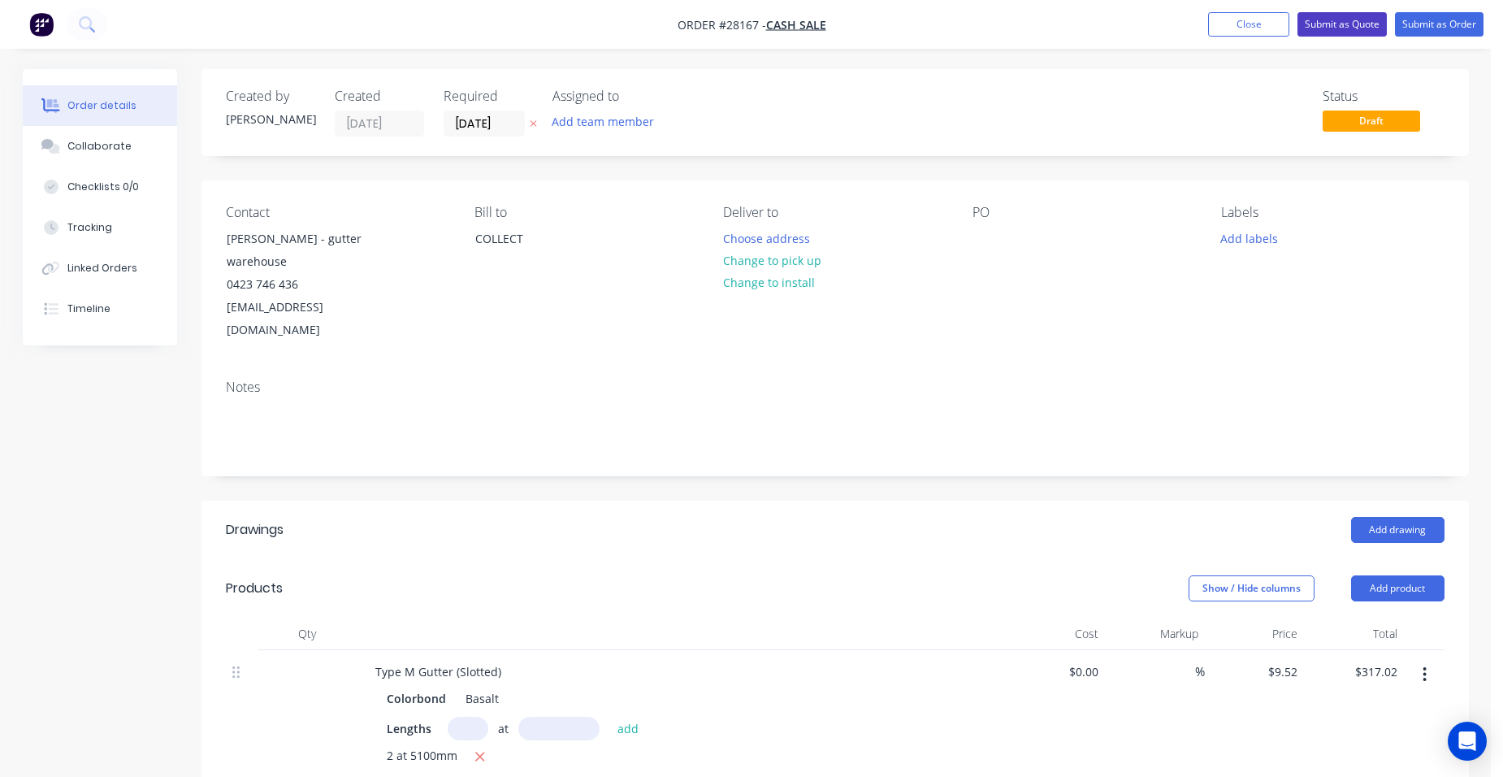
click at [1362, 27] on button "Submit as Quote" at bounding box center [1341, 24] width 89 height 24
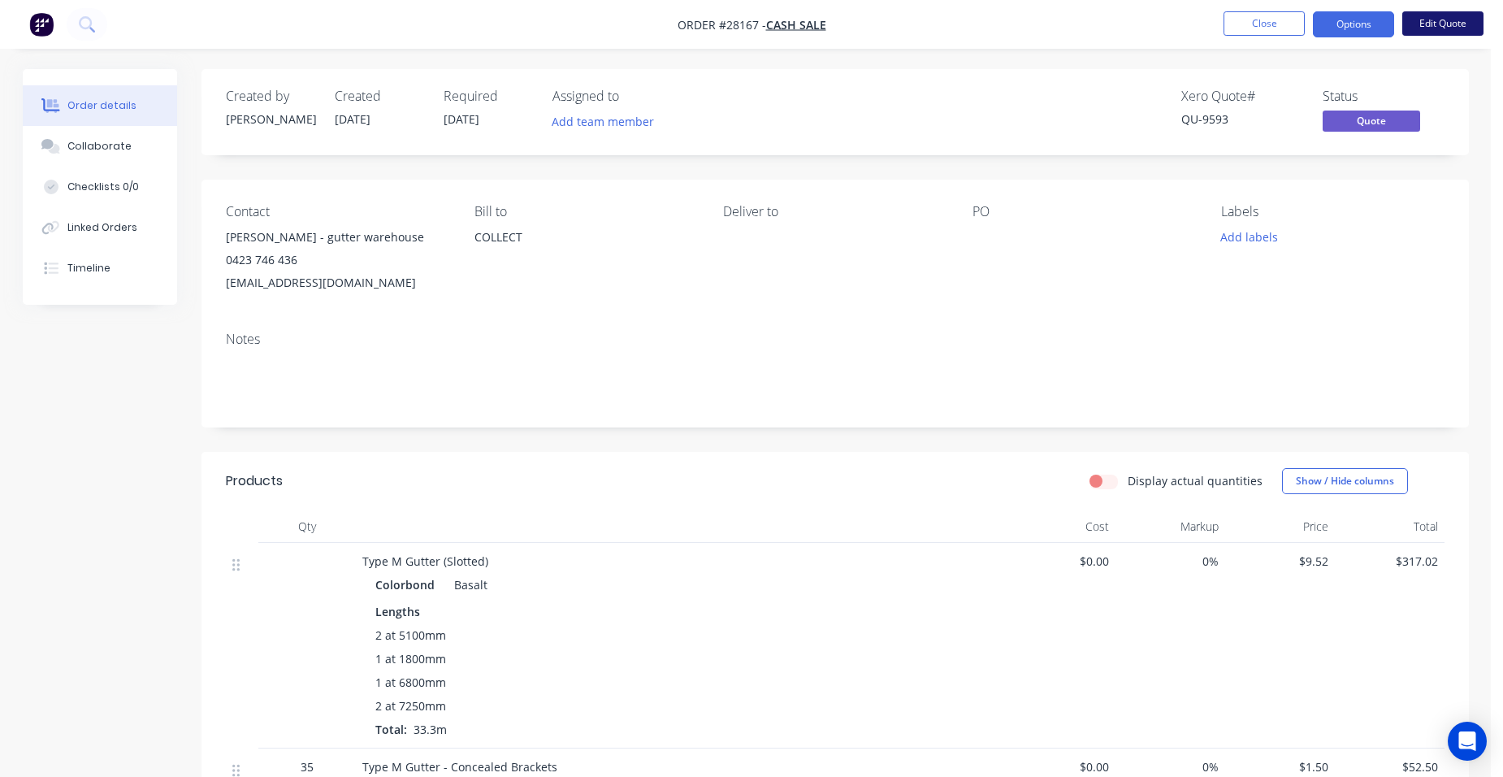
click at [1453, 26] on button "Edit Quote" at bounding box center [1442, 23] width 81 height 24
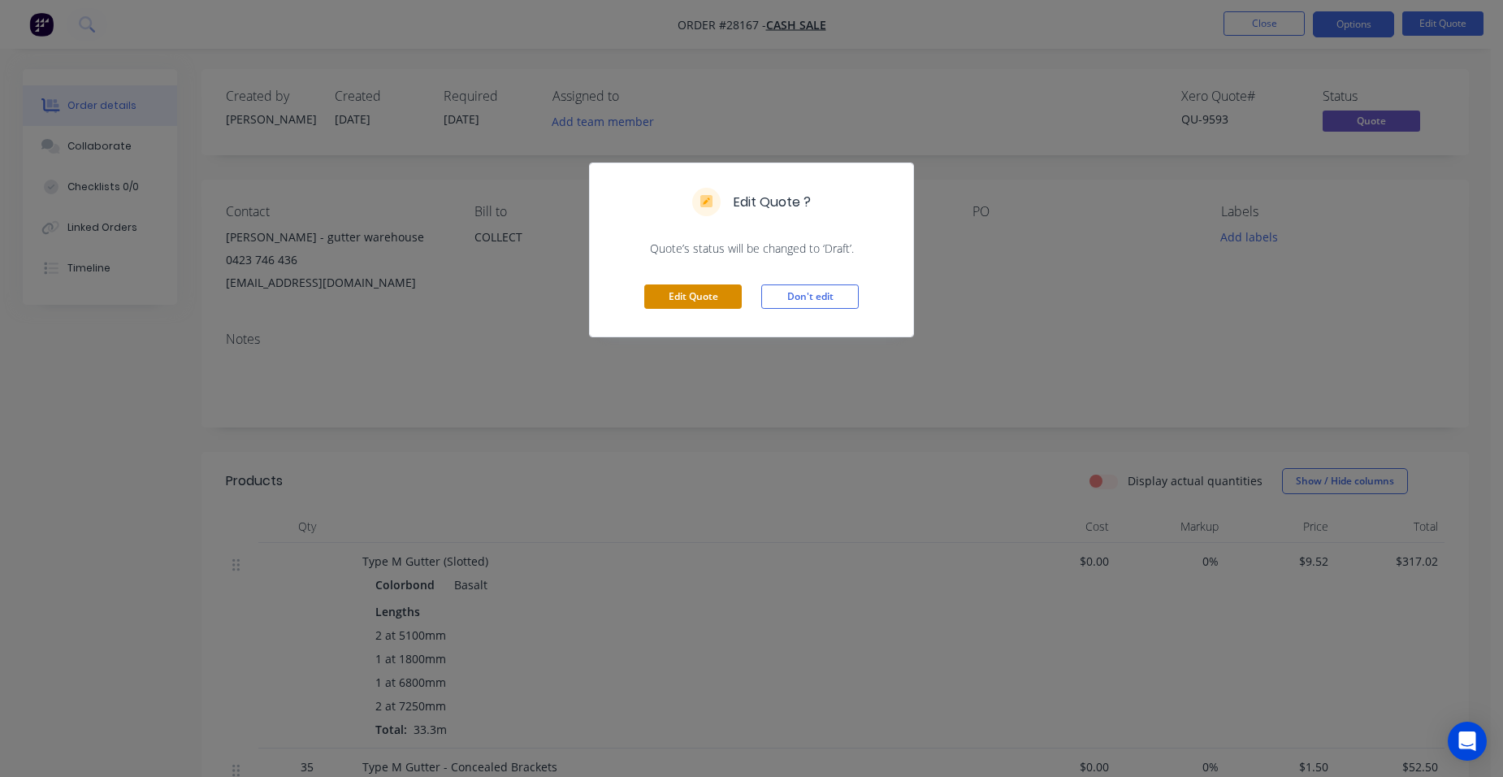
click at [665, 292] on button "Edit Quote" at bounding box center [692, 296] width 97 height 24
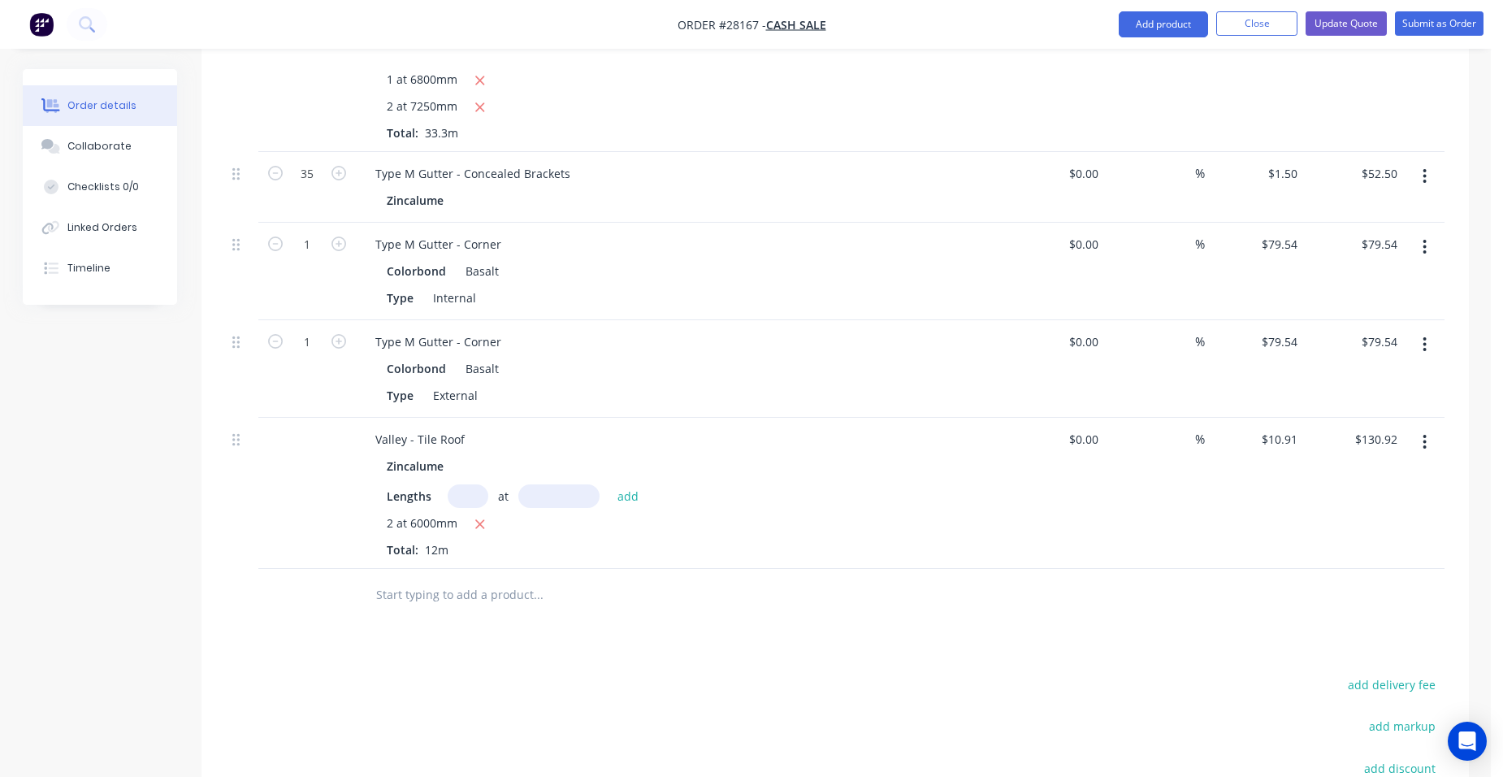
scroll to position [731, 0]
click at [1437, 672] on button "add delivery fee" at bounding box center [1392, 683] width 105 height 22
click input "submit" at bounding box center [0, 0] width 0 height 0
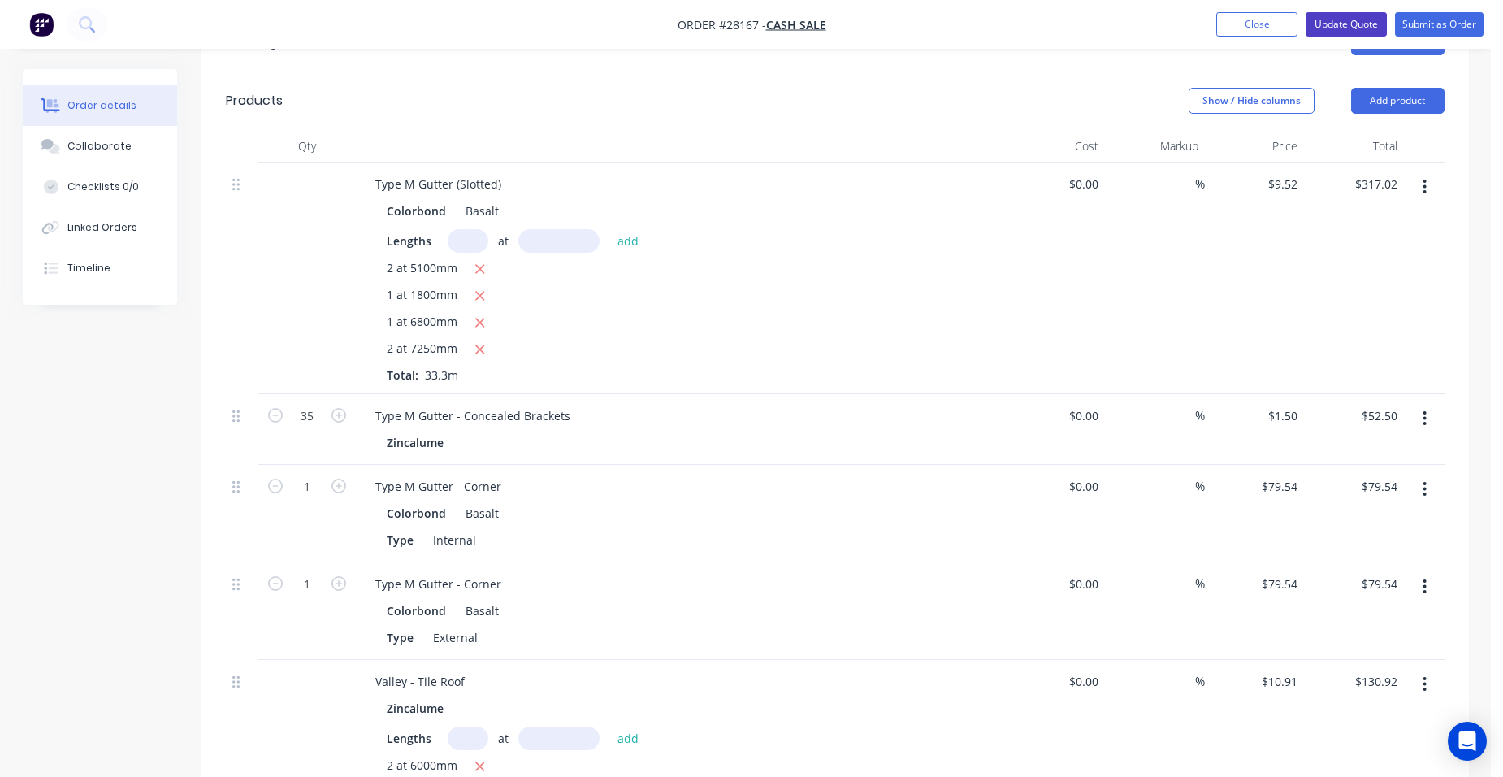
click at [1369, 24] on button "Update Quote" at bounding box center [1345, 24] width 81 height 24
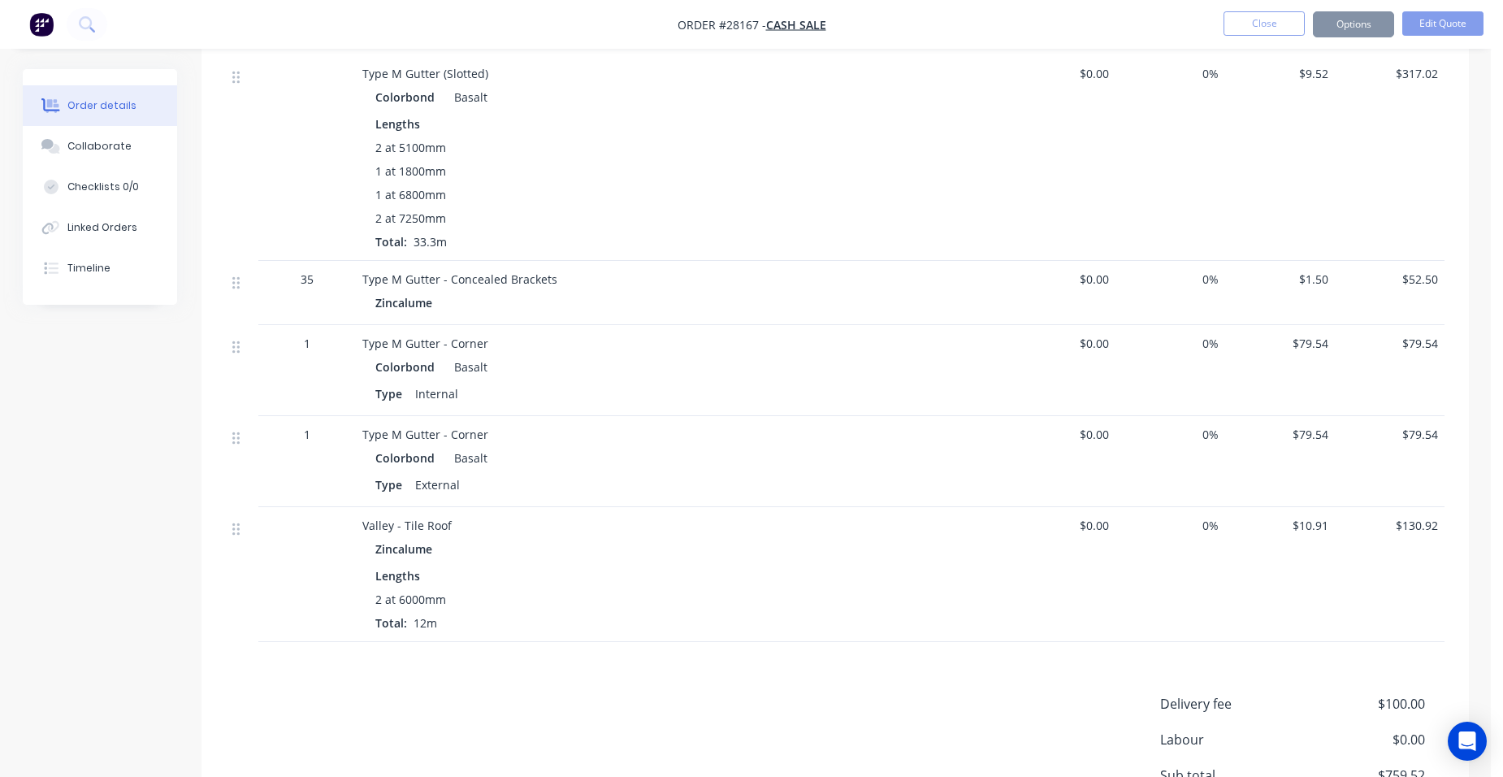
scroll to position [0, 0]
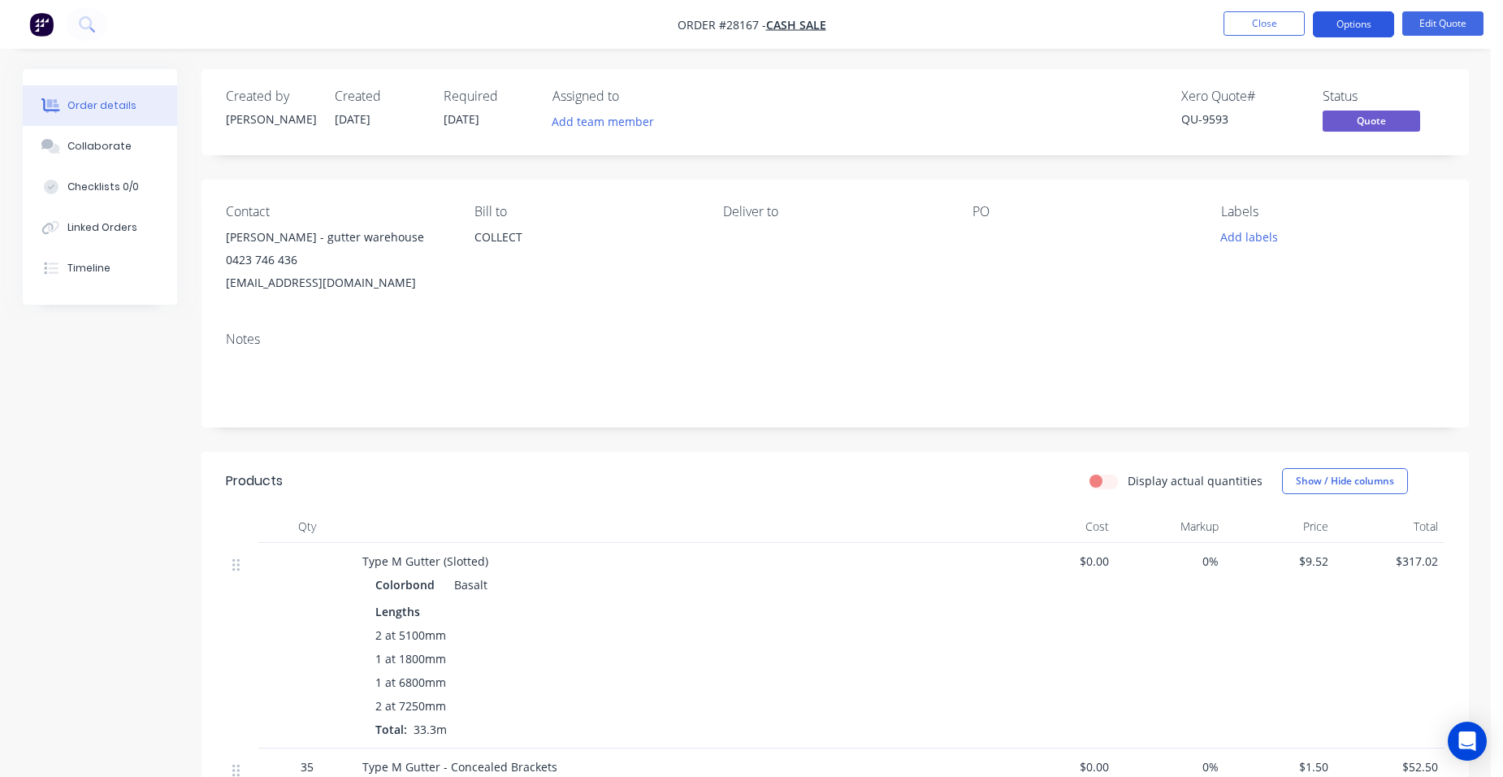
click at [1366, 24] on button "Options" at bounding box center [1353, 24] width 81 height 26
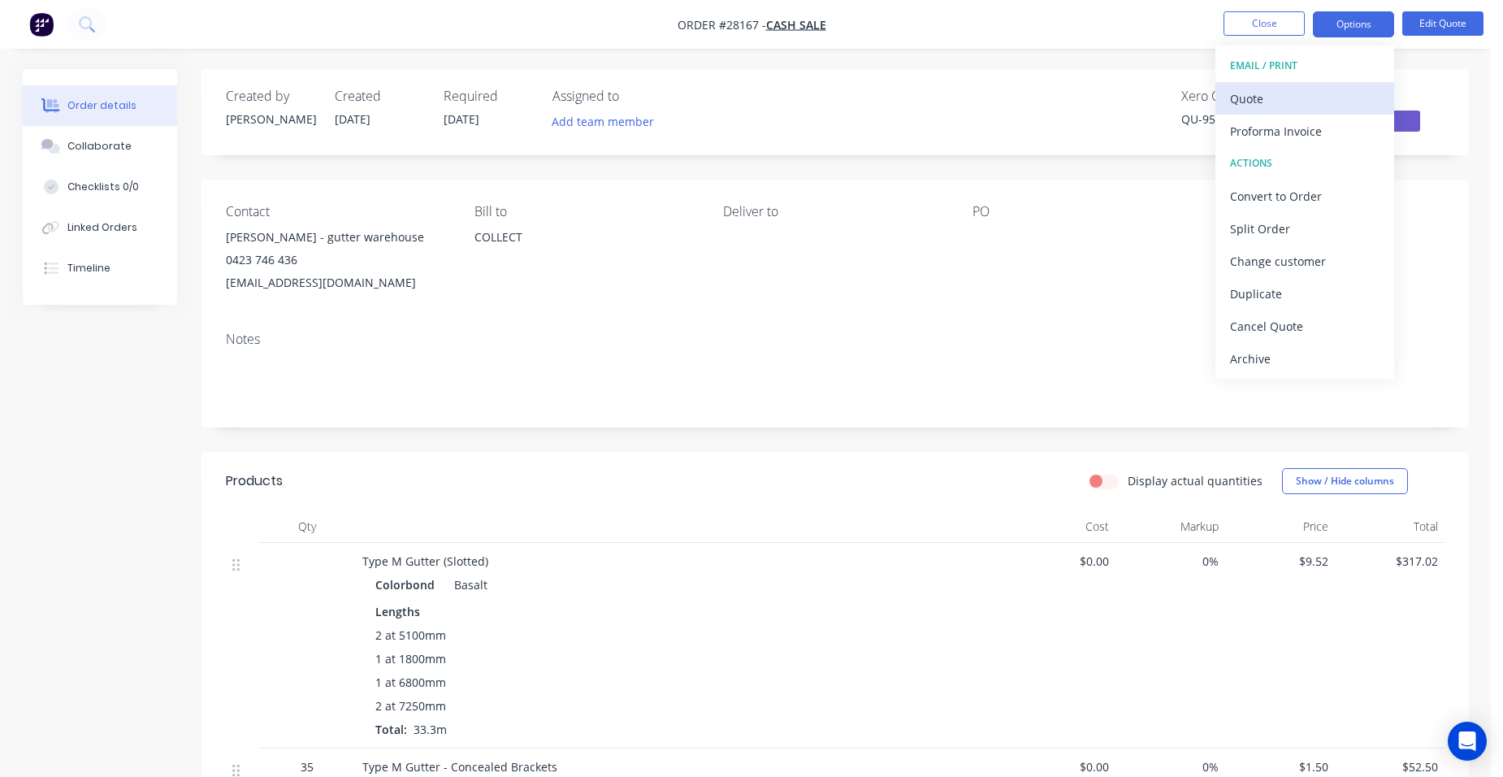
click at [1295, 96] on div "Quote" at bounding box center [1304, 99] width 149 height 24
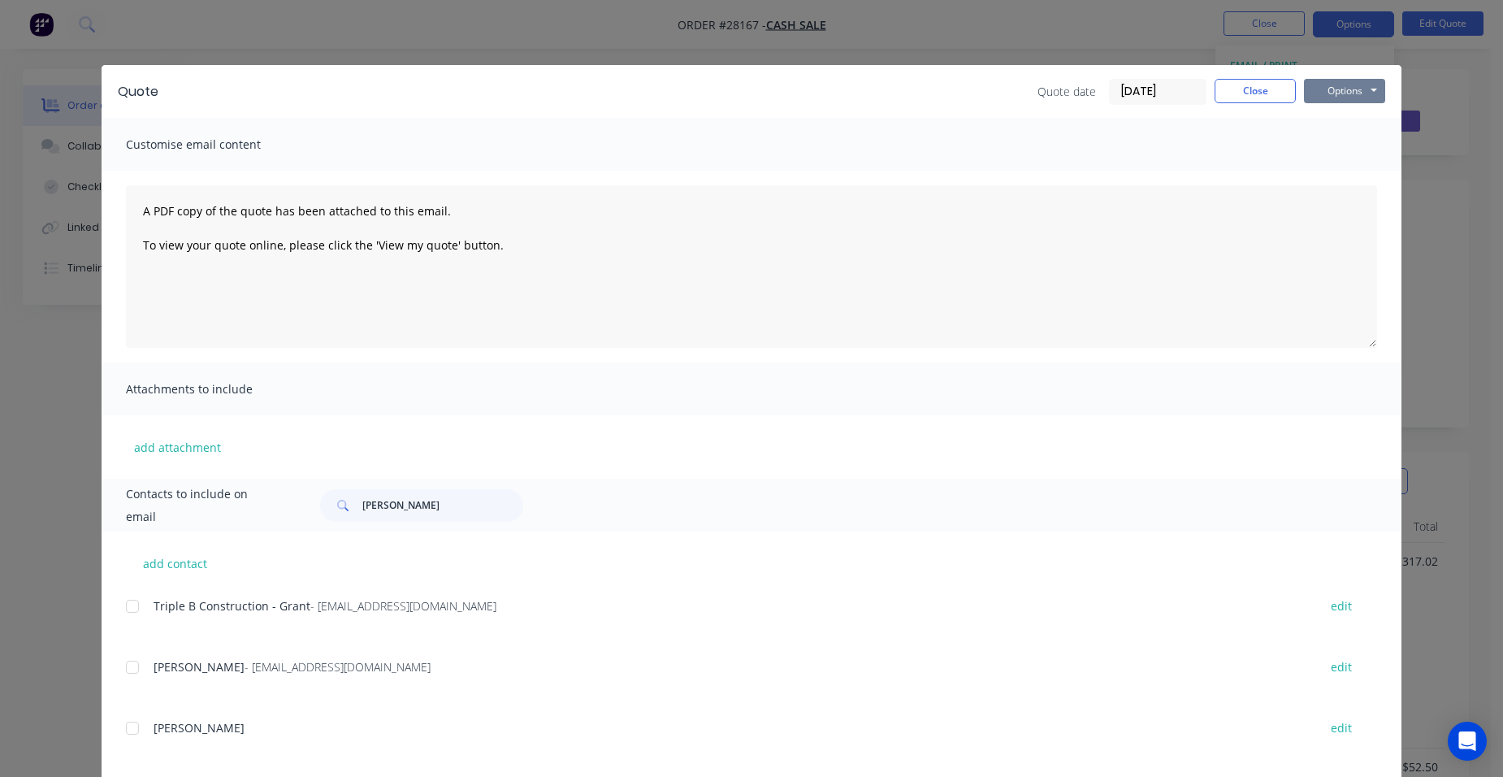
click at [1356, 89] on button "Options" at bounding box center [1344, 91] width 81 height 24
drag, startPoint x: 1357, startPoint y: 166, endPoint x: 904, endPoint y: 269, distance: 464.9
click at [1357, 166] on button "Email" at bounding box center [1356, 173] width 104 height 27
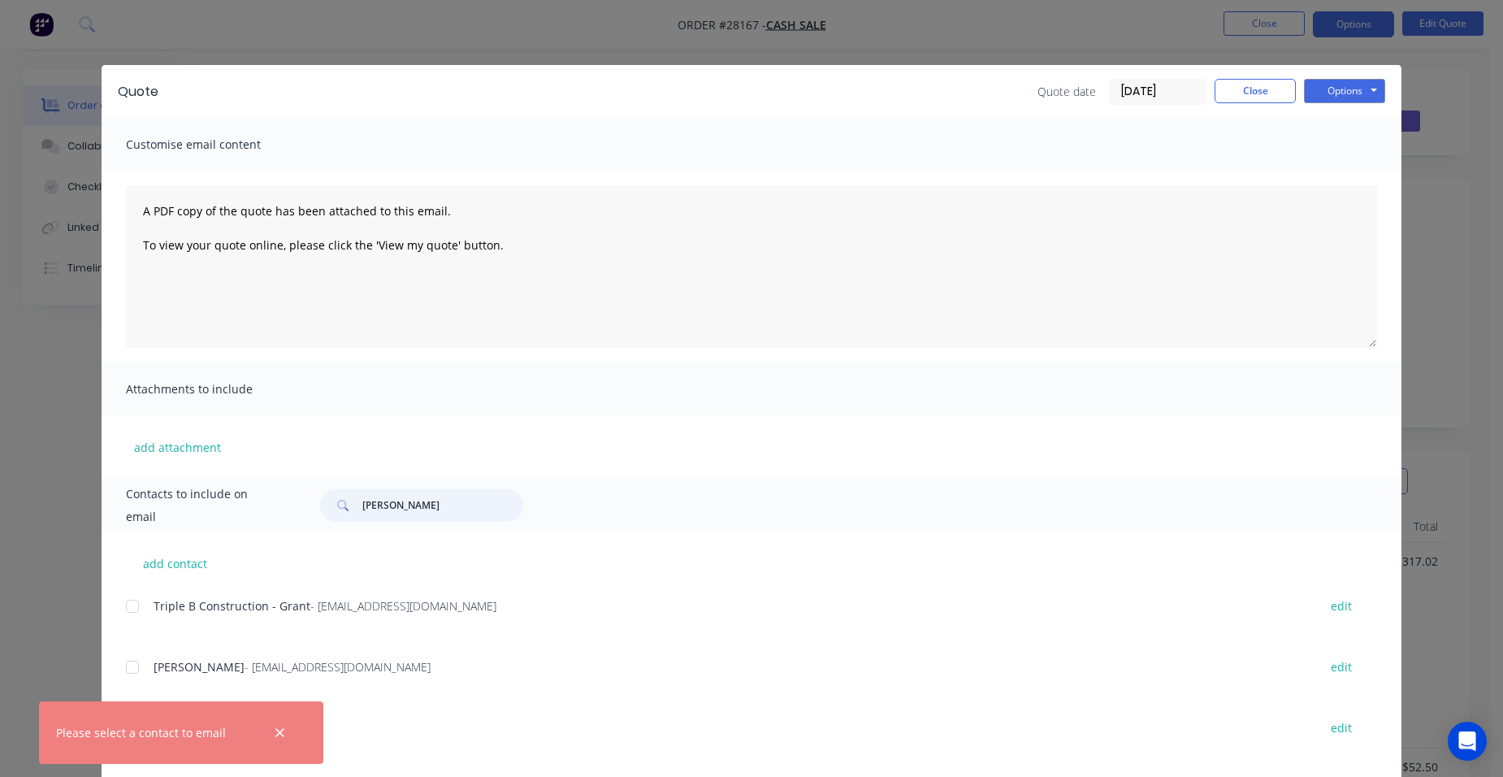
drag, startPoint x: 419, startPoint y: 502, endPoint x: 331, endPoint y: 500, distance: 88.6
click at [331, 500] on div "shaun m" at bounding box center [421, 505] width 203 height 32
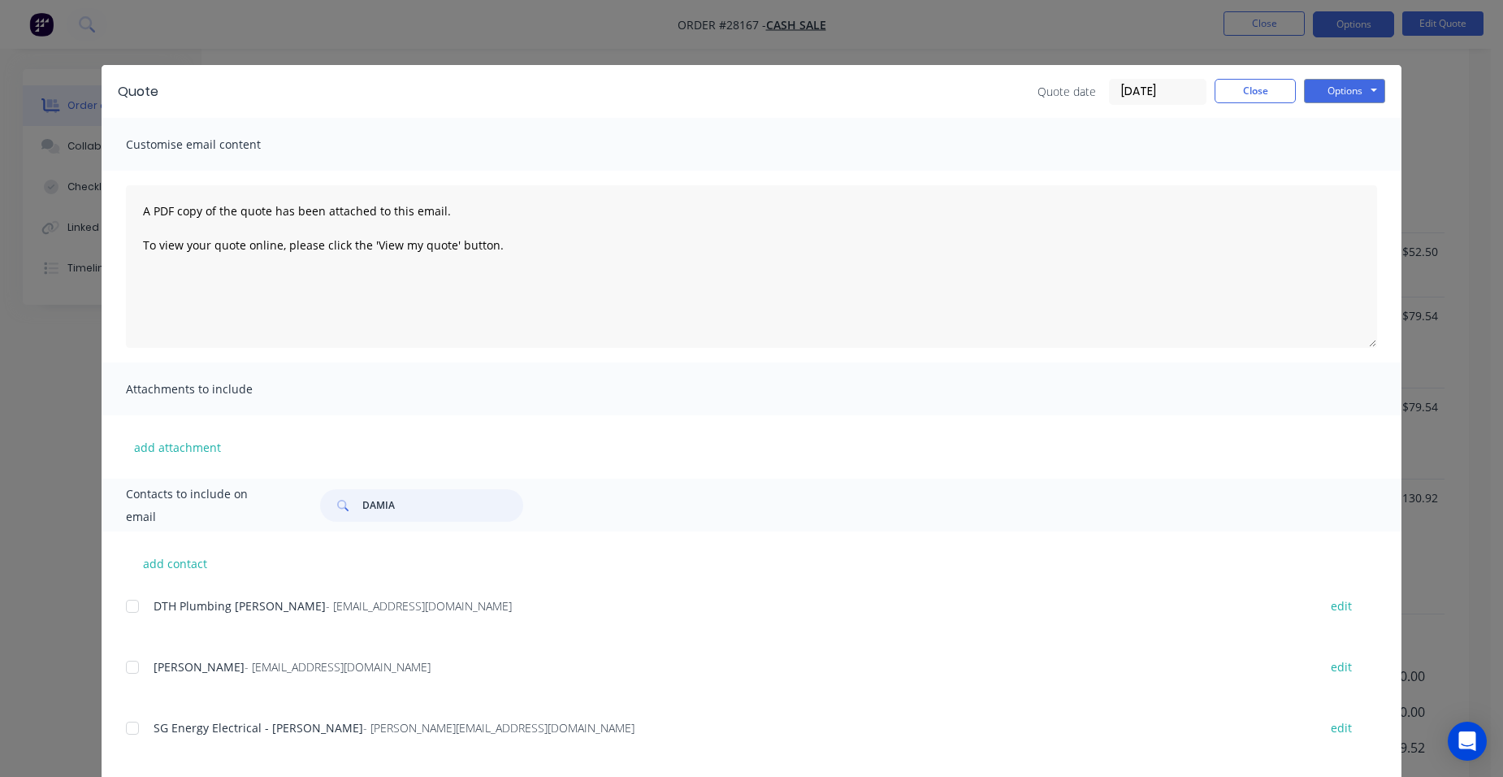
scroll to position [678, 0]
click at [131, 601] on div at bounding box center [132, 606] width 32 height 32
click at [1336, 93] on button "Options" at bounding box center [1344, 91] width 81 height 24
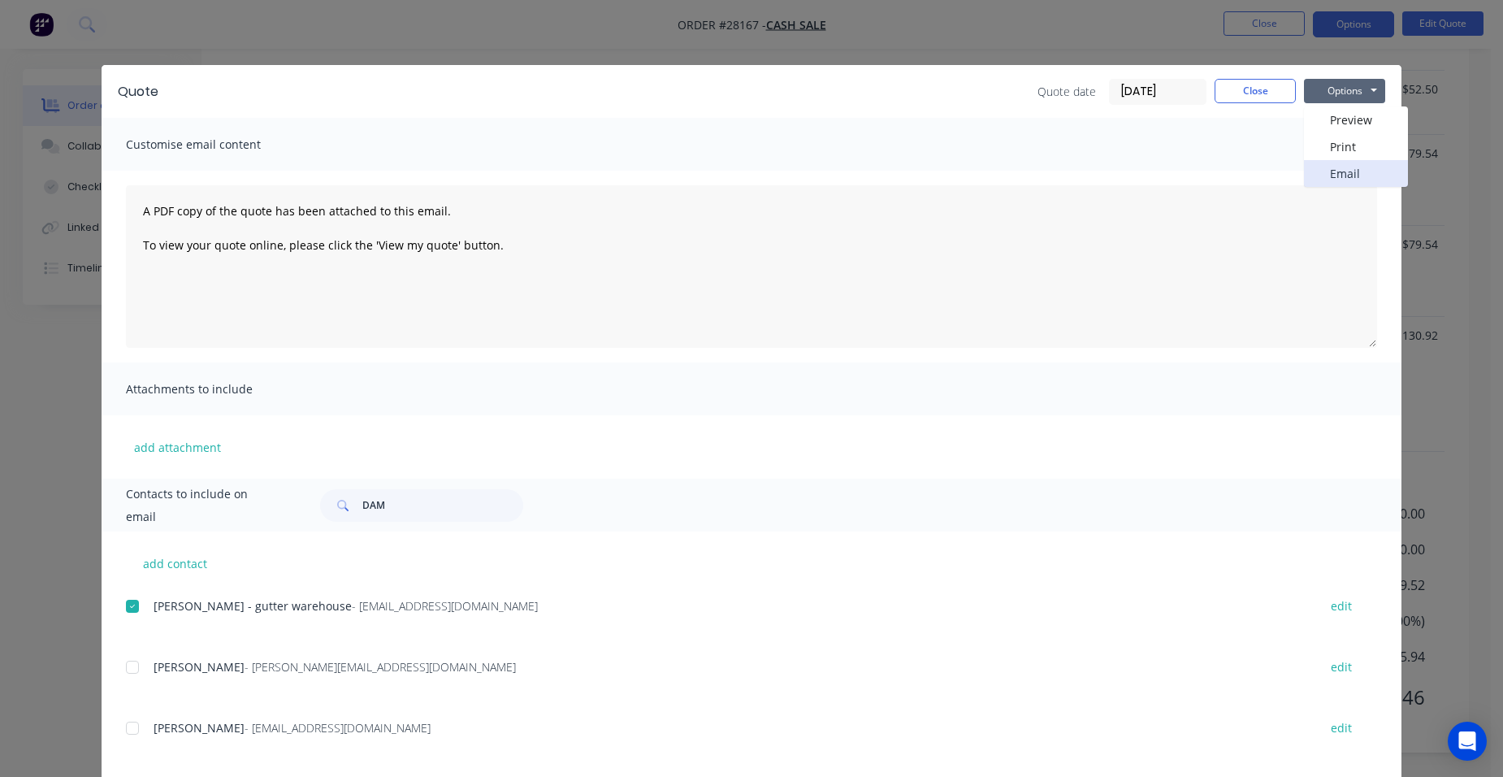
click at [1347, 172] on button "Email" at bounding box center [1356, 173] width 104 height 27
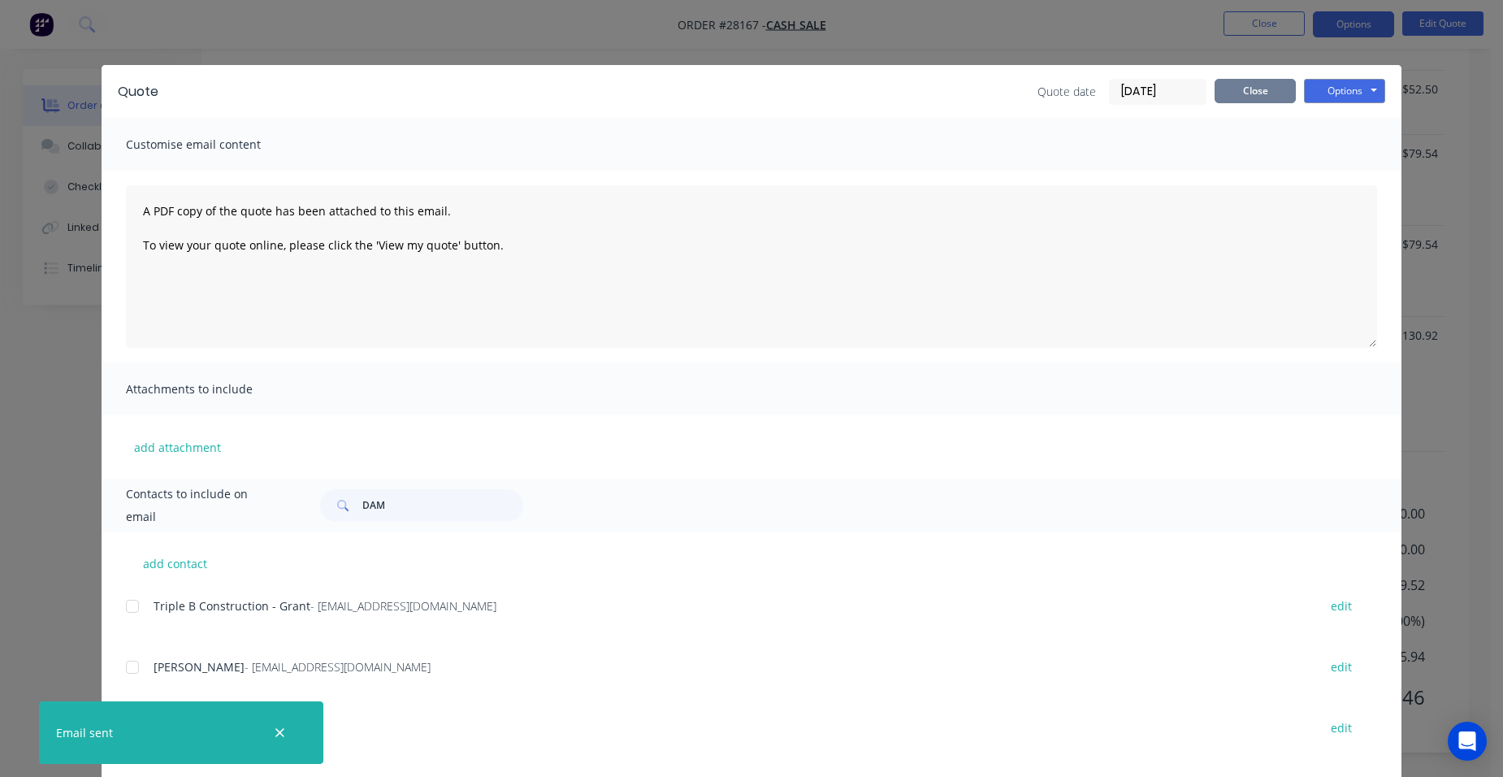
click at [1262, 90] on button "Close" at bounding box center [1254, 91] width 81 height 24
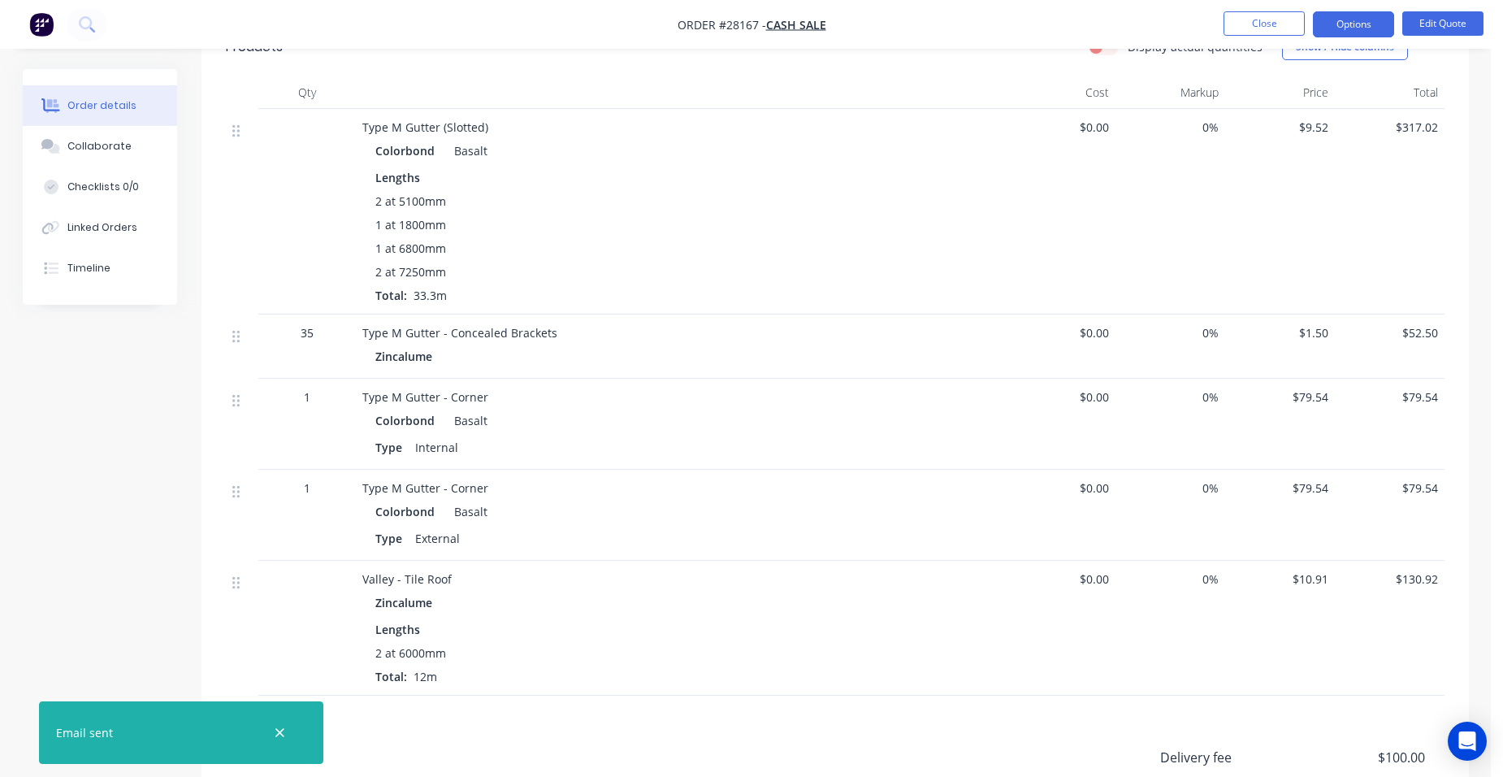
scroll to position [190, 0]
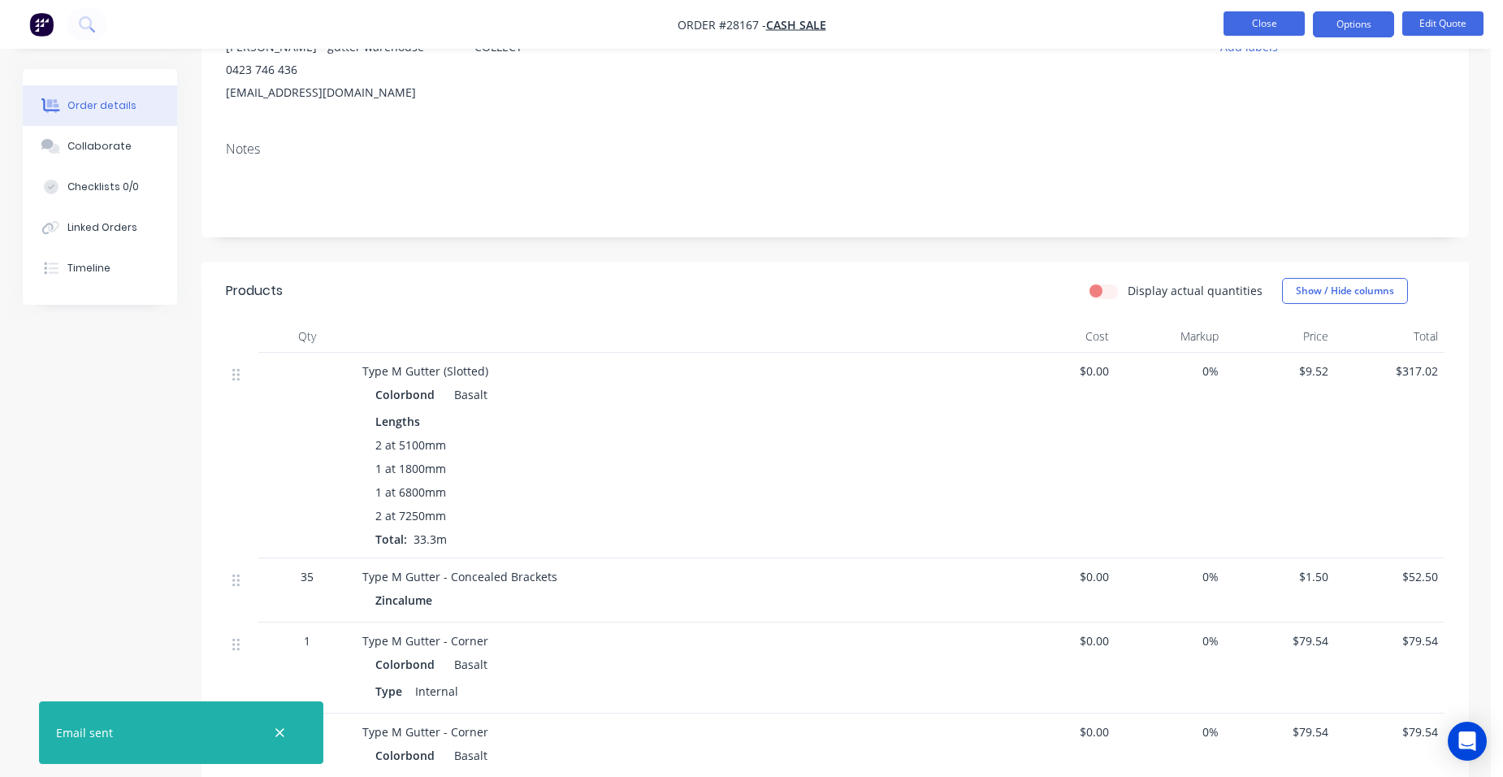
click at [1286, 28] on button "Close" at bounding box center [1263, 23] width 81 height 24
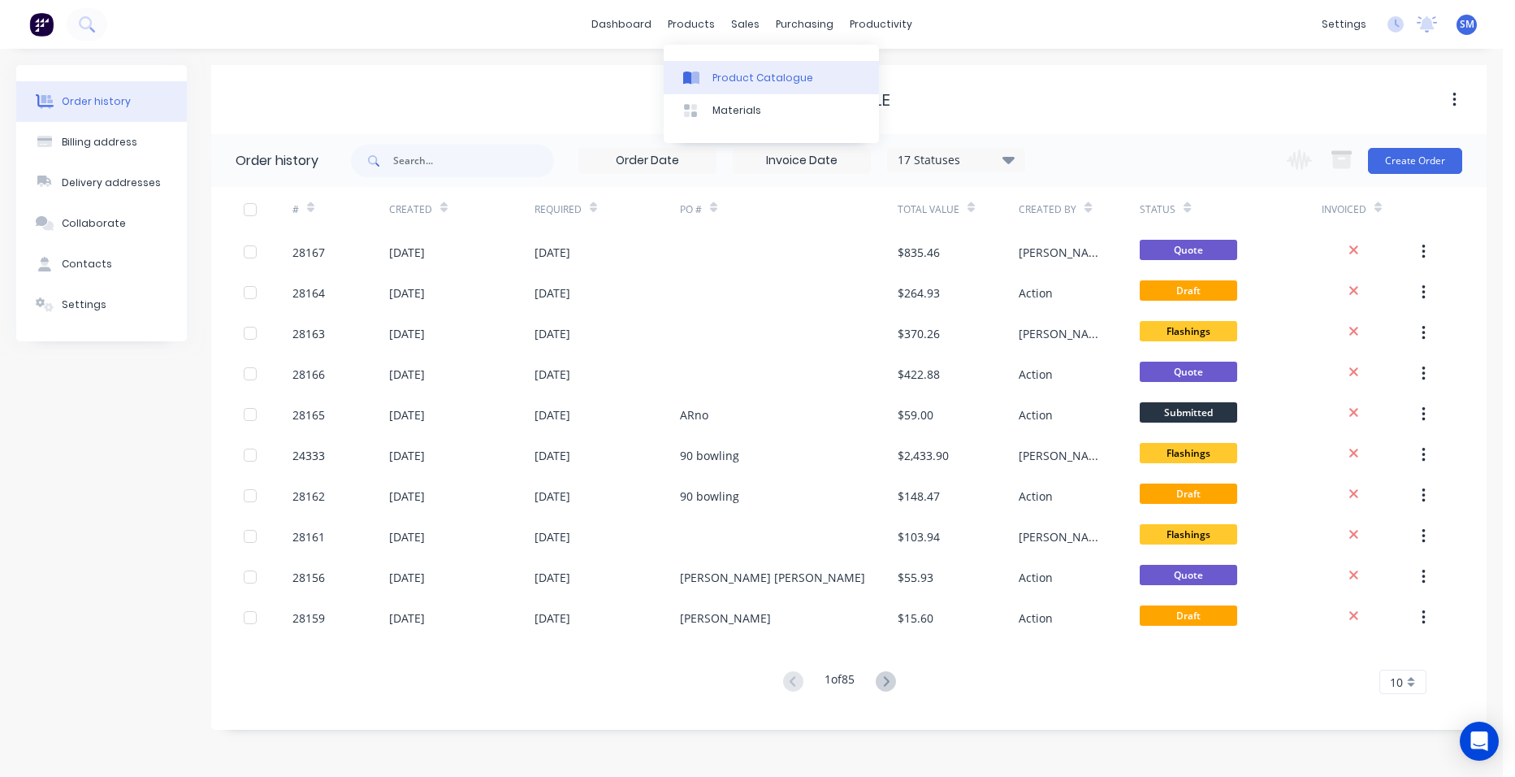
click at [722, 67] on link "Product Catalogue" at bounding box center [771, 77] width 215 height 32
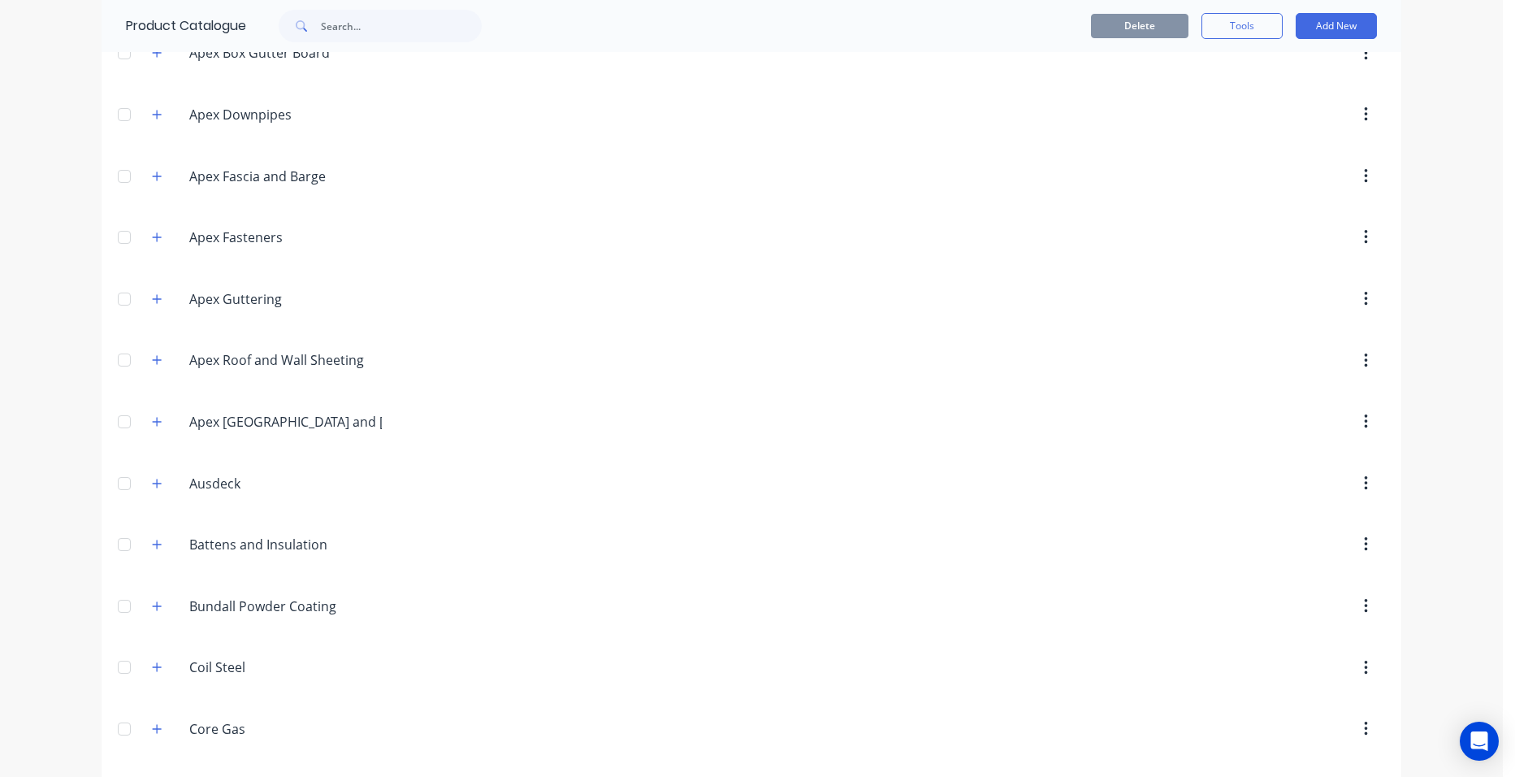
scroll to position [812, 0]
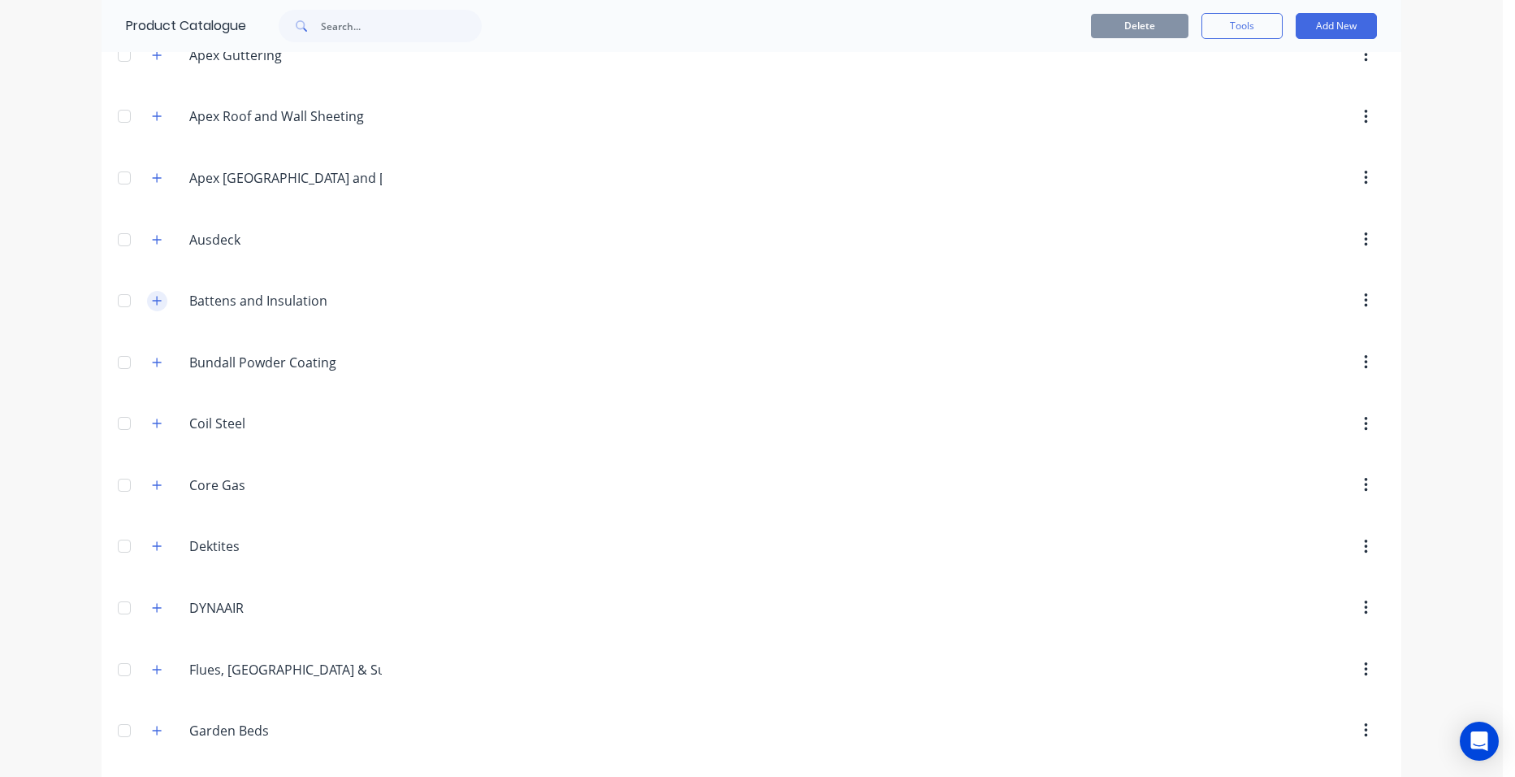
click at [156, 308] on button "button" at bounding box center [157, 301] width 20 height 20
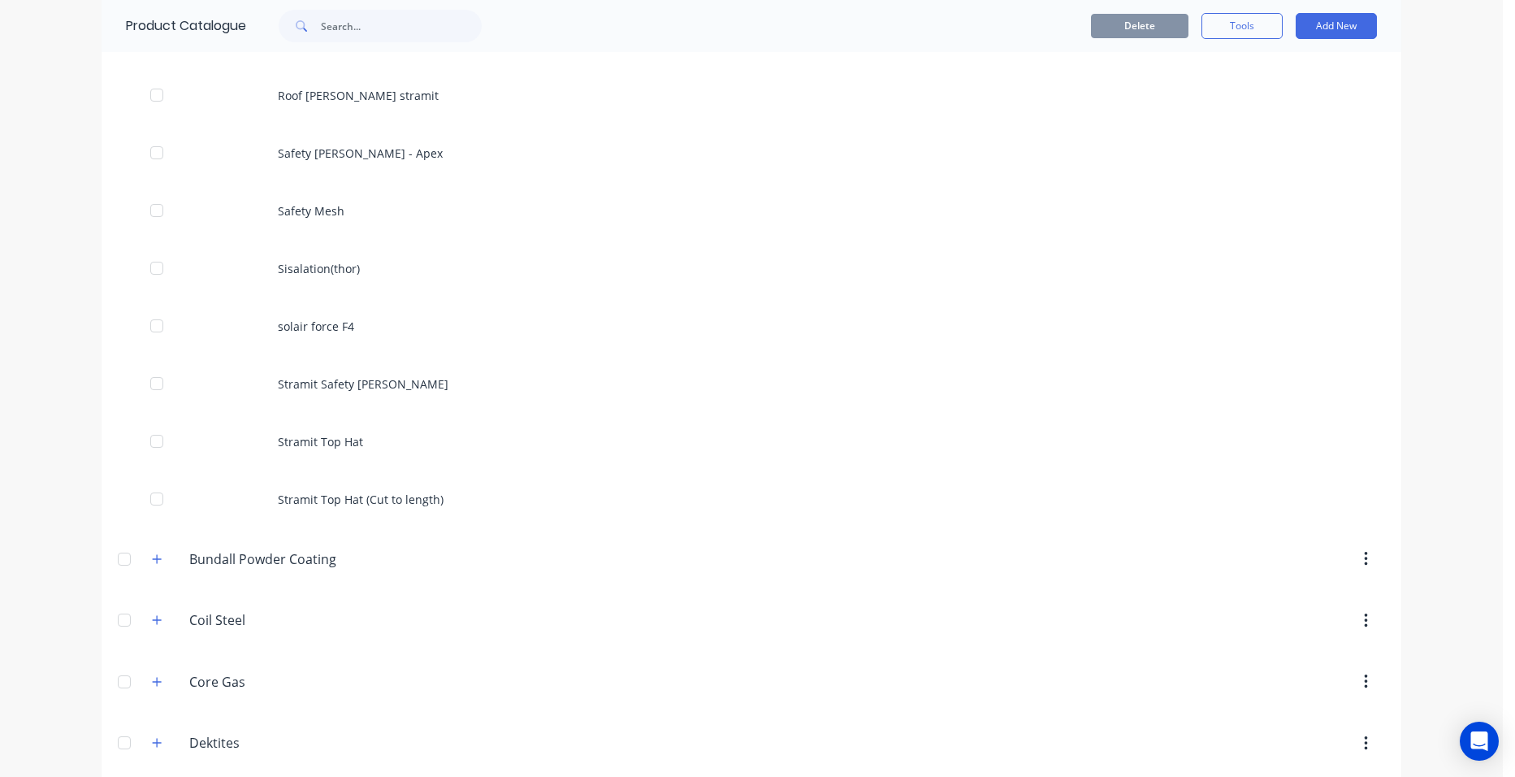
scroll to position [1544, 0]
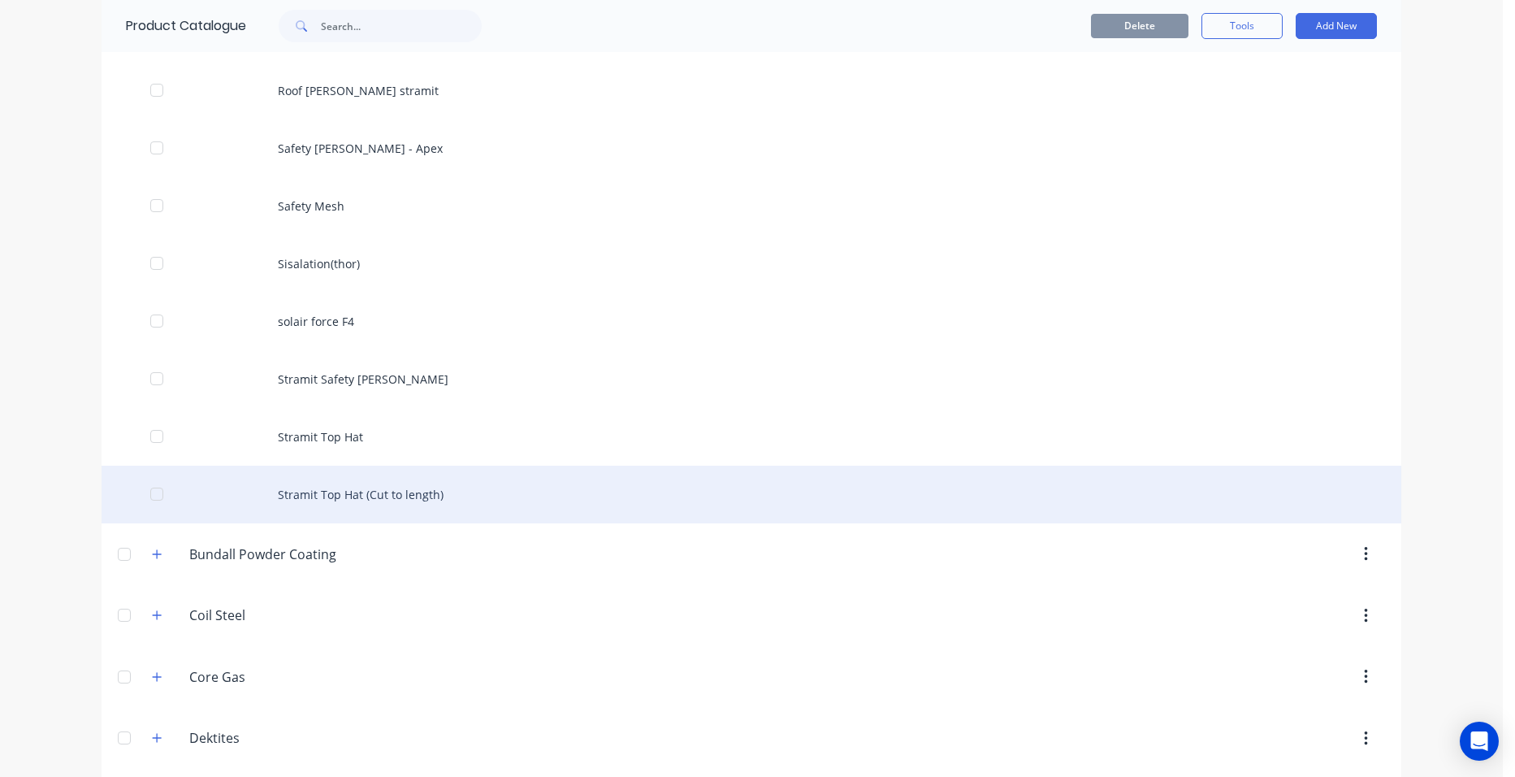
click at [394, 503] on div "Stramit Top Hat (Cut to length)" at bounding box center [752, 494] width 1300 height 58
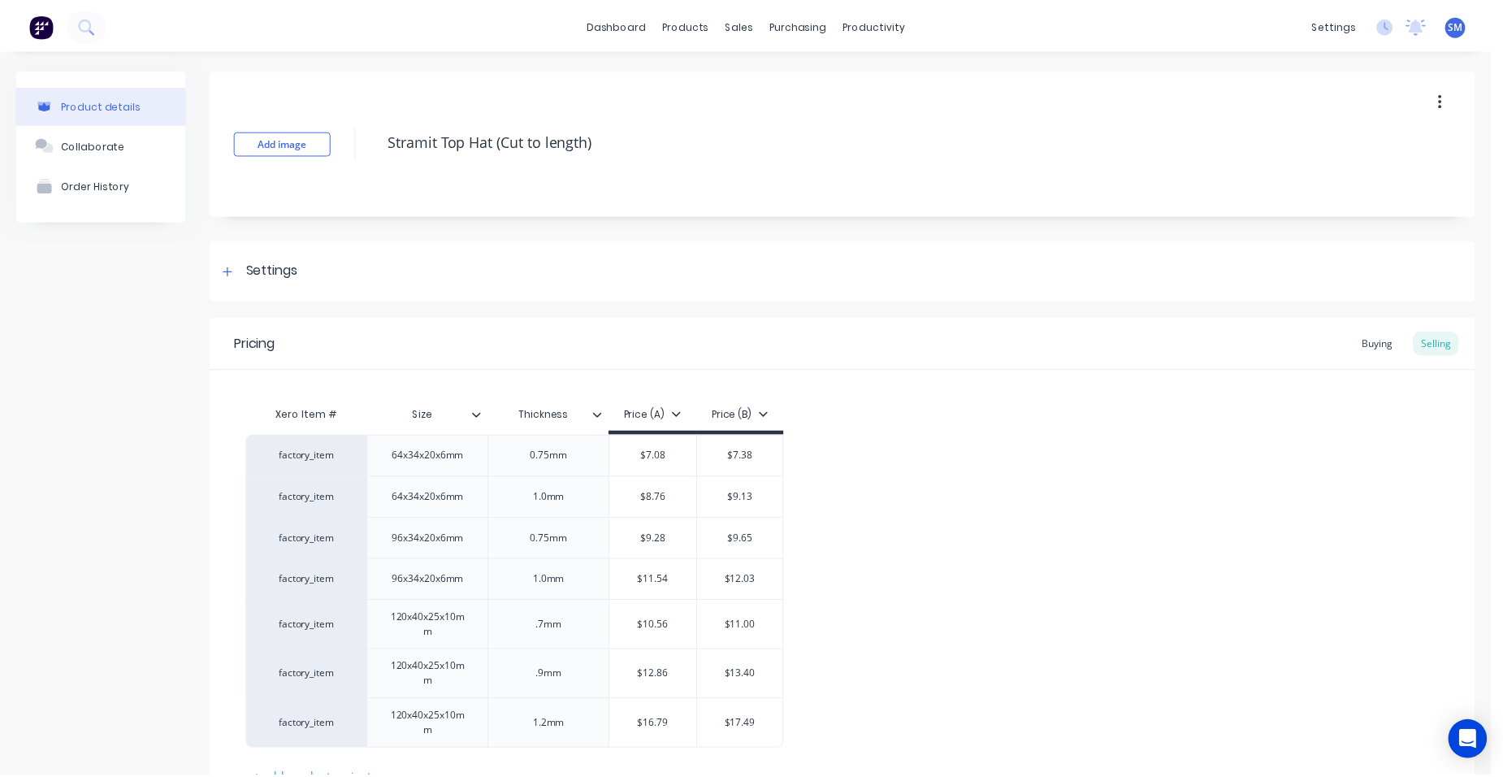
scroll to position [134, 0]
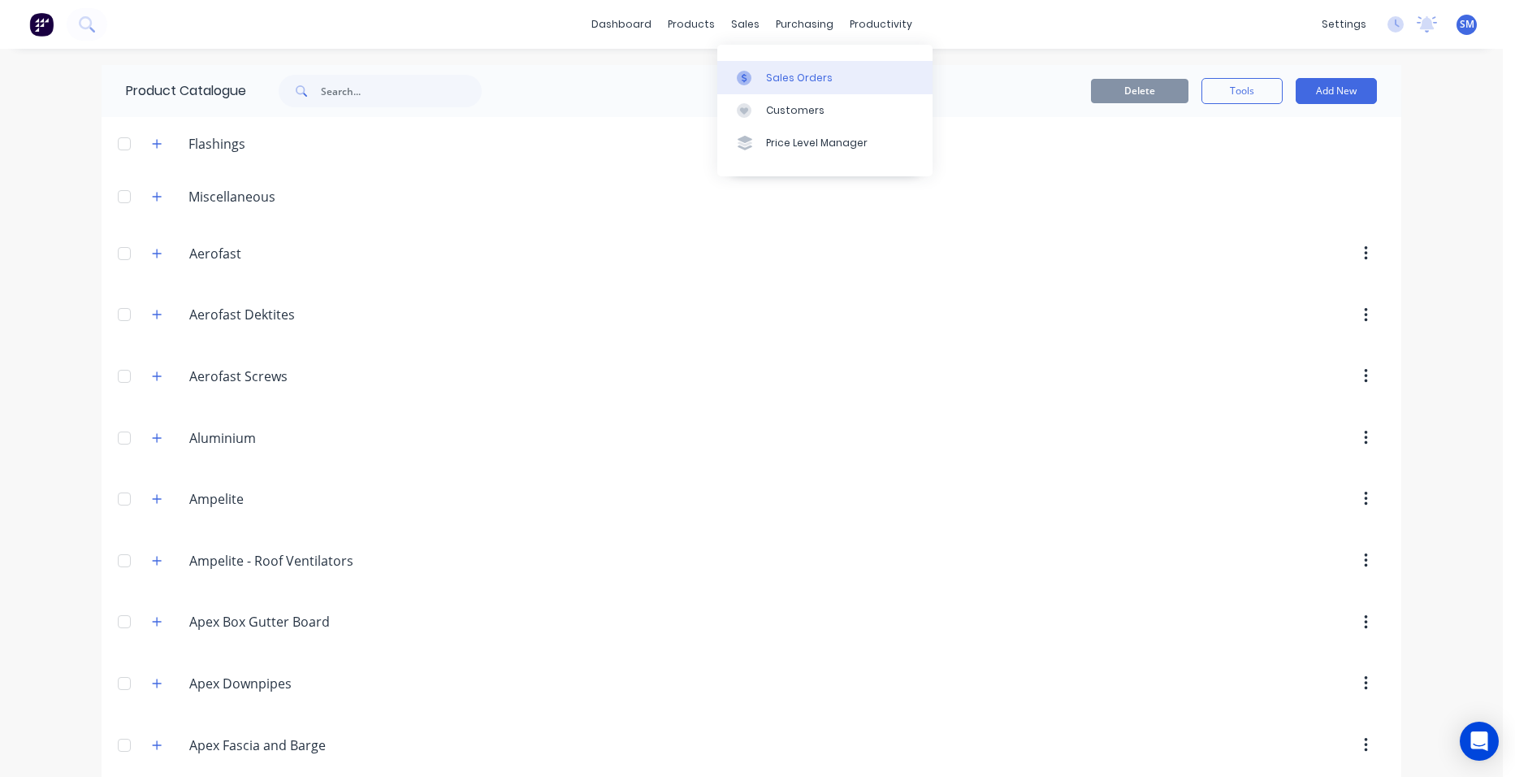
click at [797, 79] on div "Sales Orders" at bounding box center [799, 78] width 67 height 15
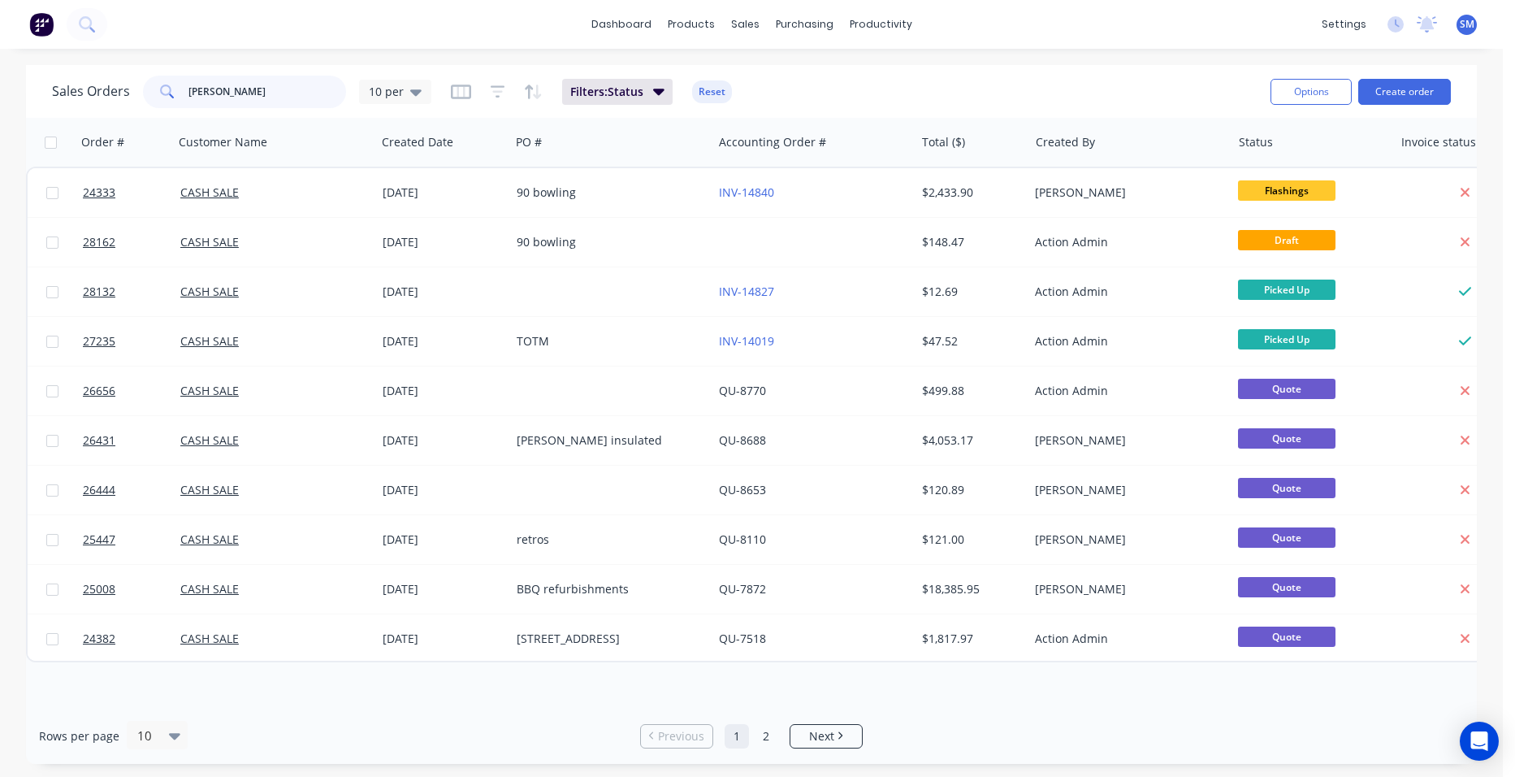
drag, startPoint x: 213, startPoint y: 87, endPoint x: 171, endPoint y: 92, distance: 41.7
click at [171, 92] on div "peter h" at bounding box center [244, 92] width 203 height 32
click at [1373, 93] on button "Create order" at bounding box center [1404, 92] width 93 height 26
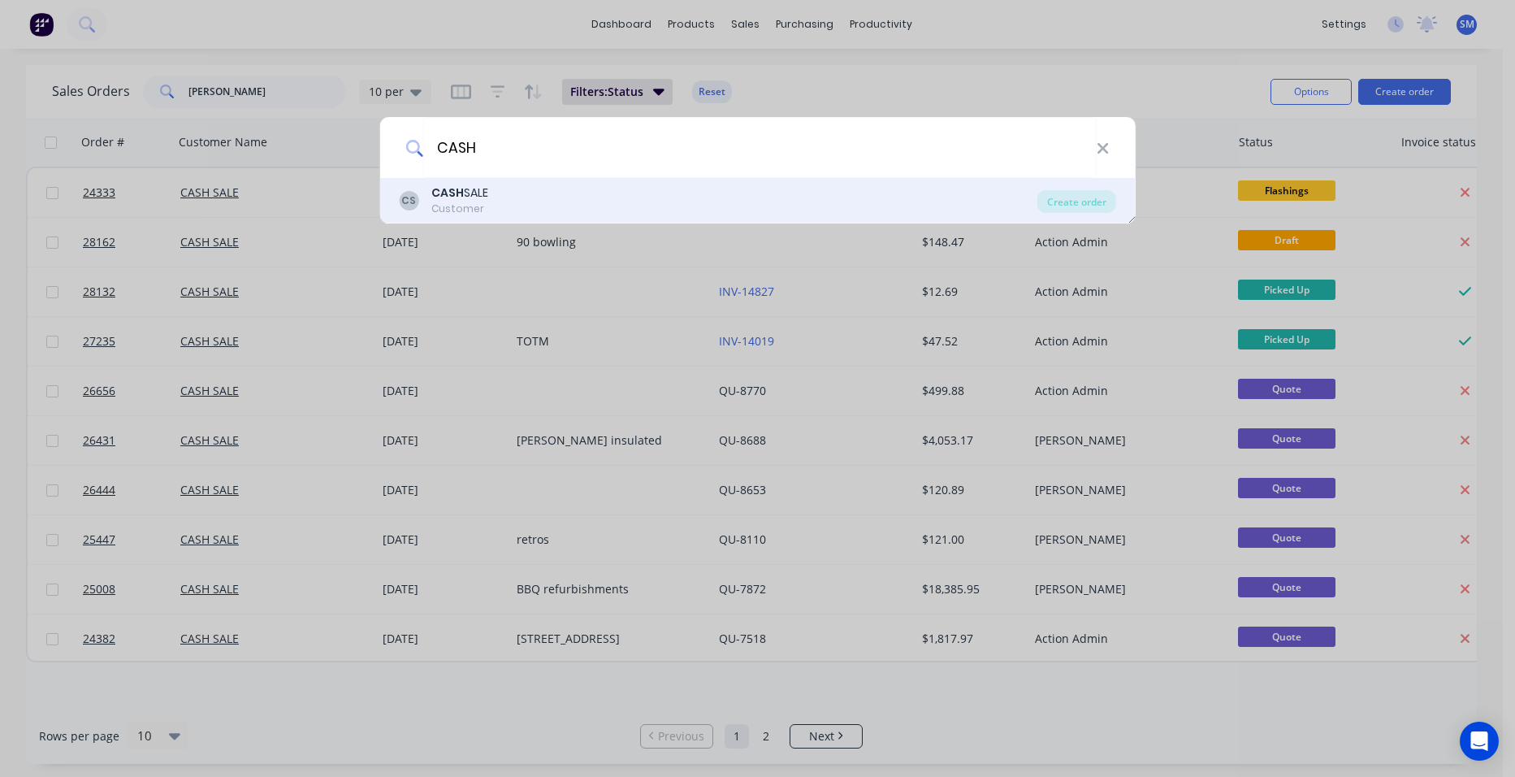
click at [579, 191] on div "CS CASH SALE Customer" at bounding box center [718, 200] width 639 height 32
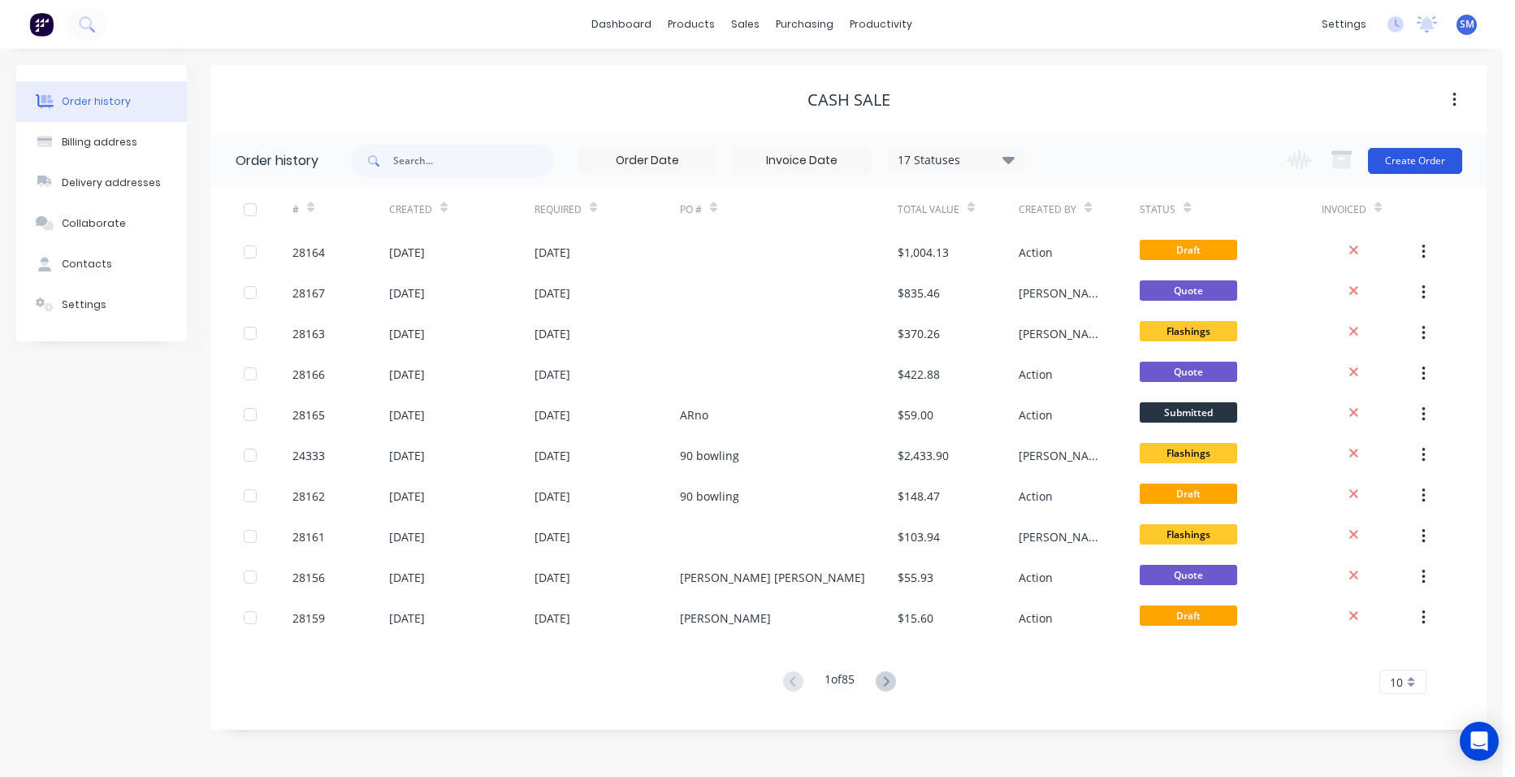
click at [1444, 166] on button "Create Order" at bounding box center [1415, 161] width 94 height 26
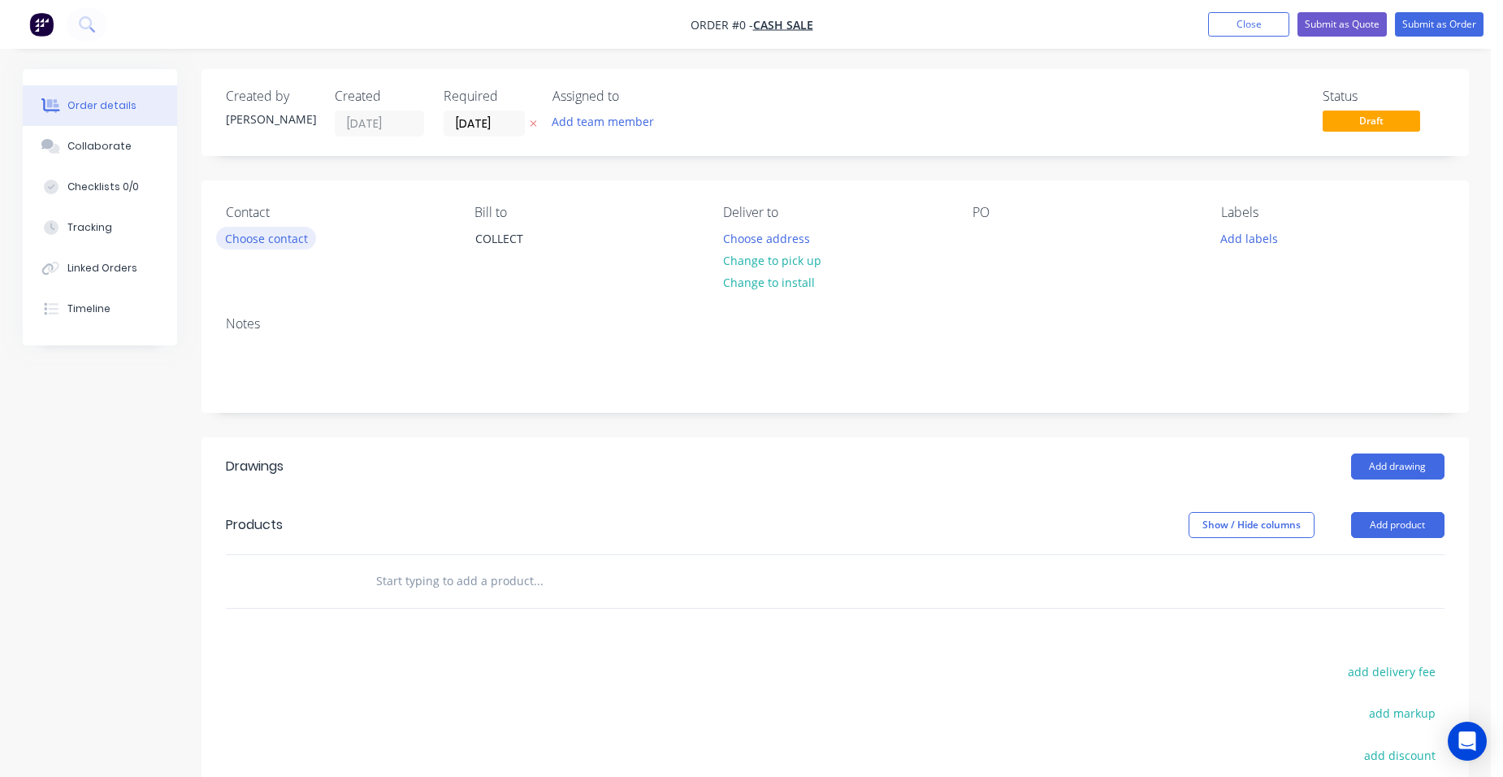
click at [269, 228] on button "Choose contact" at bounding box center [266, 238] width 100 height 22
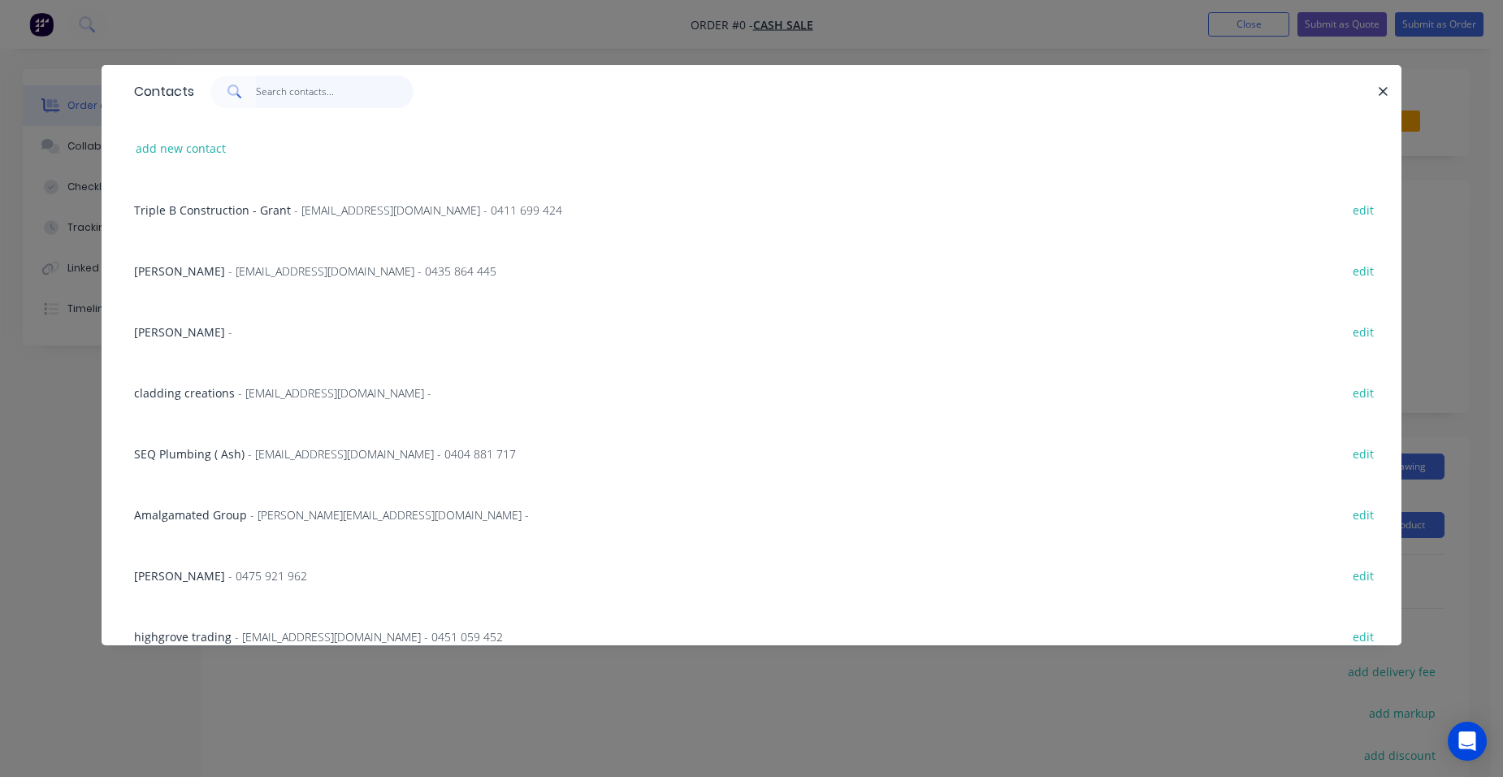
drag, startPoint x: 282, startPoint y: 100, endPoint x: 291, endPoint y: 110, distance: 13.8
click at [283, 99] on input "text" at bounding box center [335, 92] width 158 height 32
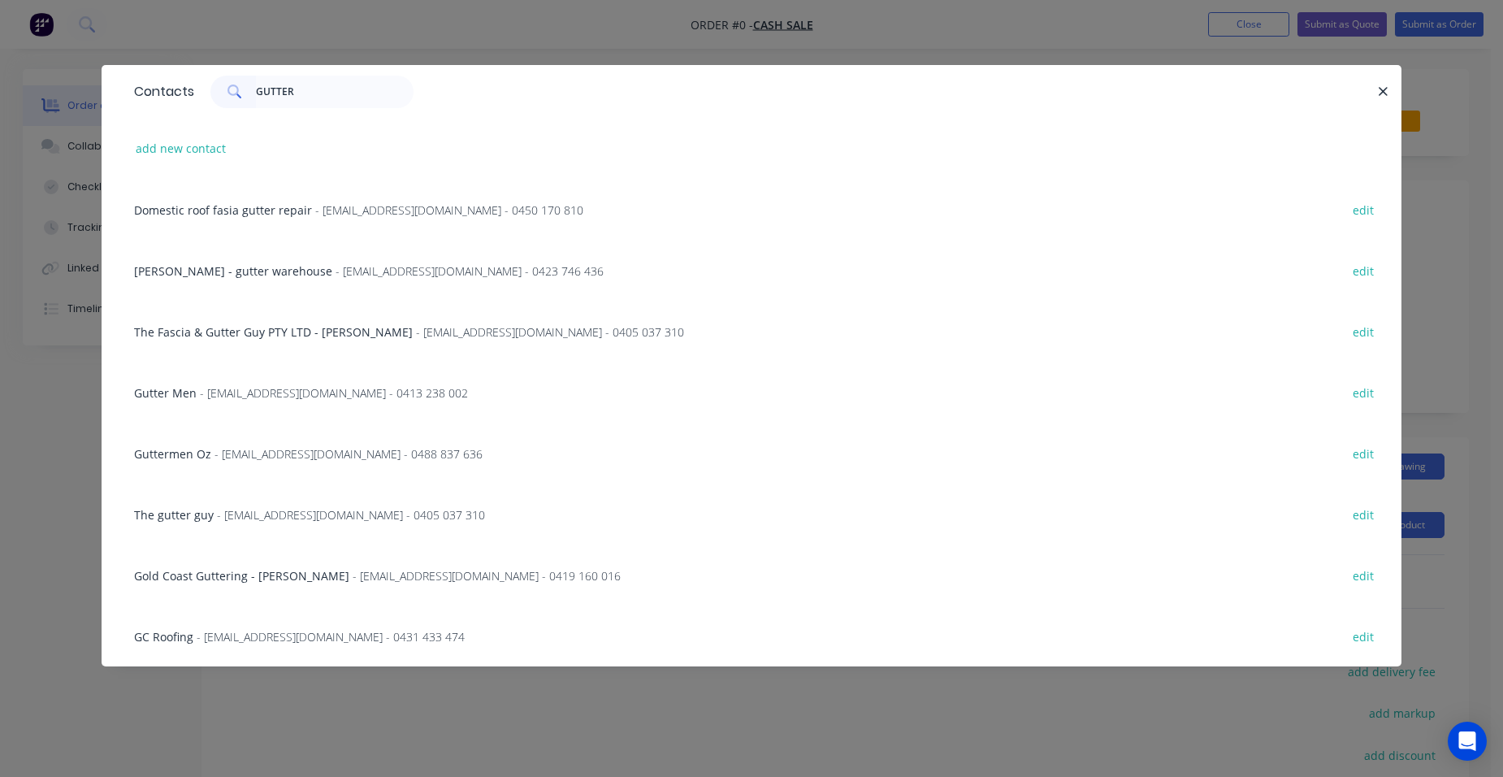
click at [246, 277] on span "Damien - gutter warehouse" at bounding box center [233, 270] width 198 height 15
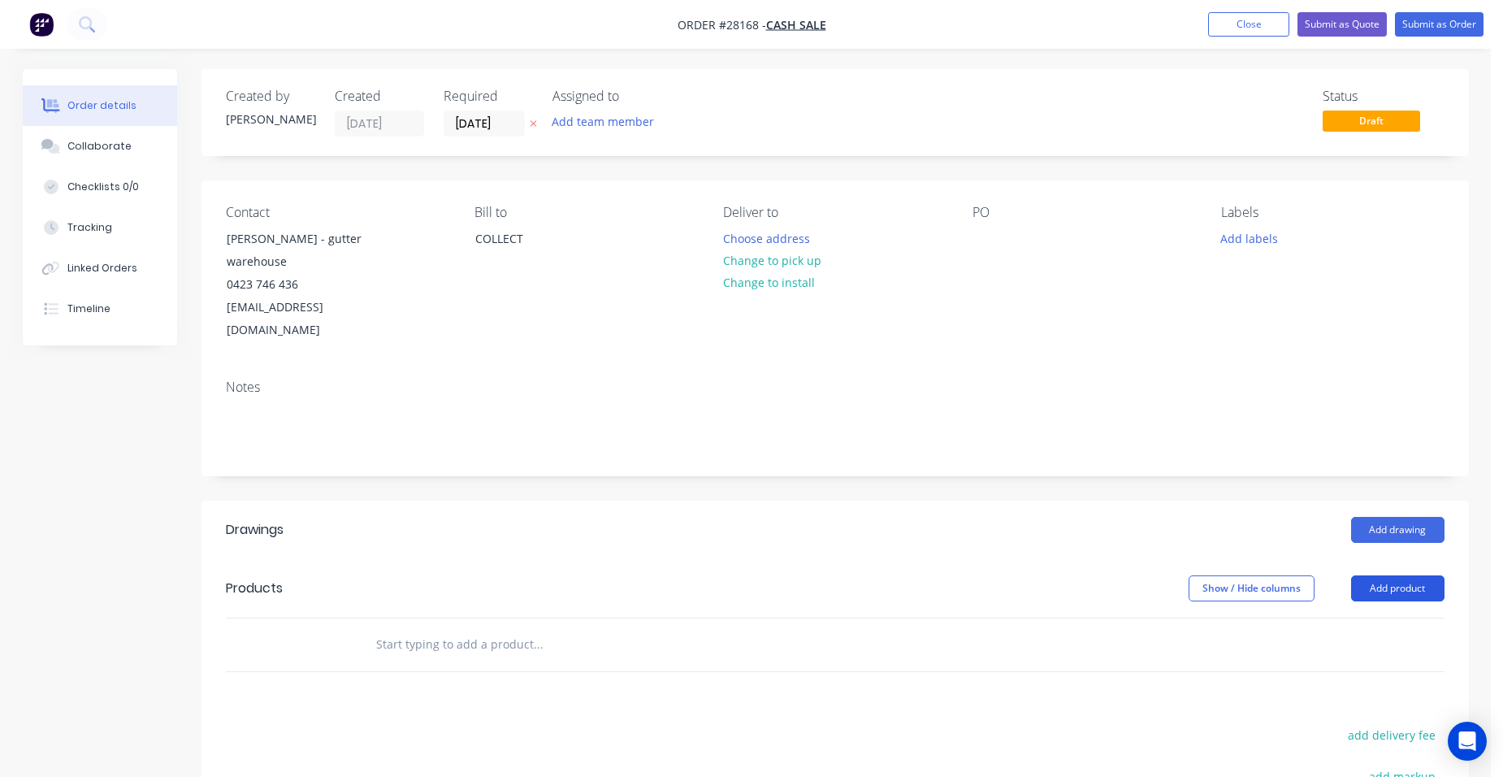
click at [1420, 575] on button "Add product" at bounding box center [1397, 588] width 93 height 26
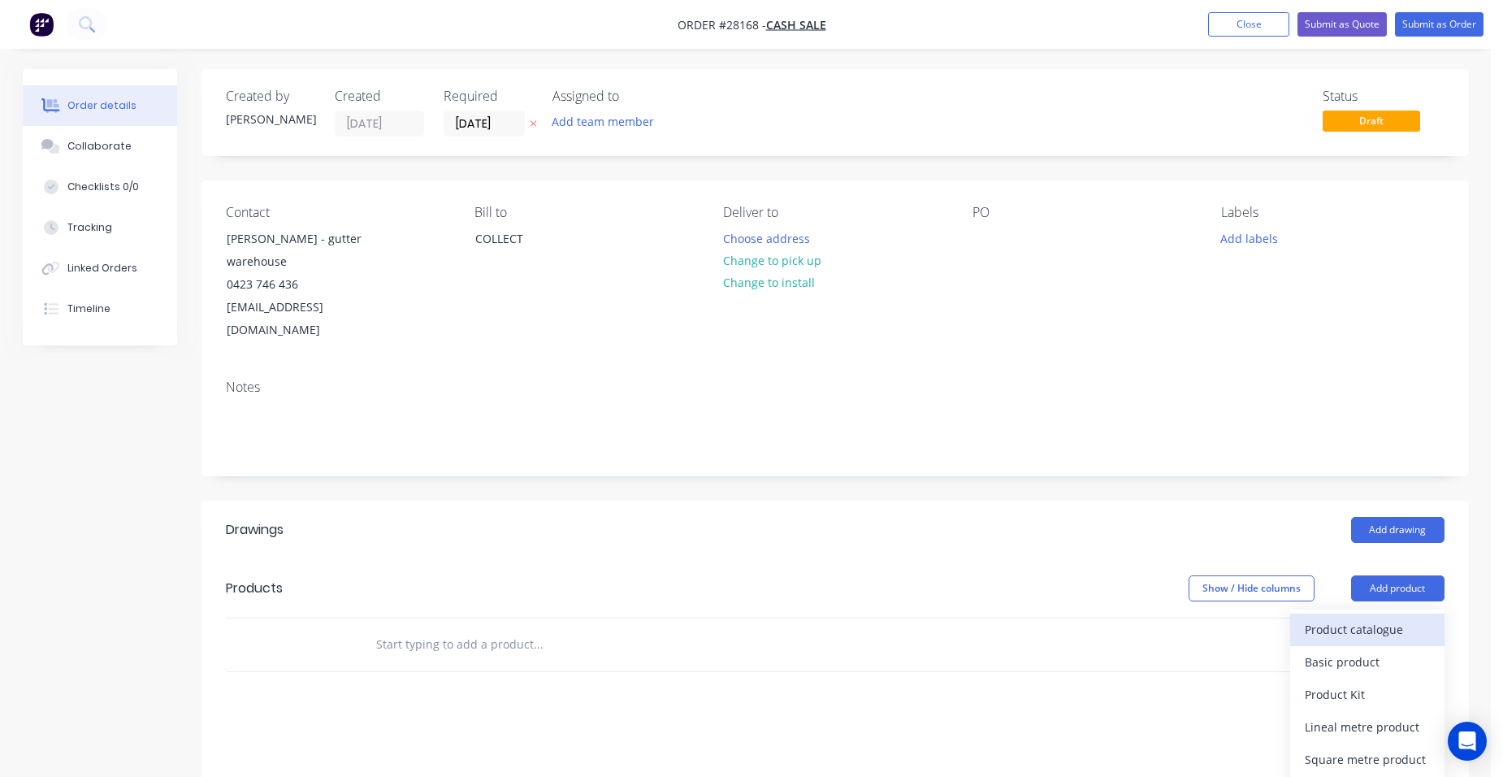
click at [1388, 617] on div "Product catalogue" at bounding box center [1367, 629] width 125 height 24
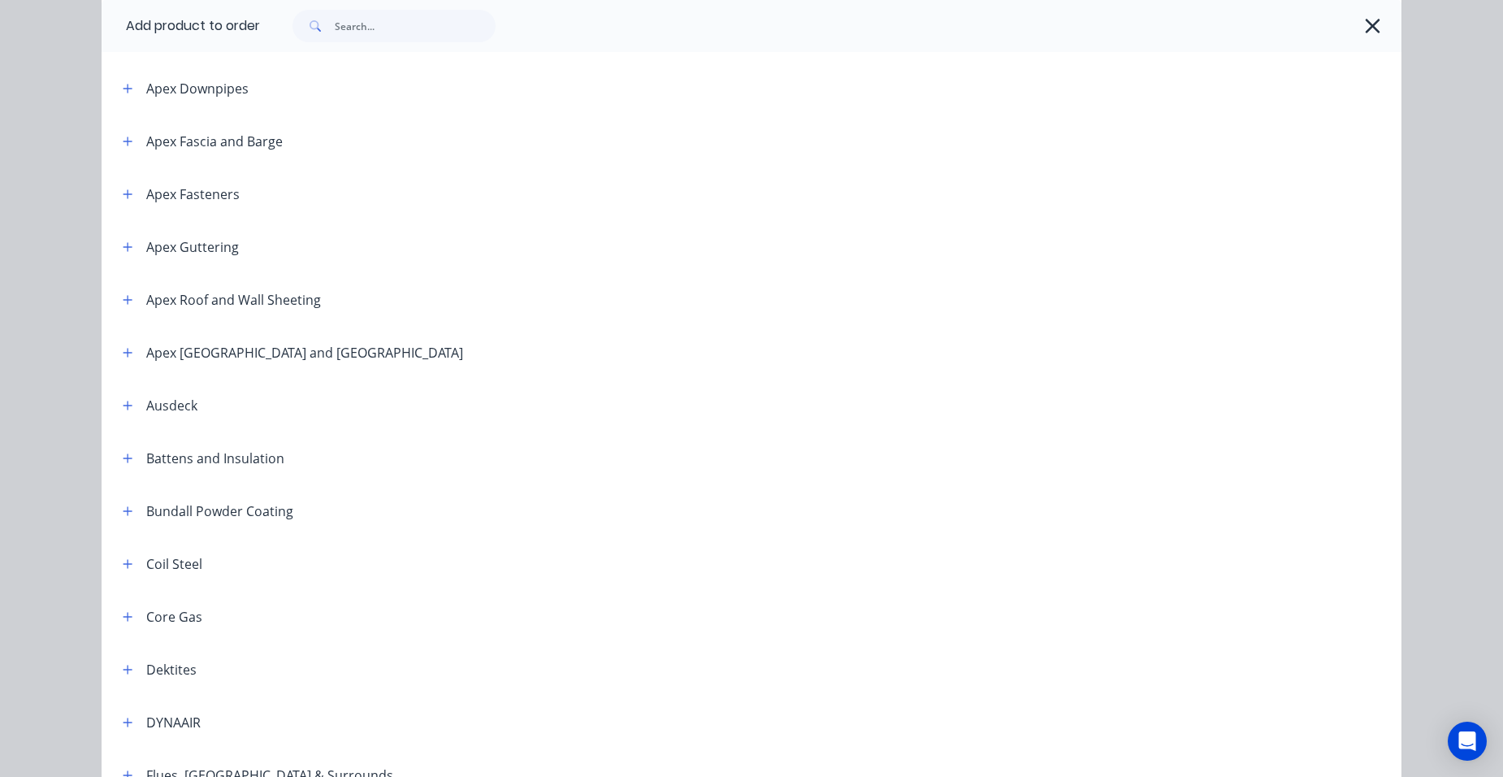
scroll to position [487, 0]
click at [124, 458] on icon "button" at bounding box center [128, 456] width 10 height 11
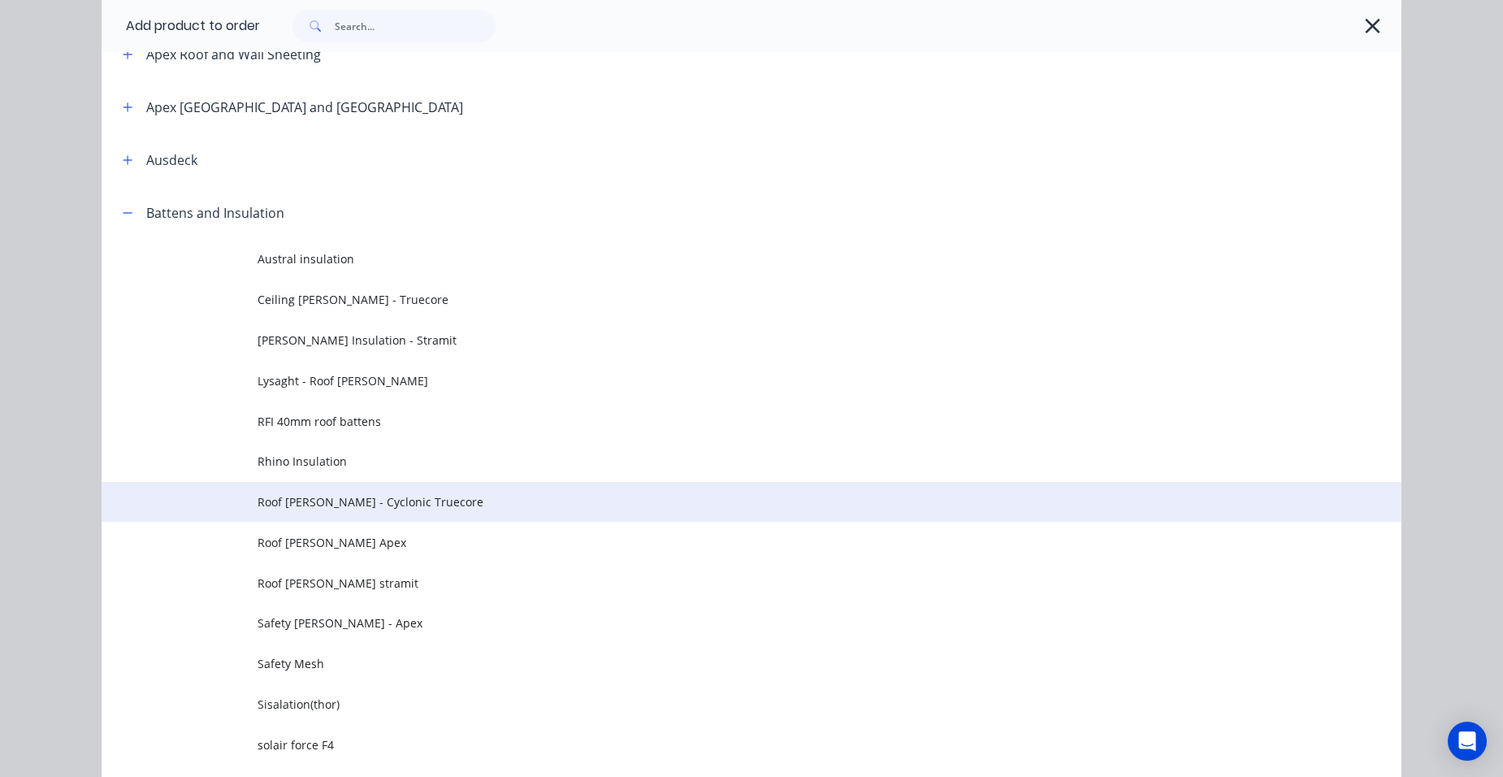
scroll to position [975, 0]
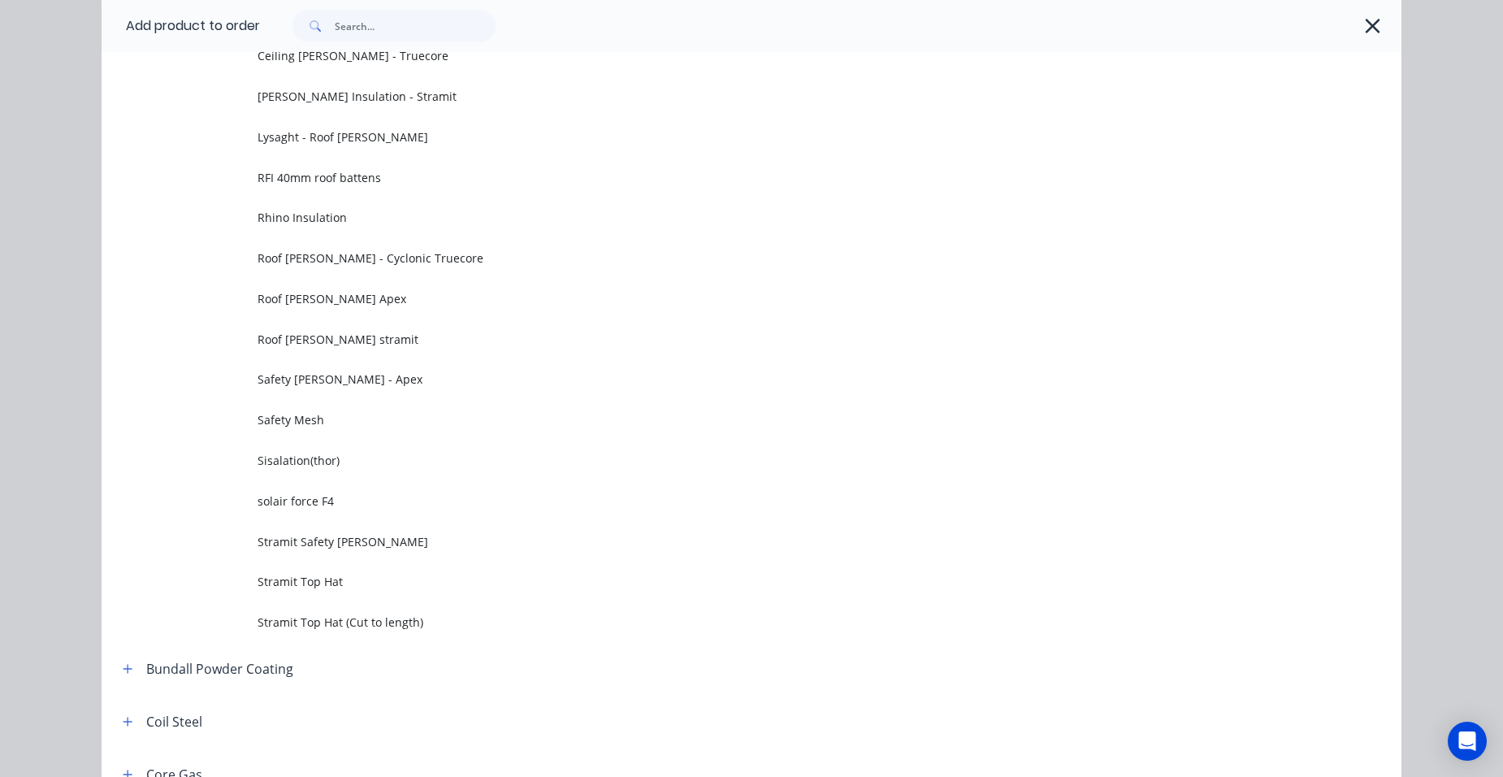
drag, startPoint x: 399, startPoint y: 617, endPoint x: 392, endPoint y: 625, distance: 9.8
click at [398, 620] on span "Stramit Top Hat (Cut to length)" at bounding box center [715, 621] width 915 height 17
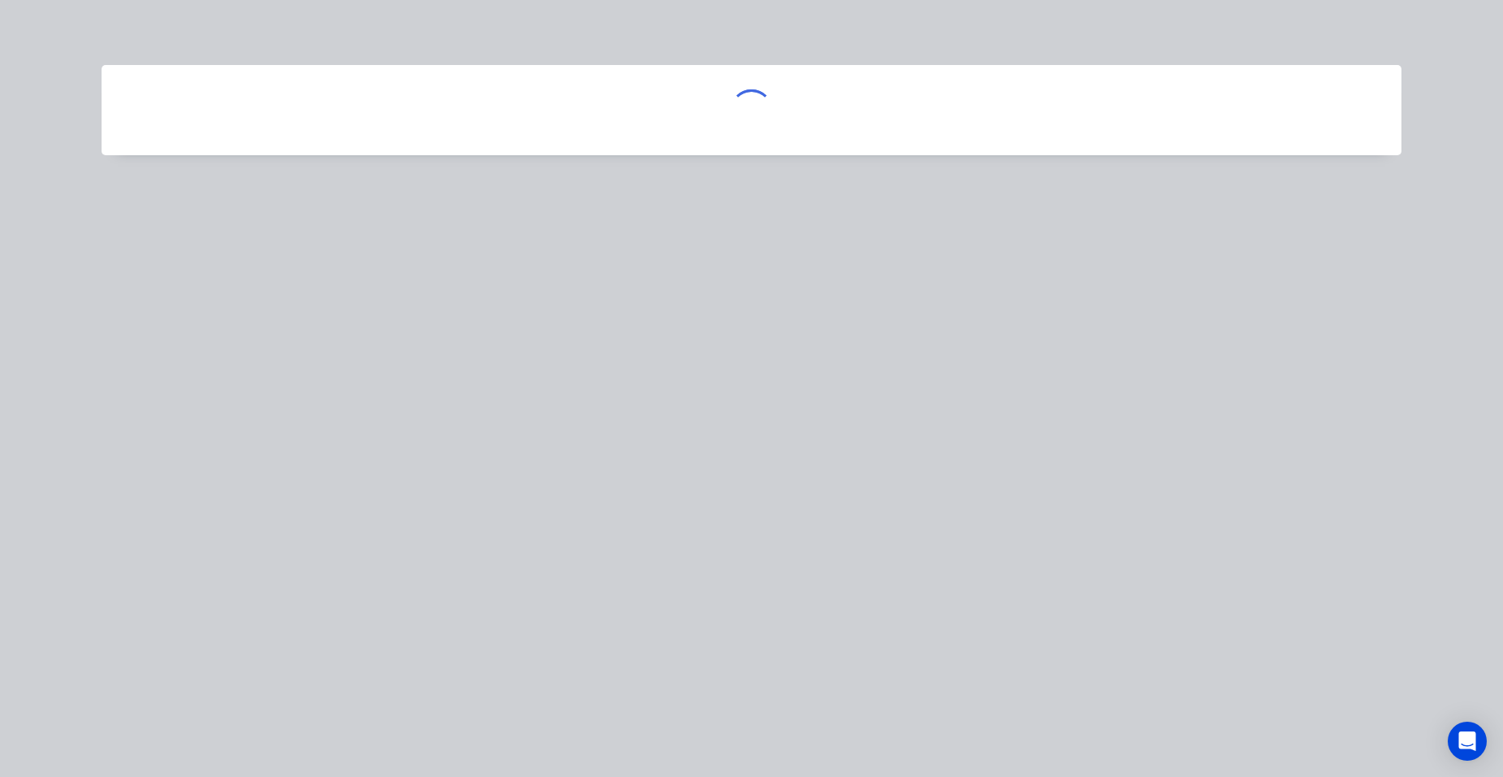
scroll to position [0, 0]
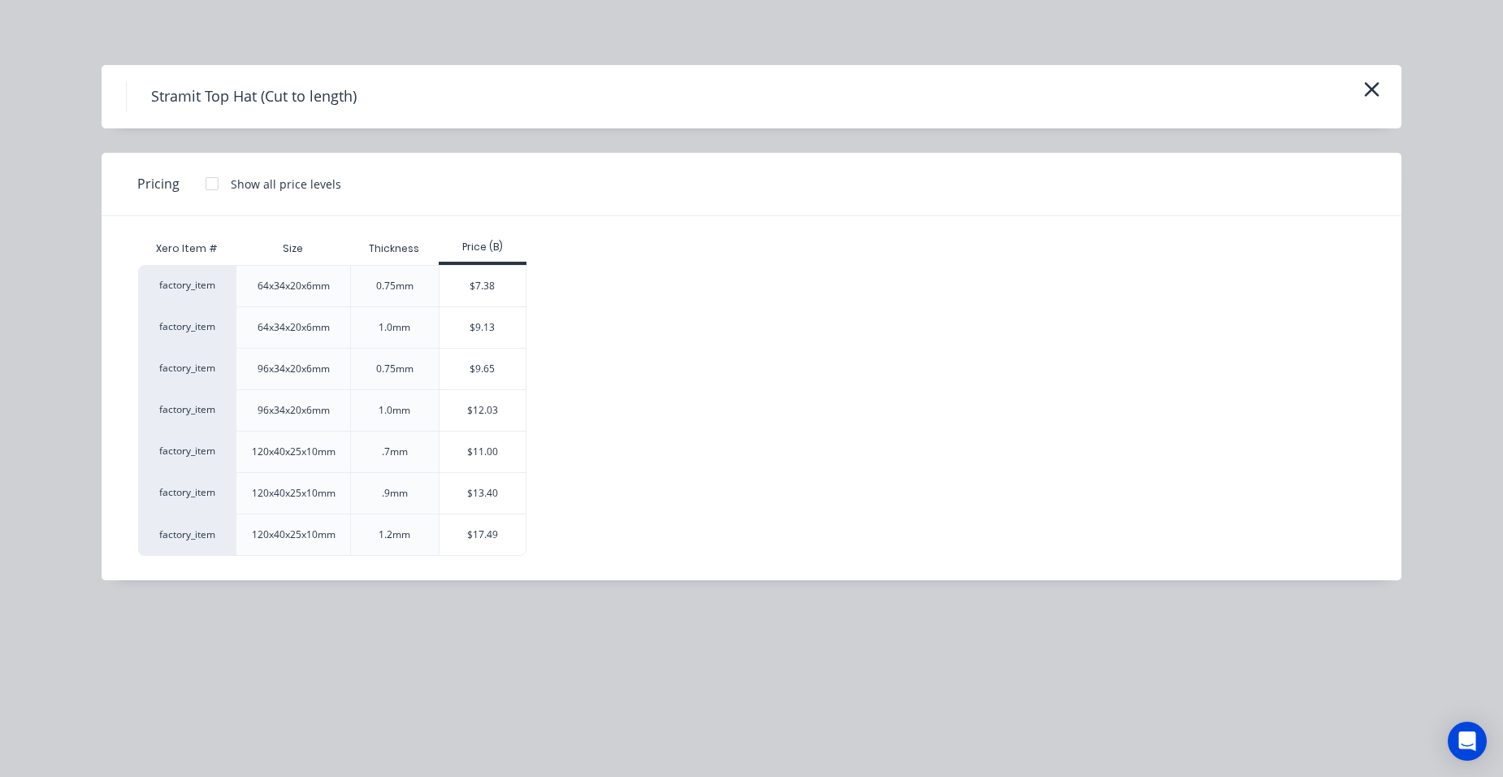
click at [213, 180] on div at bounding box center [212, 183] width 32 height 32
click at [495, 377] on div "$9.28" at bounding box center [483, 369] width 88 height 41
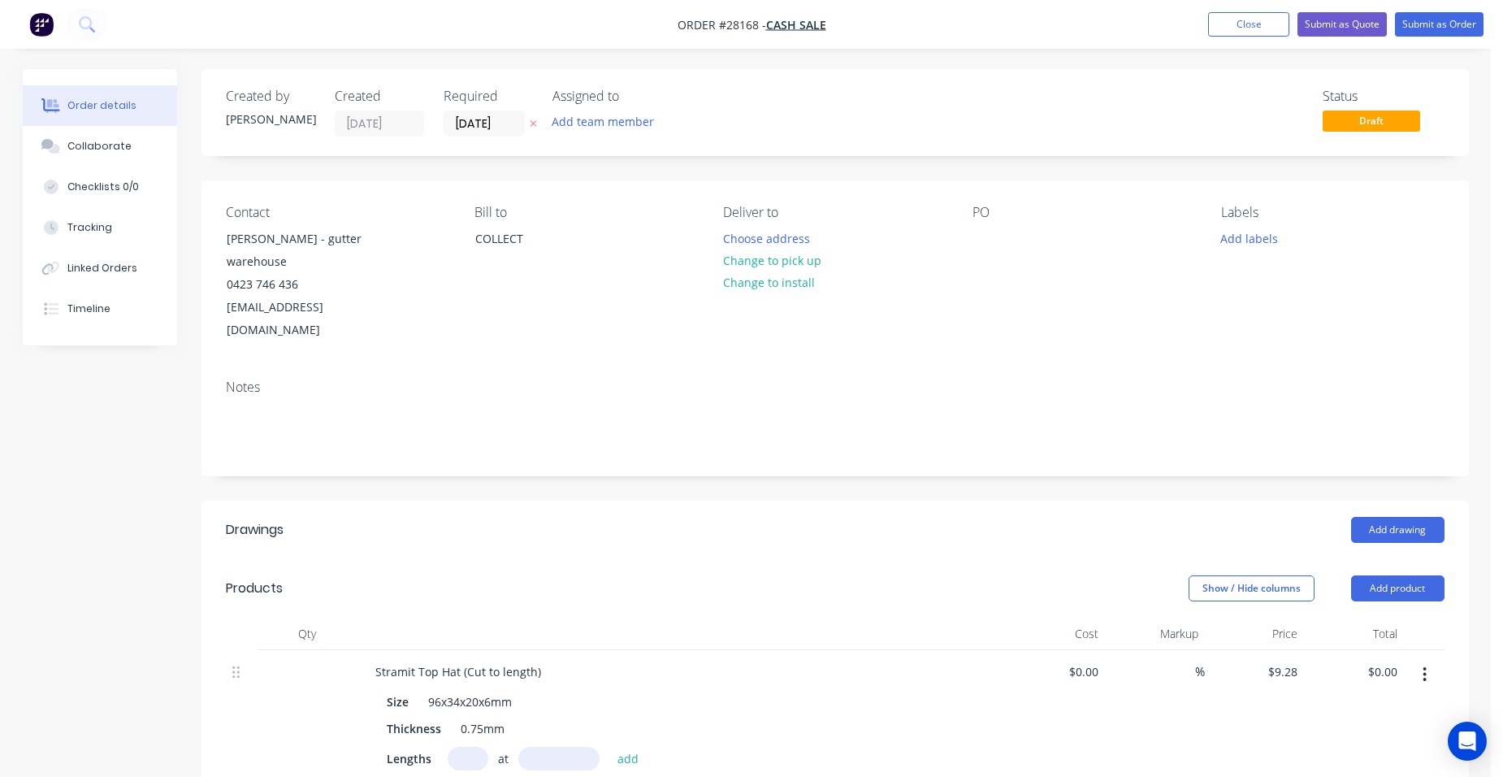
scroll to position [325, 0]
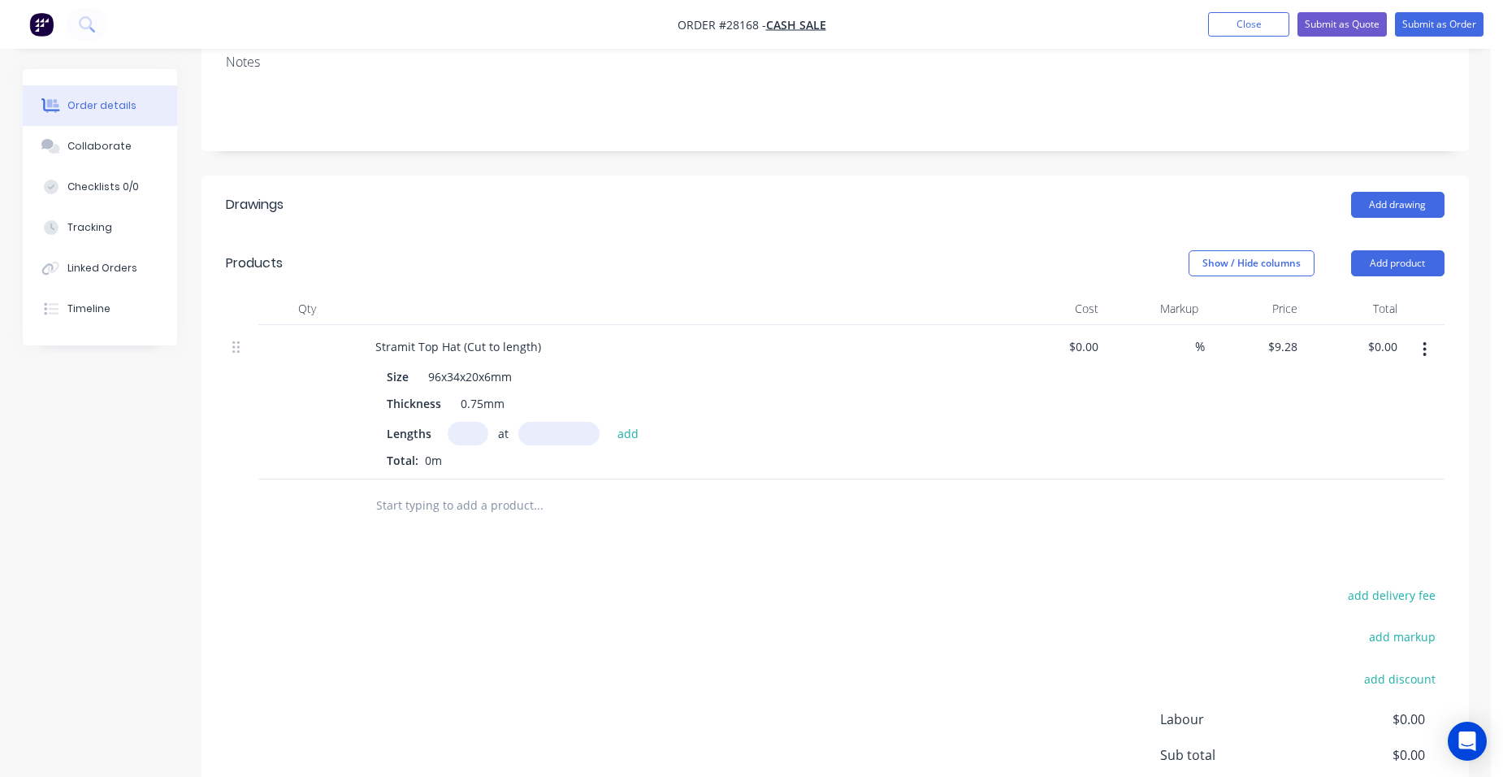
click at [472, 422] on input "text" at bounding box center [468, 434] width 41 height 24
click at [630, 422] on button "add" at bounding box center [628, 433] width 38 height 22
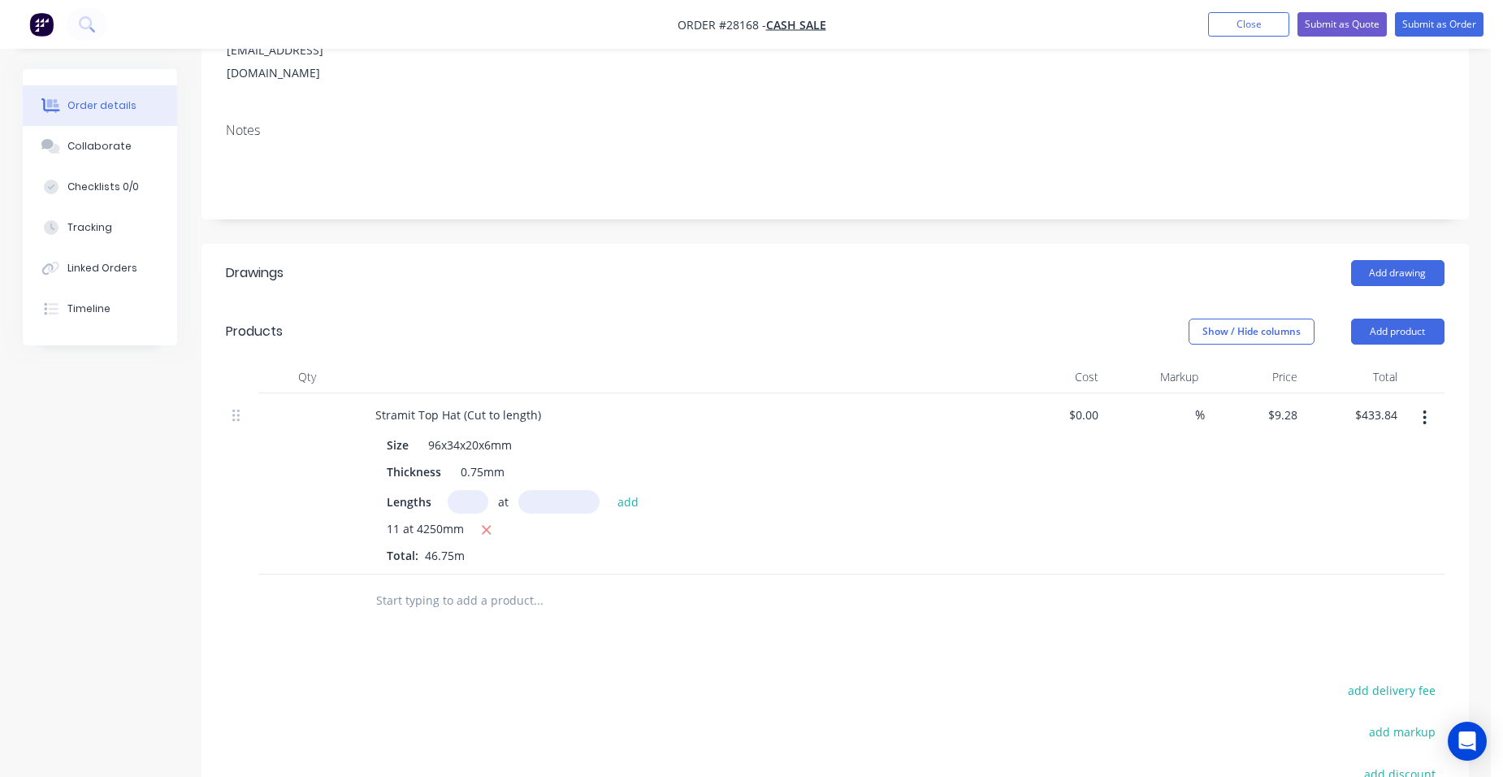
scroll to position [255, 0]
click at [1353, 21] on button "Submit as Quote" at bounding box center [1341, 24] width 89 height 24
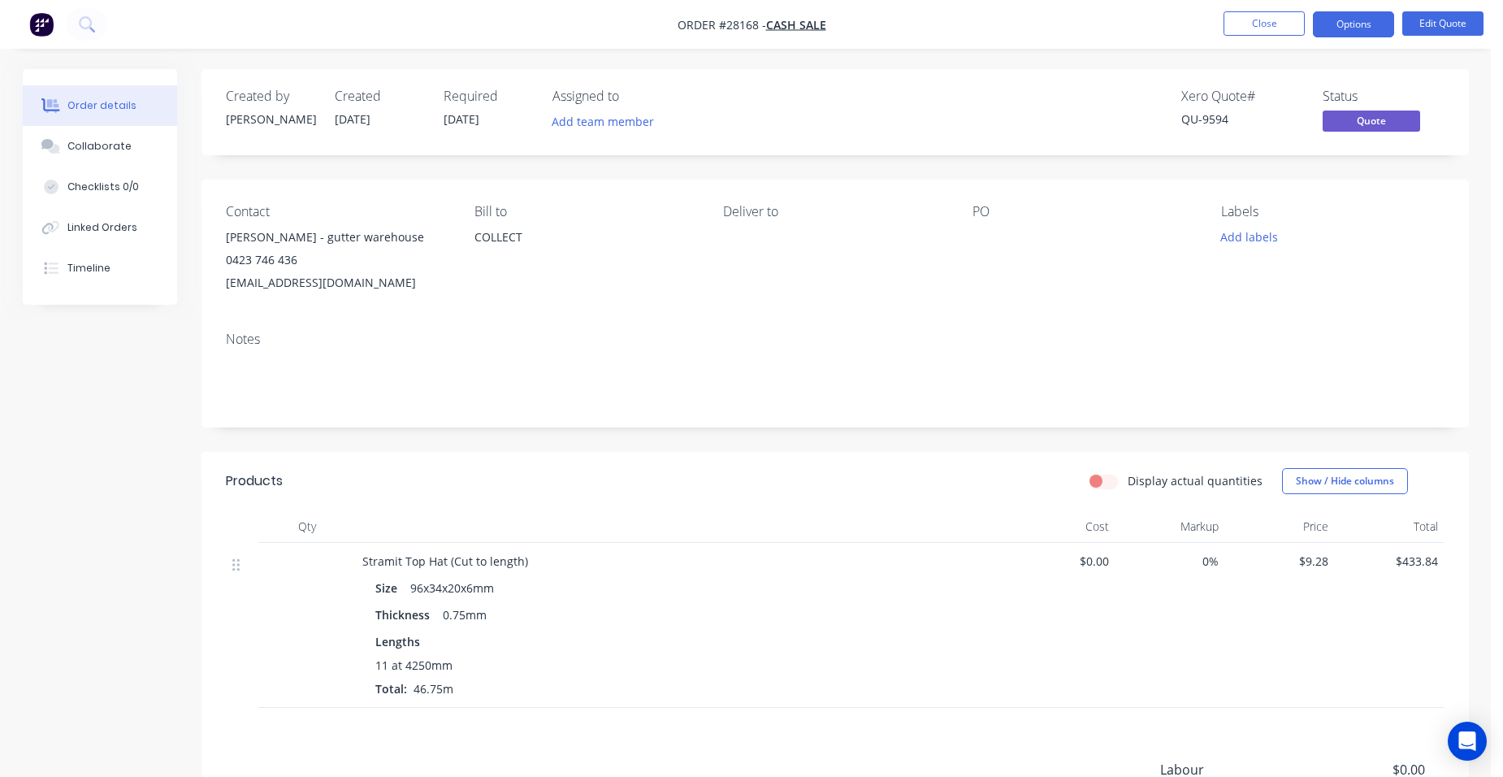
click at [1356, 28] on button "Options" at bounding box center [1353, 24] width 81 height 26
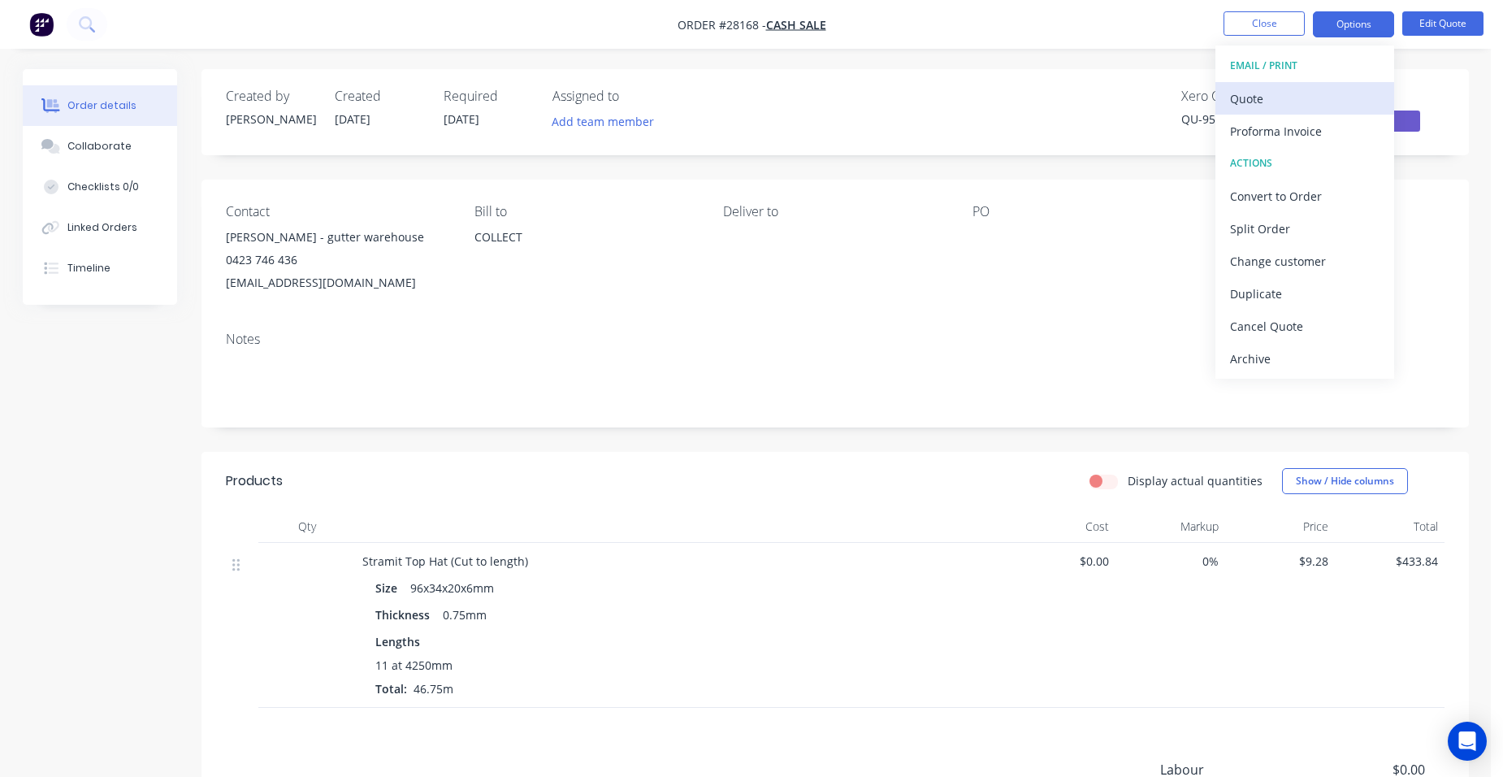
click at [1290, 89] on div "Quote" at bounding box center [1304, 99] width 149 height 24
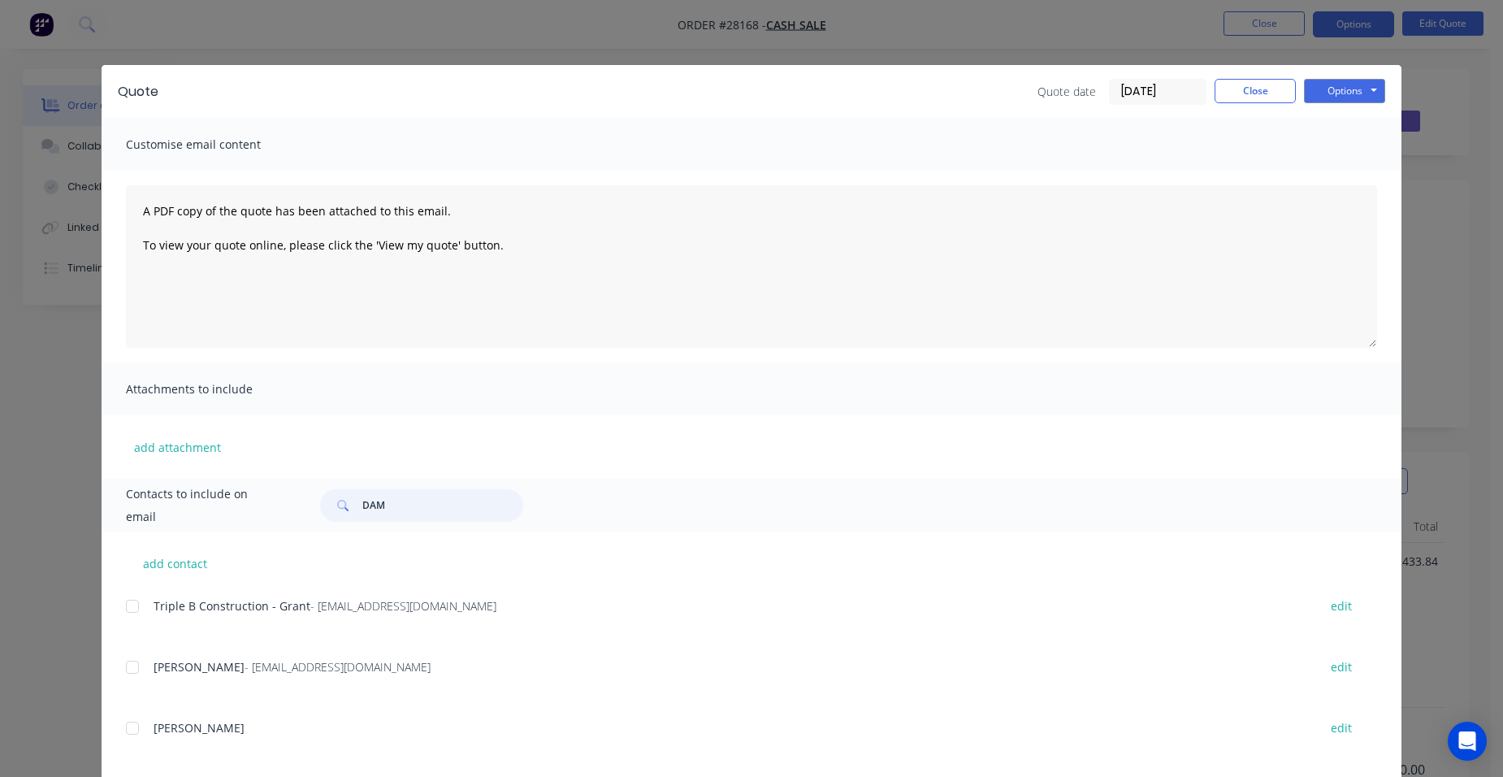
drag, startPoint x: 395, startPoint y: 504, endPoint x: 314, endPoint y: 488, distance: 81.9
click at [322, 500] on div "DAM" at bounding box center [421, 505] width 203 height 32
click at [120, 596] on div at bounding box center [132, 606] width 32 height 32
click at [1314, 80] on button "Options" at bounding box center [1344, 91] width 81 height 24
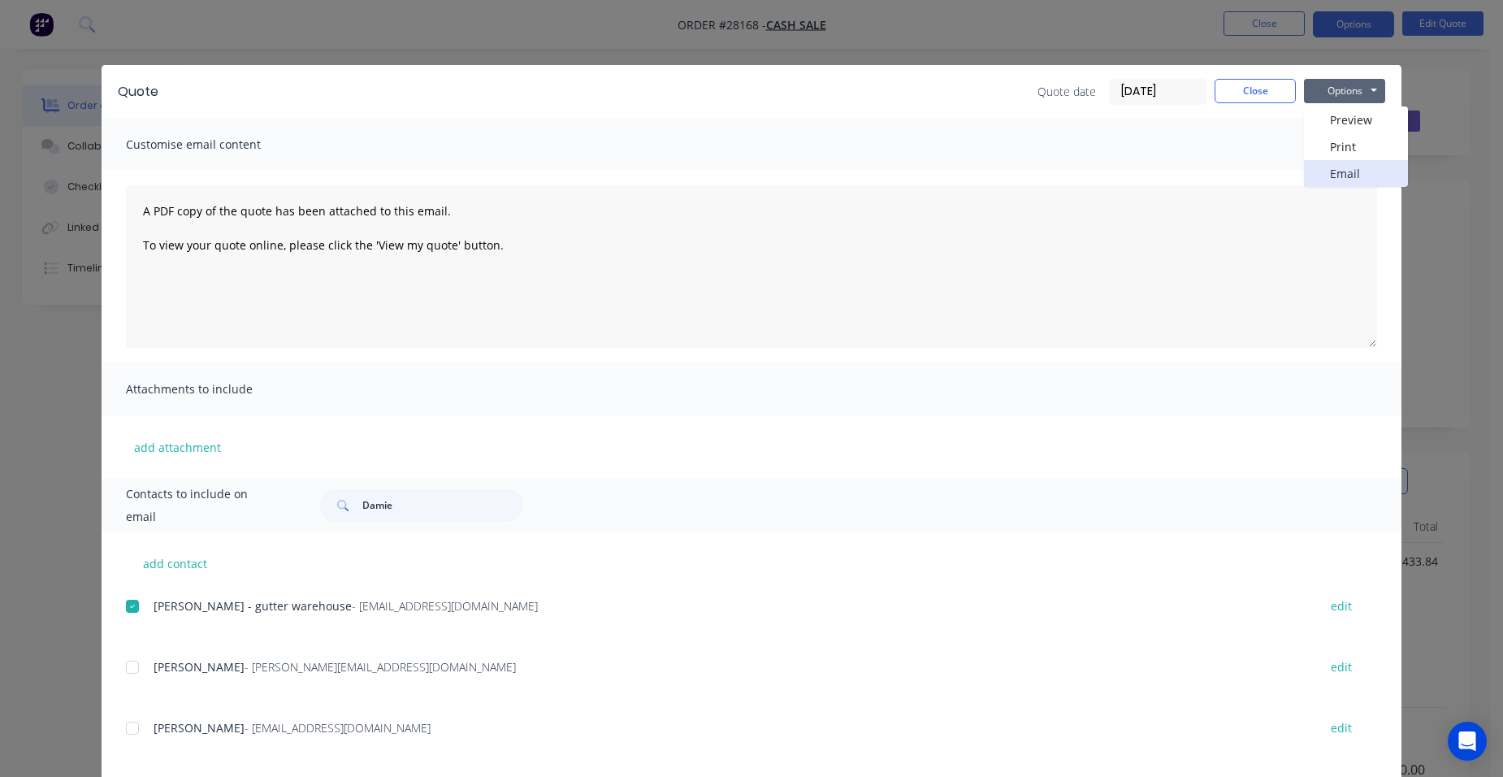
click at [1315, 165] on button "Email" at bounding box center [1356, 173] width 104 height 27
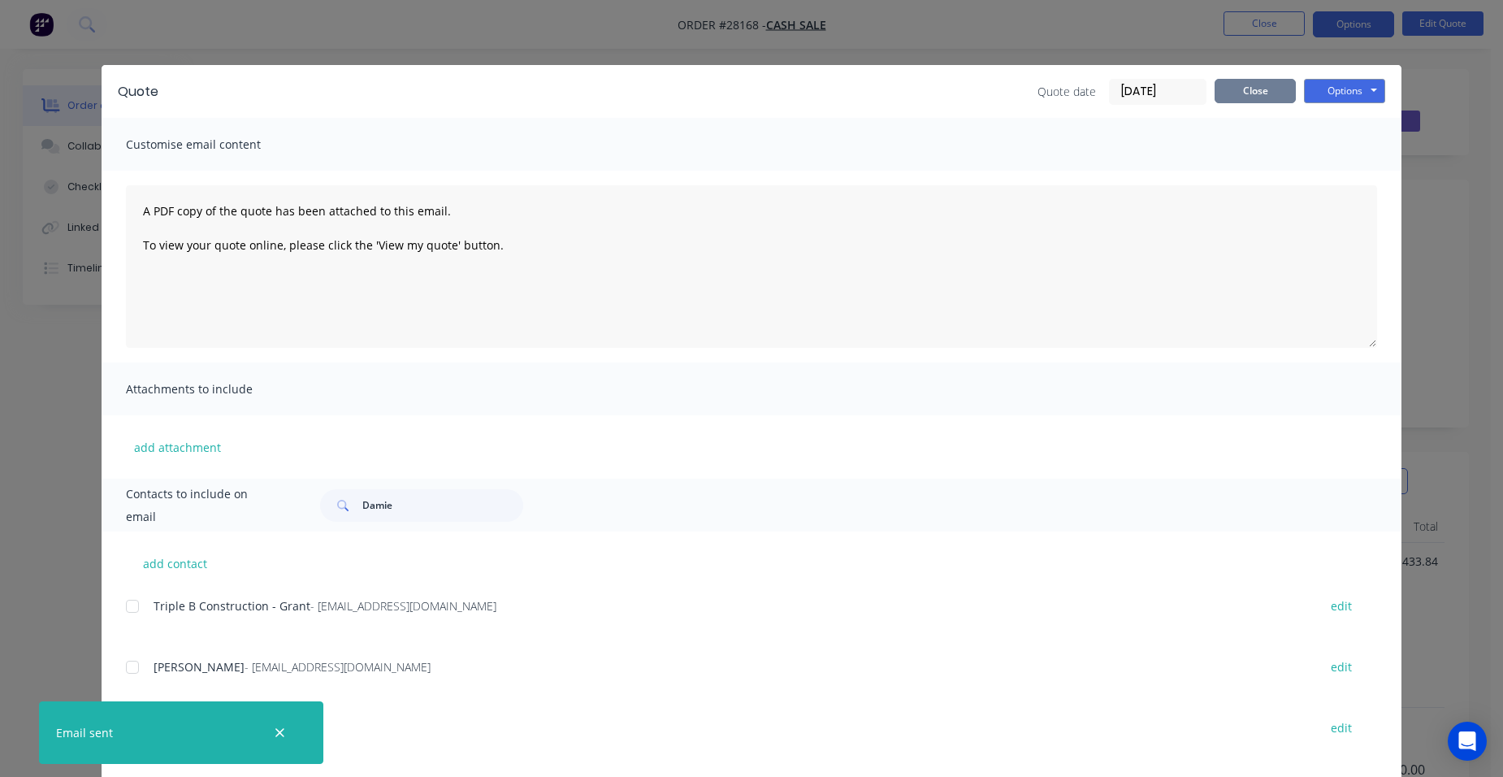
click at [1225, 89] on button "Close" at bounding box center [1254, 91] width 81 height 24
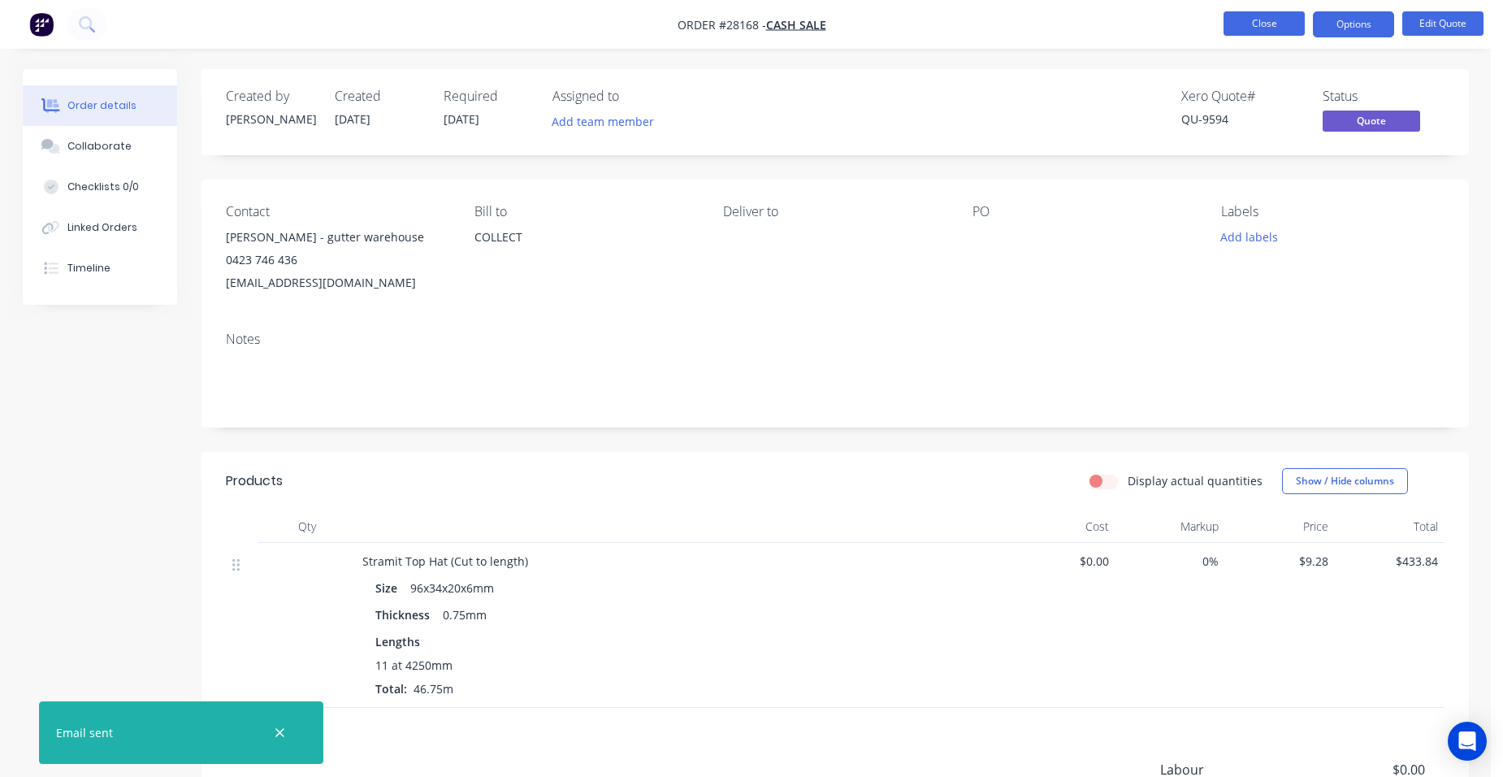
click at [1241, 26] on button "Close" at bounding box center [1263, 23] width 81 height 24
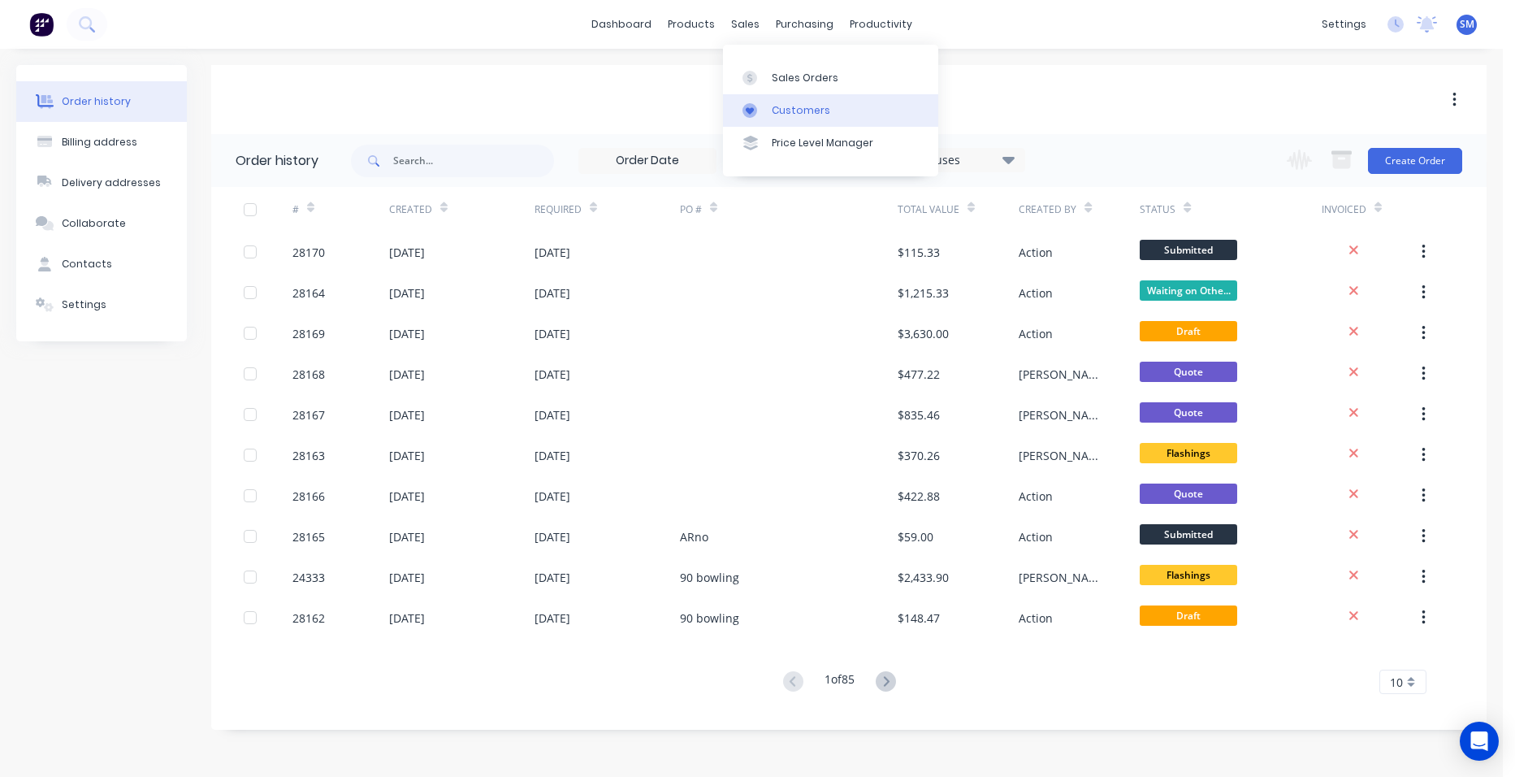
click at [763, 103] on div at bounding box center [755, 110] width 24 height 15
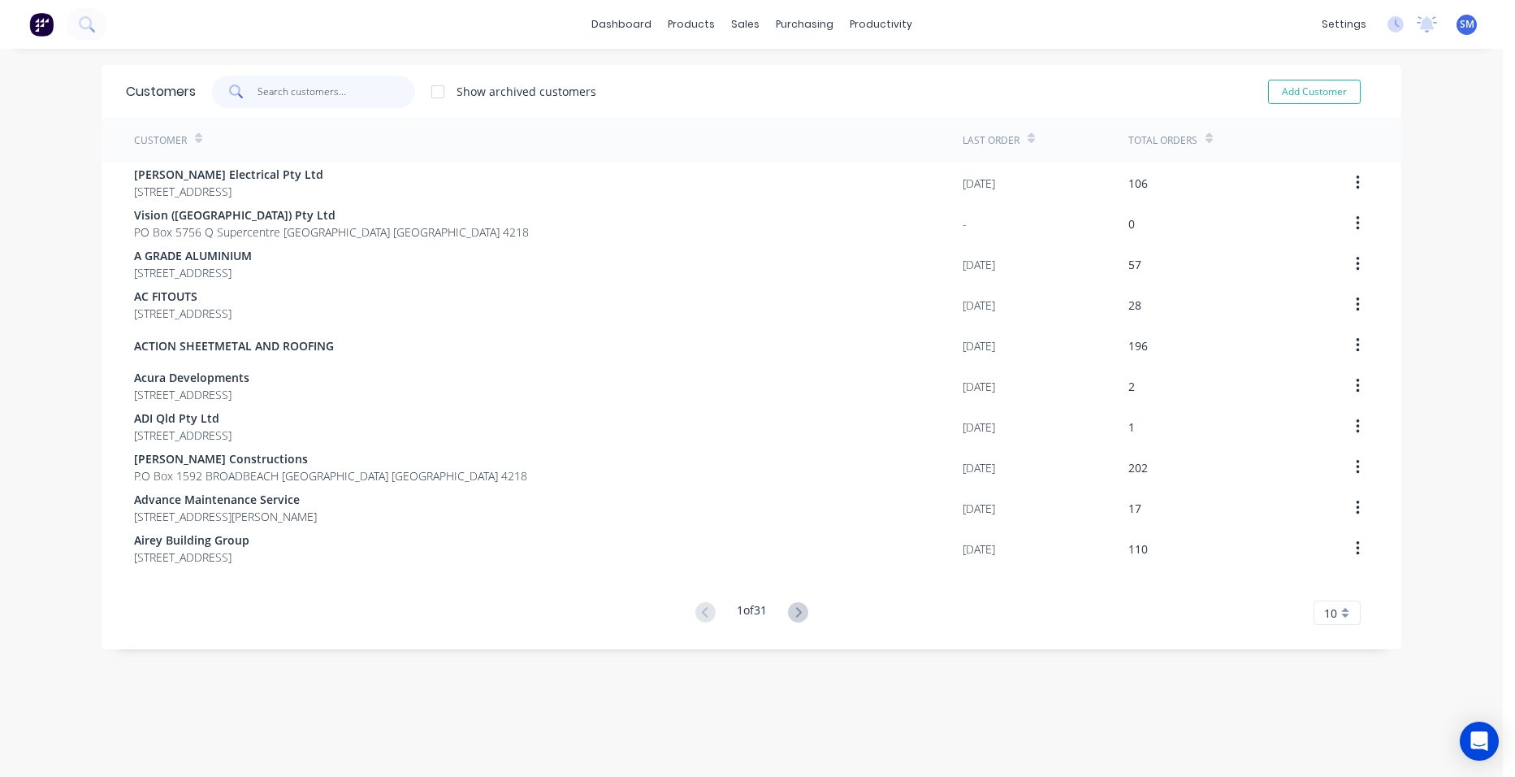
click at [304, 106] on input "text" at bounding box center [337, 92] width 158 height 32
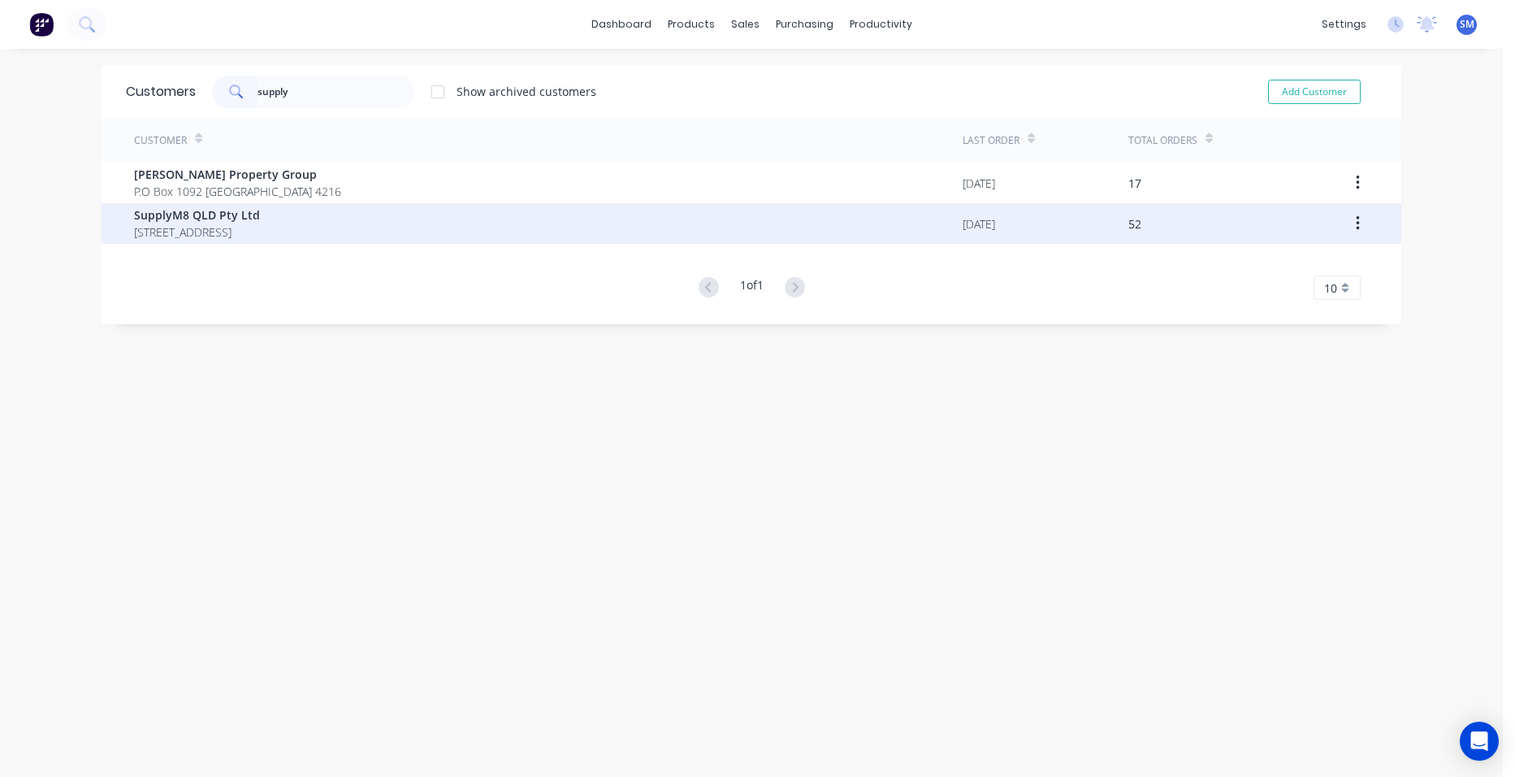
click at [213, 212] on span "SupplyM8 QLD Pty Ltd" at bounding box center [197, 214] width 126 height 17
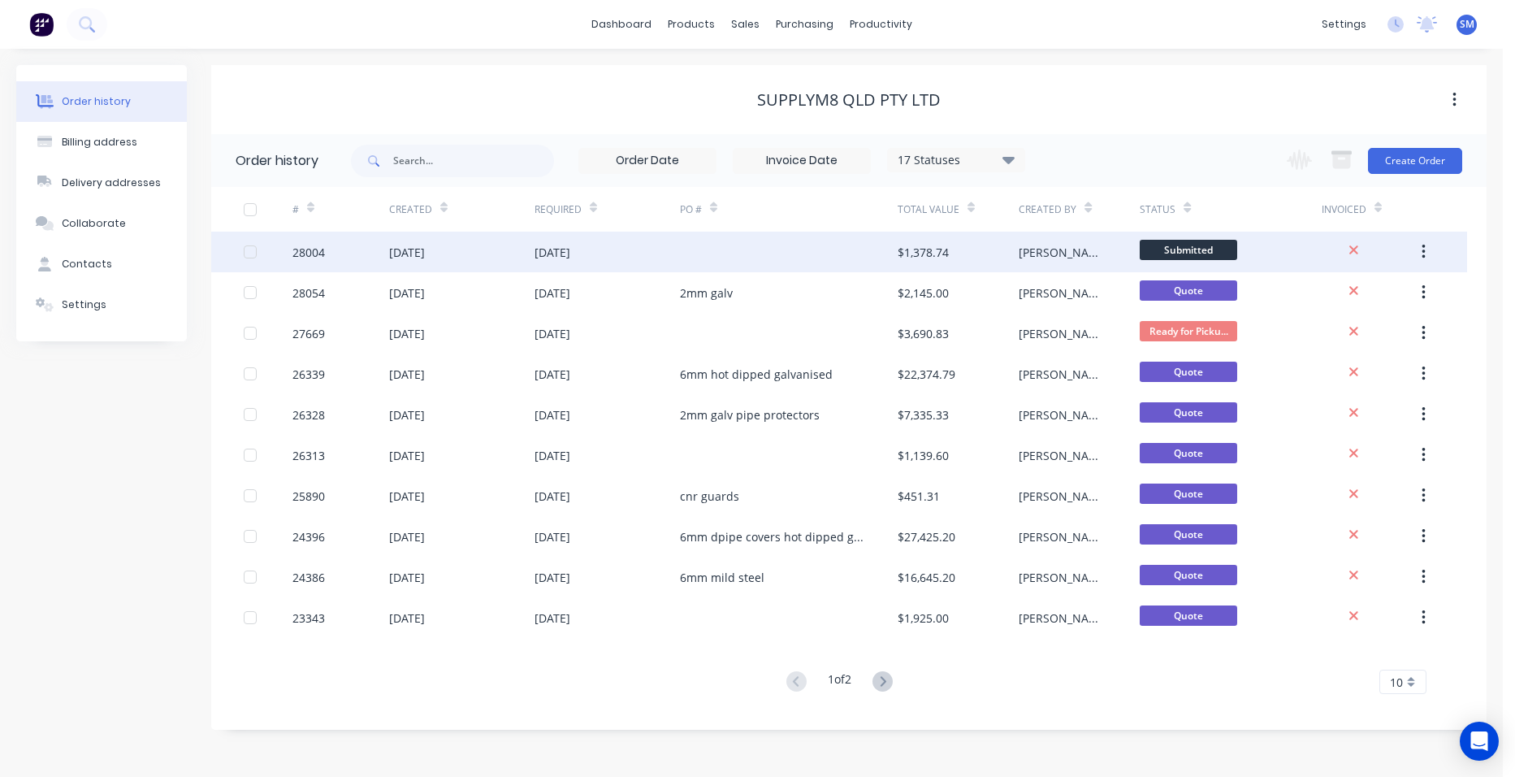
click at [790, 247] on div at bounding box center [789, 252] width 218 height 41
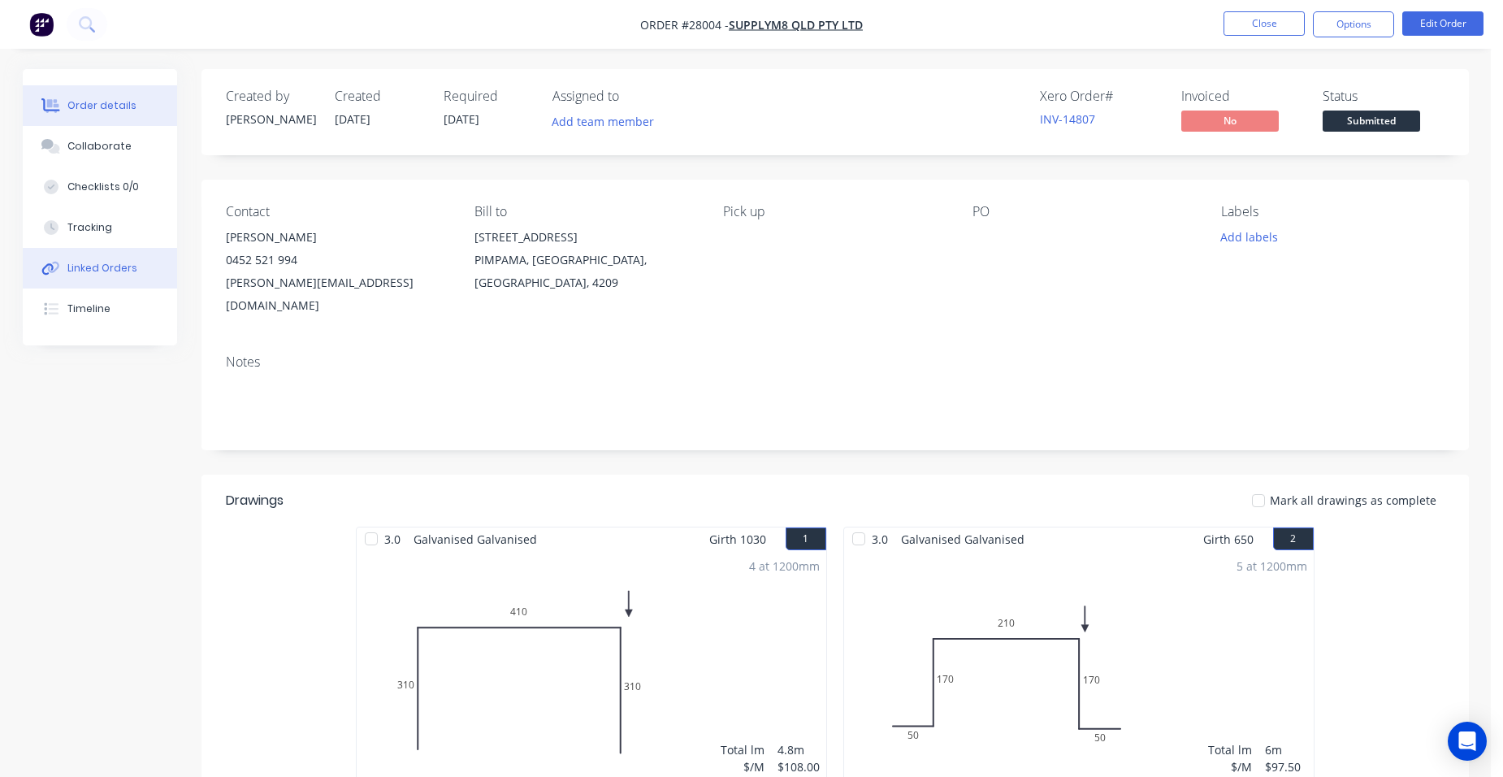
click at [117, 270] on div "Linked Orders" at bounding box center [102, 268] width 70 height 15
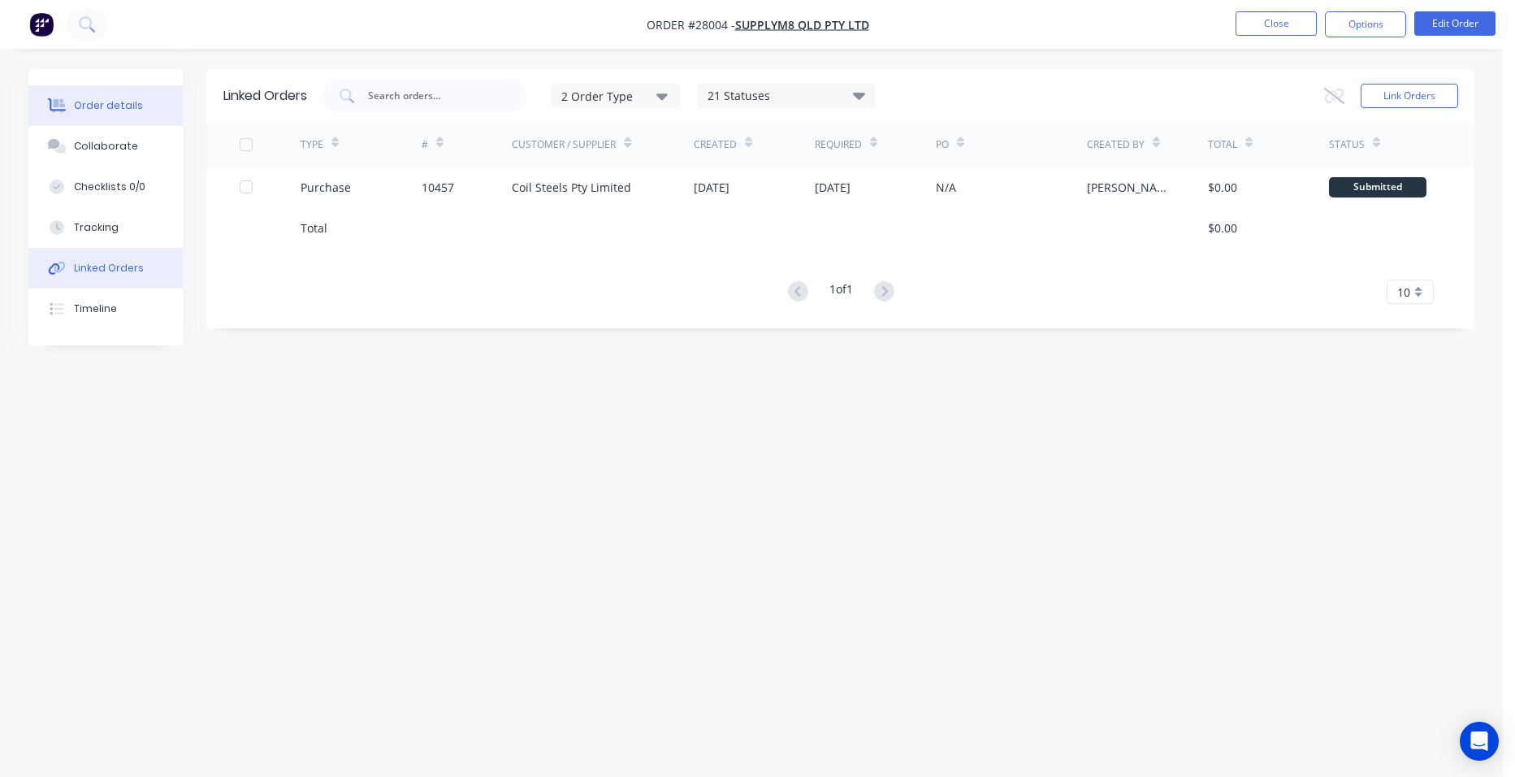
click at [91, 98] on div "Order details" at bounding box center [108, 105] width 69 height 15
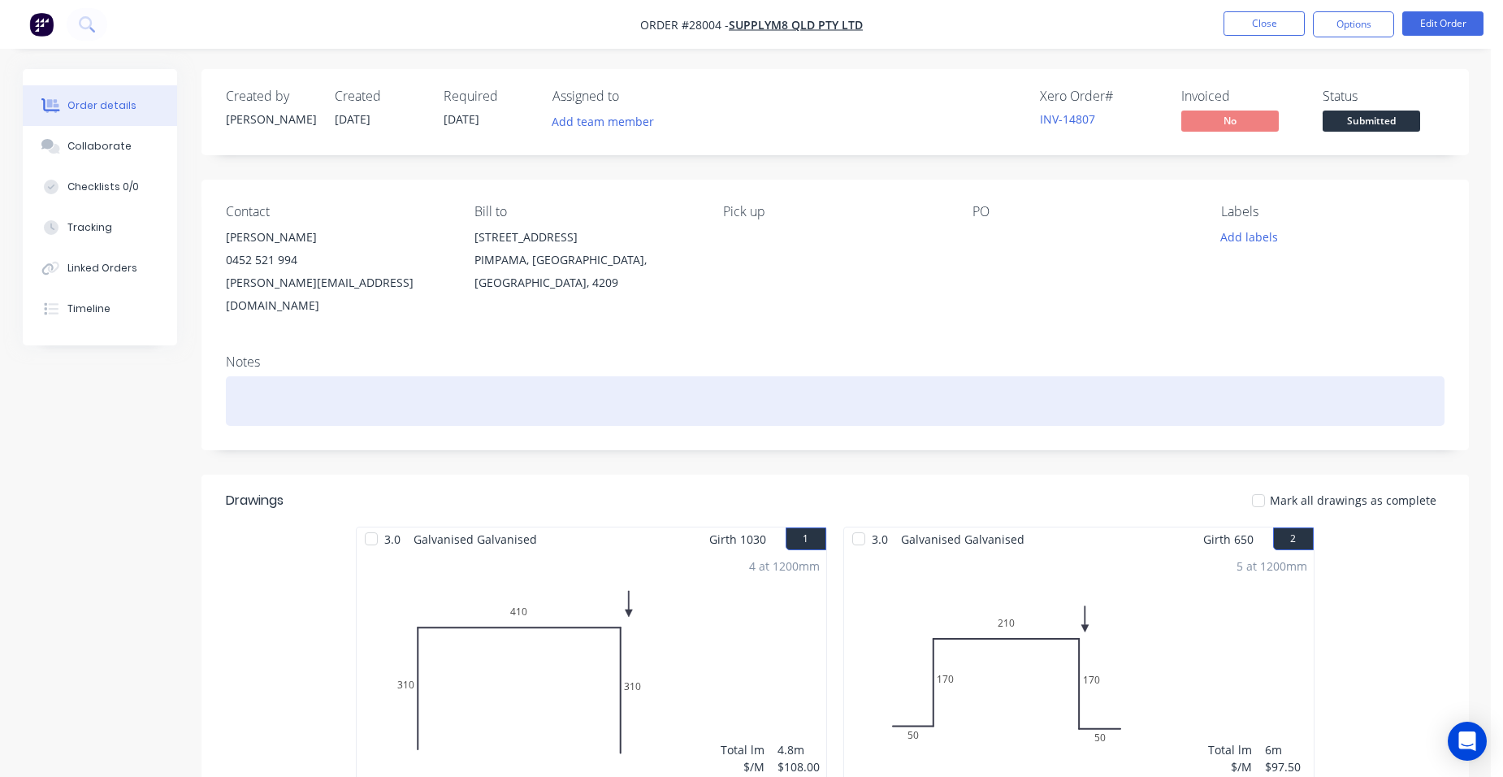
drag, startPoint x: 252, startPoint y: 359, endPoint x: 340, endPoint y: 412, distance: 102.4
click at [252, 376] on div at bounding box center [835, 401] width 1219 height 50
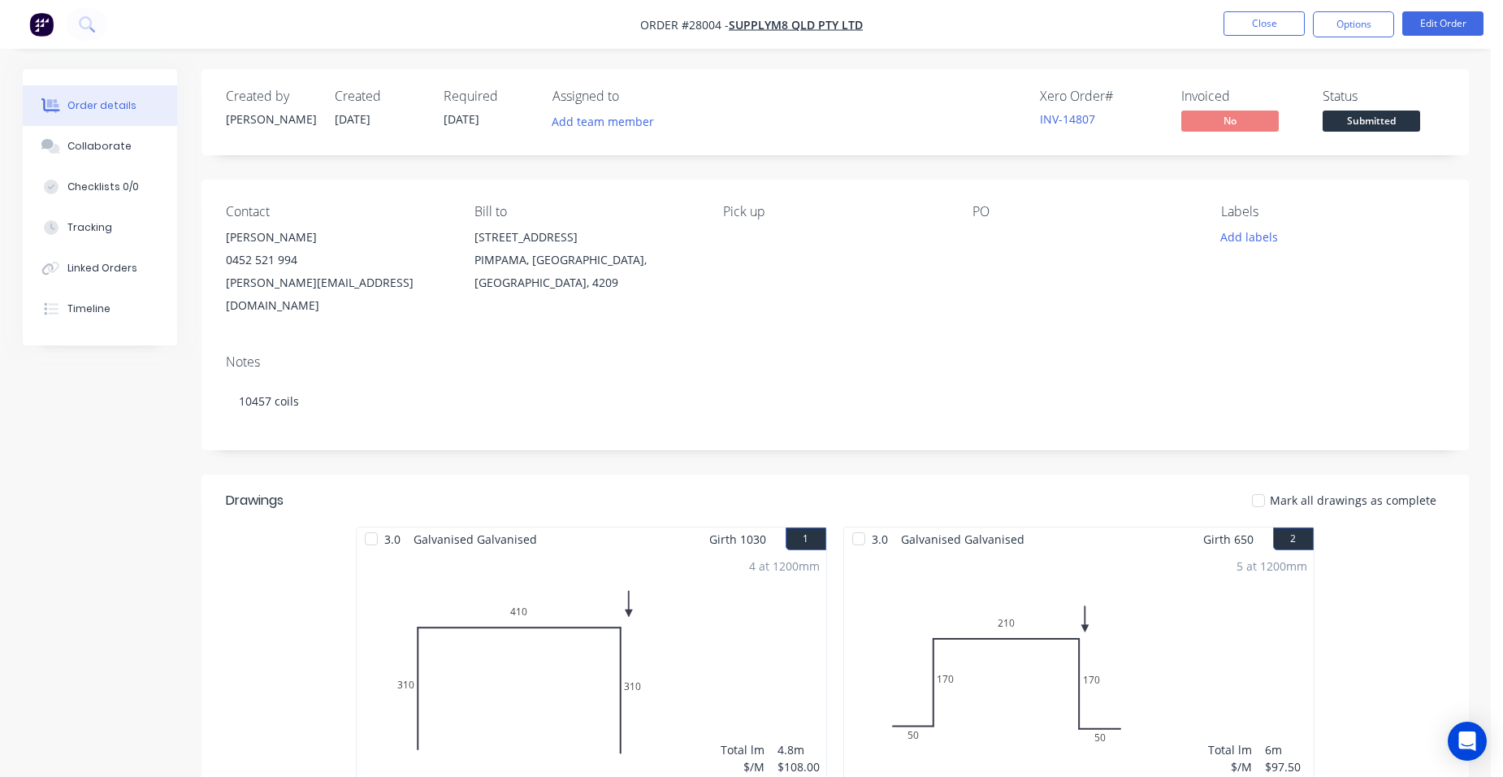
click at [1428, 9] on nav "Order #28004 - SupplyM8 QLD Pty Ltd Close Options Edit Order" at bounding box center [751, 24] width 1503 height 49
click at [1425, 17] on button "Edit Order" at bounding box center [1442, 23] width 81 height 24
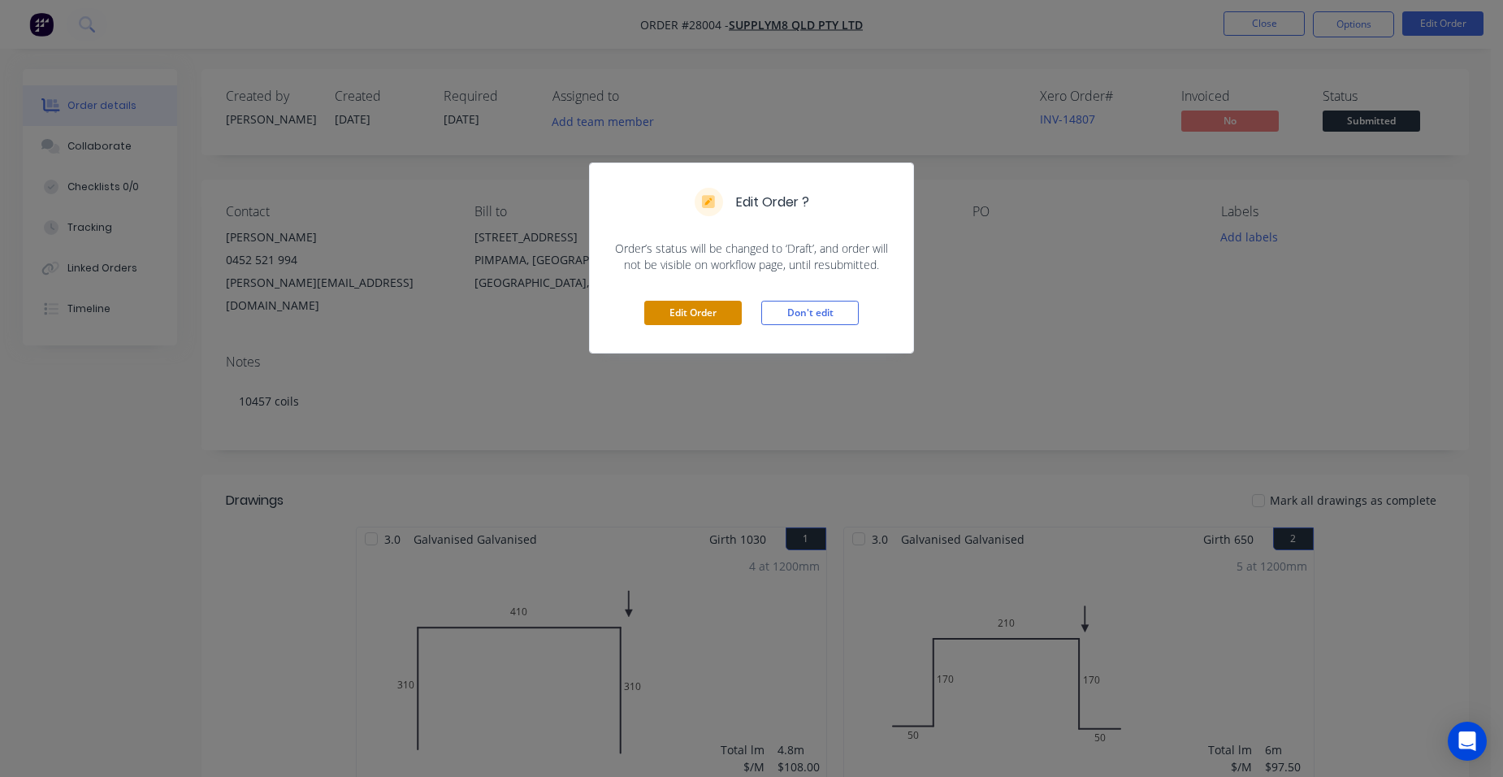
click at [699, 304] on button "Edit Order" at bounding box center [692, 313] width 97 height 24
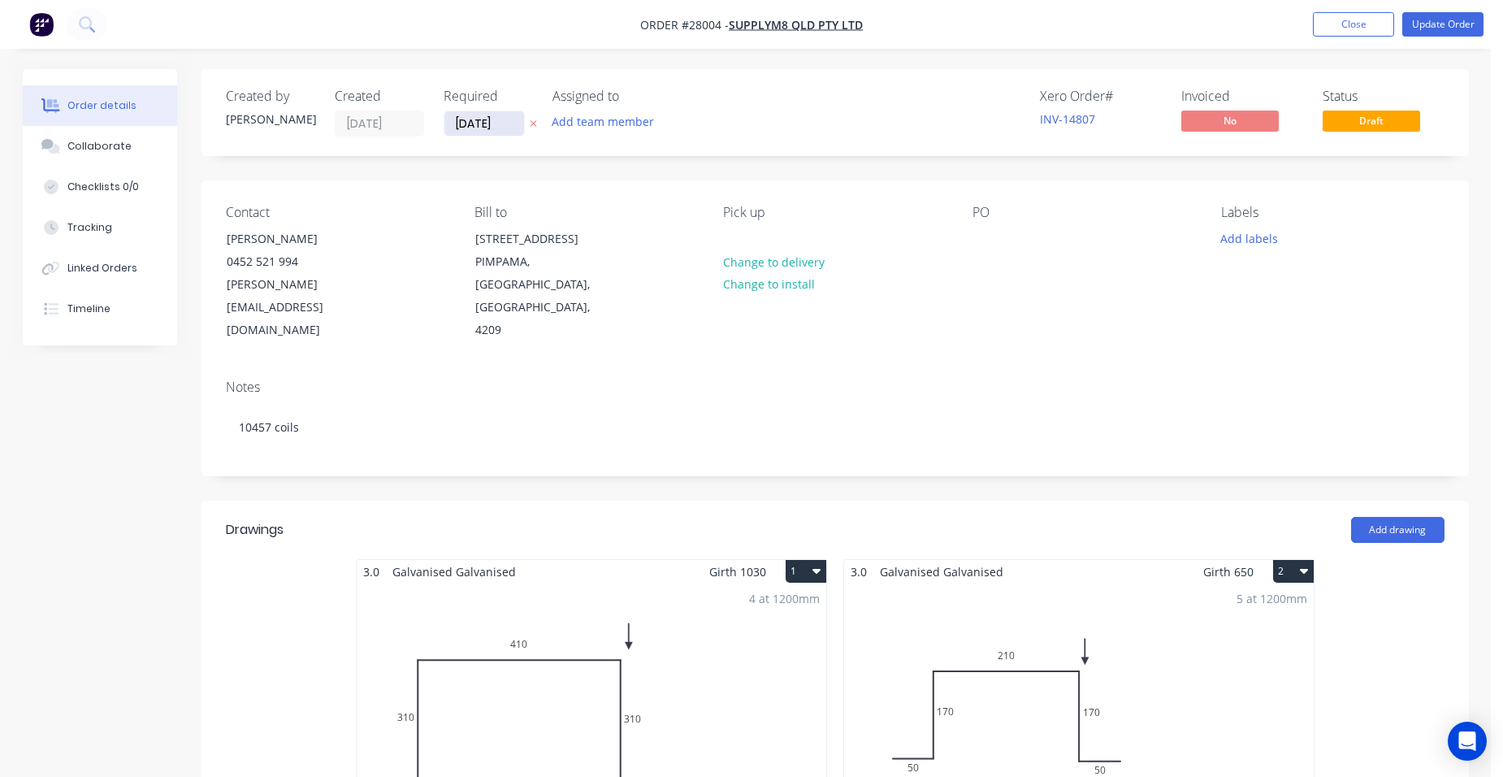
click at [504, 126] on input "[DATE]" at bounding box center [484, 123] width 80 height 24
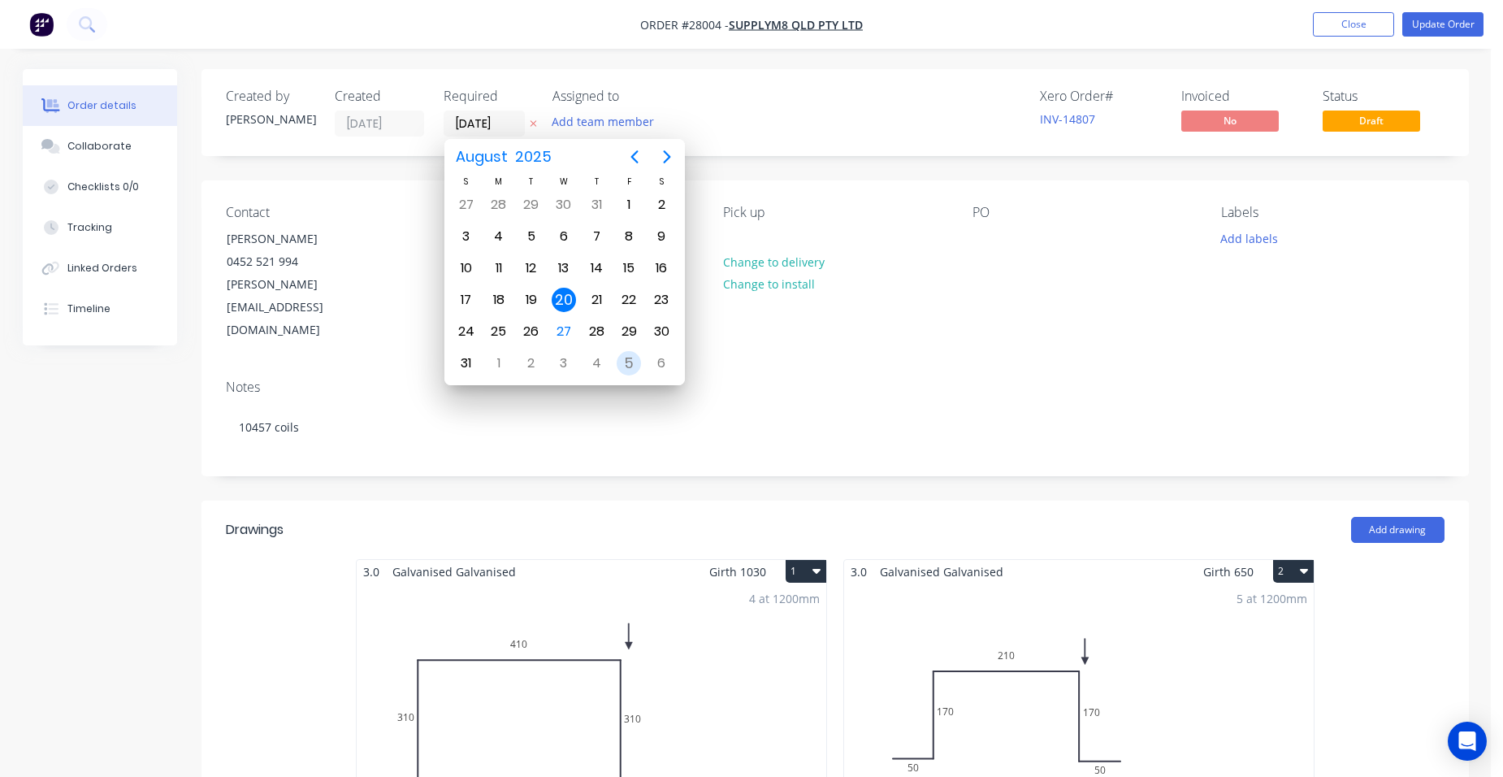
click at [622, 358] on div "5" at bounding box center [629, 363] width 24 height 24
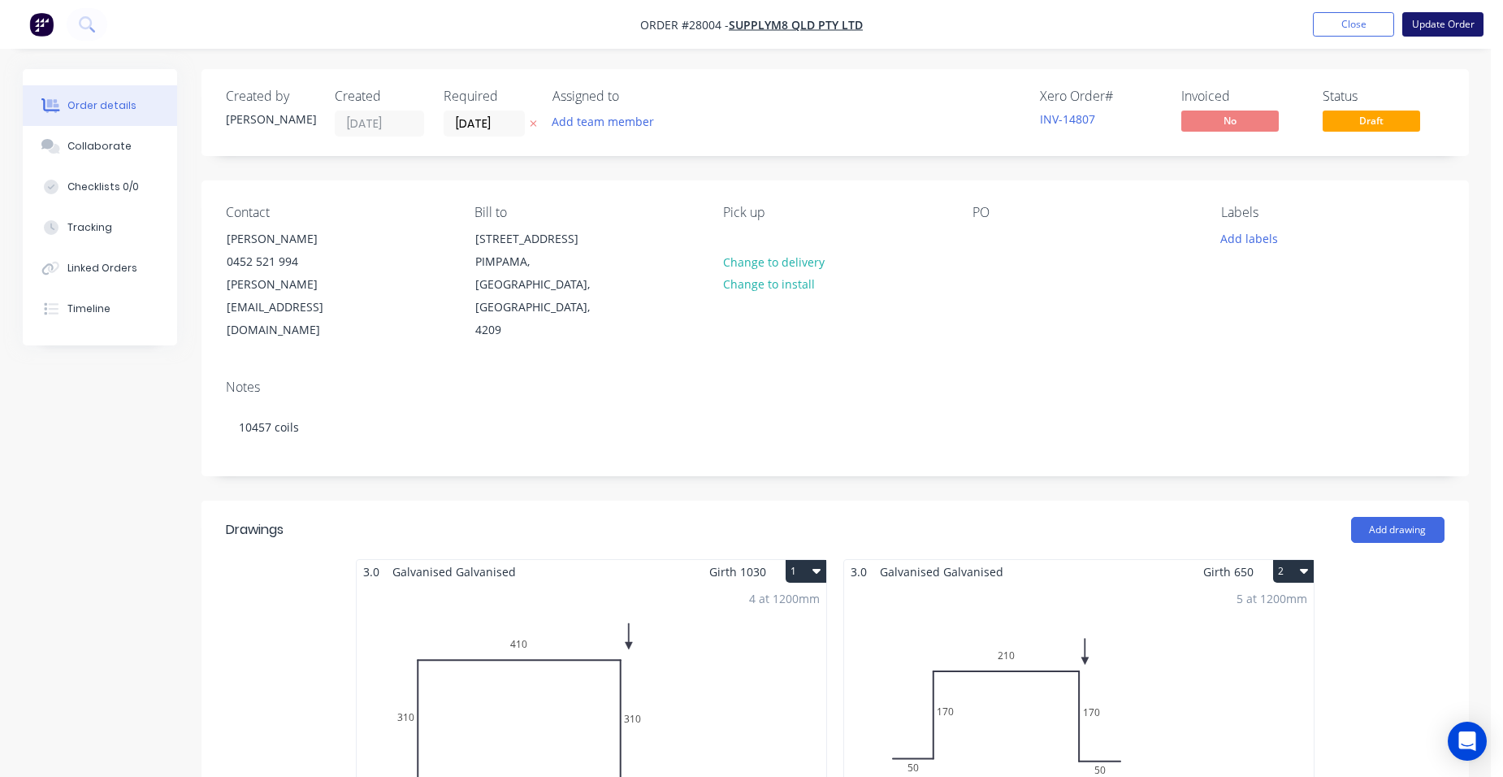
click at [1424, 15] on button "Update Order" at bounding box center [1442, 24] width 81 height 24
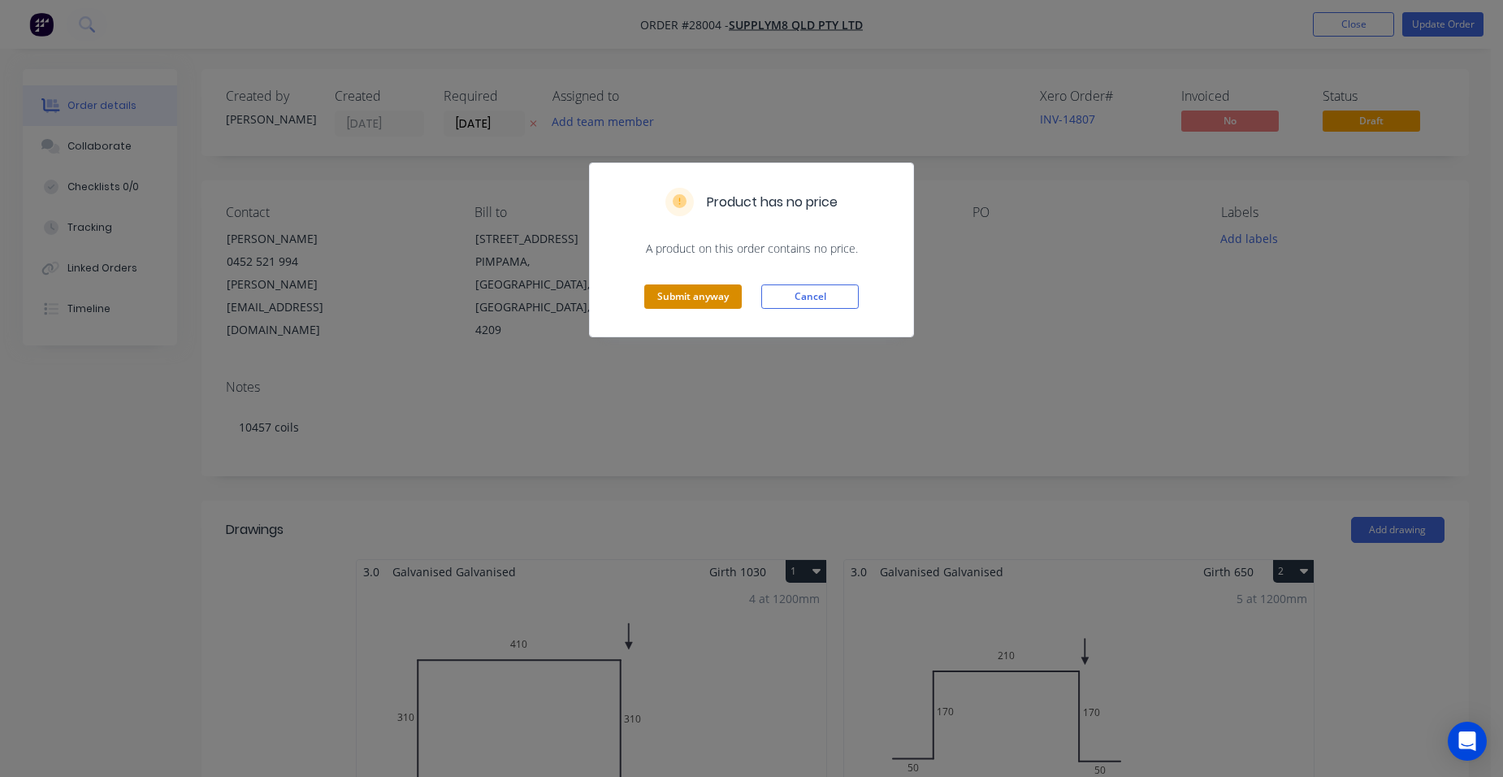
click at [733, 293] on button "Submit anyway" at bounding box center [692, 296] width 97 height 24
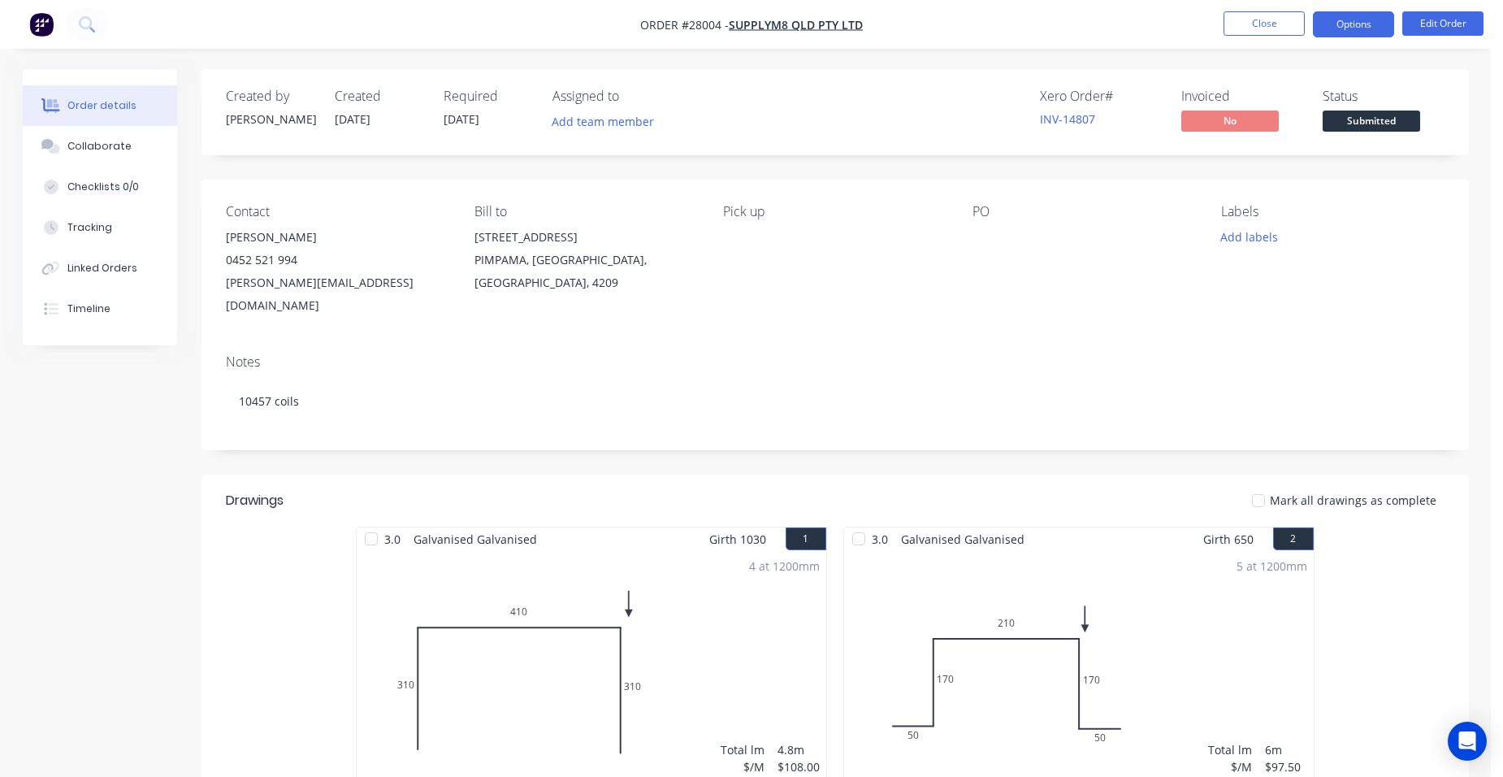
click at [1344, 24] on button "Options" at bounding box center [1353, 24] width 81 height 26
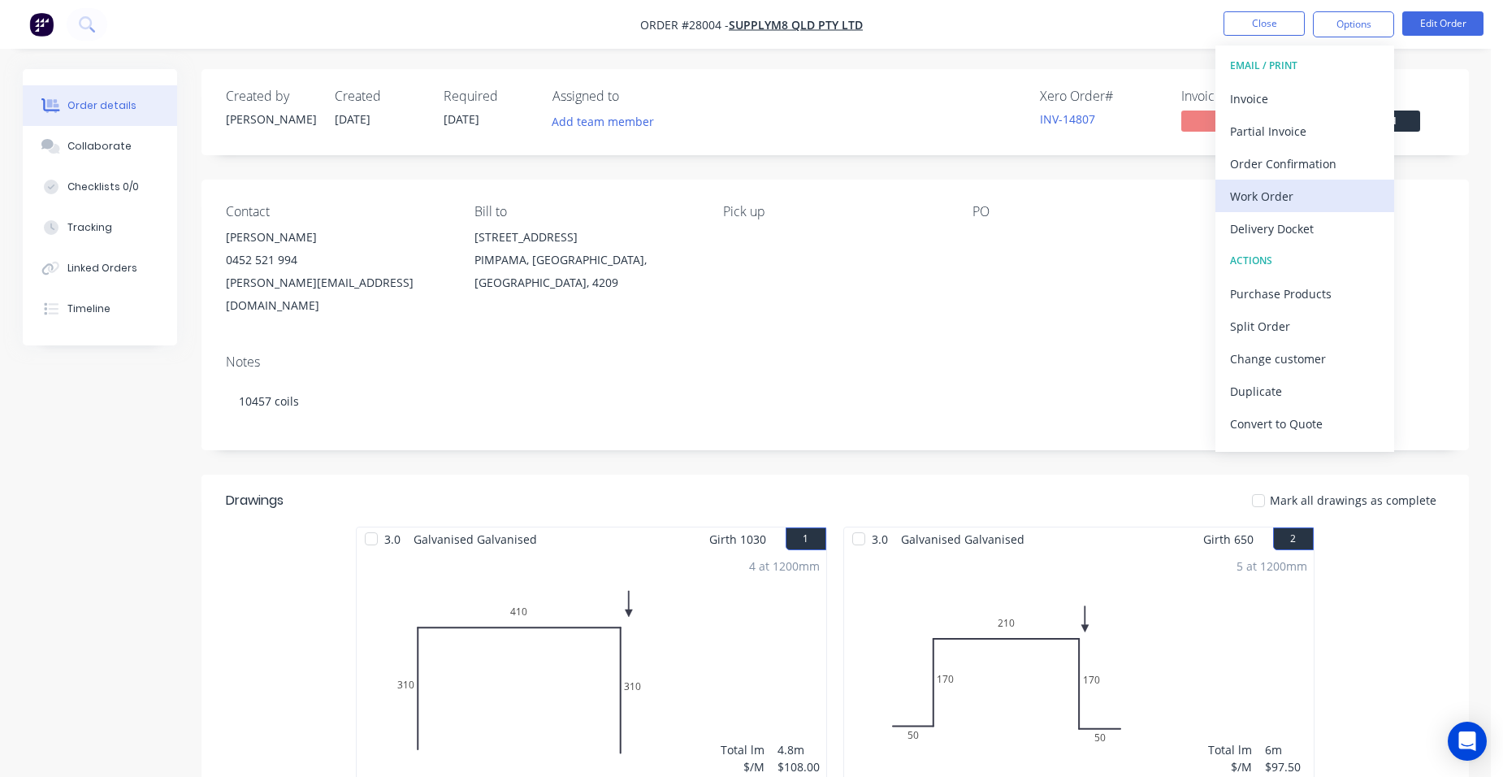
click at [1333, 191] on div "Work Order" at bounding box center [1304, 196] width 149 height 24
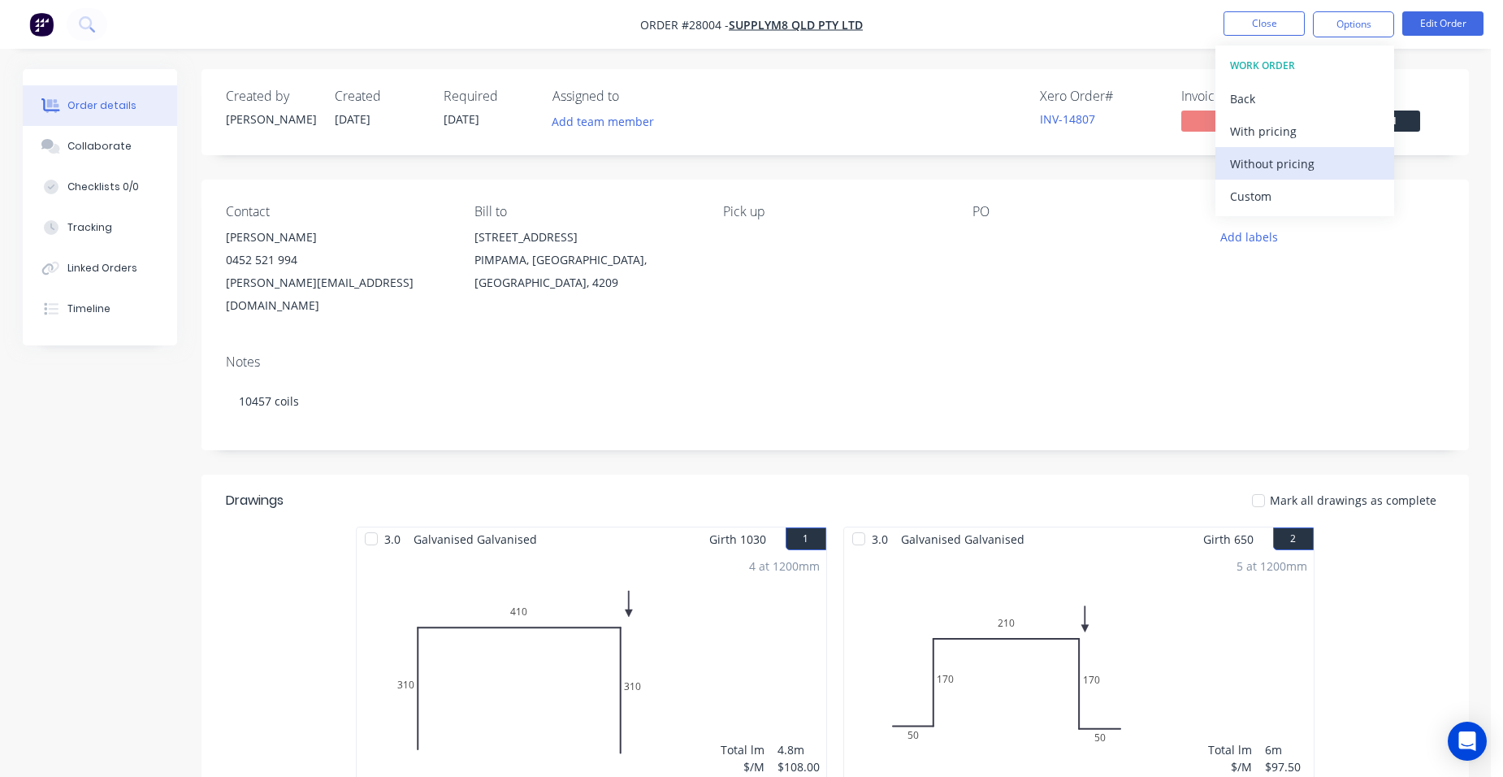
click at [1338, 170] on div "Without pricing" at bounding box center [1304, 164] width 149 height 24
